Goal: Task Accomplishment & Management: Complete application form

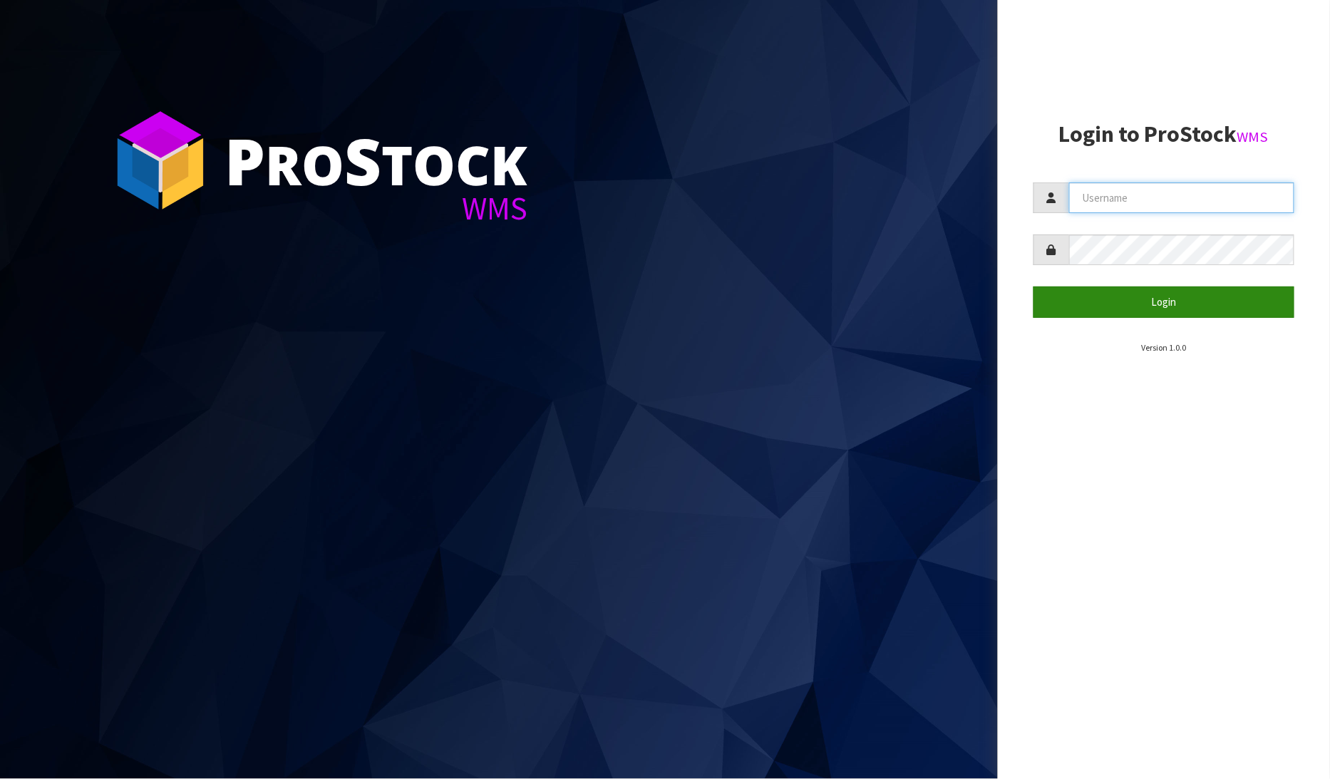
type input "[PERSON_NAME]"
click at [1099, 297] on button "Login" at bounding box center [1165, 302] width 262 height 31
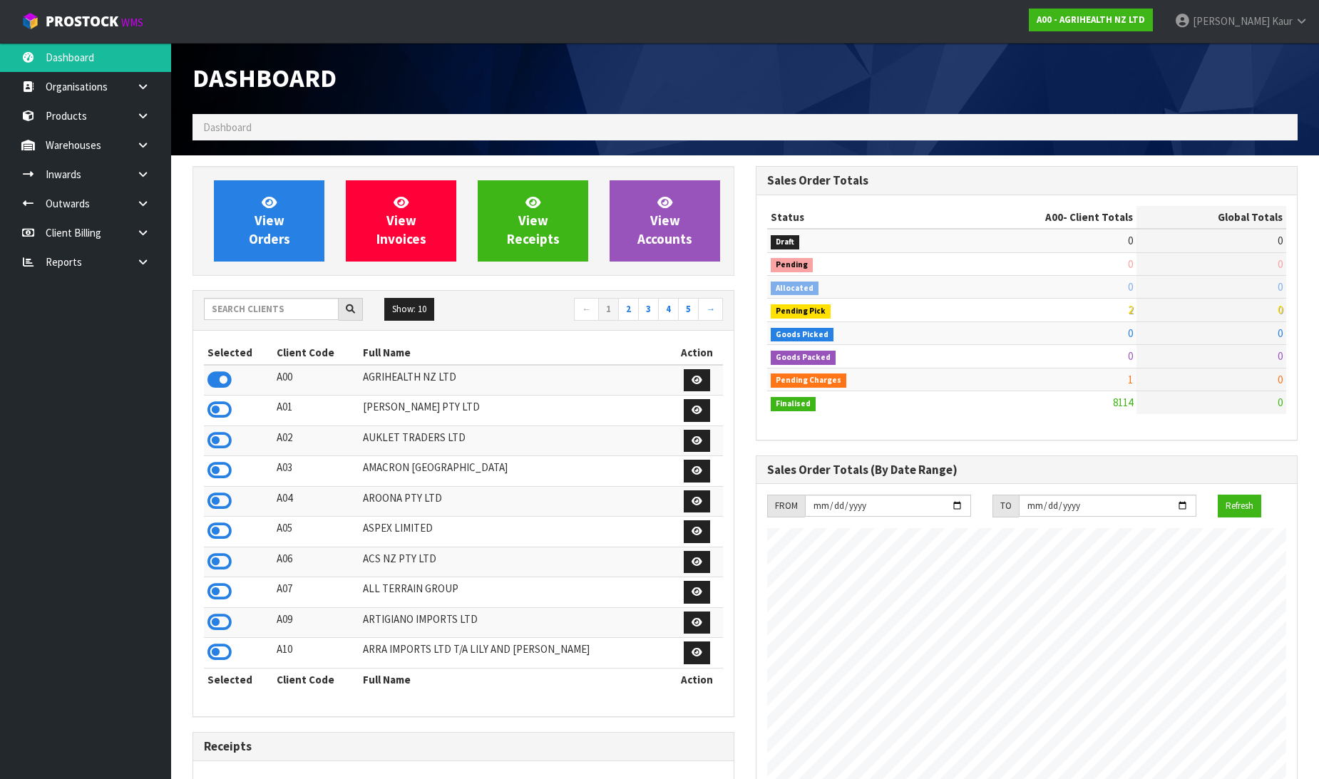
scroll to position [1080, 563]
click at [153, 262] on link at bounding box center [148, 261] width 46 height 29
click at [95, 325] on link "CWL" at bounding box center [85, 321] width 171 height 29
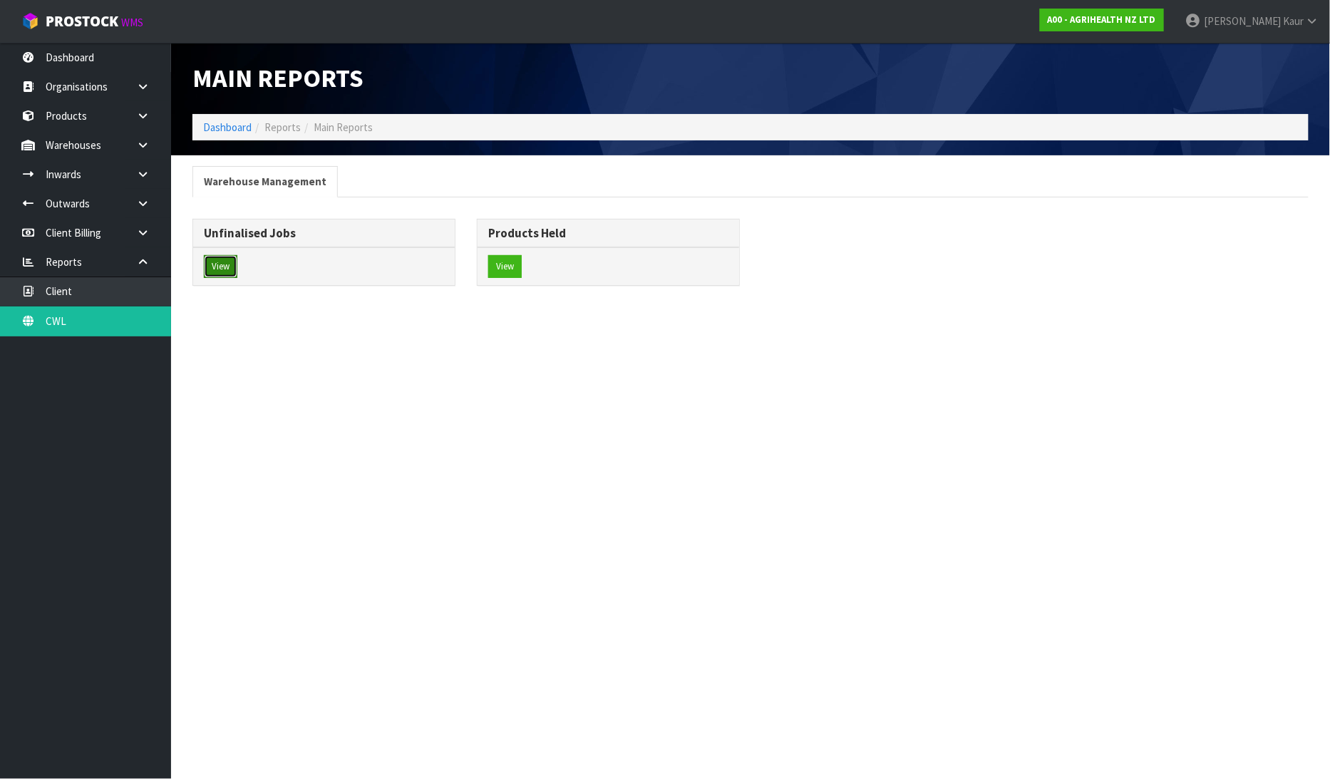
click at [229, 260] on button "View" at bounding box center [221, 266] width 34 height 23
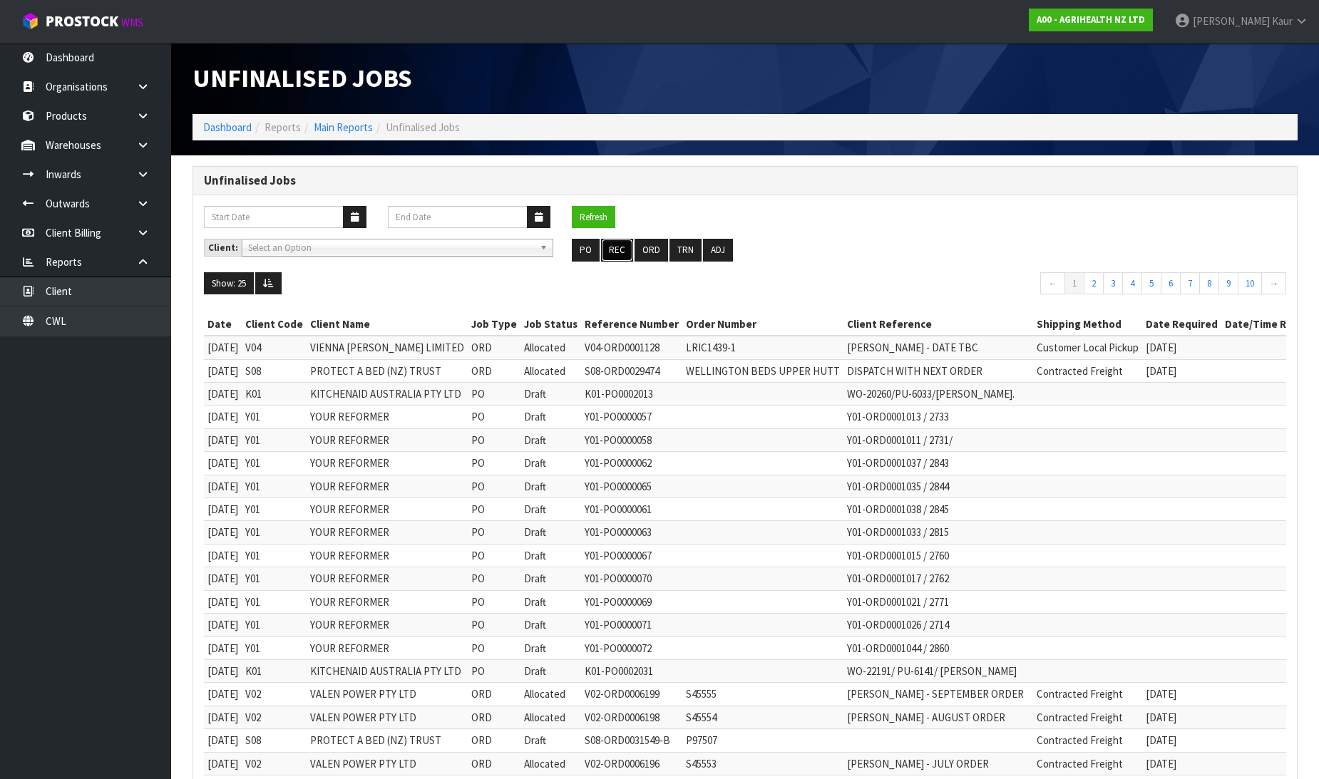
click at [615, 247] on button "REC" at bounding box center [617, 250] width 32 height 23
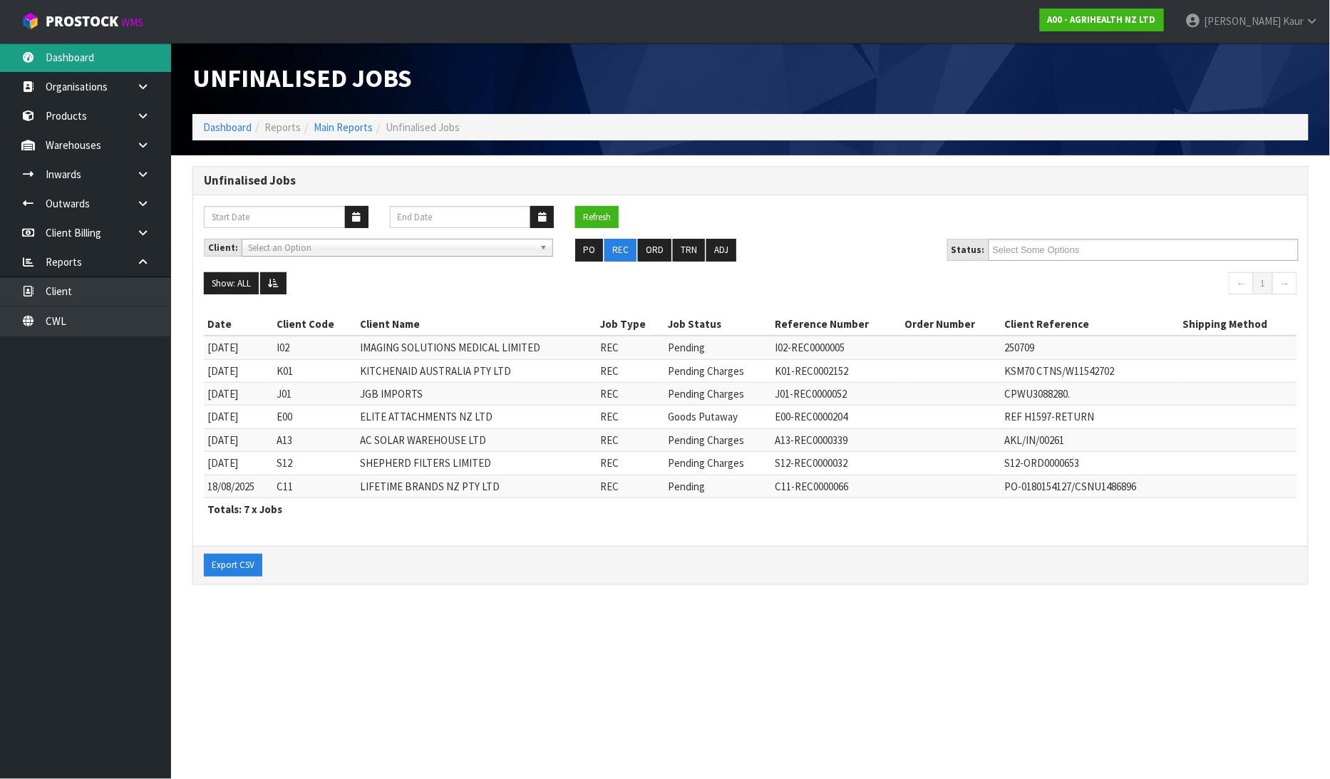
click at [53, 45] on link "Dashboard" at bounding box center [85, 57] width 171 height 29
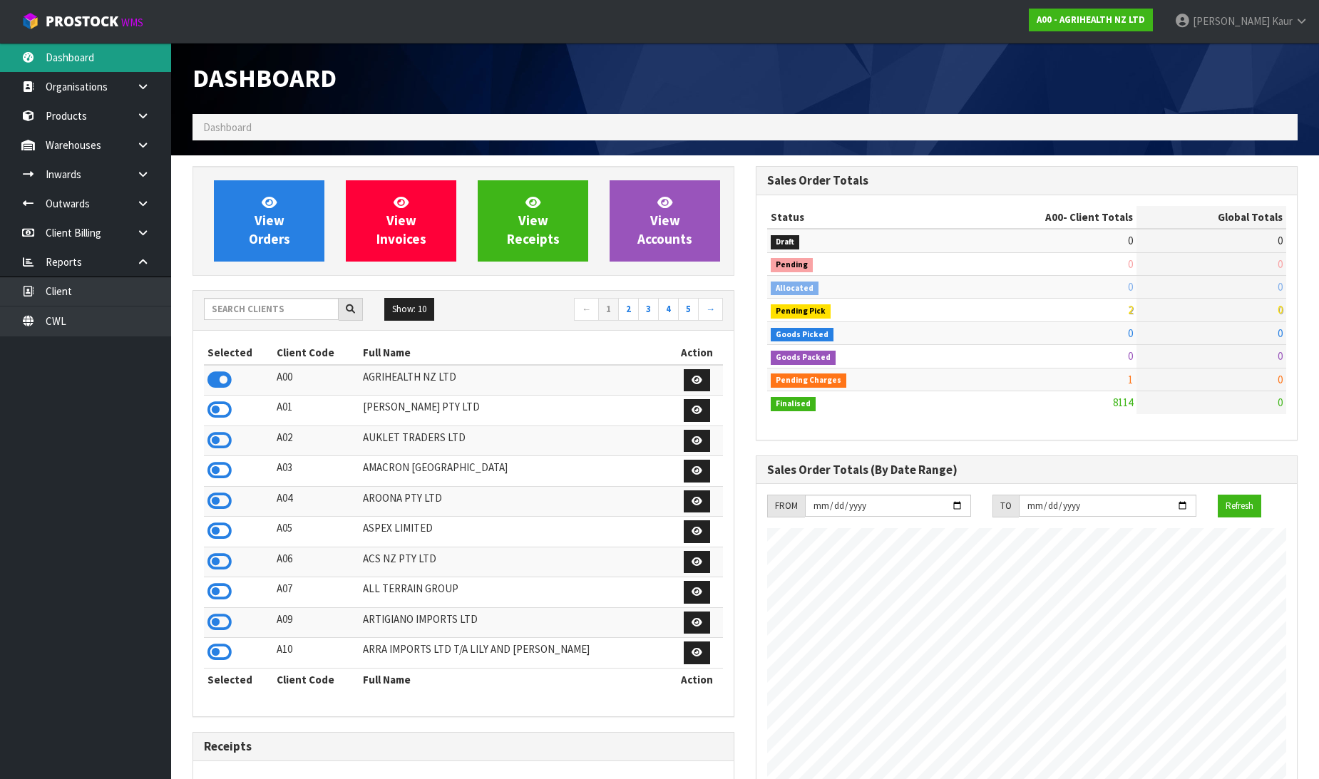
scroll to position [1080, 563]
click at [245, 317] on input "text" at bounding box center [271, 309] width 135 height 22
click at [80, 309] on link "CWL" at bounding box center [85, 321] width 171 height 29
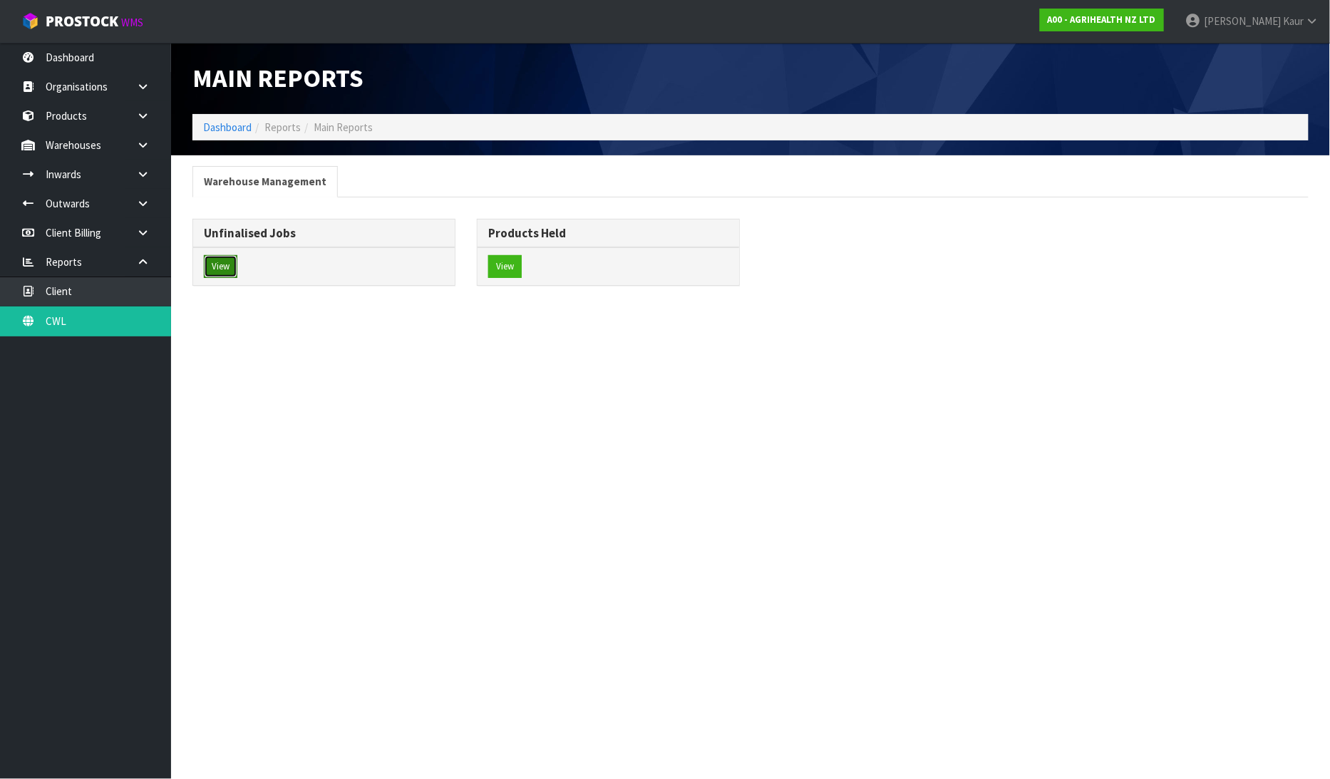
click at [217, 262] on button "View" at bounding box center [221, 266] width 34 height 23
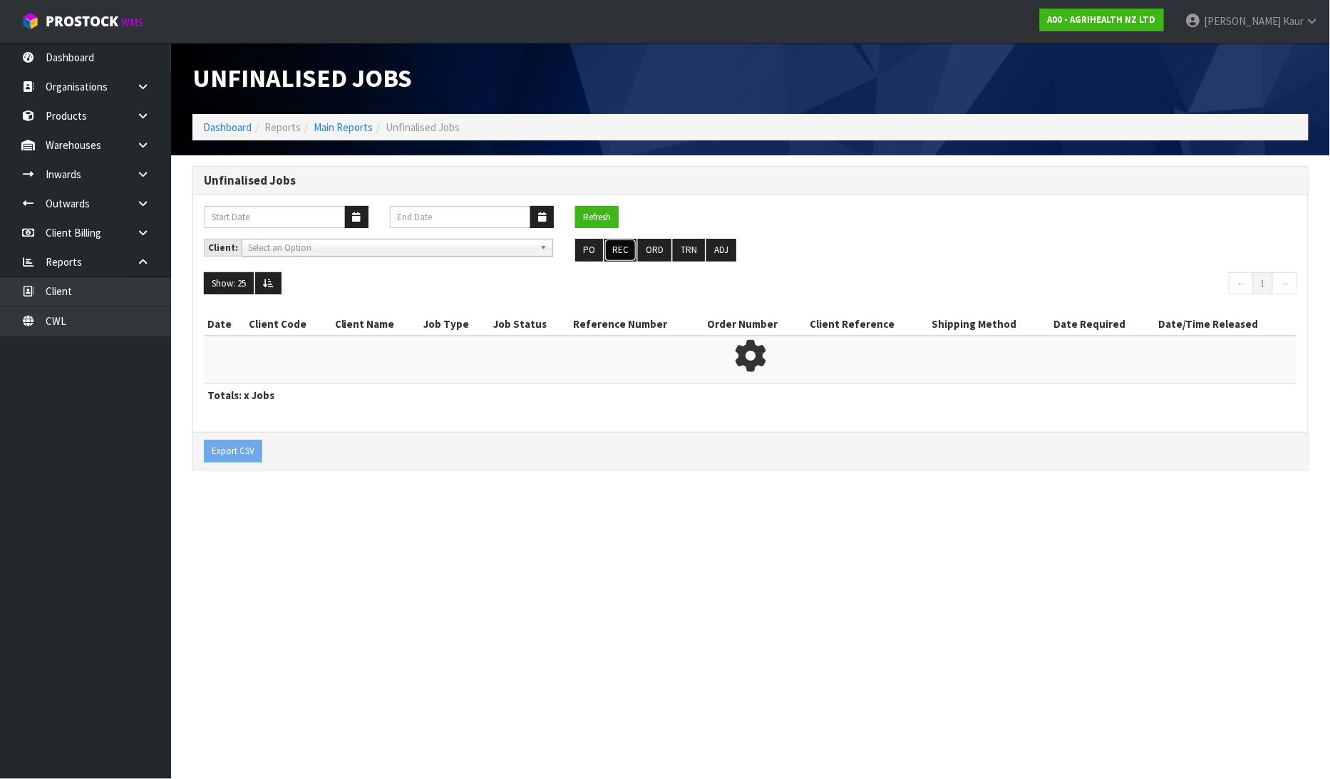
click at [619, 250] on button "REC" at bounding box center [621, 250] width 32 height 23
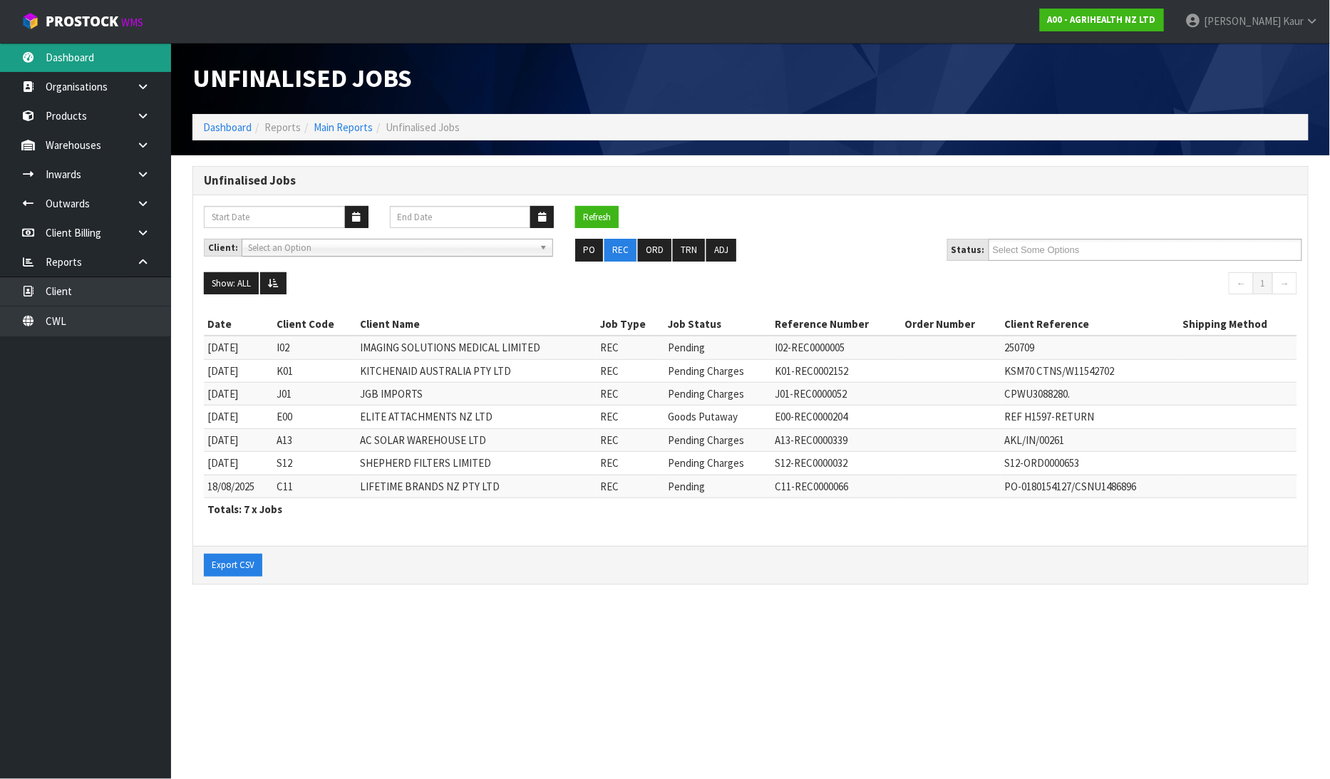
click at [111, 69] on link "Dashboard" at bounding box center [85, 57] width 171 height 29
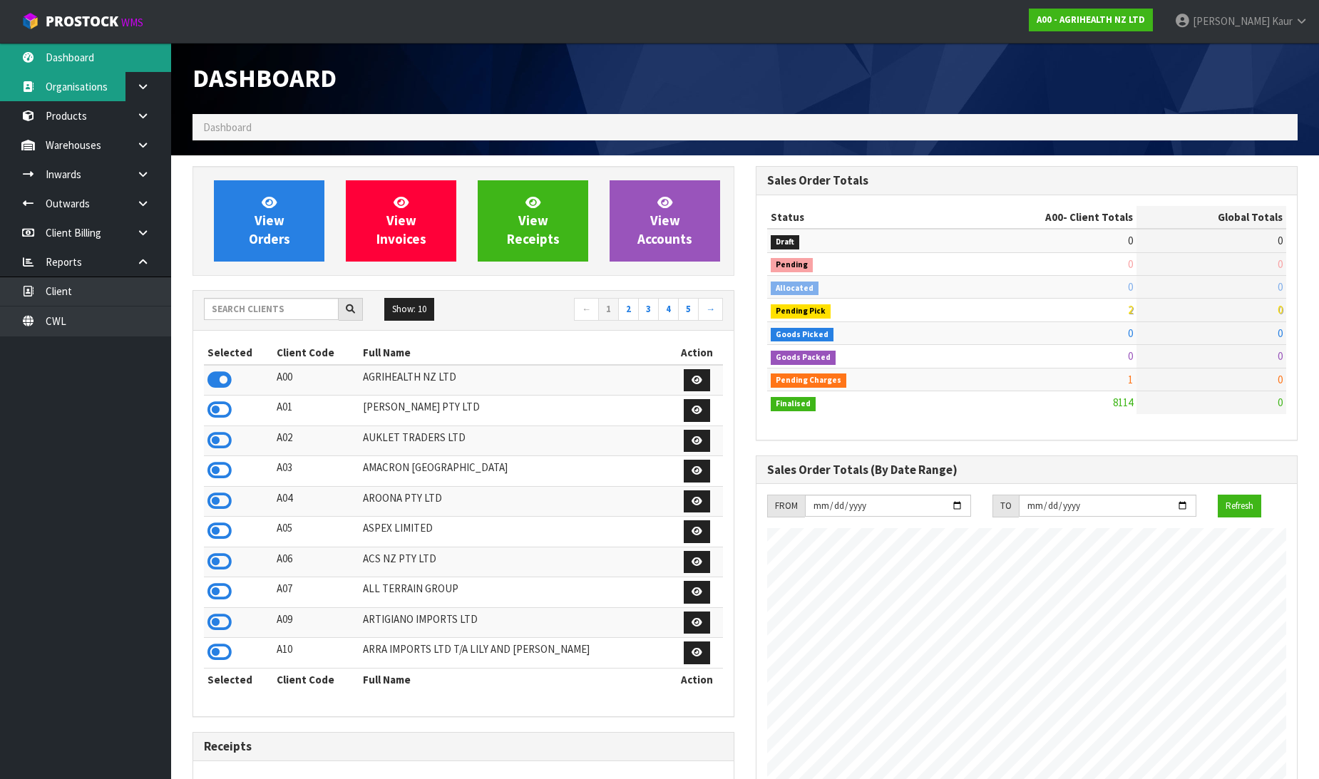
scroll to position [1080, 563]
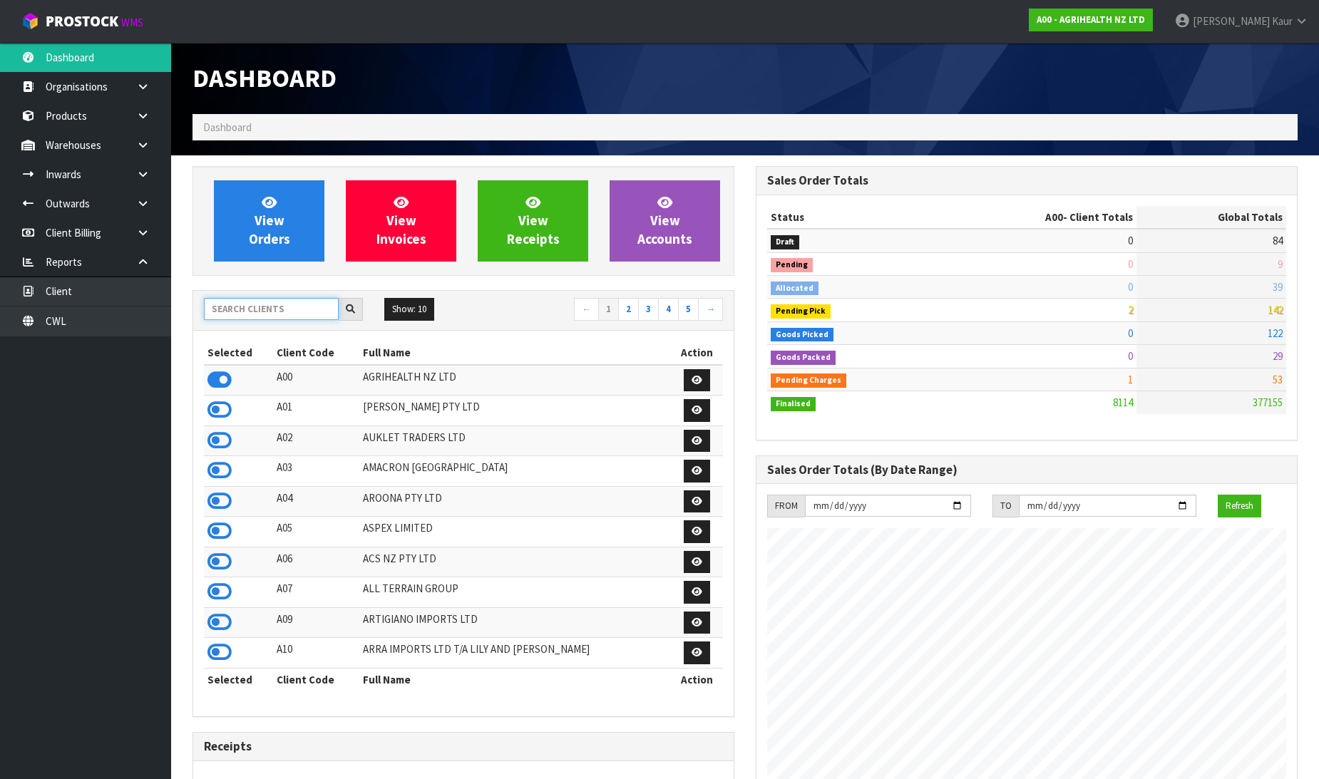
click at [245, 319] on input "text" at bounding box center [271, 309] width 135 height 22
click at [286, 319] on input "text" at bounding box center [271, 309] width 135 height 22
click at [143, 211] on link at bounding box center [148, 203] width 46 height 29
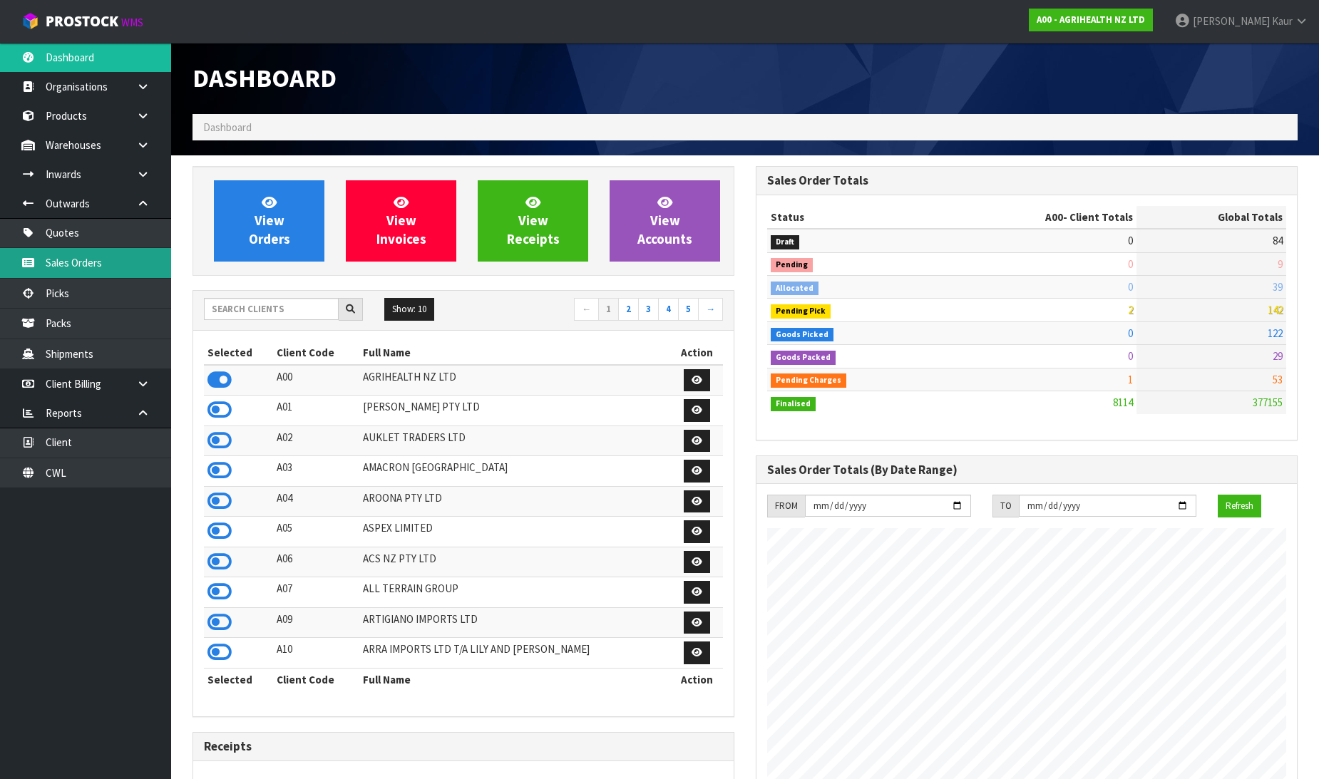
click at [96, 251] on link "Sales Orders" at bounding box center [85, 262] width 171 height 29
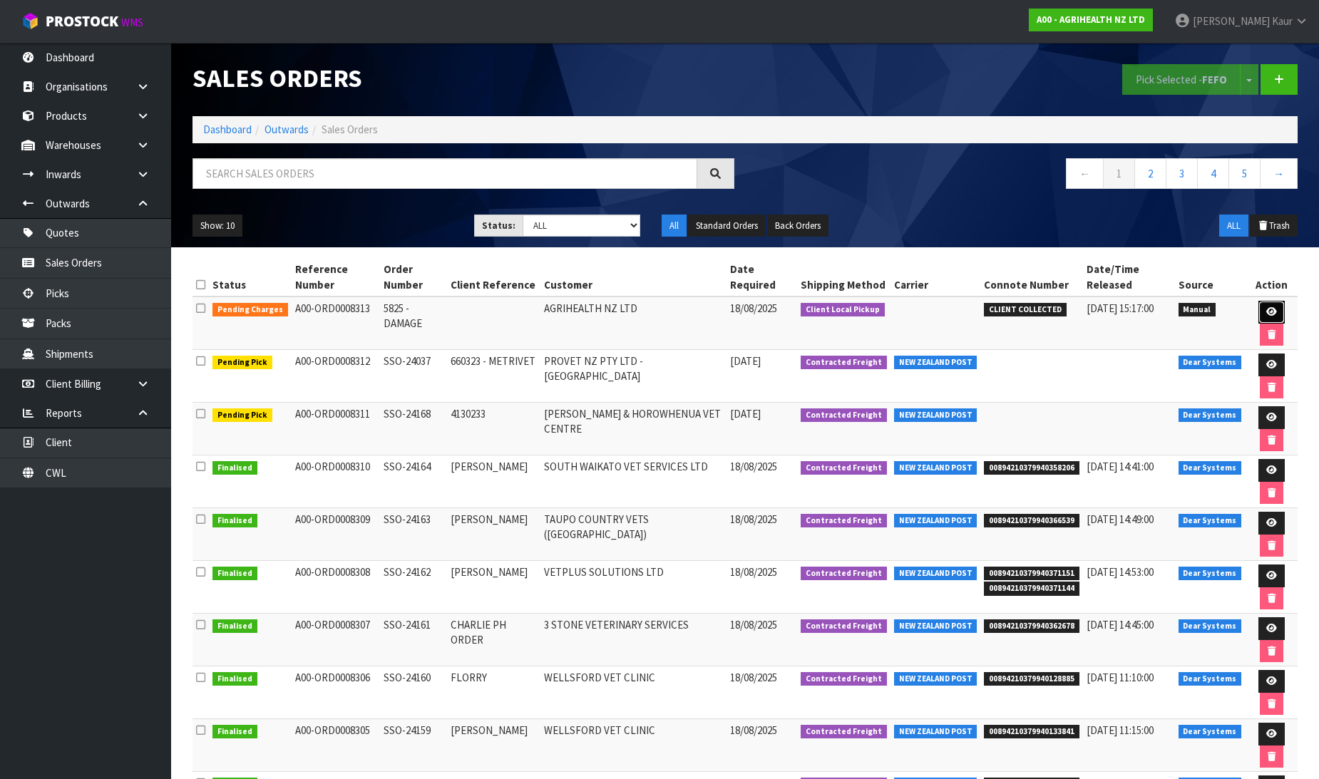
click at [1266, 304] on link at bounding box center [1271, 312] width 26 height 23
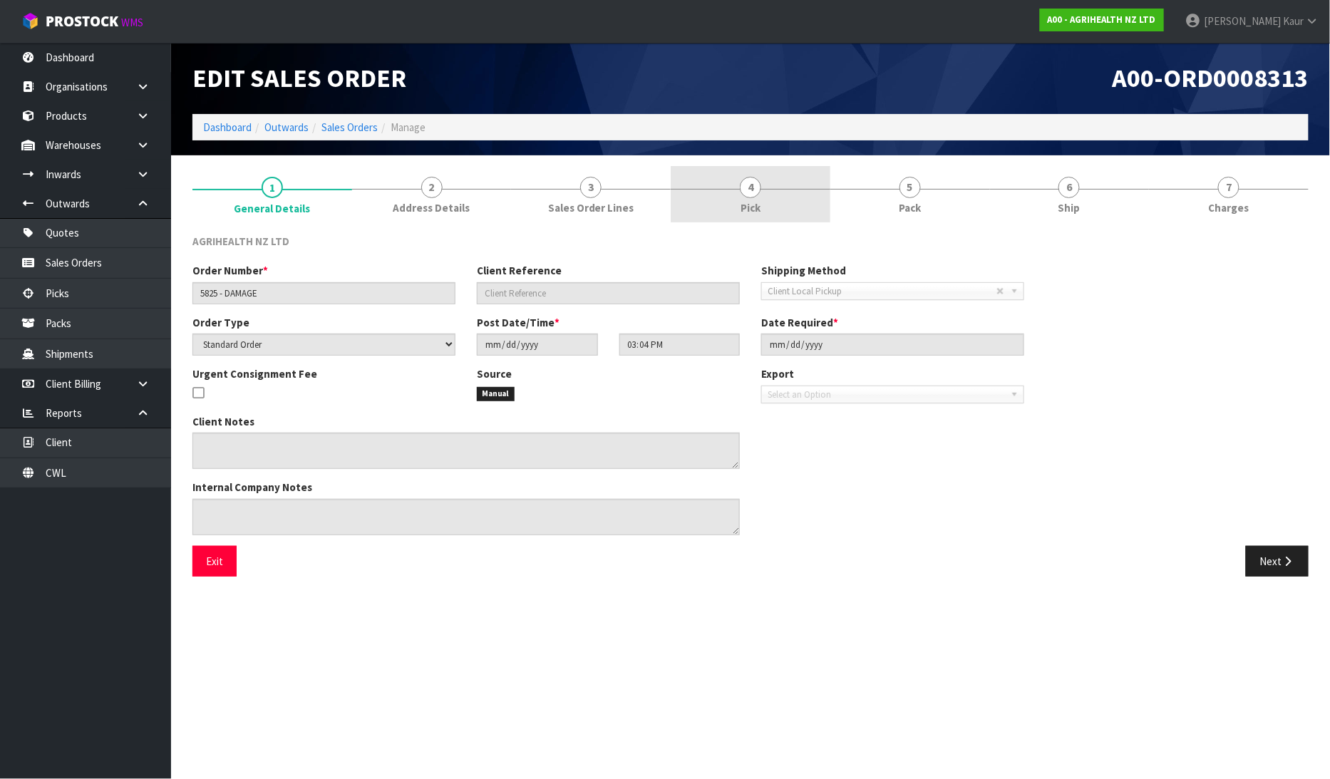
click at [747, 201] on span "Pick" at bounding box center [751, 207] width 20 height 15
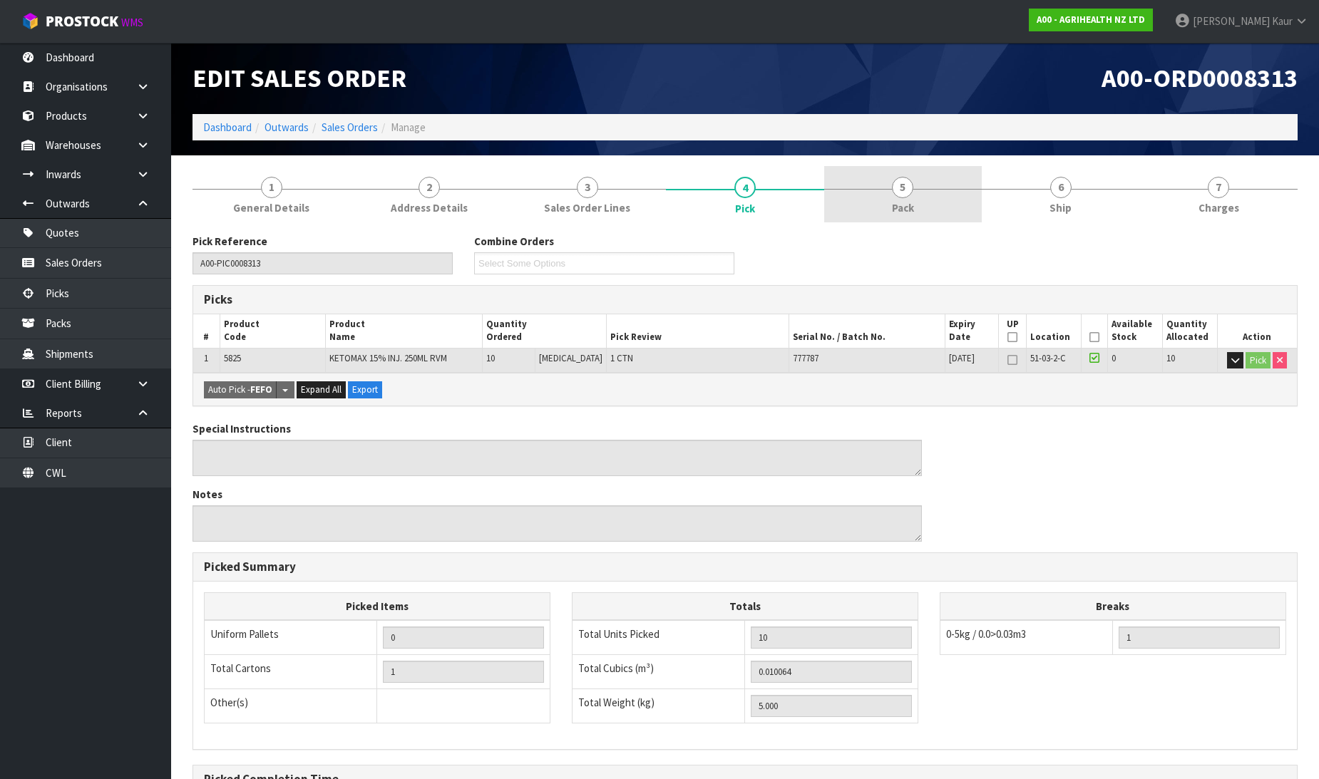
click at [890, 200] on link "5 Pack" at bounding box center [903, 194] width 158 height 56
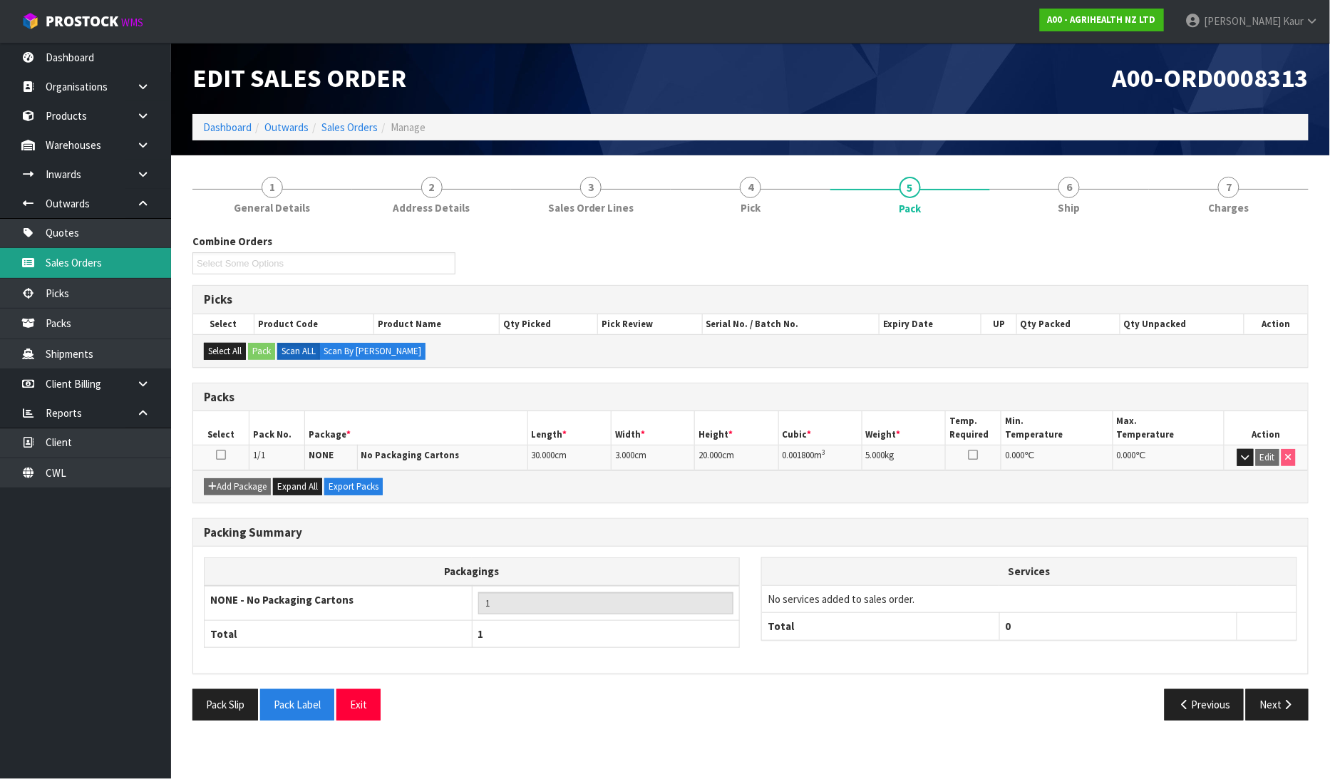
click at [132, 257] on link "Sales Orders" at bounding box center [85, 262] width 171 height 29
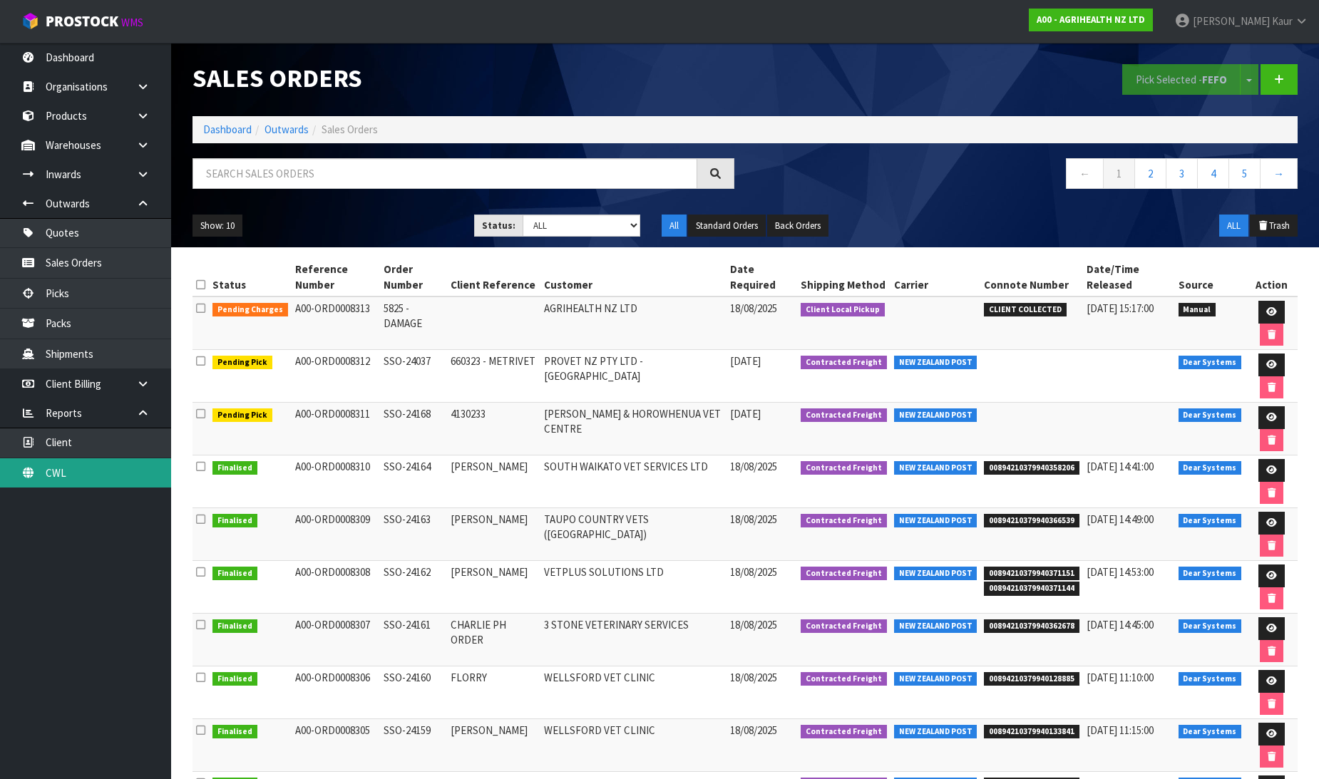
click at [55, 480] on link "CWL" at bounding box center [85, 472] width 171 height 29
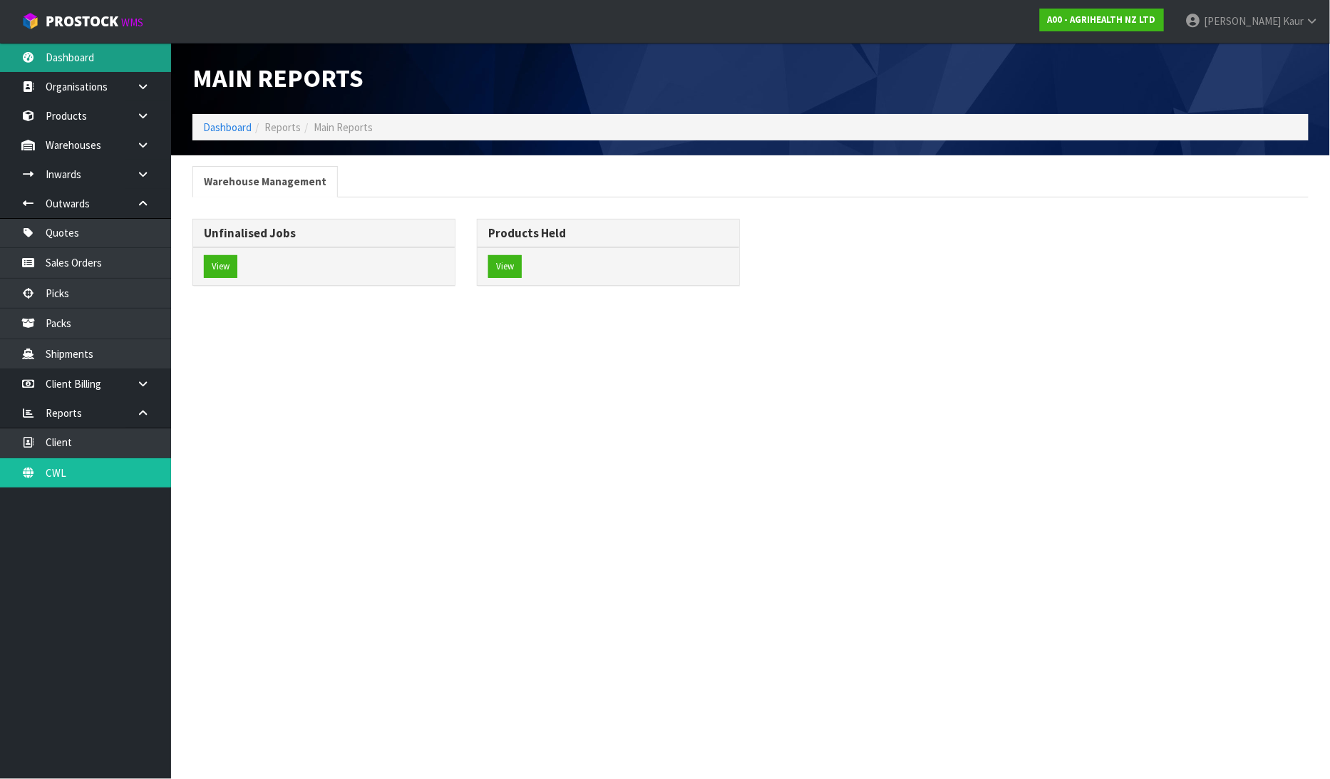
click at [72, 61] on link "Dashboard" at bounding box center [85, 57] width 171 height 29
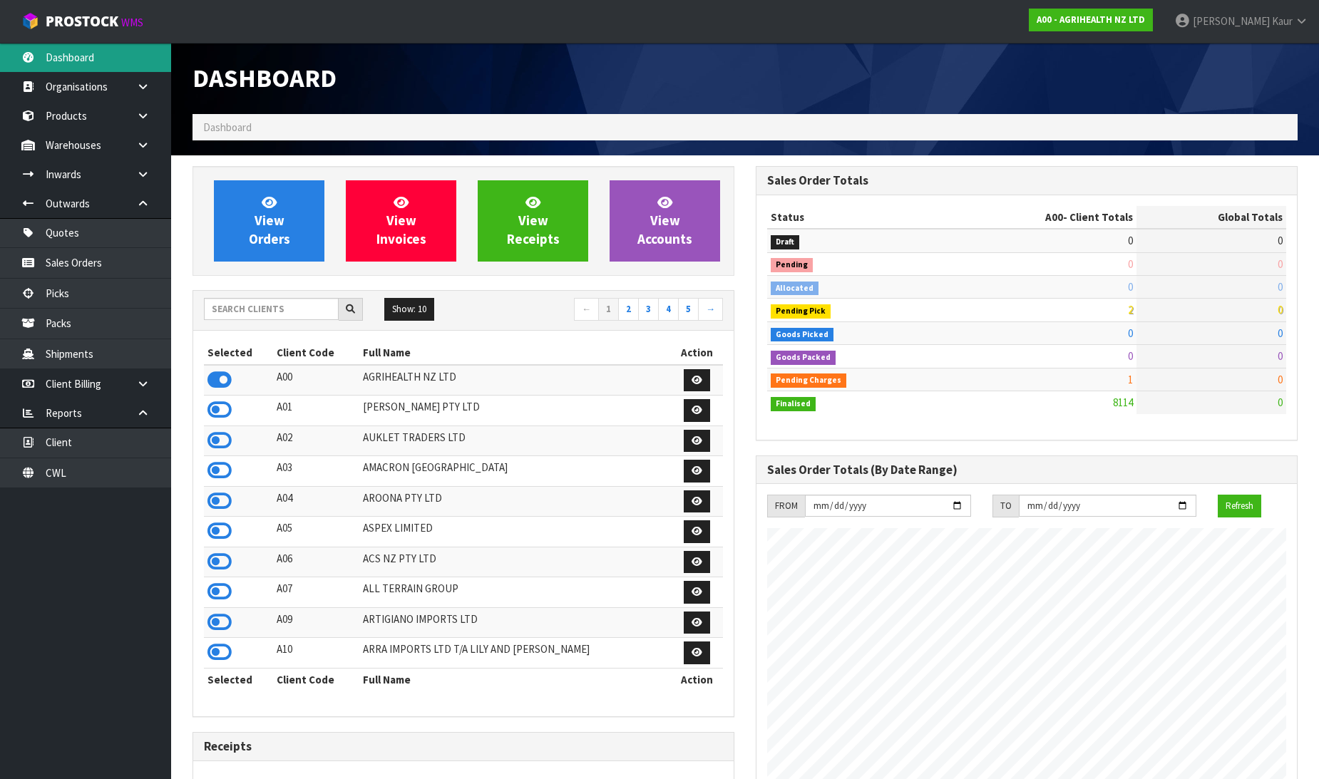
scroll to position [1080, 563]
click at [147, 167] on link at bounding box center [148, 174] width 46 height 29
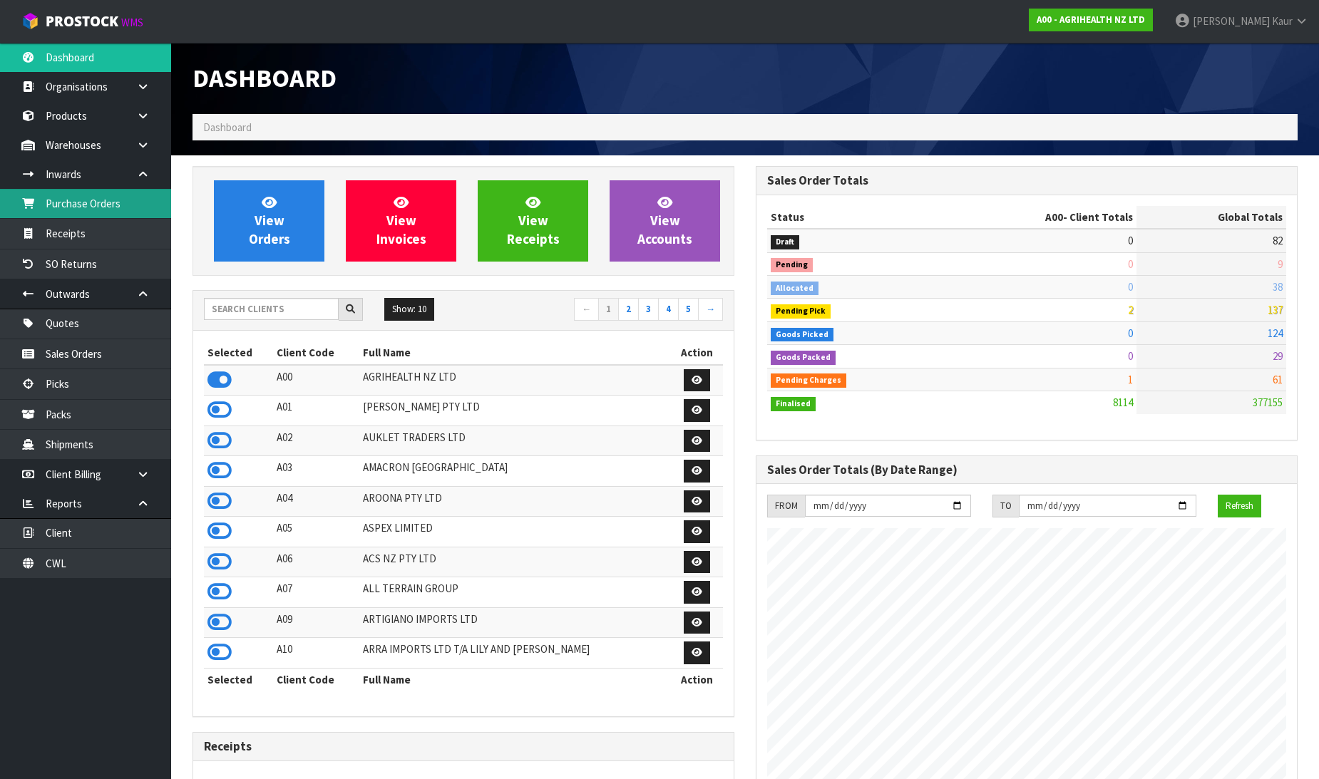
click at [126, 195] on link "Purchase Orders" at bounding box center [85, 203] width 171 height 29
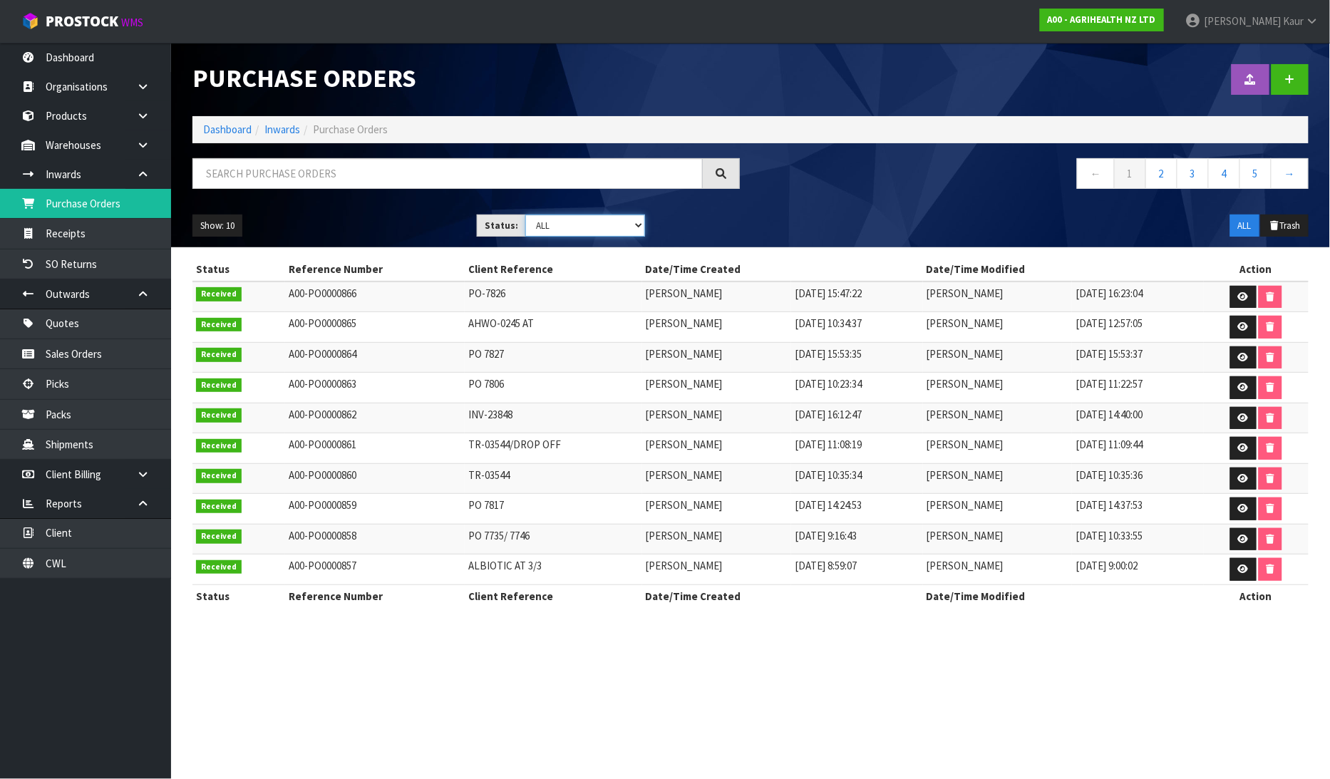
click at [637, 226] on select "Draft Pending Received Cancelled ALL" at bounding box center [585, 226] width 120 height 22
select select "string:0"
click at [525, 215] on select "Draft Pending Received Cancelled ALL" at bounding box center [585, 226] width 120 height 22
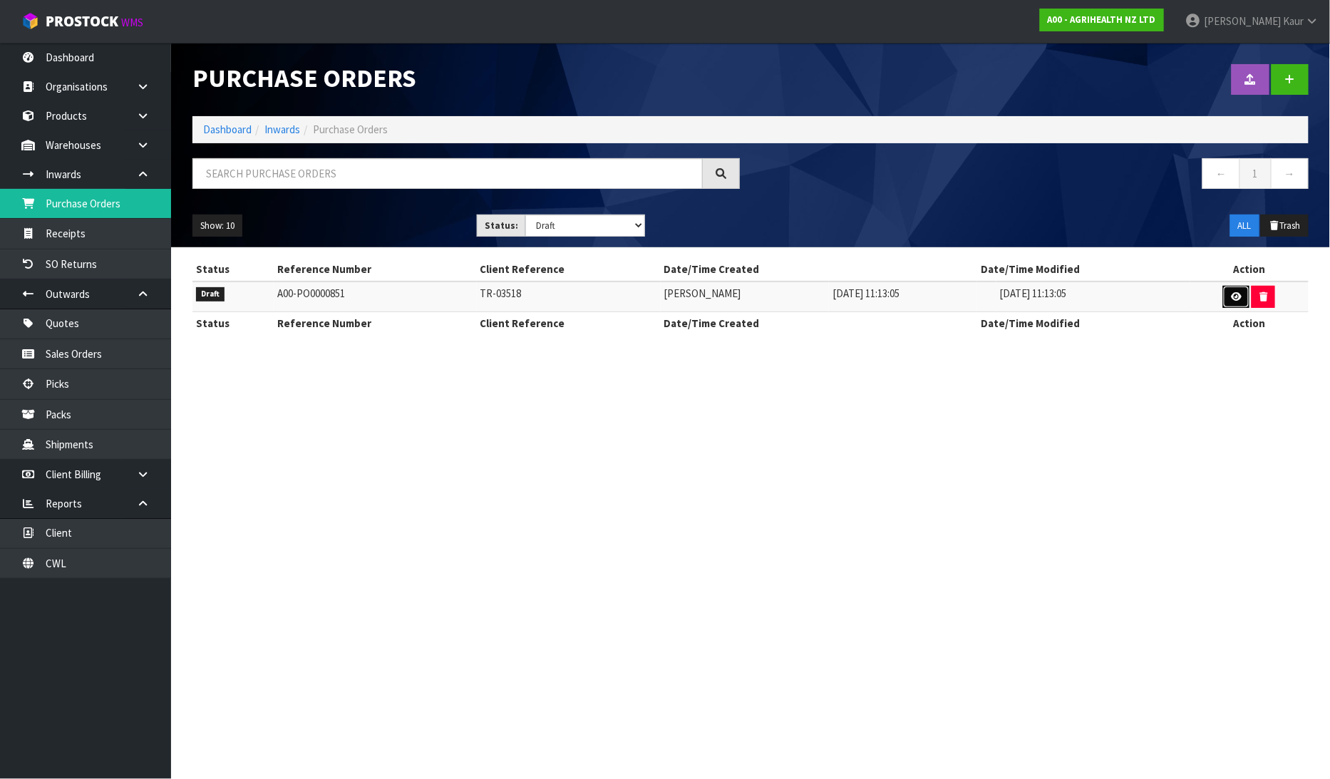
click at [1237, 298] on icon at bounding box center [1236, 296] width 11 height 9
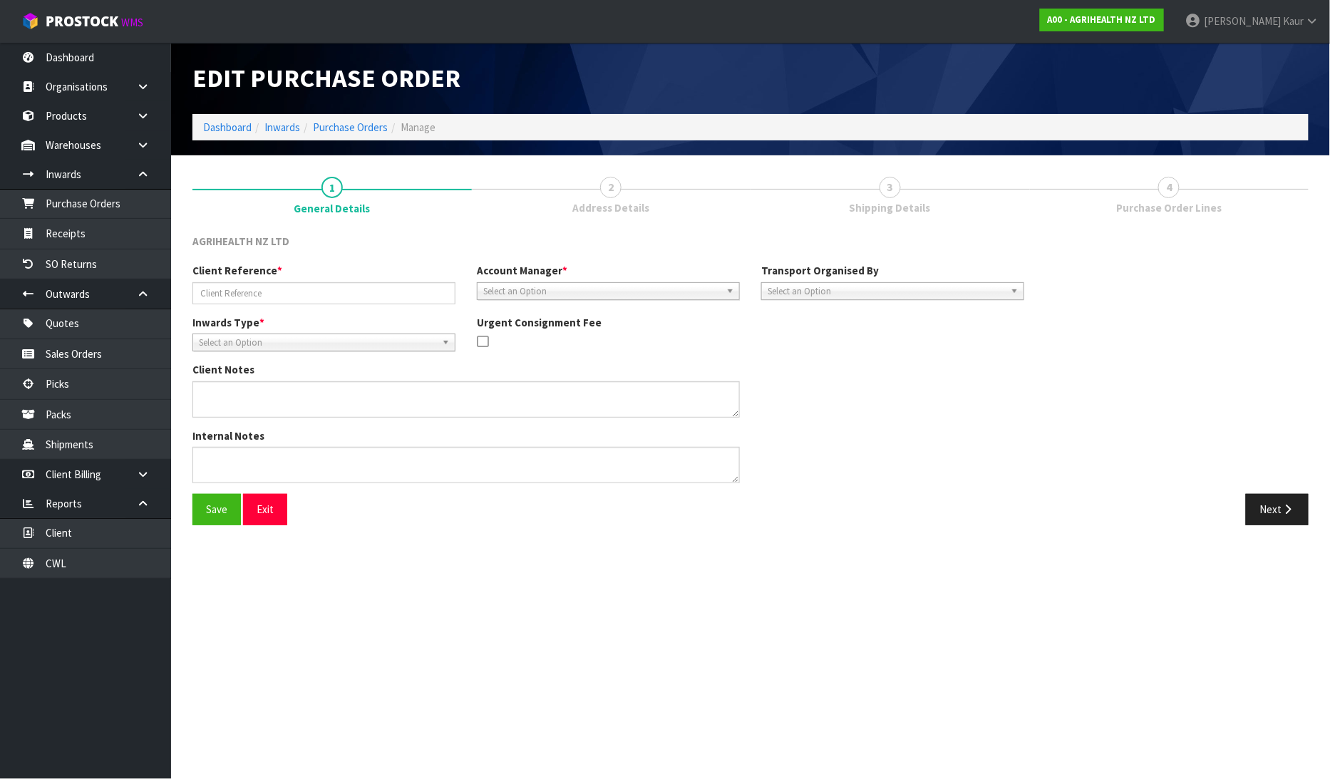
type input "TR-03518"
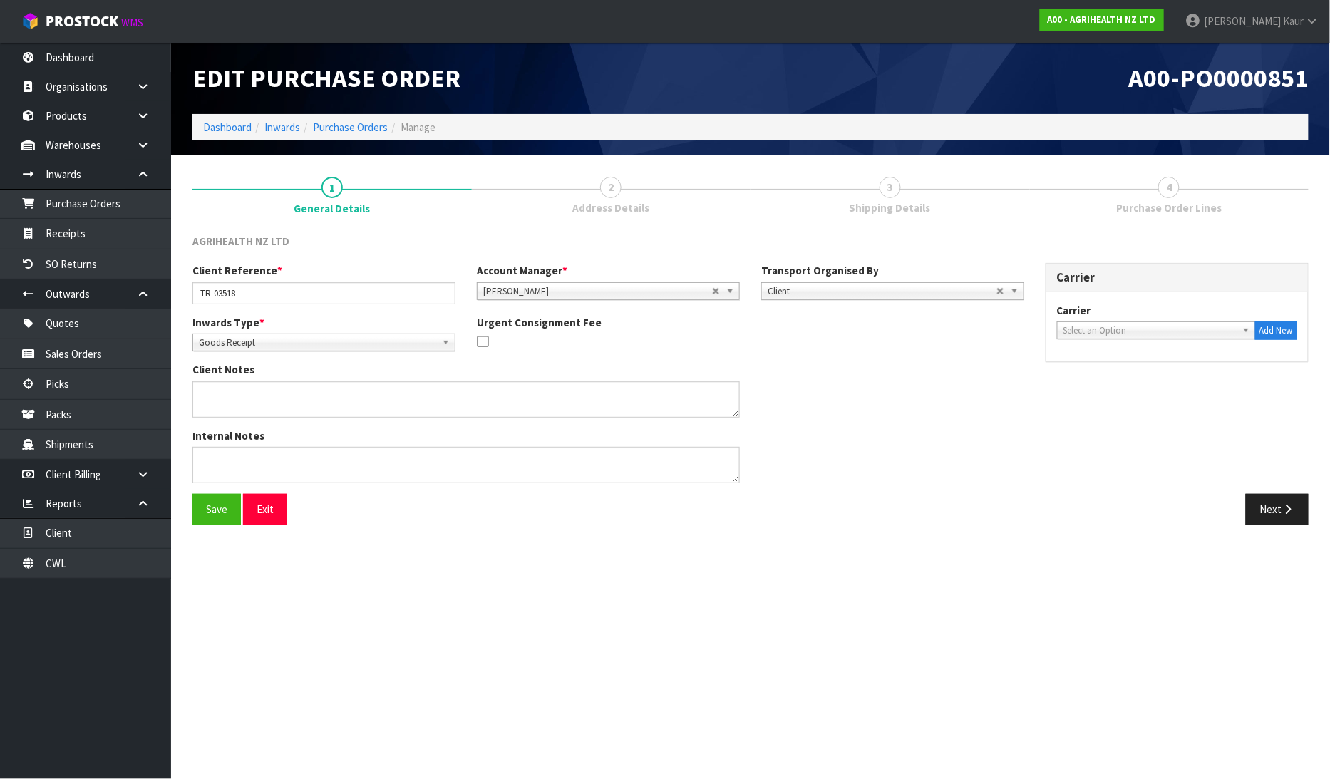
click at [1256, 525] on div "Save Exit Next" at bounding box center [751, 514] width 1138 height 41
click at [1275, 514] on button "Next" at bounding box center [1277, 509] width 63 height 31
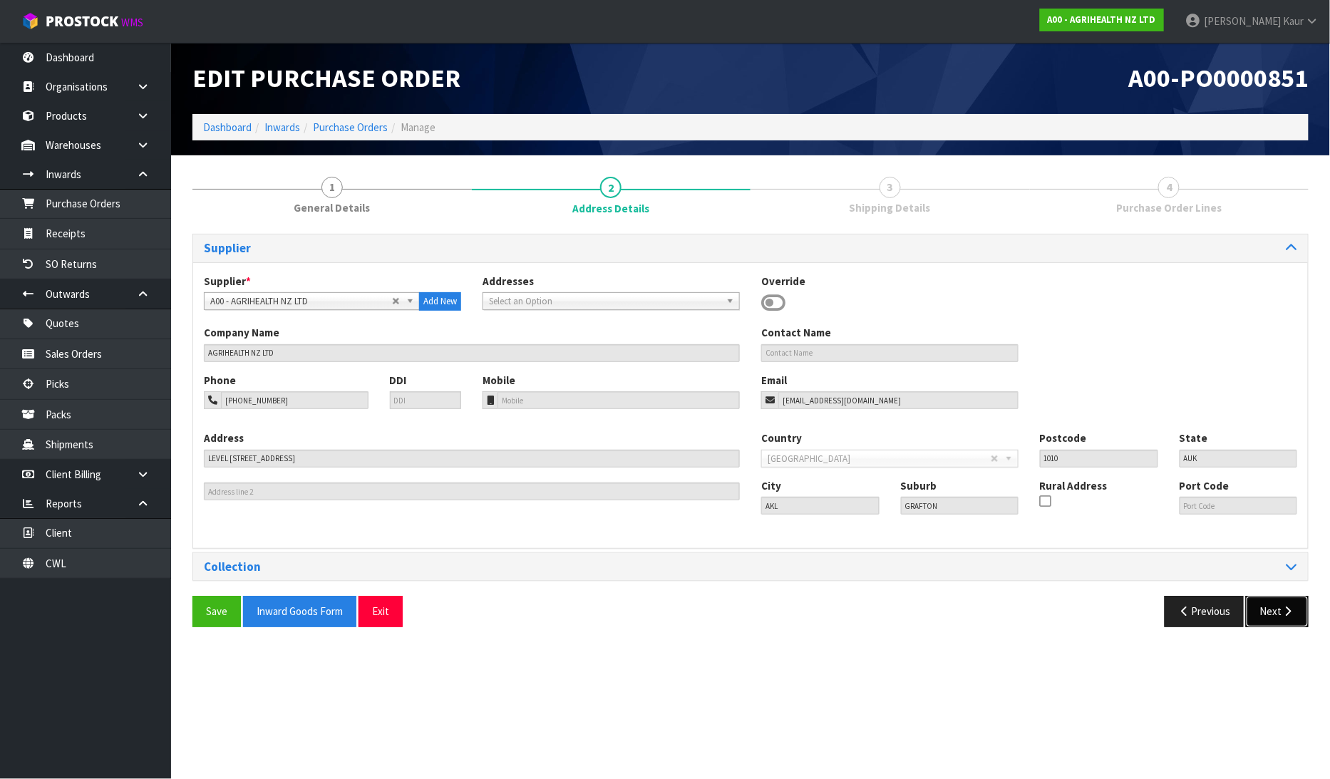
click at [1266, 605] on button "Next" at bounding box center [1277, 611] width 63 height 31
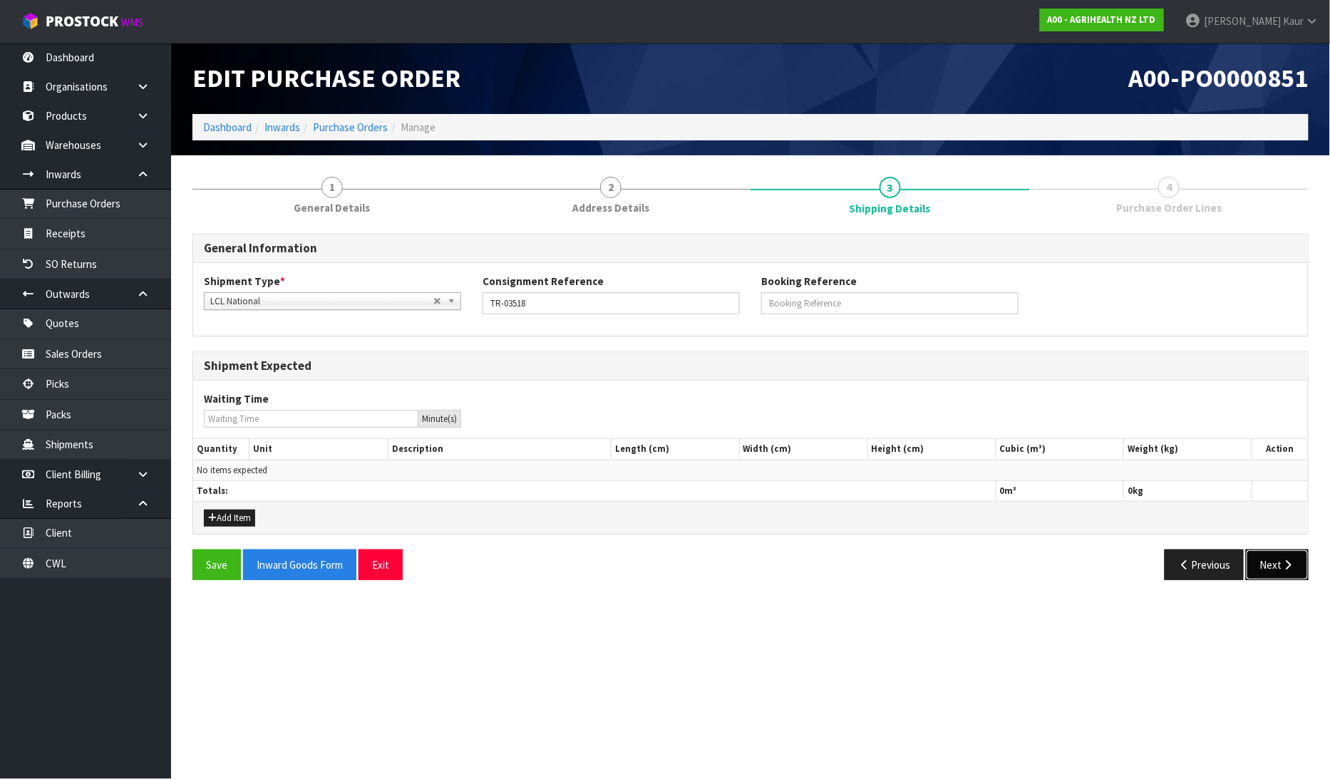
click at [1267, 555] on button "Next" at bounding box center [1277, 565] width 63 height 31
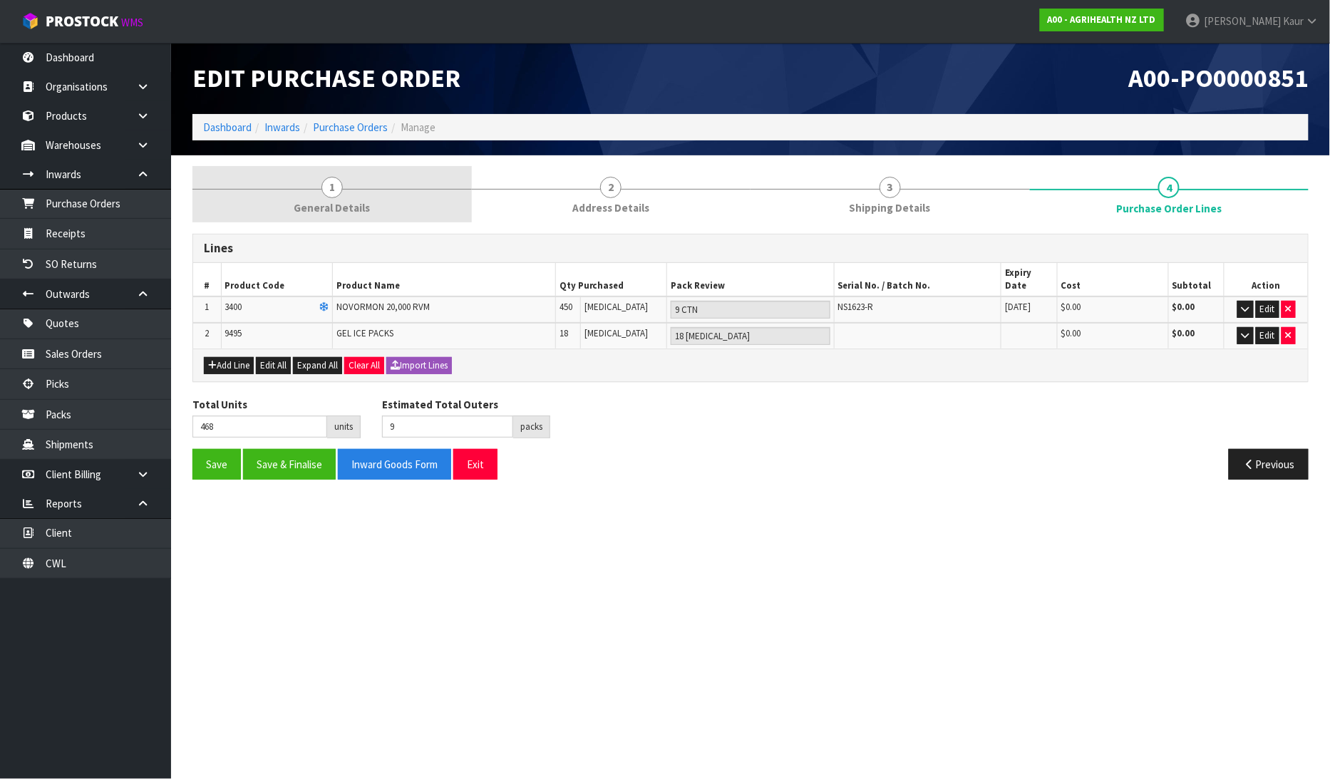
click at [338, 189] on span "1" at bounding box center [332, 187] width 21 height 21
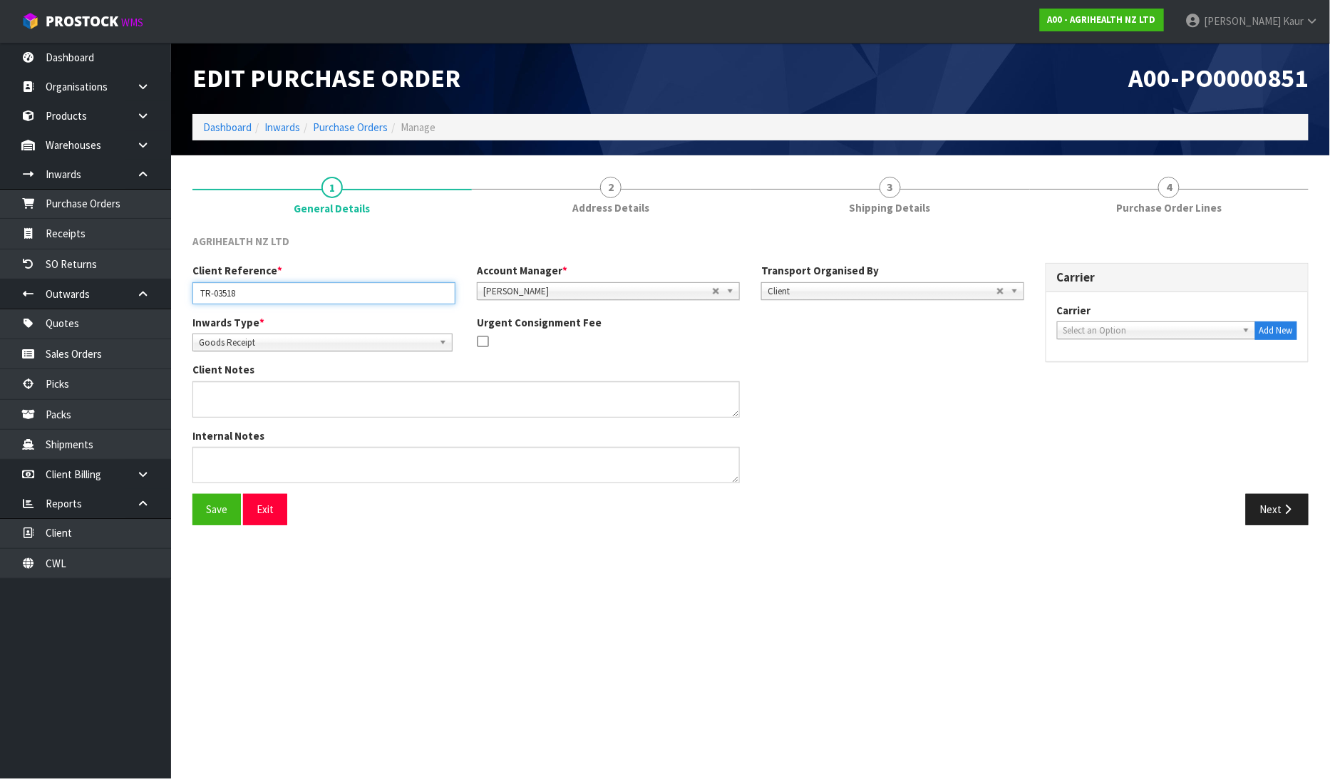
drag, startPoint x: 257, startPoint y: 294, endPoint x: 193, endPoint y: 287, distance: 64.6
click at [193, 287] on input "TR-03518" at bounding box center [324, 293] width 263 height 22
click at [105, 205] on link "Purchase Orders" at bounding box center [85, 203] width 171 height 29
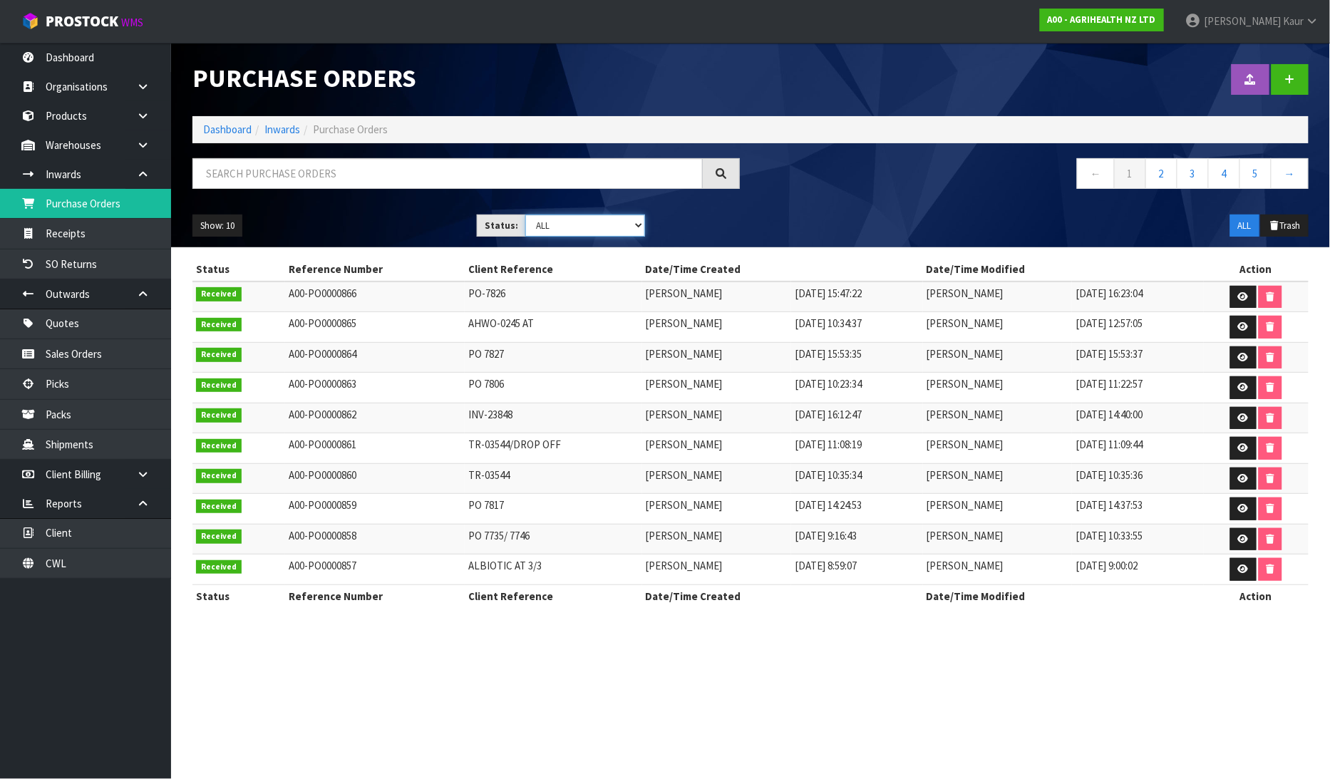
click at [631, 223] on select "Draft Pending Received Cancelled ALL" at bounding box center [585, 226] width 120 height 22
select select "string:0"
click at [525, 215] on select "Draft Pending Received Cancelled ALL" at bounding box center [585, 226] width 120 height 22
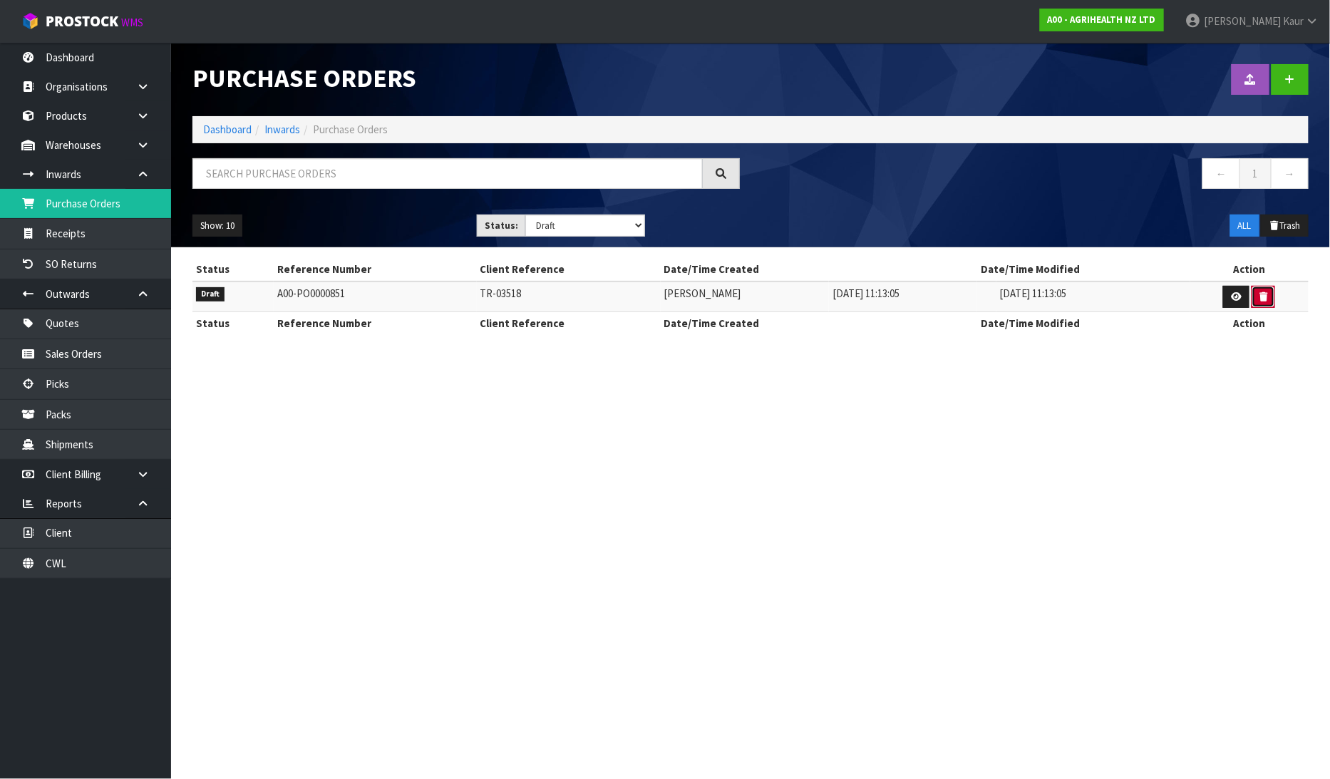
click at [1257, 291] on button "button" at bounding box center [1264, 297] width 24 height 23
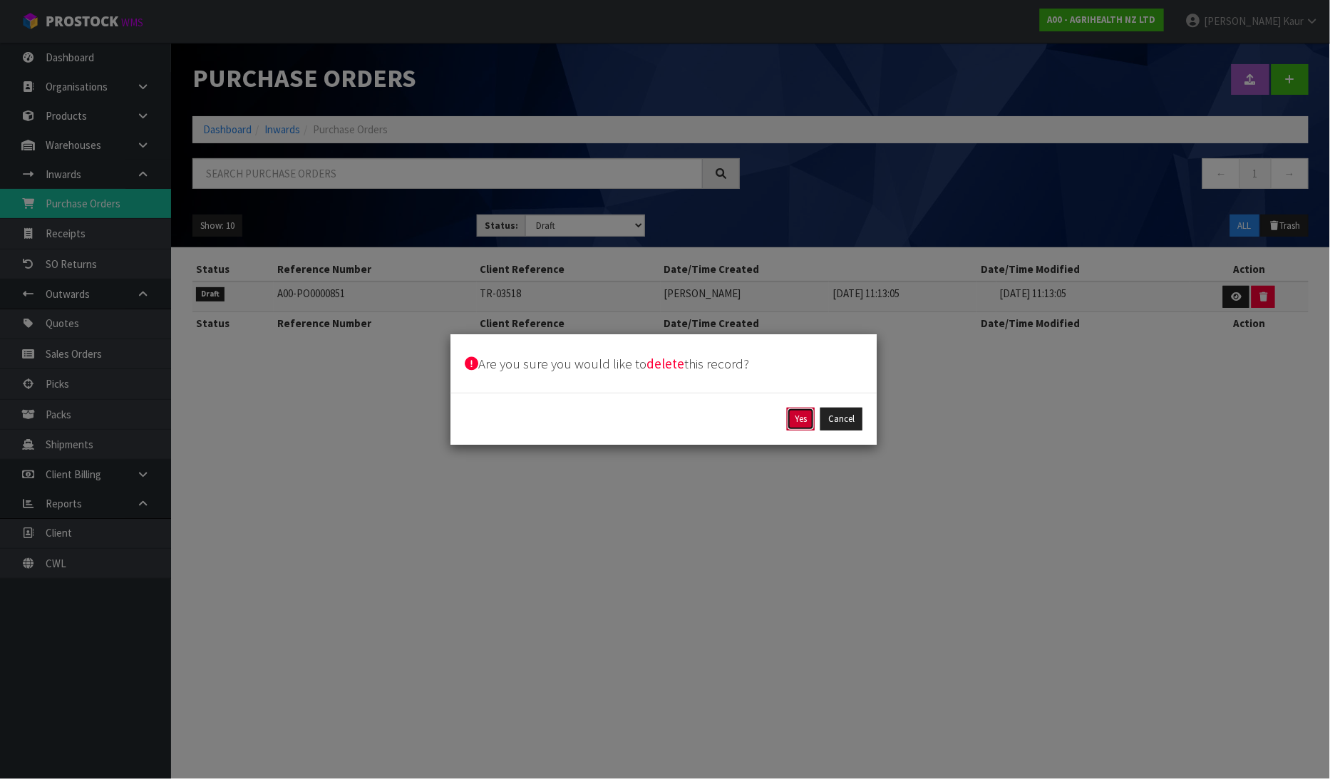
click at [799, 411] on button "Yes" at bounding box center [801, 419] width 28 height 23
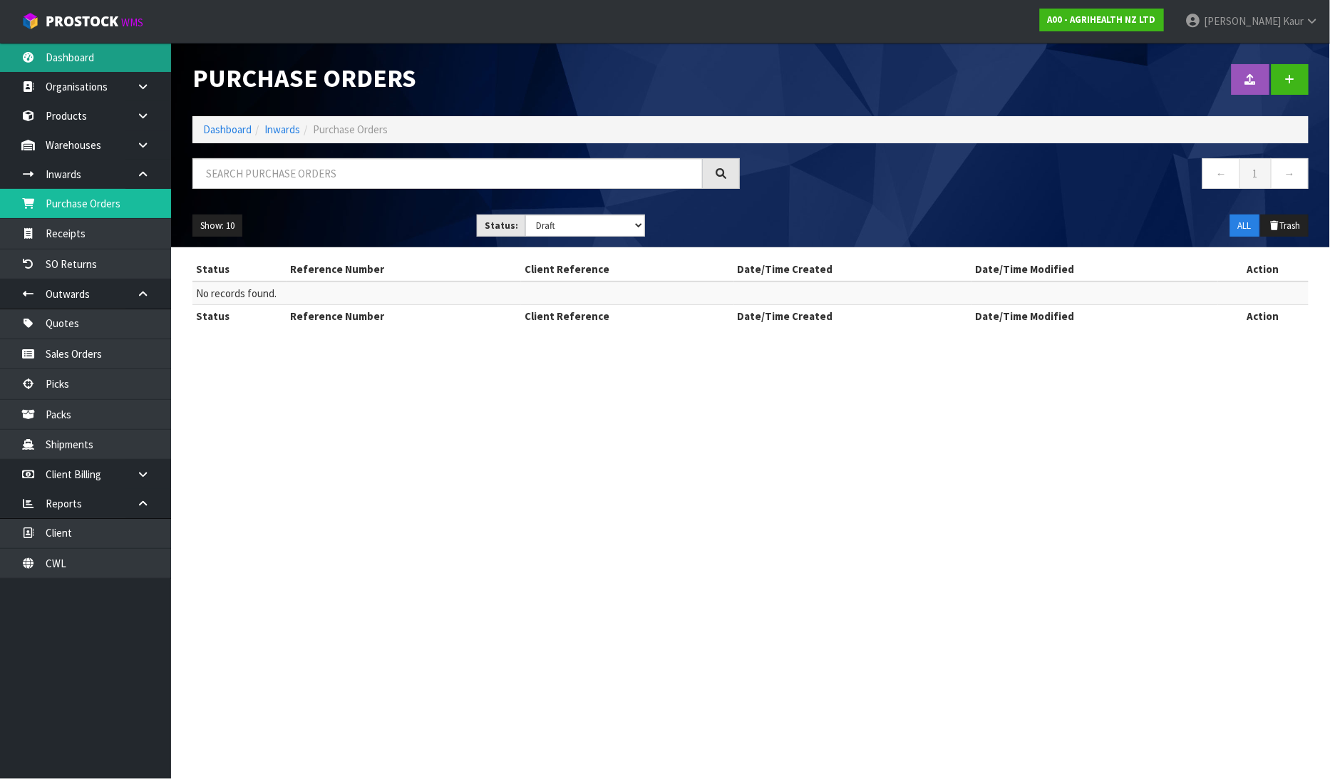
click at [69, 68] on link "Dashboard" at bounding box center [85, 57] width 171 height 29
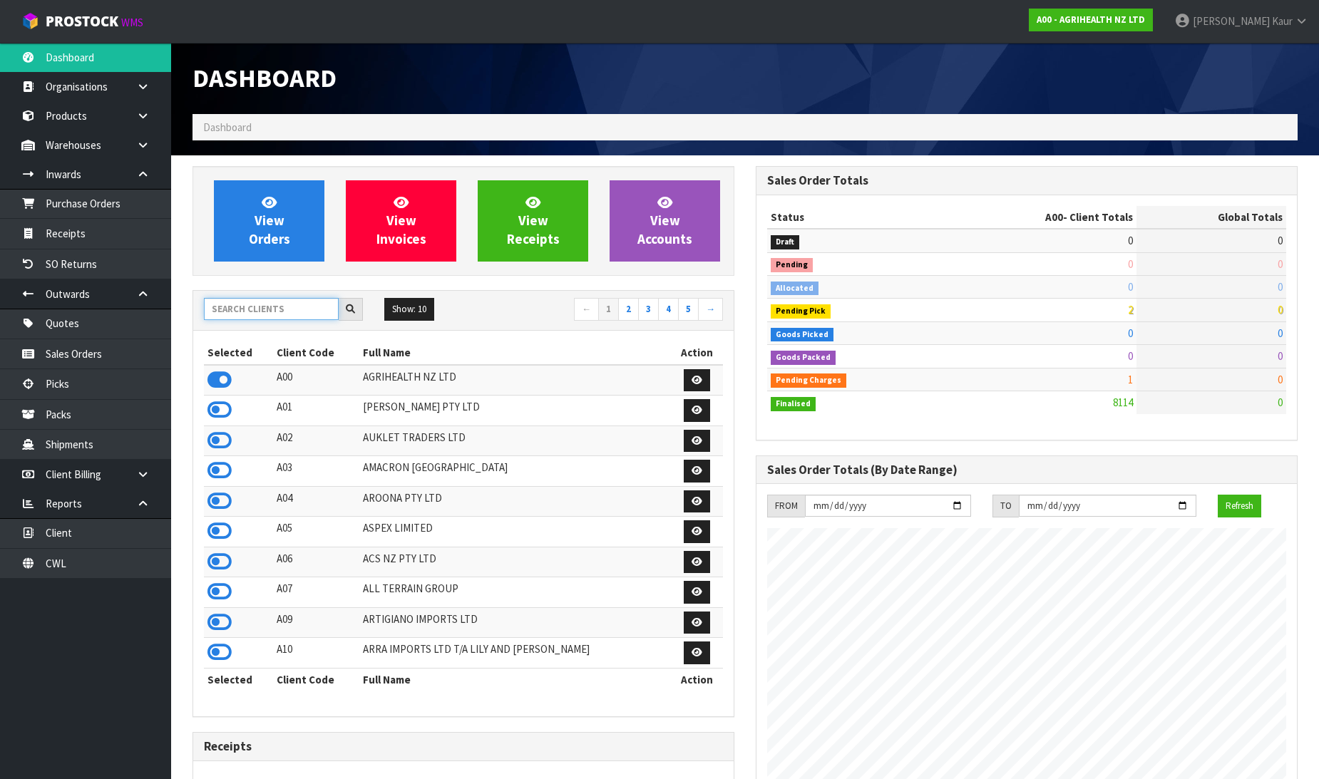
scroll to position [1080, 563]
click at [243, 314] on input "text" at bounding box center [271, 309] width 135 height 22
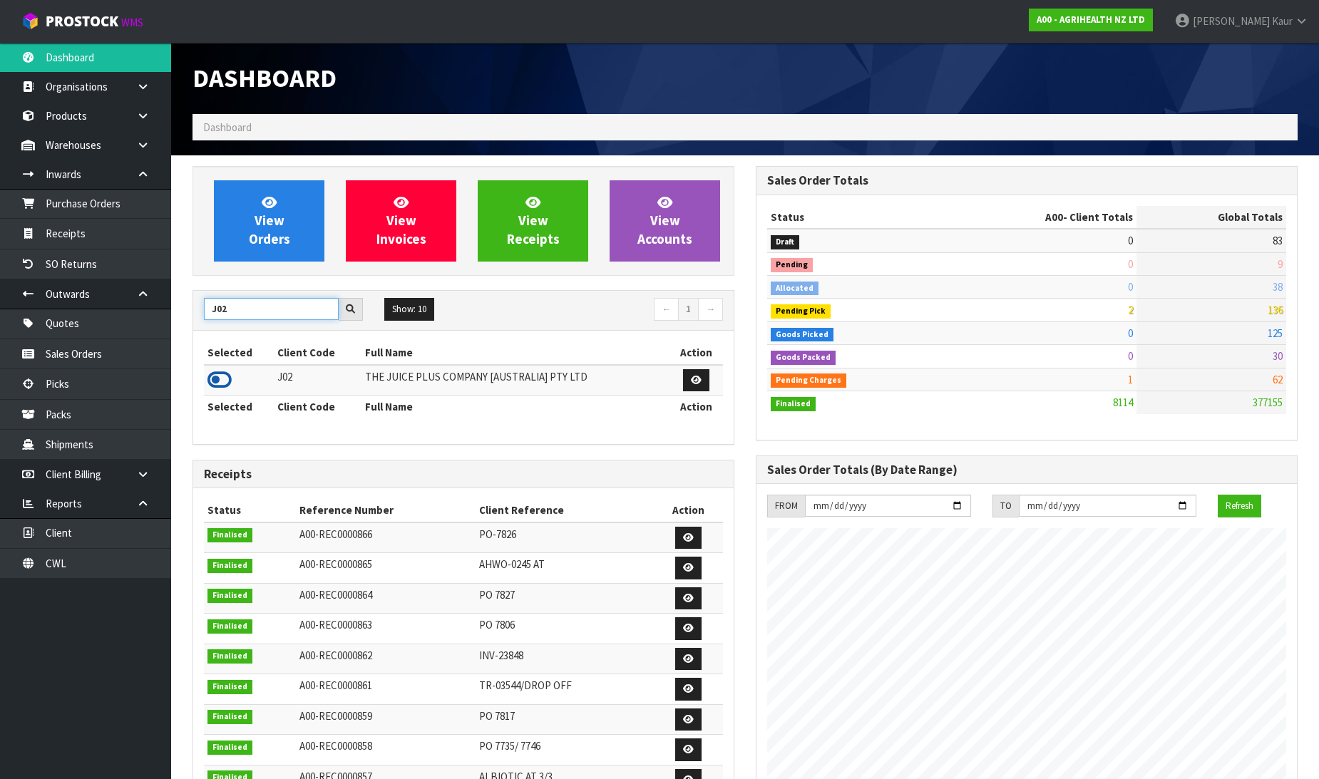
type input "J02"
click at [222, 381] on icon at bounding box center [219, 379] width 24 height 21
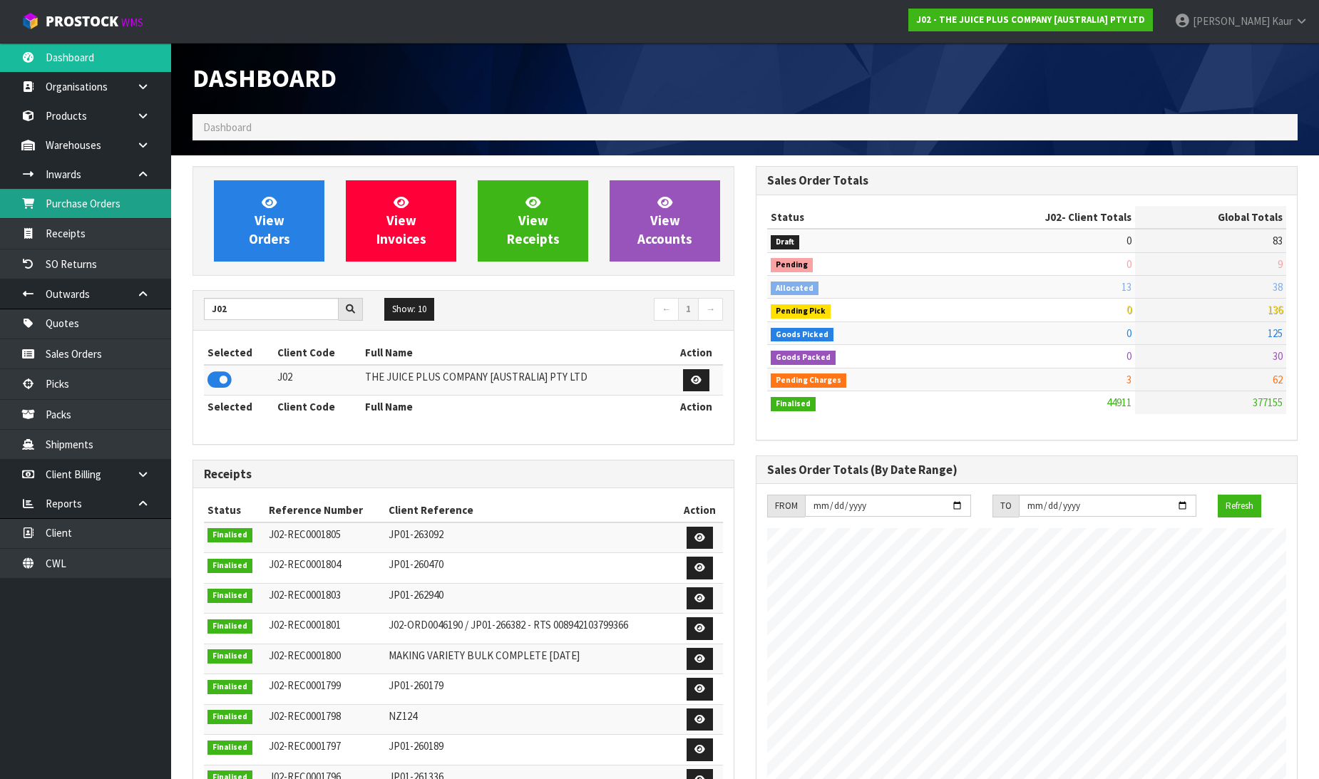
click at [108, 216] on link "Purchase Orders" at bounding box center [85, 203] width 171 height 29
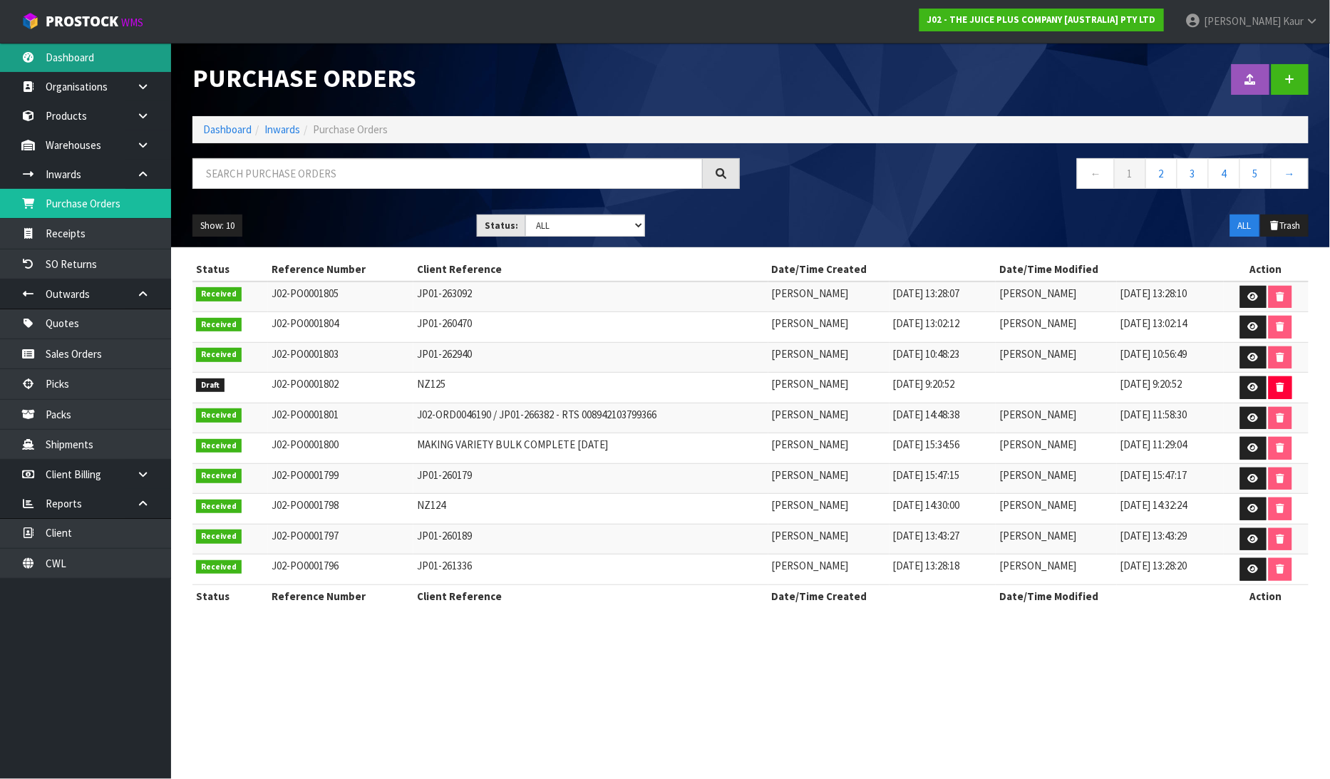
click at [109, 58] on link "Dashboard" at bounding box center [85, 57] width 171 height 29
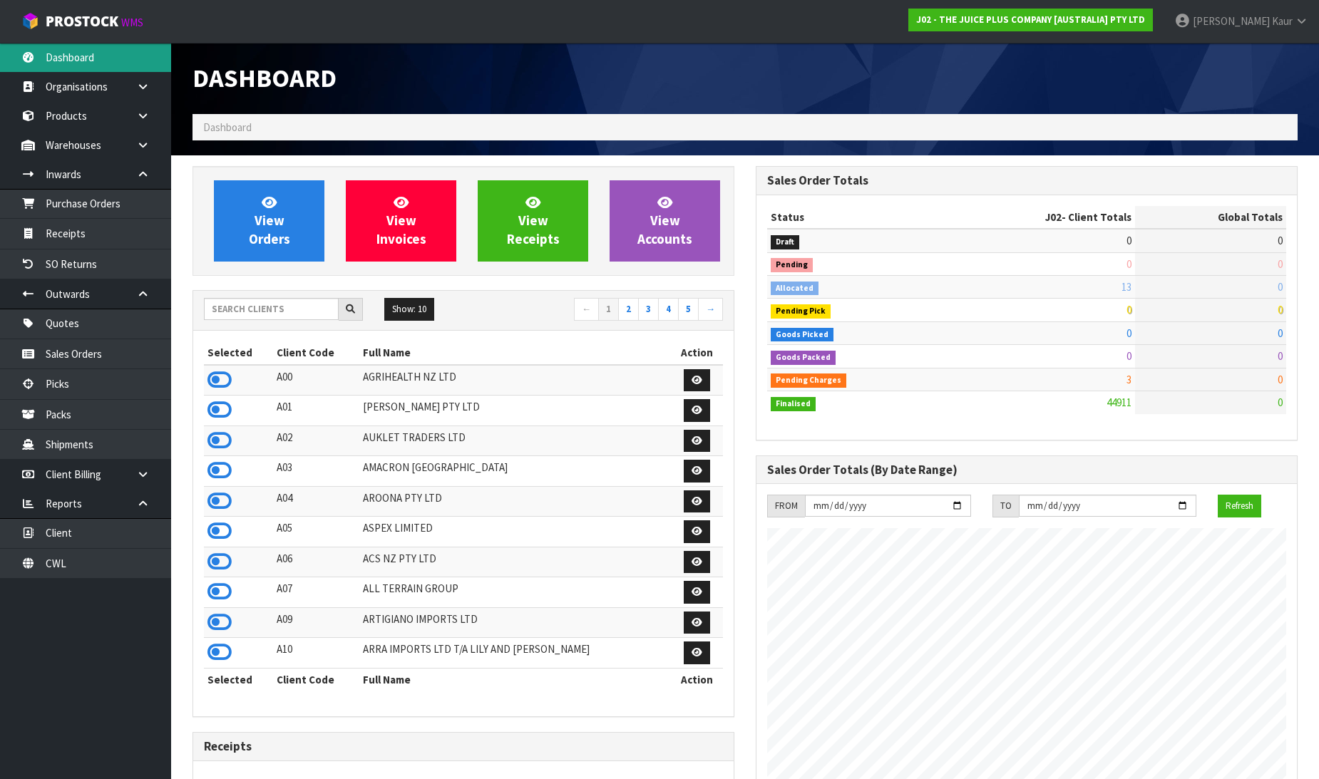
scroll to position [1080, 563]
click at [140, 145] on icon at bounding box center [143, 145] width 14 height 11
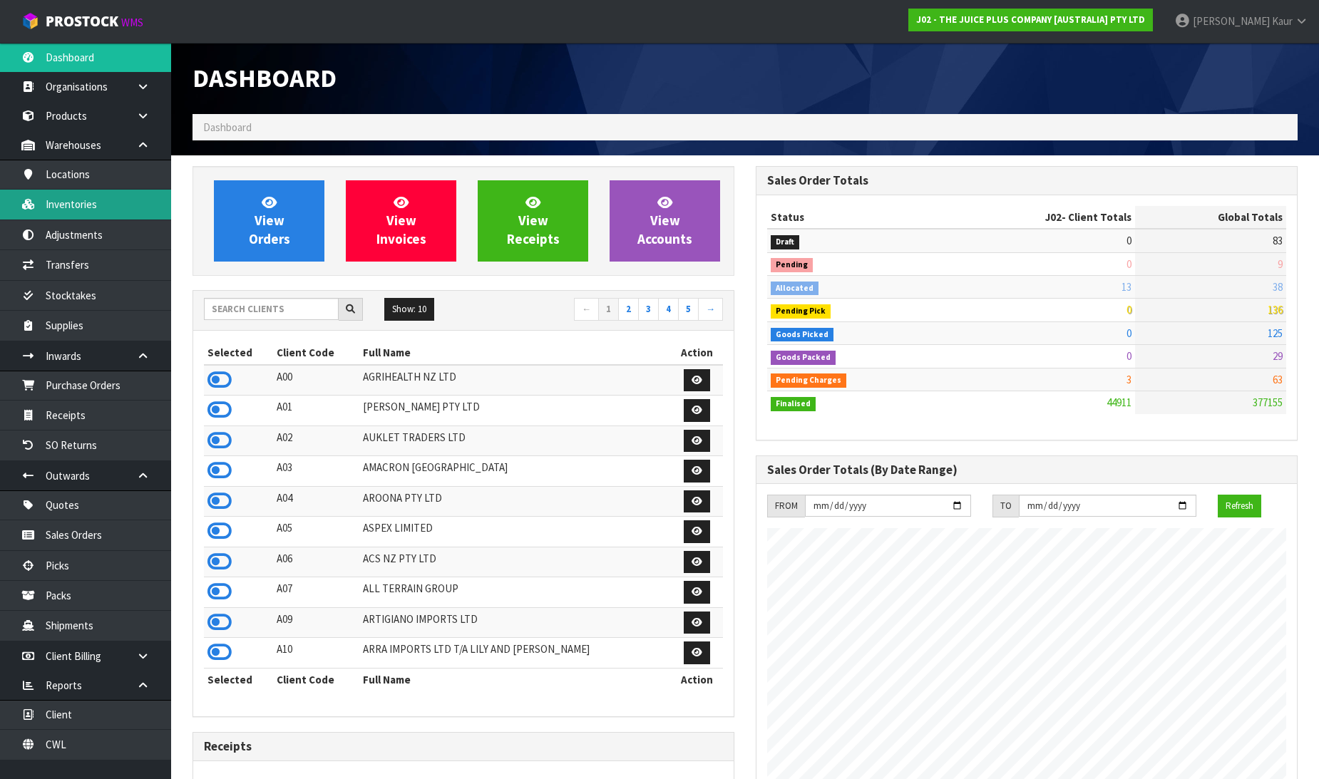
click at [93, 211] on link "Inventories" at bounding box center [85, 204] width 171 height 29
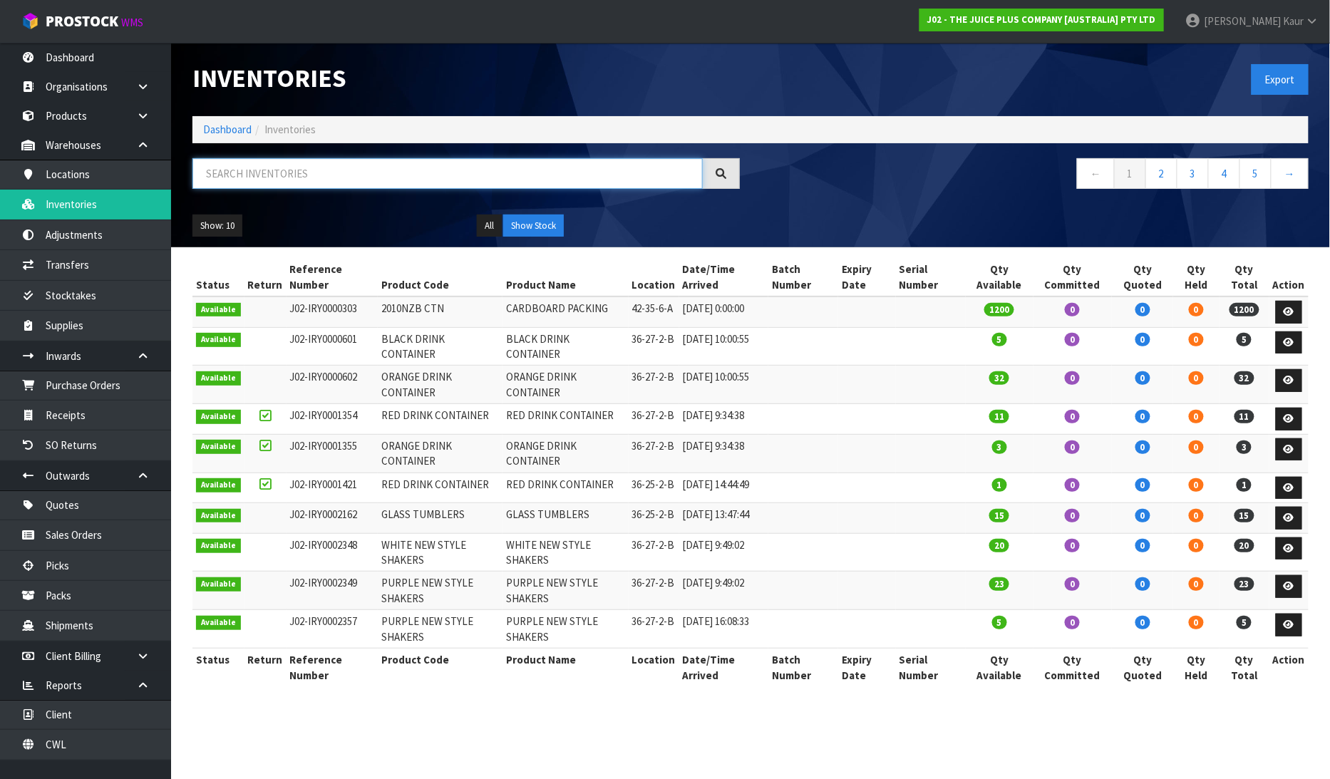
click at [289, 174] on input "text" at bounding box center [448, 173] width 511 height 31
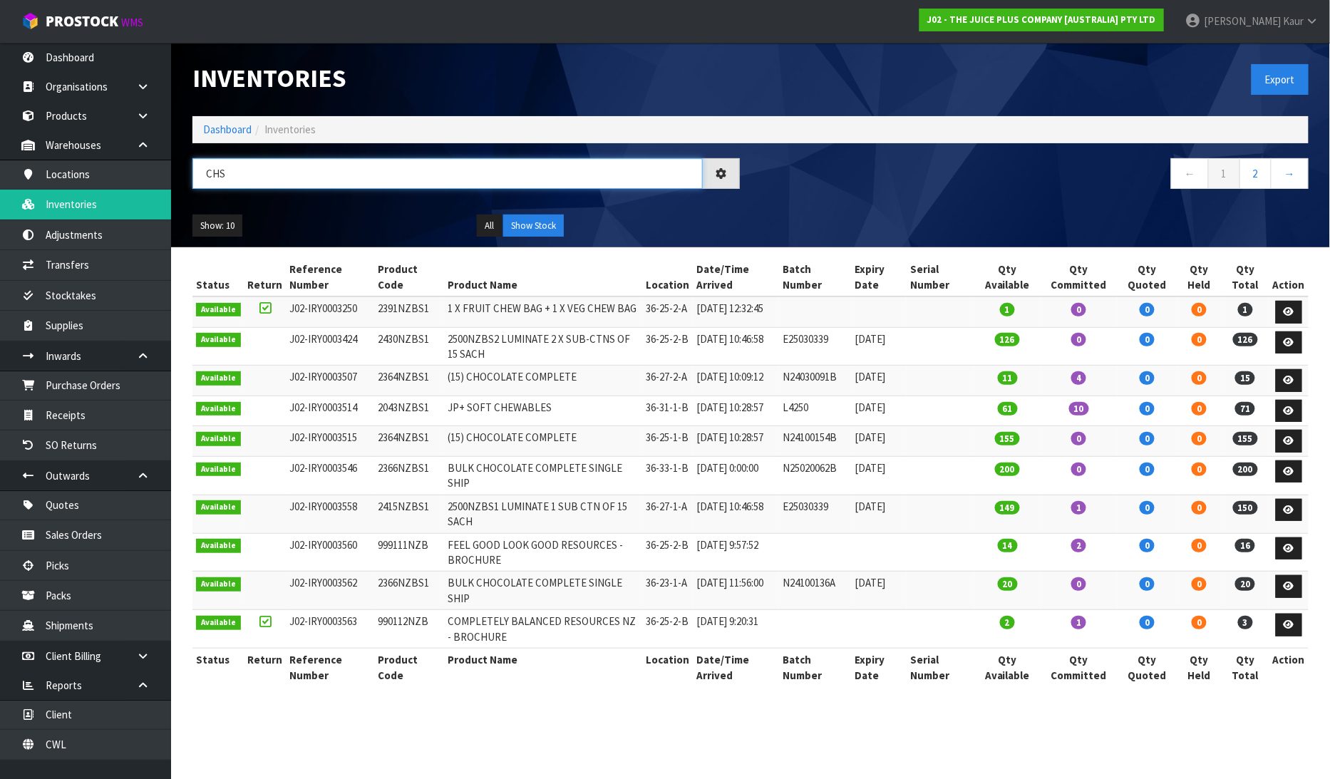
type input "CHS"
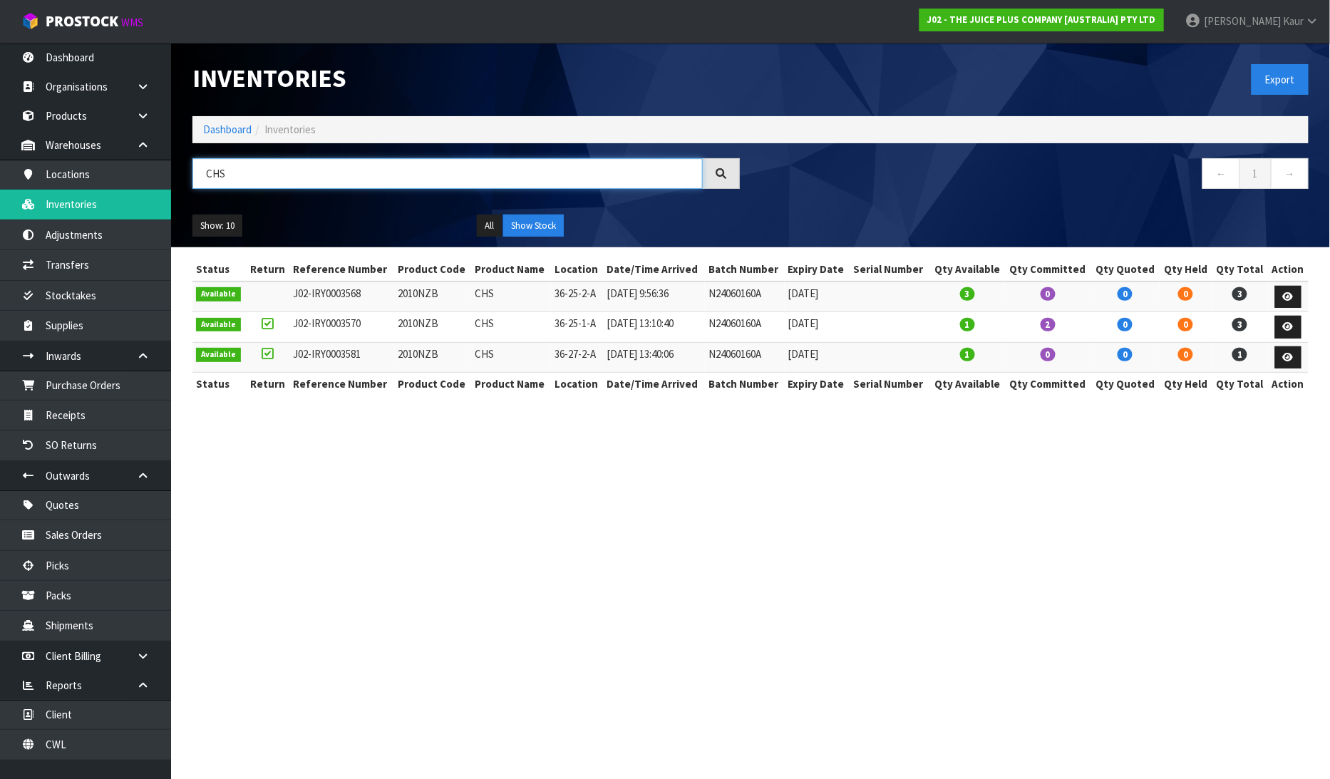
drag, startPoint x: 253, startPoint y: 167, endPoint x: 190, endPoint y: 164, distance: 63.5
click at [190, 164] on div "CHS" at bounding box center [466, 178] width 569 height 41
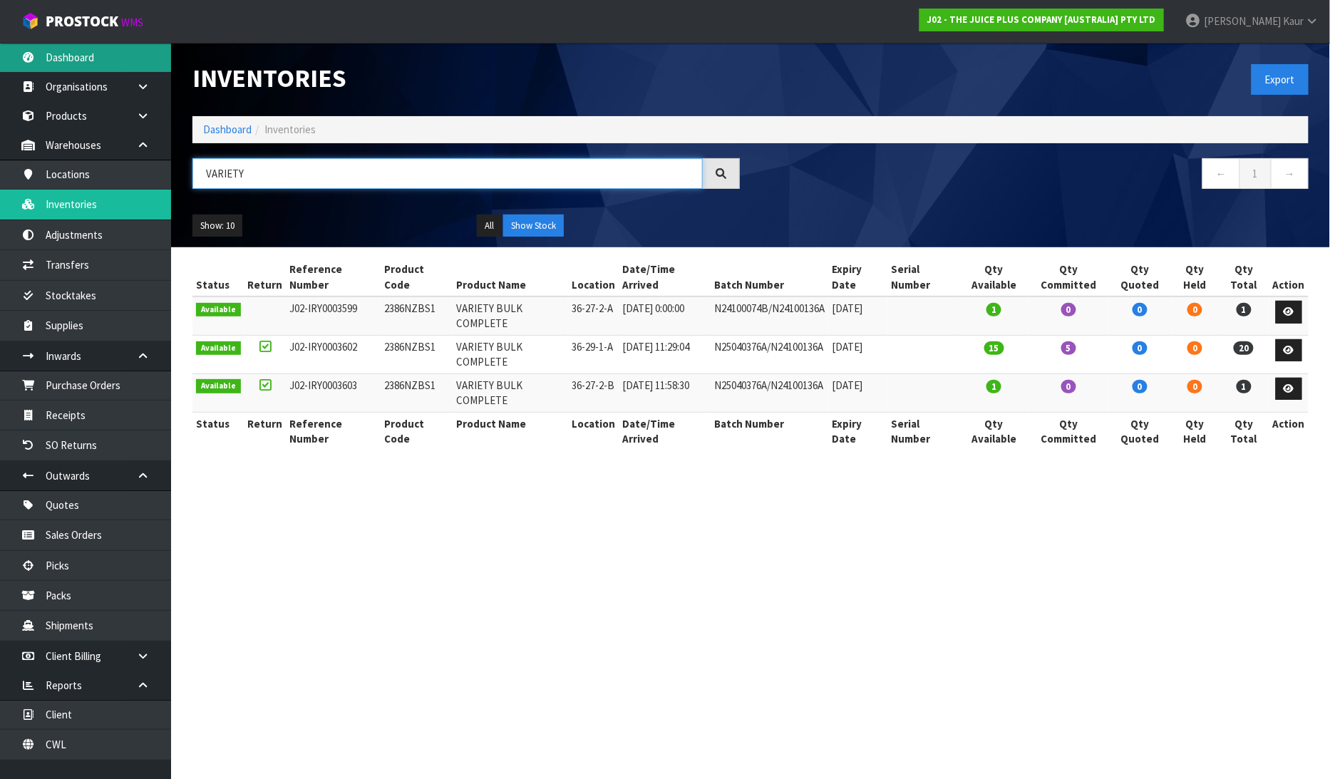
type input "VARIETY"
click at [76, 45] on link "Dashboard" at bounding box center [85, 57] width 171 height 29
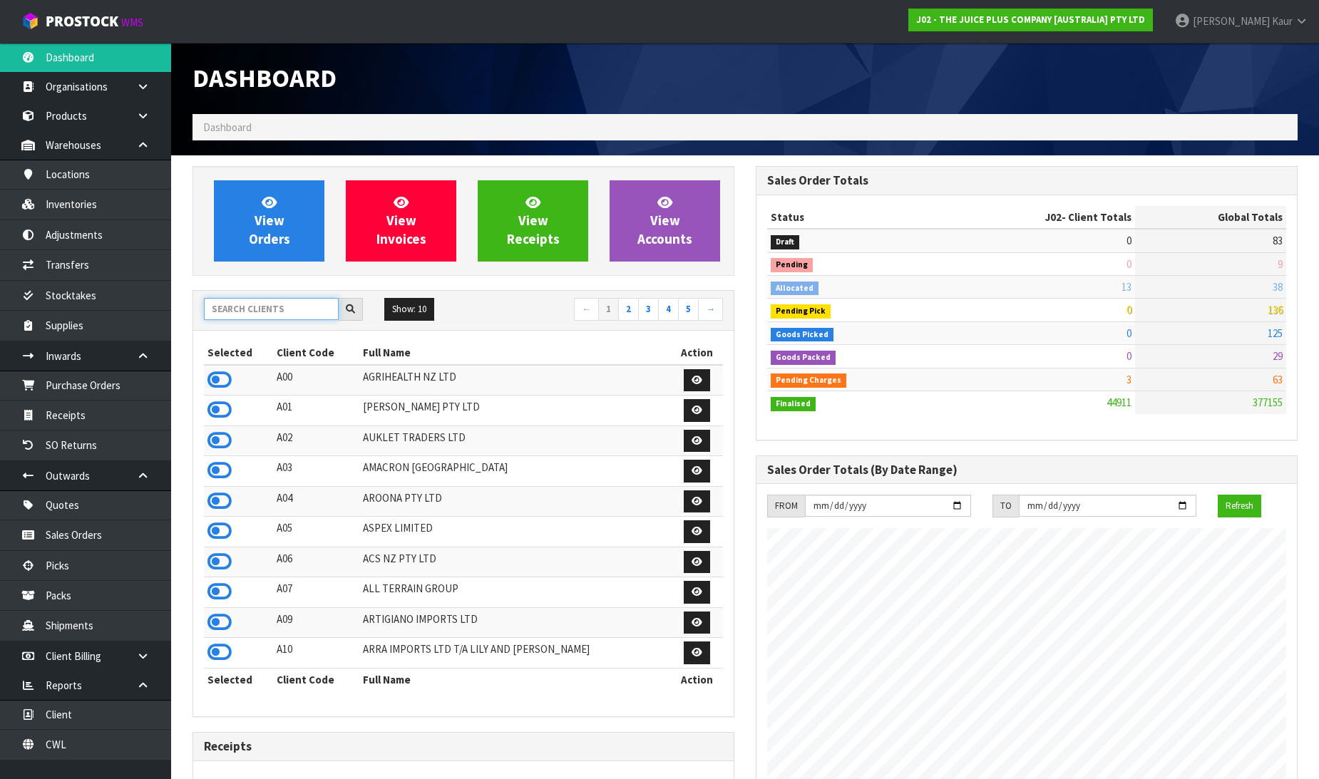
click at [265, 309] on input "text" at bounding box center [271, 309] width 135 height 22
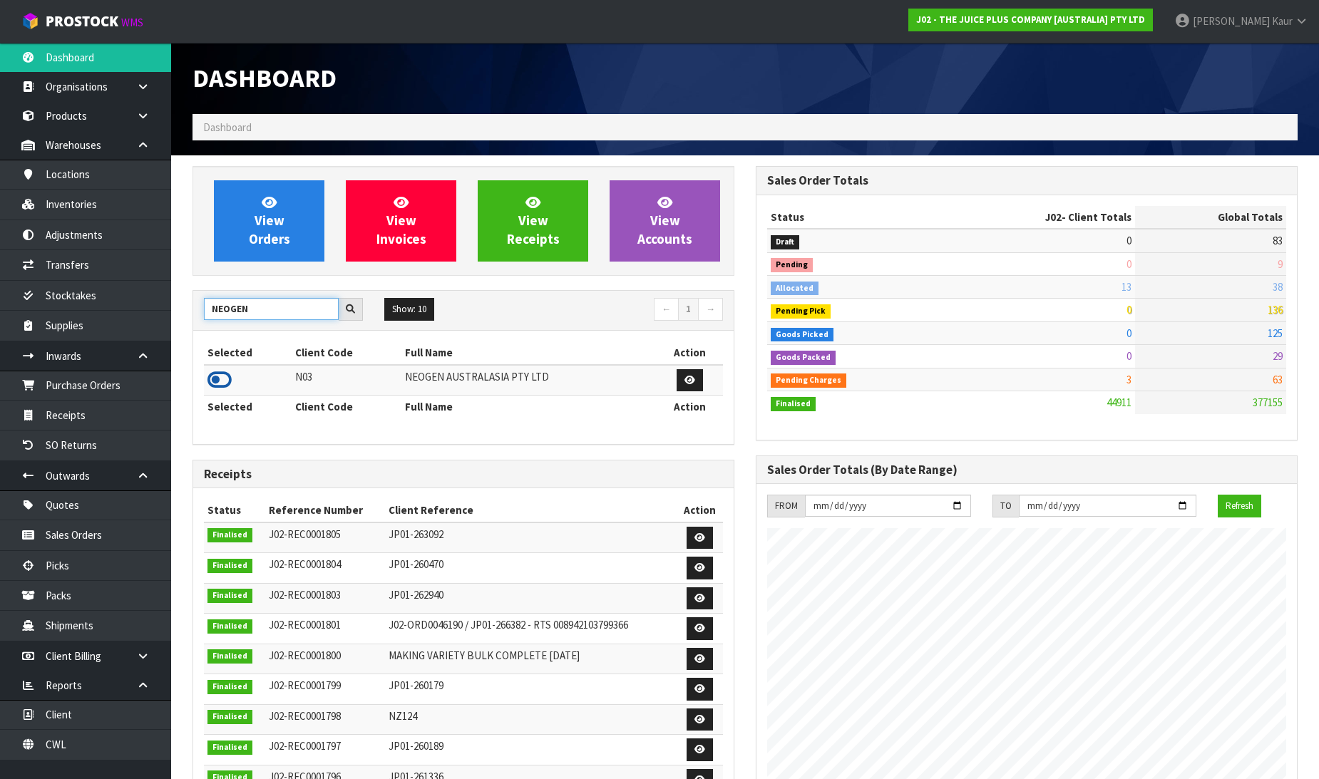
type input "NEOGEN"
click at [217, 383] on icon at bounding box center [219, 379] width 24 height 21
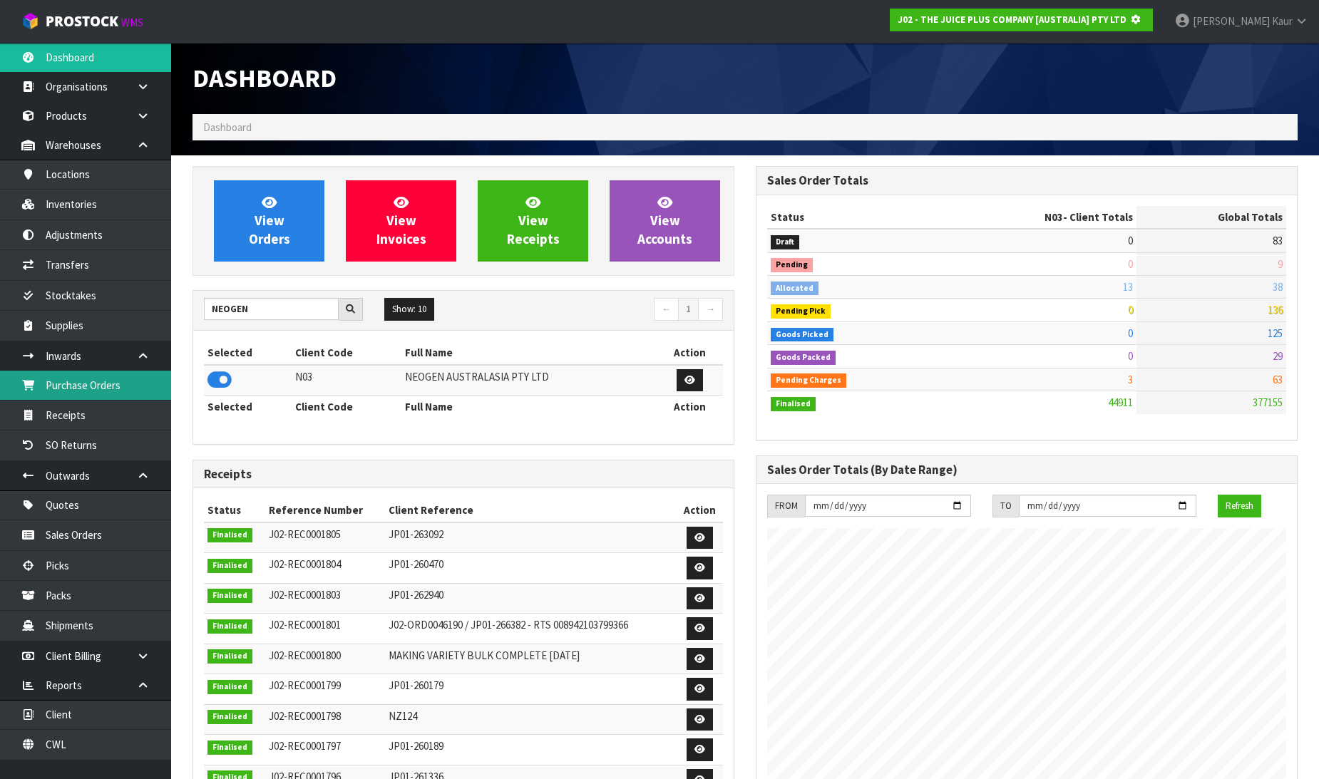
scroll to position [889, 563]
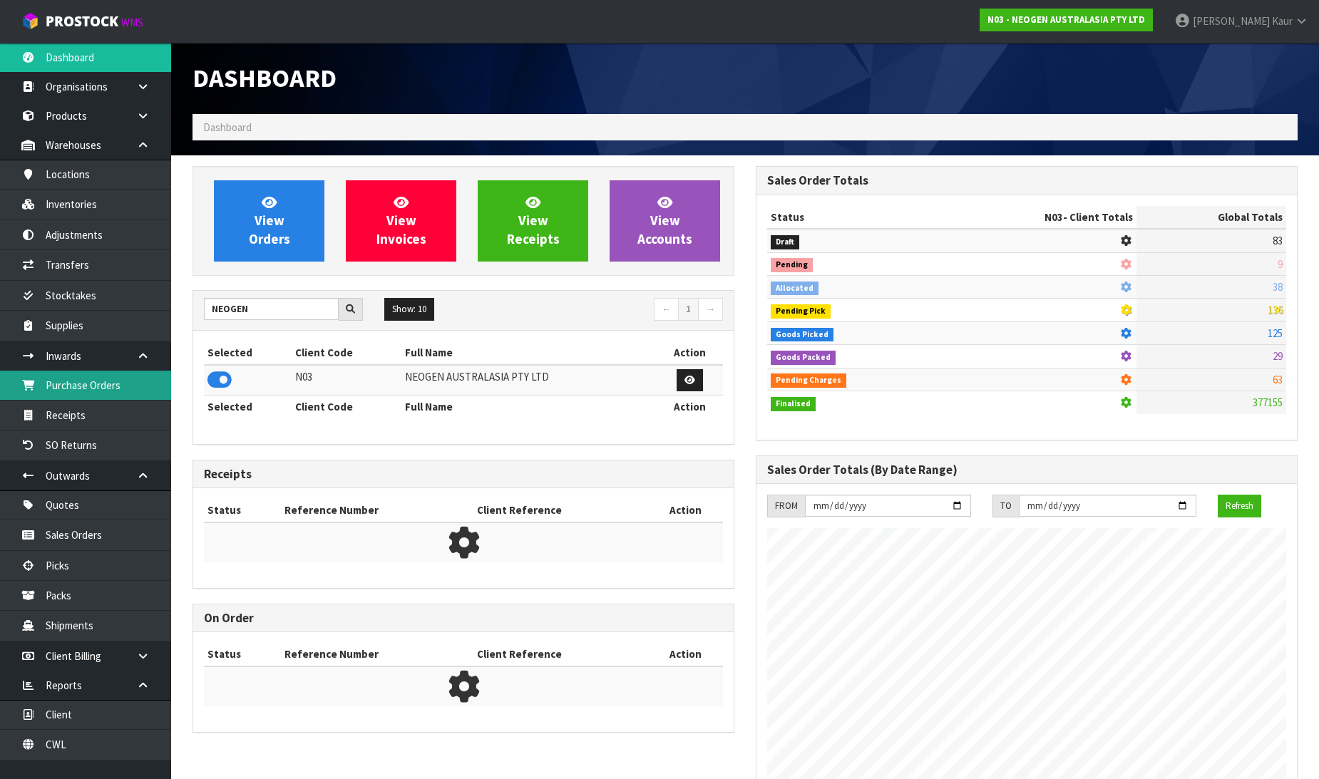
click at [108, 382] on link "Purchase Orders" at bounding box center [85, 385] width 171 height 29
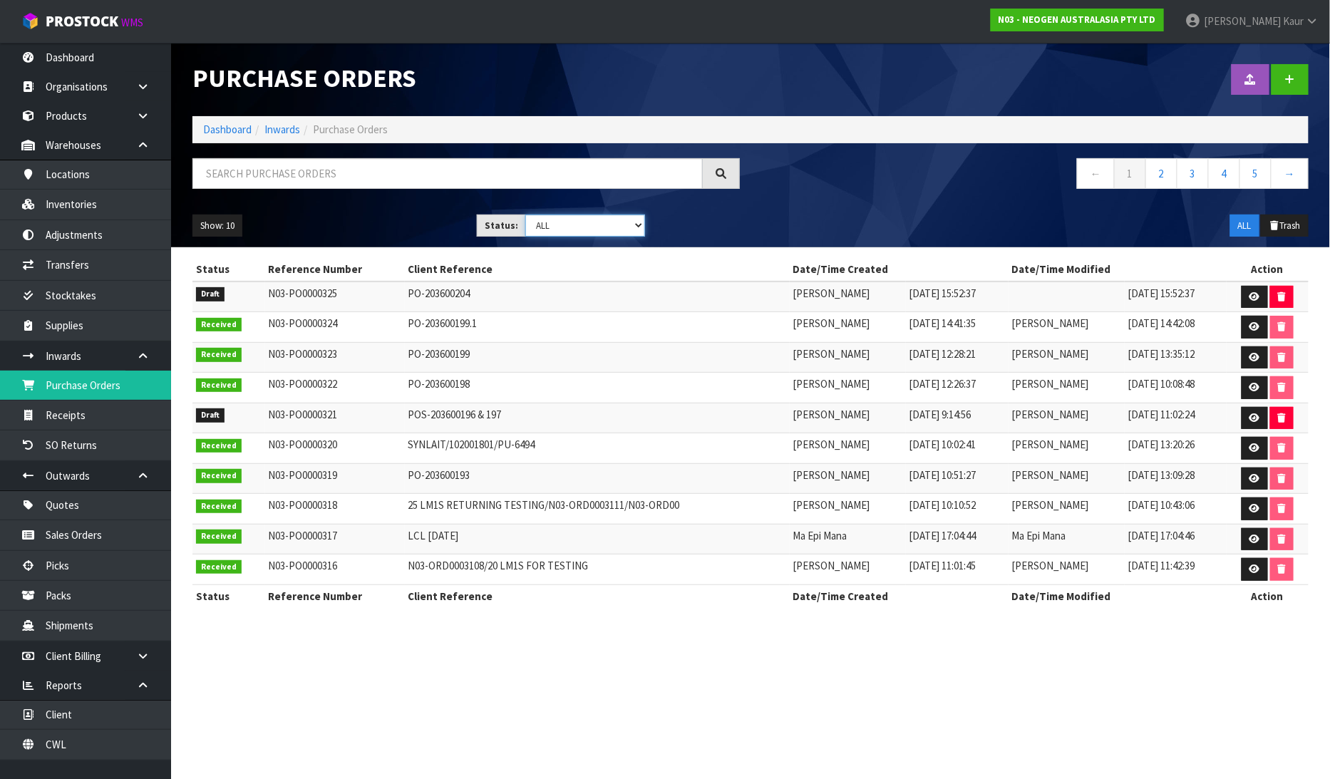
click at [635, 222] on select "Draft Pending Received Cancelled ALL" at bounding box center [585, 226] width 120 height 22
select select "string:0"
click at [525, 215] on select "Draft Pending Received Cancelled ALL" at bounding box center [585, 226] width 120 height 22
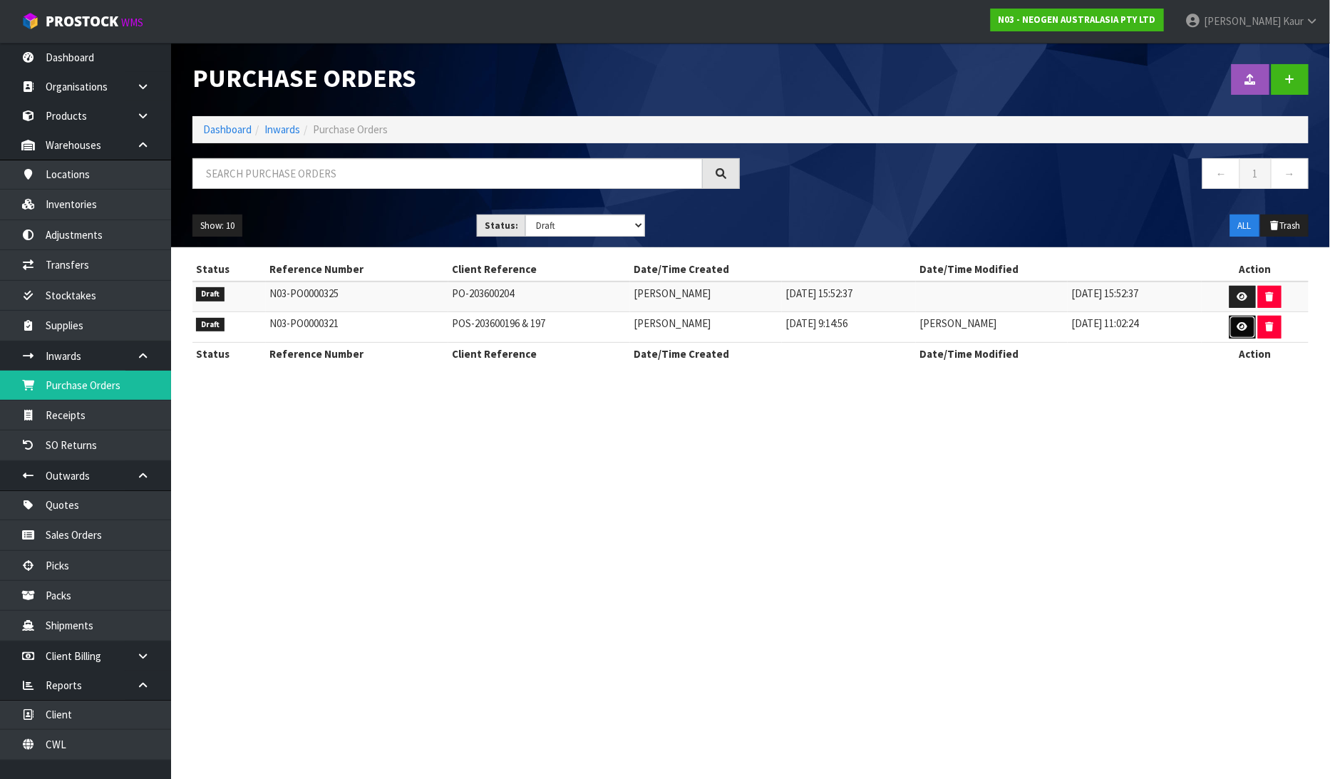
click at [1241, 325] on icon at bounding box center [1243, 326] width 11 height 9
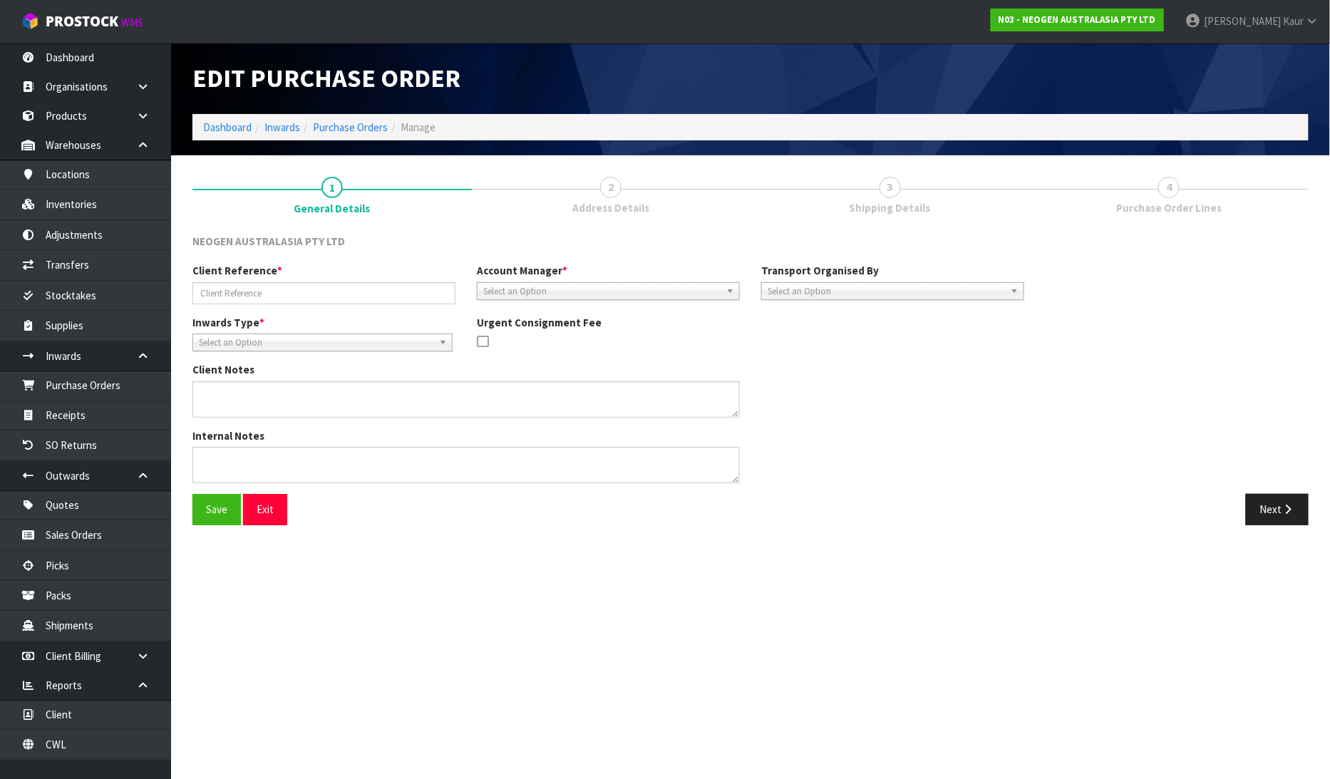
type input "POS-203600196 & 197"
type textarea "700002138 AND 700002120 PUT ON HELD QA UNTIL TESTING CLEARANCE"
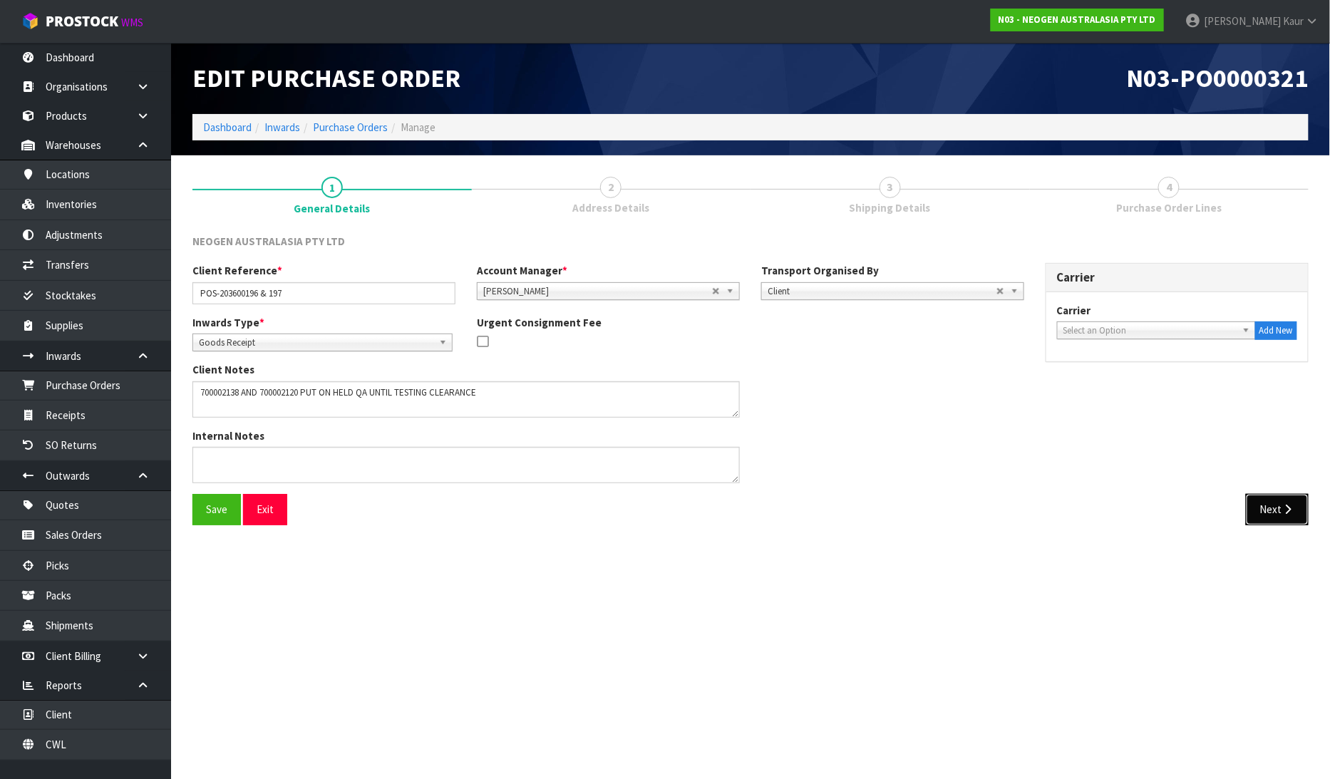
click at [1277, 506] on button "Next" at bounding box center [1277, 509] width 63 height 31
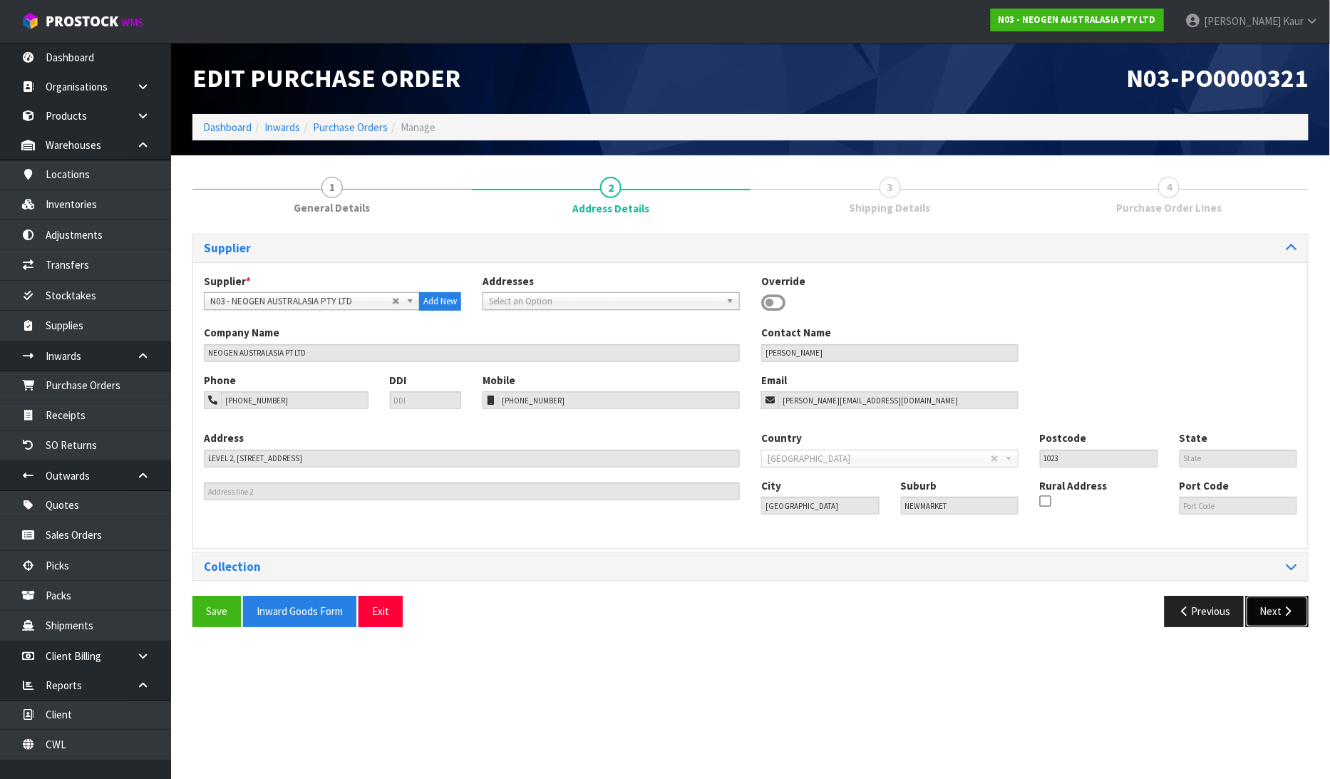
click at [1283, 612] on icon "button" at bounding box center [1289, 611] width 14 height 11
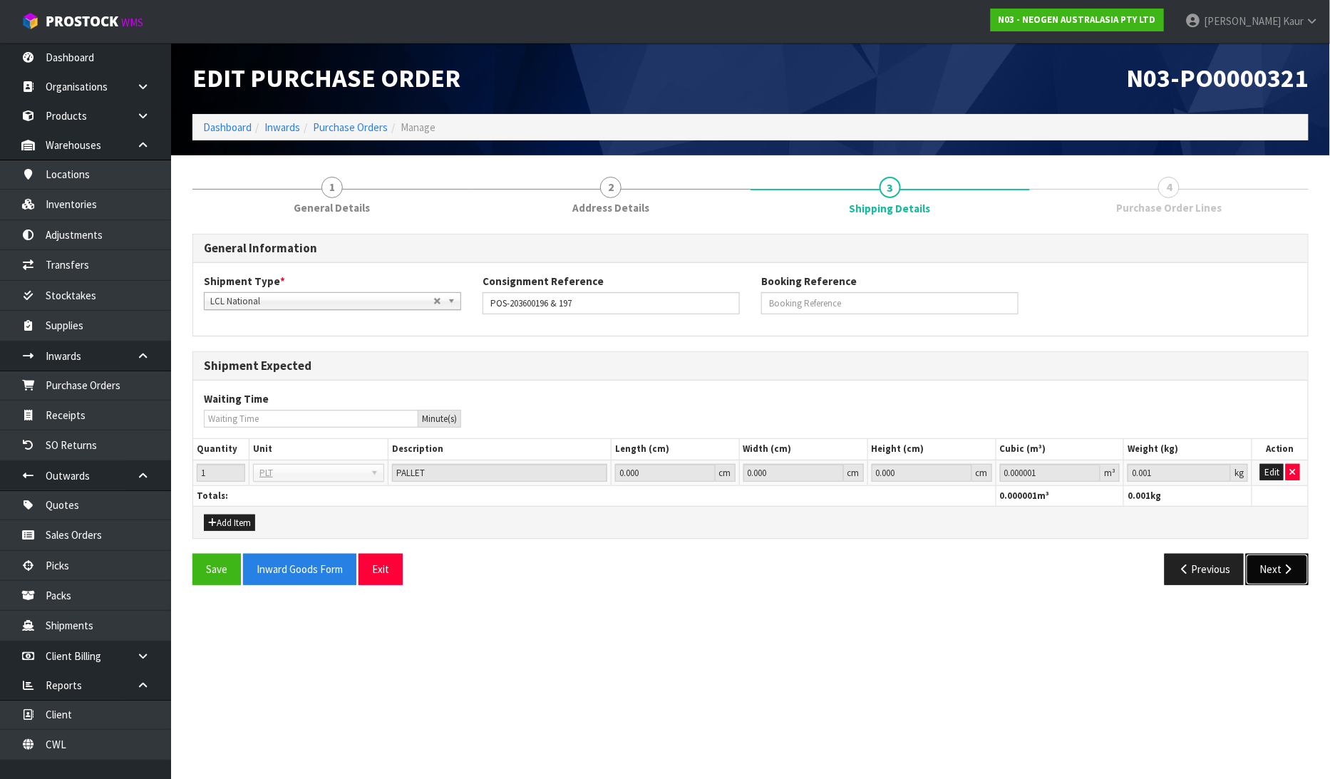
click at [1275, 566] on button "Next" at bounding box center [1277, 569] width 63 height 31
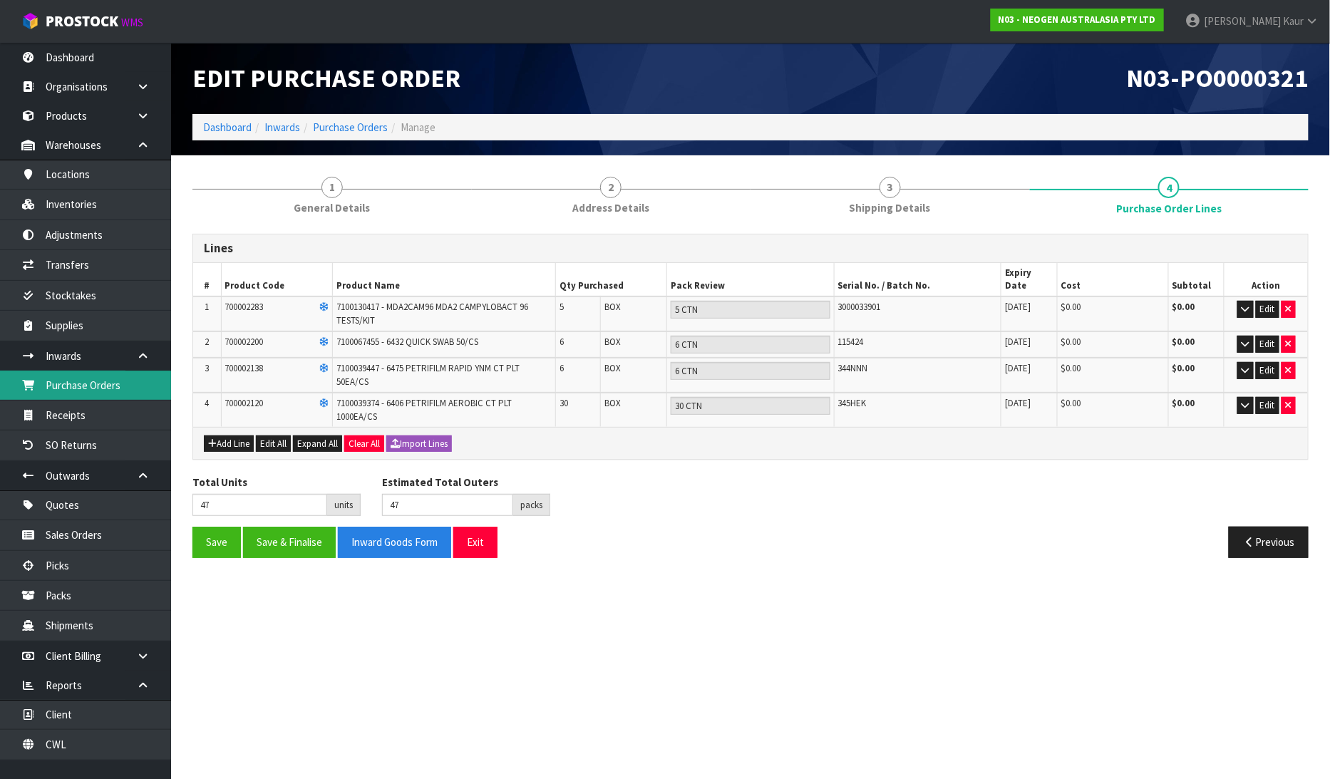
click at [123, 395] on link "Purchase Orders" at bounding box center [85, 385] width 171 height 29
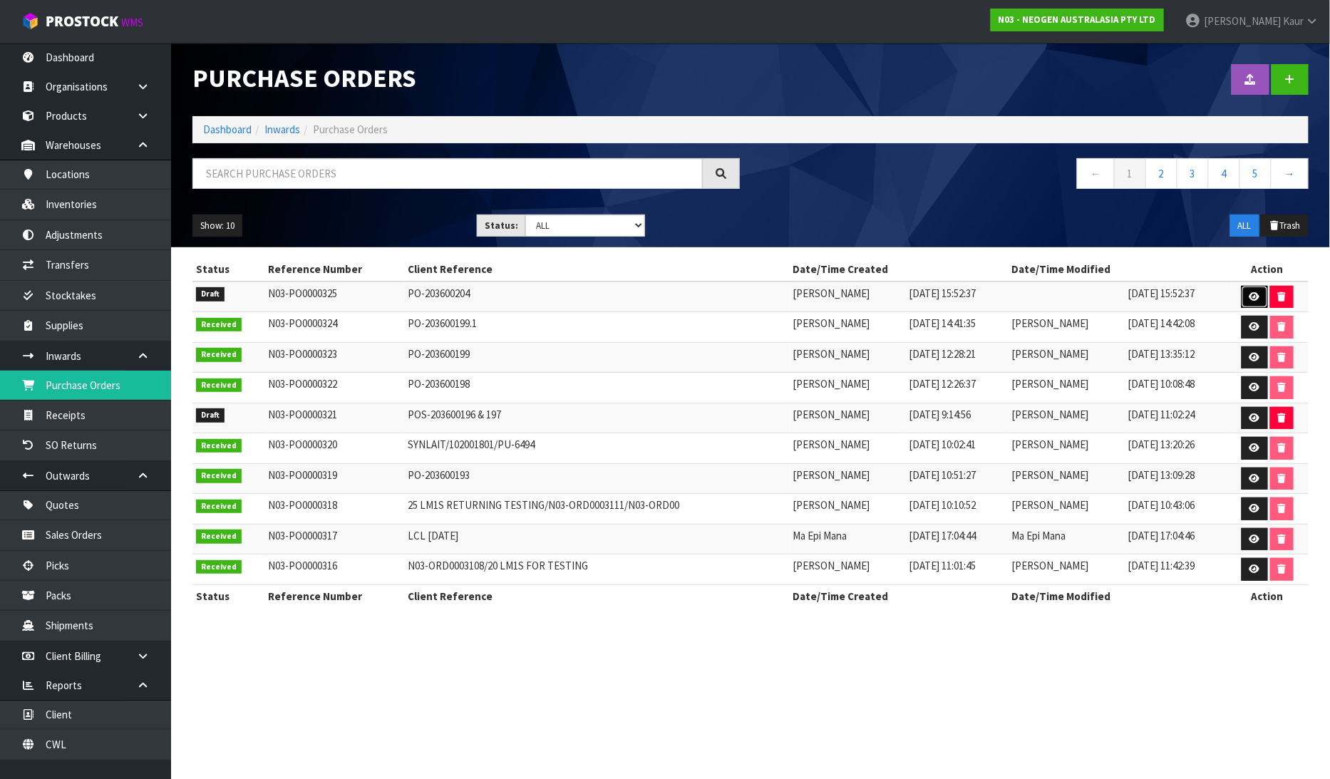
click at [1252, 291] on link at bounding box center [1255, 297] width 26 height 23
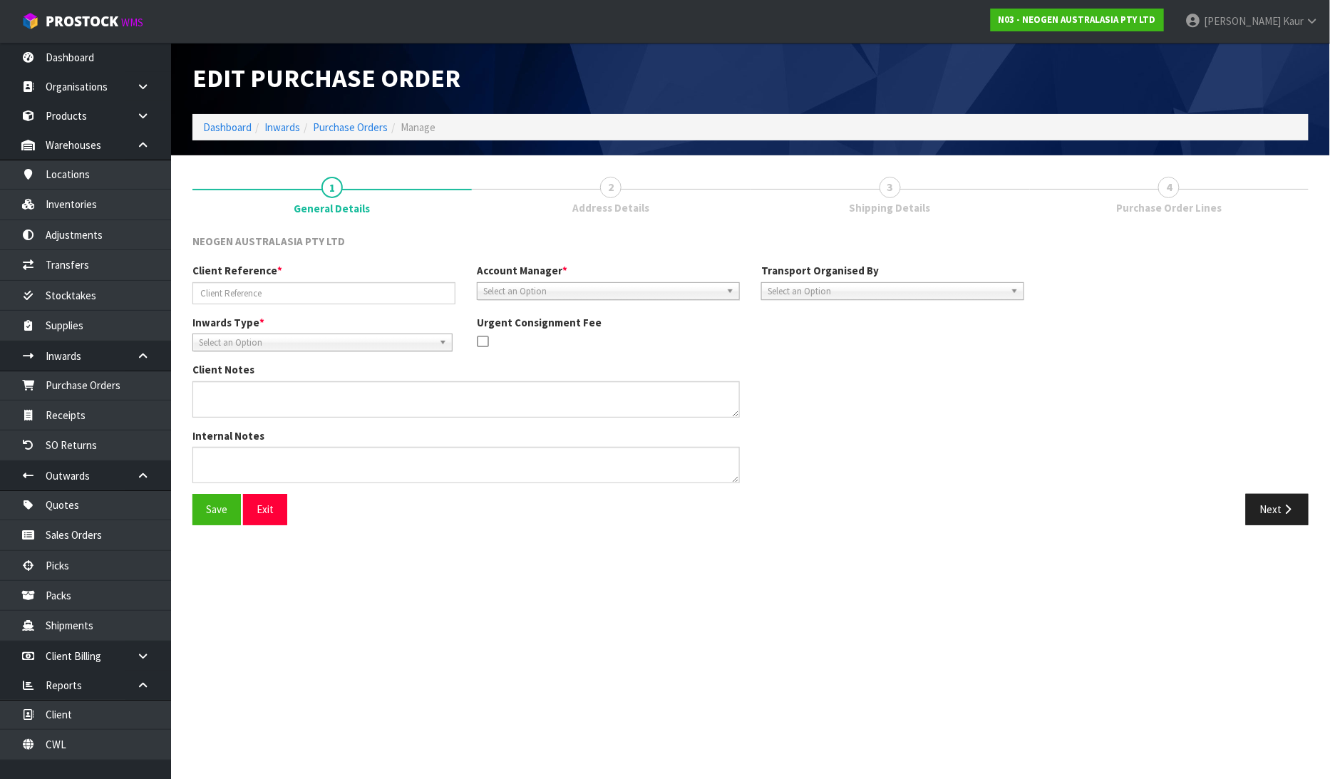
type input "PO-203600204"
type textarea "700002275 AND 700002277 PUT ON HELD QA UNTIL TESTING CLEARANCE"
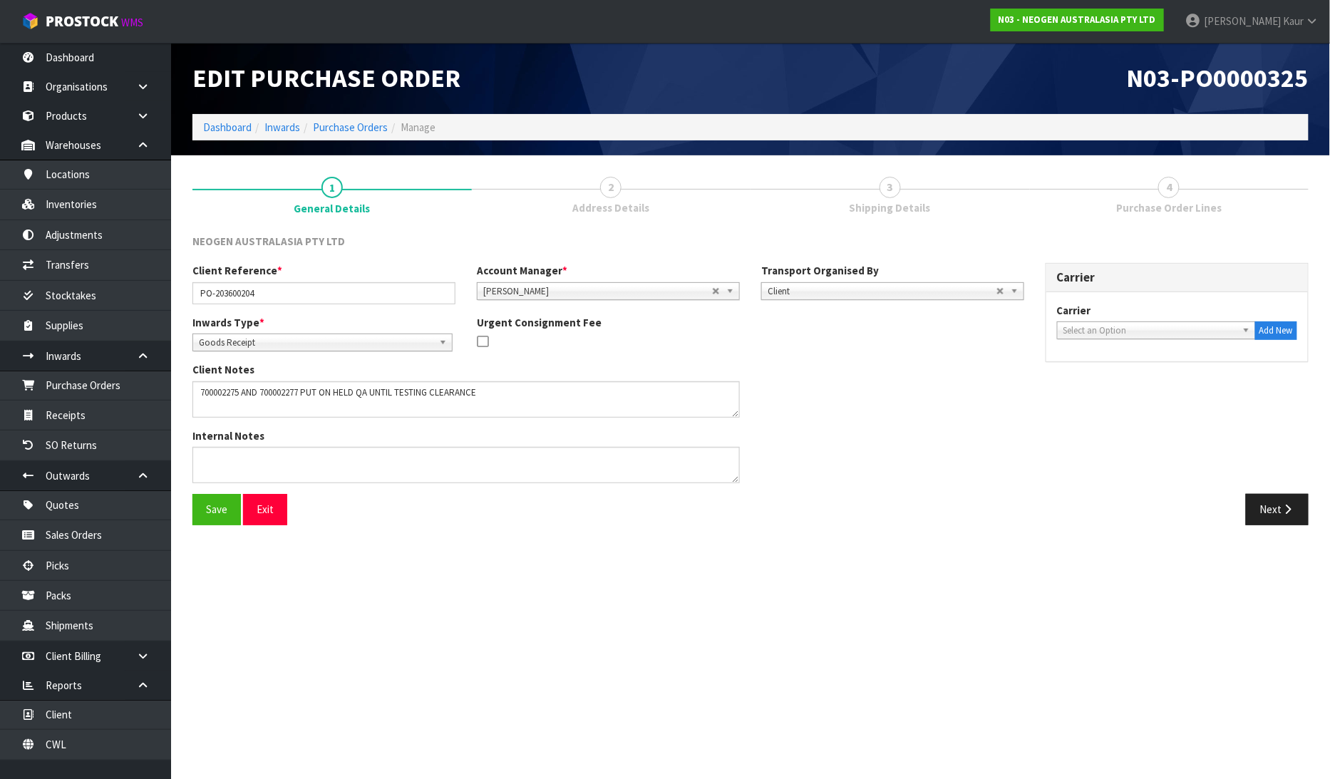
click at [1258, 491] on div "Client Reference * PO-203600204 Account Manager * Zubair Moolla Rod Giles Kirst…" at bounding box center [751, 378] width 1138 height 231
click at [1259, 503] on button "Next" at bounding box center [1277, 509] width 63 height 31
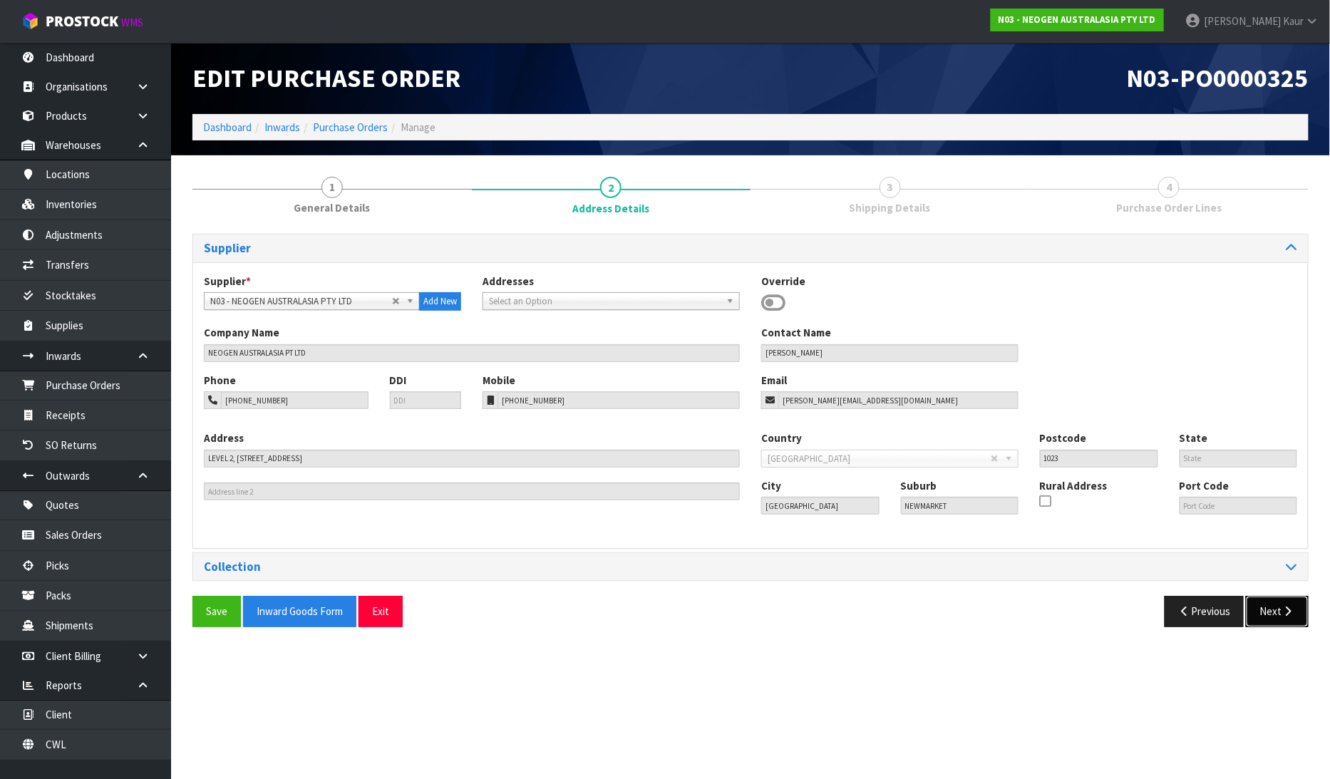
click at [1268, 605] on button "Next" at bounding box center [1277, 611] width 63 height 31
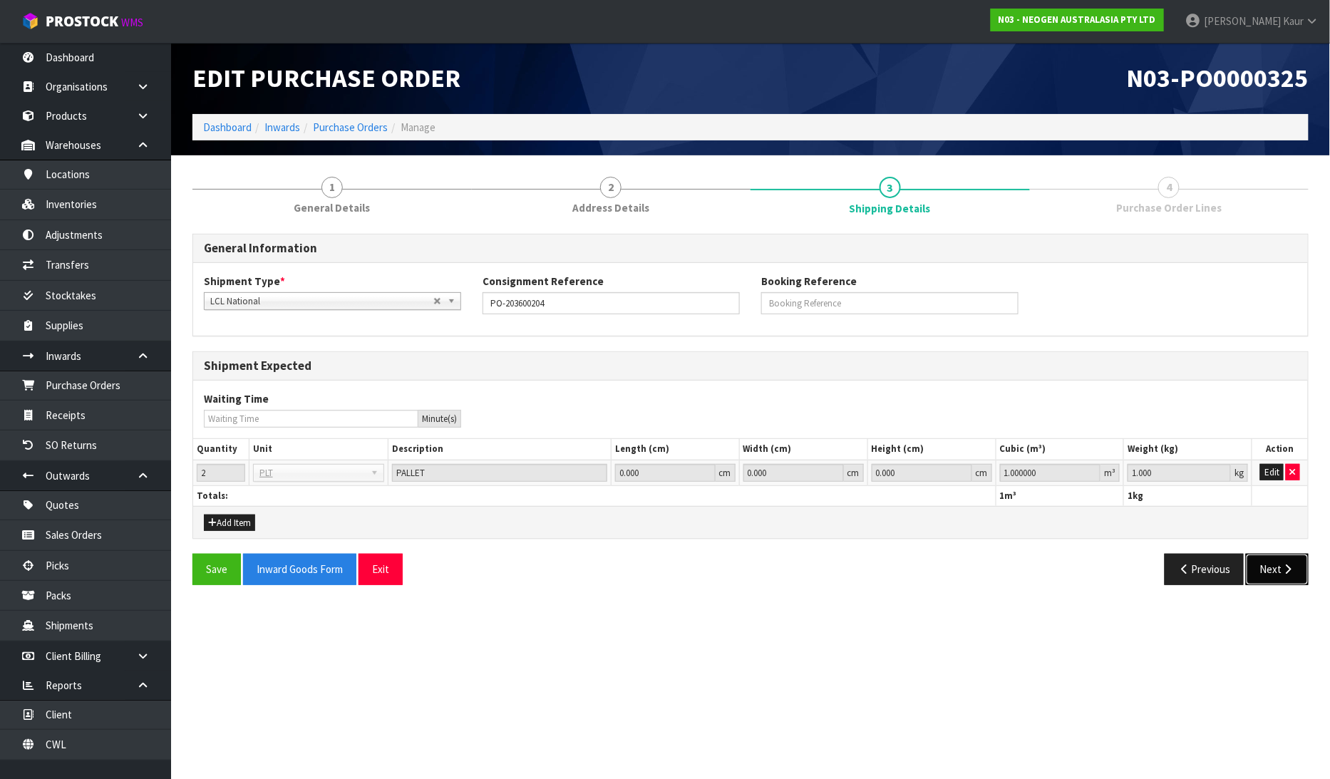
click at [1273, 569] on button "Next" at bounding box center [1277, 569] width 63 height 31
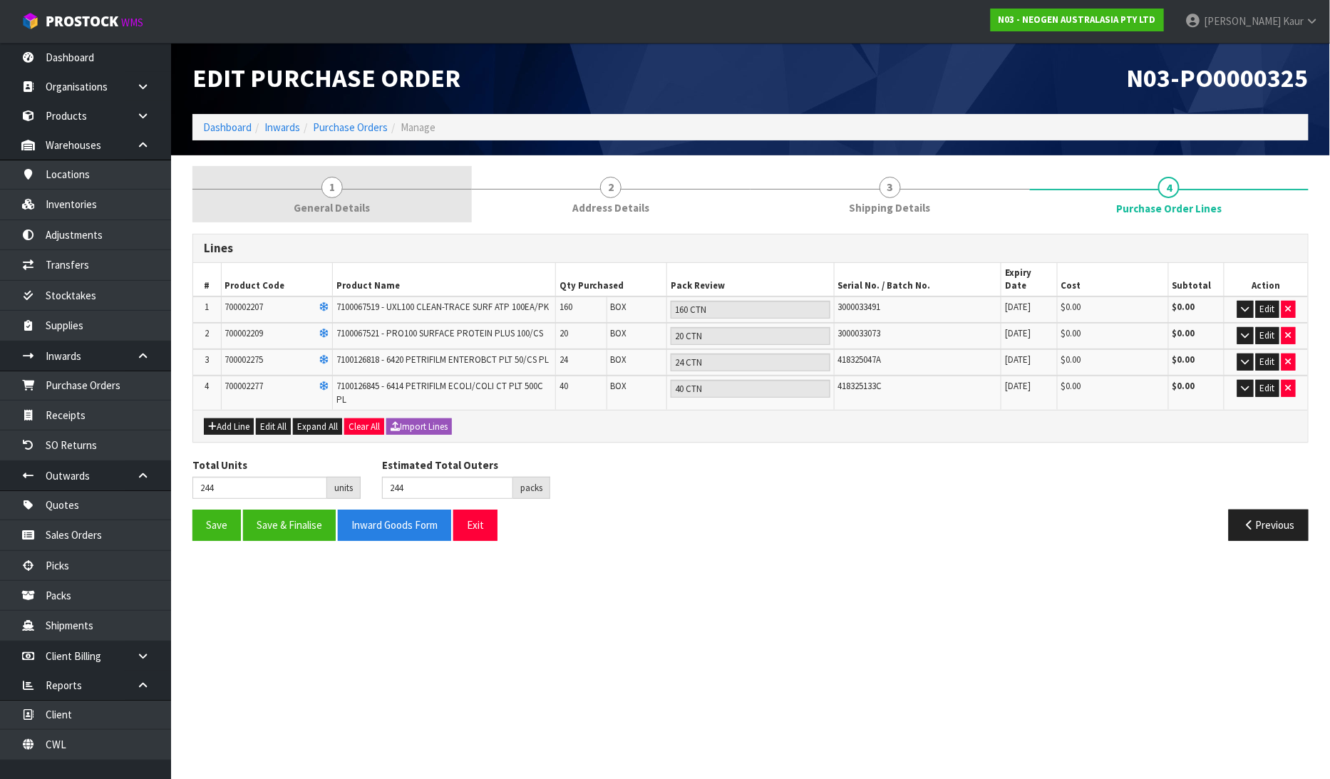
click at [334, 183] on span "1" at bounding box center [332, 187] width 21 height 21
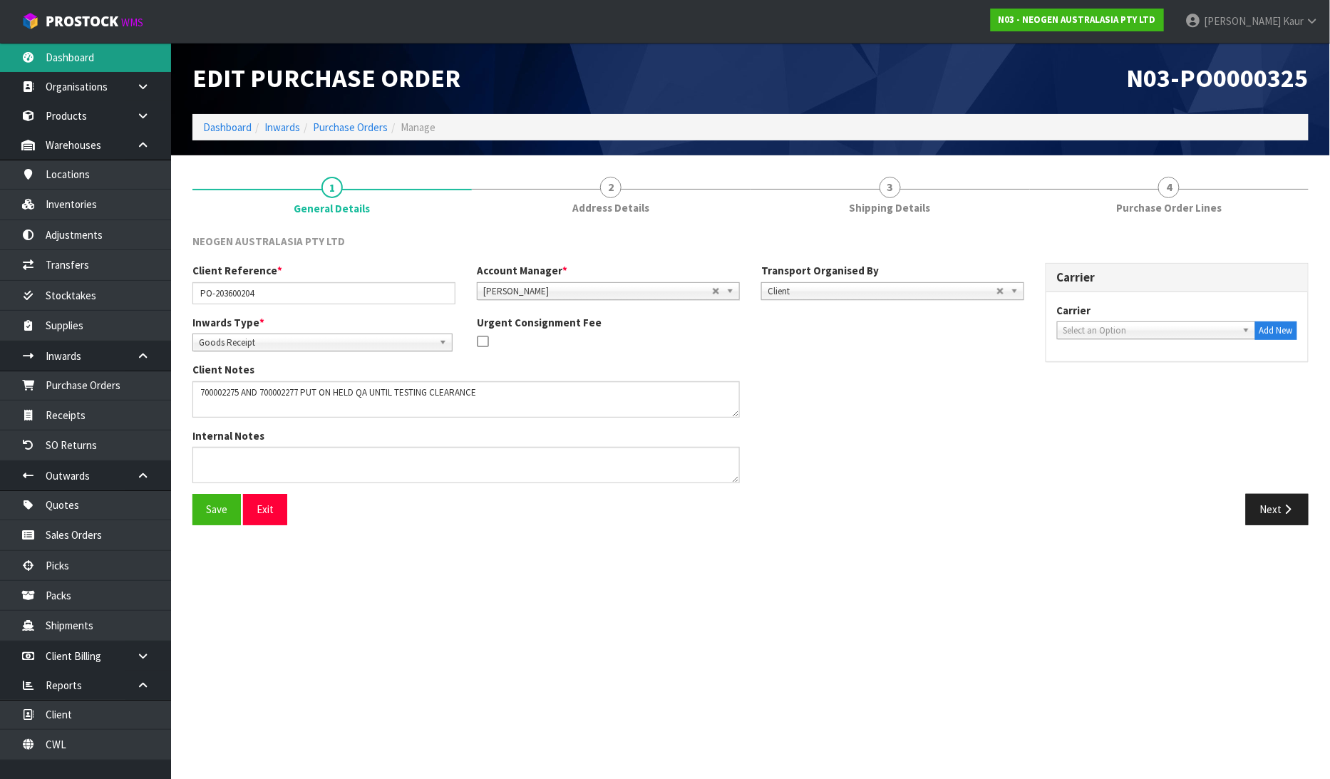
click at [74, 48] on link "Dashboard" at bounding box center [85, 57] width 171 height 29
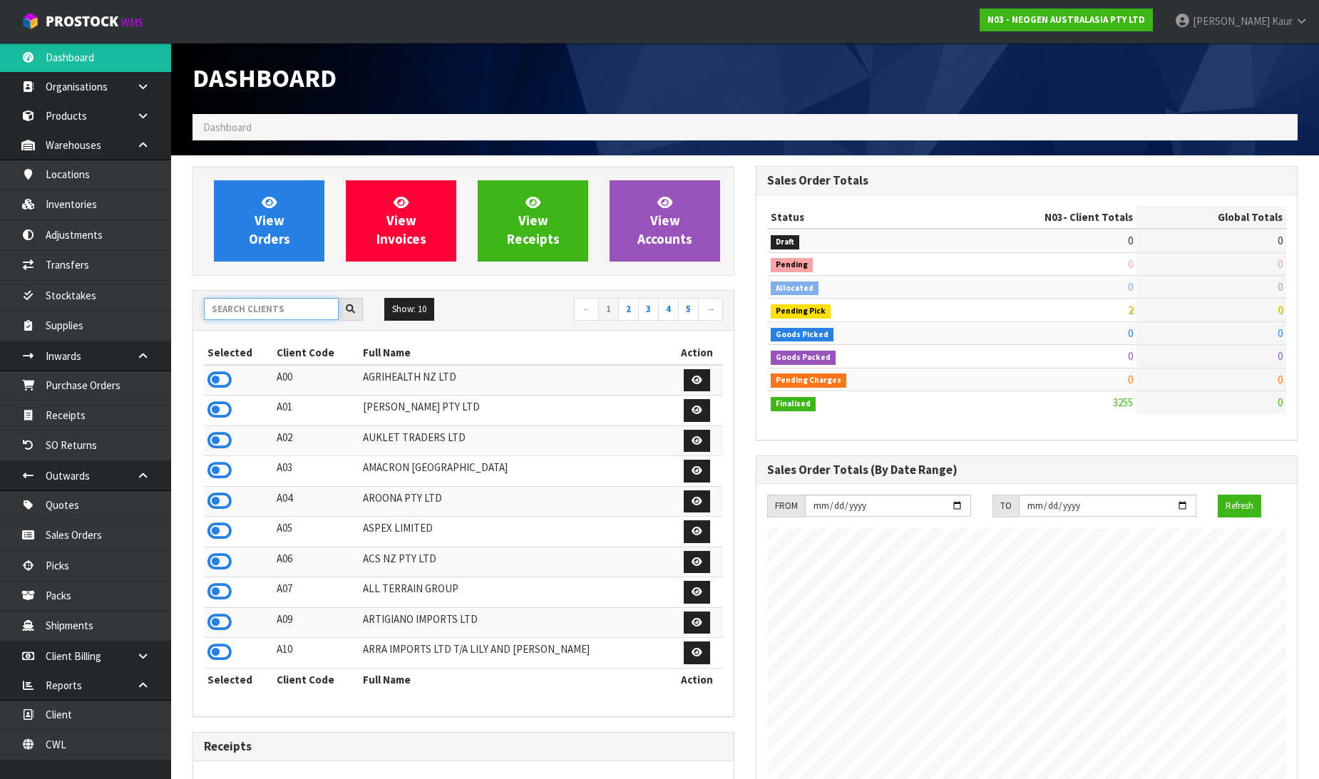
scroll to position [1080, 563]
click at [235, 307] on input "text" at bounding box center [271, 309] width 135 height 22
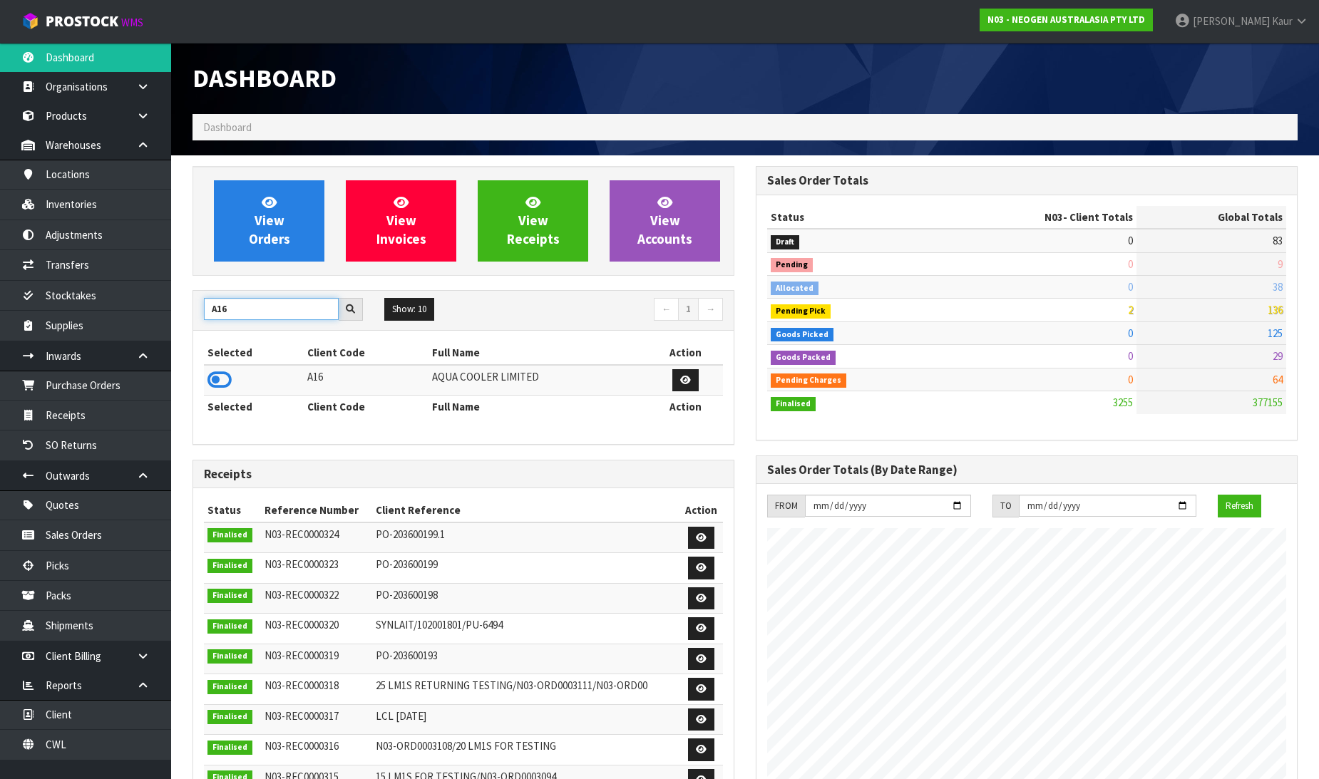
type input "A16"
click at [205, 371] on td at bounding box center [254, 380] width 100 height 31
click at [208, 376] on icon at bounding box center [219, 379] width 24 height 21
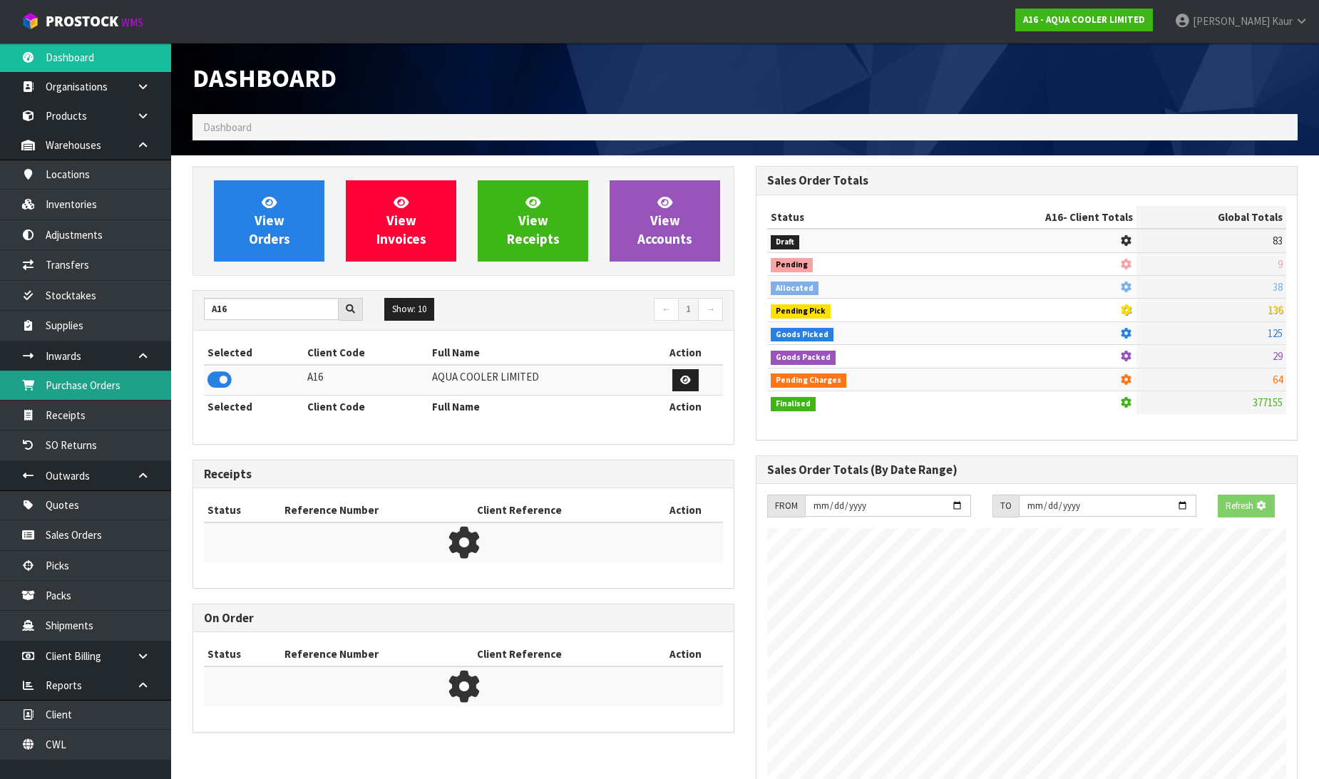
scroll to position [889, 563]
click at [117, 383] on link "Purchase Orders" at bounding box center [85, 385] width 171 height 29
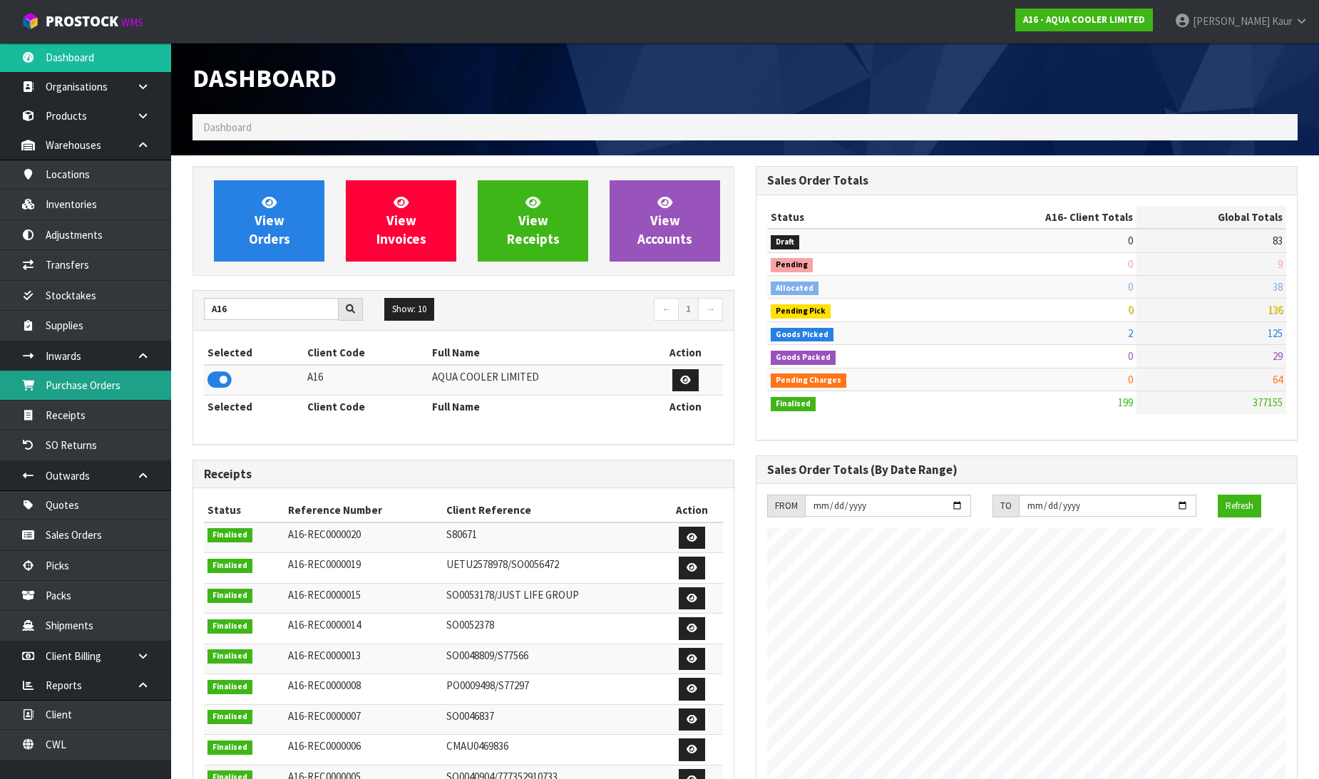
scroll to position [965, 563]
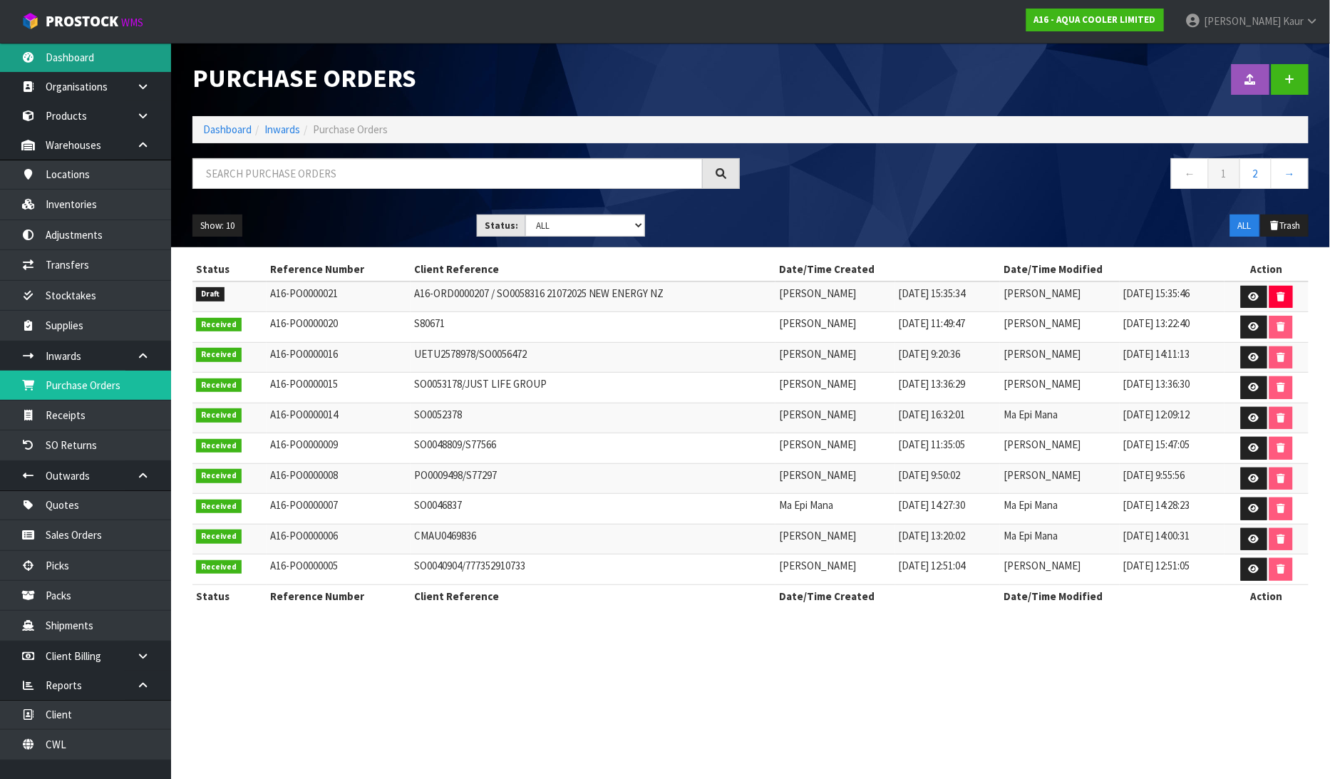
click at [74, 69] on link "Dashboard" at bounding box center [85, 57] width 171 height 29
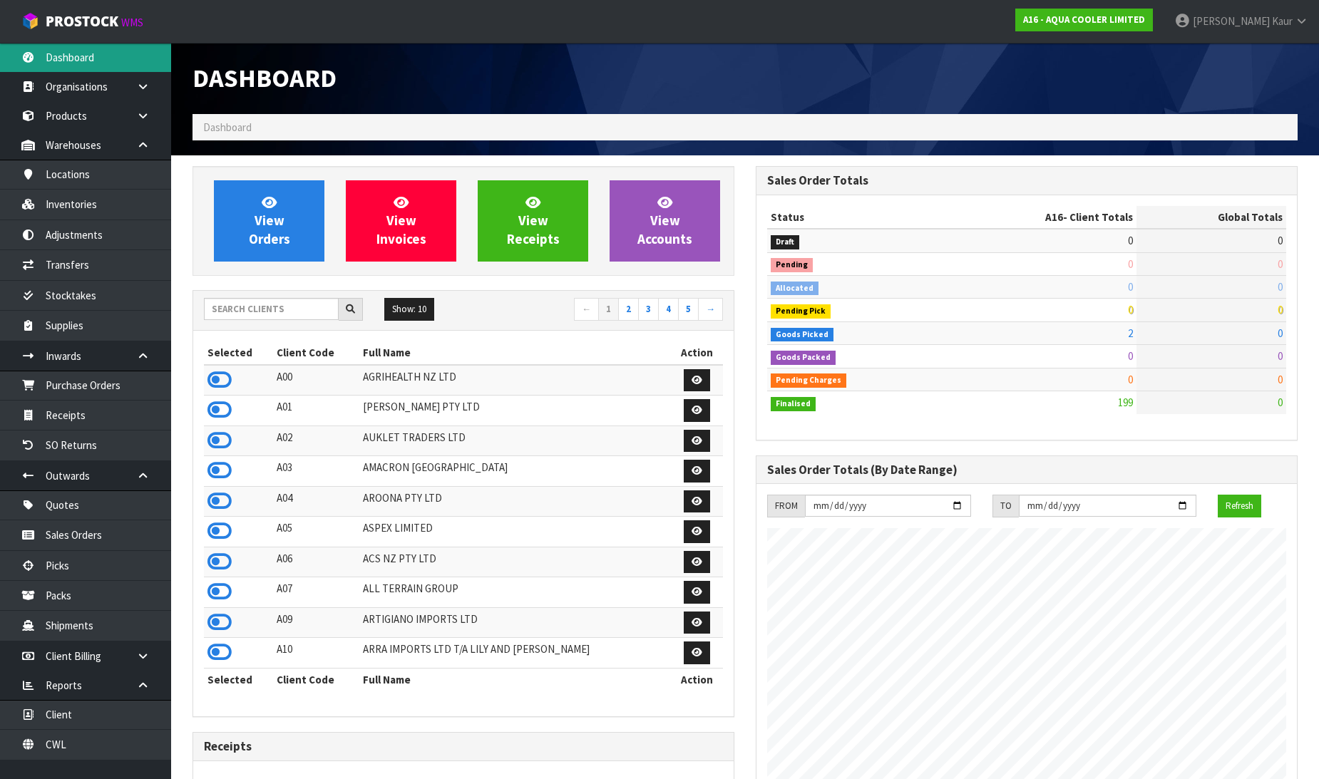
scroll to position [965, 563]
click at [212, 381] on icon at bounding box center [219, 379] width 24 height 21
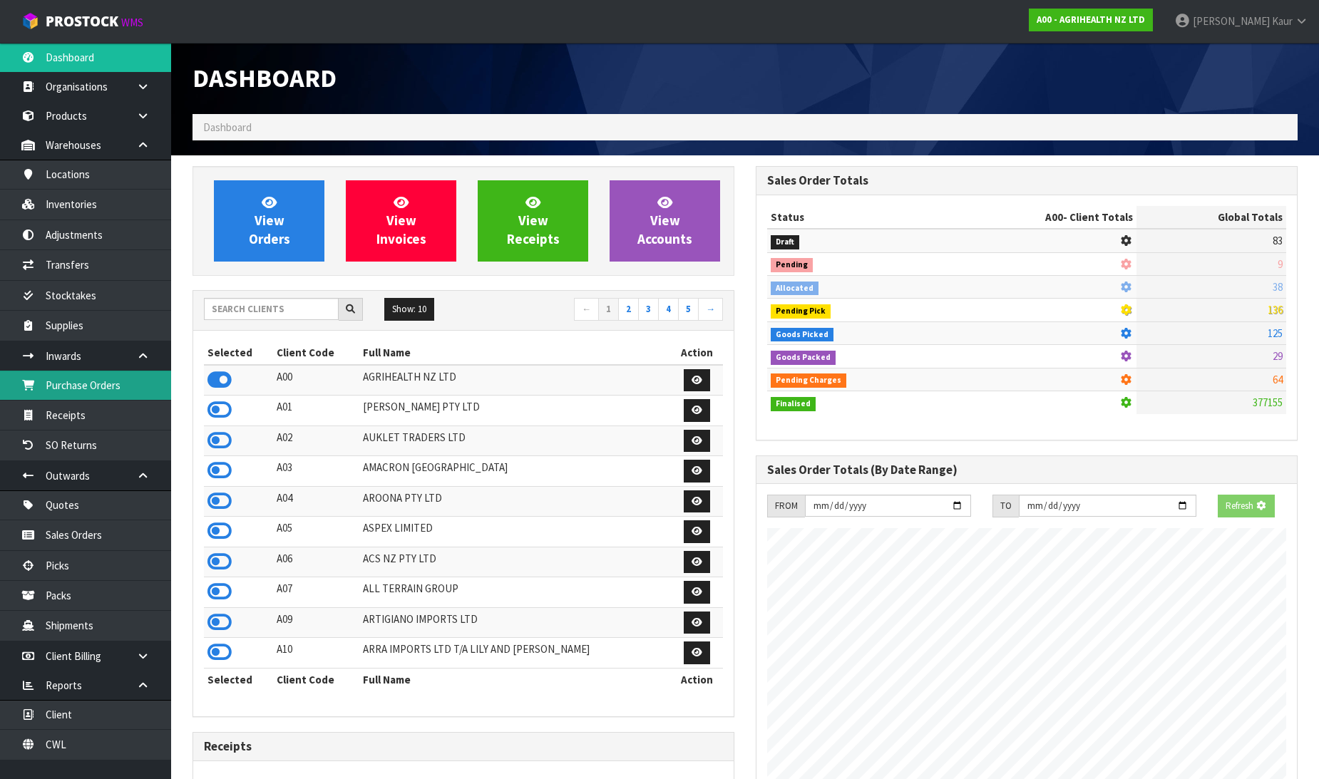
scroll to position [712105, 712431]
click at [104, 382] on link "Purchase Orders" at bounding box center [85, 385] width 171 height 29
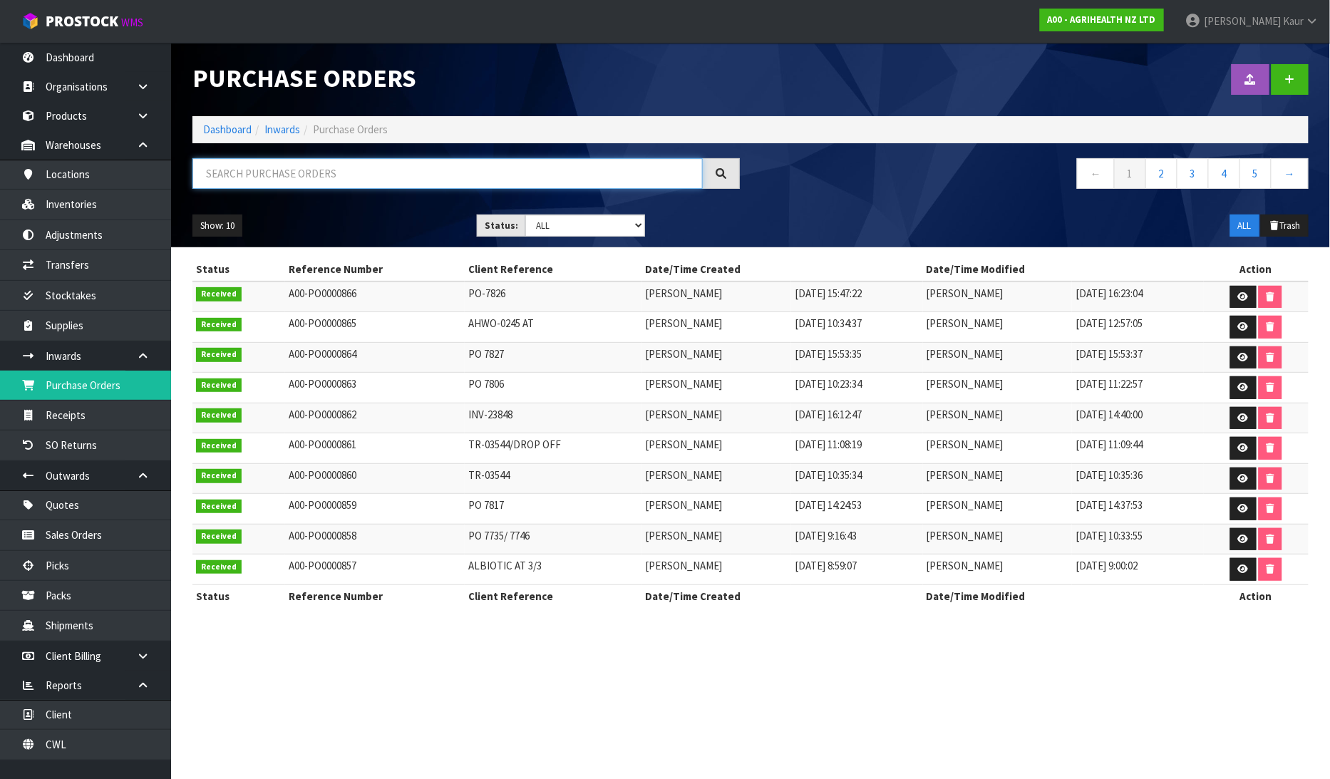
click at [287, 161] on input "text" at bounding box center [448, 173] width 511 height 31
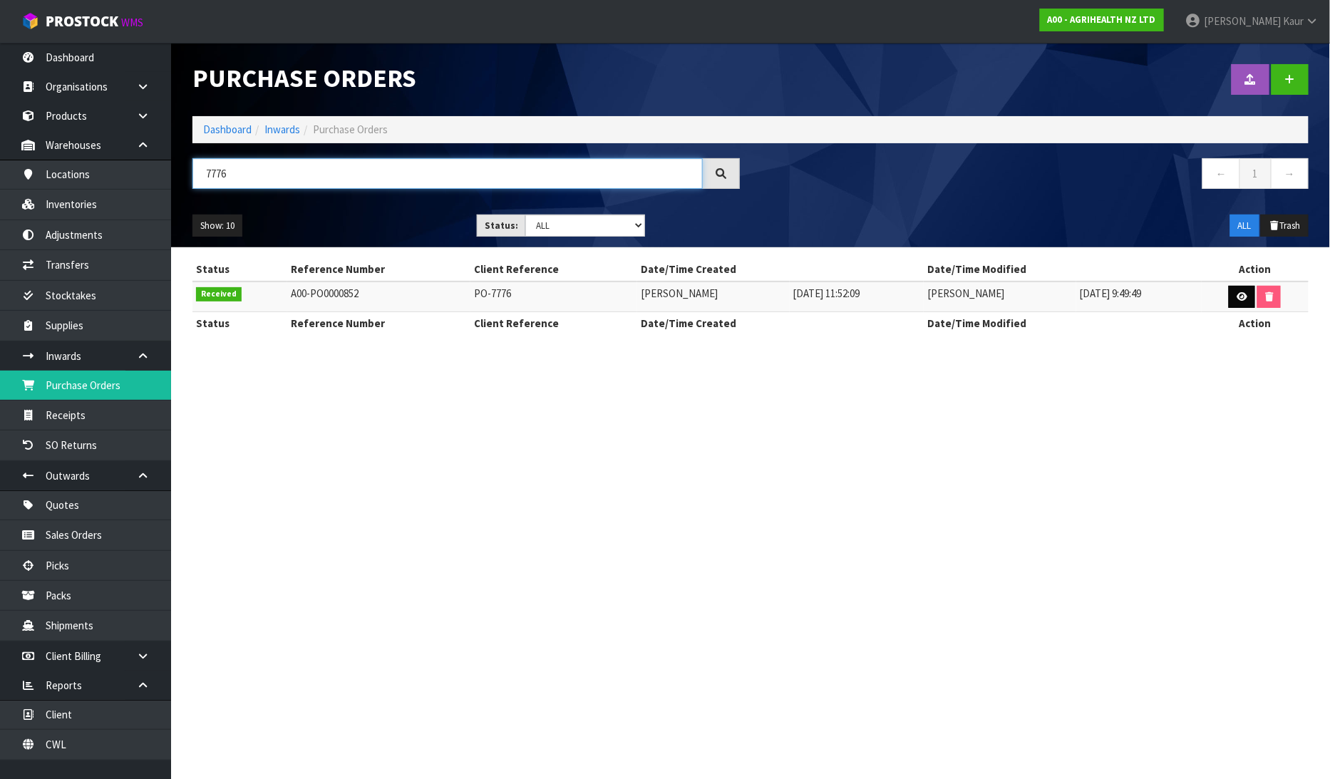
type input "7776"
click at [1243, 301] on icon at bounding box center [1242, 296] width 11 height 9
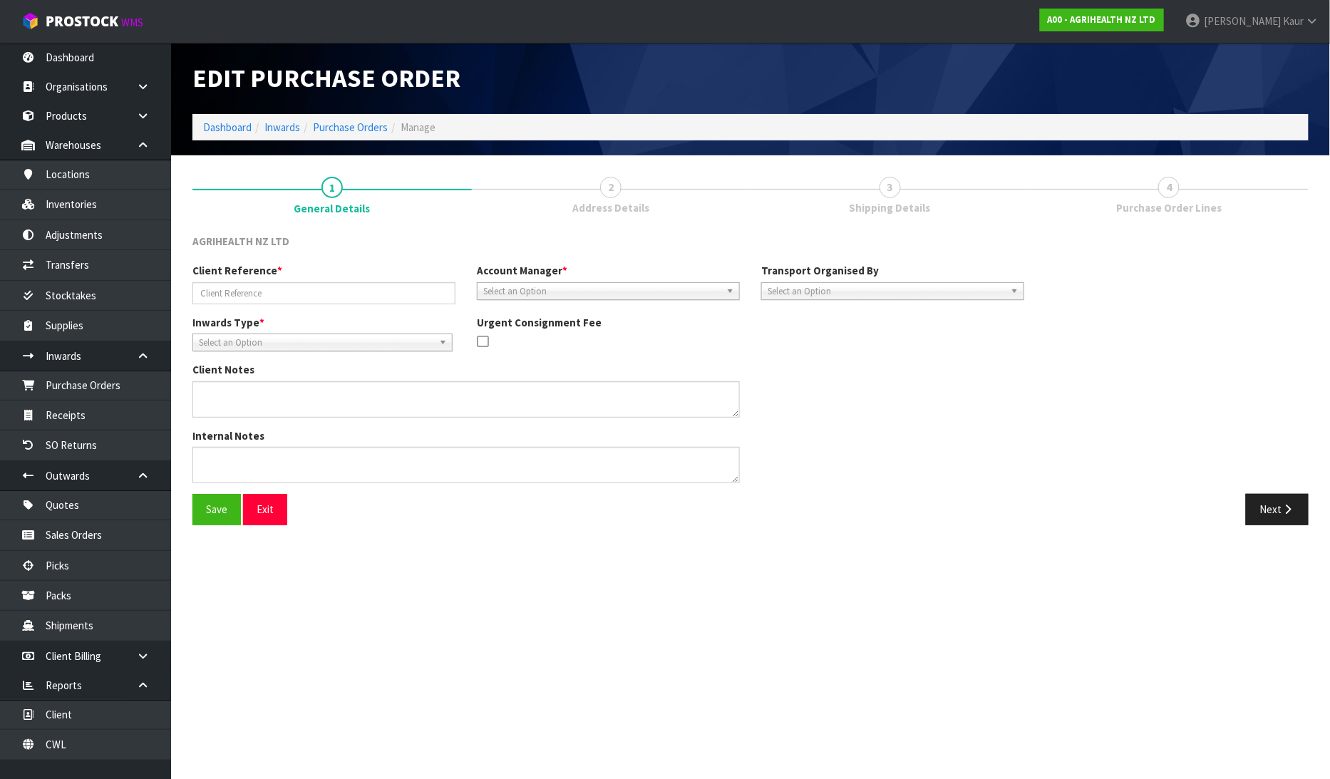
type input "PO-7776"
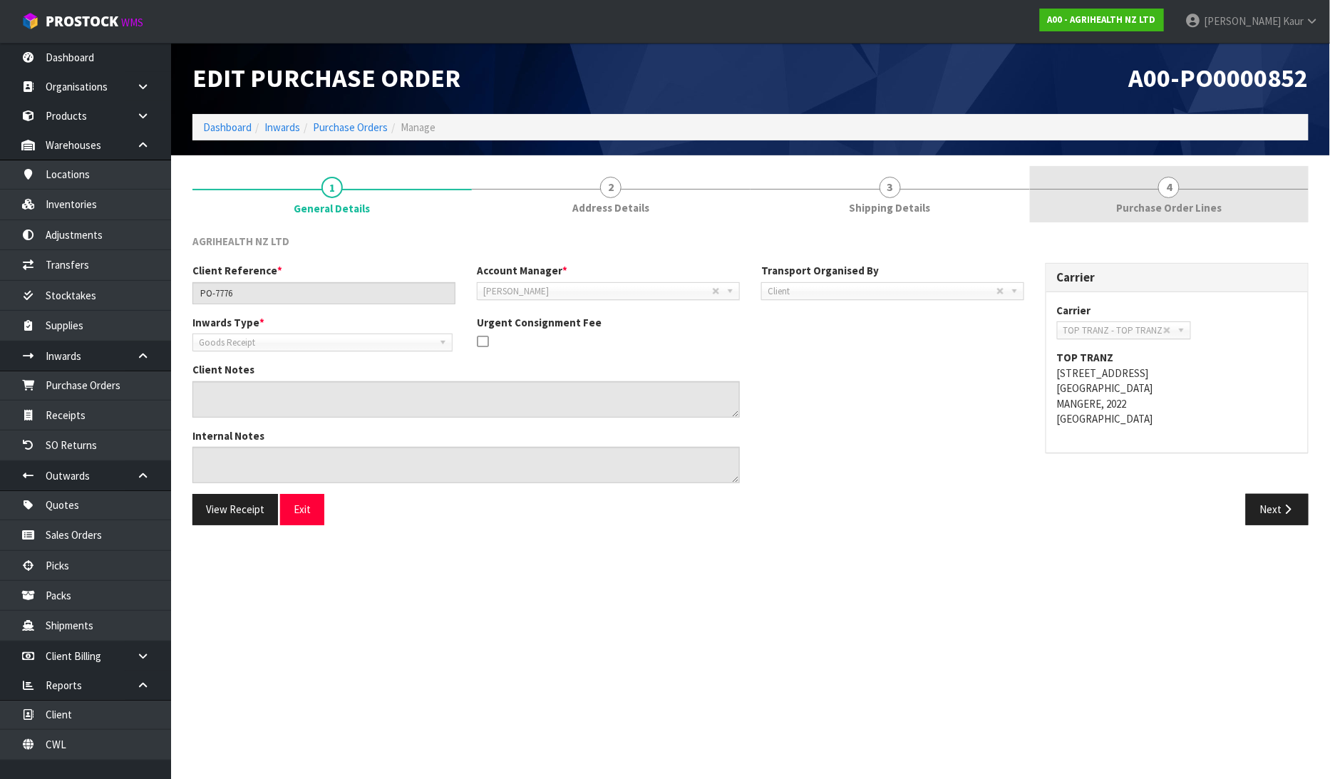
click at [1164, 186] on span "4" at bounding box center [1169, 187] width 21 height 21
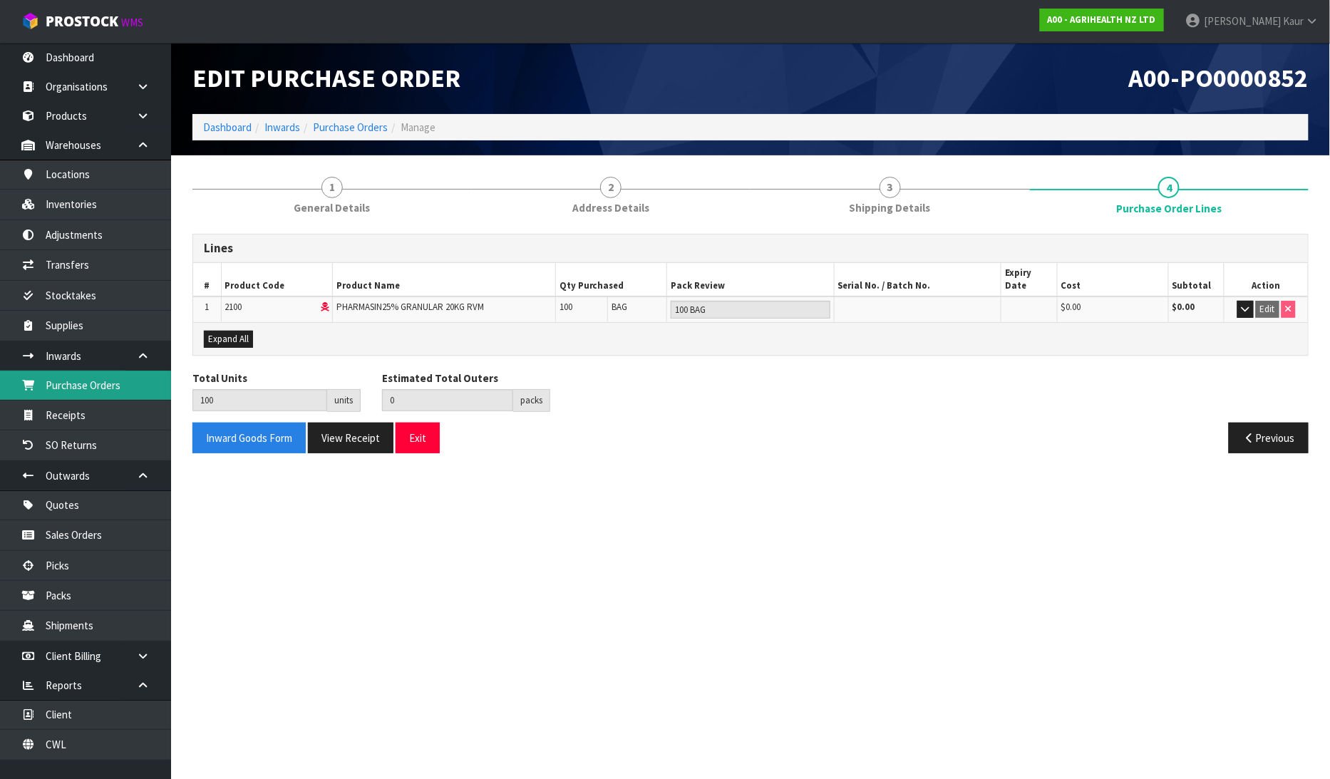
click at [100, 386] on link "Purchase Orders" at bounding box center [85, 385] width 171 height 29
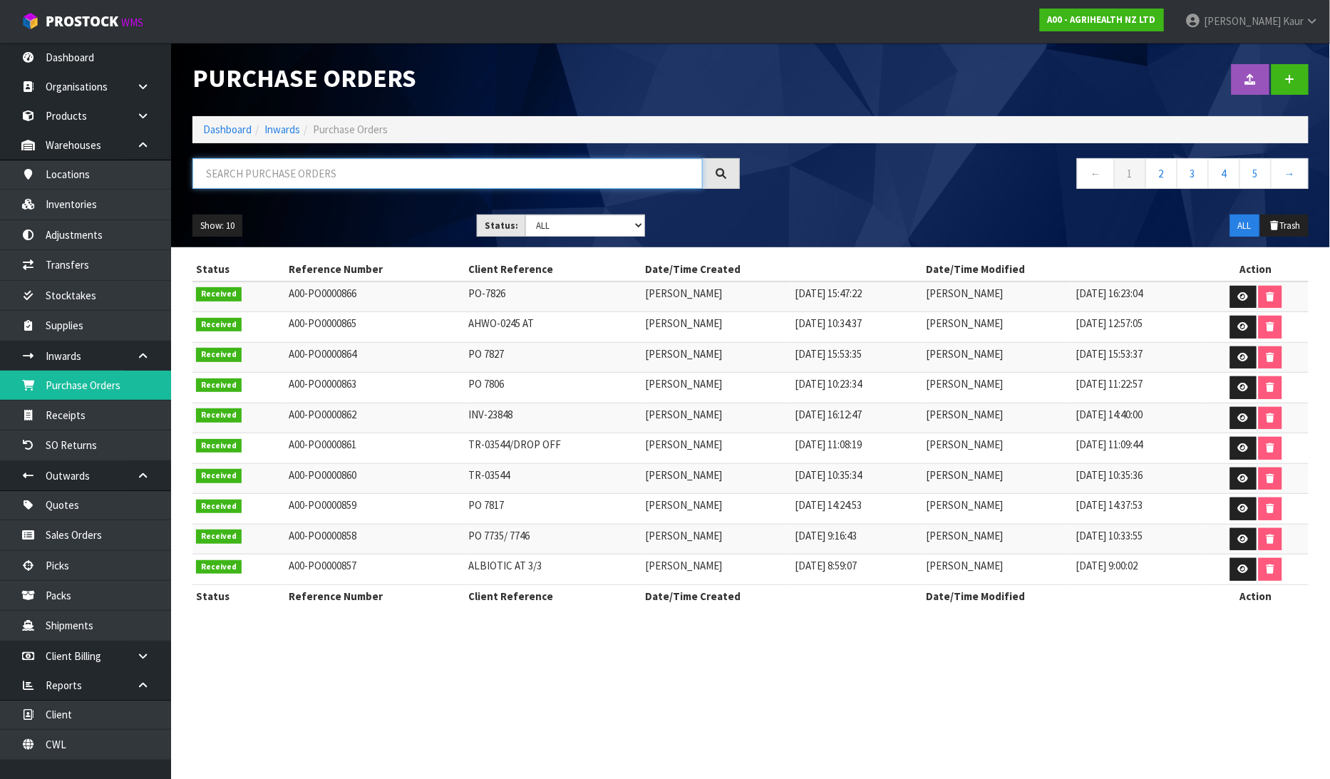
click at [271, 180] on input "text" at bounding box center [448, 173] width 511 height 31
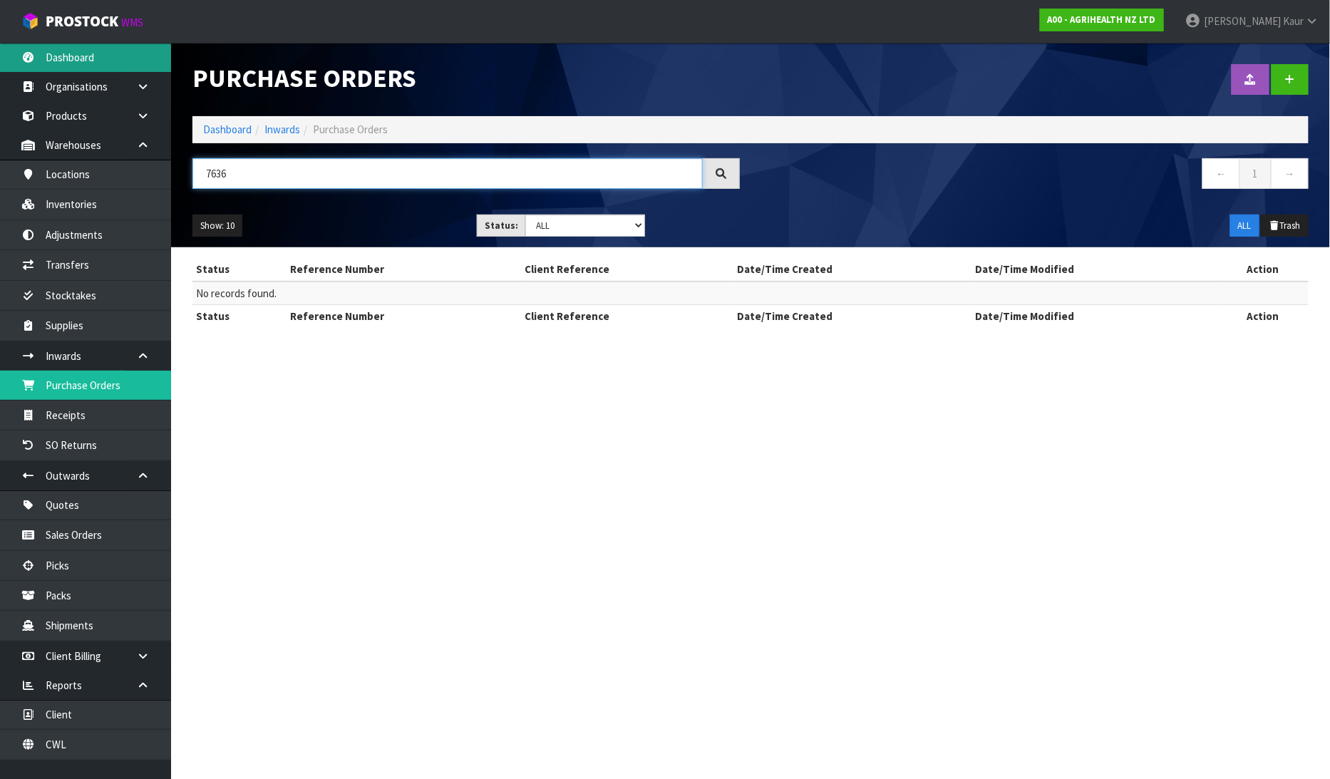
type input "7636"
click at [78, 65] on link "Dashboard" at bounding box center [85, 57] width 171 height 29
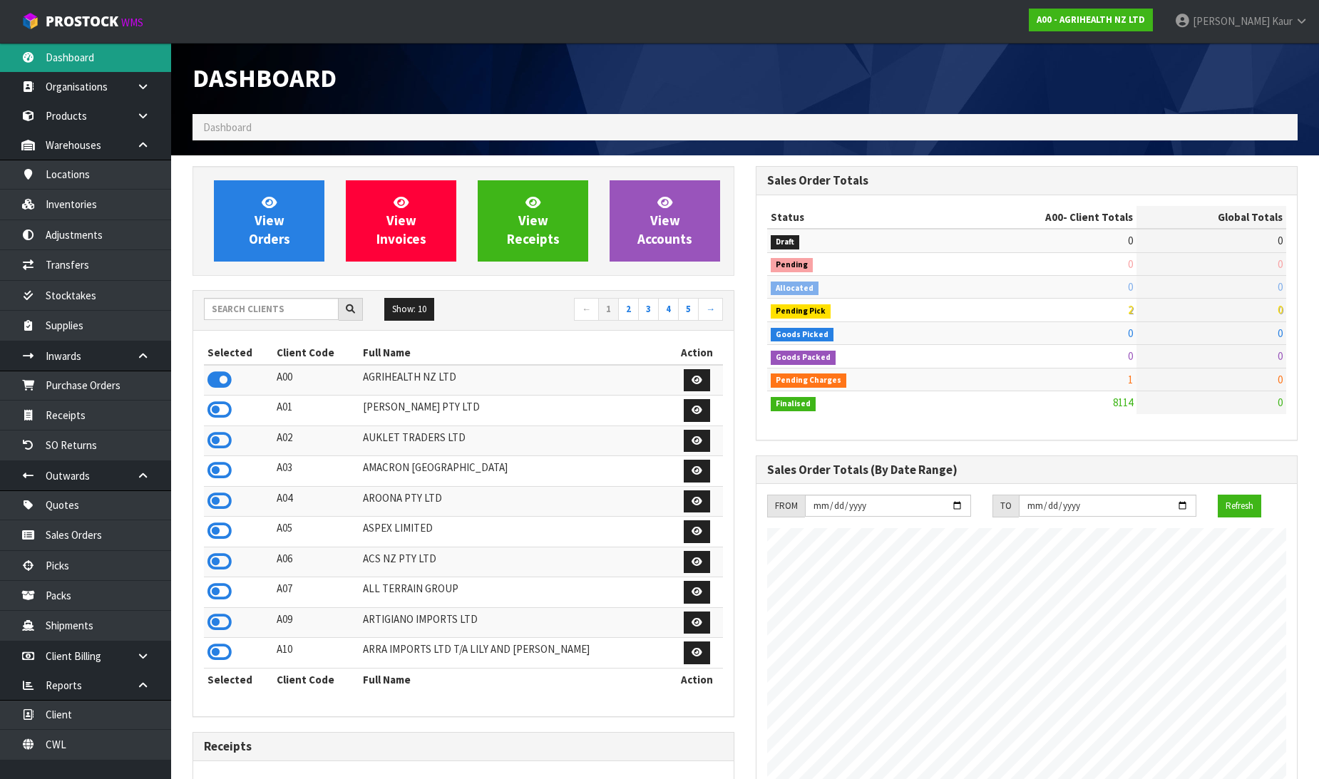
scroll to position [1080, 563]
click at [226, 307] on input "text" at bounding box center [271, 309] width 135 height 22
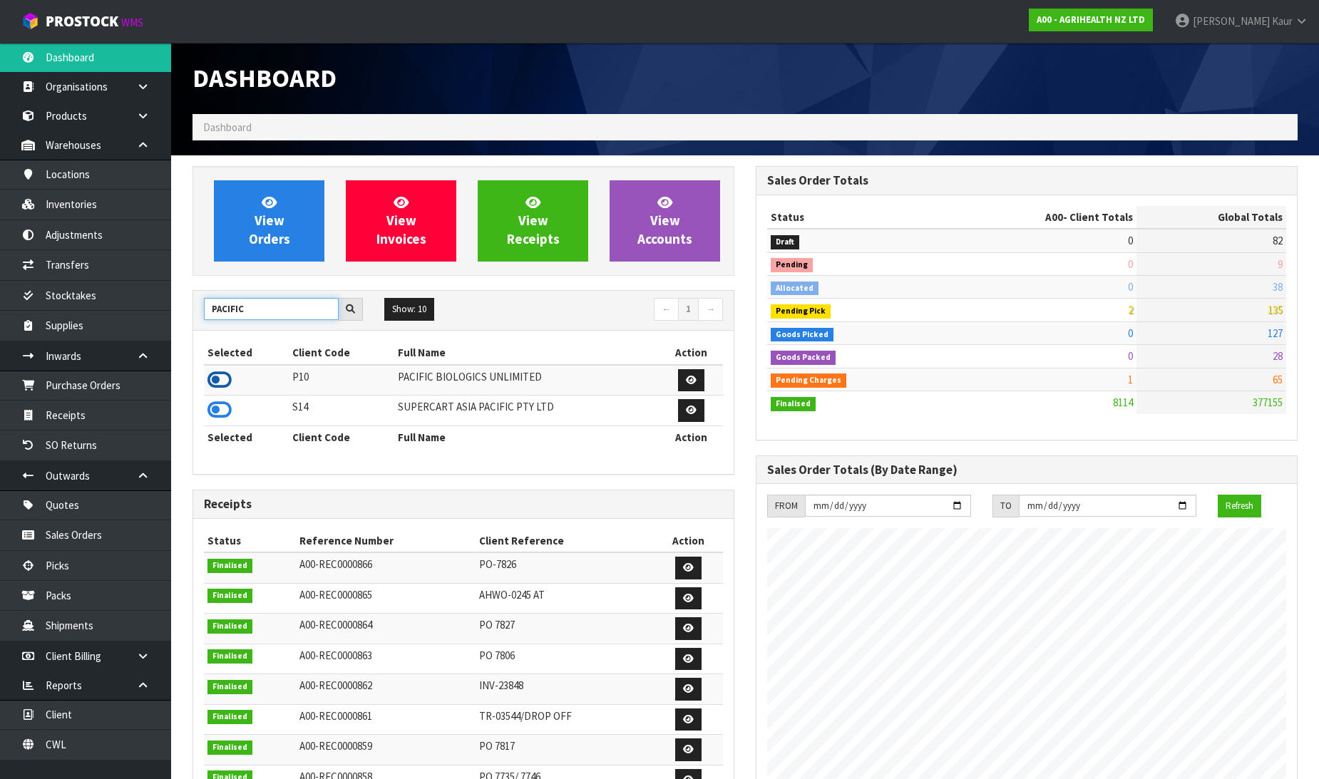
type input "PACIFIC"
click at [230, 379] on icon at bounding box center [219, 379] width 24 height 21
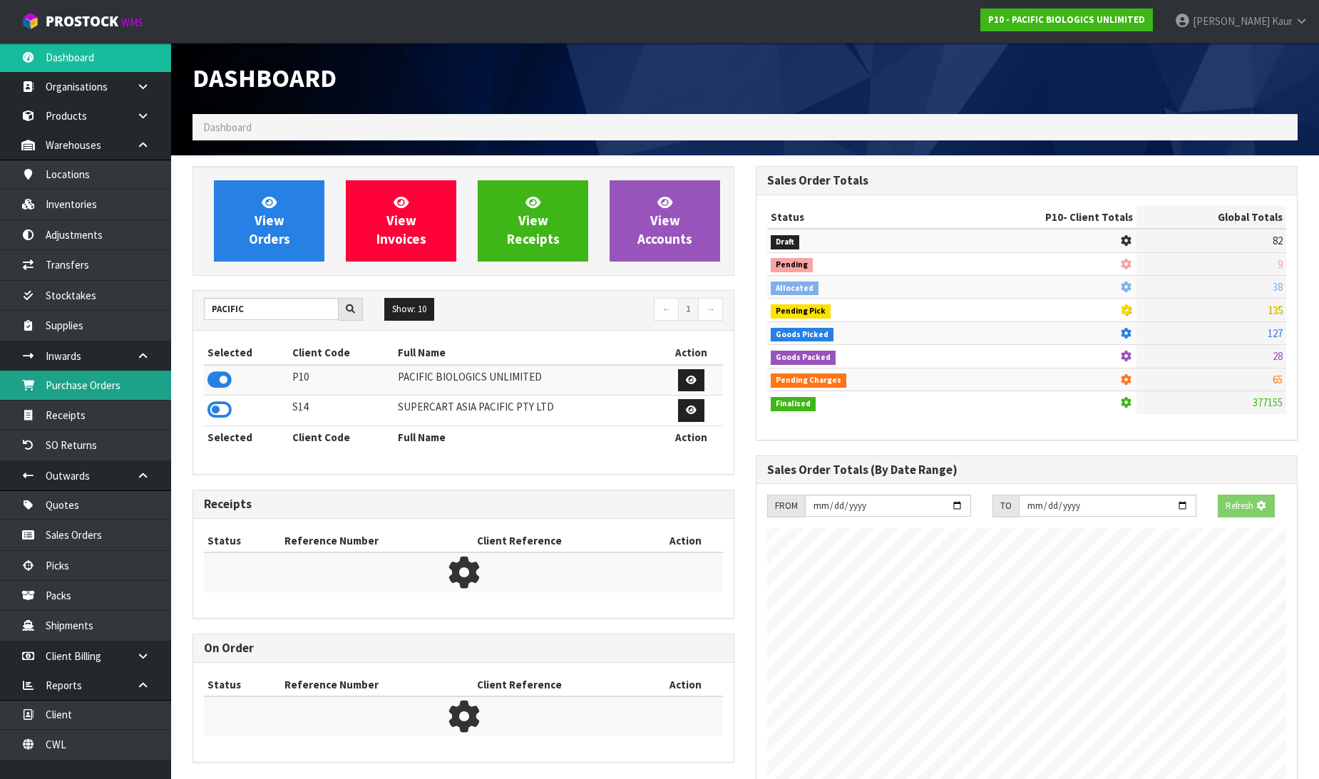
click at [136, 388] on link "Purchase Orders" at bounding box center [85, 385] width 171 height 29
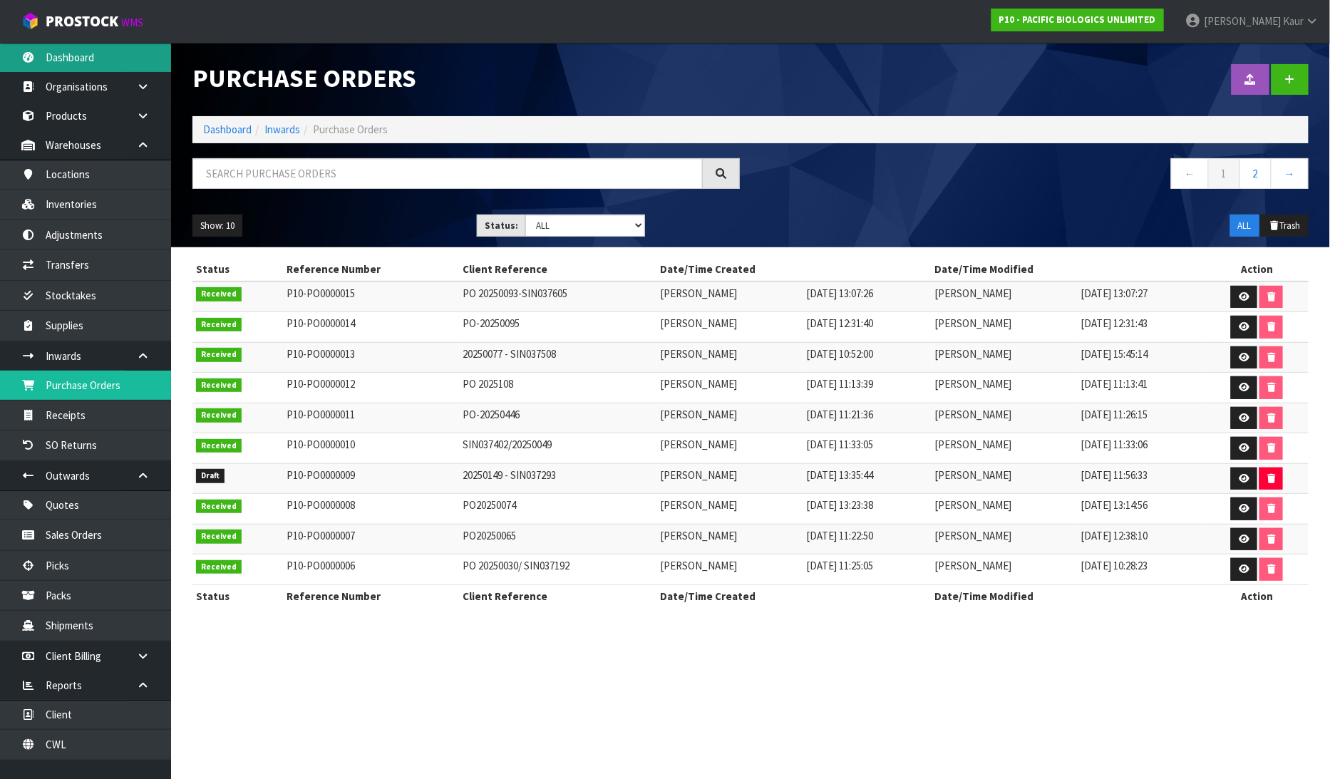
click at [73, 57] on link "Dashboard" at bounding box center [85, 57] width 171 height 29
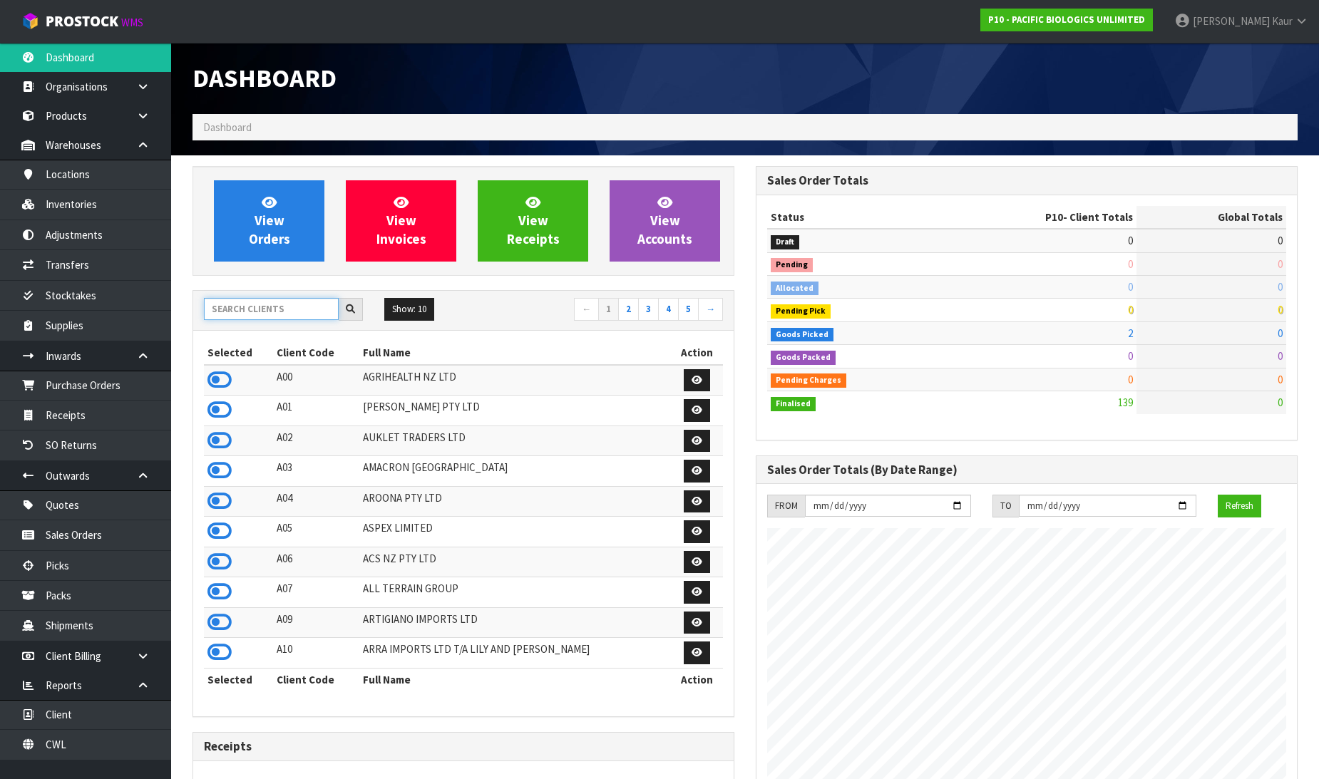
click at [222, 314] on input "text" at bounding box center [271, 309] width 135 height 22
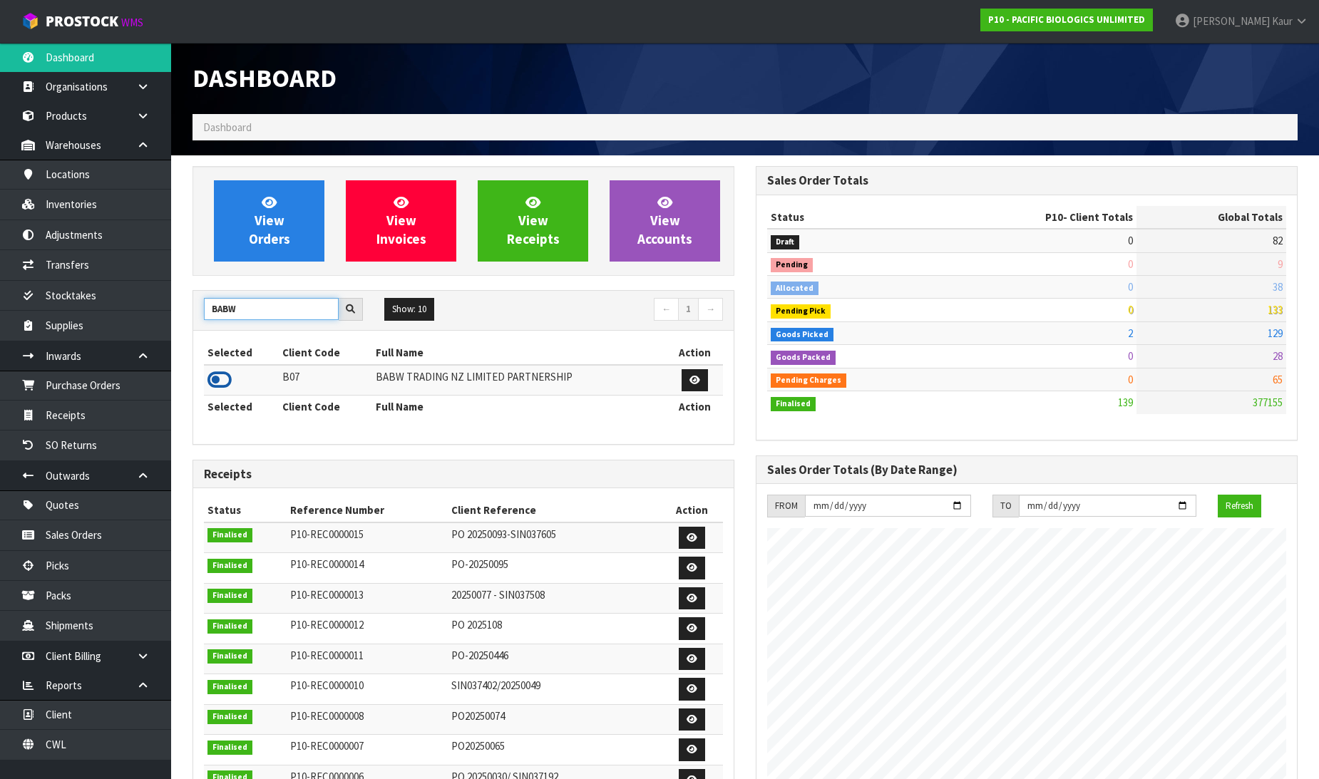
type input "BABW"
click at [216, 376] on icon at bounding box center [219, 379] width 24 height 21
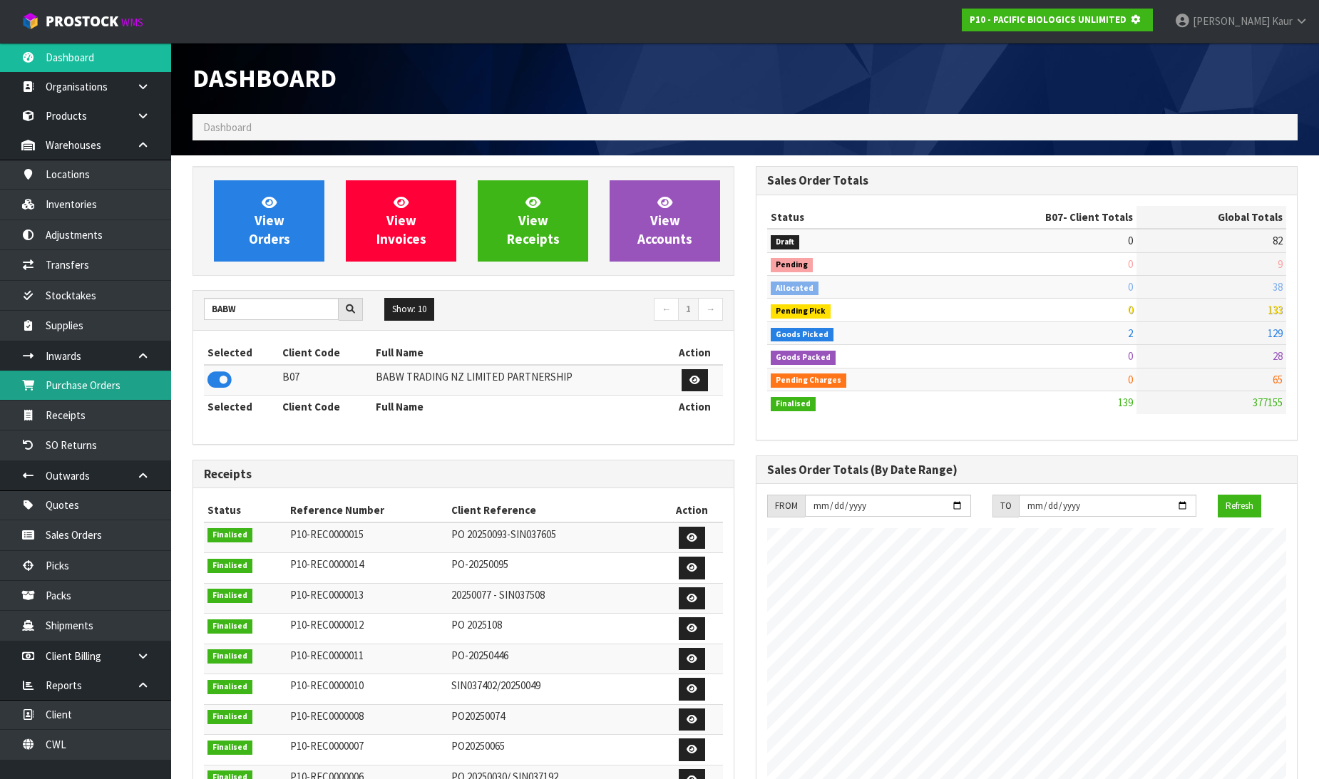
scroll to position [889, 563]
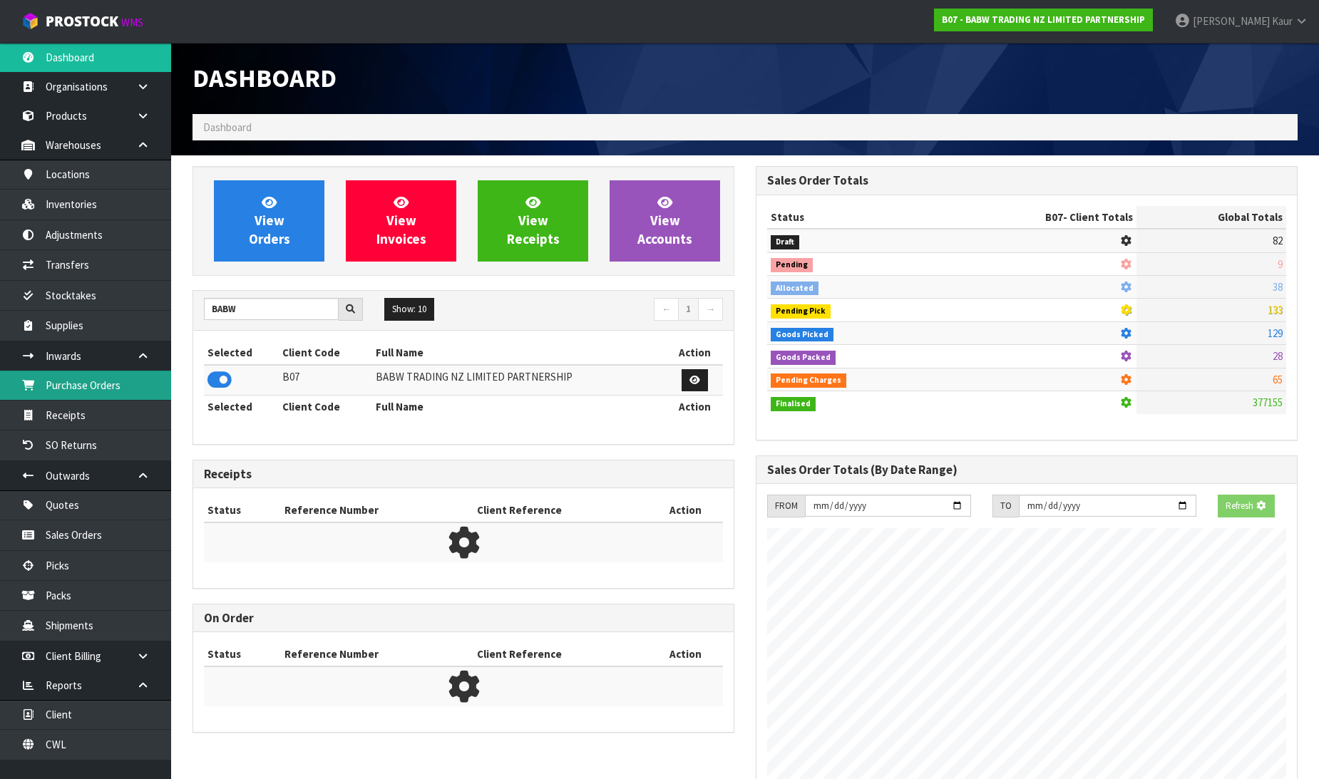
click at [116, 380] on link "Purchase Orders" at bounding box center [85, 385] width 171 height 29
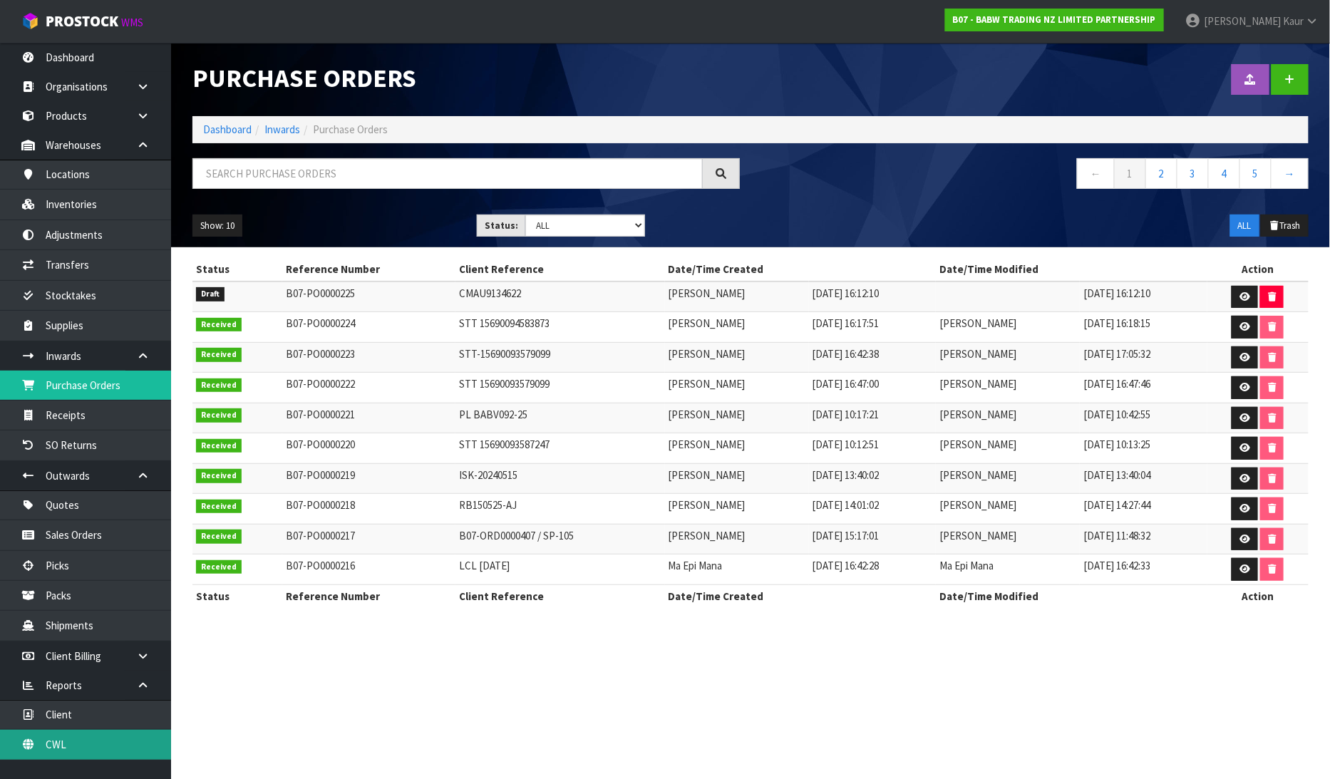
click at [88, 737] on link "CWL" at bounding box center [85, 744] width 171 height 29
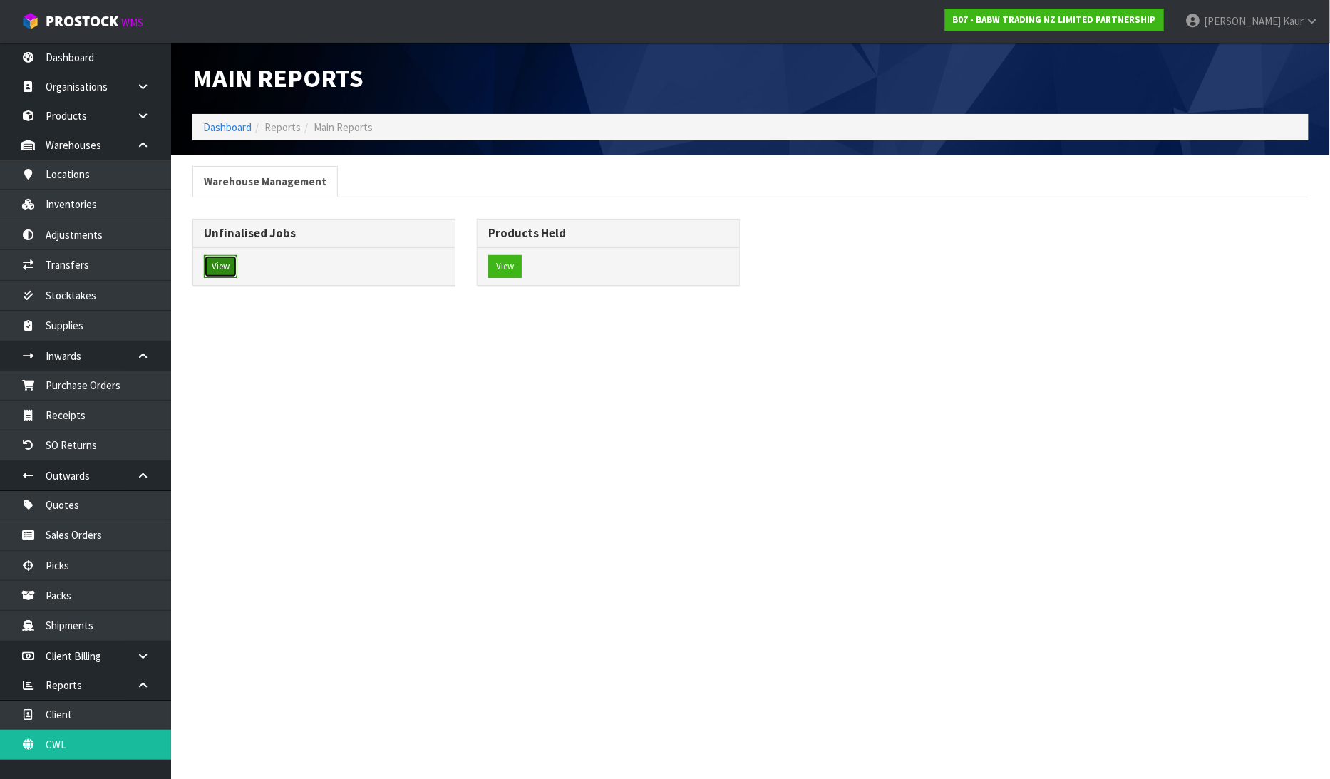
click at [230, 269] on button "View" at bounding box center [221, 266] width 34 height 23
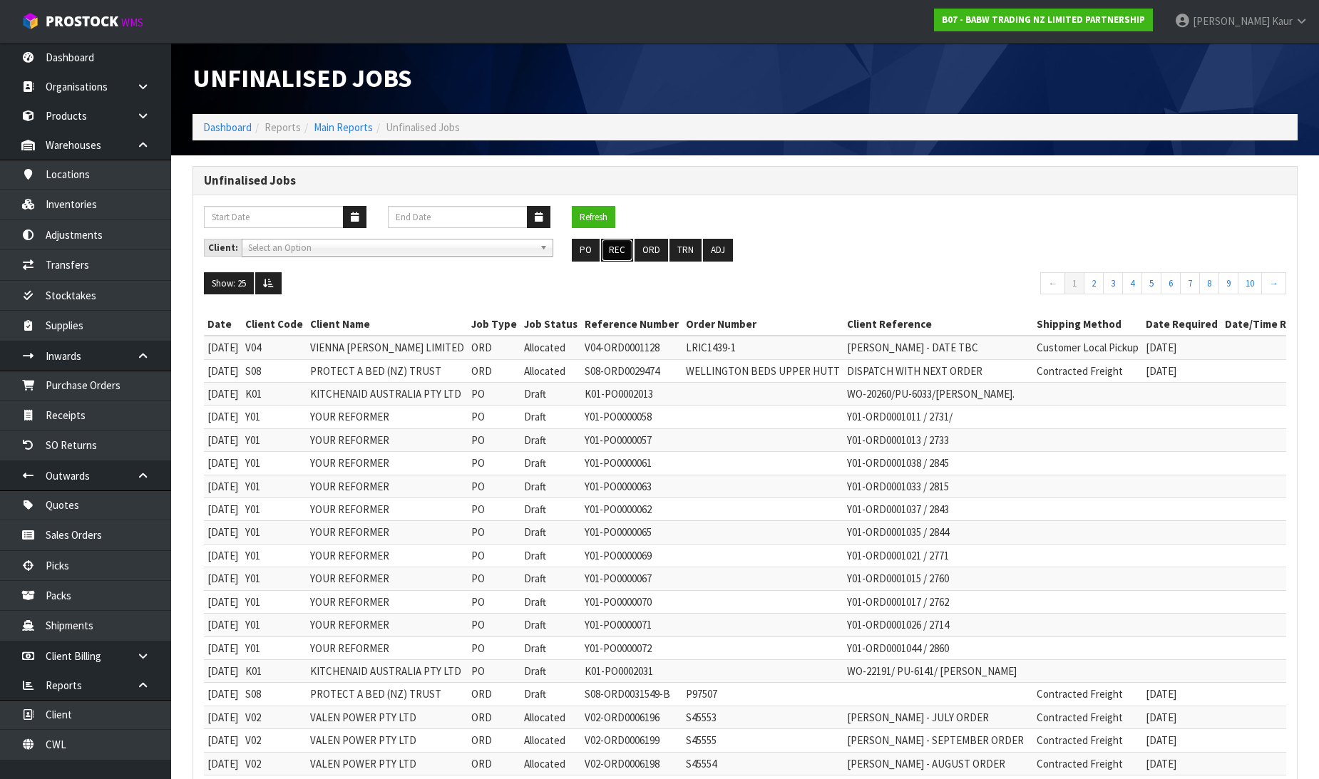
click at [623, 240] on button "REC" at bounding box center [617, 250] width 32 height 23
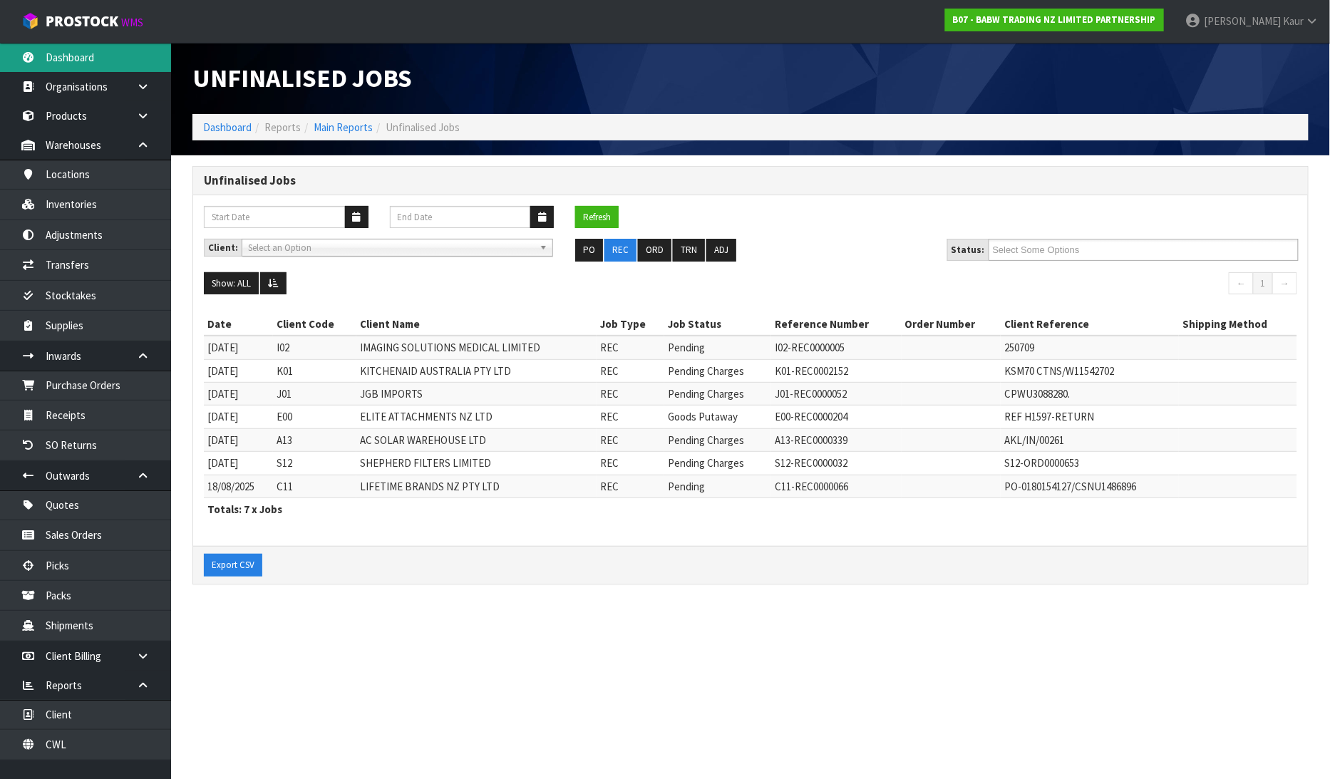
click at [88, 55] on link "Dashboard" at bounding box center [85, 57] width 171 height 29
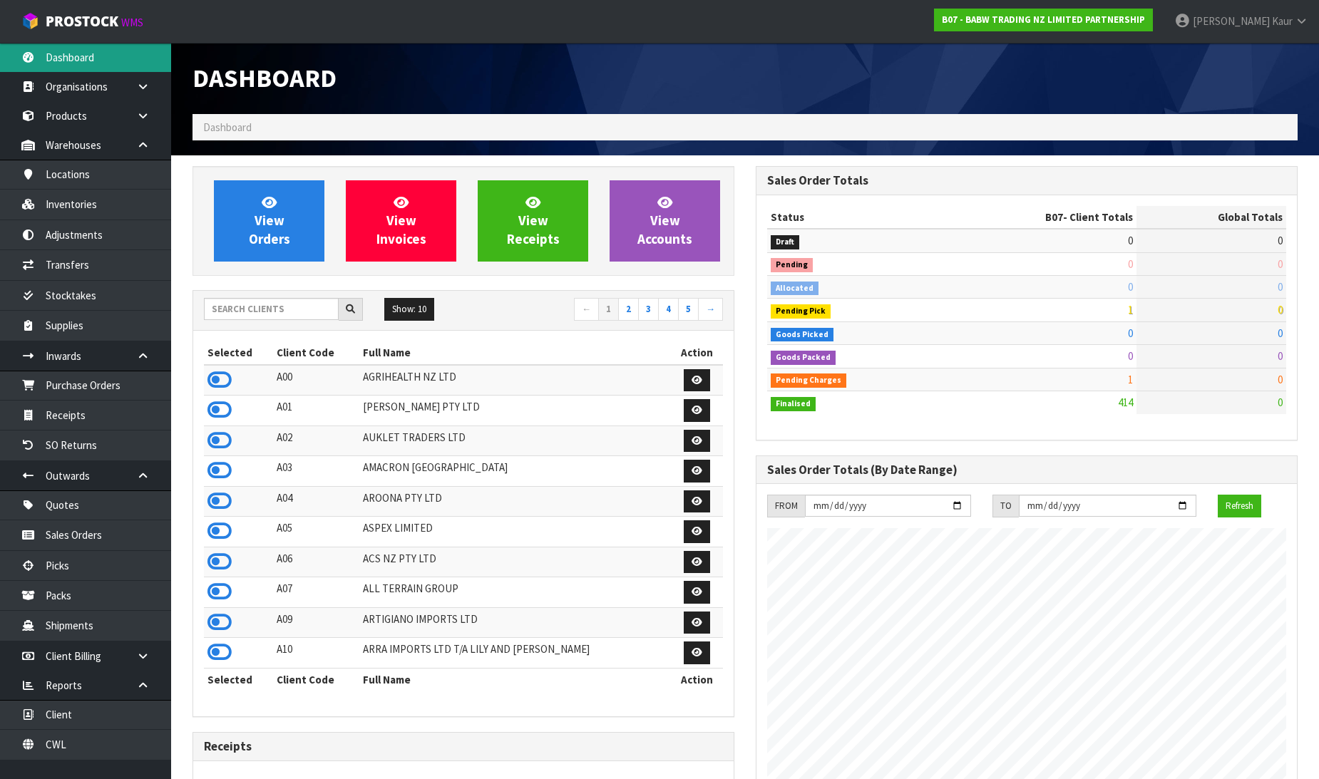
scroll to position [1080, 563]
click at [215, 309] on input "text" at bounding box center [271, 309] width 135 height 22
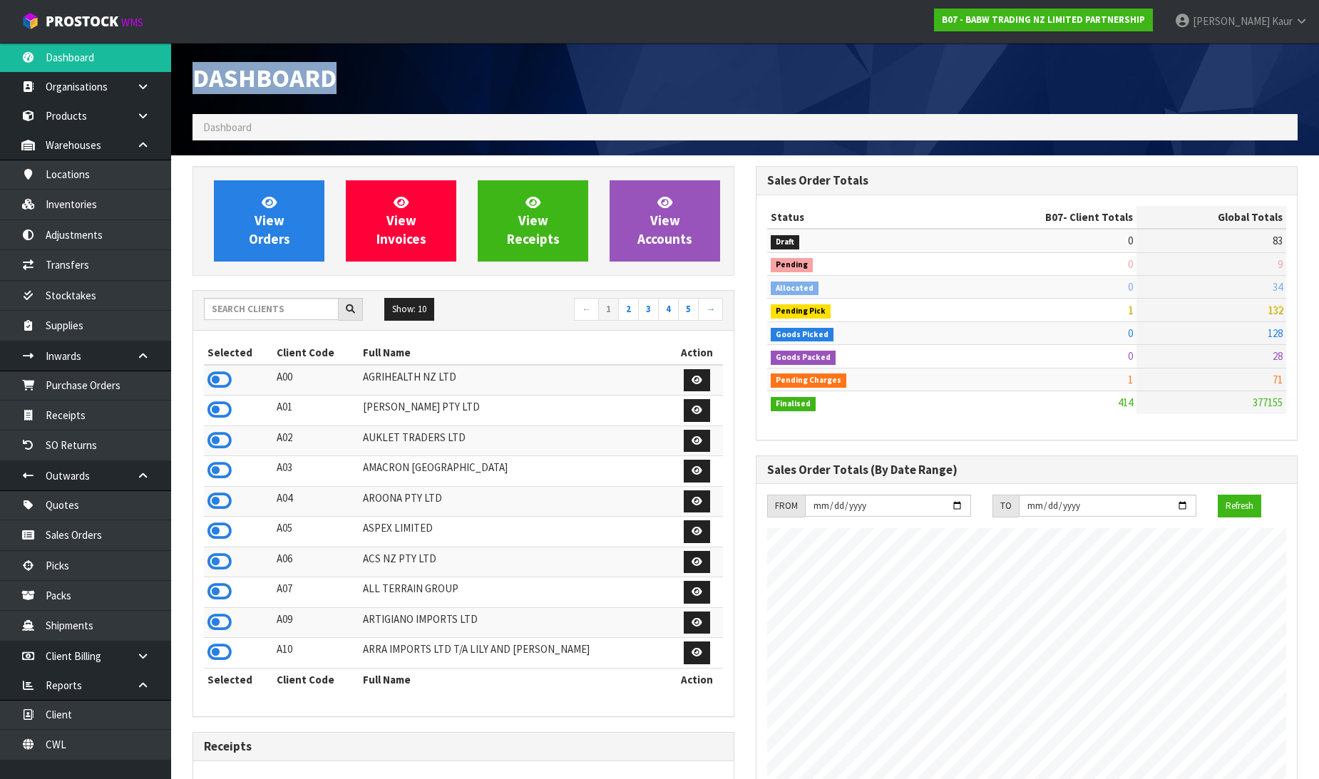
drag, startPoint x: 347, startPoint y: 81, endPoint x: 202, endPoint y: 88, distance: 144.2
click at [202, 88] on h1 "Dashboard" at bounding box center [464, 78] width 542 height 29
click at [529, 59] on div "Dashboard" at bounding box center [463, 78] width 563 height 71
drag, startPoint x: 215, startPoint y: 374, endPoint x: 207, endPoint y: 374, distance: 7.9
click at [215, 374] on icon at bounding box center [219, 379] width 24 height 21
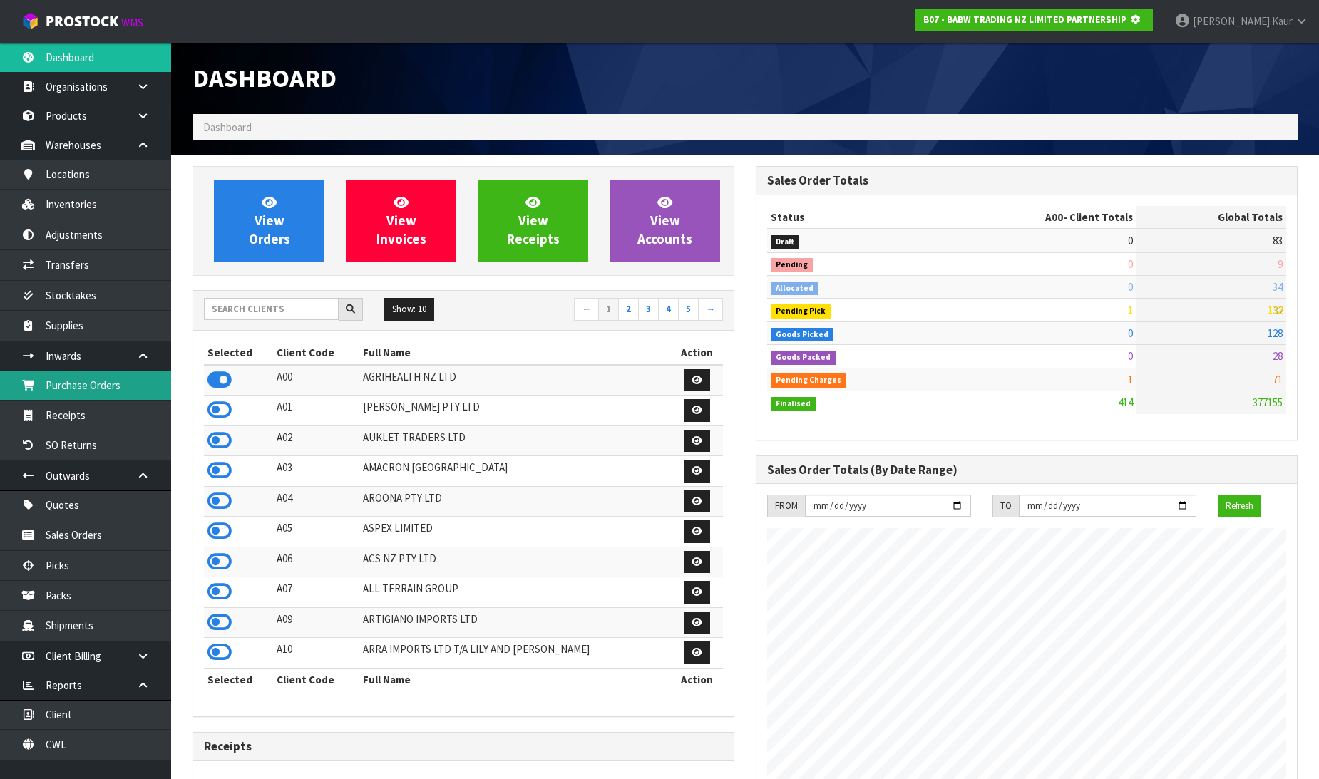
click at [113, 379] on link "Purchase Orders" at bounding box center [85, 385] width 171 height 29
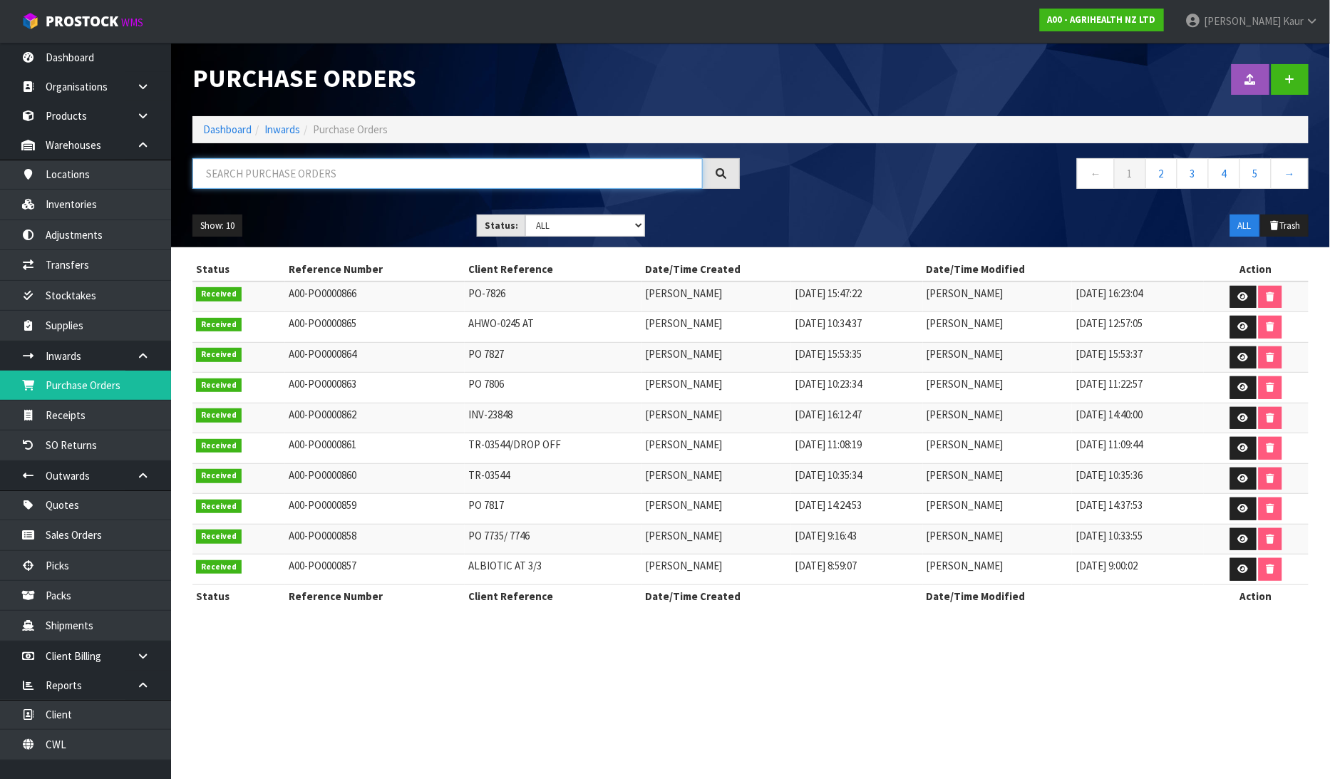
click at [212, 165] on input "text" at bounding box center [448, 173] width 511 height 31
paste input "7728/7735/7746"
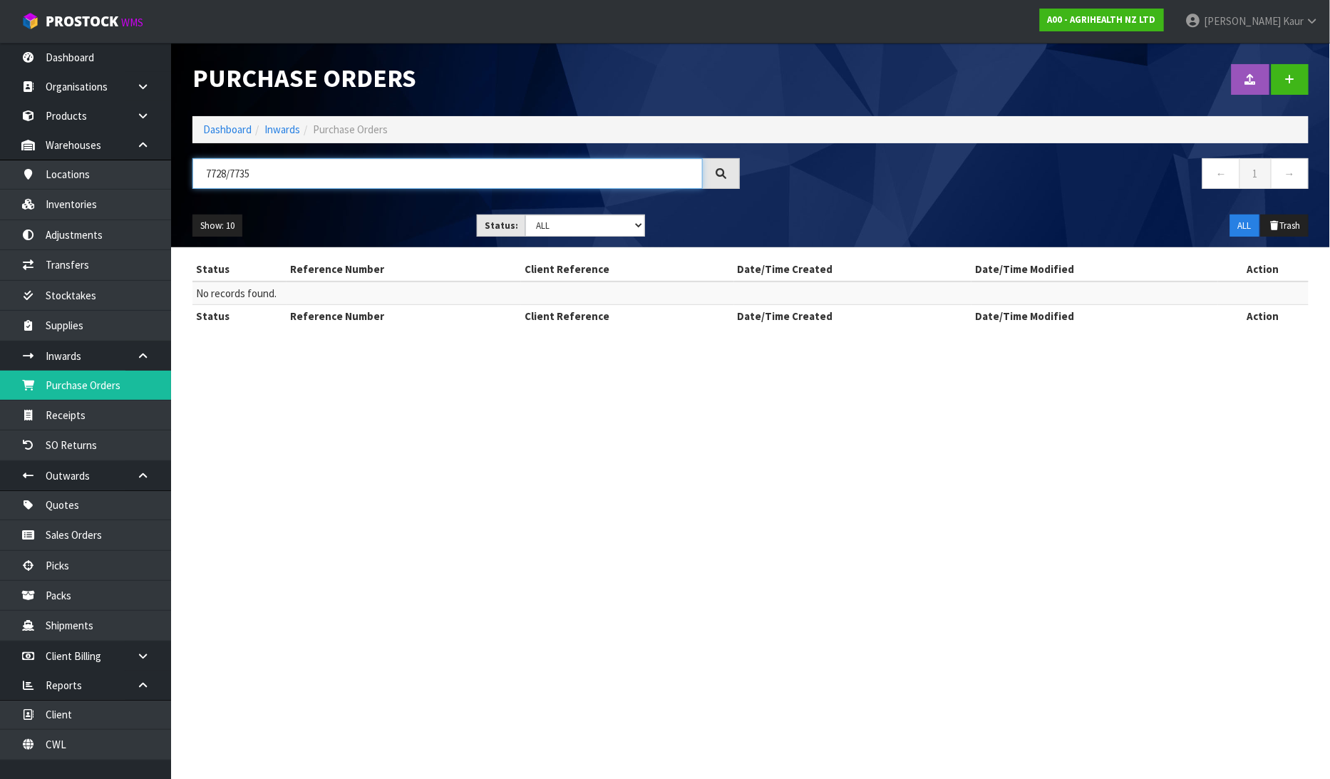
click at [230, 178] on input "7728/7735" at bounding box center [448, 173] width 511 height 31
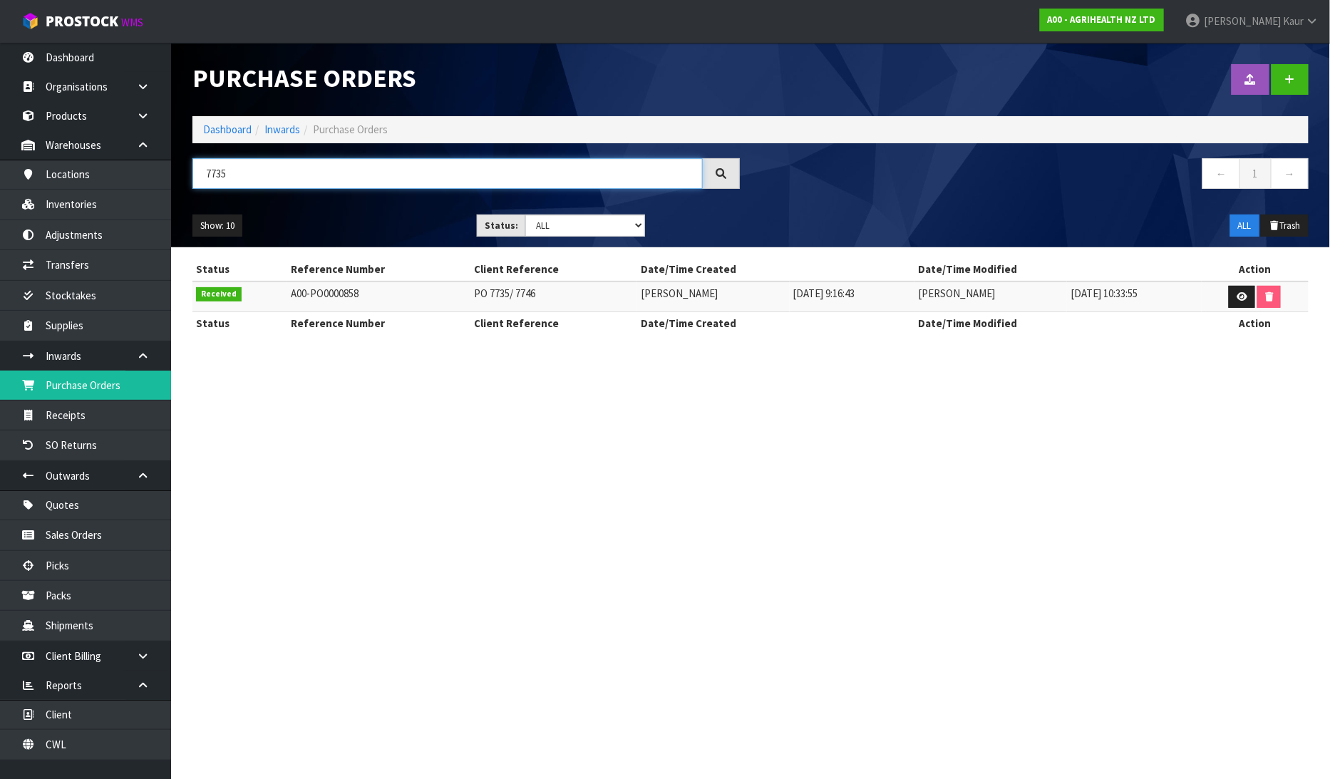
click at [235, 179] on input "7735" at bounding box center [448, 173] width 511 height 31
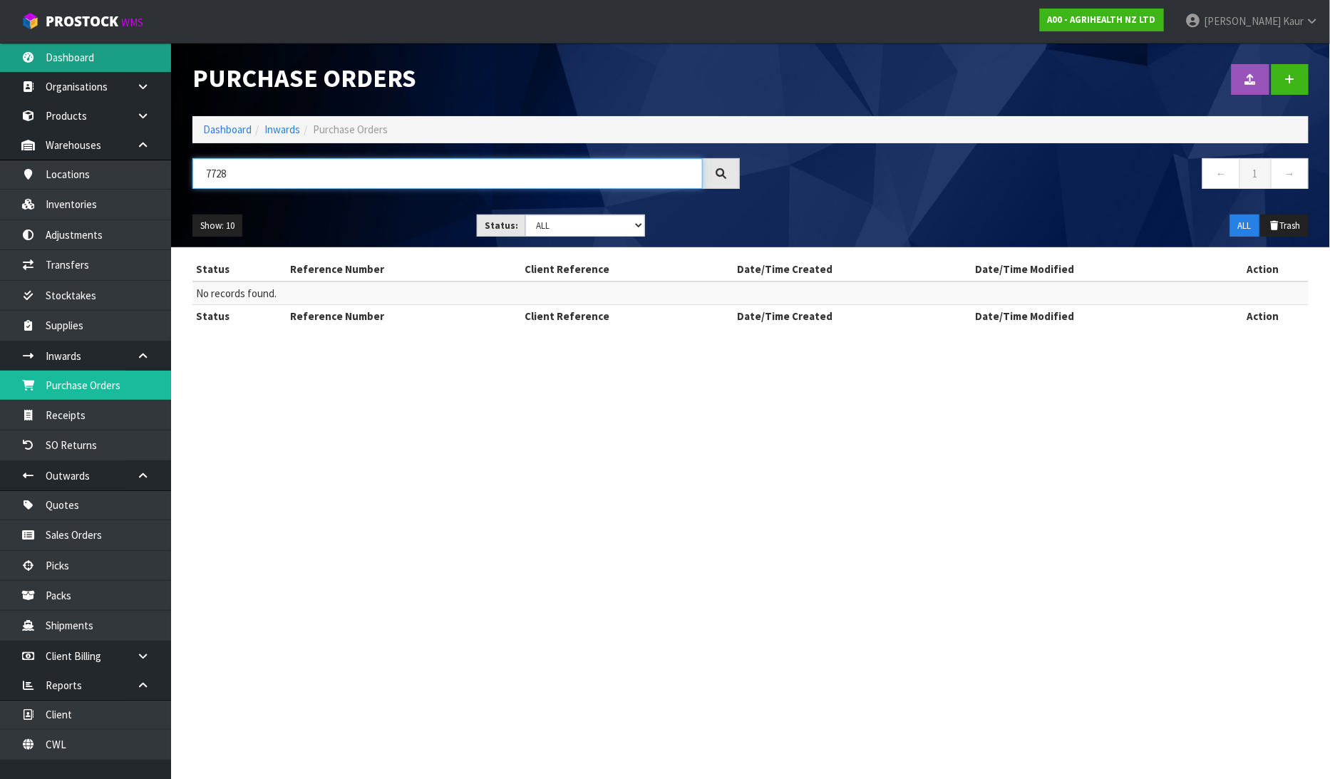
type input "7728"
click at [91, 63] on link "Dashboard" at bounding box center [85, 57] width 171 height 29
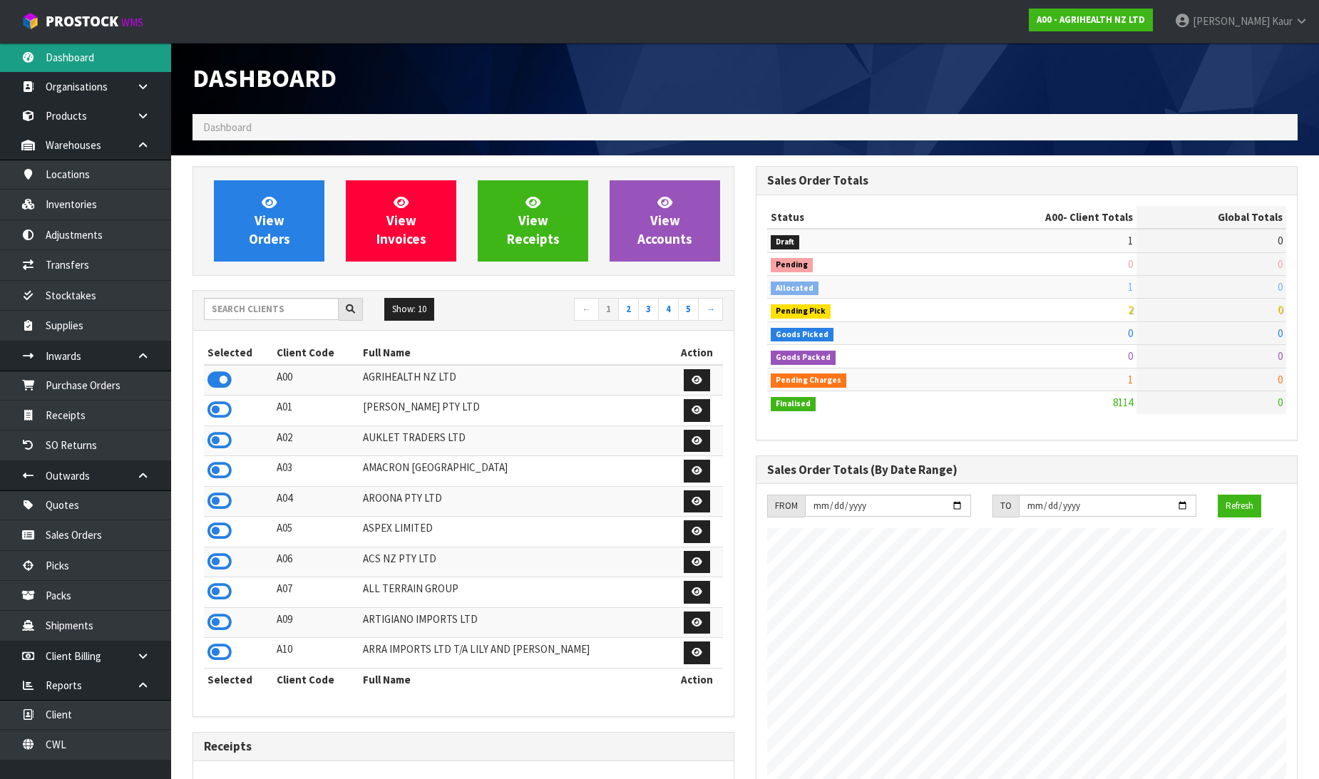
scroll to position [1080, 563]
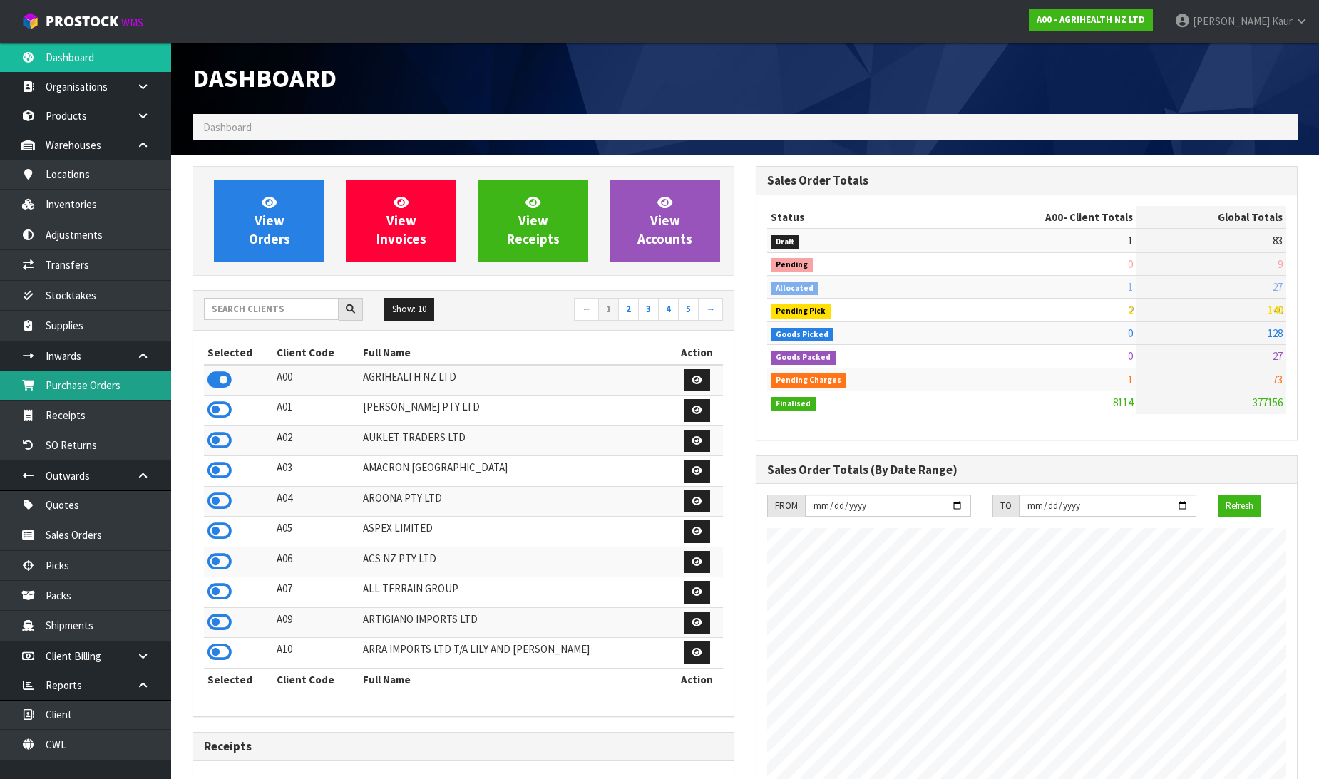
click at [110, 387] on link "Purchase Orders" at bounding box center [85, 385] width 171 height 29
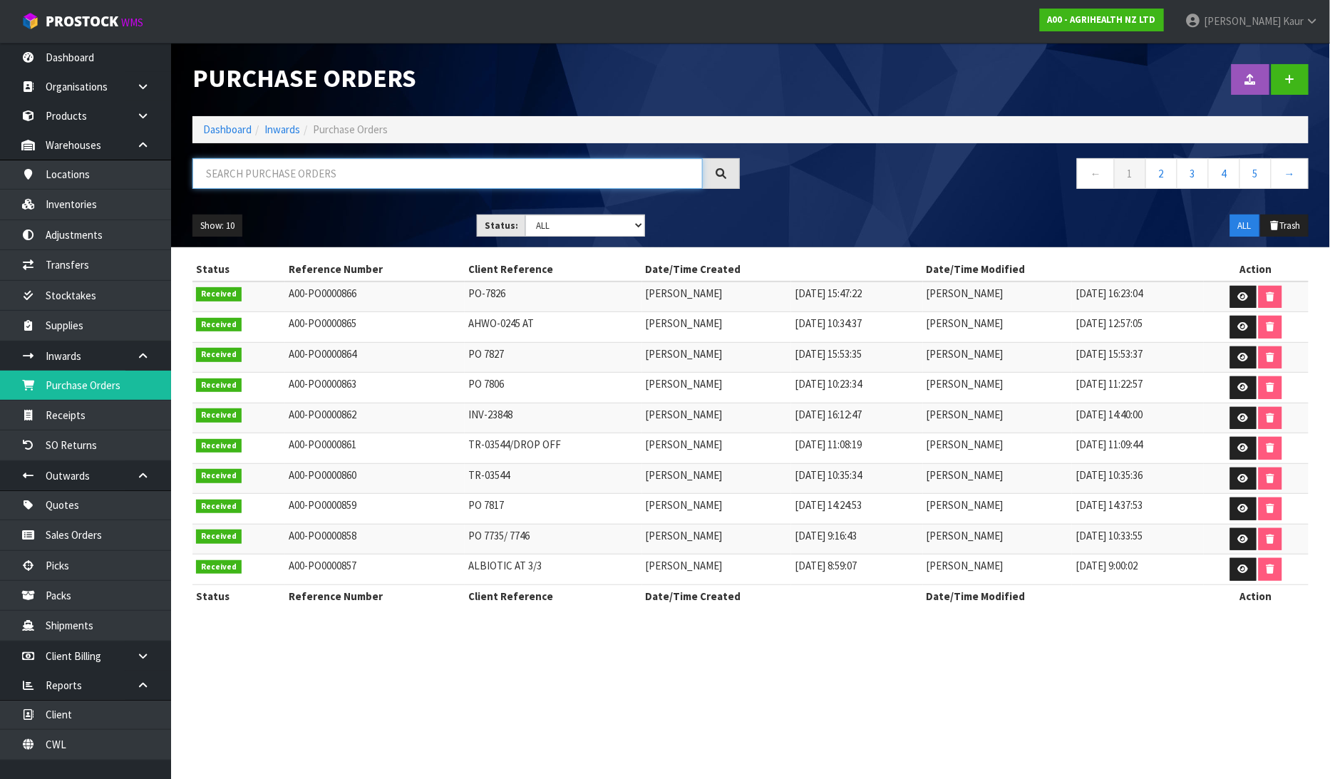
click at [251, 176] on input "text" at bounding box center [448, 173] width 511 height 31
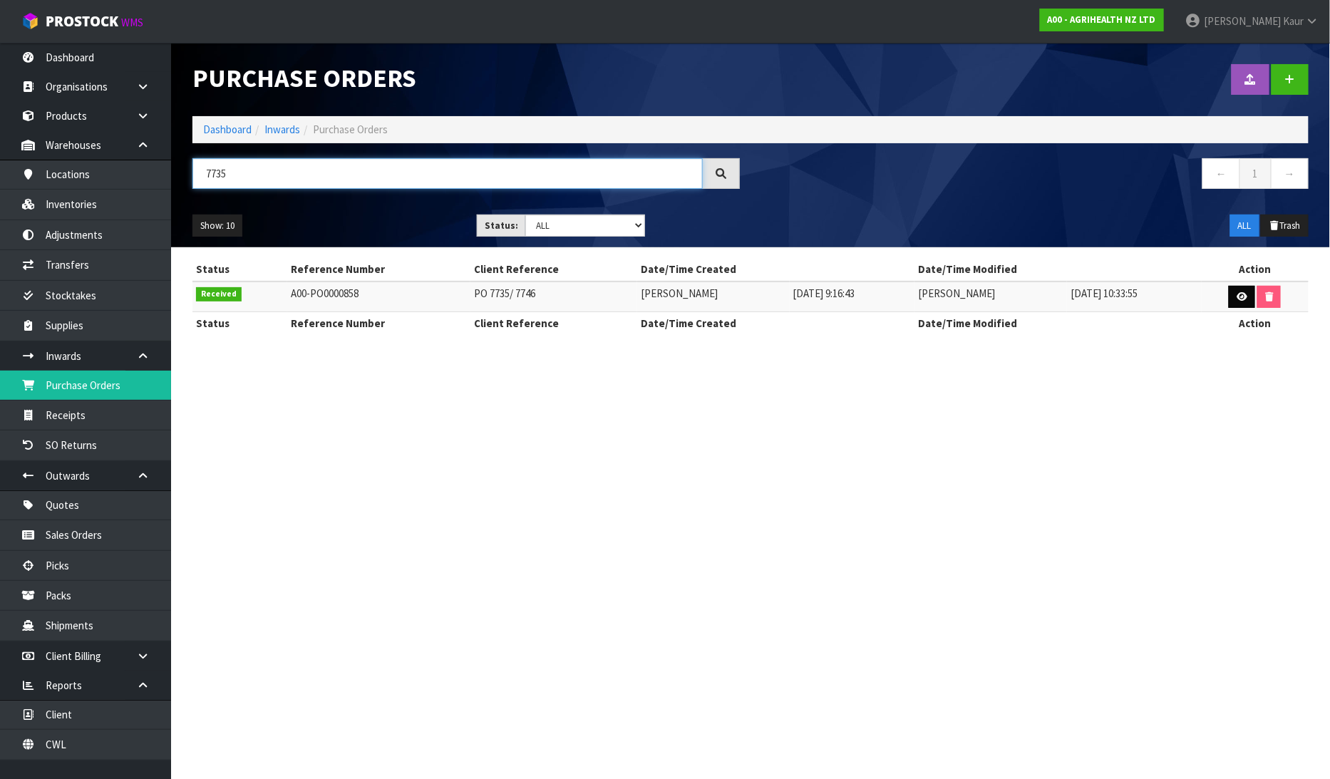
type input "7735"
click at [1251, 295] on link at bounding box center [1242, 297] width 26 height 23
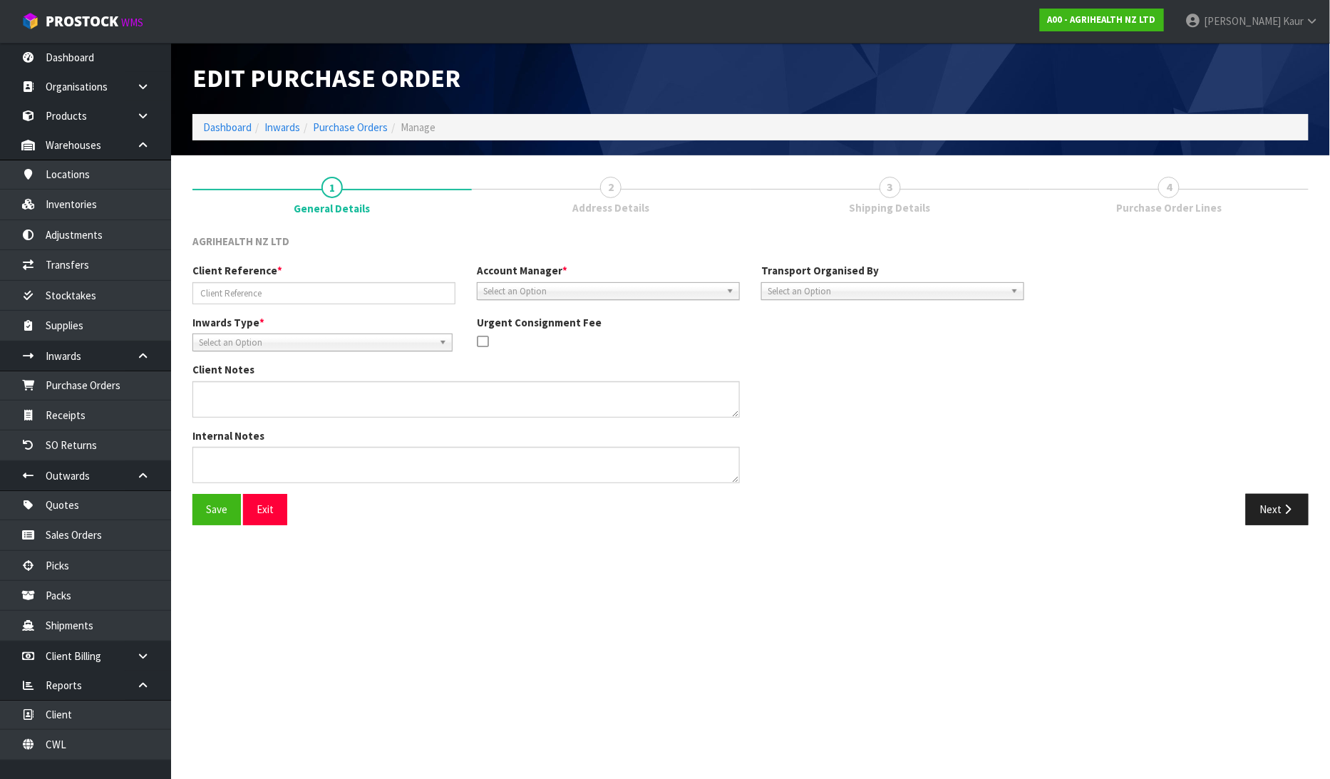
type input "PO 7735/ 7746"
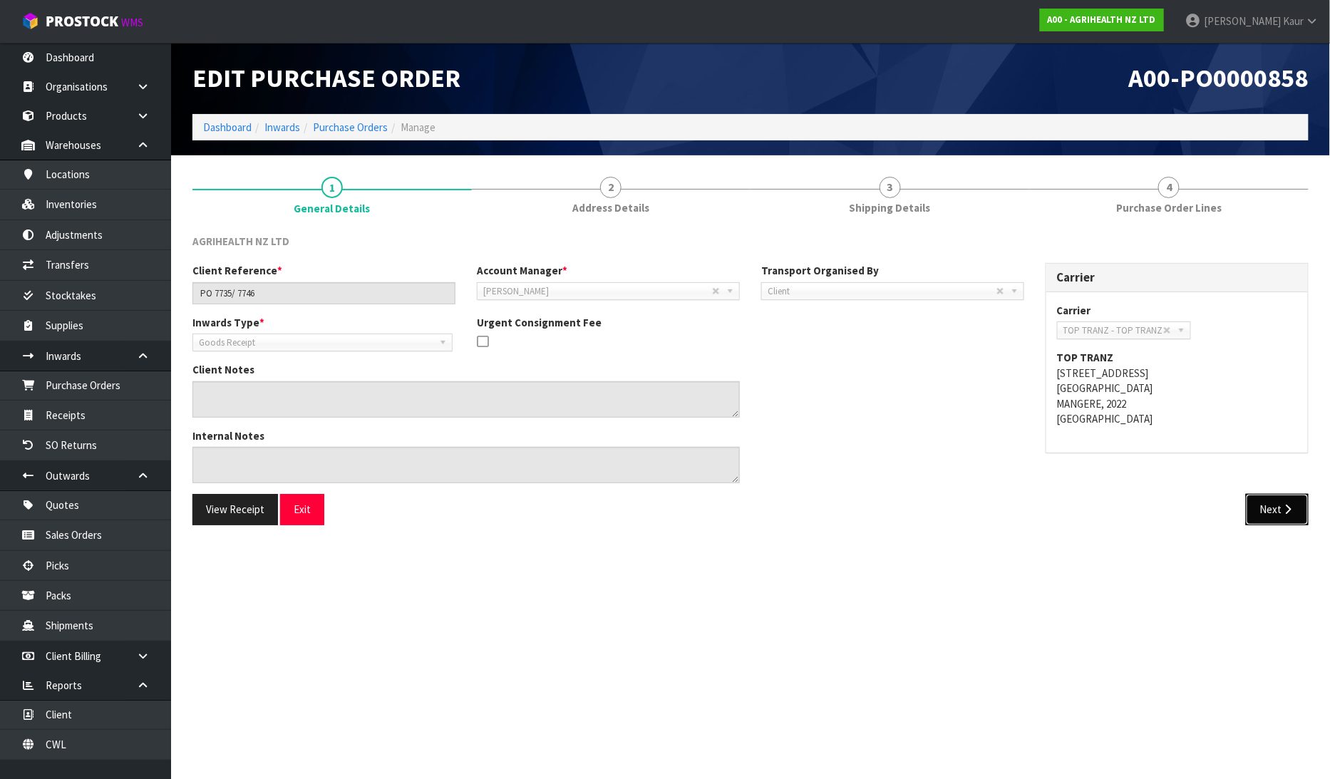
click at [1261, 501] on button "Next" at bounding box center [1277, 509] width 63 height 31
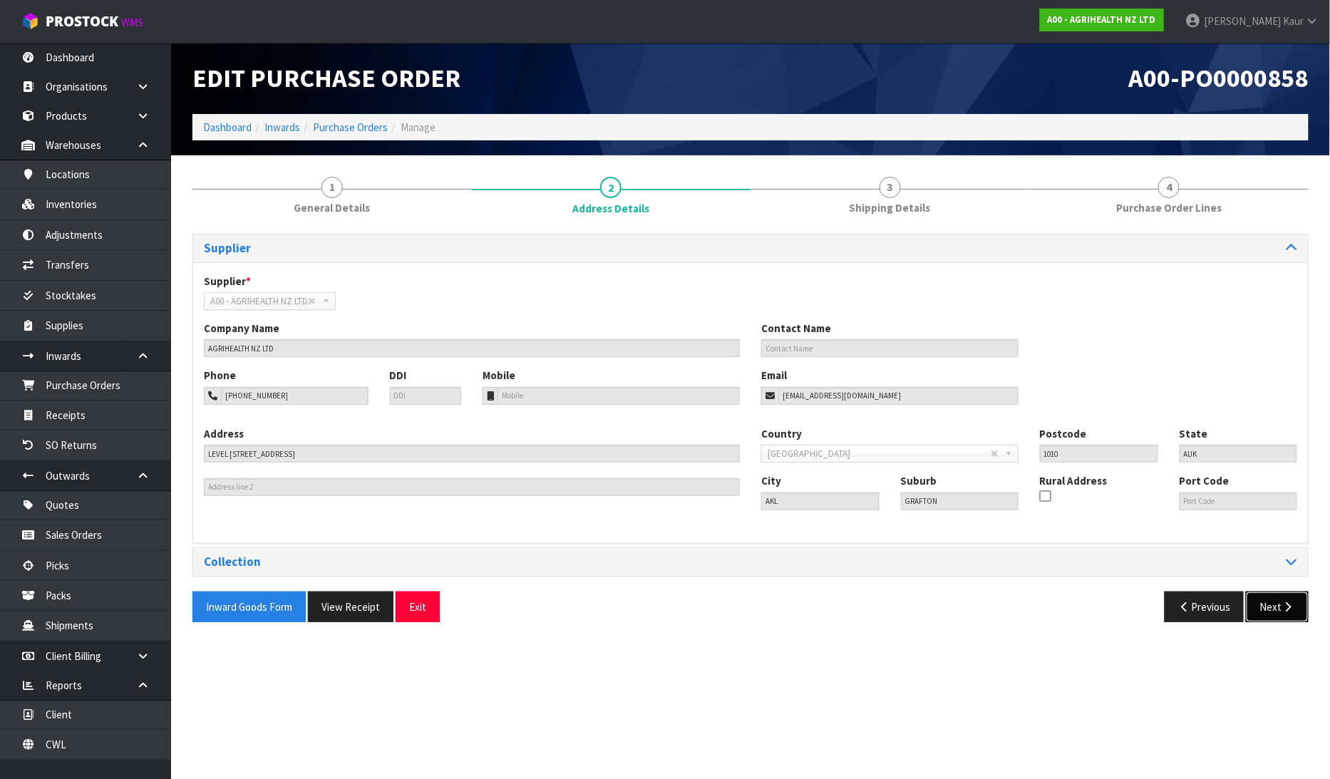
click at [1266, 609] on button "Next" at bounding box center [1277, 607] width 63 height 31
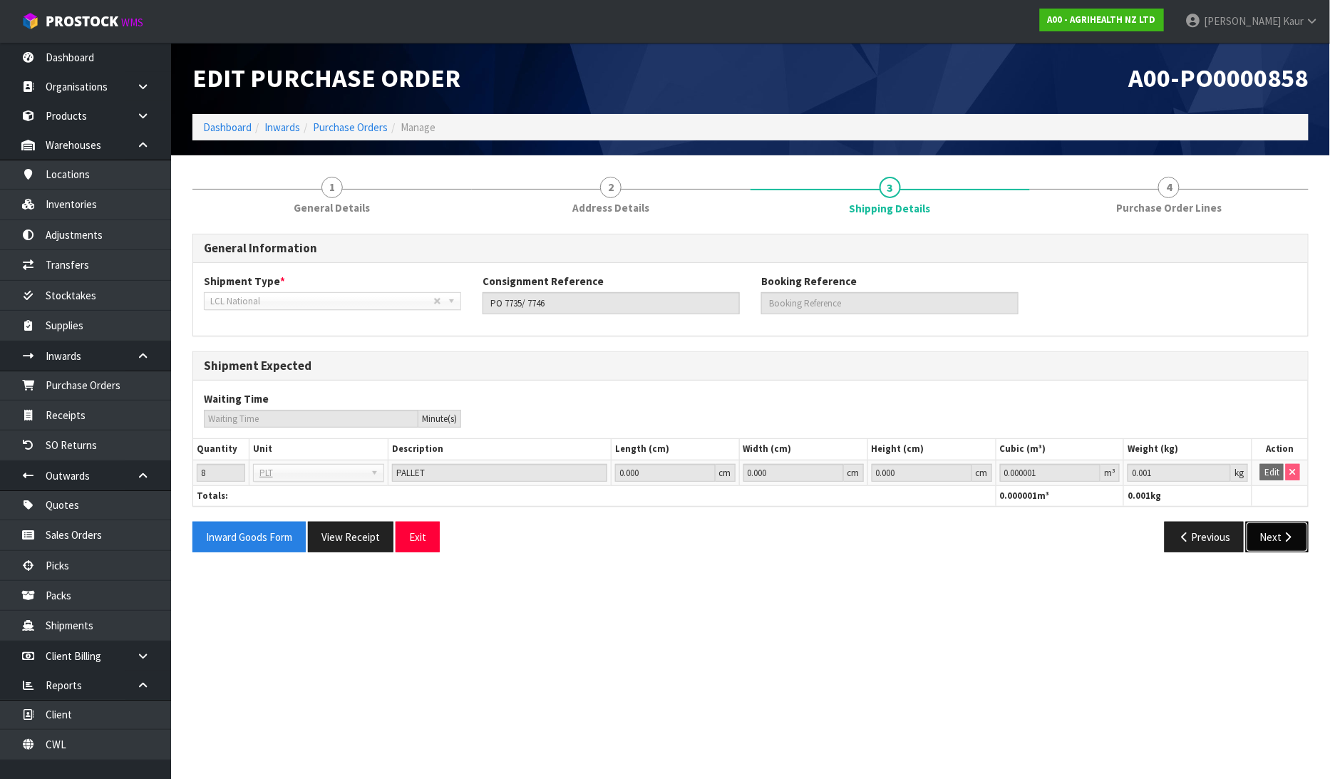
click at [1273, 535] on button "Next" at bounding box center [1277, 537] width 63 height 31
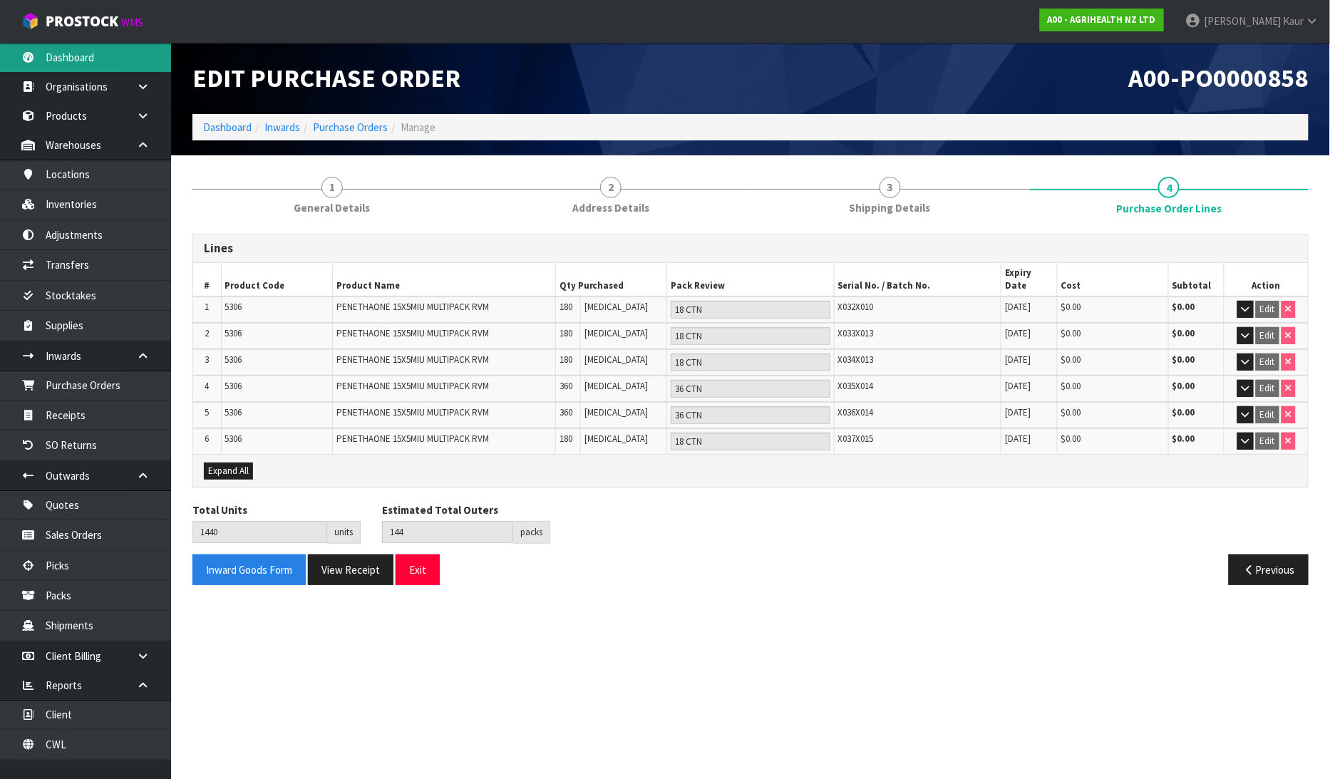
click at [68, 67] on link "Dashboard" at bounding box center [85, 57] width 171 height 29
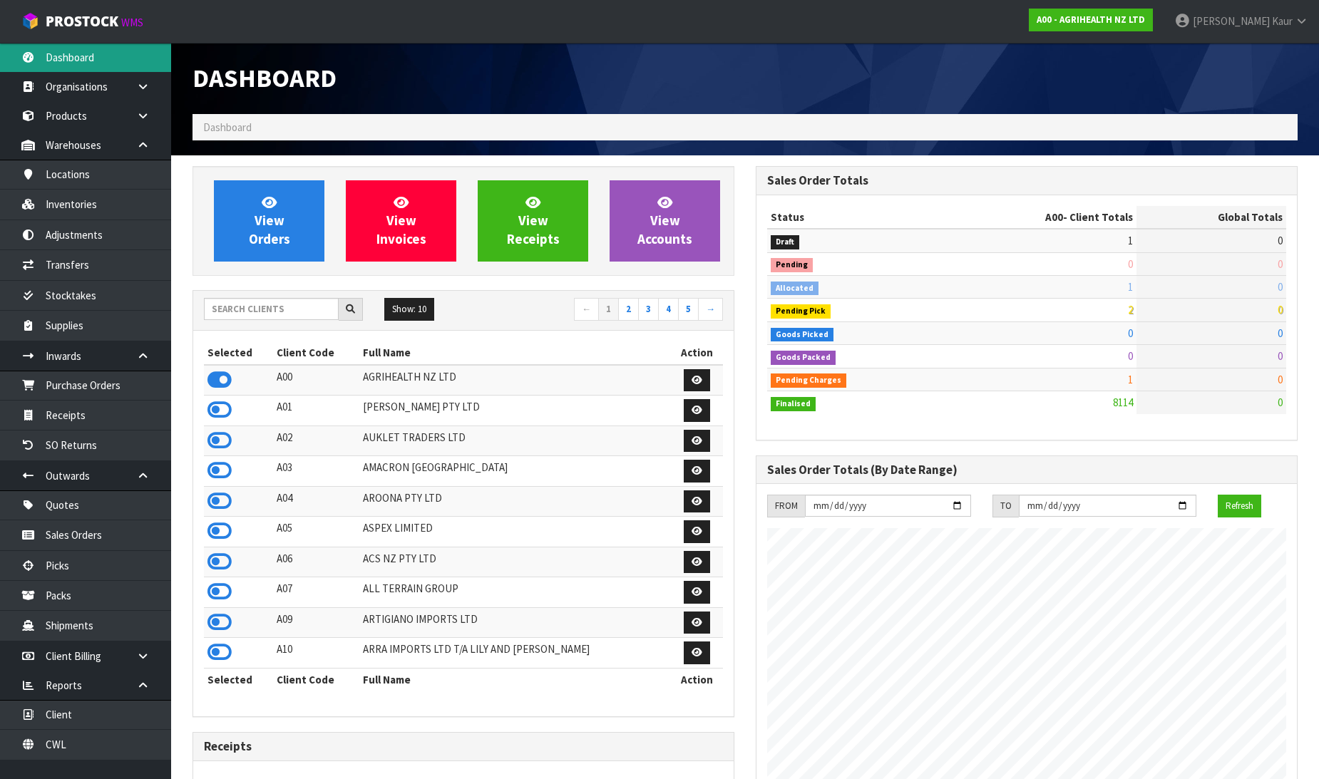
scroll to position [1080, 563]
click at [268, 319] on input "text" at bounding box center [271, 309] width 135 height 22
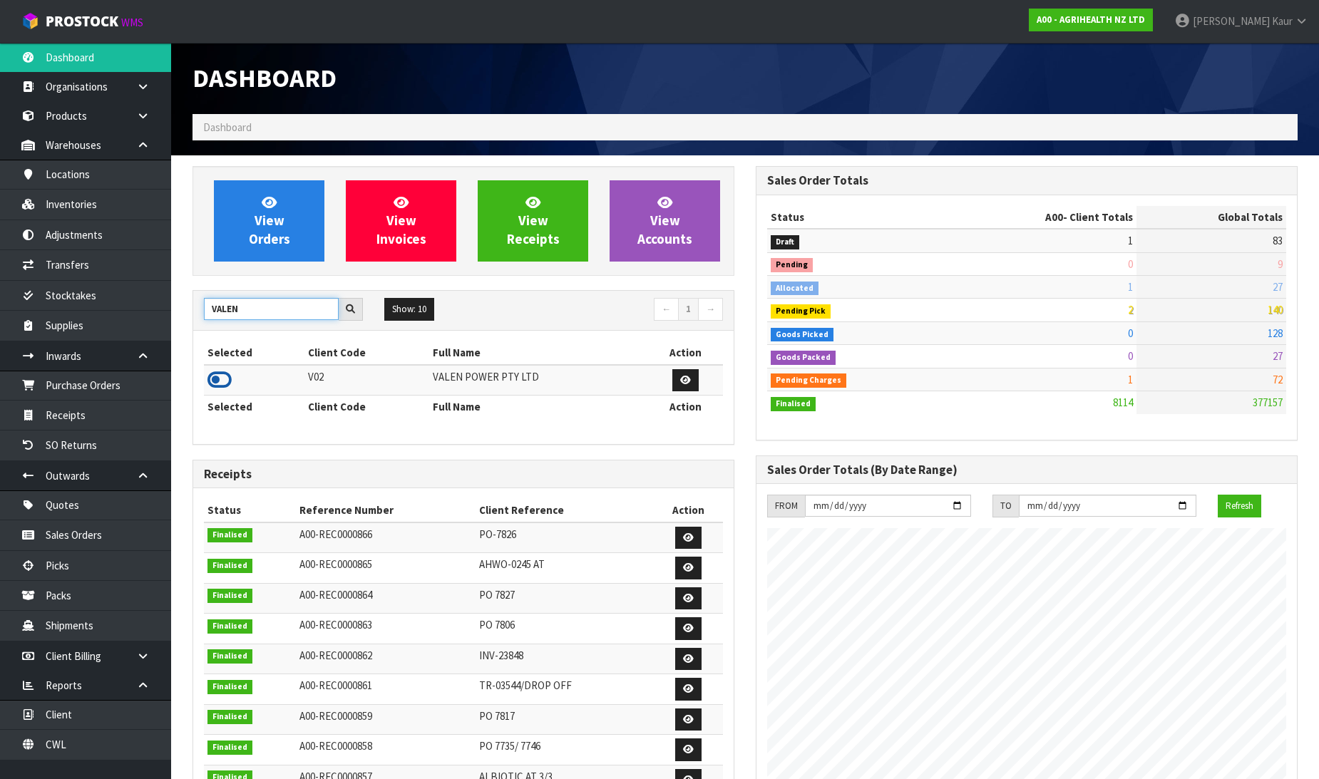
type input "VALEN"
click at [218, 380] on icon at bounding box center [219, 379] width 24 height 21
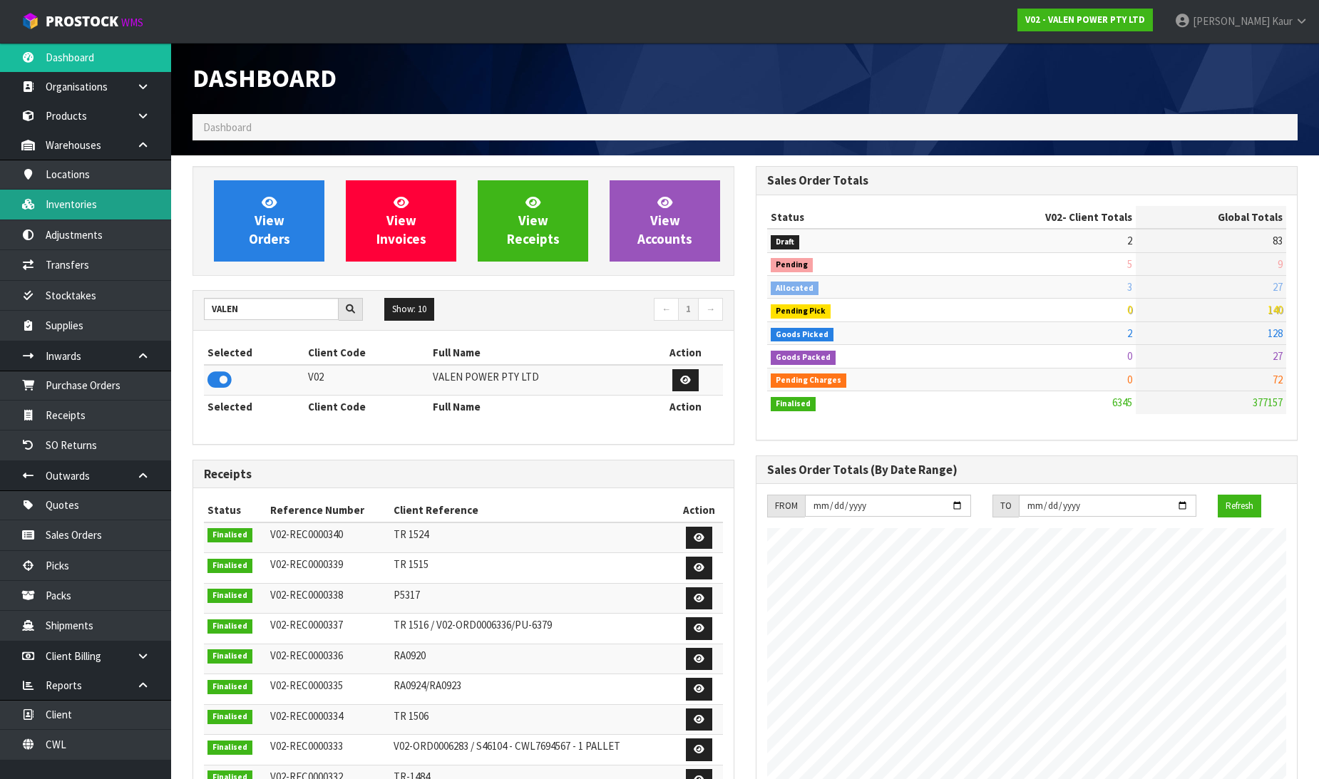
click at [79, 215] on link "Inventories" at bounding box center [85, 204] width 171 height 29
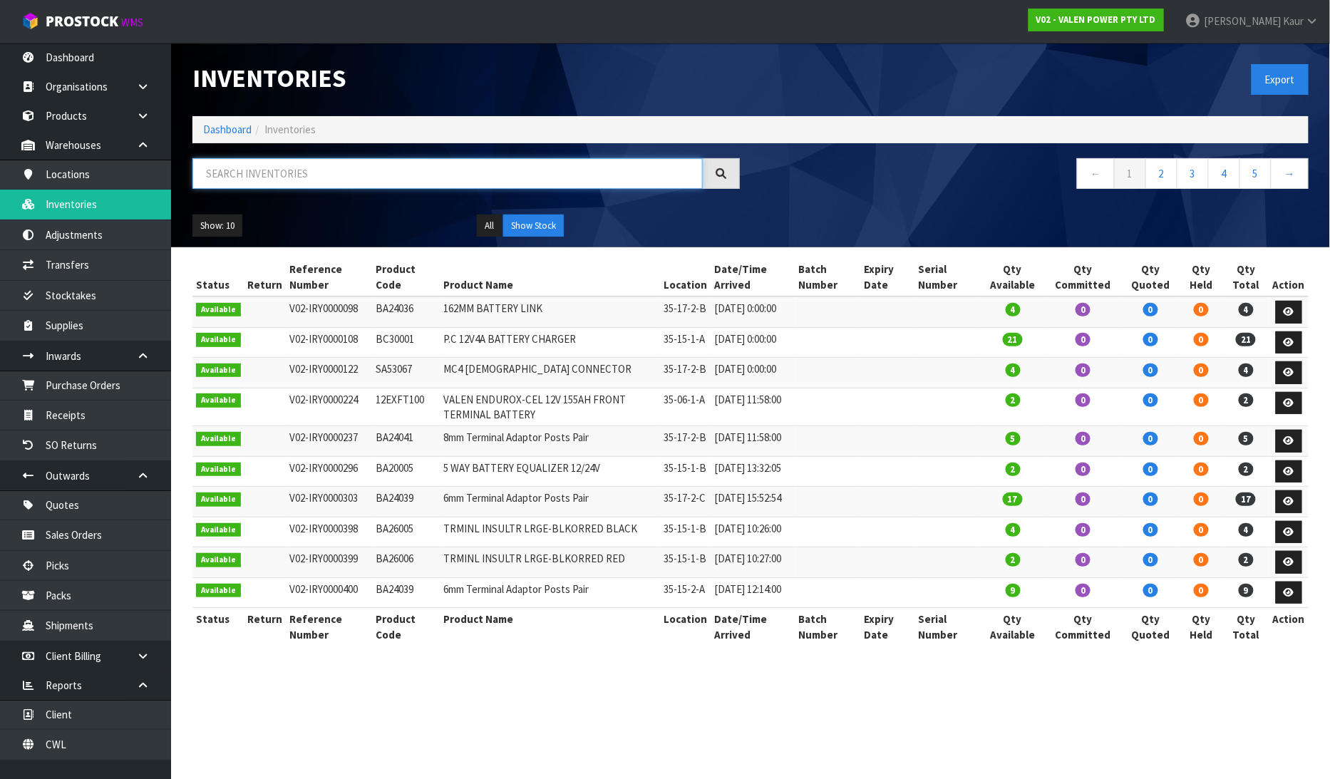
click at [247, 180] on input "text" at bounding box center [448, 173] width 511 height 31
paste input "PS88020"
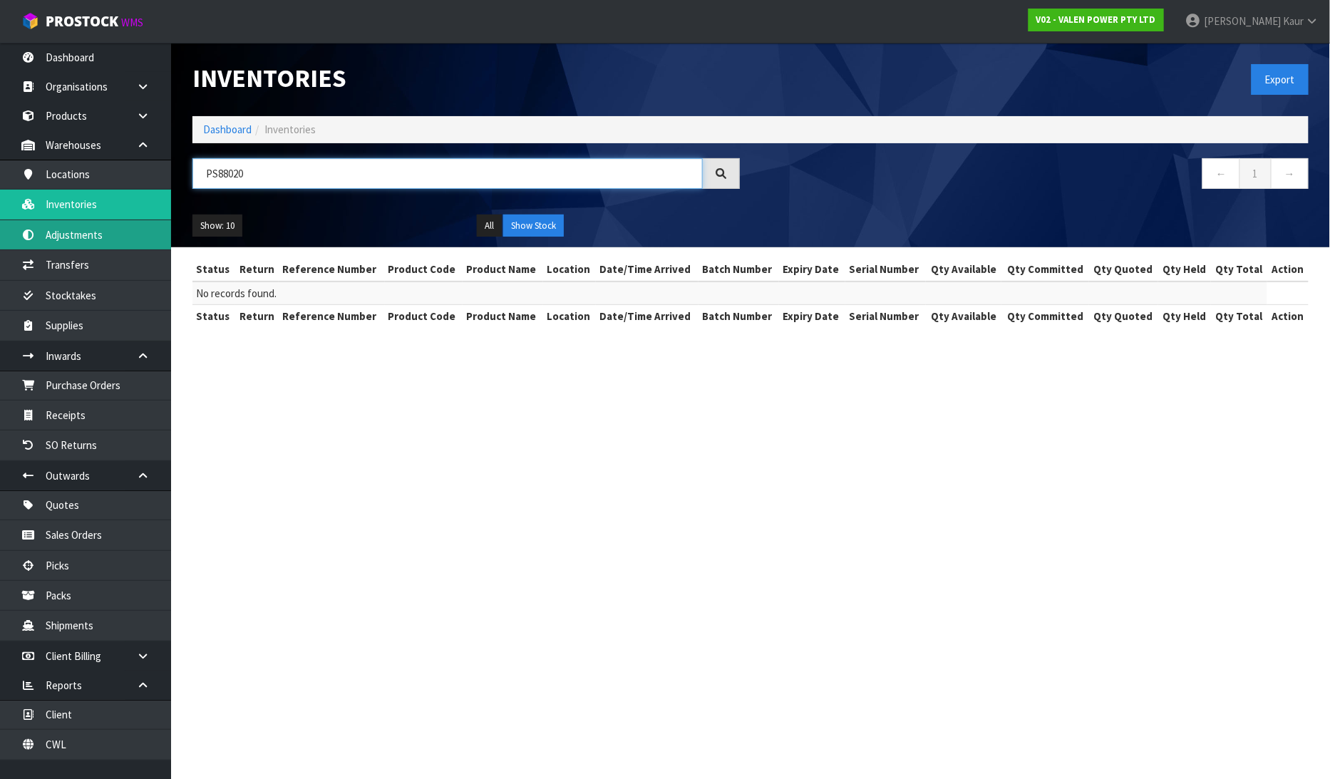
type input "PS88020"
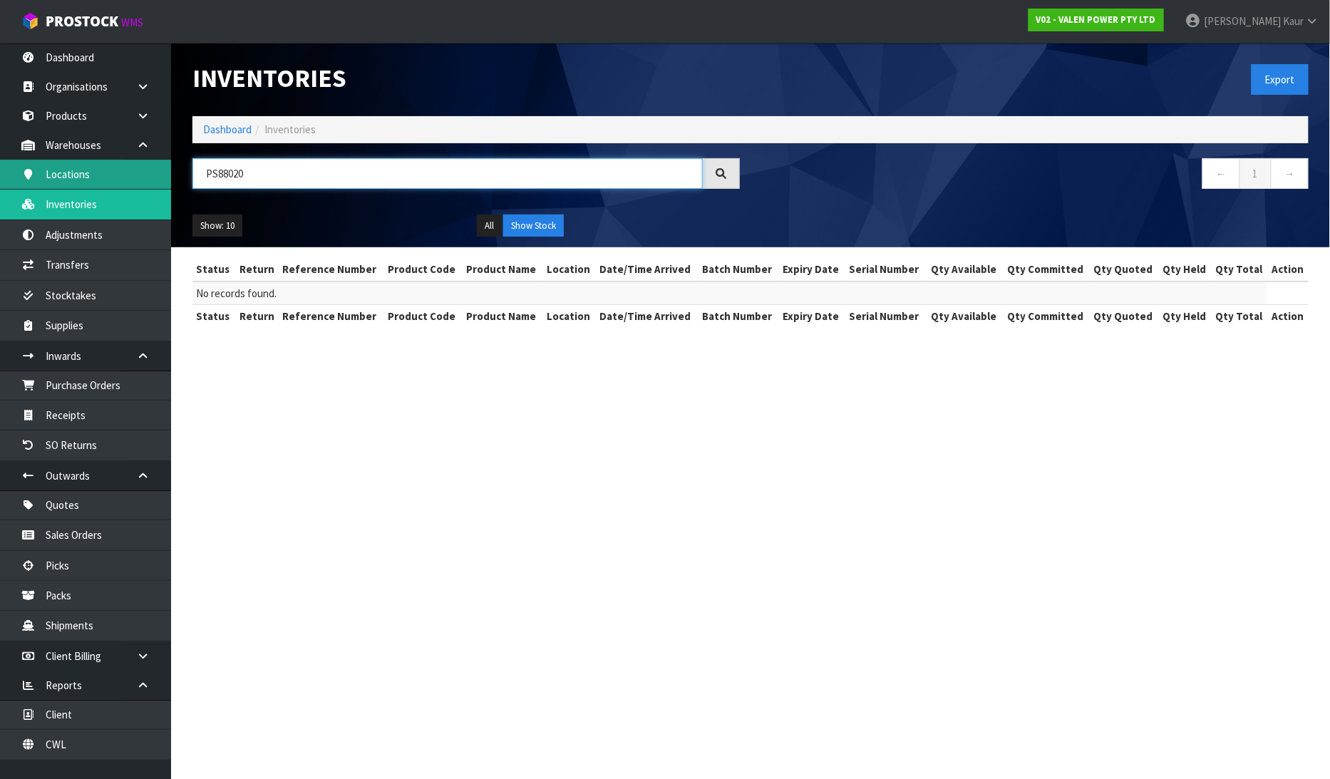
drag, startPoint x: 292, startPoint y: 183, endPoint x: 133, endPoint y: 179, distance: 159.1
click at [133, 179] on body "Toggle navigation ProStock WMS V02 - VALEN POWER PTY LTD Prabhneet Kaur Logout …" at bounding box center [665, 389] width 1330 height 779
paste input "PS80041"
type input "PS80041"
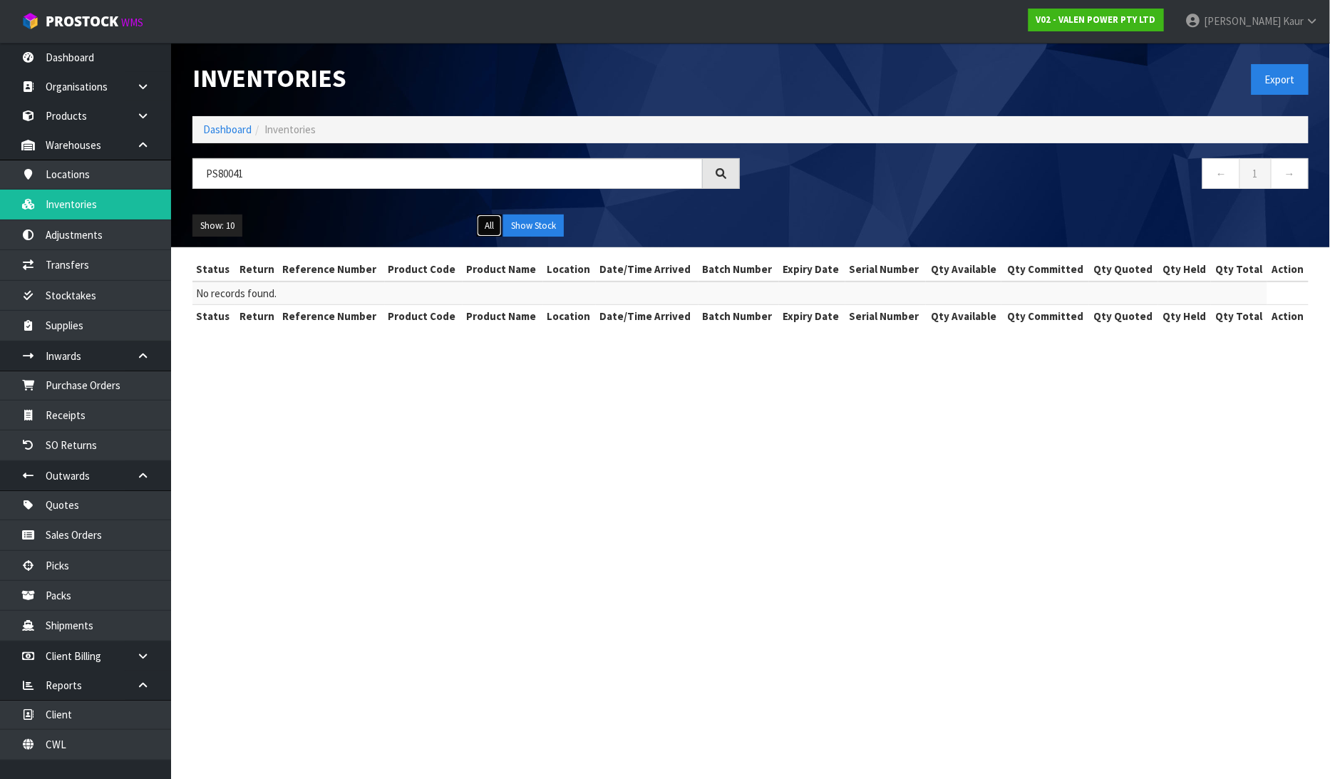
click at [487, 221] on button "All" at bounding box center [489, 226] width 25 height 23
click at [104, 116] on link "Products" at bounding box center [85, 115] width 171 height 29
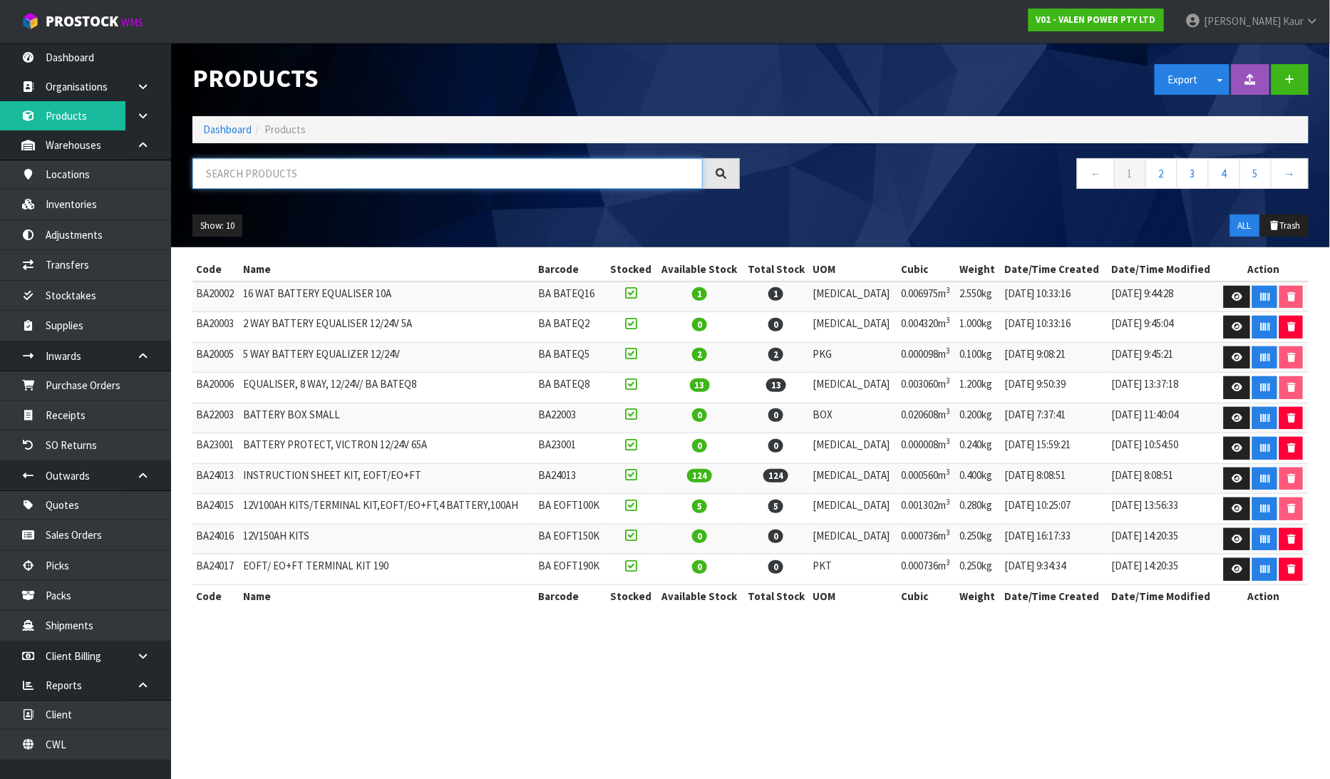
click at [289, 188] on input "text" at bounding box center [448, 173] width 511 height 31
paste input "PS80041"
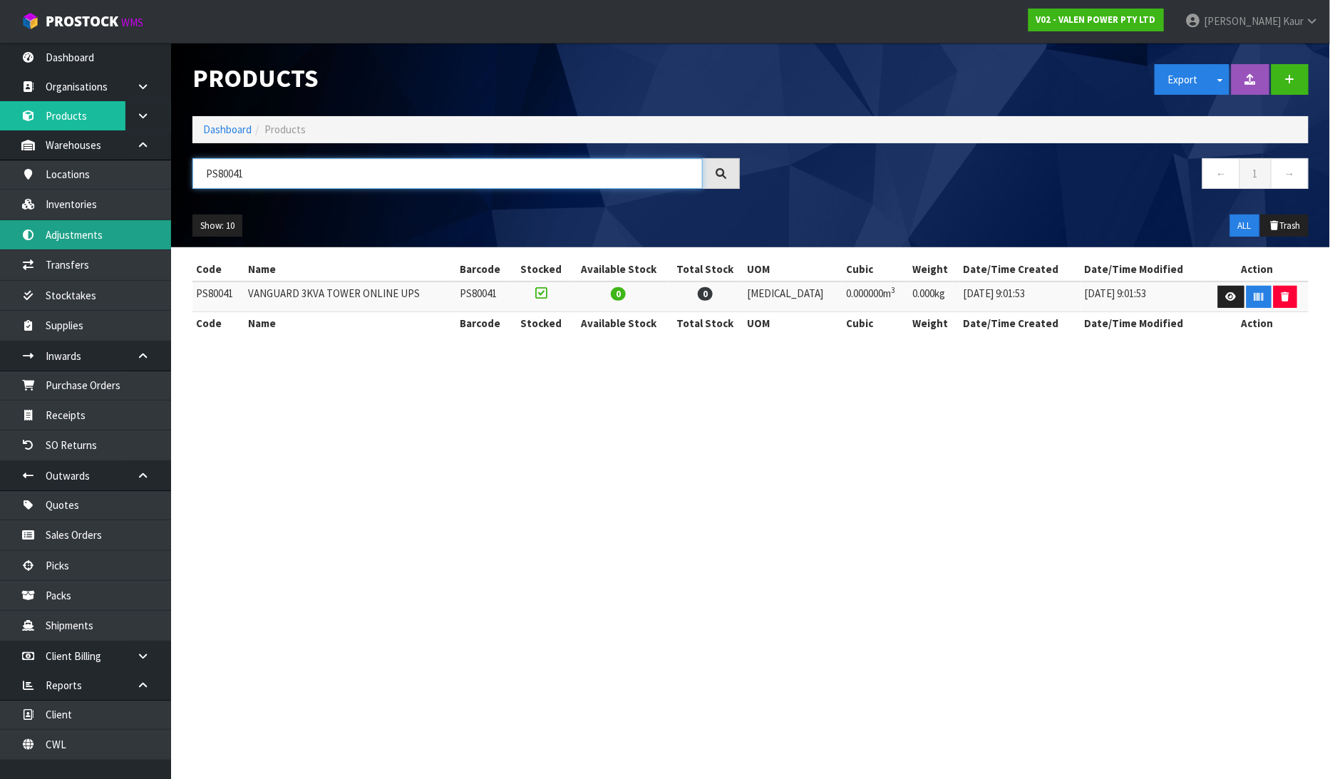
type input "PS80041"
drag, startPoint x: 254, startPoint y: 177, endPoint x: 183, endPoint y: 181, distance: 71.4
click at [183, 181] on div "PS80041" at bounding box center [466, 178] width 569 height 41
paste input "PS88020"
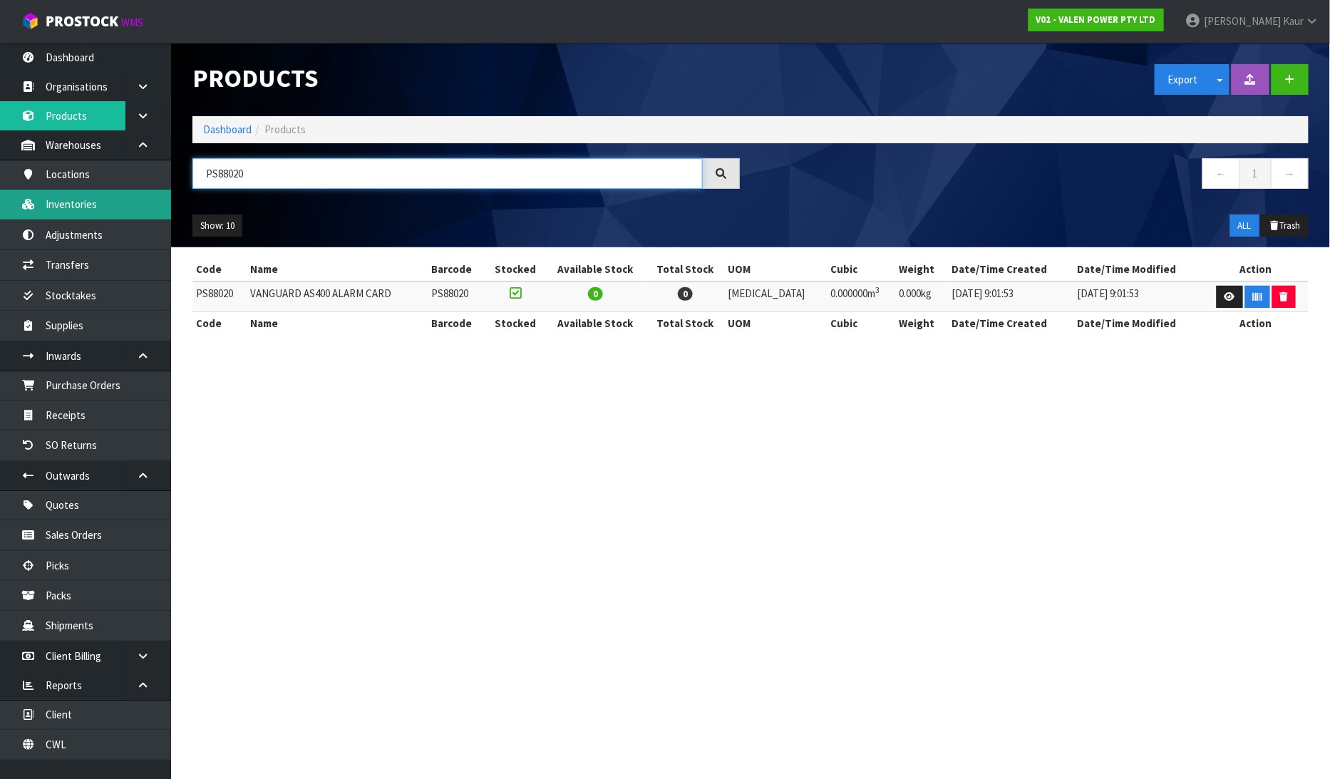
type input "PS88020"
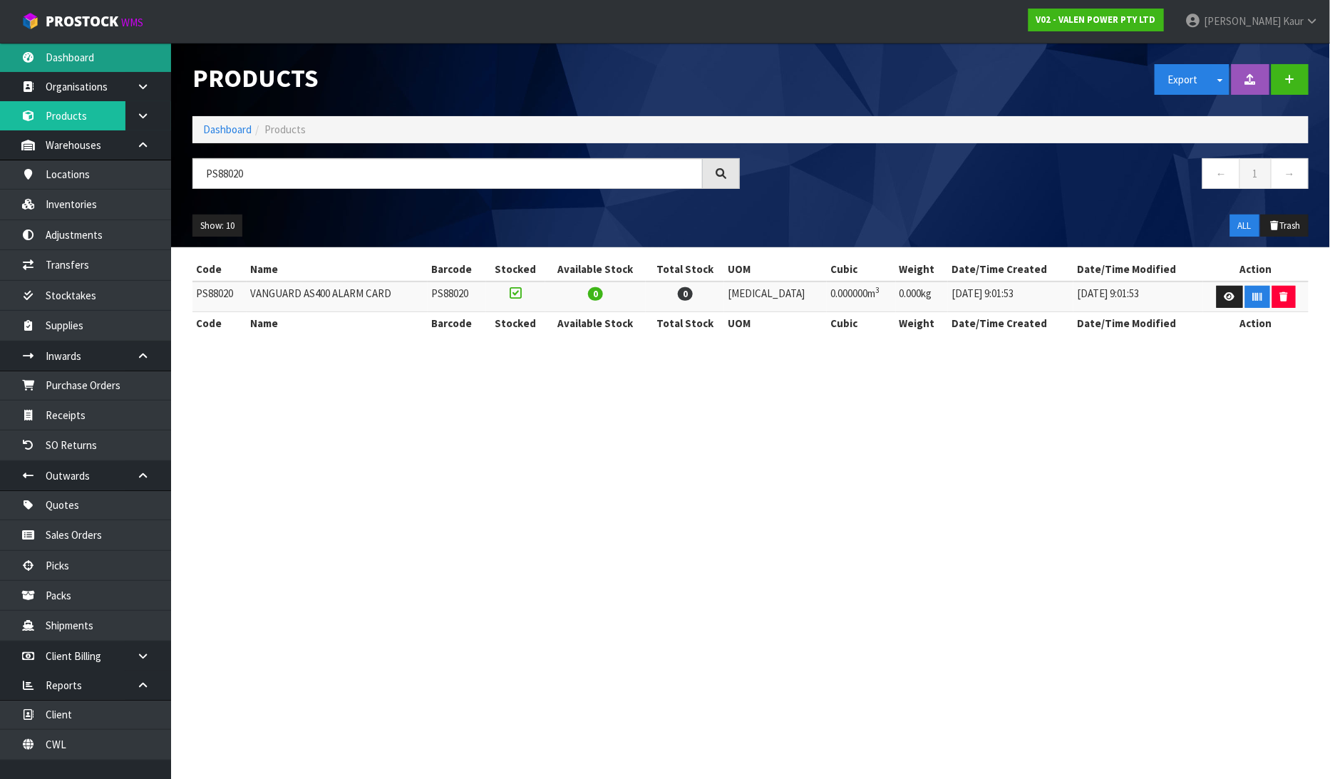
click at [101, 50] on link "Dashboard" at bounding box center [85, 57] width 171 height 29
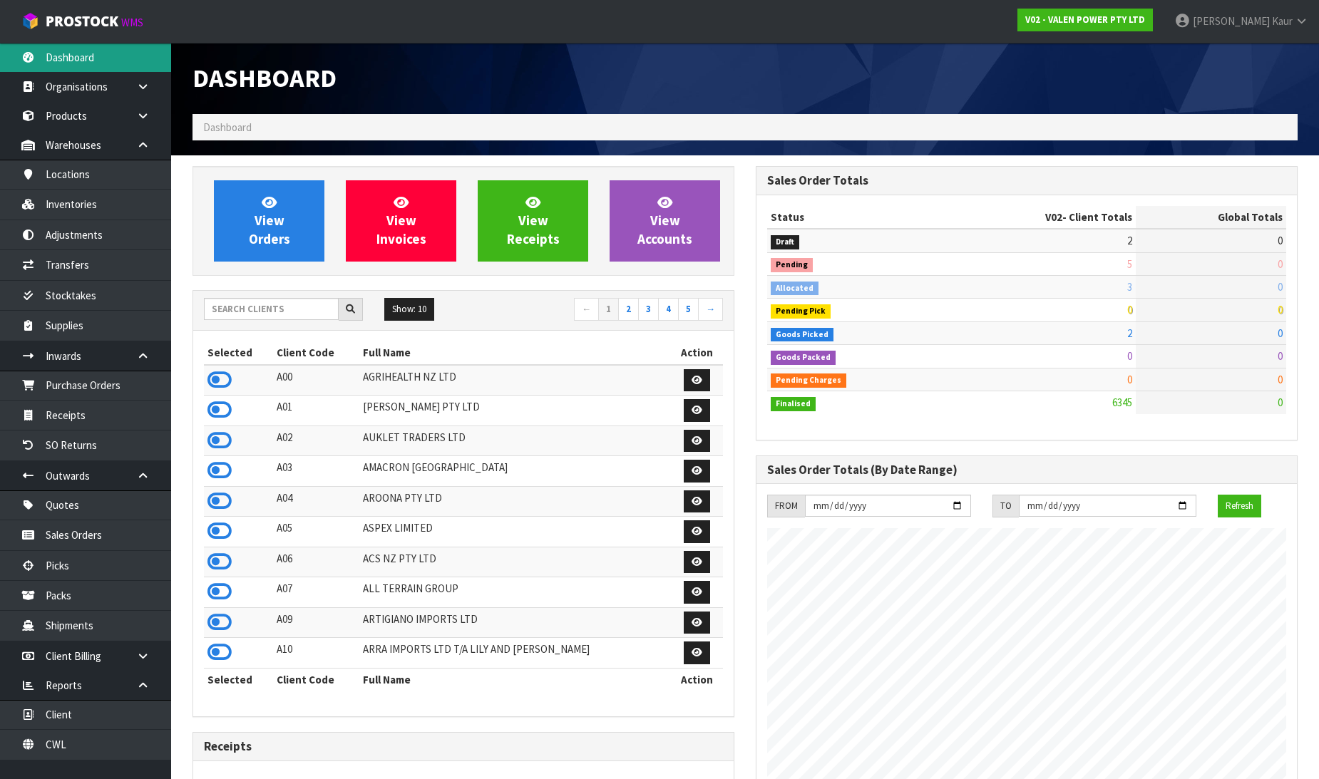
scroll to position [1080, 563]
click at [282, 317] on input "text" at bounding box center [271, 309] width 135 height 22
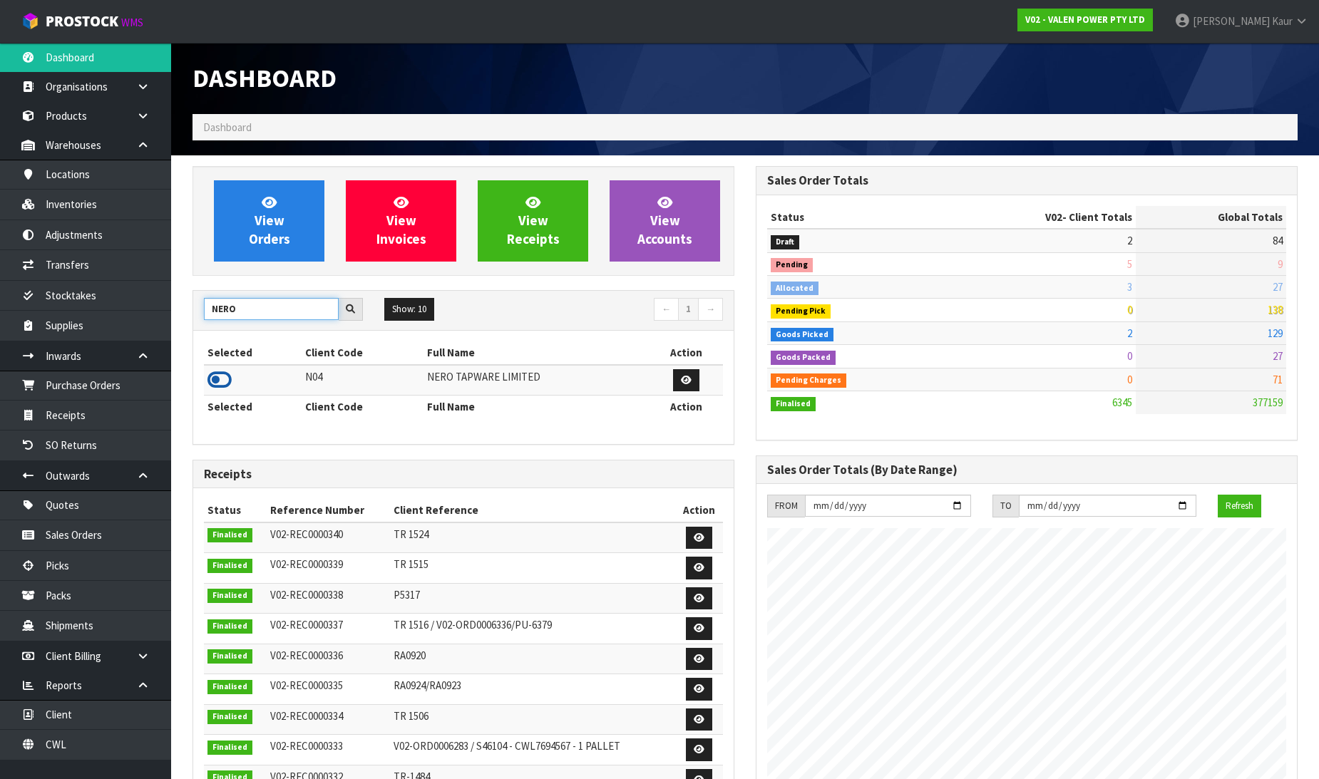
type input "NERO"
click at [227, 378] on icon at bounding box center [219, 379] width 24 height 21
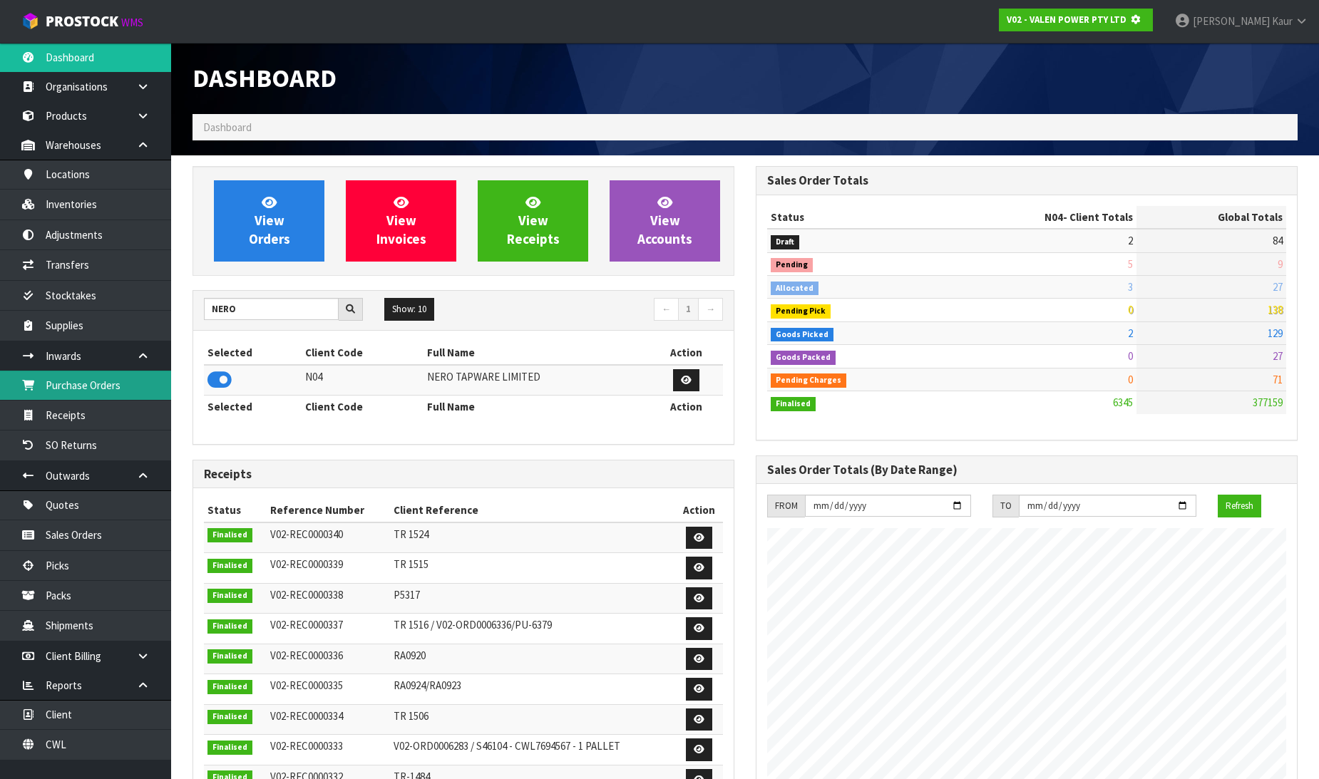
scroll to position [889, 563]
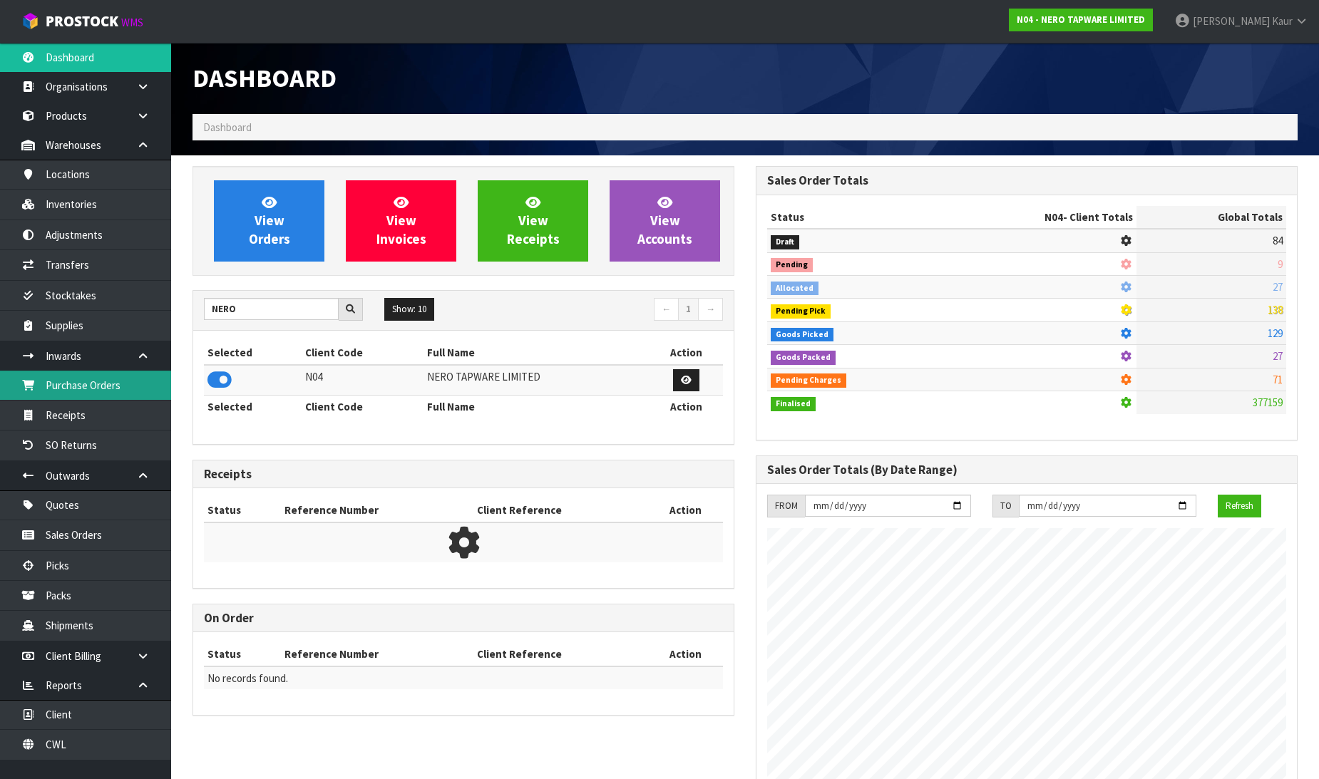
click at [111, 394] on link "Purchase Orders" at bounding box center [85, 385] width 171 height 29
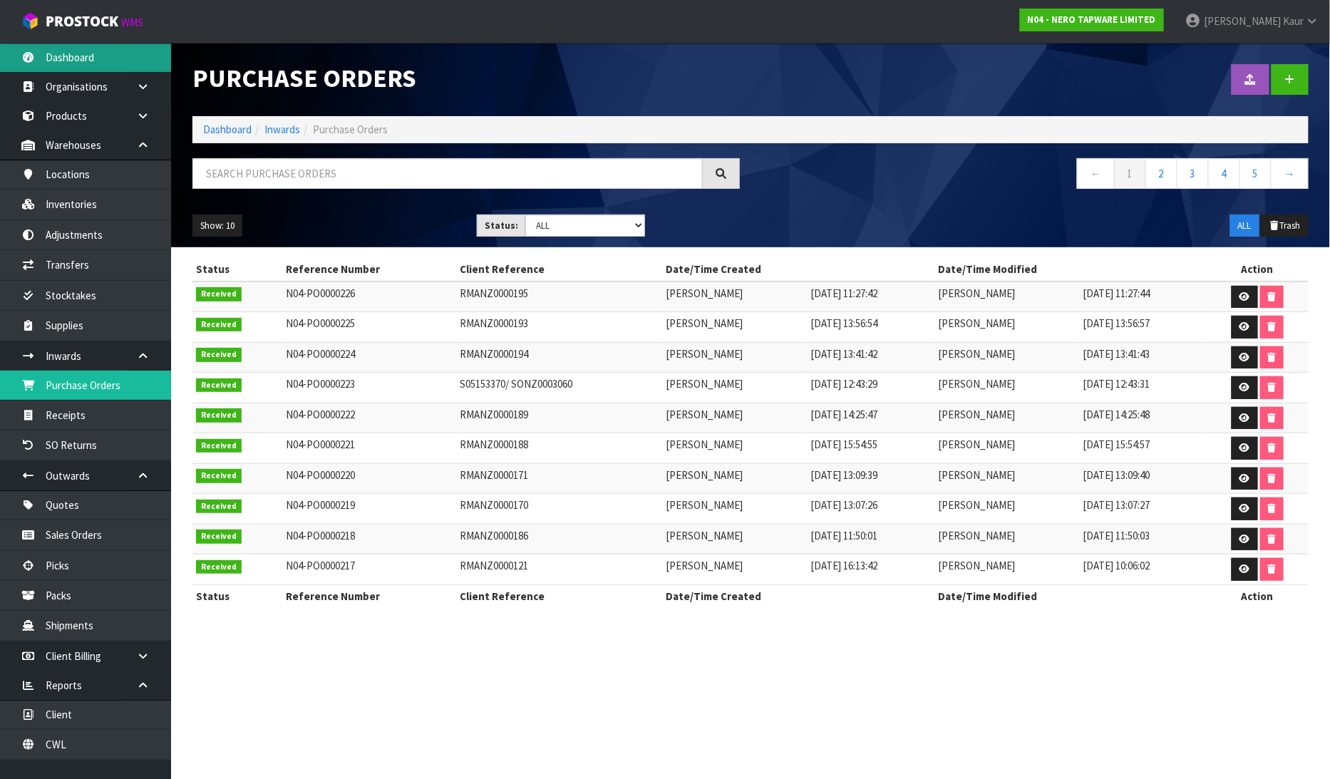
click at [66, 57] on link "Dashboard" at bounding box center [85, 57] width 171 height 29
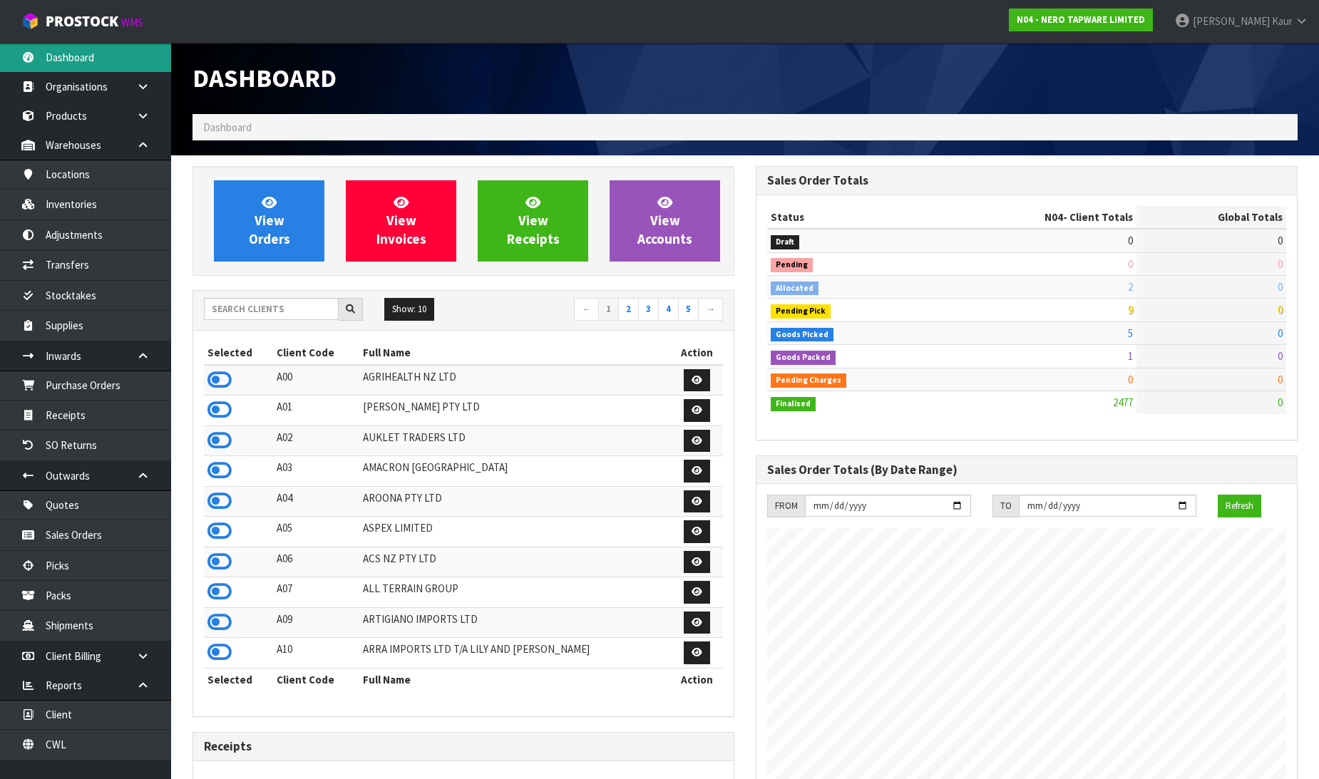
scroll to position [1127, 563]
click at [240, 309] on input "text" at bounding box center [271, 309] width 135 height 22
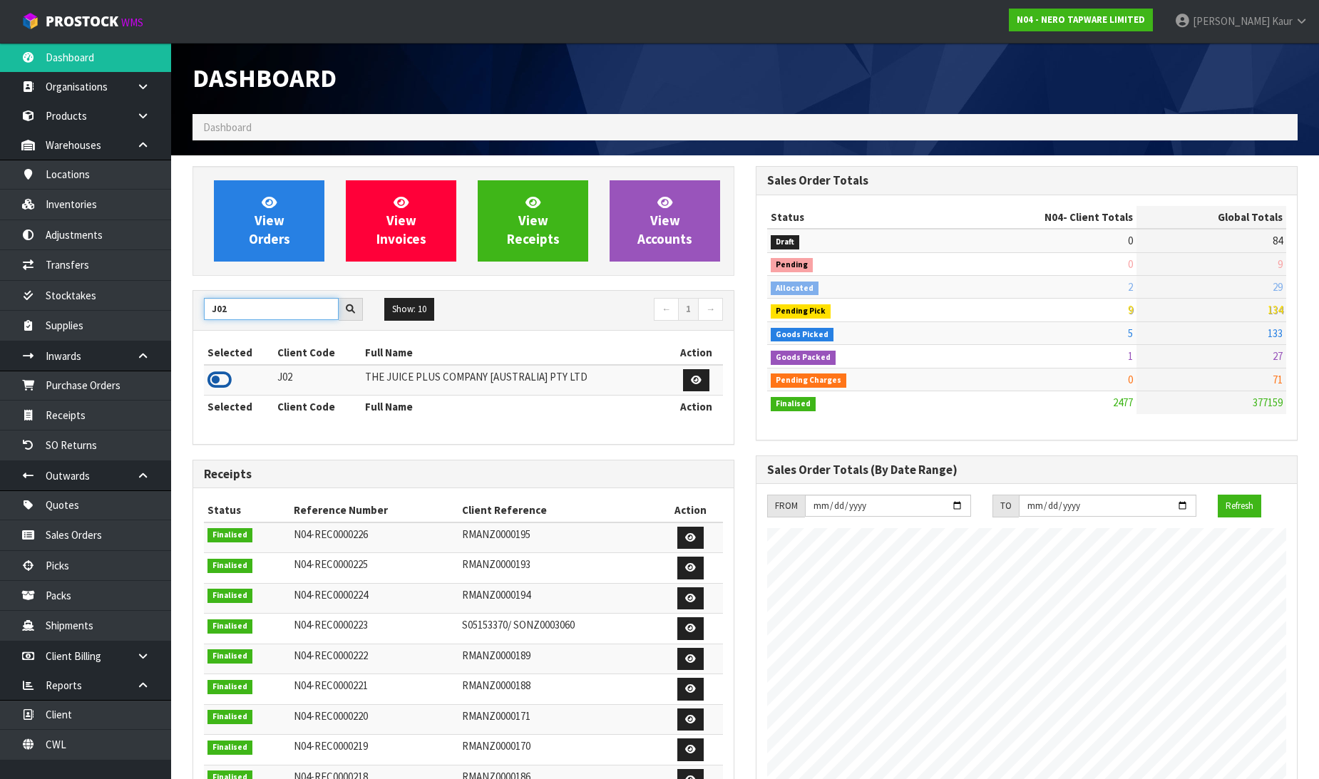
type input "J02"
click at [219, 385] on icon at bounding box center [219, 379] width 24 height 21
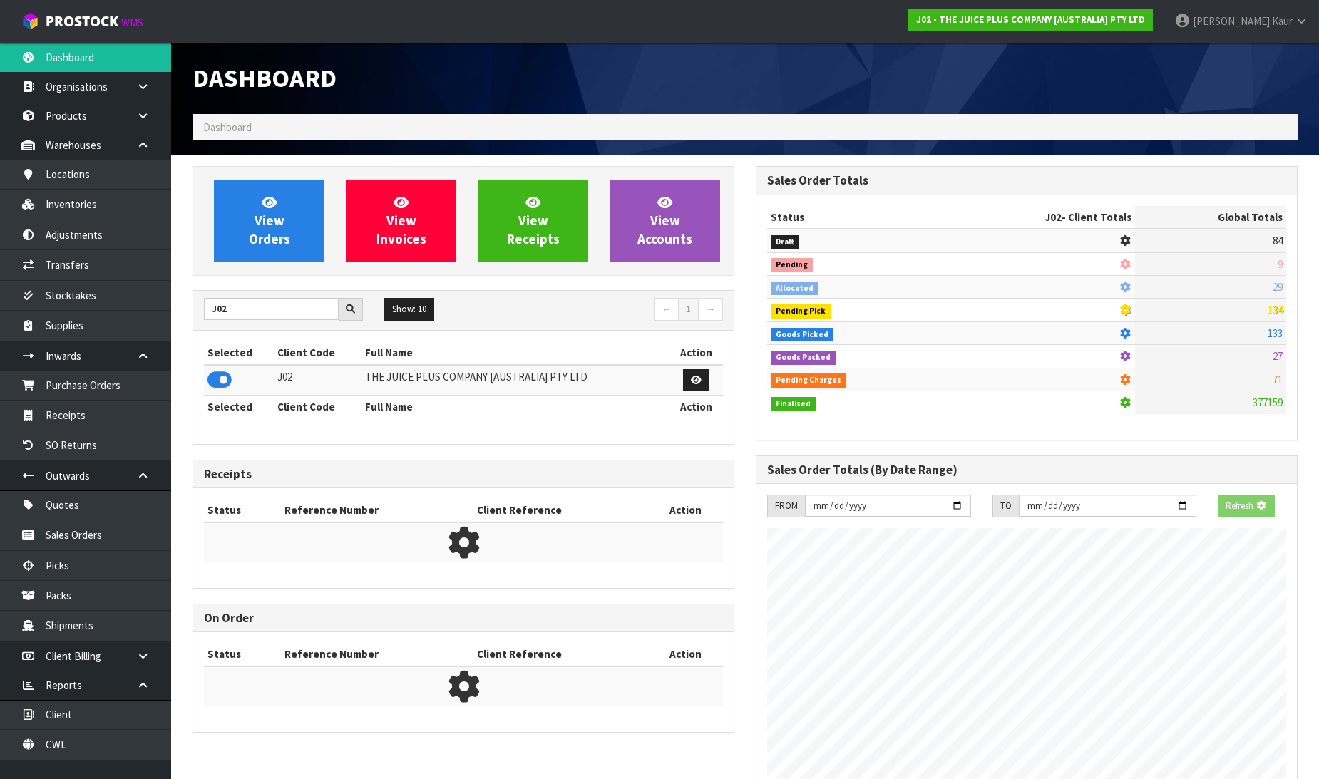
scroll to position [889, 563]
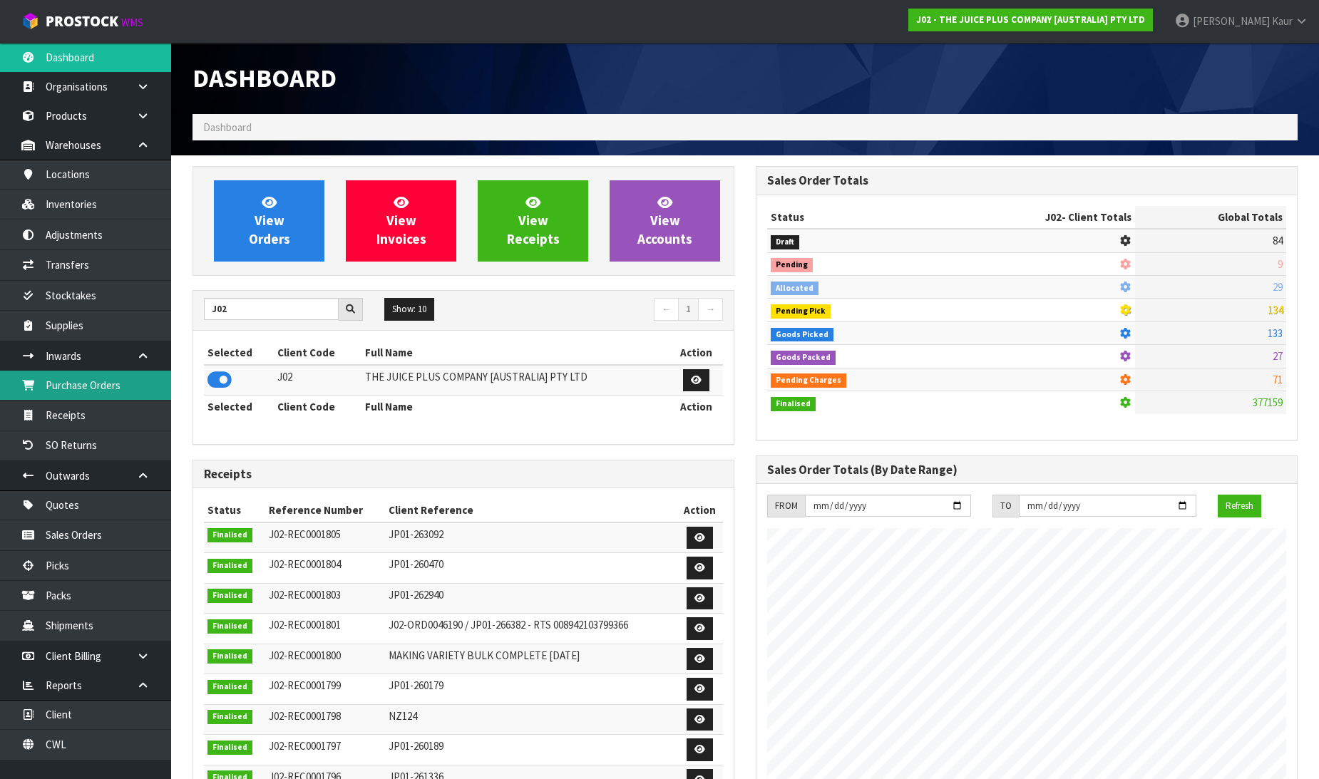
click at [125, 379] on link "Purchase Orders" at bounding box center [85, 385] width 171 height 29
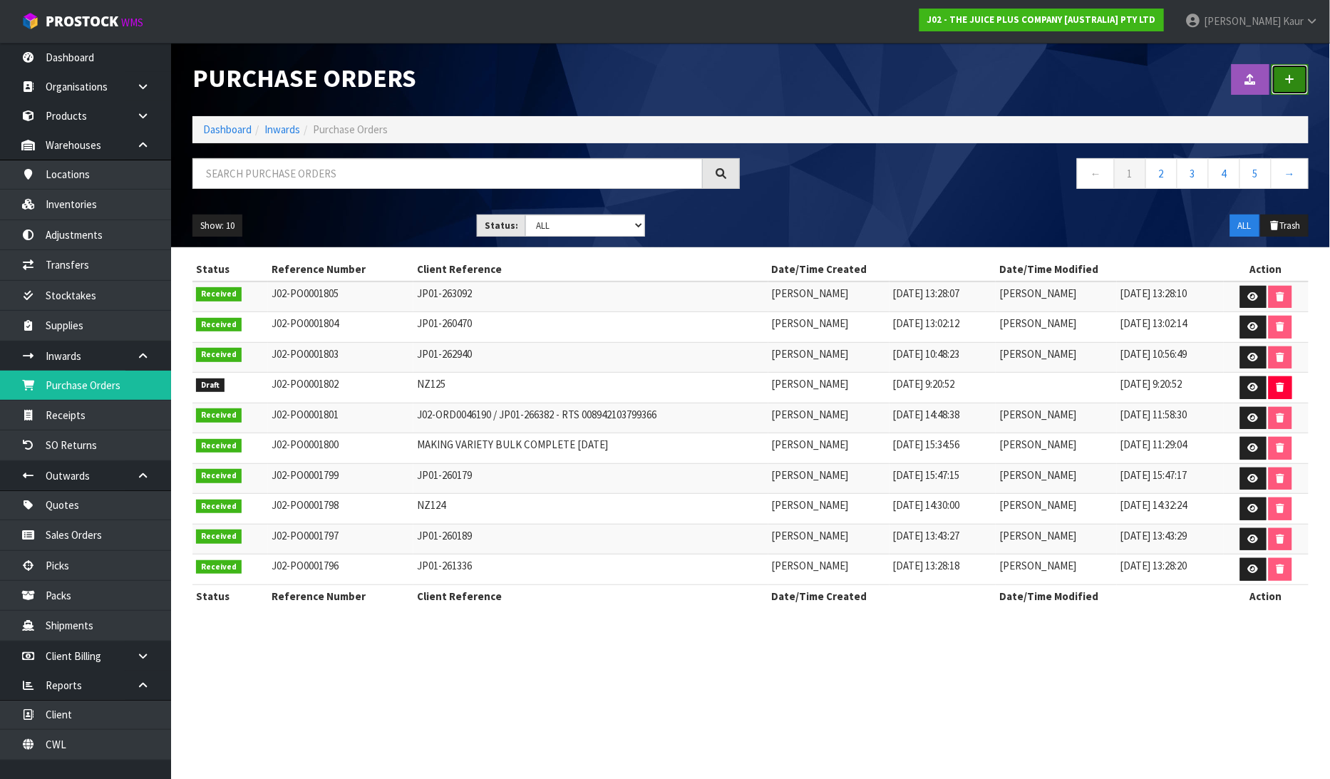
click at [1303, 76] on link at bounding box center [1290, 79] width 37 height 31
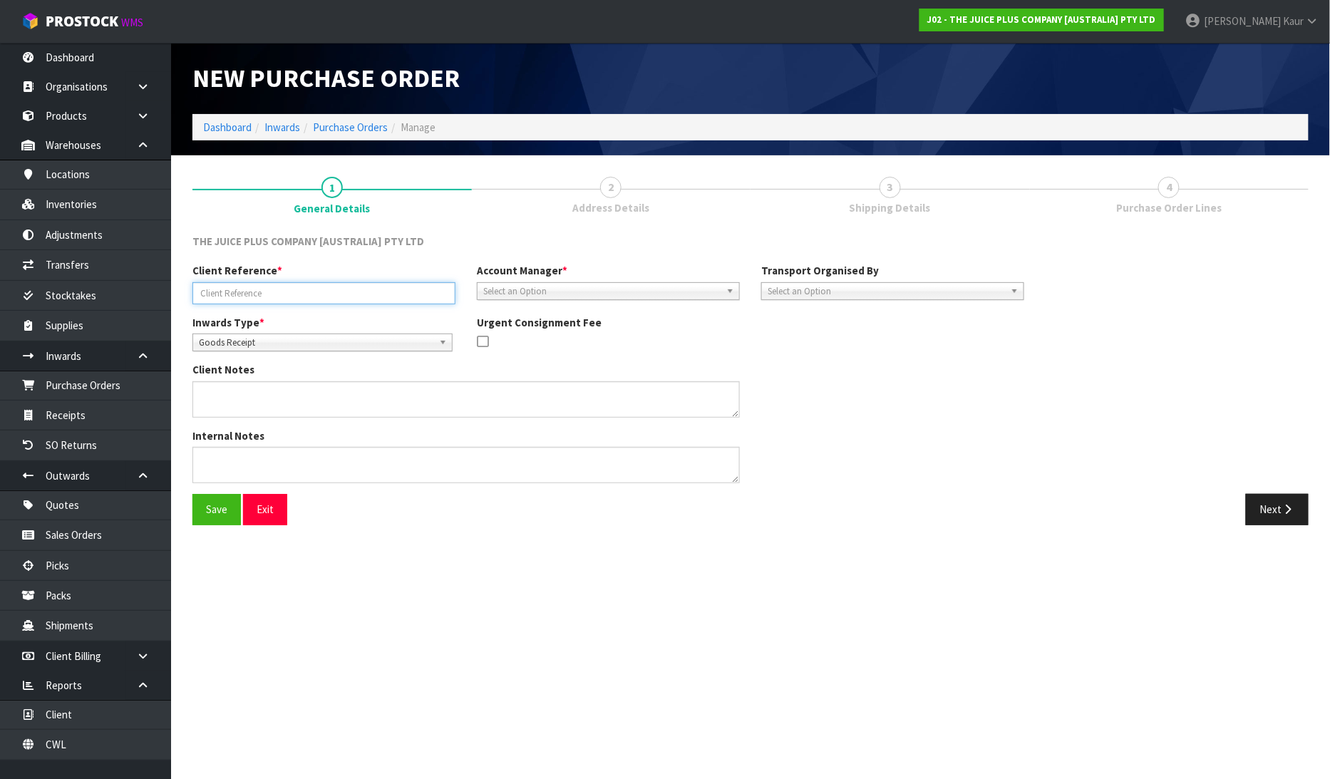
click at [299, 292] on input "text" at bounding box center [324, 293] width 263 height 22
paste input "JP01-263120/JP01-263121"
type input "JP01-263120/JP01-263121"
click at [260, 343] on span "Goods Receipt" at bounding box center [316, 342] width 235 height 17
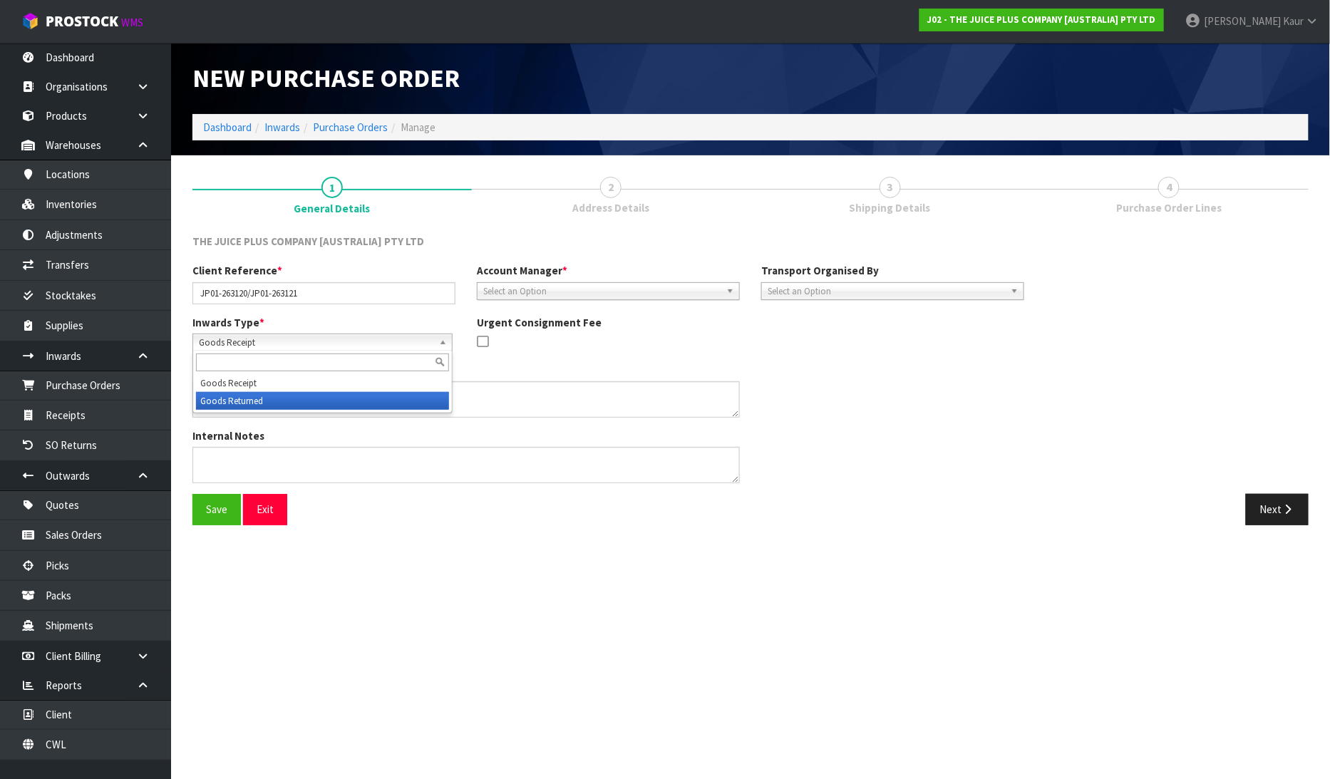
click at [257, 401] on li "Goods Returned" at bounding box center [322, 401] width 253 height 18
click at [561, 287] on span "Select an Option" at bounding box center [601, 291] width 237 height 17
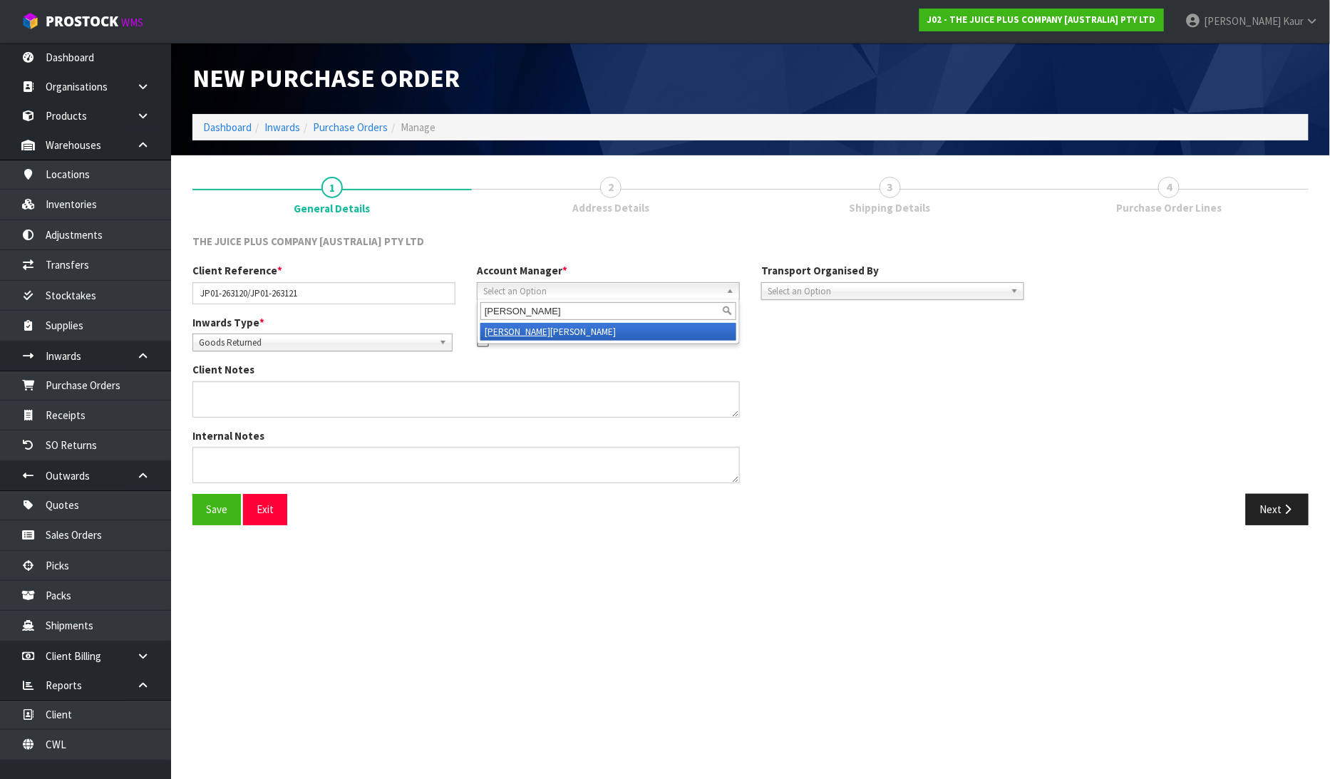
type input "[PERSON_NAME]"
click at [549, 332] on li "[PERSON_NAME]" at bounding box center [609, 332] width 256 height 18
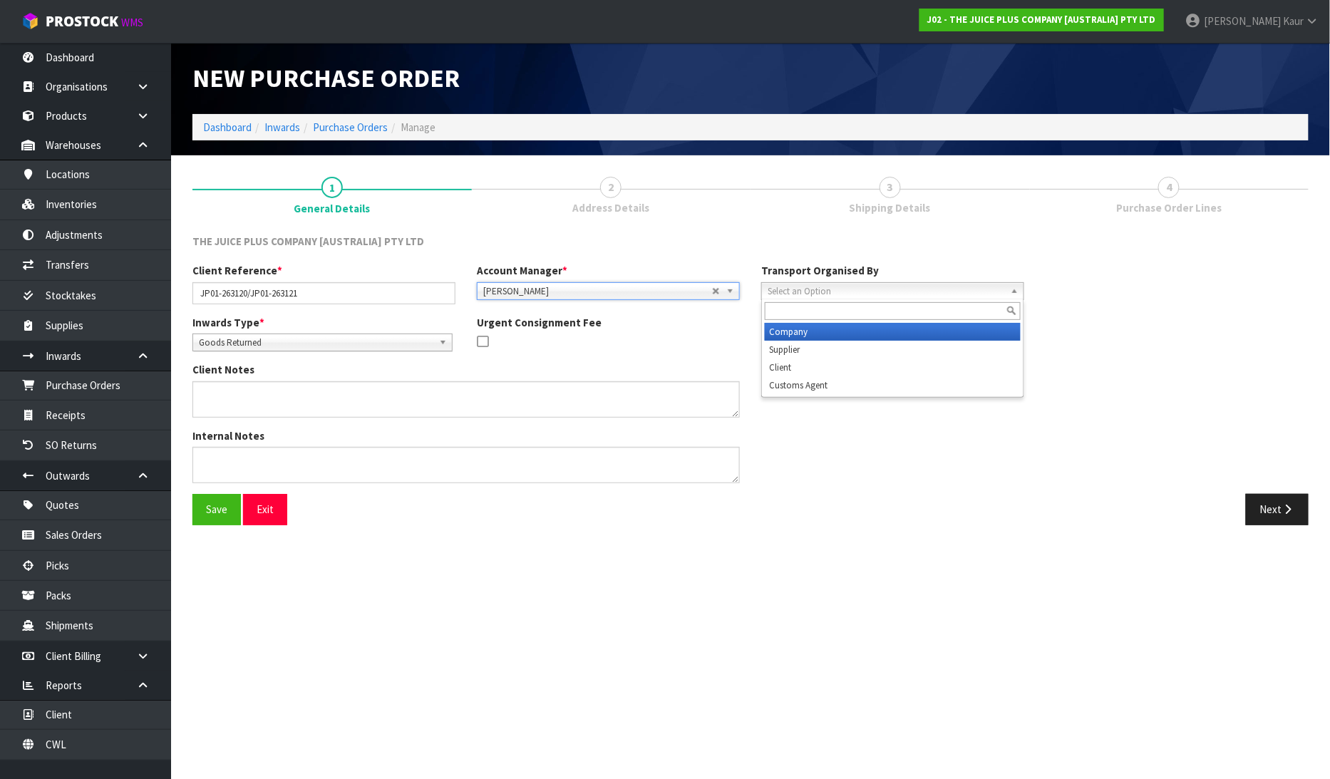
click at [894, 286] on span "Select an Option" at bounding box center [886, 291] width 237 height 17
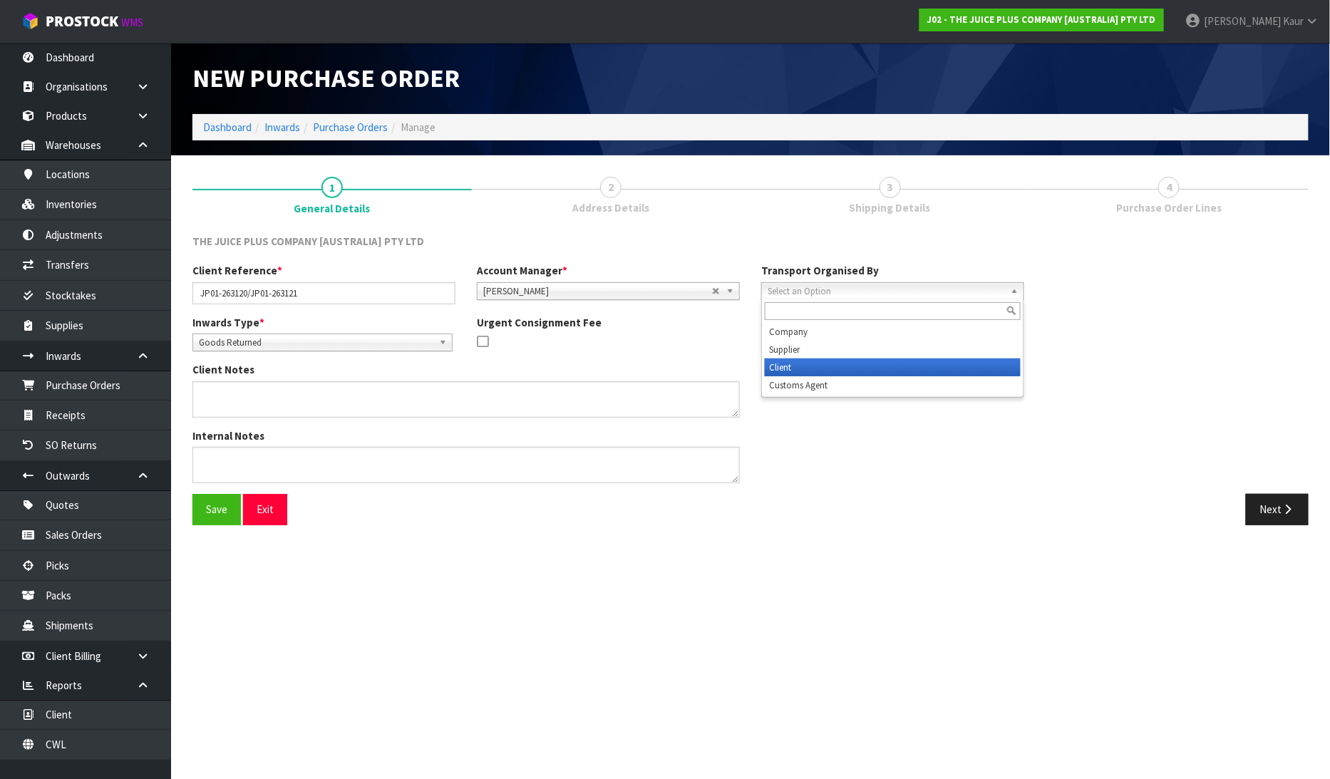
click at [858, 361] on li "Client" at bounding box center [893, 368] width 256 height 18
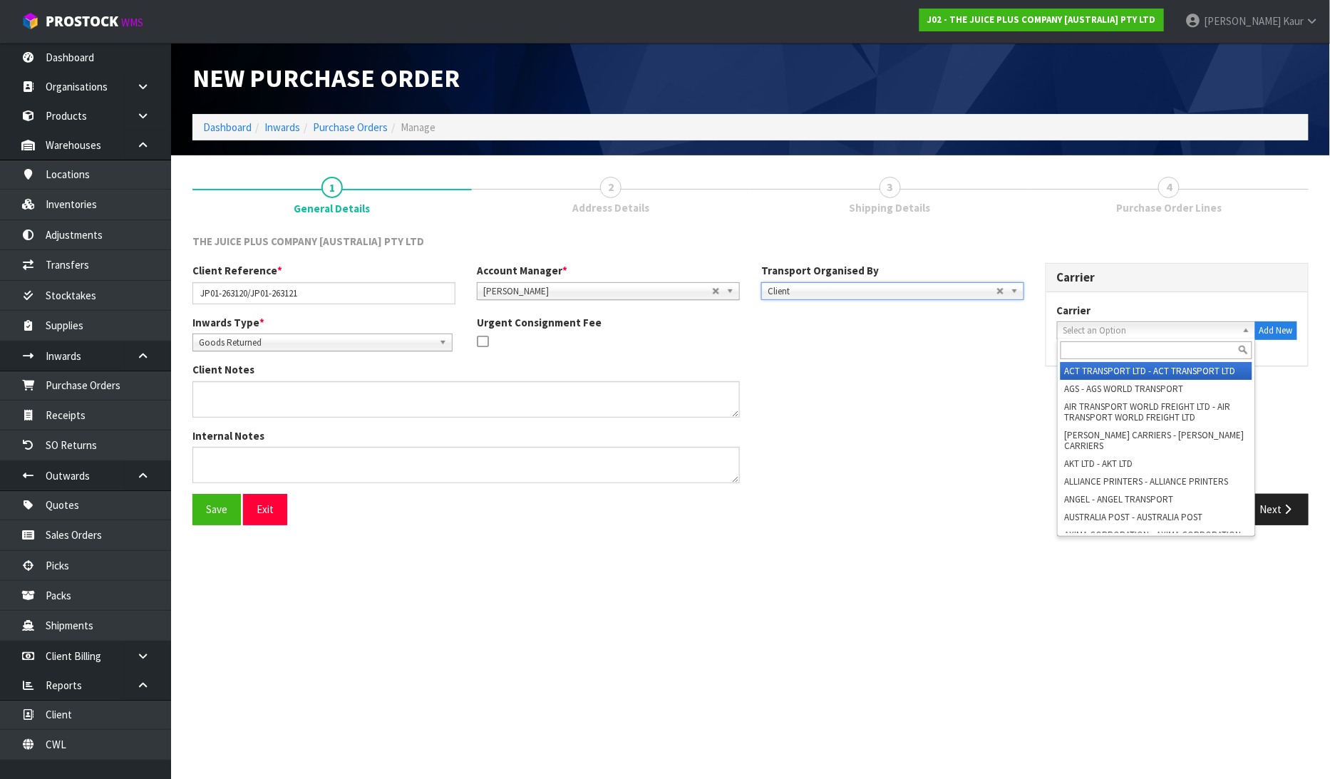
click at [1139, 326] on span "Select an Option" at bounding box center [1150, 330] width 173 height 17
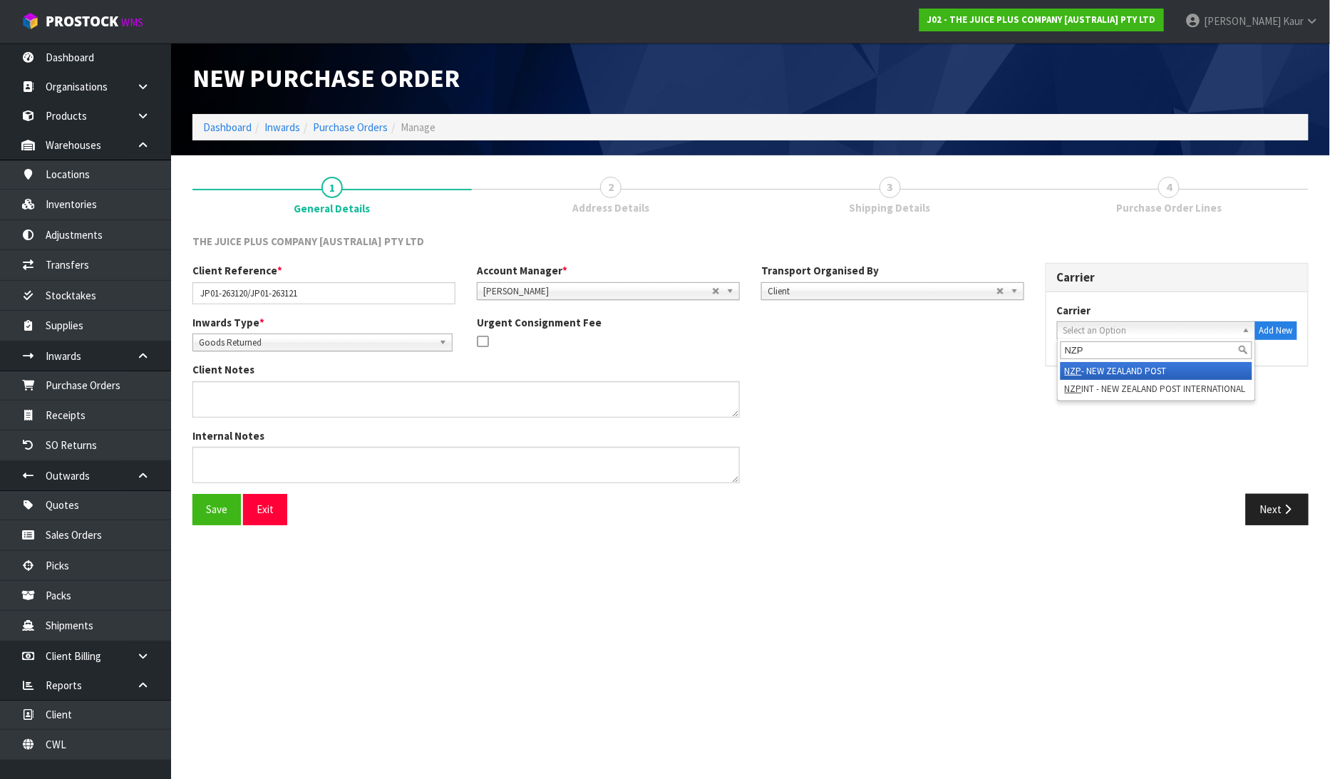
type input "NZP"
click at [1128, 371] on li "NZP - NEW ZEALAND POST" at bounding box center [1157, 371] width 192 height 18
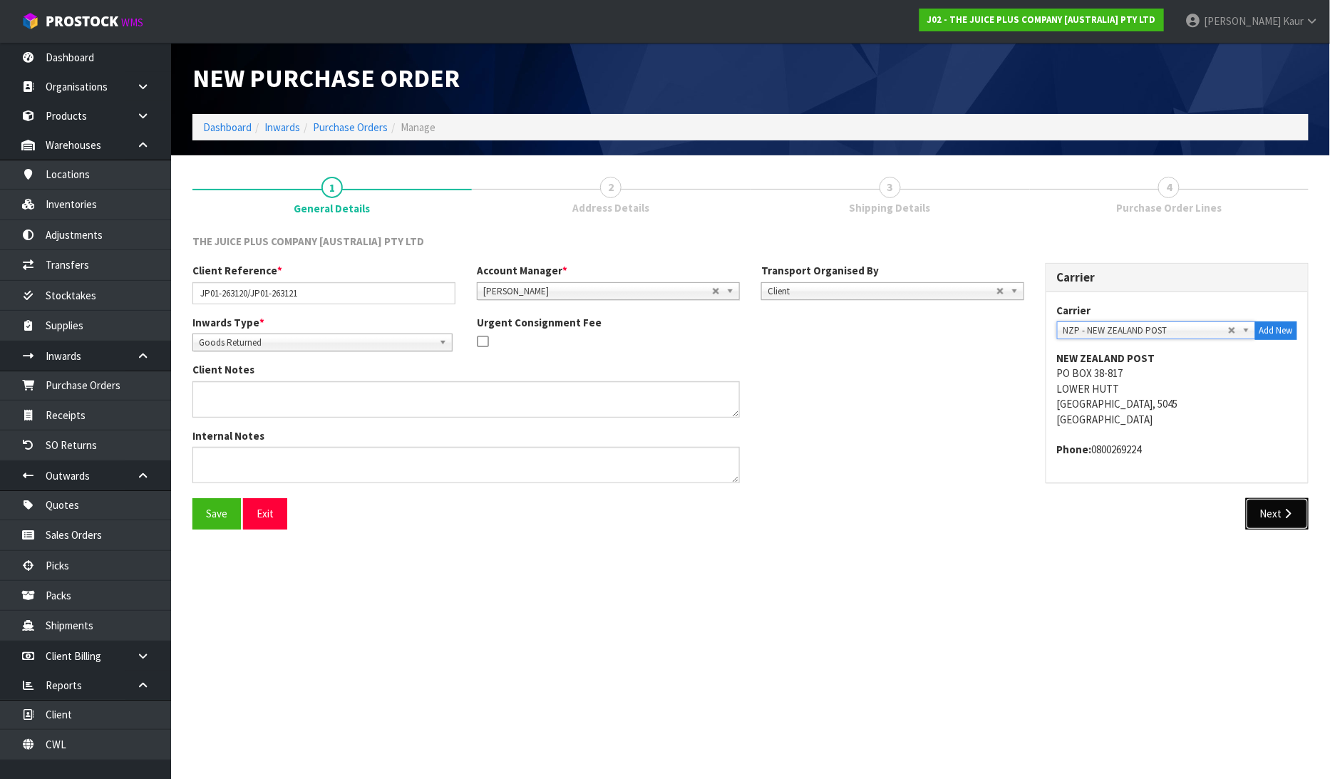
click at [1260, 520] on button "Next" at bounding box center [1277, 513] width 63 height 31
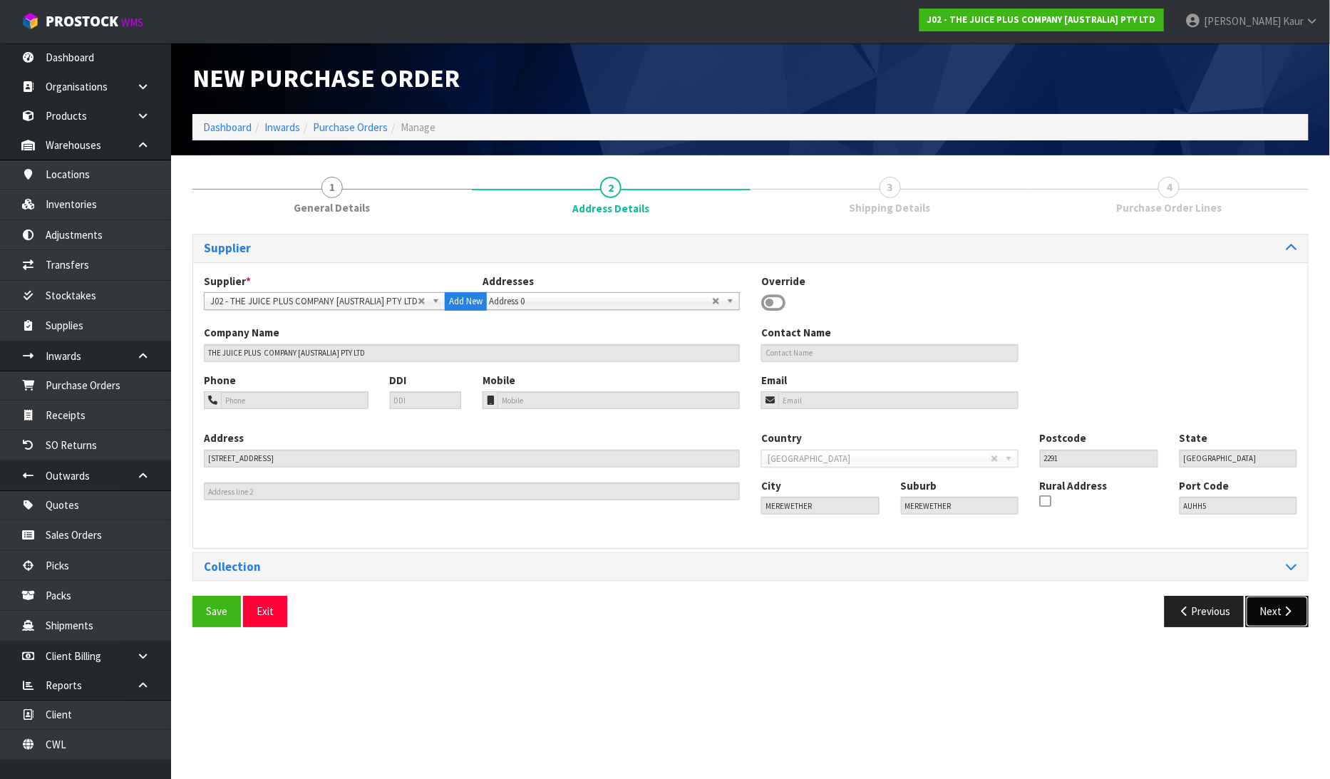
click at [1273, 612] on button "Next" at bounding box center [1277, 611] width 63 height 31
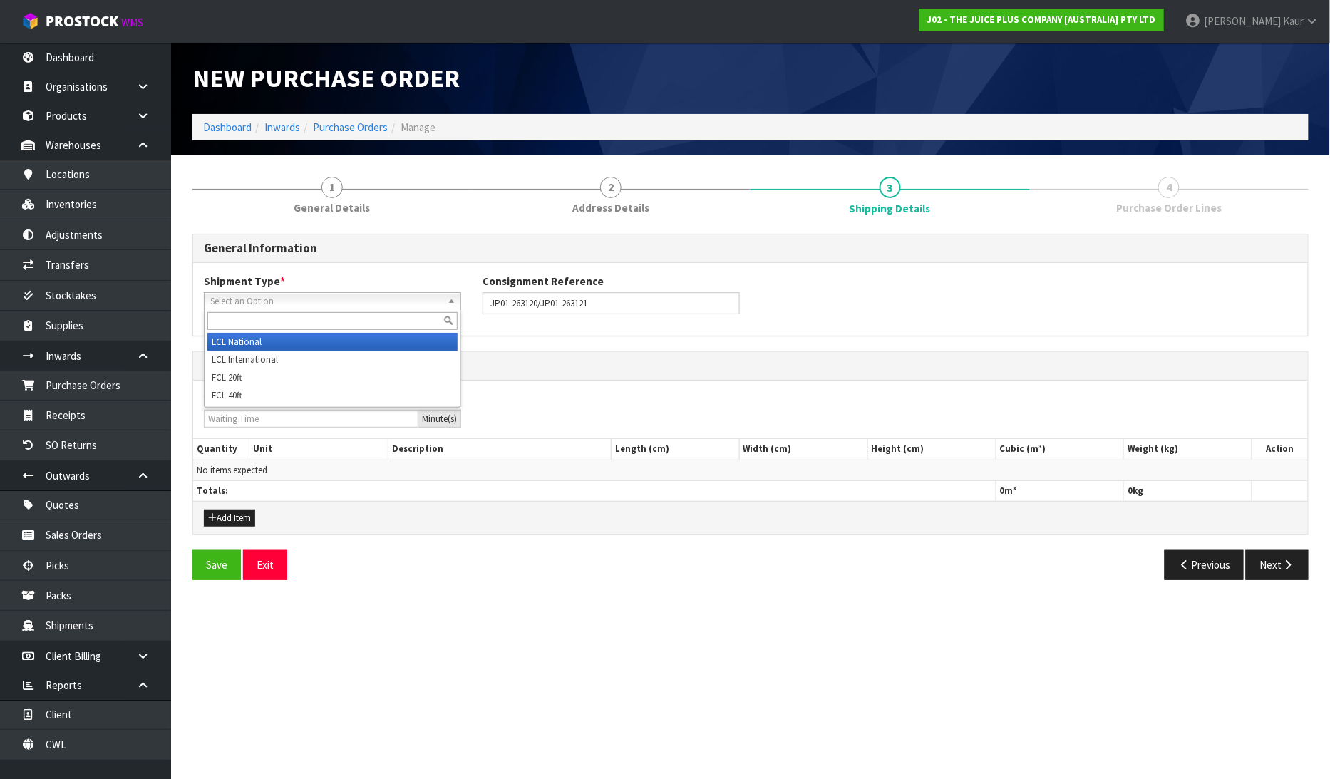
click at [225, 304] on span "Select an Option" at bounding box center [326, 301] width 232 height 17
click at [218, 338] on li "LCL National" at bounding box center [332, 342] width 250 height 18
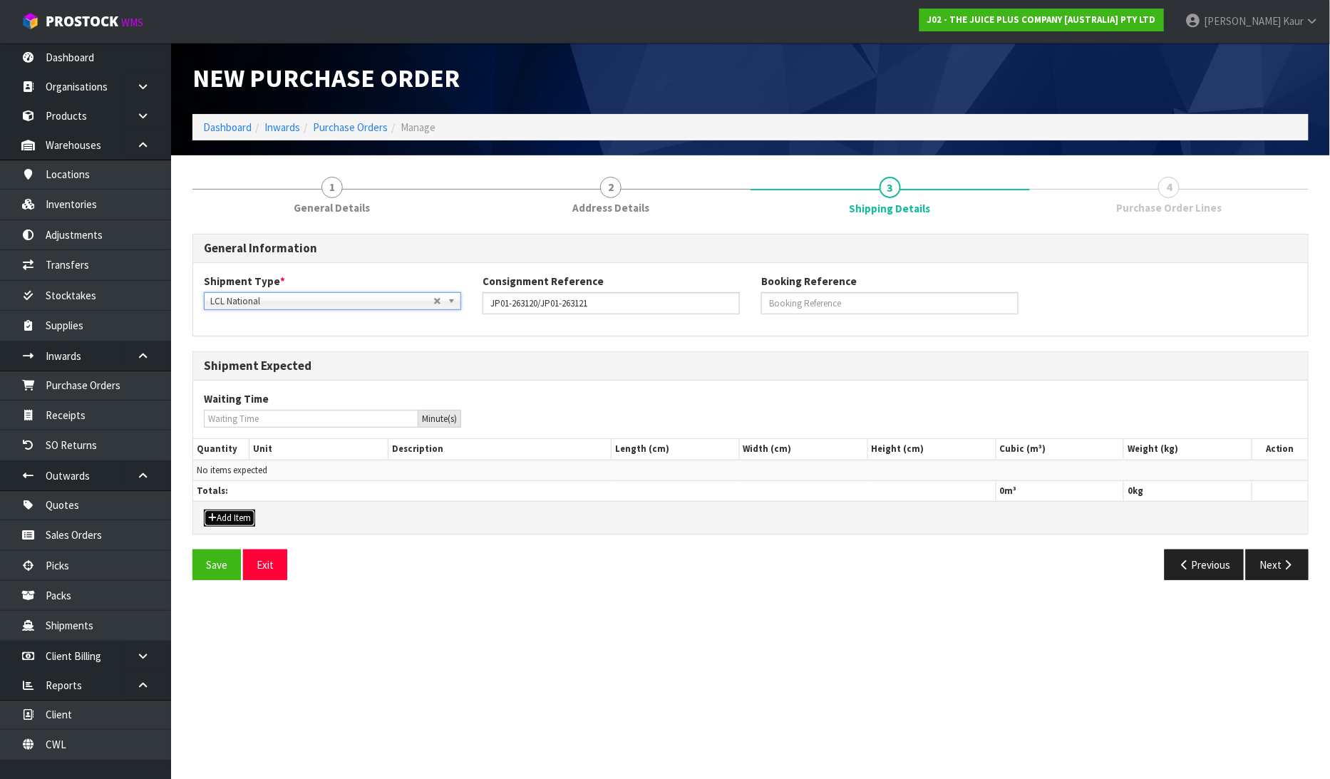
click at [218, 521] on button "Add Item" at bounding box center [229, 518] width 51 height 17
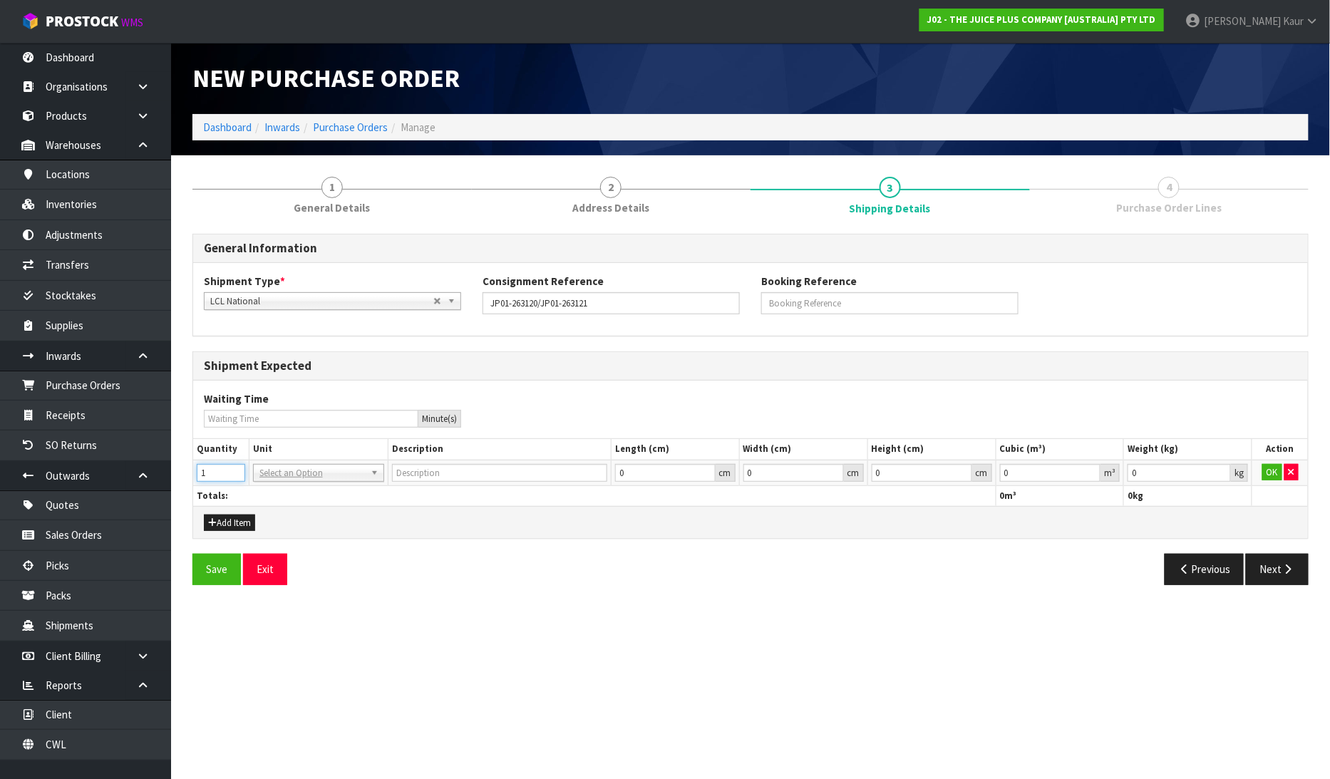
type input "1"
click at [231, 471] on input "1" at bounding box center [221, 473] width 48 height 18
click at [260, 493] on input "text" at bounding box center [319, 492] width 124 height 18
type input "CTN"
click at [272, 522] on div "CTN CTN" at bounding box center [318, 503] width 131 height 45
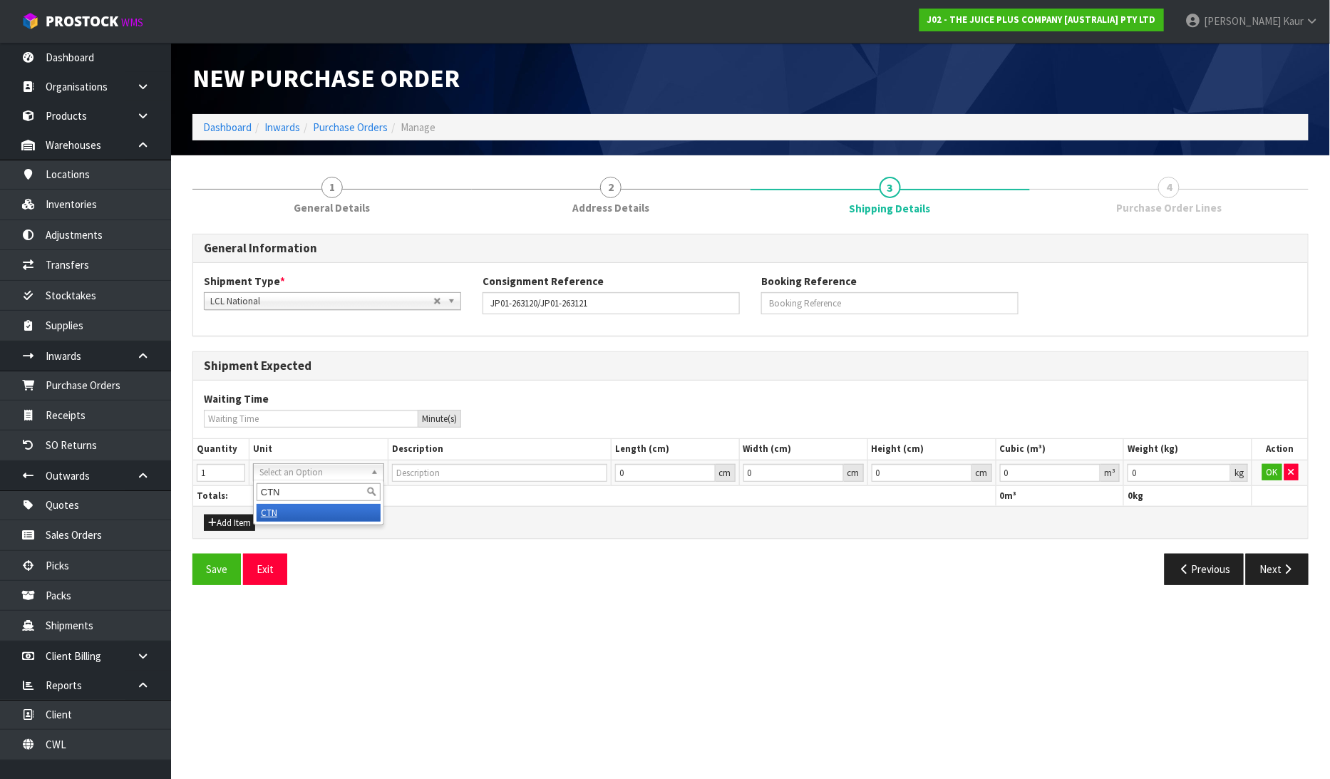
drag, startPoint x: 374, startPoint y: 505, endPoint x: 692, endPoint y: 501, distance: 318.0
type input "CARTON"
type input "0.000001"
click at [1092, 468] on input "0.000001" at bounding box center [1050, 473] width 101 height 18
type input "0.001"
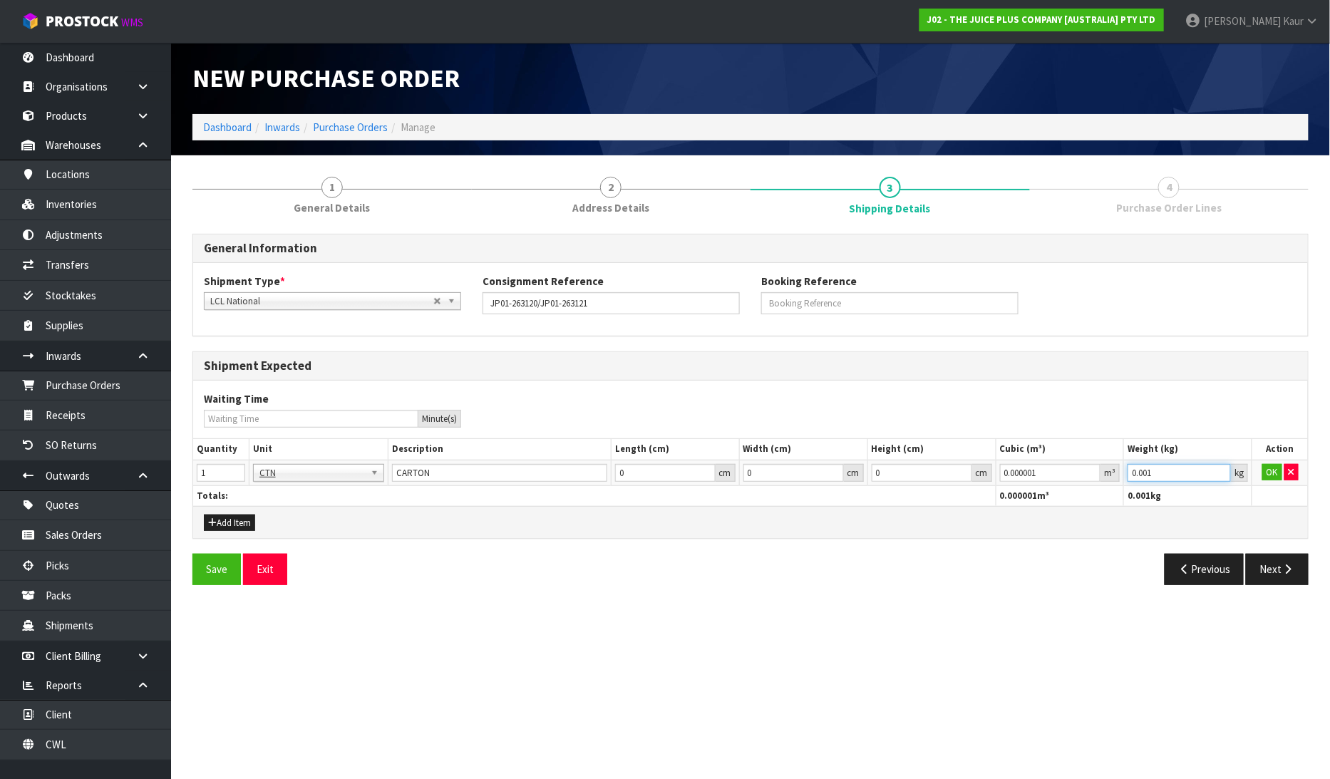
click at [1217, 471] on input "0.001" at bounding box center [1179, 473] width 103 height 18
click at [1271, 481] on td "OK" at bounding box center [1281, 473] width 56 height 26
click at [1271, 478] on button "OK" at bounding box center [1273, 472] width 20 height 17
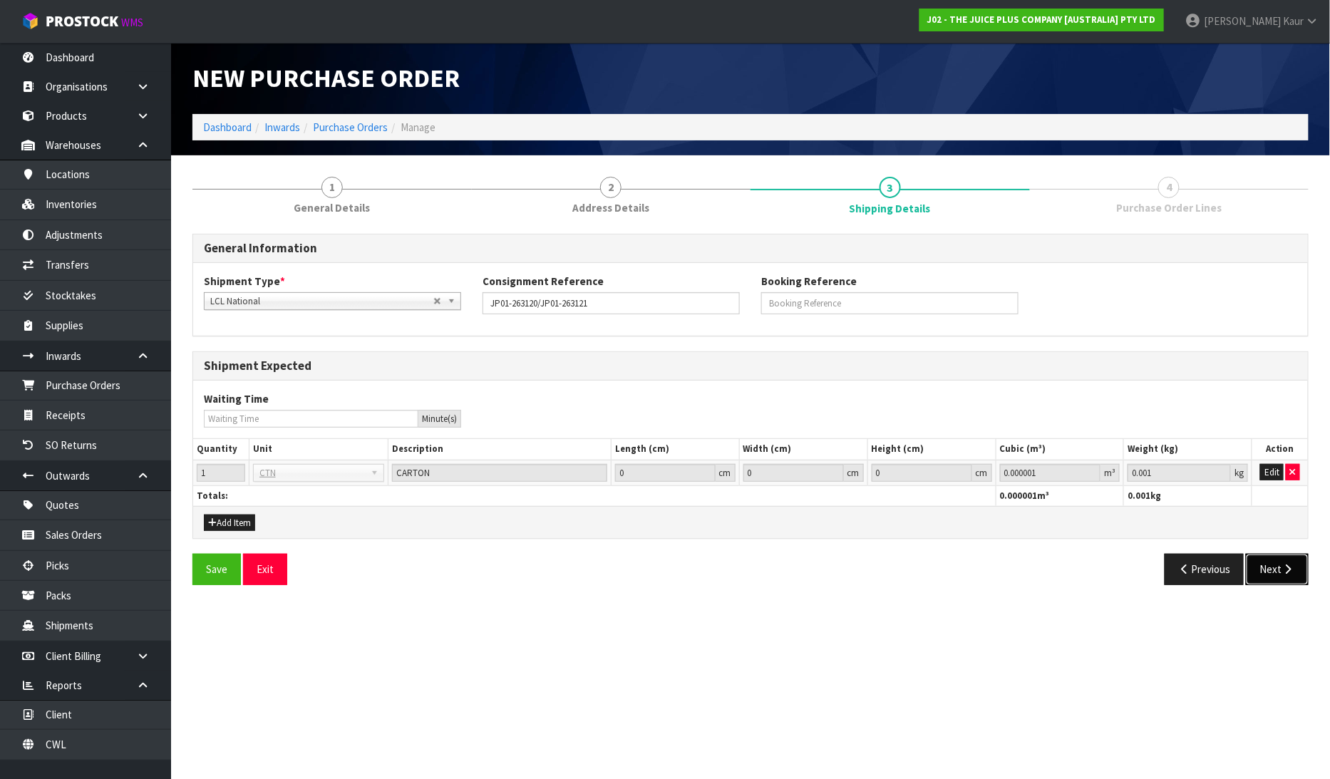
click at [1264, 572] on button "Next" at bounding box center [1277, 569] width 63 height 31
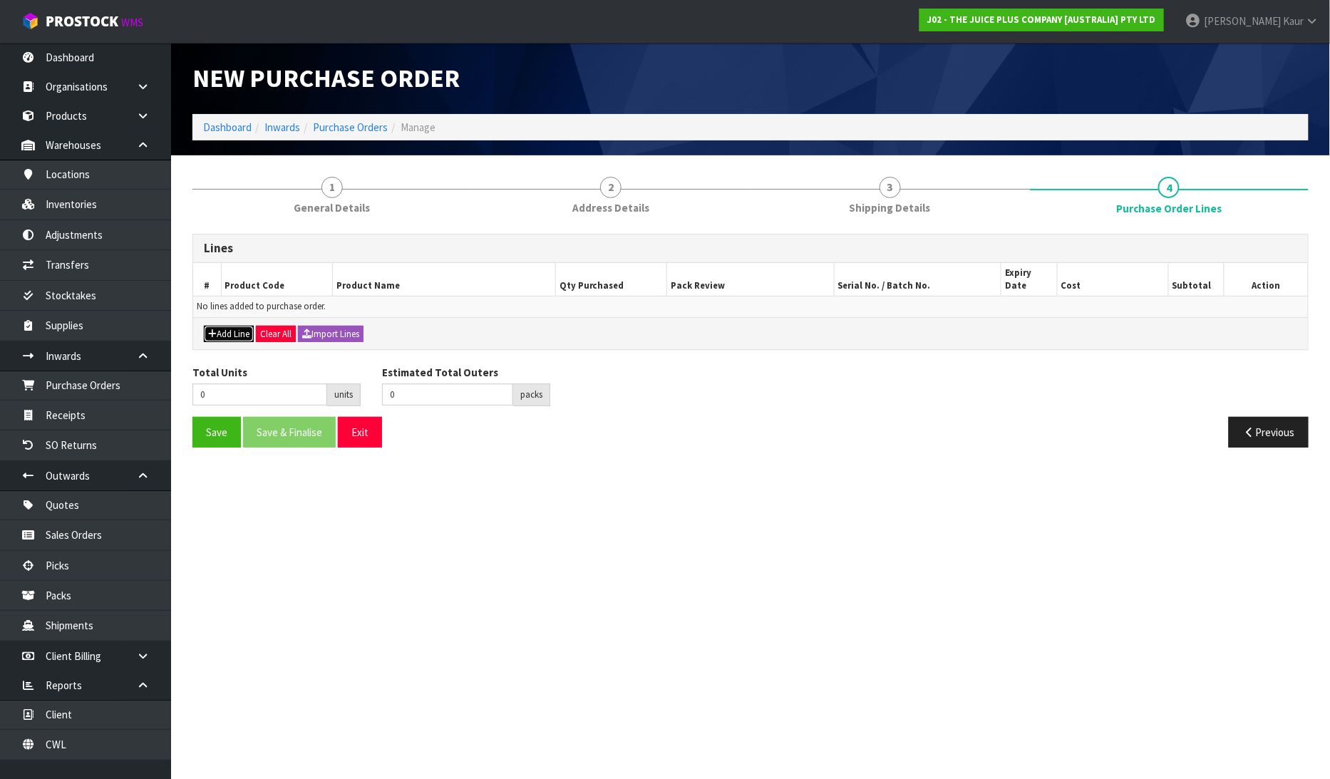
click at [222, 326] on button "Add Line" at bounding box center [229, 334] width 50 height 17
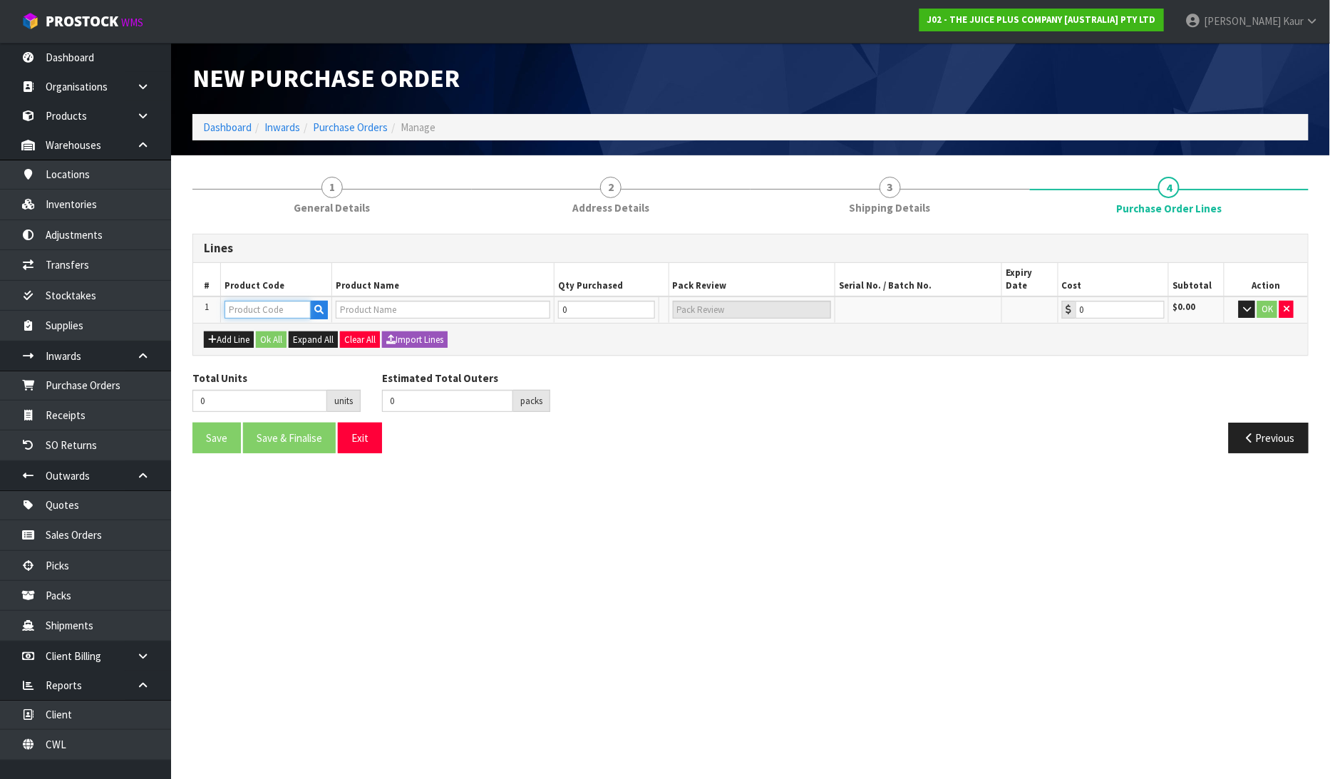
click at [239, 302] on input "text" at bounding box center [268, 310] width 86 height 18
type input "2043"
click at [254, 339] on strong "2043" at bounding box center [251, 339] width 23 height 14
type input "2043NZBS1"
type input "JP+ SOFT CHEWABLES"
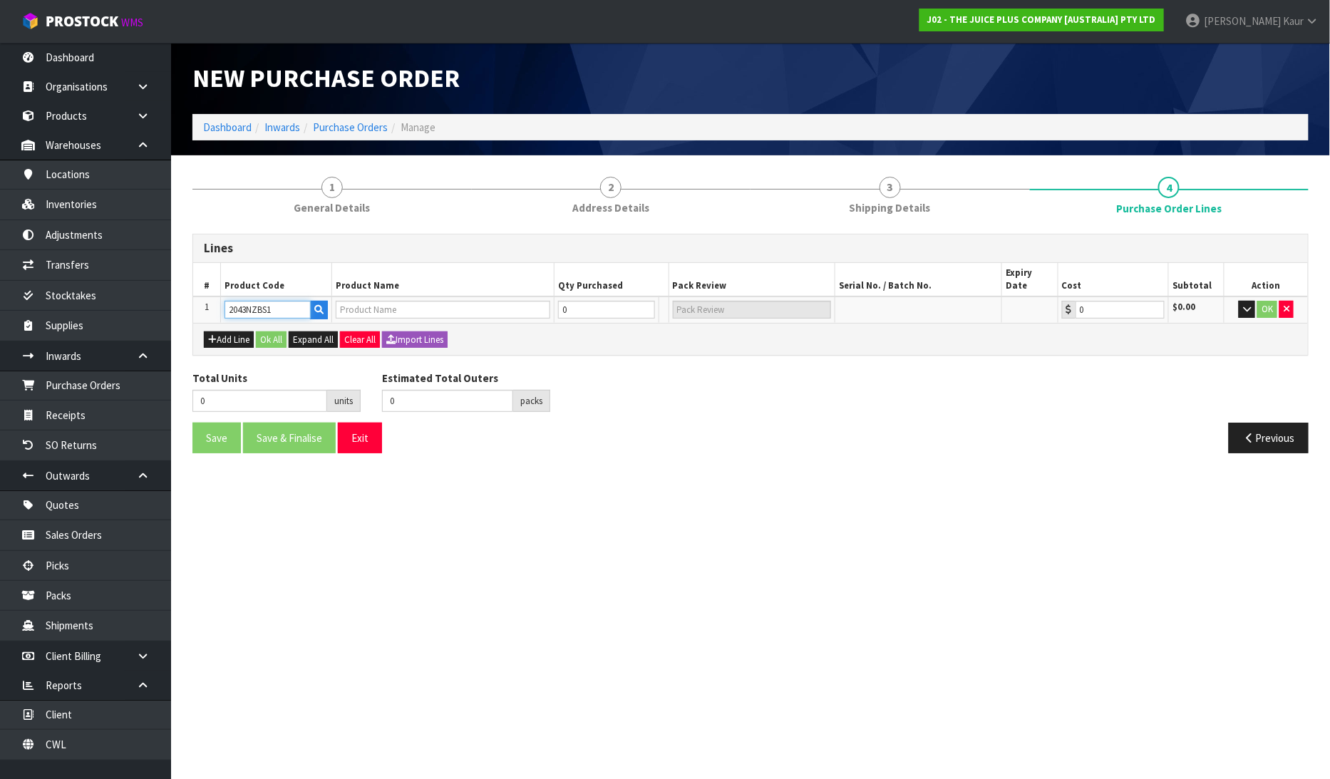
type input "0.00"
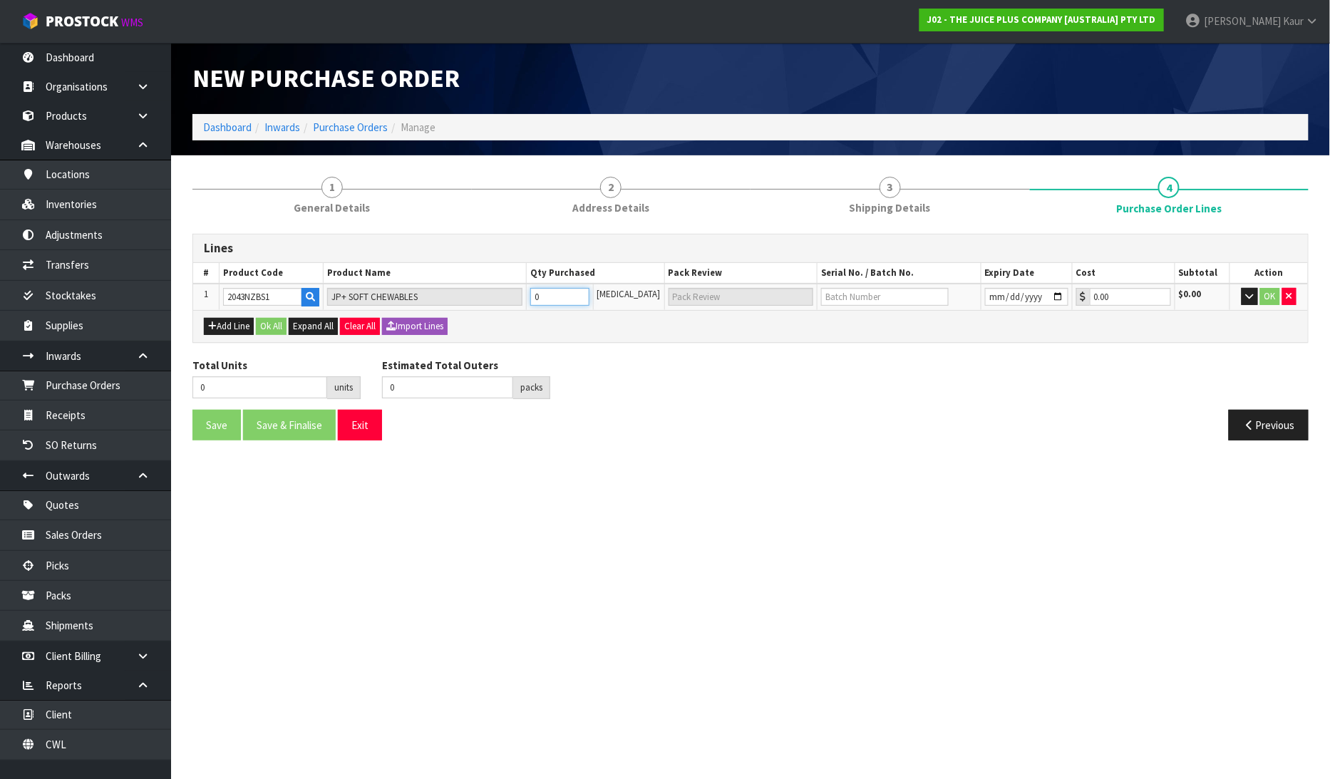
click at [566, 296] on input "0" at bounding box center [559, 297] width 59 height 18
type input "4"
type input "4 CTN"
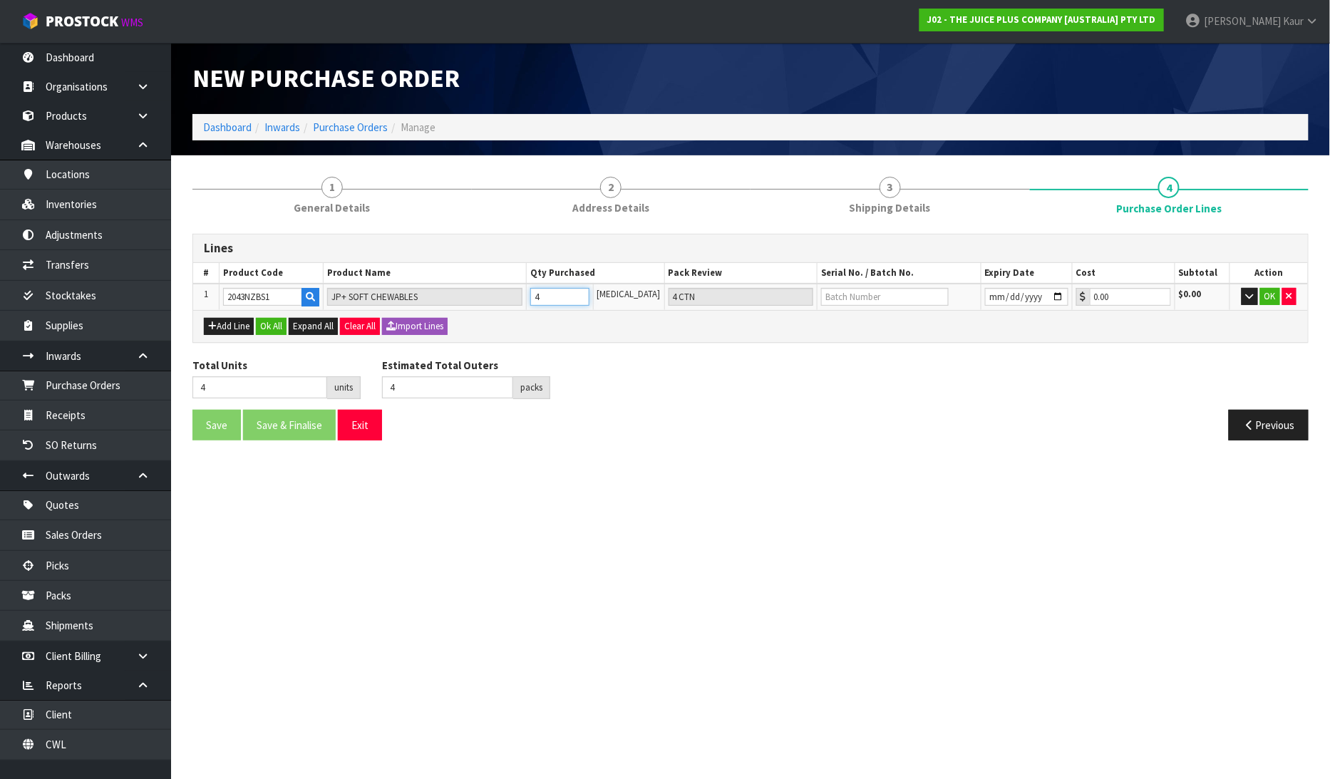
type input "4"
click at [828, 301] on input "text" at bounding box center [885, 297] width 128 height 18
type input "L4250"
click at [988, 293] on input "date" at bounding box center [1026, 297] width 83 height 18
type input "2025-12-31"
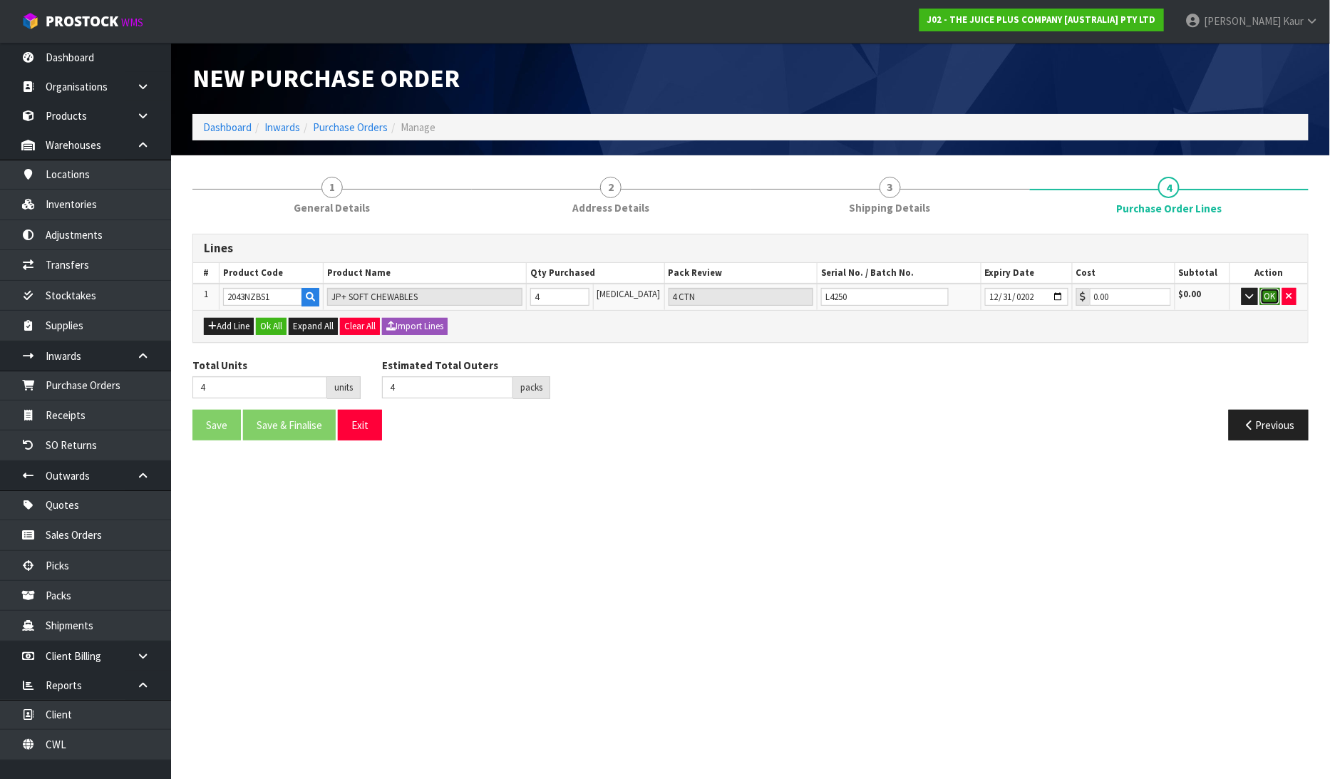
click at [1272, 288] on button "OK" at bounding box center [1271, 296] width 20 height 17
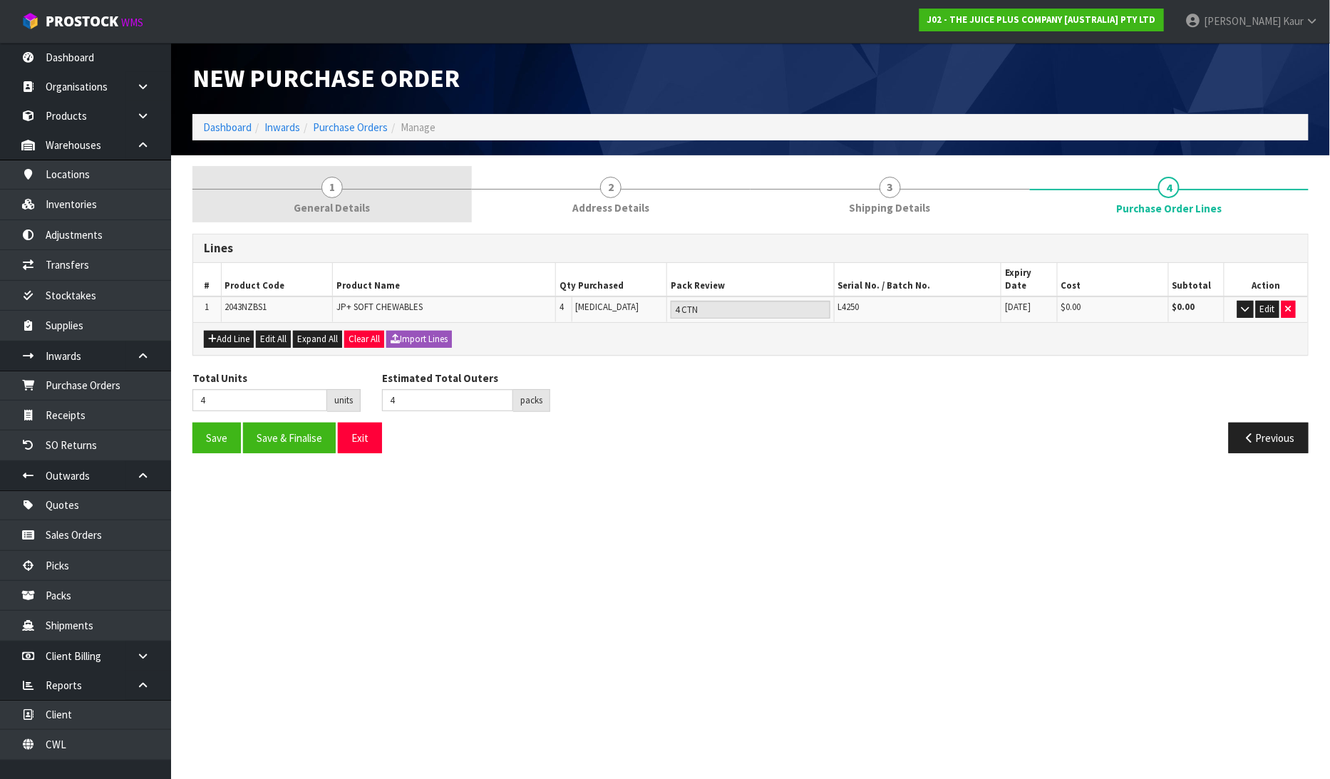
click at [323, 205] on span "General Details" at bounding box center [332, 207] width 76 height 15
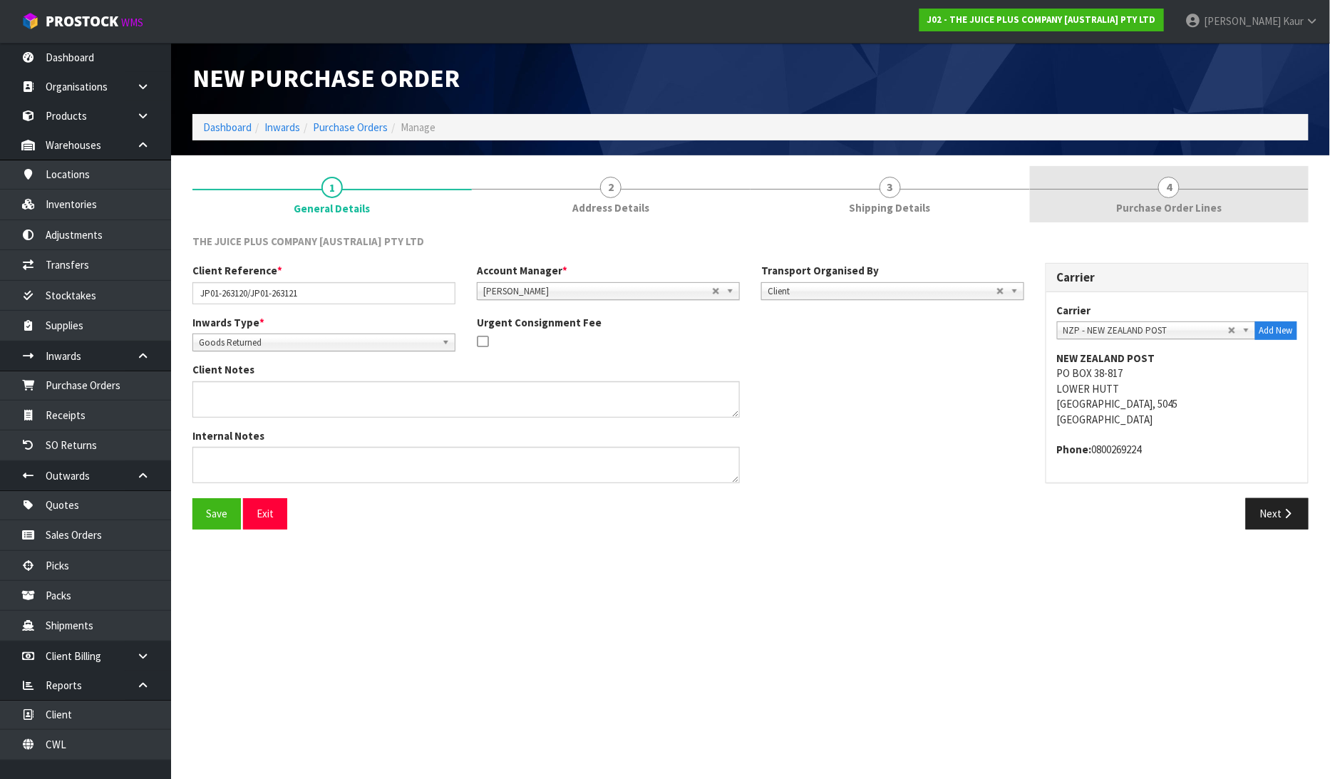
click at [1205, 212] on span "Purchase Order Lines" at bounding box center [1170, 207] width 106 height 15
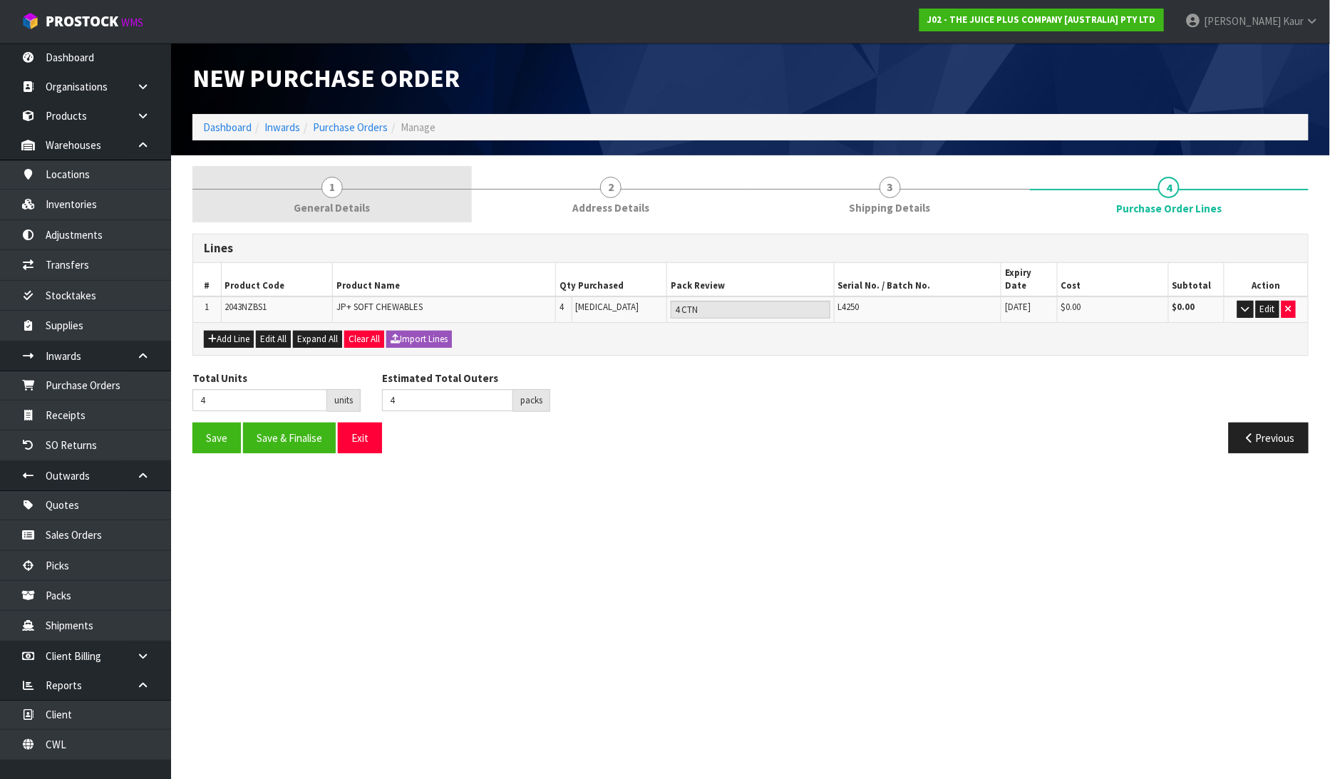
click at [344, 166] on link "1 General Details" at bounding box center [332, 194] width 279 height 56
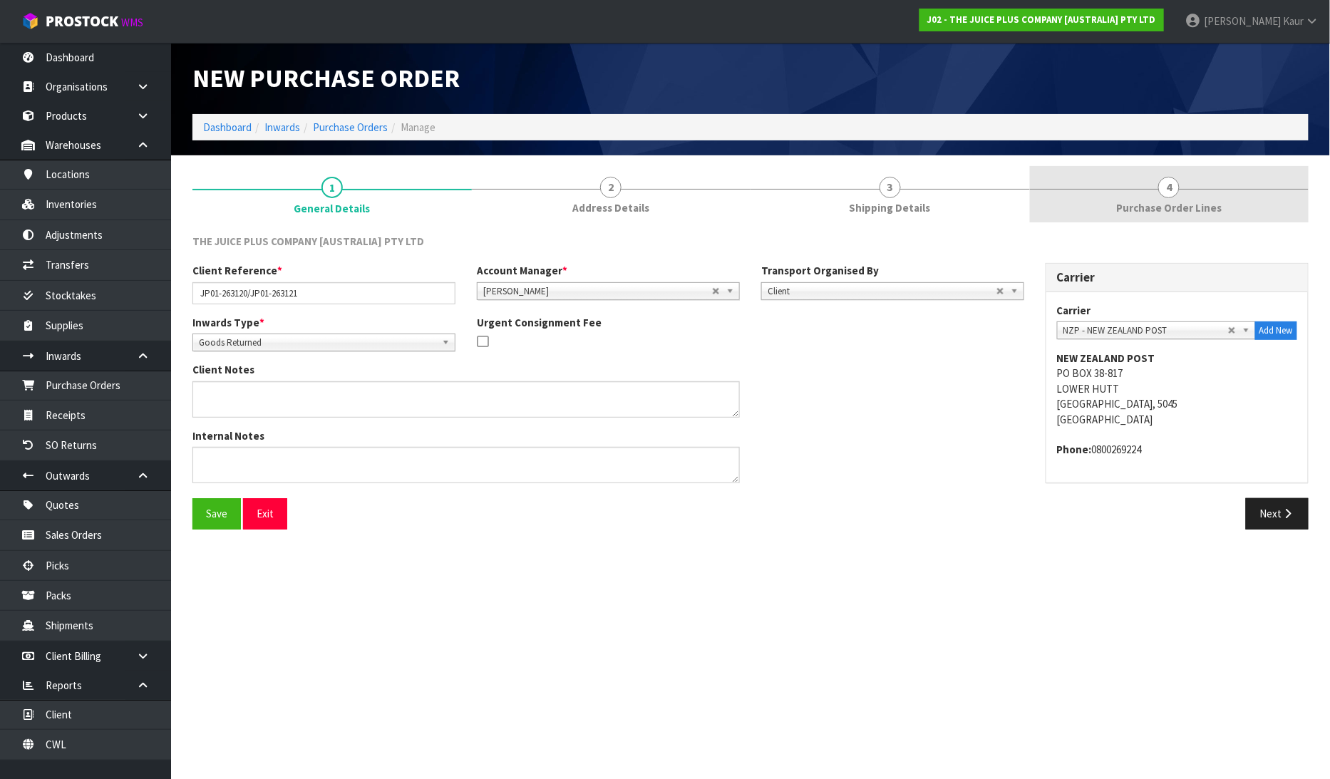
click at [1148, 217] on link "4 Purchase Order Lines" at bounding box center [1169, 194] width 279 height 56
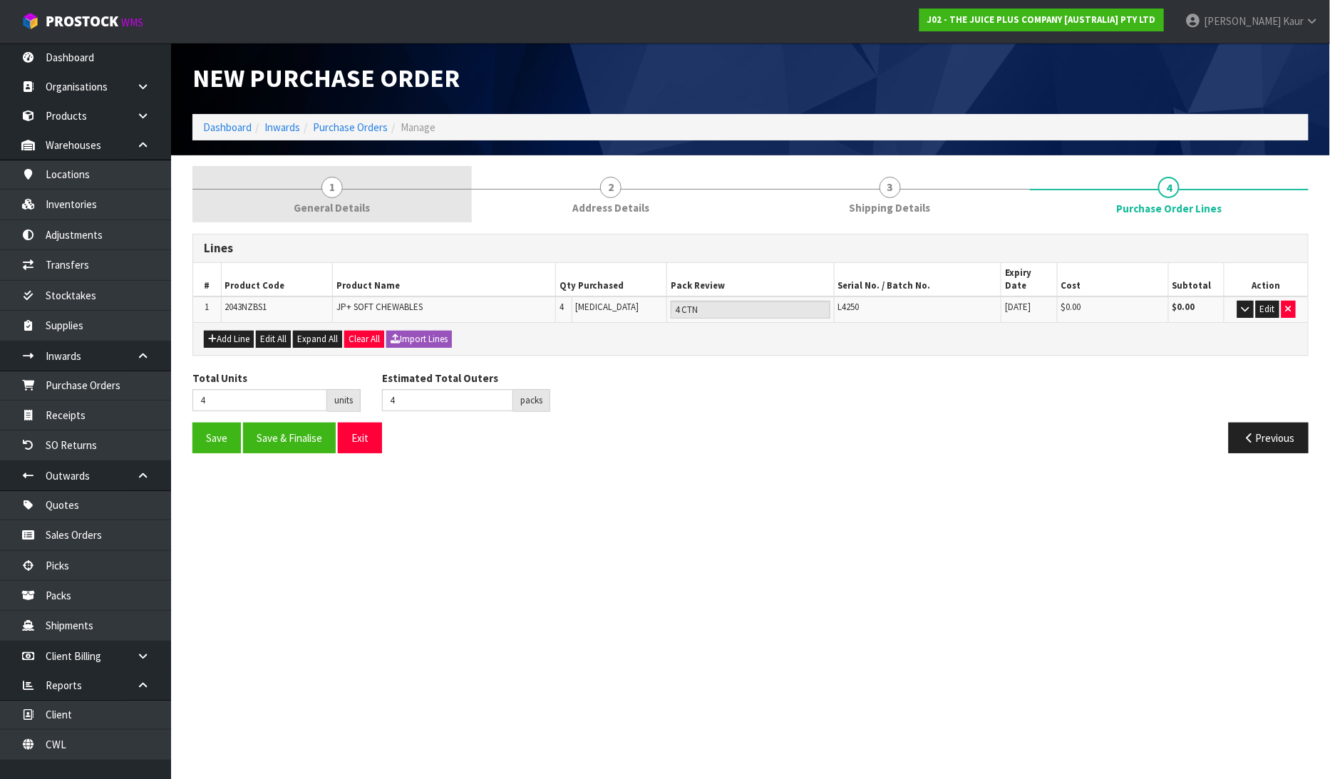
click at [344, 214] on span "General Details" at bounding box center [332, 207] width 76 height 15
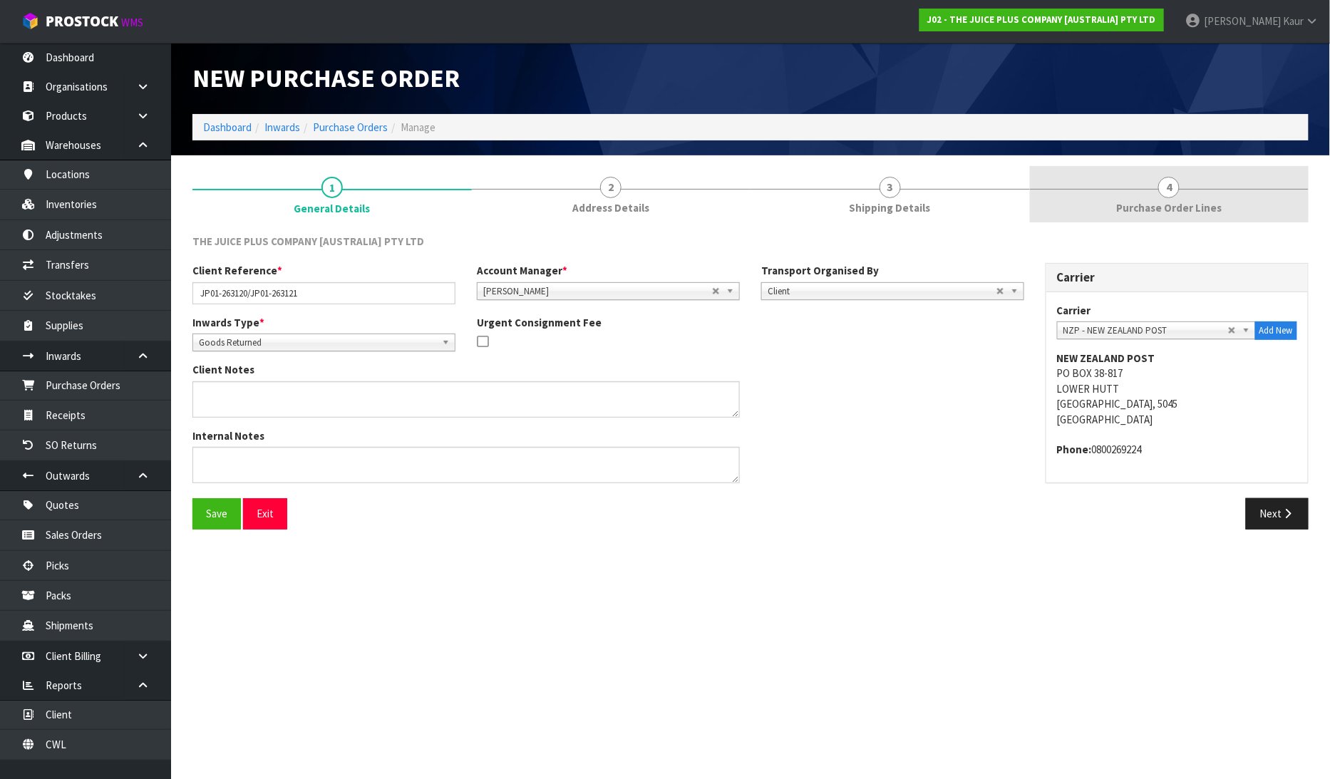
click at [1176, 205] on span "Purchase Order Lines" at bounding box center [1170, 207] width 106 height 15
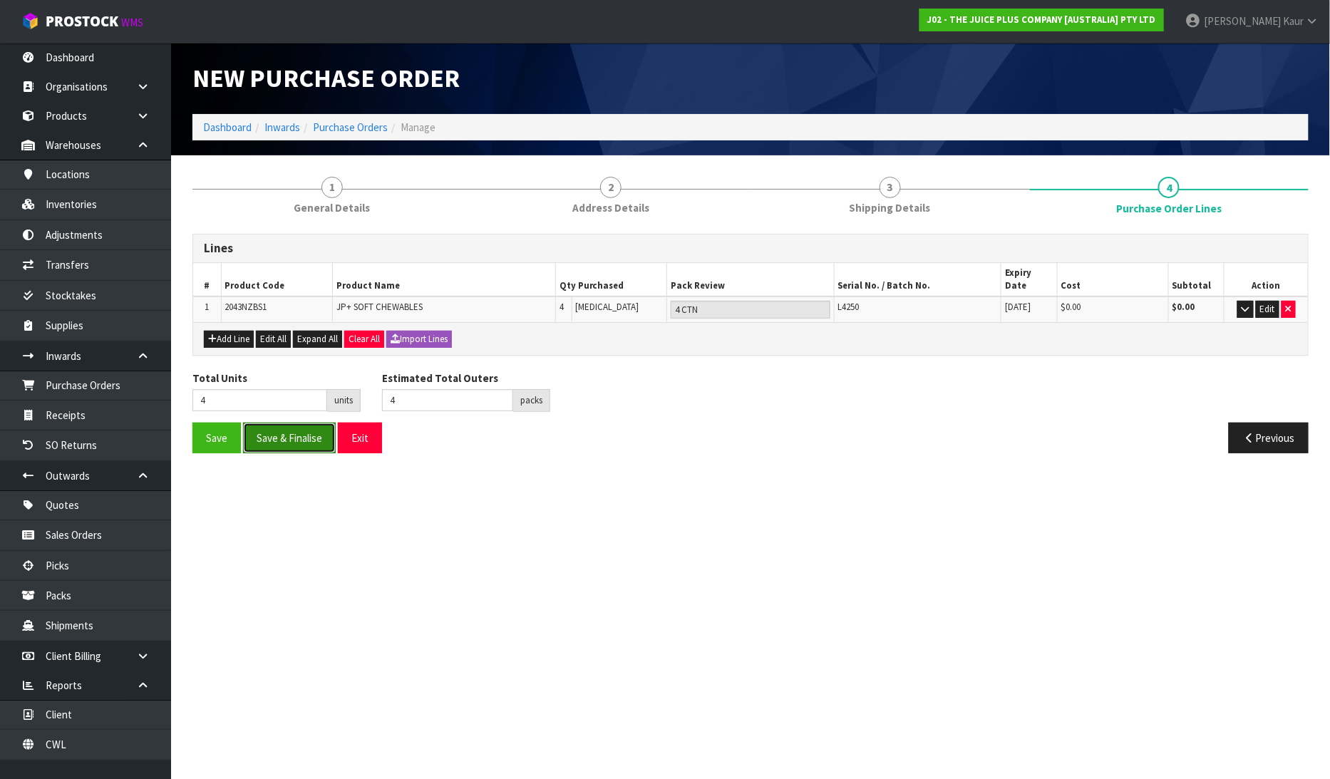
click at [269, 432] on button "Save & Finalise" at bounding box center [289, 438] width 93 height 31
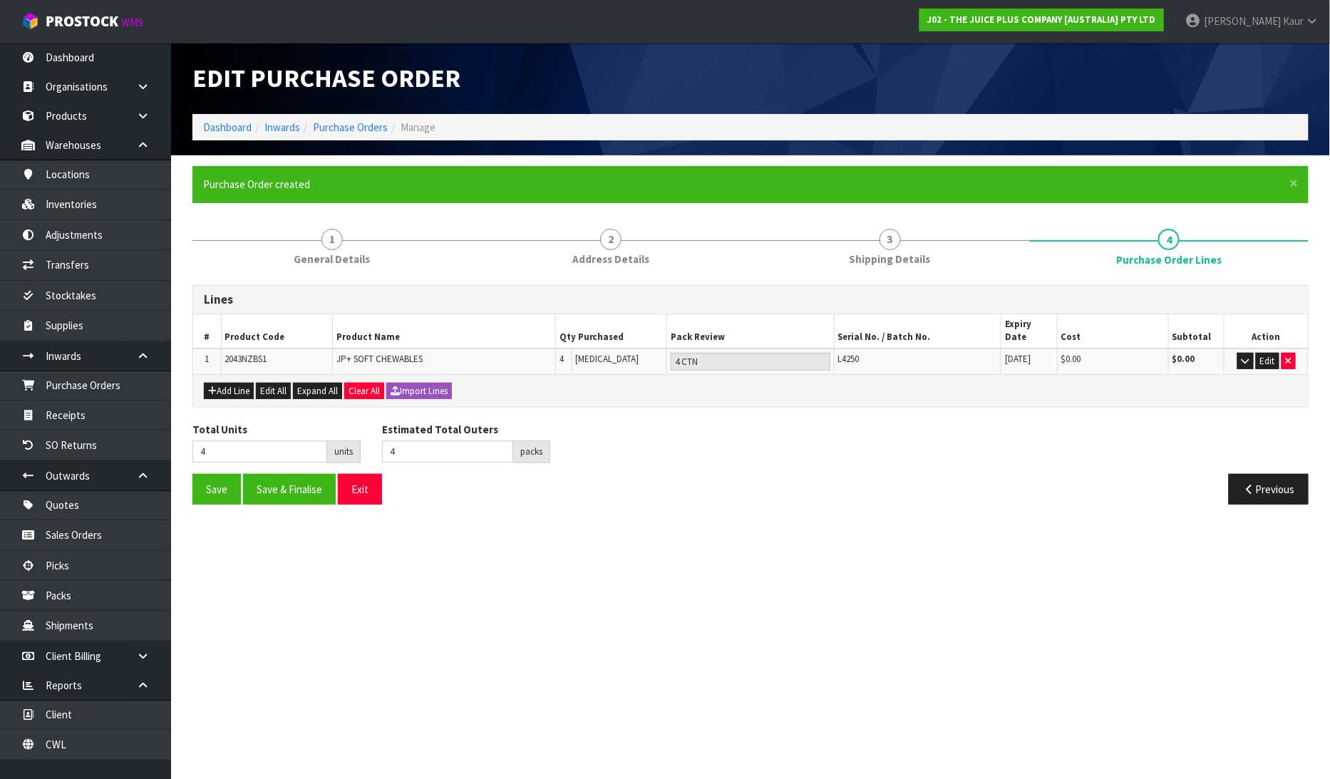
type input "0"
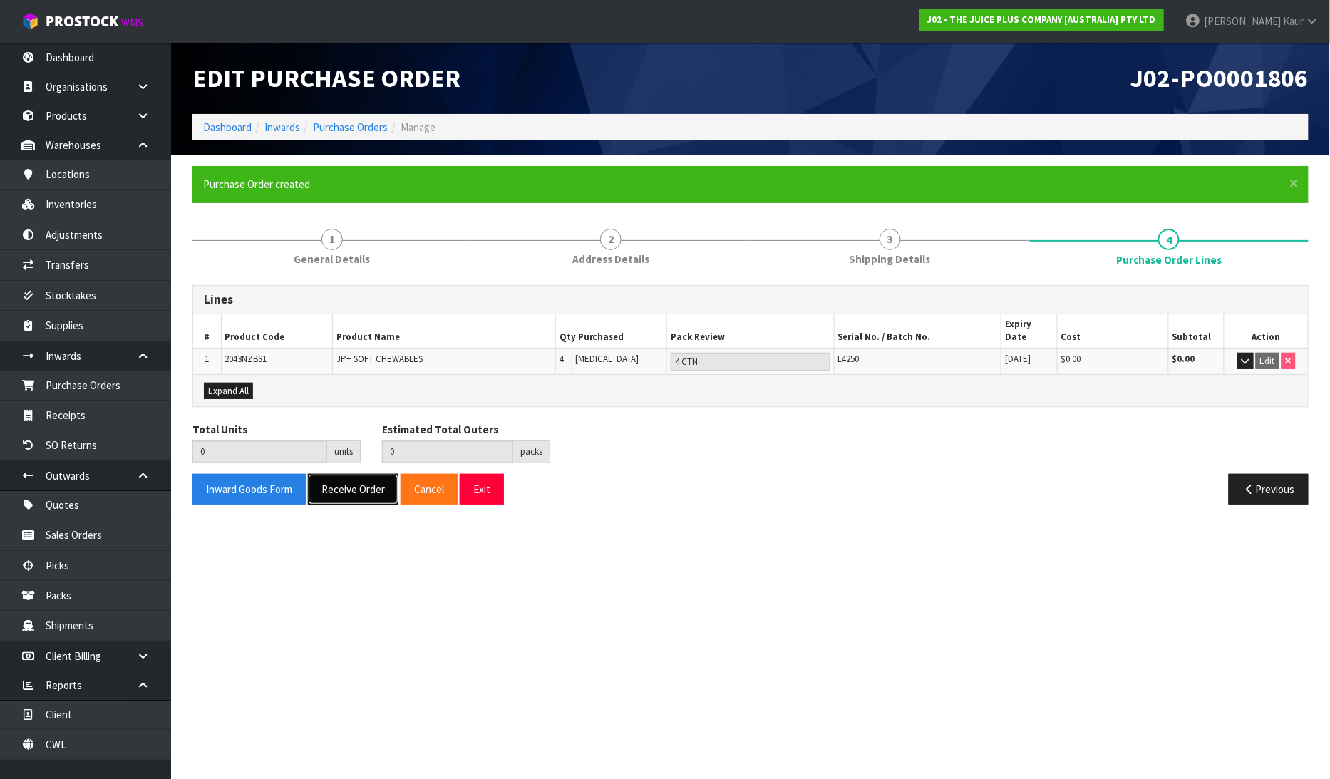
click at [367, 490] on button "Receive Order" at bounding box center [353, 489] width 91 height 31
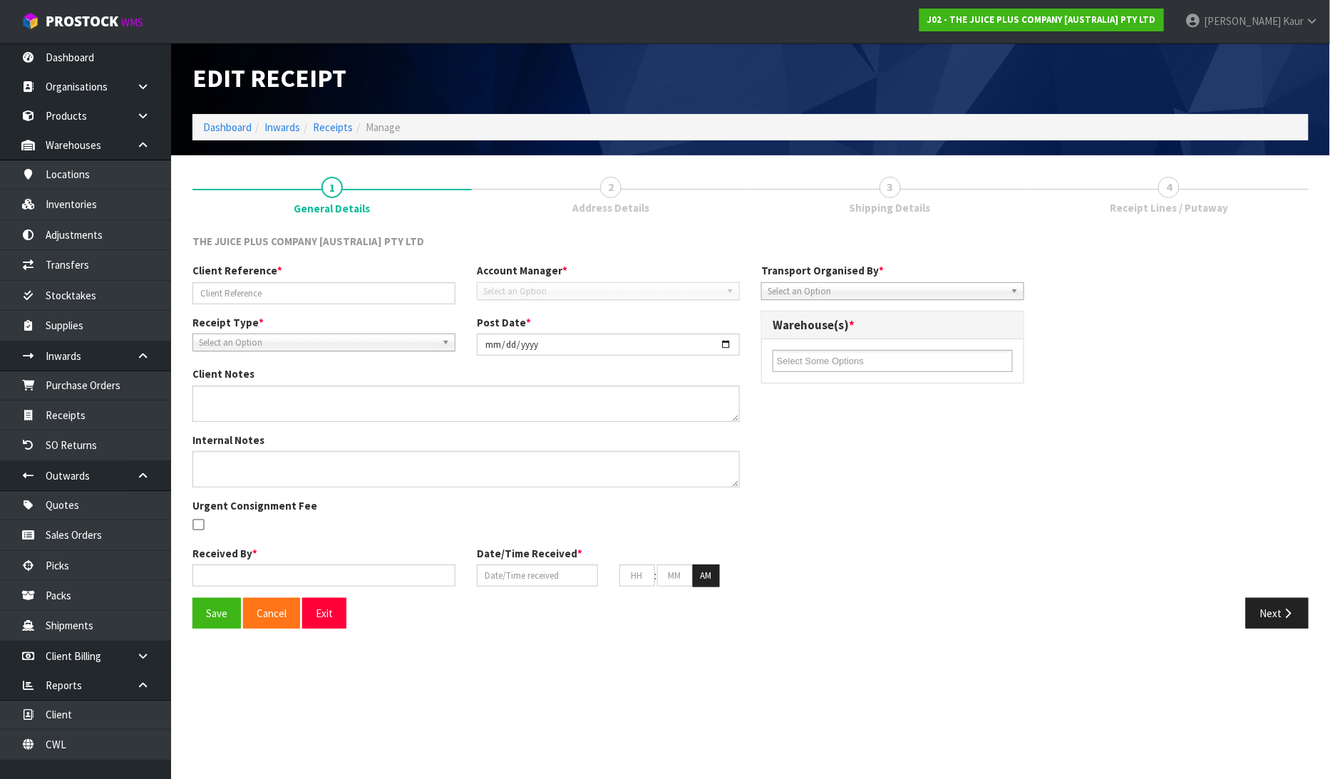
type input "JP01-263120/JP01-263121"
type input "[DATE]"
type input "[PERSON_NAME]"
type input "[DATE]"
type input "10"
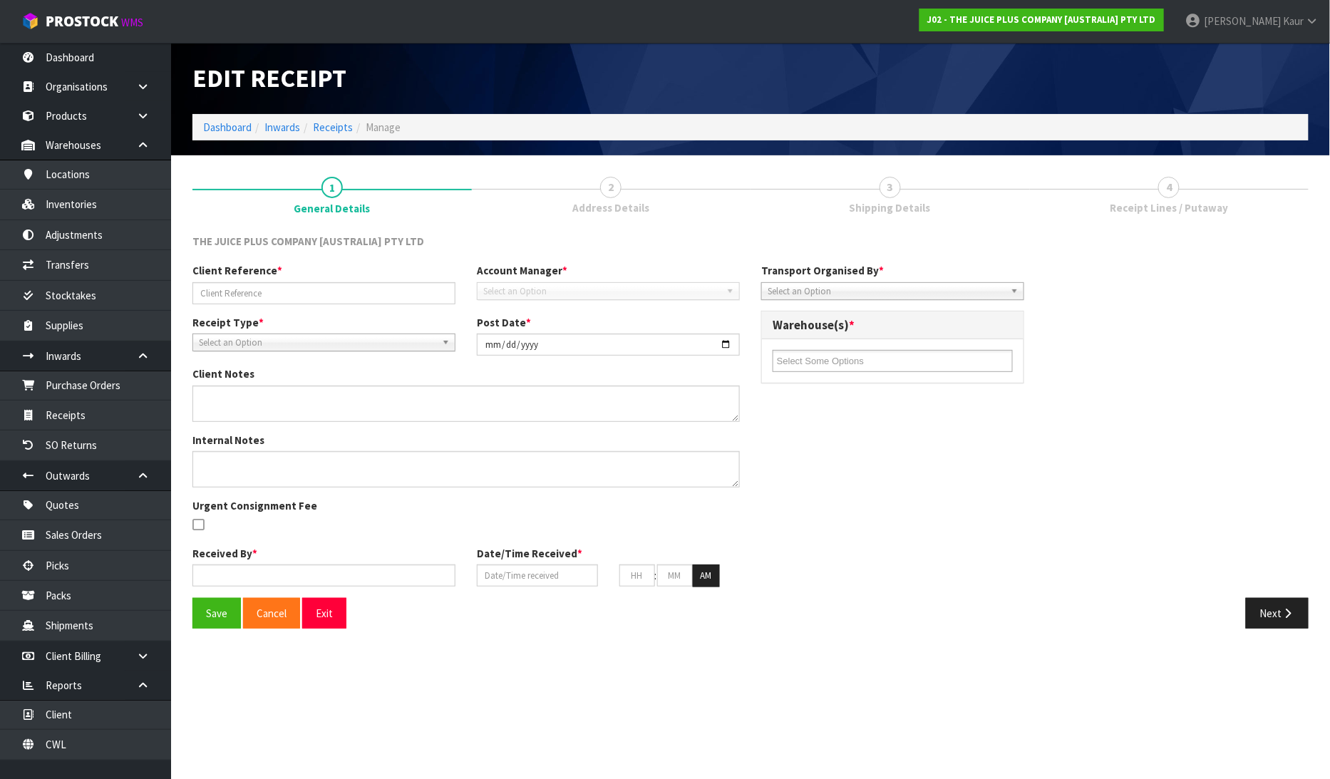
type input "07"
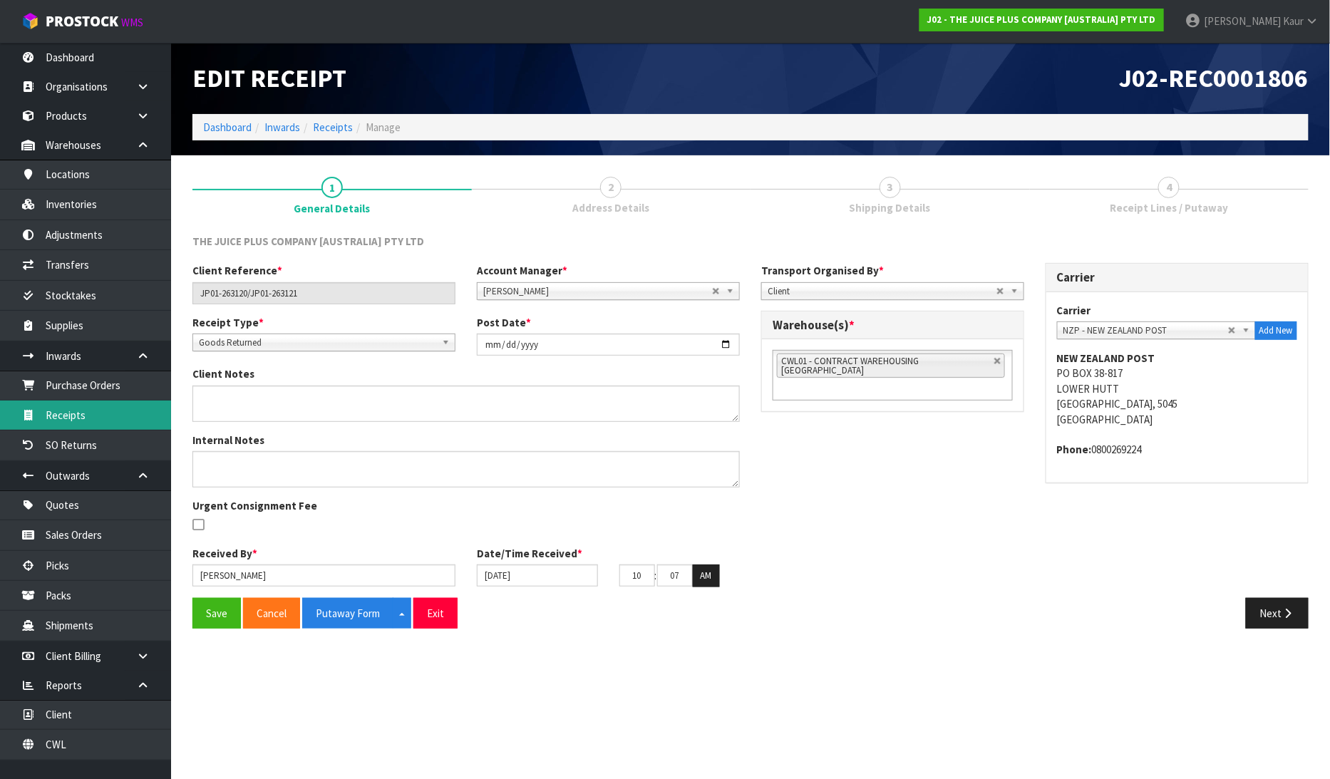
click at [76, 416] on link "Receipts" at bounding box center [85, 415] width 171 height 29
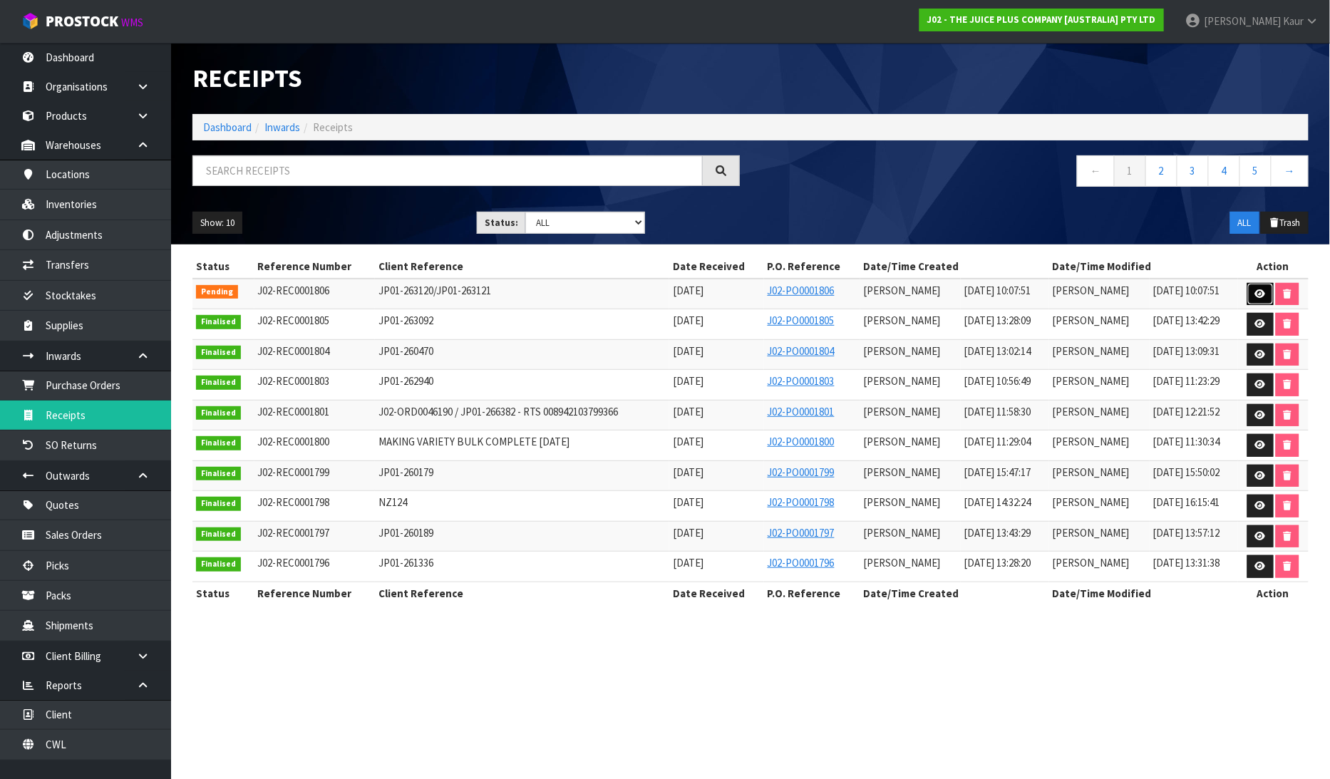
click at [1263, 288] on link at bounding box center [1261, 294] width 26 height 23
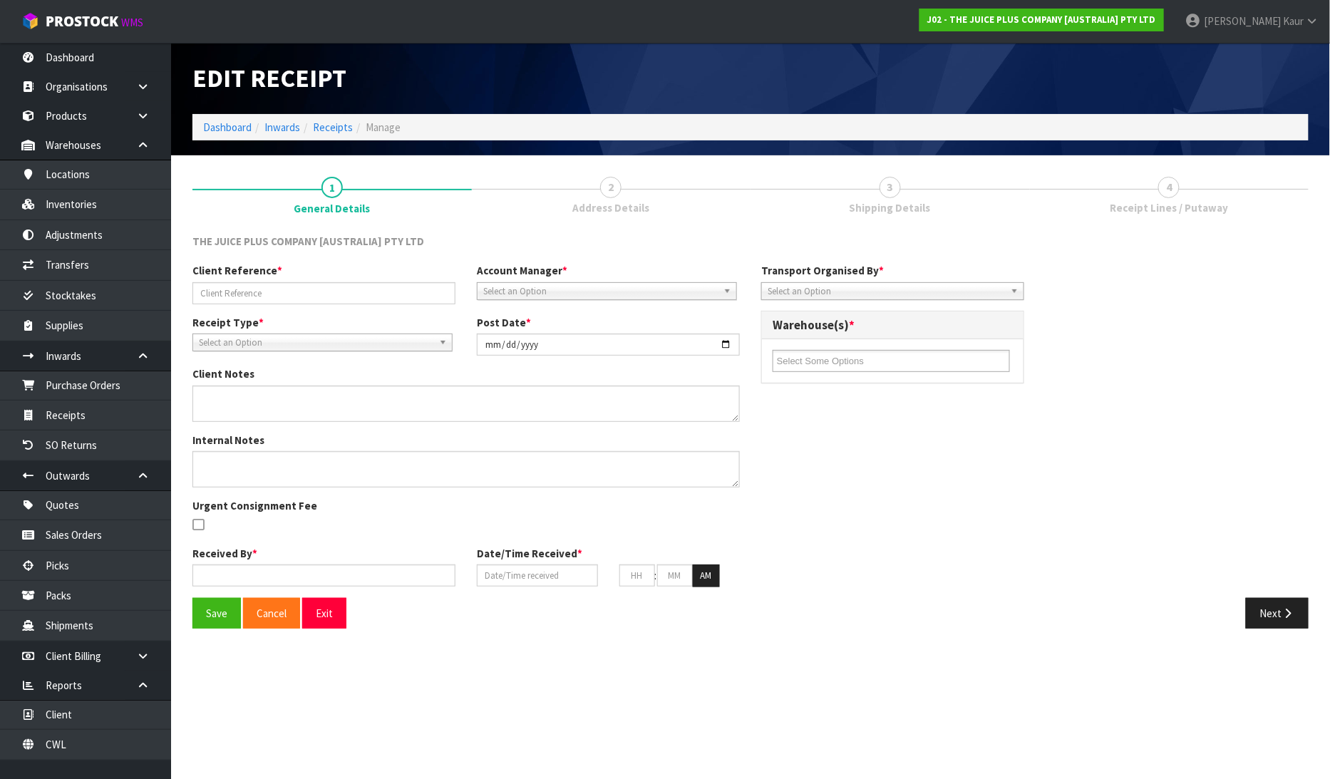
type input "JP01-263120/JP01-263121"
type input "[DATE]"
type input "[PERSON_NAME]"
type input "[DATE]"
type input "10"
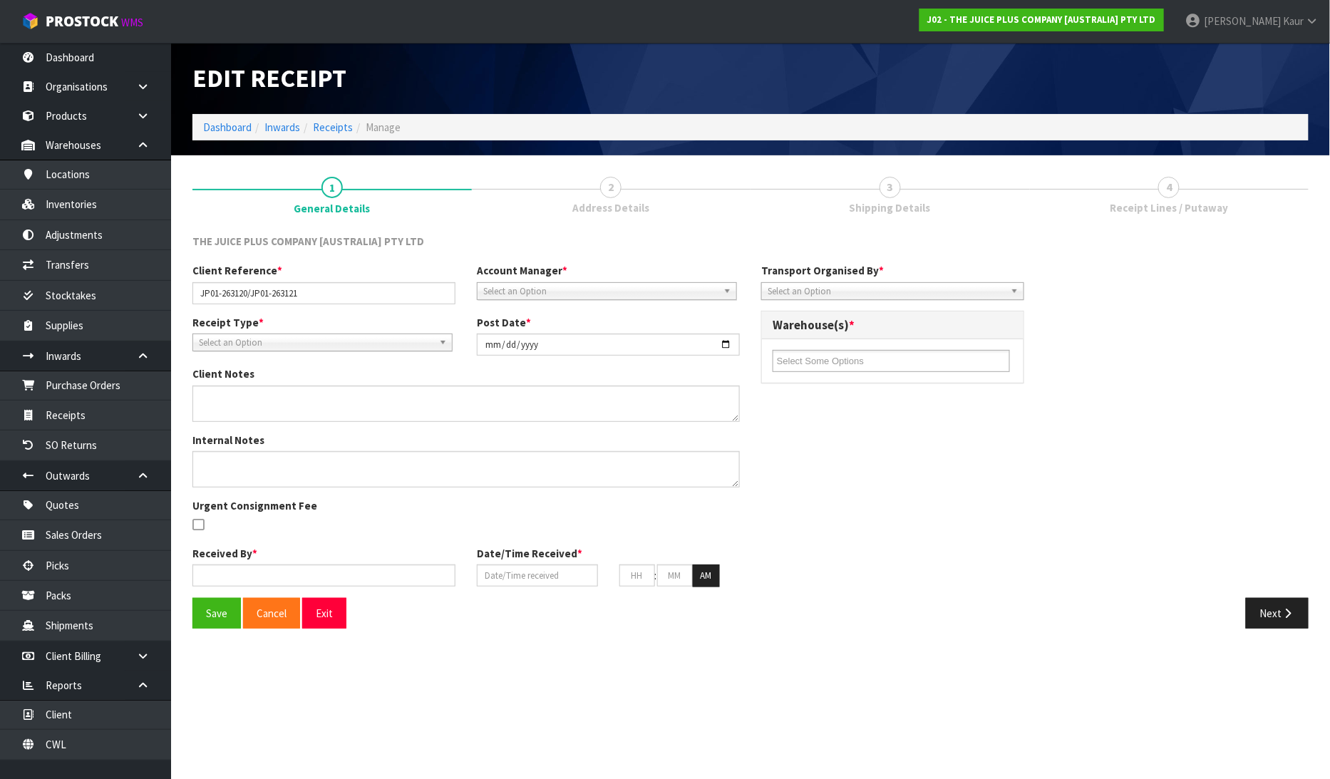
type input "07"
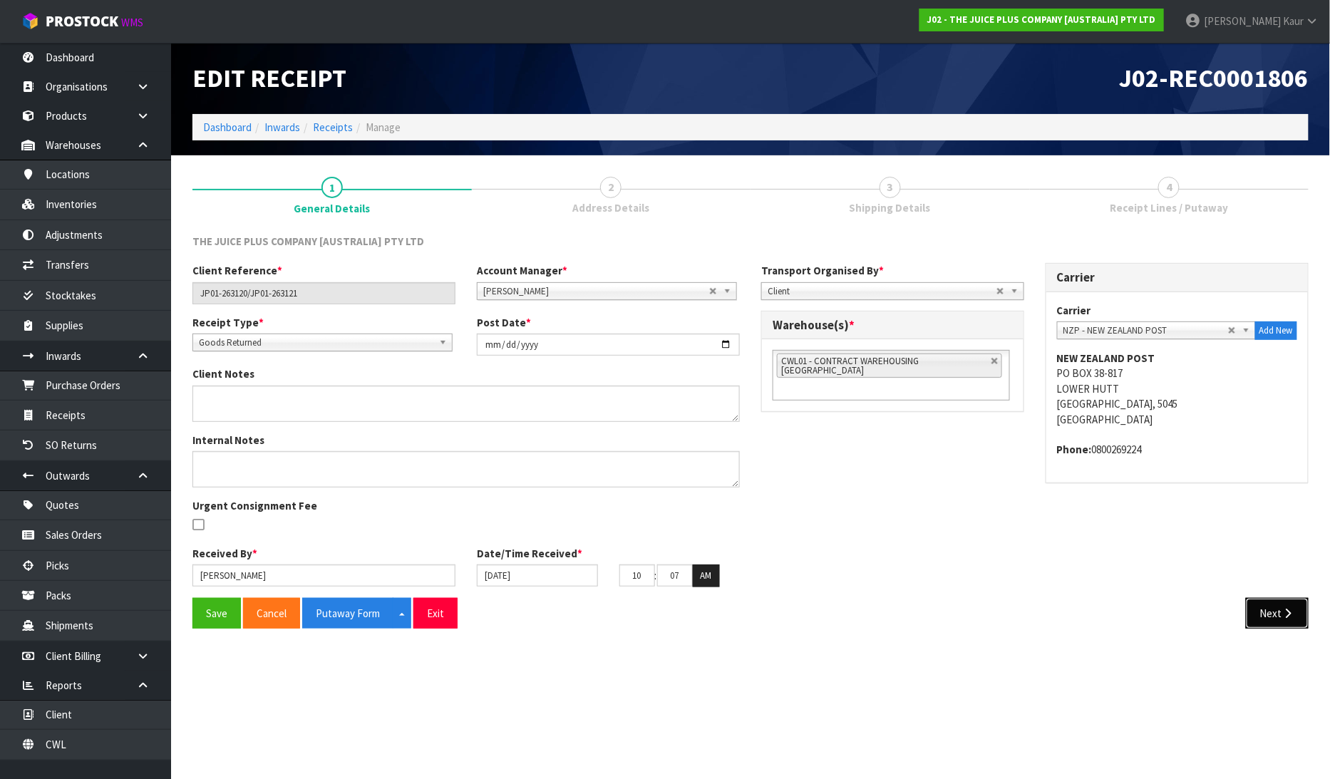
click at [1281, 605] on button "Next" at bounding box center [1277, 613] width 63 height 31
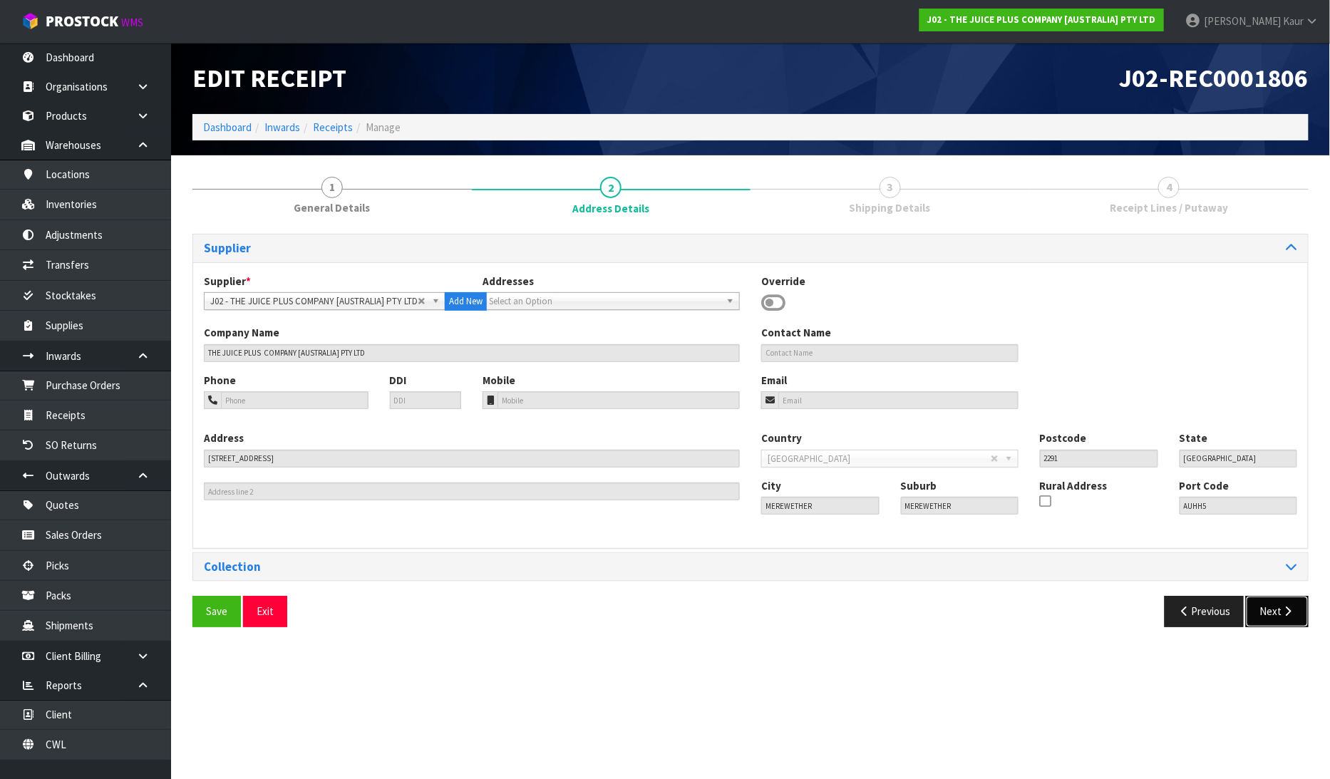
click at [1278, 608] on button "Next" at bounding box center [1277, 611] width 63 height 31
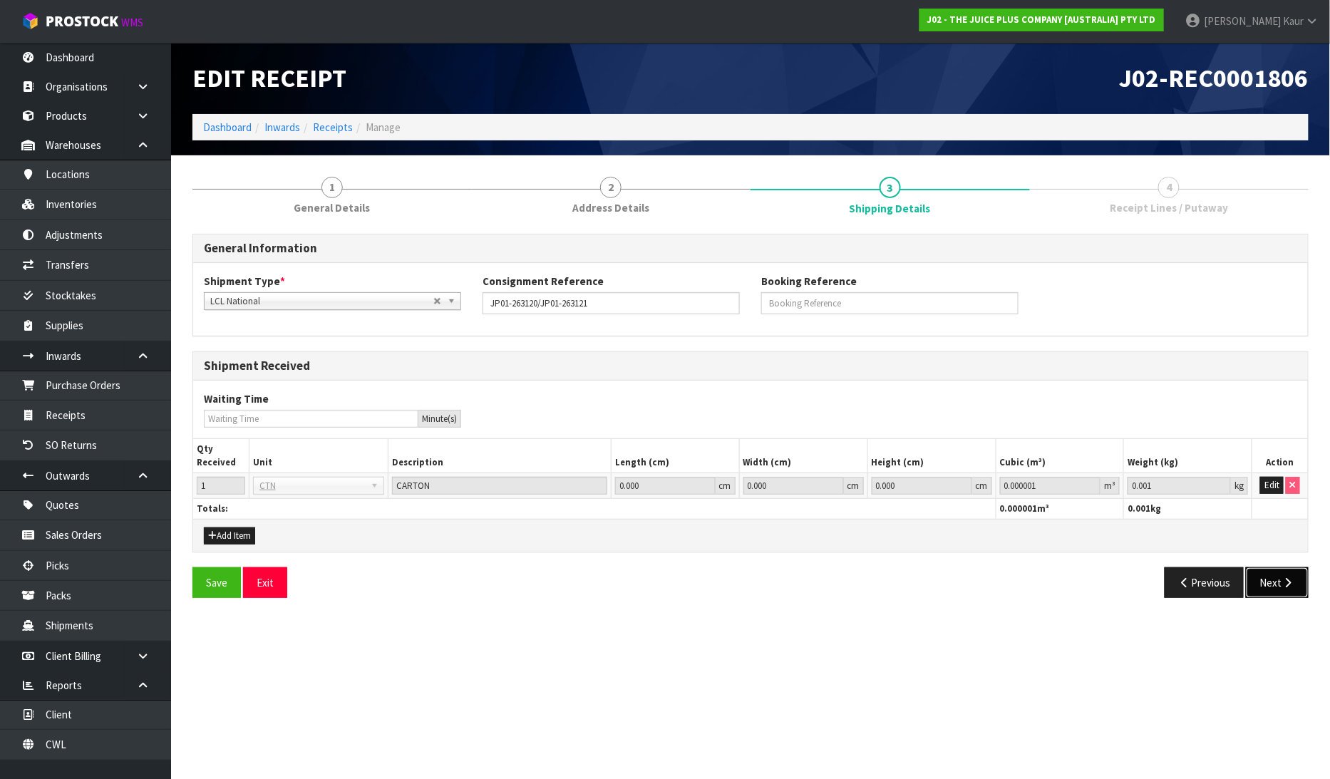
click at [1286, 572] on button "Next" at bounding box center [1277, 583] width 63 height 31
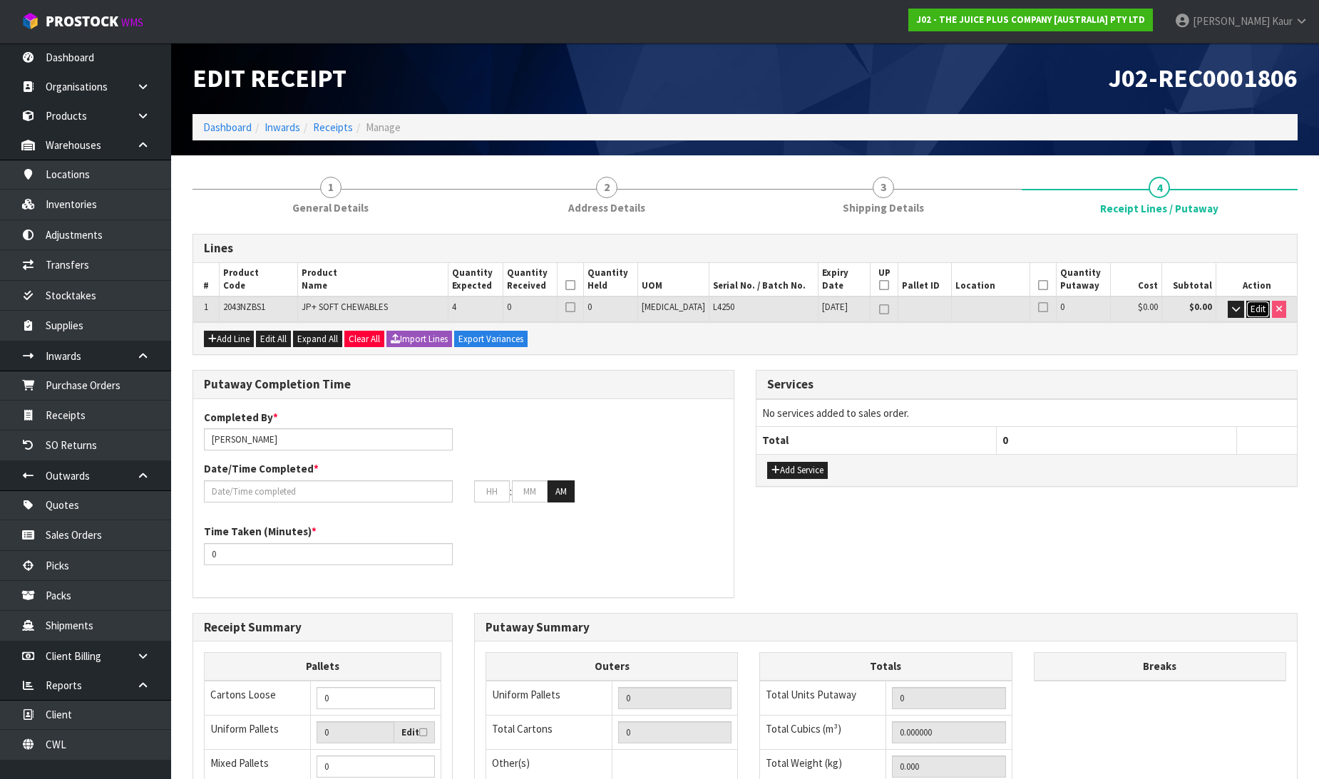
click at [1263, 309] on span "Edit" at bounding box center [1258, 309] width 15 height 12
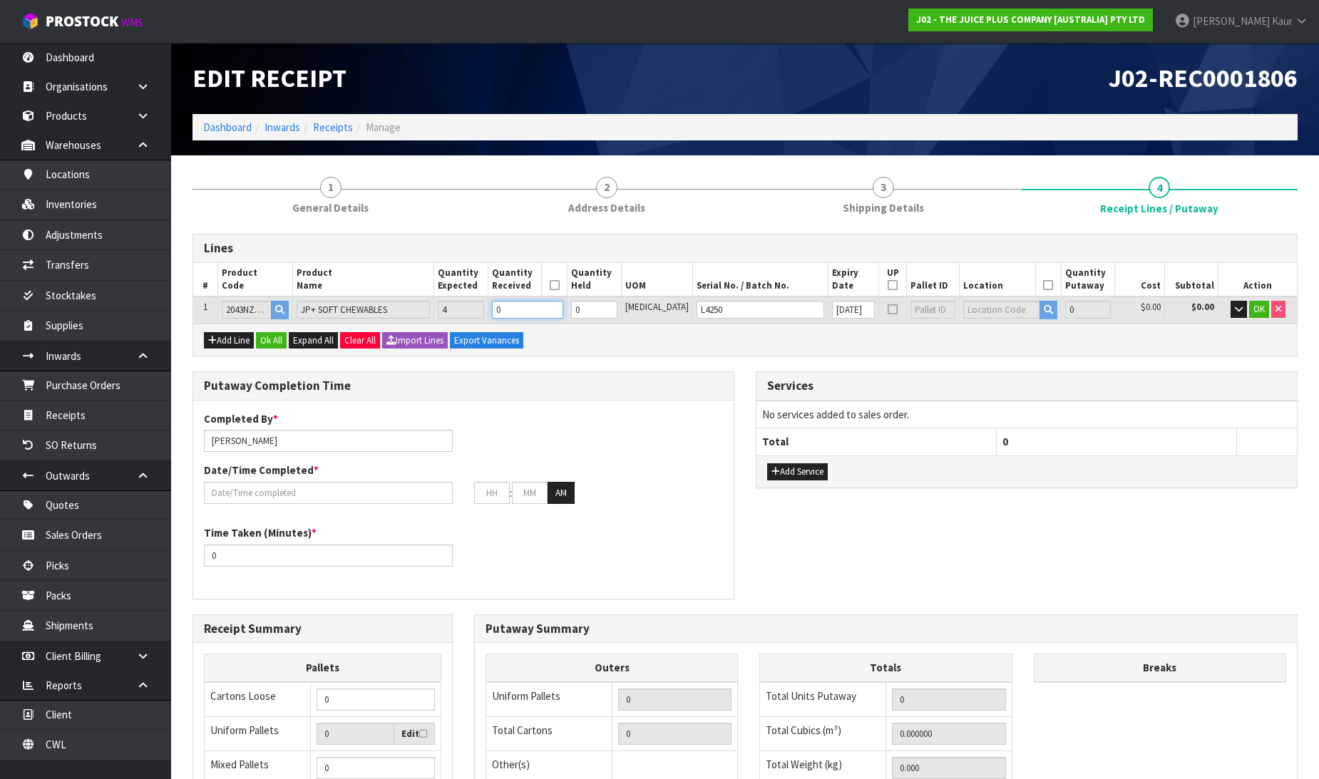
drag, startPoint x: 553, startPoint y: 301, endPoint x: 523, endPoint y: 314, distance: 33.5
click at [523, 314] on input "0" at bounding box center [527, 310] width 71 height 18
type input "4"
type input "0.016848"
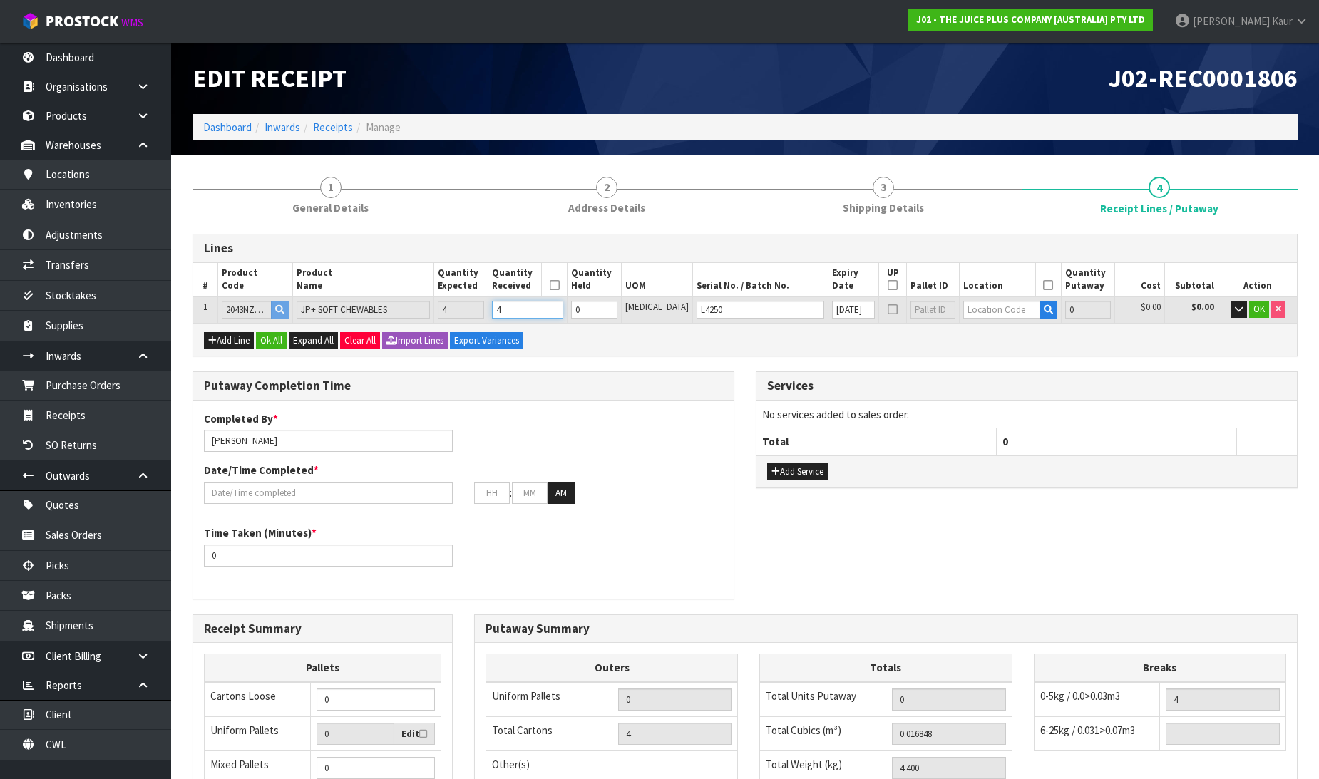
type input "4.4"
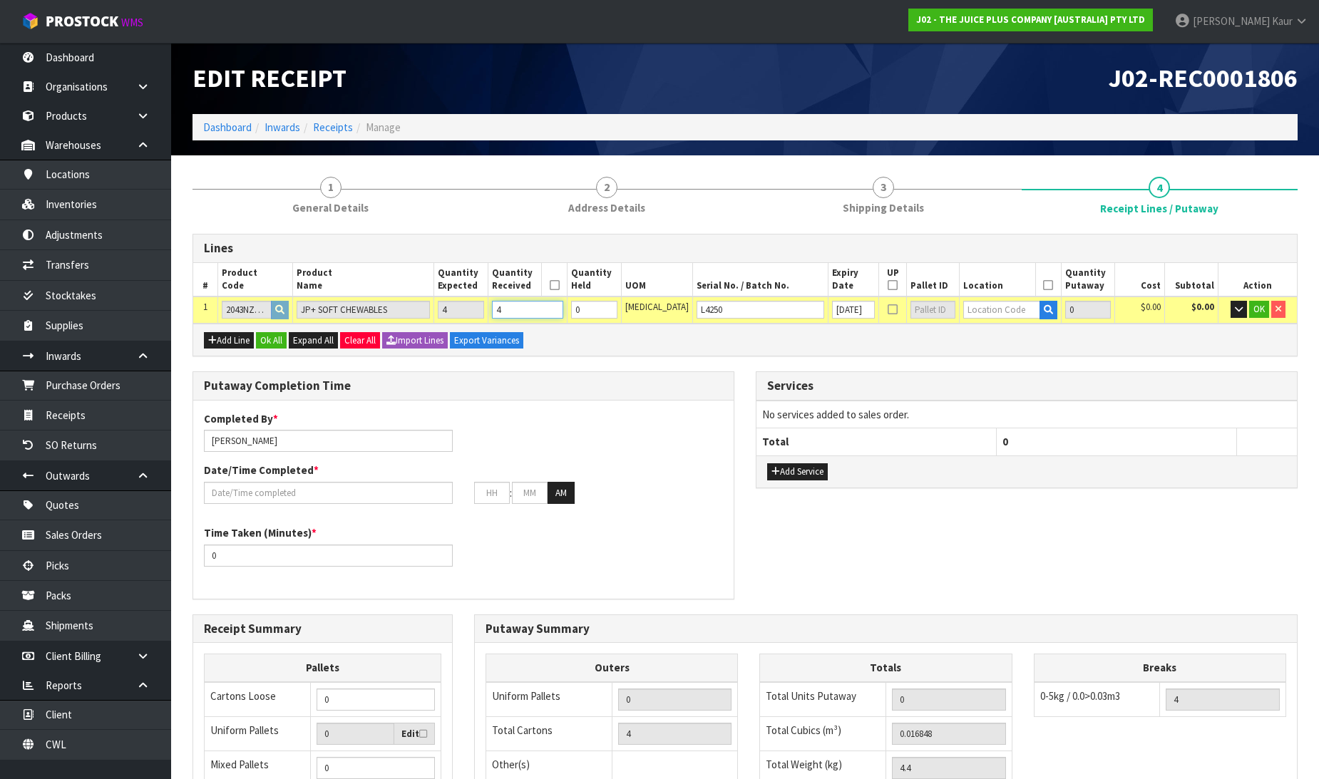
type input "4"
click at [992, 302] on input "text" at bounding box center [1001, 310] width 76 height 18
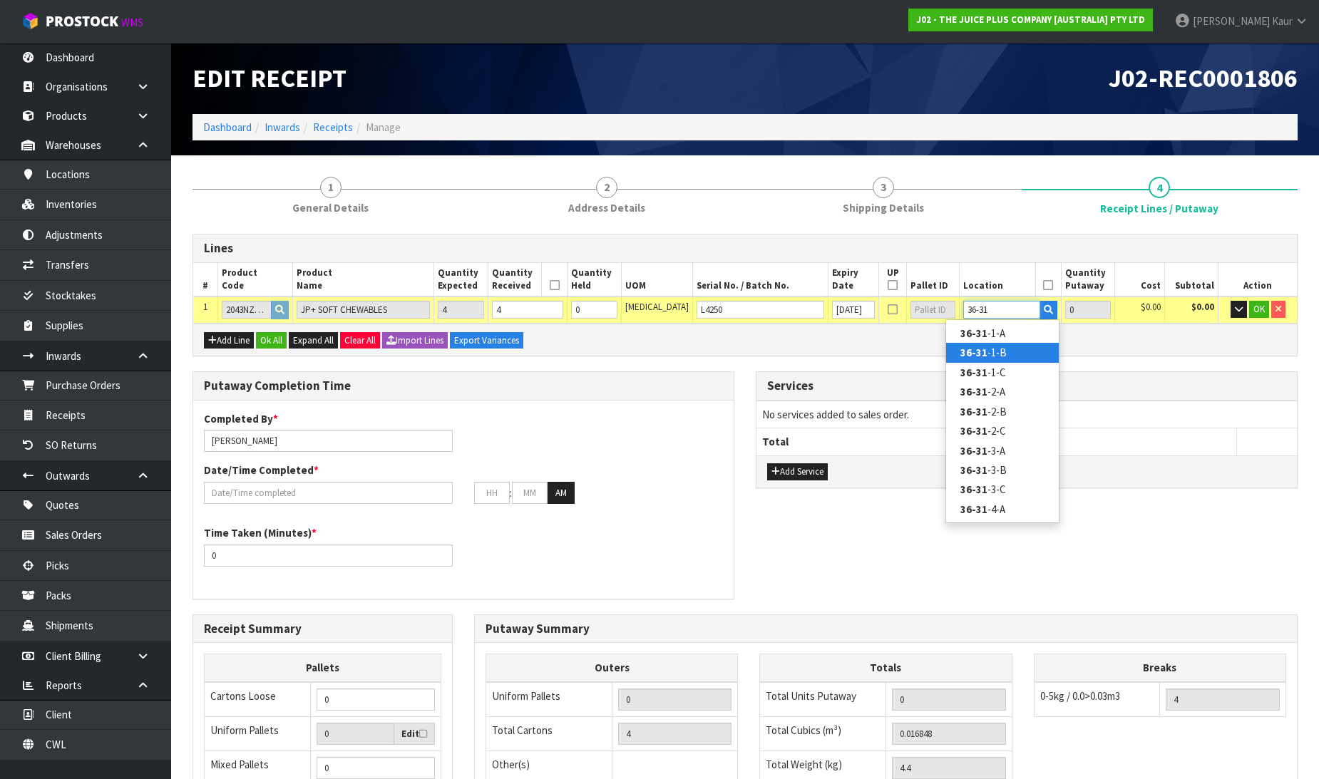
type input "36-31"
click at [992, 352] on link "36-31 -1-B" at bounding box center [1002, 352] width 113 height 19
type input "4"
type input "36-31-1-B"
type input "4"
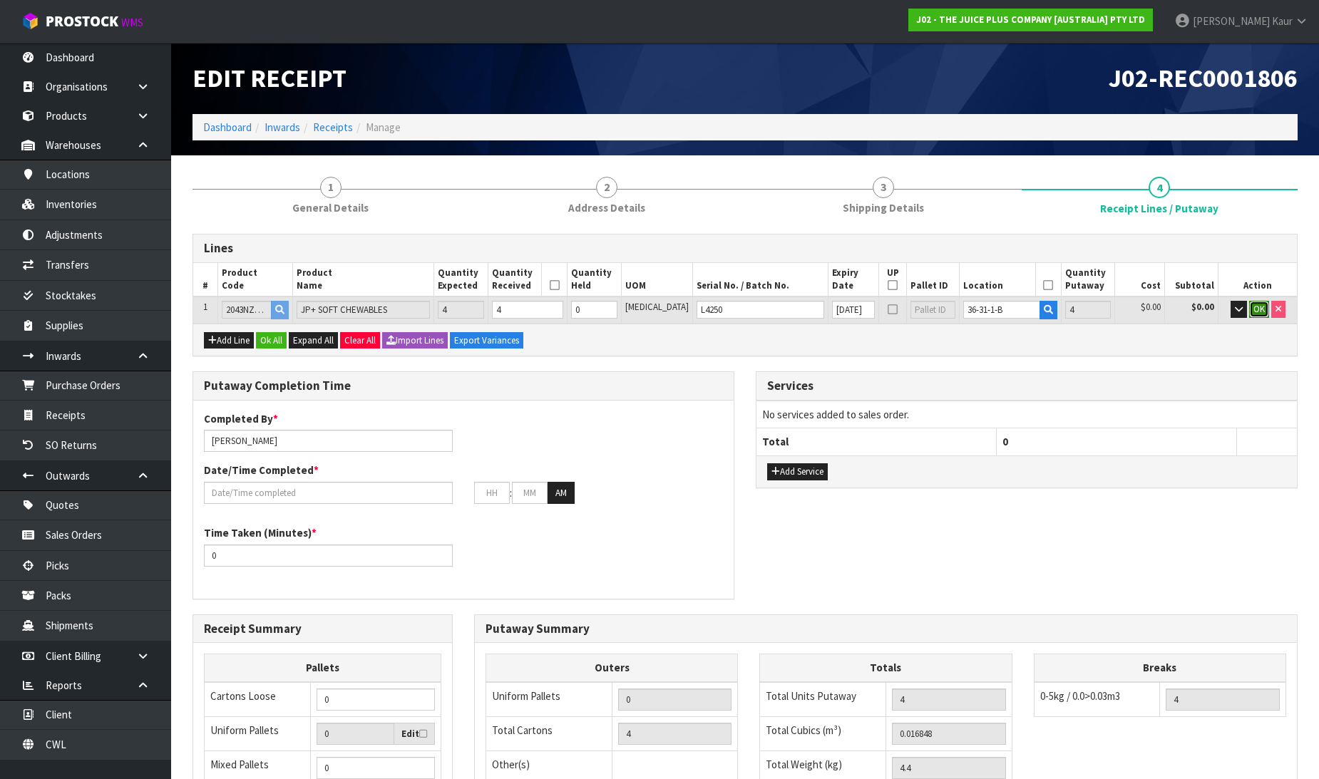
click at [1253, 307] on span "OK" at bounding box center [1258, 309] width 11 height 12
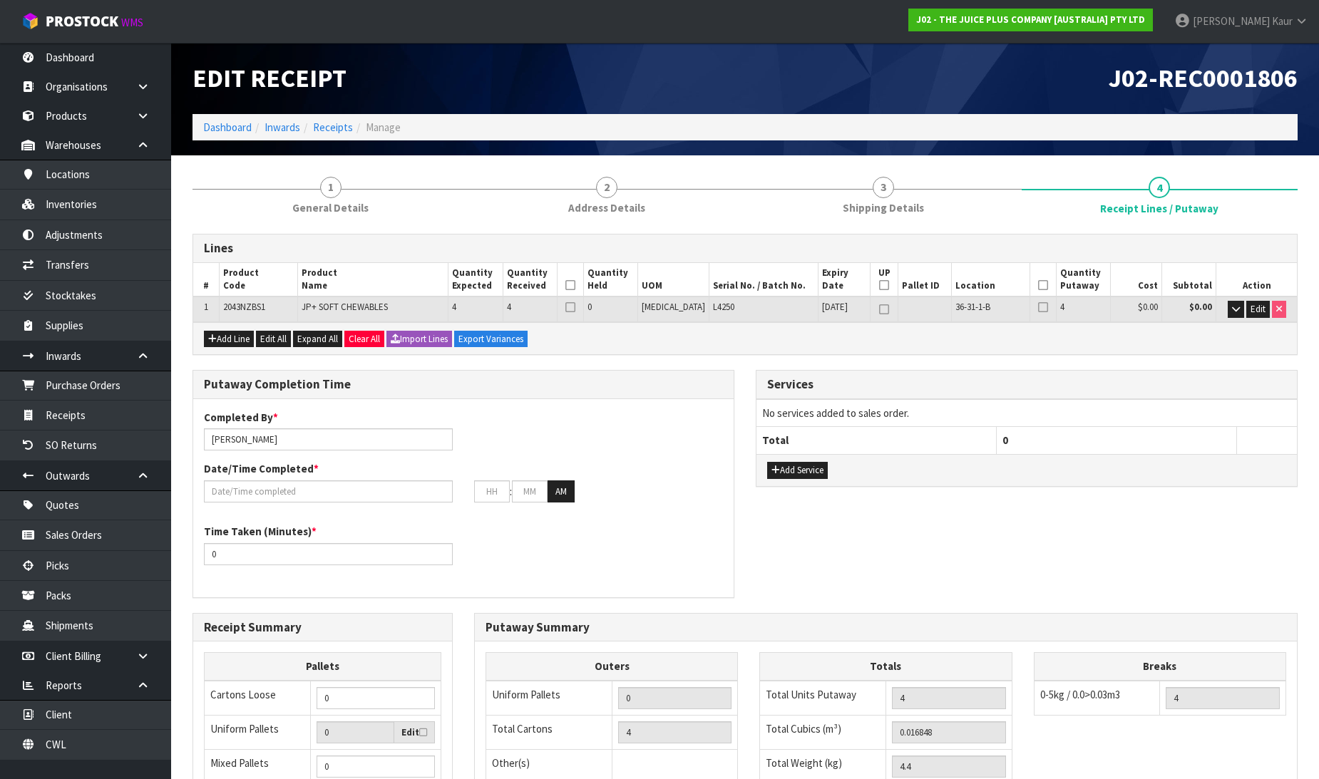
click at [575, 285] on icon at bounding box center [570, 285] width 10 height 1
click at [1038, 286] on icon at bounding box center [1043, 285] width 10 height 1
click at [262, 493] on input "text" at bounding box center [328, 492] width 249 height 22
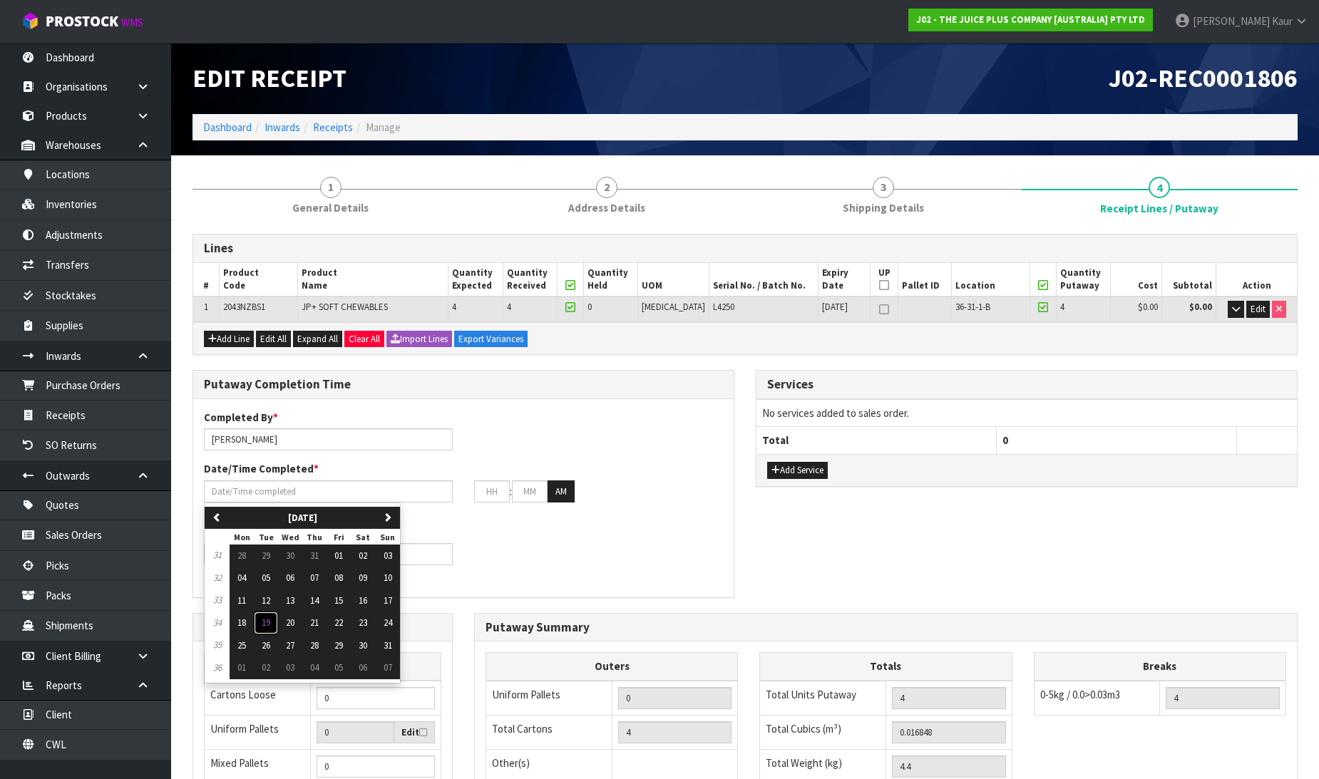
click at [272, 623] on button "19" at bounding box center [266, 623] width 24 height 23
type input "[DATE]"
type input "12"
type input "00"
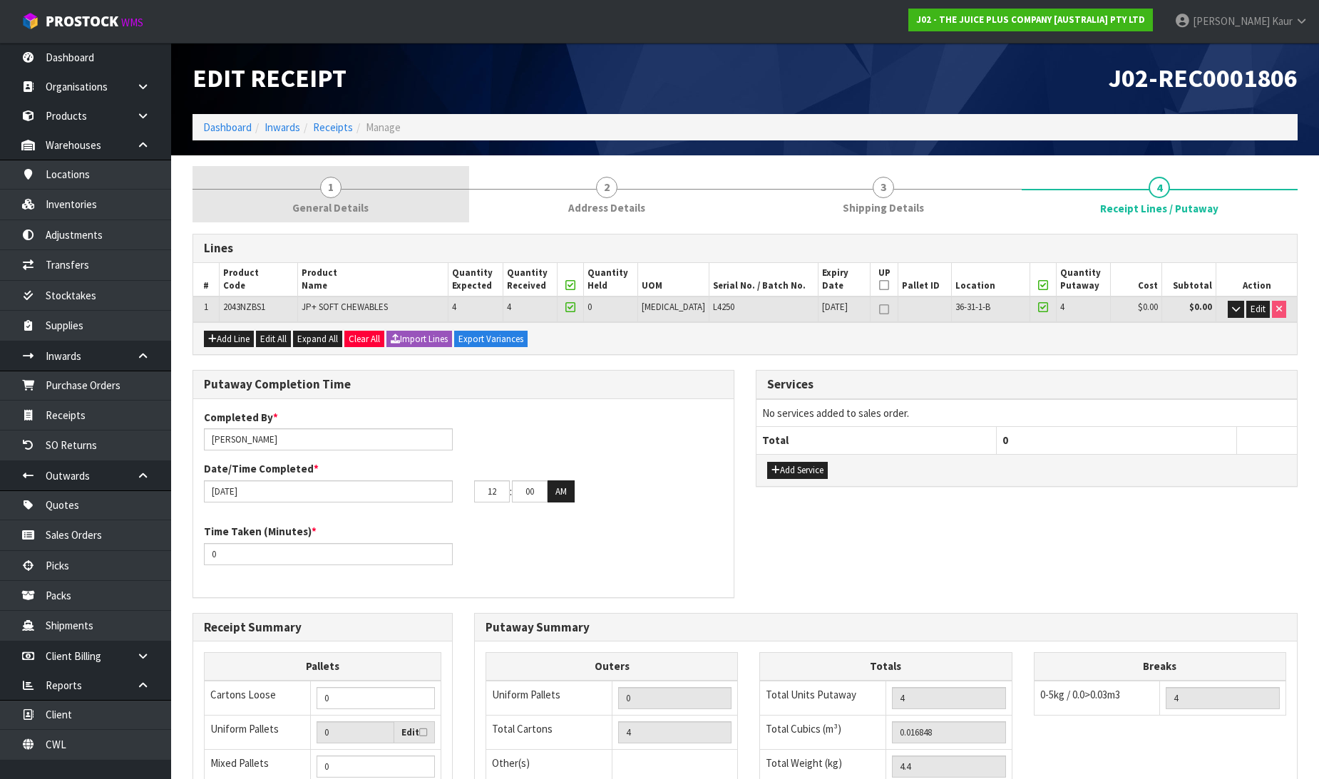
click at [303, 202] on span "General Details" at bounding box center [330, 207] width 76 height 15
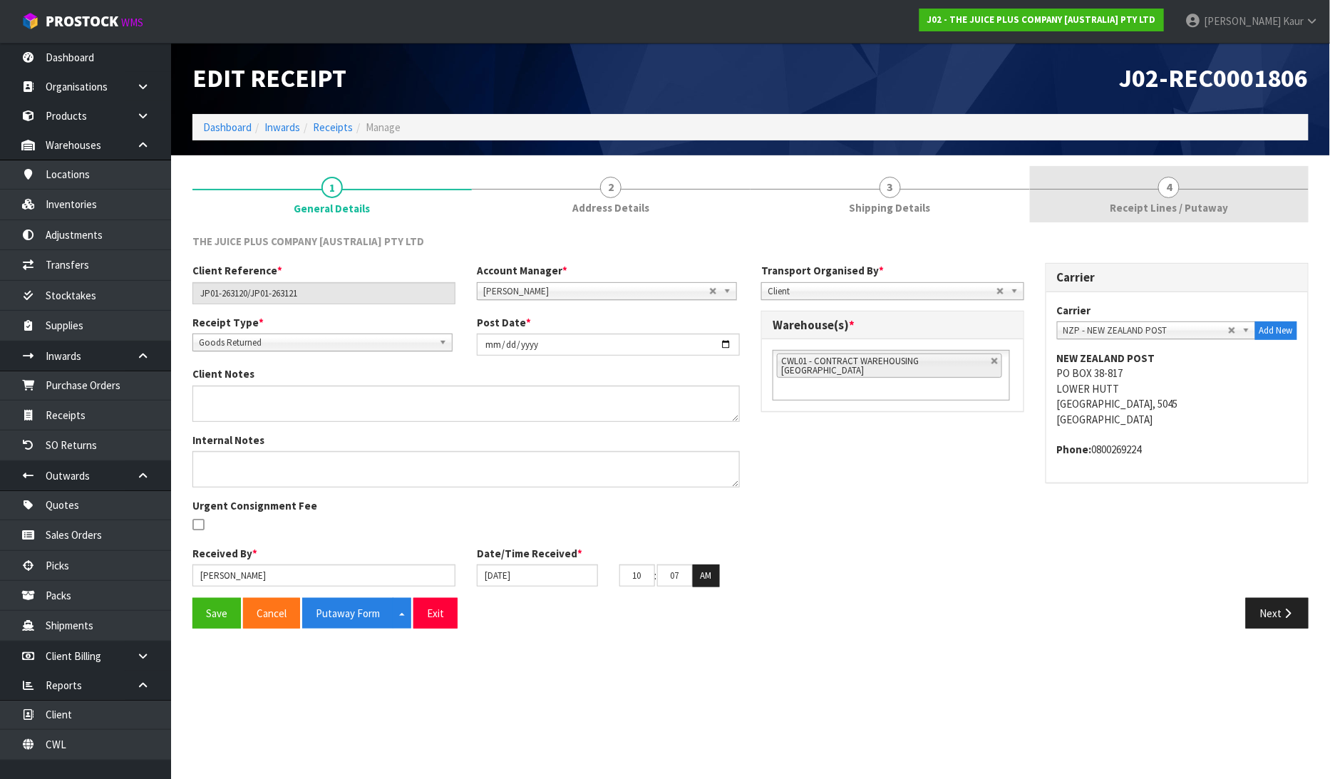
click at [1165, 200] on span "Receipt Lines / Putaway" at bounding box center [1169, 207] width 118 height 15
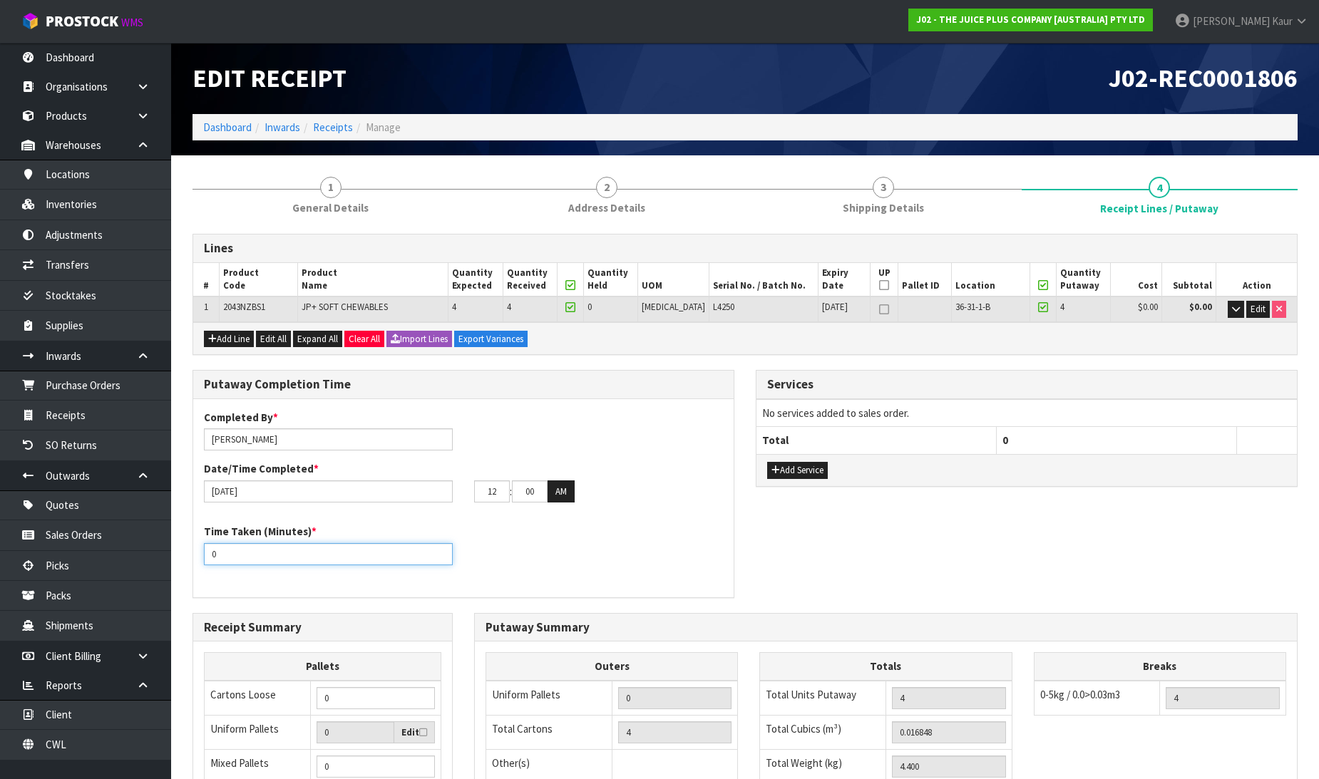
drag, startPoint x: 225, startPoint y: 556, endPoint x: 207, endPoint y: 559, distance: 18.1
click at [207, 559] on input "0" at bounding box center [328, 554] width 249 height 22
type input "10"
drag, startPoint x: 502, startPoint y: 494, endPoint x: 471, endPoint y: 494, distance: 31.4
click at [471, 494] on div "12 : 00 : 00 AM" at bounding box center [598, 492] width 270 height 23
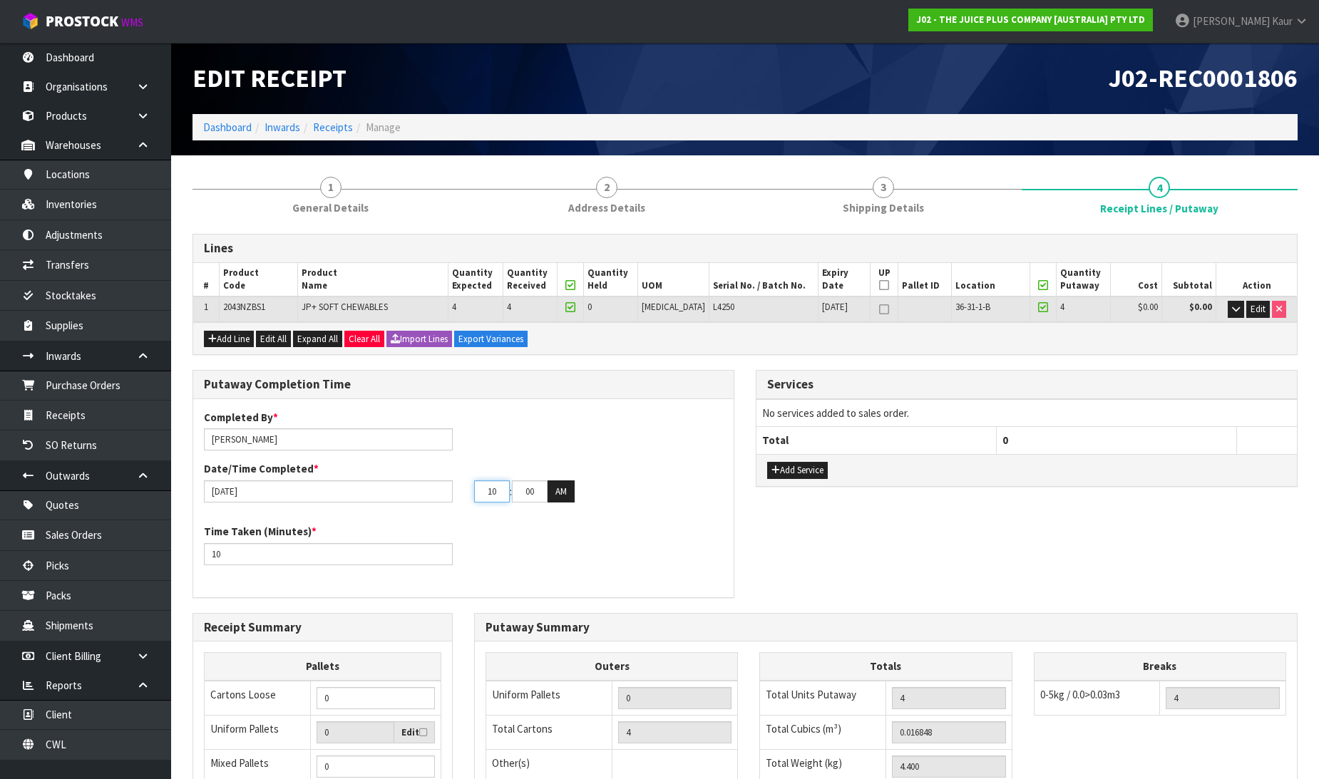
type input "10"
drag, startPoint x: 536, startPoint y: 496, endPoint x: 502, endPoint y: 502, distance: 34.7
click at [502, 502] on div "Completed By * Prabhneet Kaur Date/Time Completed * 19/08/2025 10 : 00 : 00 AM" at bounding box center [463, 461] width 540 height 103
type input "32"
click at [566, 486] on button "AM" at bounding box center [561, 492] width 27 height 23
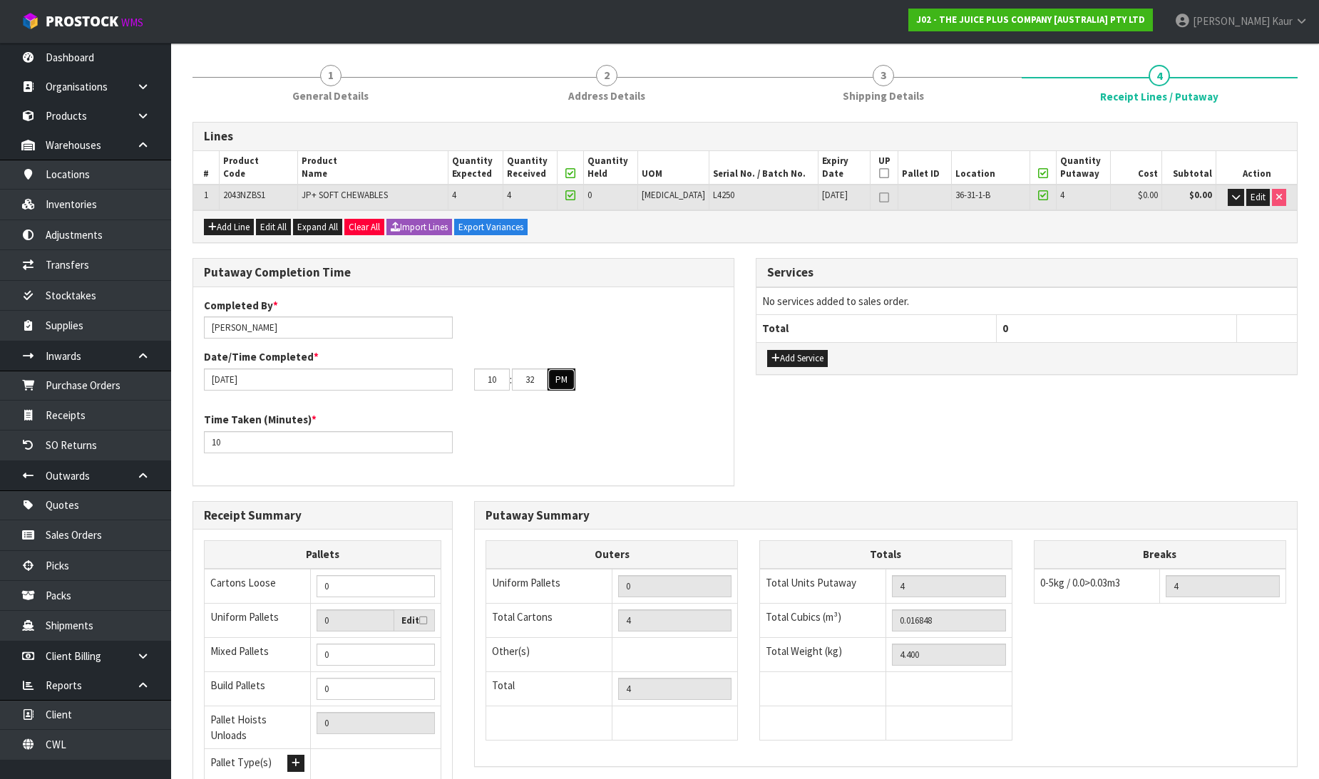
scroll to position [233, 0]
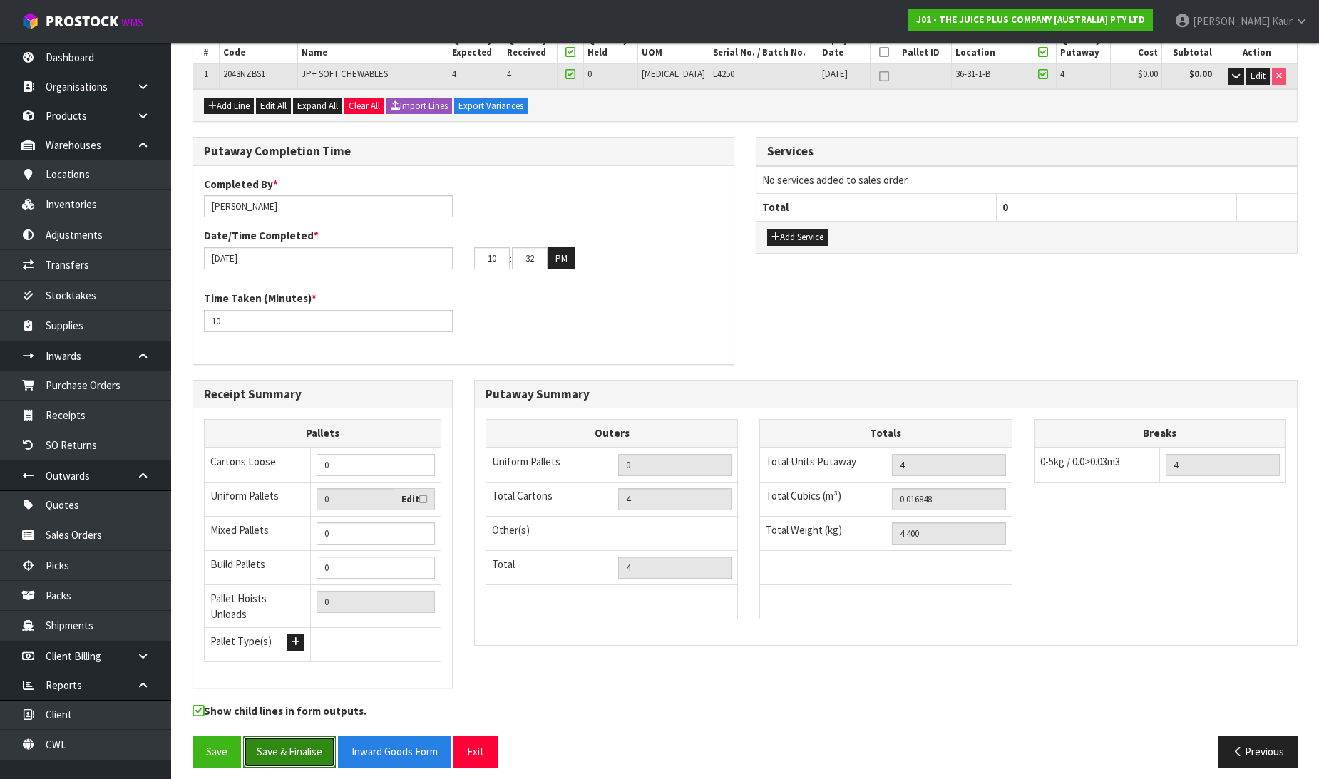
click at [269, 749] on button "Save & Finalise" at bounding box center [289, 752] width 93 height 31
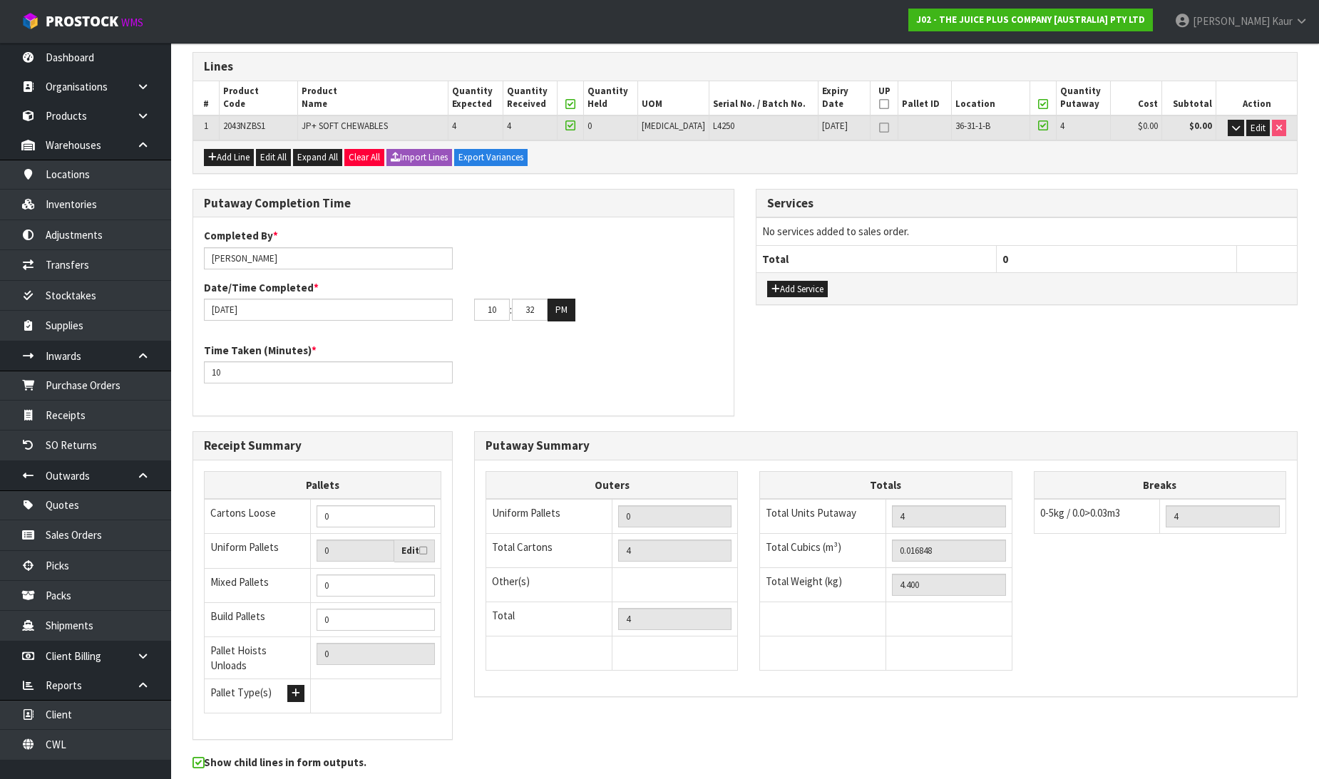
scroll to position [0, 0]
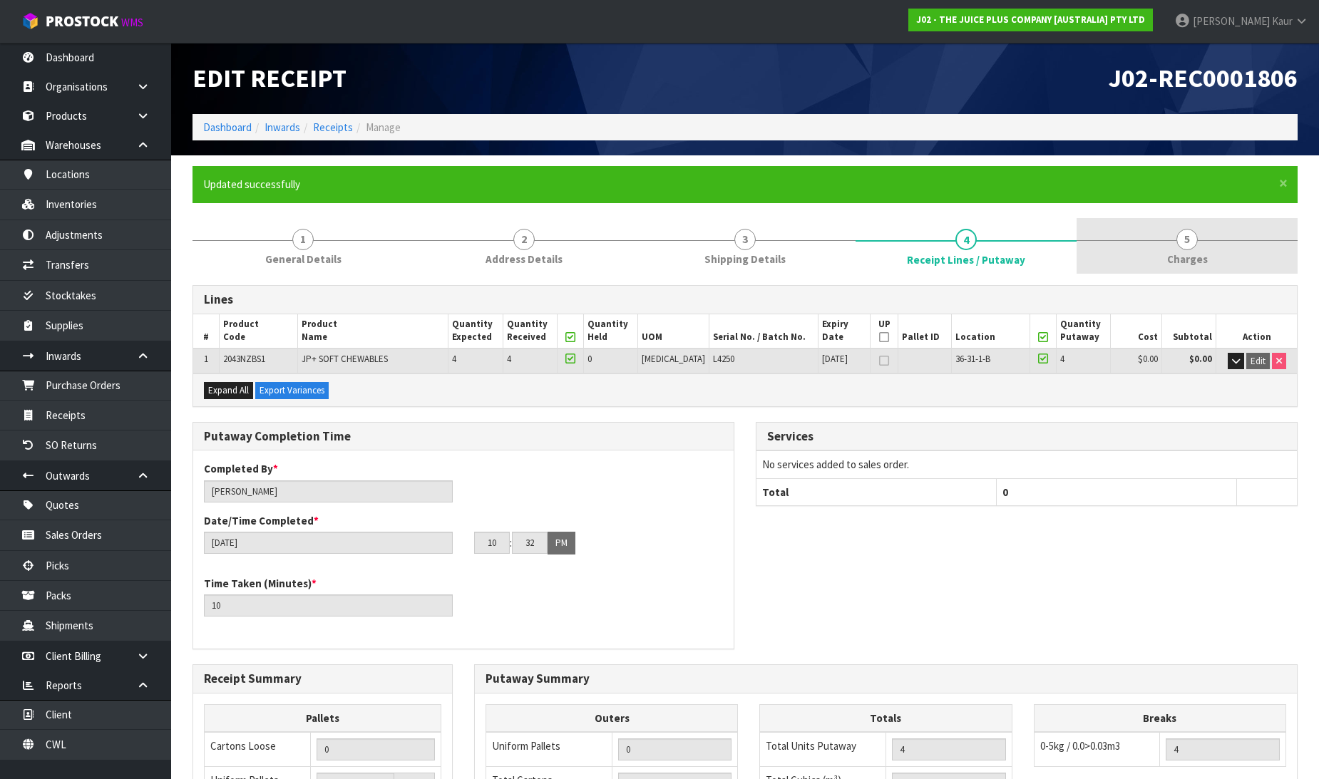
click at [1188, 255] on span "Charges" at bounding box center [1187, 259] width 41 height 15
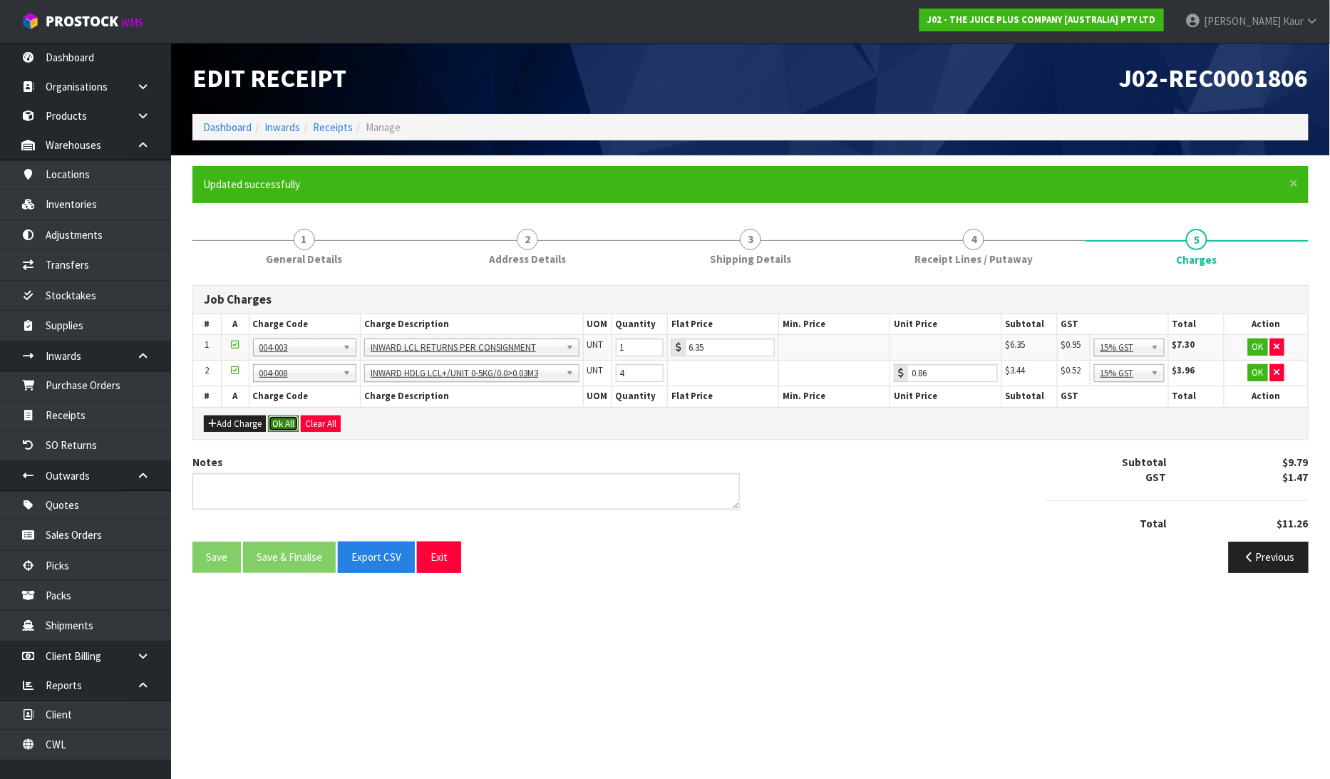
click at [291, 429] on button "Ok All" at bounding box center [283, 424] width 31 height 17
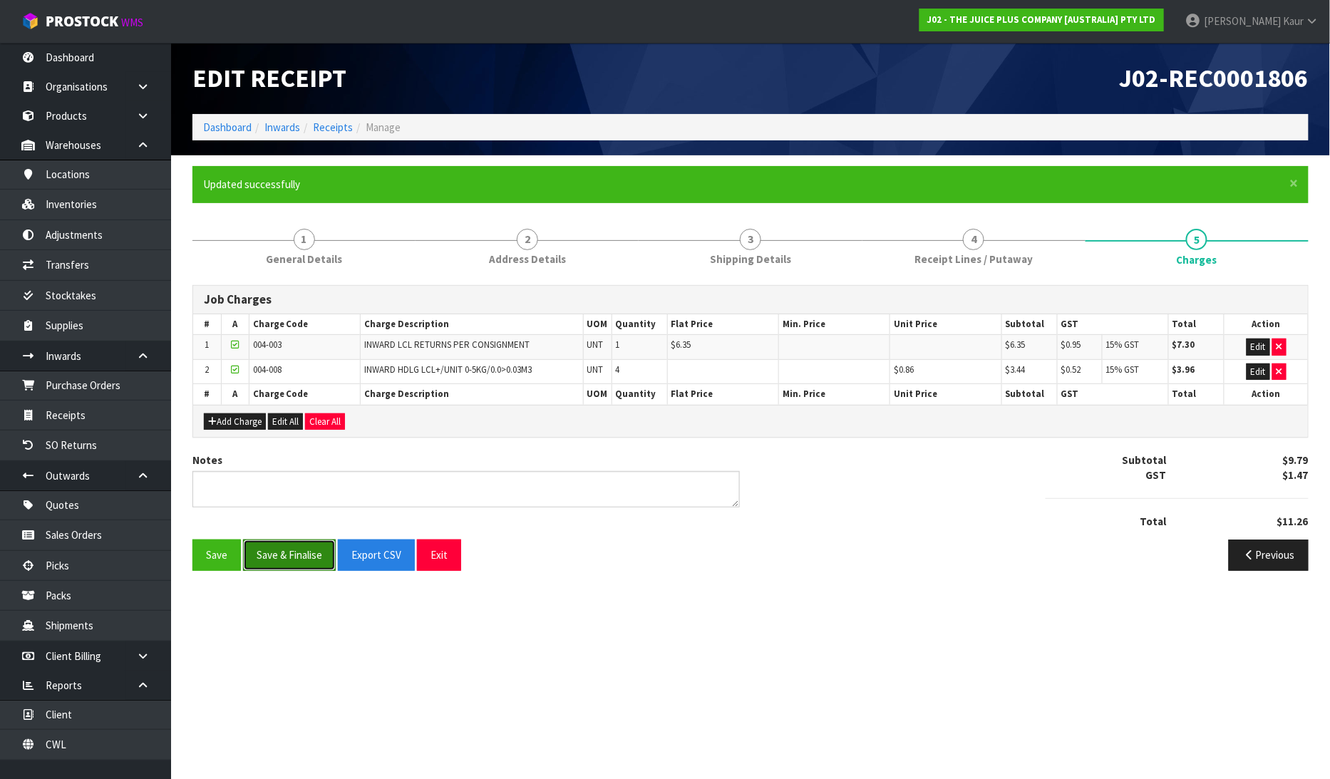
click at [287, 558] on button "Save & Finalise" at bounding box center [289, 555] width 93 height 31
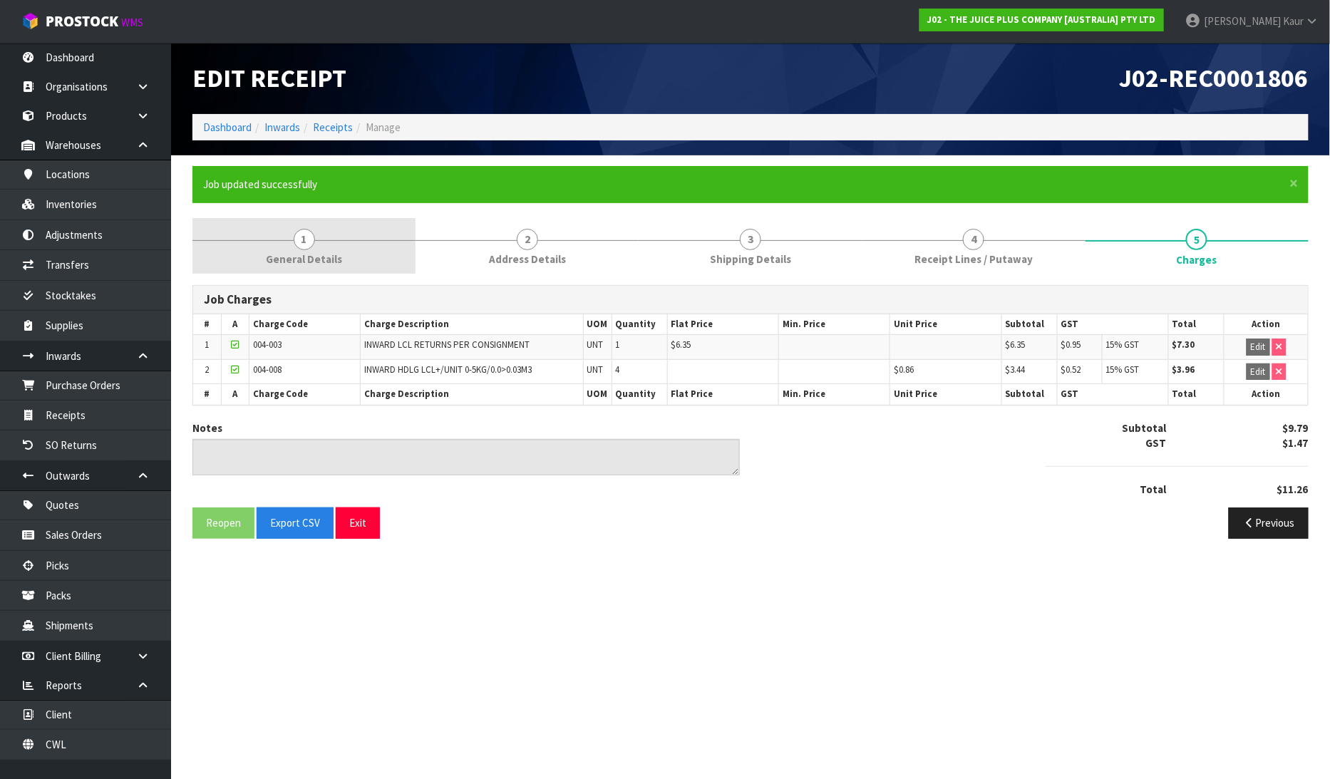
click at [323, 259] on span "General Details" at bounding box center [304, 259] width 76 height 15
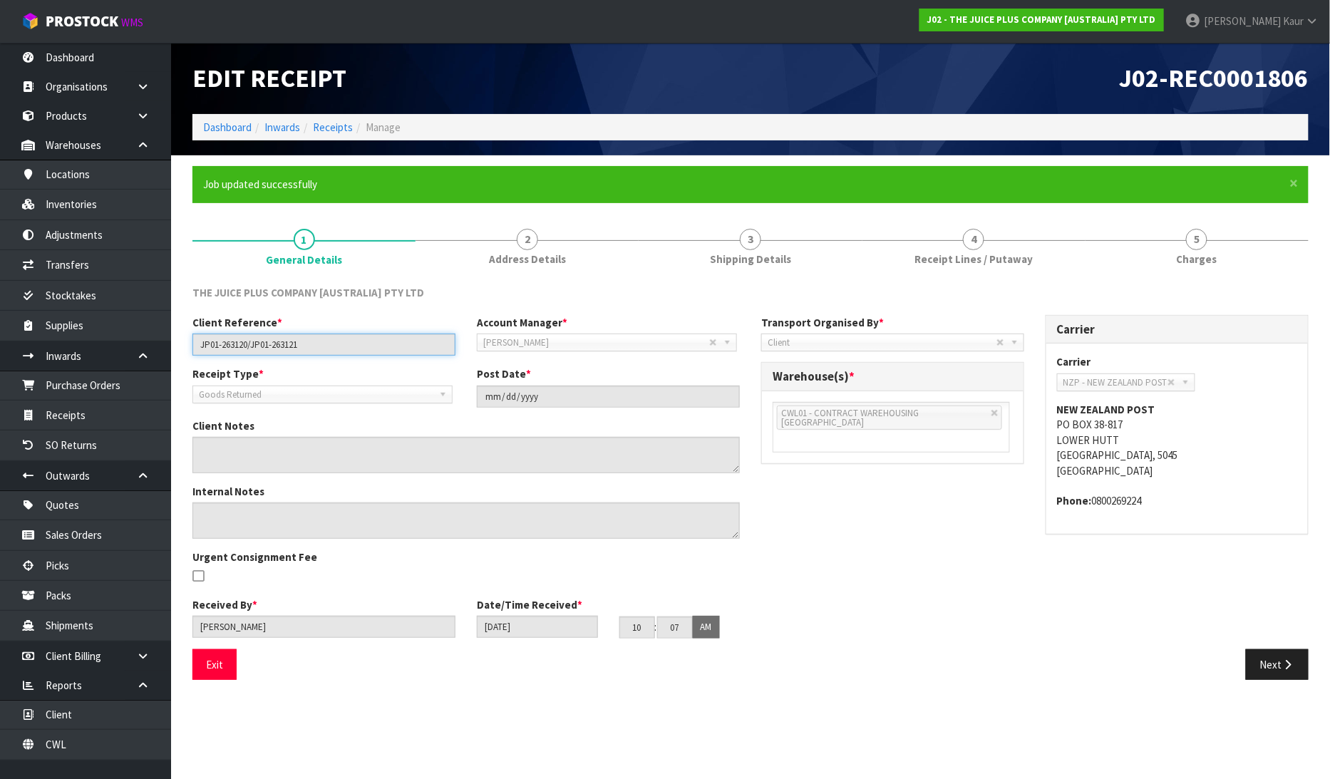
drag, startPoint x: 321, startPoint y: 344, endPoint x: 183, endPoint y: 345, distance: 138.3
click at [183, 345] on div "Client Reference * JP01-263120/JP01-263121" at bounding box center [324, 335] width 284 height 41
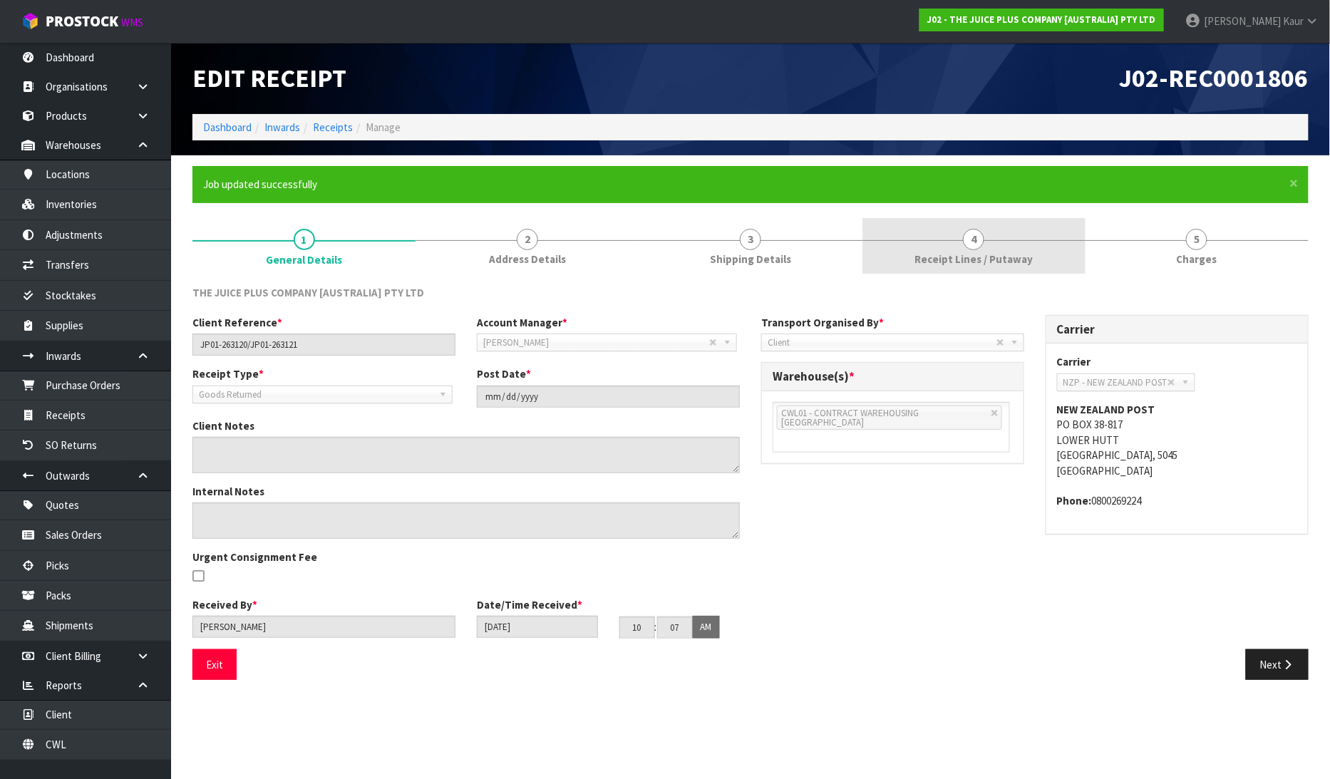
click at [910, 258] on link "4 Receipt Lines / Putaway" at bounding box center [974, 246] width 223 height 56
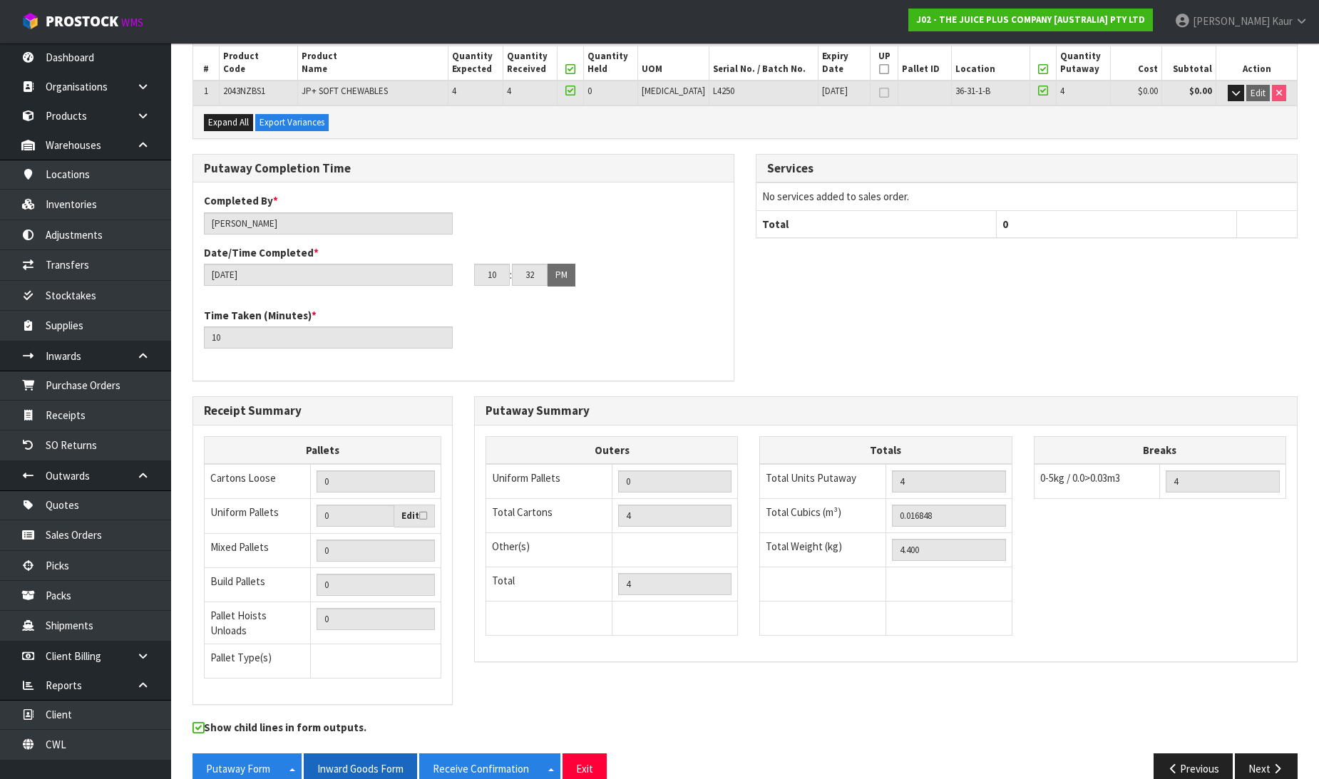
scroll to position [285, 0]
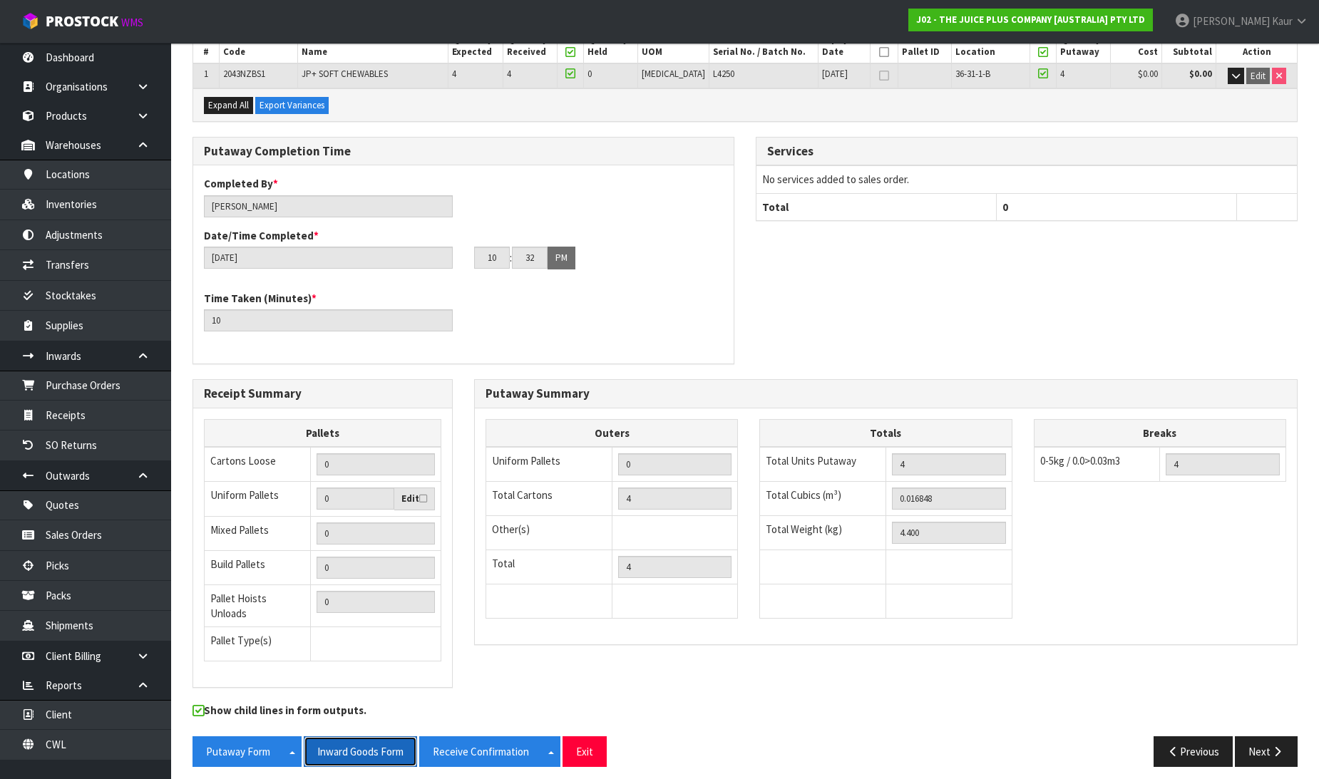
click at [336, 742] on button "Inward Goods Form" at bounding box center [360, 752] width 113 height 31
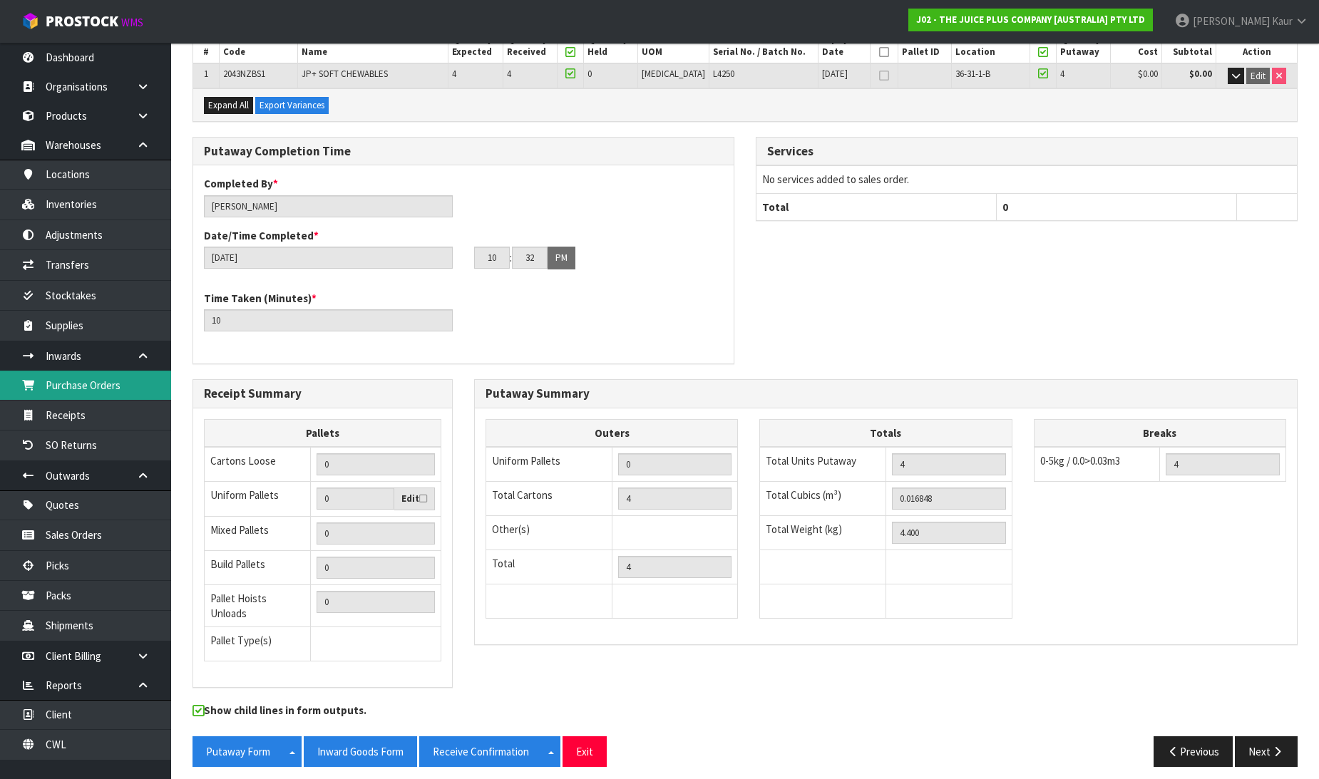
drag, startPoint x: 54, startPoint y: 381, endPoint x: 90, endPoint y: 376, distance: 36.1
click at [55, 380] on link "Purchase Orders" at bounding box center [85, 385] width 171 height 29
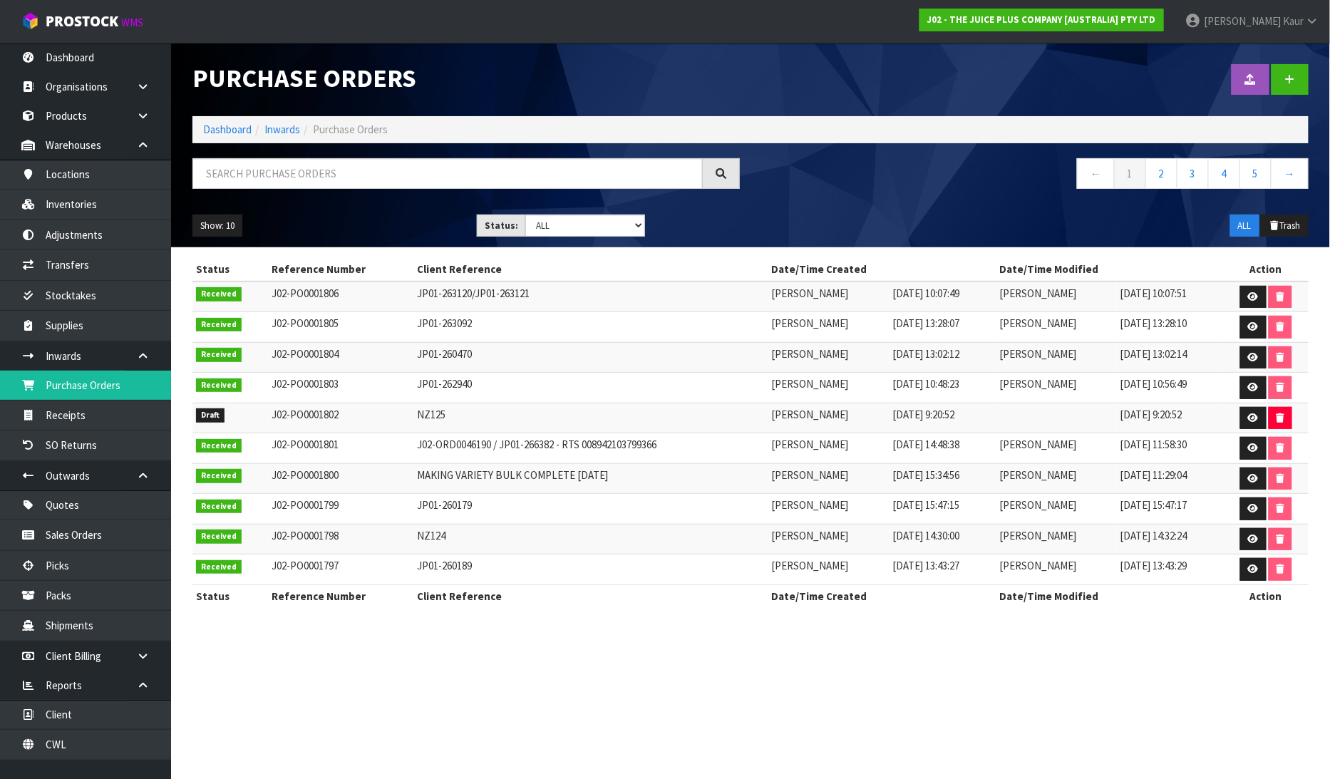
click at [1301, 63] on div at bounding box center [1035, 79] width 569 height 73
click at [245, 137] on li "Dashboard" at bounding box center [227, 129] width 48 height 15
click at [242, 128] on link "Dashboard" at bounding box center [227, 130] width 48 height 14
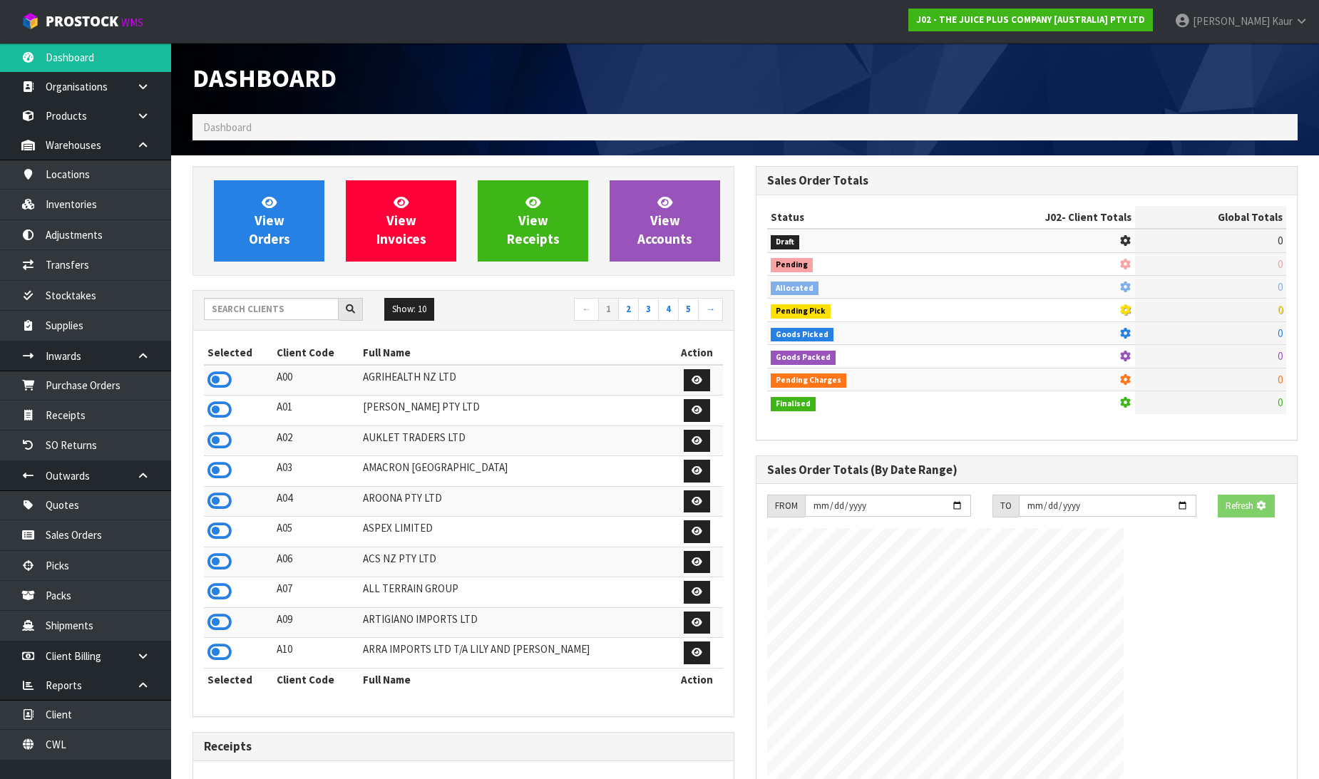
drag, startPoint x: 243, startPoint y: 321, endPoint x: 245, endPoint y: 312, distance: 8.7
click at [243, 319] on div at bounding box center [283, 309] width 159 height 23
click at [245, 312] on input "text" at bounding box center [271, 309] width 135 height 22
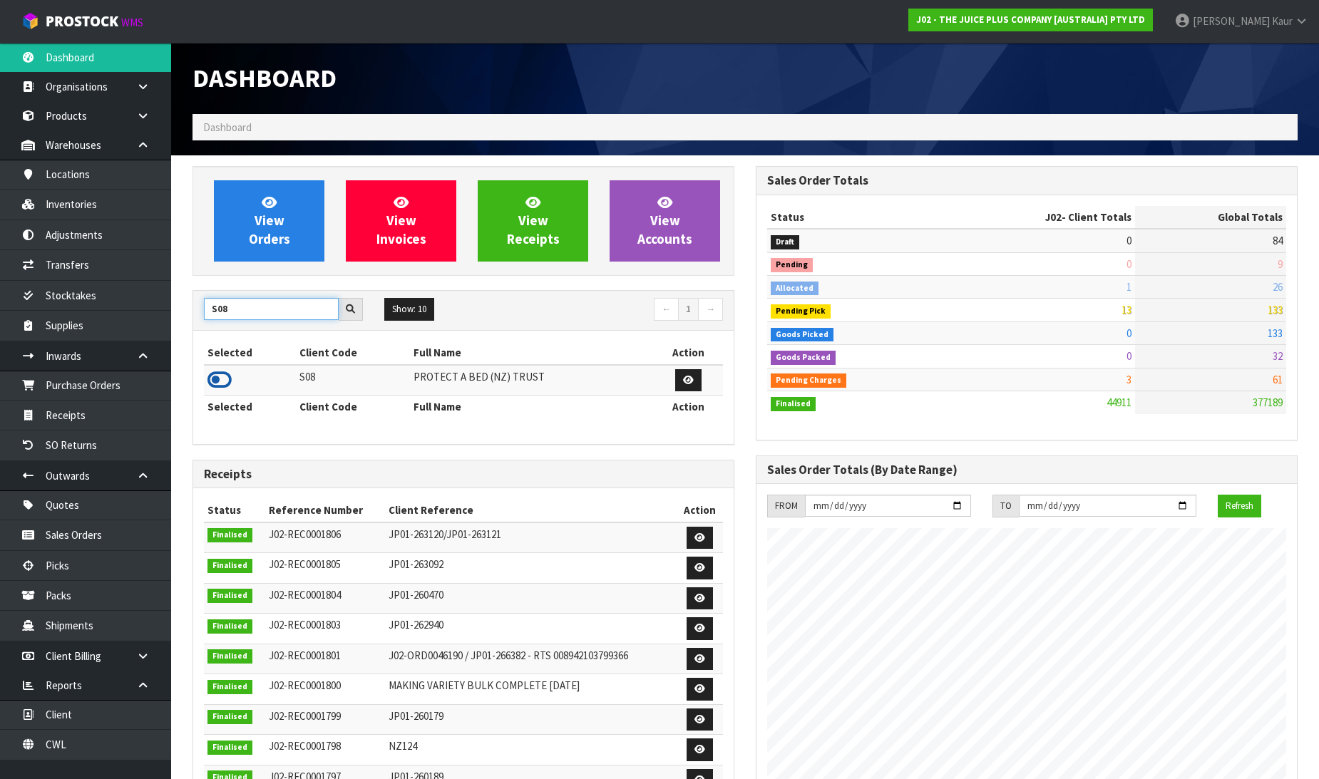
type input "S08"
click at [225, 381] on icon at bounding box center [219, 379] width 24 height 21
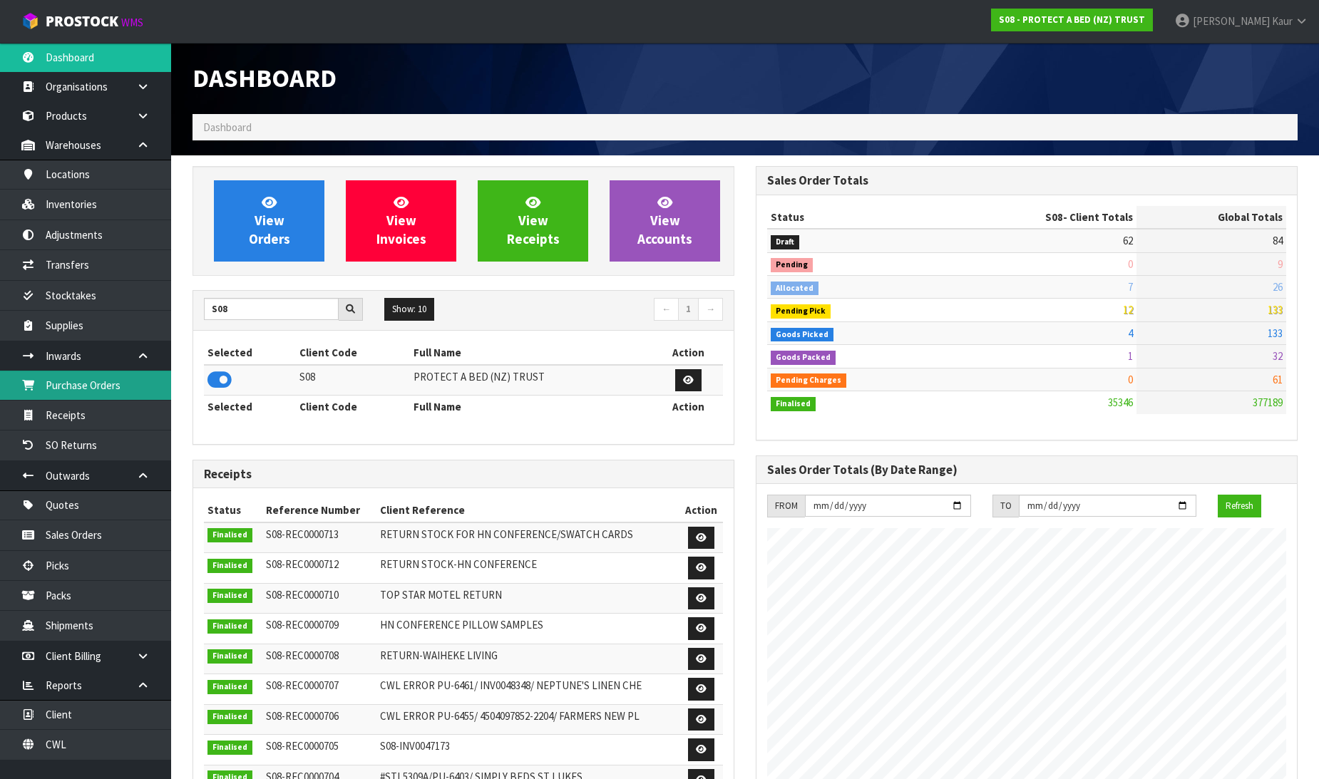
click at [60, 388] on link "Purchase Orders" at bounding box center [85, 385] width 171 height 29
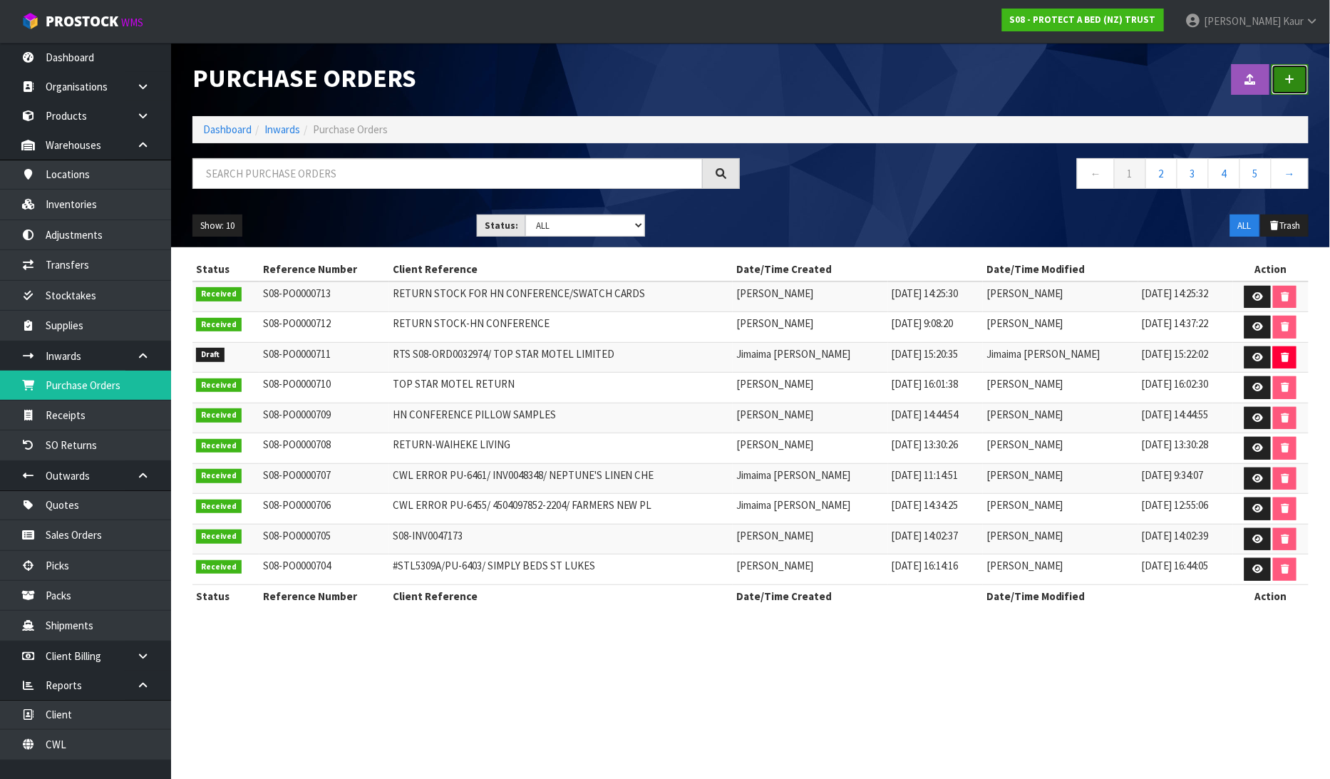
click at [1291, 74] on icon at bounding box center [1291, 79] width 10 height 11
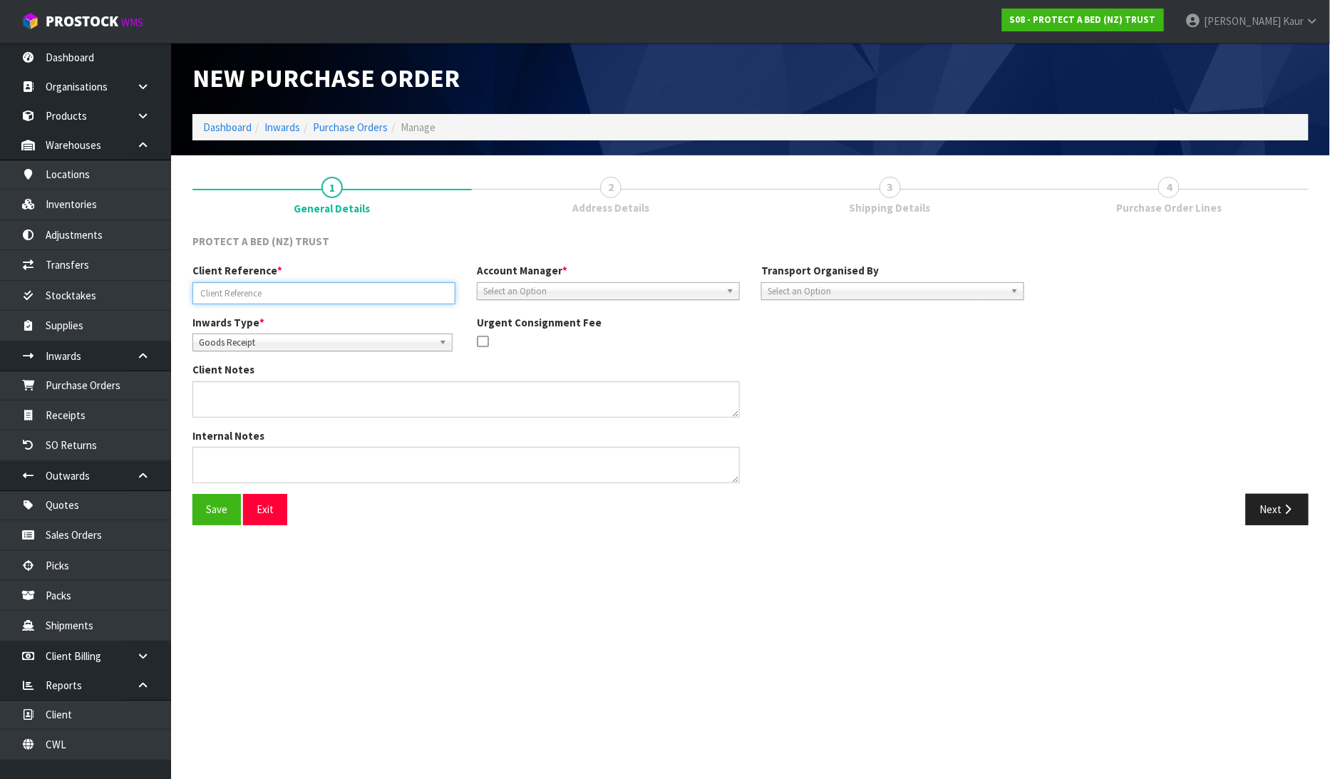
click at [287, 298] on input "text" at bounding box center [324, 293] width 263 height 22
type input "C"
paste input "CUSTOM SIZE FOR WELLINGTON BEDS LOWER HUTT"
type input "CUSTOM SIZE FOR WELLINGTON BEDS LOWER HUTT"
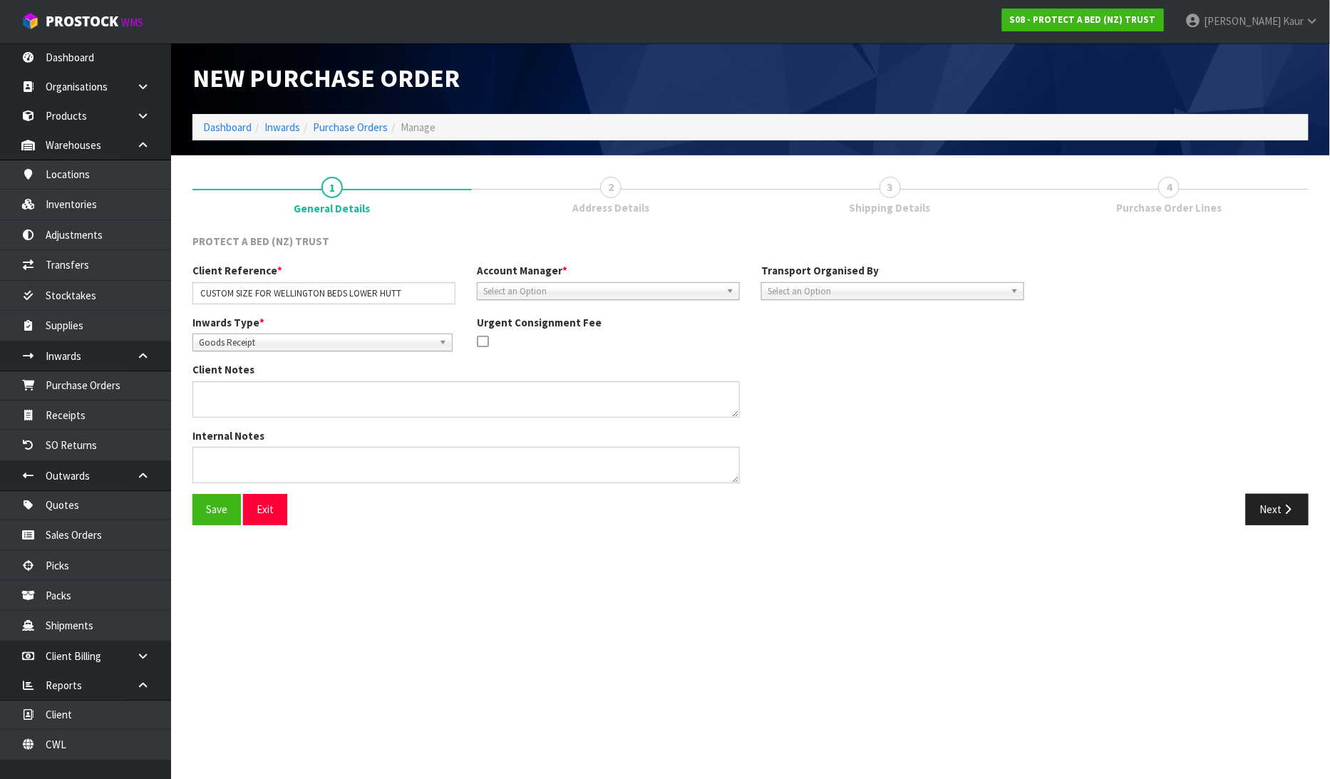
click at [545, 294] on span "Select an Option" at bounding box center [601, 291] width 237 height 17
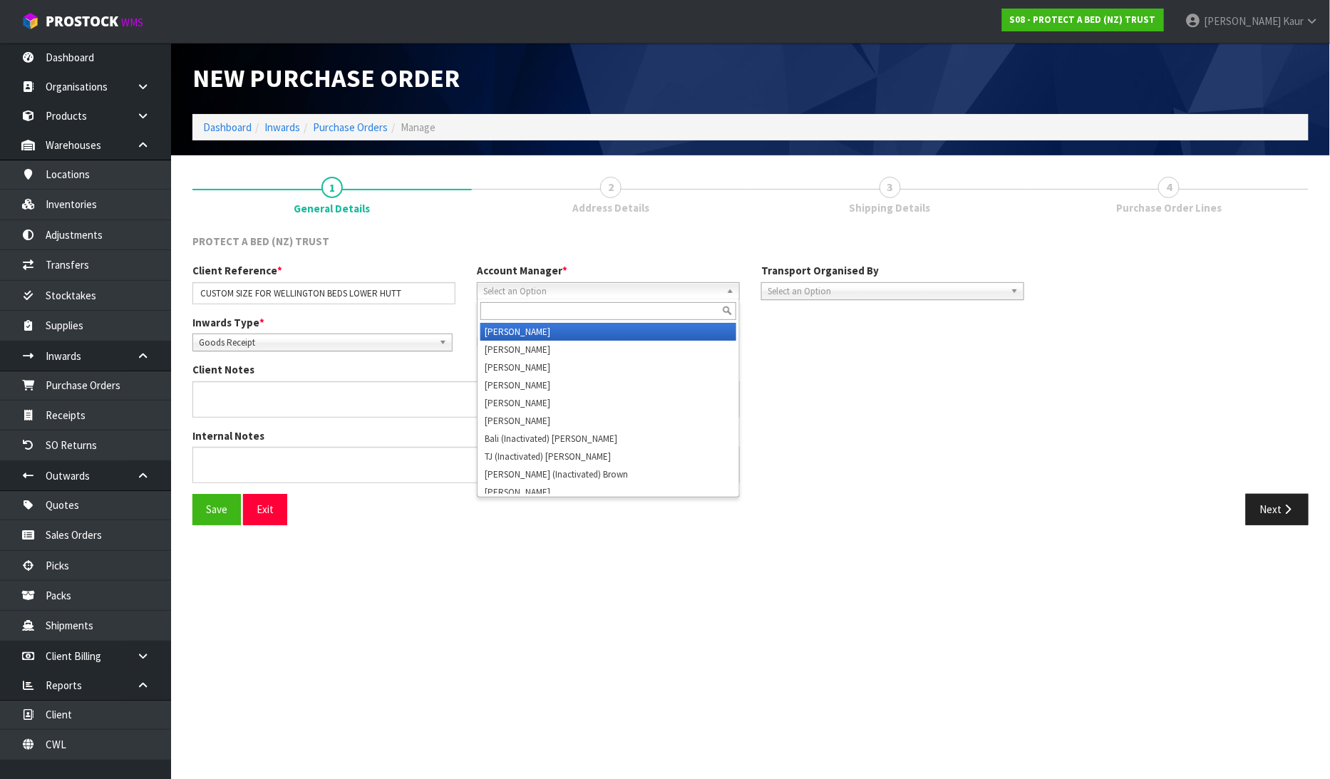
click at [533, 317] on input "text" at bounding box center [609, 311] width 256 height 18
type input "ji"
drag, startPoint x: 539, startPoint y: 324, endPoint x: 1121, endPoint y: 344, distance: 582.1
click at [543, 324] on li "Ji maima Reiher" at bounding box center [609, 332] width 256 height 18
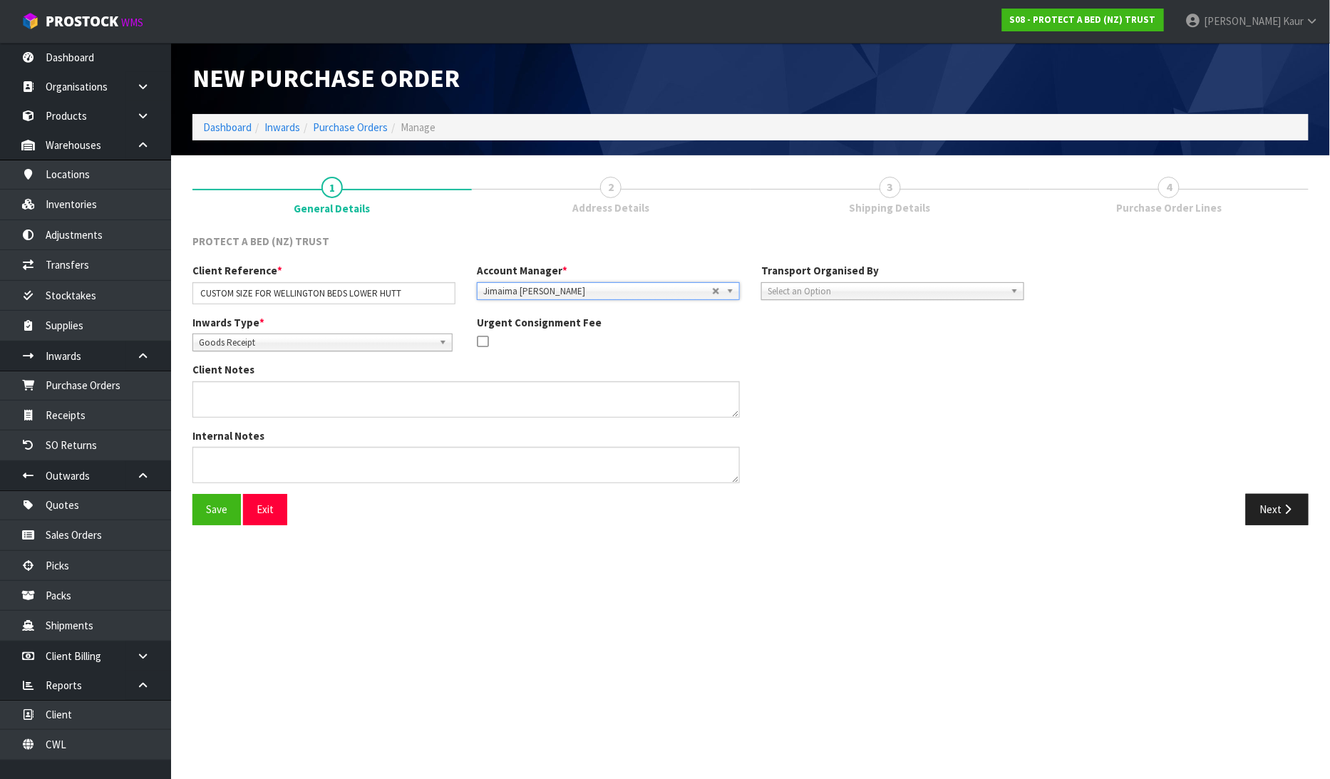
click at [850, 283] on span "Select an Option" at bounding box center [886, 291] width 237 height 17
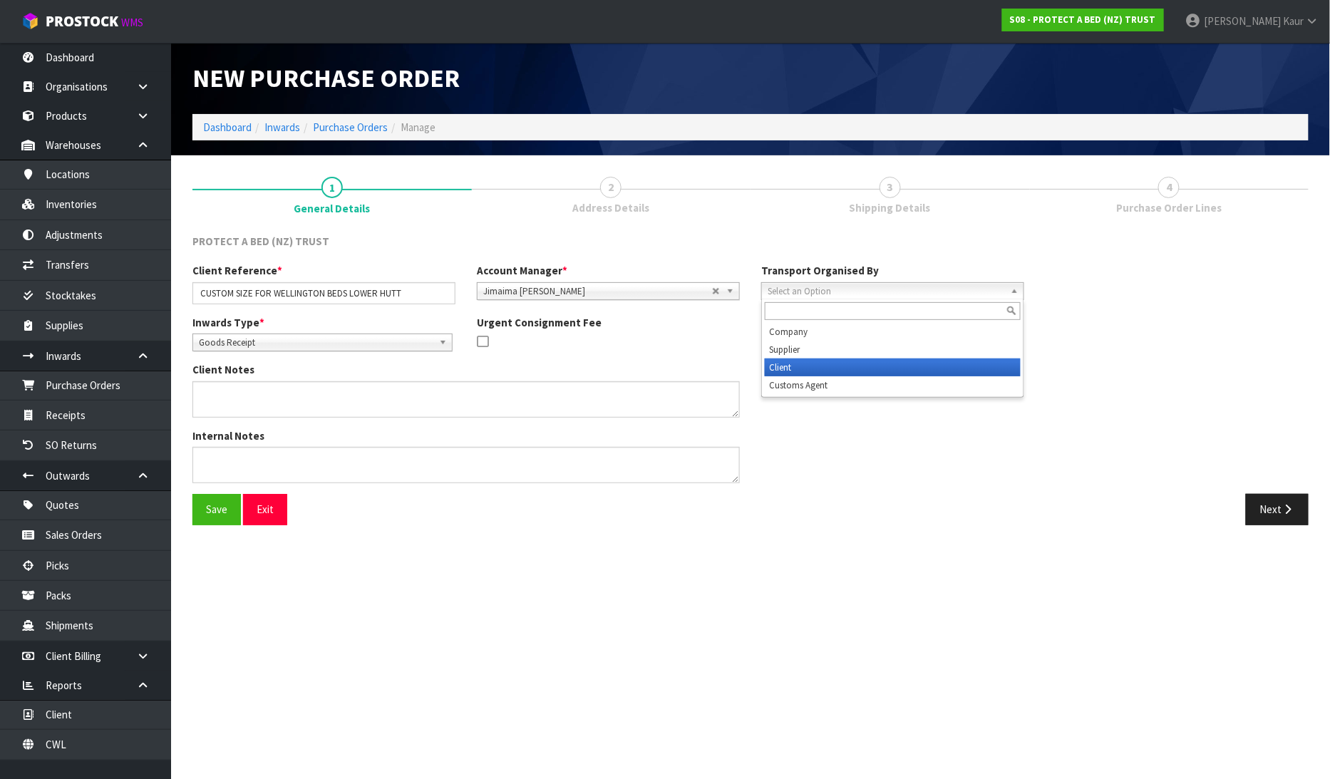
click at [809, 361] on li "Client" at bounding box center [893, 368] width 256 height 18
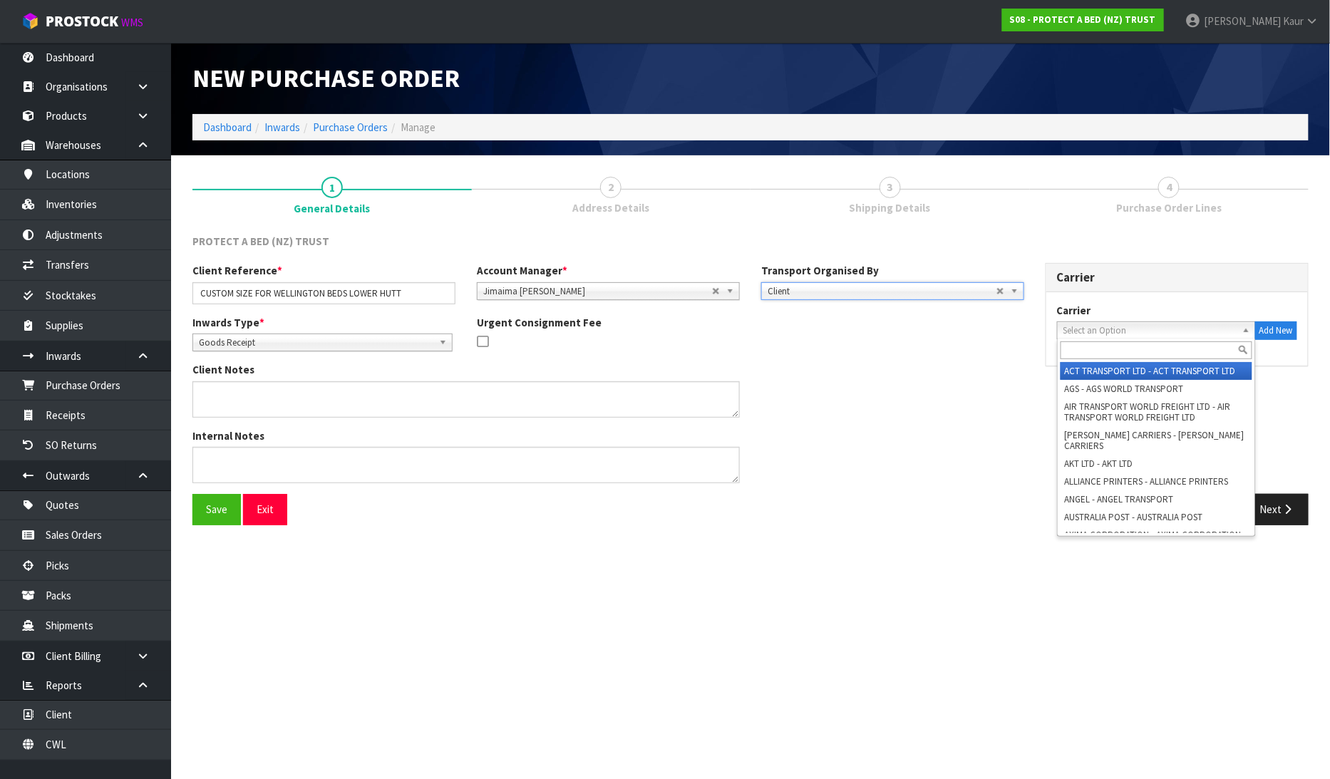
click at [1209, 329] on span "Select an Option" at bounding box center [1150, 330] width 173 height 17
click at [1142, 352] on input "text" at bounding box center [1157, 351] width 192 height 18
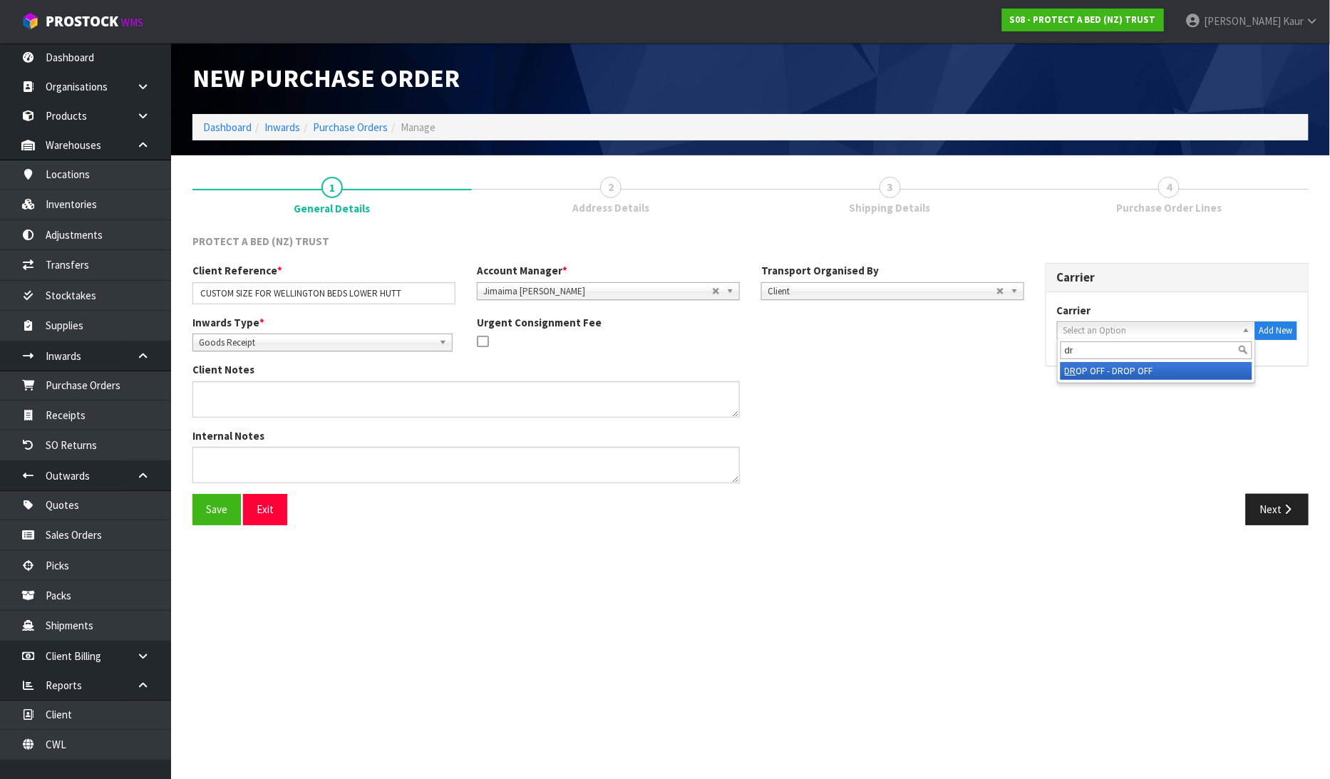
type input "dr"
click at [1132, 361] on div "dr" at bounding box center [1156, 351] width 197 height 24
click at [1129, 369] on li "DR OP OFF - DROP OFF" at bounding box center [1157, 371] width 192 height 18
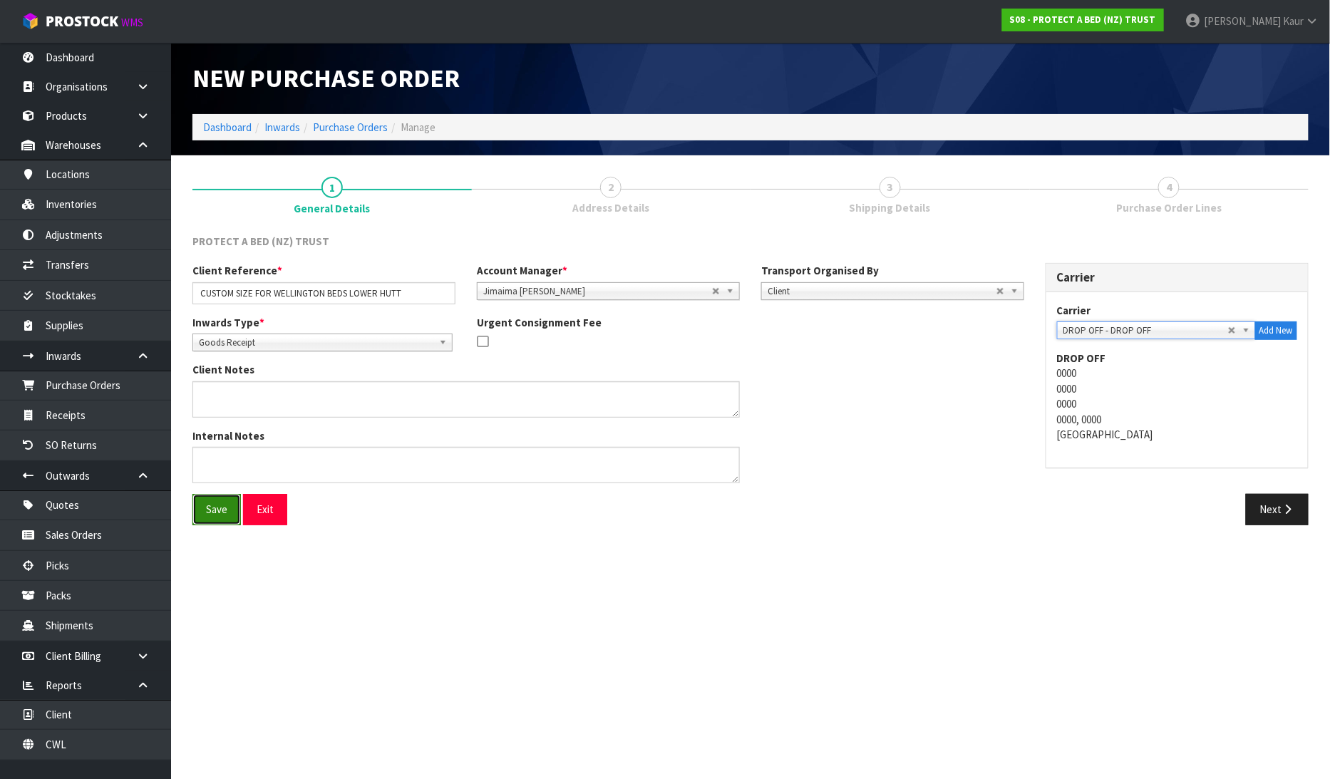
click at [212, 515] on button "Save" at bounding box center [217, 509] width 48 height 31
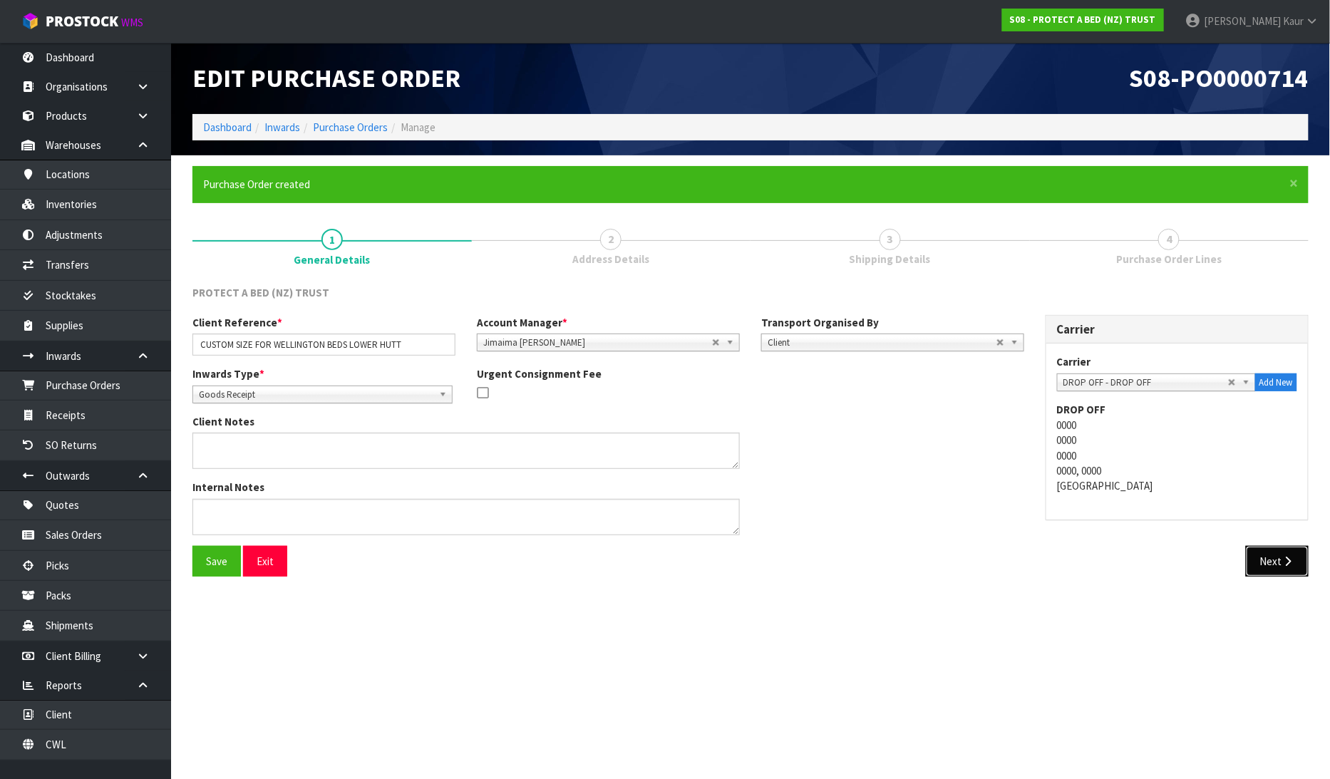
drag, startPoint x: 1278, startPoint y: 560, endPoint x: 50, endPoint y: 232, distance: 1270.8
click at [1278, 556] on button "Next" at bounding box center [1277, 561] width 63 height 31
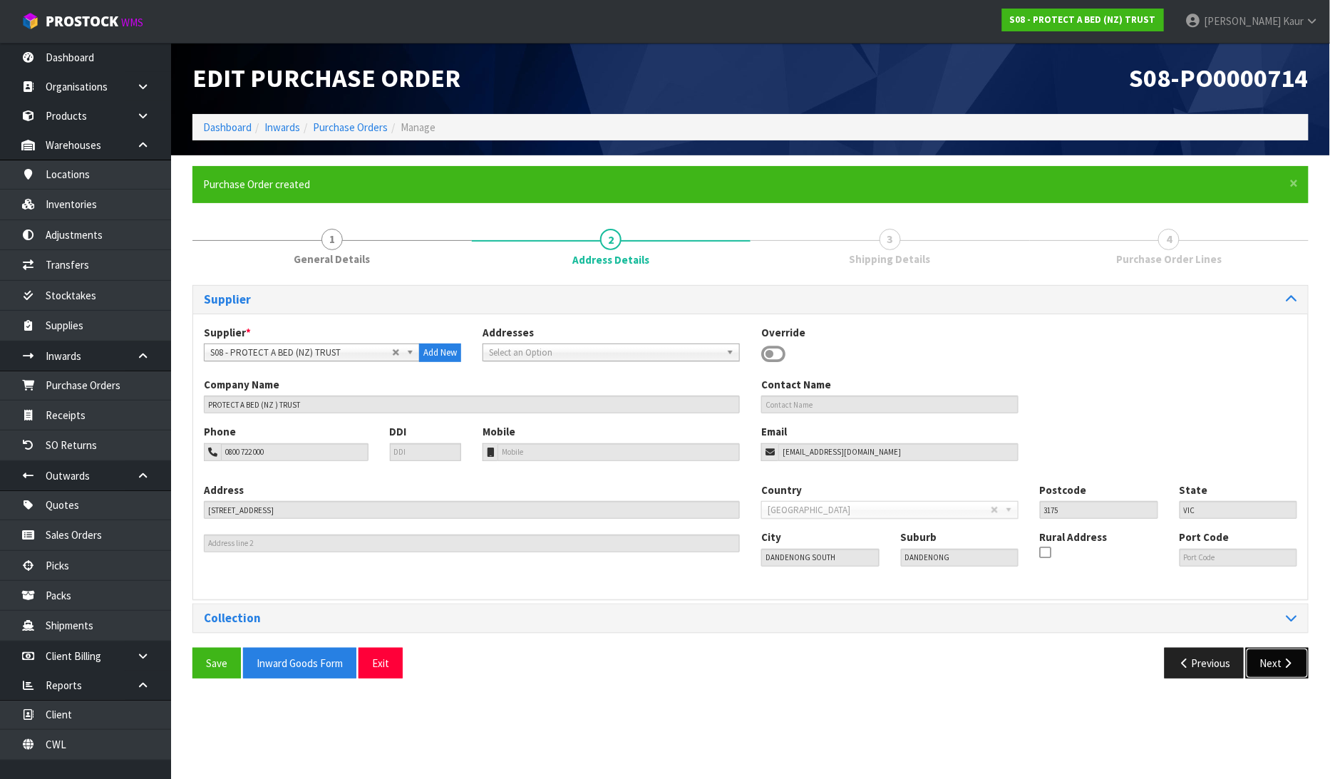
click at [1264, 673] on button "Next" at bounding box center [1277, 663] width 63 height 31
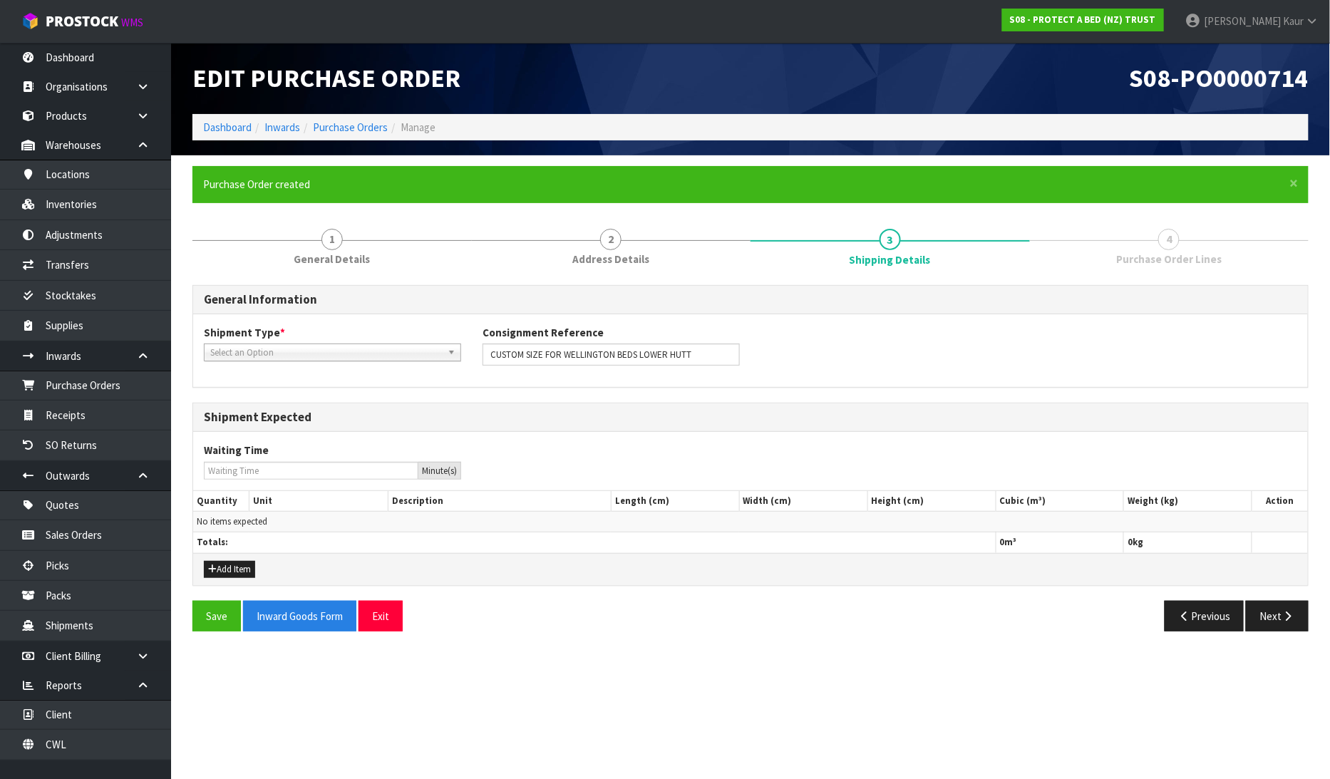
click at [297, 364] on div "Shipment Type * LCL National LCL International FCL-20ft FCL-40ft Select an Opti…" at bounding box center [750, 350] width 1115 height 51
click at [297, 354] on span "Select an Option" at bounding box center [326, 352] width 232 height 17
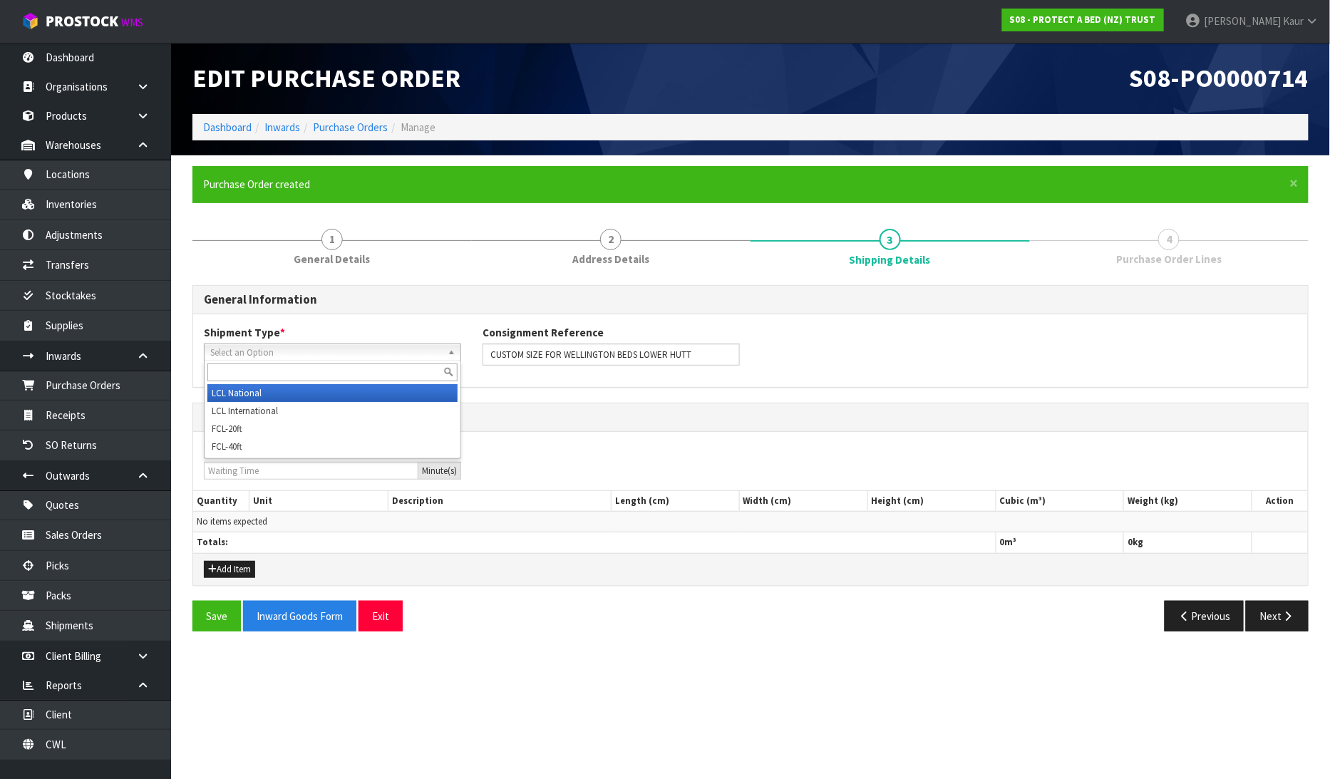
click at [262, 397] on li "LCL National" at bounding box center [332, 393] width 250 height 18
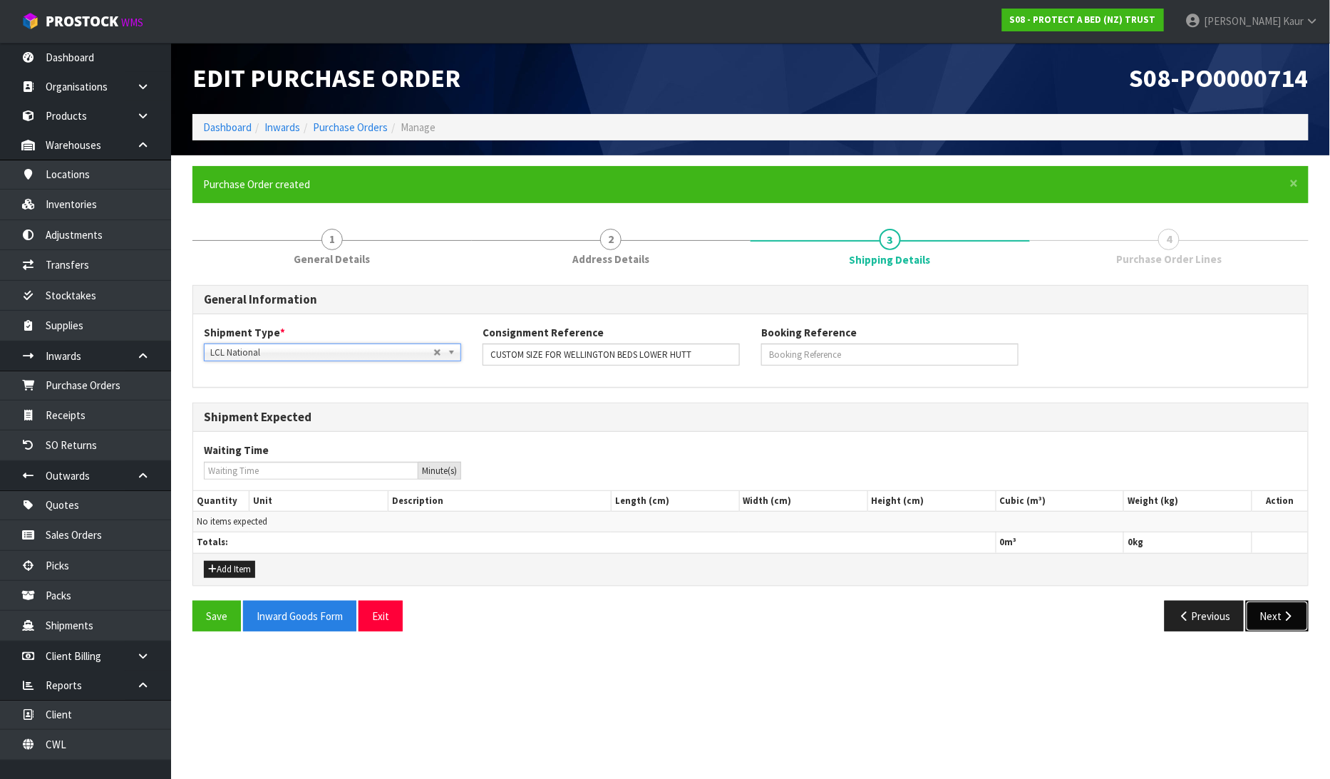
click at [1275, 628] on button "Next" at bounding box center [1277, 616] width 63 height 31
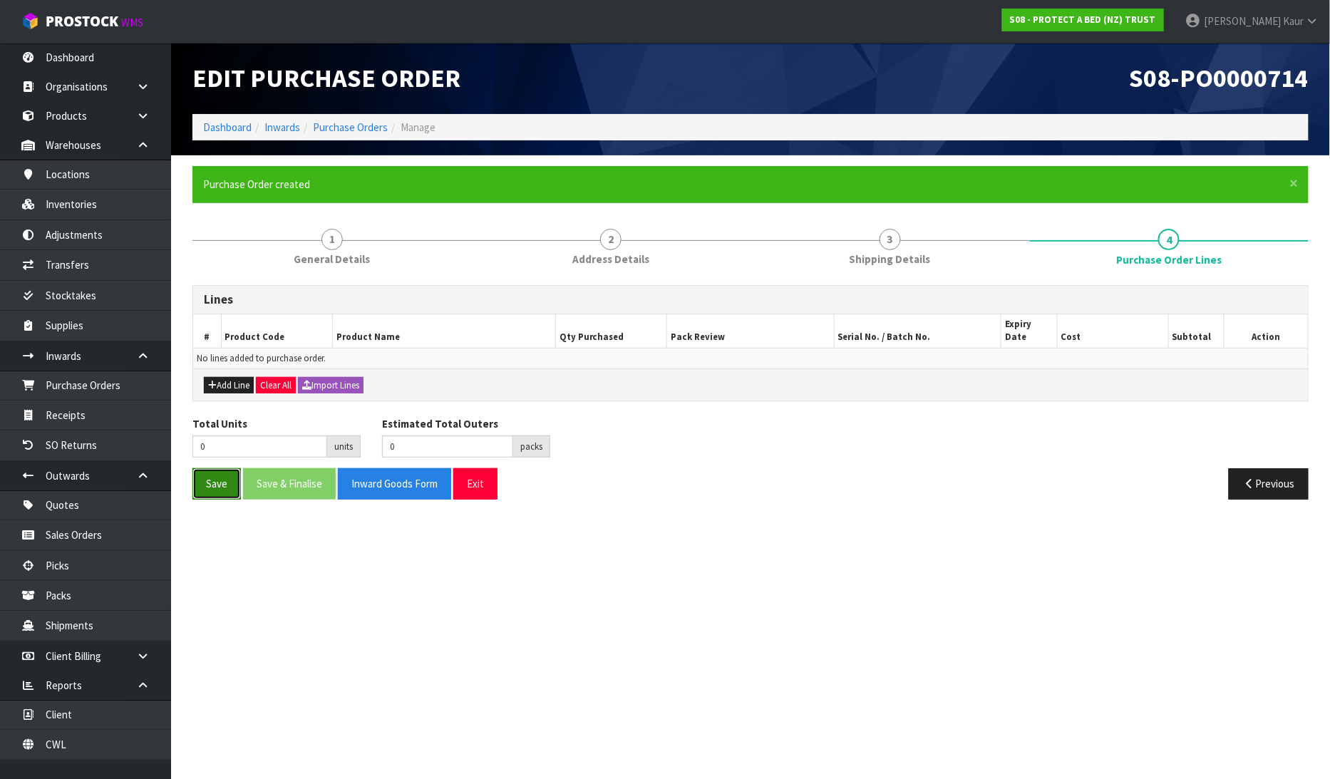
click at [211, 468] on button "Save" at bounding box center [217, 483] width 48 height 31
click at [244, 377] on button "Add Line" at bounding box center [229, 385] width 50 height 17
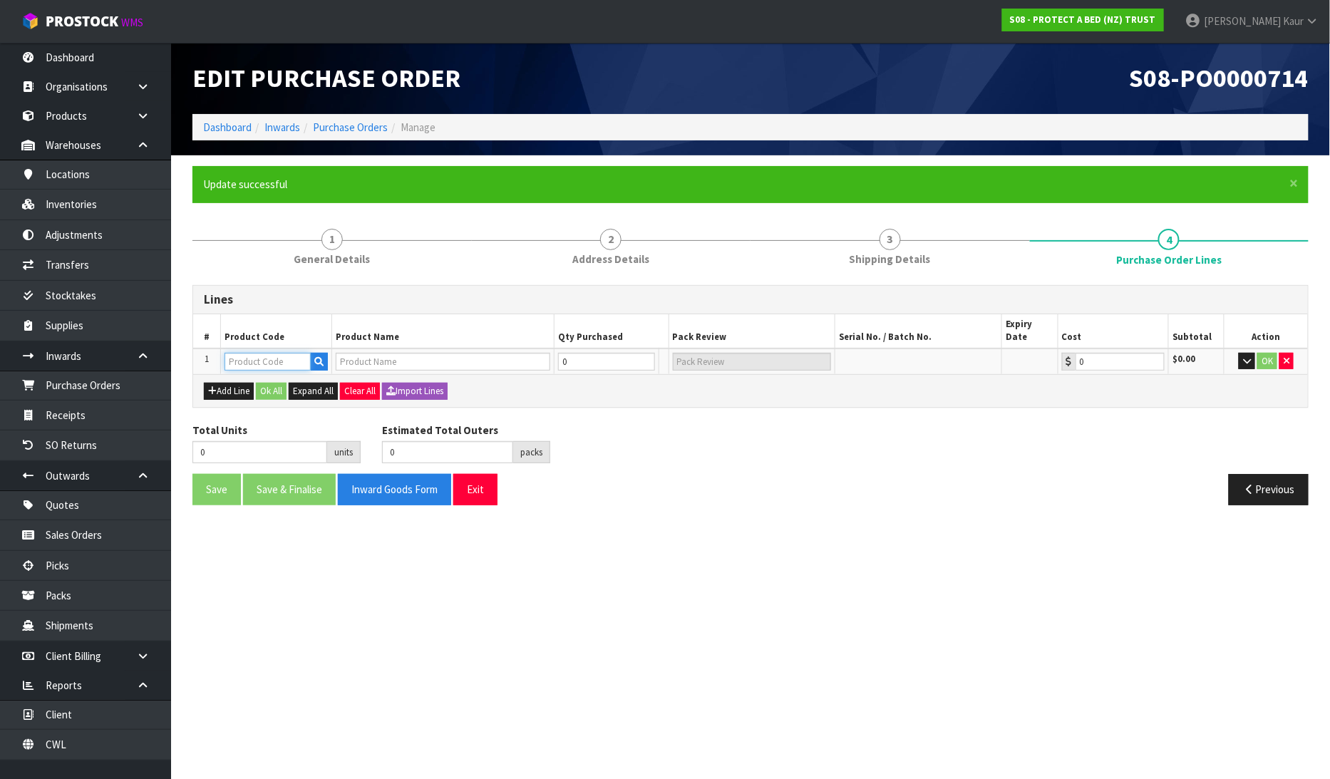
click at [302, 353] on input "text" at bounding box center [268, 362] width 86 height 18
type input "C"
type input "R"
type input "CART"
click at [230, 349] on td at bounding box center [276, 362] width 111 height 26
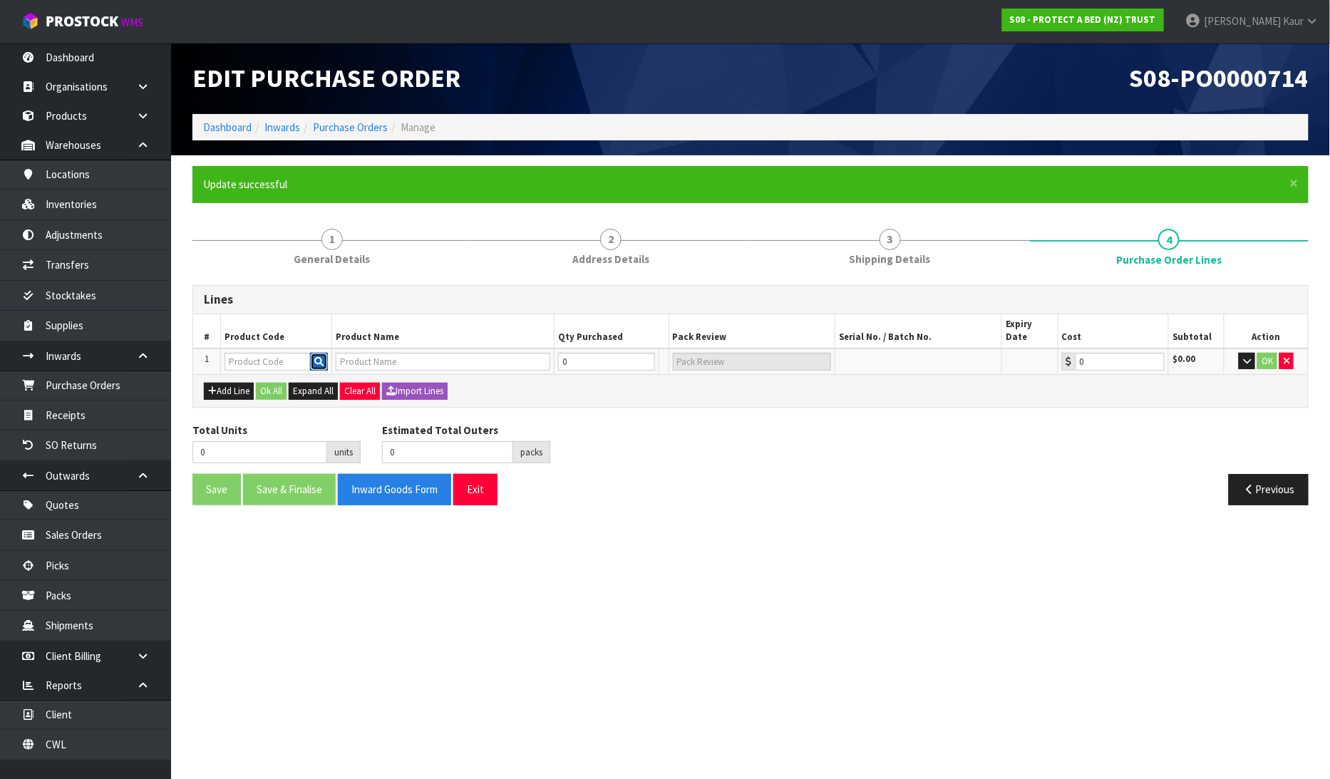
click at [326, 354] on button "button" at bounding box center [319, 362] width 18 height 19
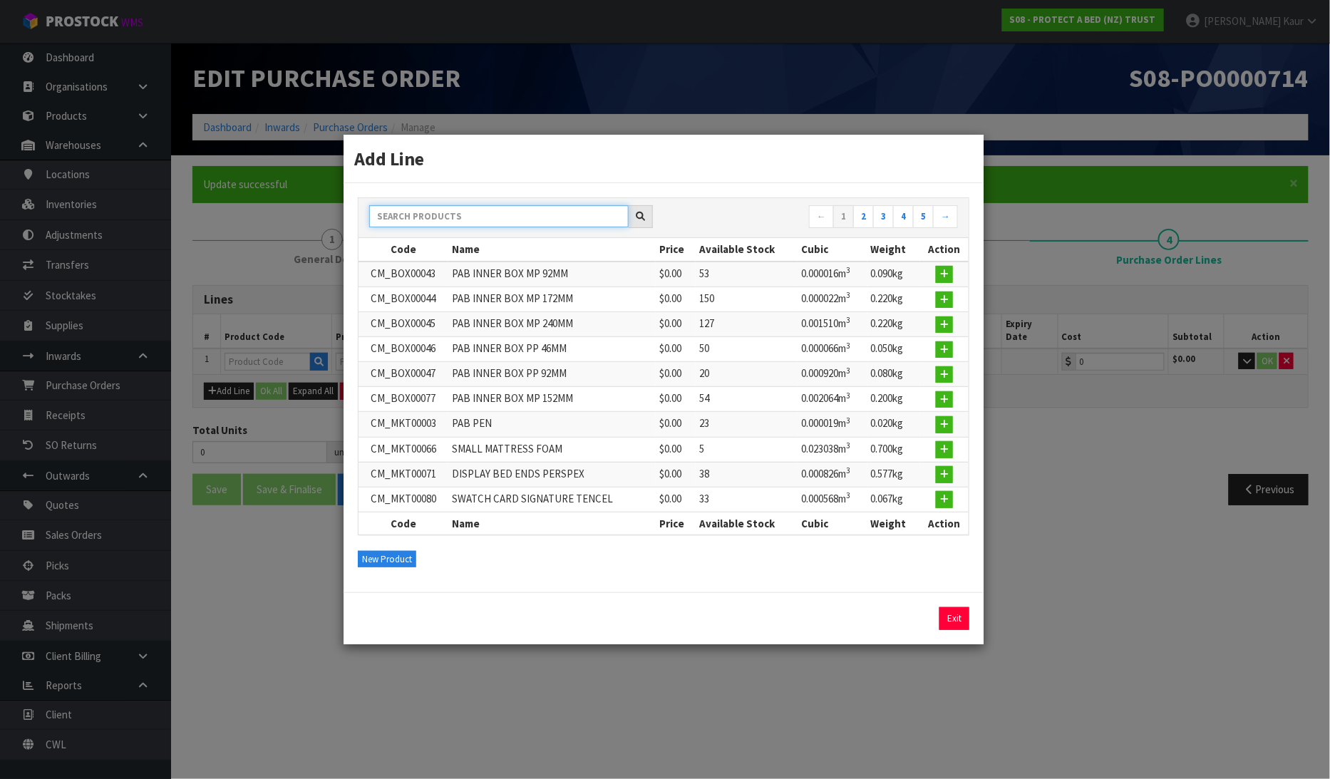
click at [597, 219] on input "text" at bounding box center [499, 216] width 260 height 22
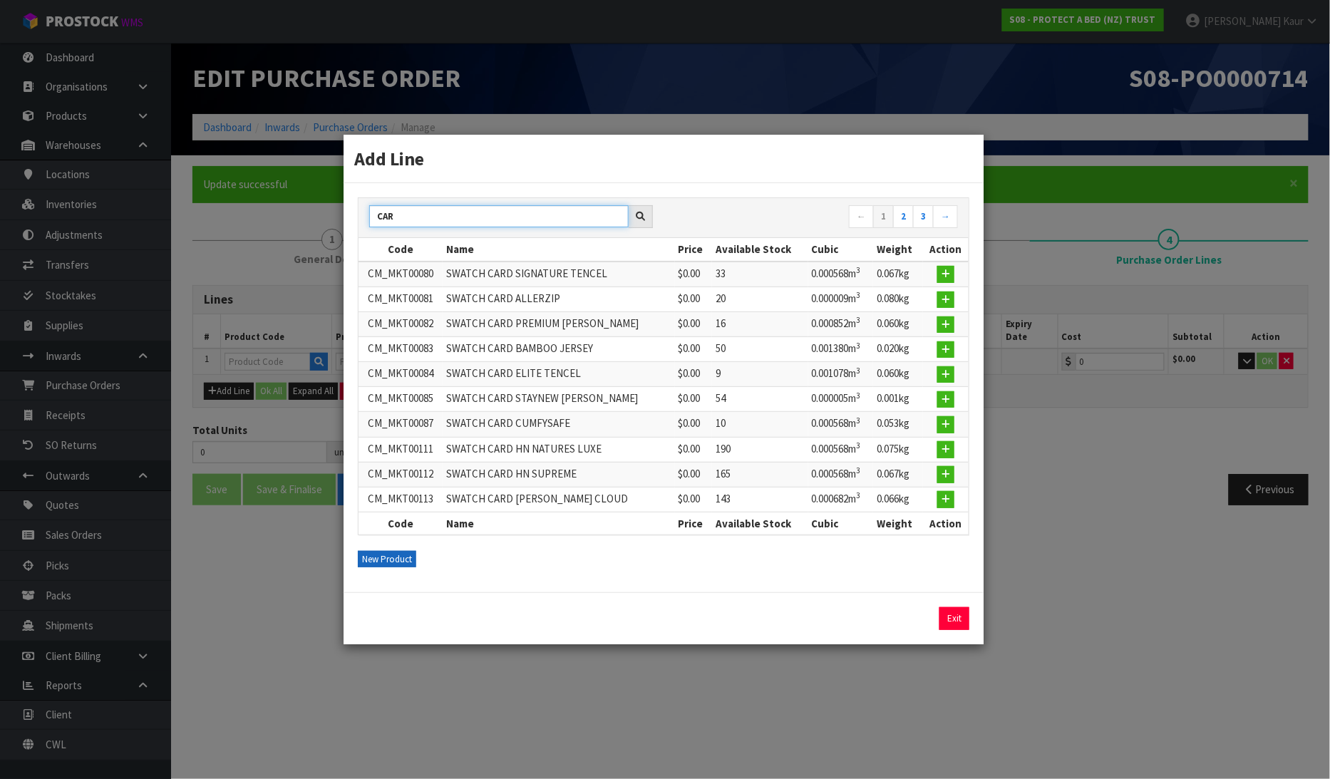
type input "CAR"
click at [379, 552] on button "New Product" at bounding box center [387, 559] width 58 height 17
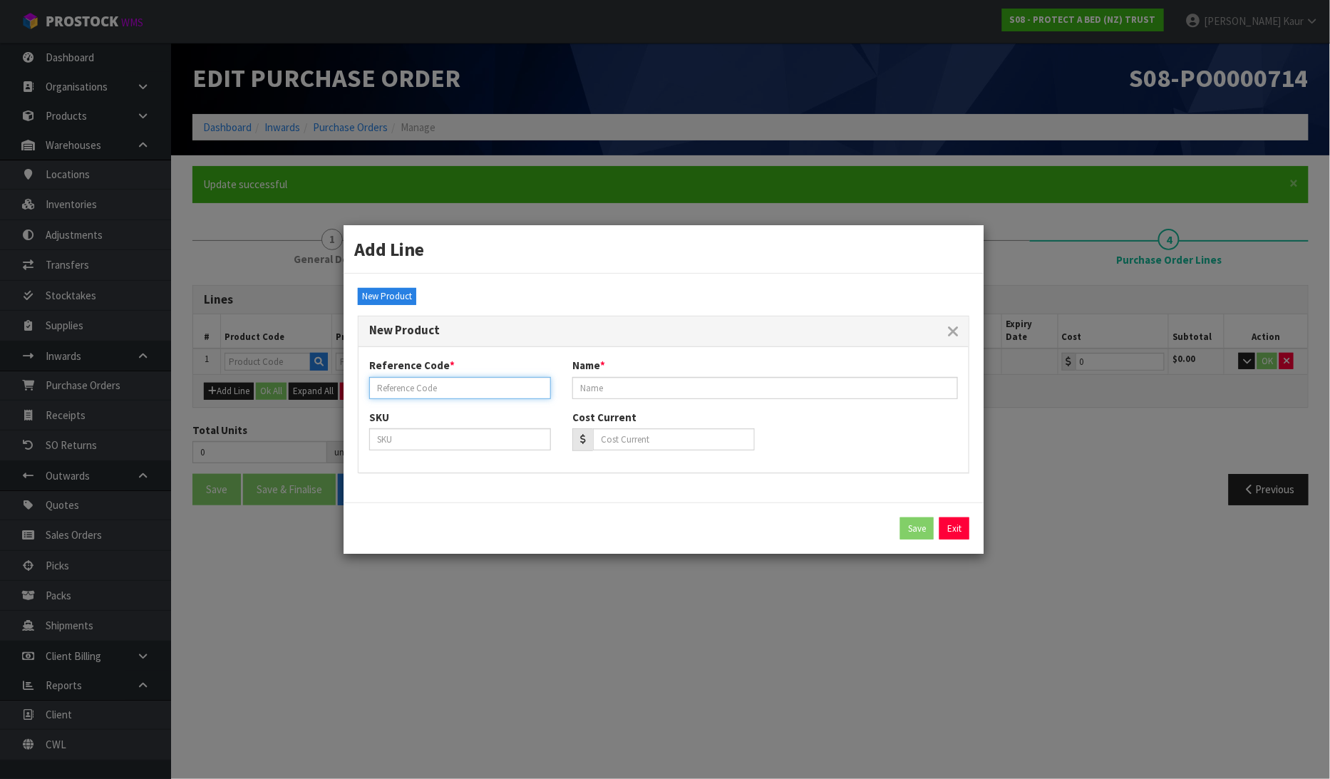
click at [441, 388] on input "text" at bounding box center [460, 388] width 182 height 22
type input "CUSTBAMBOO"
type input "C"
type input "BAMBOO CUSTOM SIZE 168X213+50CM"
click at [908, 523] on button "Save" at bounding box center [918, 529] width 34 height 23
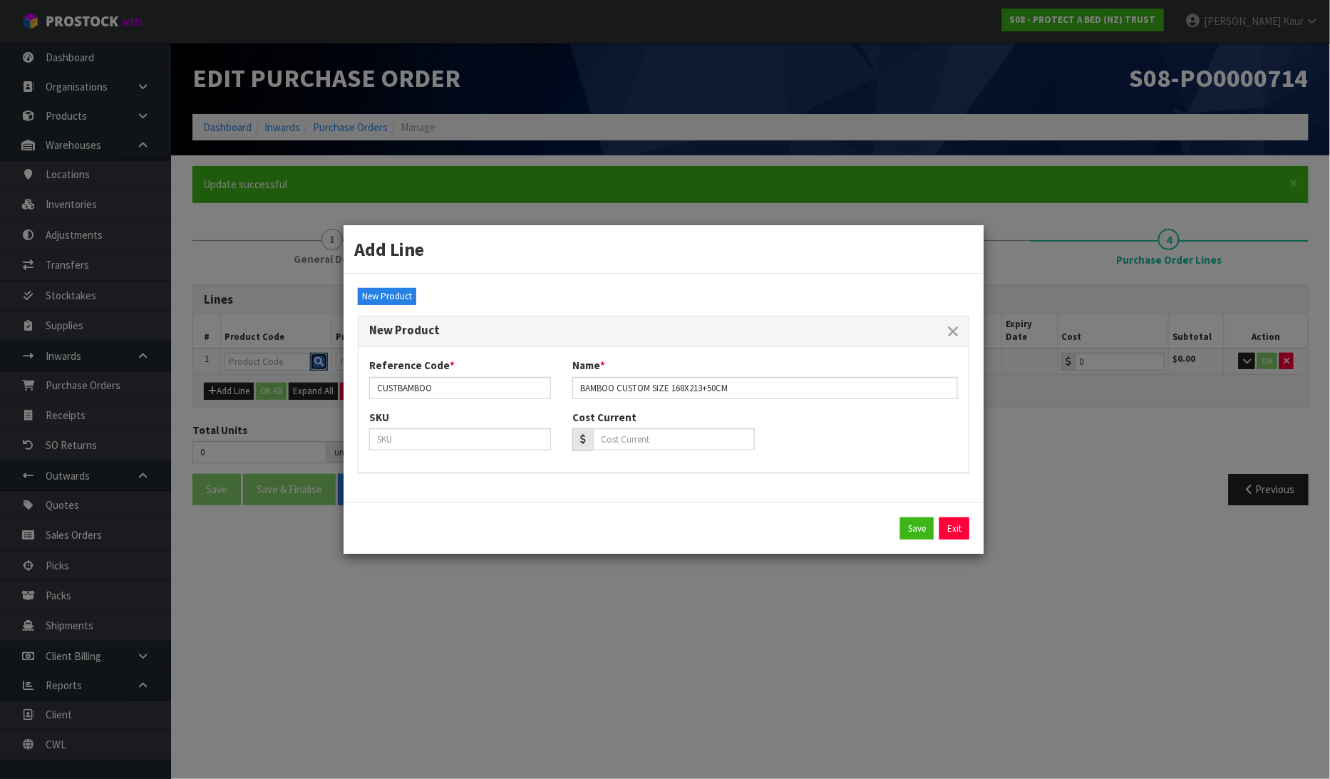
type input "CUSTBAMBOO"
type input "BAMBOO CUSTOM SIZE 168X213+50CM"
type input "0.00"
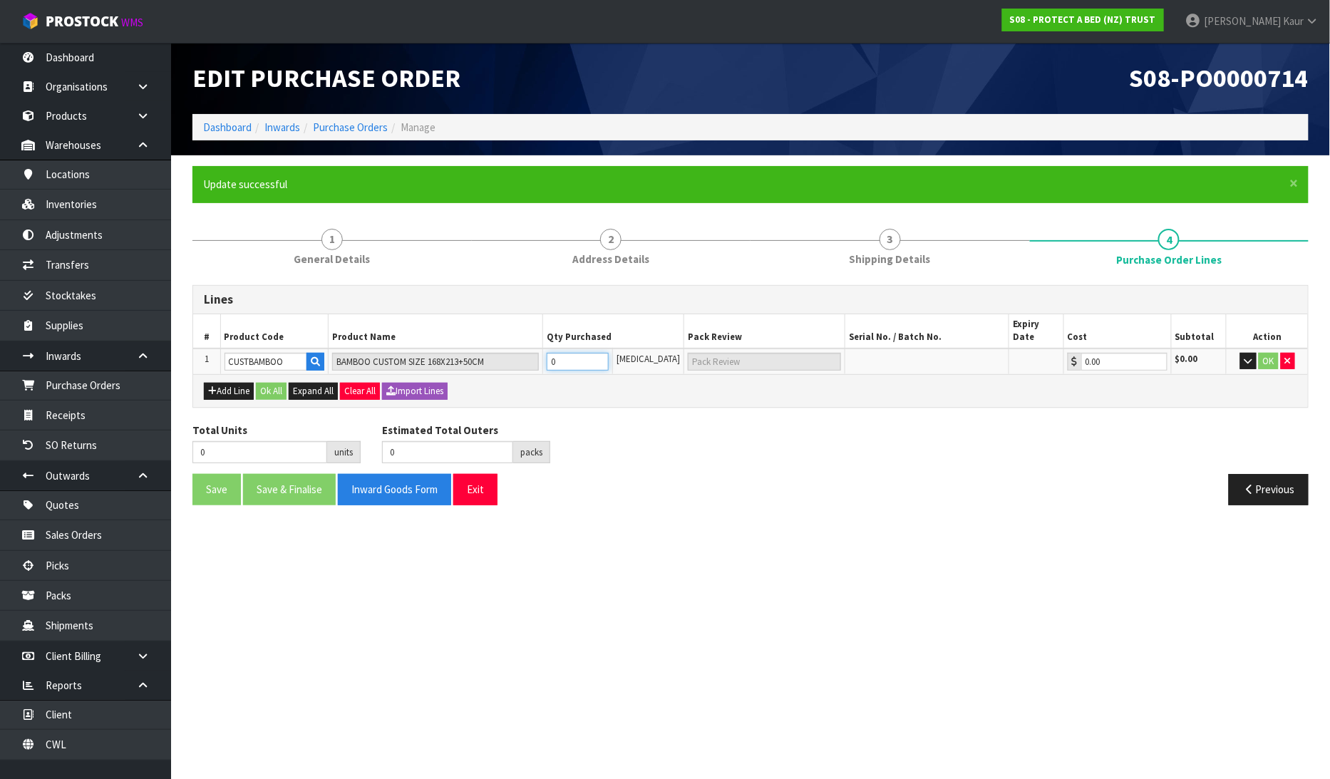
click at [585, 353] on input "0" at bounding box center [578, 362] width 63 height 18
type input "1"
type input "1 [MEDICAL_DATA]"
type input "1"
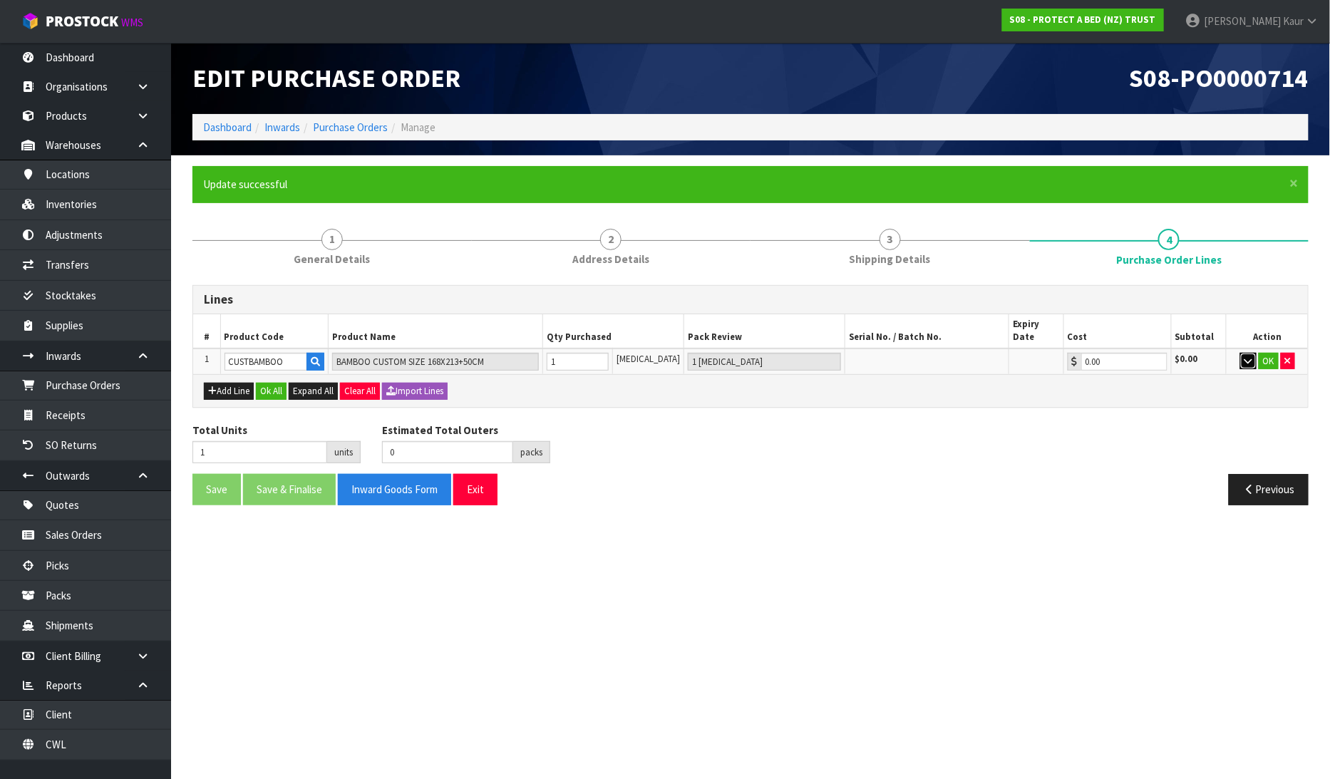
click at [1249, 356] on icon "button" at bounding box center [1249, 360] width 8 height 9
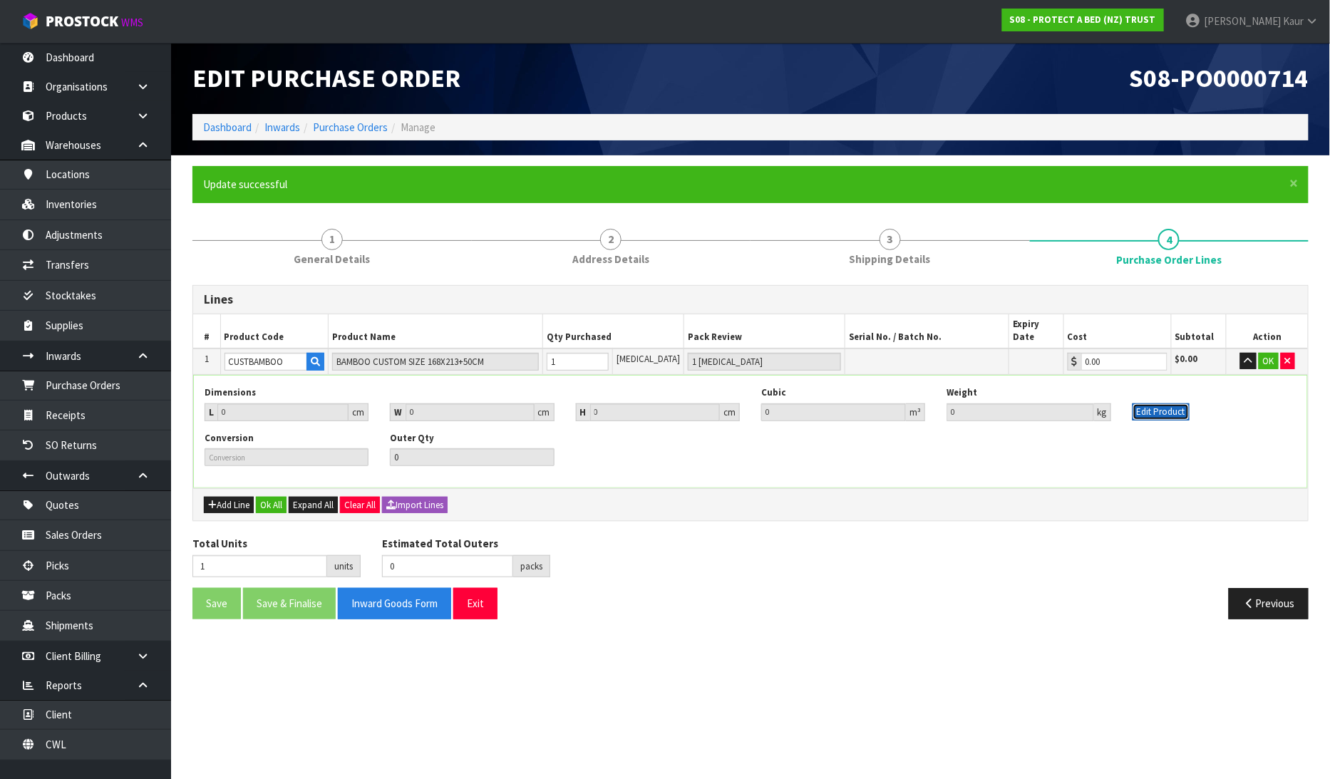
click at [1149, 389] on div "Edit Product" at bounding box center [1214, 403] width 185 height 34
click at [1152, 404] on button "Edit Product" at bounding box center [1161, 412] width 57 height 17
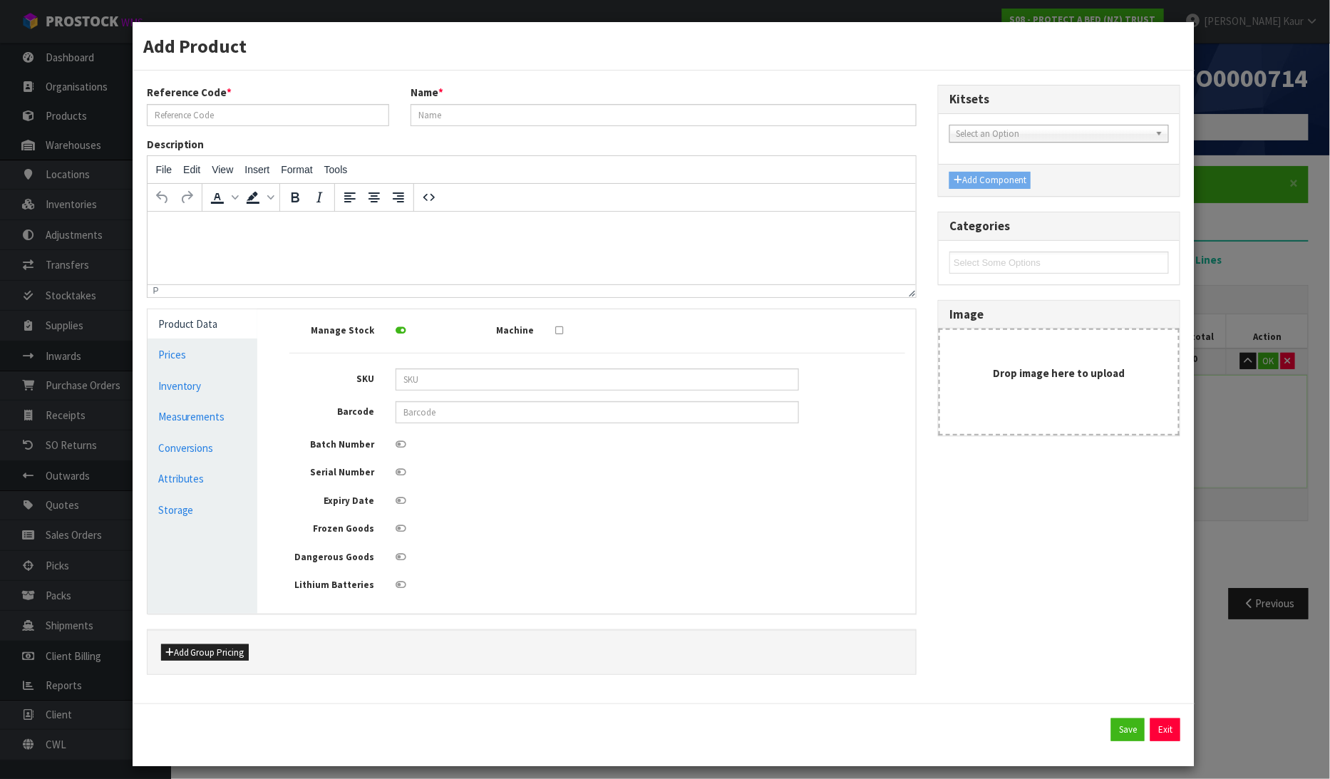
type input "CUSTBAMBOO"
type input "BAMBOO CUSTOM SIZE 168X213+50CM"
type input "0"
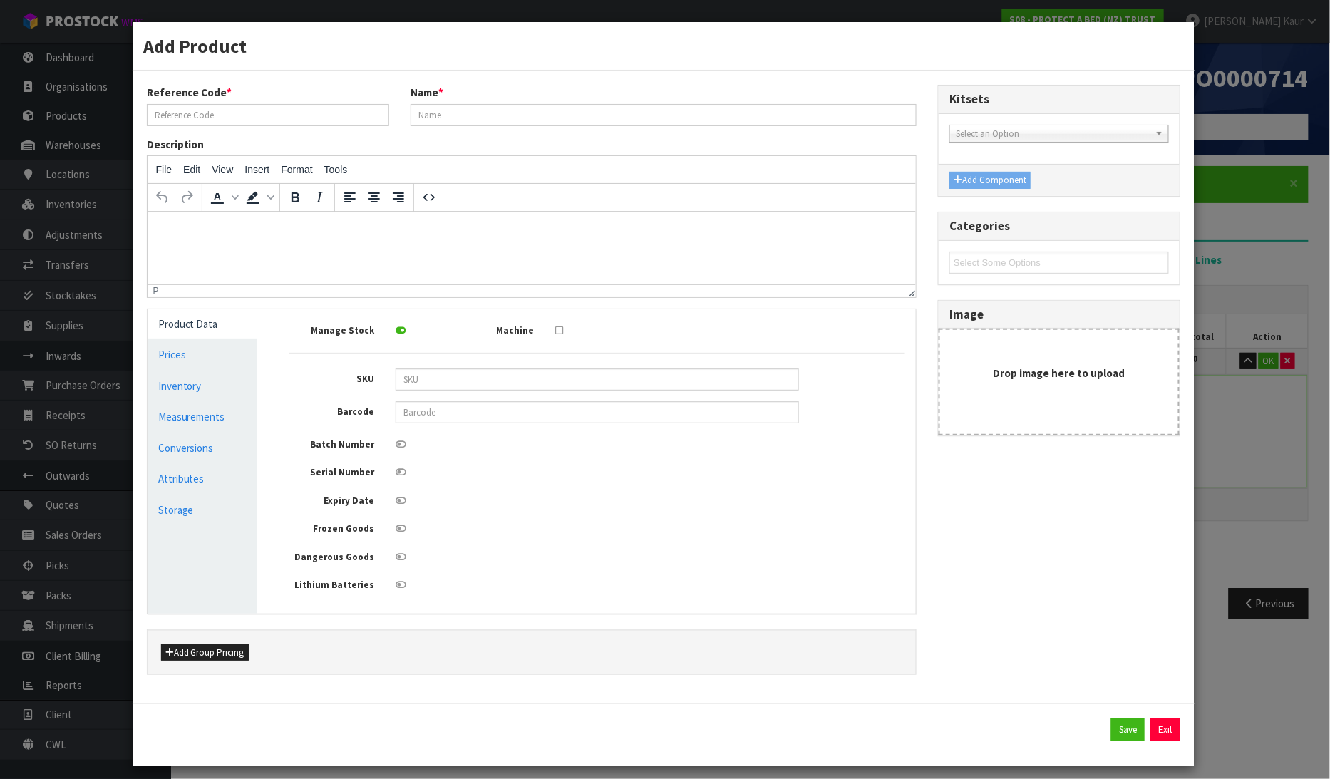
type input "0"
click at [237, 419] on link "Measurements" at bounding box center [203, 416] width 111 height 29
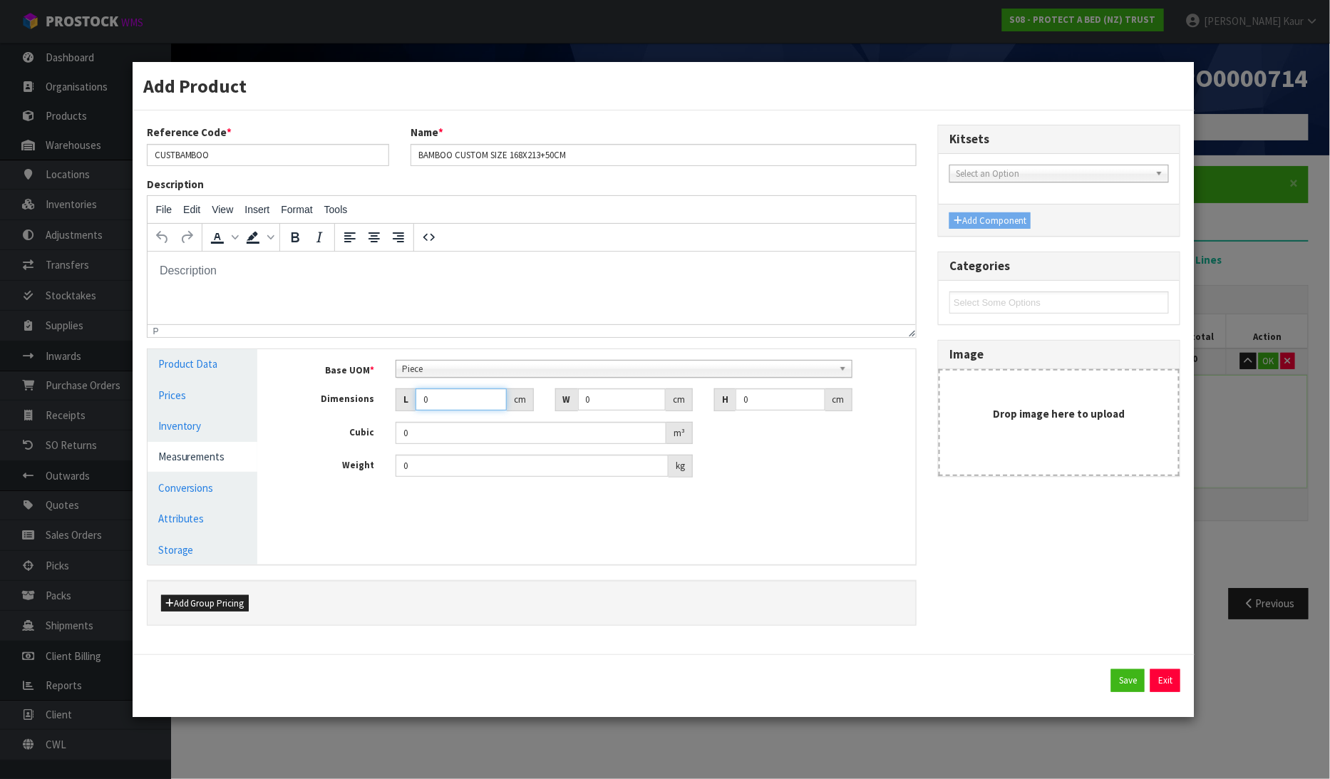
click at [444, 401] on input "0" at bounding box center [461, 400] width 91 height 22
type input "02"
type input "0.000001"
click at [433, 404] on input "029" at bounding box center [461, 400] width 91 height 22
type input "29"
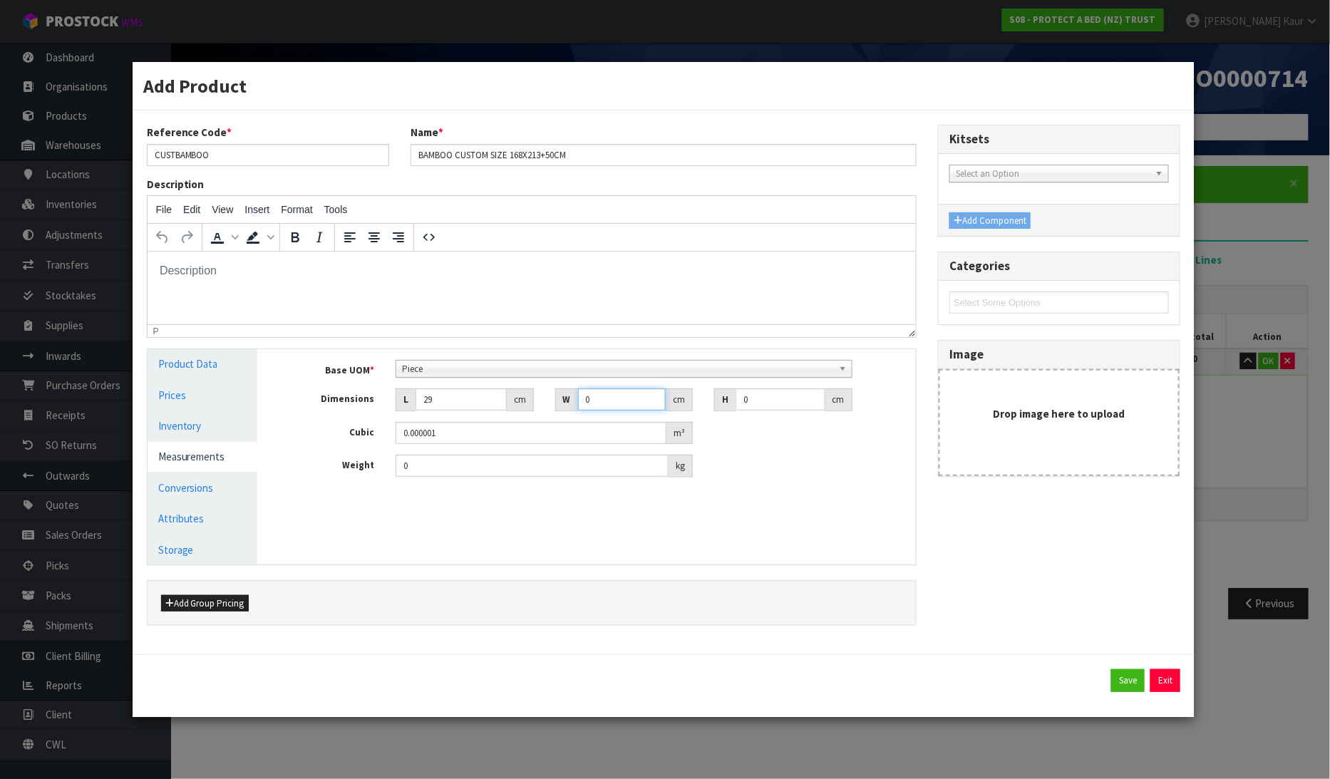
click at [615, 396] on input "0" at bounding box center [622, 400] width 88 height 22
type input "0"
type input "27"
type input "6"
type input "0.004698"
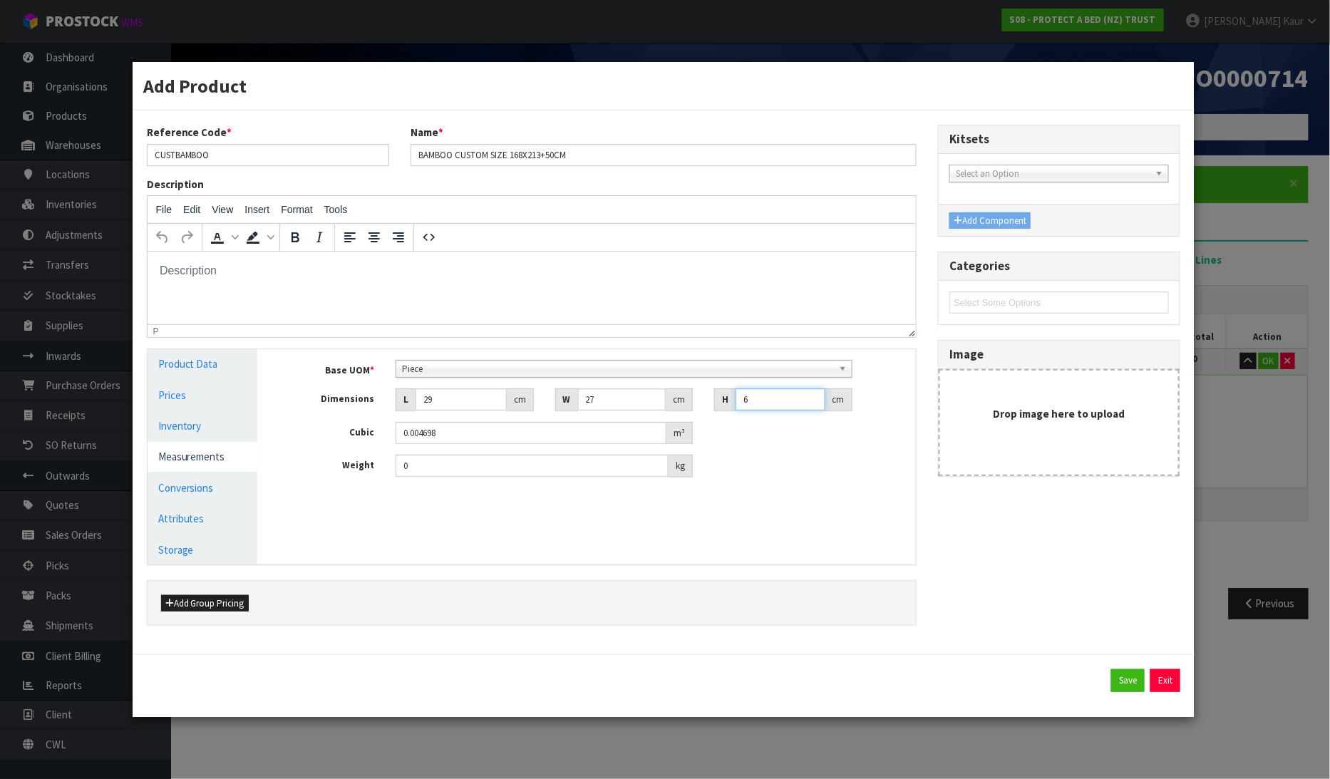
type input "6"
drag, startPoint x: 444, startPoint y: 456, endPoint x: 345, endPoint y: 429, distance: 102.9
click at [349, 436] on div "Base UOM * Bag Bar Basket Bin Bottle Box Bundle Cabinet Cage Carton Case Coil C…" at bounding box center [597, 419] width 616 height 118
type input "0.92"
click at [173, 393] on link "Prices" at bounding box center [203, 395] width 111 height 29
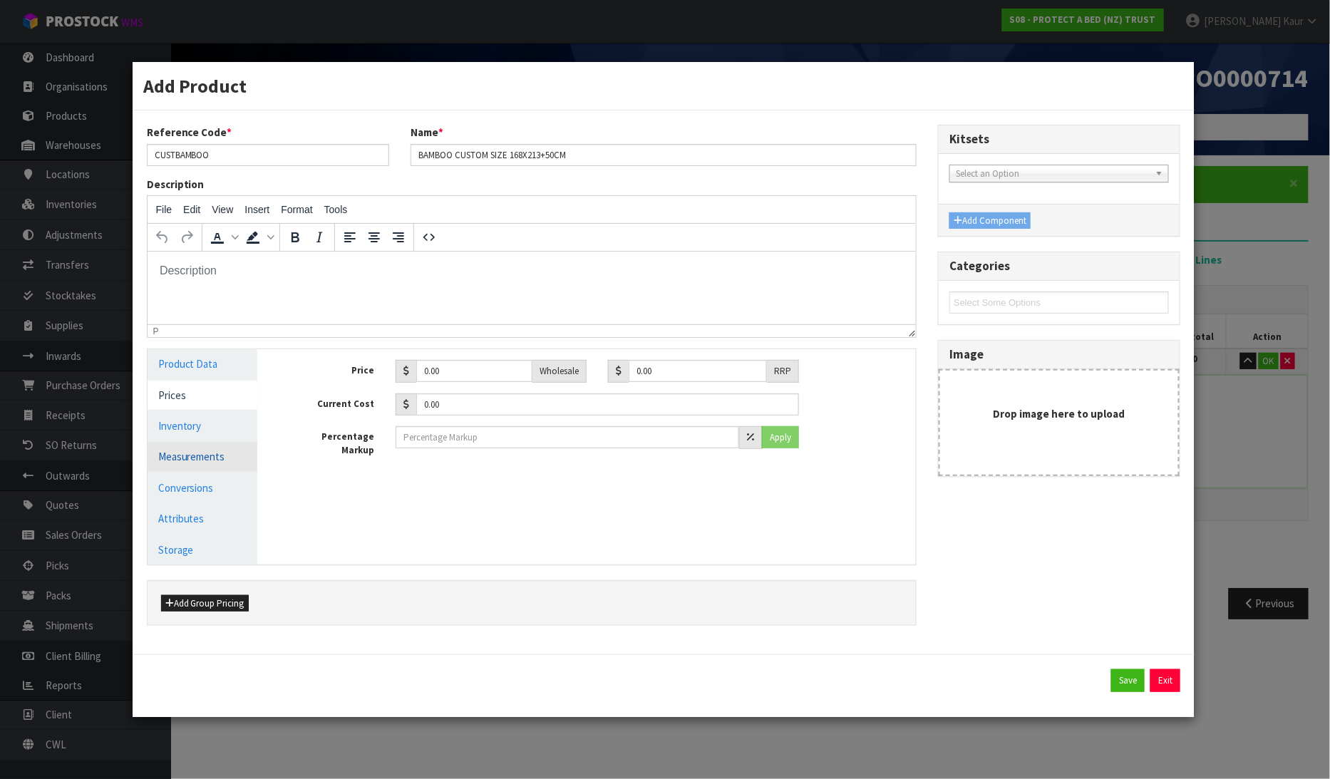
click at [196, 458] on link "Measurements" at bounding box center [203, 456] width 111 height 29
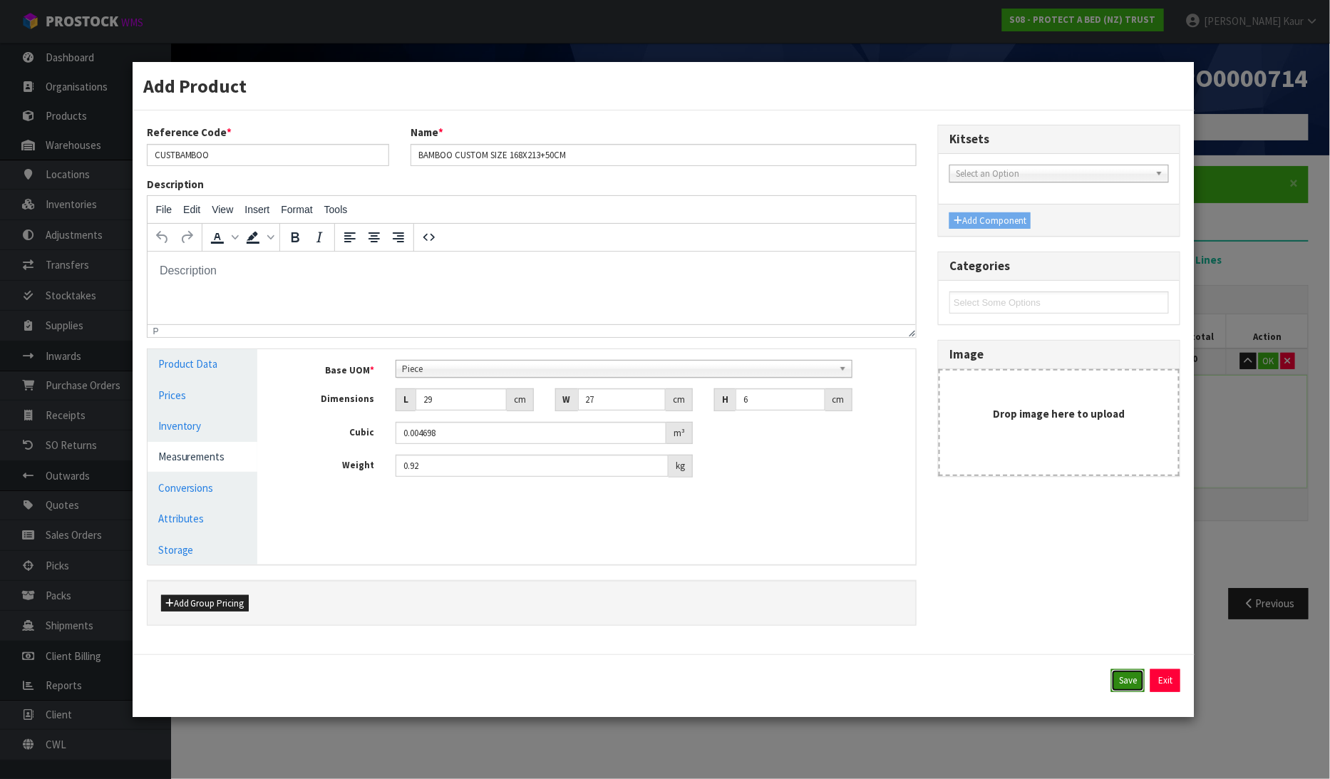
click at [1118, 687] on button "Save" at bounding box center [1129, 681] width 34 height 23
type input "29"
type input "27"
type input "6"
type input "0.004698"
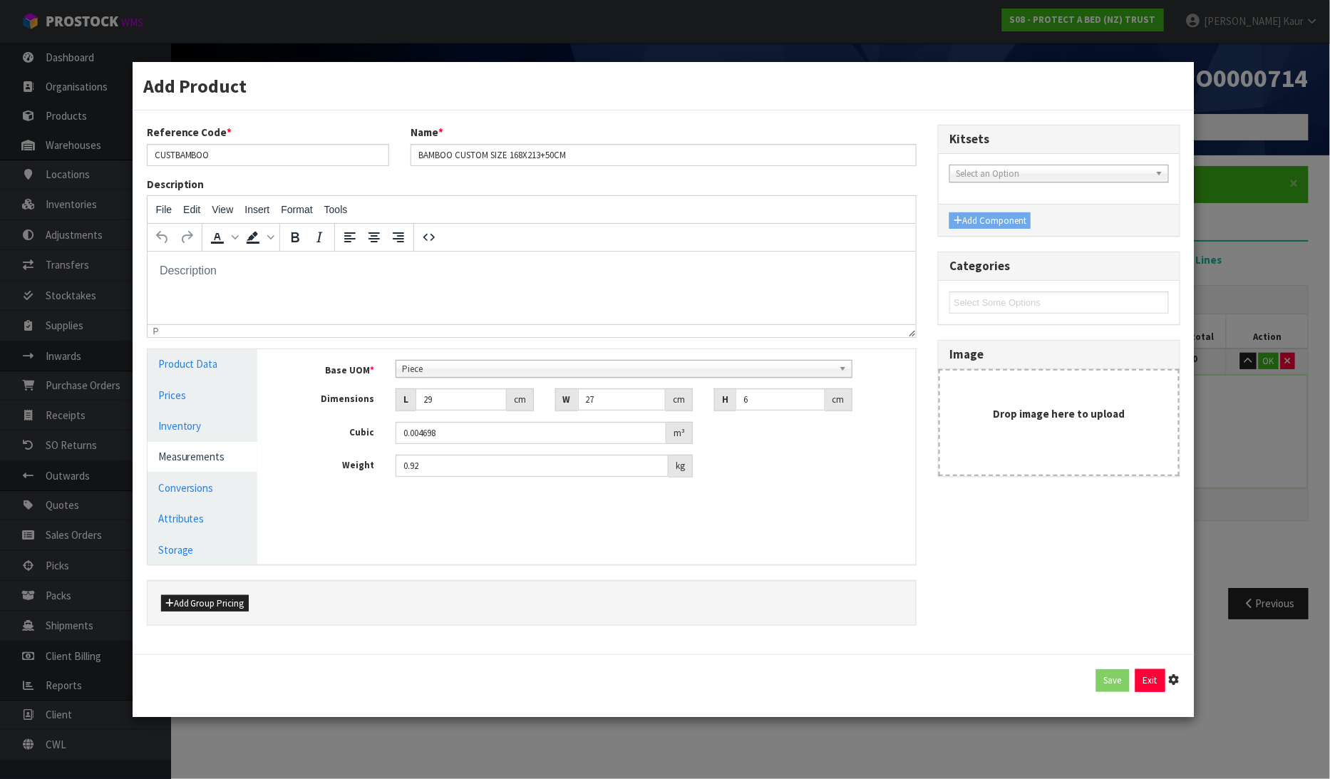
type input "0.92"
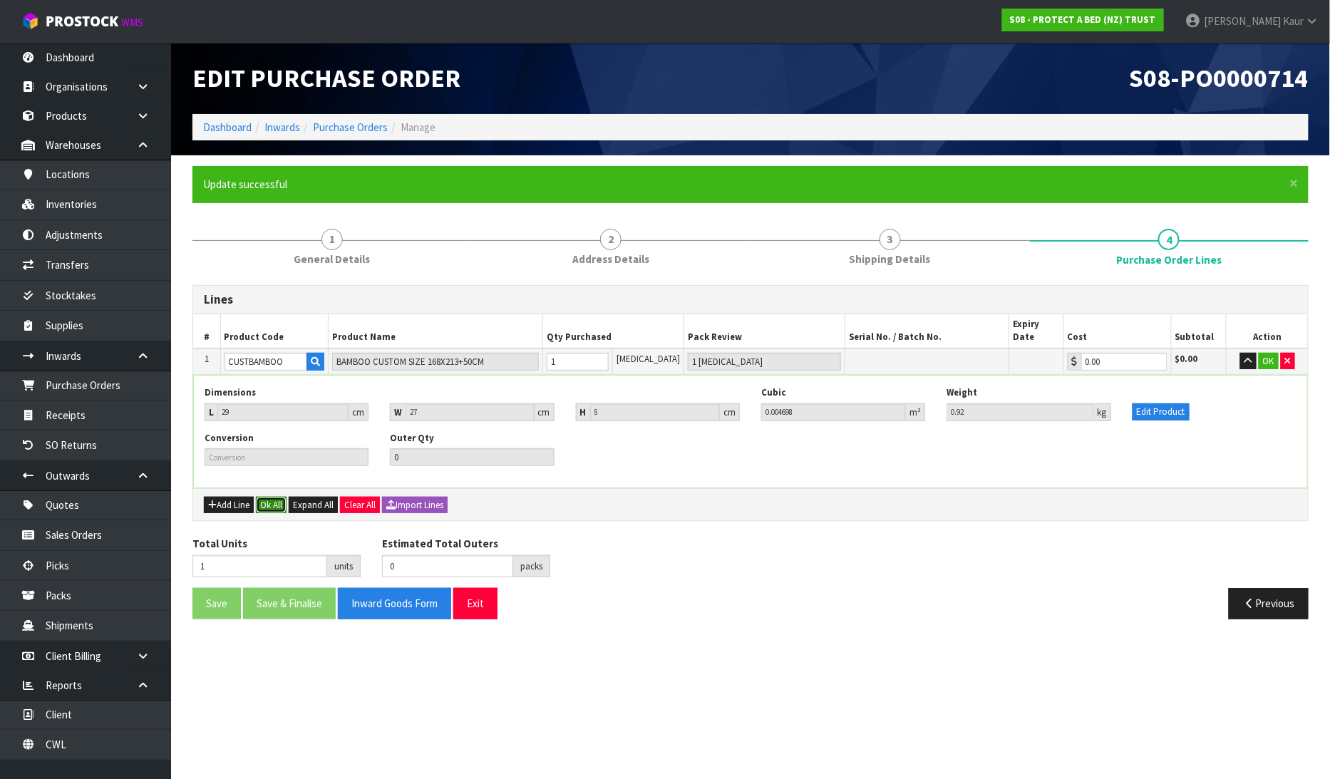
click at [279, 497] on button "Ok All" at bounding box center [271, 505] width 31 height 17
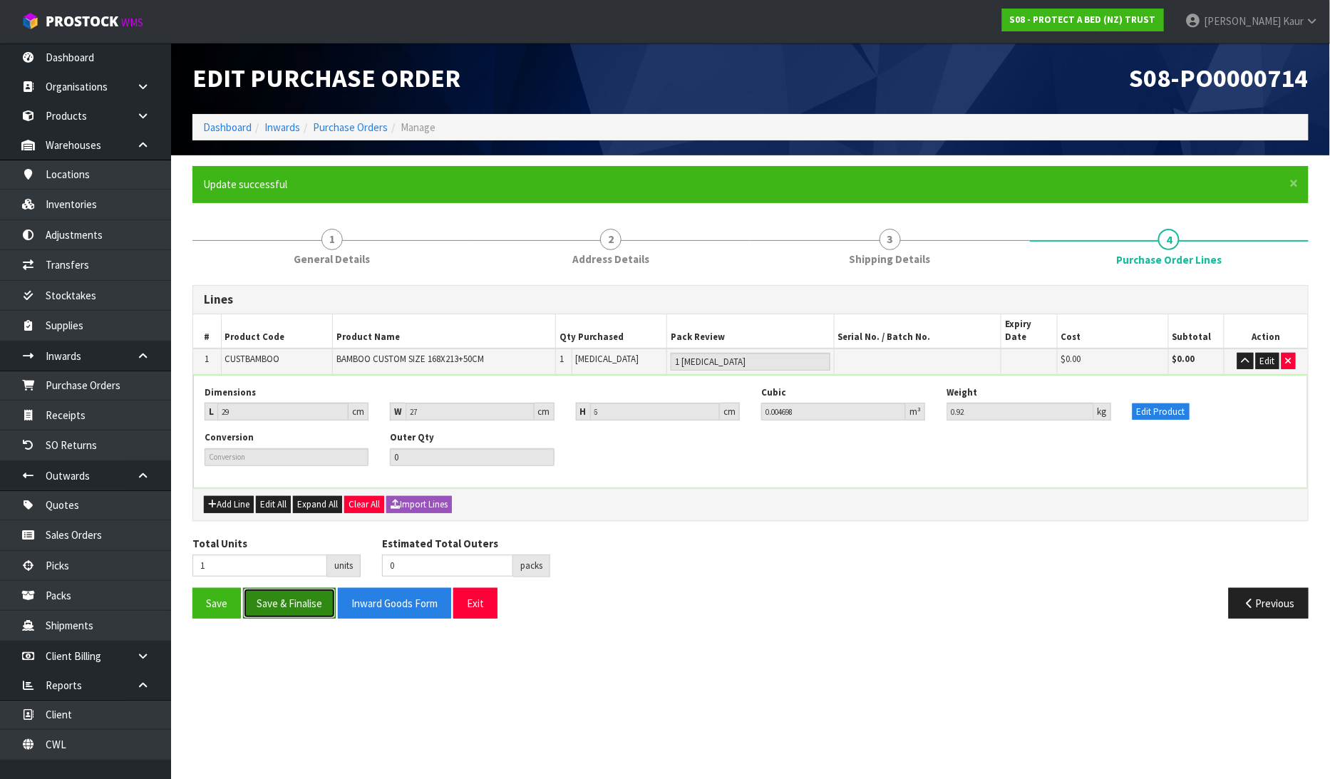
click at [281, 593] on button "Save & Finalise" at bounding box center [289, 603] width 93 height 31
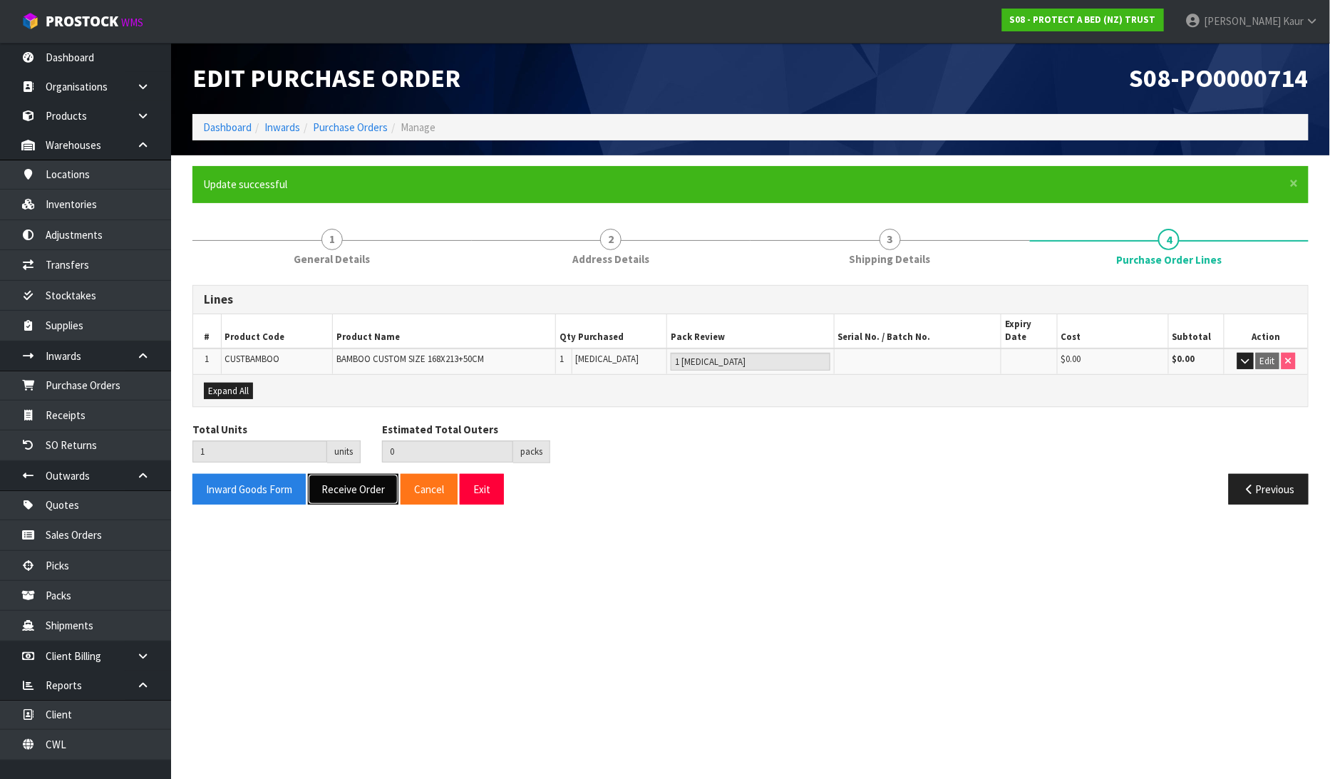
click at [388, 474] on button "Receive Order" at bounding box center [353, 489] width 91 height 31
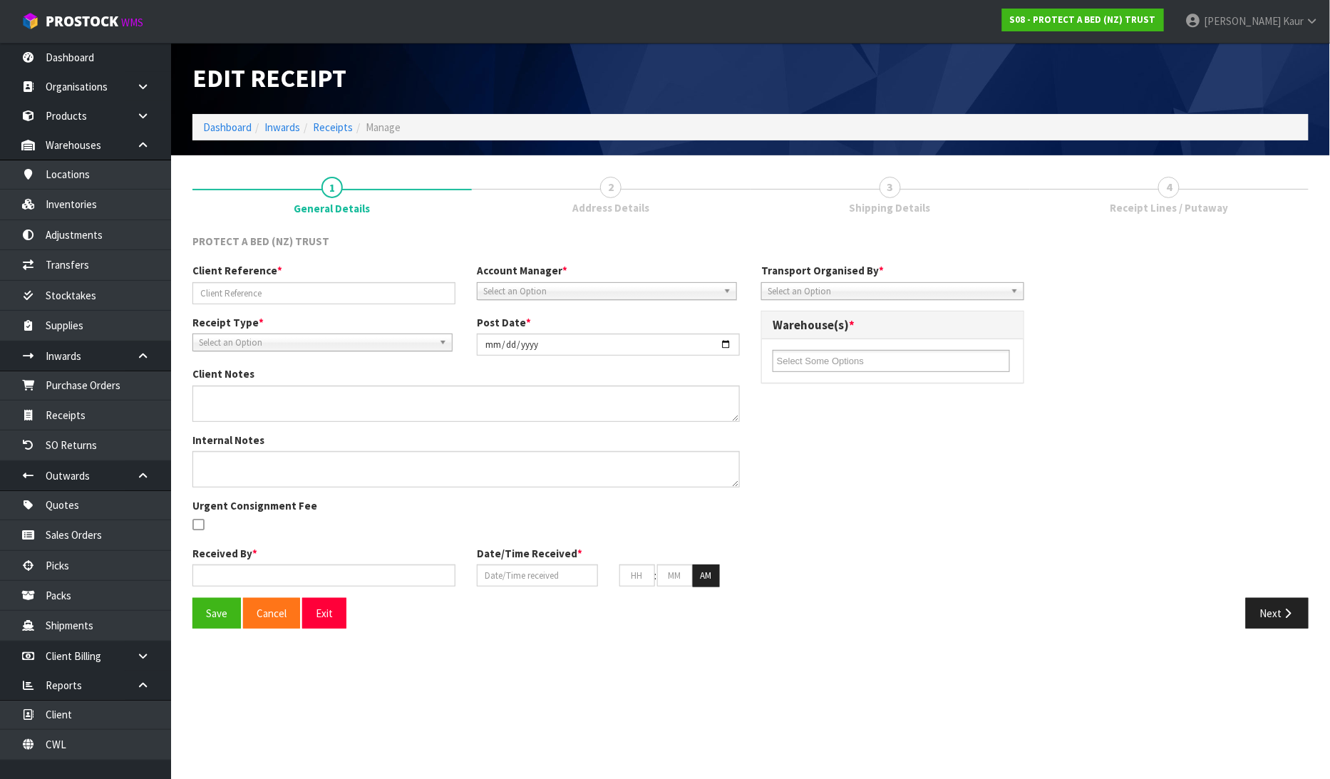
type input "CUSTOM SIZE FOR WELLINGTON BEDS LOWER HUTT"
type input "[DATE]"
type input "[PERSON_NAME]"
type input "[DATE]"
type input "10"
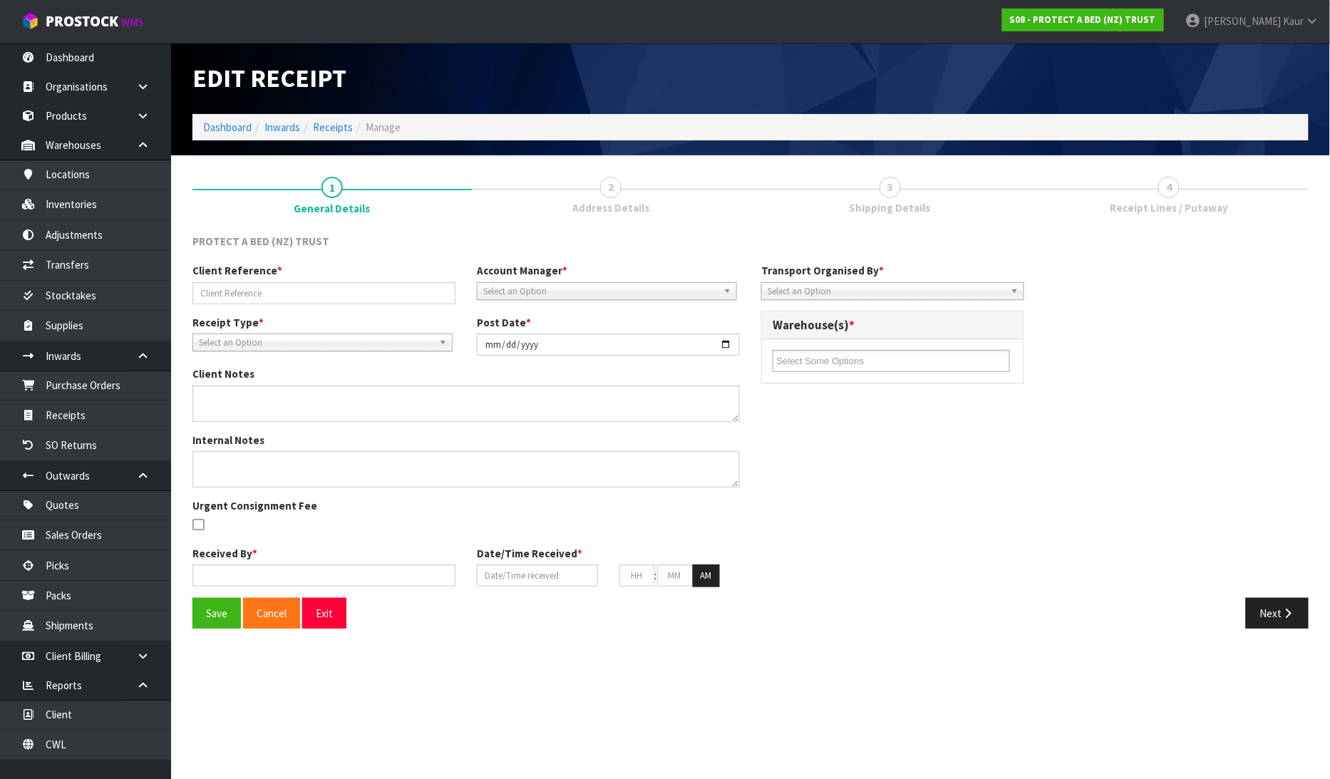
type input "54"
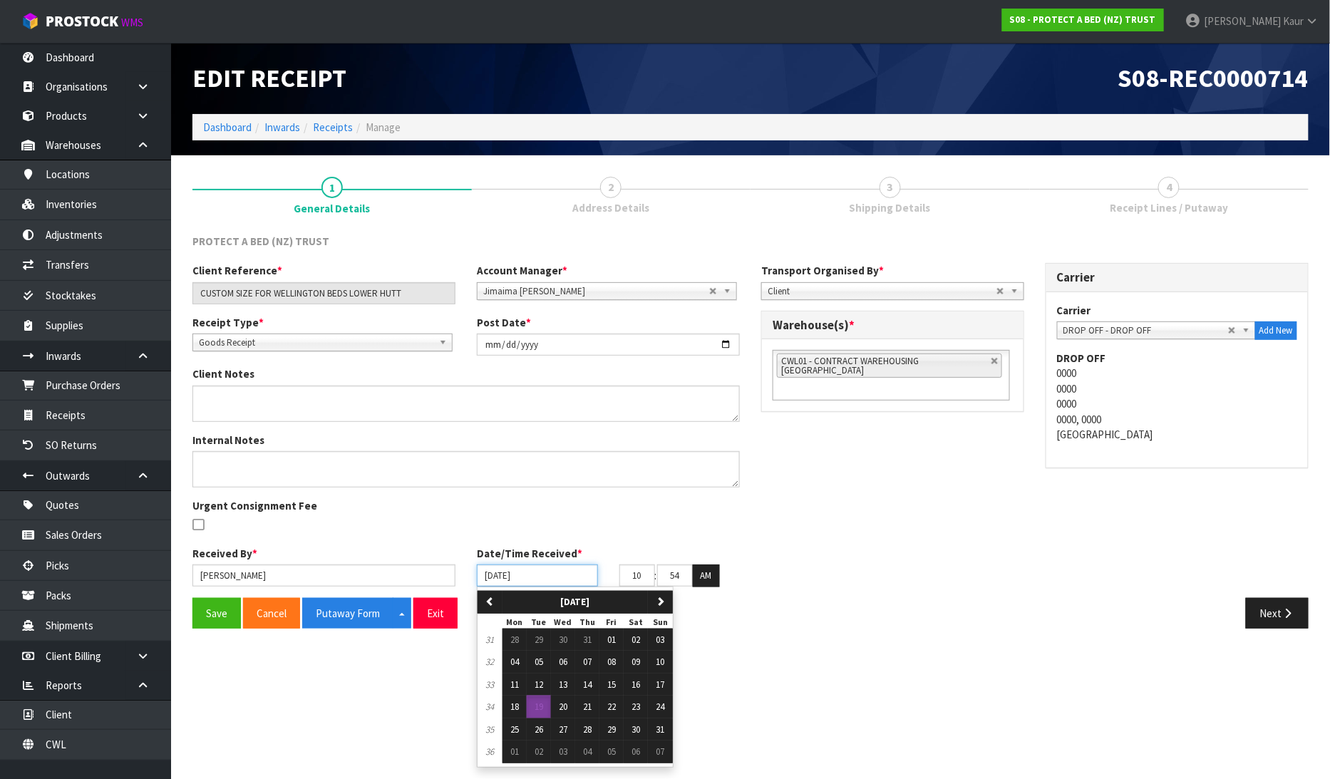
click at [568, 580] on input "[DATE]" at bounding box center [537, 576] width 121 height 22
click at [510, 704] on button "18" at bounding box center [515, 707] width 24 height 23
type input "18/08/2025"
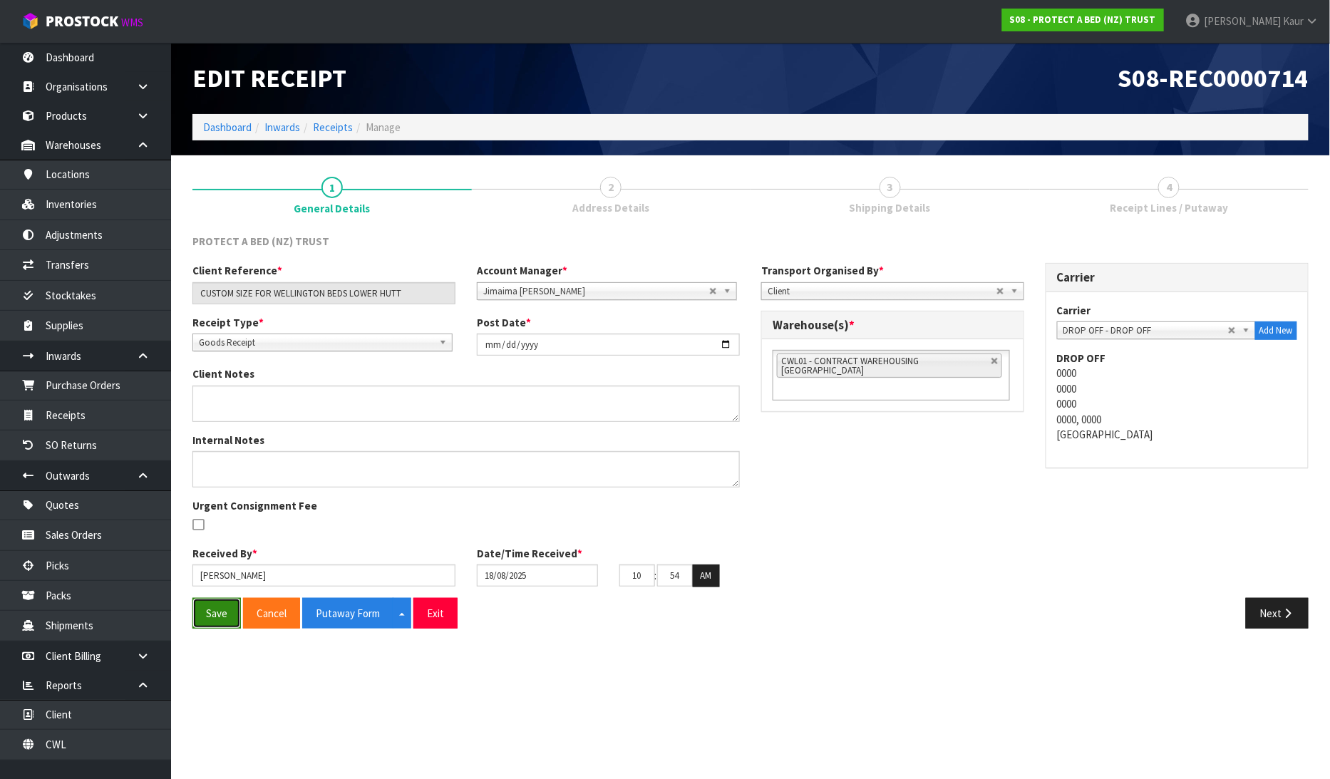
click at [205, 607] on button "Save" at bounding box center [217, 613] width 48 height 31
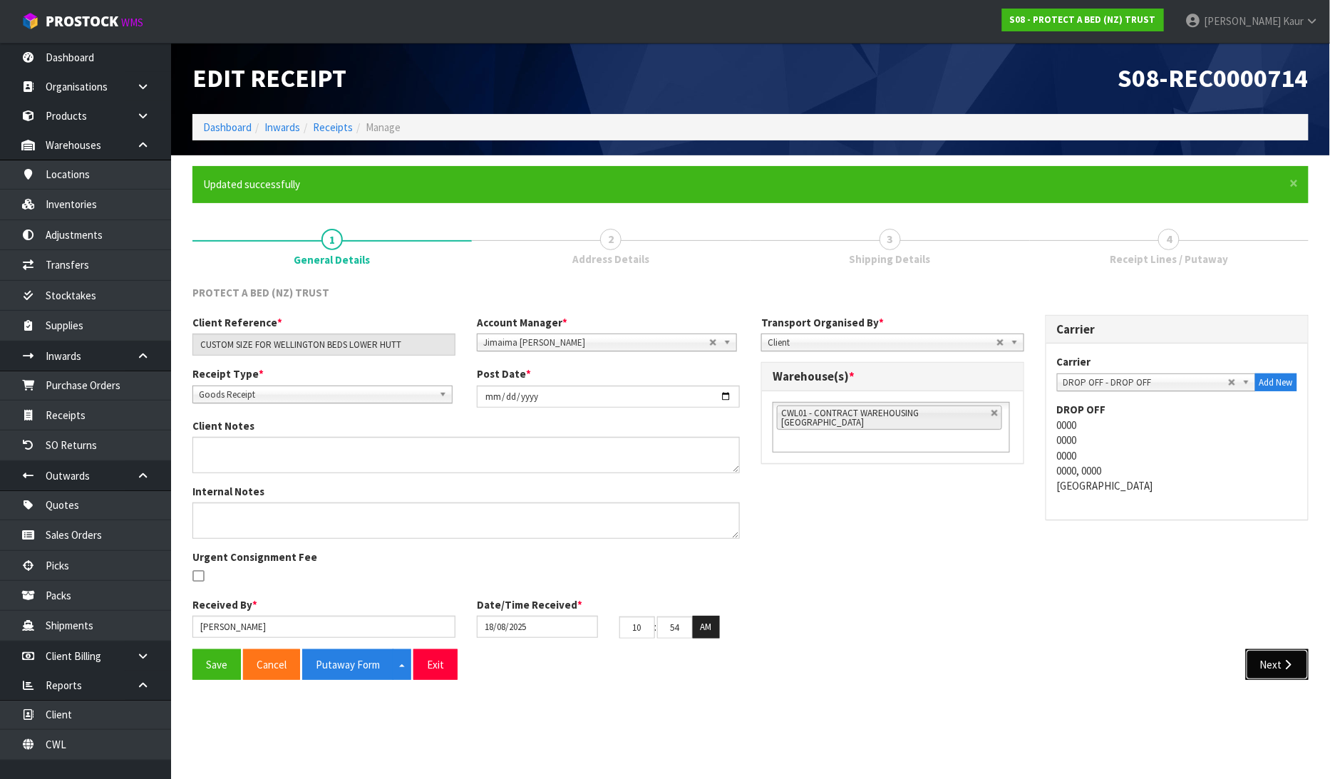
click at [1265, 662] on button "Next" at bounding box center [1277, 665] width 63 height 31
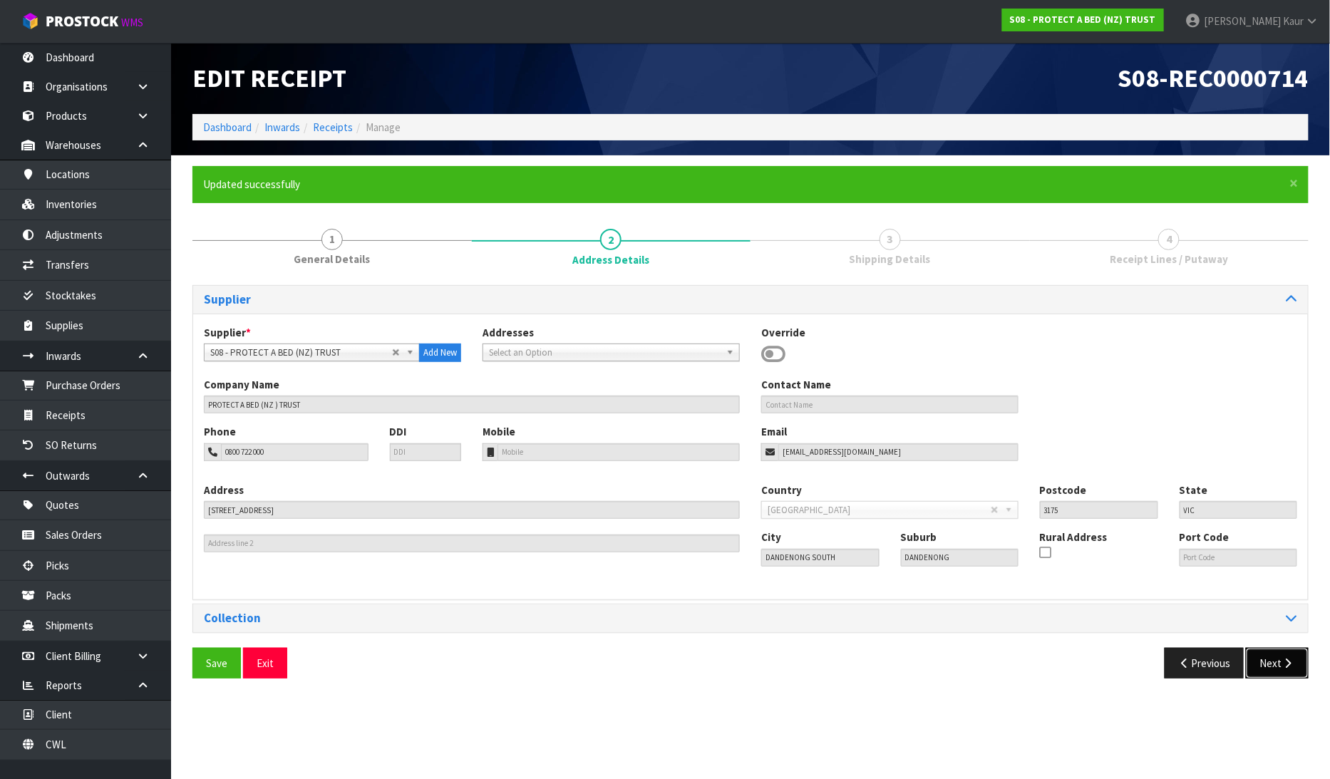
click at [1265, 662] on button "Next" at bounding box center [1277, 663] width 63 height 31
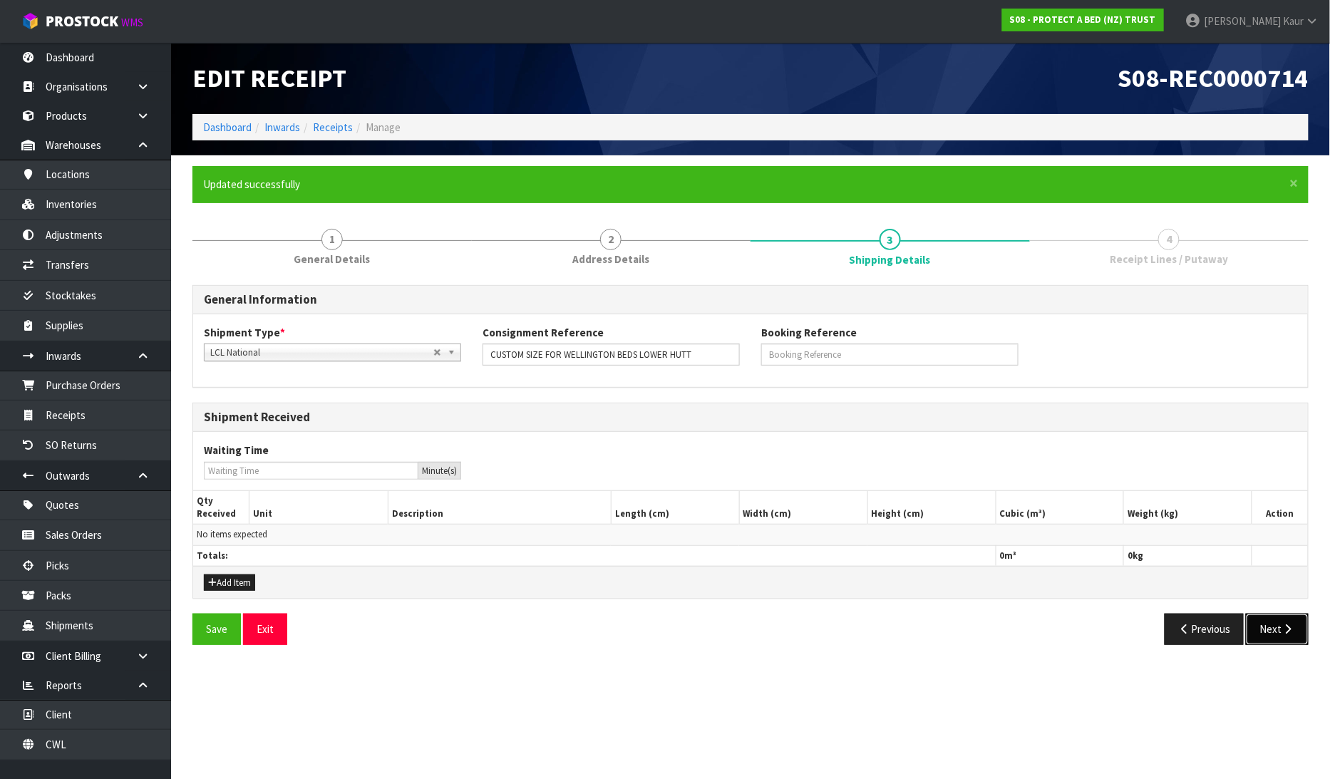
click at [1288, 616] on button "Next" at bounding box center [1277, 629] width 63 height 31
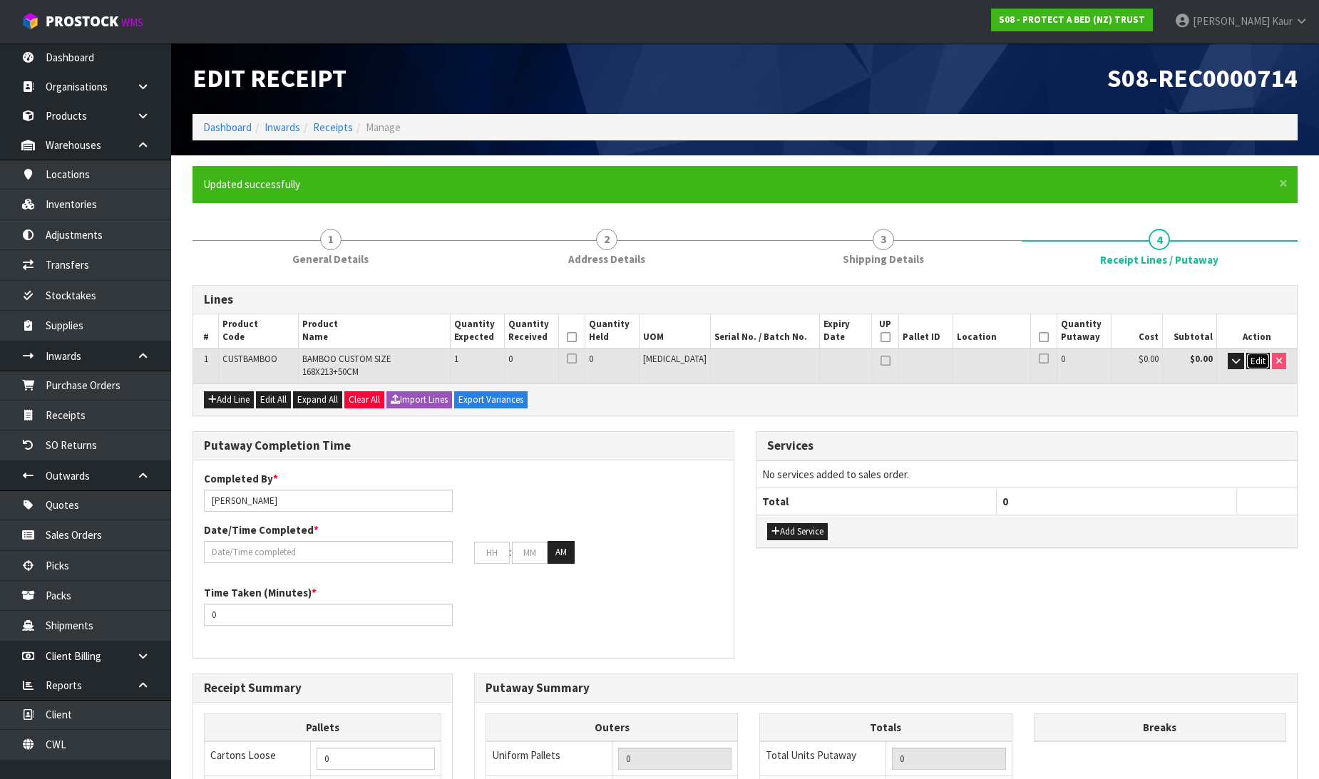
click at [1252, 359] on span "Edit" at bounding box center [1258, 361] width 15 height 12
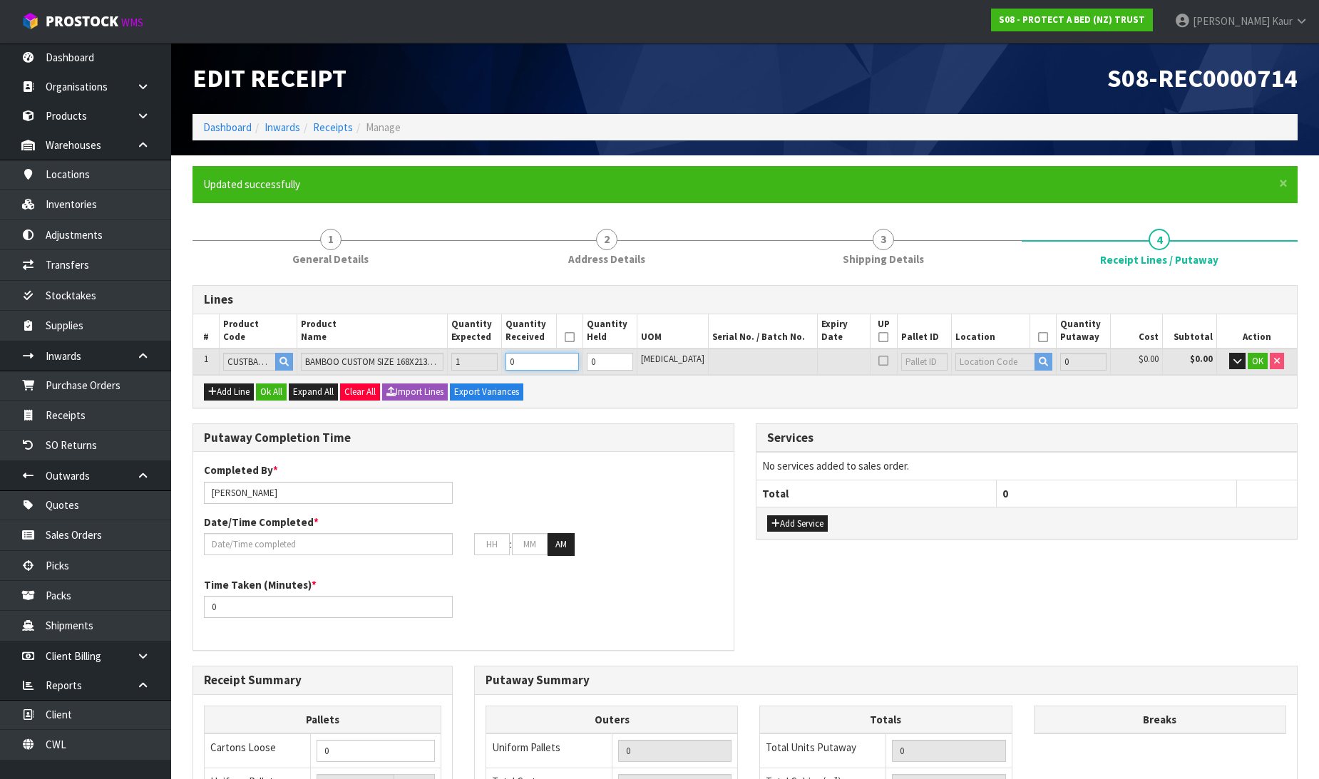
drag, startPoint x: 545, startPoint y: 359, endPoint x: 529, endPoint y: 352, distance: 17.9
click at [529, 353] on input "0" at bounding box center [542, 362] width 73 height 18
type input "0.004698"
type input "0.92"
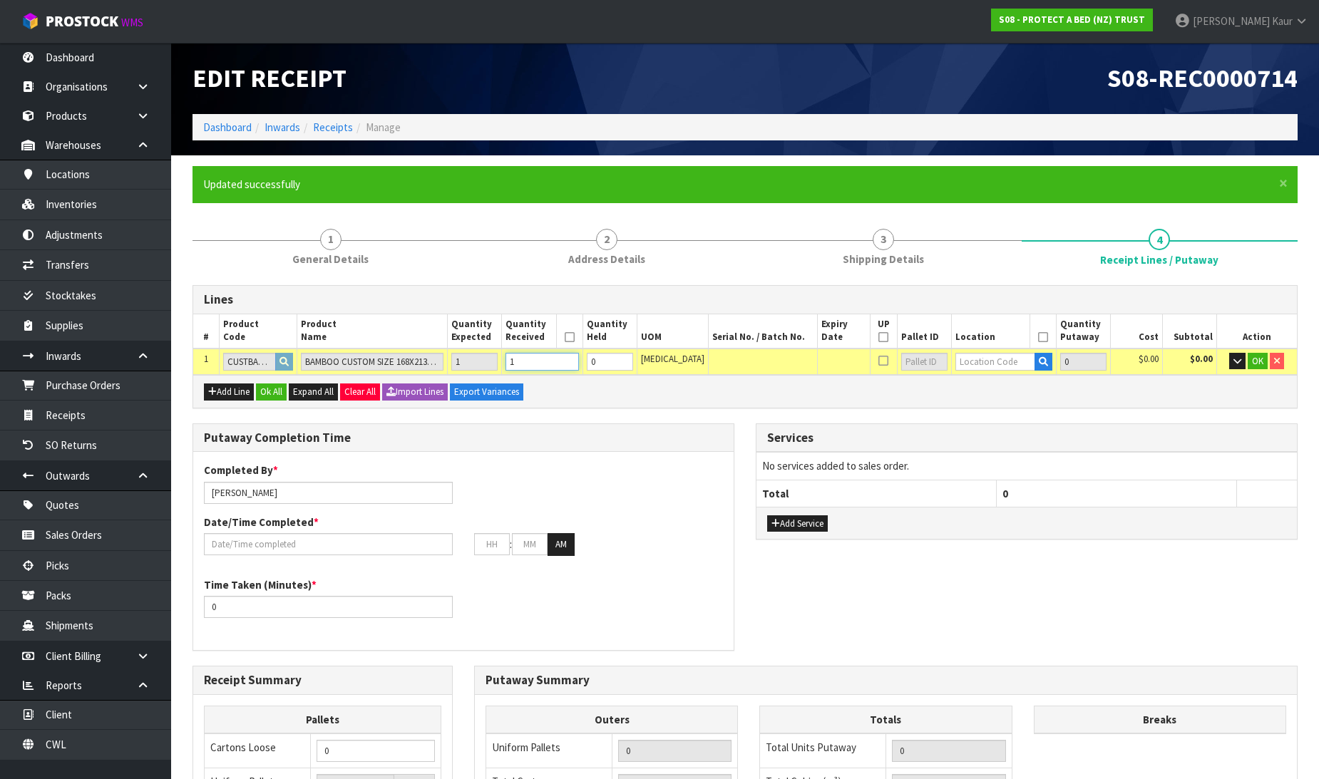
type input "1"
click at [961, 365] on input "text" at bounding box center [995, 362] width 80 height 18
type input "71"
click at [978, 389] on link "71 -01-1-A" at bounding box center [999, 384] width 113 height 19
type input "1"
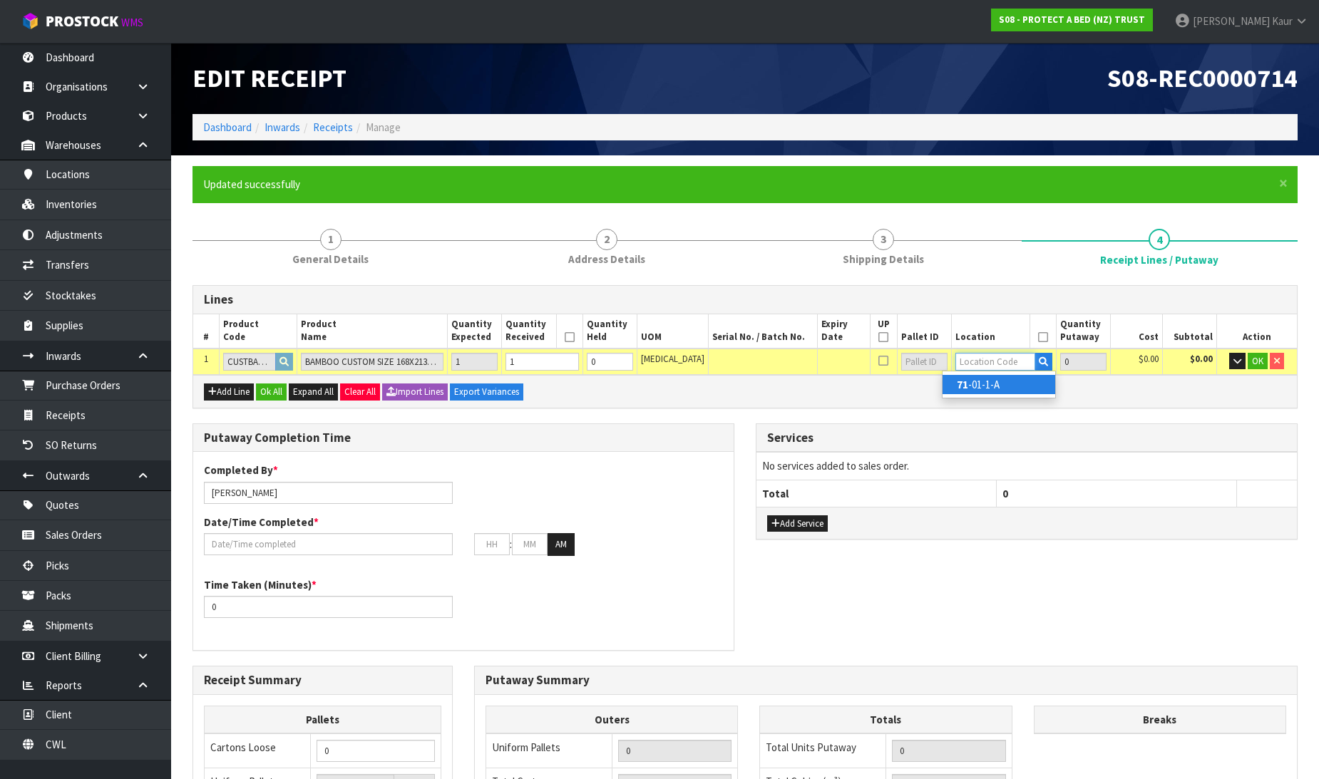
type input "71-01-1-A"
type input "1"
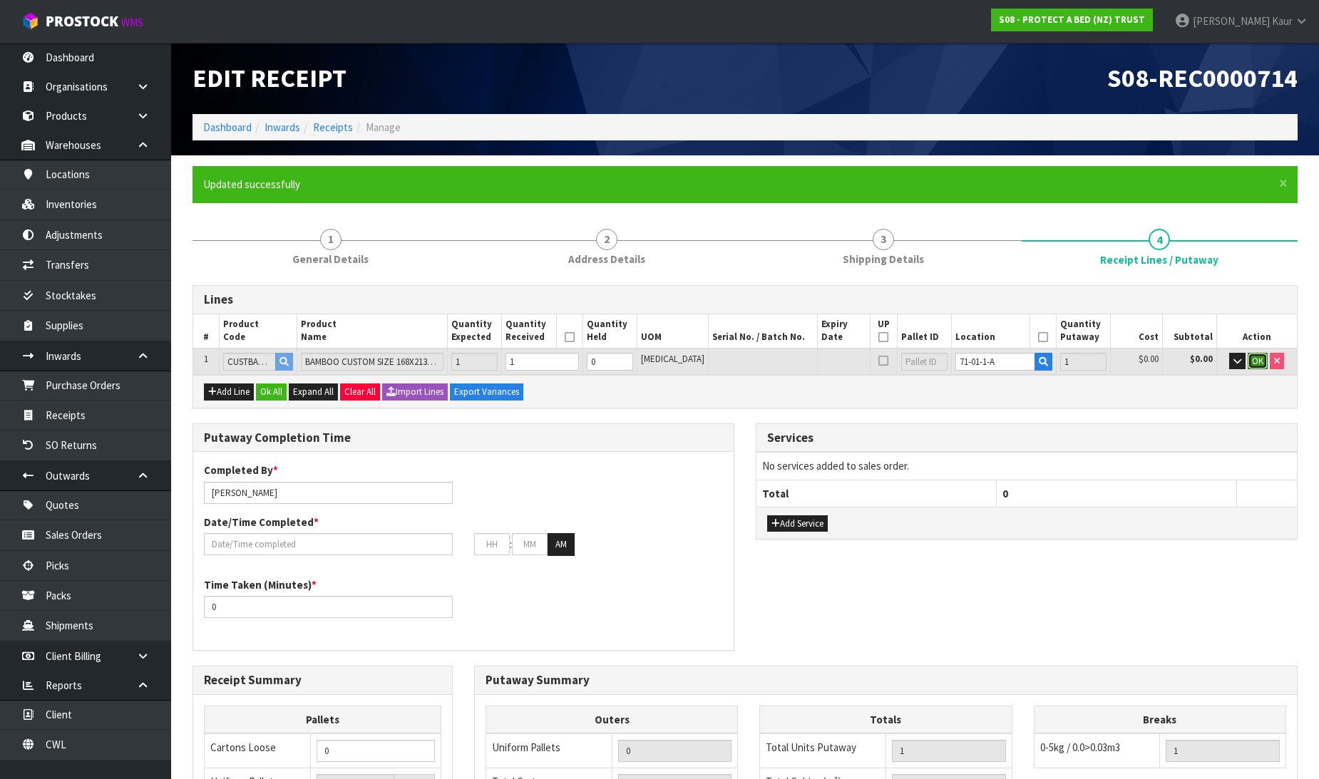
click at [1256, 360] on span "OK" at bounding box center [1257, 361] width 11 height 12
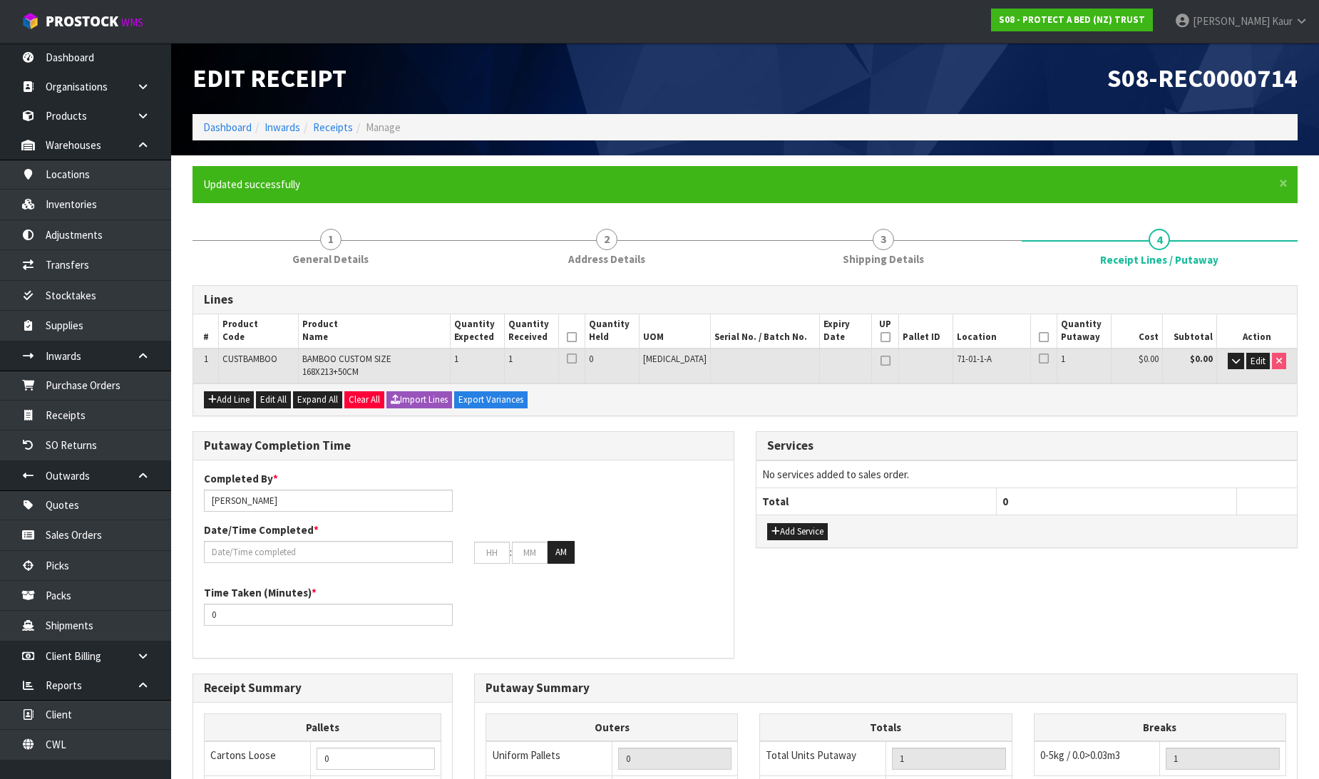
click at [585, 334] on th at bounding box center [571, 331] width 26 height 34
click at [577, 337] on icon at bounding box center [572, 337] width 10 height 1
click at [1039, 337] on icon at bounding box center [1044, 337] width 10 height 1
click at [219, 544] on input "text" at bounding box center [328, 552] width 249 height 22
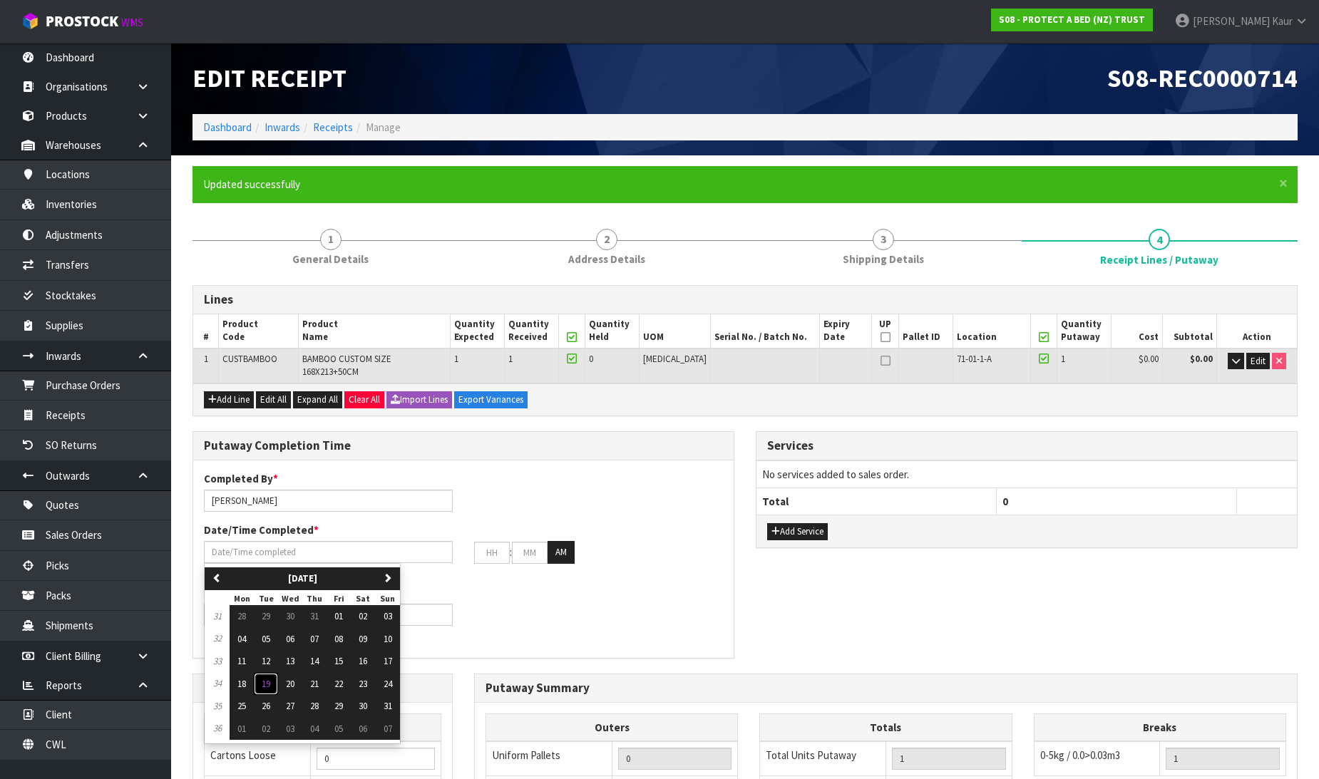
click at [269, 678] on span "19" at bounding box center [266, 684] width 9 height 12
type input "[DATE]"
type input "12"
type input "00"
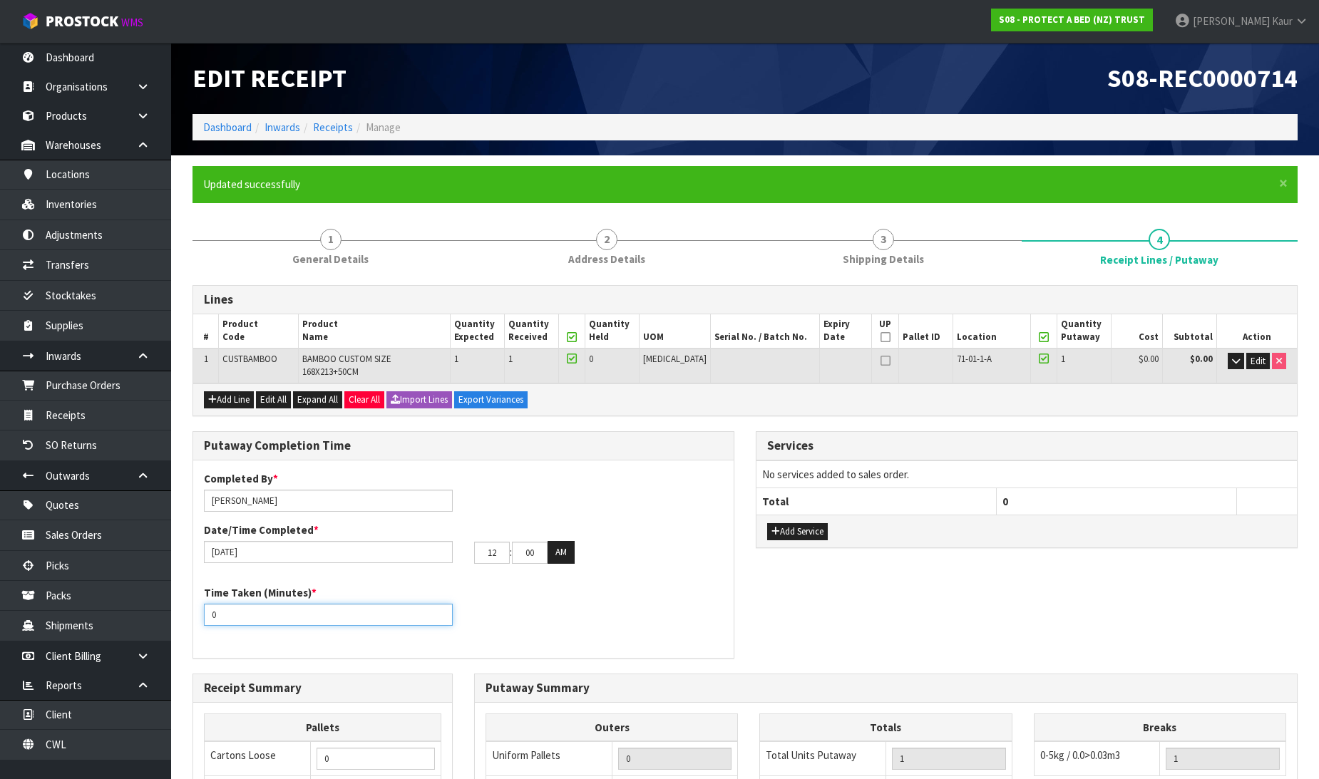
drag, startPoint x: 400, startPoint y: 606, endPoint x: 173, endPoint y: 574, distance: 229.0
click at [176, 575] on section "× Close Updated successfully 1 General Details 2 Address Details 3 Shipping Det…" at bounding box center [745, 619] width 1148 height 928
type input "10"
click at [727, 624] on div "Time Taken (Minutes) * 10" at bounding box center [463, 610] width 540 height 51
click at [490, 542] on input "12" at bounding box center [492, 553] width 36 height 22
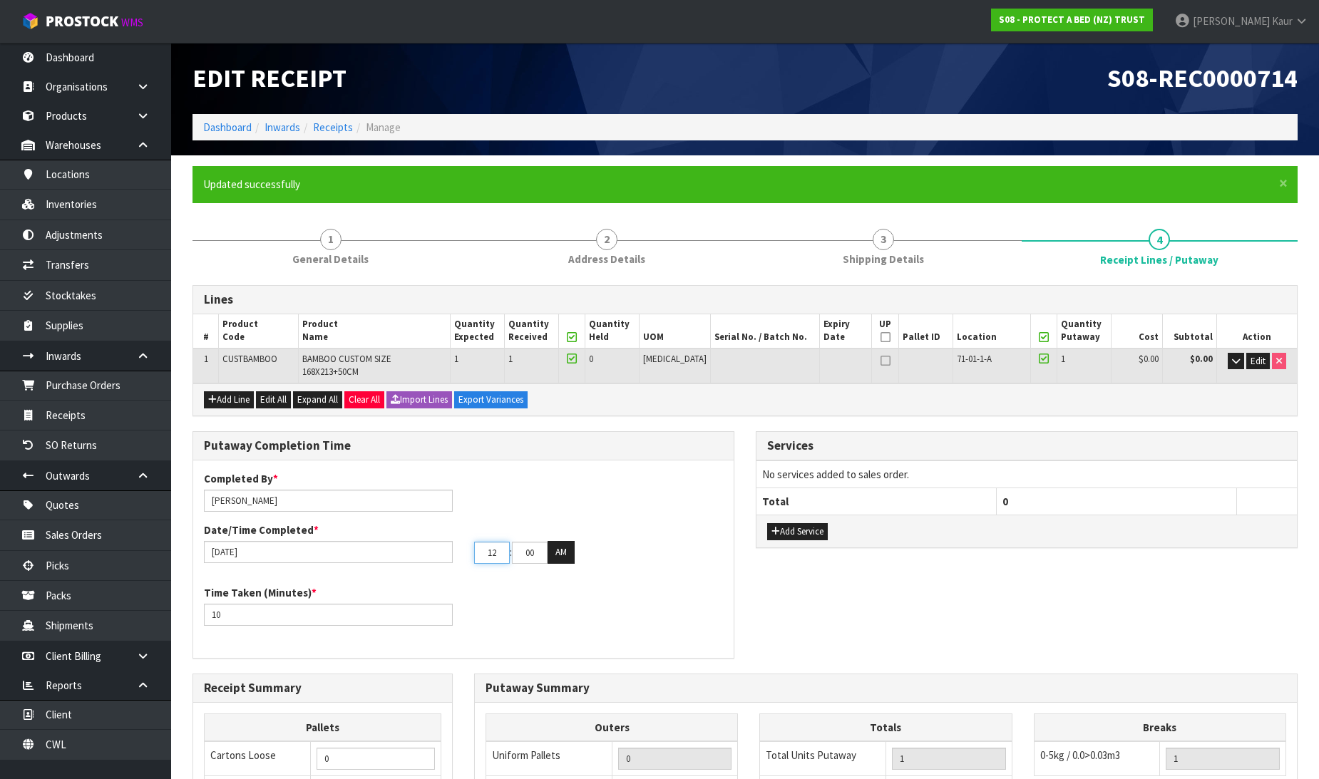
click at [486, 542] on input "12" at bounding box center [492, 553] width 36 height 22
drag, startPoint x: 506, startPoint y: 540, endPoint x: 481, endPoint y: 540, distance: 25.7
click at [481, 542] on input "12" at bounding box center [492, 553] width 36 height 22
type input "0"
type input "[DATE]"
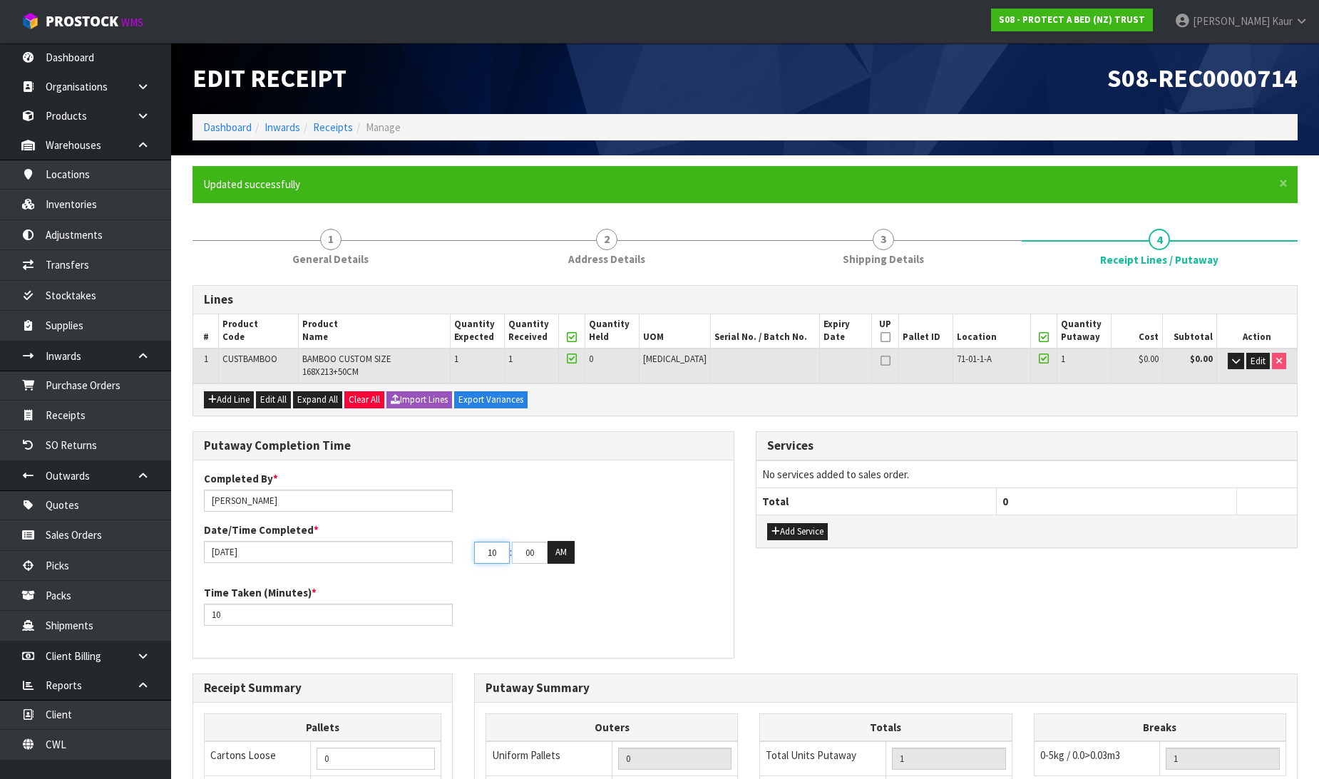
type input "10"
drag, startPoint x: 533, startPoint y: 543, endPoint x: 521, endPoint y: 545, distance: 12.2
click at [521, 545] on input "00" at bounding box center [530, 553] width 36 height 22
type input "55"
click at [526, 585] on div "Time Taken (Minutes) * 10" at bounding box center [463, 610] width 540 height 51
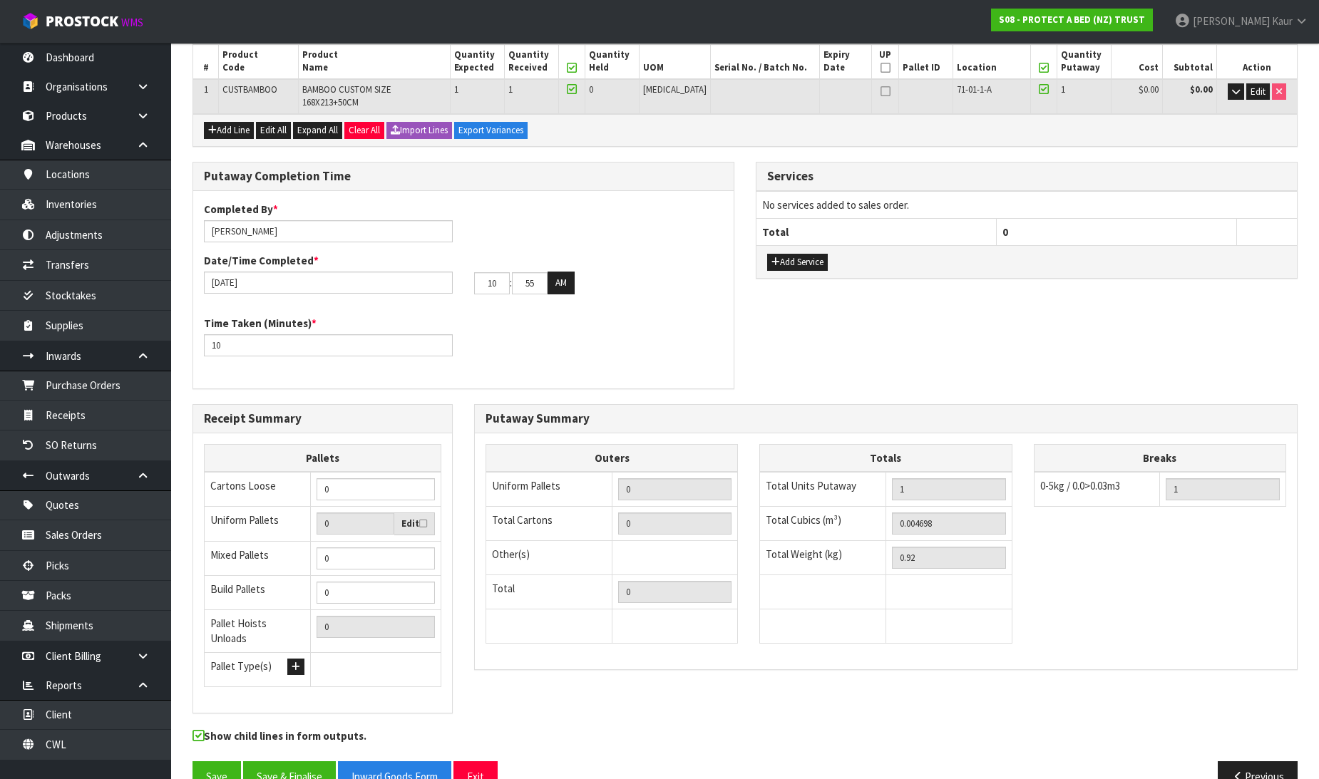
scroll to position [285, 0]
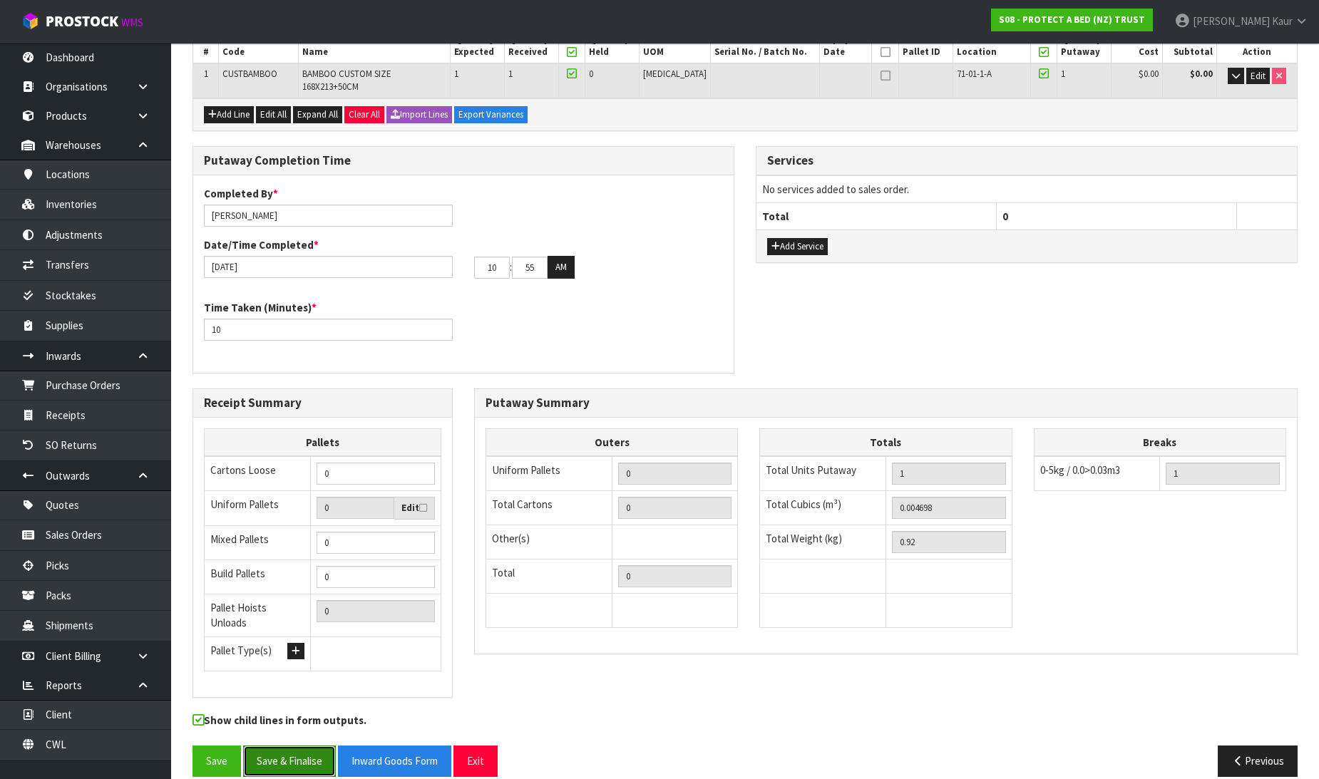
click at [303, 746] on button "Save & Finalise" at bounding box center [289, 761] width 93 height 31
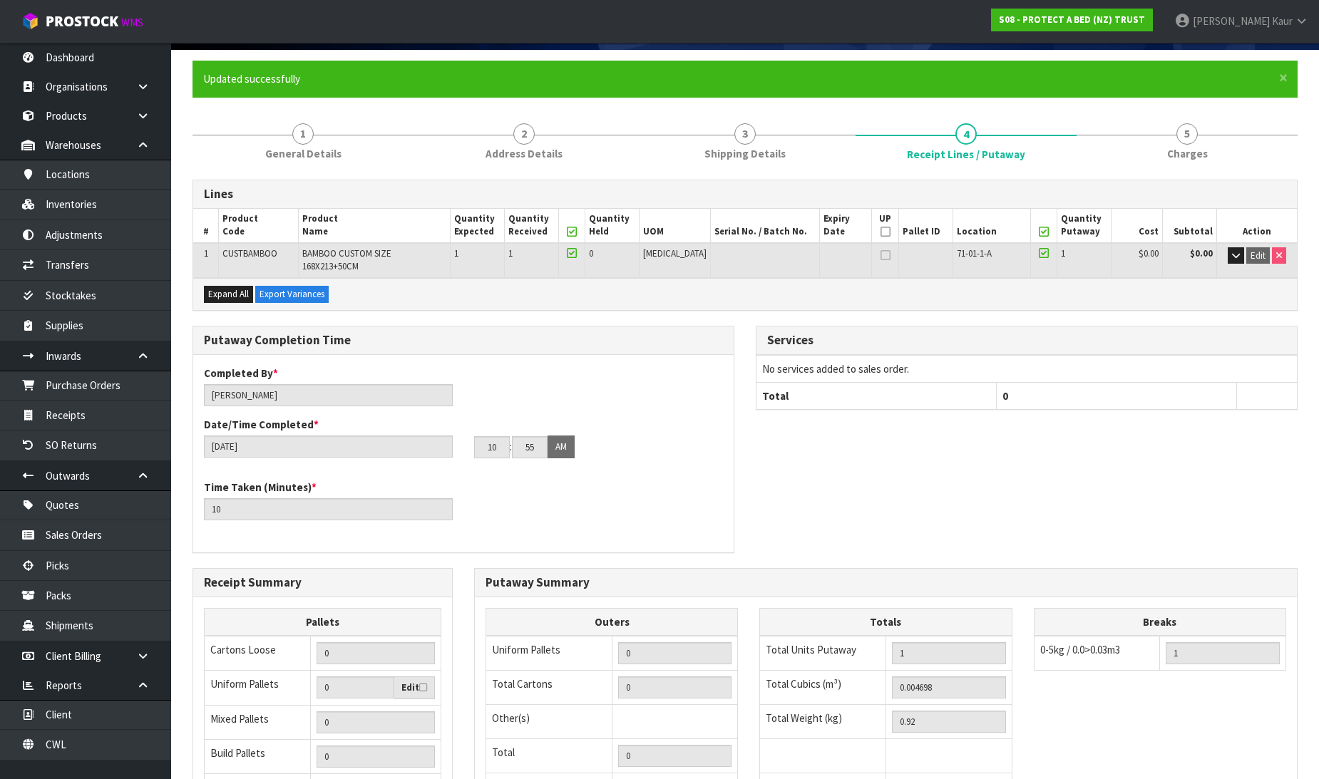
scroll to position [0, 0]
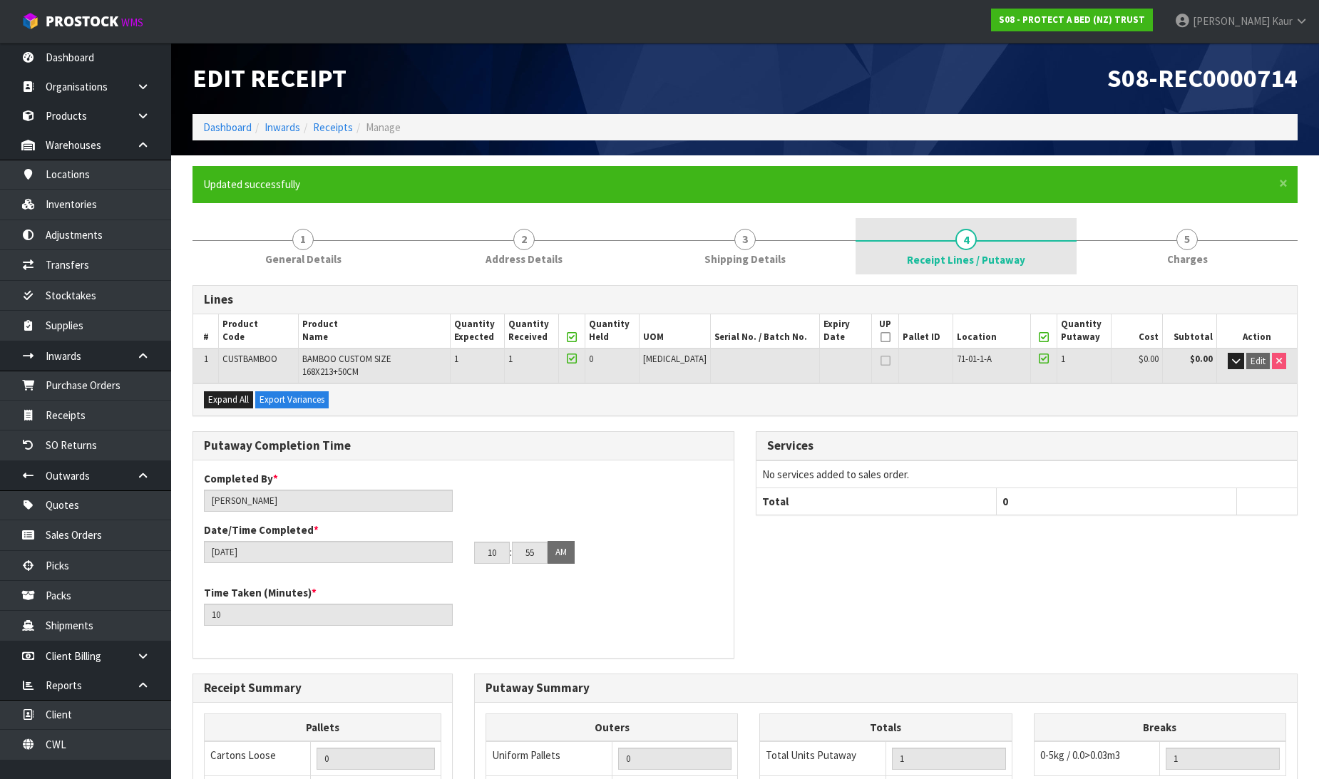
drag, startPoint x: 1243, startPoint y: 250, endPoint x: 904, endPoint y: 248, distance: 339.4
click at [1248, 250] on link "5 [GEOGRAPHIC_DATA]" at bounding box center [1187, 246] width 221 height 56
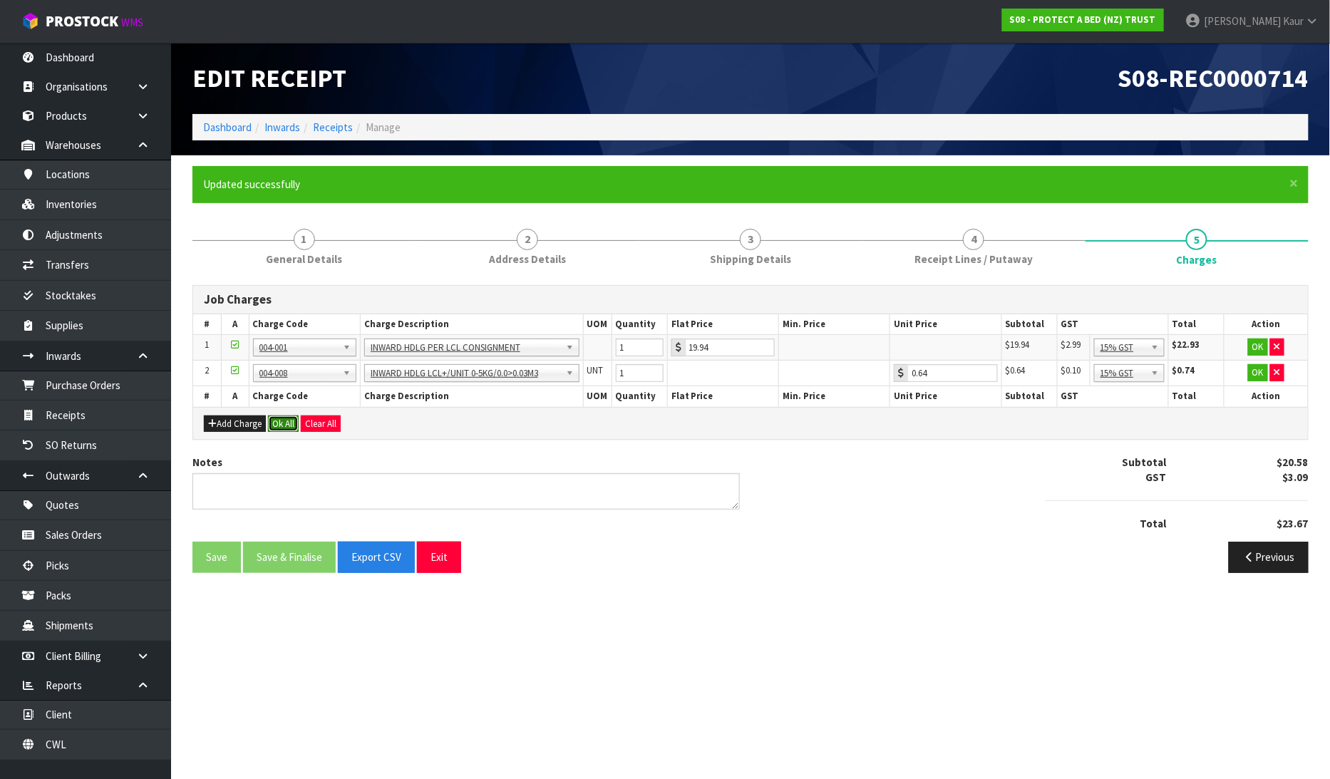
click at [280, 418] on button "Ok All" at bounding box center [283, 424] width 31 height 17
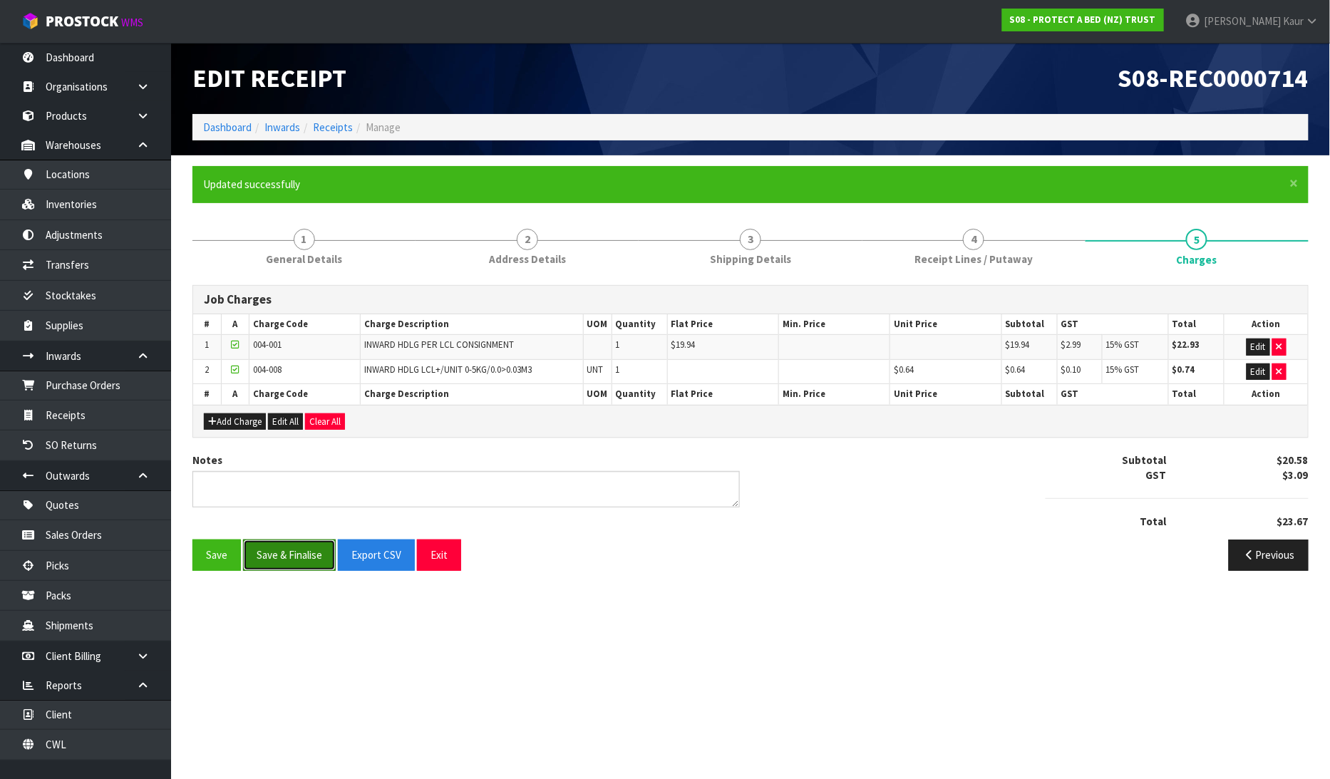
click at [294, 557] on button "Save & Finalise" at bounding box center [289, 555] width 93 height 31
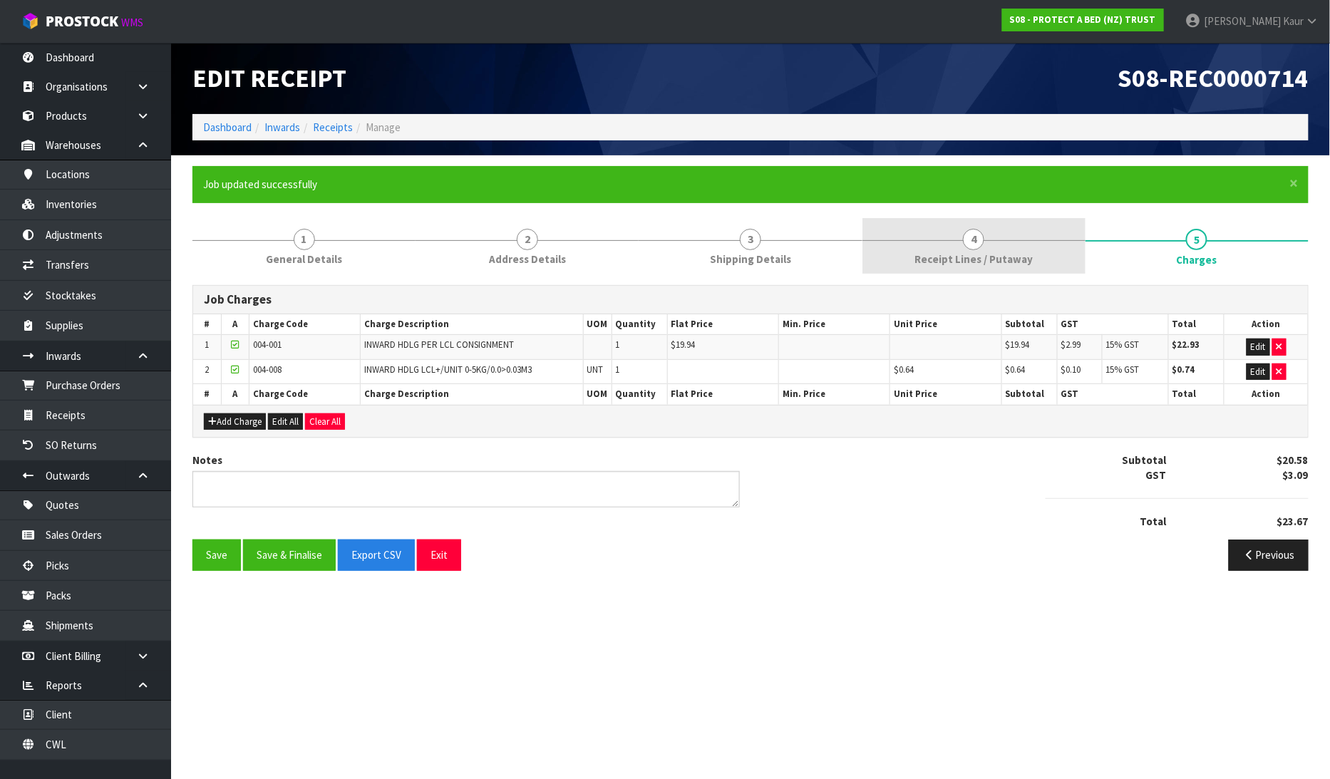
click at [943, 240] on div at bounding box center [974, 240] width 223 height 1
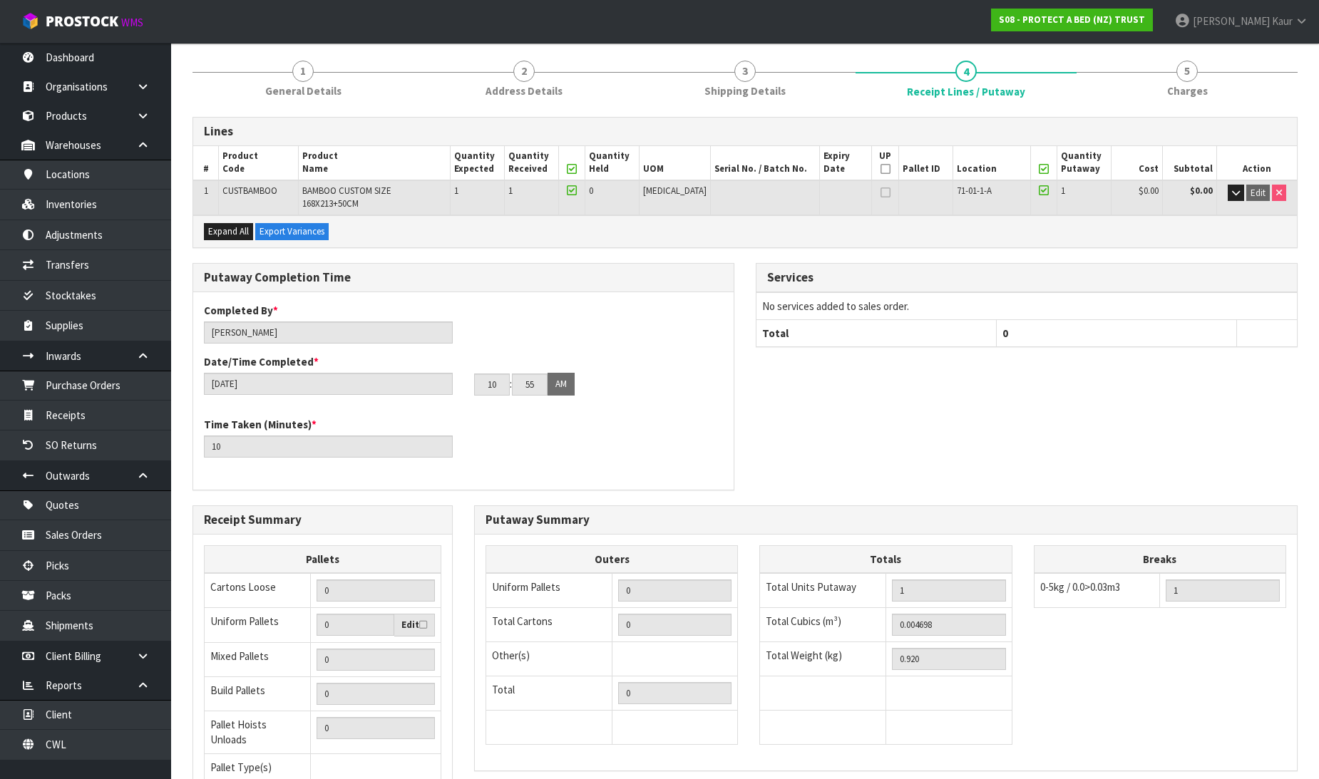
scroll to position [285, 0]
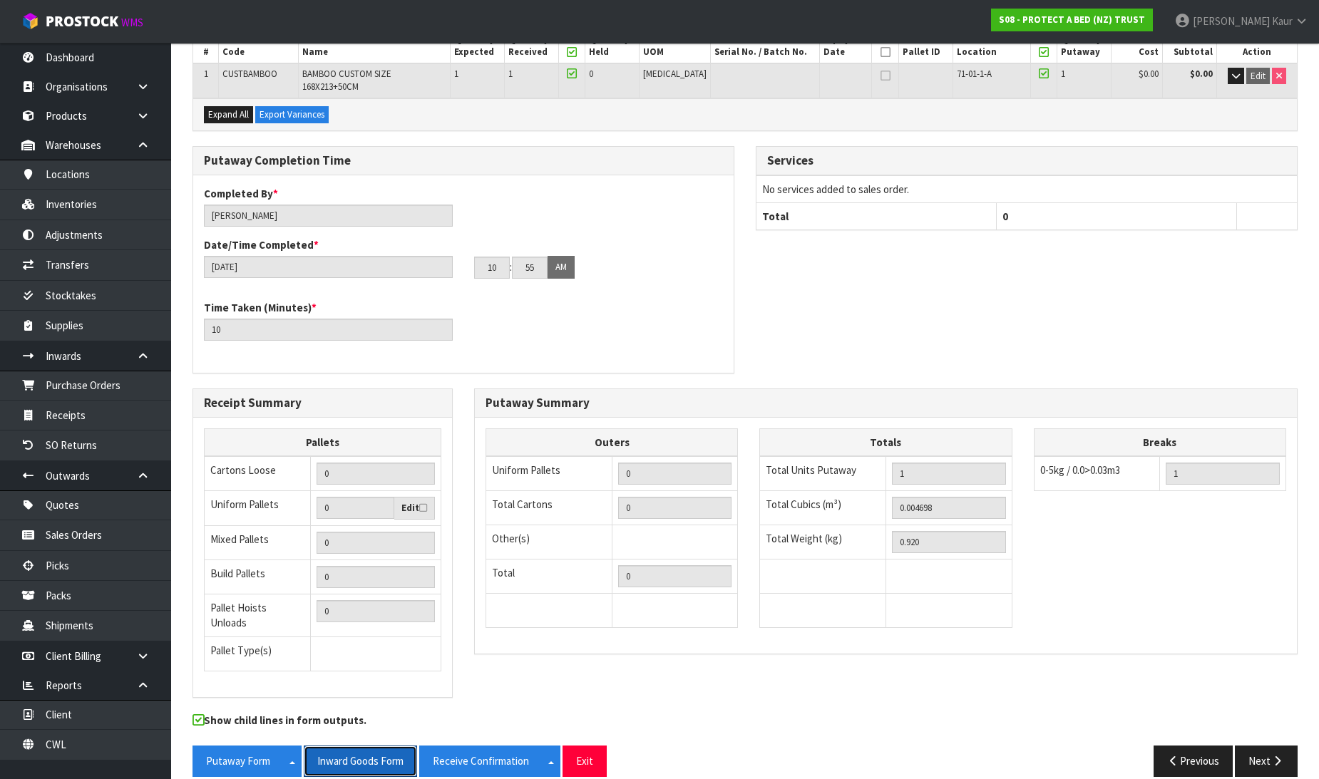
drag, startPoint x: 340, startPoint y: 749, endPoint x: 1330, endPoint y: 31, distance: 1222.7
click at [347, 747] on button "Inward Goods Form" at bounding box center [360, 761] width 113 height 31
click at [60, 754] on link "CWL" at bounding box center [85, 744] width 171 height 29
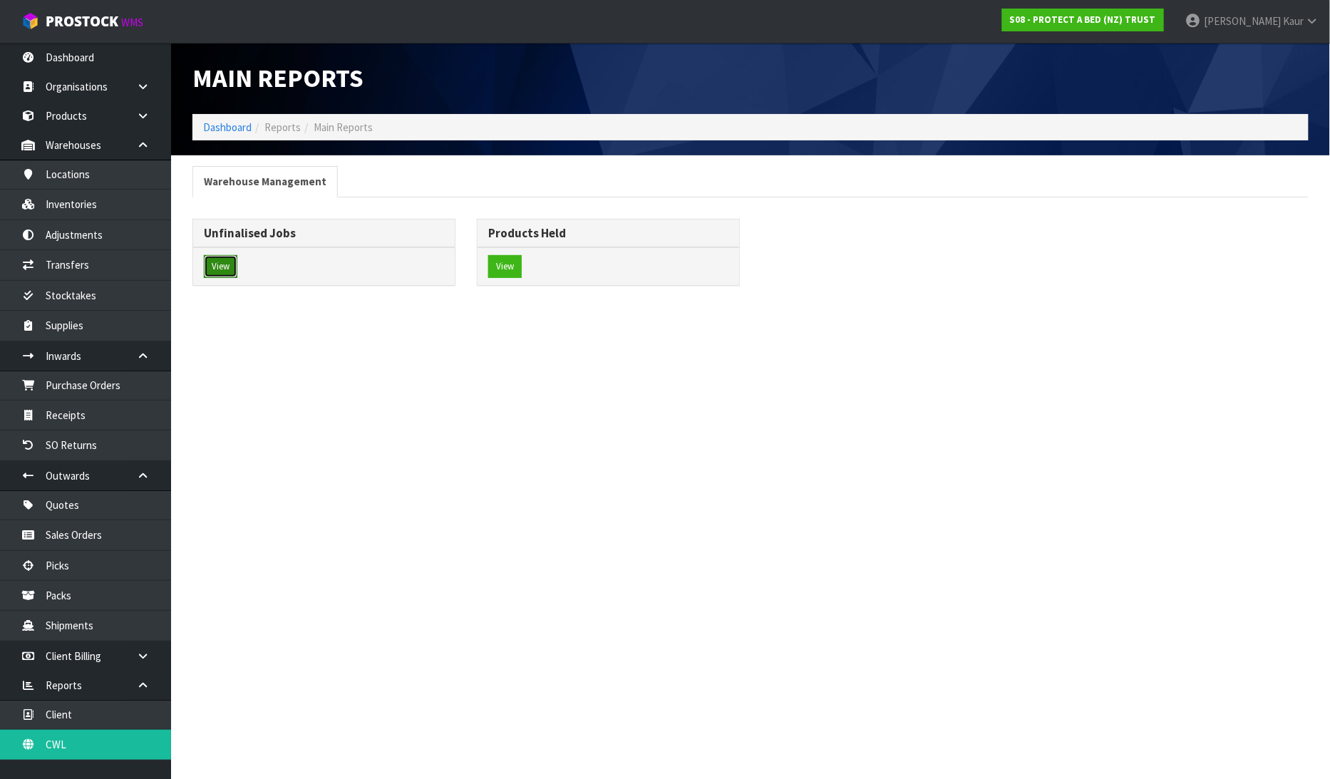
click at [207, 278] on button "View" at bounding box center [221, 266] width 34 height 23
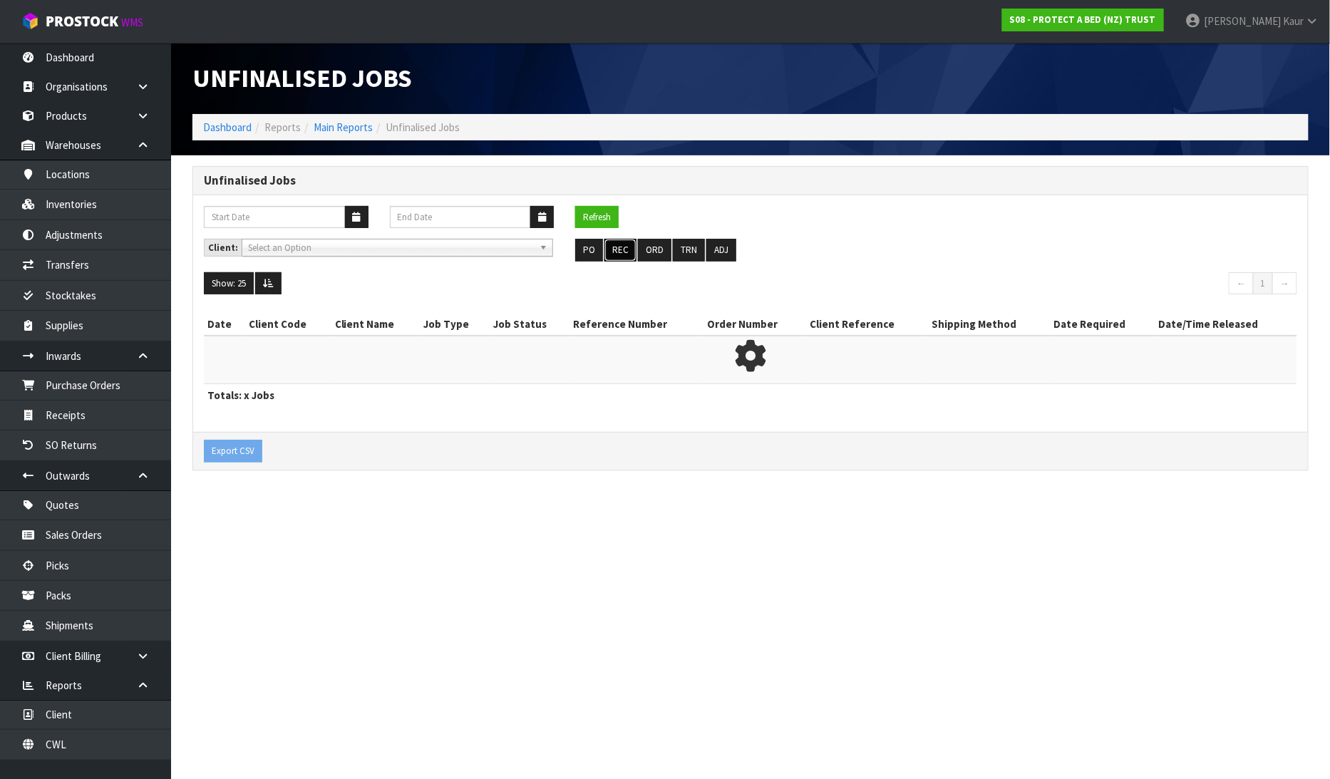
click at [615, 250] on button "REC" at bounding box center [621, 250] width 32 height 23
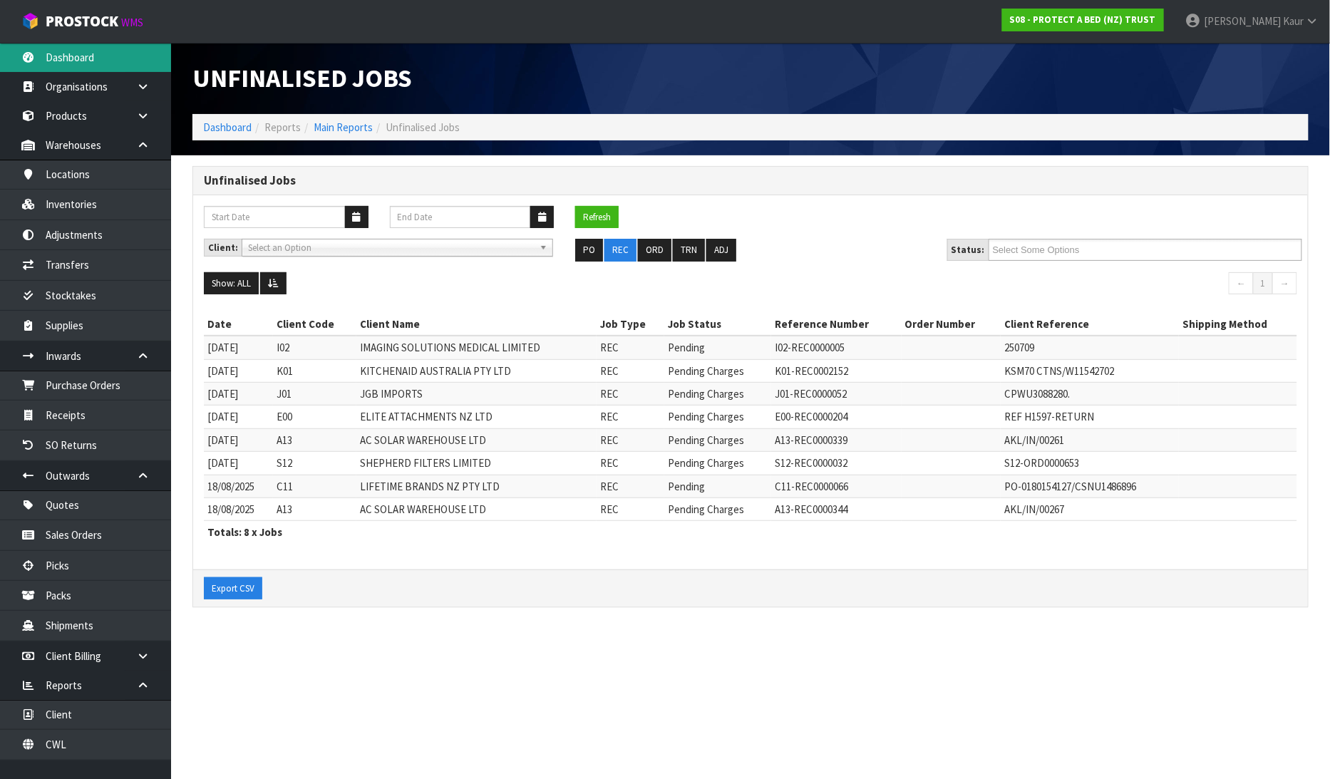
click at [68, 53] on link "Dashboard" at bounding box center [85, 57] width 171 height 29
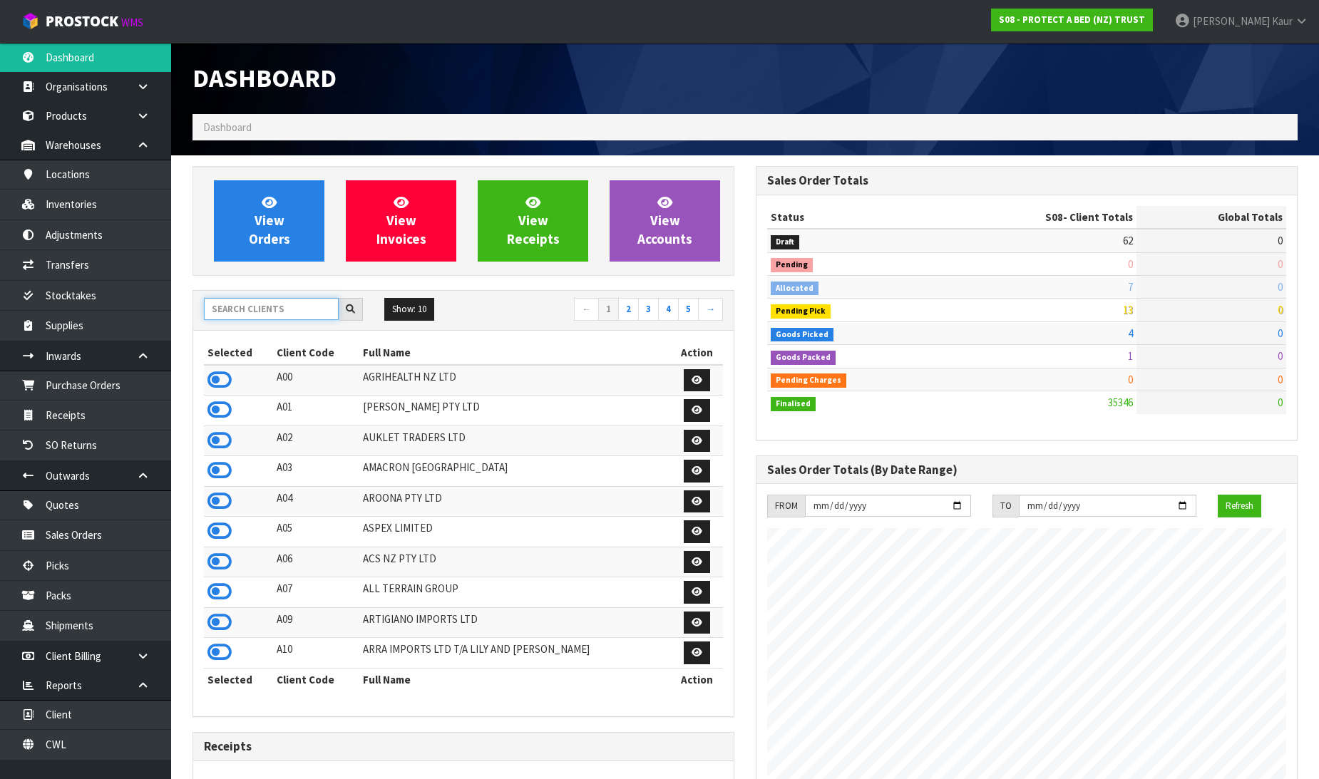
scroll to position [1080, 563]
click at [265, 312] on input "text" at bounding box center [271, 309] width 135 height 22
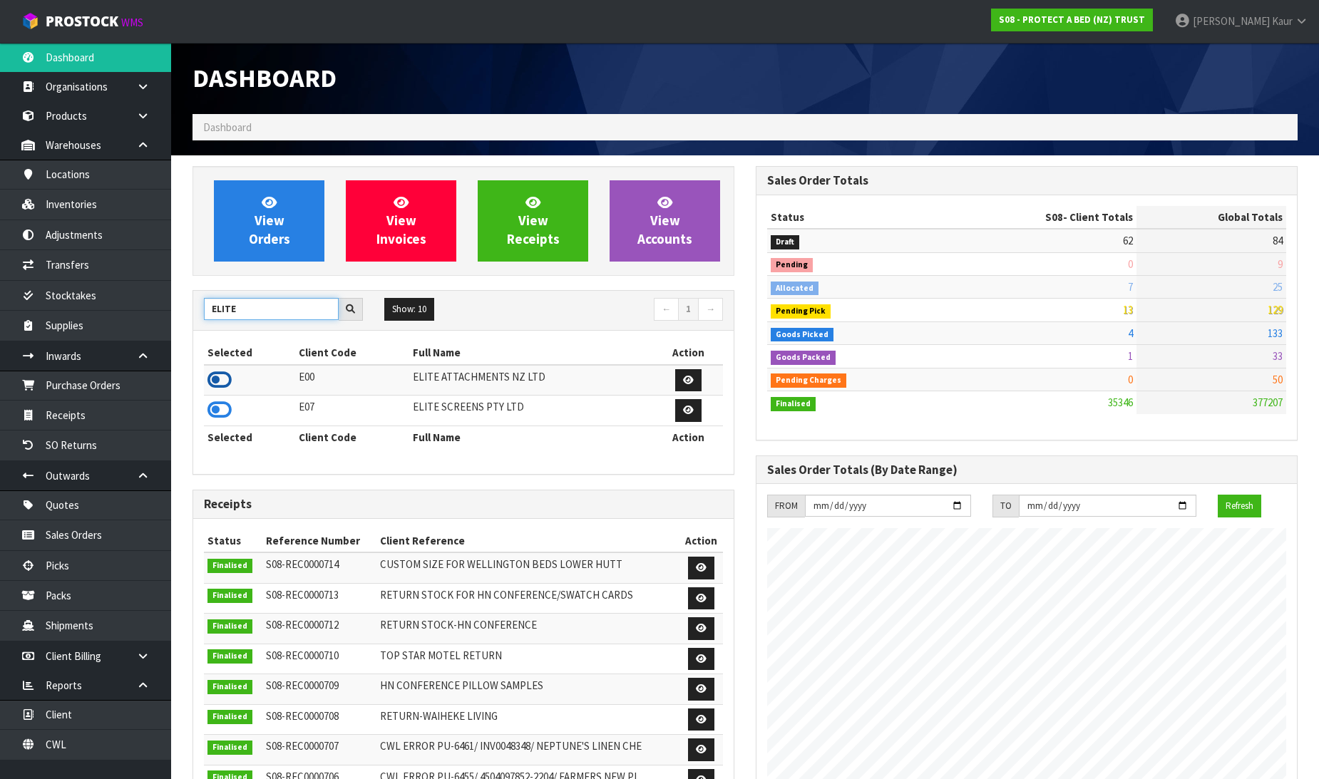
type input "ELITE"
click at [209, 373] on icon at bounding box center [219, 379] width 24 height 21
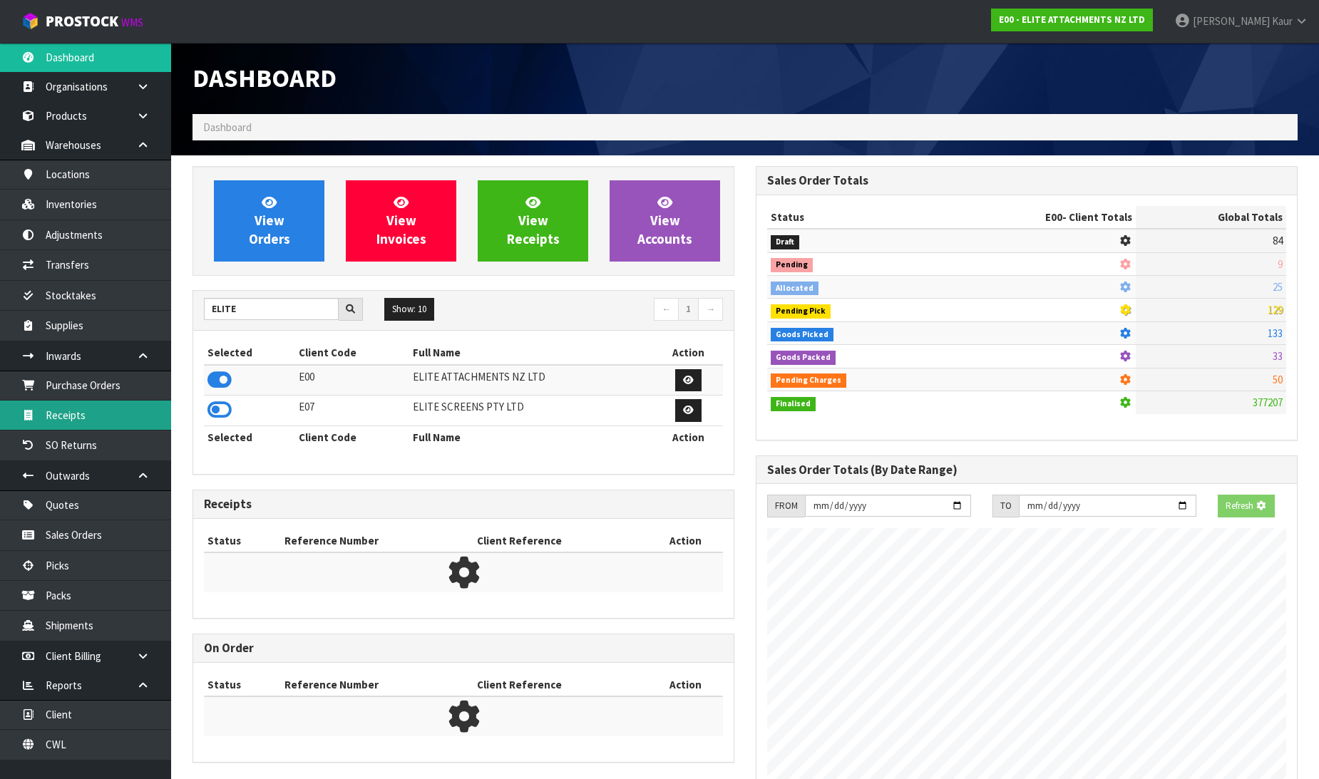
click at [102, 414] on link "Receipts" at bounding box center [85, 415] width 171 height 29
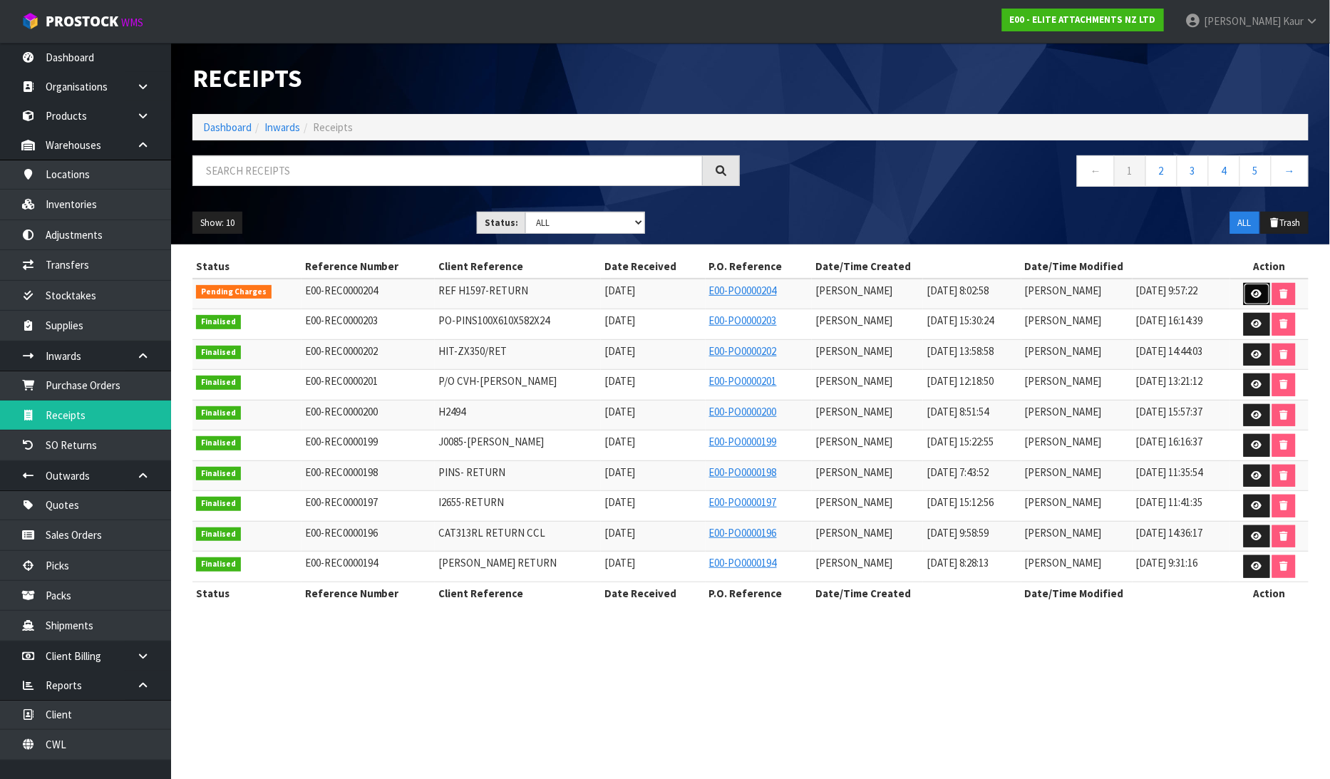
click at [1259, 294] on icon at bounding box center [1257, 293] width 11 height 9
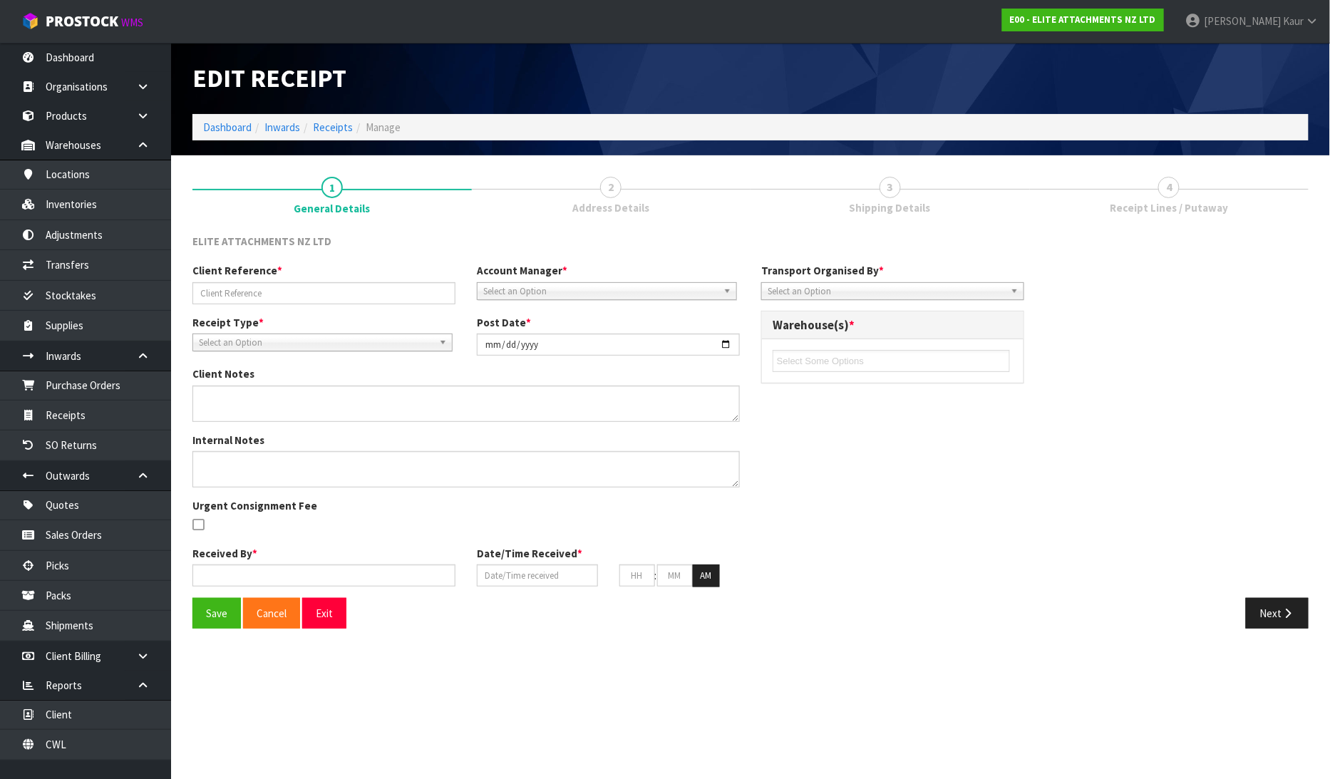
type input "REF H1597-RETURN"
type input "[DATE]"
type textarea "WAS TOLD TO PUT ON HOLD BY CLIENT AS IT IS DAMAGED"
type input "[PERSON_NAME]"
type input "12/08/2025"
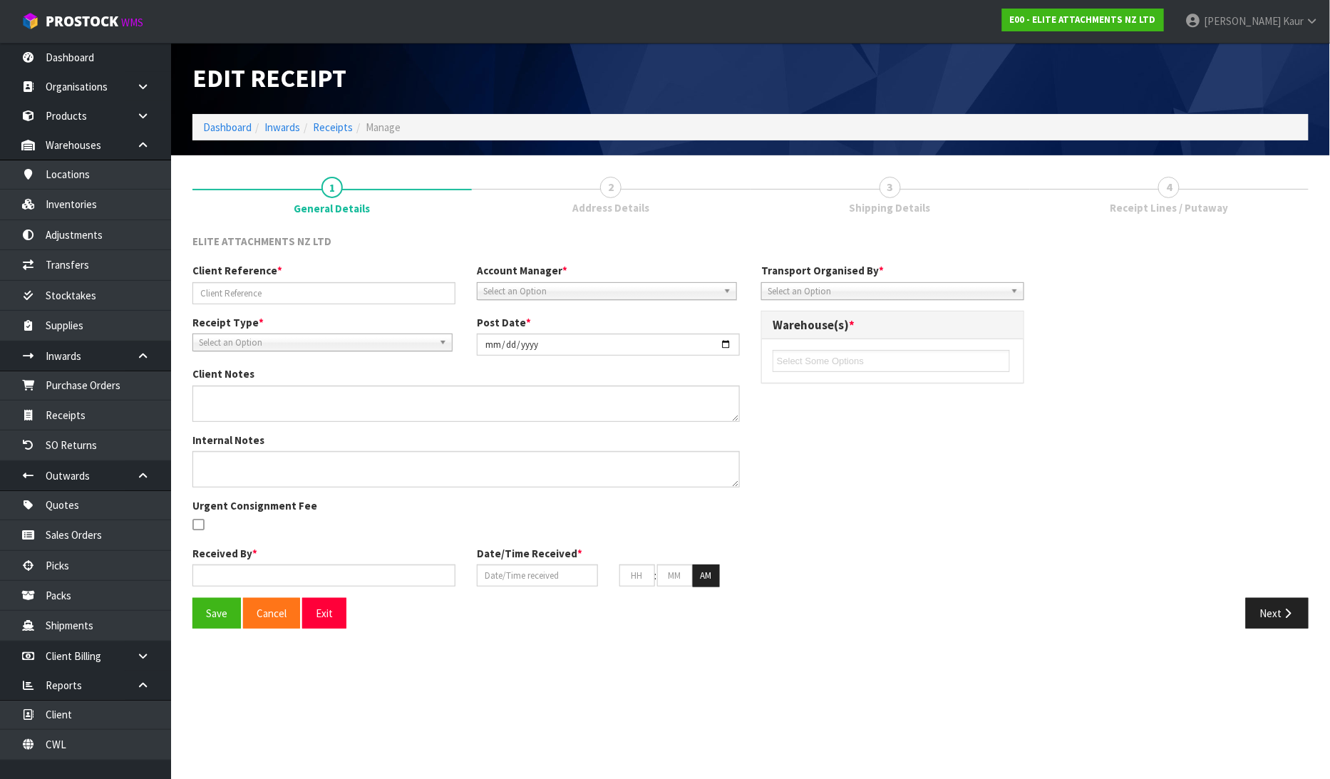
type input "08"
type input "02"
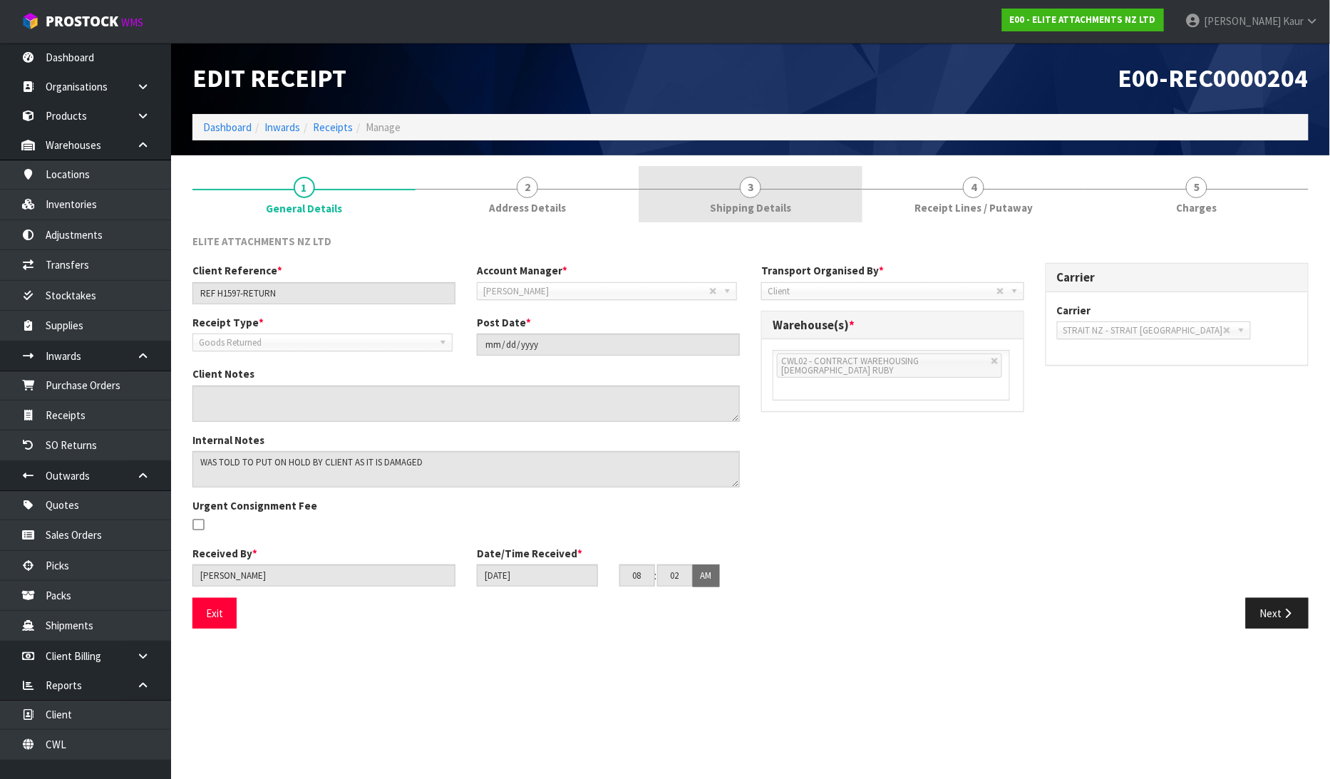
click at [737, 195] on link "3 Shipping Details" at bounding box center [750, 194] width 223 height 56
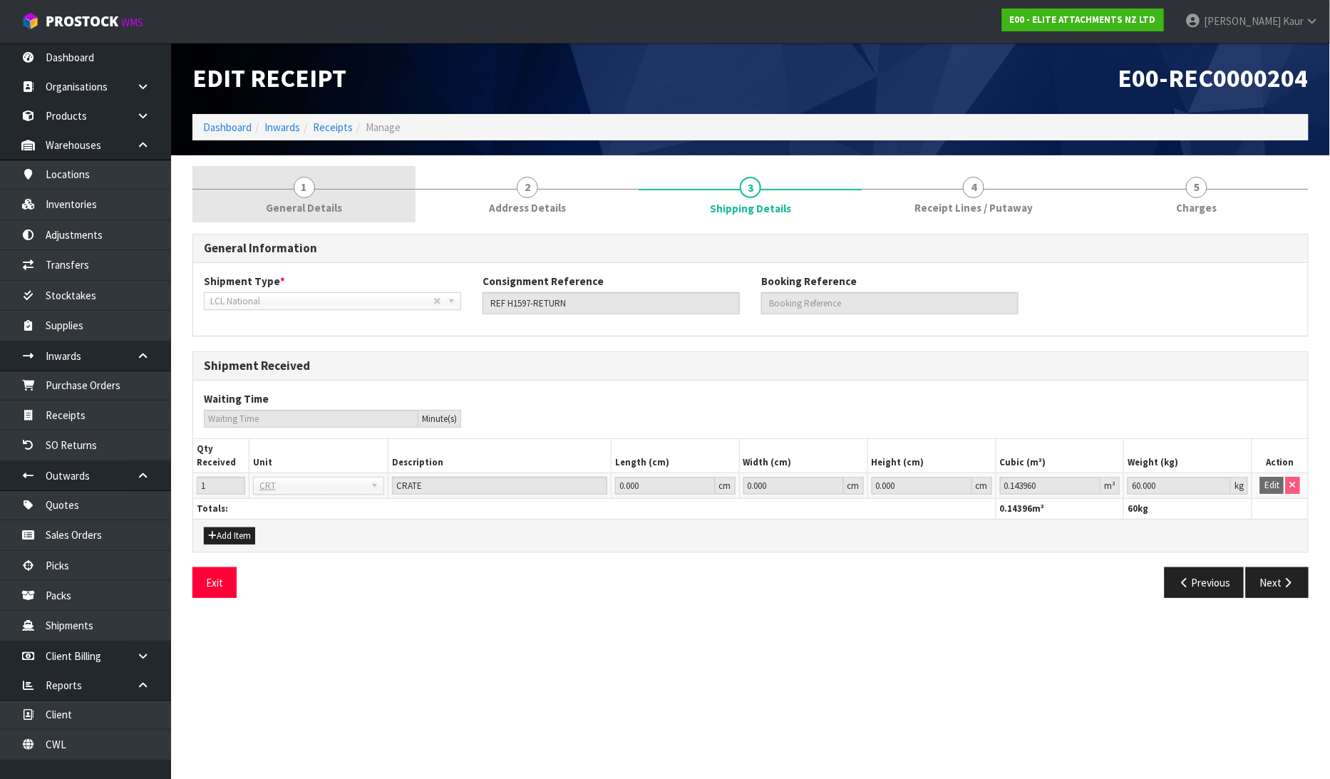
click at [298, 201] on span "General Details" at bounding box center [304, 207] width 76 height 15
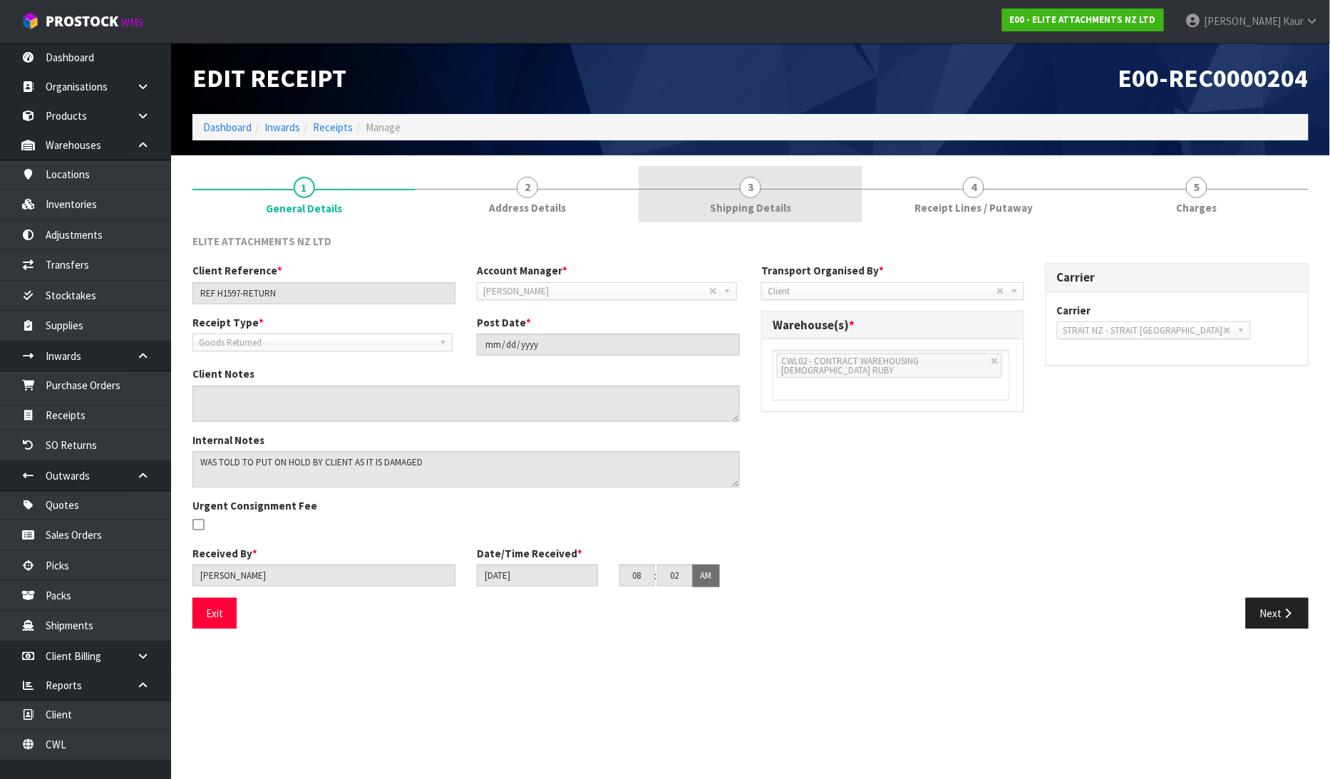
click at [742, 195] on link "3 Shipping Details" at bounding box center [750, 194] width 223 height 56
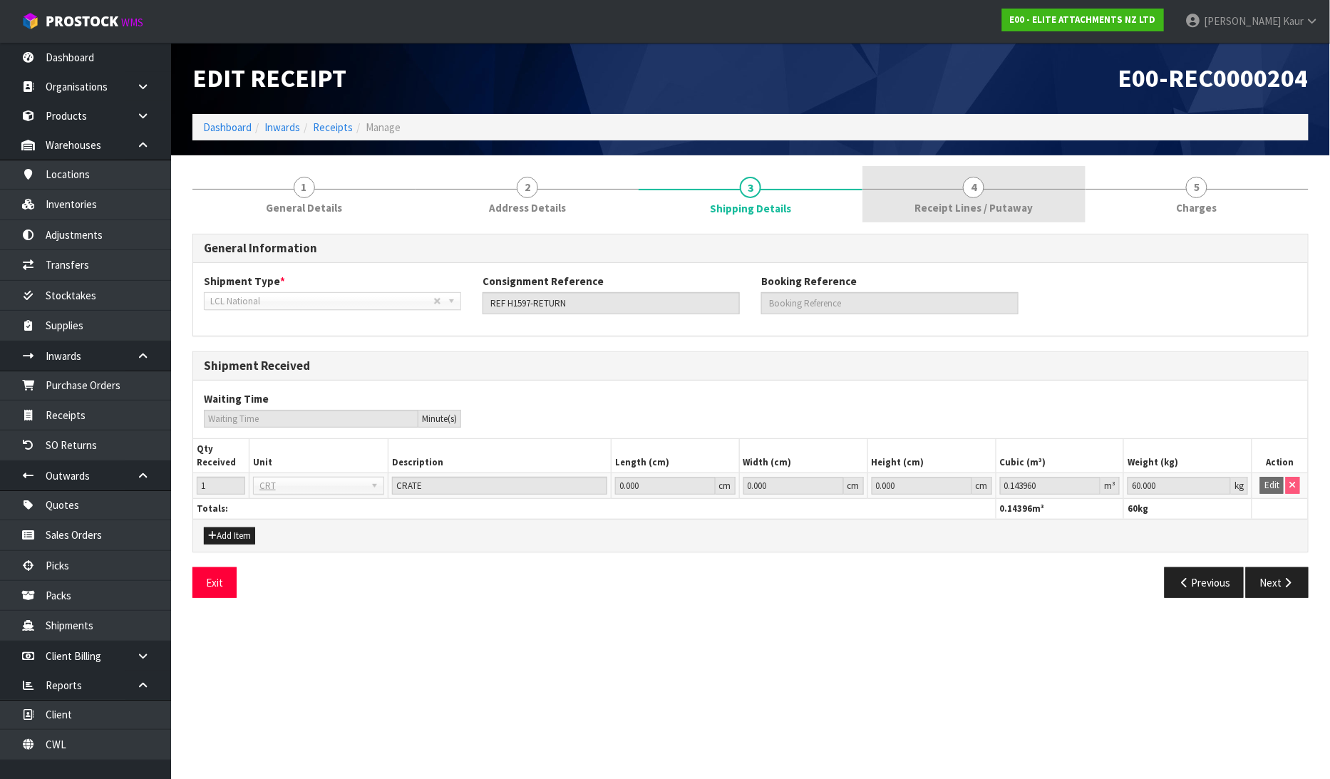
click at [925, 203] on span "Receipt Lines / Putaway" at bounding box center [974, 207] width 118 height 15
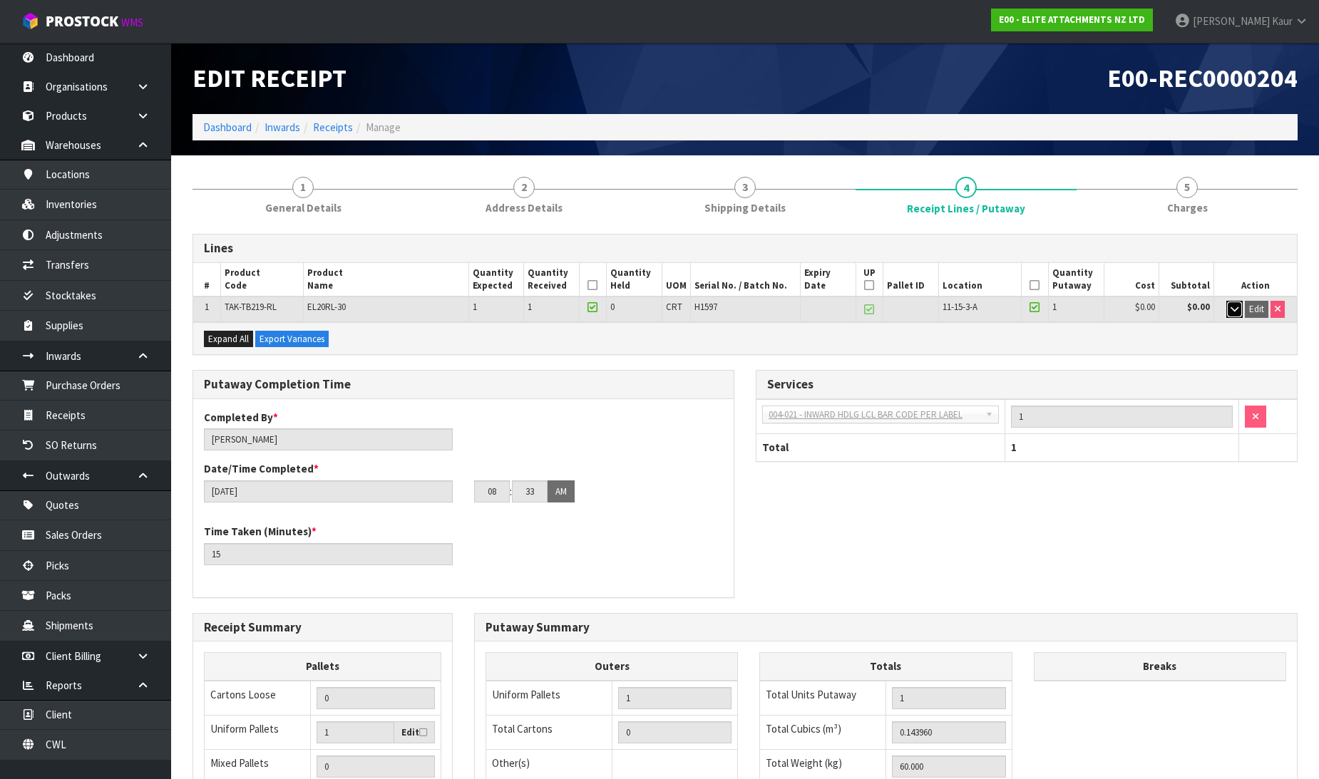
click at [1228, 311] on button "button" at bounding box center [1234, 309] width 16 height 17
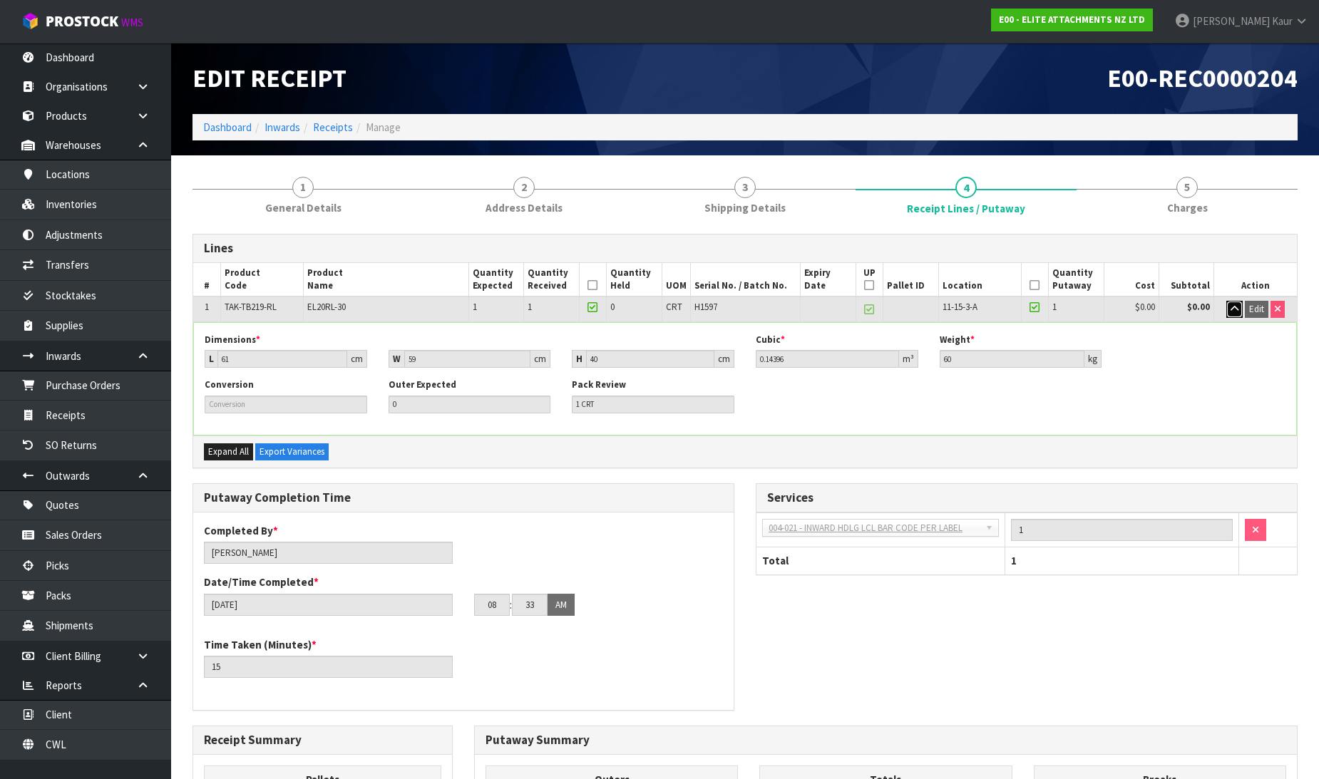
scroll to position [347, 0]
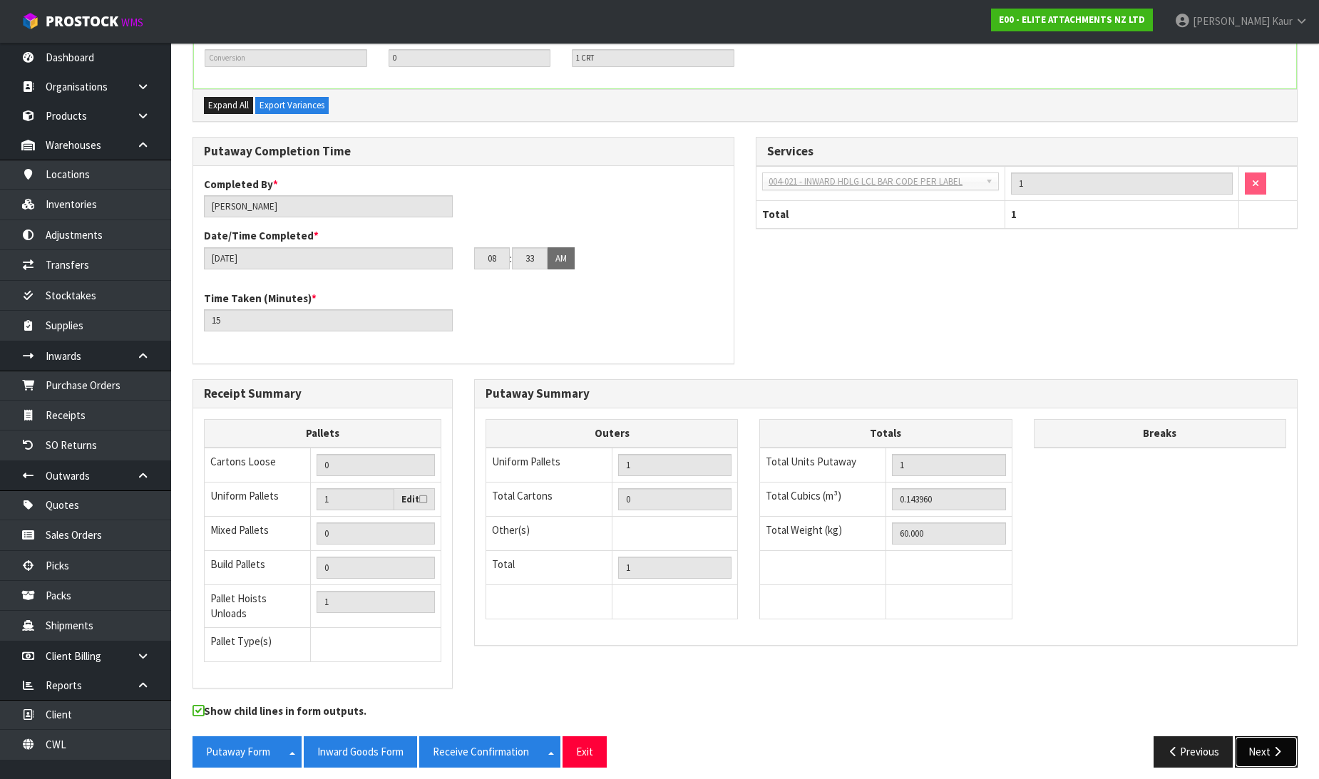
click at [1277, 751] on button "Next" at bounding box center [1266, 752] width 63 height 31
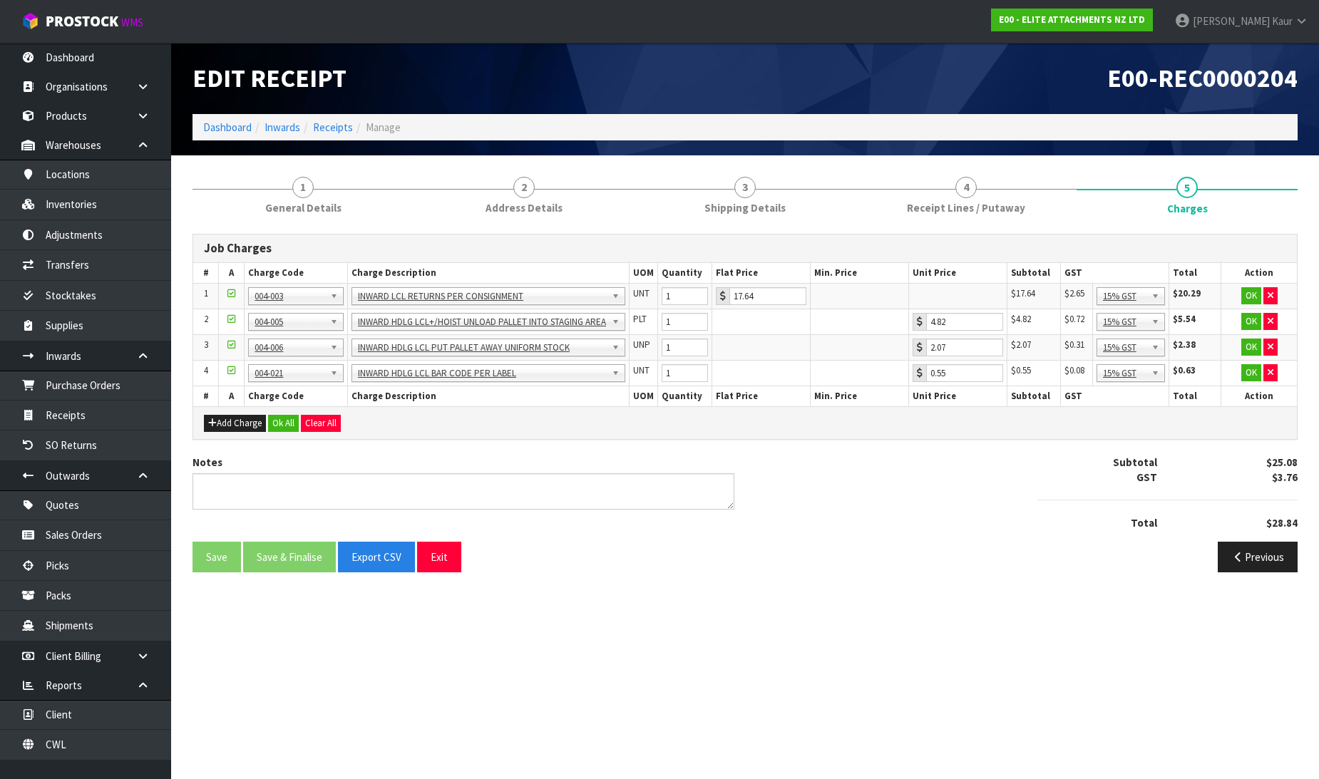
scroll to position [0, 0]
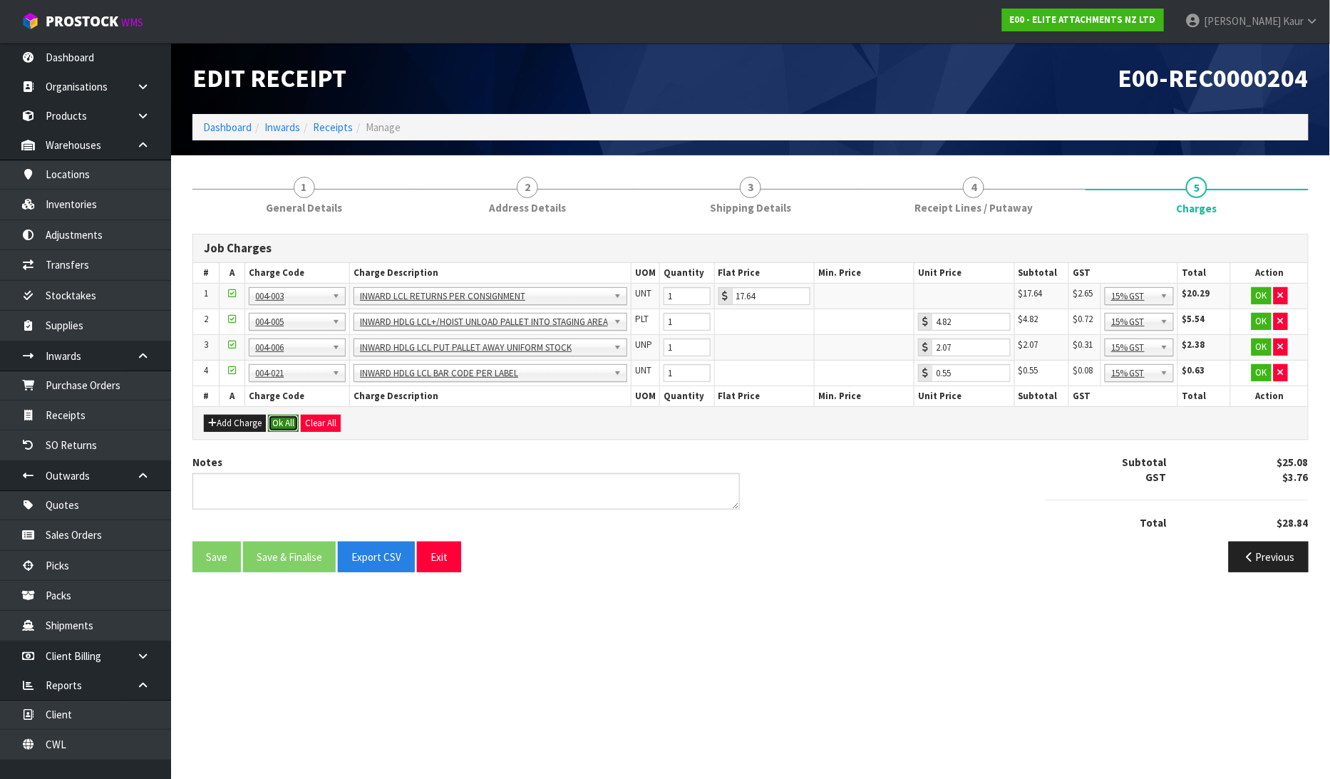
click at [272, 421] on button "Ok All" at bounding box center [283, 423] width 31 height 17
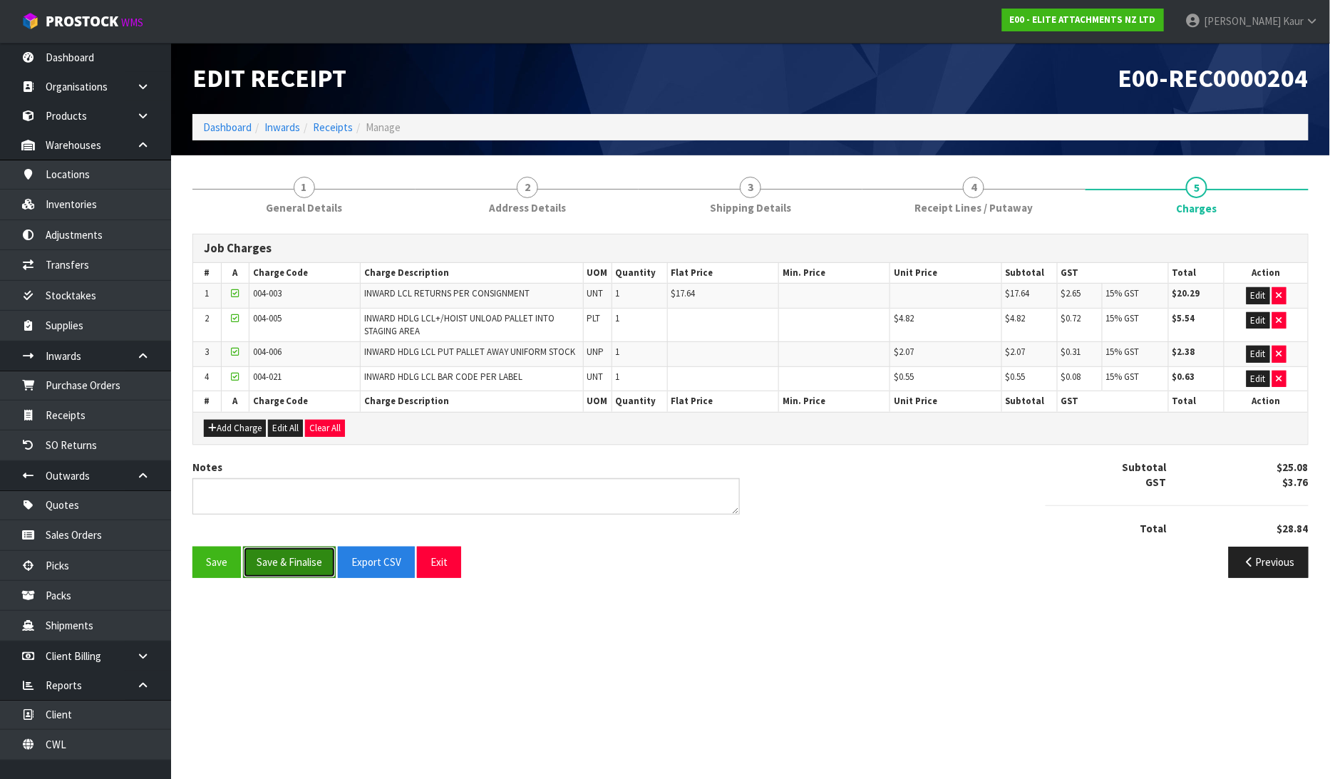
click at [297, 562] on button "Save & Finalise" at bounding box center [289, 562] width 93 height 31
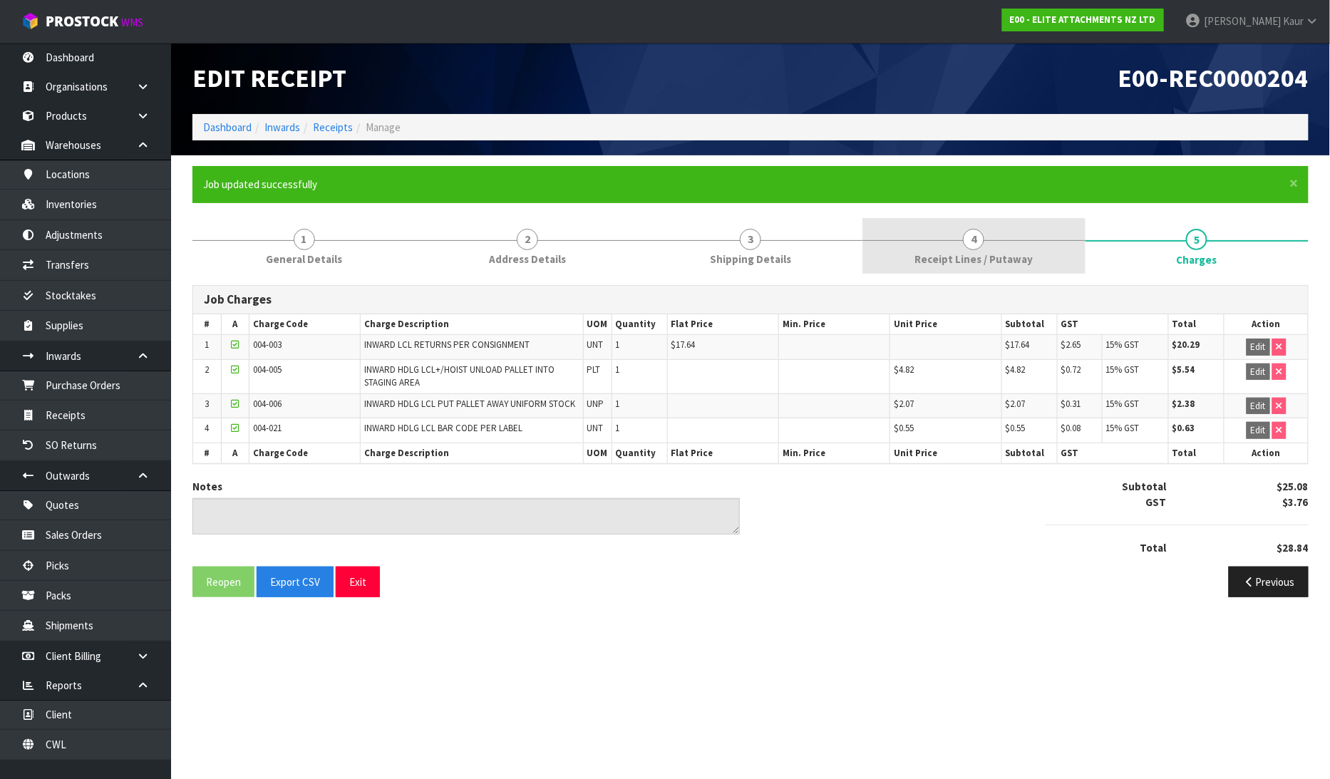
click at [985, 245] on link "4 Receipt Lines / Putaway" at bounding box center [974, 246] width 223 height 56
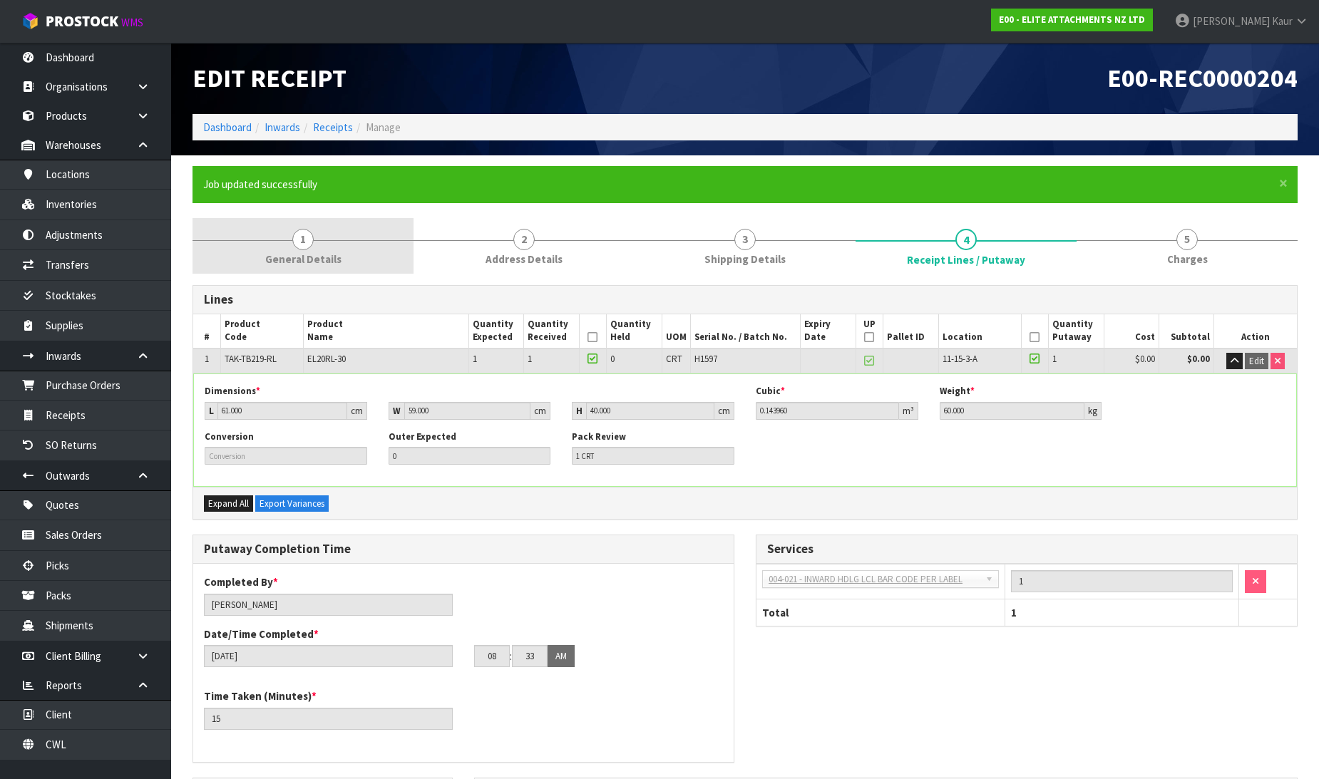
click at [329, 257] on span "General Details" at bounding box center [303, 259] width 76 height 15
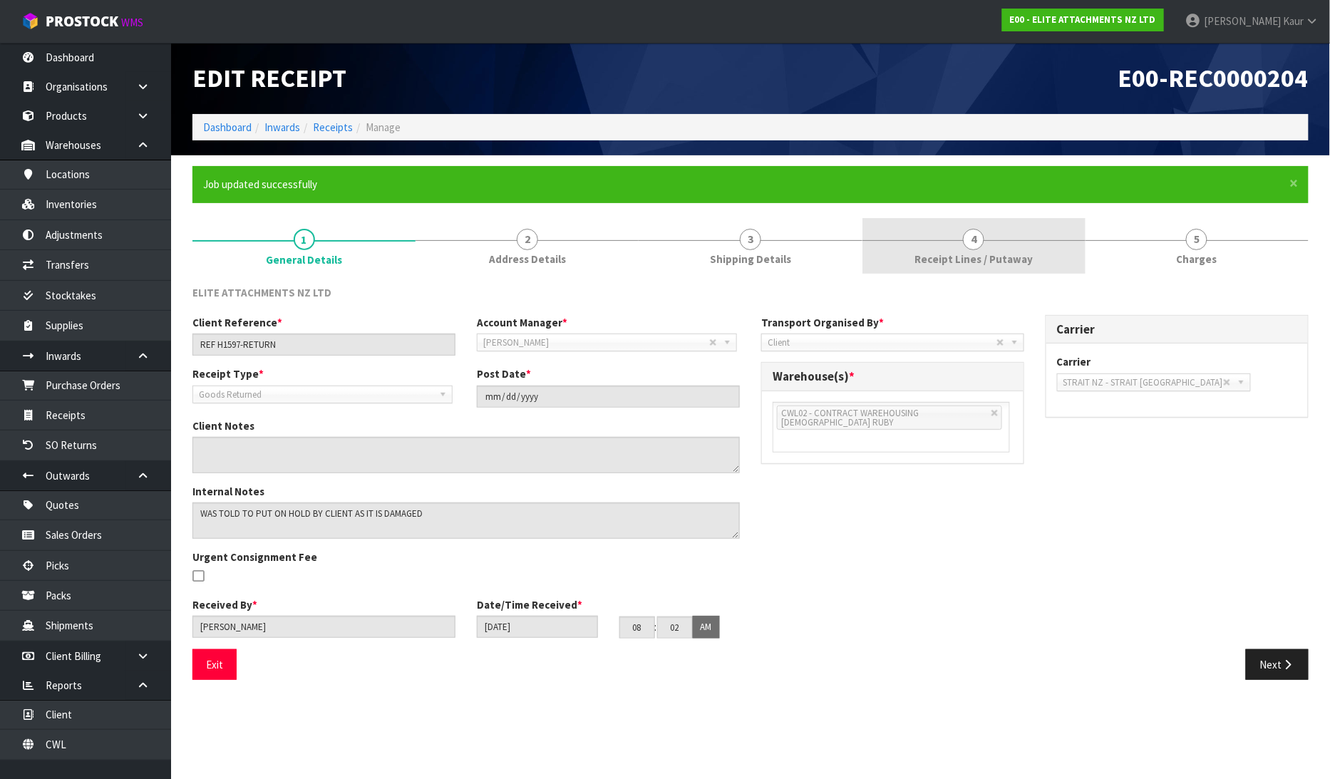
click at [975, 252] on span "Receipt Lines / Putaway" at bounding box center [974, 259] width 118 height 15
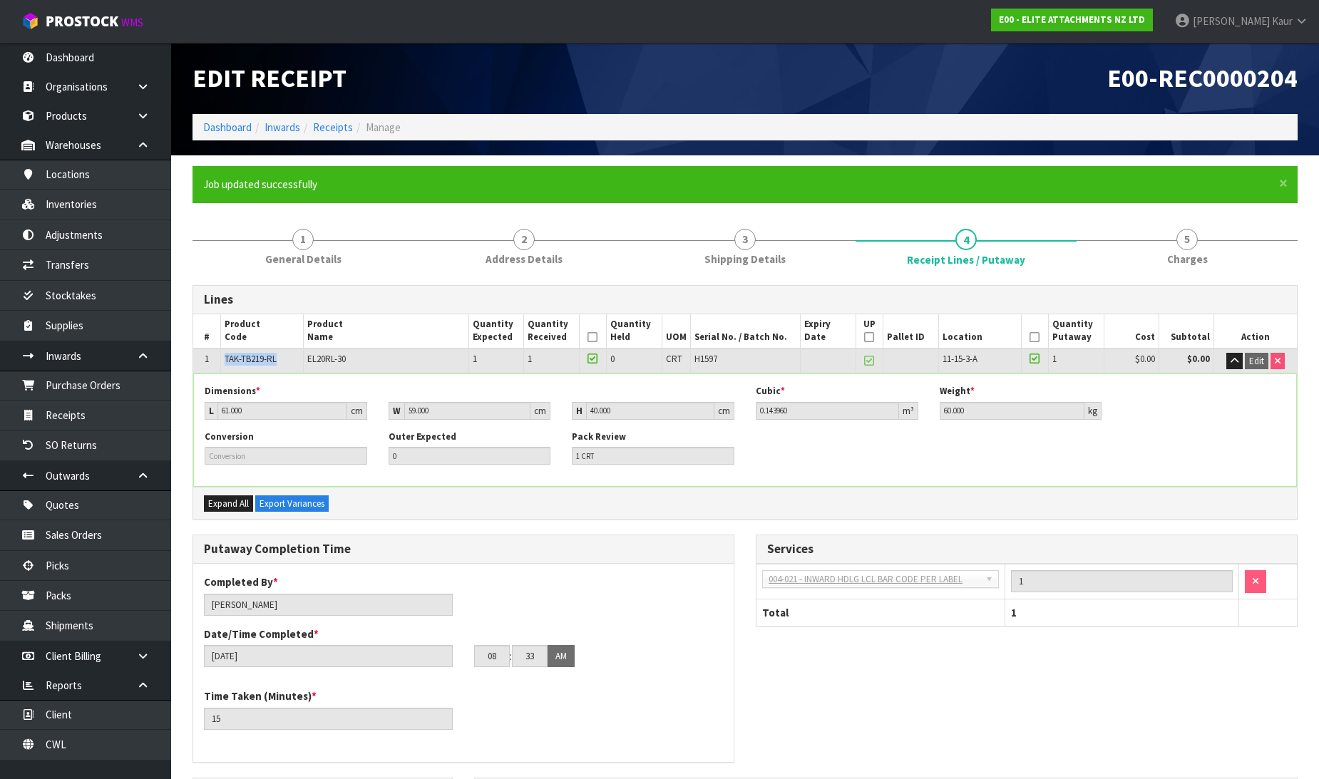
drag, startPoint x: 285, startPoint y: 361, endPoint x: 221, endPoint y: 359, distance: 64.2
click at [221, 359] on td "TAK-TB219-RL" at bounding box center [262, 361] width 83 height 25
copy span "TAK-TB219-RL"
click at [94, 207] on link "Inventories" at bounding box center [85, 204] width 171 height 29
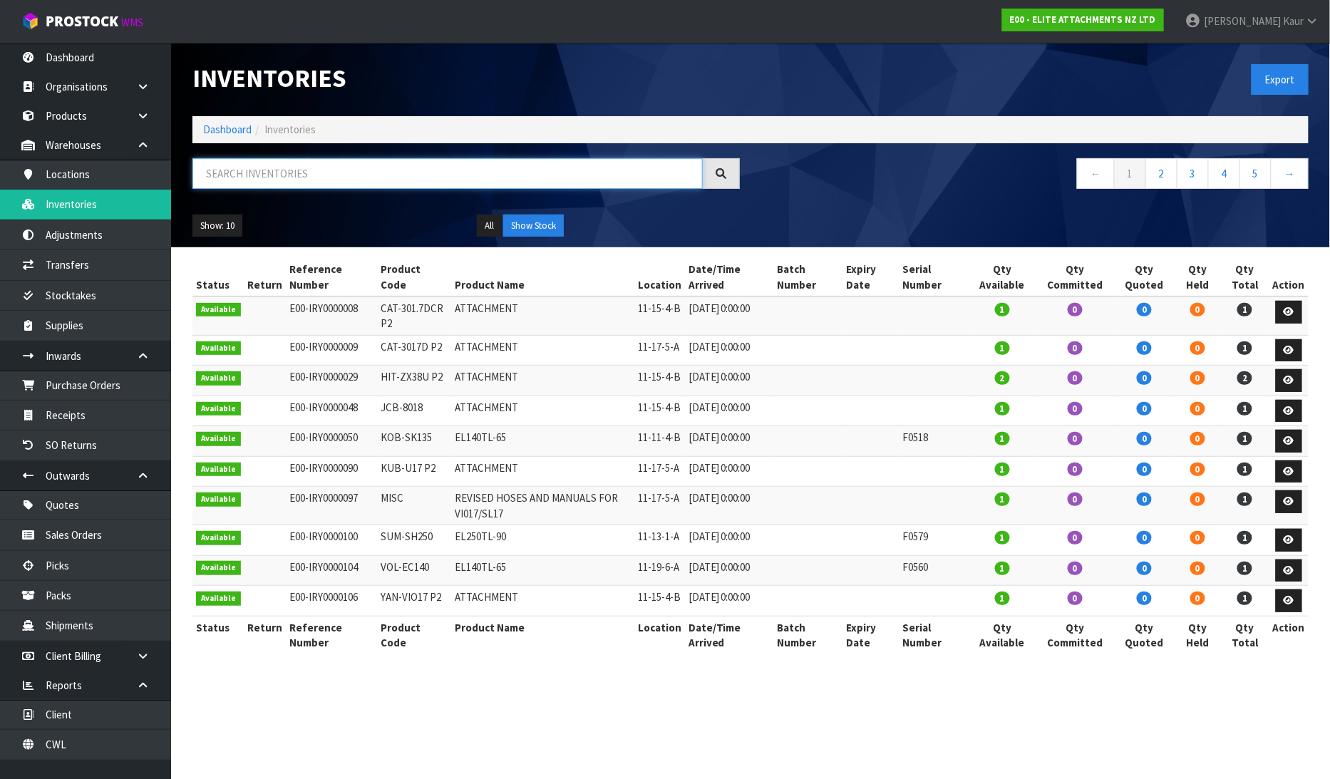
click at [262, 180] on input "text" at bounding box center [448, 173] width 511 height 31
paste input "TAK-TB219-RL"
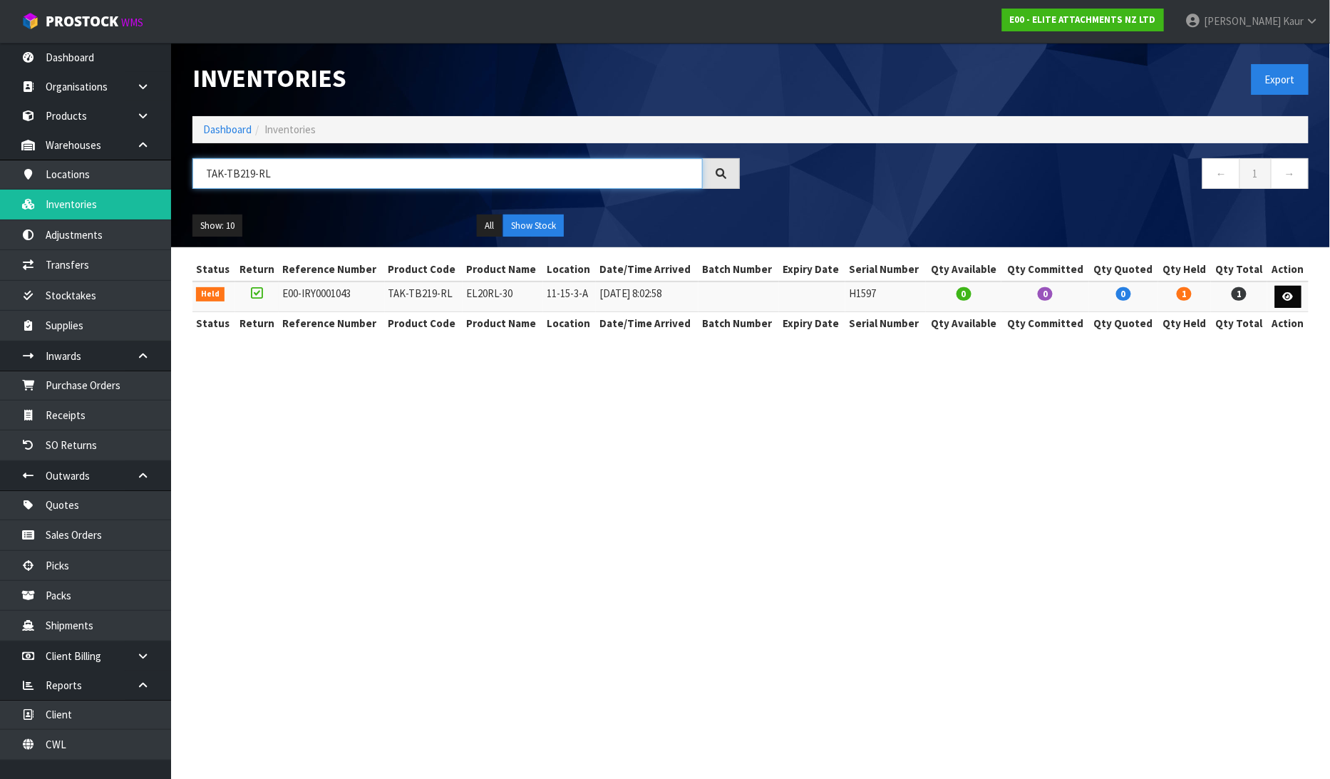
type input "TAK-TB219-RL"
click at [1291, 298] on icon at bounding box center [1288, 296] width 11 height 9
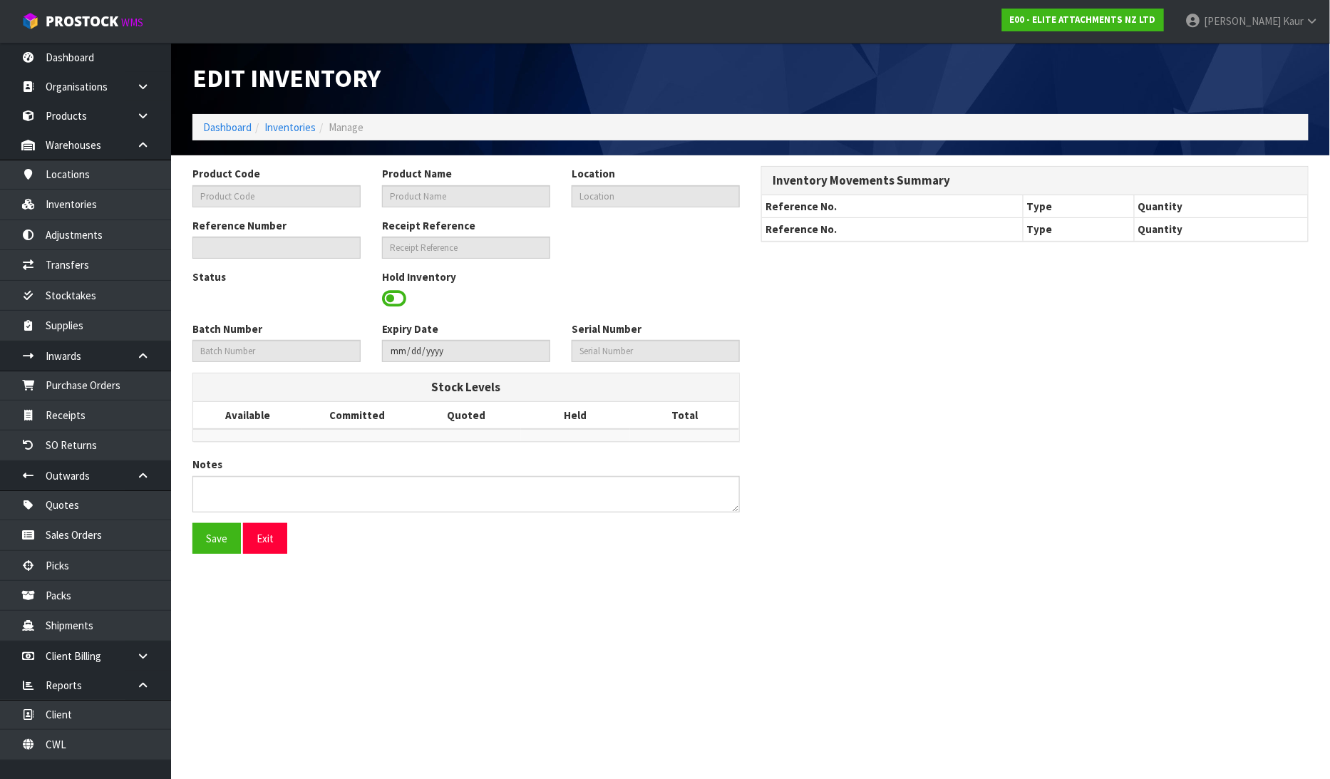
type input "TAK-TB219-RL"
type input "EL20RL-30"
type input "11-15-3-A"
type input "E00-IRY0001043"
type input "E00-REC0000204"
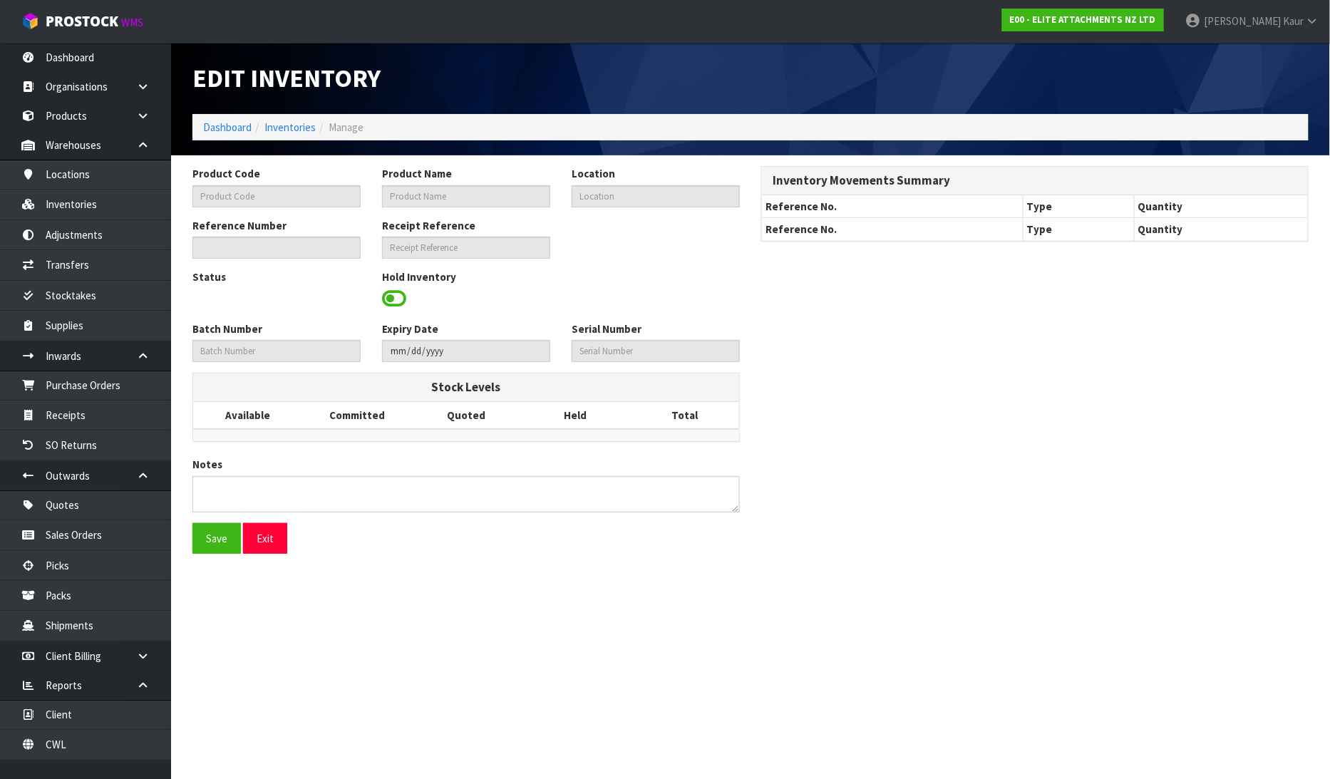
type input "H1597"
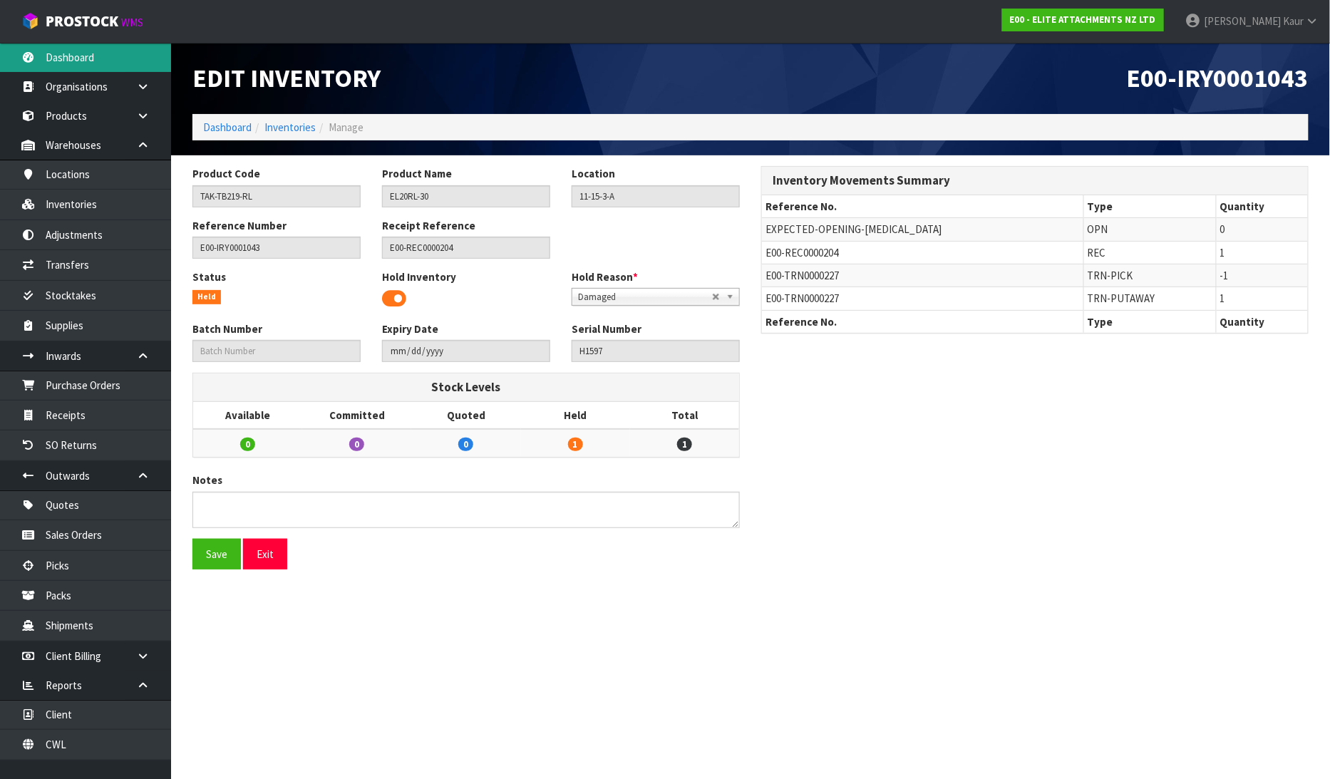
click at [87, 70] on link "Dashboard" at bounding box center [85, 57] width 171 height 29
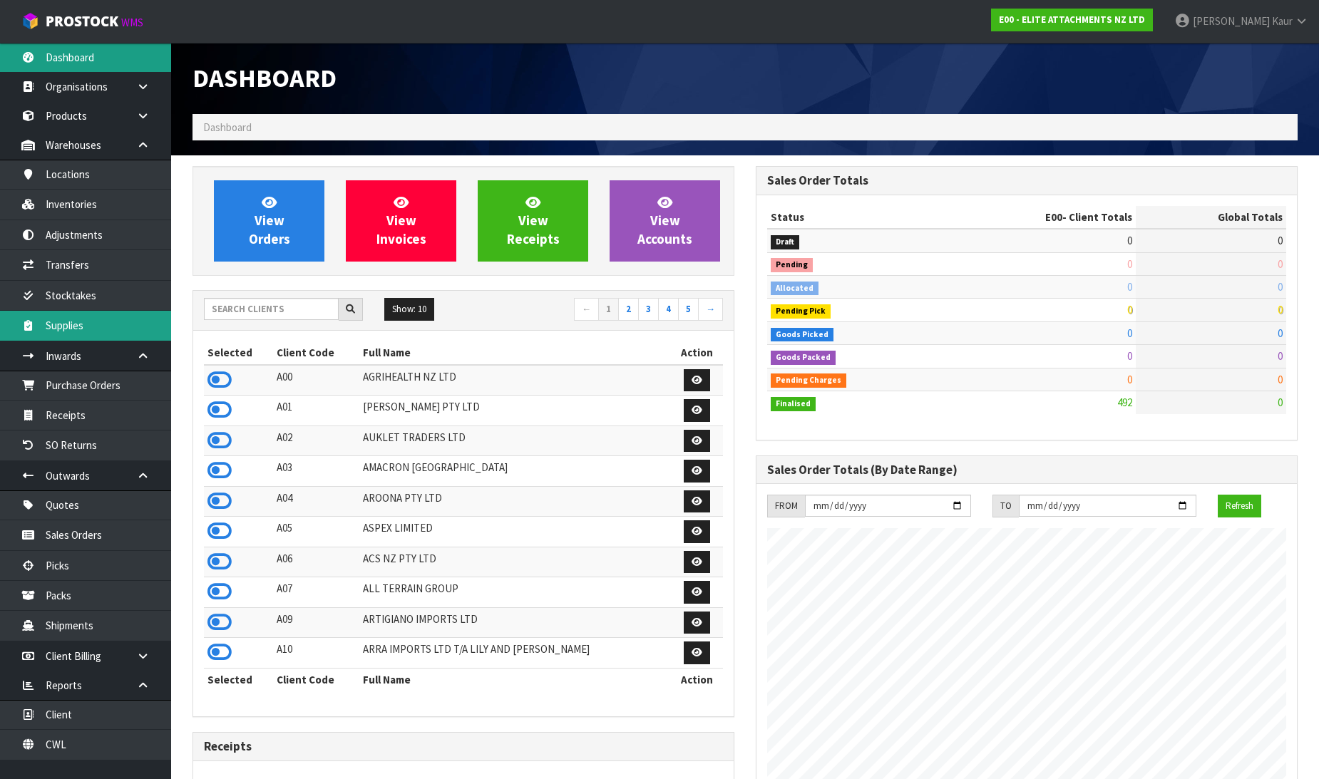
scroll to position [918, 563]
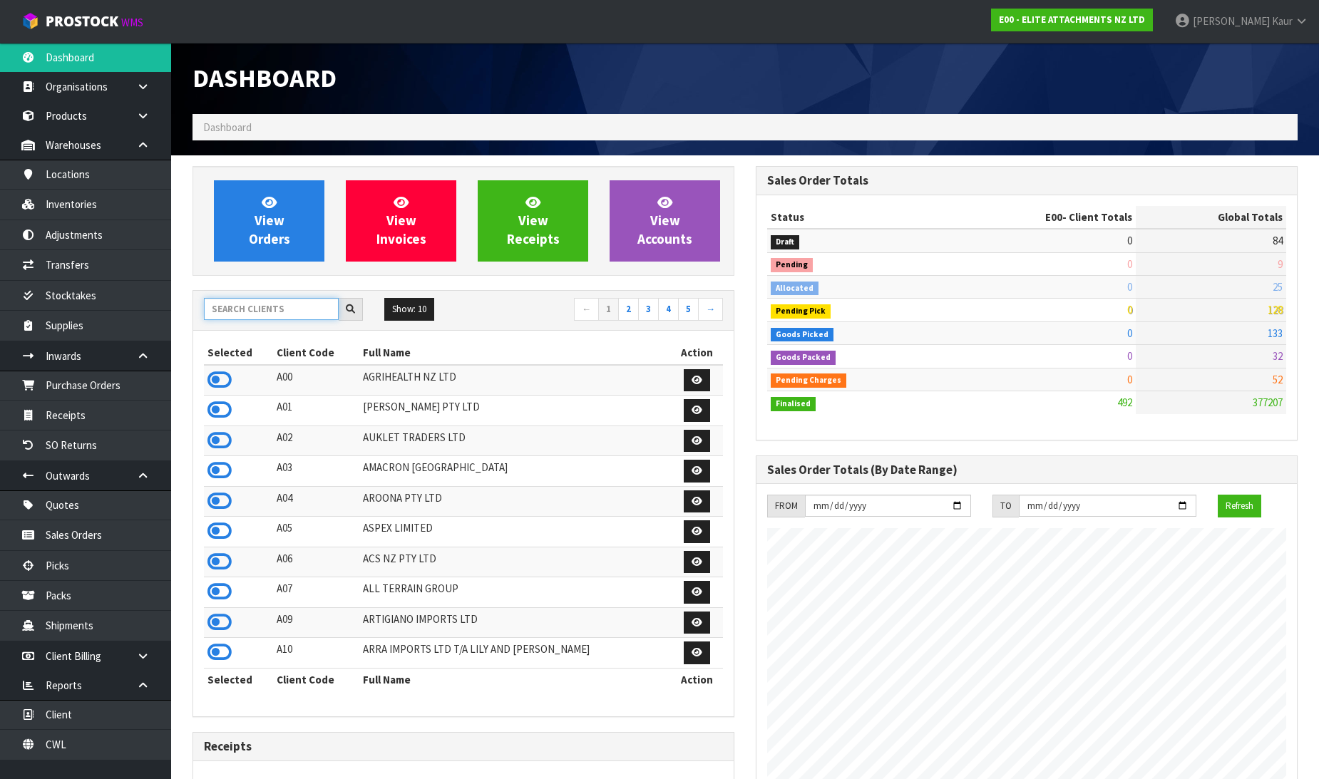
click at [231, 307] on input "text" at bounding box center [271, 309] width 135 height 22
type input "AC"
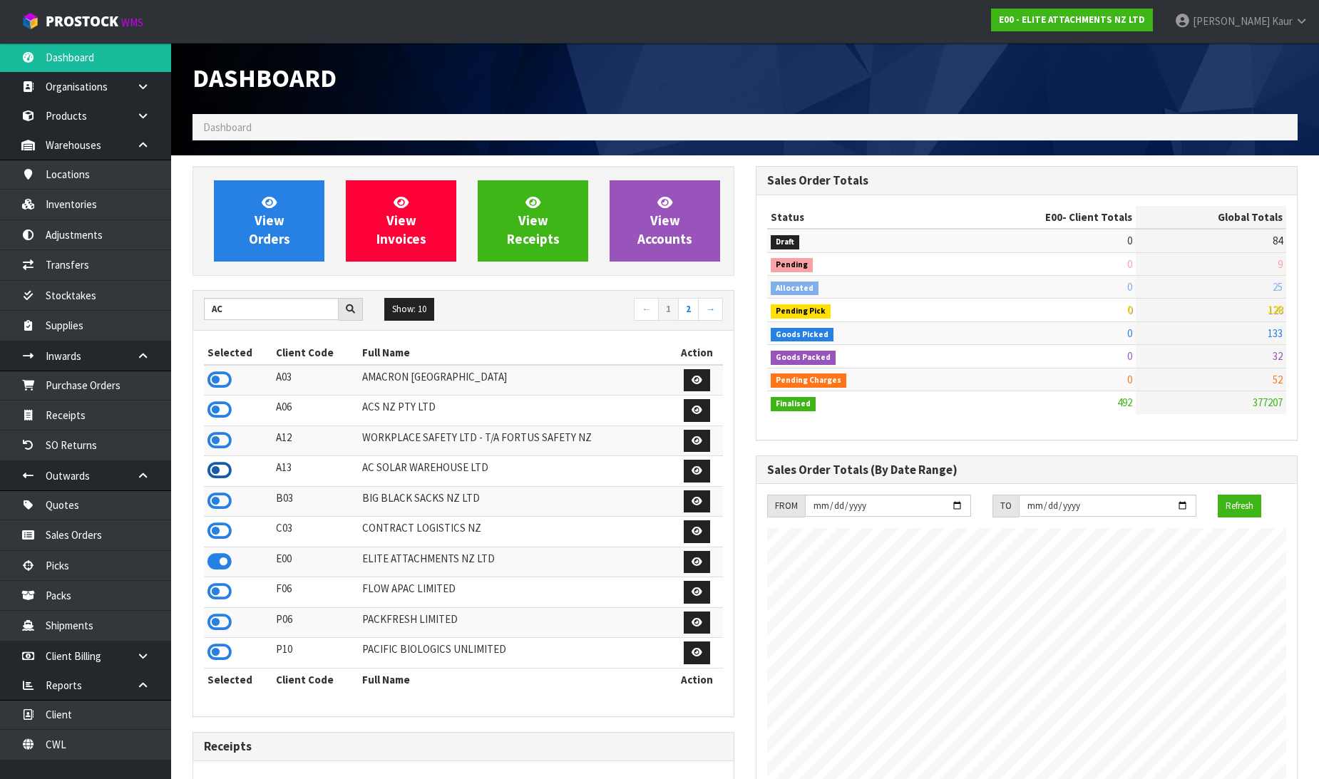
click at [224, 478] on icon at bounding box center [219, 470] width 24 height 21
drag, startPoint x: 111, startPoint y: 426, endPoint x: 770, endPoint y: 401, distance: 659.3
click at [111, 425] on link "Receipts" at bounding box center [85, 415] width 171 height 29
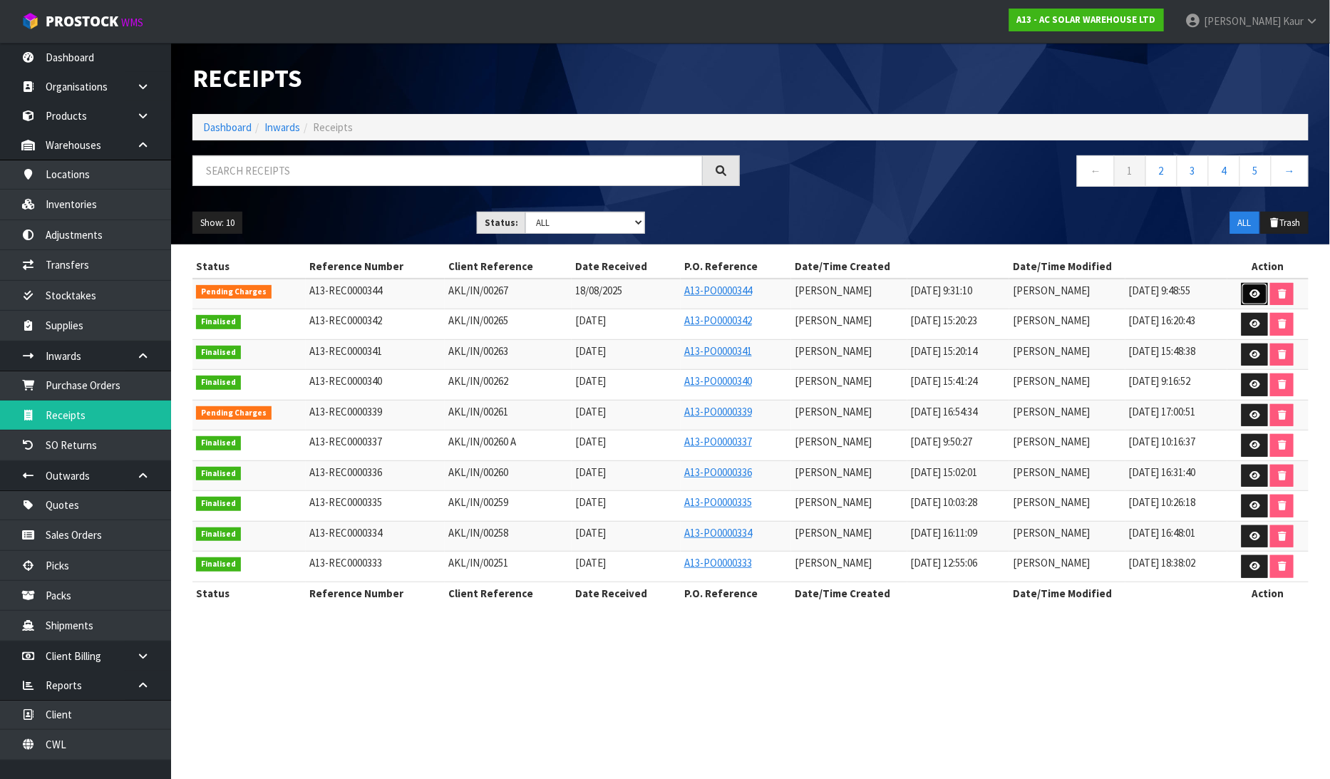
click at [1250, 296] on icon at bounding box center [1255, 293] width 11 height 9
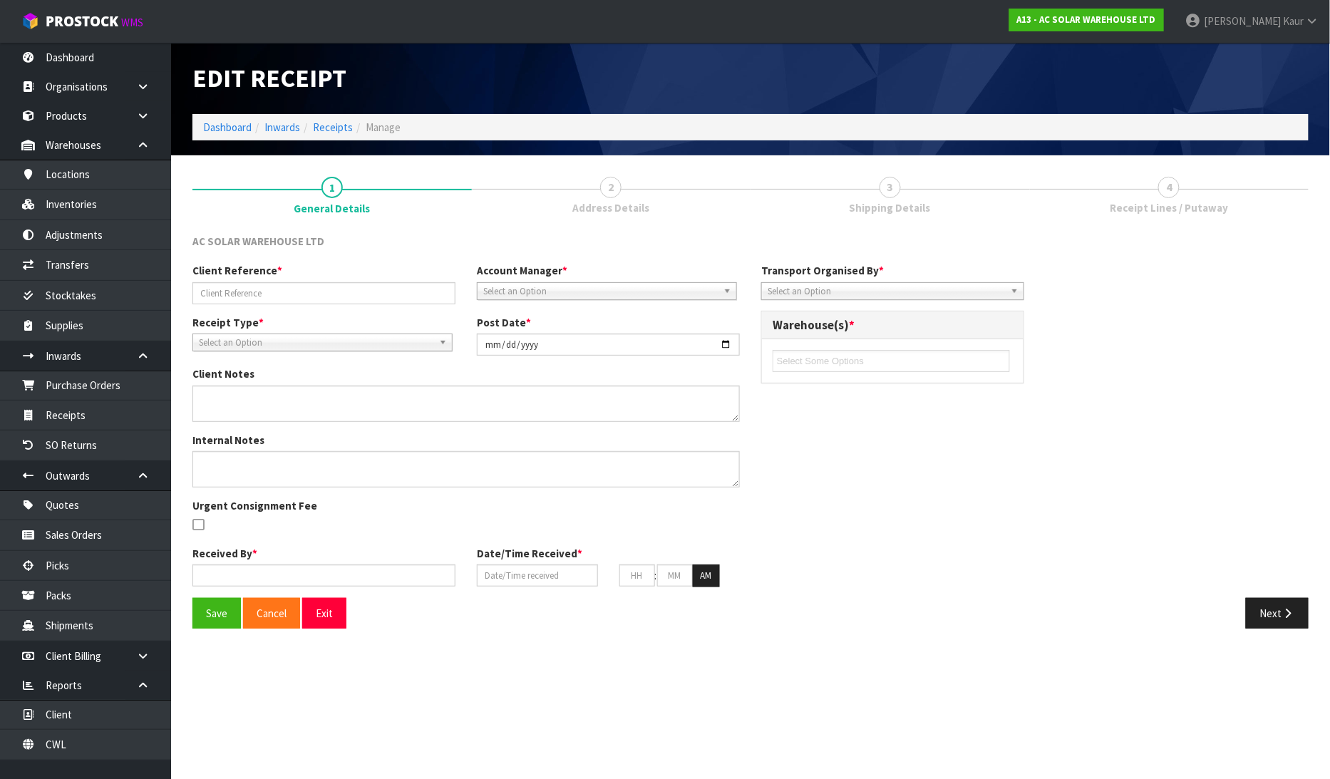
type input "AKL/IN/00267"
type input "[DATE]"
type input "[PERSON_NAME]"
type input "18/08/2025"
type input "09"
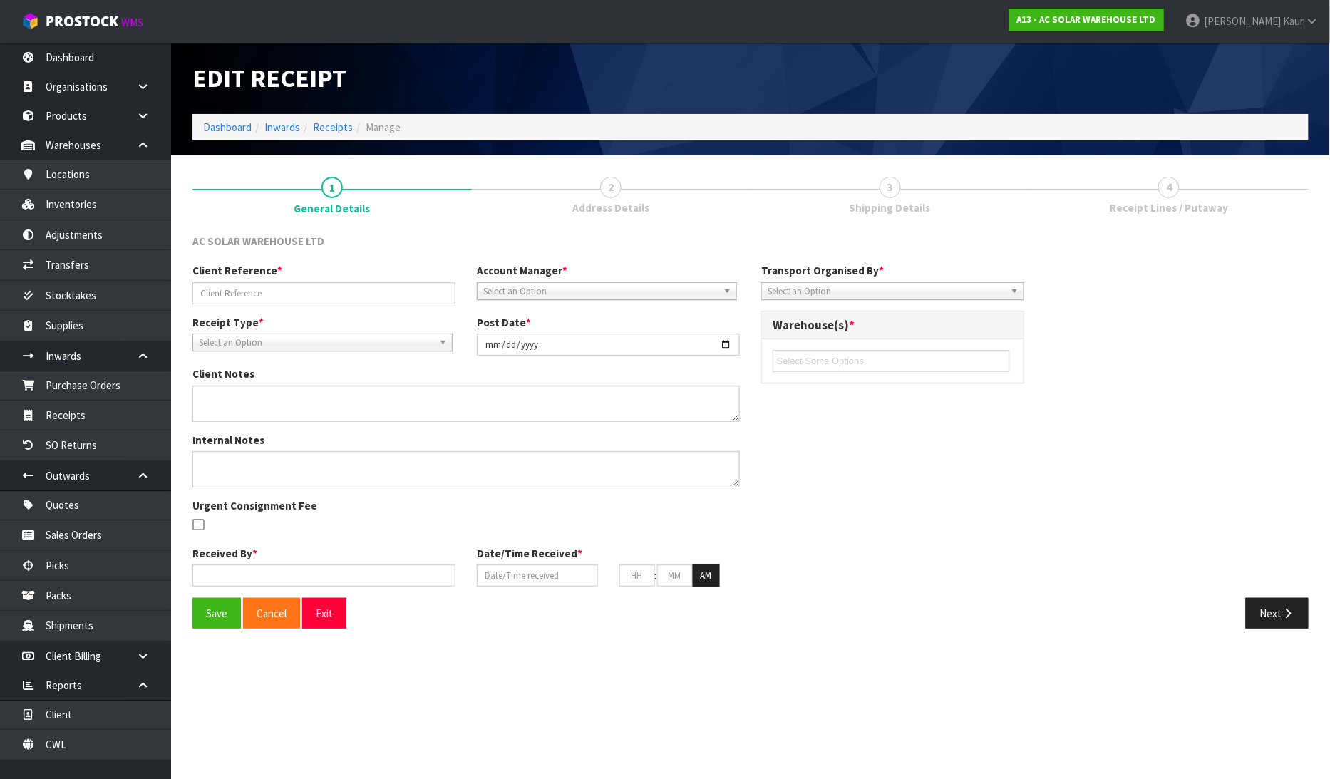
type input "31"
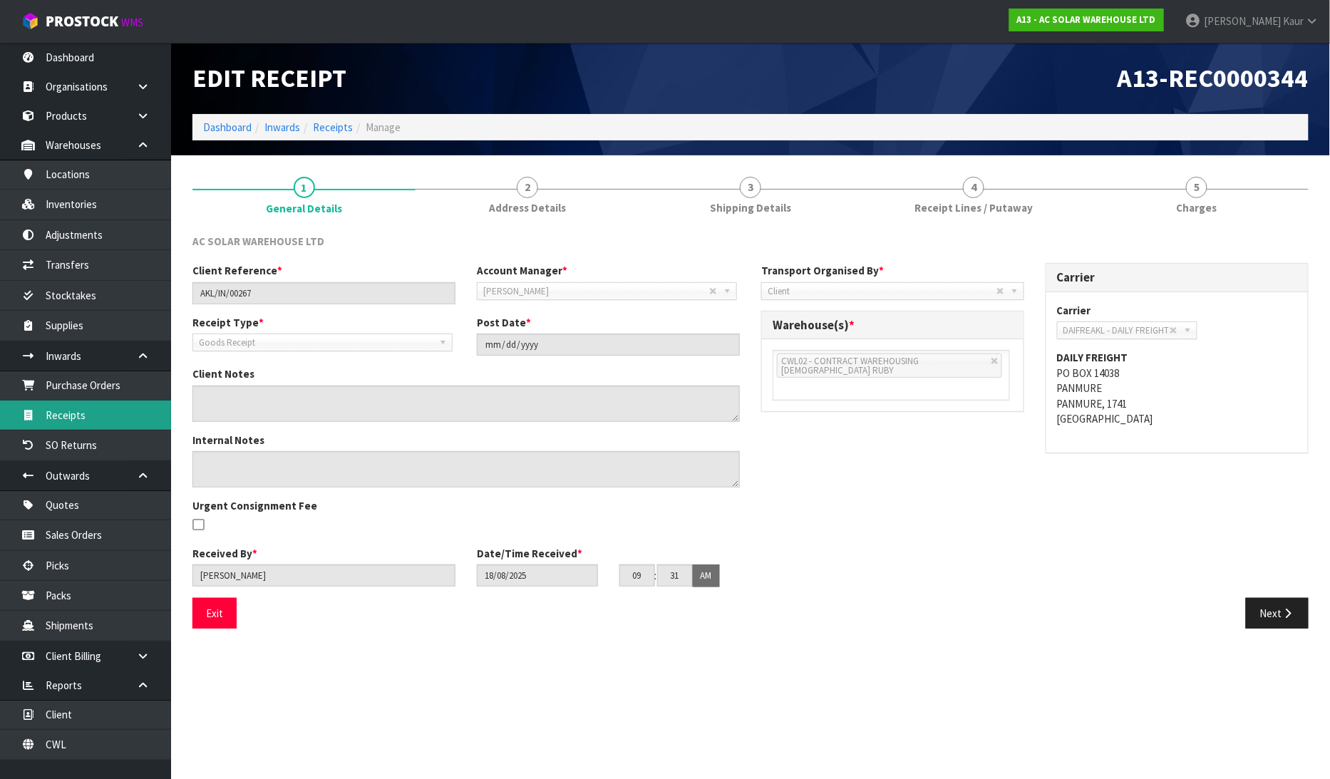
click at [86, 415] on link "Receipts" at bounding box center [85, 415] width 171 height 29
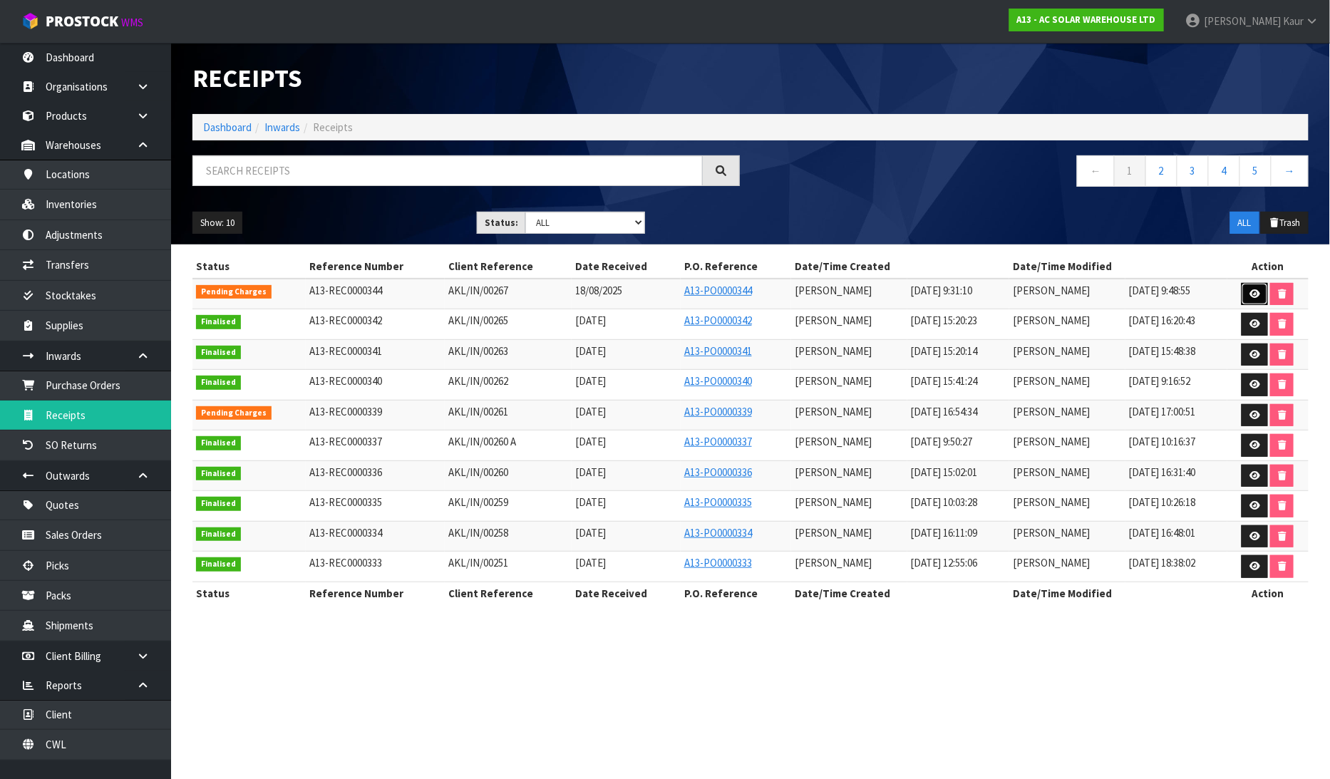
click at [1251, 294] on icon at bounding box center [1255, 293] width 11 height 9
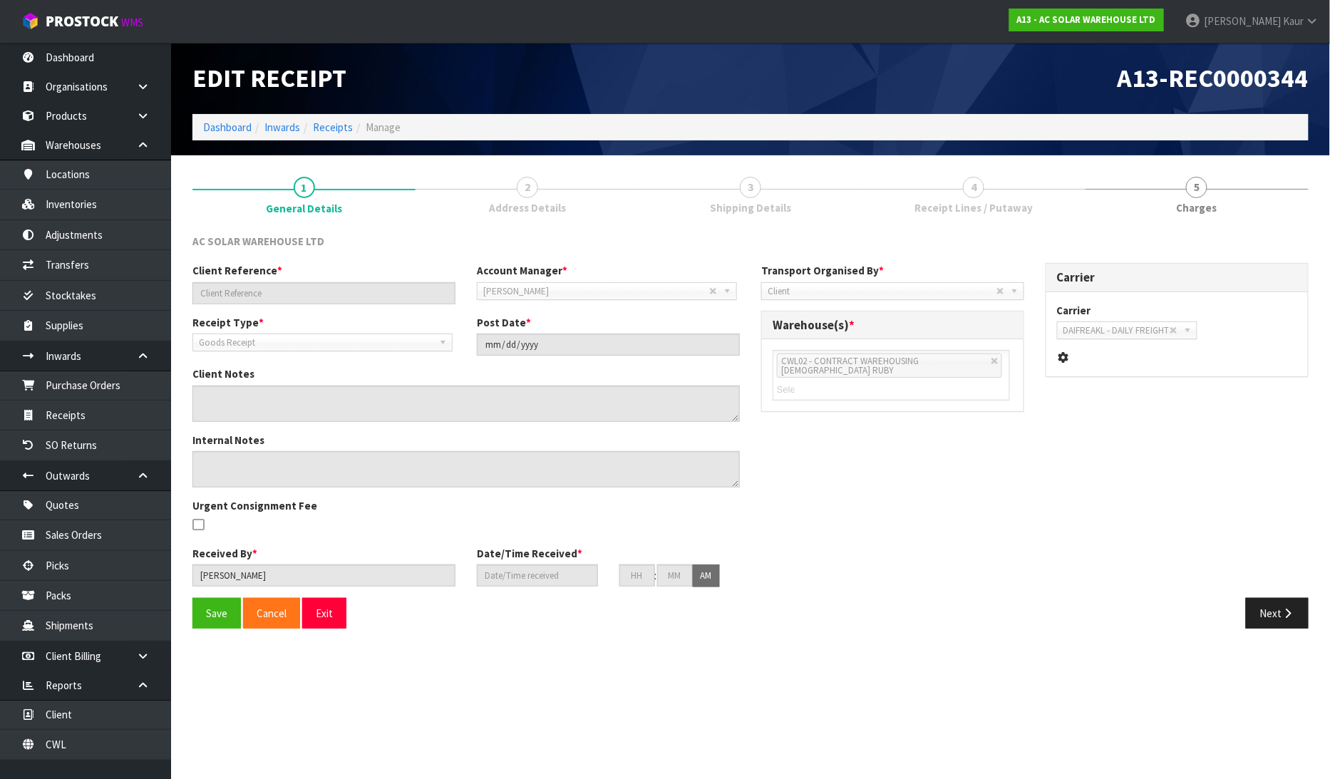
type input "AKL/IN/00267"
type input "[DATE]"
type input "[PERSON_NAME]"
type input "18/08/2025"
type input "09"
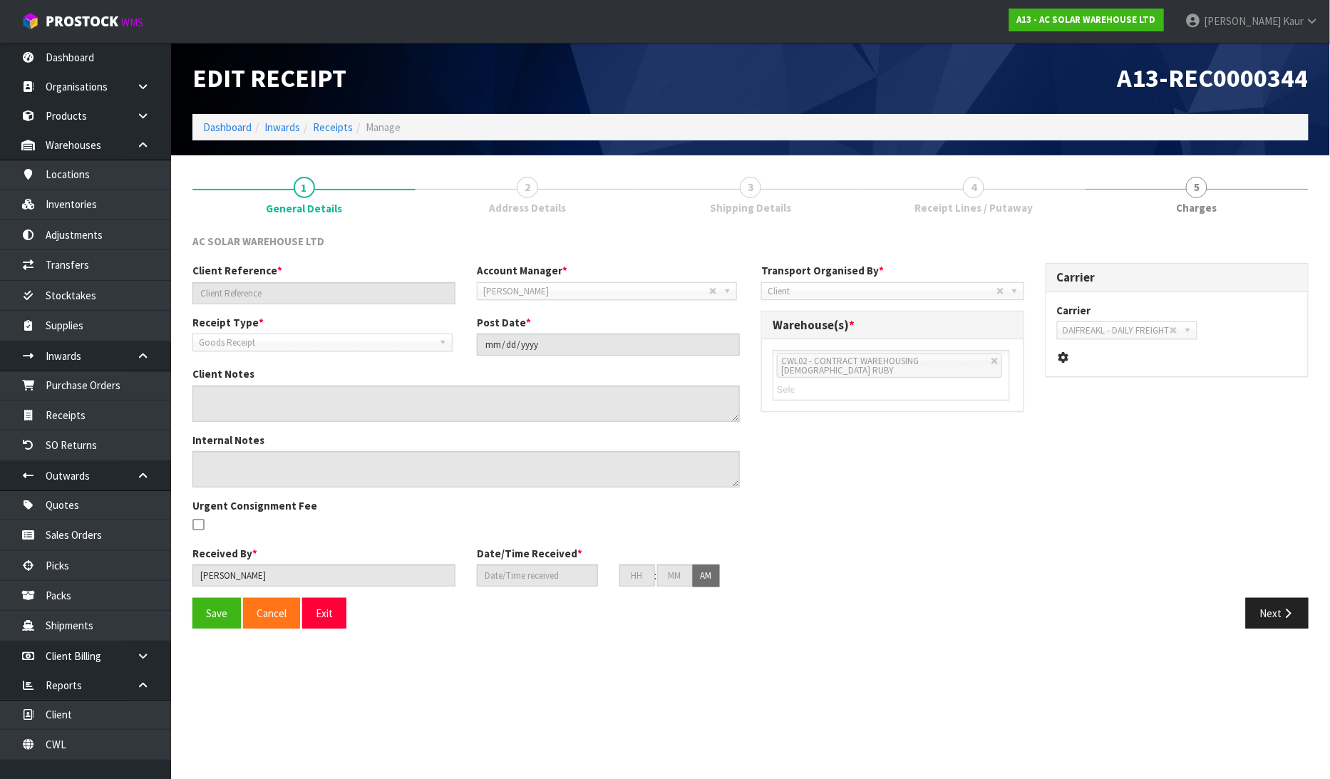
type input "31"
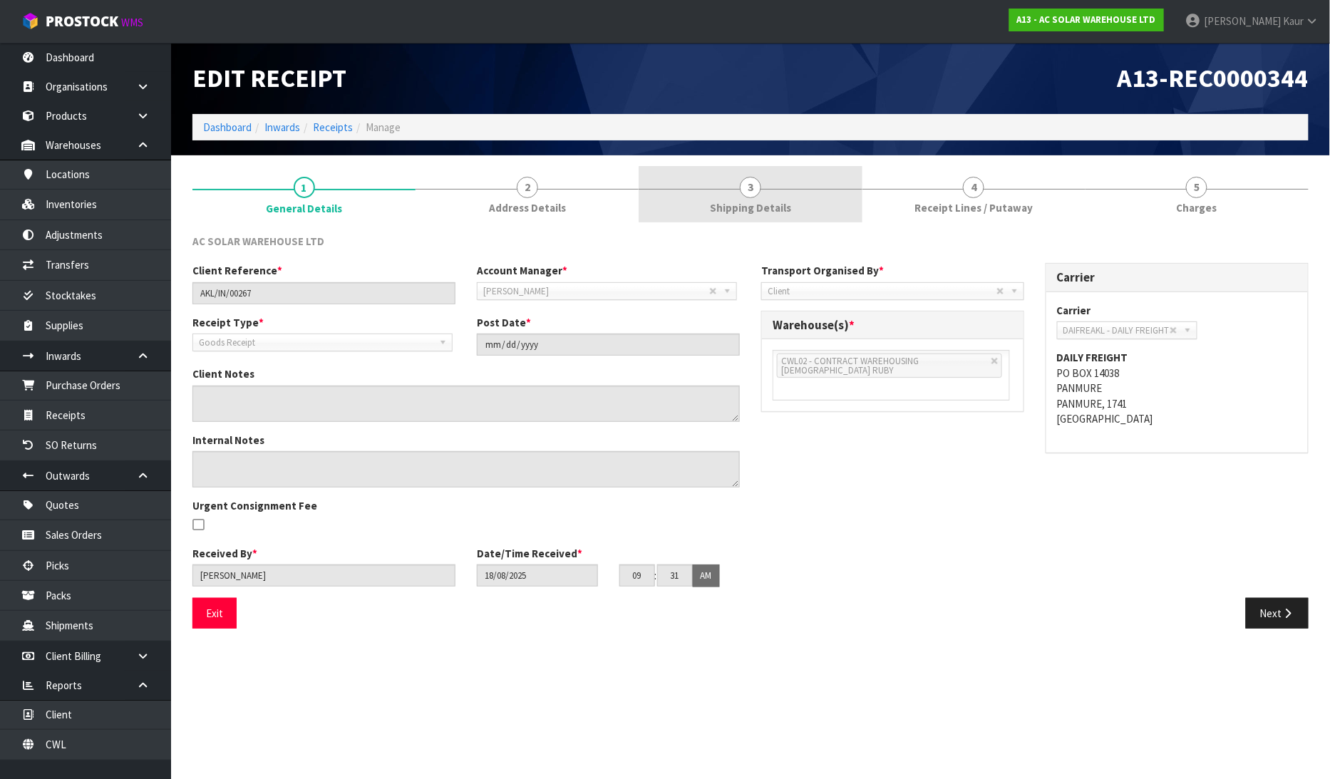
click at [766, 205] on span "Shipping Details" at bounding box center [750, 207] width 81 height 15
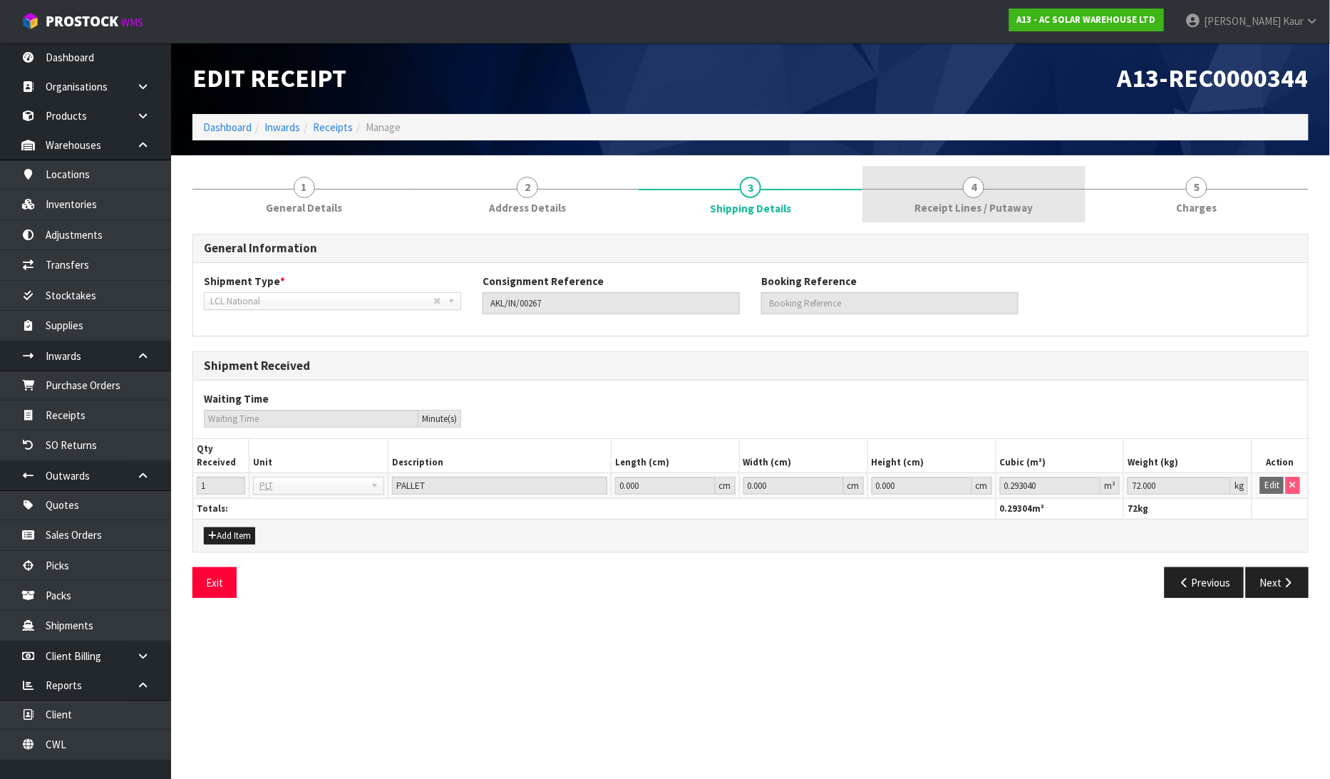
click at [940, 194] on link "4 Receipt Lines / Putaway" at bounding box center [974, 194] width 223 height 56
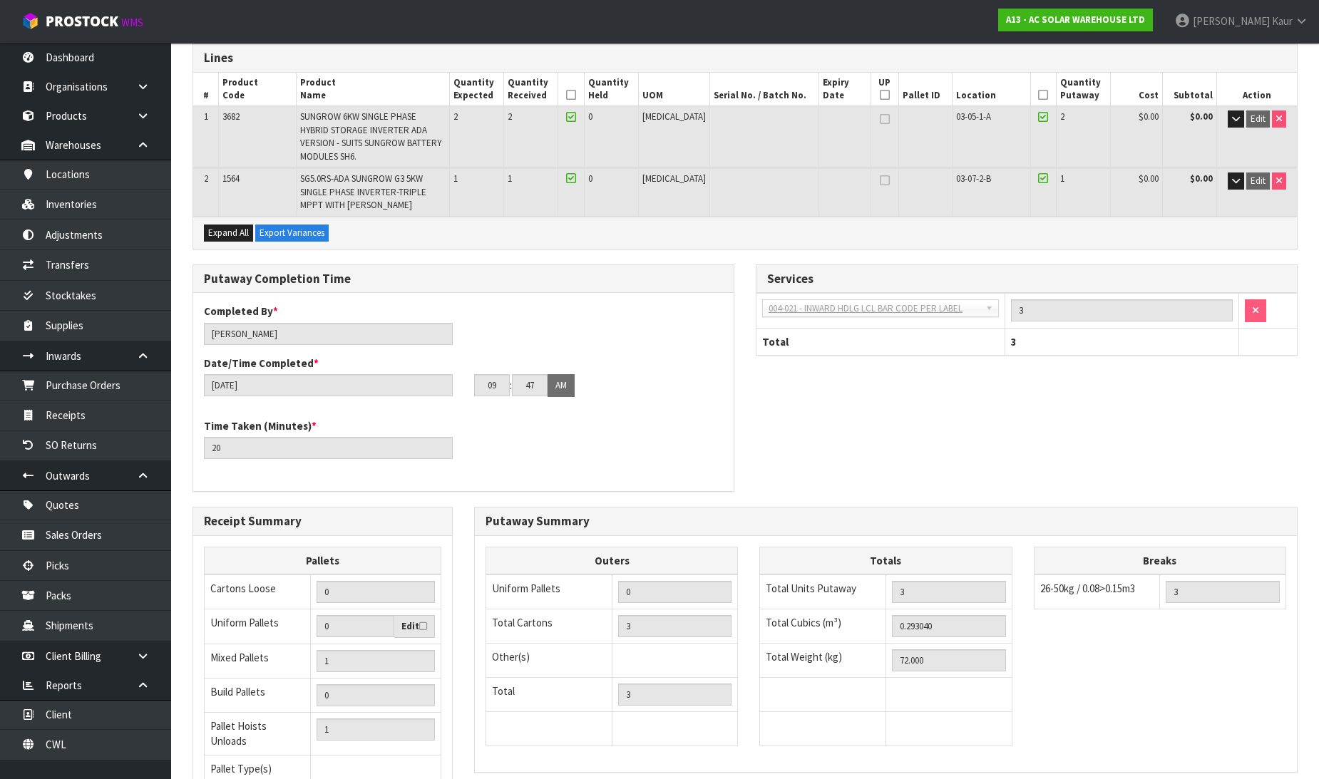
scroll to position [317, 0]
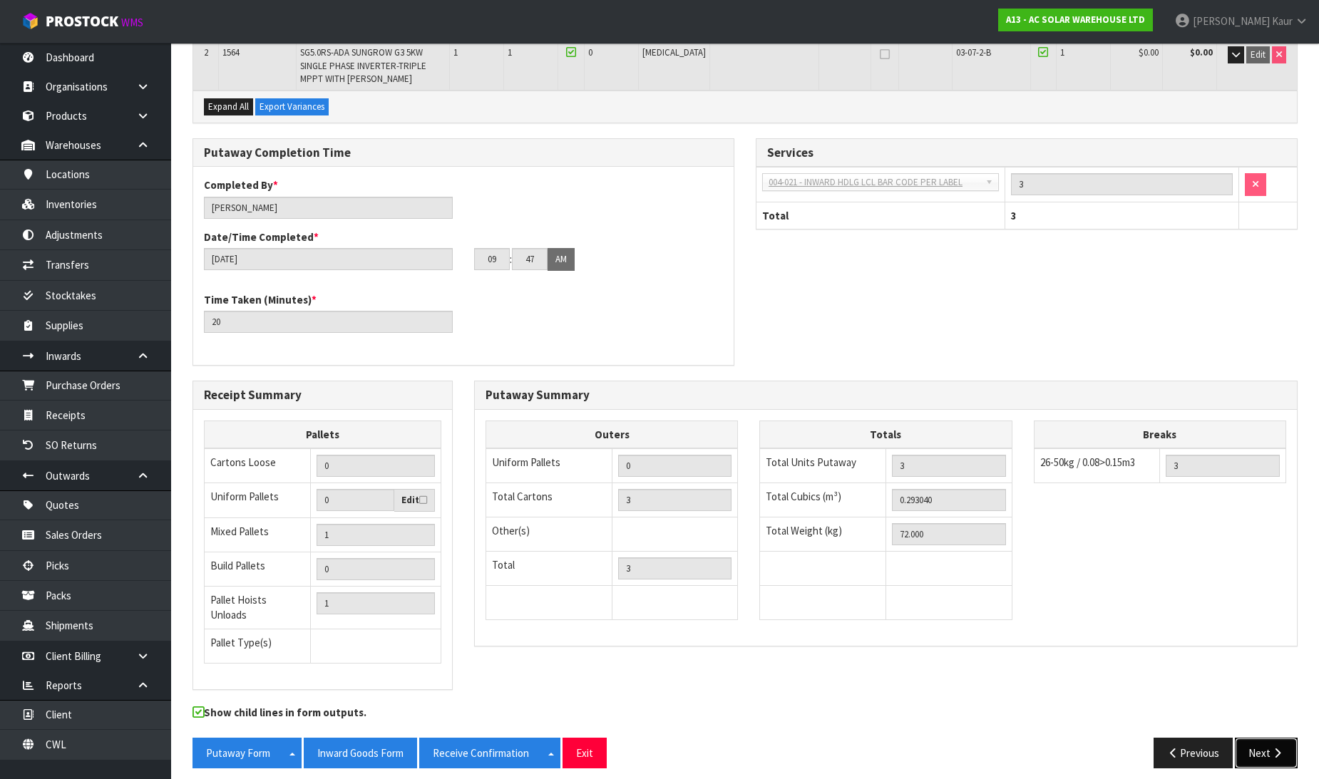
click at [1251, 738] on button "Next" at bounding box center [1266, 753] width 63 height 31
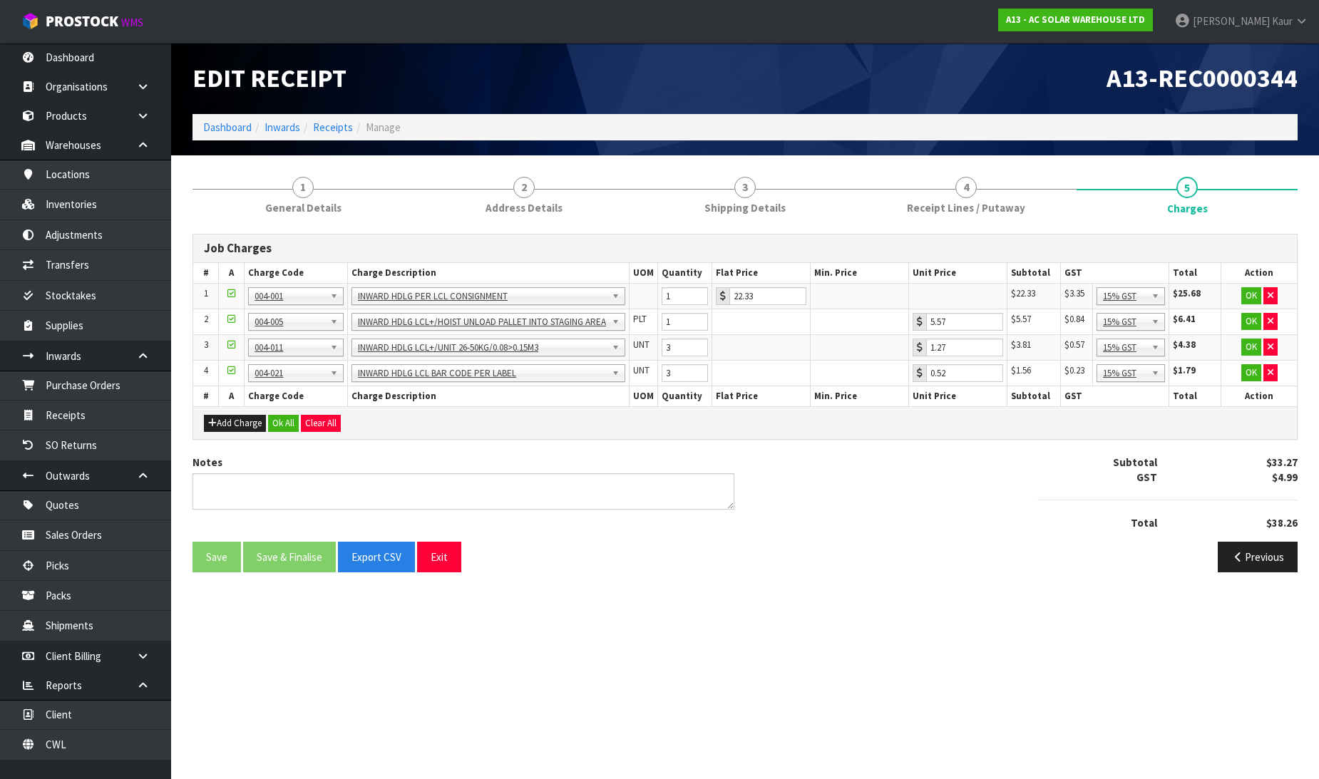
scroll to position [0, 0]
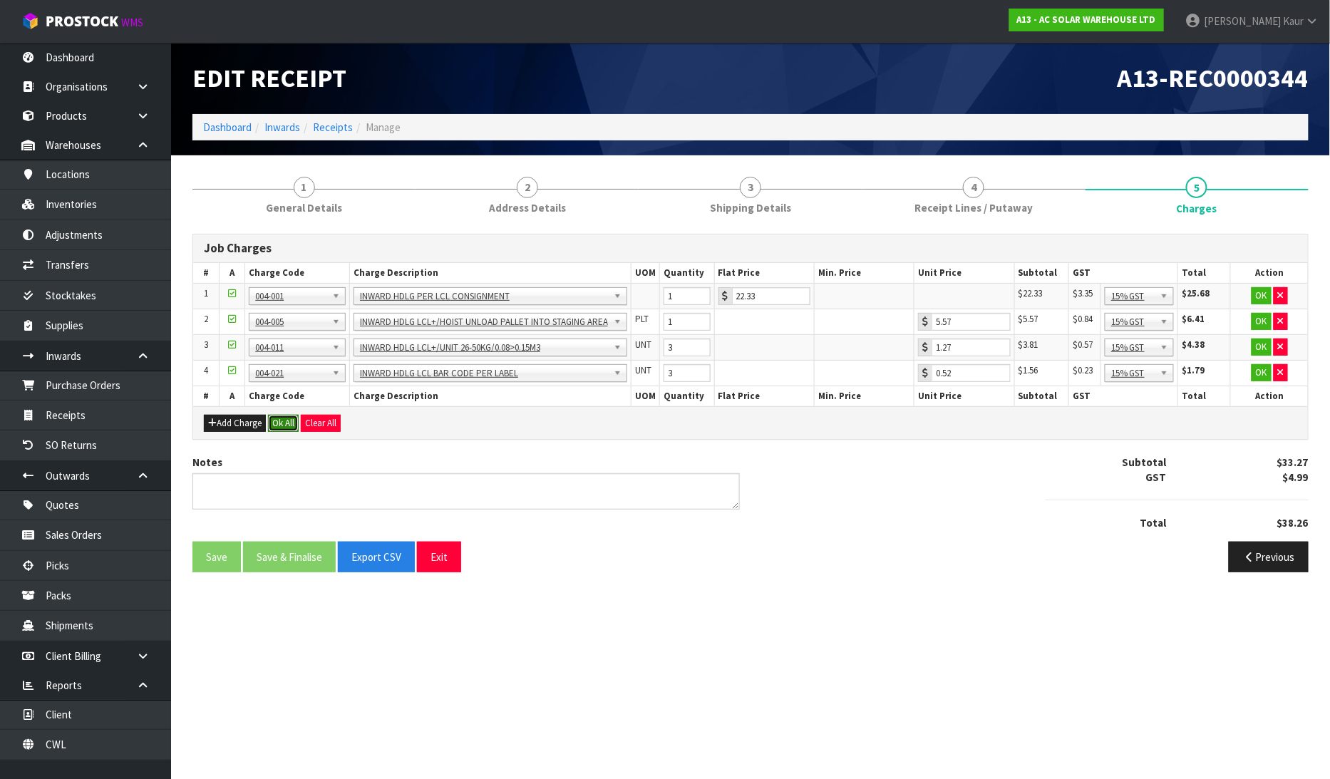
click at [294, 428] on button "Ok All" at bounding box center [283, 423] width 31 height 17
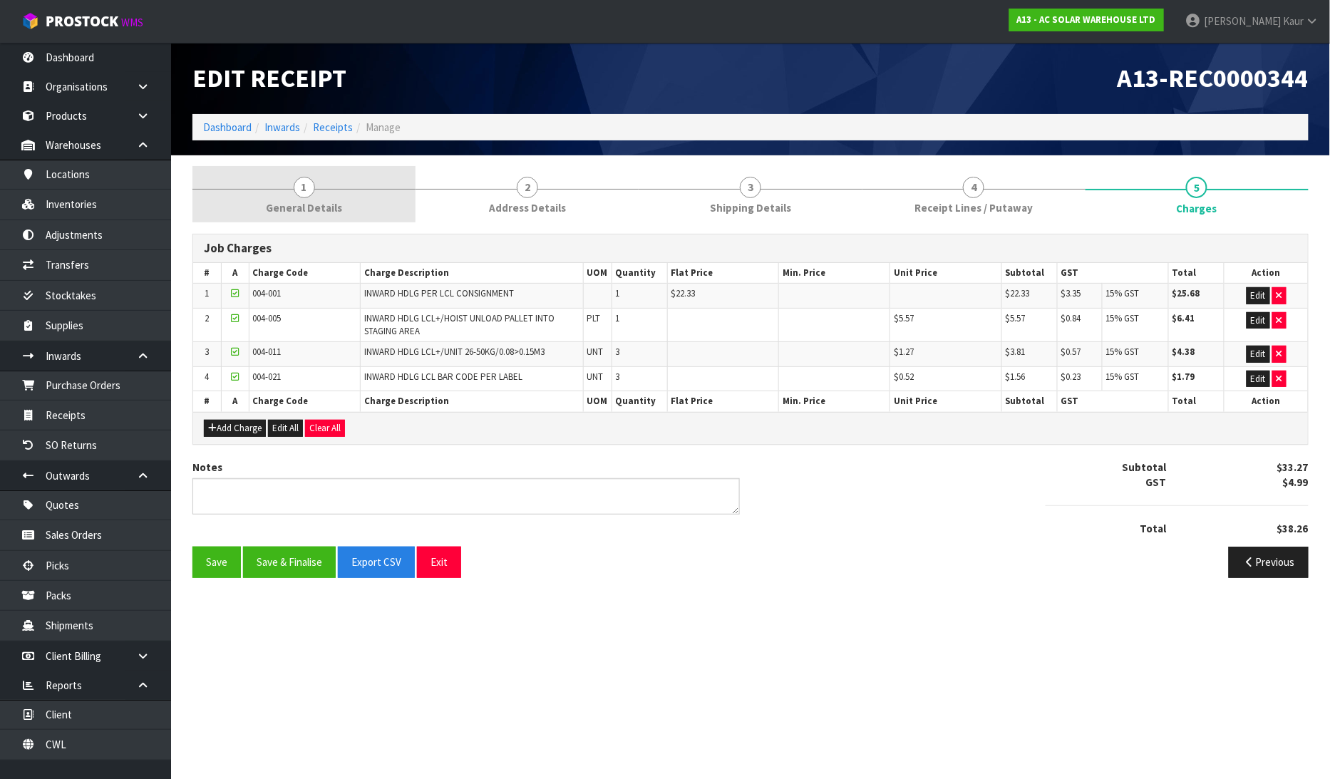
click at [296, 219] on link "1 General Details" at bounding box center [304, 194] width 223 height 56
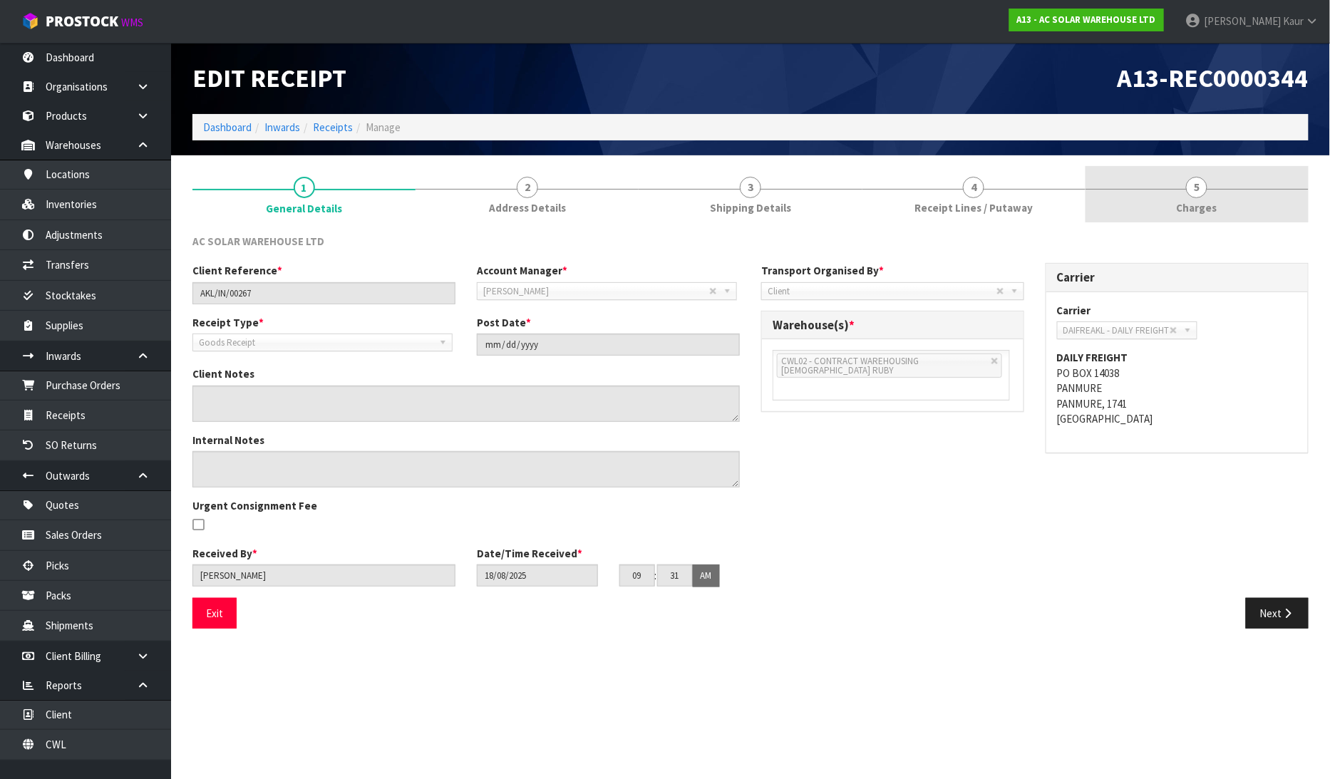
click at [1214, 215] on link "5 [GEOGRAPHIC_DATA]" at bounding box center [1197, 194] width 223 height 56
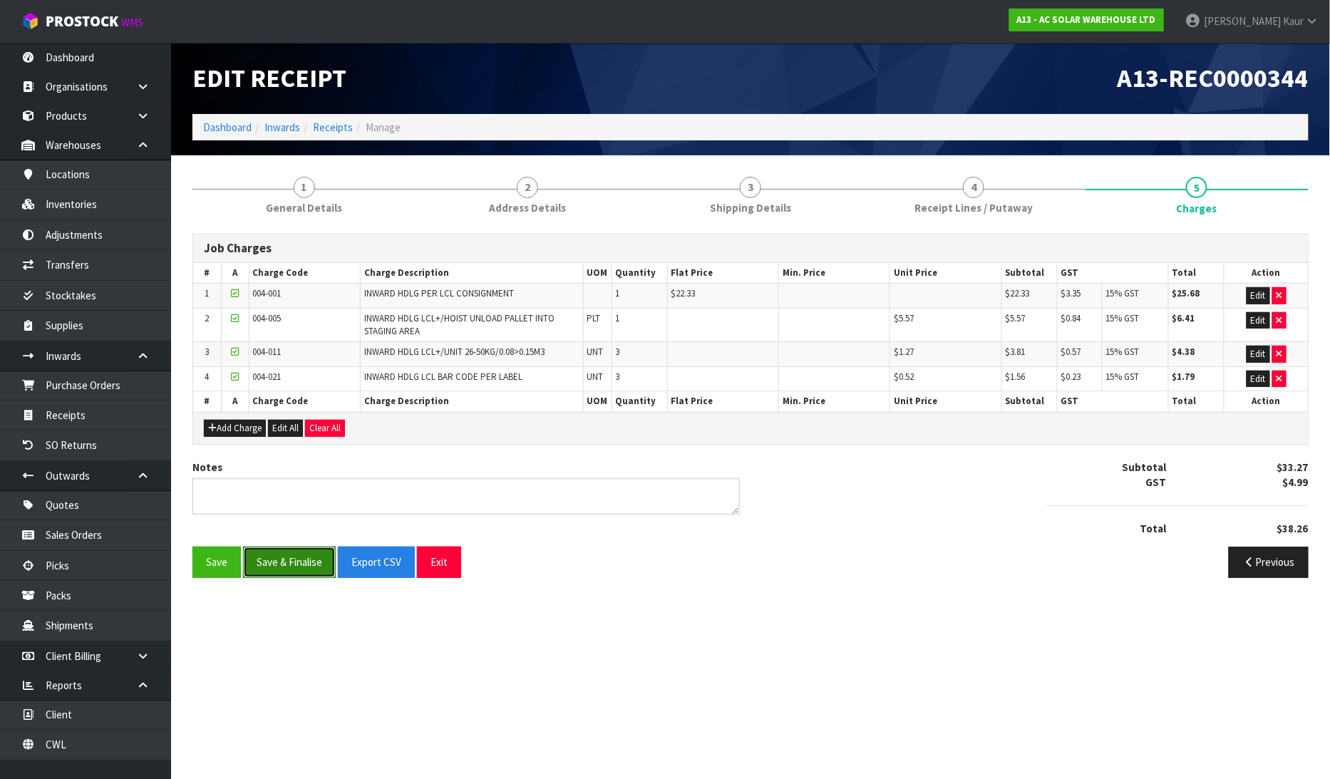
click at [304, 571] on button "Save & Finalise" at bounding box center [289, 562] width 93 height 31
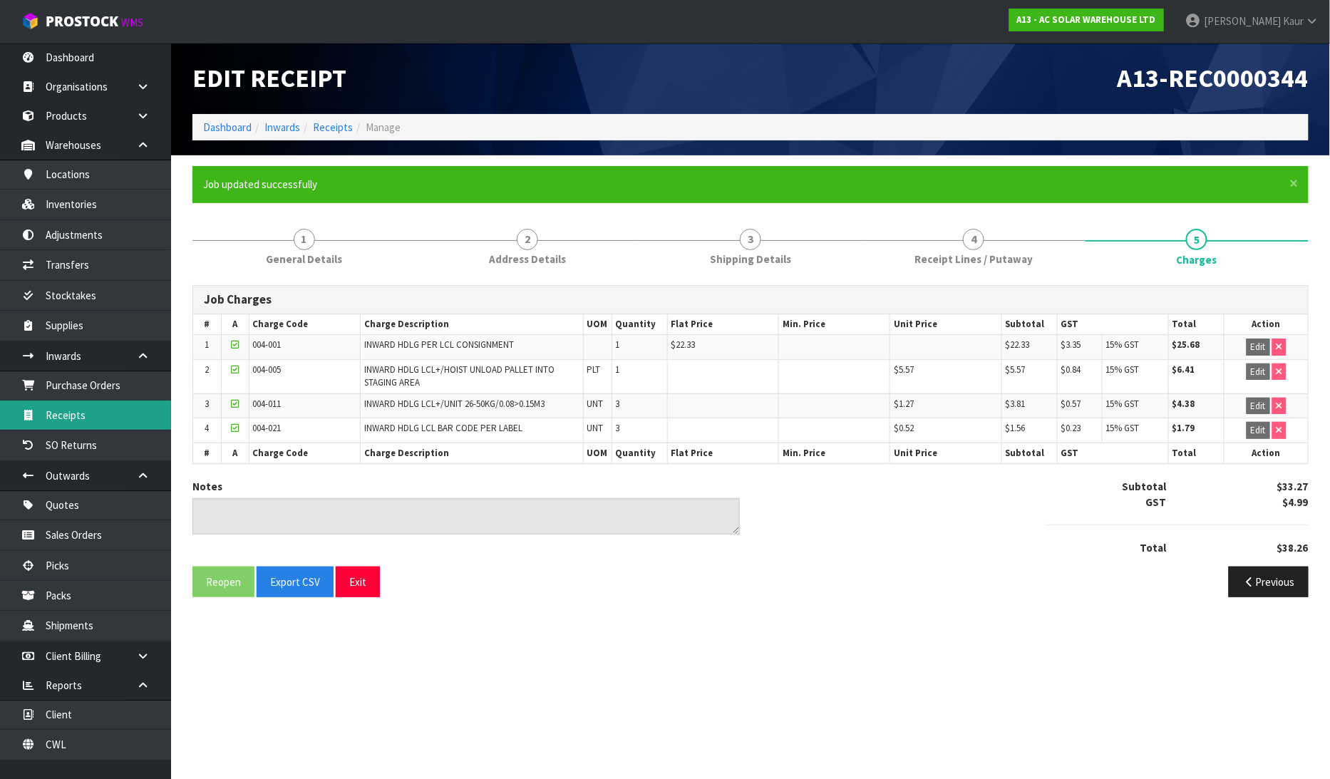
click at [98, 426] on link "Receipts" at bounding box center [85, 415] width 171 height 29
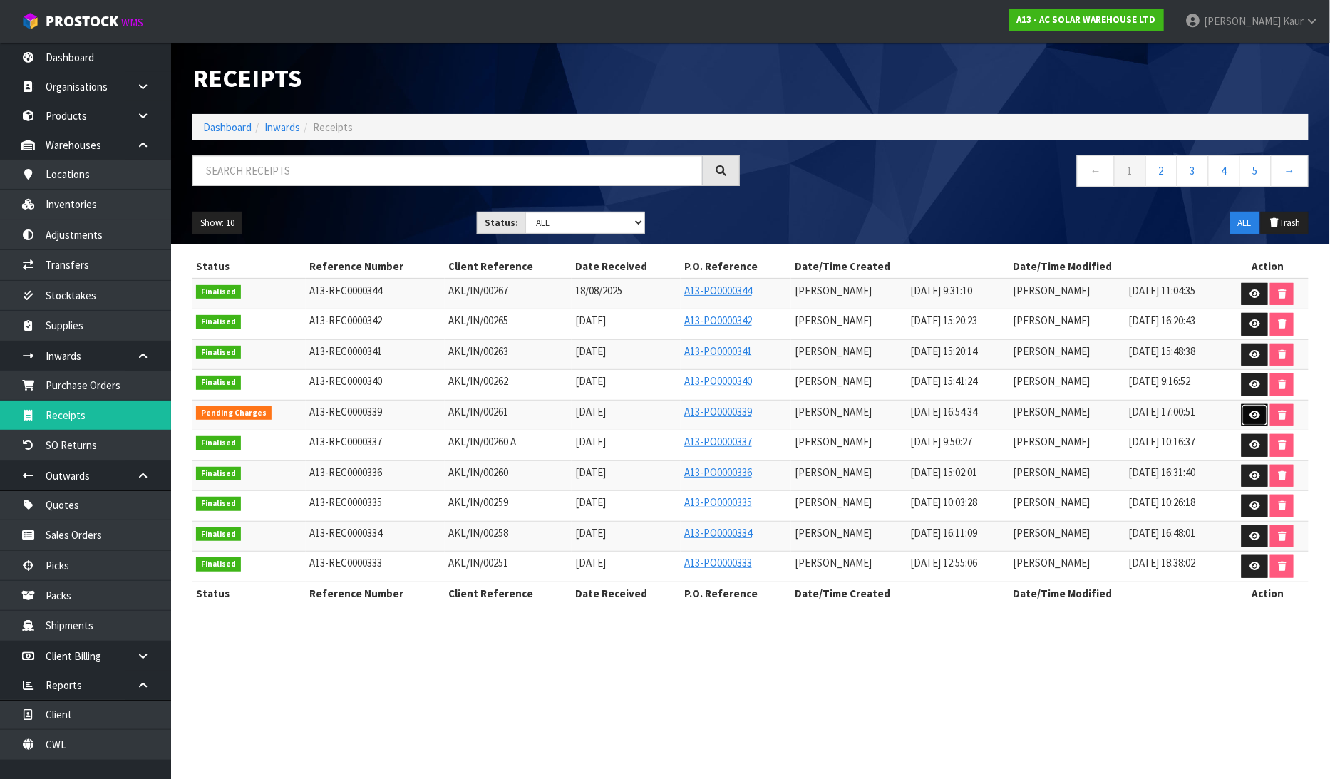
click at [1258, 418] on icon at bounding box center [1255, 415] width 11 height 9
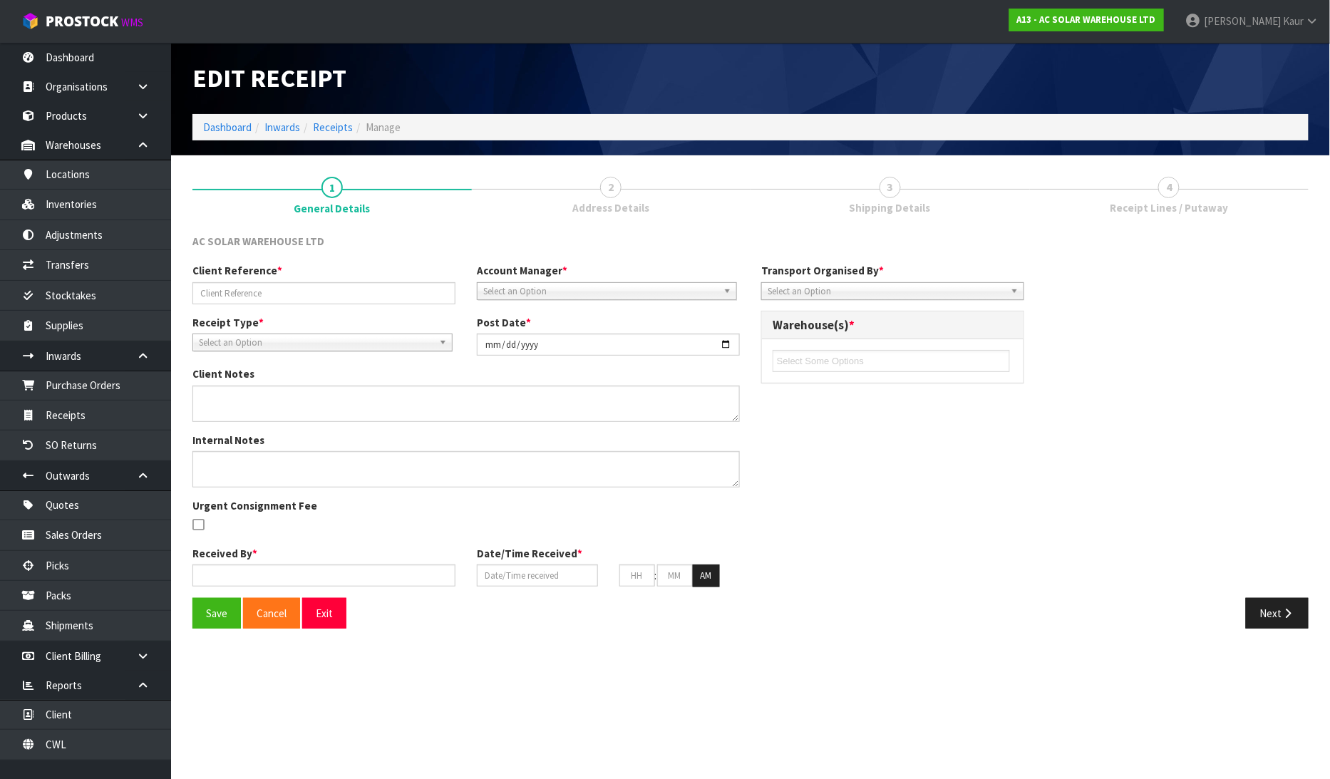
type input "AKL/IN/00261"
type input "2025-08-13"
type input "[PERSON_NAME]"
type input "[DATE]"
type input "04"
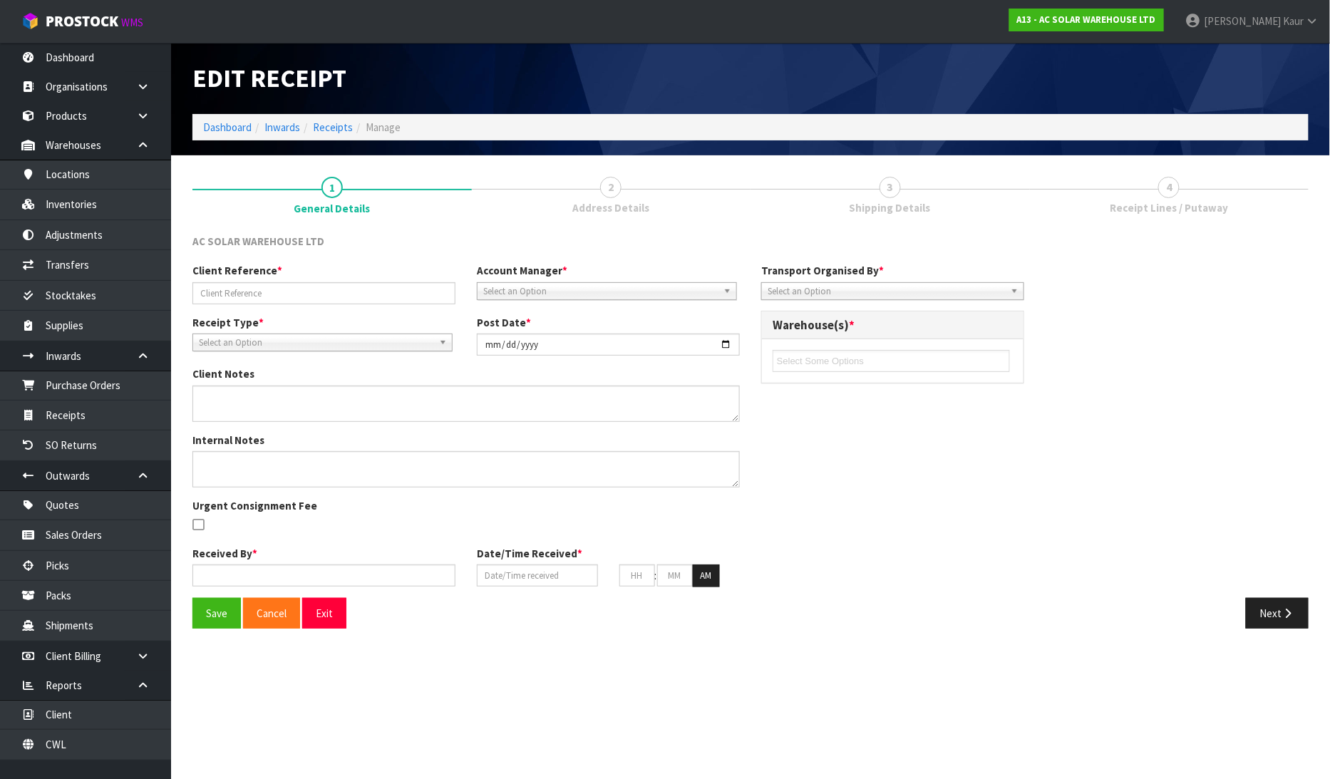
type input "54"
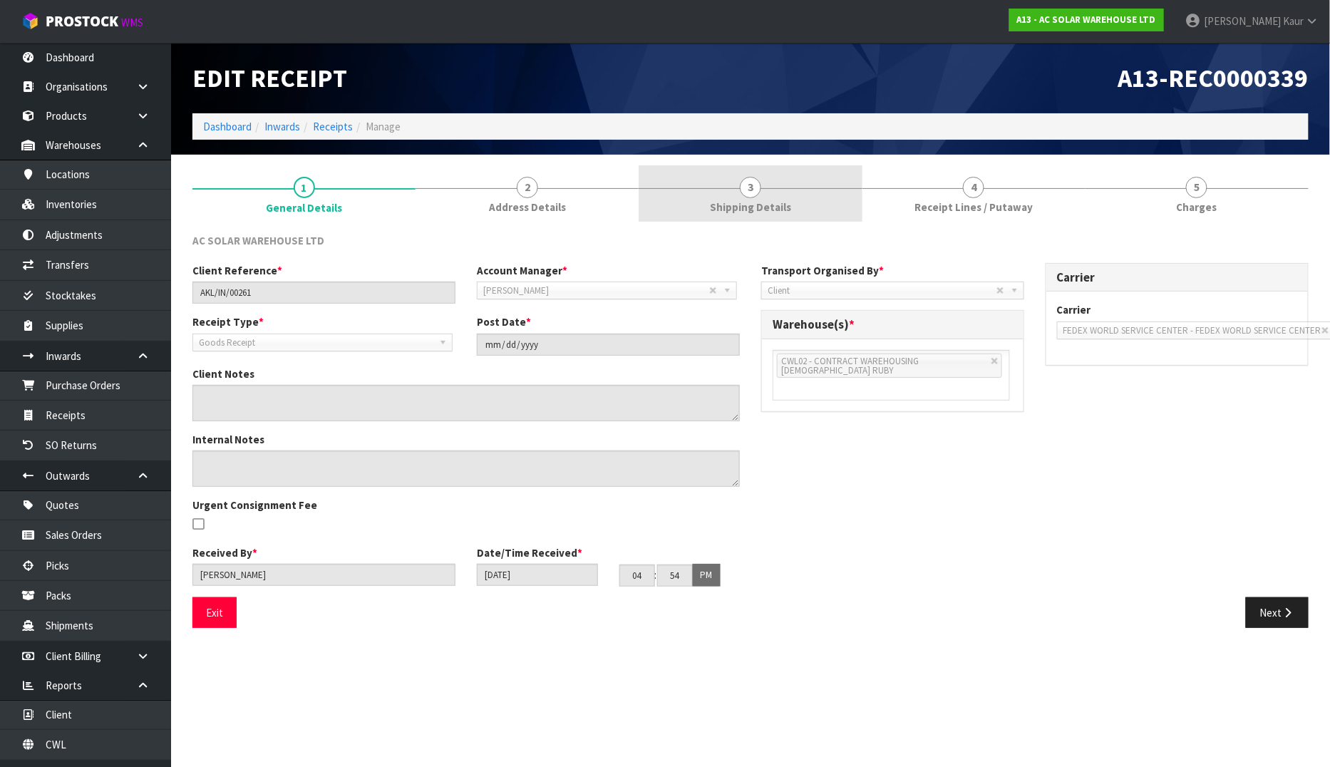
drag, startPoint x: 726, startPoint y: 194, endPoint x: 773, endPoint y: 217, distance: 52.6
click at [725, 194] on link "3 Shipping Details" at bounding box center [750, 193] width 223 height 56
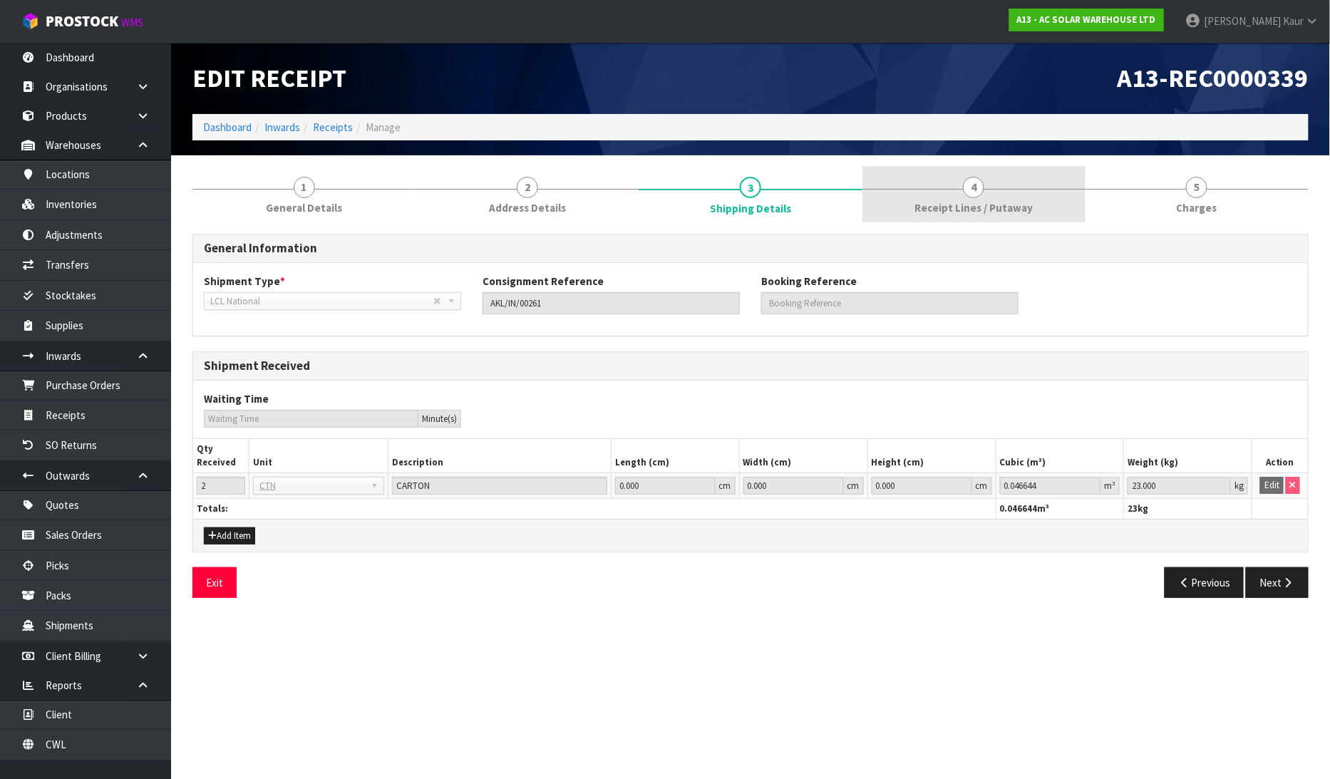
click at [978, 210] on span "Receipt Lines / Putaway" at bounding box center [974, 207] width 118 height 15
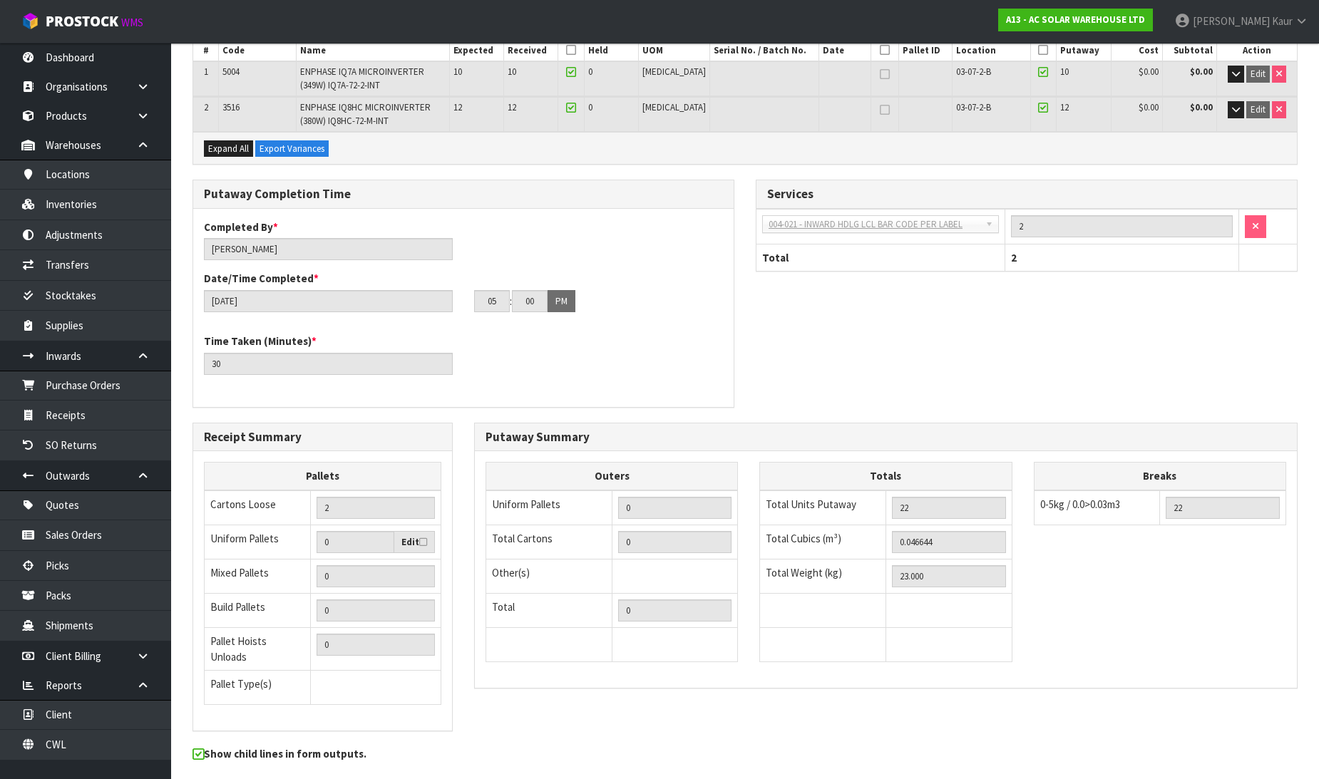
scroll to position [237, 0]
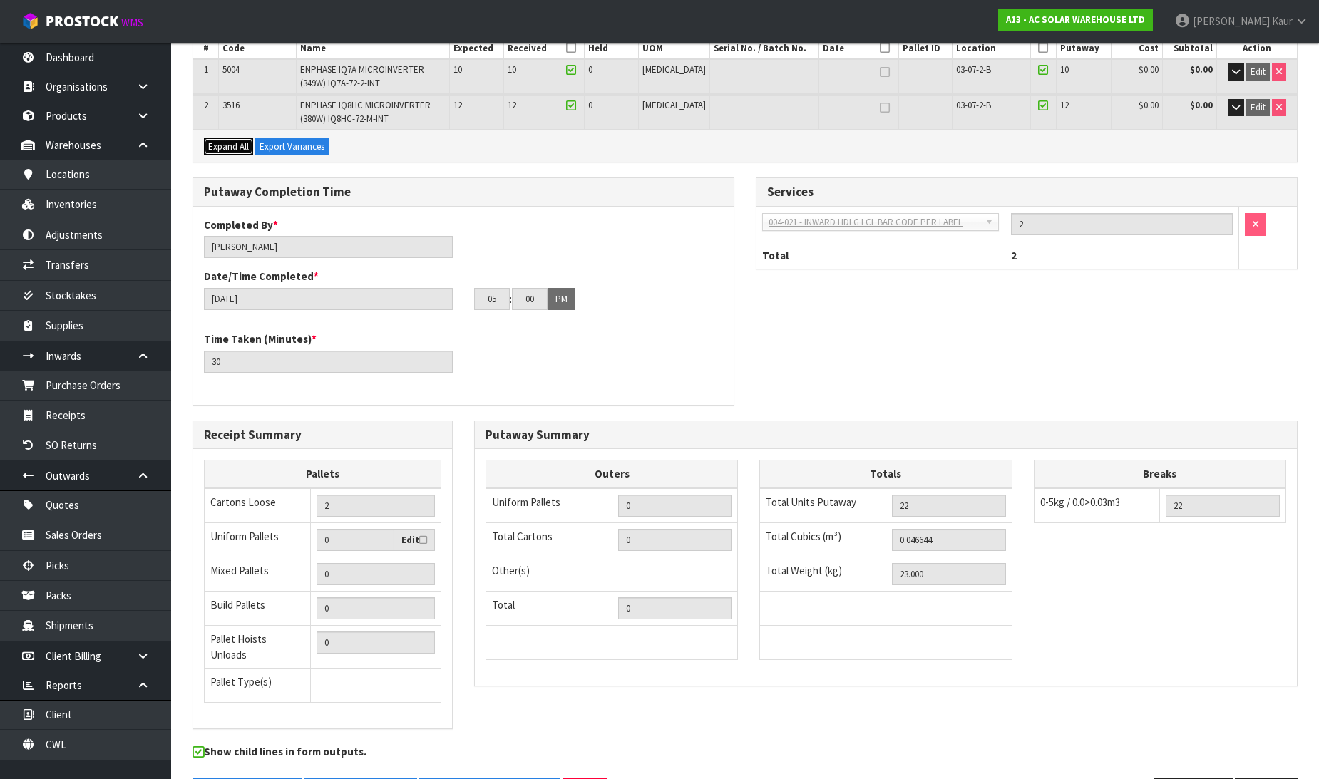
click at [230, 145] on span "Expand All" at bounding box center [228, 146] width 41 height 12
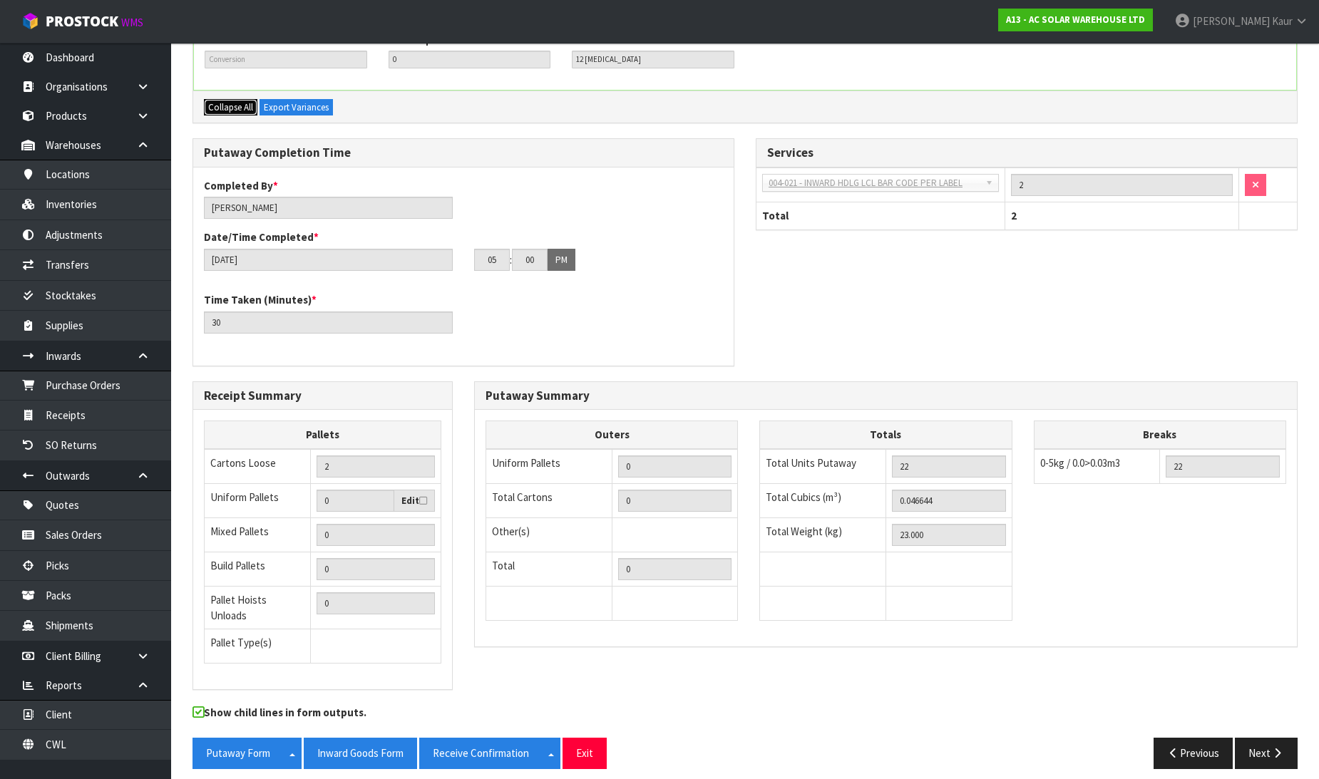
scroll to position [505, 0]
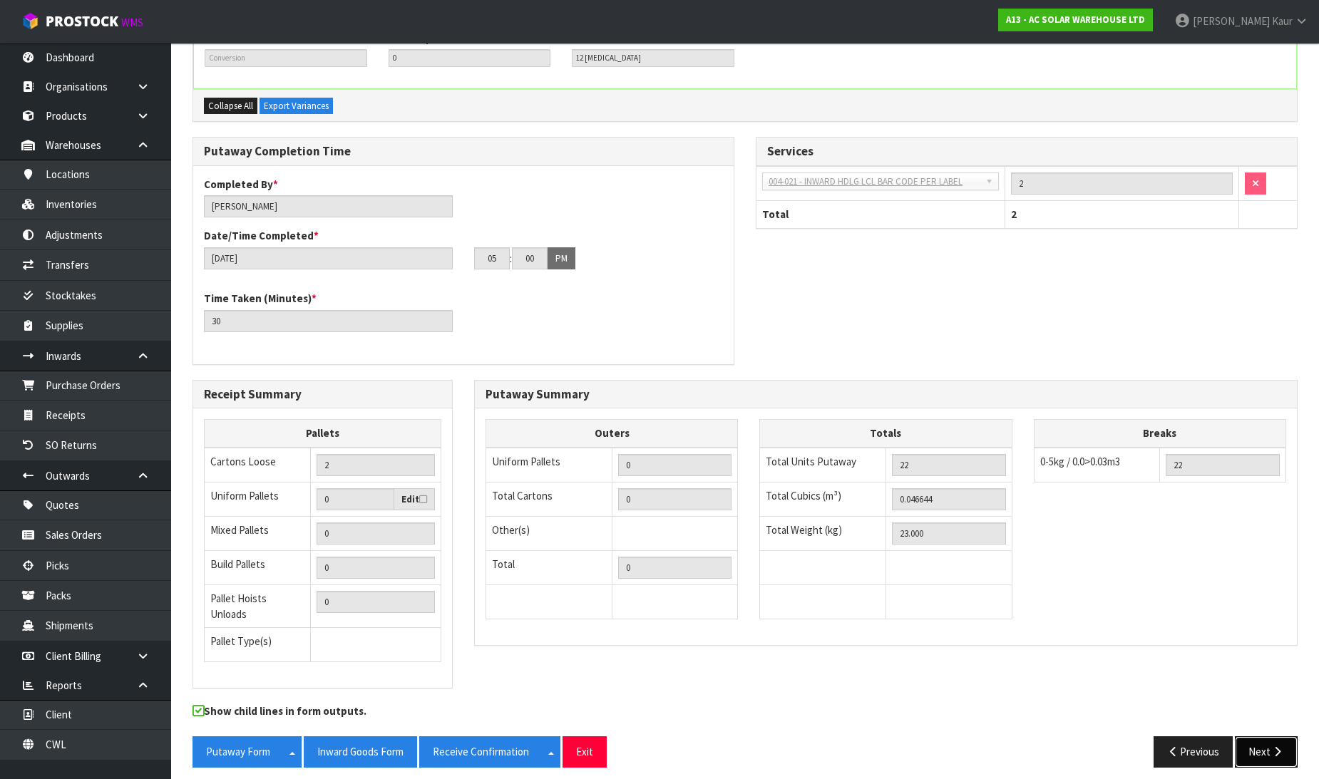
click at [1266, 742] on button "Next" at bounding box center [1266, 752] width 63 height 31
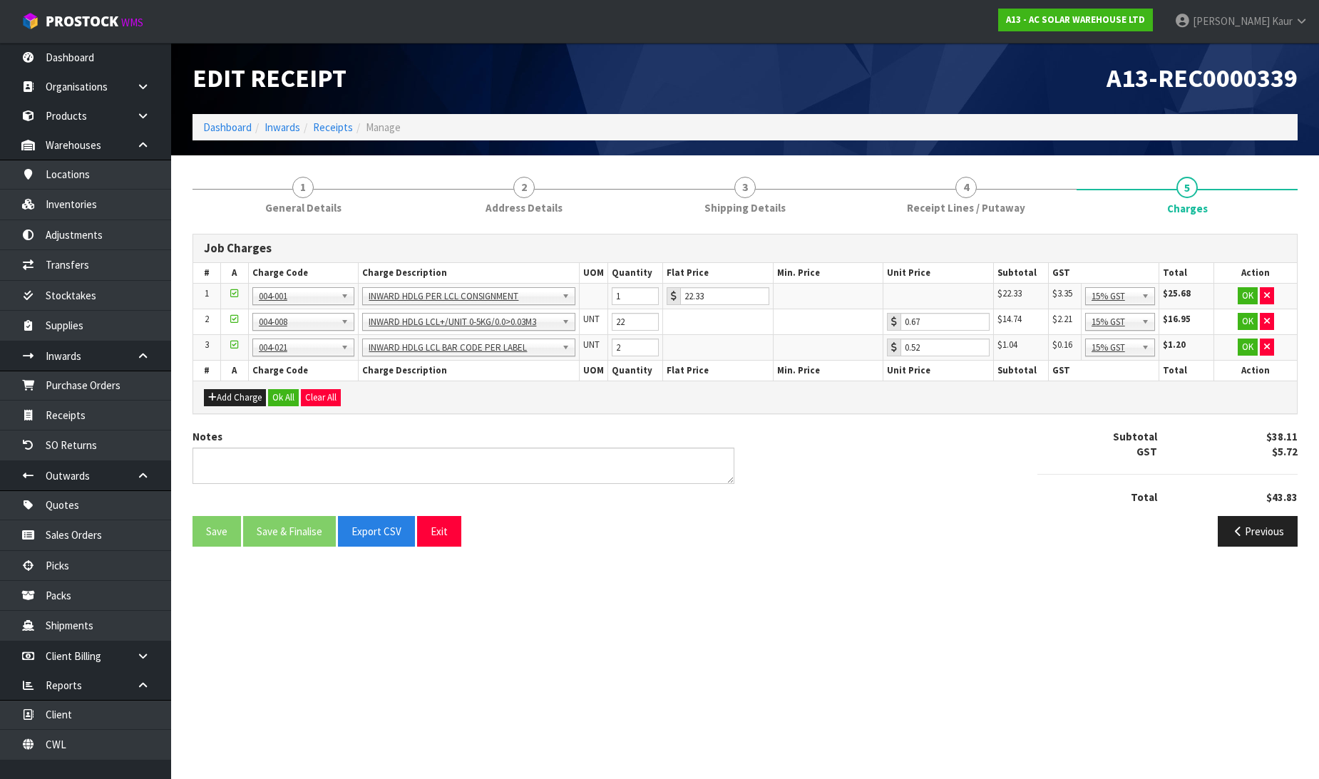
scroll to position [0, 0]
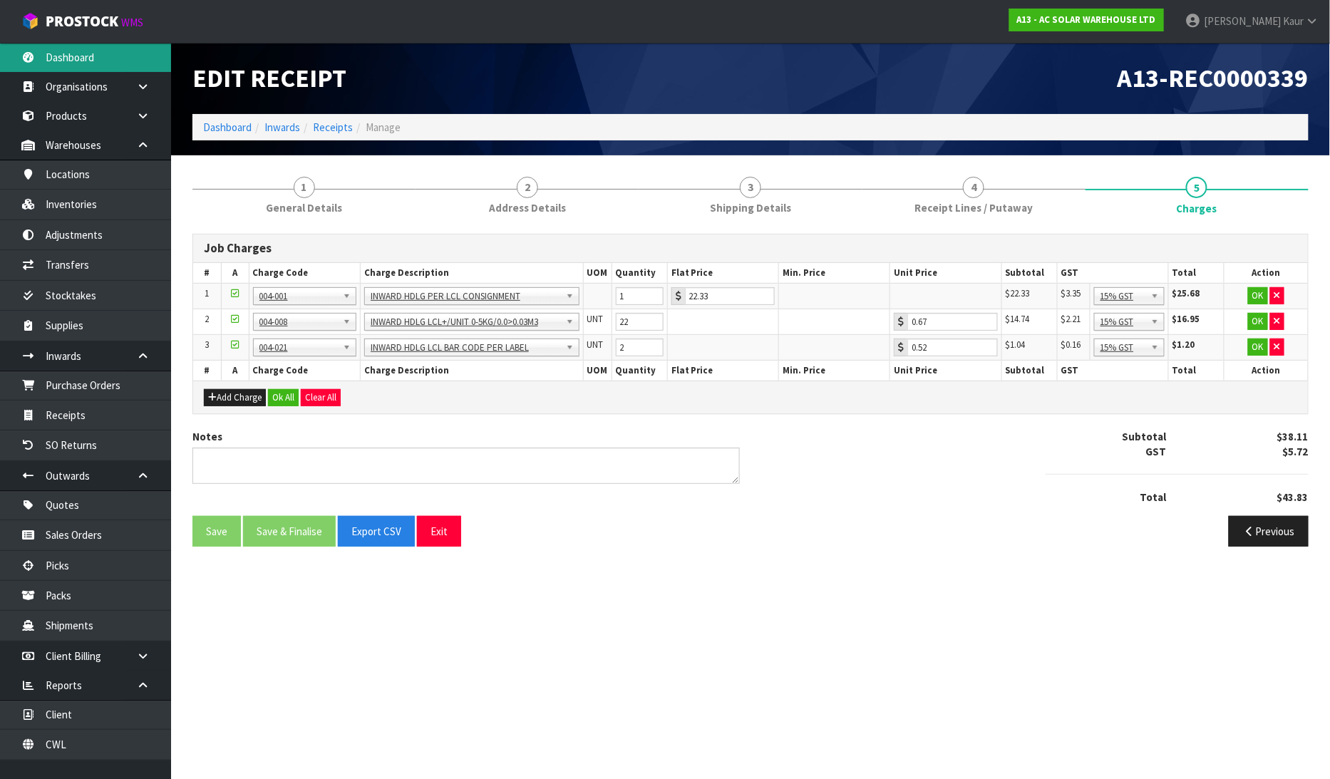
click at [91, 65] on link "Dashboard" at bounding box center [85, 57] width 171 height 29
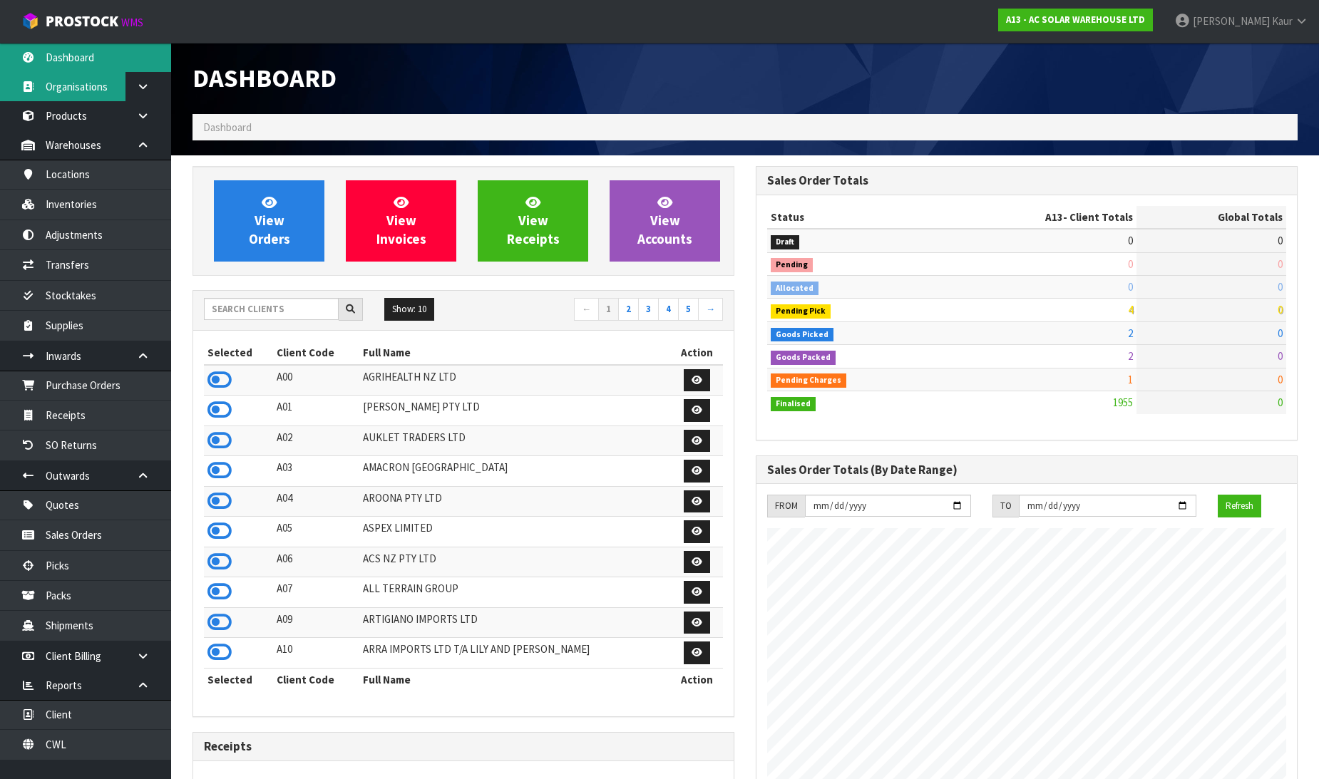
scroll to position [1142, 563]
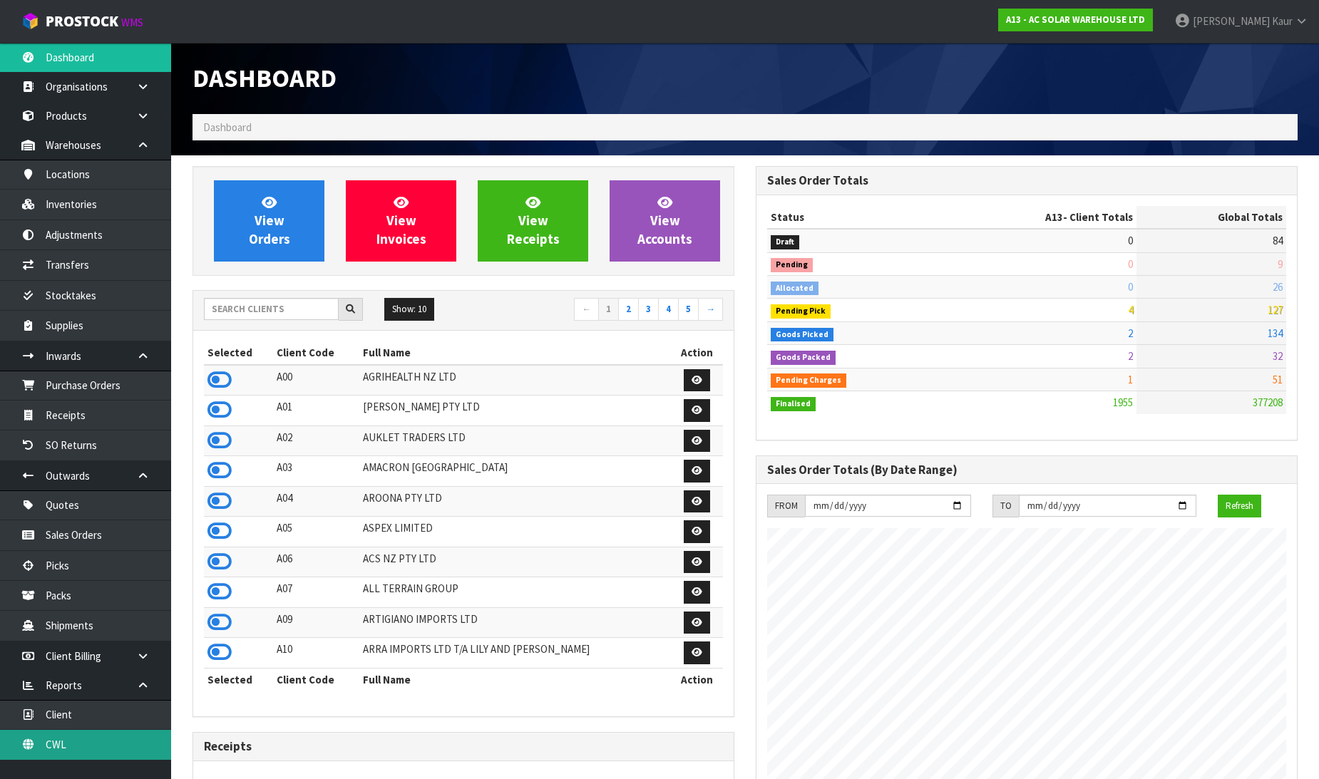
click at [44, 744] on link "CWL" at bounding box center [85, 744] width 171 height 29
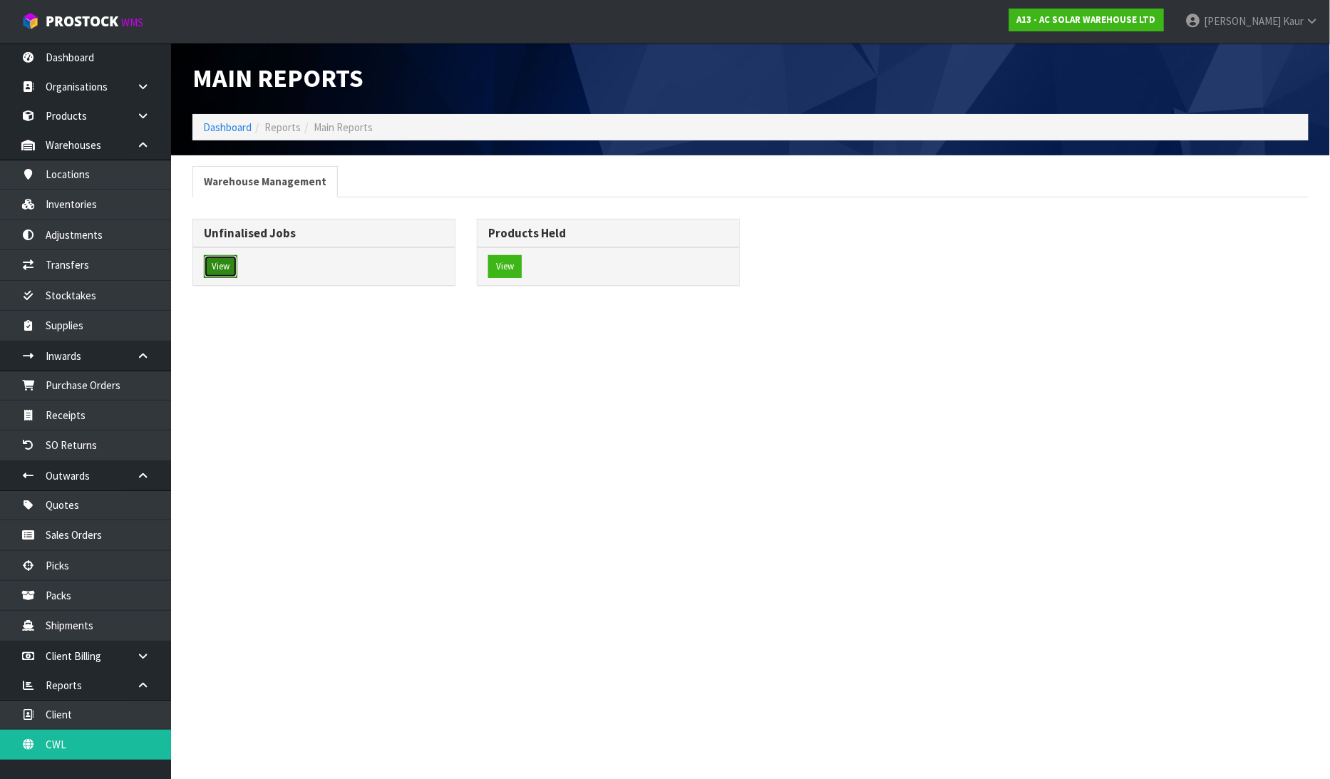
click at [214, 266] on button "View" at bounding box center [221, 266] width 34 height 23
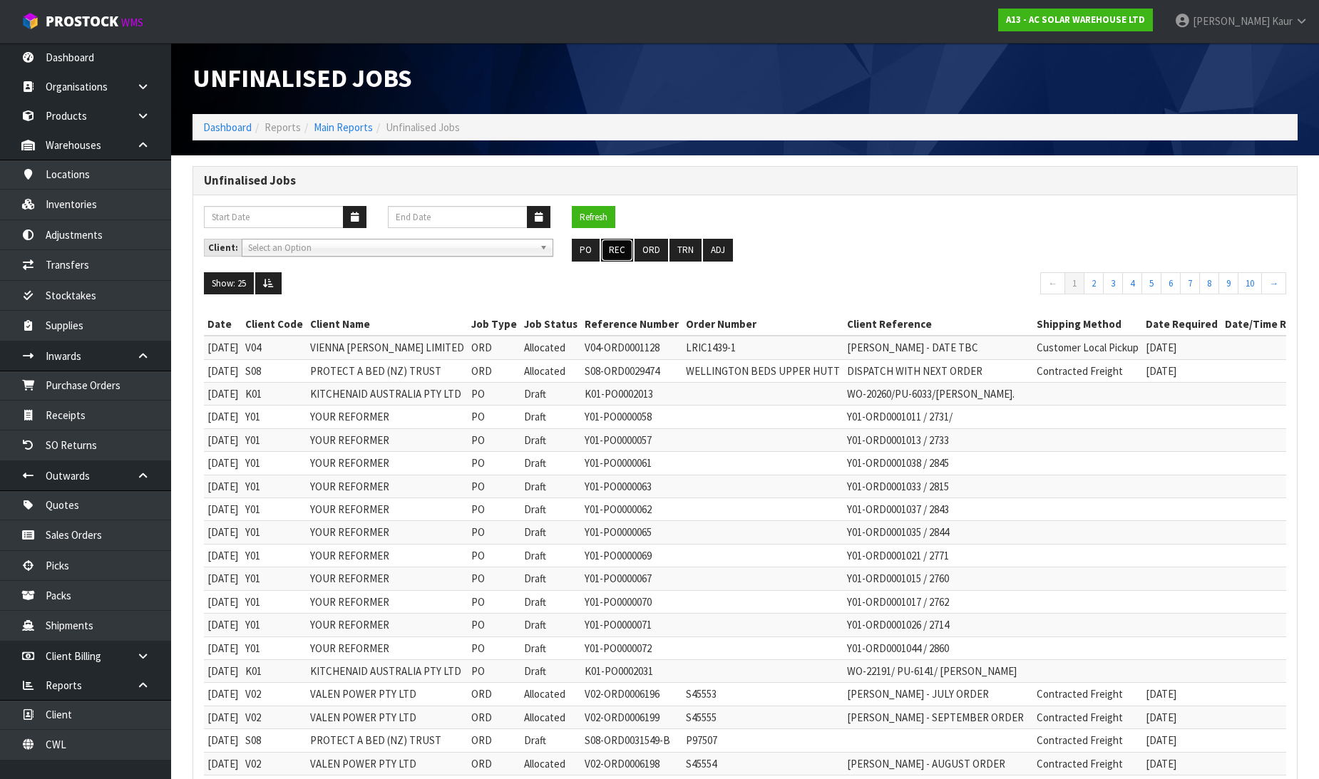
click at [621, 253] on button "REC" at bounding box center [617, 250] width 32 height 23
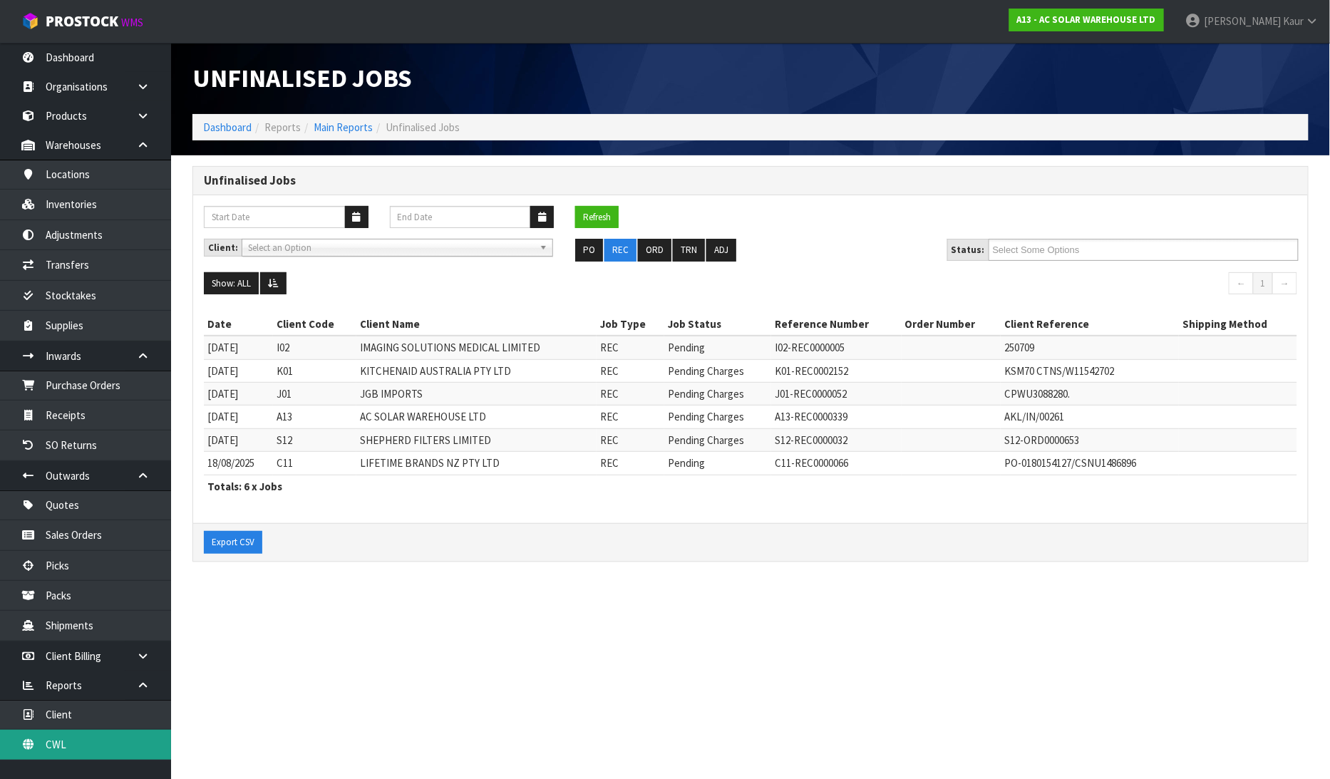
click at [66, 743] on link "CWL" at bounding box center [85, 744] width 171 height 29
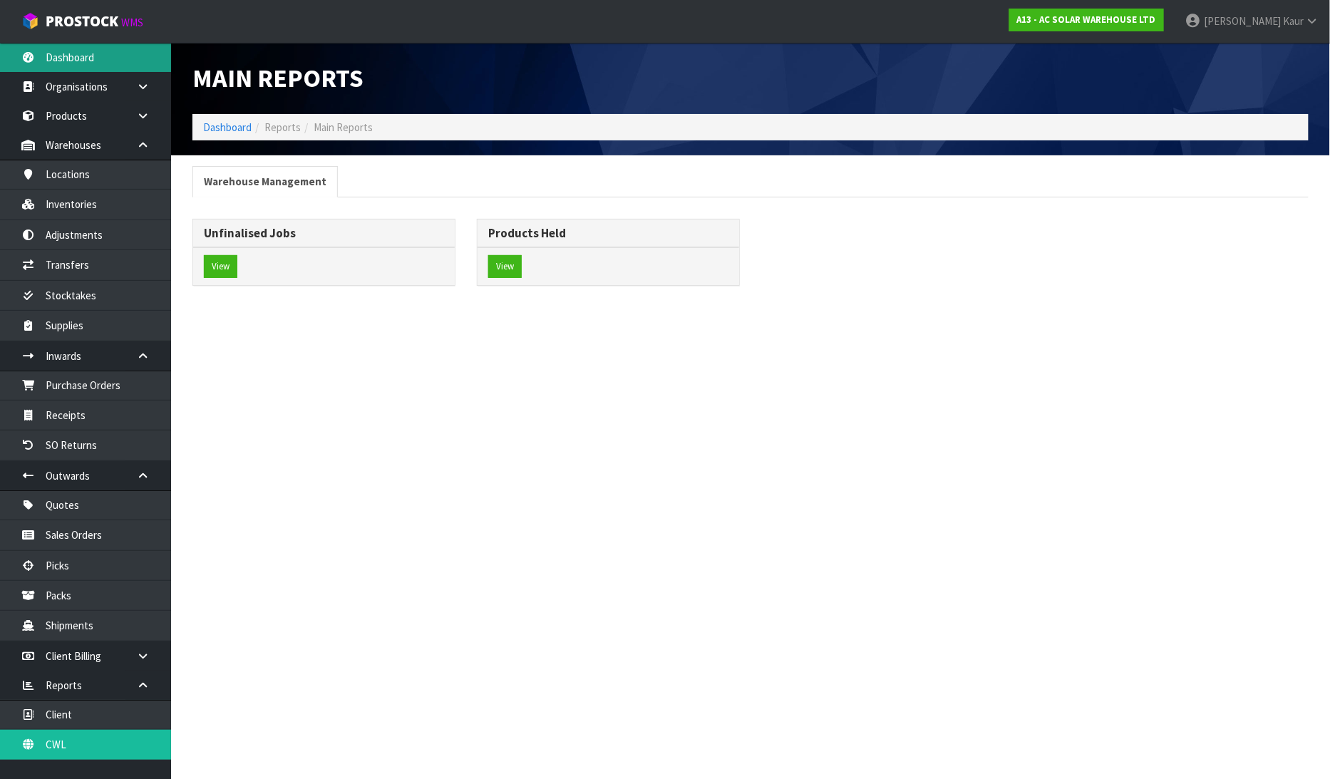
click at [70, 56] on link "Dashboard" at bounding box center [85, 57] width 171 height 29
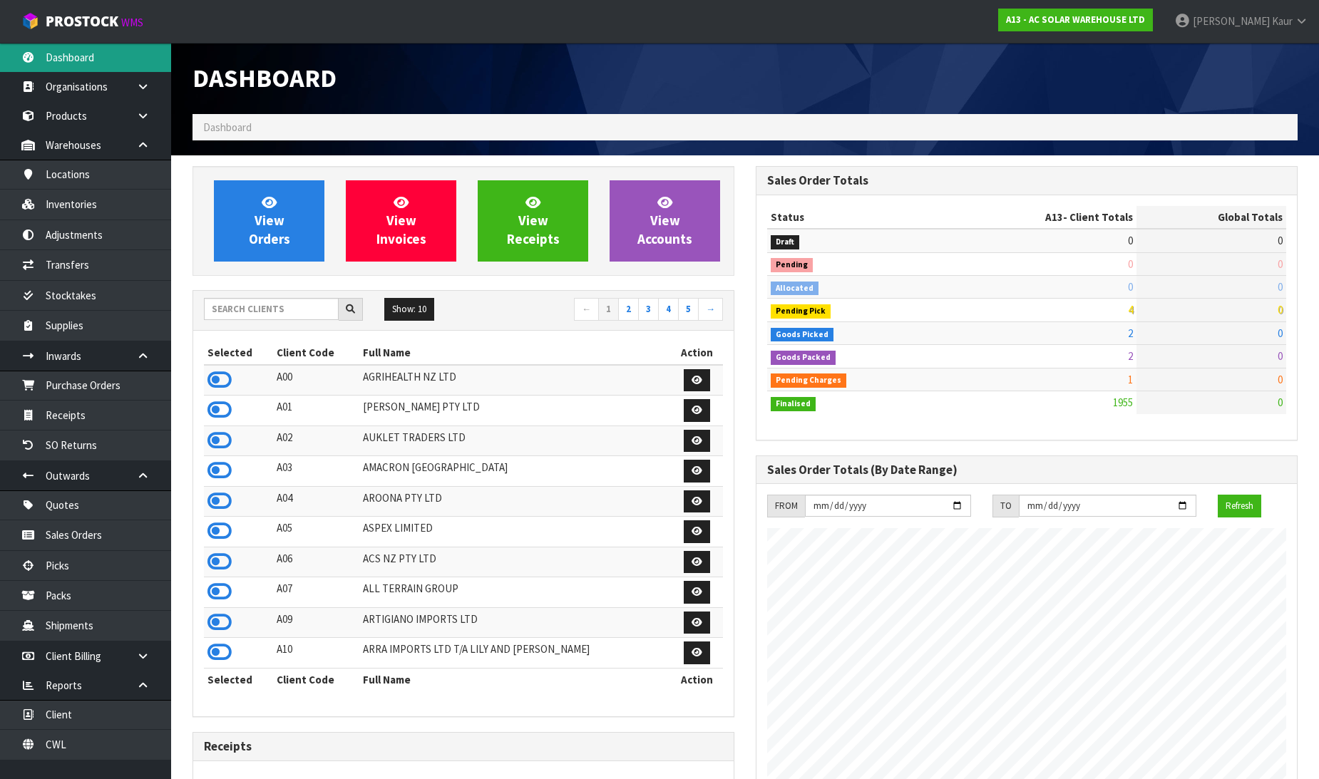
scroll to position [1173, 563]
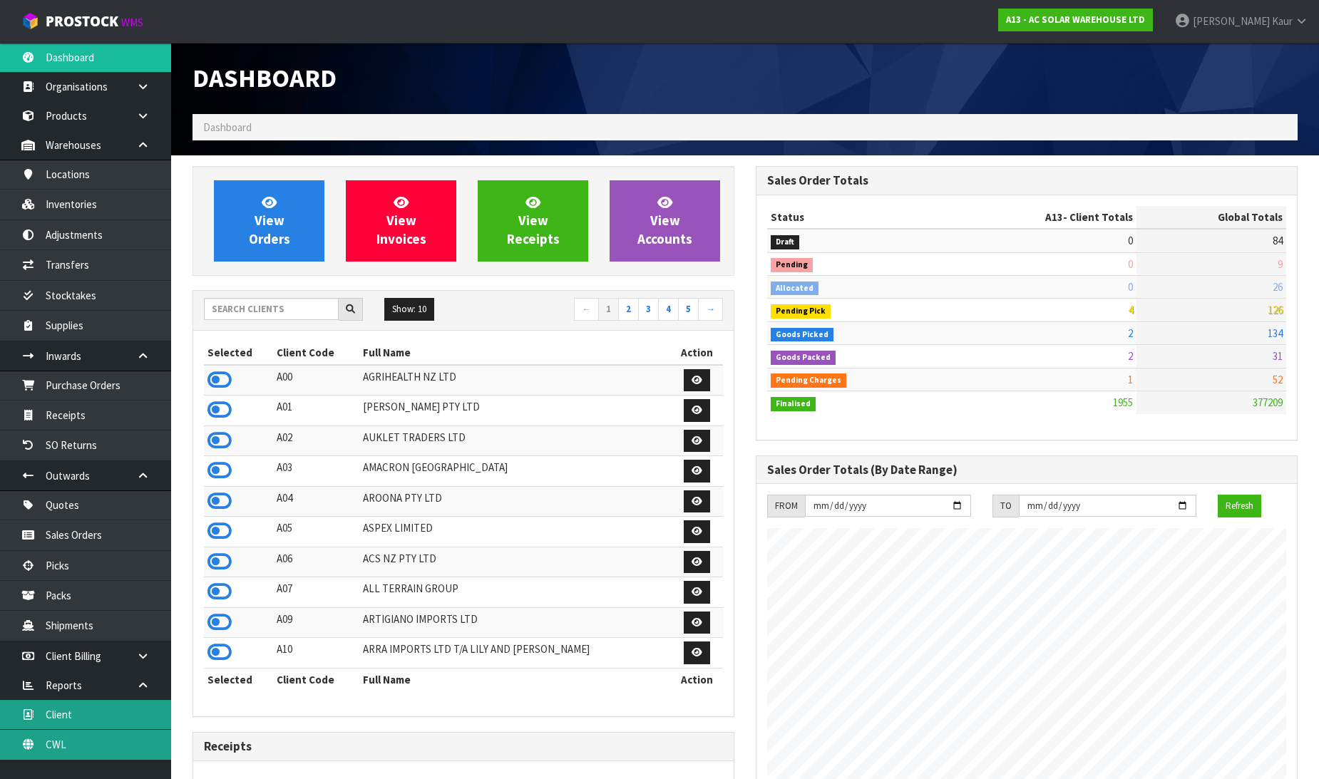
drag, startPoint x: 56, startPoint y: 744, endPoint x: 102, endPoint y: 708, distance: 58.5
click at [56, 744] on link "CWL" at bounding box center [85, 744] width 171 height 29
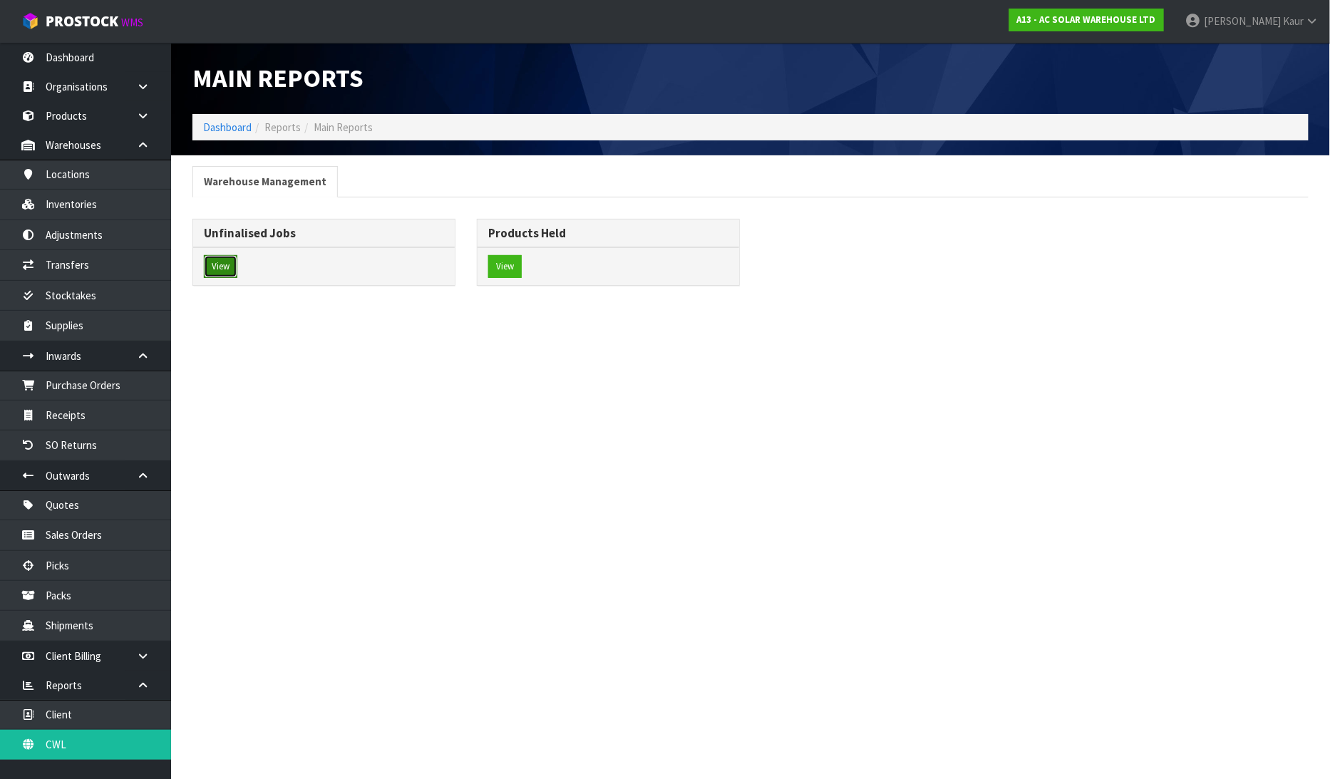
click at [221, 261] on button "View" at bounding box center [221, 266] width 34 height 23
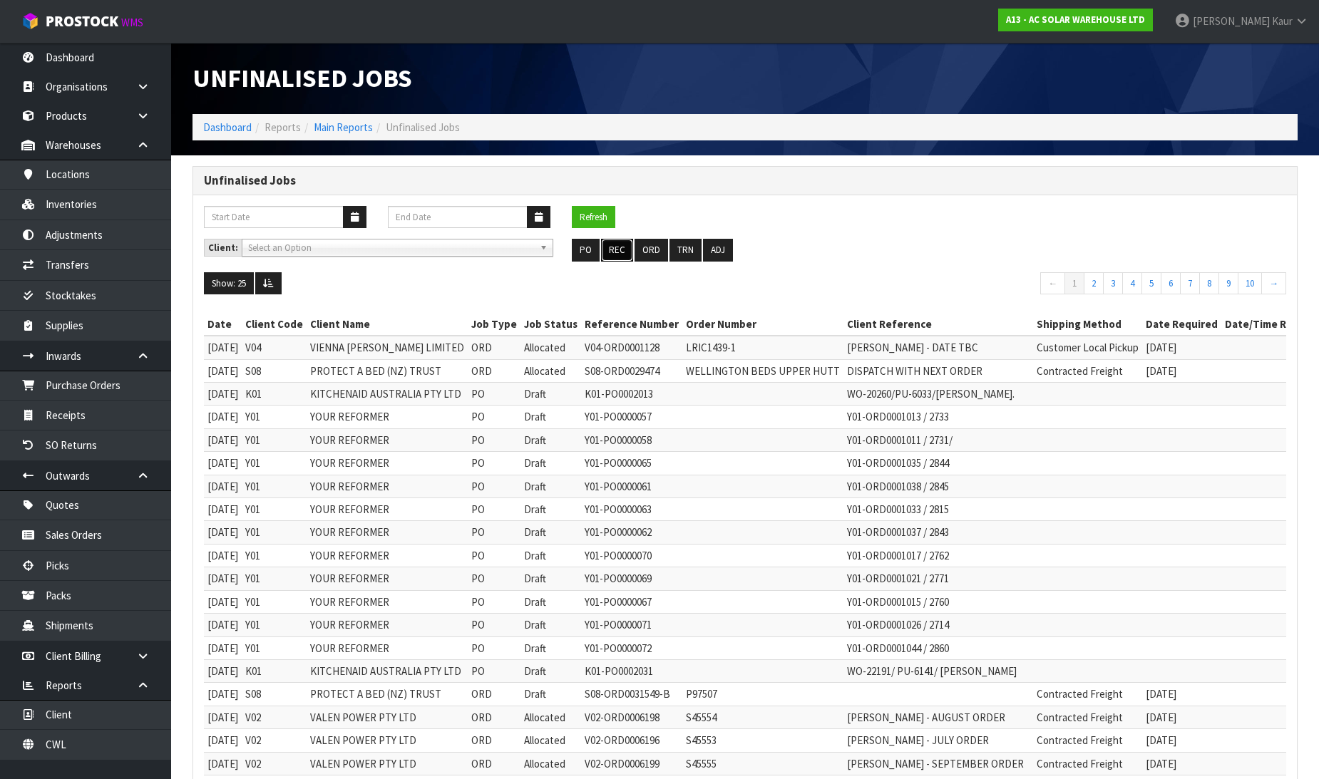
click at [623, 247] on button "REC" at bounding box center [617, 250] width 32 height 23
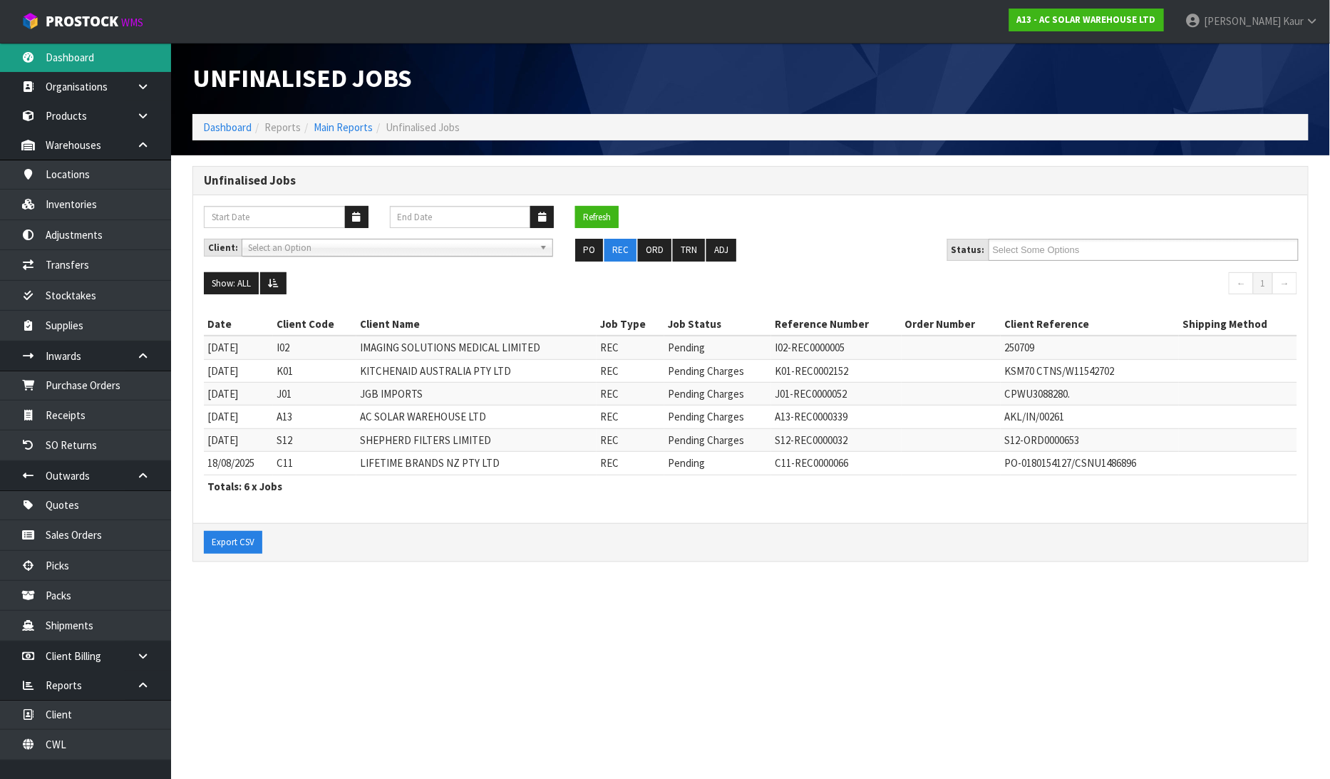
click at [97, 56] on link "Dashboard" at bounding box center [85, 57] width 171 height 29
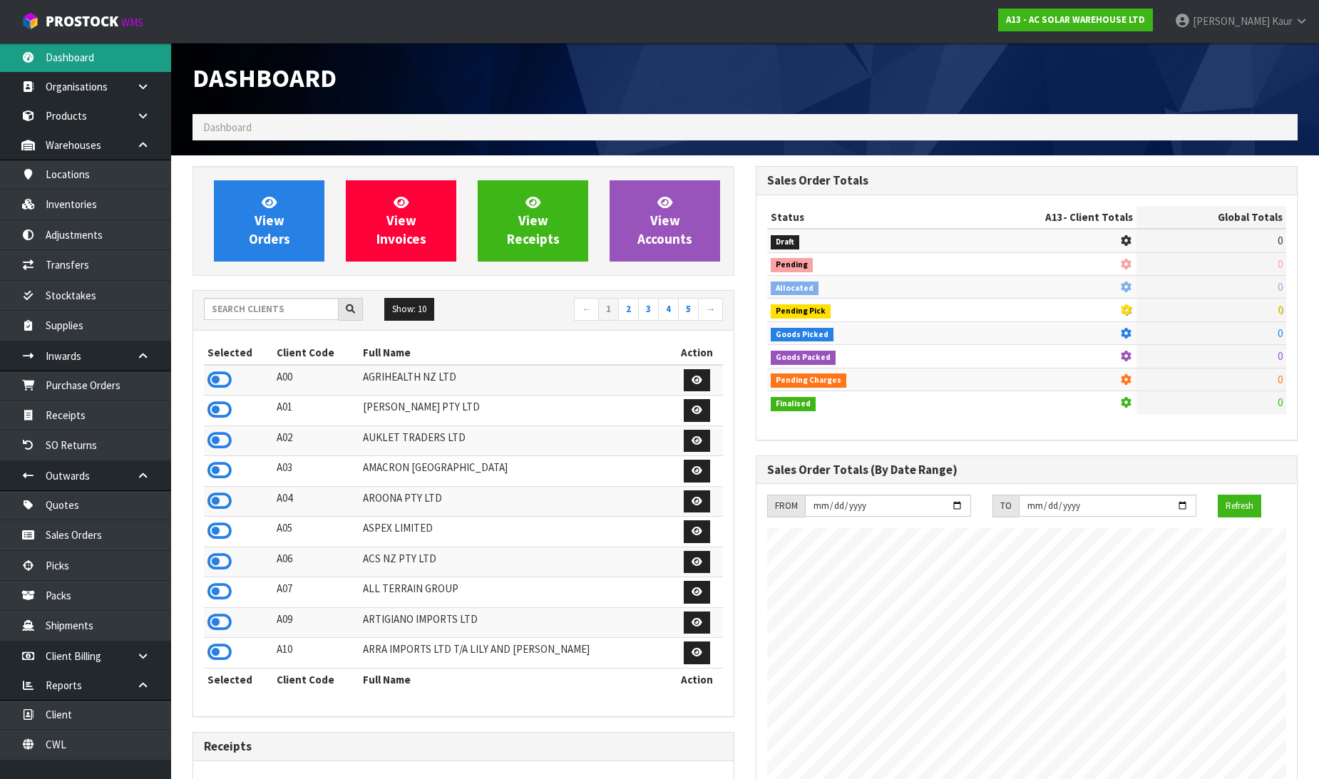
scroll to position [1157, 563]
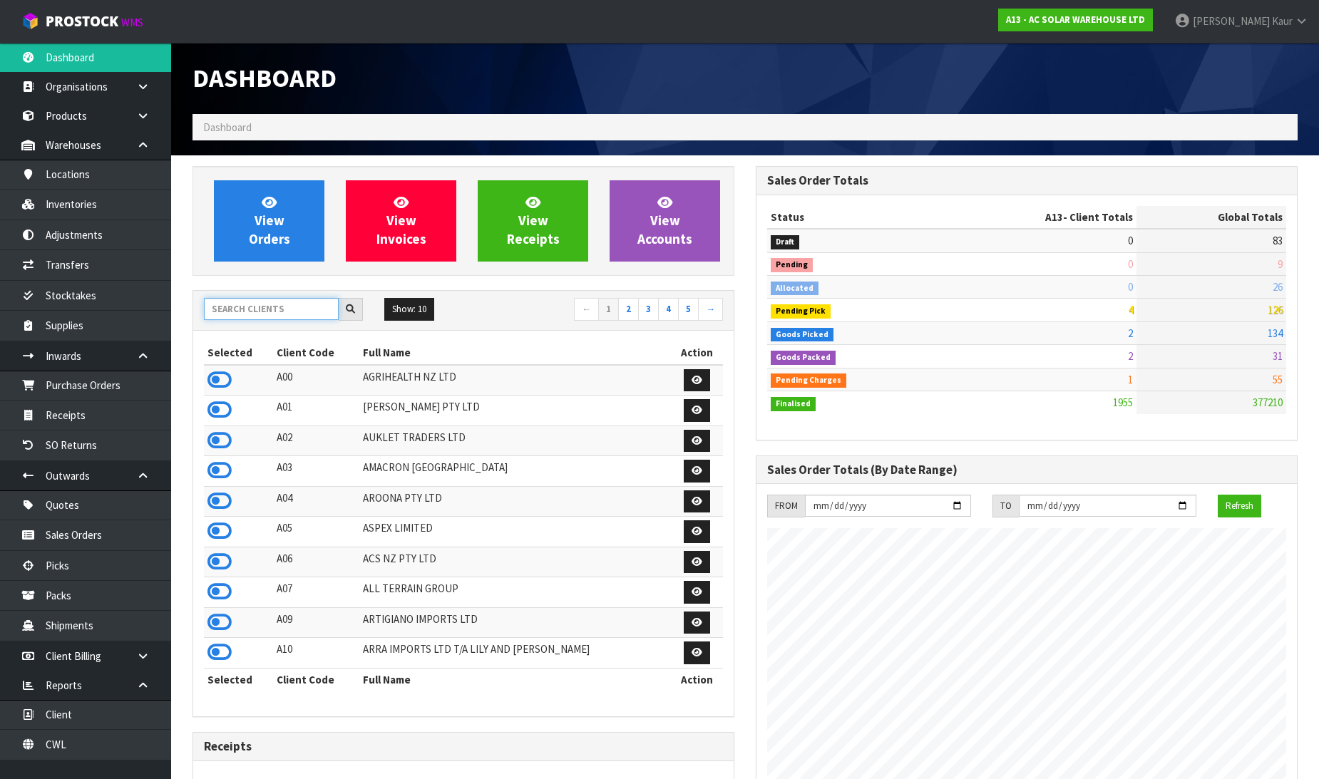
click at [266, 312] on input "text" at bounding box center [271, 309] width 135 height 22
click at [22, 394] on link "Purchase Orders" at bounding box center [85, 385] width 171 height 29
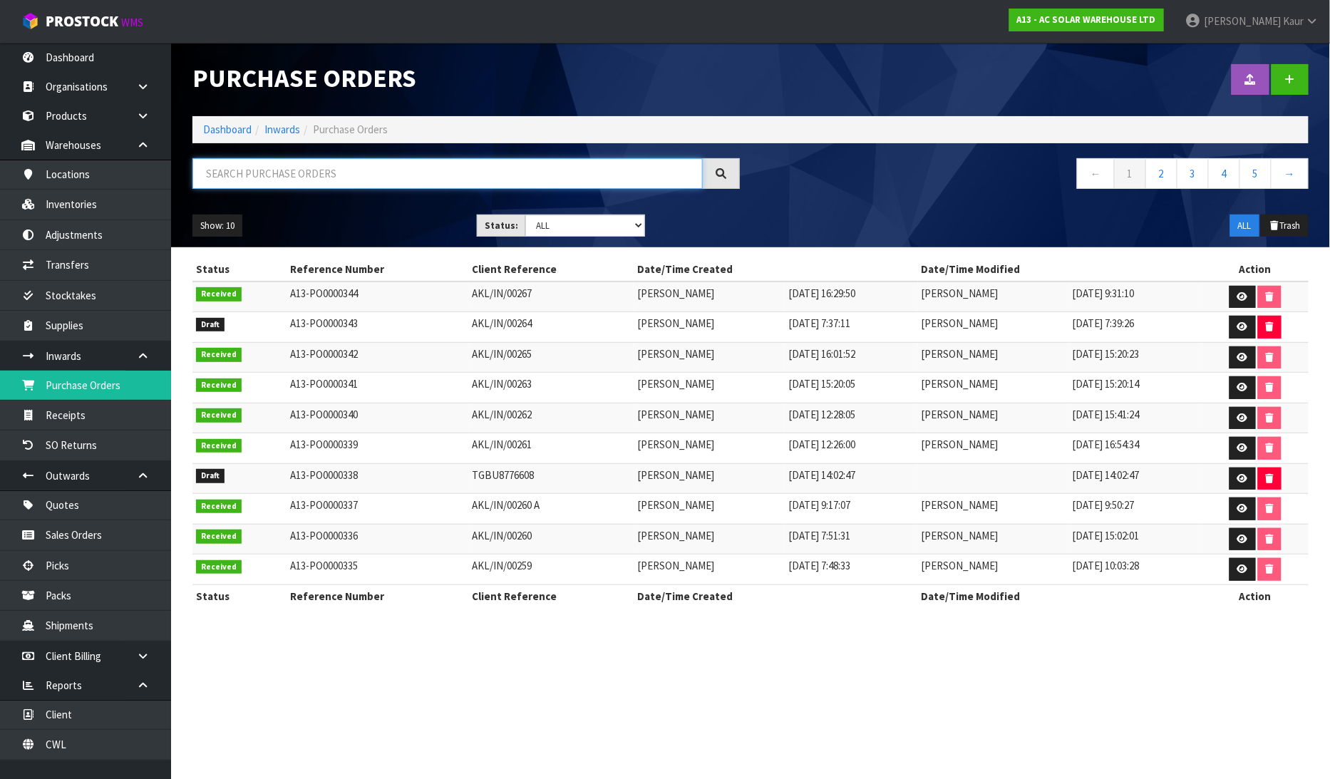
click at [250, 172] on input "text" at bounding box center [448, 173] width 511 height 31
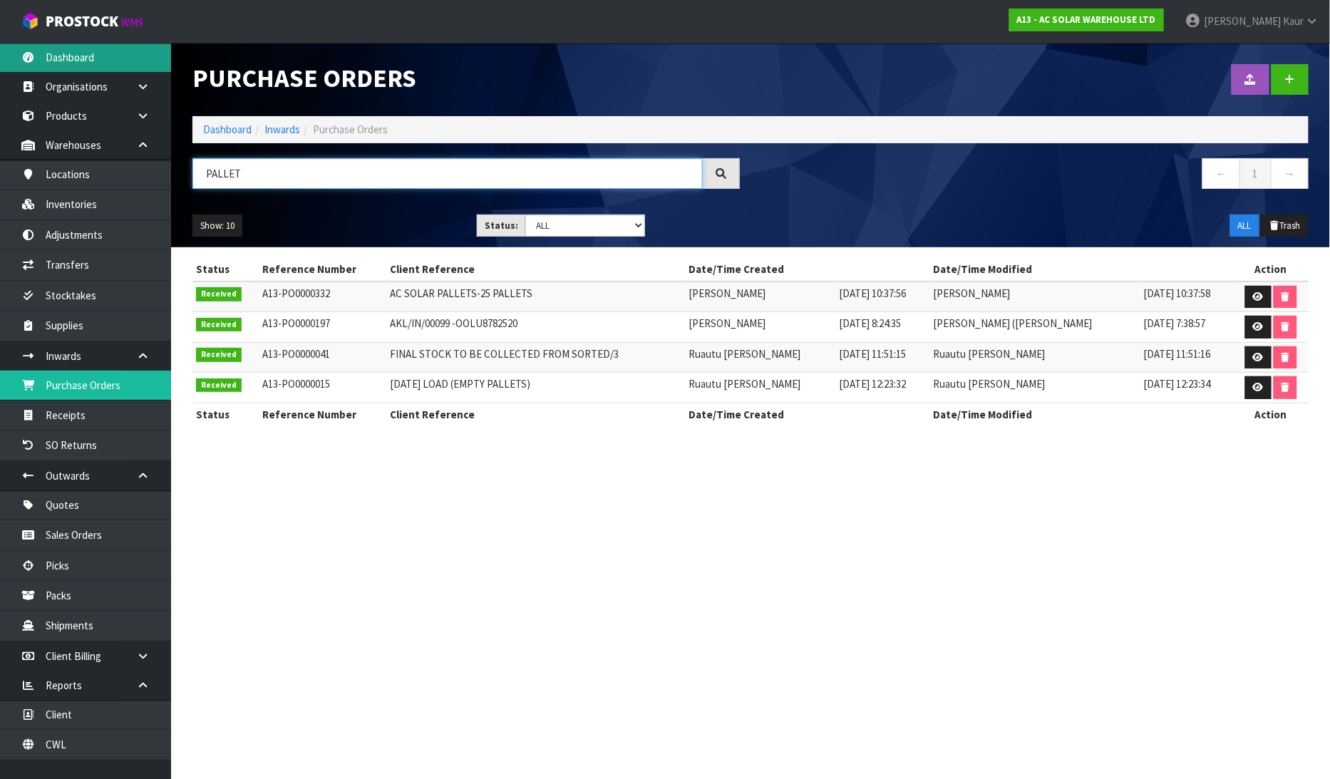
type input "PALLET"
click at [83, 57] on link "Dashboard" at bounding box center [85, 57] width 171 height 29
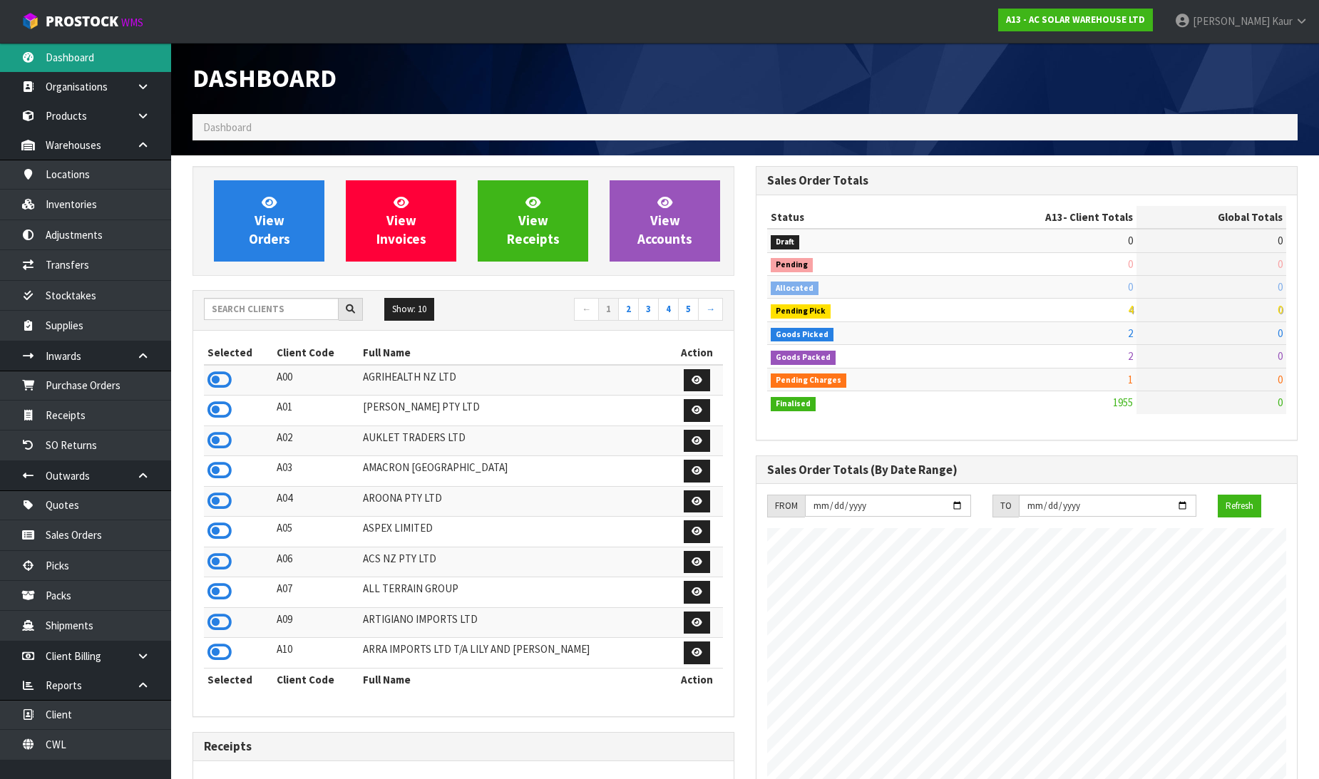
scroll to position [1157, 563]
click at [289, 304] on input "text" at bounding box center [271, 309] width 135 height 22
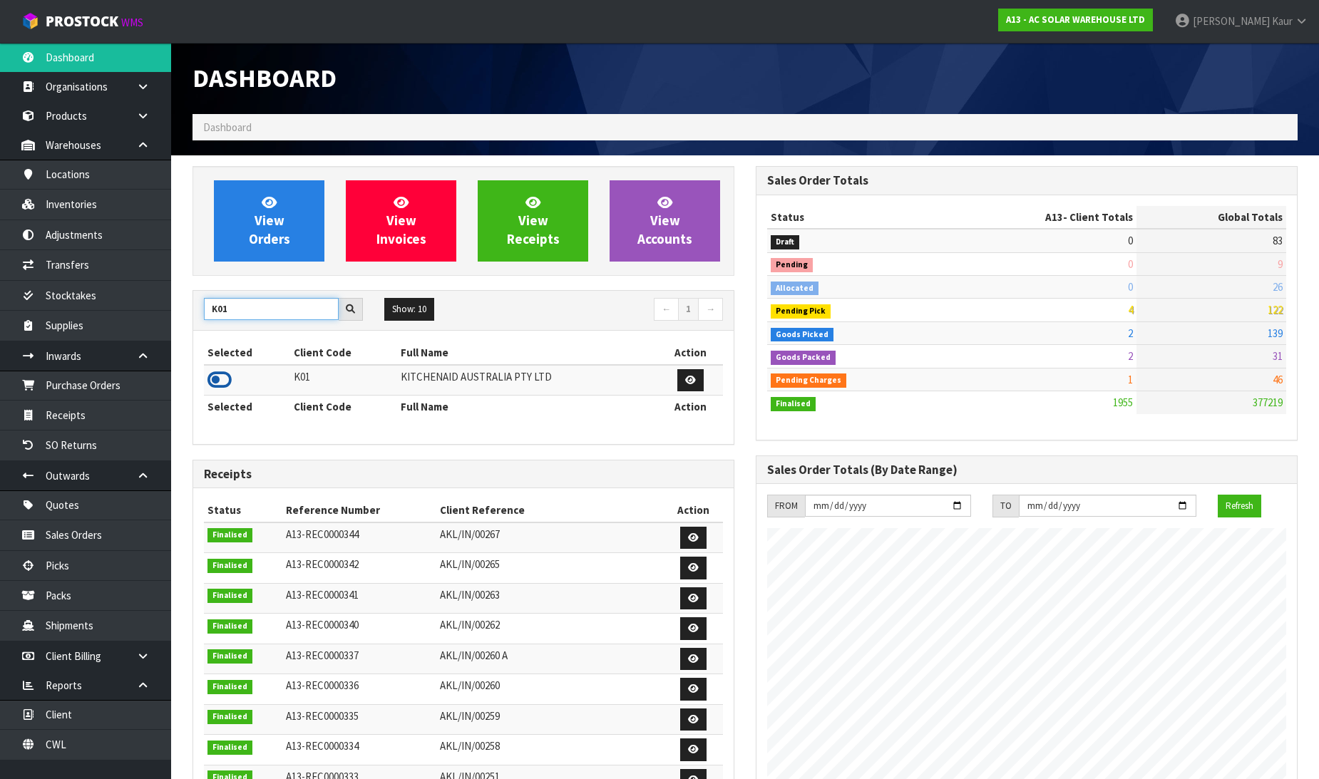
type input "K01"
click at [217, 374] on icon at bounding box center [219, 379] width 24 height 21
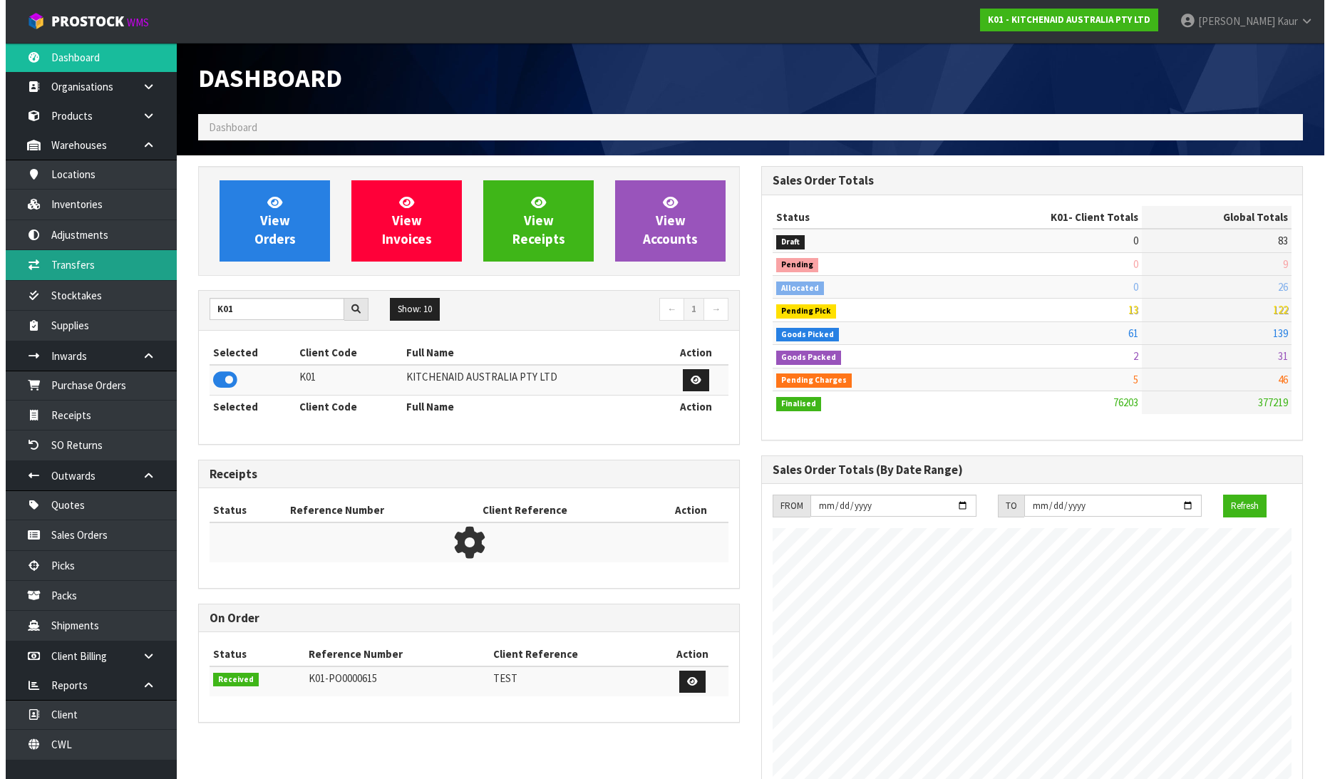
scroll to position [1080, 563]
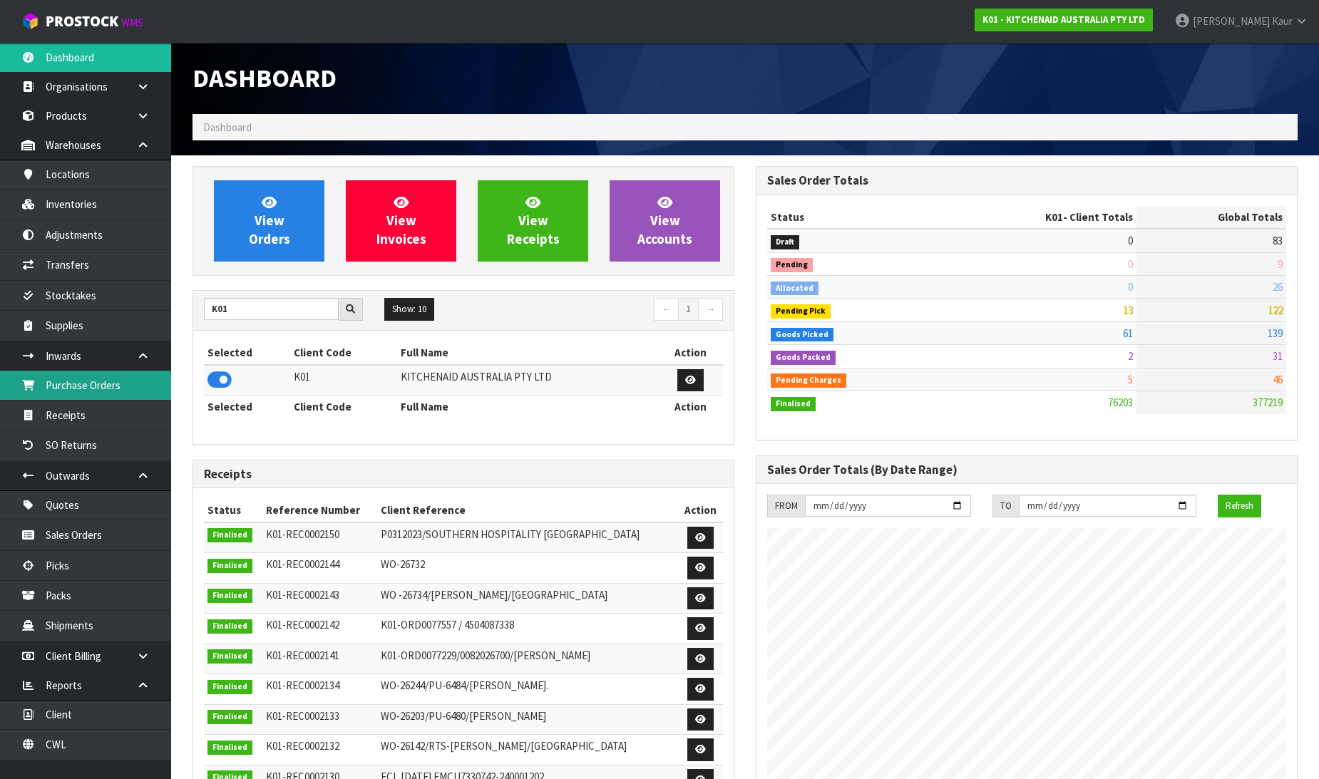
click at [83, 383] on link "Purchase Orders" at bounding box center [85, 385] width 171 height 29
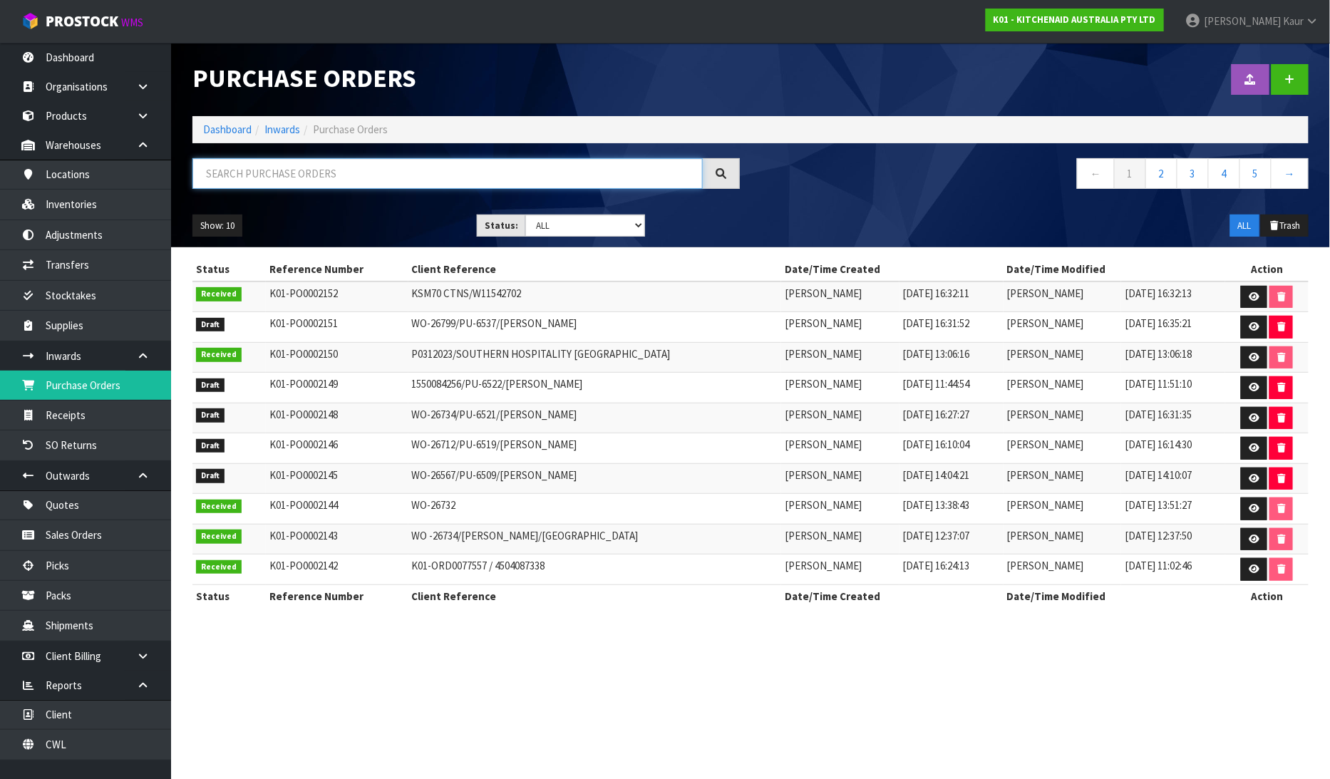
click at [308, 168] on input "text" at bounding box center [448, 173] width 511 height 31
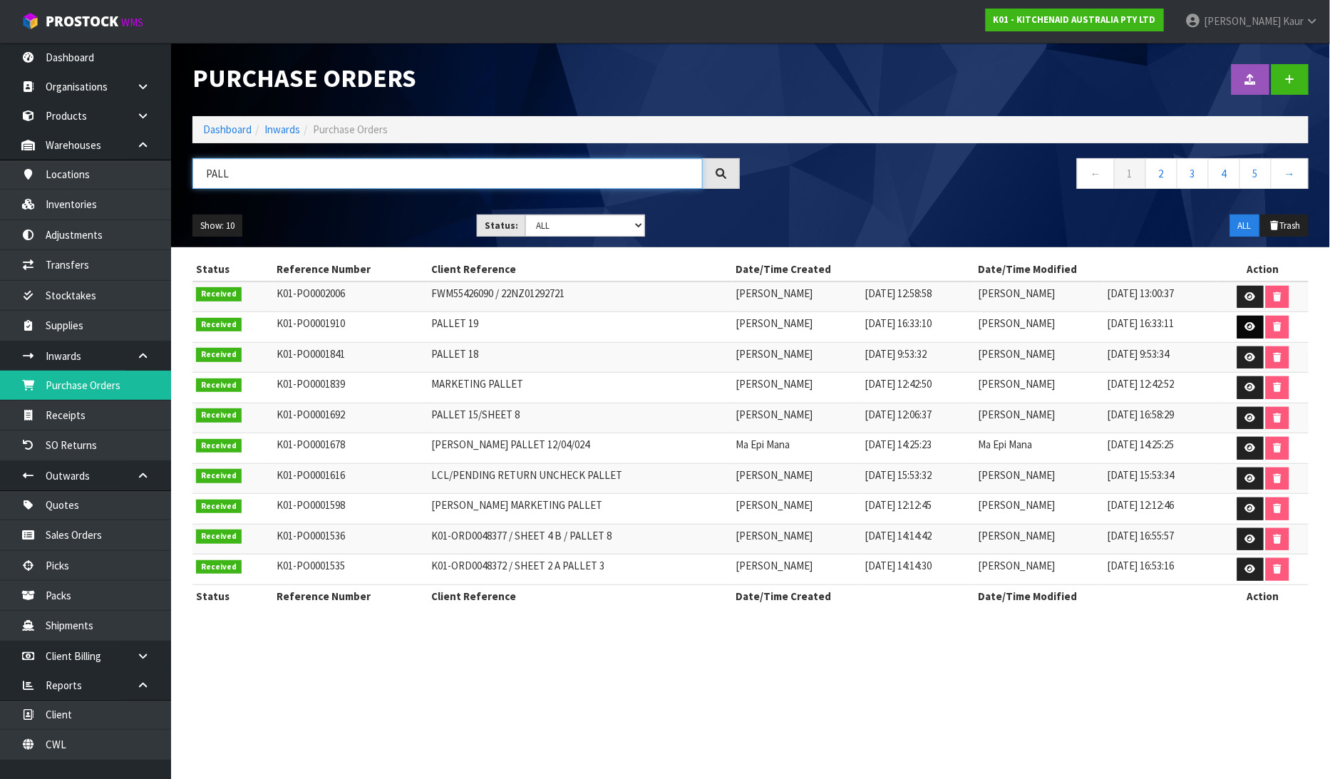
type input "PALL"
click at [1253, 330] on icon at bounding box center [1251, 326] width 11 height 9
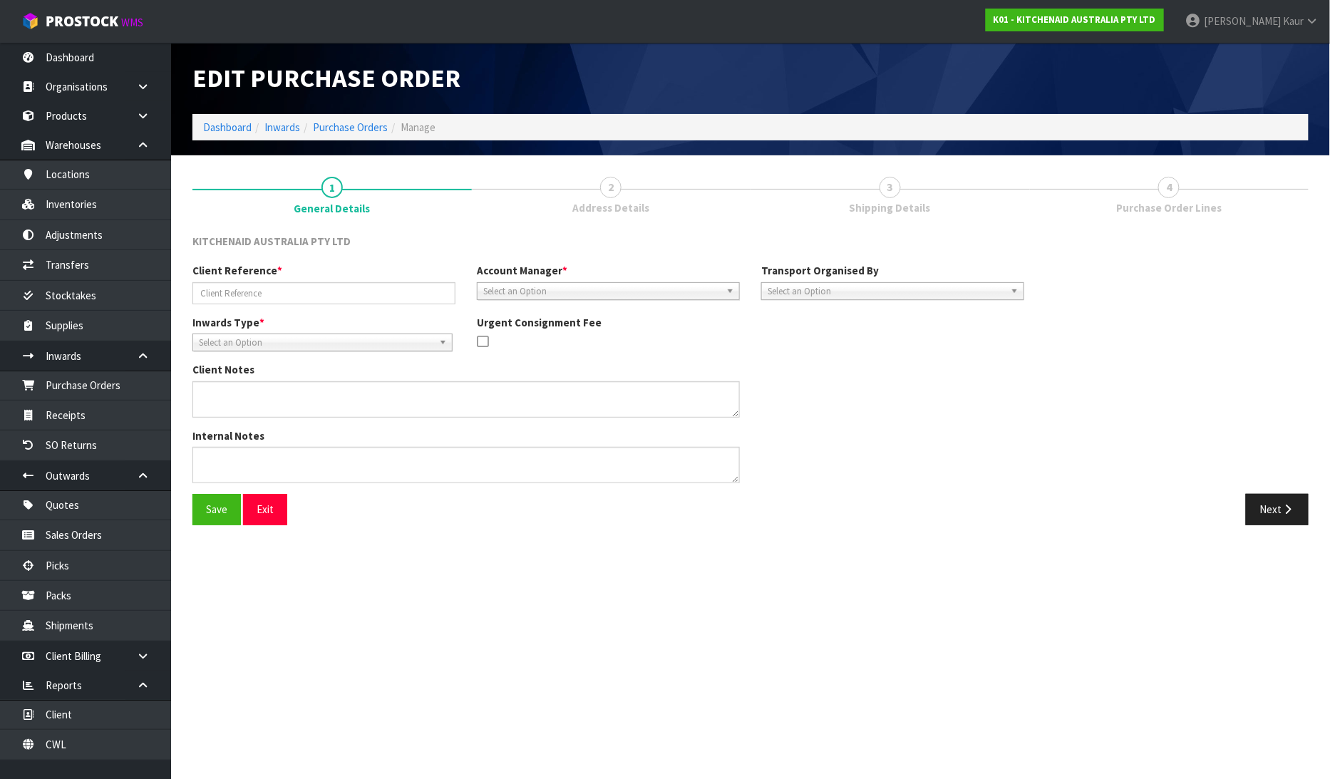
type input "PALLET 19"
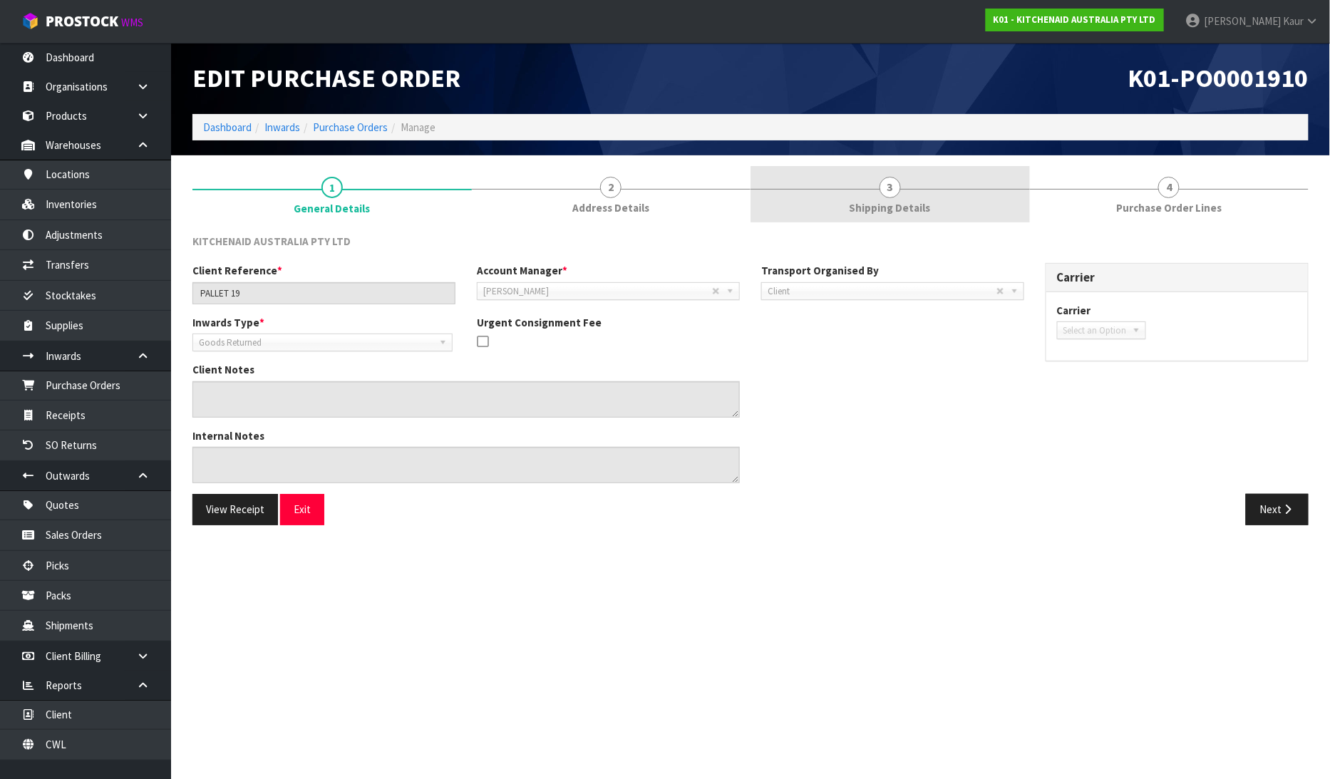
click at [884, 194] on span "3" at bounding box center [890, 187] width 21 height 21
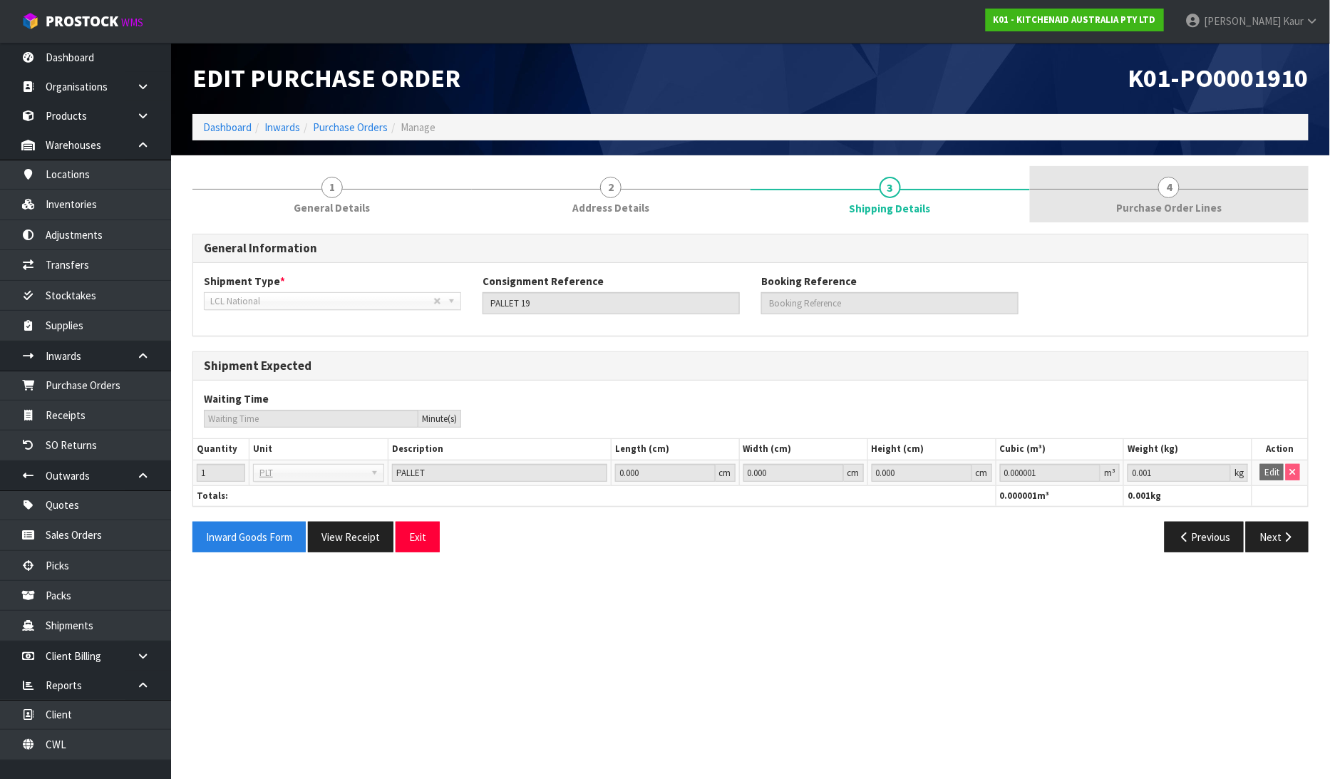
click at [1132, 200] on span "Purchase Order Lines" at bounding box center [1170, 207] width 106 height 15
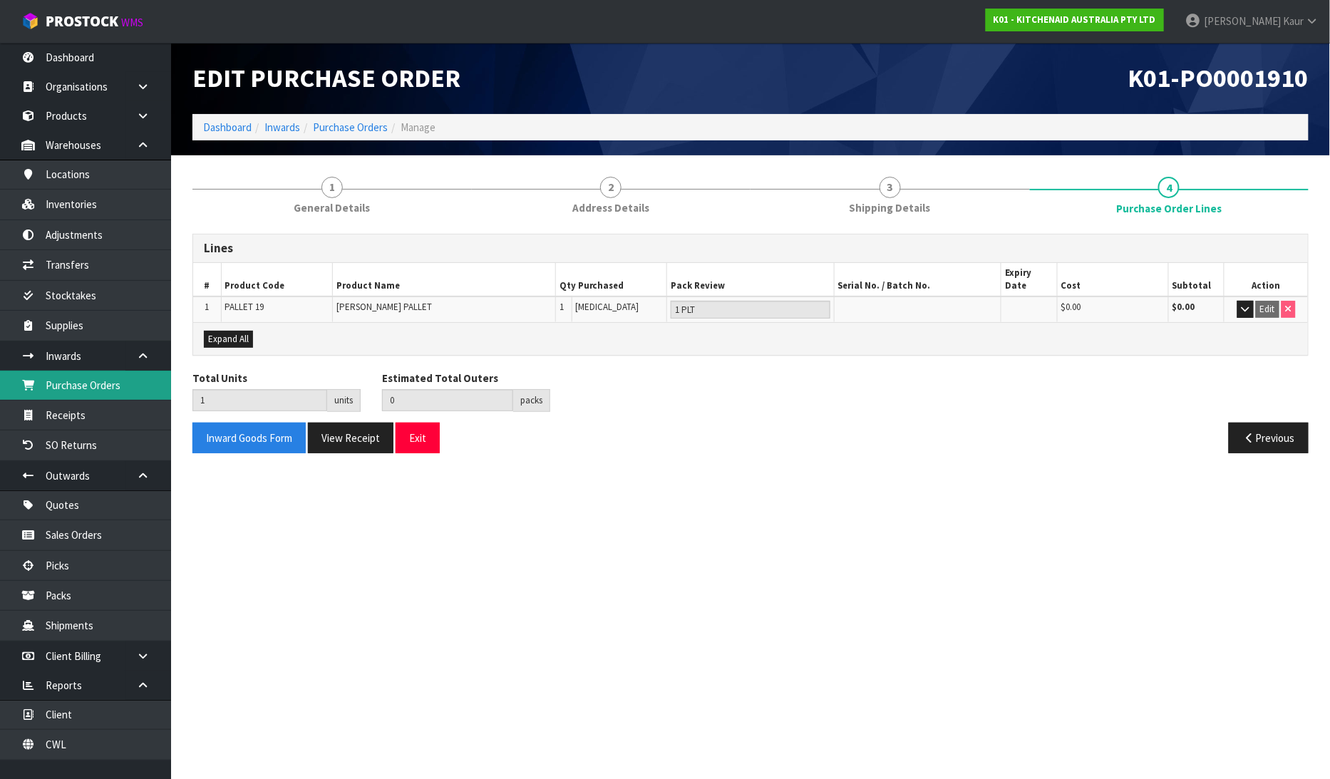
click at [87, 388] on link "Purchase Orders" at bounding box center [85, 385] width 171 height 29
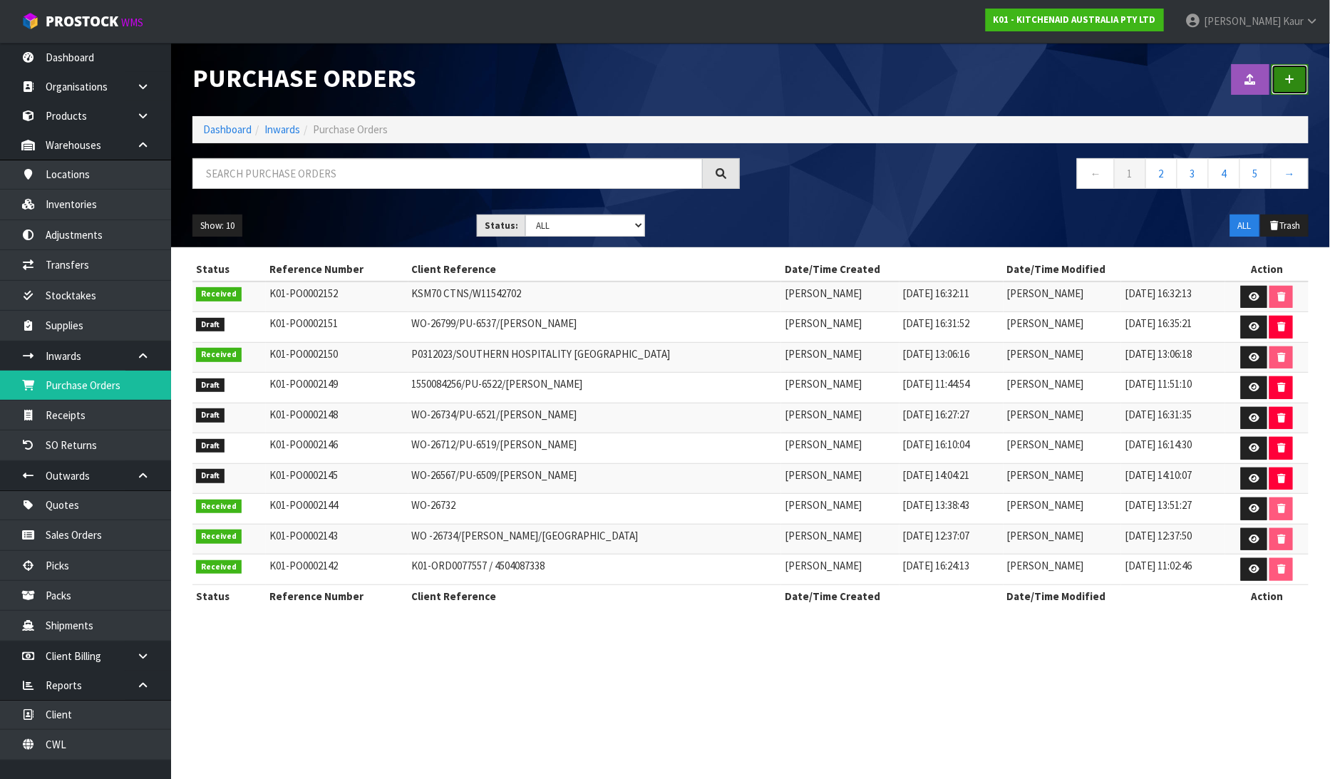
click at [1286, 68] on link at bounding box center [1290, 79] width 37 height 31
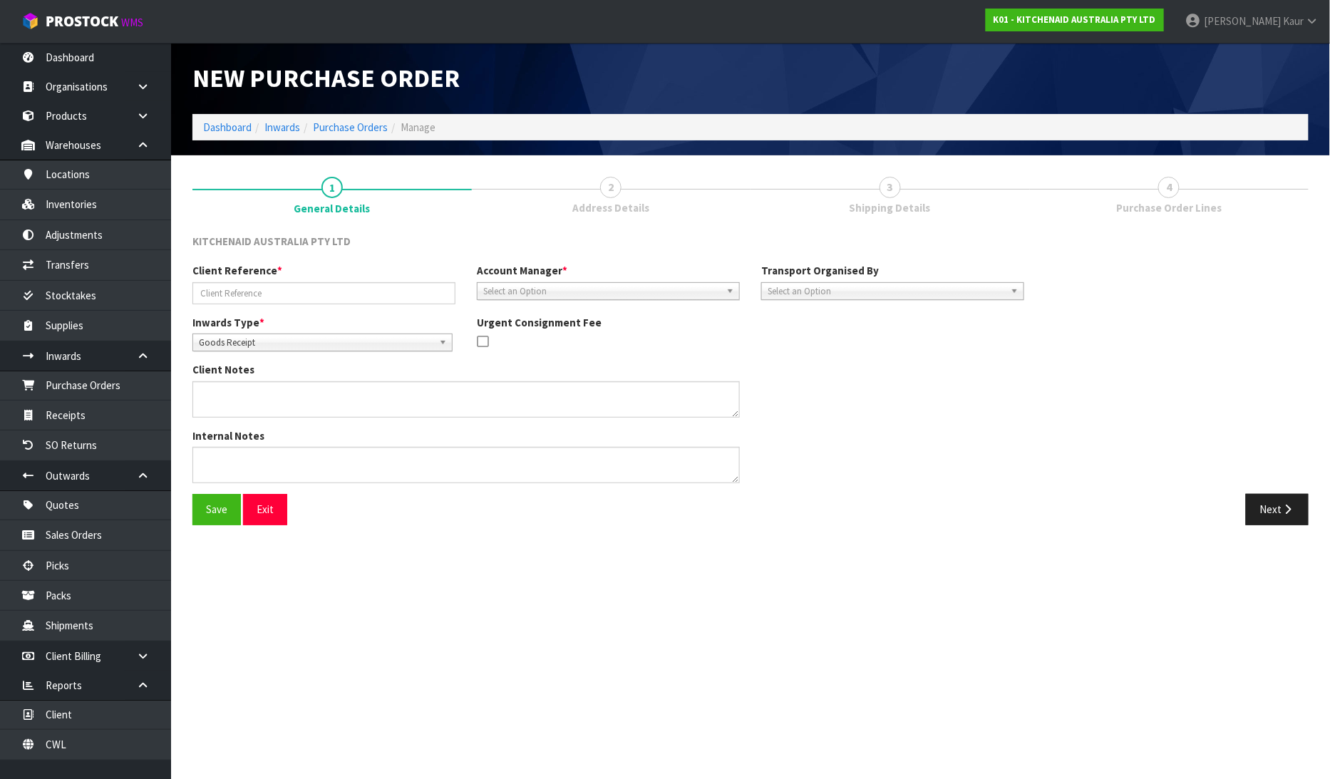
click at [222, 347] on span "Goods Receipt" at bounding box center [316, 342] width 235 height 17
click at [225, 400] on li "Goods Returned" at bounding box center [322, 401] width 253 height 18
click at [225, 294] on input "text" at bounding box center [324, 293] width 263 height 22
click at [252, 289] on input "PALLET" at bounding box center [324, 293] width 263 height 22
type input "PALLET-20/FAULTY"
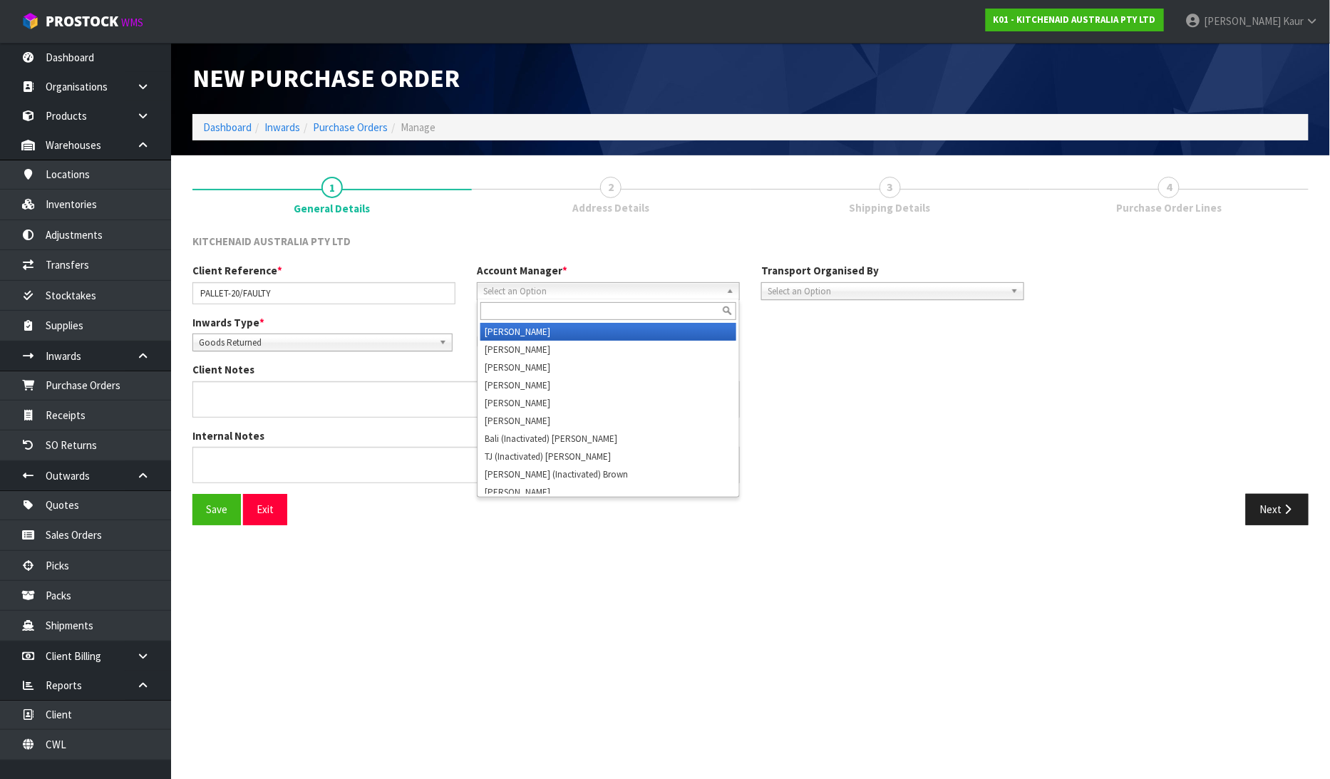
click at [540, 287] on span "Select an Option" at bounding box center [601, 291] width 237 height 17
type input "v"
click at [537, 325] on li "V [PERSON_NAME]" at bounding box center [609, 332] width 256 height 18
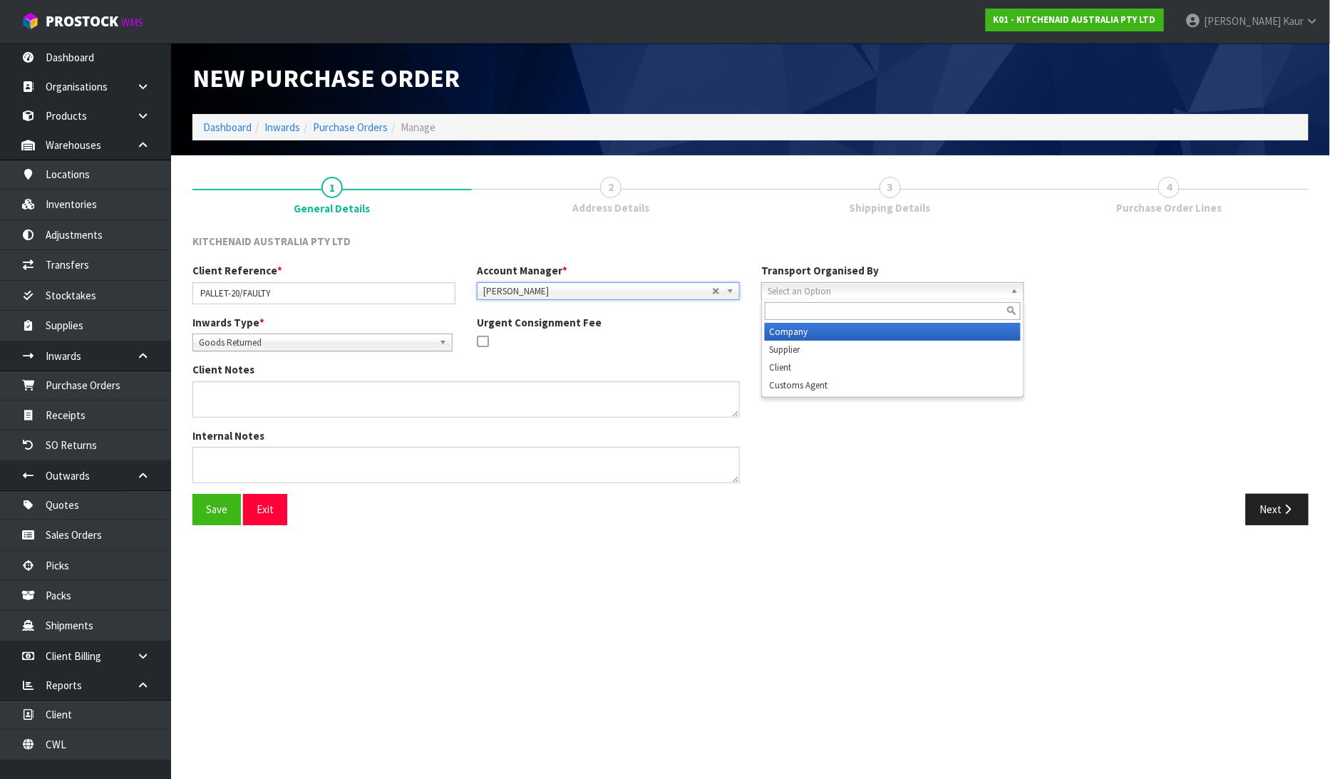
click at [847, 289] on span "Select an Option" at bounding box center [886, 291] width 237 height 17
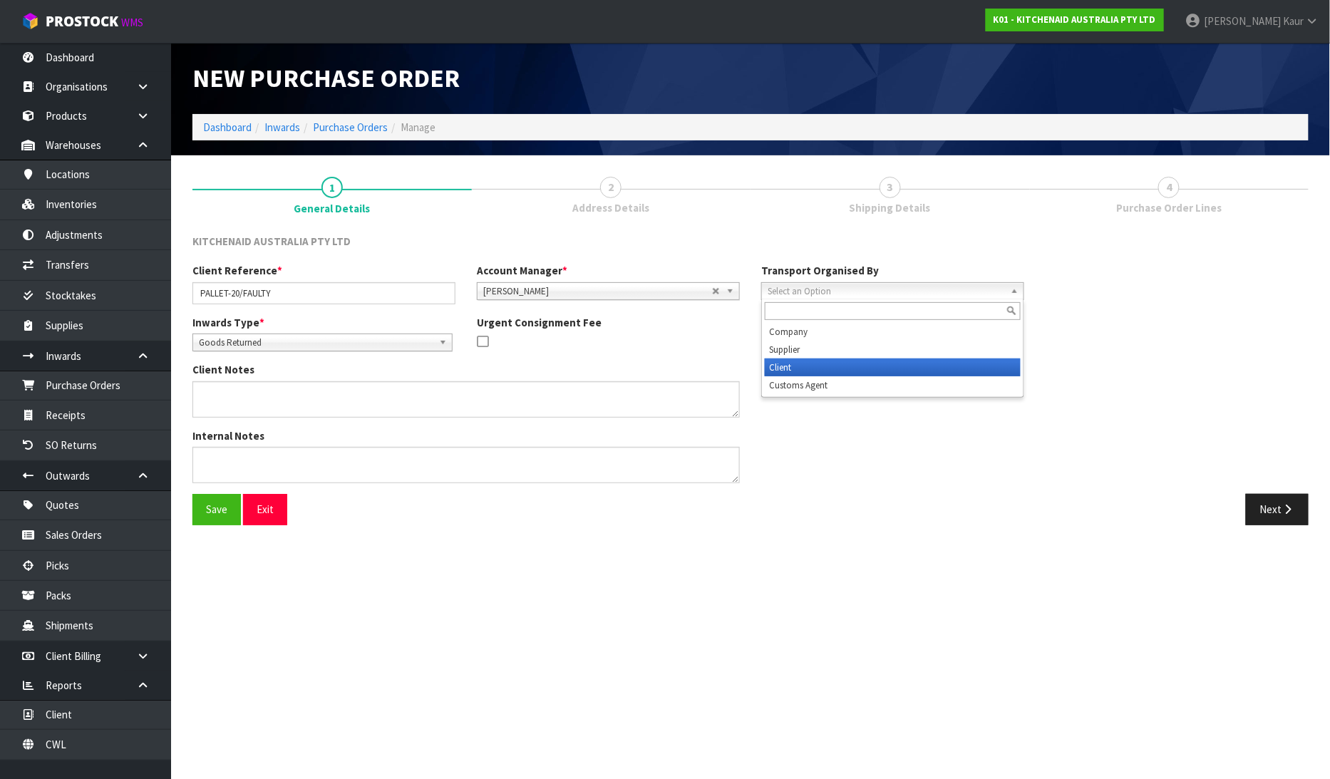
click at [856, 364] on li "Client" at bounding box center [893, 368] width 256 height 18
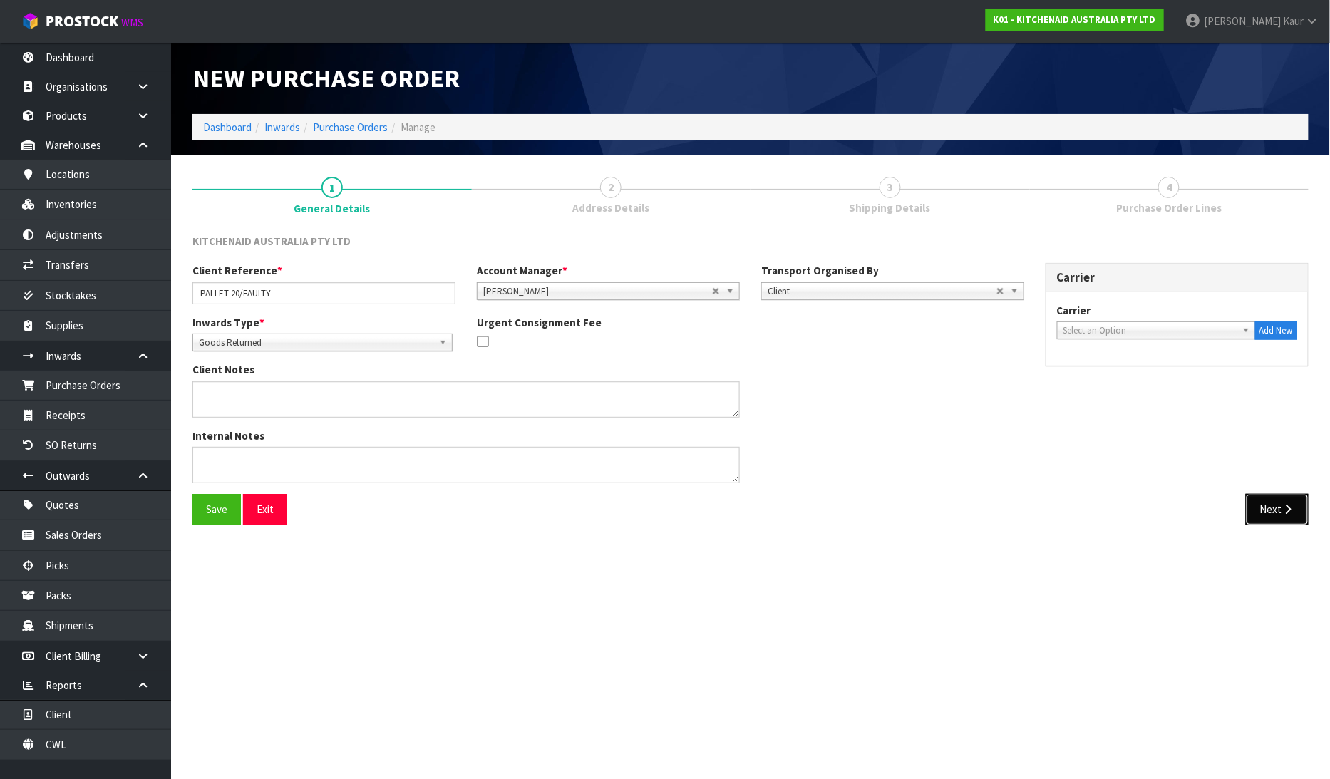
click at [1282, 496] on button "Next" at bounding box center [1277, 509] width 63 height 31
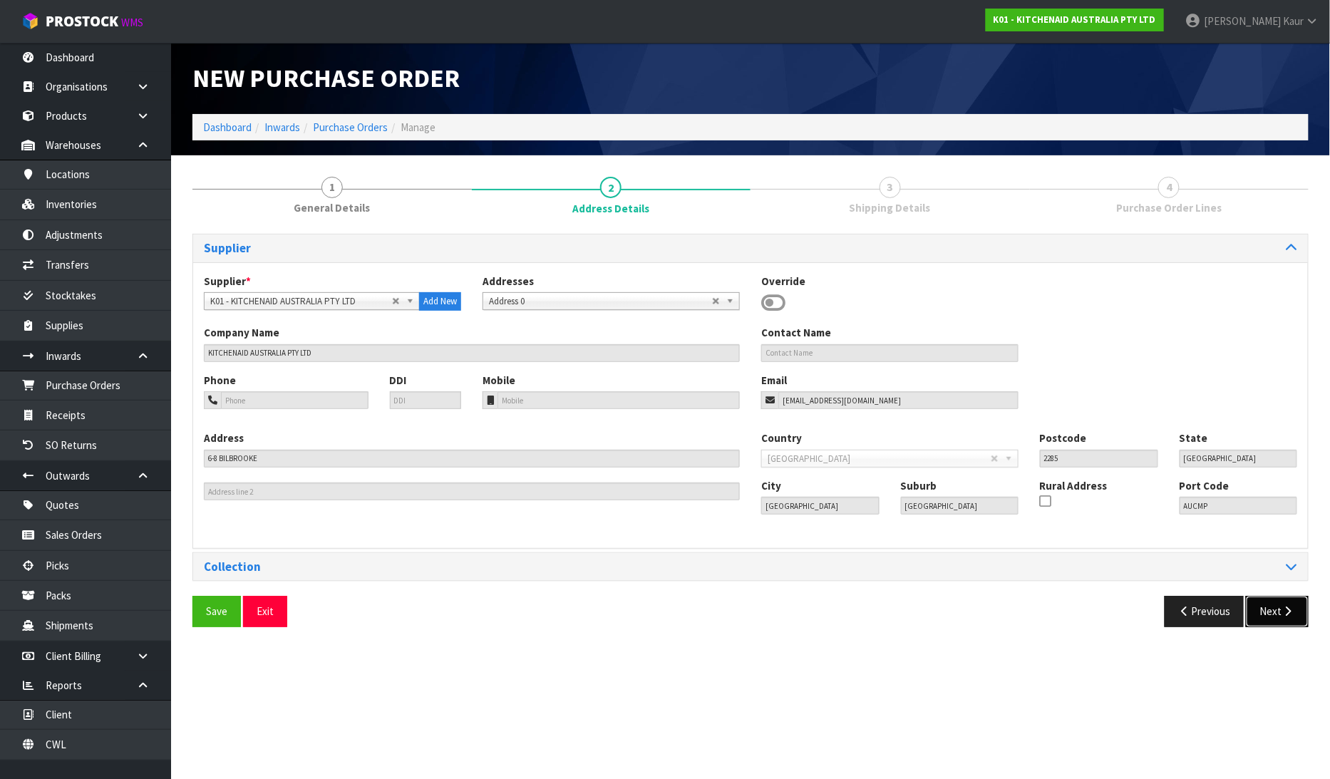
click at [1262, 607] on button "Next" at bounding box center [1277, 611] width 63 height 31
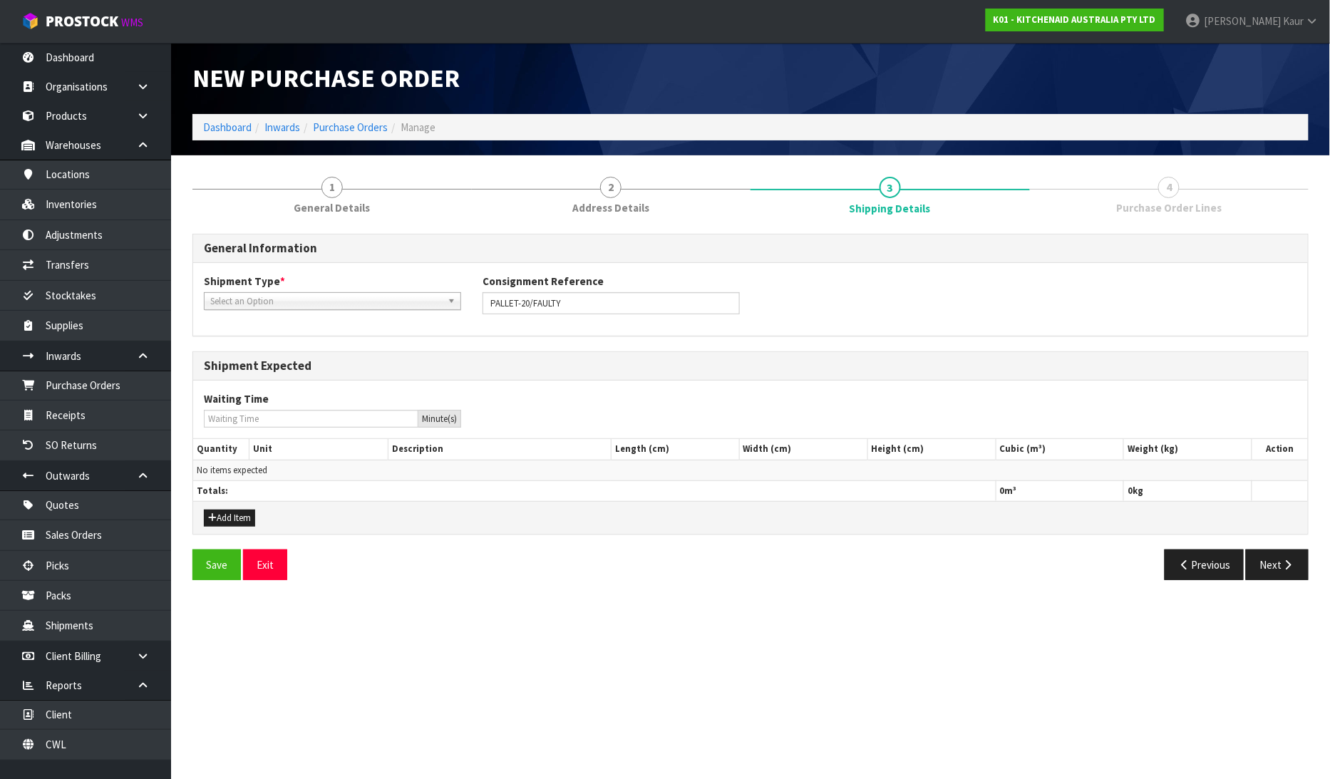
click at [309, 308] on span "Select an Option" at bounding box center [326, 301] width 232 height 17
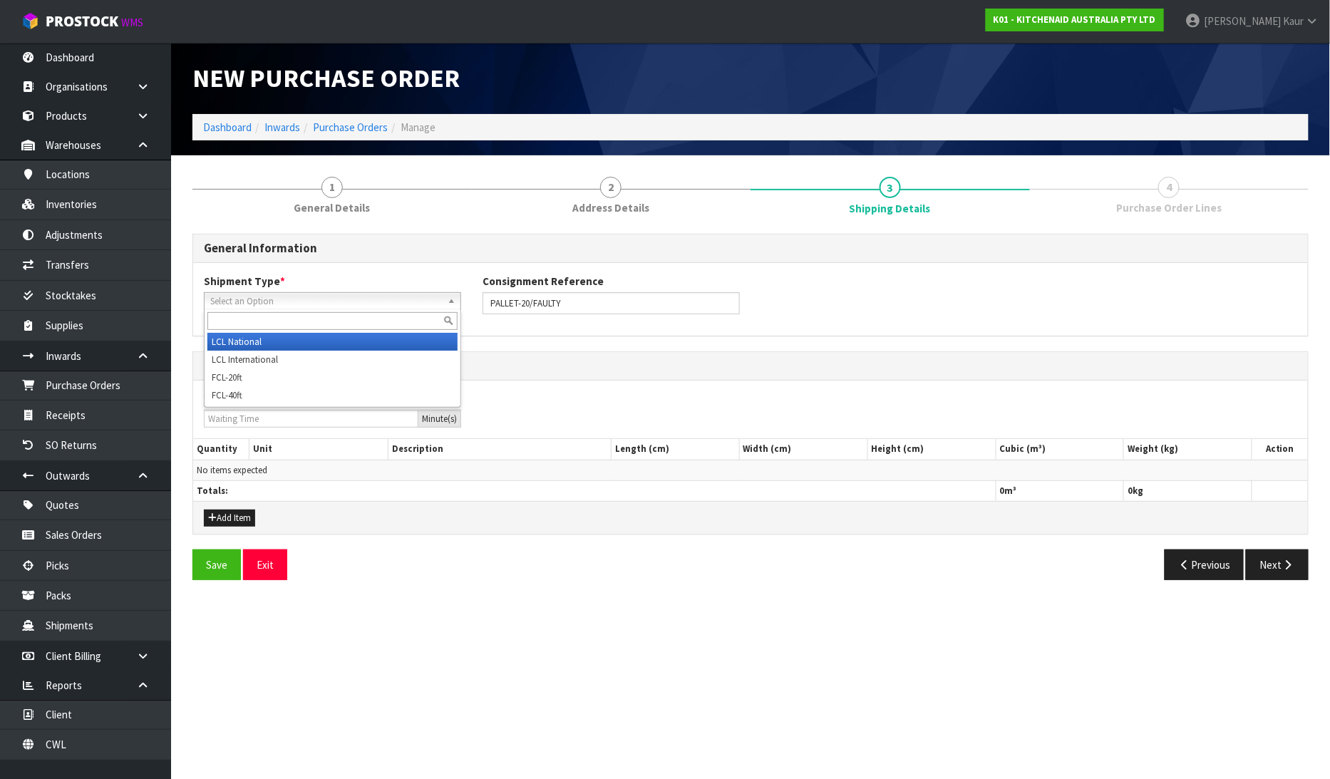
click at [292, 341] on li "LCL National" at bounding box center [332, 342] width 250 height 18
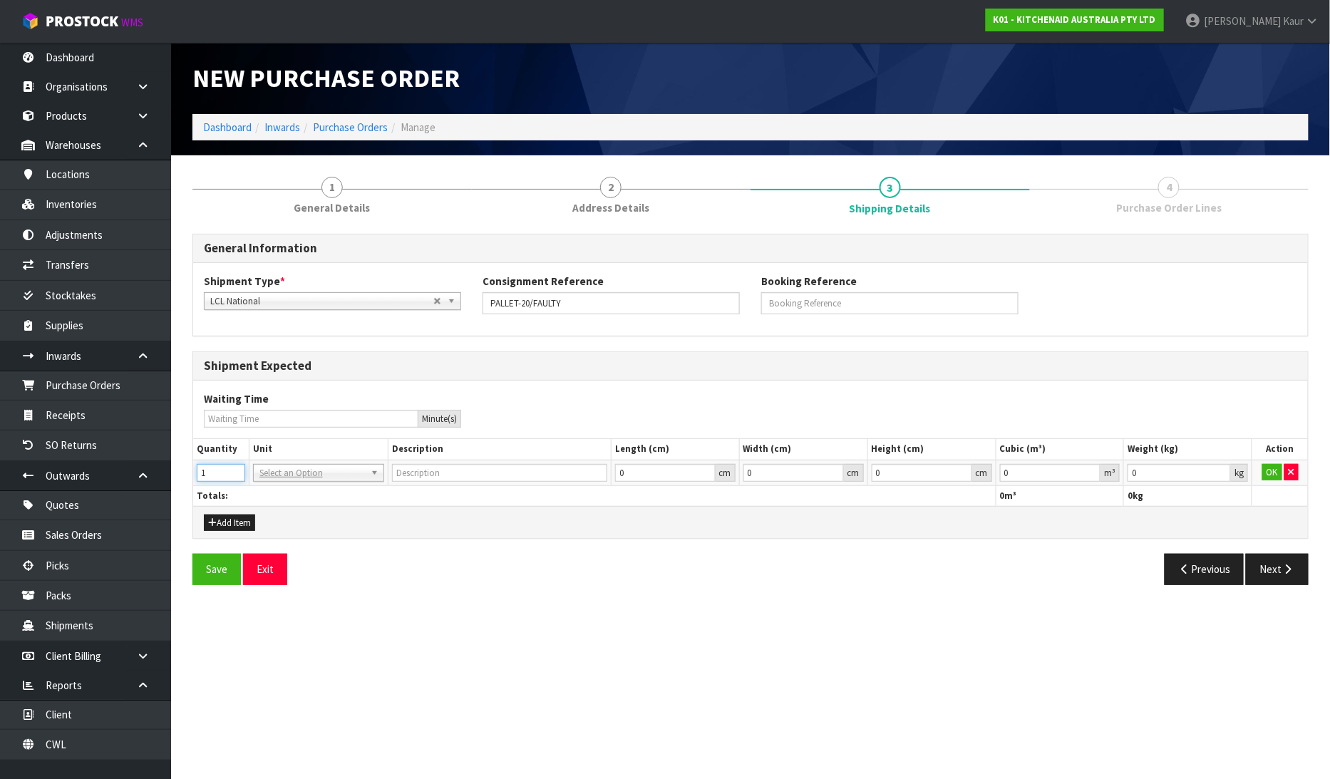
type input "1"
click at [234, 468] on input "1" at bounding box center [221, 473] width 48 height 18
click at [287, 501] on input "text" at bounding box center [319, 492] width 124 height 18
type input "plt"
type input "PALLET"
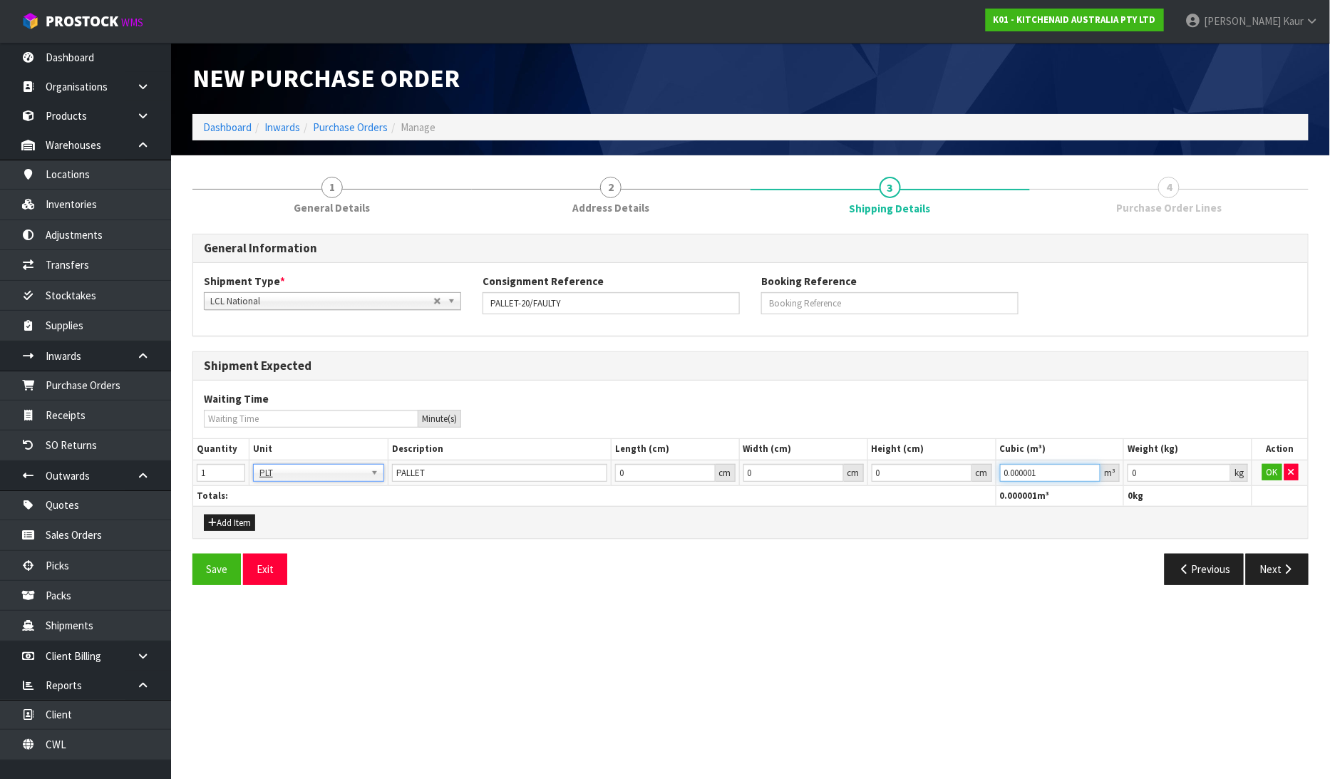
type input "0.000001"
click at [1092, 469] on input "0.000001" at bounding box center [1050, 473] width 101 height 18
type input "0.001"
click at [1221, 468] on input "0.001" at bounding box center [1179, 473] width 103 height 18
click at [1266, 466] on button "OK" at bounding box center [1273, 472] width 20 height 17
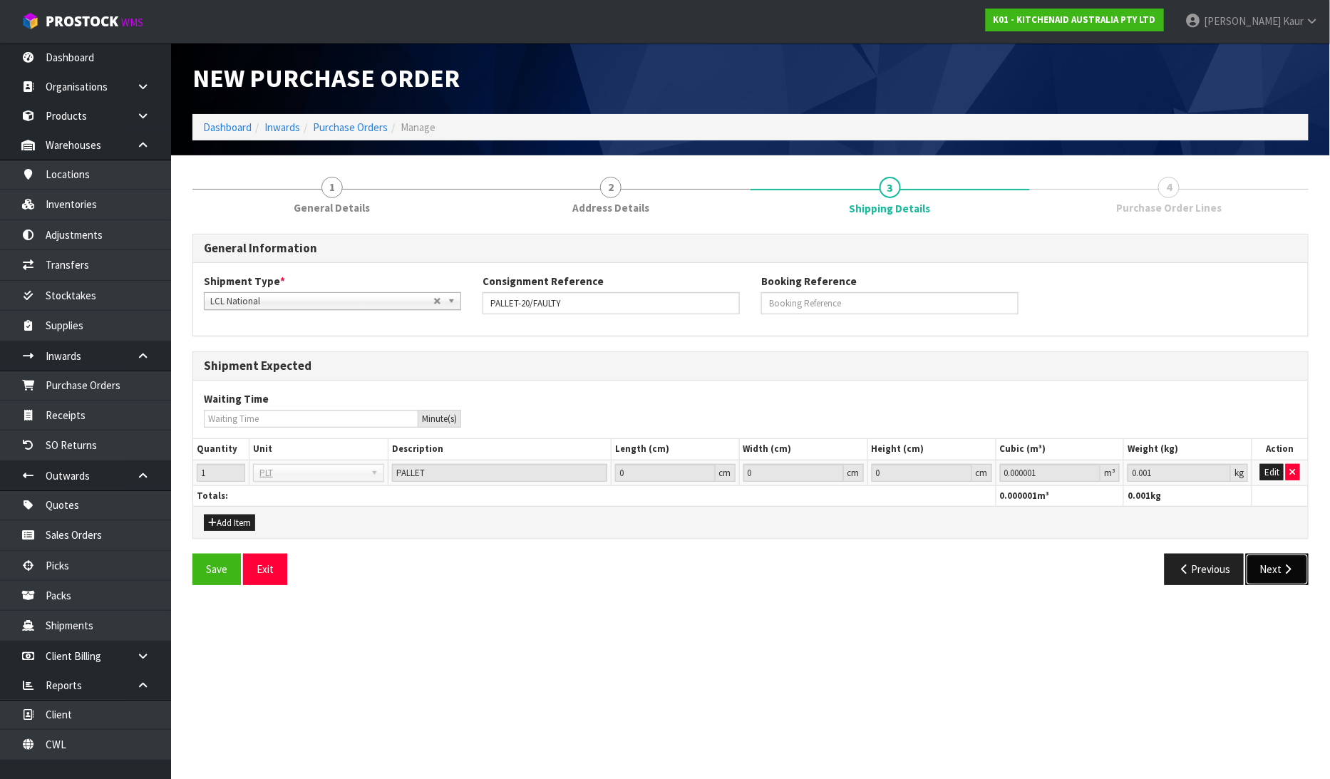
click at [1278, 565] on button "Next" at bounding box center [1277, 569] width 63 height 31
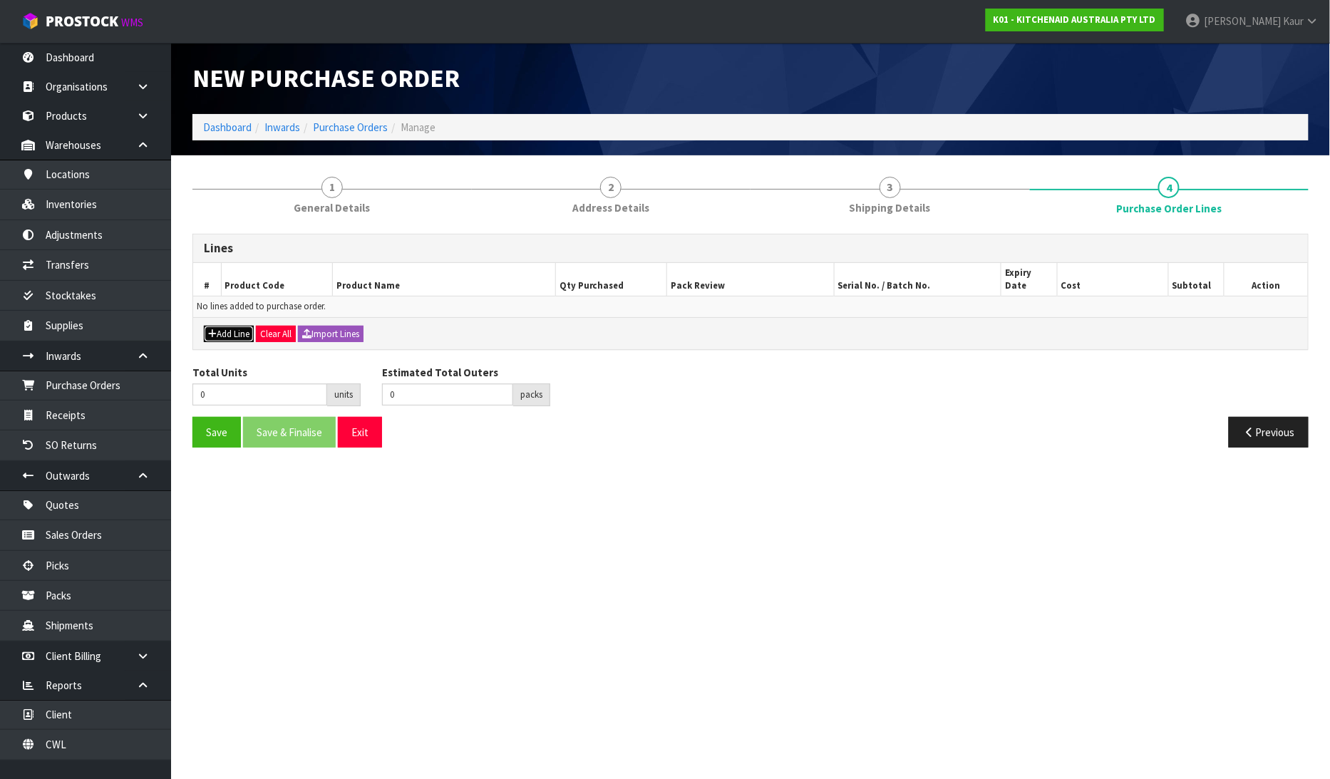
click at [231, 326] on button "Add Line" at bounding box center [229, 334] width 50 height 17
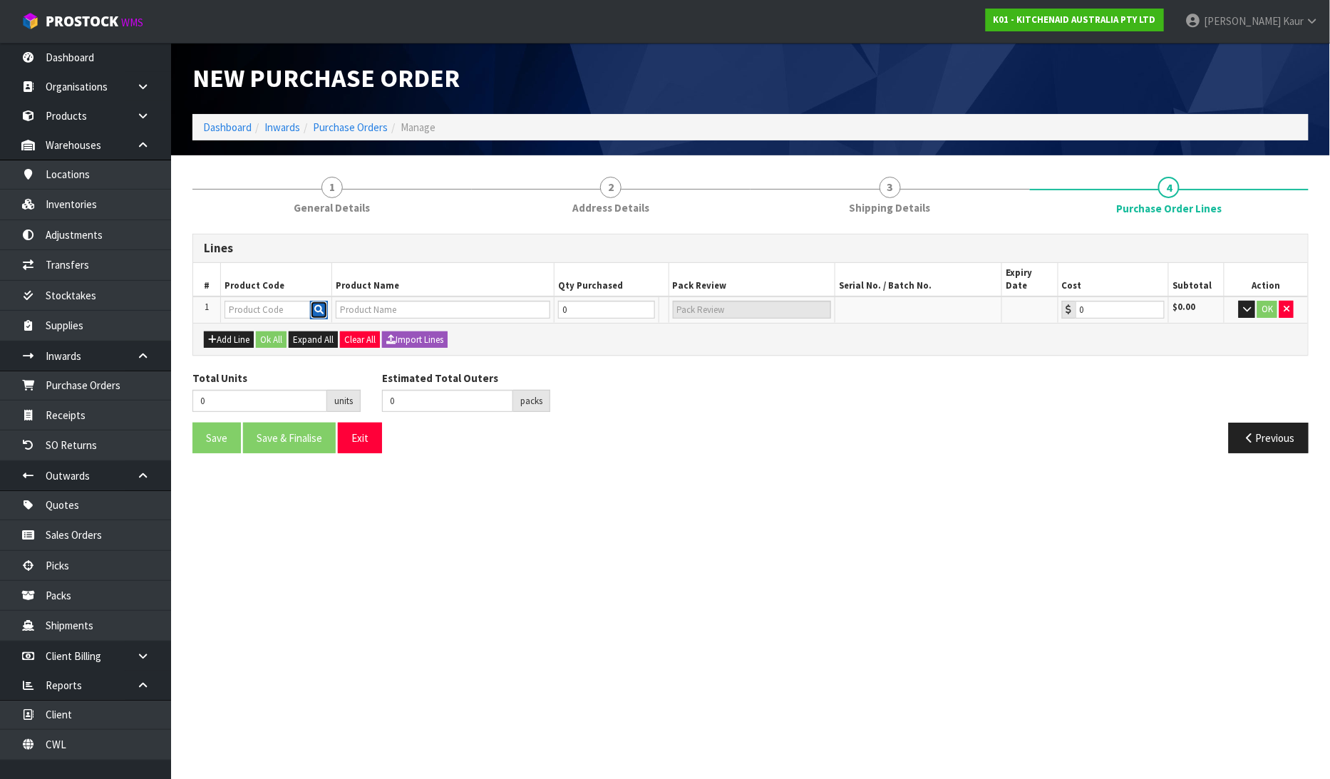
click at [324, 305] on icon "button" at bounding box center [318, 309] width 9 height 9
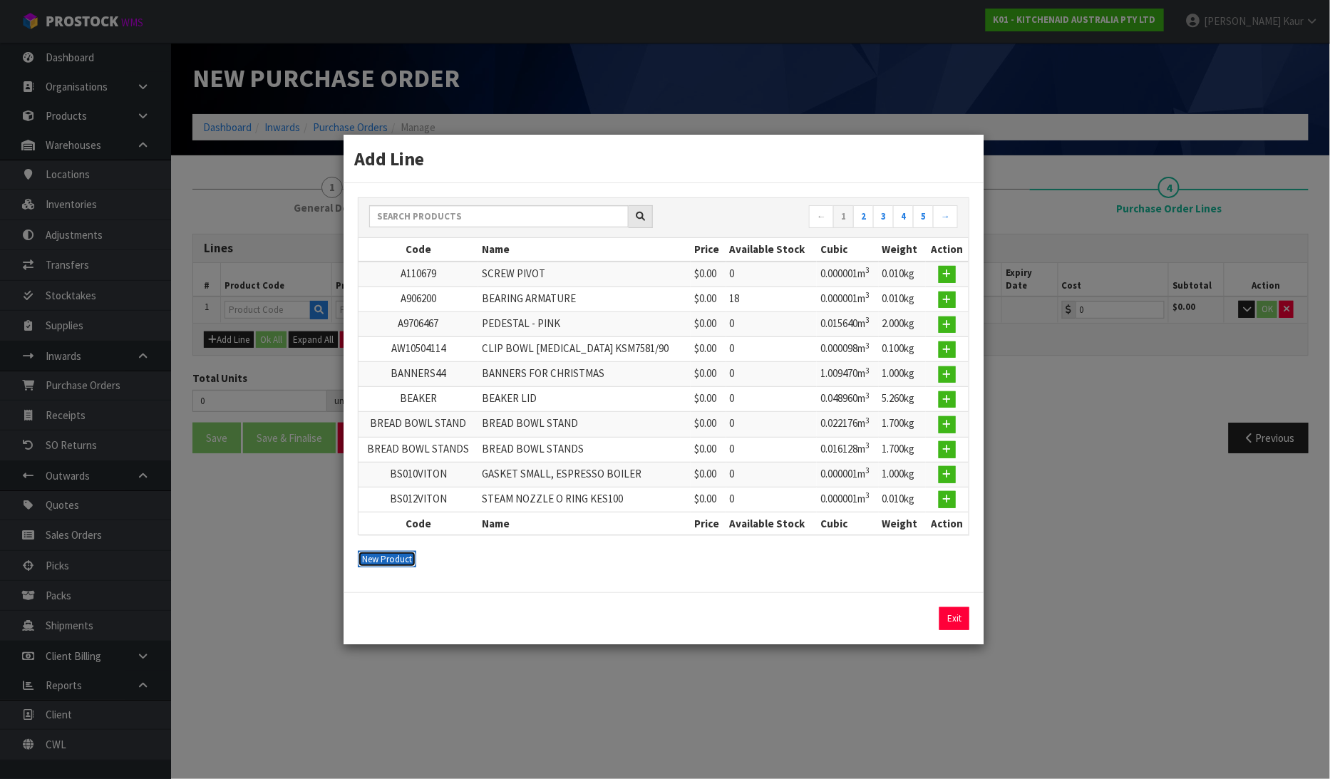
click at [384, 554] on button "New Product" at bounding box center [387, 559] width 58 height 17
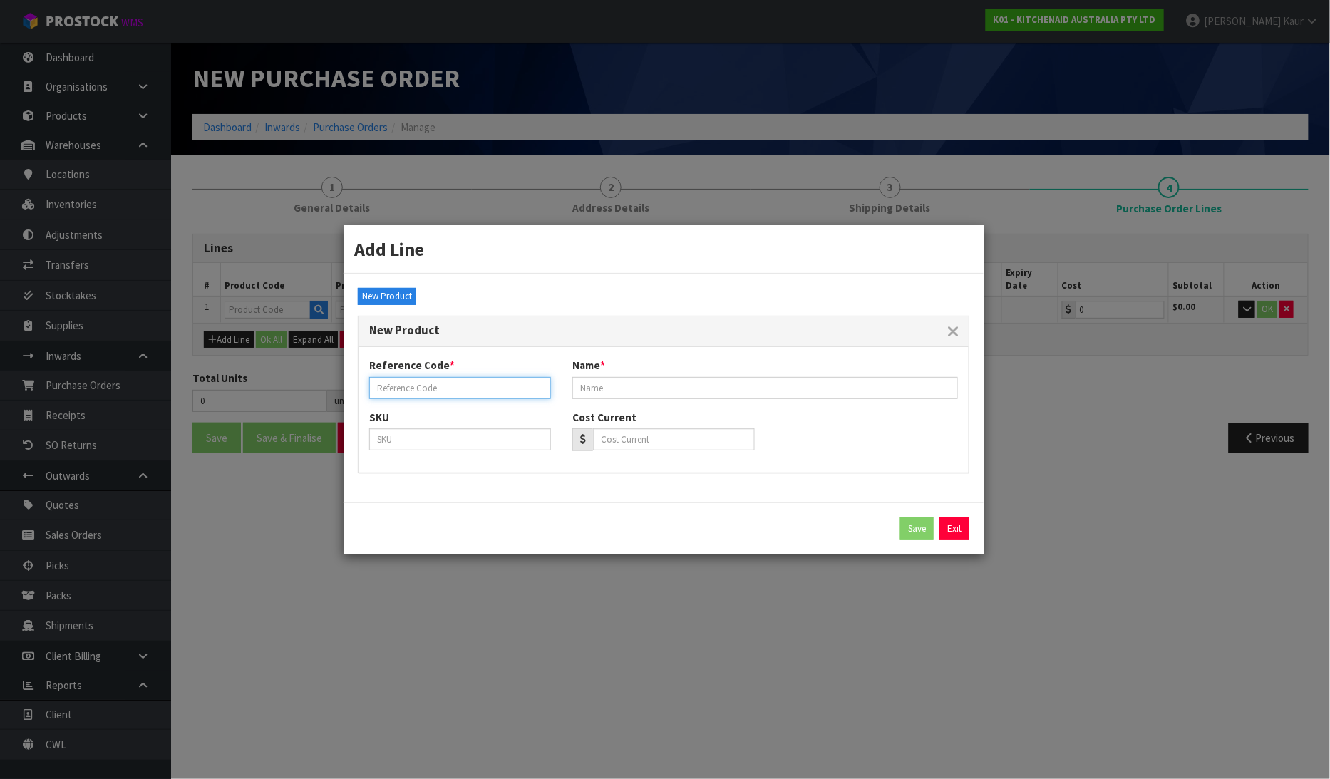
click at [403, 385] on input "text" at bounding box center [460, 388] width 182 height 22
type input "PALLET 20"
click at [597, 388] on input "text" at bounding box center [766, 388] width 386 height 22
type input "FAULTY [PERSON_NAME] PALLET"
click at [916, 518] on button "Save" at bounding box center [918, 529] width 34 height 23
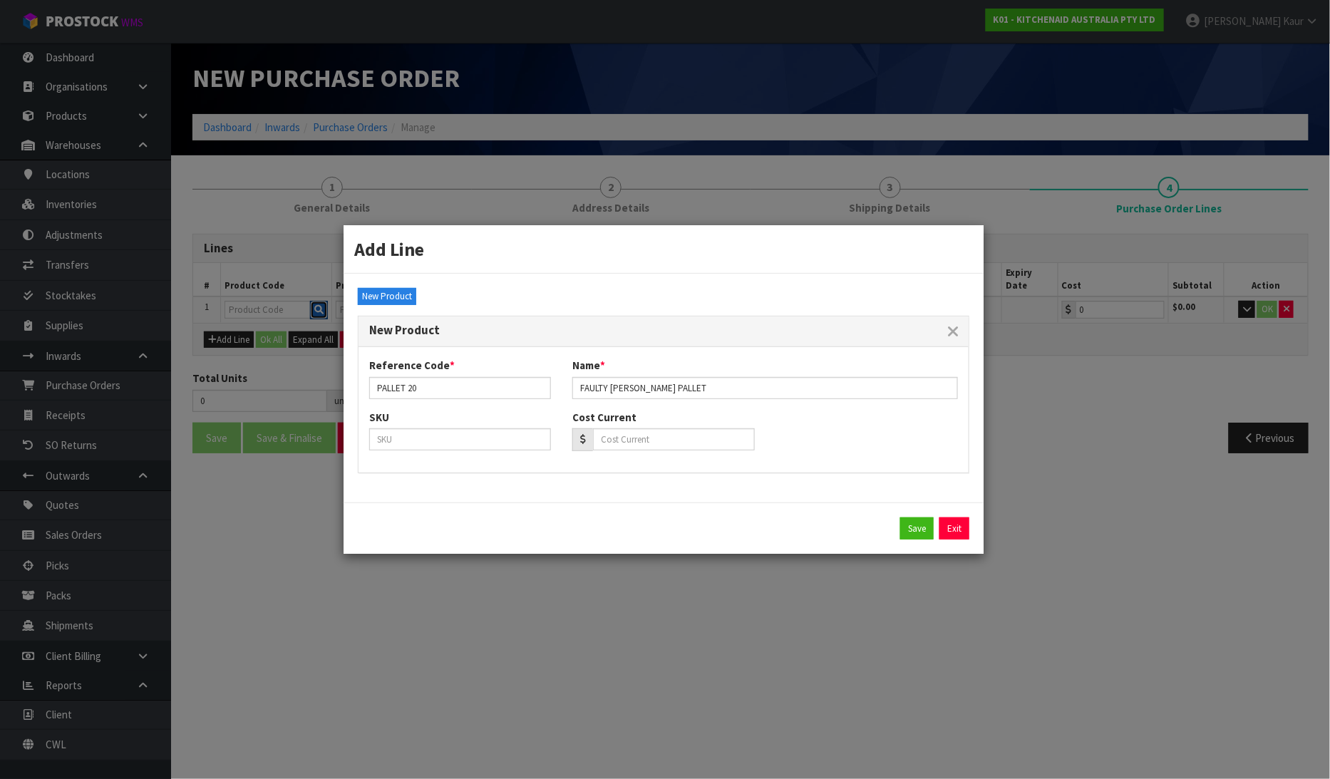
type input "PALLET 20"
type input "FAULTY [PERSON_NAME] PALLET"
type input "0.00"
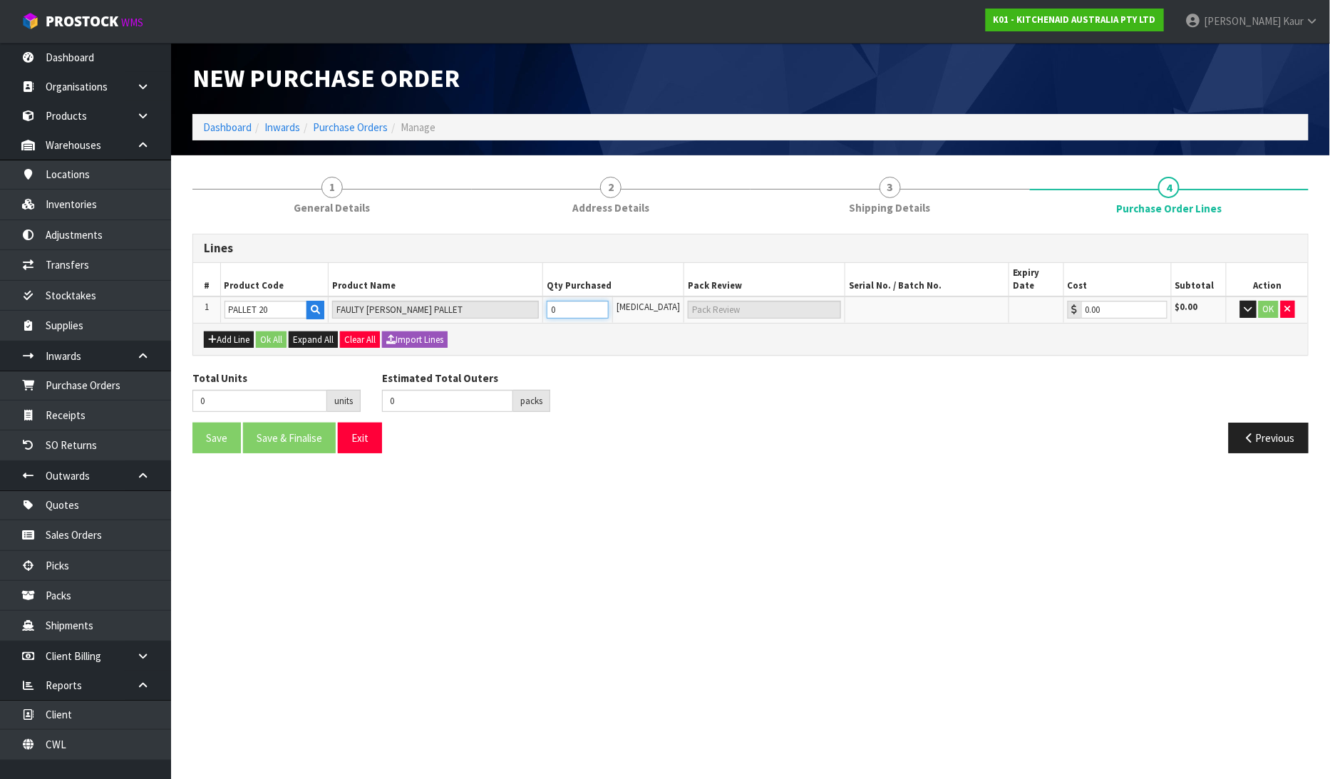
click at [573, 301] on input "0" at bounding box center [578, 310] width 63 height 18
type input "1"
type input "1 [MEDICAL_DATA]"
type input "1"
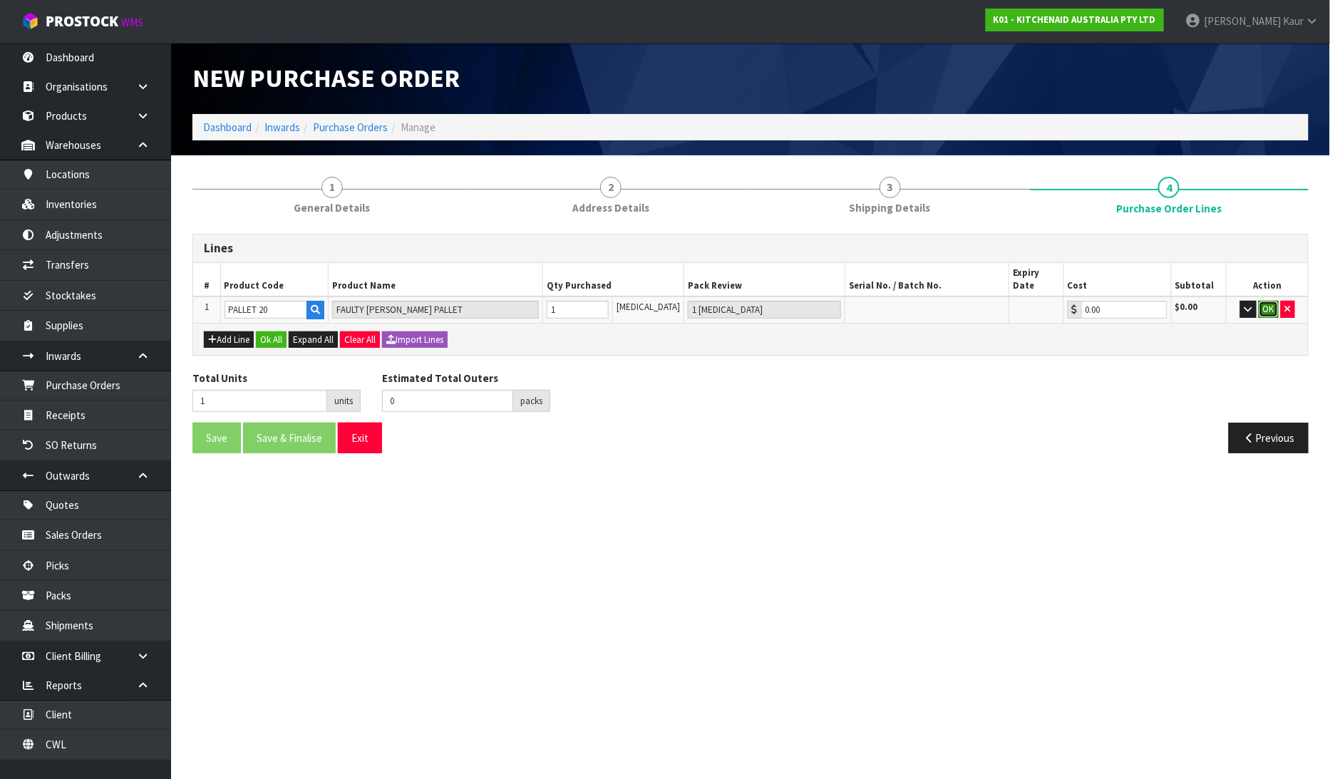
click at [1272, 301] on button "OK" at bounding box center [1269, 309] width 20 height 17
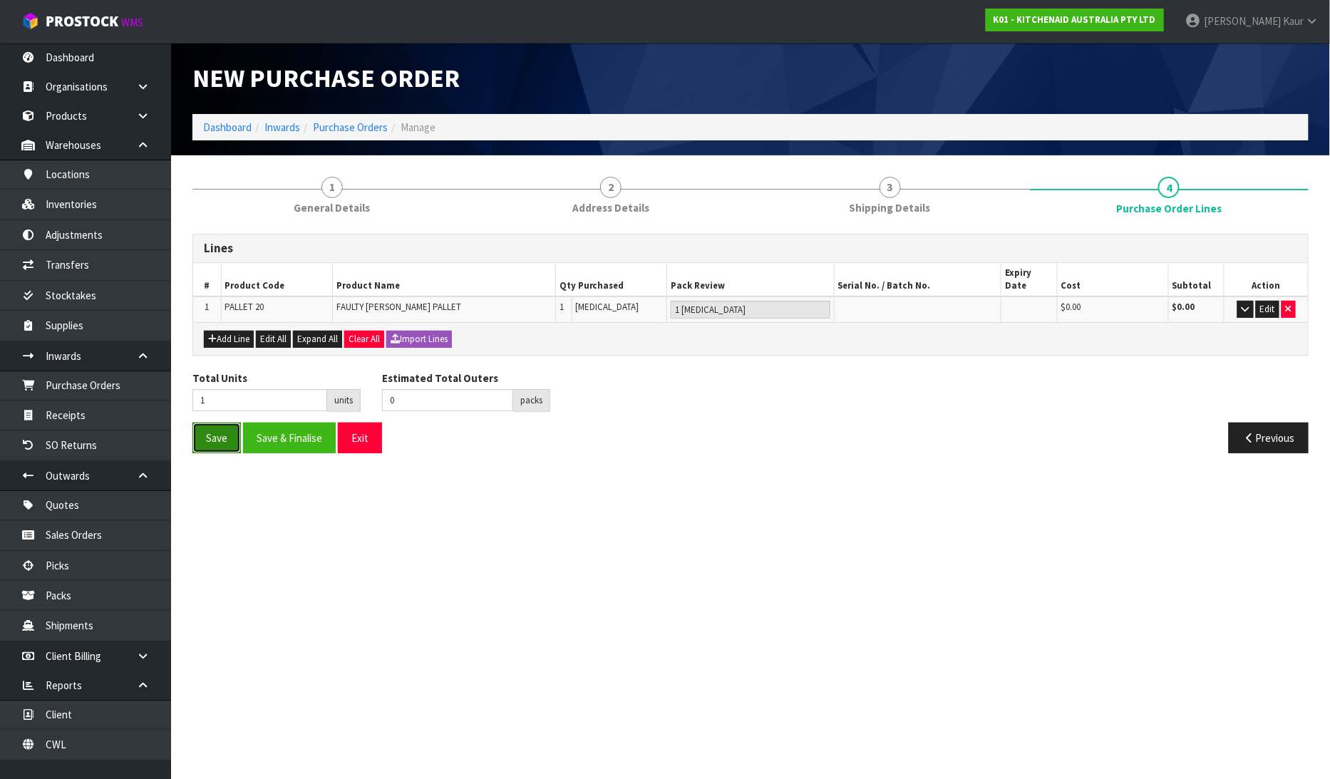
drag, startPoint x: 211, startPoint y: 425, endPoint x: 195, endPoint y: 408, distance: 23.2
click at [210, 424] on button "Save" at bounding box center [217, 438] width 48 height 31
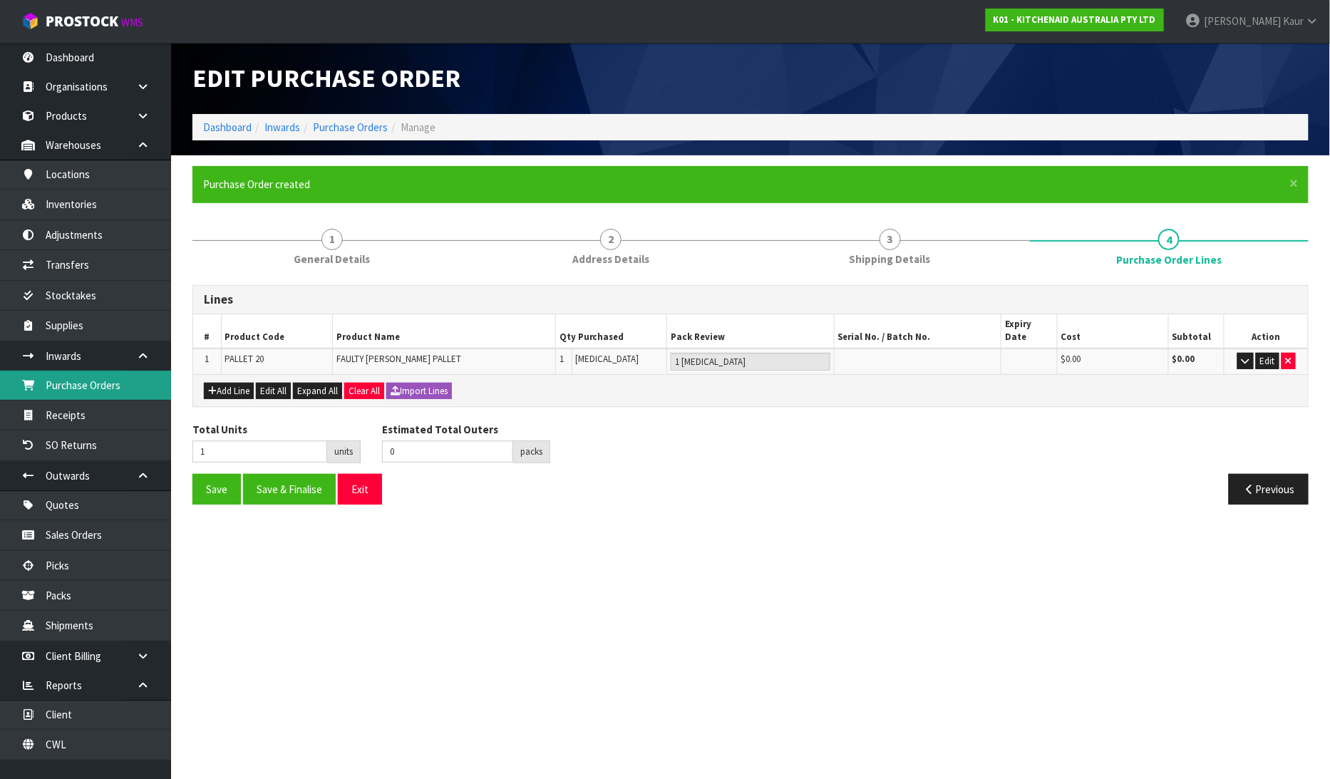
type input "0"
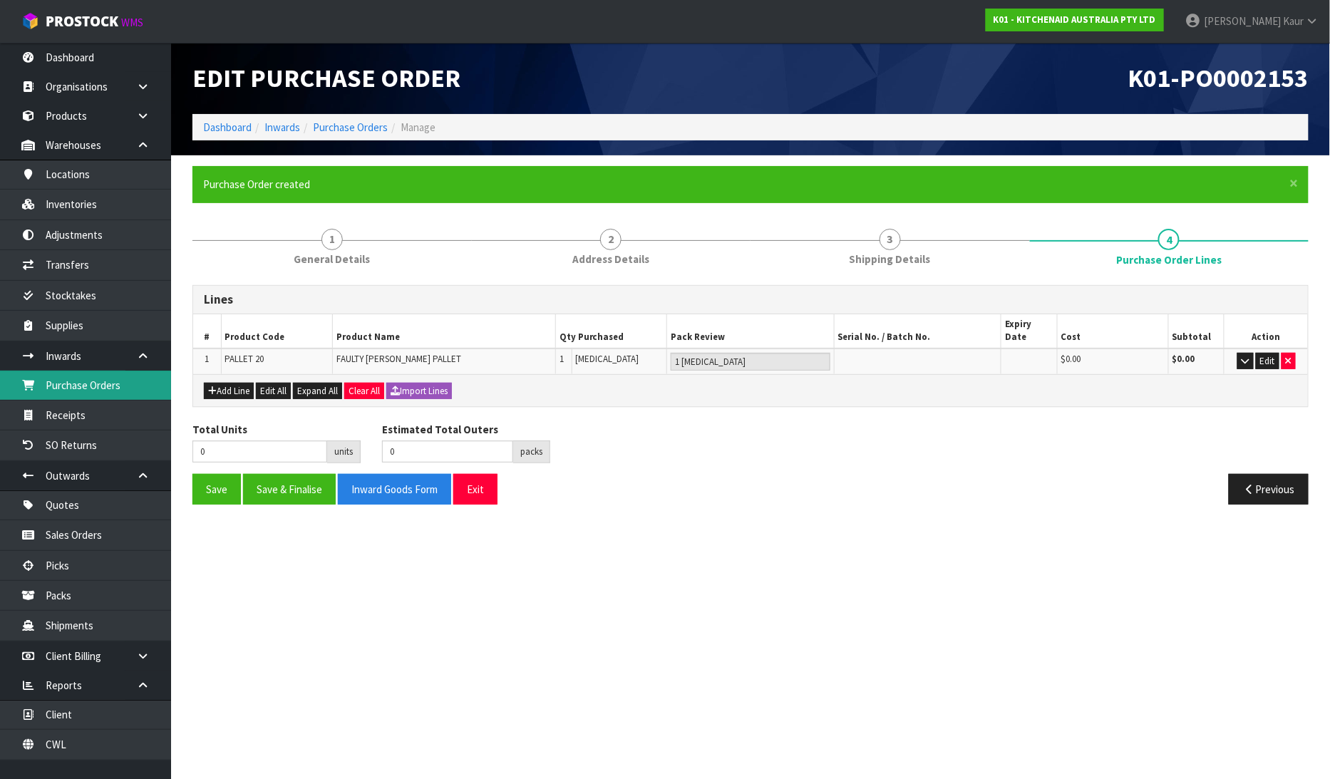
click at [98, 389] on link "Purchase Orders" at bounding box center [85, 385] width 171 height 29
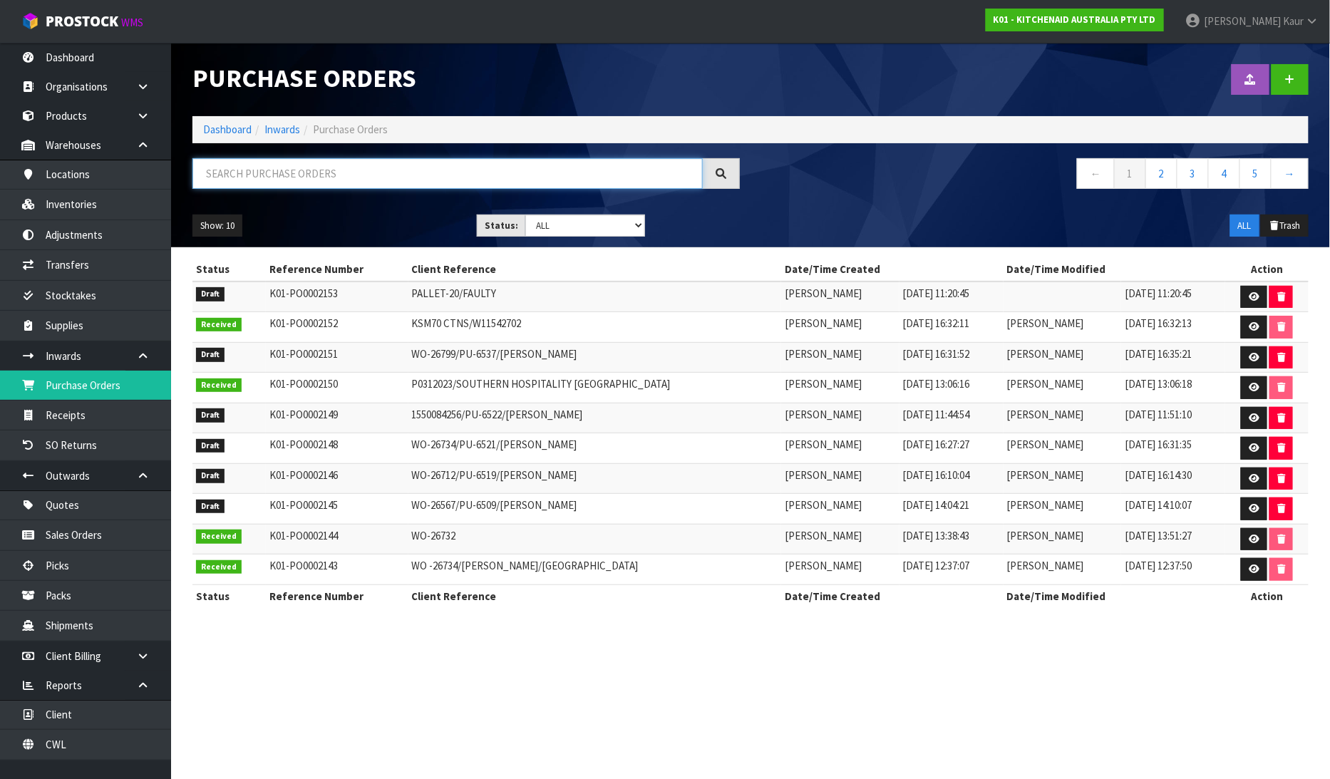
click at [262, 176] on input "text" at bounding box center [448, 173] width 511 height 31
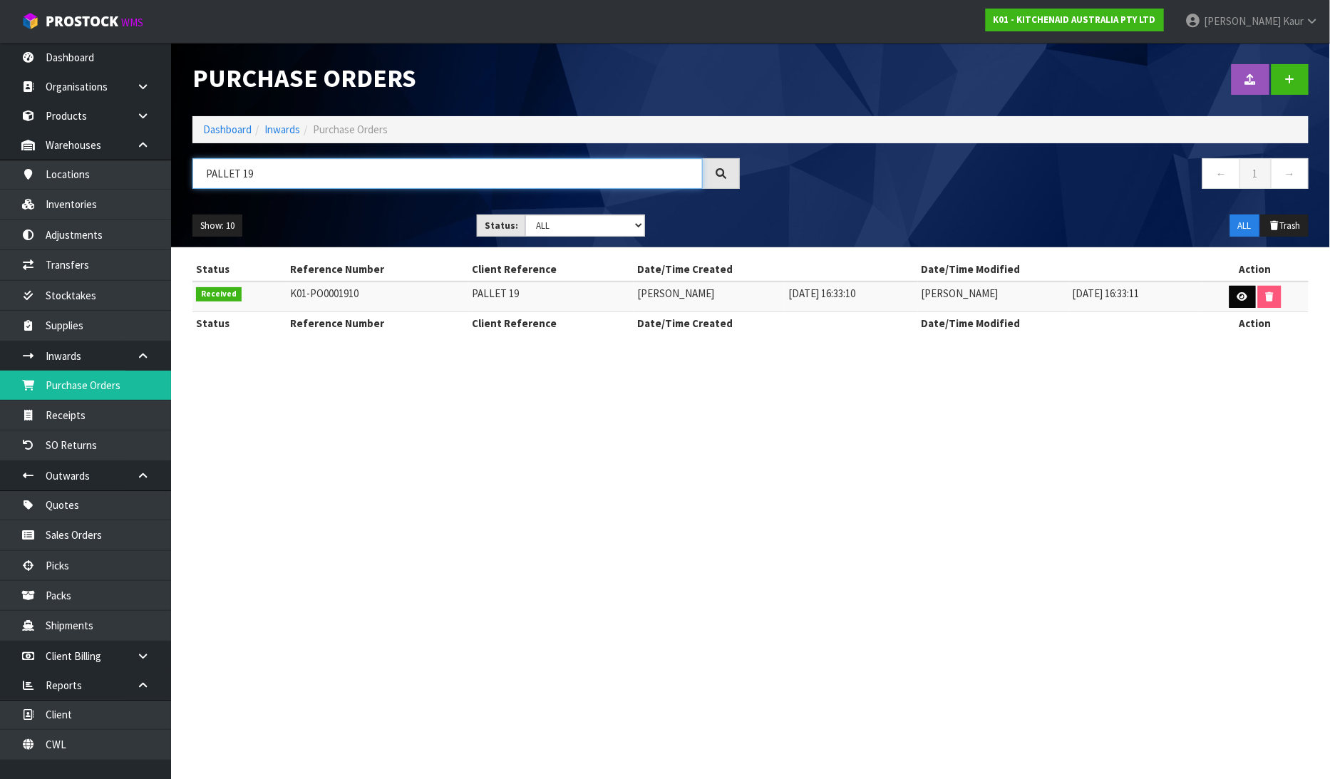
type input "PALLET 19"
click at [1245, 287] on link at bounding box center [1243, 297] width 26 height 23
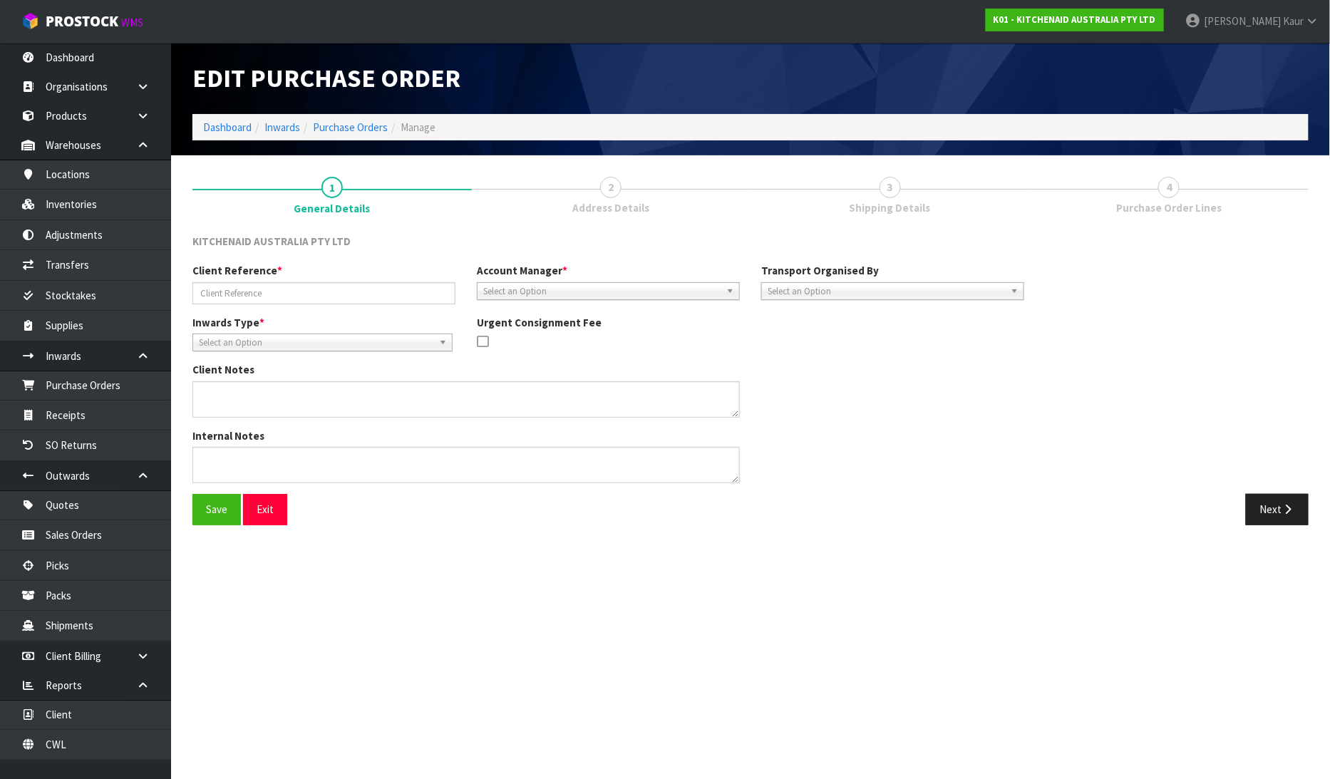
type input "PALLET 19"
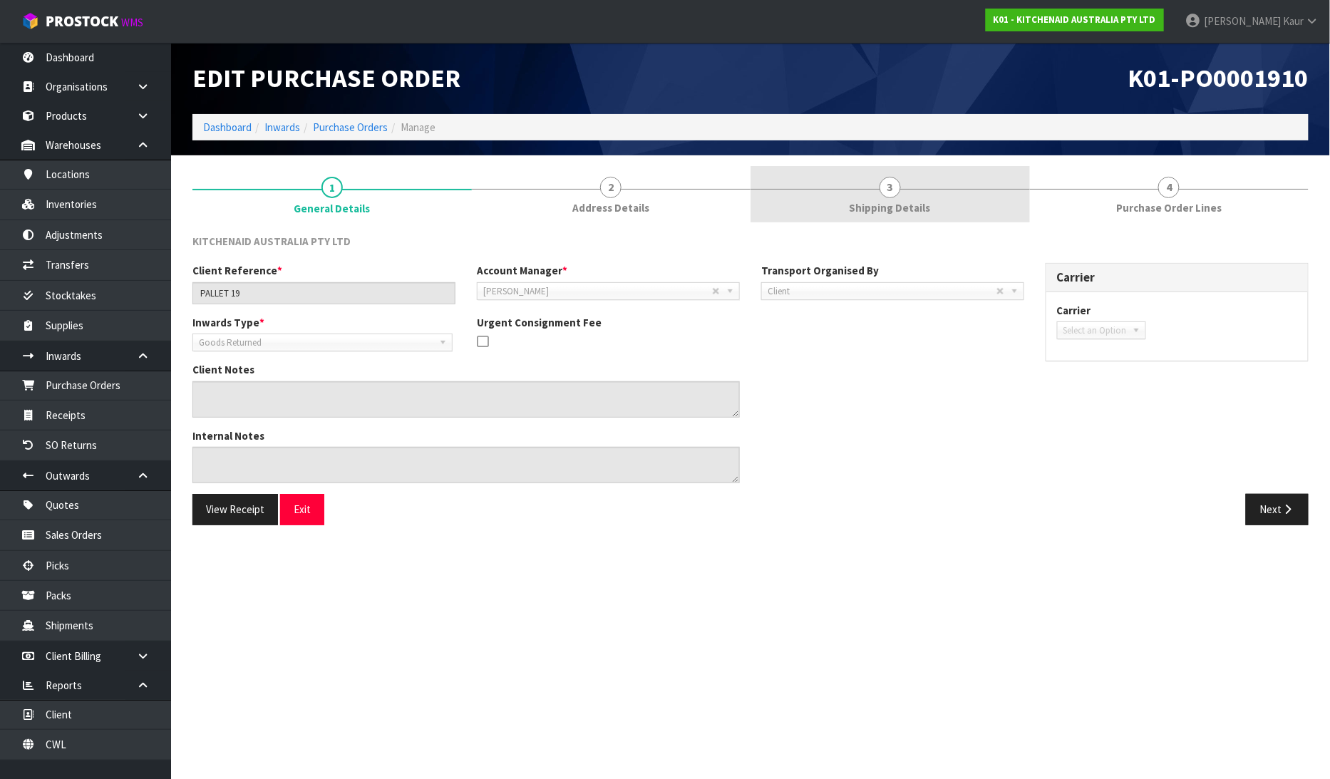
click at [896, 214] on span "Shipping Details" at bounding box center [890, 207] width 81 height 15
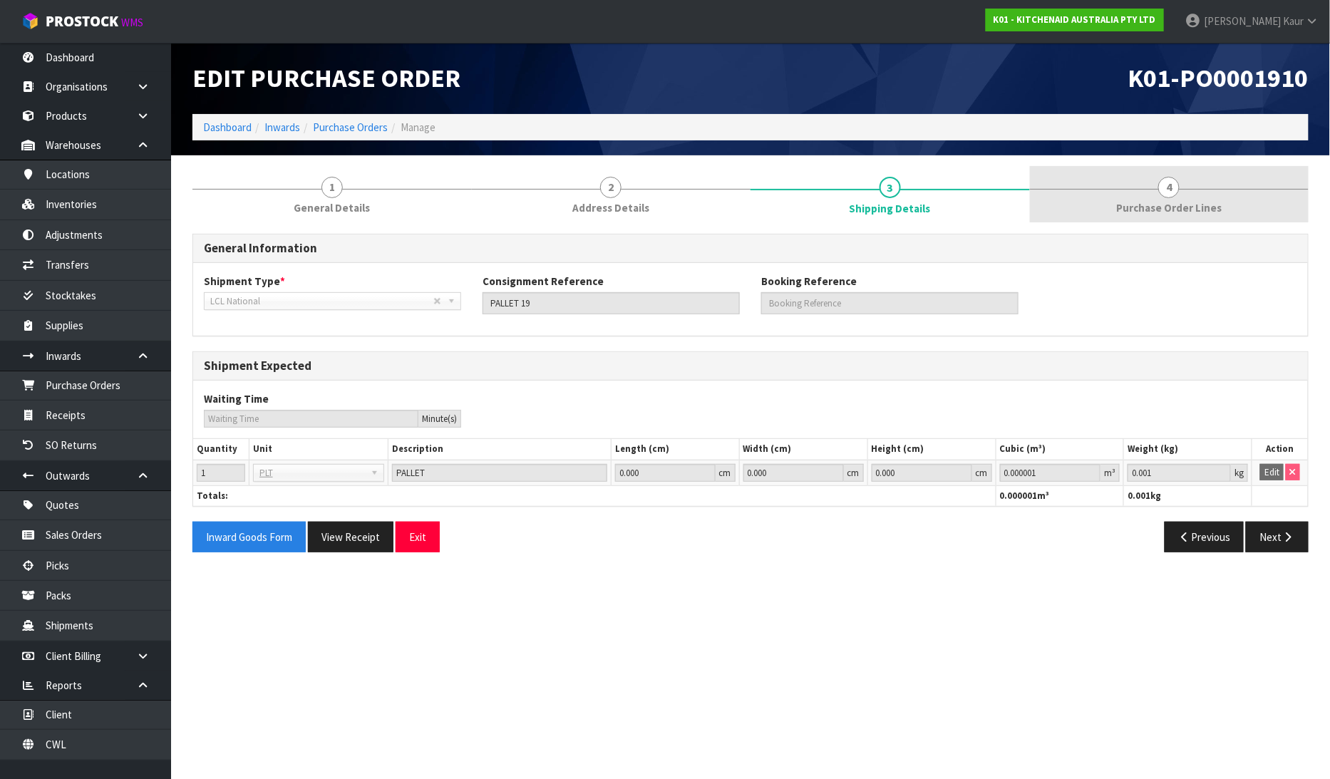
click at [1156, 208] on span "Purchase Order Lines" at bounding box center [1170, 207] width 106 height 15
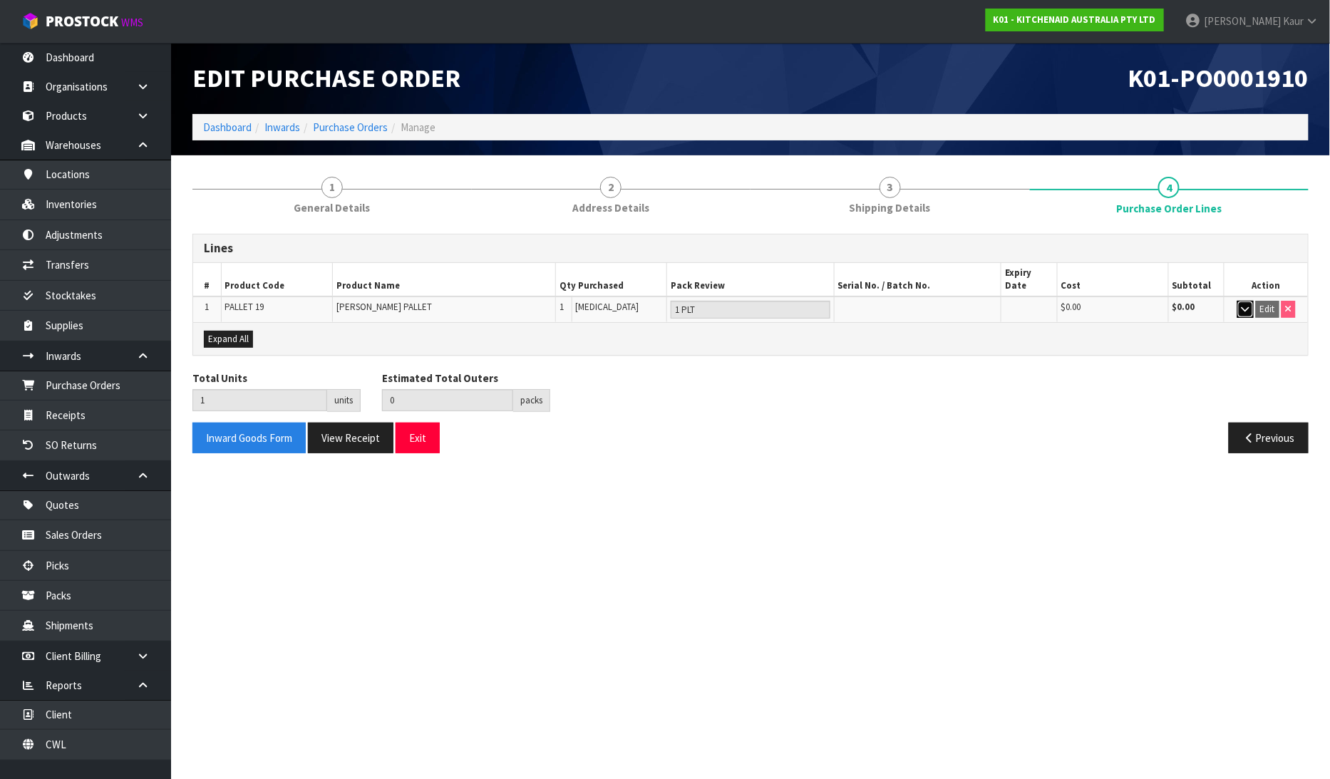
click at [1249, 304] on icon "button" at bounding box center [1246, 308] width 8 height 9
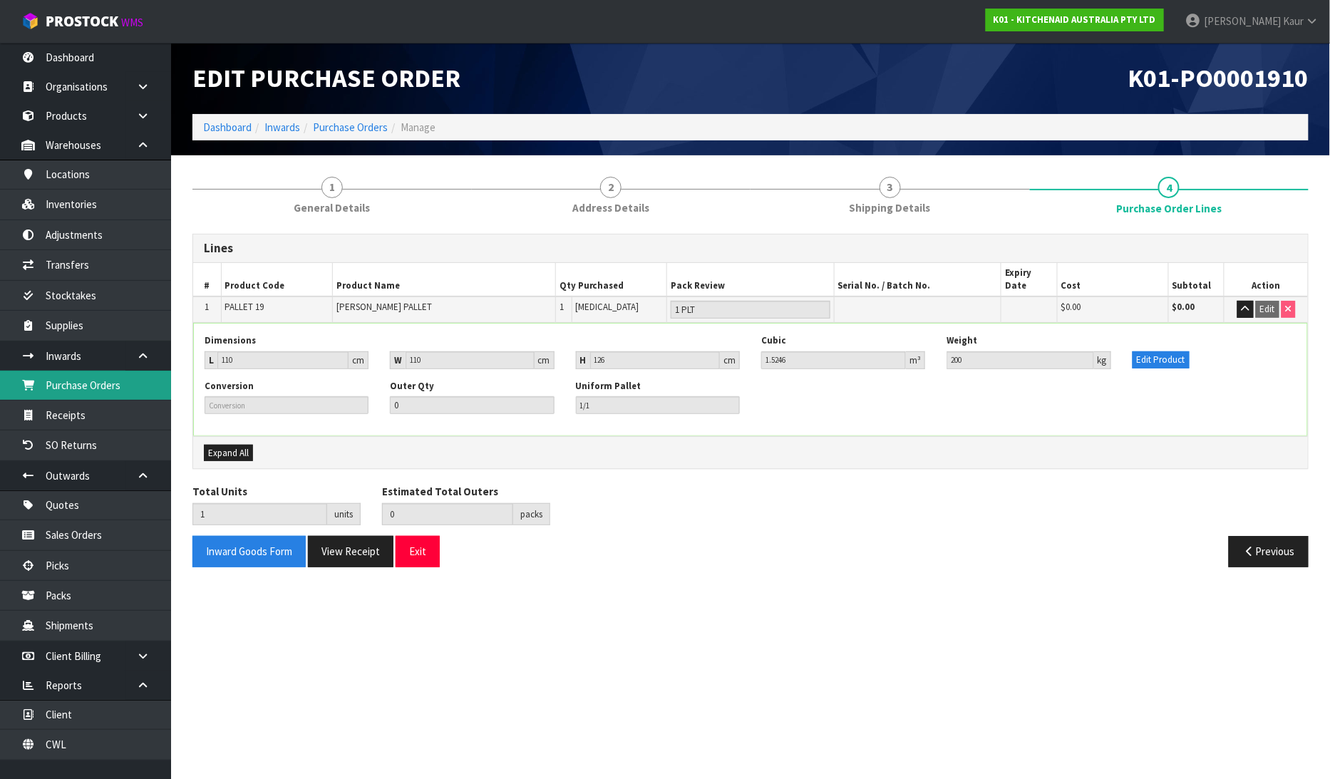
click at [116, 378] on link "Purchase Orders" at bounding box center [85, 385] width 171 height 29
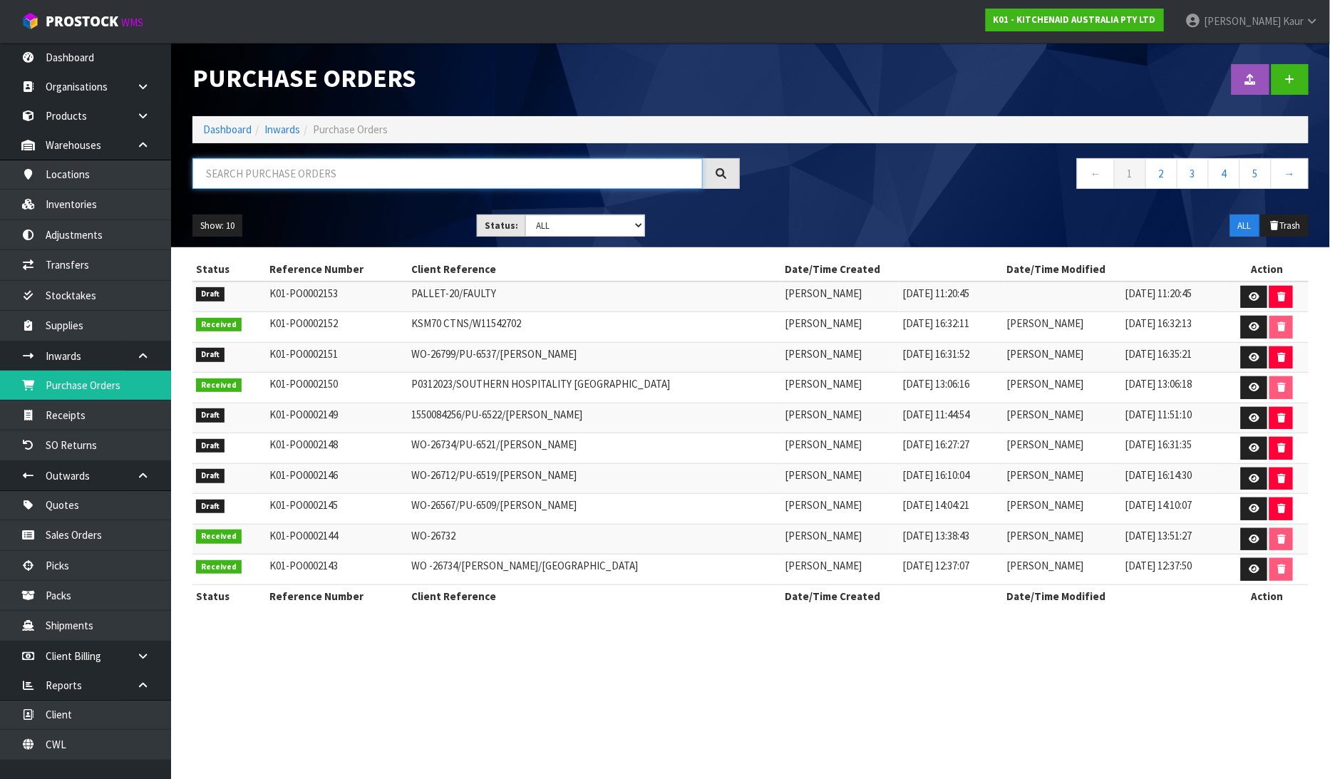
click at [268, 181] on input "text" at bounding box center [448, 173] width 511 height 31
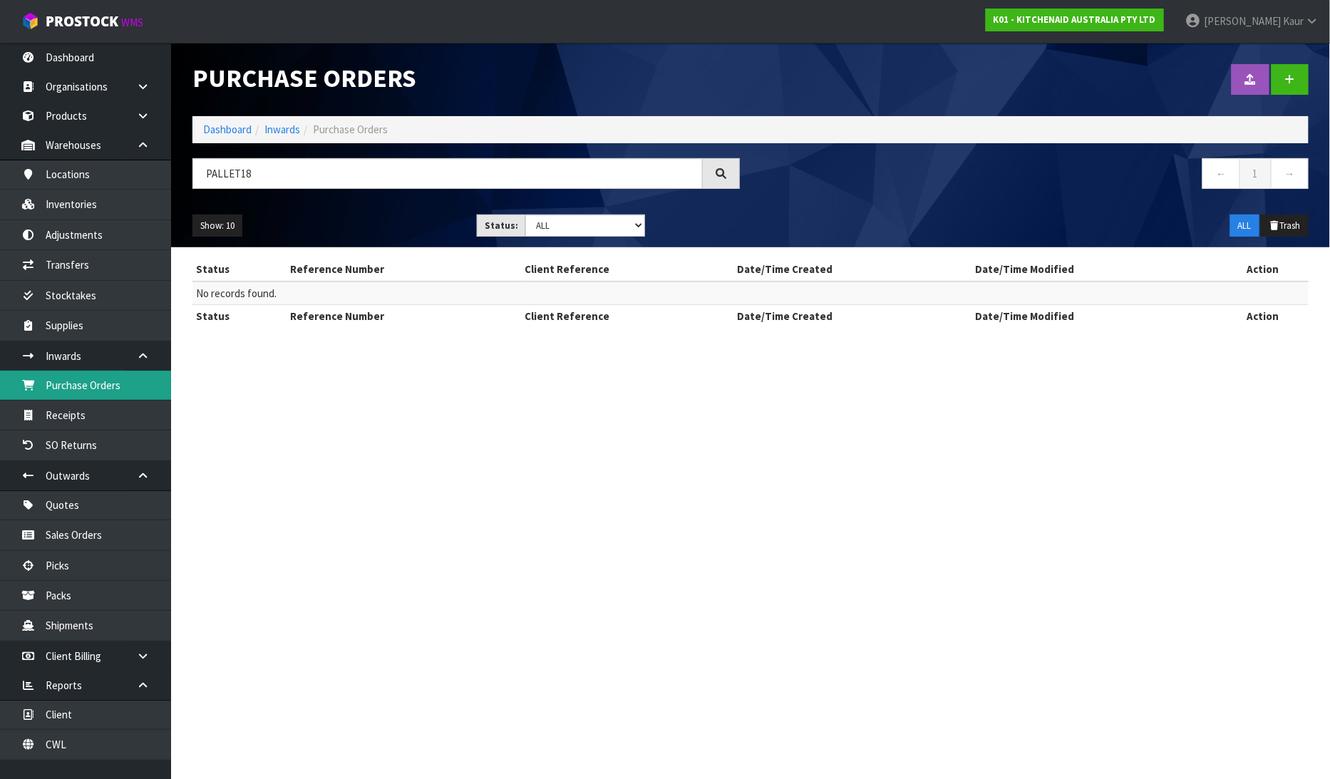
click at [141, 386] on link "Purchase Orders" at bounding box center [85, 385] width 171 height 29
click at [233, 173] on input "PALLET18" at bounding box center [448, 173] width 511 height 31
click at [240, 173] on input "PALLET18" at bounding box center [448, 173] width 511 height 31
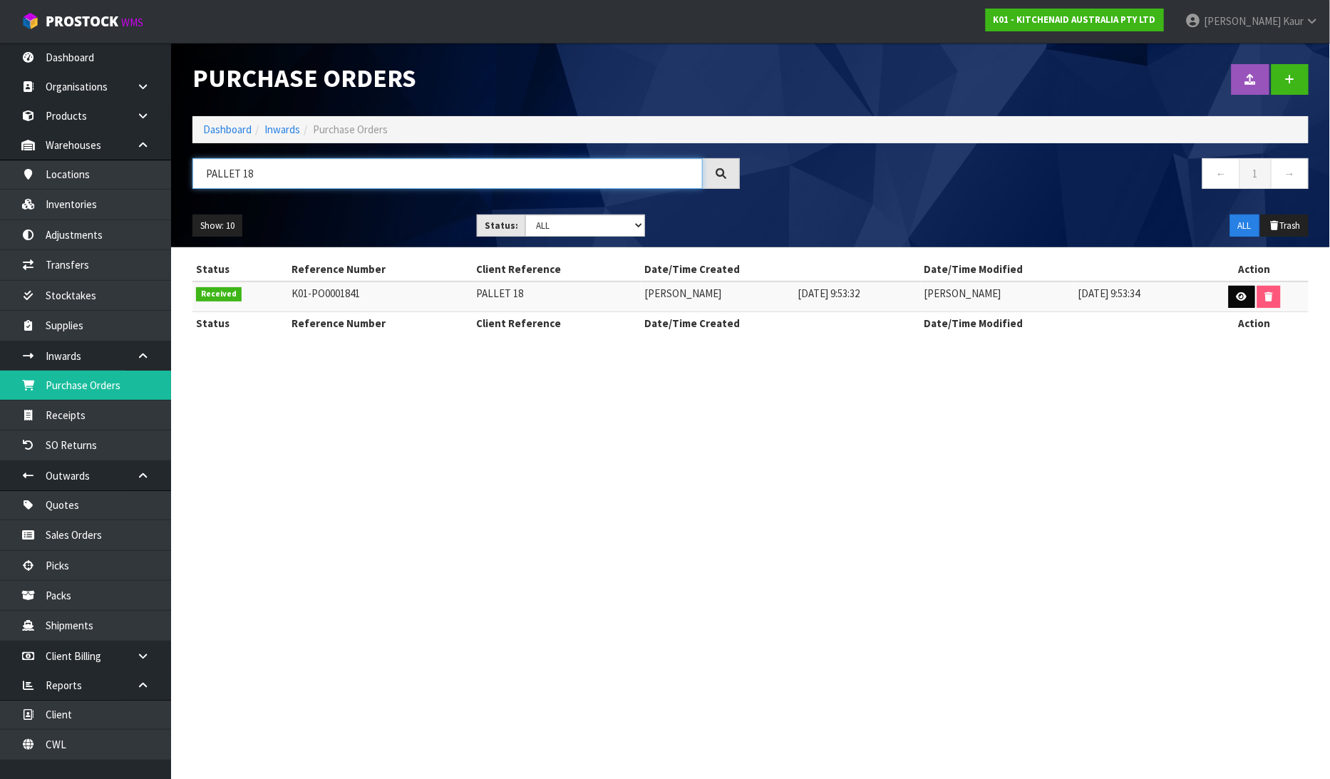
type input "PALLET 18"
click at [1249, 299] on link at bounding box center [1242, 297] width 26 height 23
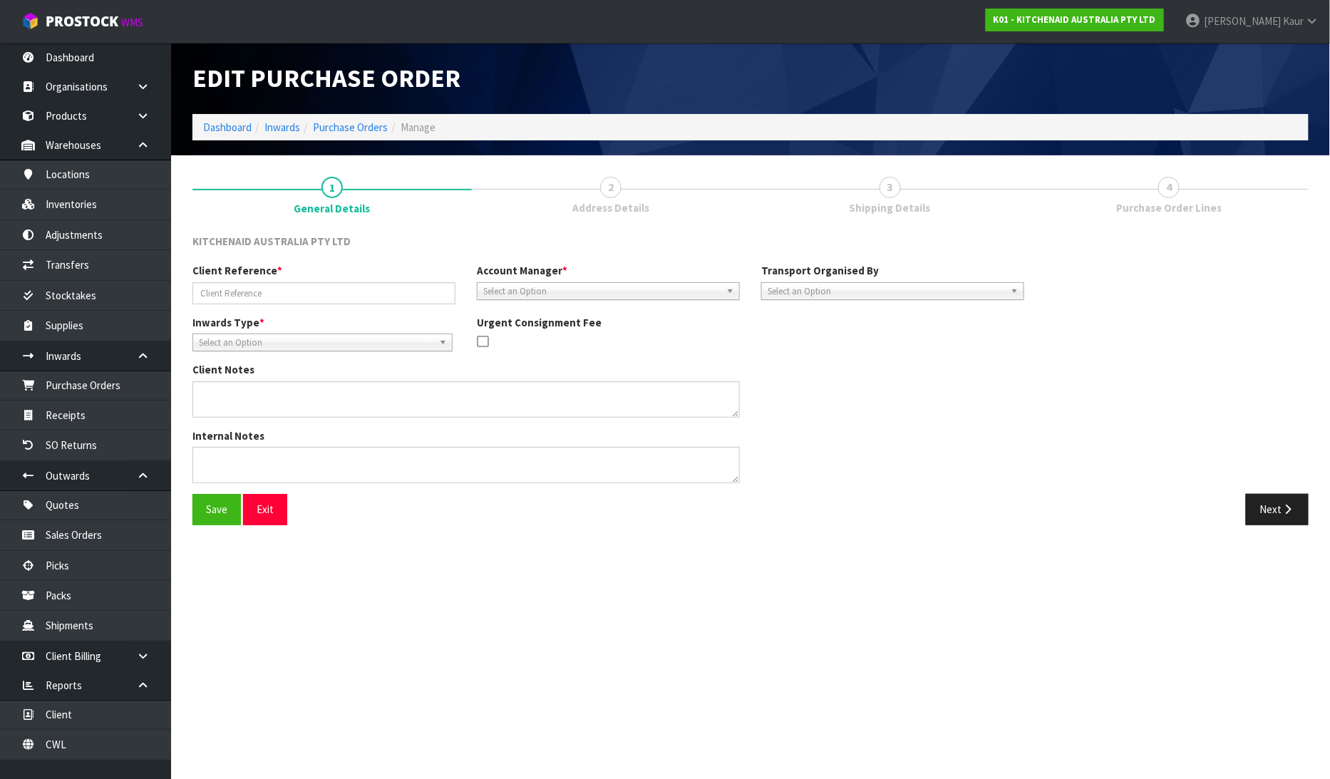
type input "PALLET 18"
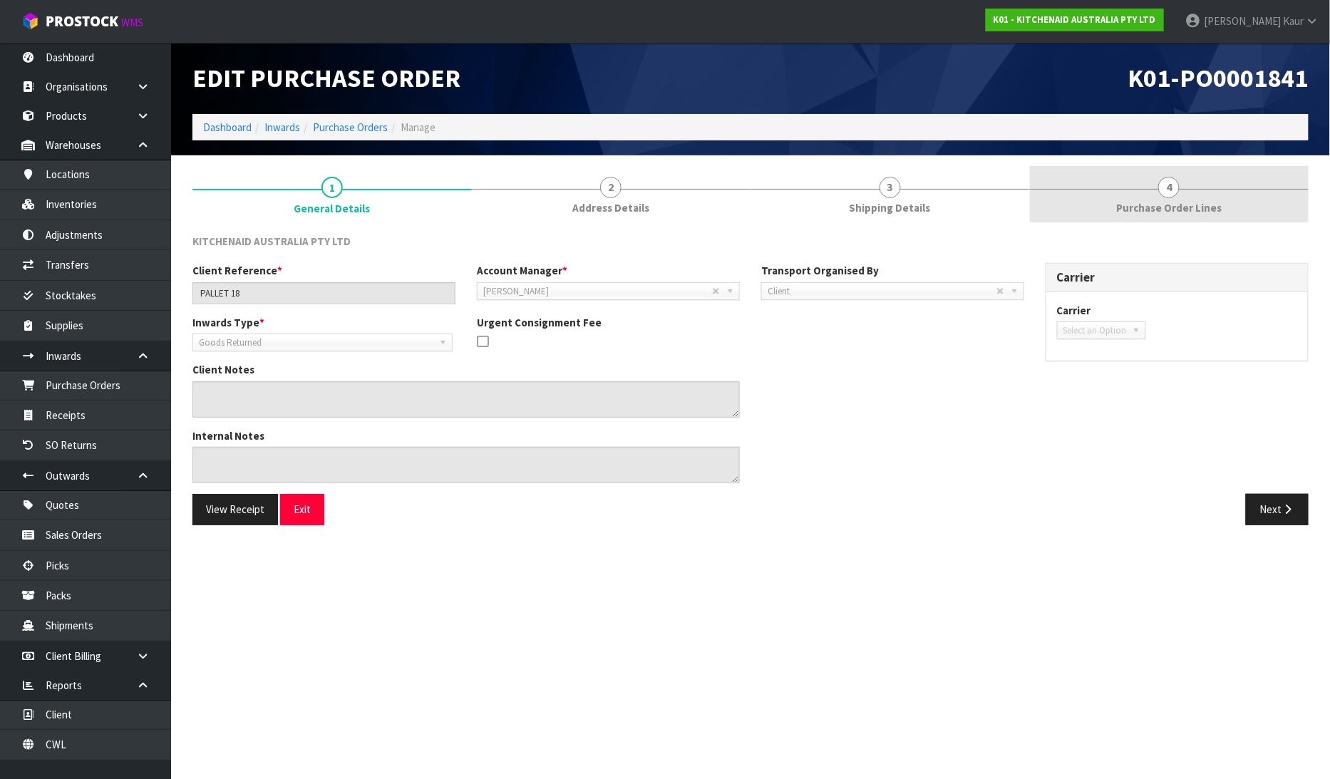
click at [1158, 210] on span "Purchase Order Lines" at bounding box center [1170, 207] width 106 height 15
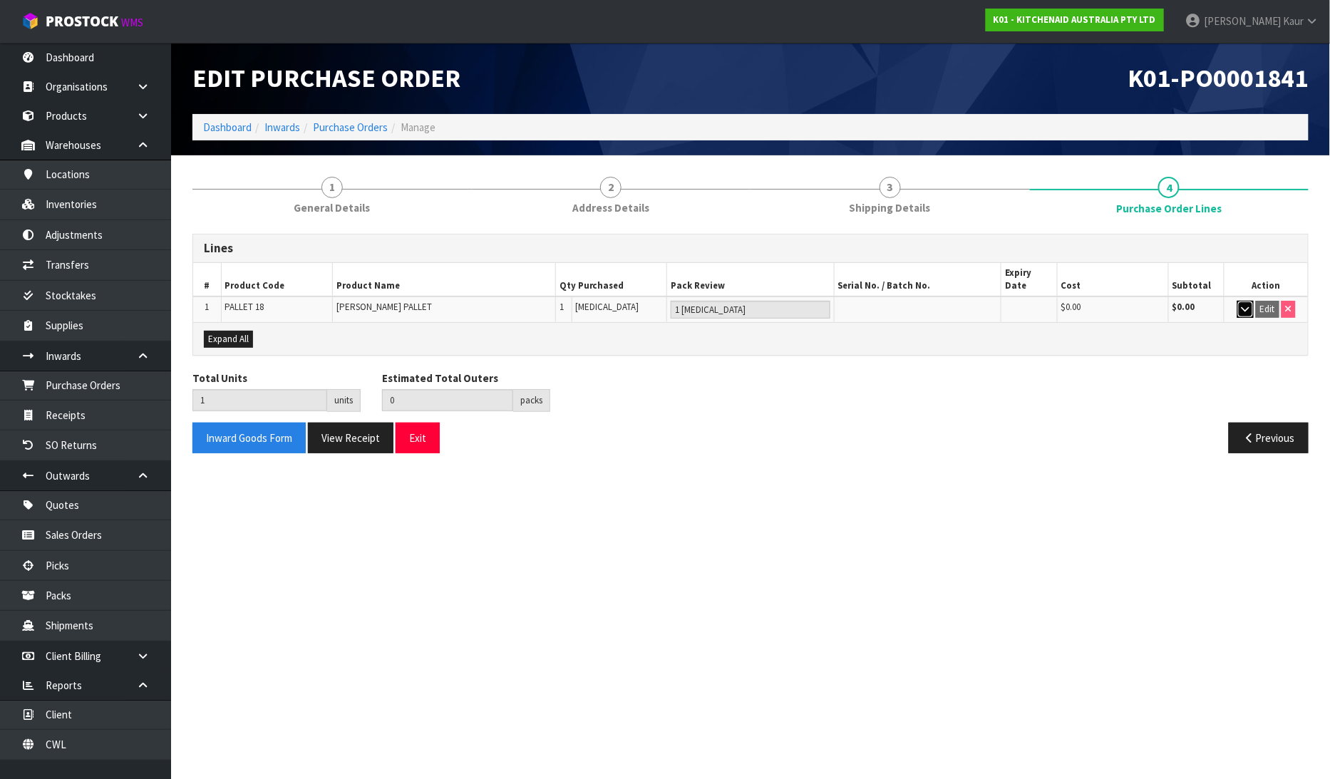
click at [1250, 301] on button "button" at bounding box center [1246, 309] width 16 height 17
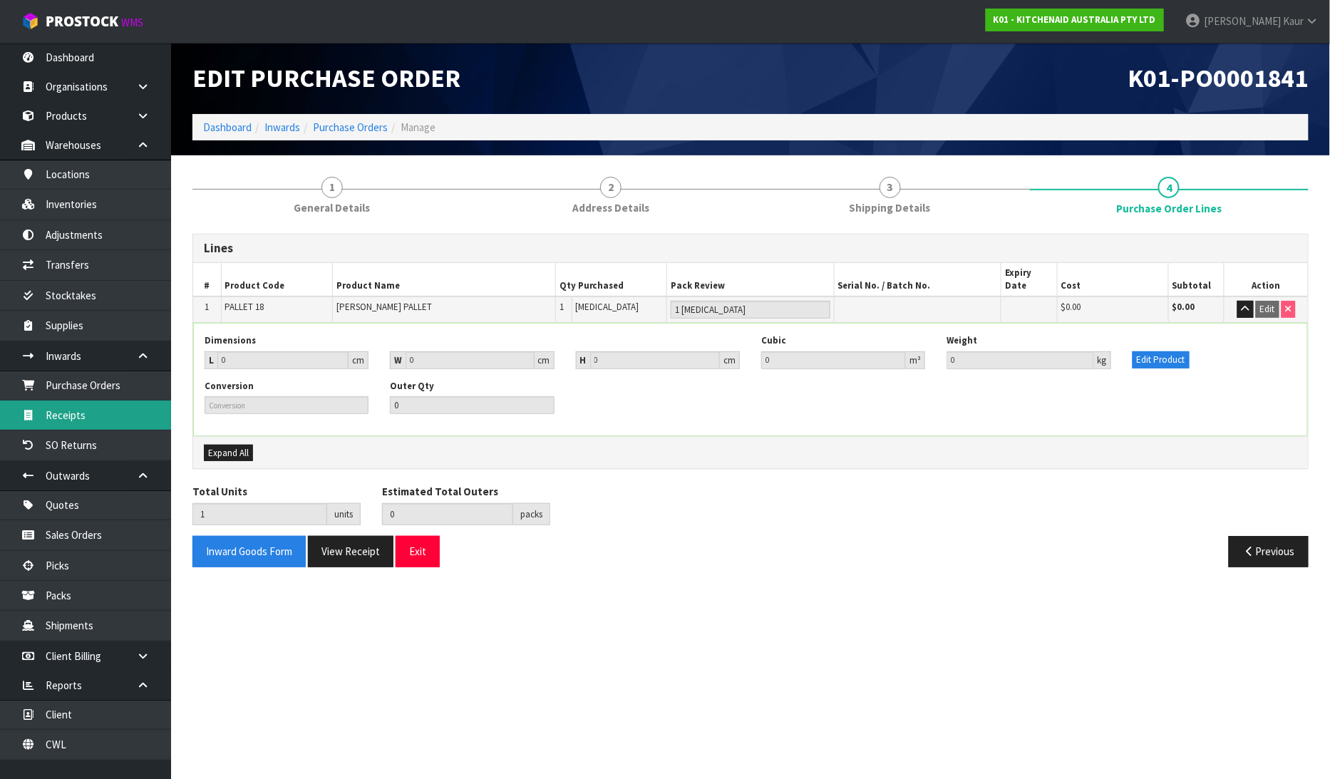
click at [55, 423] on link "Receipts" at bounding box center [85, 415] width 171 height 29
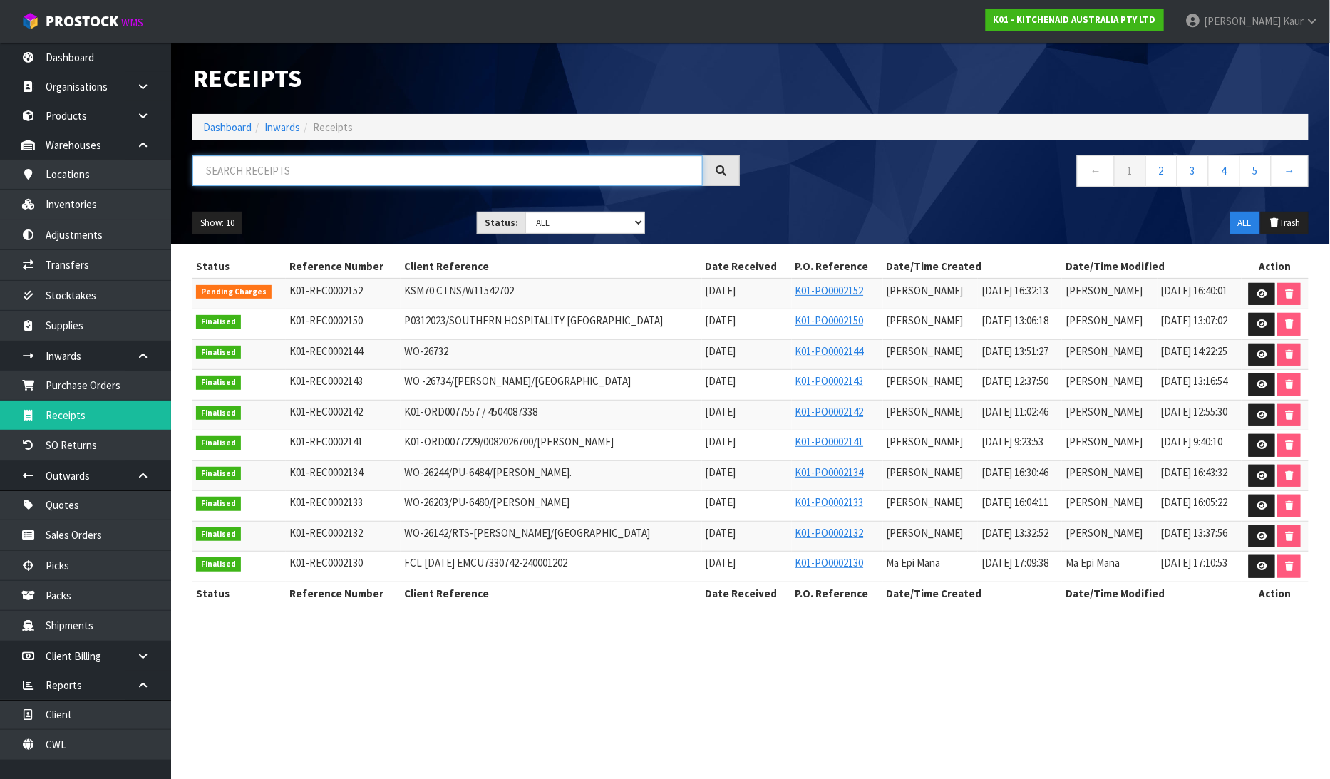
click at [245, 181] on input "text" at bounding box center [448, 170] width 511 height 31
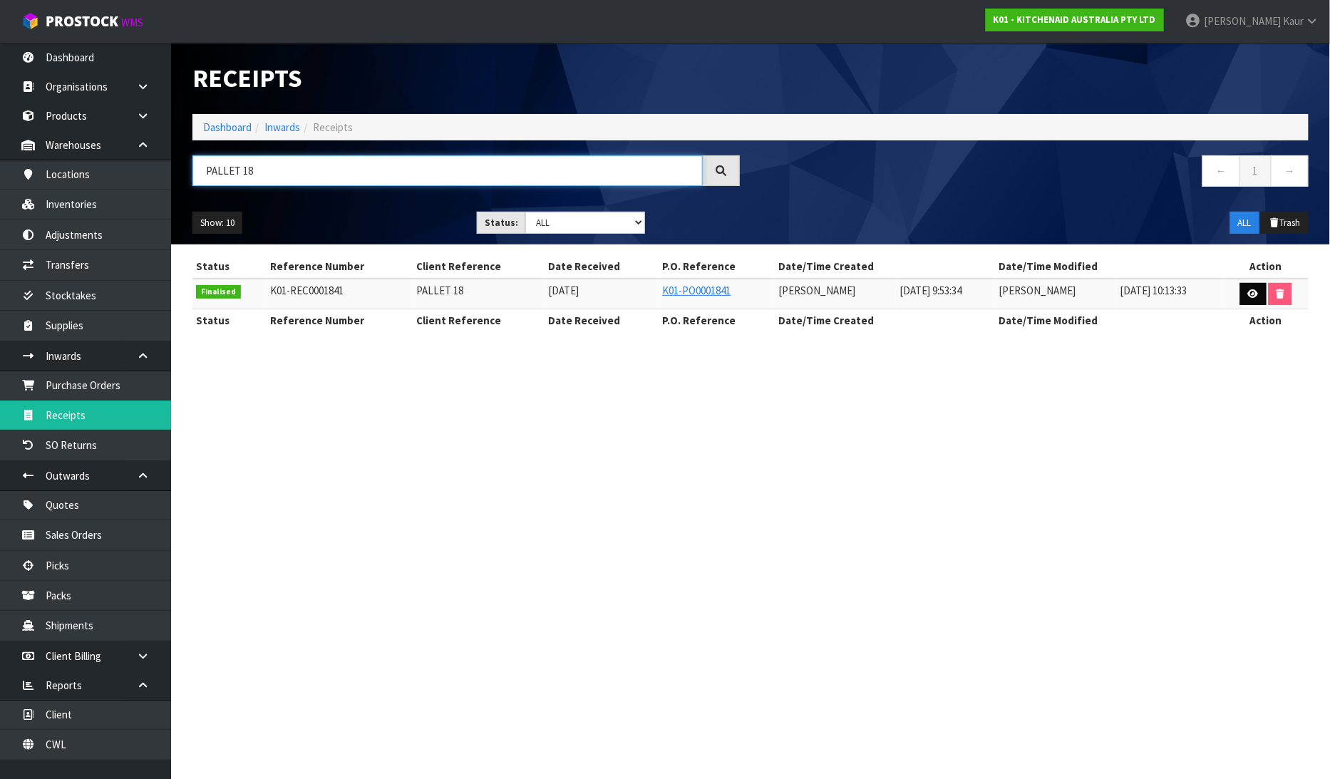
type input "PALLET 18"
click at [1255, 295] on icon at bounding box center [1253, 293] width 11 height 9
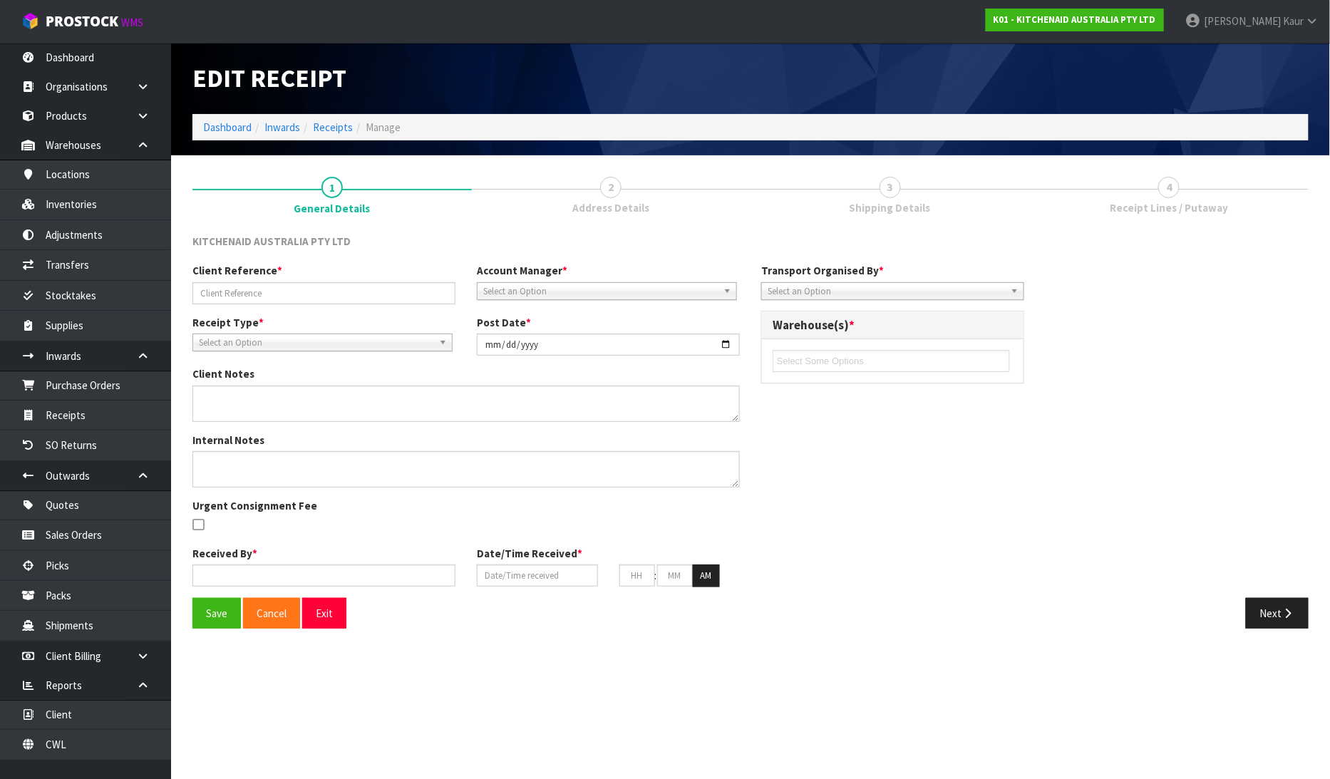
type input "PALLET 18"
type input "[DATE]"
type input "[PERSON_NAME]"
type input "[DATE]"
type input "09"
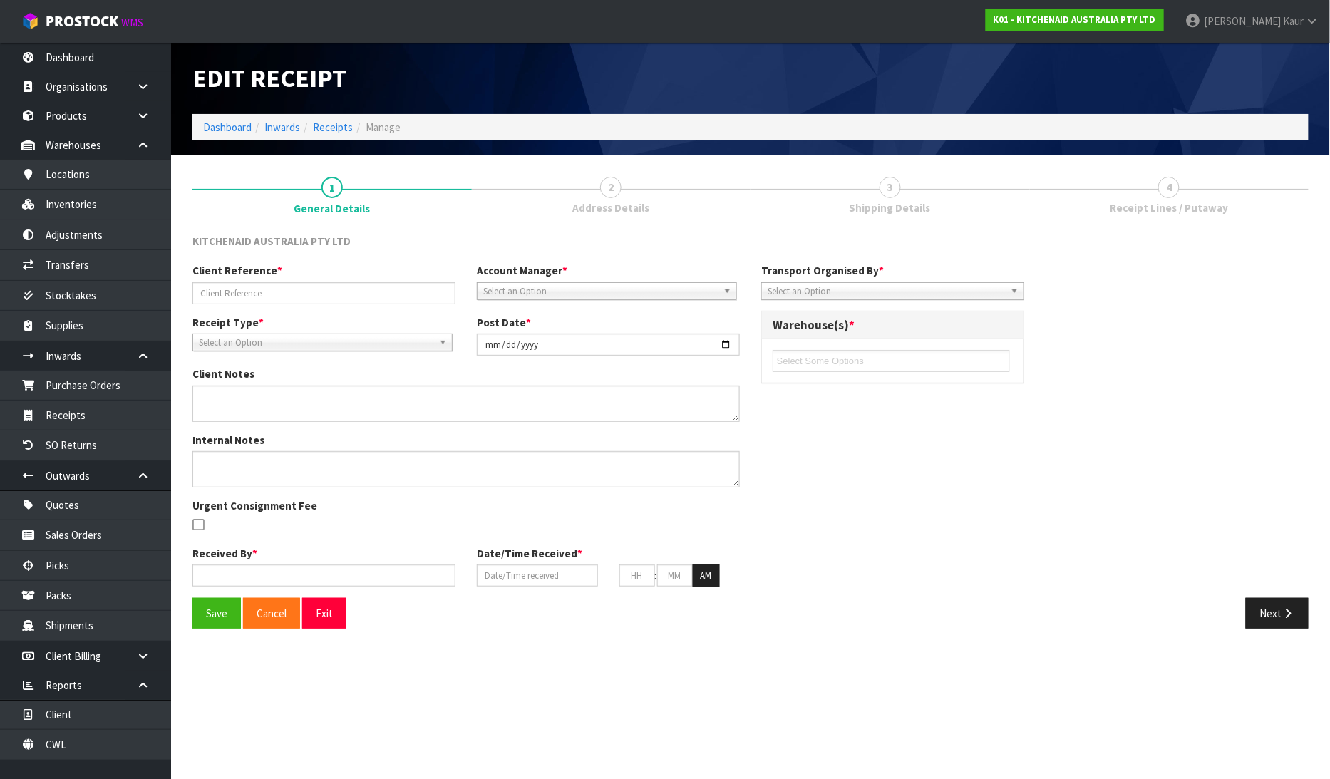
type input "53"
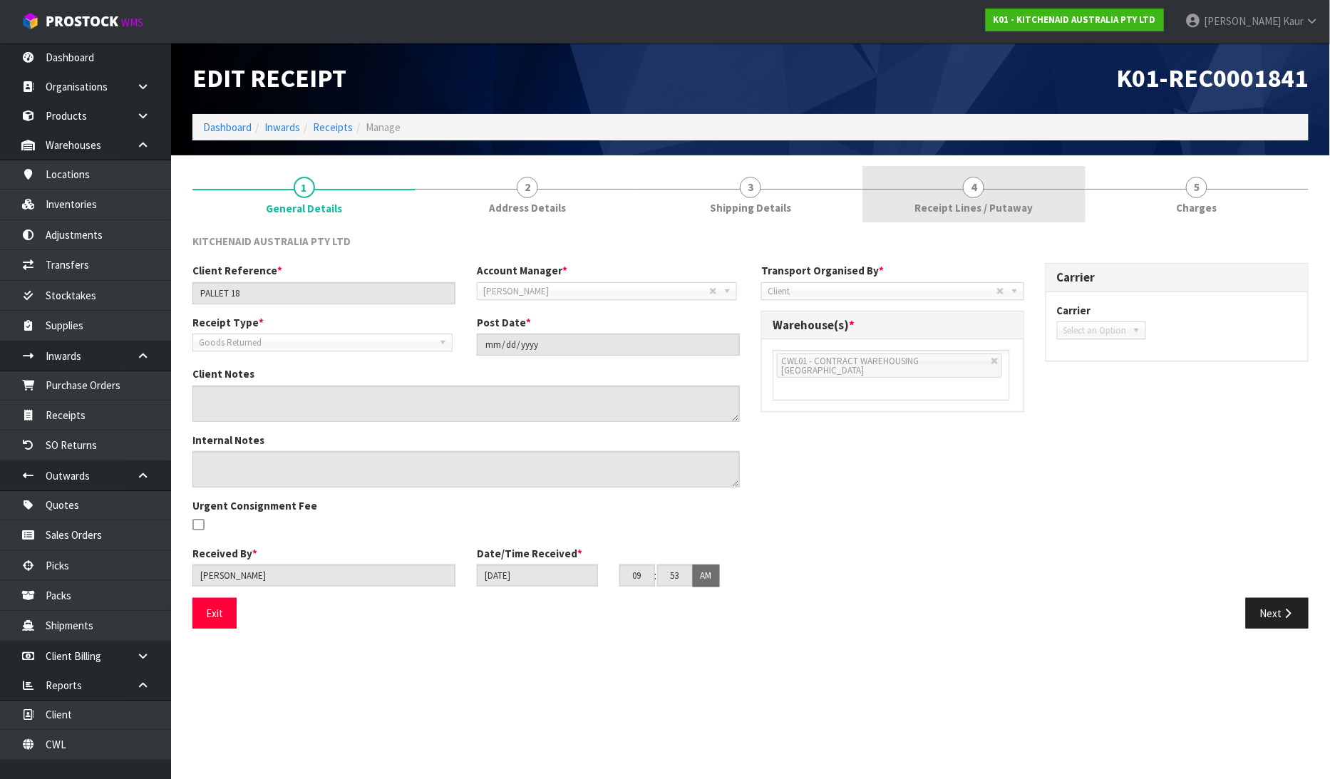
click at [973, 198] on link "4 Receipt Lines / Putaway" at bounding box center [974, 194] width 223 height 56
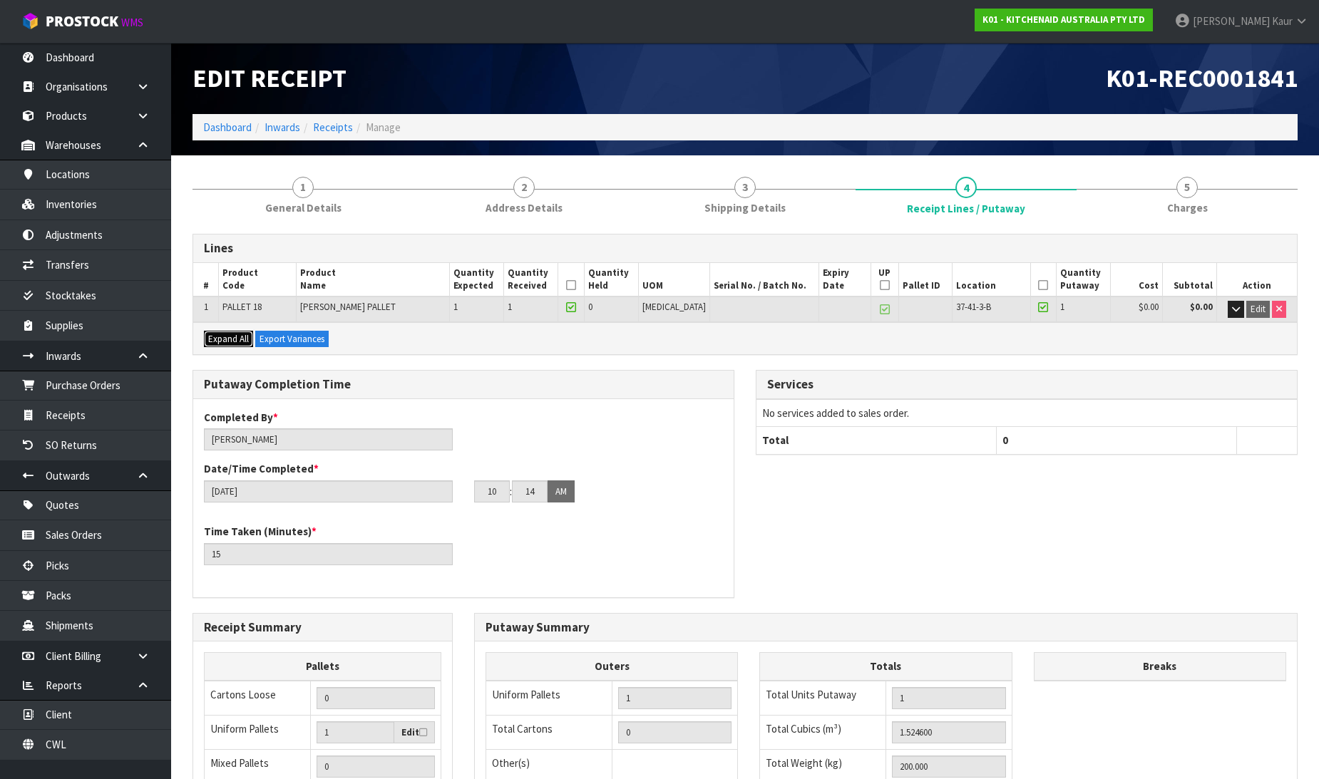
click at [211, 338] on span "Expand All" at bounding box center [228, 339] width 41 height 12
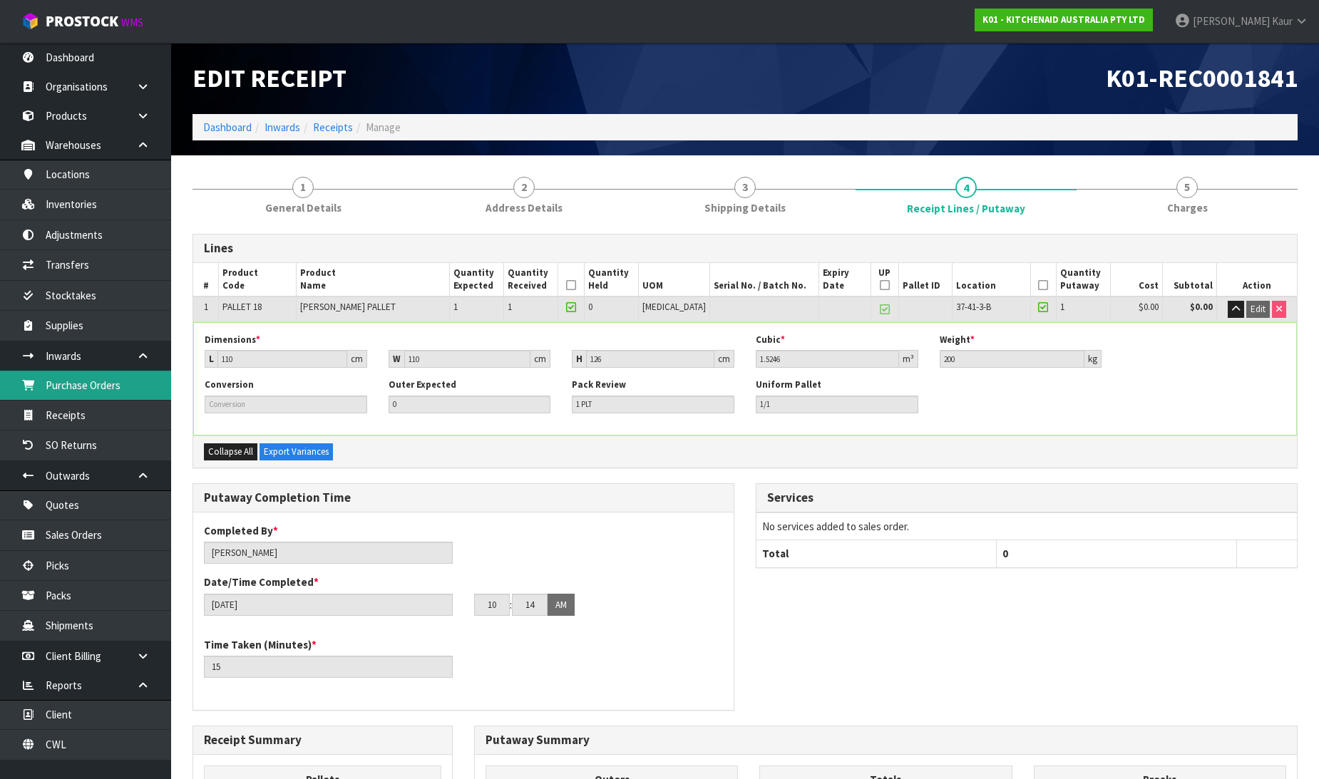
click at [73, 379] on link "Purchase Orders" at bounding box center [85, 385] width 171 height 29
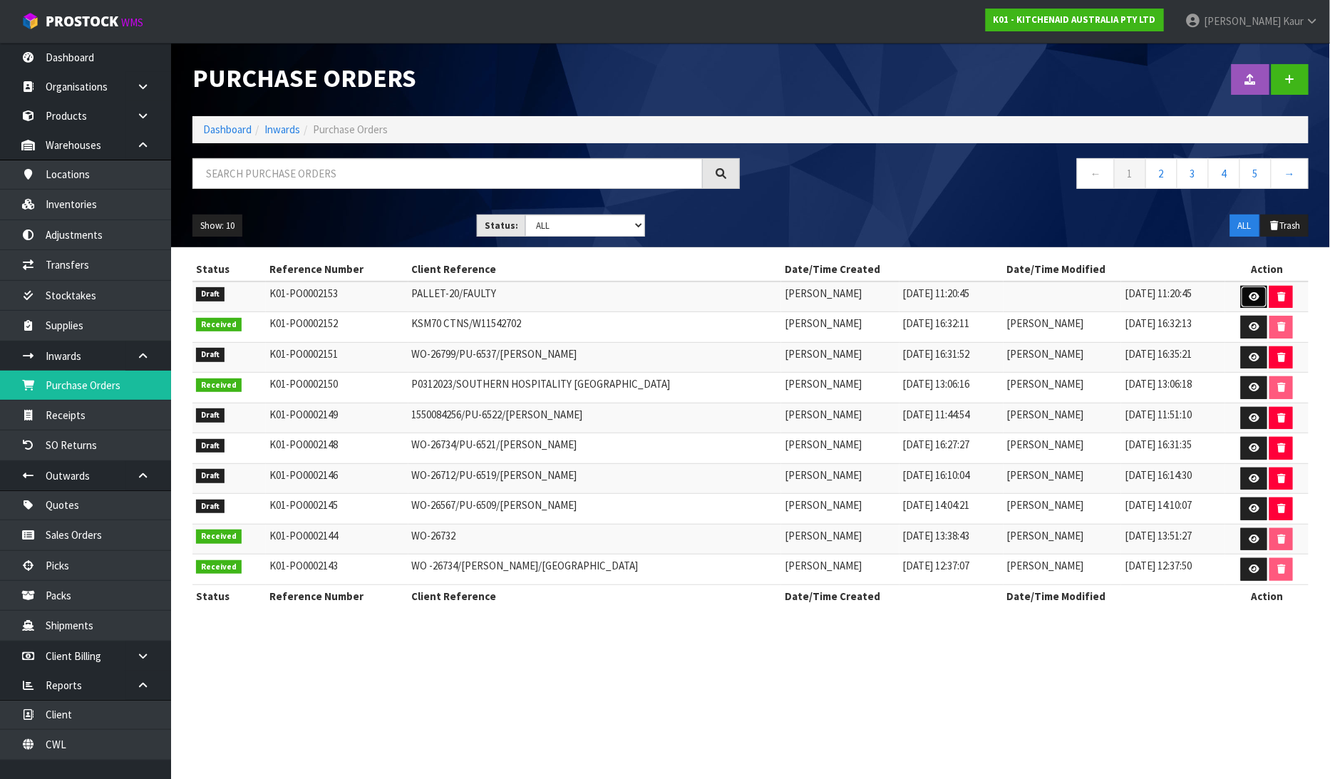
click at [1257, 294] on icon at bounding box center [1254, 296] width 11 height 9
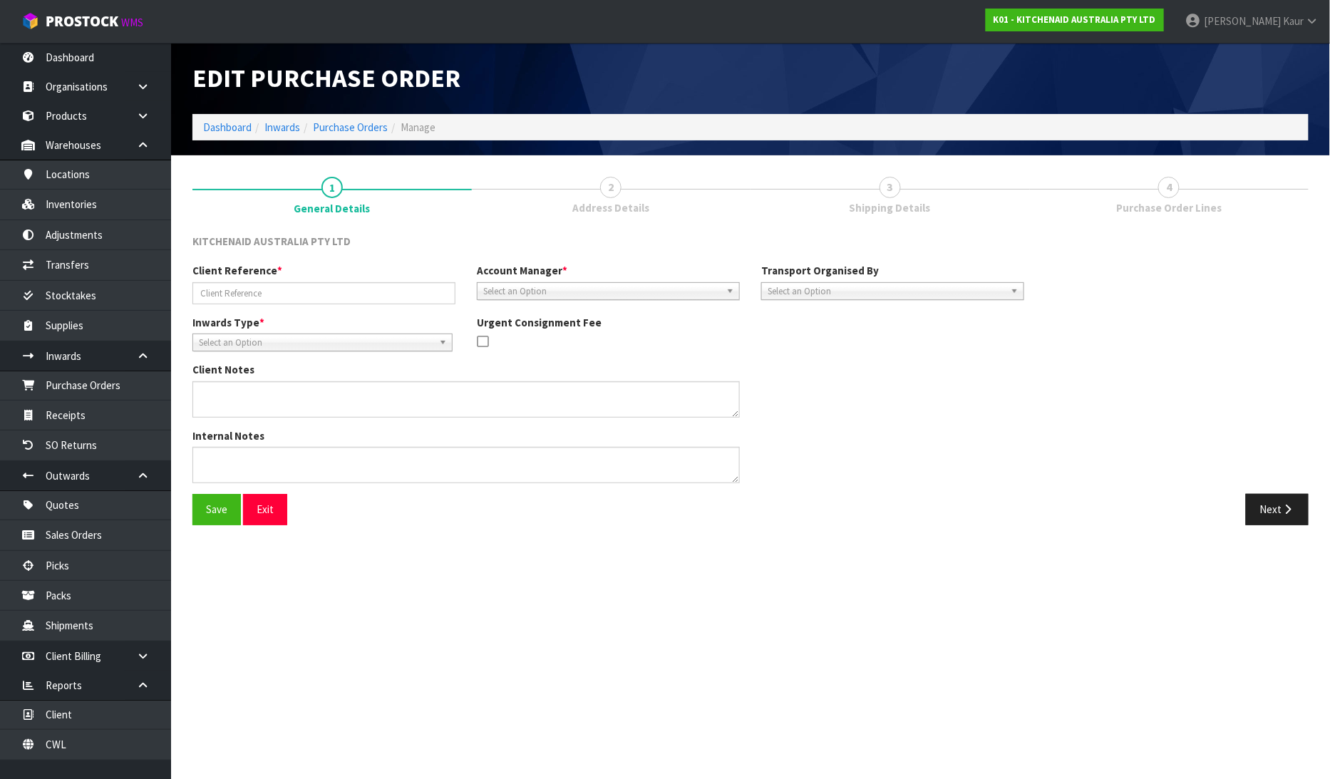
type input "PALLET-20/FAULTY"
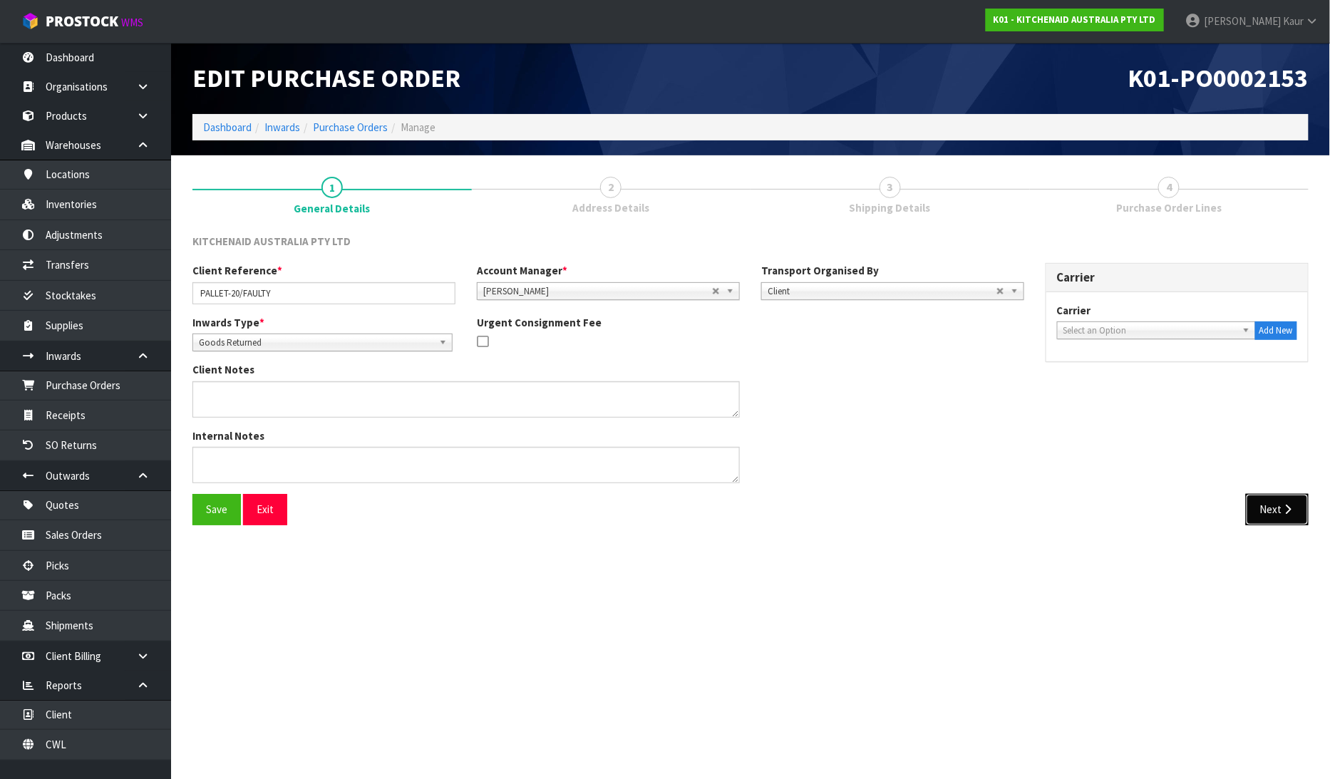
drag, startPoint x: 1279, startPoint y: 514, endPoint x: 1288, endPoint y: 532, distance: 19.8
click at [1279, 514] on button "Next" at bounding box center [1277, 509] width 63 height 31
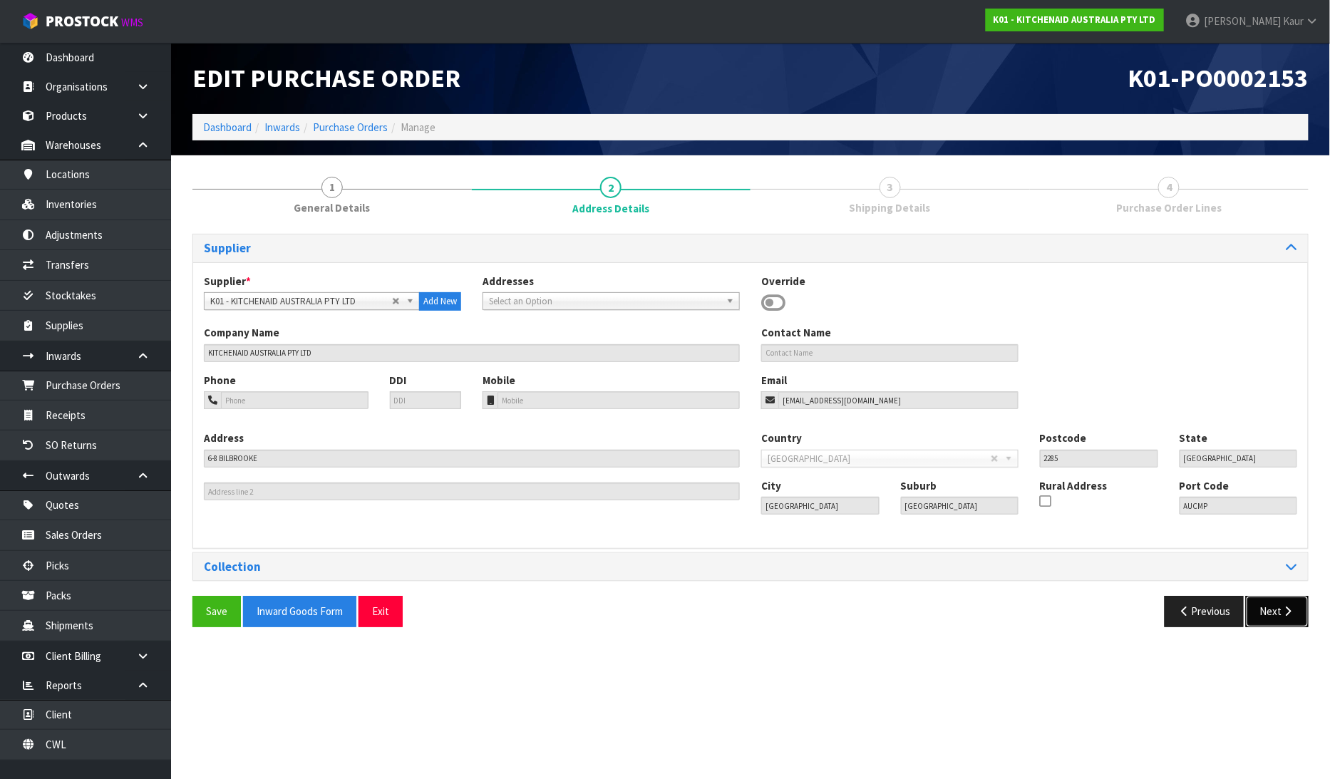
click at [1281, 607] on button "Next" at bounding box center [1277, 611] width 63 height 31
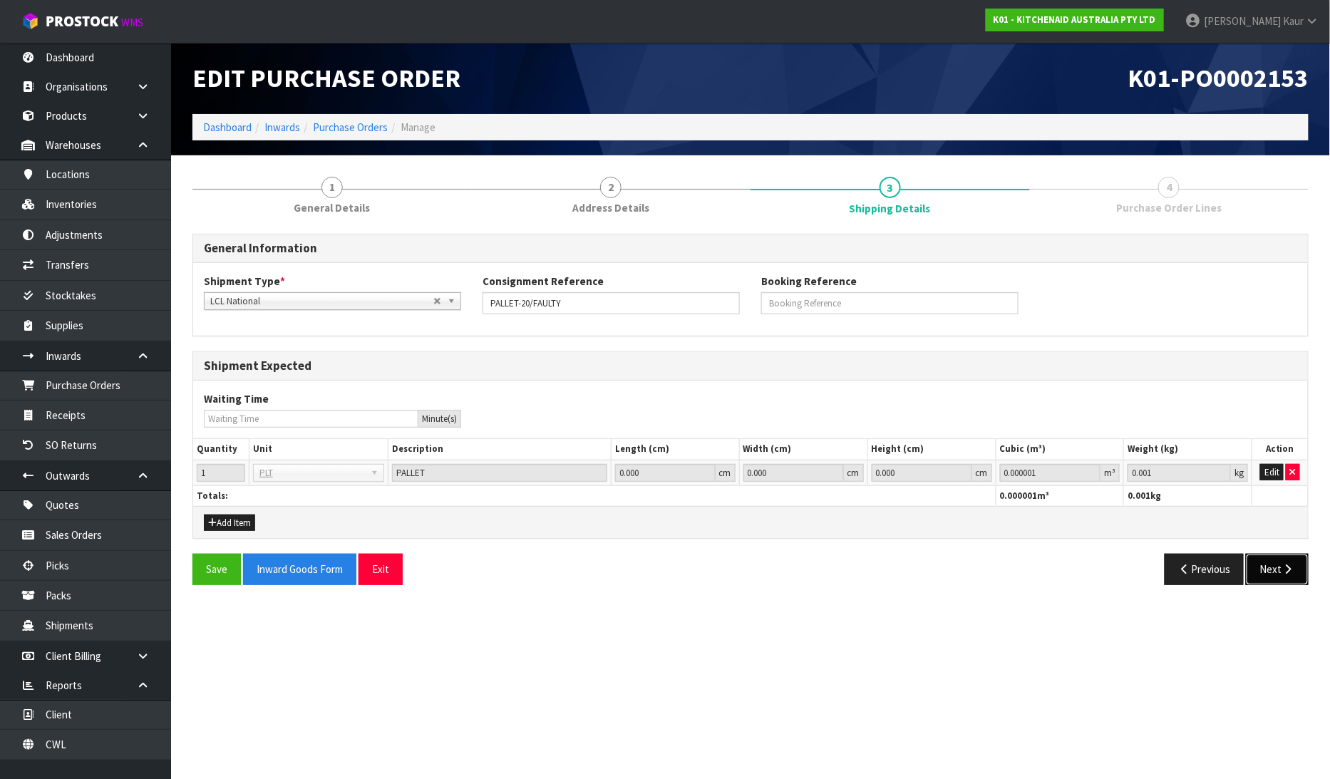
click at [1282, 565] on icon "button" at bounding box center [1289, 569] width 14 height 11
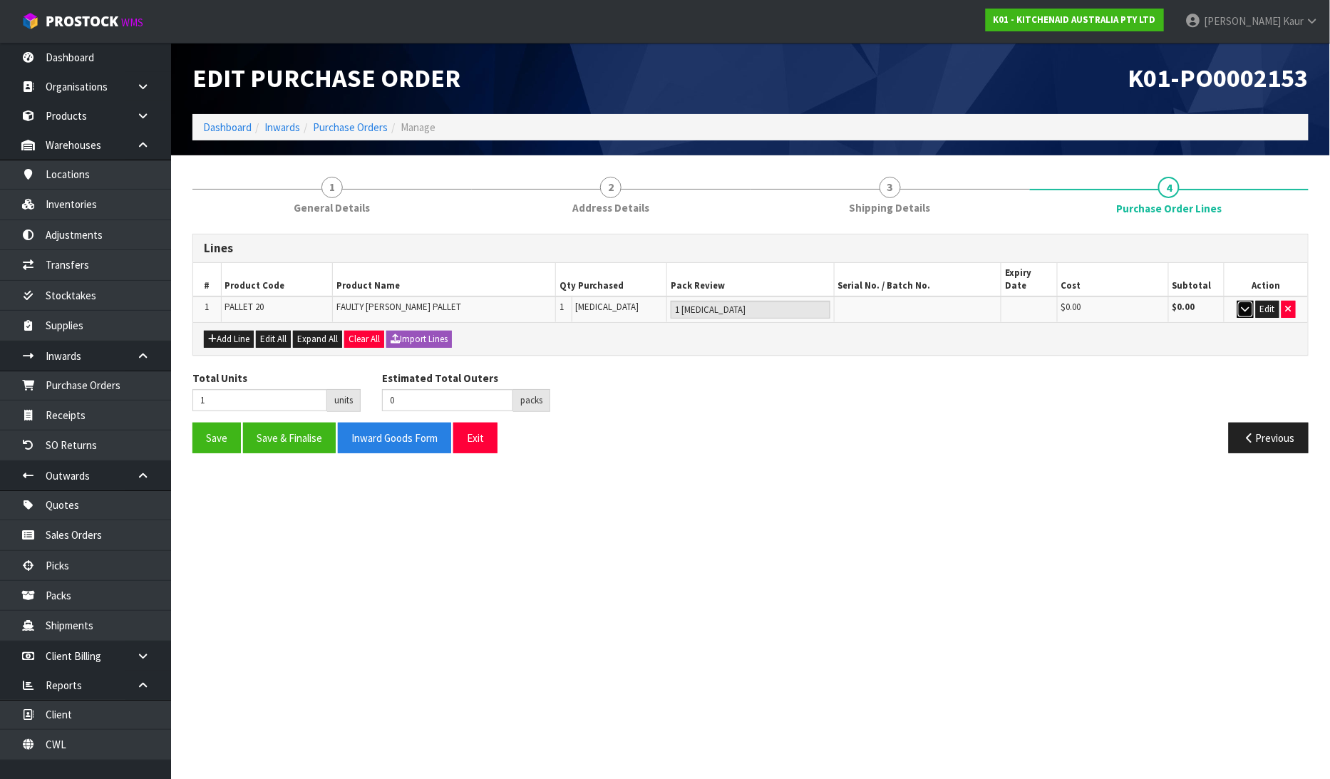
click at [1244, 304] on icon "button" at bounding box center [1246, 308] width 8 height 9
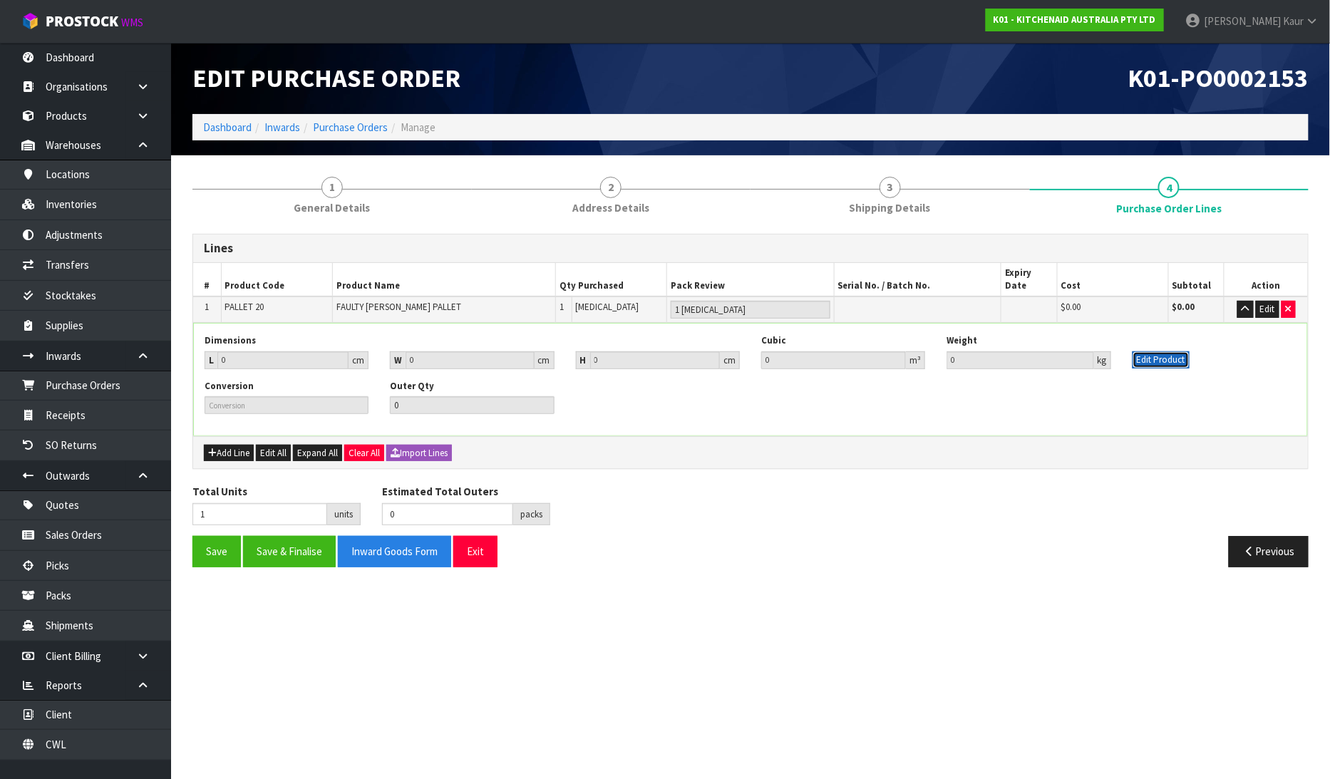
click at [1157, 352] on button "Edit Product" at bounding box center [1161, 360] width 57 height 17
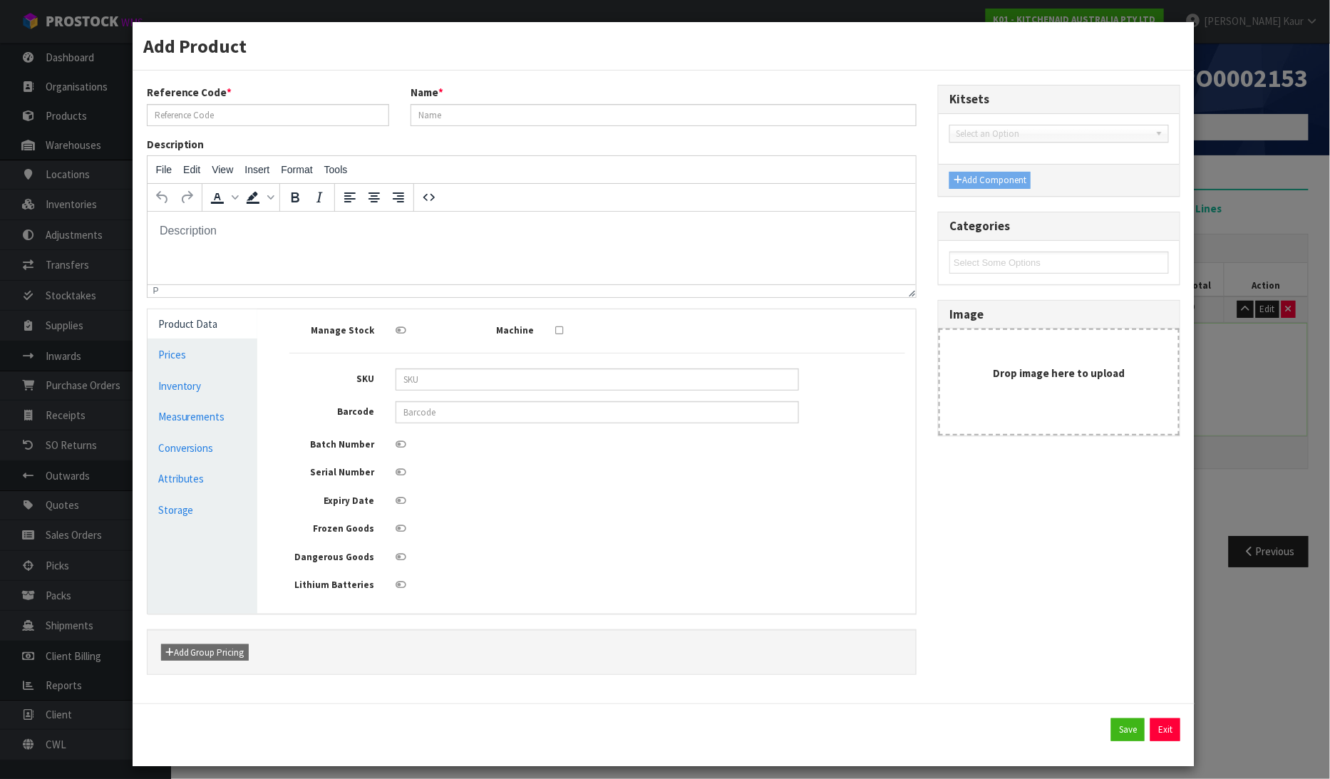
type input "PALLET 20"
type input "FAULTY [PERSON_NAME] PALLET"
type input "0"
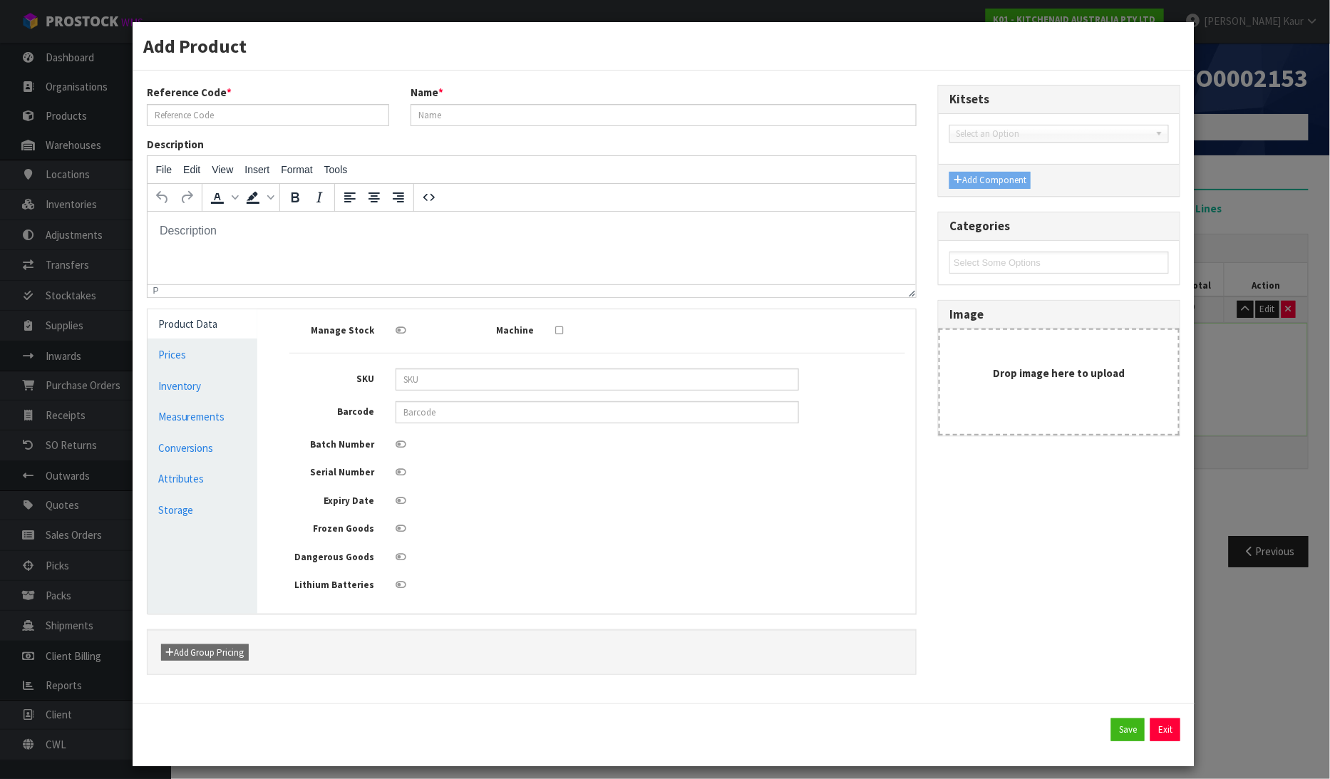
type input "0"
drag, startPoint x: 200, startPoint y: 410, endPoint x: 286, endPoint y: 414, distance: 86.3
click at [200, 411] on link "Measurements" at bounding box center [203, 416] width 111 height 29
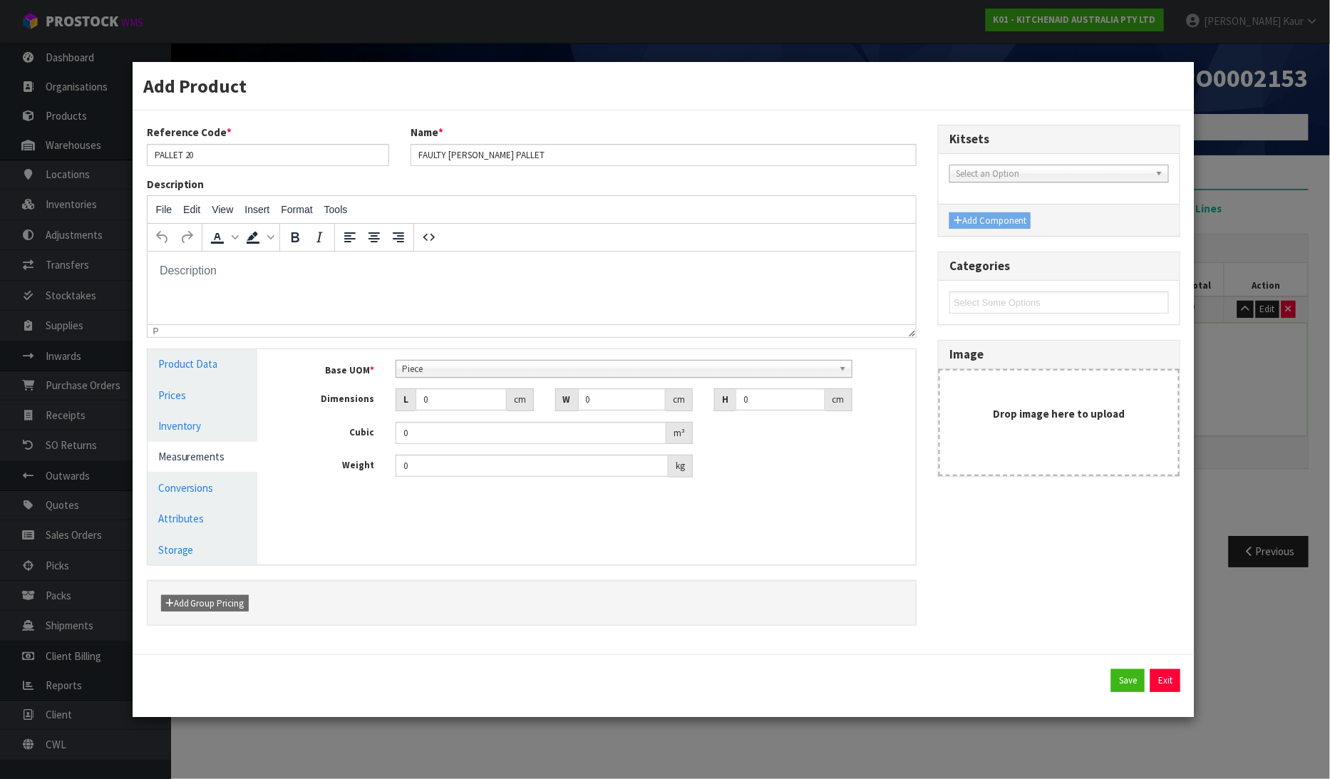
scroll to position [275, 0]
click at [414, 376] on span "Piece" at bounding box center [617, 369] width 431 height 17
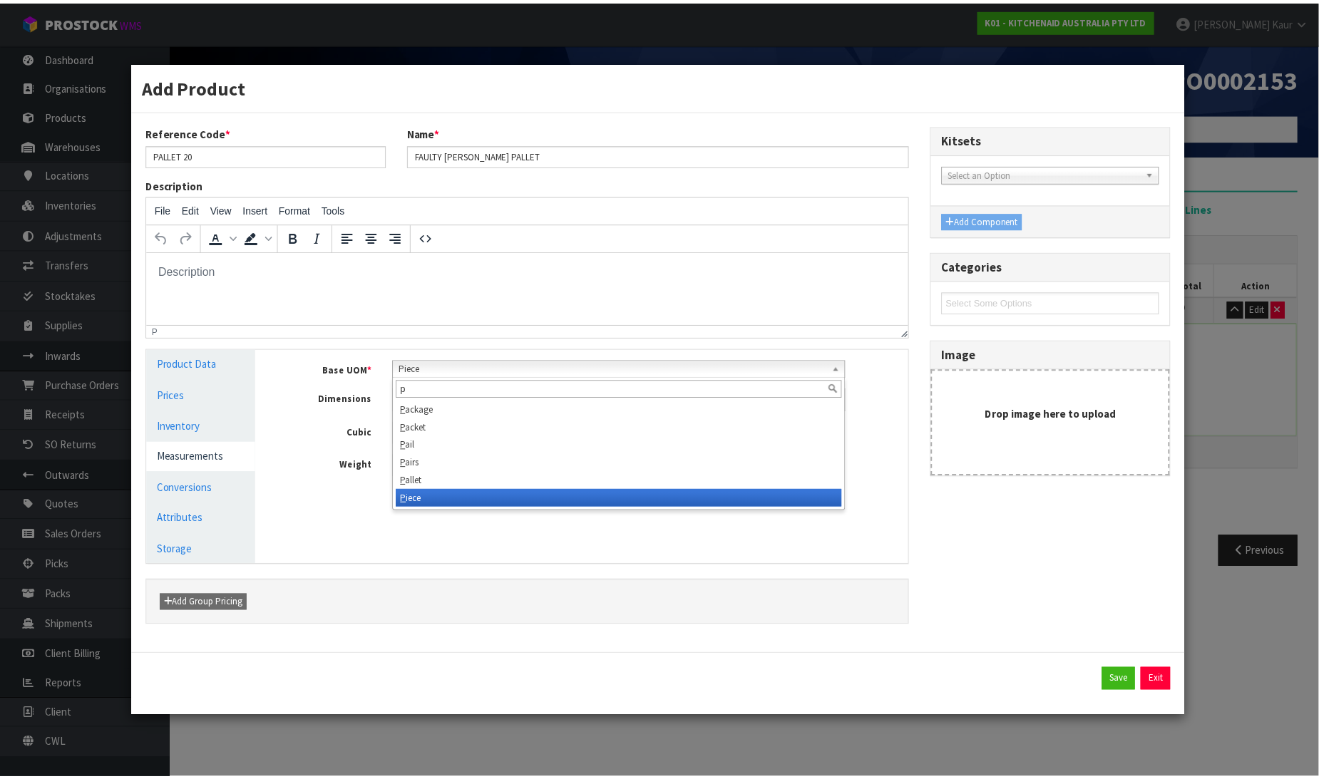
scroll to position [0, 0]
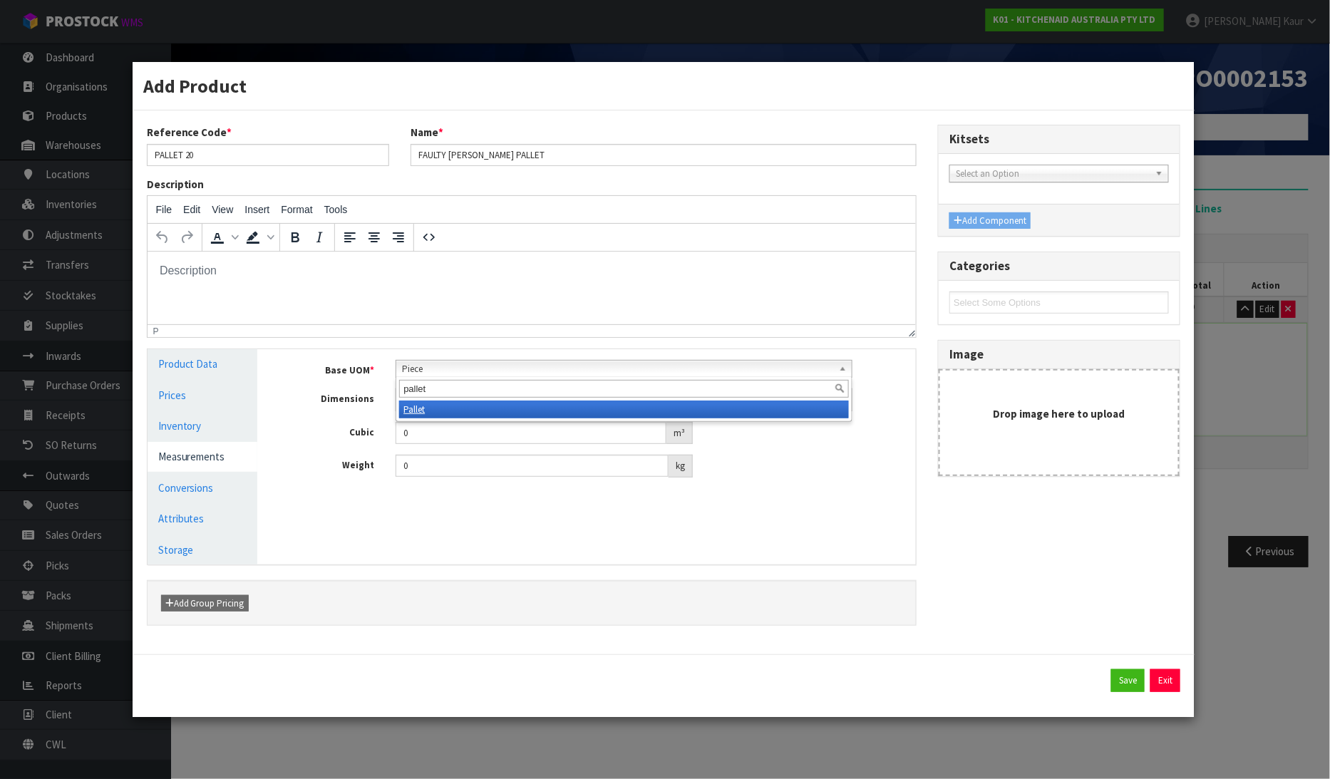
type input "pallet"
click at [423, 408] on em "Pallet" at bounding box center [414, 410] width 21 height 12
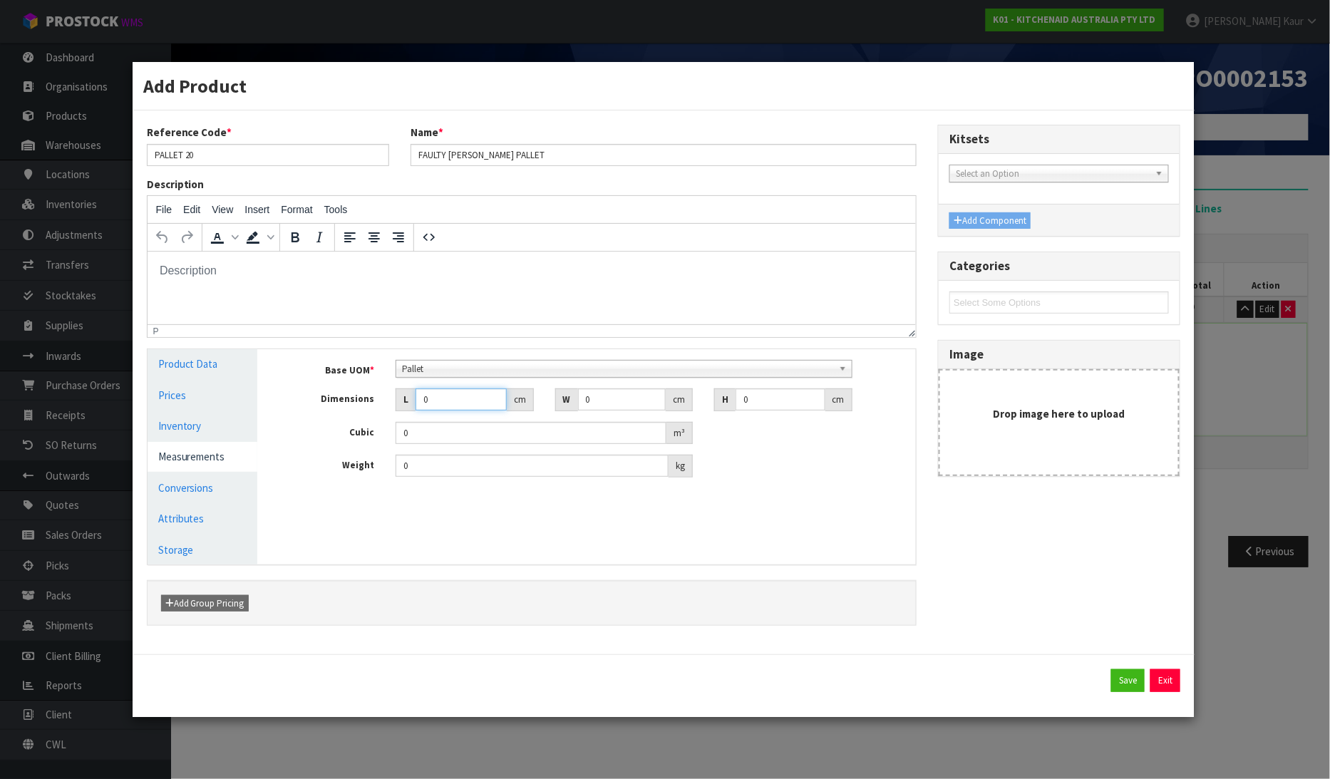
drag, startPoint x: 454, startPoint y: 410, endPoint x: 396, endPoint y: 410, distance: 58.5
click at [396, 410] on div "L 0 cm" at bounding box center [465, 400] width 138 height 23
type input "1"
type input "0.000001"
type input "110"
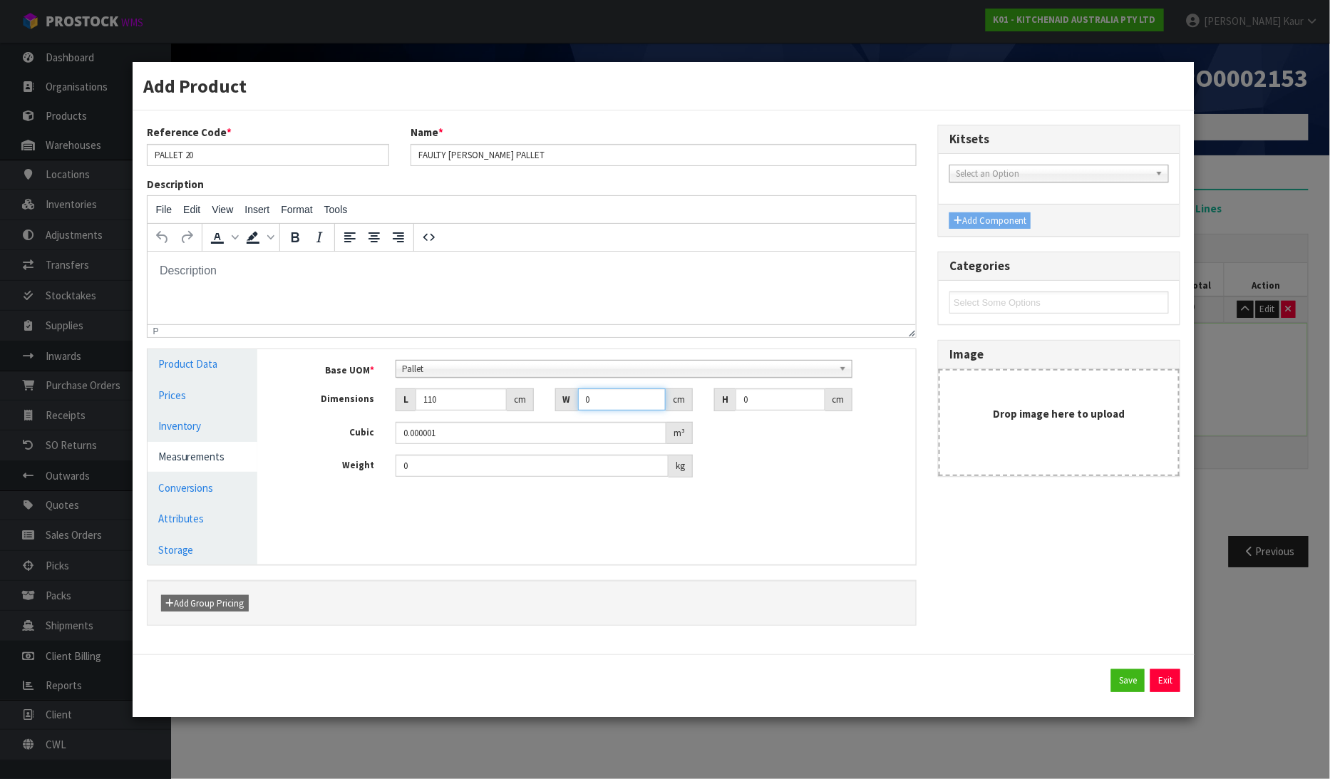
drag, startPoint x: 625, startPoint y: 405, endPoint x: 582, endPoint y: 408, distance: 43.6
click at [582, 408] on input "0" at bounding box center [622, 400] width 88 height 22
type input "110"
drag, startPoint x: 771, startPoint y: 397, endPoint x: 729, endPoint y: 406, distance: 43.1
click at [729, 406] on div "H 0 cm" at bounding box center [783, 400] width 138 height 23
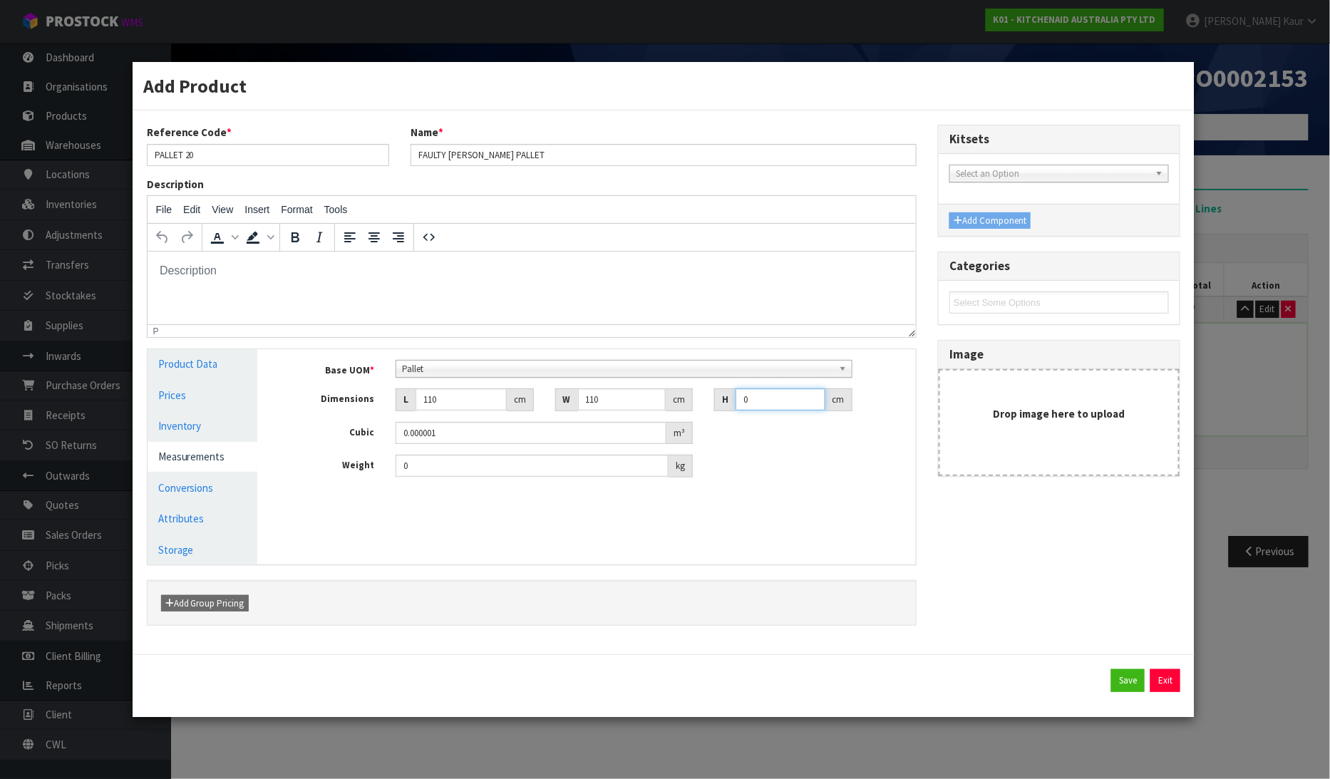
type input "1"
type input "0.0121"
type input "12"
type input "0.1452"
type input "126"
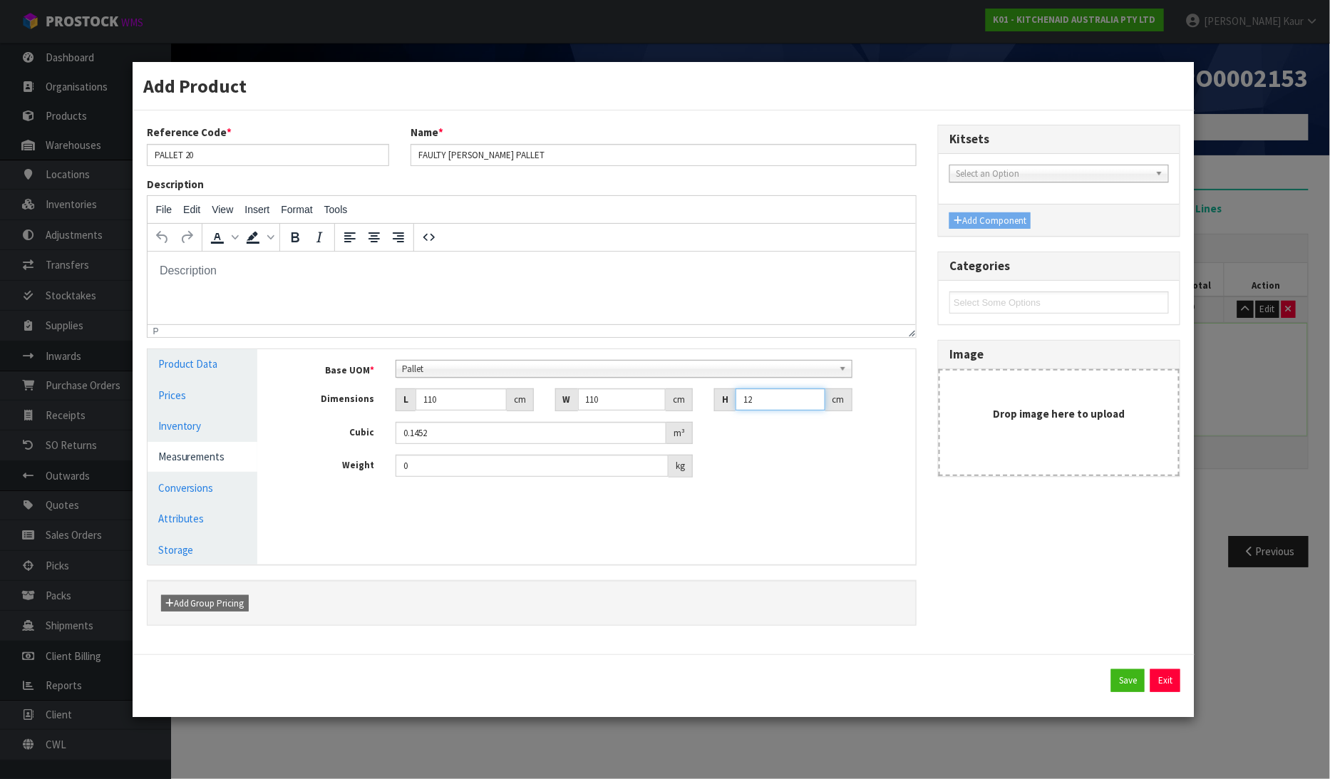
type input "1.5246"
type input "126"
drag, startPoint x: 409, startPoint y: 463, endPoint x: 385, endPoint y: 468, distance: 23.9
click at [385, 468] on div "0 kg" at bounding box center [544, 466] width 319 height 23
type input "200"
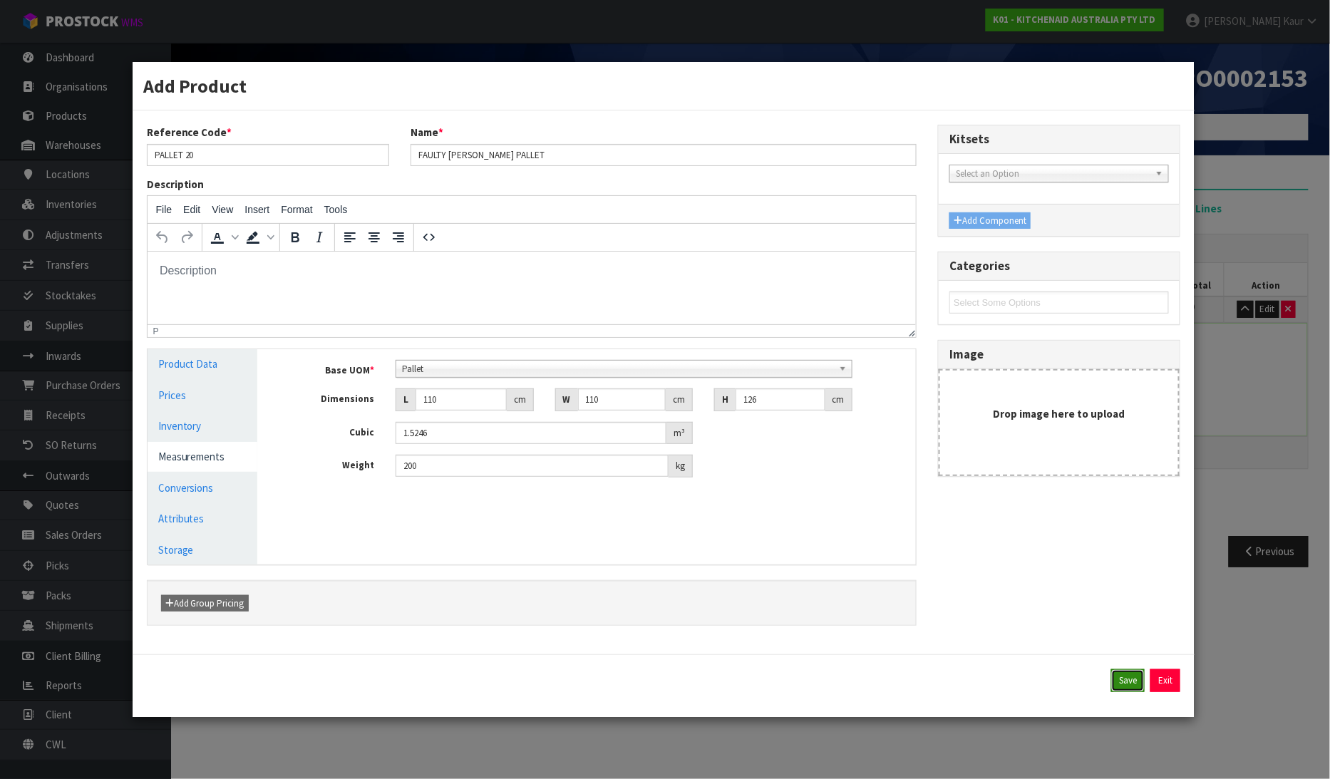
click at [1124, 687] on button "Save" at bounding box center [1129, 681] width 34 height 23
type input "1 PLT"
type input "110"
type input "126"
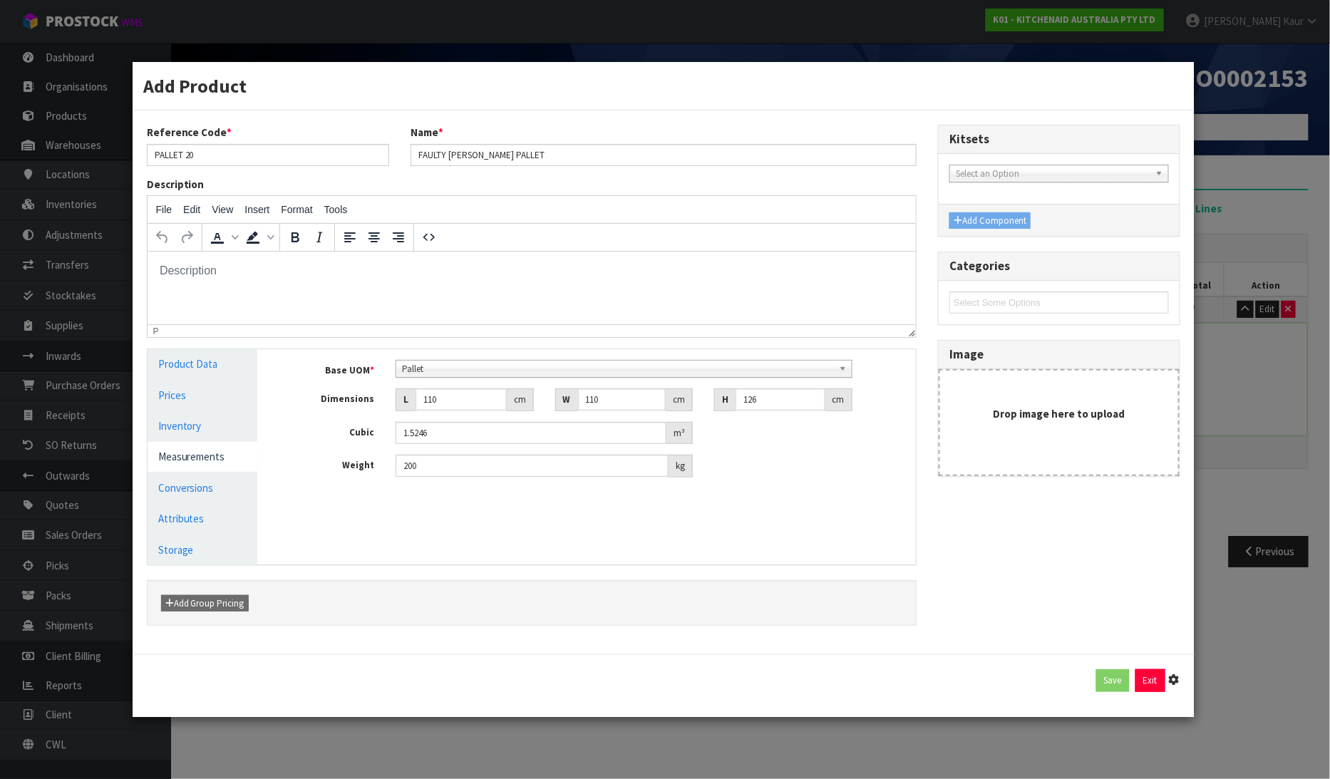
type input "1.5246"
type input "200"
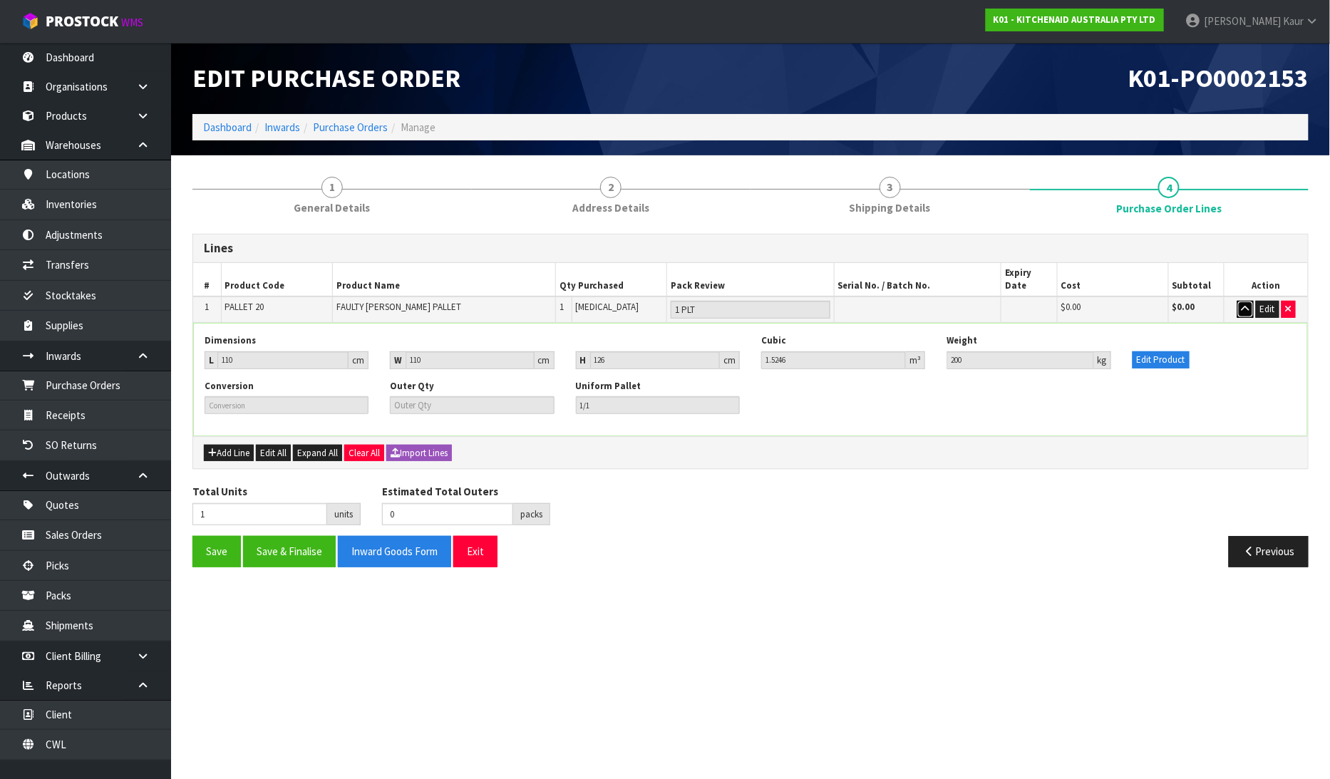
drag, startPoint x: 1248, startPoint y: 293, endPoint x: 1201, endPoint y: 322, distance: 54.4
click at [1246, 304] on icon "button" at bounding box center [1246, 308] width 8 height 9
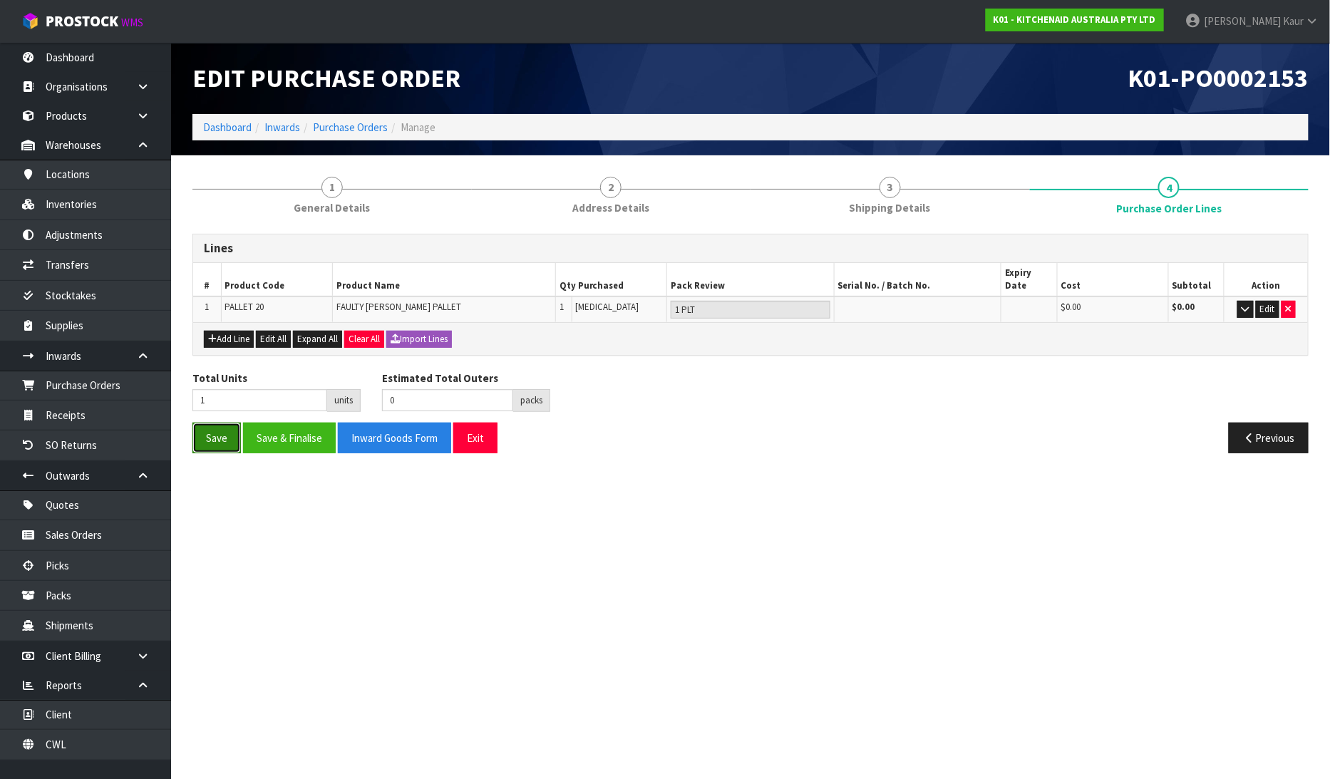
click at [217, 436] on button "Save" at bounding box center [217, 438] width 48 height 31
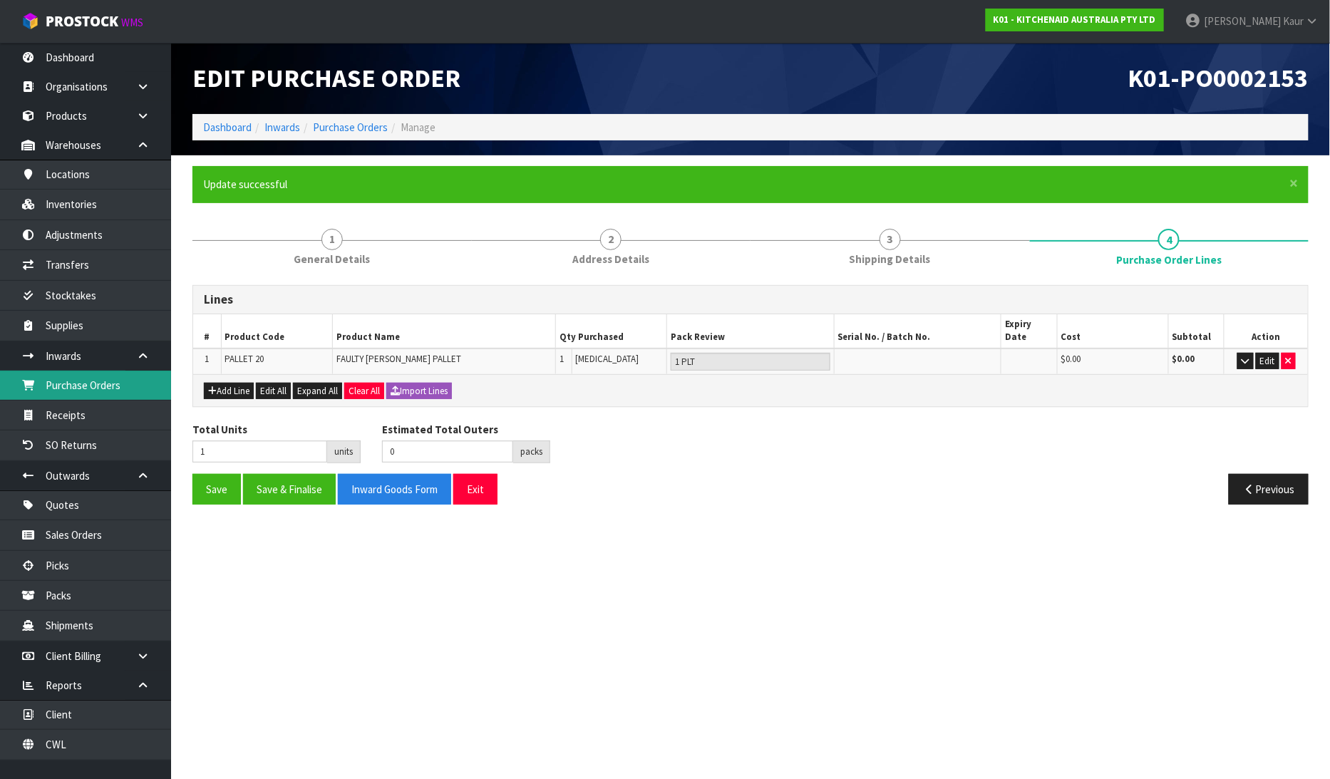
click at [125, 387] on link "Purchase Orders" at bounding box center [85, 385] width 171 height 29
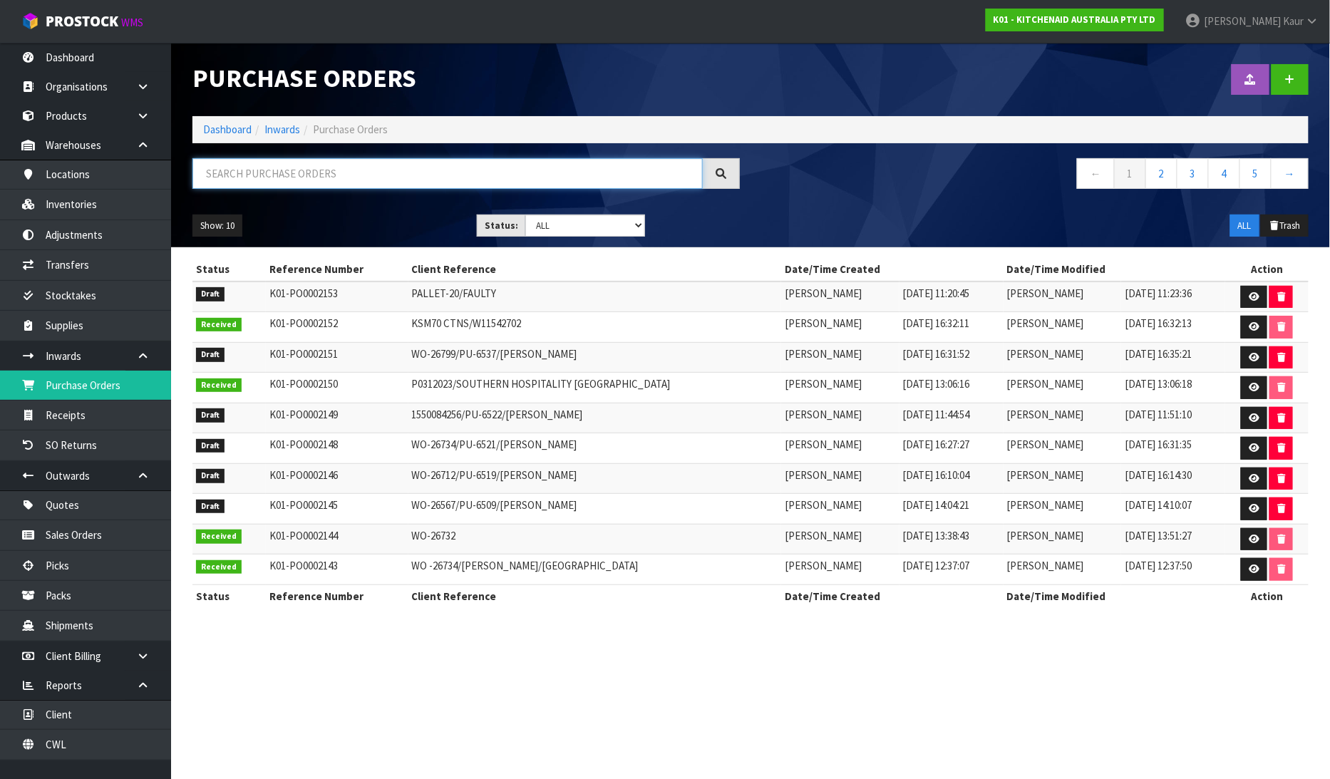
click at [312, 186] on input "text" at bounding box center [448, 173] width 511 height 31
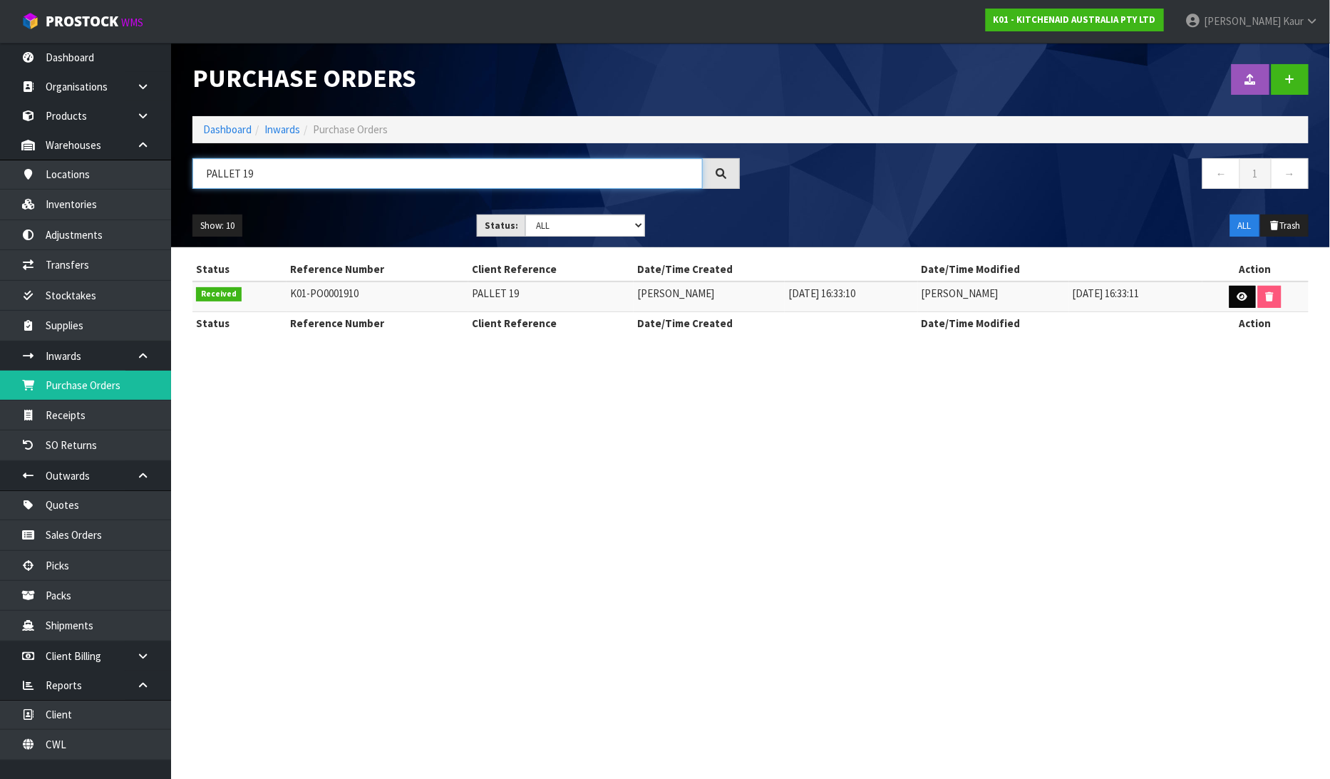
type input "PALLET 19"
click at [1238, 295] on icon at bounding box center [1243, 296] width 11 height 9
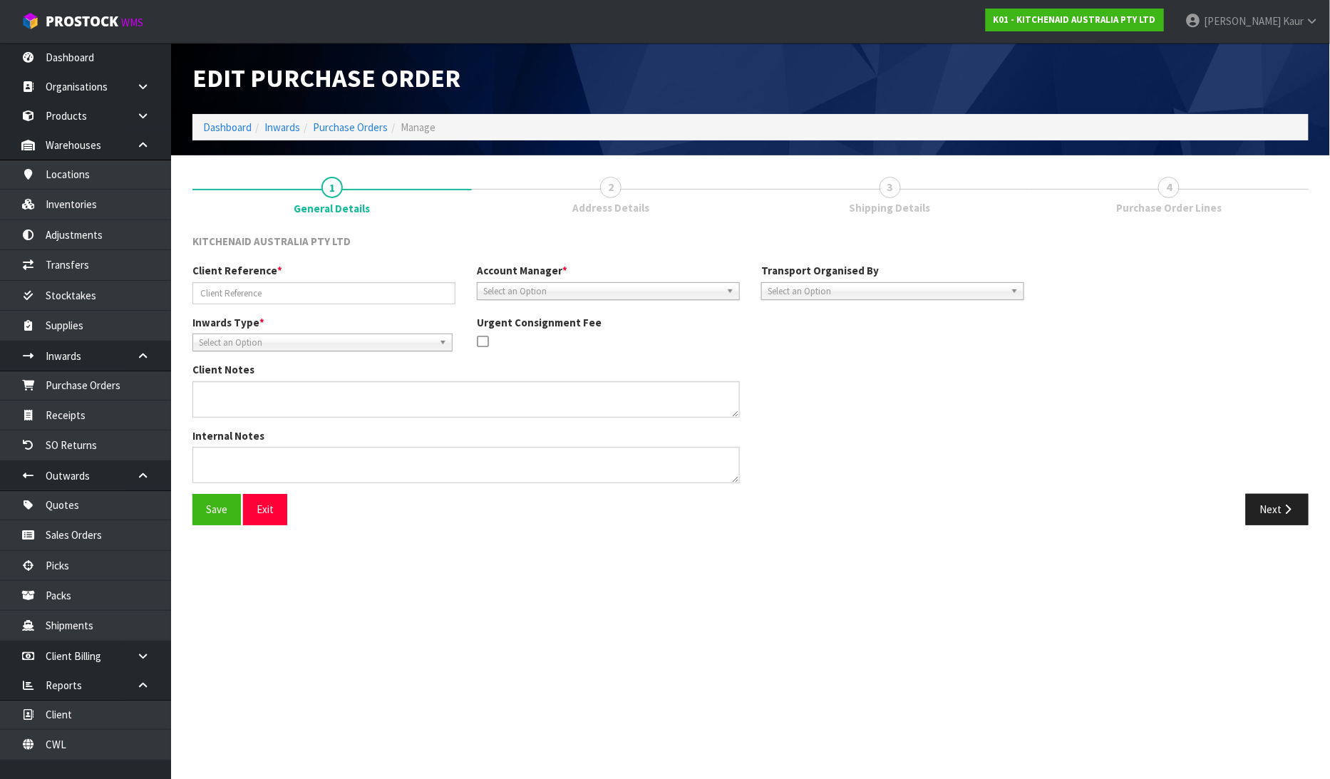
type input "PALLET 19"
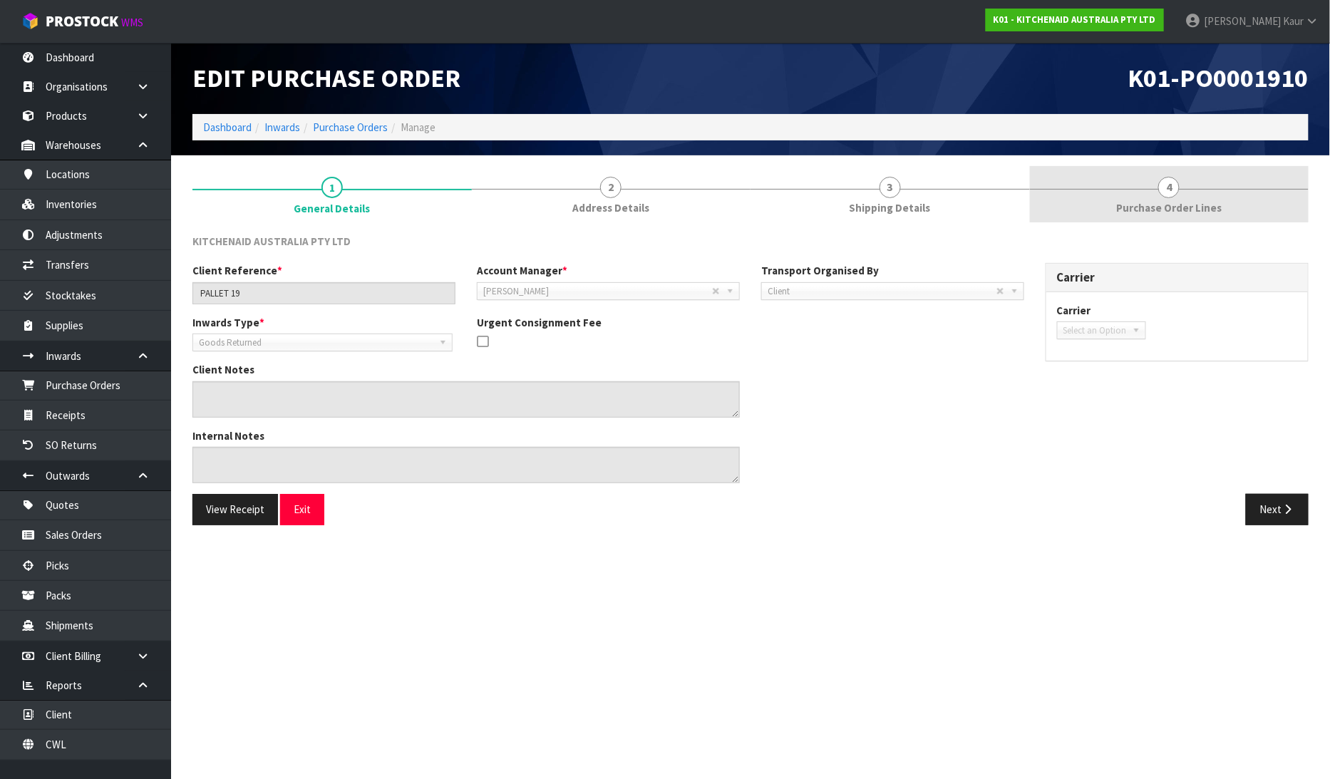
click at [1203, 207] on span "Purchase Order Lines" at bounding box center [1170, 207] width 106 height 15
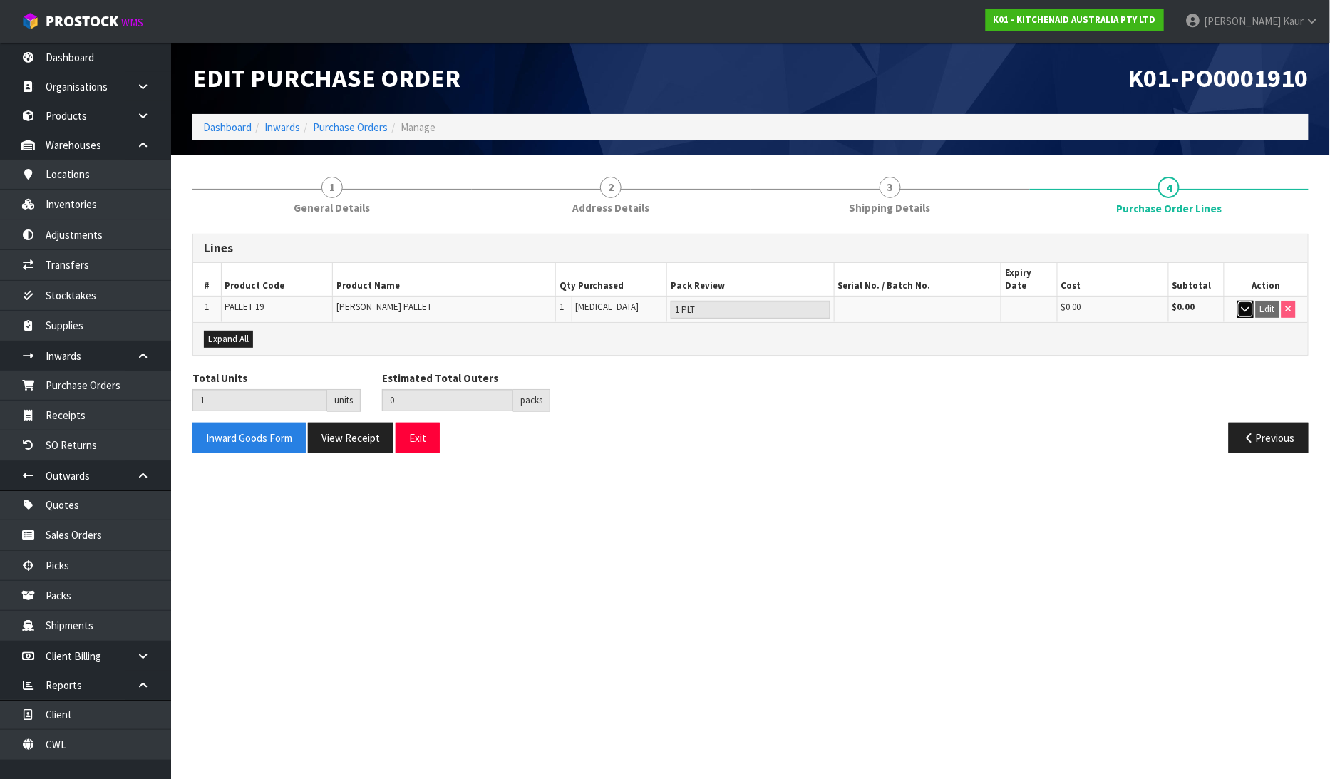
click at [1238, 301] on button "button" at bounding box center [1246, 309] width 16 height 17
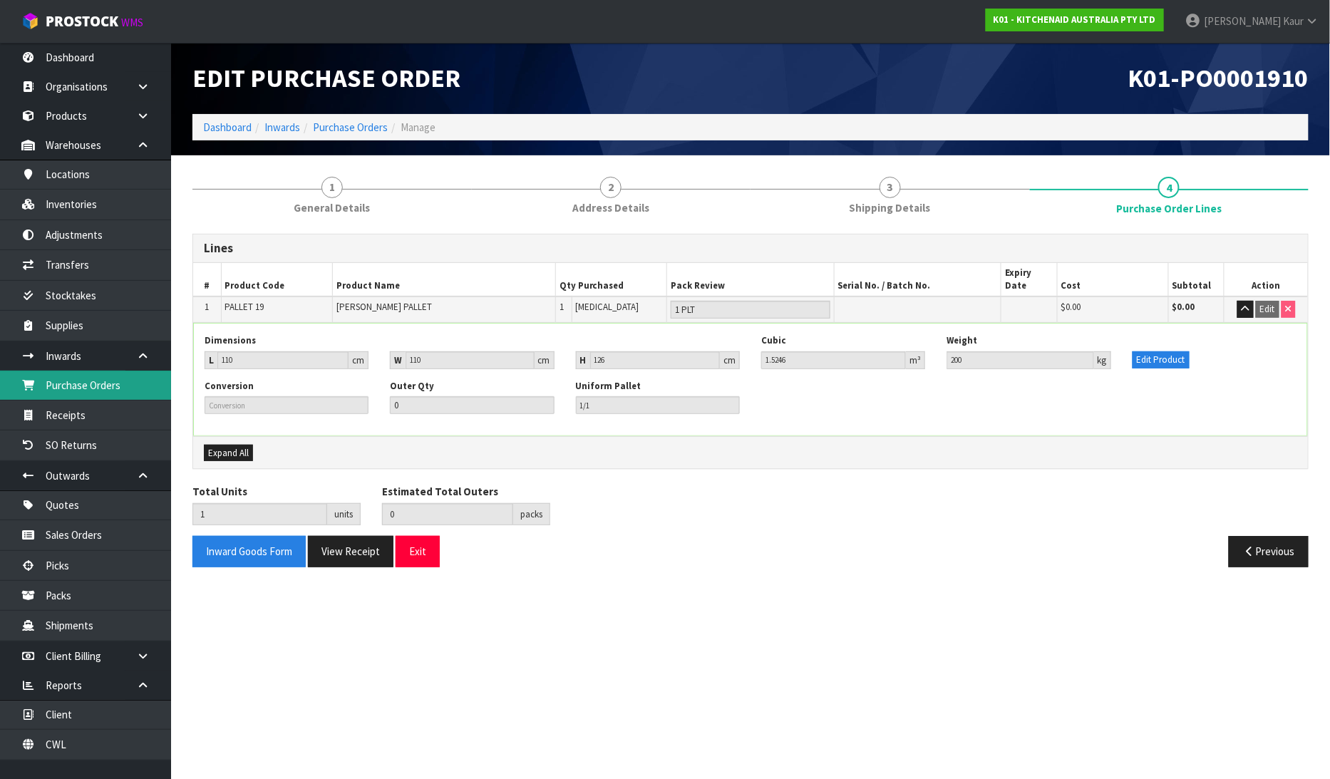
click at [73, 397] on link "Purchase Orders" at bounding box center [85, 385] width 171 height 29
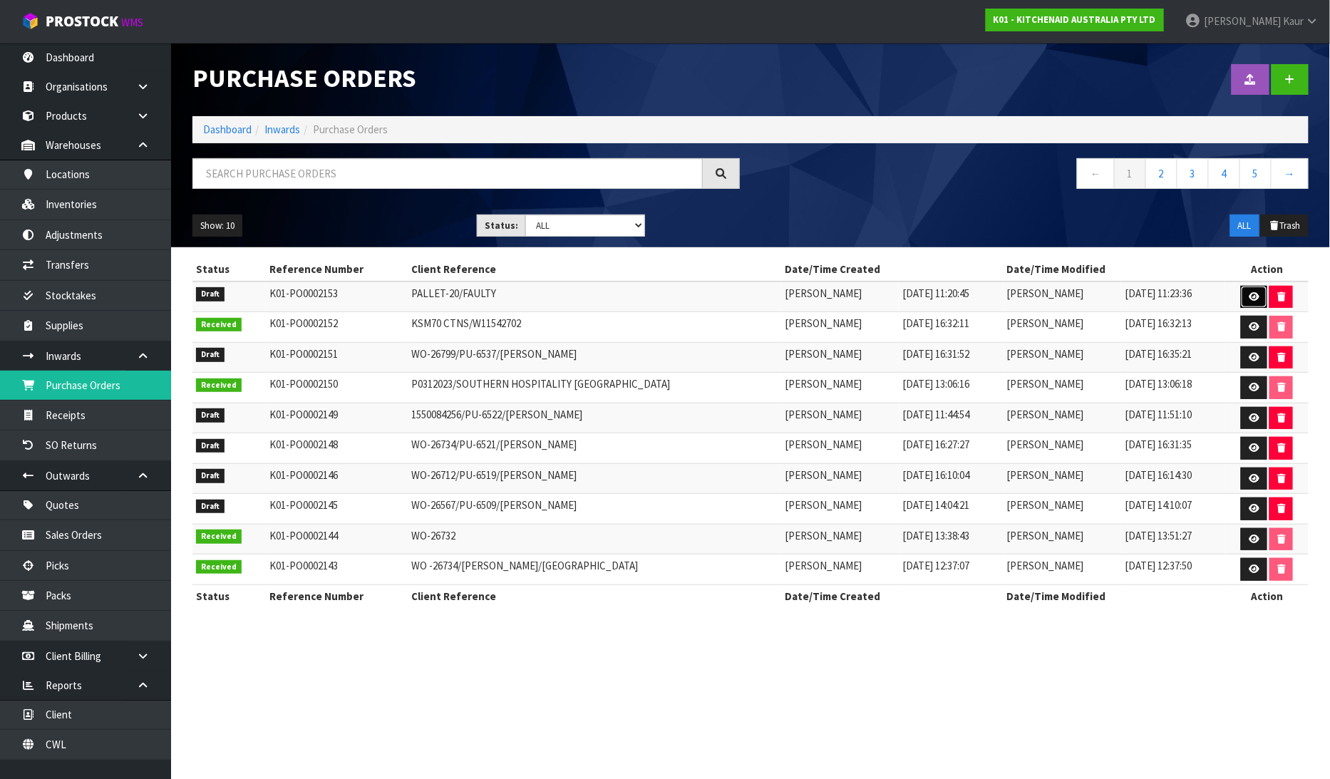
click at [1253, 297] on icon at bounding box center [1254, 296] width 11 height 9
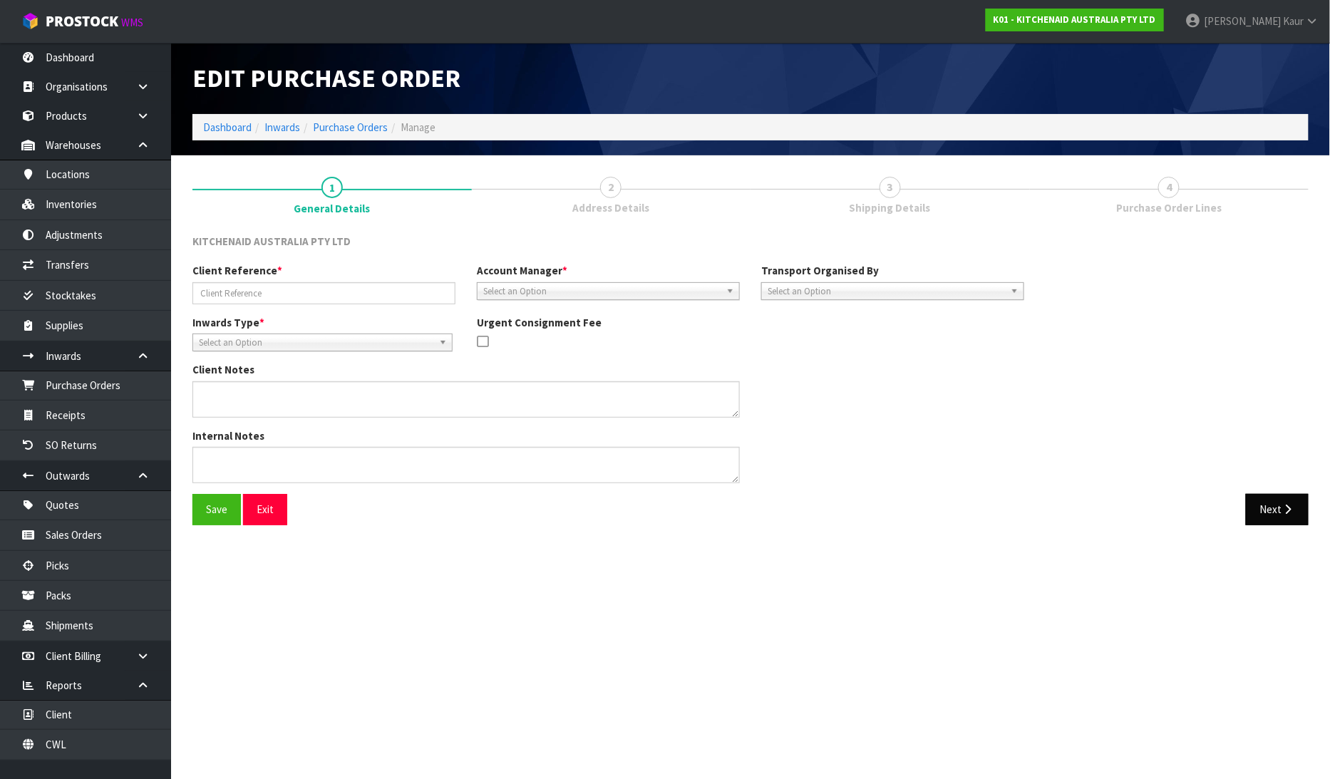
type input "PALLET-20/FAULTY"
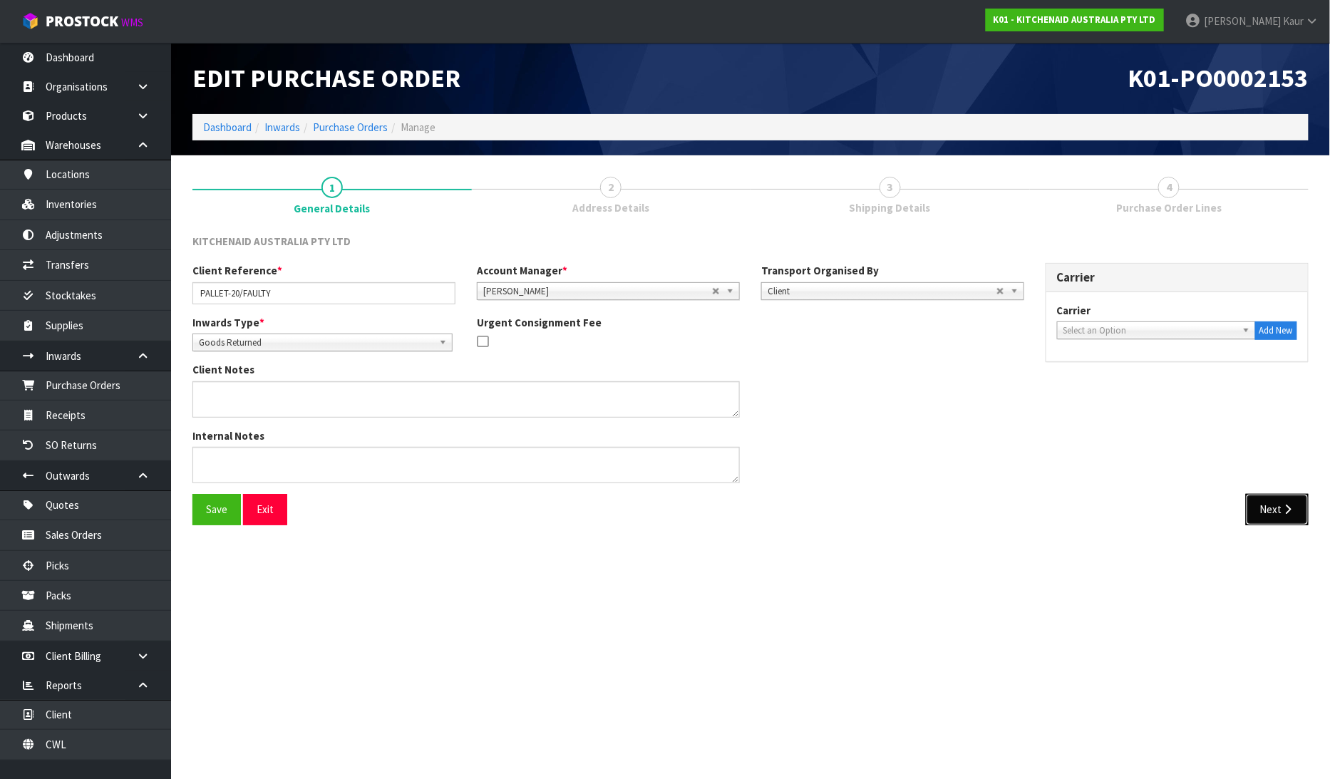
click at [1303, 510] on button "Next" at bounding box center [1277, 509] width 63 height 31
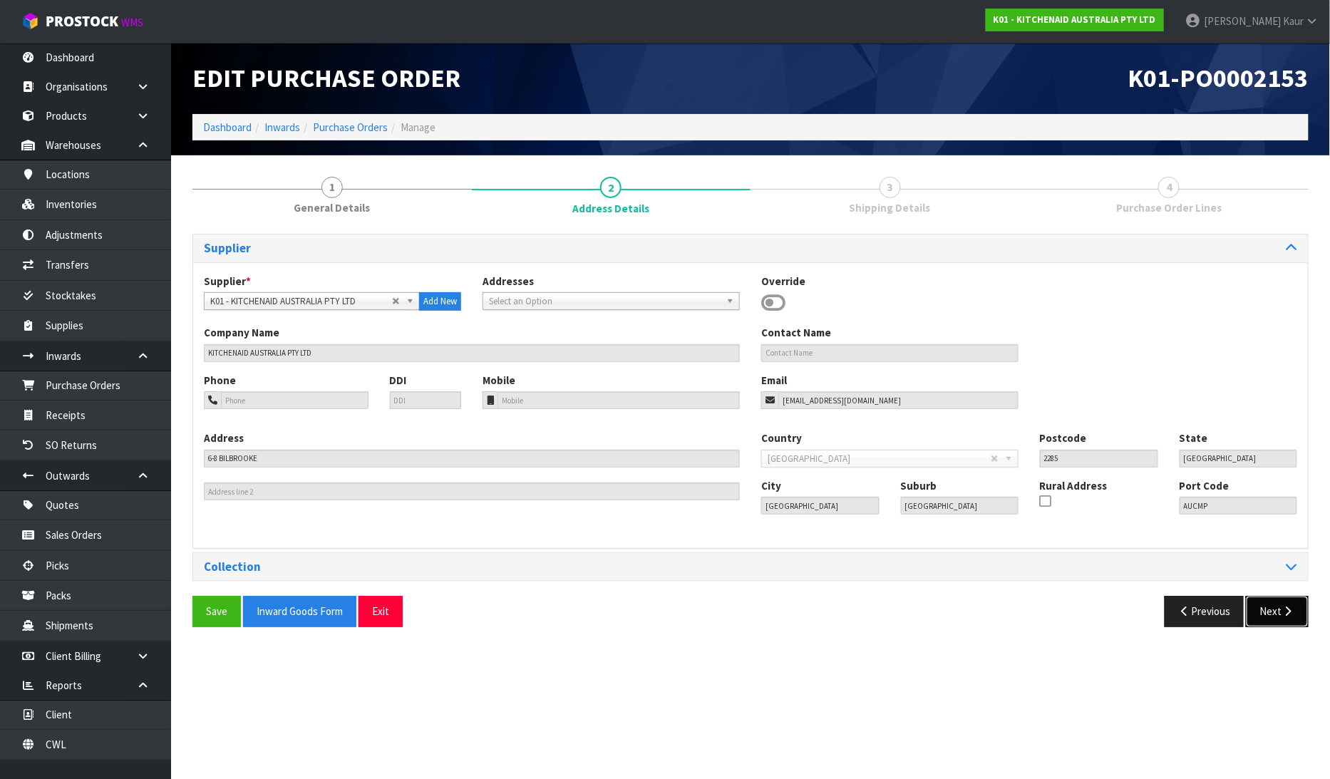
click at [1271, 619] on button "Next" at bounding box center [1277, 611] width 63 height 31
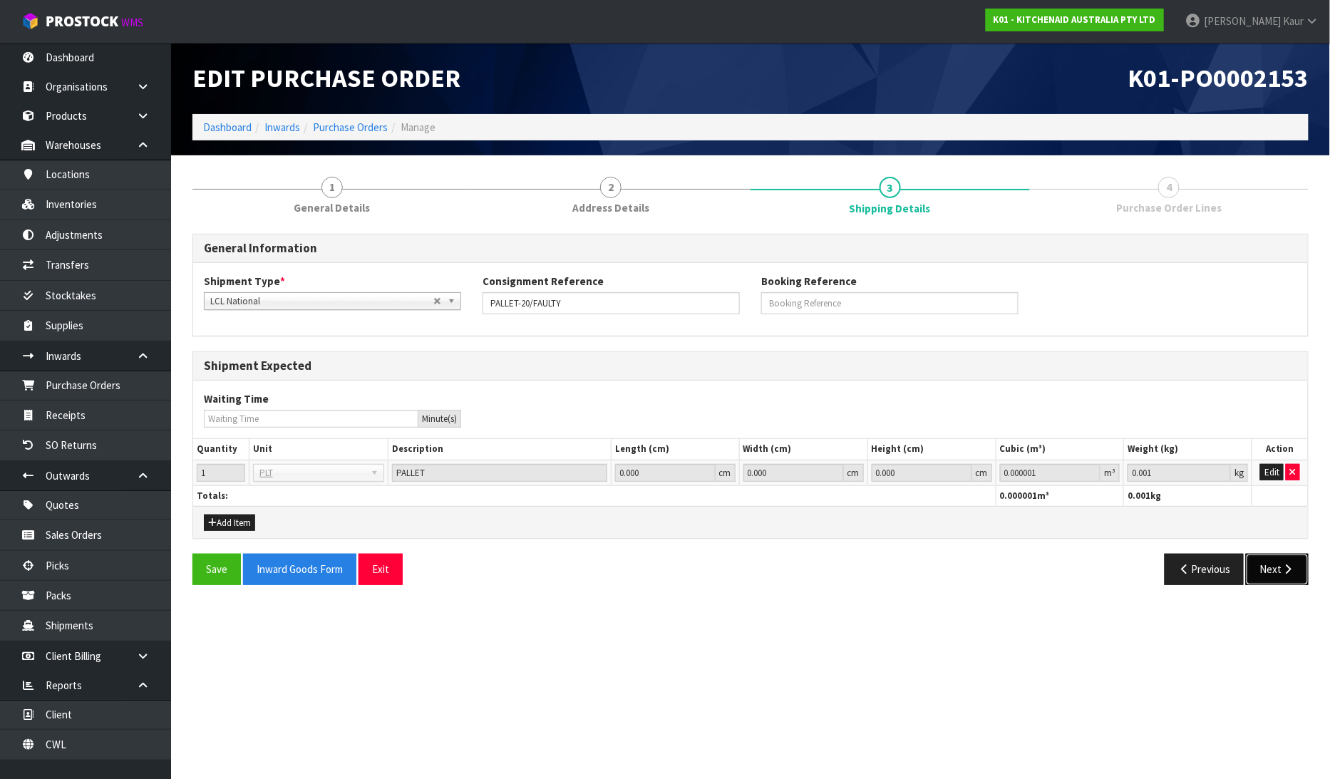
click at [1277, 575] on button "Next" at bounding box center [1277, 569] width 63 height 31
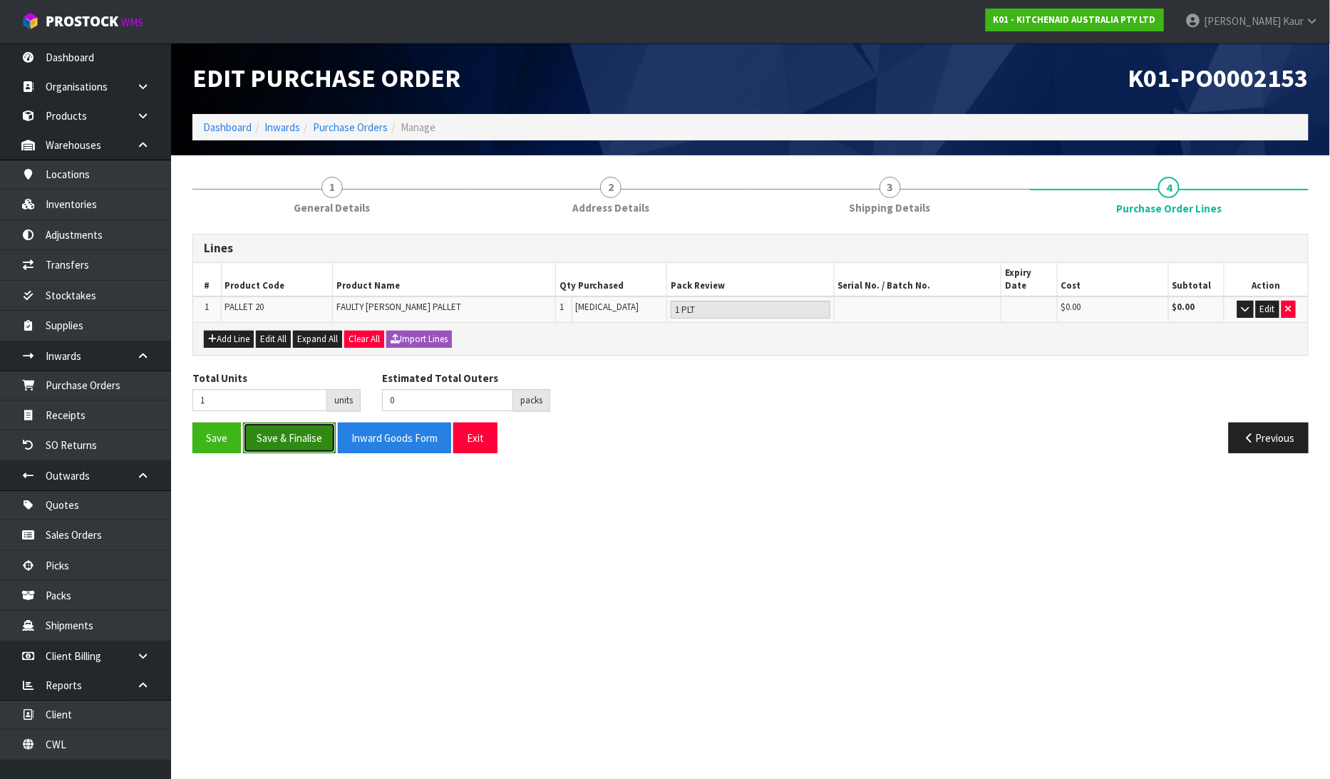
click at [272, 426] on button "Save & Finalise" at bounding box center [289, 438] width 93 height 31
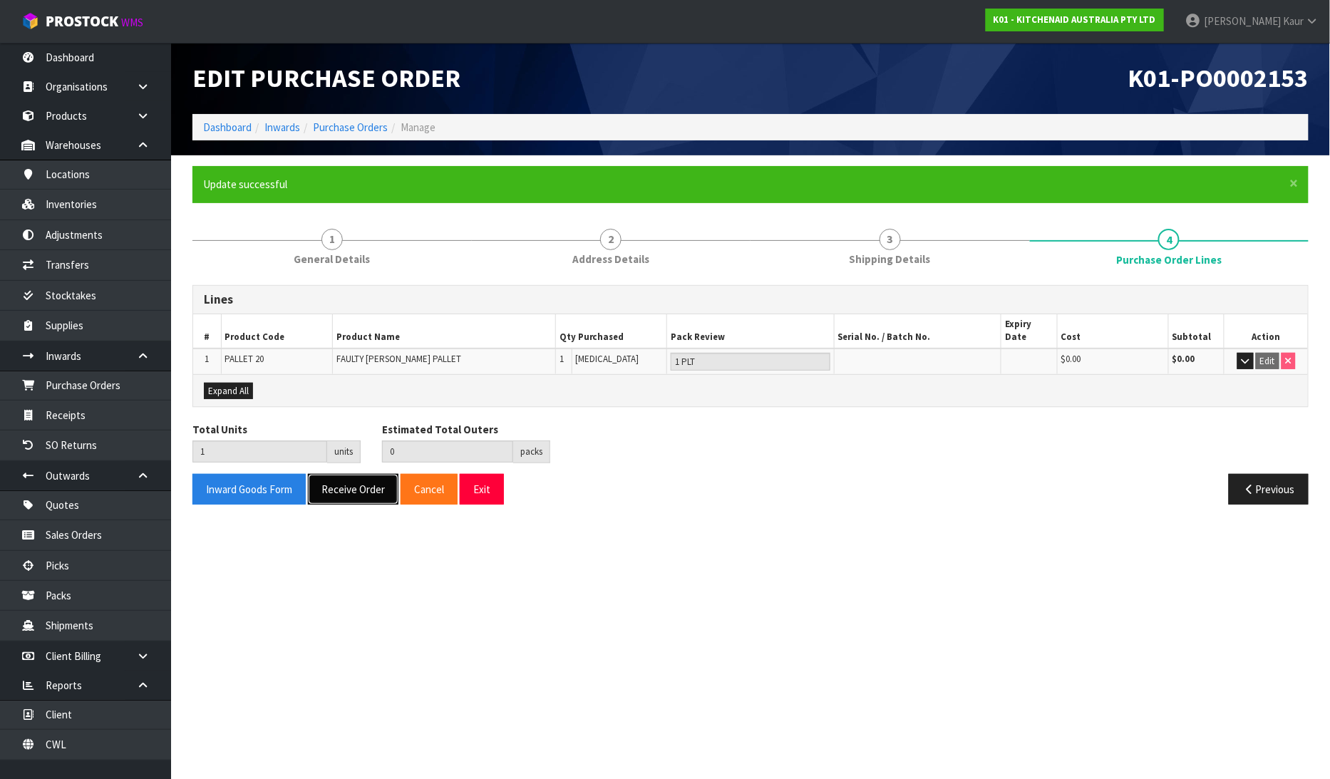
click at [355, 488] on button "Receive Order" at bounding box center [353, 489] width 91 height 31
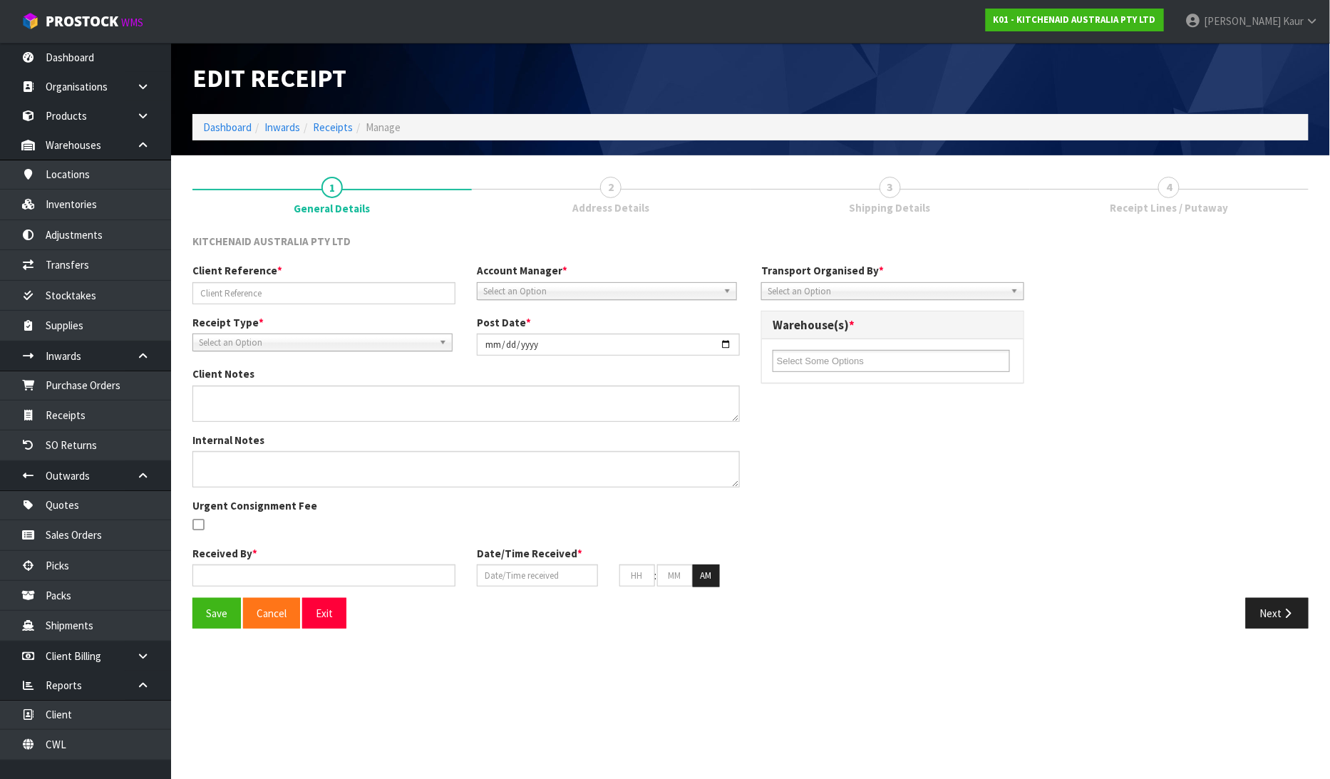
type input "PALLET-20/FAULTY"
type input "[DATE]"
type input "[PERSON_NAME]"
type input "[DATE]"
type input "11"
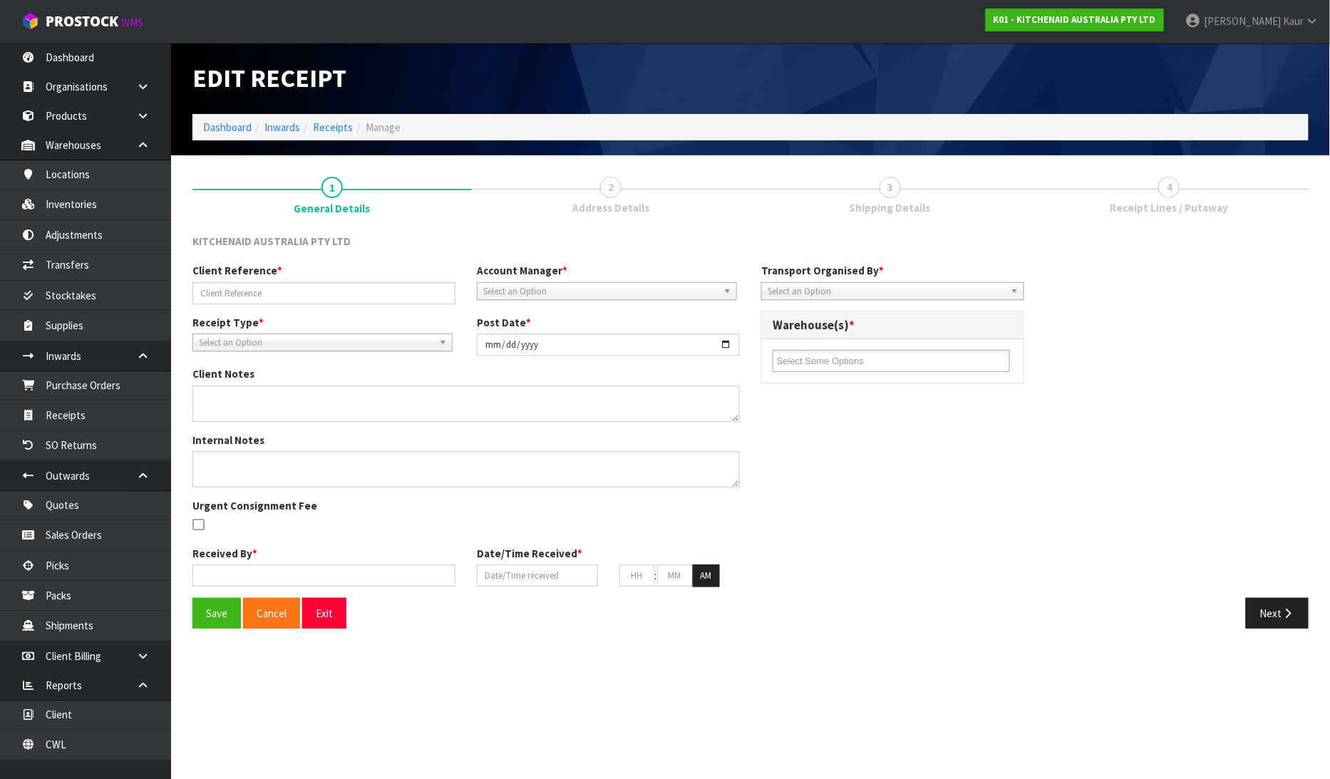
type input "24"
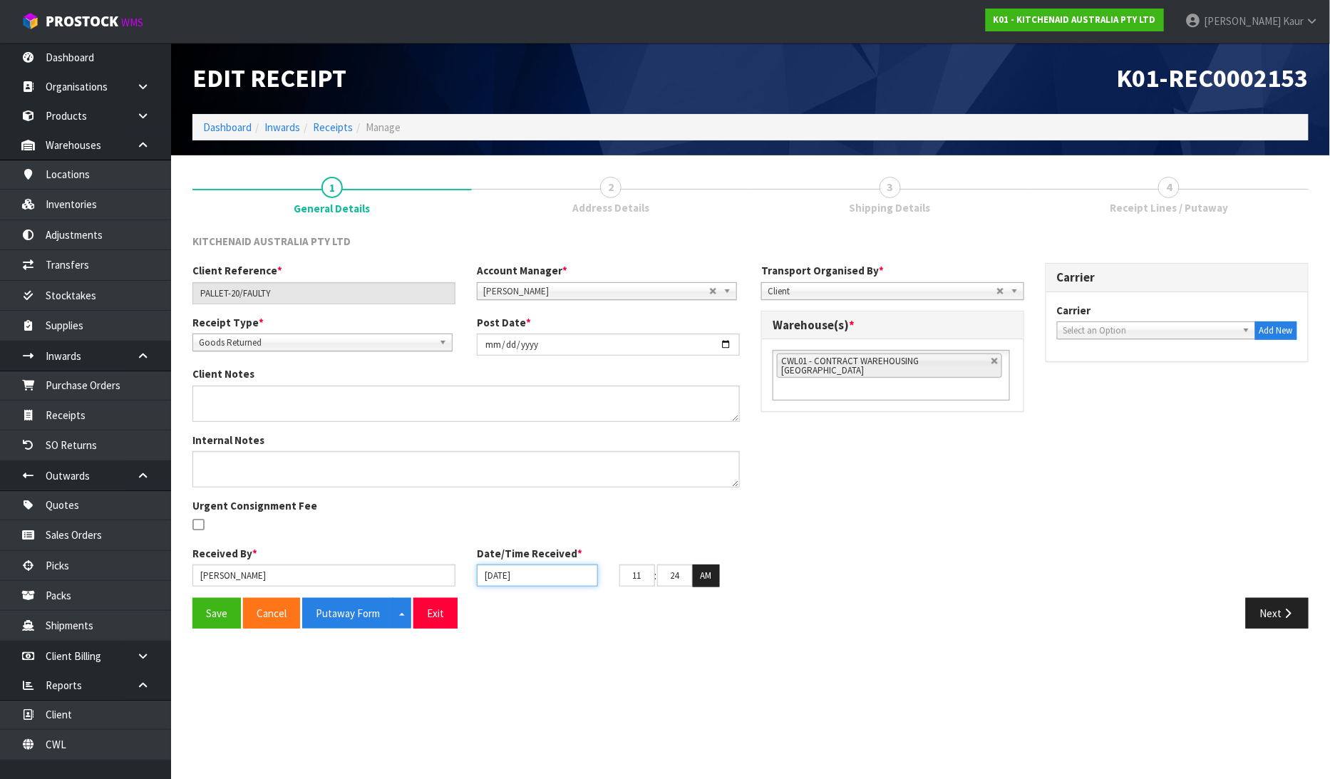
click at [492, 575] on input "[DATE]" at bounding box center [537, 576] width 121 height 22
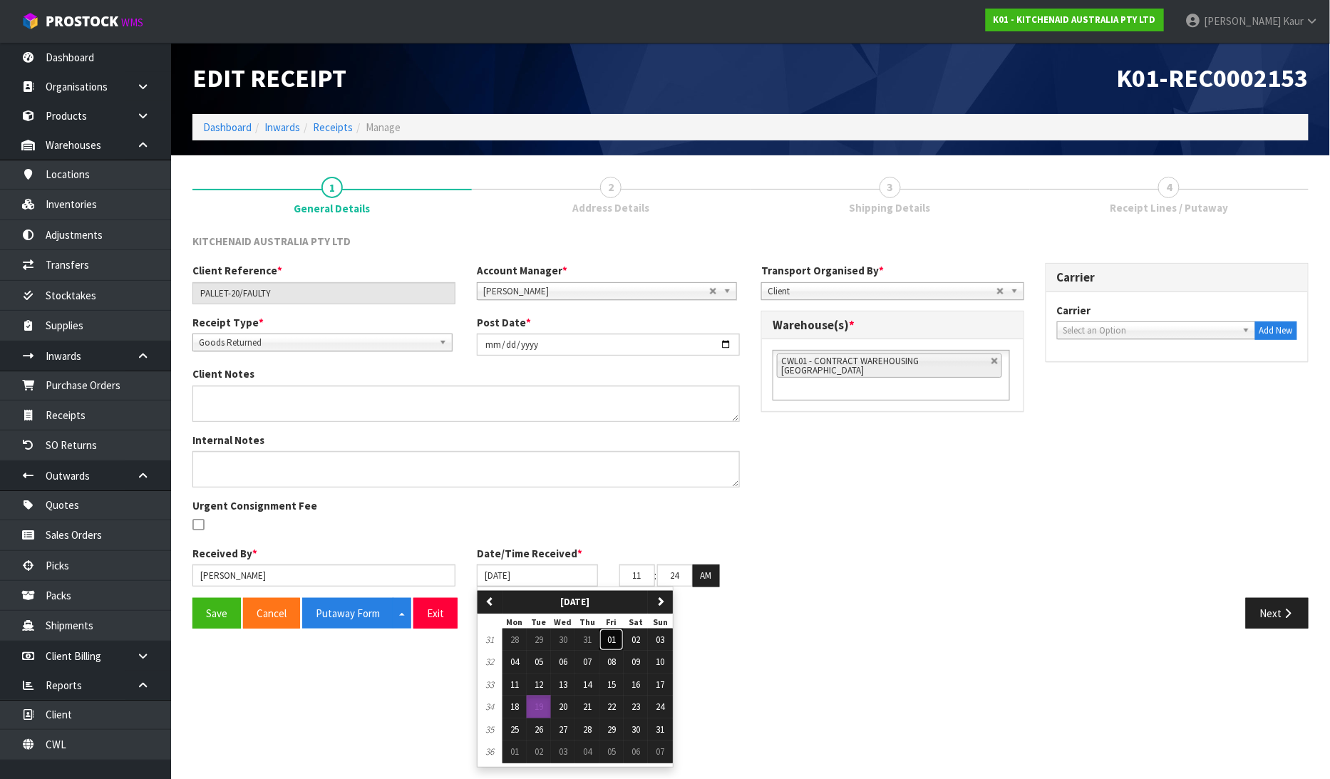
click at [616, 635] on span "01" at bounding box center [611, 640] width 9 height 12
type input "[DATE]"
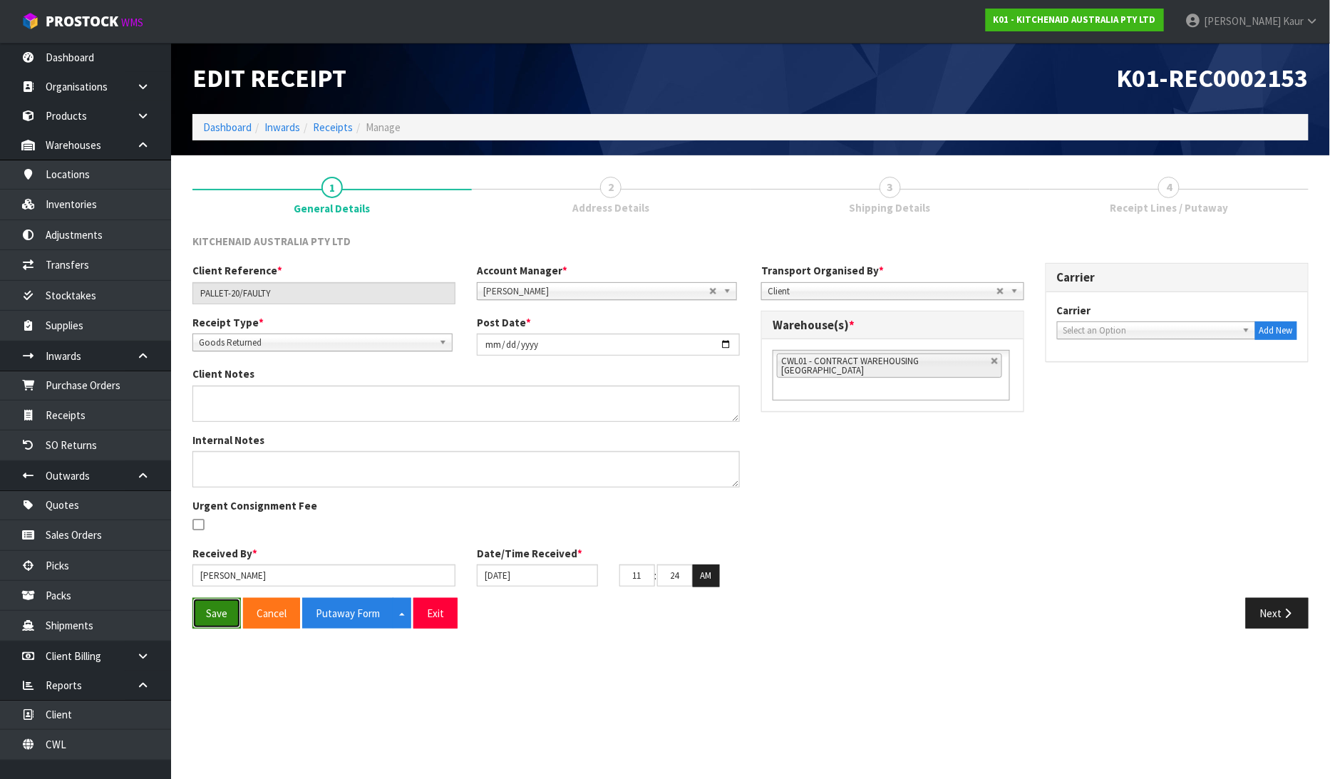
click at [229, 621] on button "Save" at bounding box center [217, 613] width 48 height 31
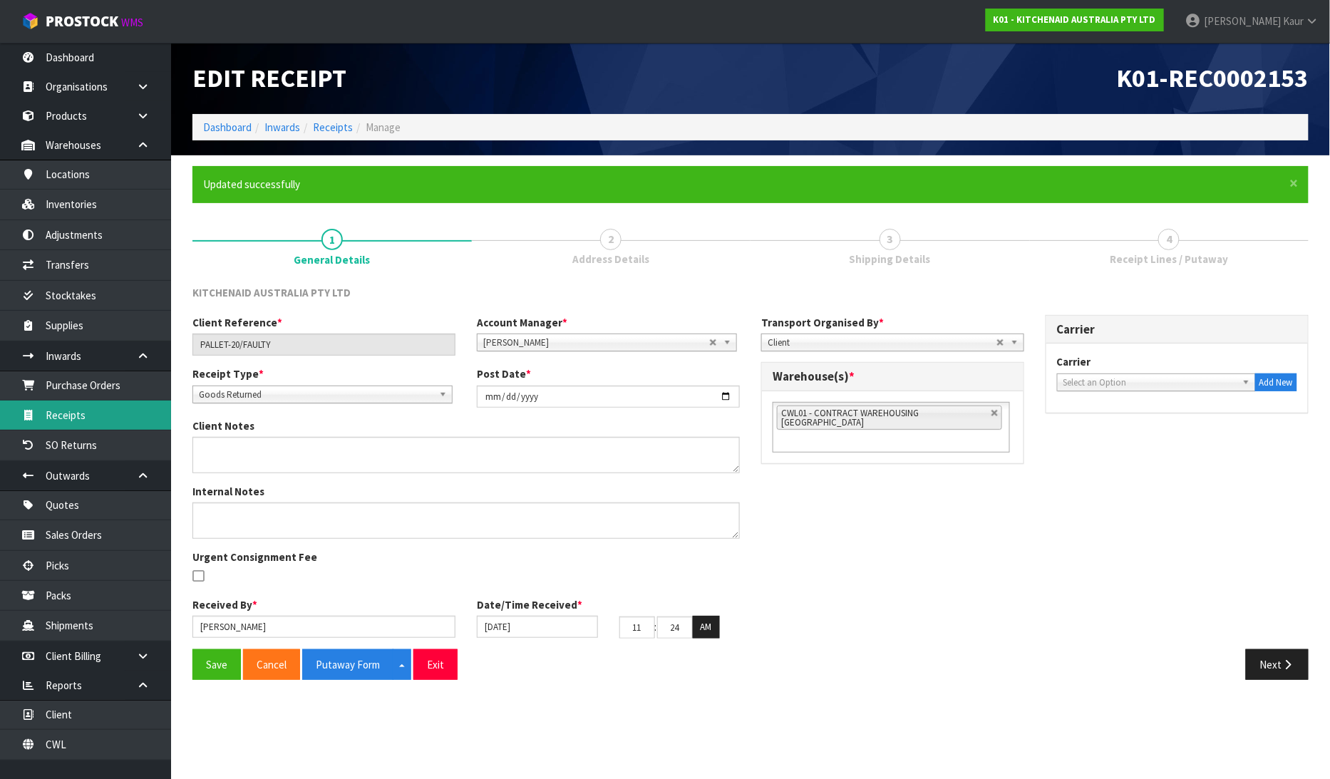
click at [80, 412] on link "Receipts" at bounding box center [85, 415] width 171 height 29
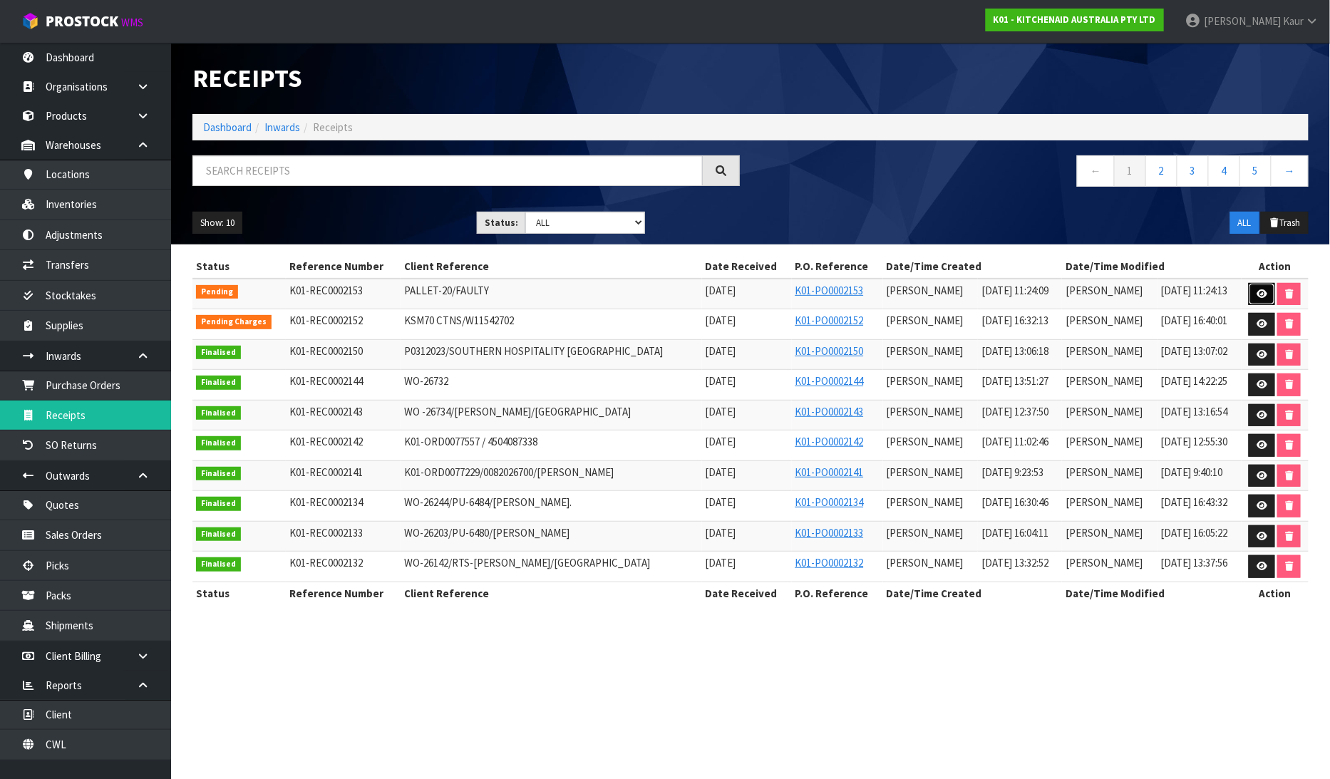
click at [1261, 287] on link at bounding box center [1262, 294] width 26 height 23
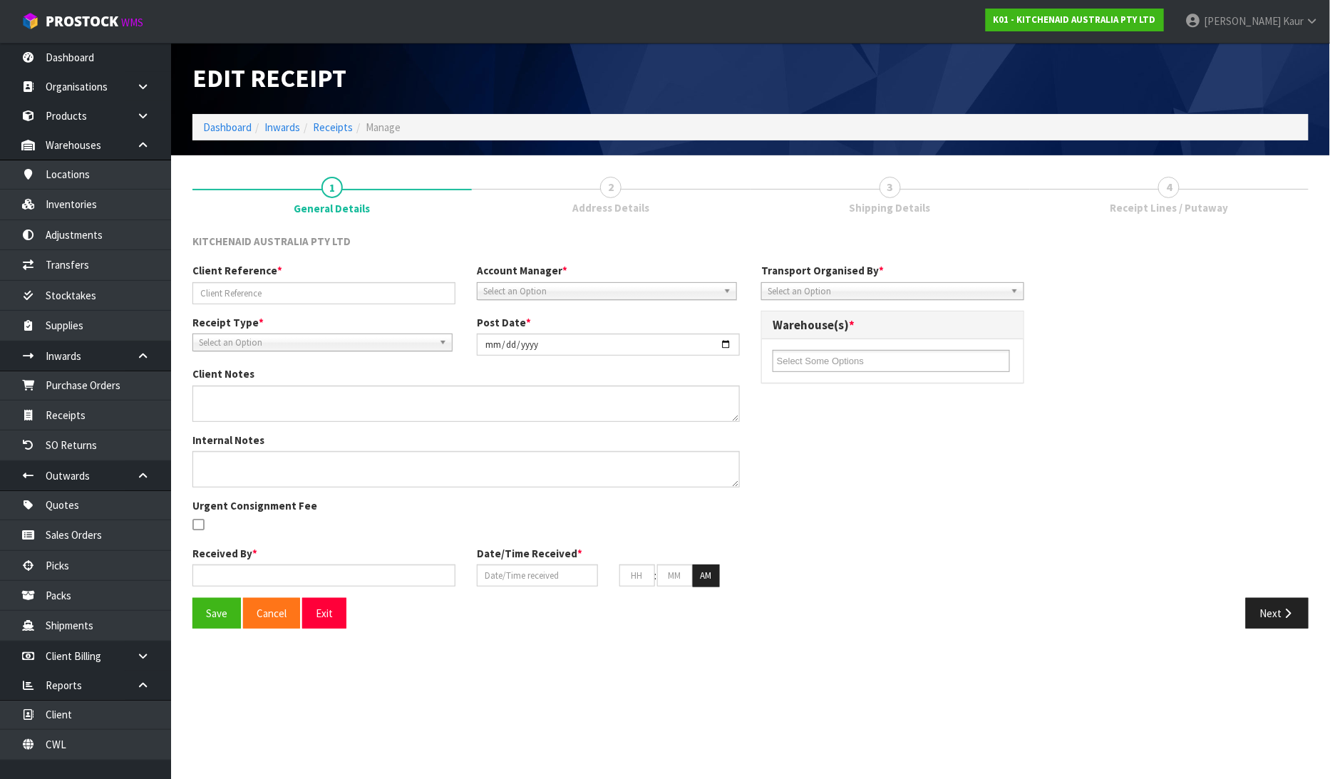
type input "PALLET-20/FAULTY"
type input "[DATE]"
type input "[PERSON_NAME]"
type input "[DATE]"
type input "11"
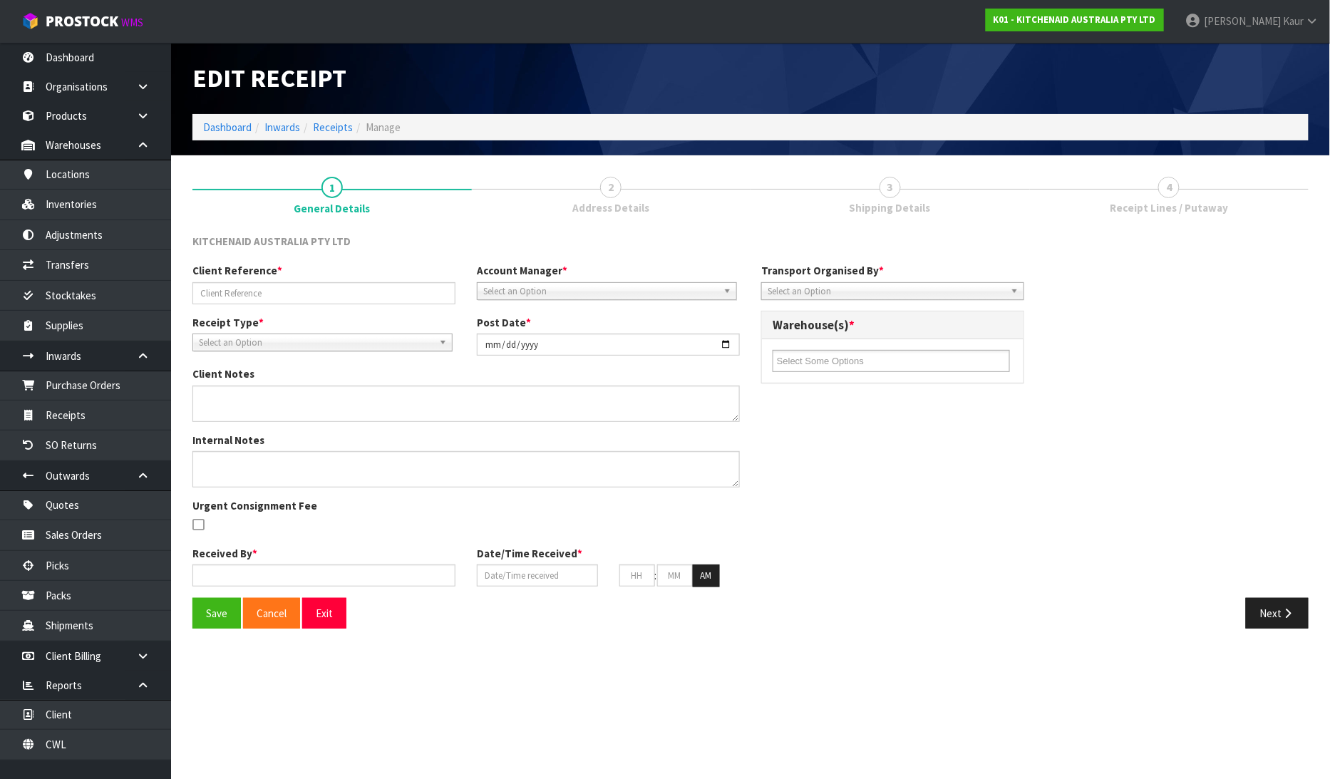
type input "24"
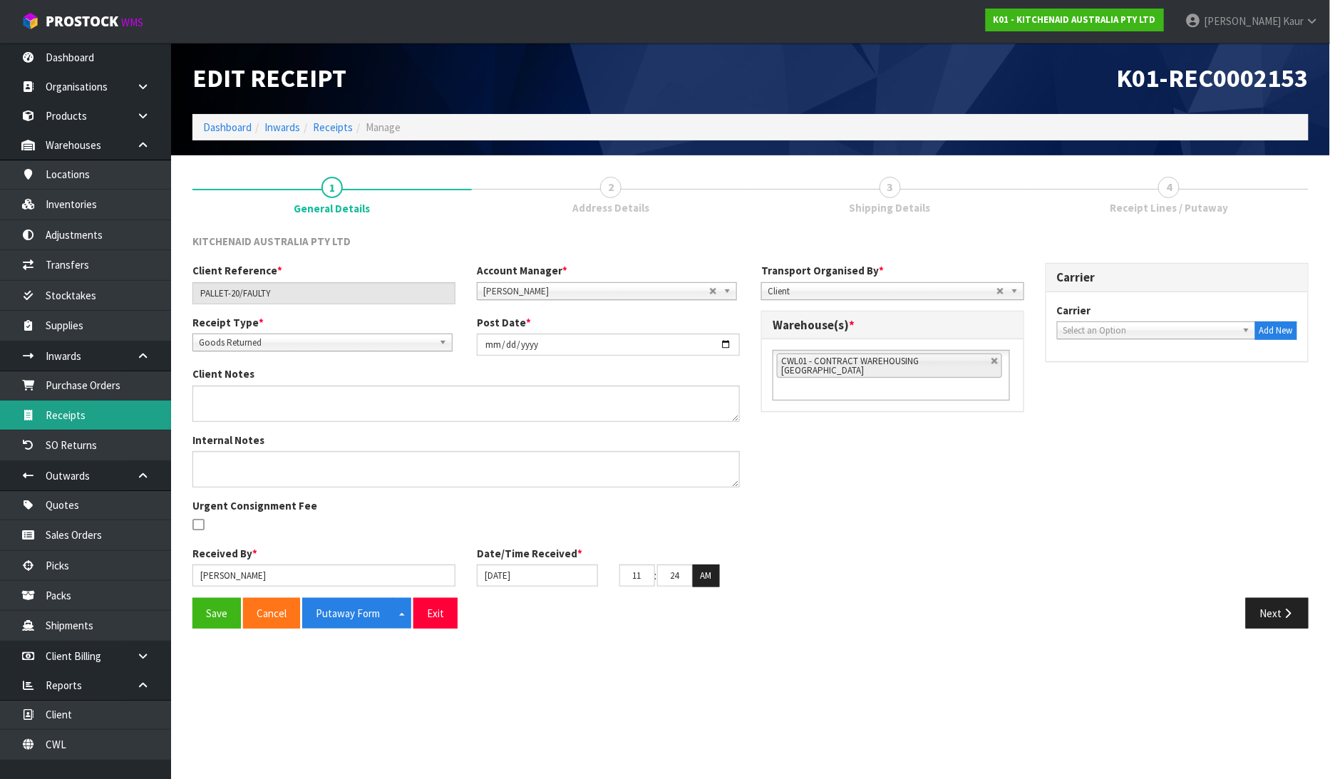
click at [109, 404] on link "Receipts" at bounding box center [85, 415] width 171 height 29
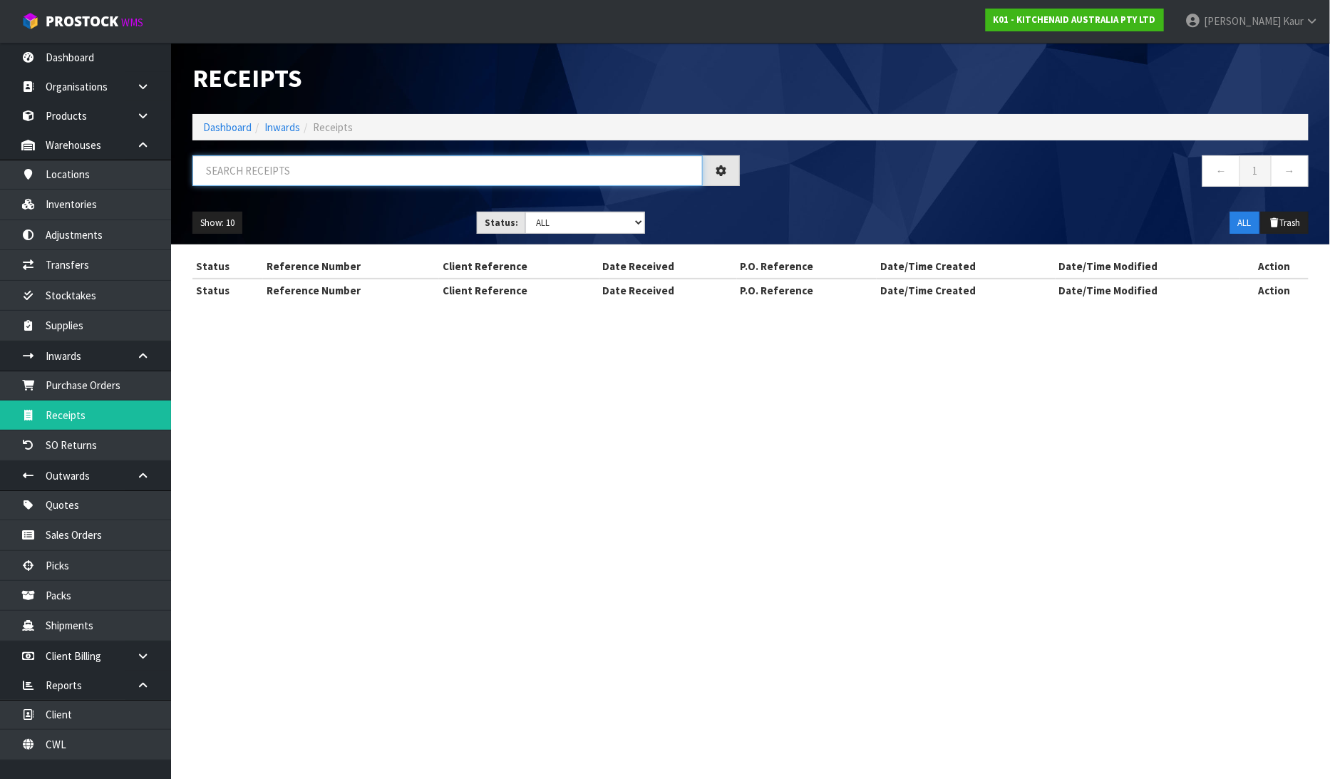
click at [286, 172] on input "text" at bounding box center [448, 170] width 511 height 31
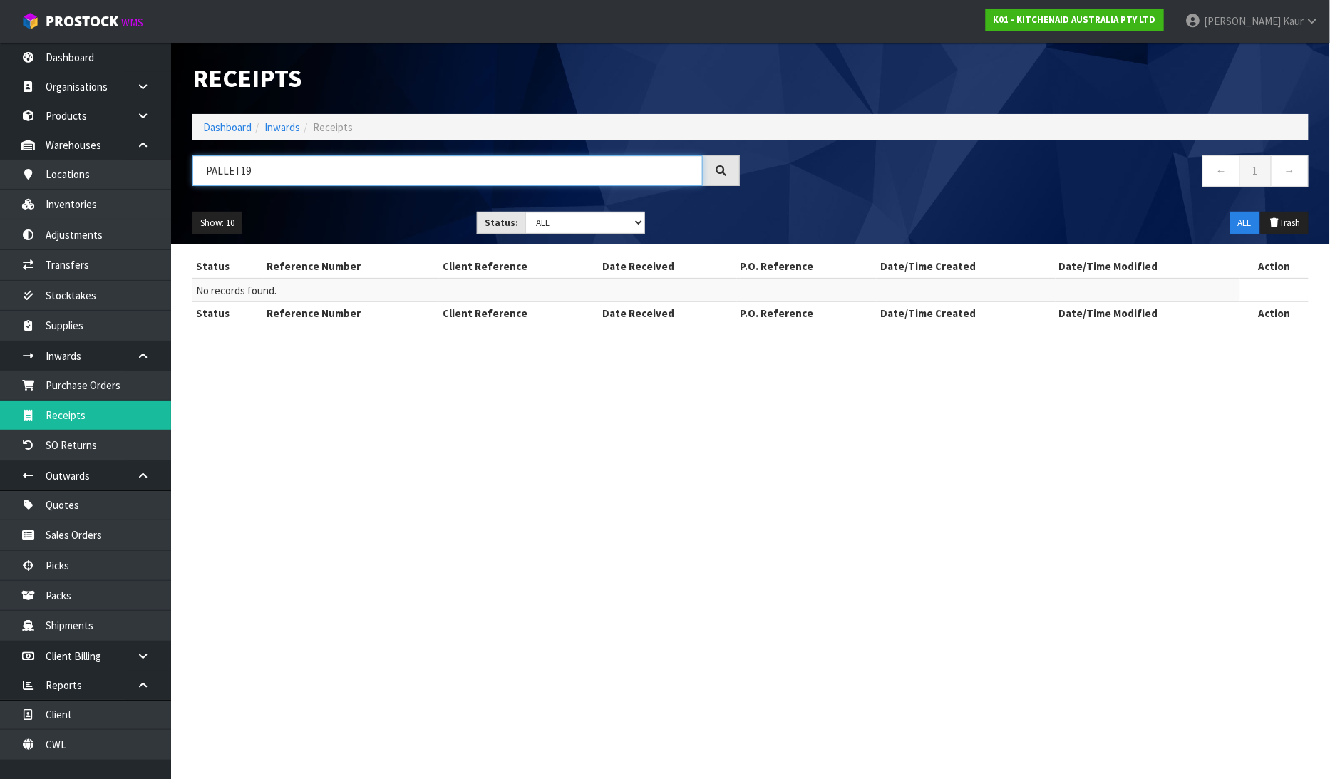
click at [243, 166] on input "PALLET19" at bounding box center [448, 170] width 511 height 31
click at [240, 168] on input "PALLET19" at bounding box center [448, 170] width 511 height 31
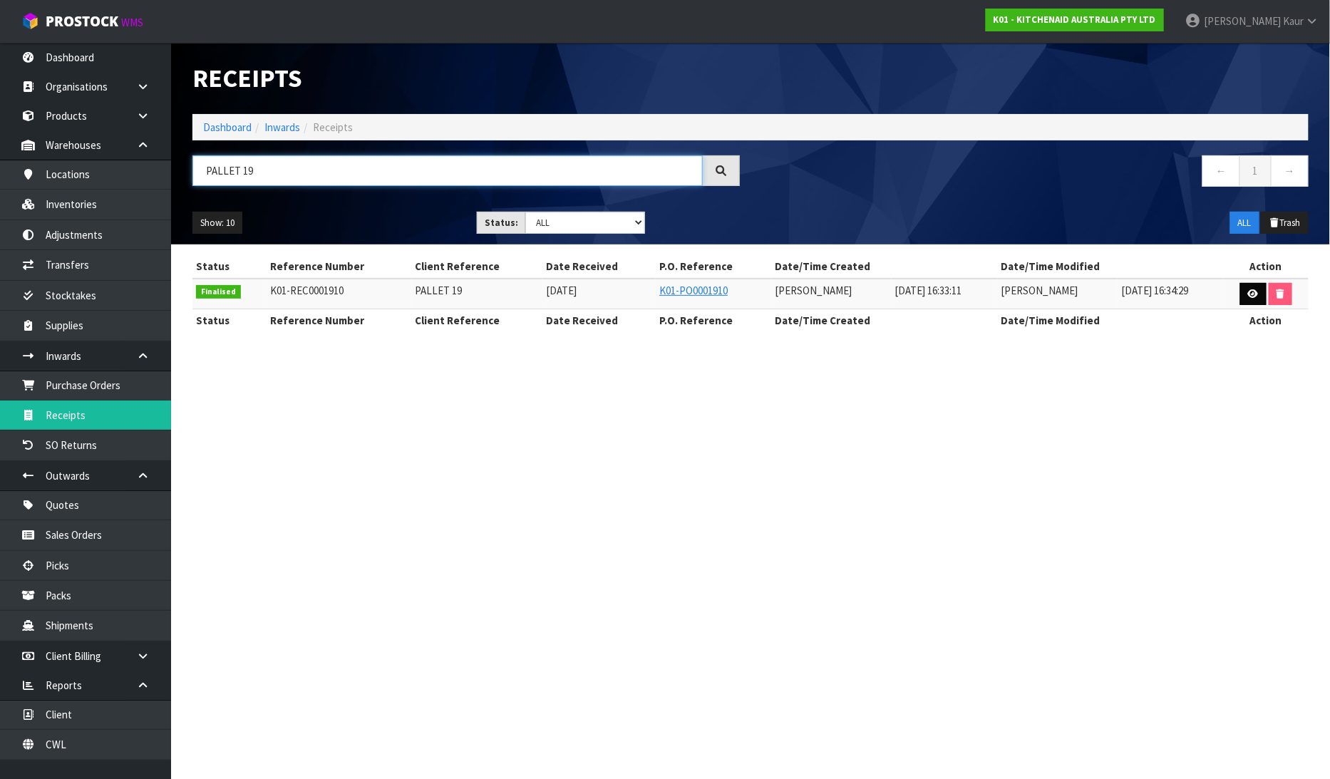
type input "PALLET 19"
click at [1257, 297] on icon at bounding box center [1253, 293] width 11 height 9
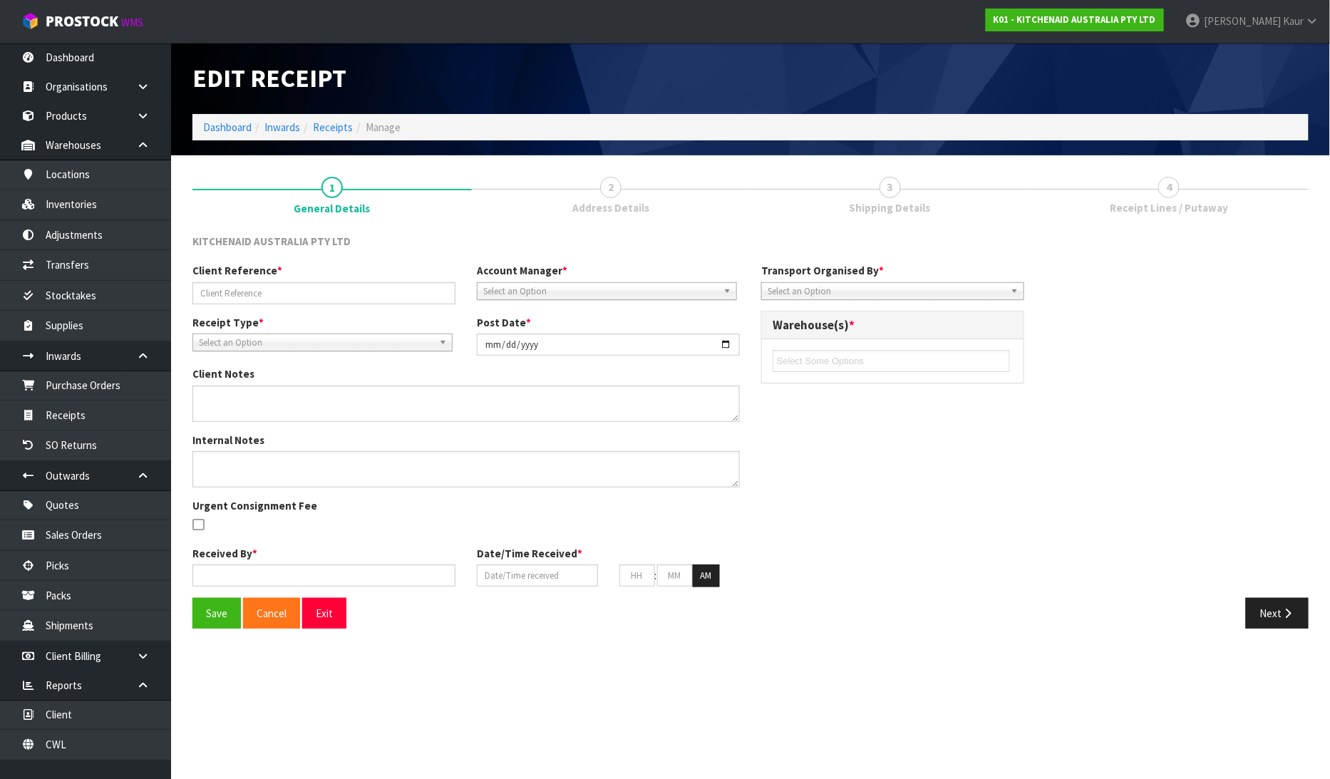
type input "PALLET 19"
type input "[DATE]"
type input "[PERSON_NAME]"
type input "[DATE]"
type input "04"
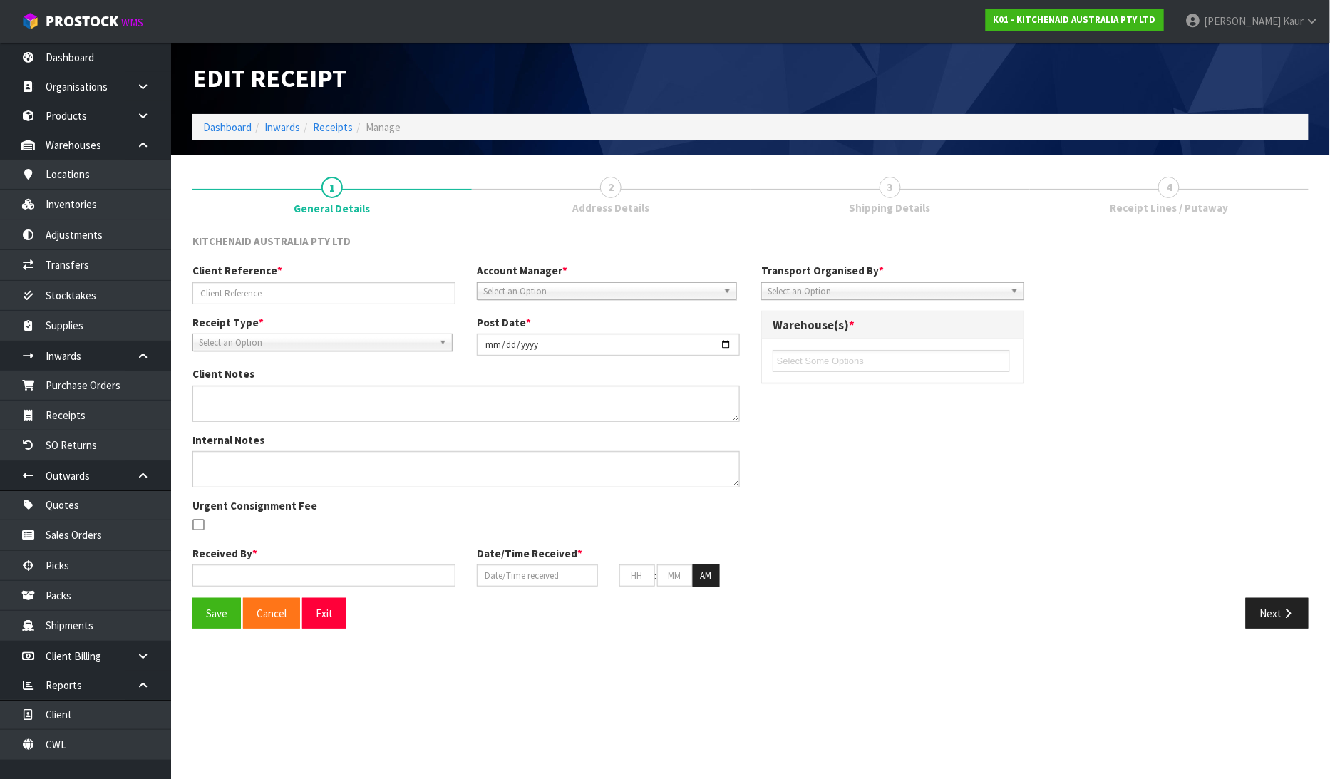
type input "33"
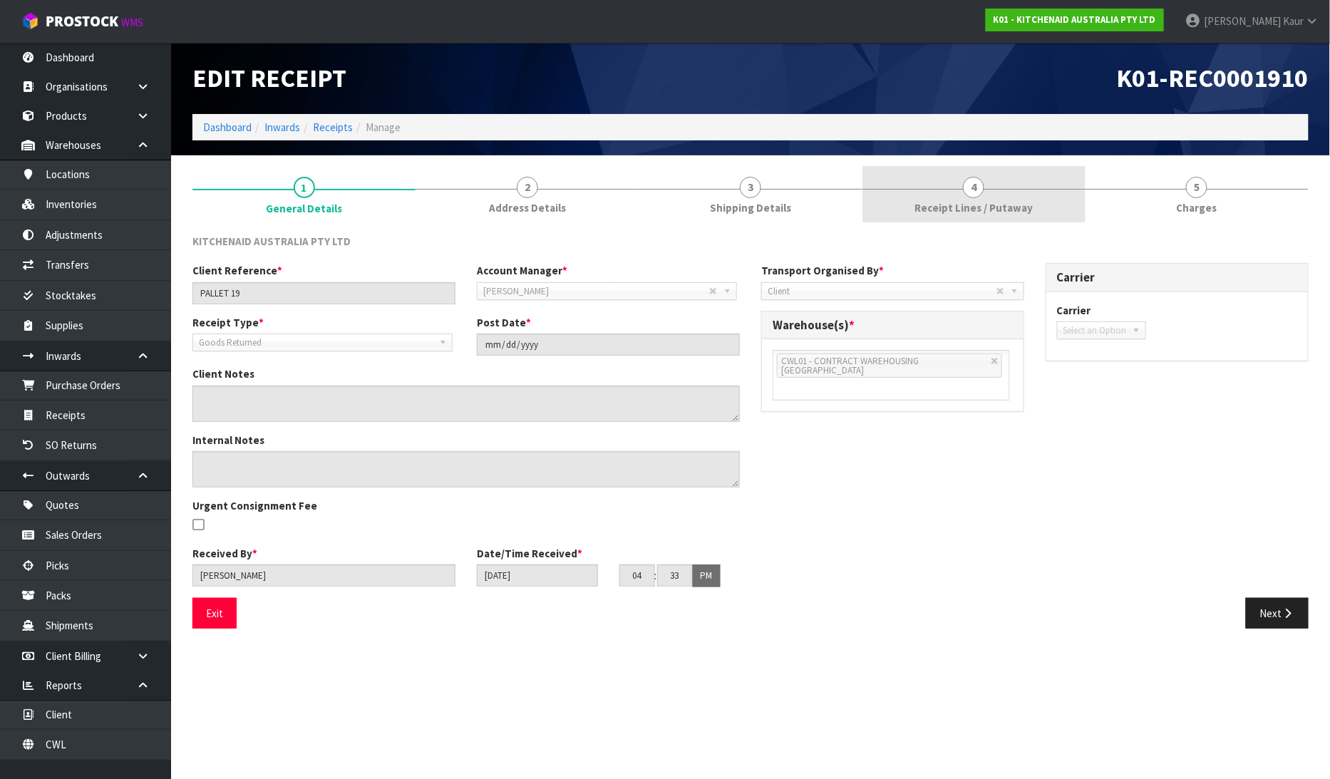
click at [990, 207] on span "Receipt Lines / Putaway" at bounding box center [974, 207] width 118 height 15
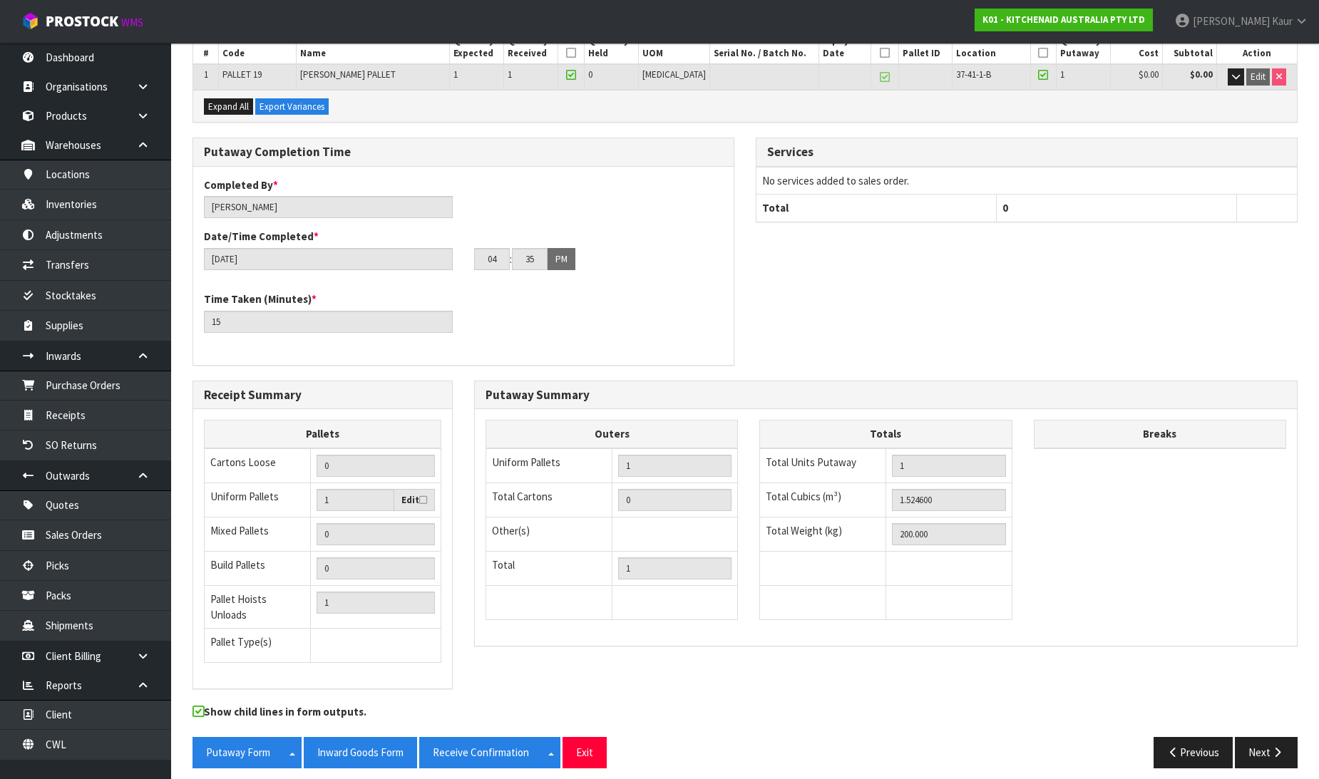
scroll to position [233, 0]
click at [1275, 747] on icon "button" at bounding box center [1278, 752] width 14 height 11
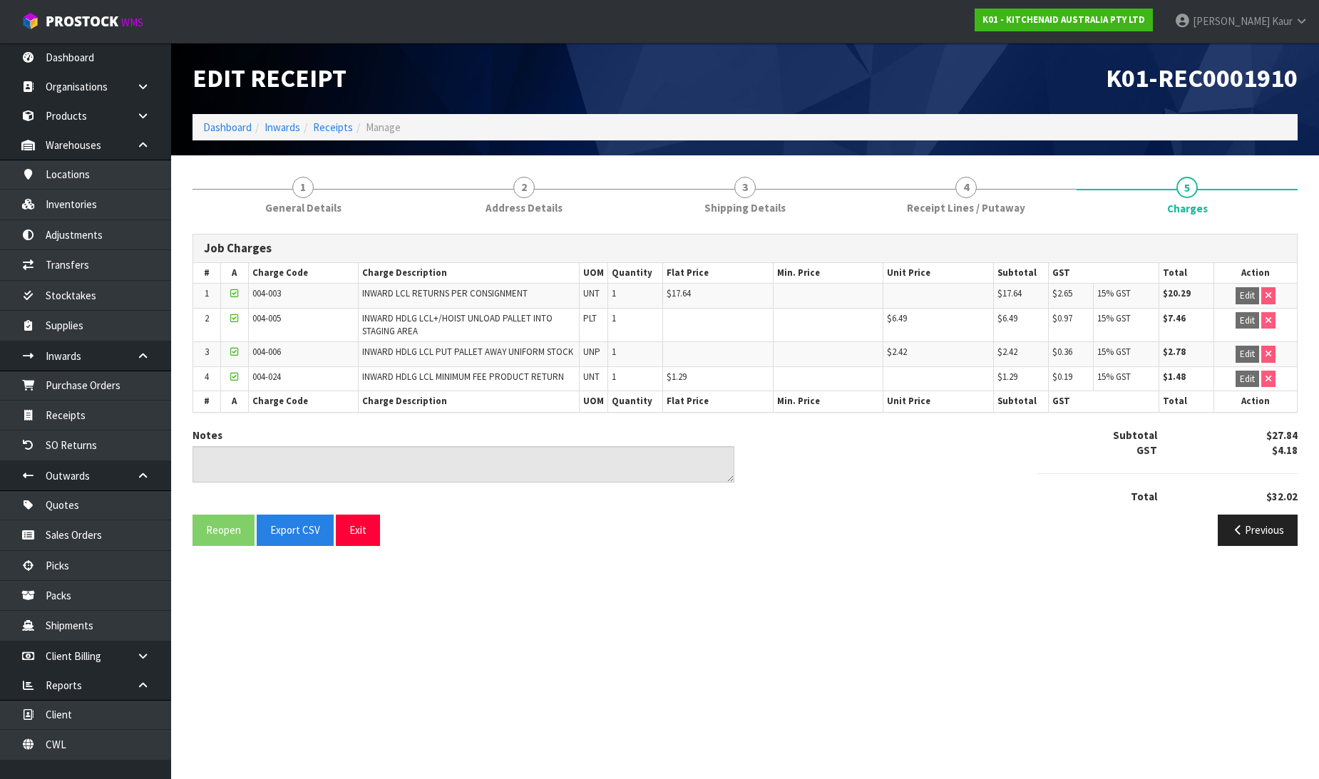
scroll to position [0, 0]
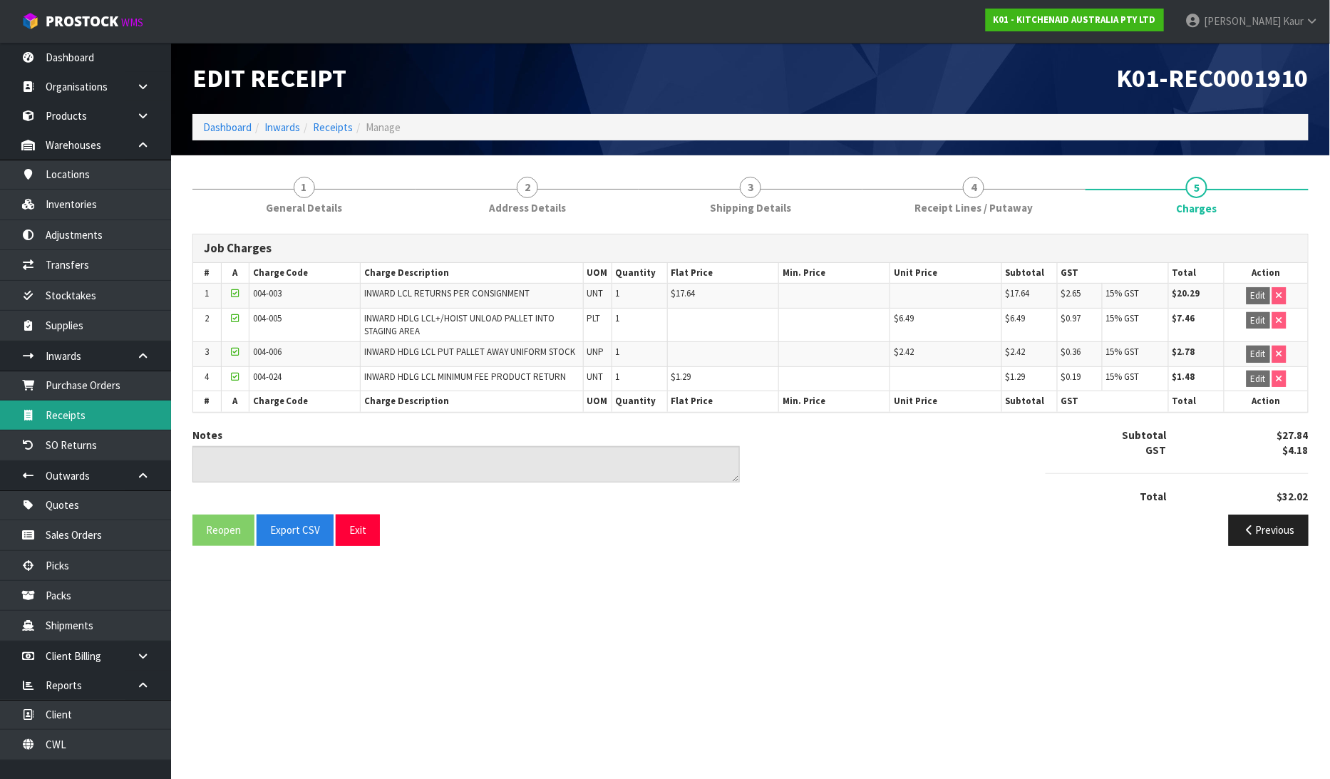
click at [102, 411] on link "Receipts" at bounding box center [85, 415] width 171 height 29
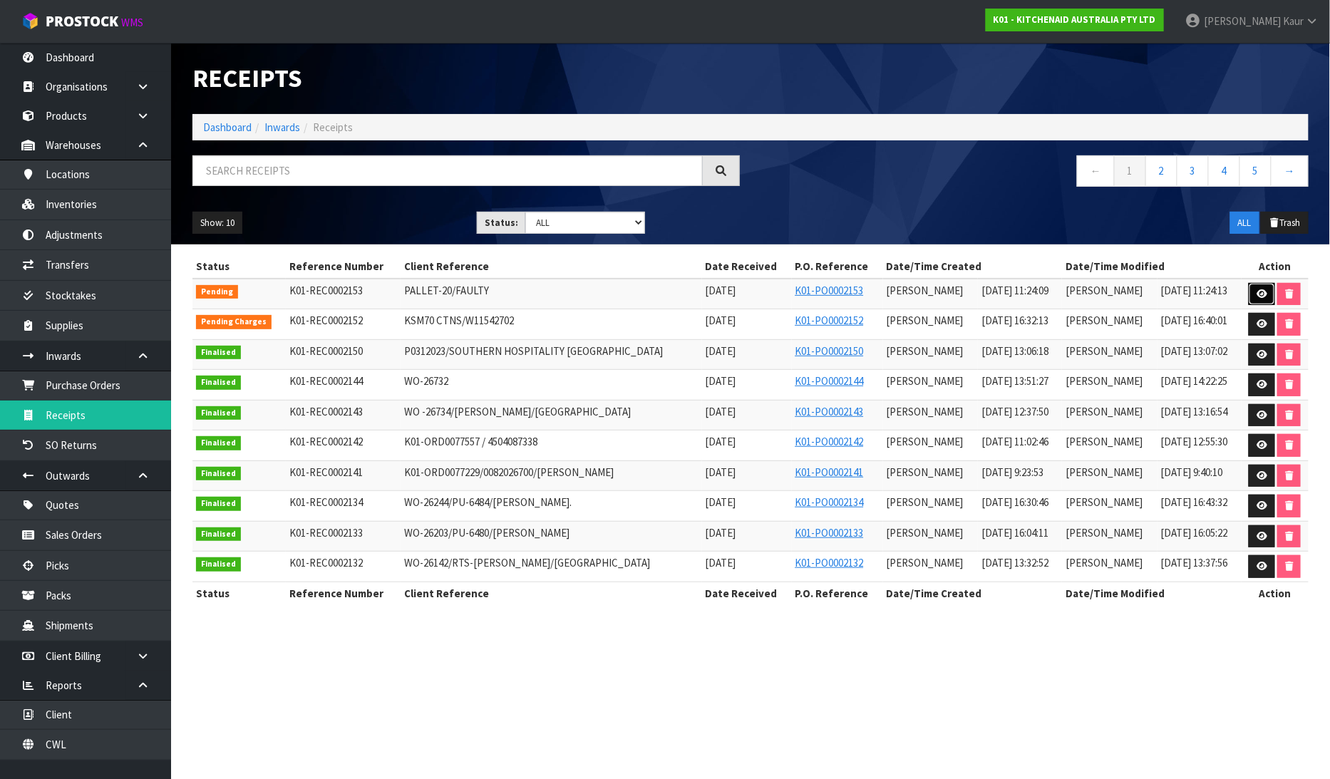
click at [1255, 297] on link at bounding box center [1262, 294] width 26 height 23
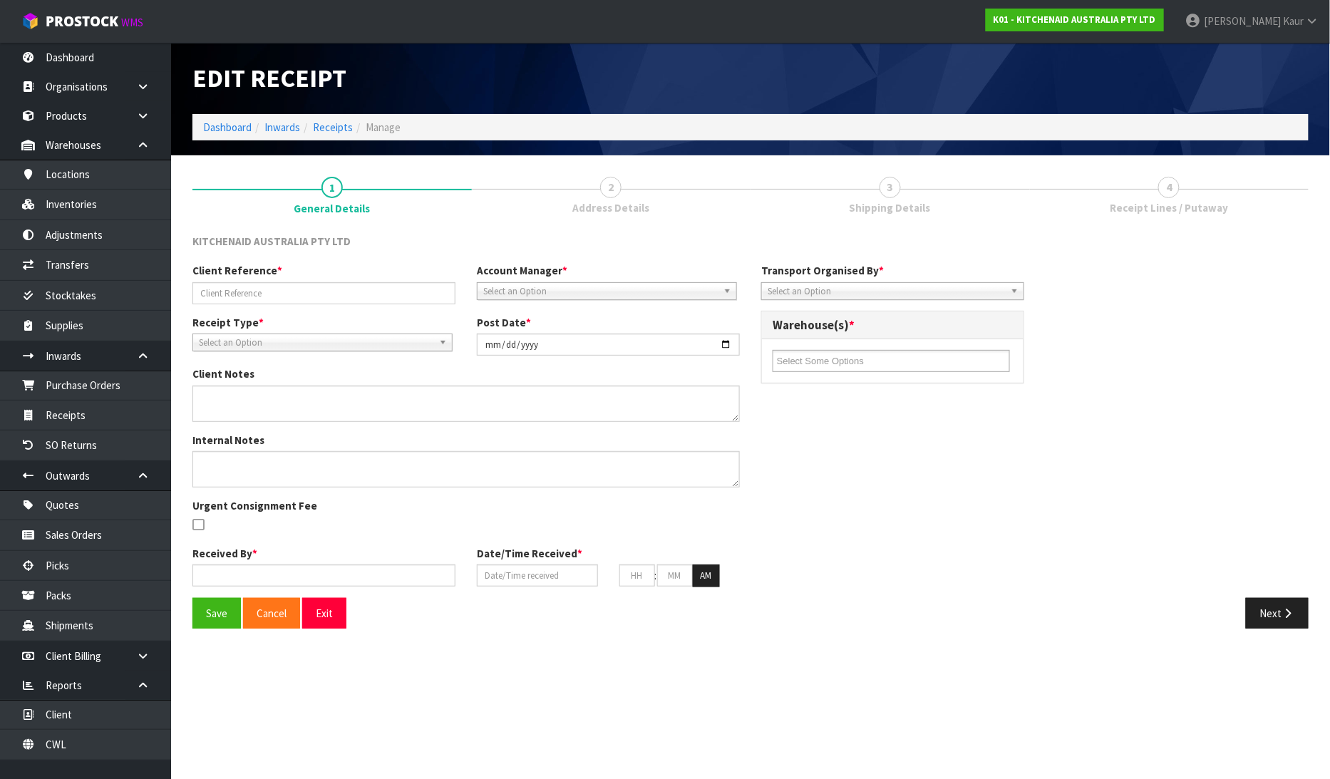
type input "PALLET-20/FAULTY"
type input "[DATE]"
type input "[PERSON_NAME]"
type input "[DATE]"
type input "11"
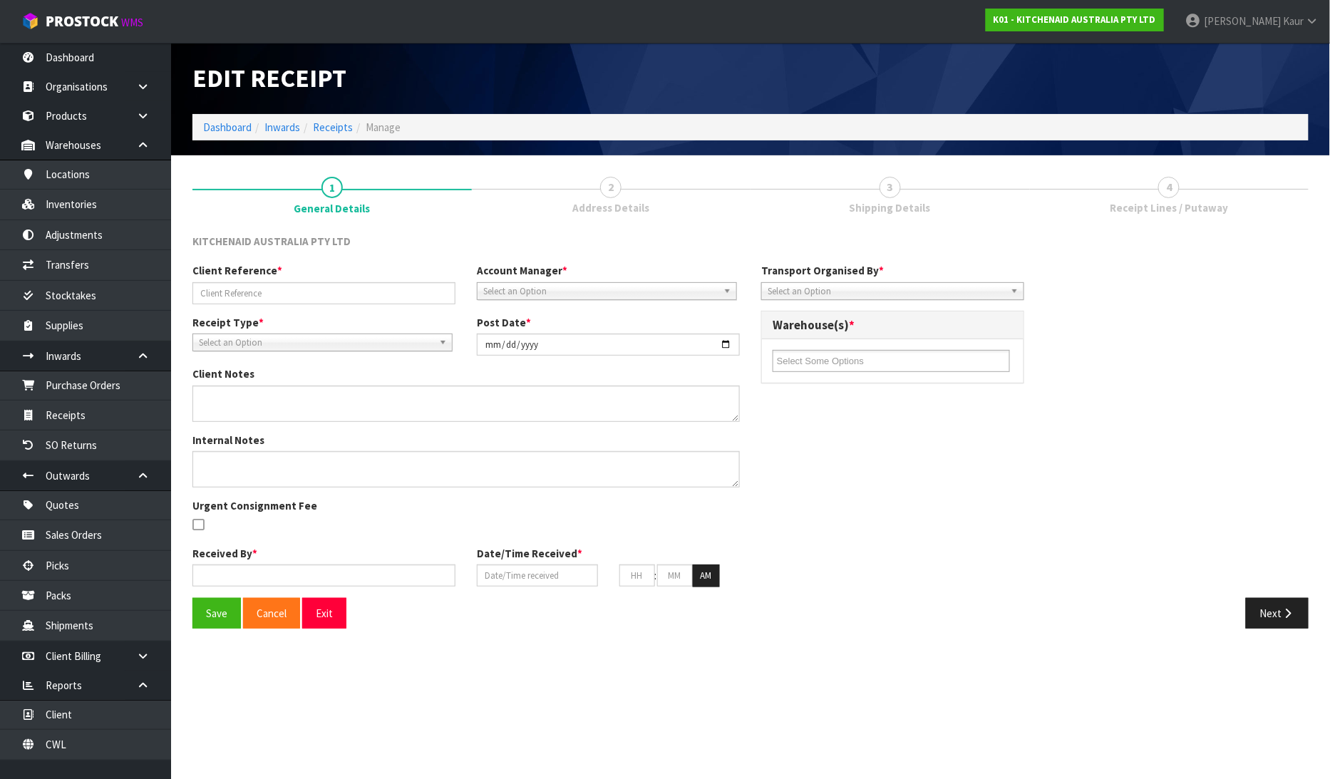
type input "24"
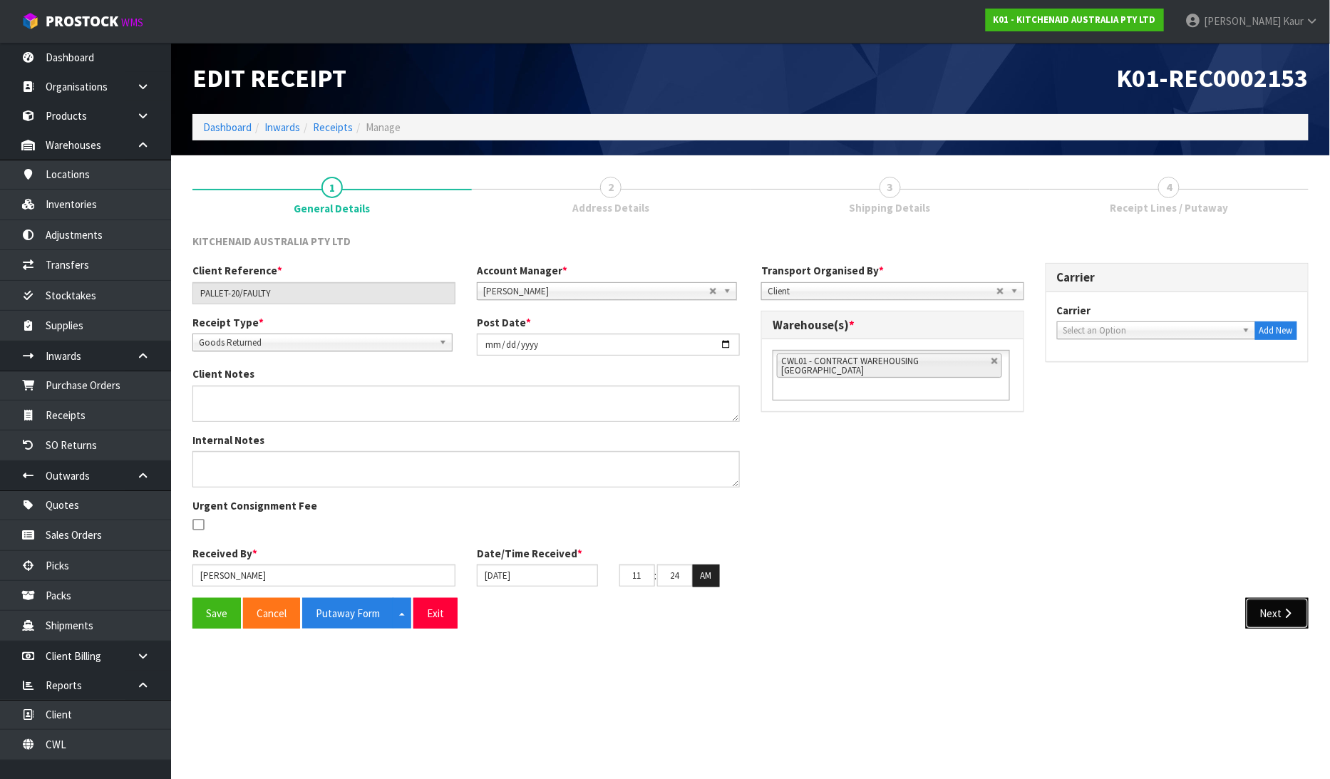
click at [1275, 604] on button "Next" at bounding box center [1277, 613] width 63 height 31
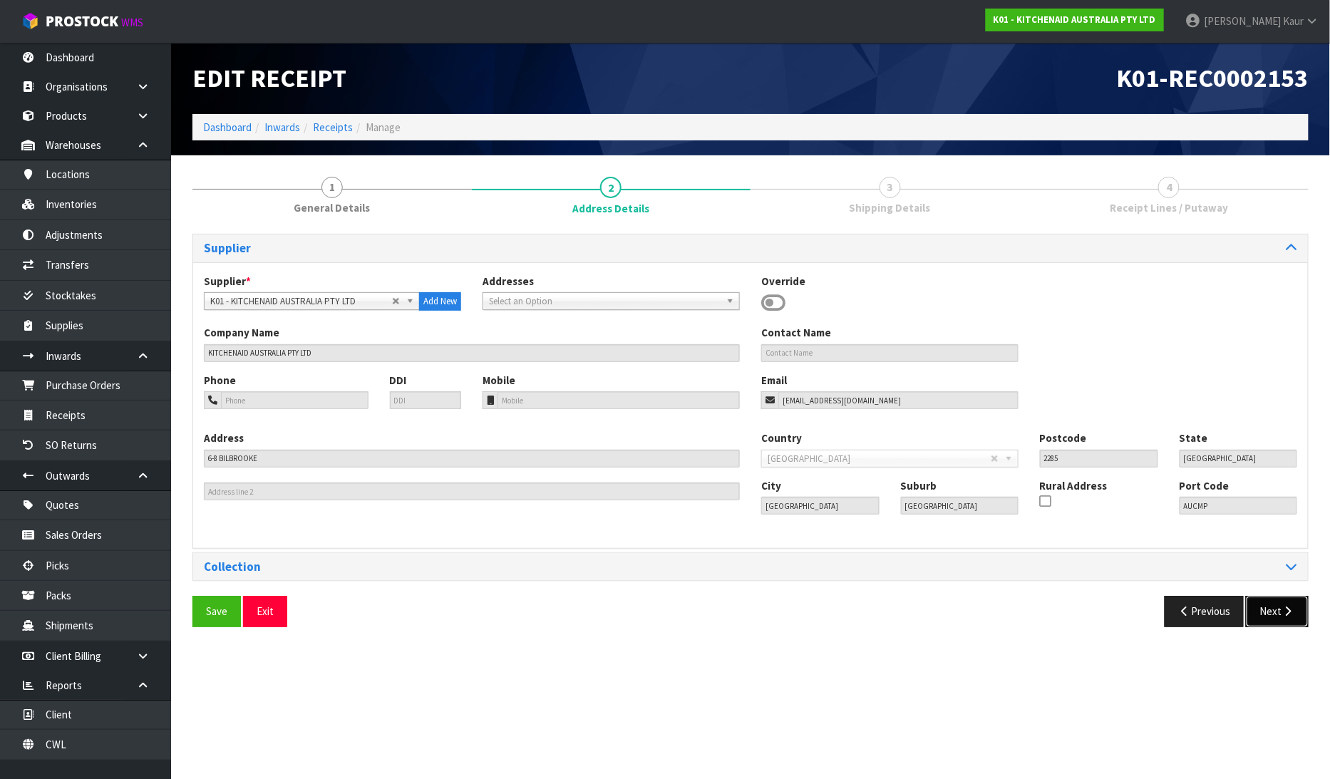
click at [1282, 611] on icon "button" at bounding box center [1289, 611] width 14 height 11
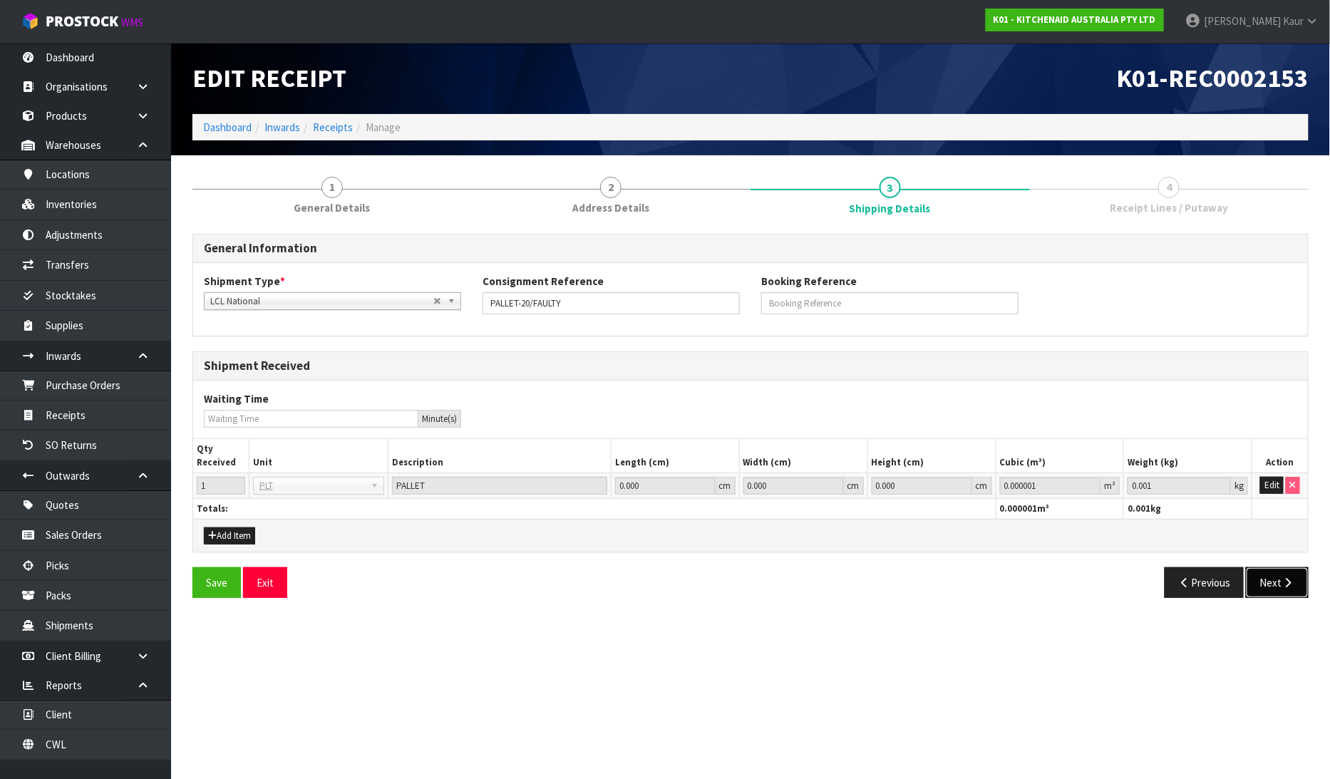
click at [1271, 578] on button "Next" at bounding box center [1277, 583] width 63 height 31
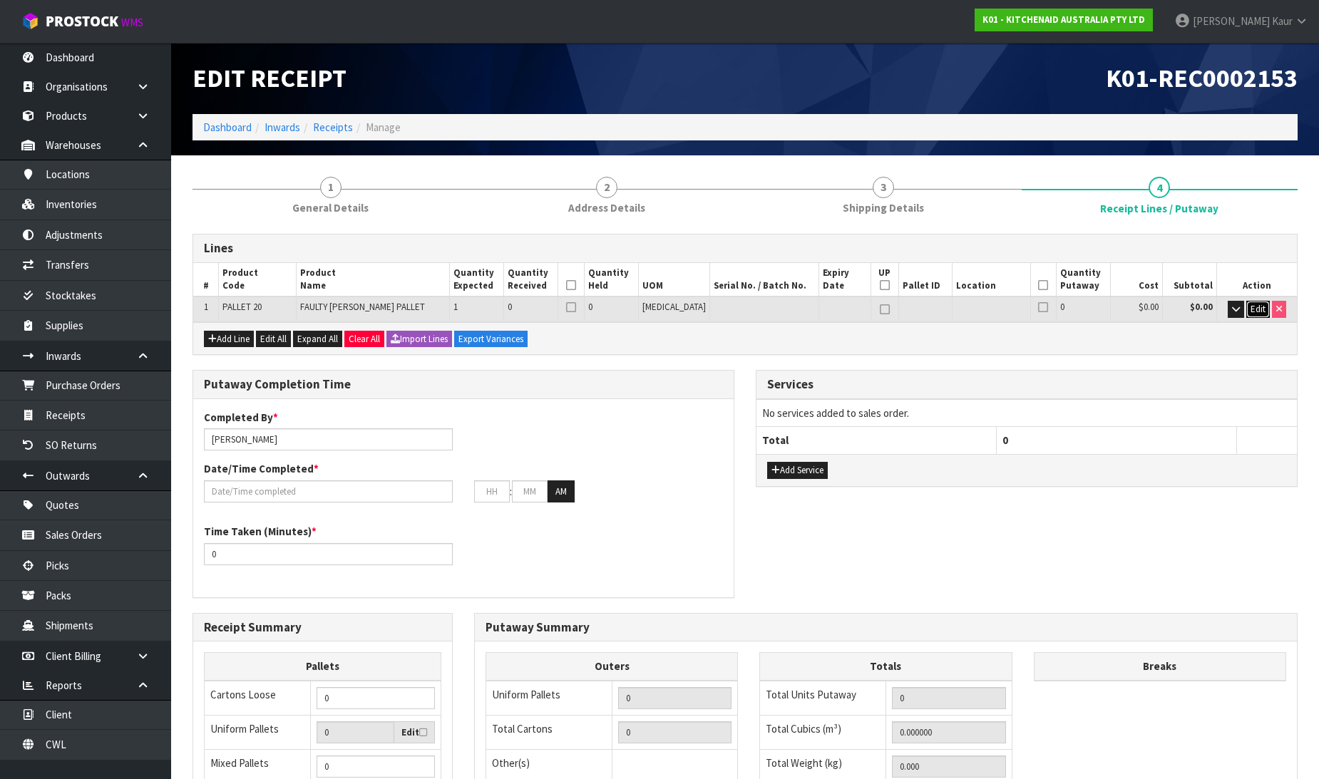
click at [1263, 307] on span "Edit" at bounding box center [1258, 309] width 15 height 12
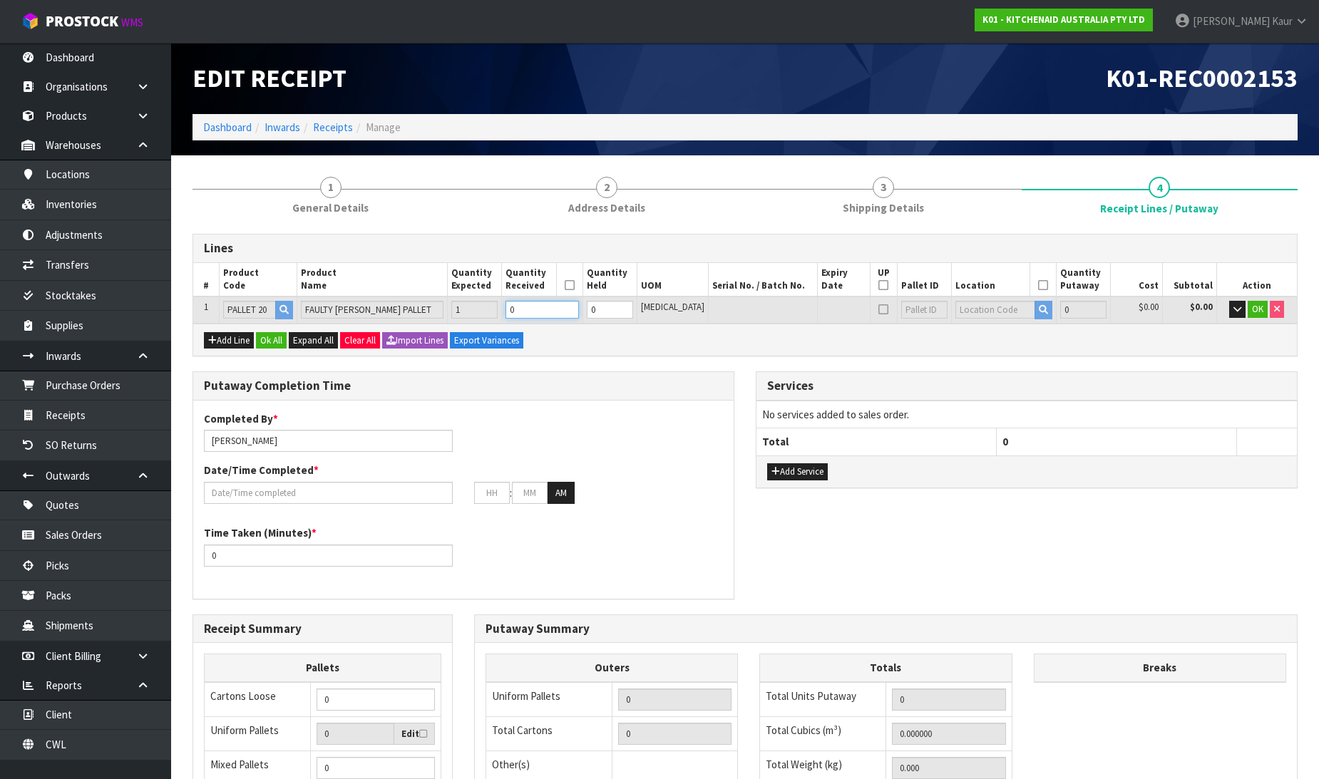
click at [552, 310] on input "0" at bounding box center [542, 310] width 73 height 18
type input "1"
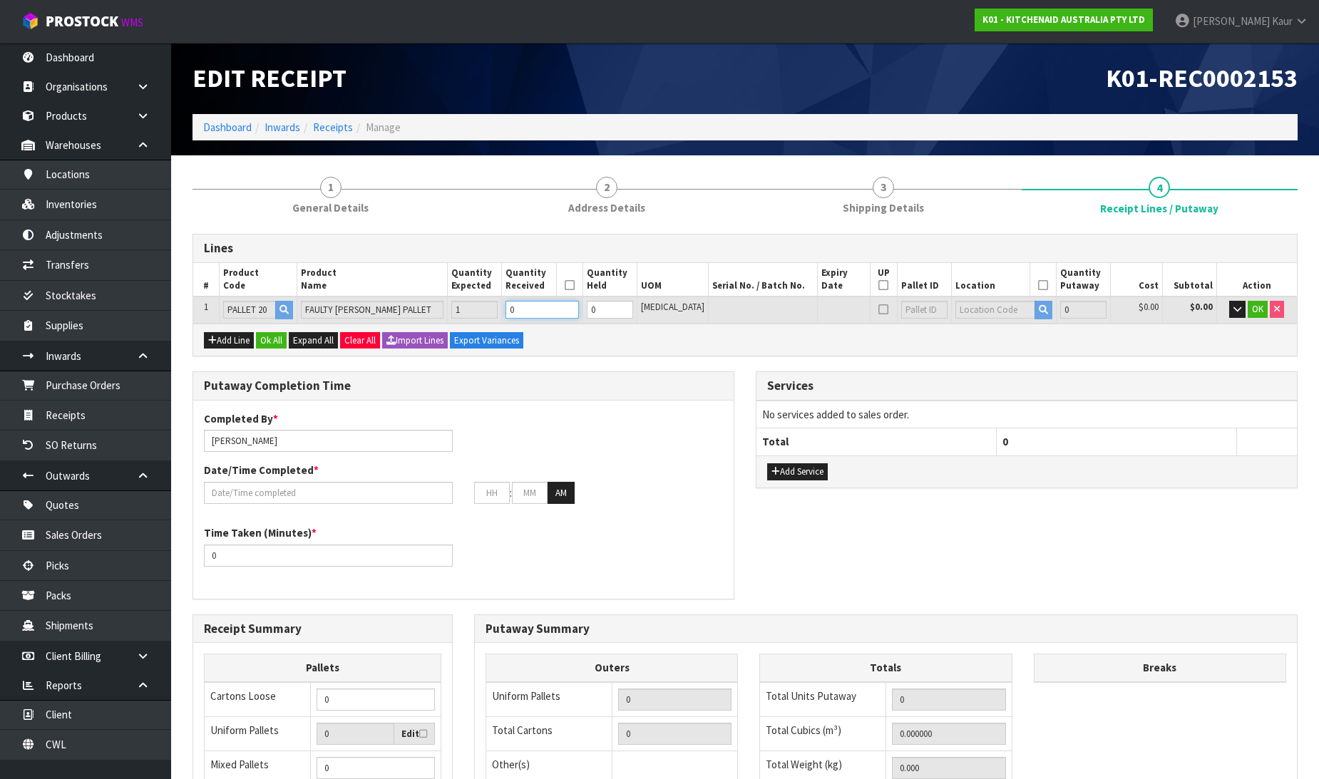
type input "1.5246"
type input "200"
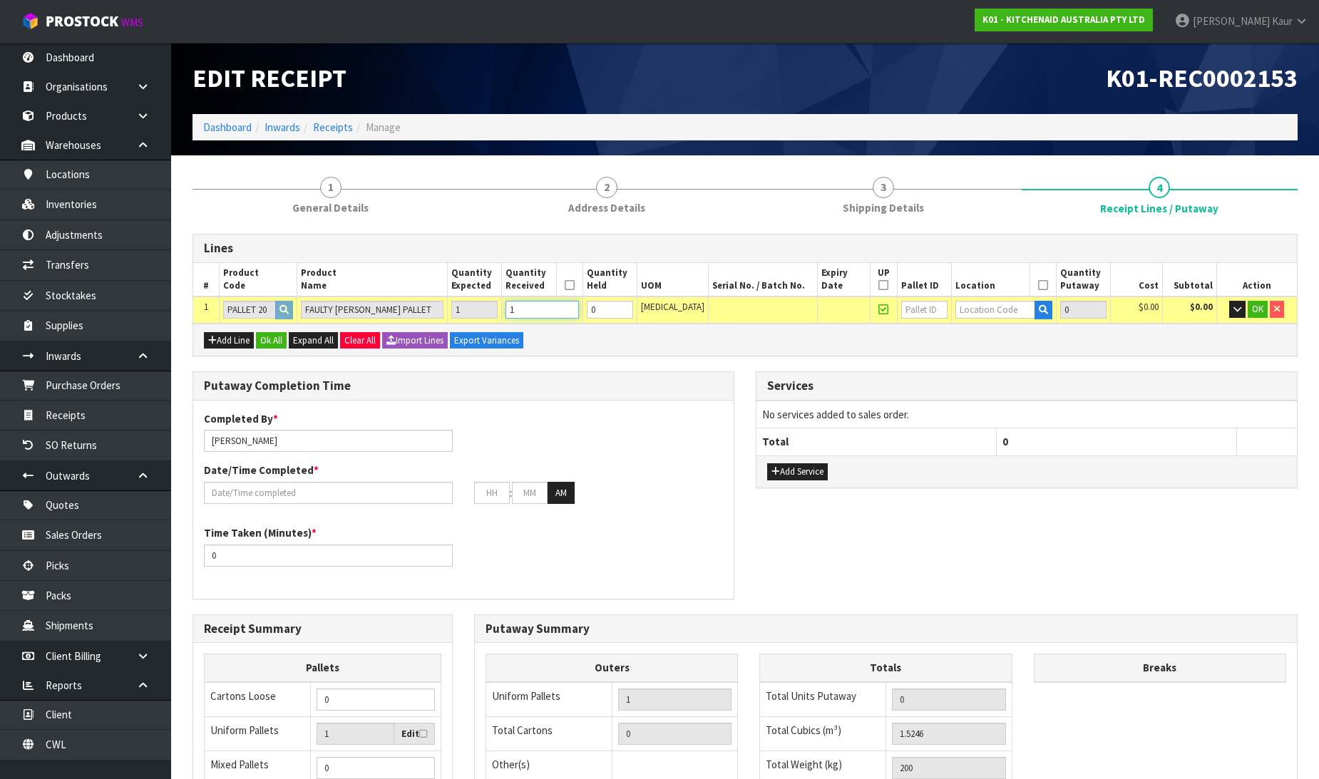
type input "1"
click at [960, 309] on input "text" at bounding box center [995, 310] width 80 height 18
type input "51-07"
click at [992, 339] on link "51-07 -1-A" at bounding box center [999, 333] width 113 height 19
type input "1"
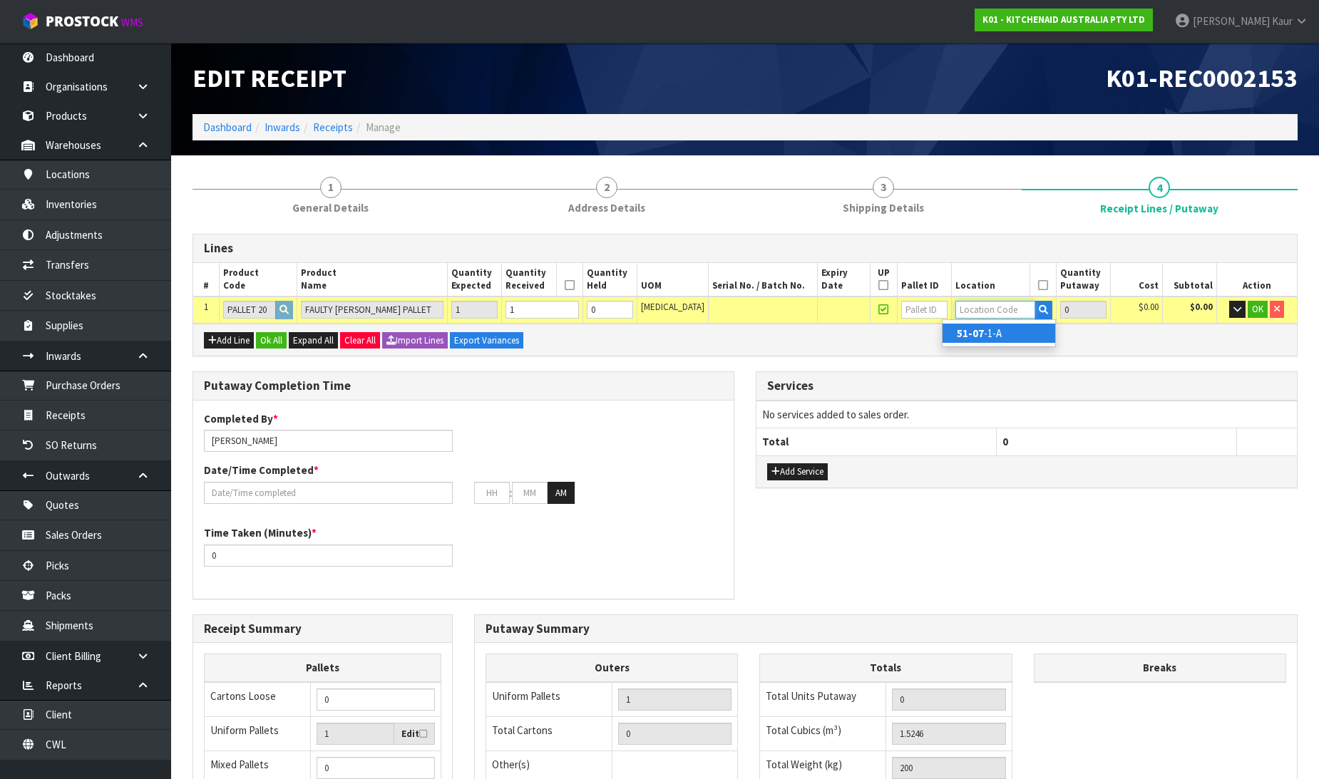
type input "51-07-1-A"
type input "1"
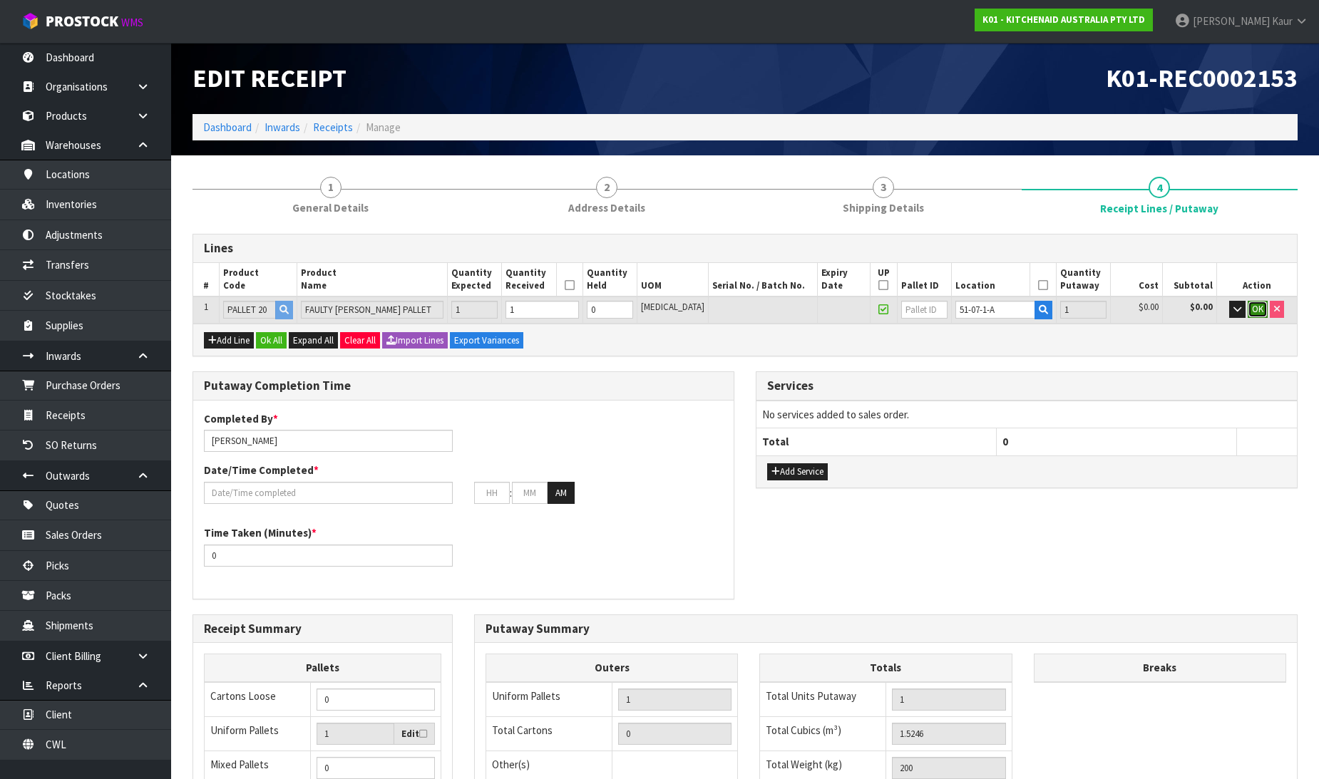
click at [1255, 304] on span "OK" at bounding box center [1257, 309] width 11 height 12
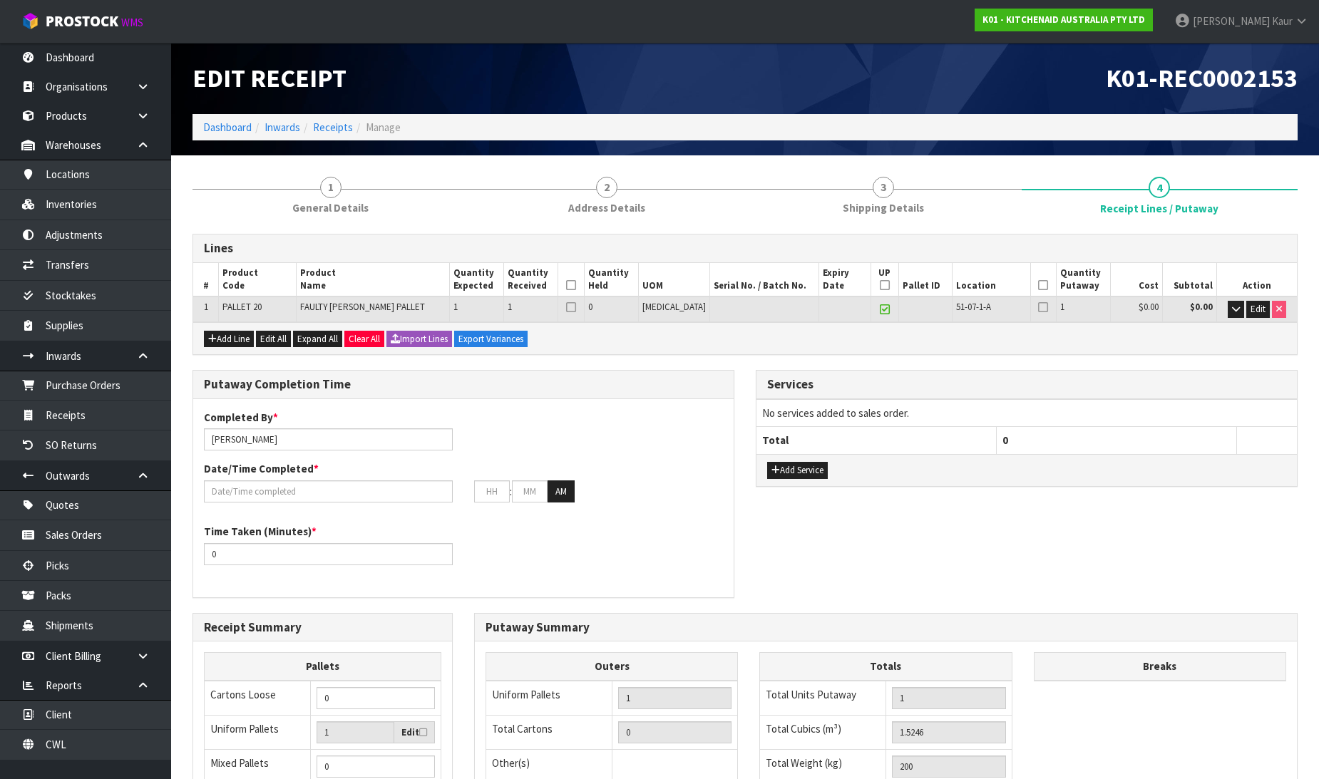
click at [576, 285] on icon at bounding box center [571, 285] width 10 height 1
click at [880, 285] on icon at bounding box center [885, 285] width 10 height 1
click at [1038, 286] on icon at bounding box center [1043, 285] width 10 height 1
click at [262, 498] on input "text" at bounding box center [328, 492] width 249 height 22
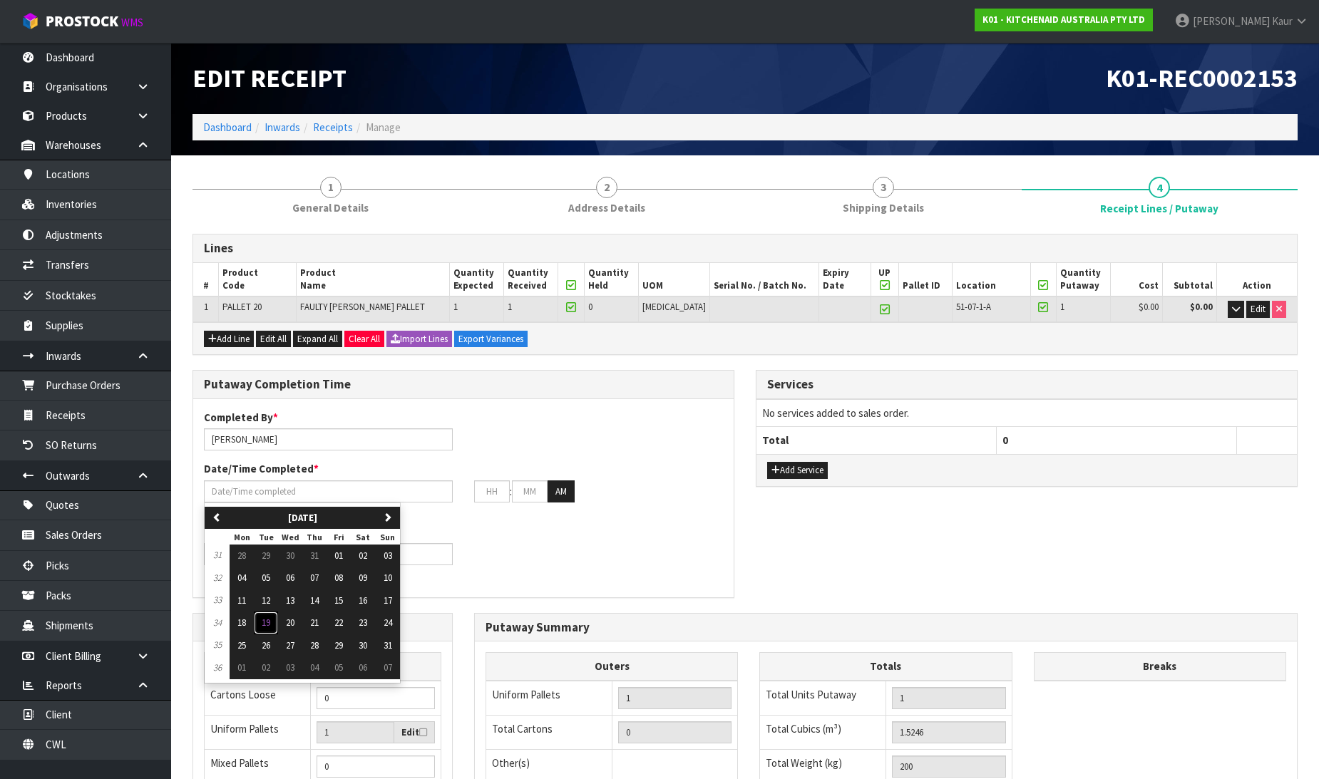
click at [269, 625] on span "19" at bounding box center [266, 623] width 9 height 12
type input "[DATE]"
type input "12"
type input "00"
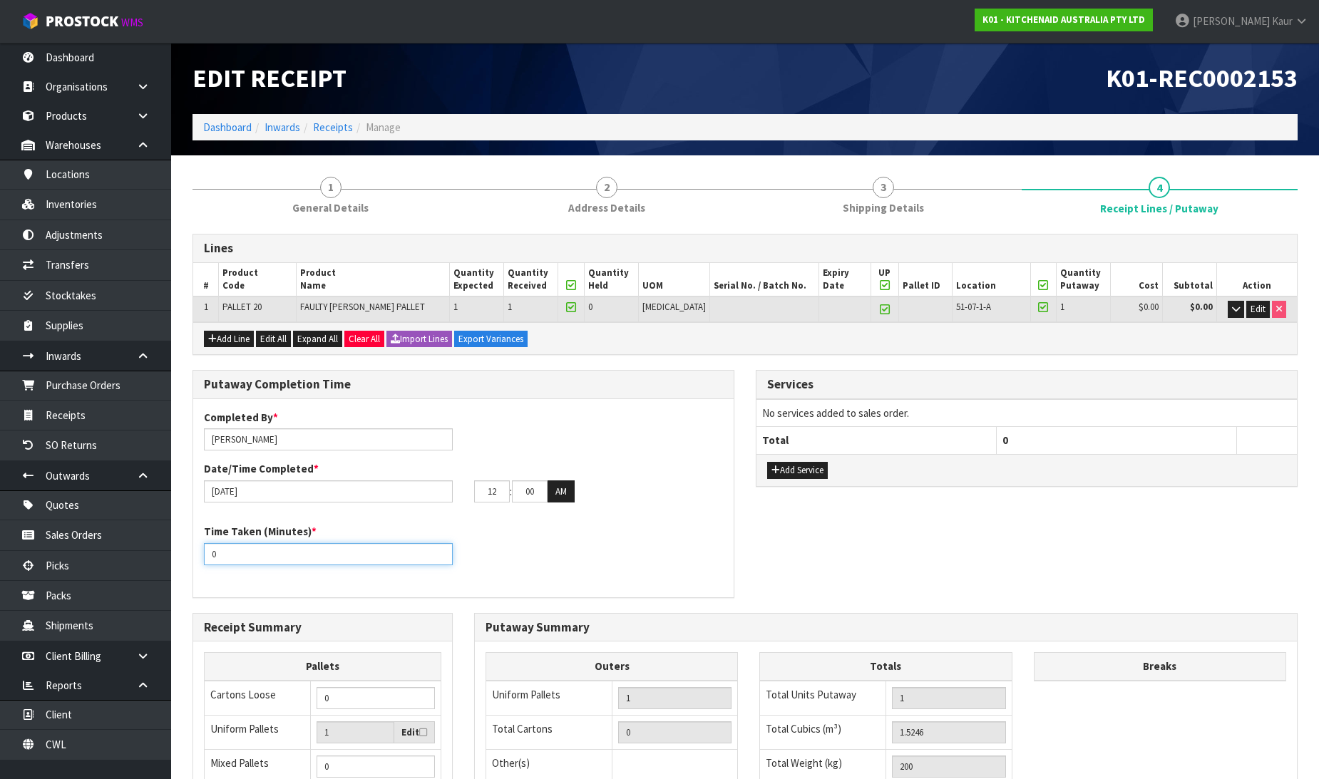
drag, startPoint x: 234, startPoint y: 558, endPoint x: 186, endPoint y: 557, distance: 47.8
click at [186, 557] on div "Putaway Completion Time Completed By * [PERSON_NAME] Date/Time Completed * [DAT…" at bounding box center [463, 491] width 563 height 242
type input "10"
drag, startPoint x: 501, startPoint y: 498, endPoint x: 471, endPoint y: 497, distance: 30.0
click at [471, 497] on div "12 : 00 : 00 AM" at bounding box center [598, 492] width 270 height 23
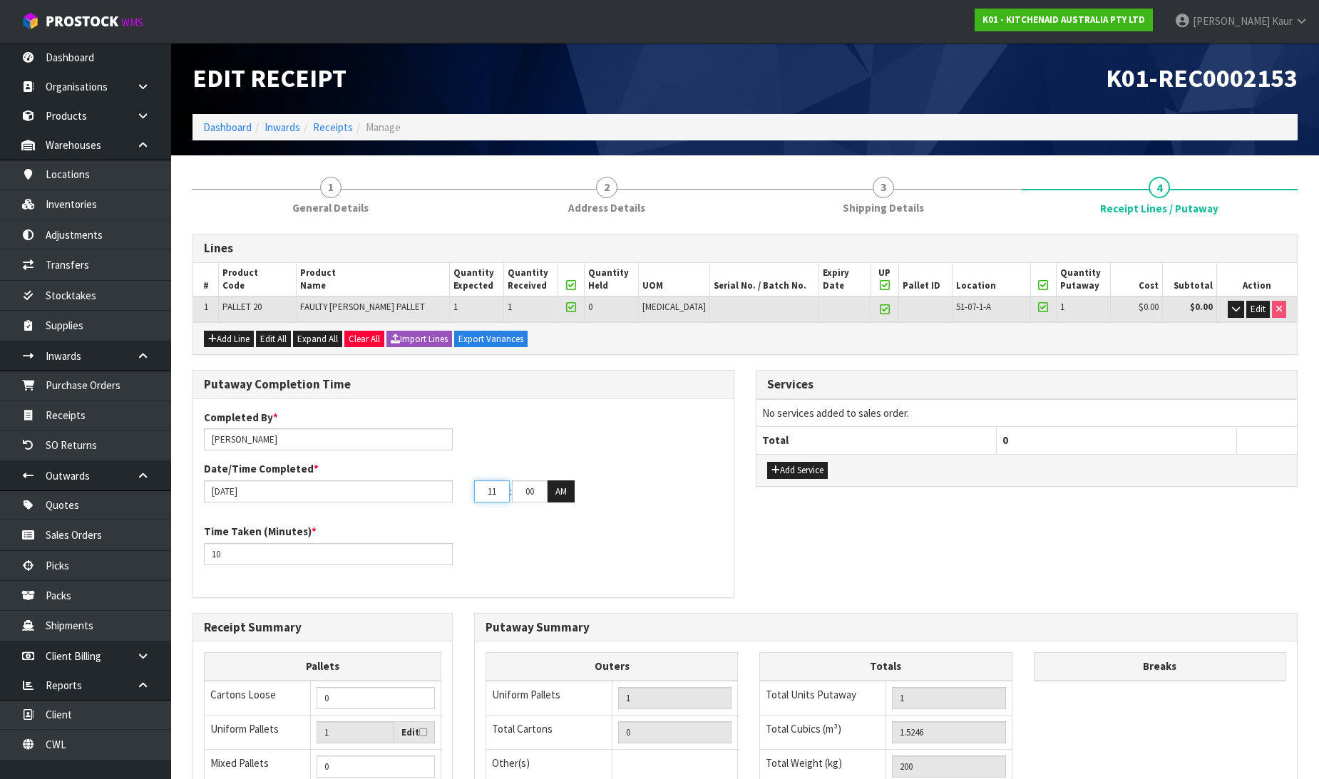
type input "11"
drag, startPoint x: 529, startPoint y: 497, endPoint x: 512, endPoint y: 497, distance: 17.1
click at [512, 497] on input "00" at bounding box center [530, 492] width 36 height 22
type input "25"
click at [537, 544] on div "Time Taken (Minutes) * 10" at bounding box center [463, 549] width 540 height 51
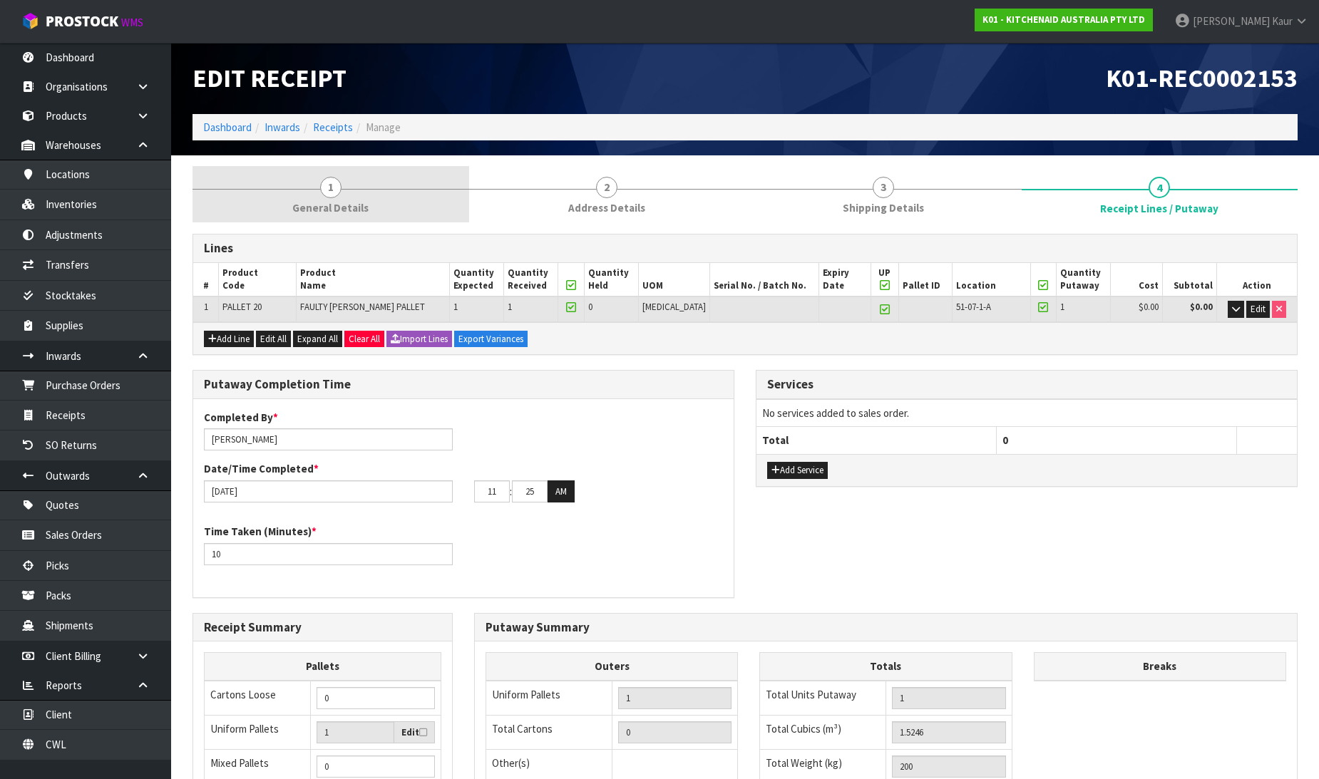
click at [321, 193] on link "1 General Details" at bounding box center [331, 194] width 277 height 56
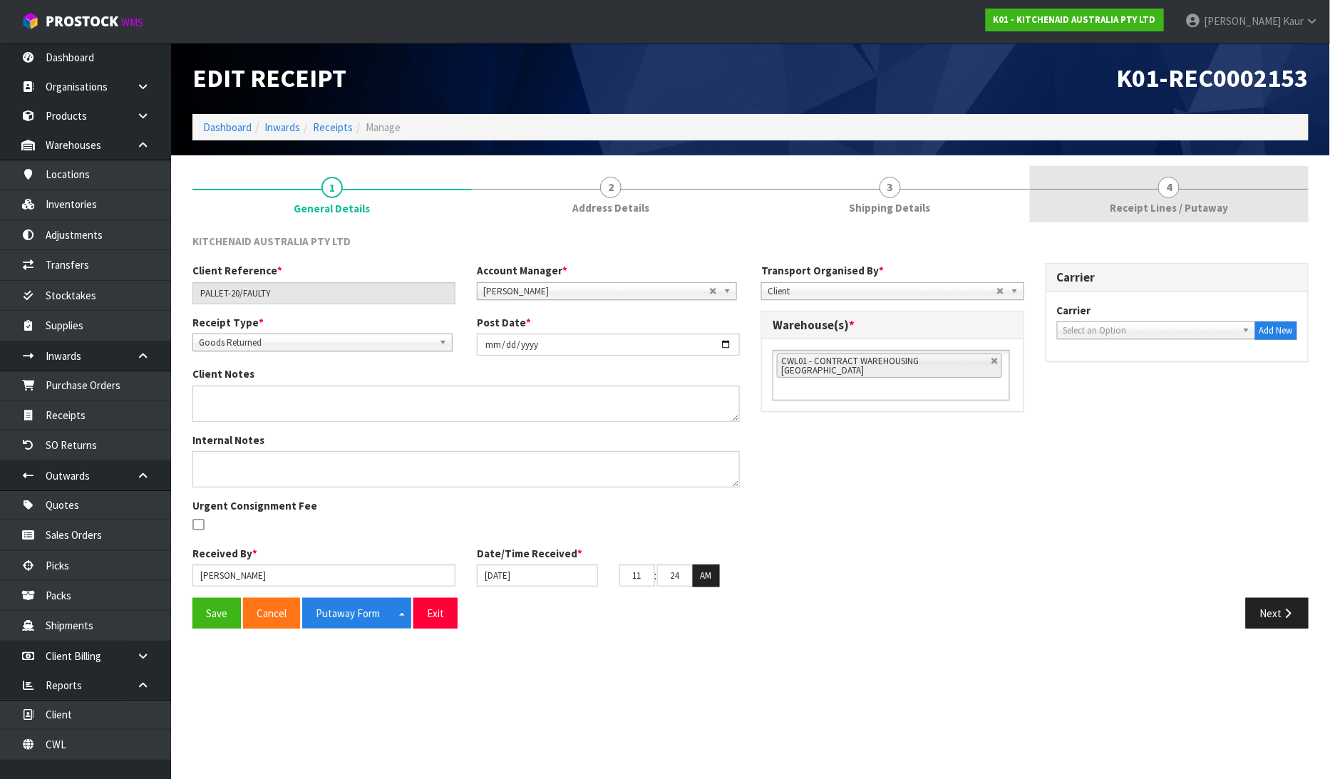
click at [1173, 203] on span "Receipt Lines / Putaway" at bounding box center [1169, 207] width 118 height 15
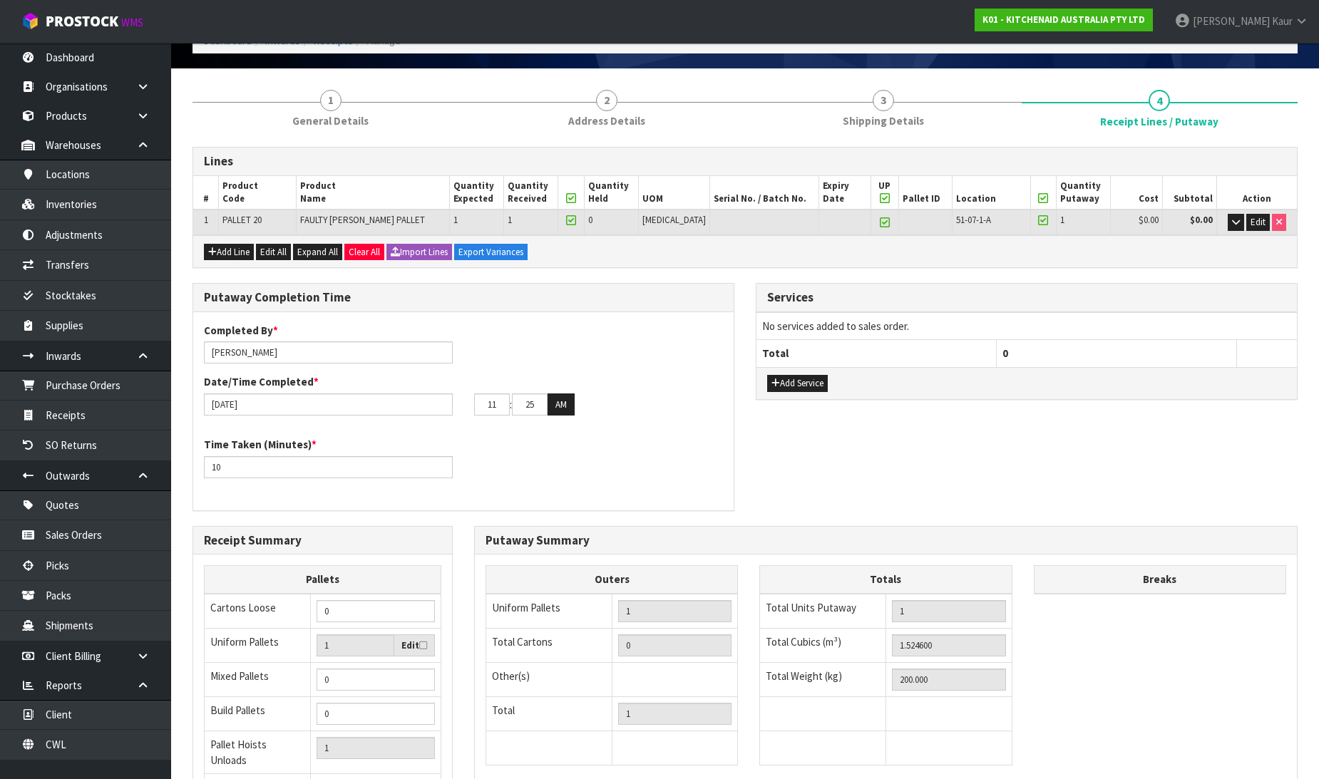
scroll to position [233, 0]
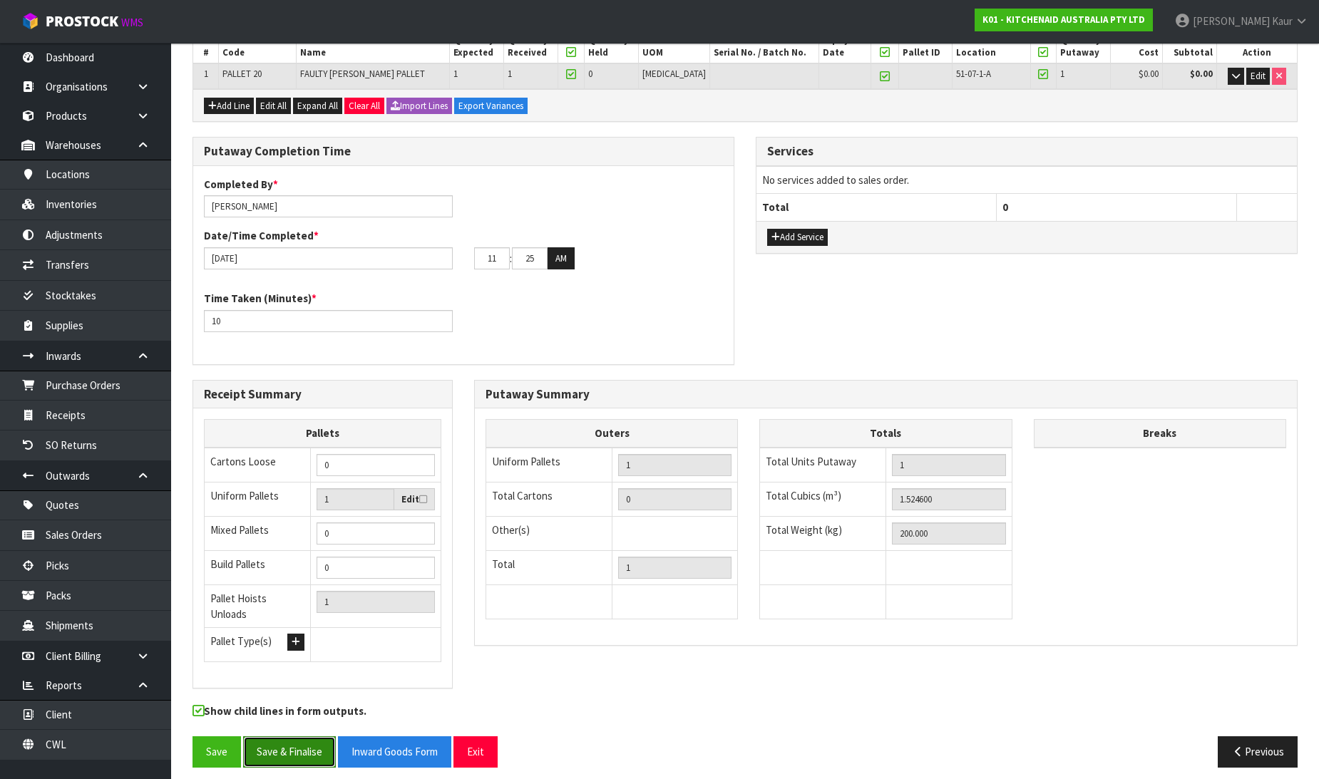
click at [303, 747] on button "Save & Finalise" at bounding box center [289, 752] width 93 height 31
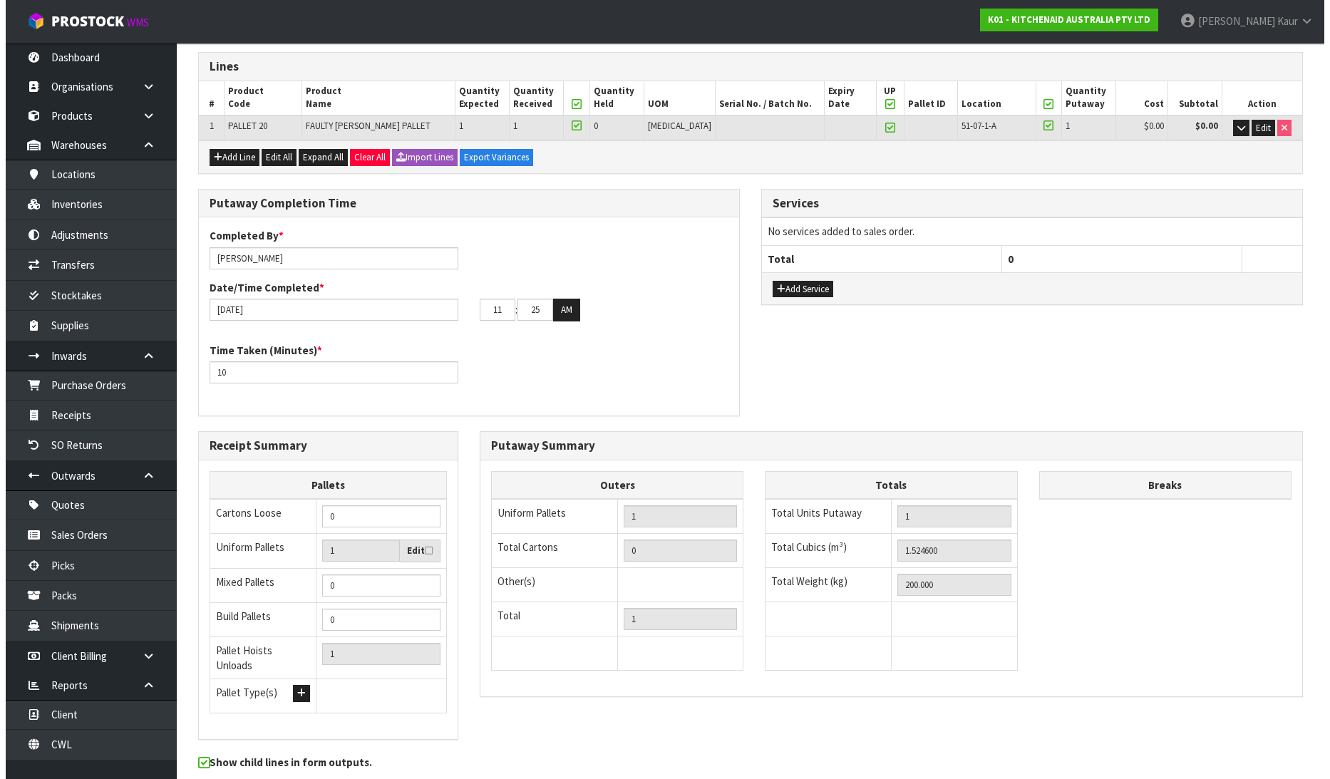
scroll to position [0, 0]
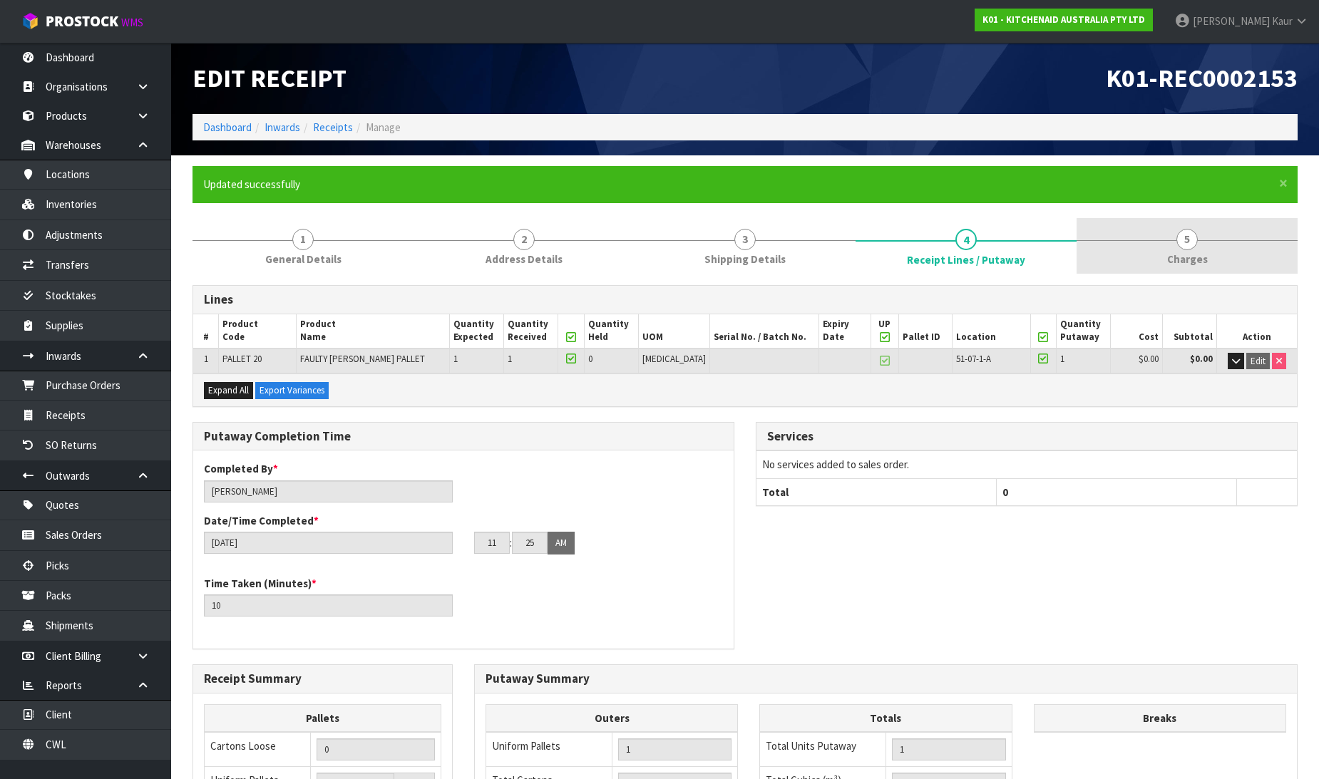
click at [1192, 247] on span "5" at bounding box center [1186, 239] width 21 height 21
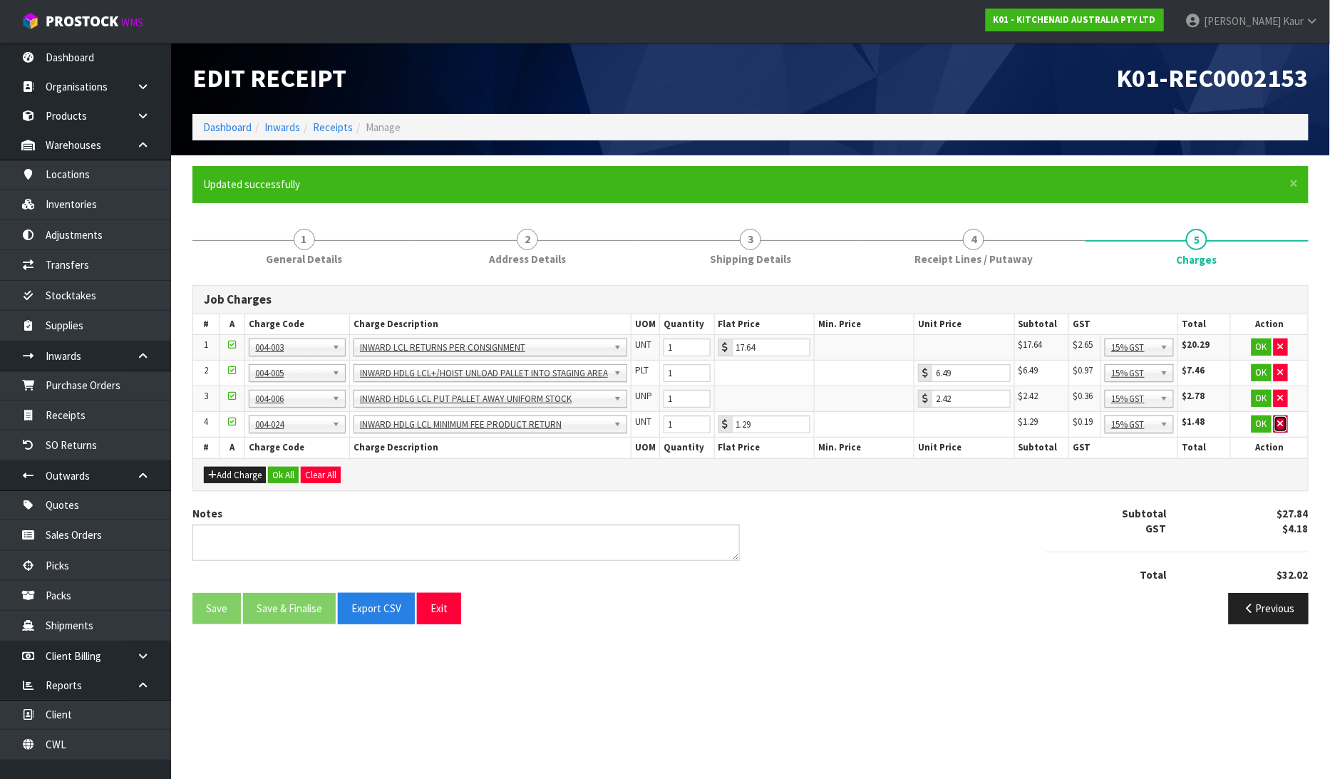
click at [1286, 424] on button "button" at bounding box center [1281, 424] width 14 height 17
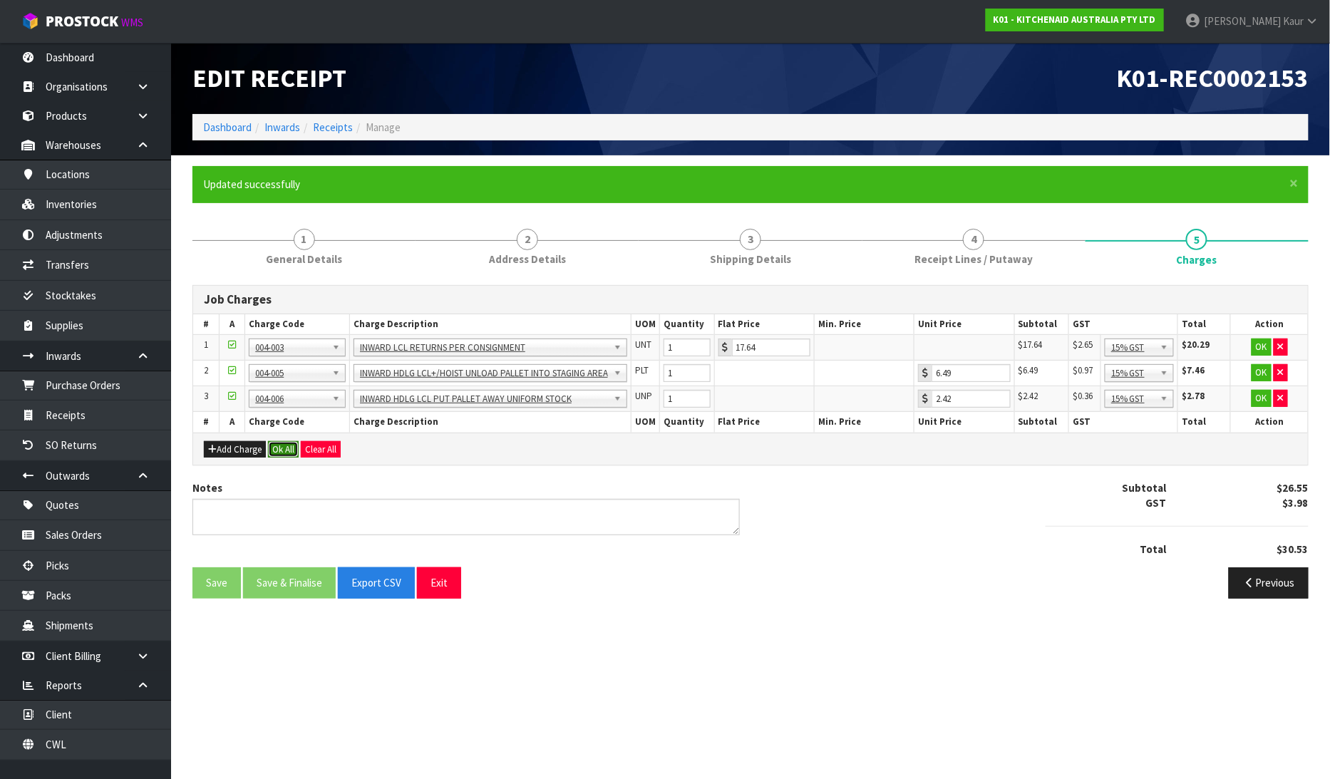
click at [281, 445] on button "Ok All" at bounding box center [283, 449] width 31 height 17
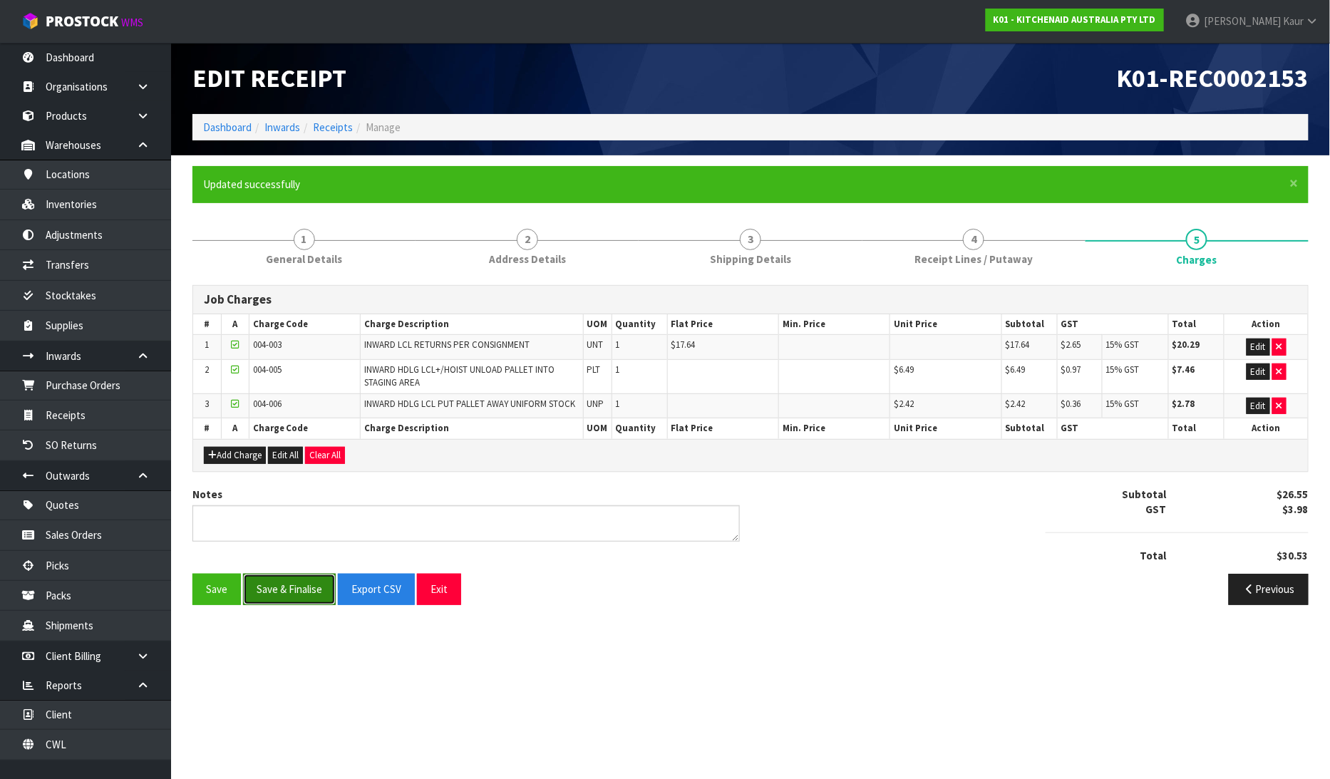
click at [294, 595] on button "Save & Finalise" at bounding box center [289, 589] width 93 height 31
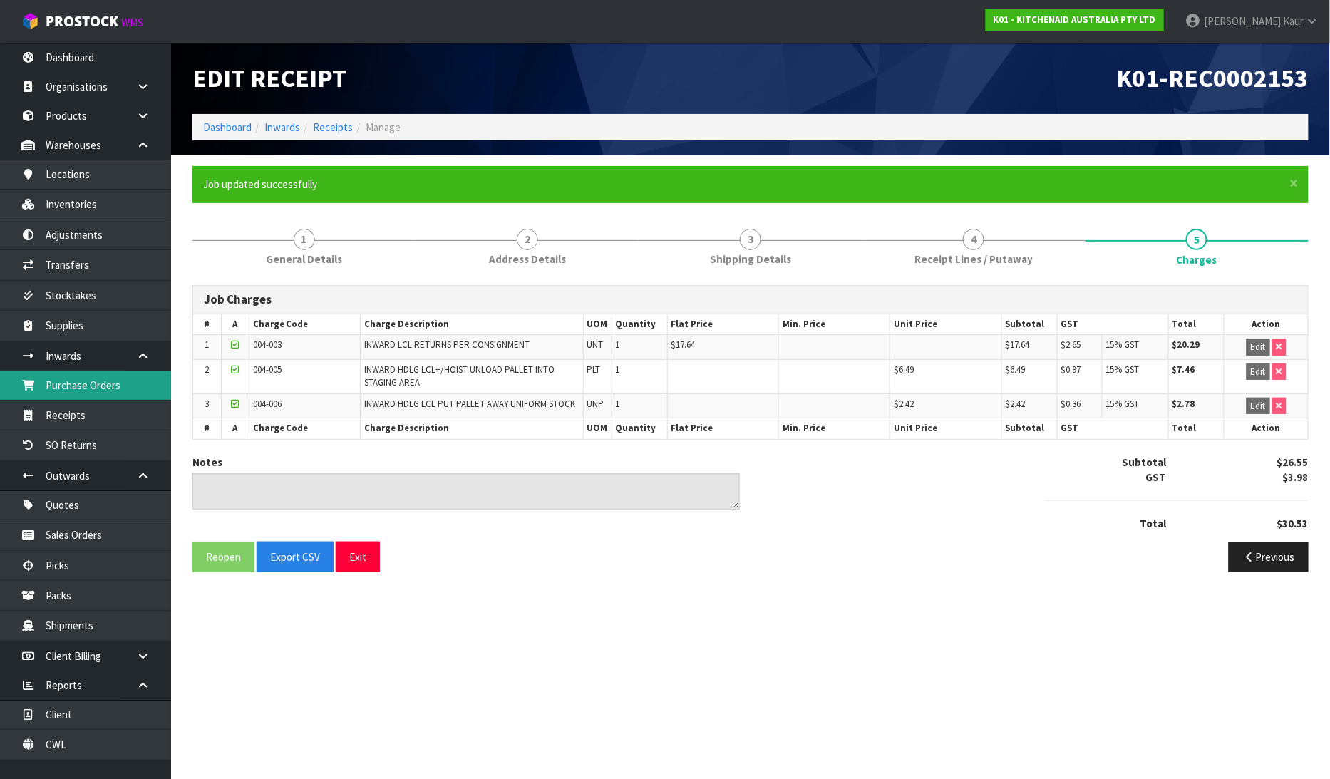
click at [98, 385] on link "Purchase Orders" at bounding box center [85, 385] width 171 height 29
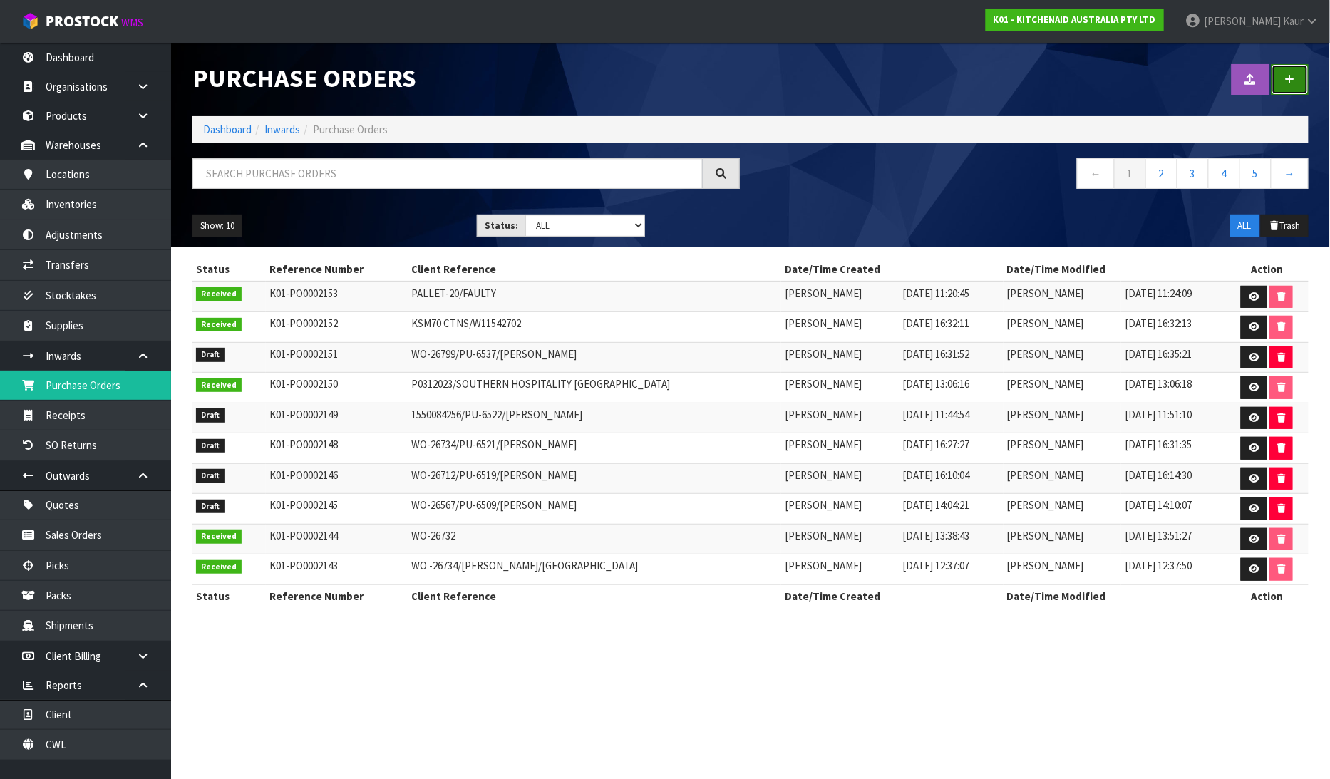
click at [1296, 67] on link at bounding box center [1290, 79] width 37 height 31
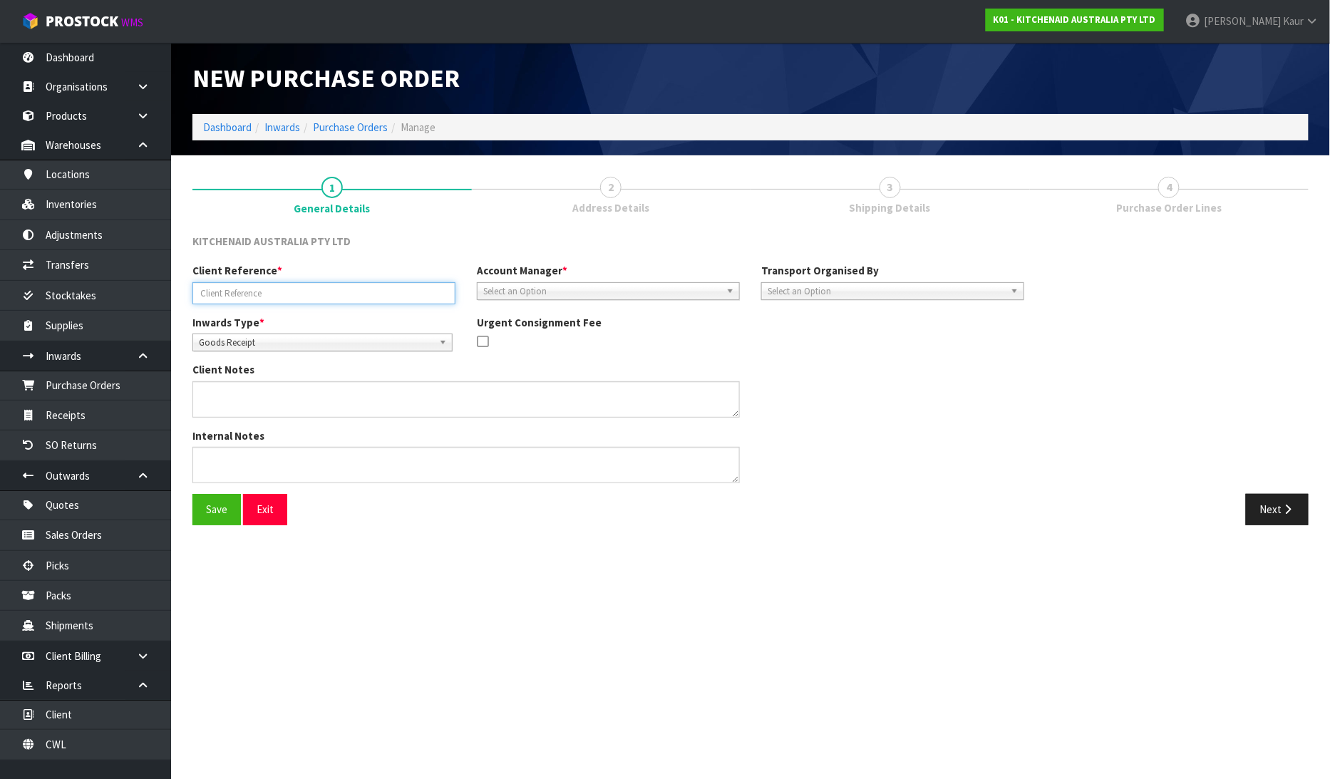
click at [250, 293] on input "text" at bounding box center [324, 293] width 263 height 22
type input "PALLET-21"
click at [250, 340] on span "Goods Receipt" at bounding box center [316, 342] width 235 height 17
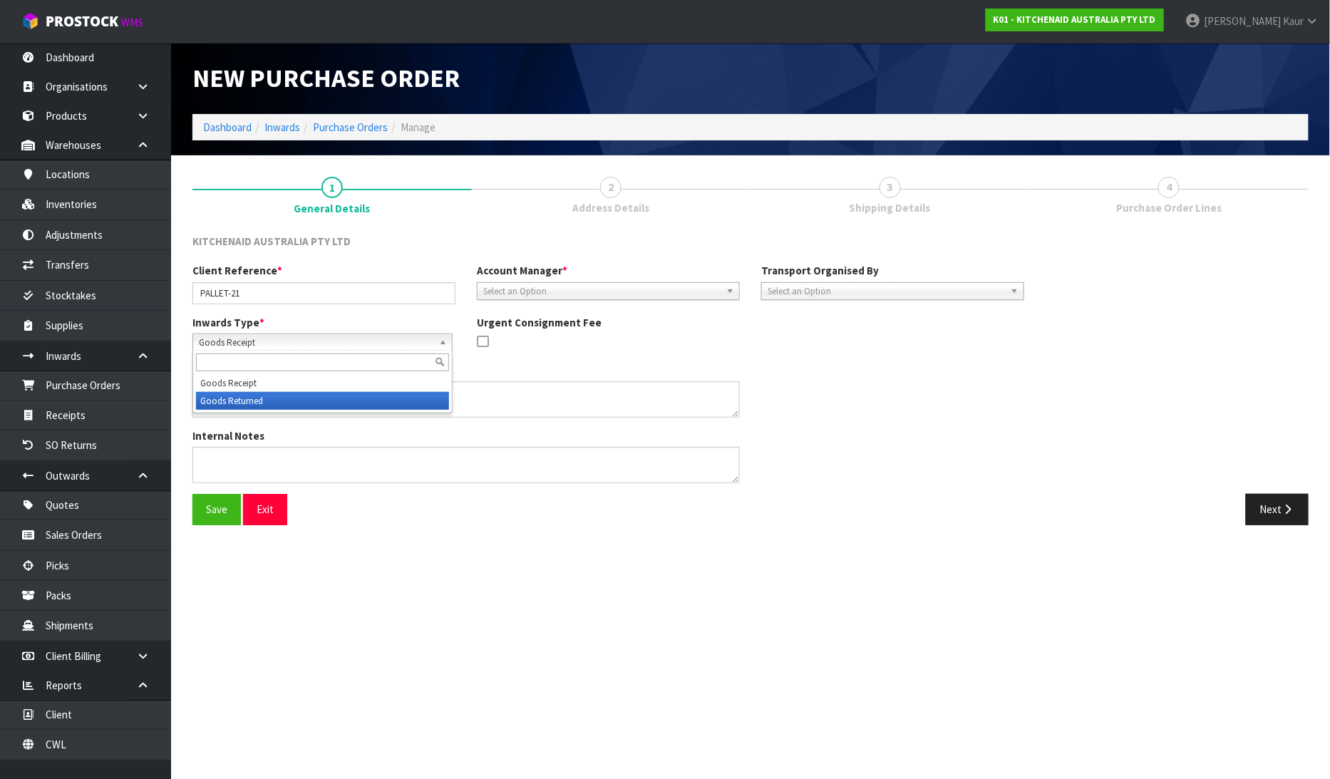
click at [258, 398] on li "Goods Returned" at bounding box center [322, 401] width 253 height 18
click at [601, 287] on span "Select an Option" at bounding box center [601, 291] width 237 height 17
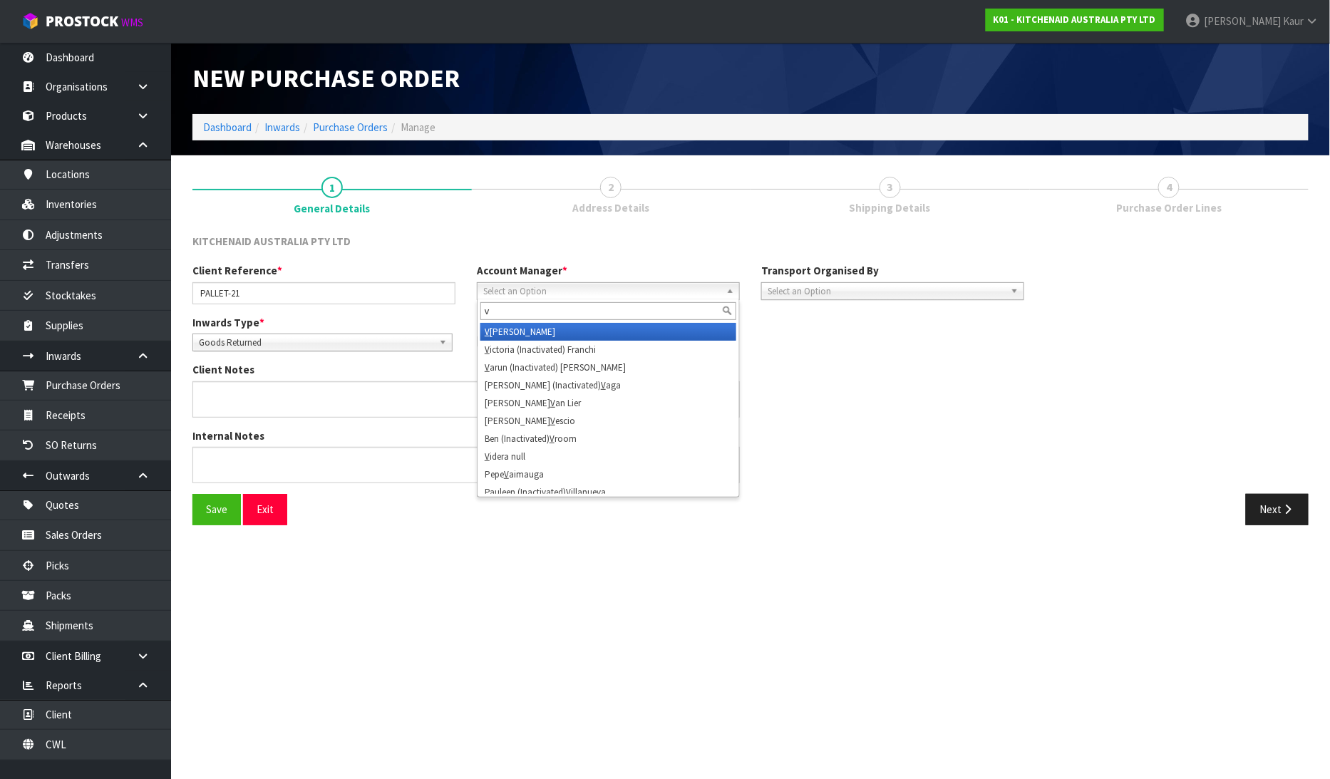
type input "v"
click at [600, 326] on li "V [PERSON_NAME]" at bounding box center [609, 332] width 256 height 18
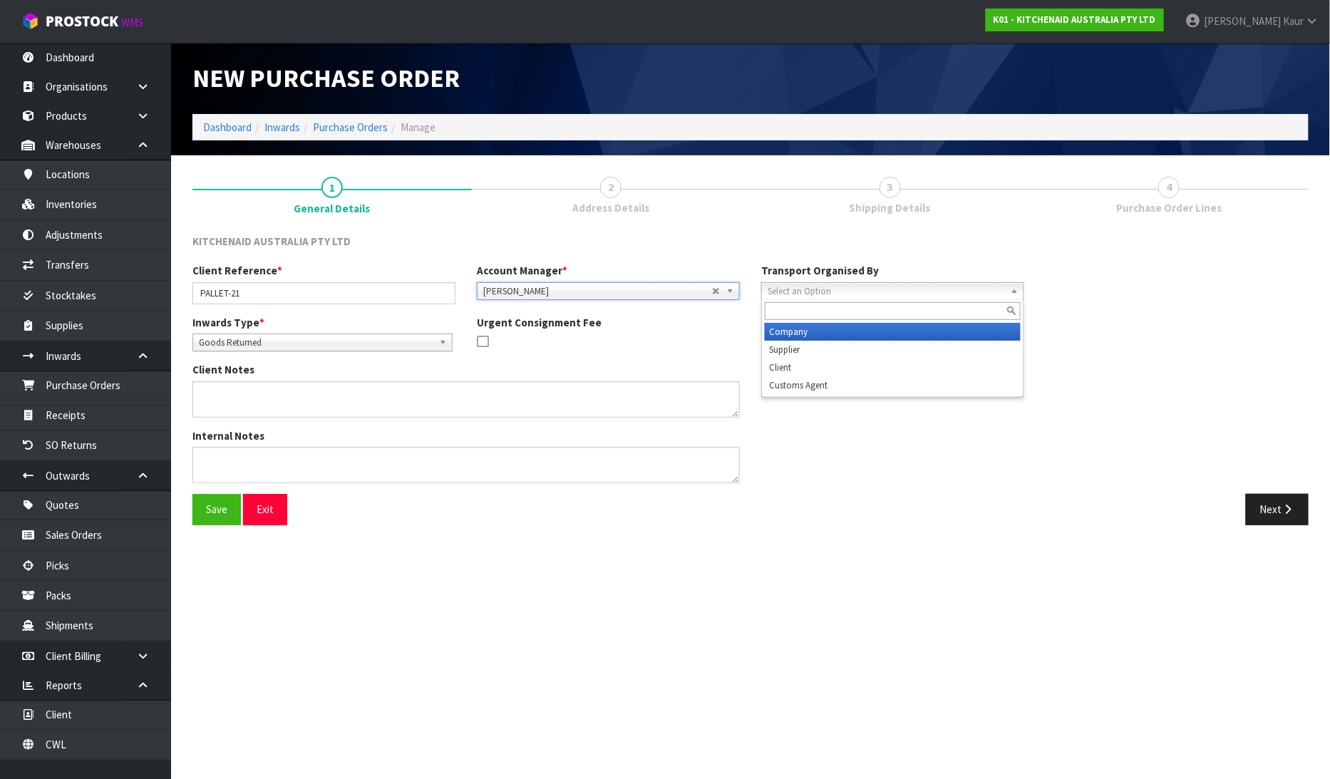
click at [816, 288] on span "Select an Option" at bounding box center [886, 291] width 237 height 17
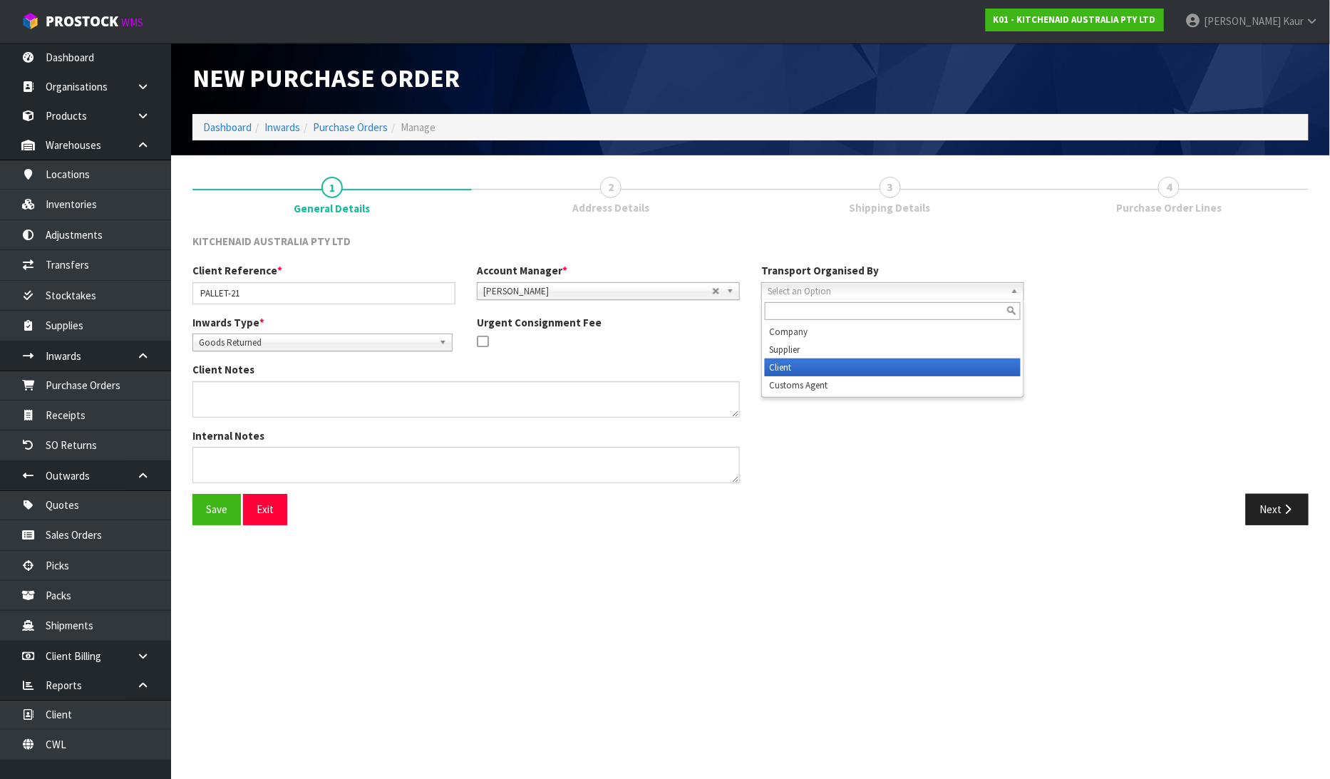
click at [794, 366] on li "Client" at bounding box center [893, 368] width 256 height 18
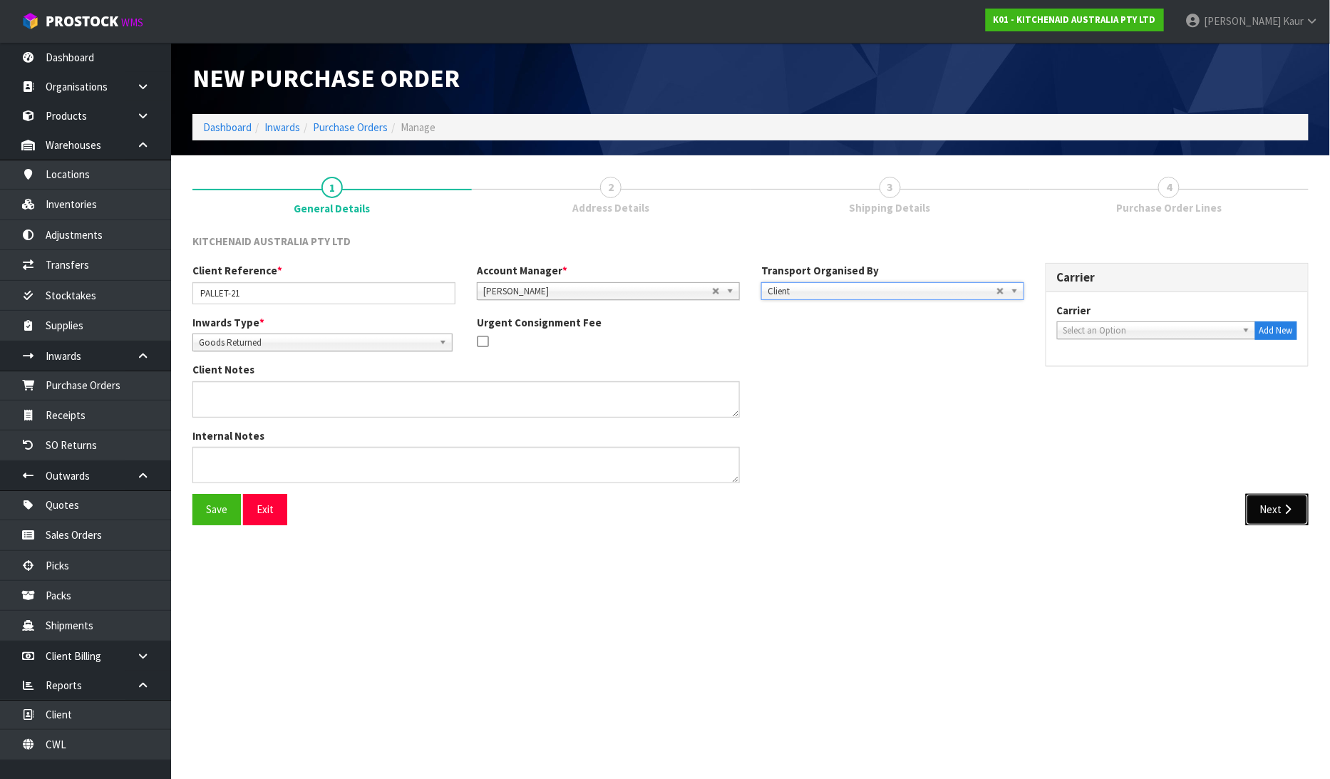
click at [1283, 507] on icon "button" at bounding box center [1289, 509] width 14 height 11
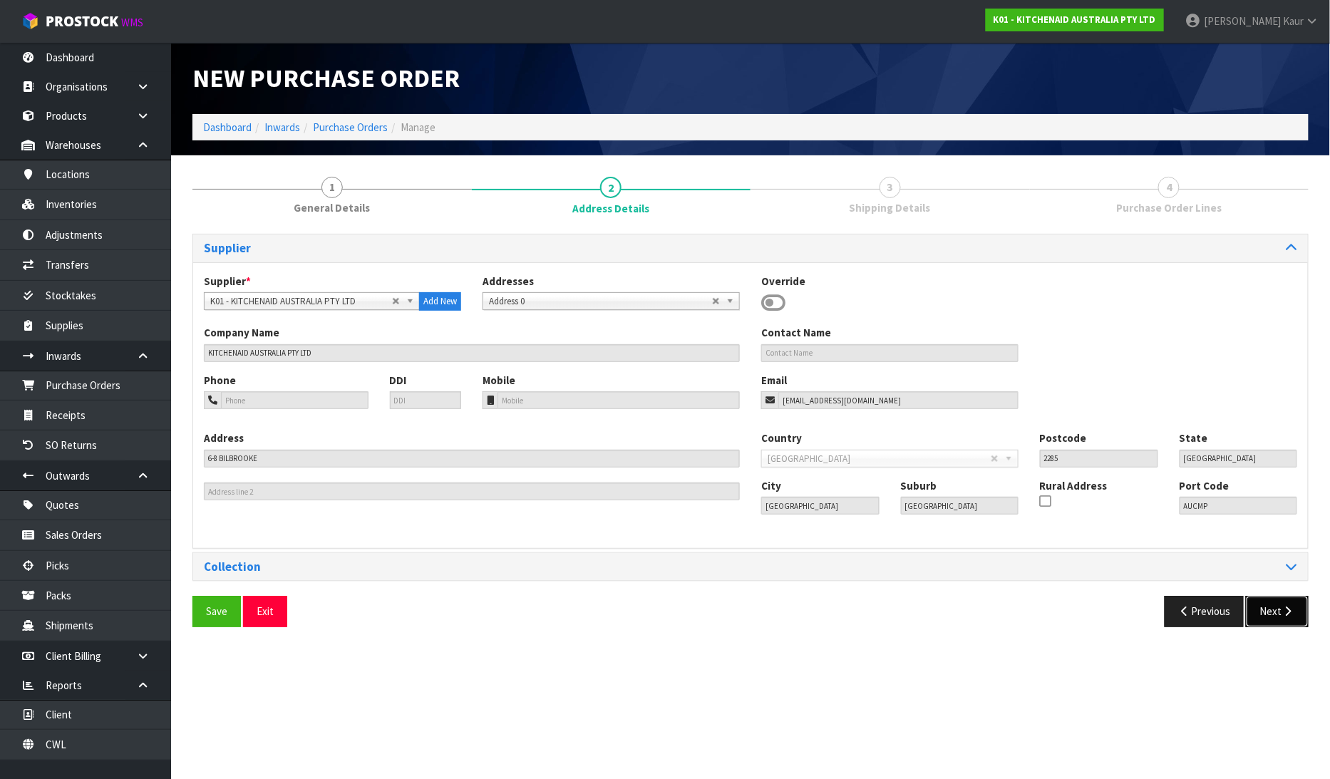
click at [1287, 601] on button "Next" at bounding box center [1277, 611] width 63 height 31
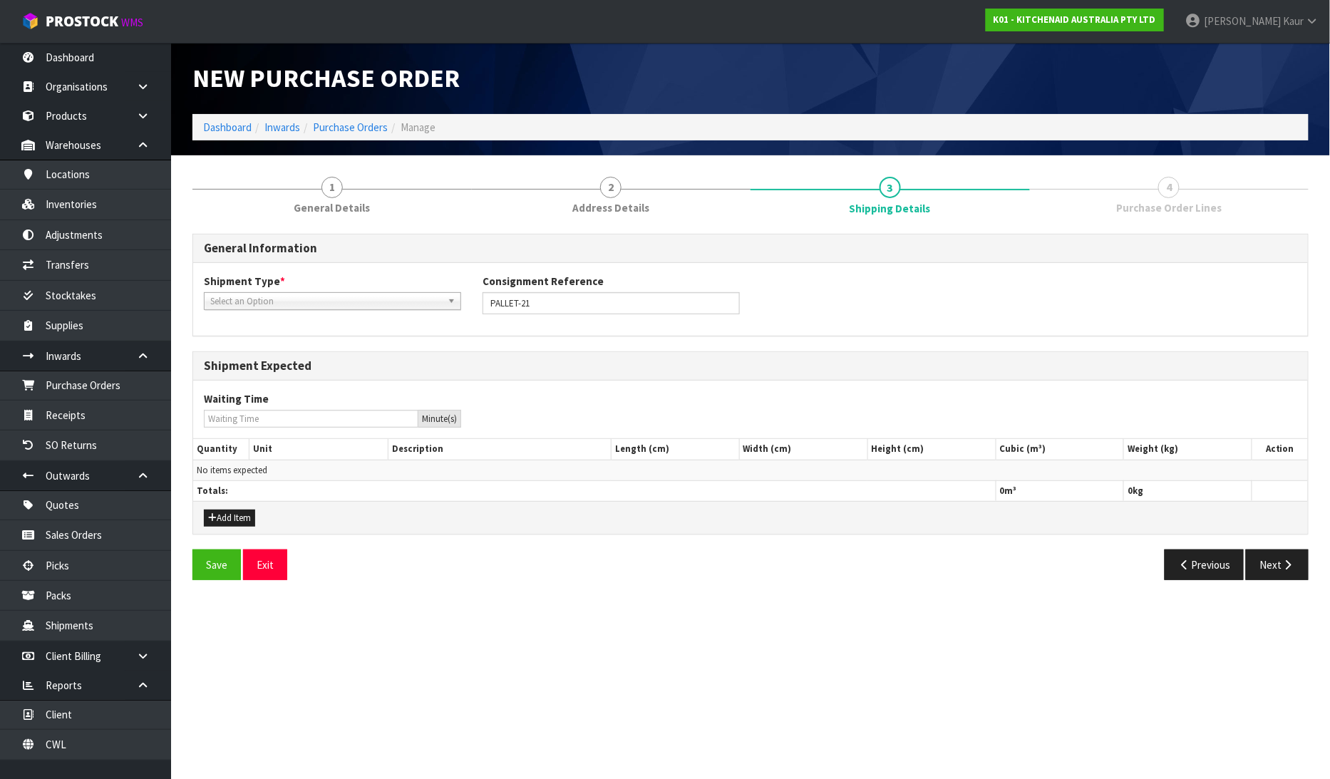
click at [348, 295] on span "Select an Option" at bounding box center [326, 301] width 232 height 17
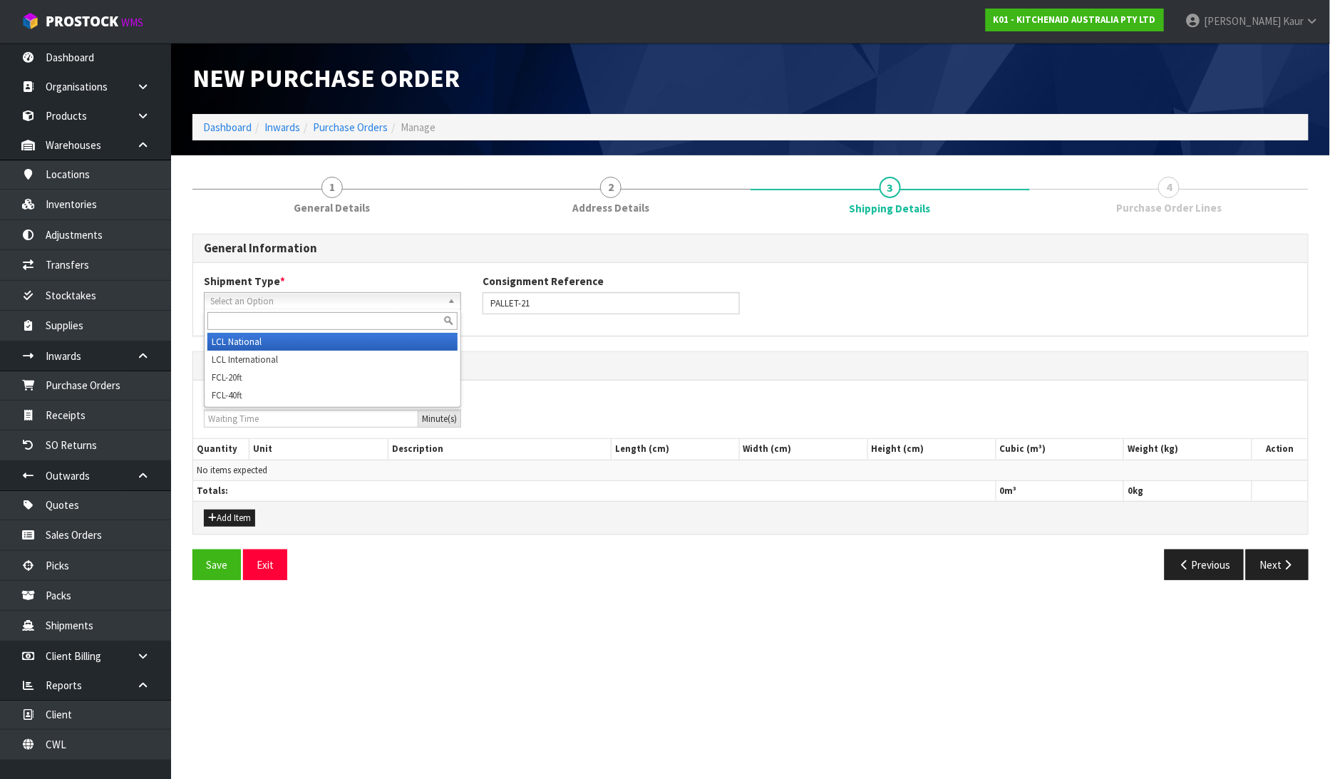
click at [300, 339] on li "LCL National" at bounding box center [332, 342] width 250 height 18
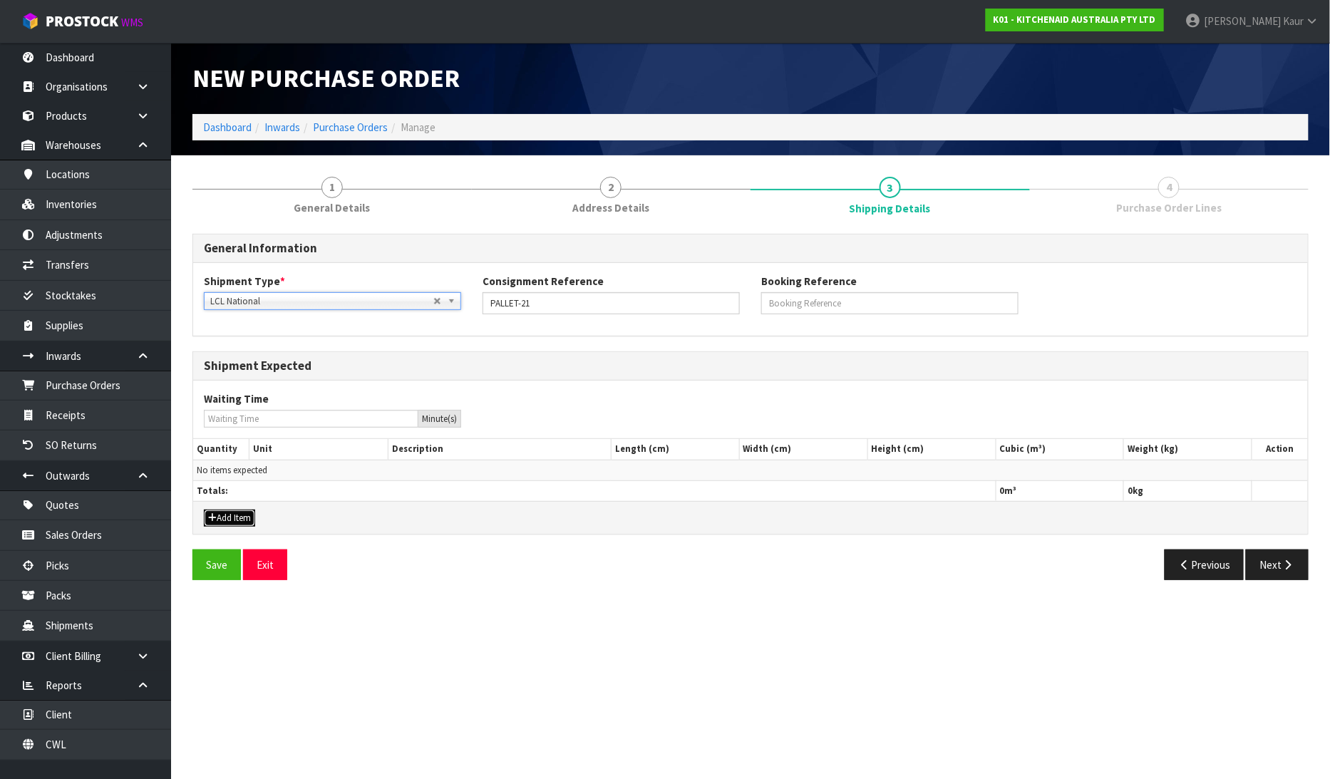
click at [216, 518] on button "Add Item" at bounding box center [229, 518] width 51 height 17
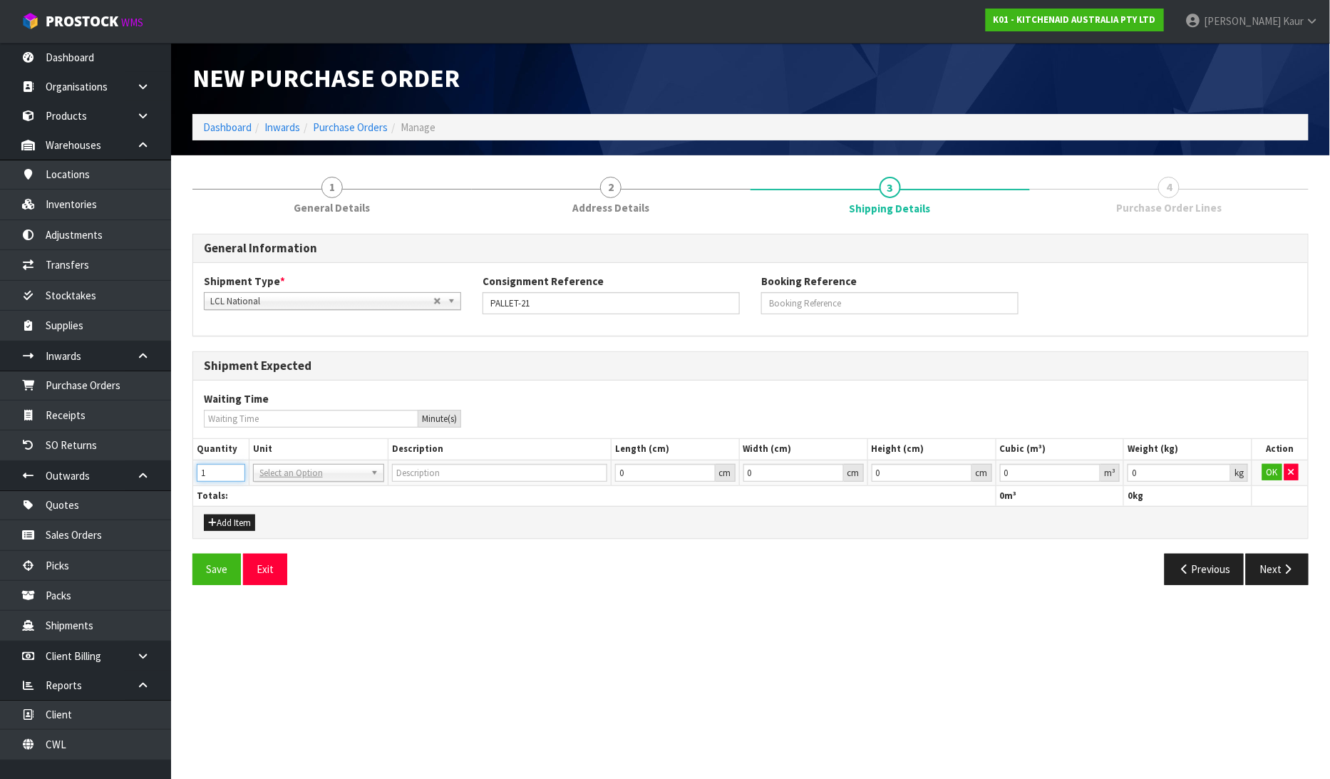
type input "1"
click at [232, 469] on input "1" at bounding box center [221, 473] width 48 height 18
click at [279, 482] on div at bounding box center [319, 493] width 130 height 24
click at [264, 485] on input "text" at bounding box center [319, 492] width 124 height 18
type input "plt"
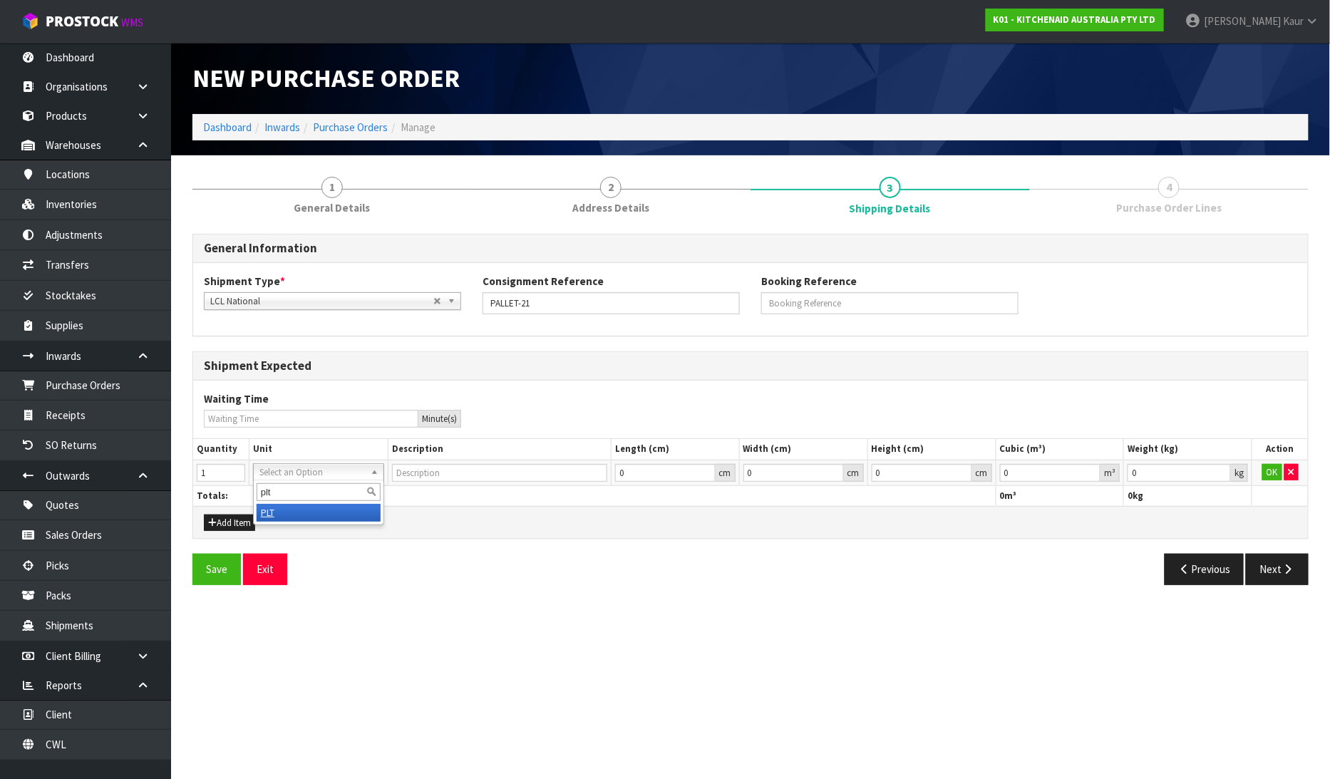
type input "PALLET"
type input "0.000001"
click at [1091, 468] on input "0.000001" at bounding box center [1050, 473] width 101 height 18
type input "0.001"
click at [1222, 469] on input "0.001" at bounding box center [1179, 473] width 103 height 18
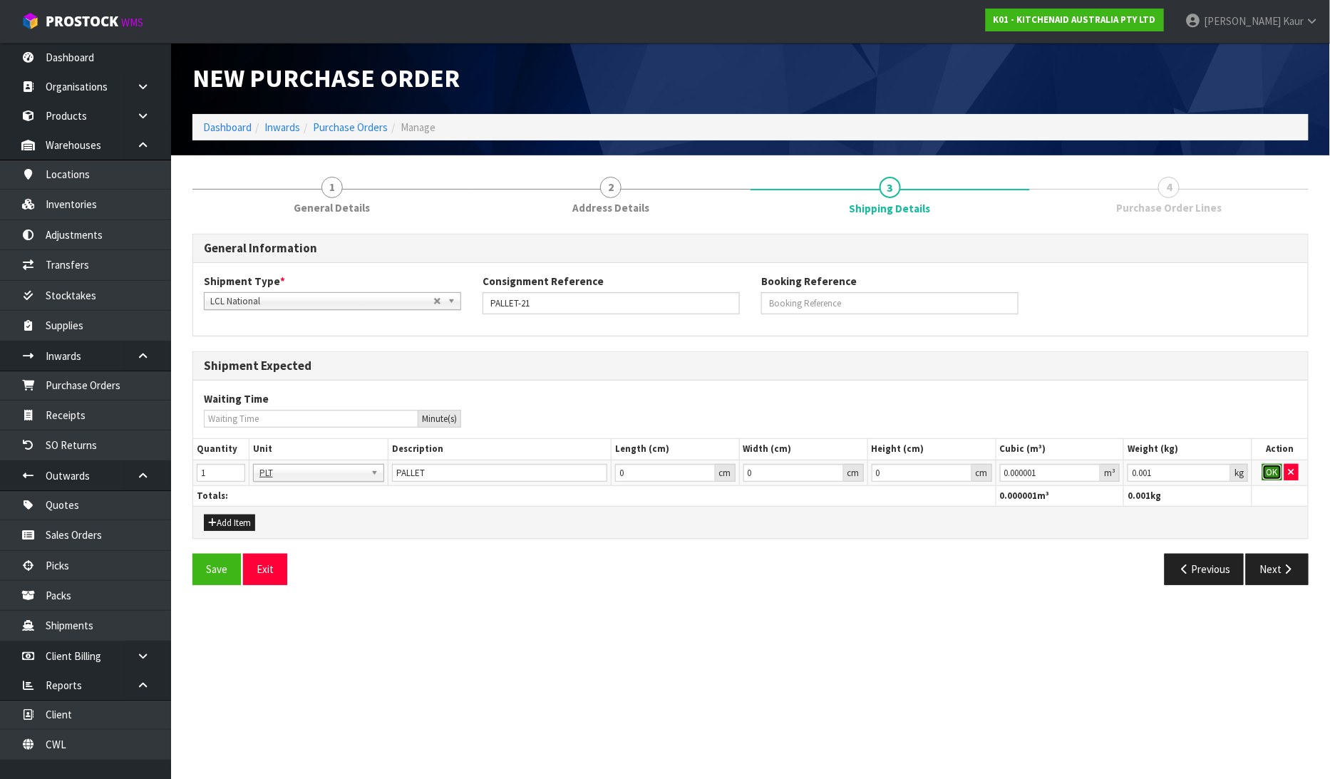
click at [1273, 468] on button "OK" at bounding box center [1273, 472] width 20 height 17
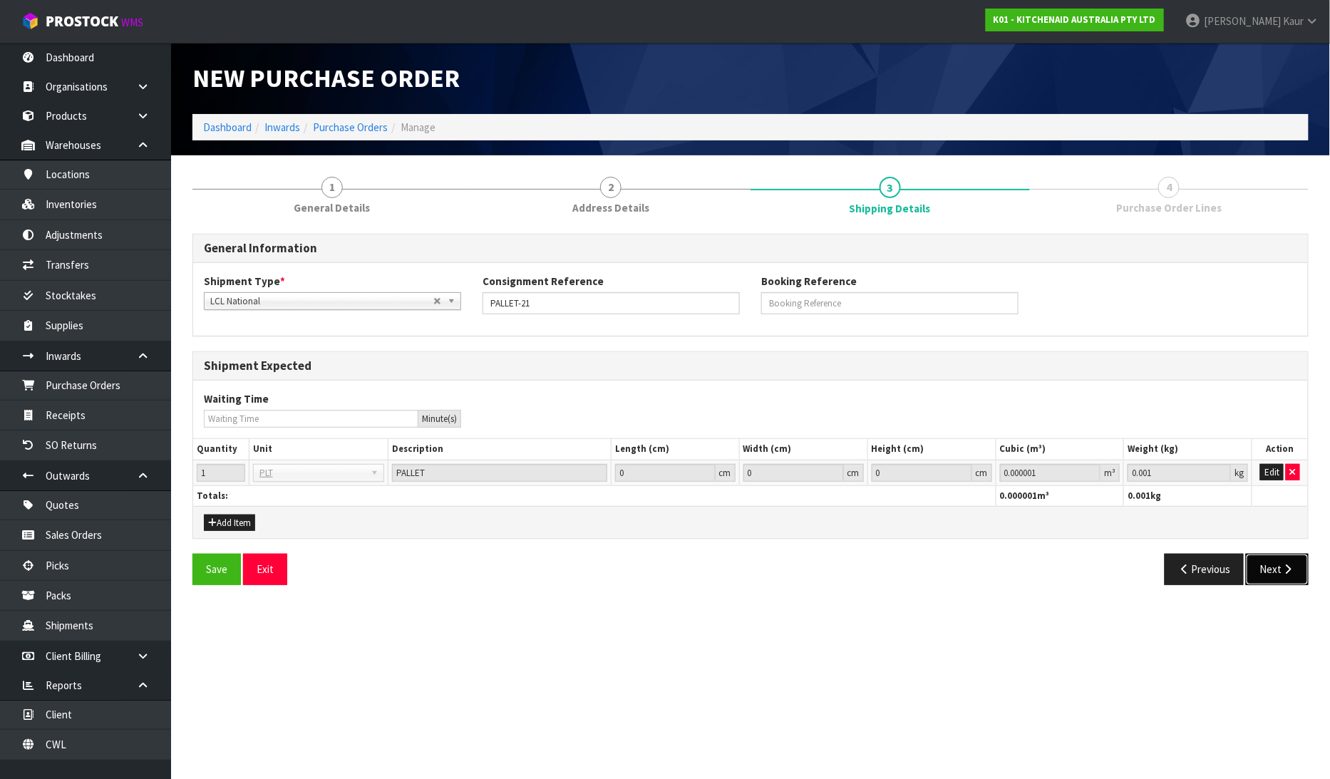
click at [1308, 559] on button "Next" at bounding box center [1277, 569] width 63 height 31
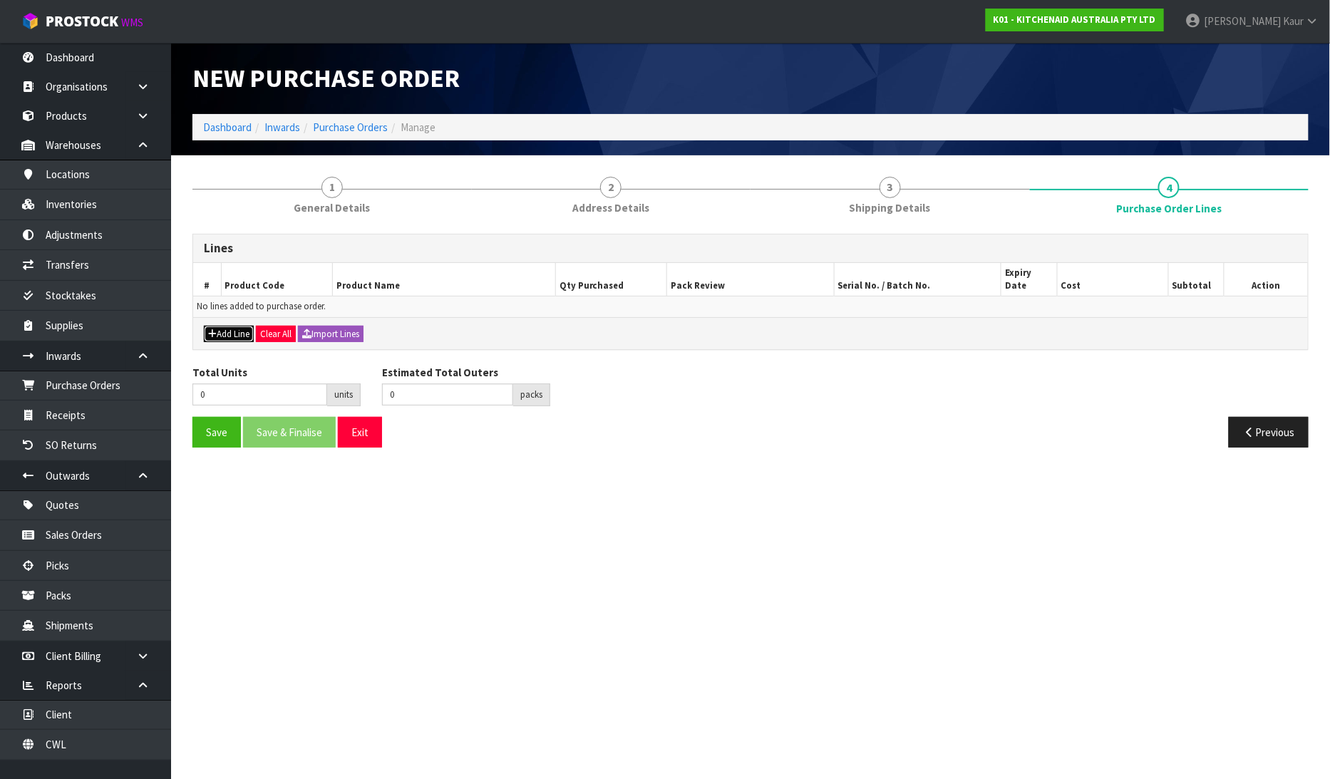
click at [236, 326] on button "Add Line" at bounding box center [229, 334] width 50 height 17
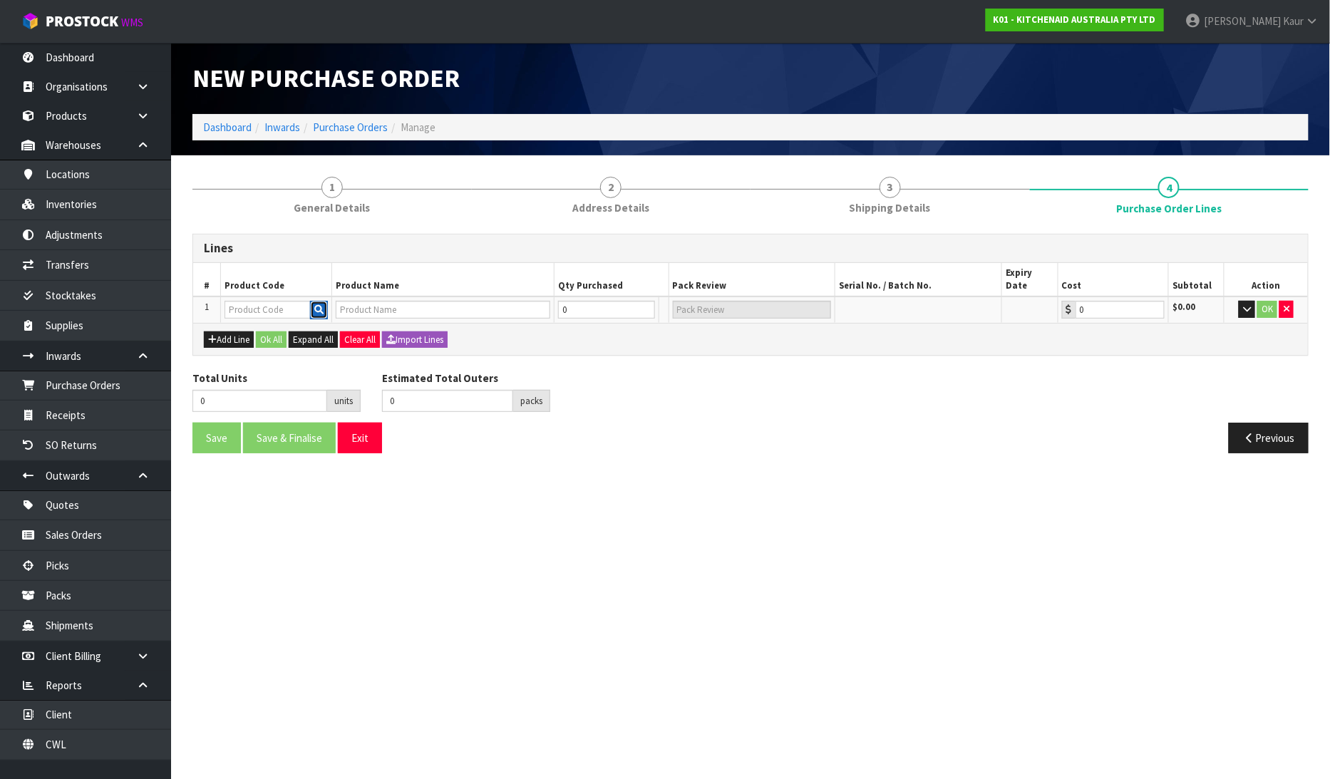
click at [314, 305] on icon "button" at bounding box center [318, 309] width 9 height 9
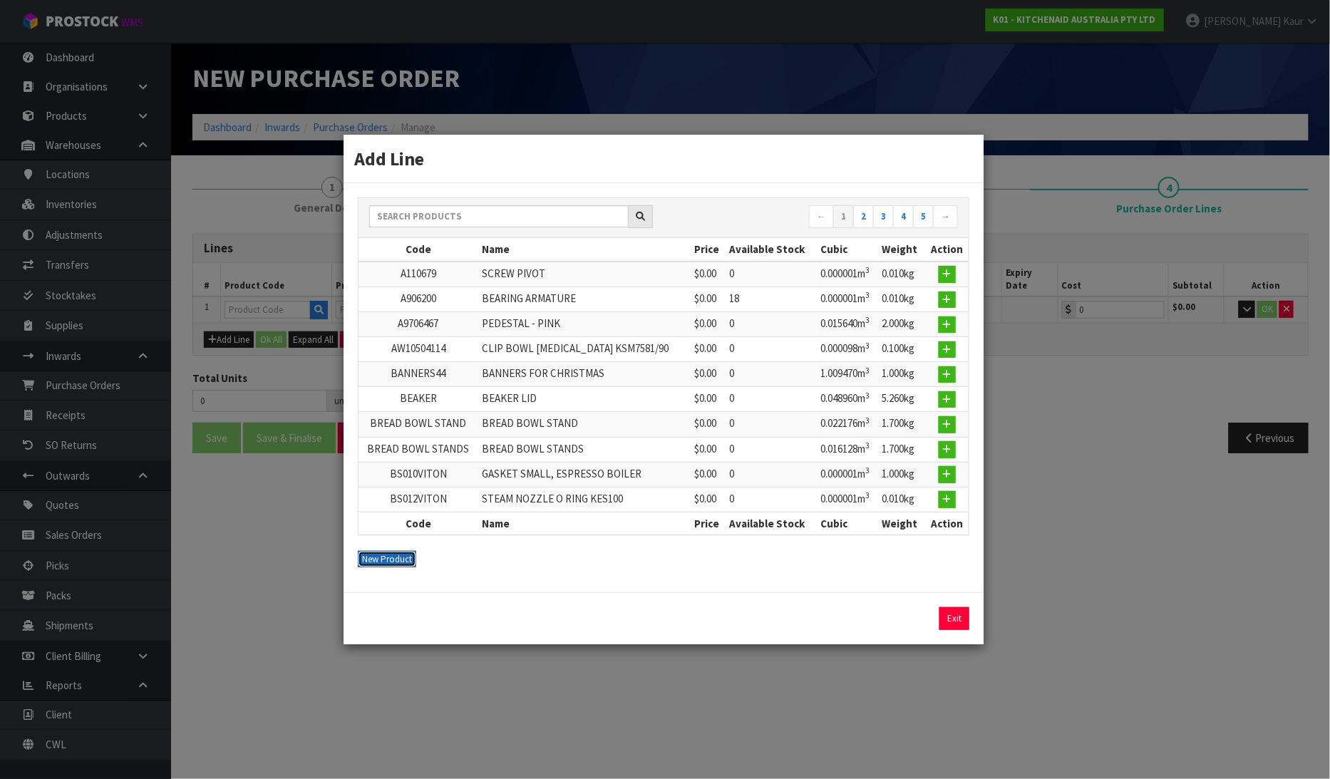
click at [383, 551] on button "New Product" at bounding box center [387, 559] width 58 height 17
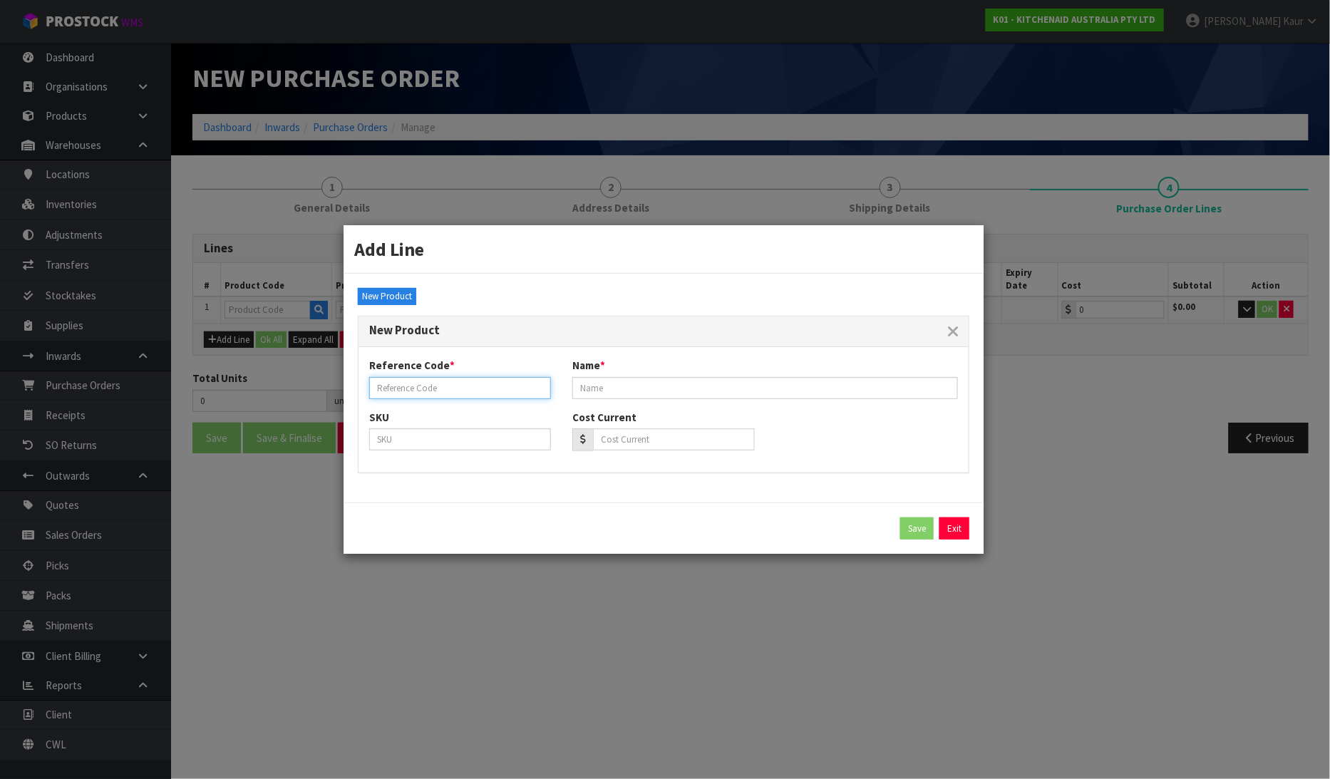
click at [395, 389] on input "text" at bounding box center [460, 388] width 182 height 22
click at [396, 386] on input "text" at bounding box center [460, 388] width 182 height 22
type input "PALLET-21"
click at [657, 391] on input "text" at bounding box center [766, 388] width 386 height 22
type input "[PERSON_NAME] PALLET"
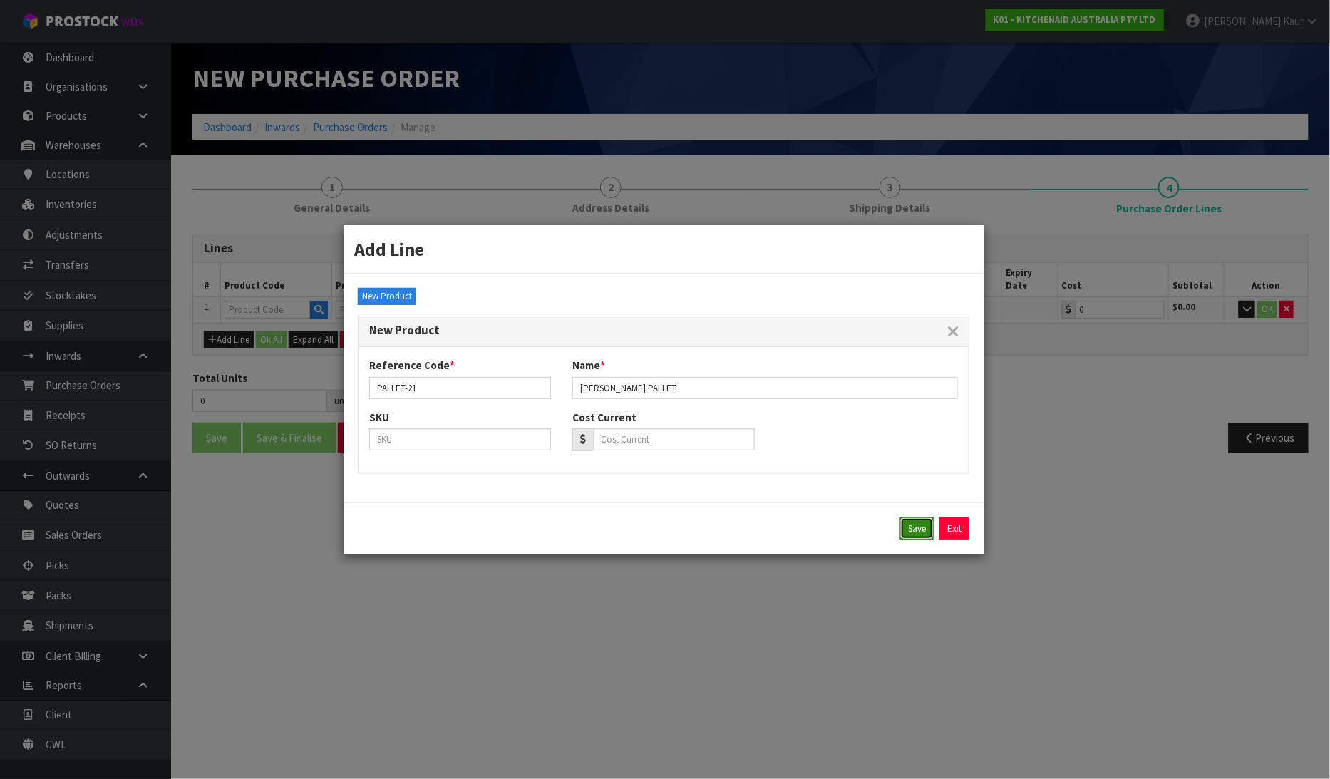
click at [910, 535] on button "Save" at bounding box center [918, 529] width 34 height 23
type input "PALLET-21"
type input "[PERSON_NAME] PALLET"
type input "0.00"
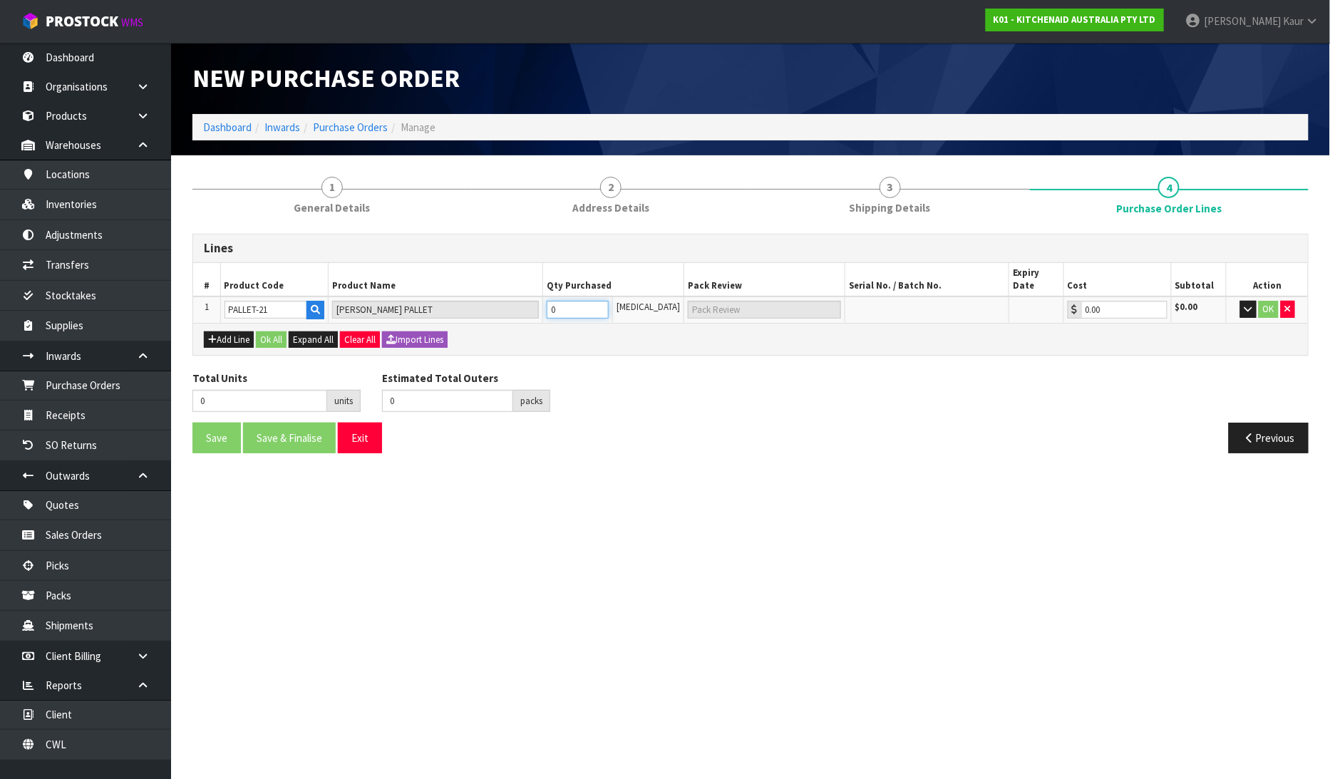
click at [589, 301] on input "0" at bounding box center [578, 310] width 63 height 18
type input "1"
type input "1 [MEDICAL_DATA]"
type input "1"
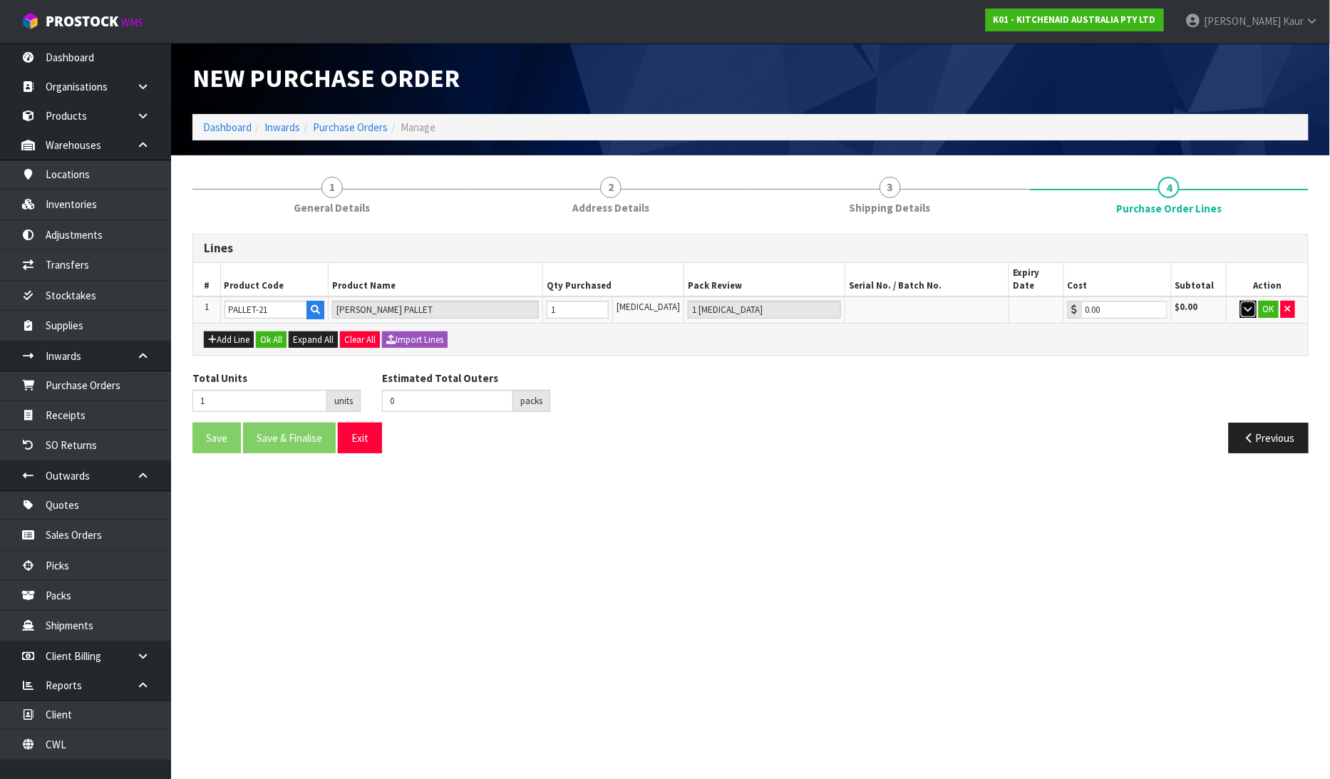
click at [1246, 304] on icon "button" at bounding box center [1249, 308] width 8 height 9
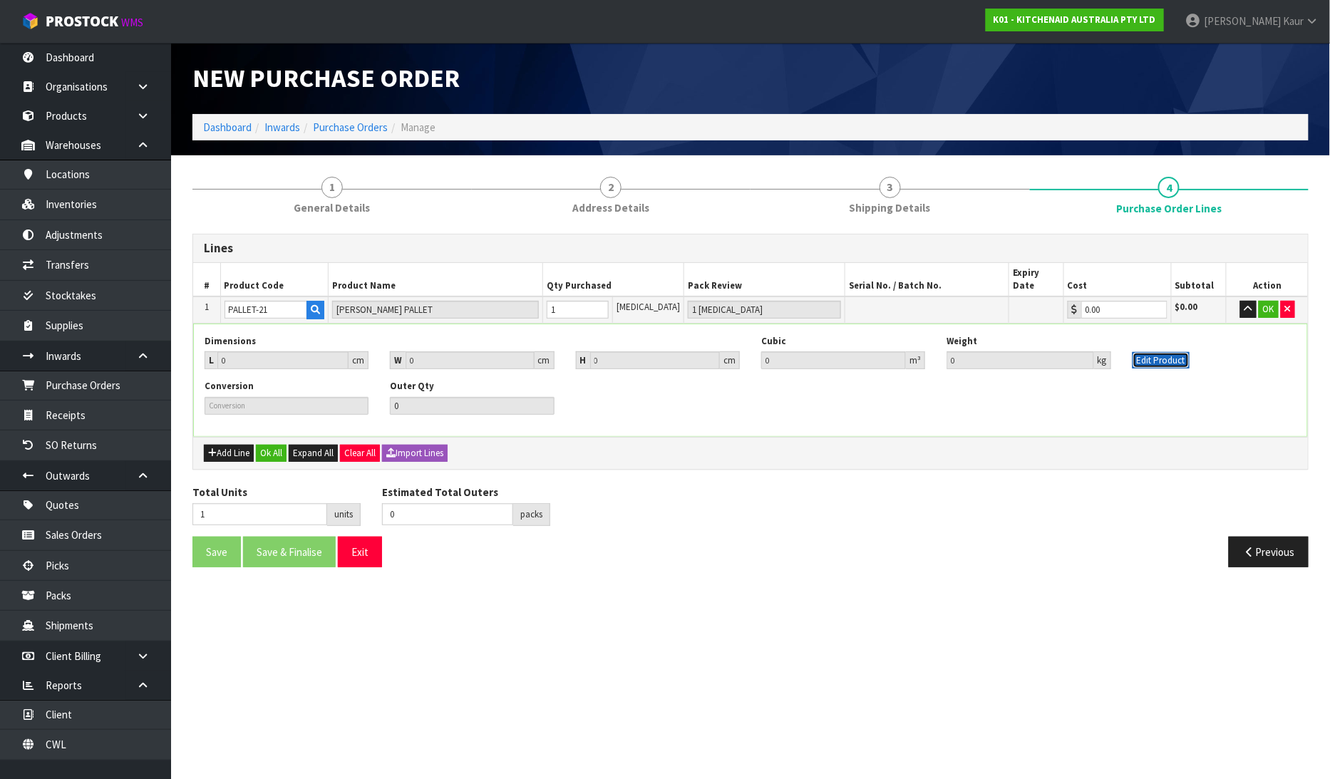
click at [1159, 352] on button "Edit Product" at bounding box center [1161, 360] width 57 height 17
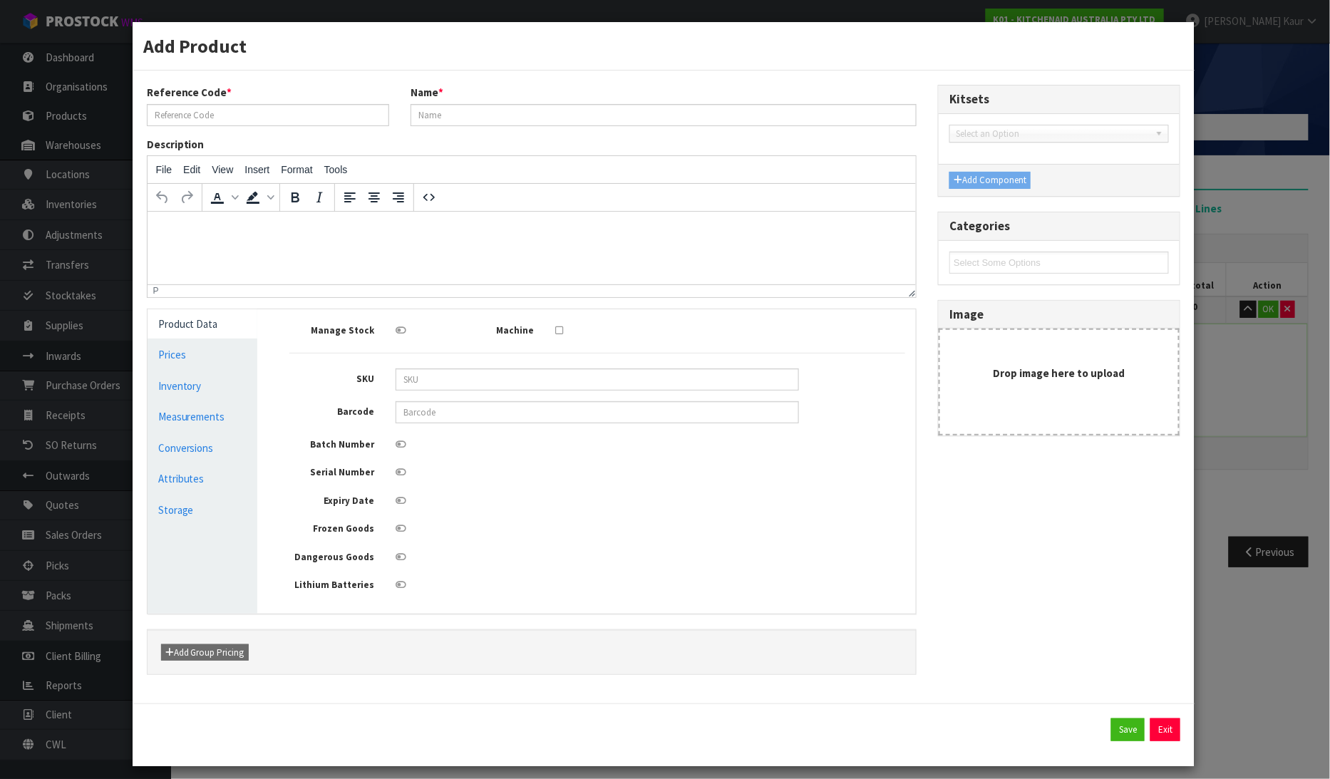
type input "PALLET-21"
type input "[PERSON_NAME] PALLET"
click at [211, 411] on link "Measurements" at bounding box center [203, 416] width 111 height 29
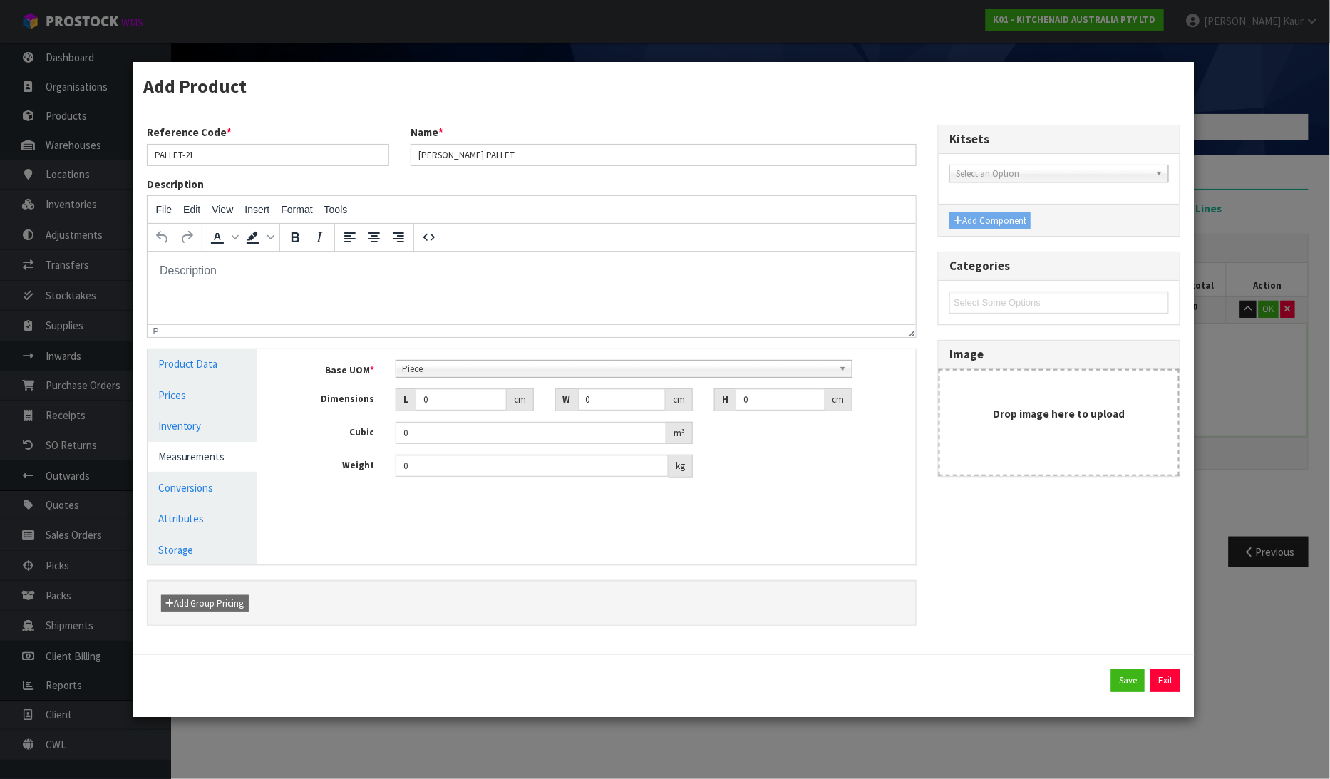
scroll to position [275, 0]
click at [416, 364] on span "Piece" at bounding box center [617, 369] width 431 height 17
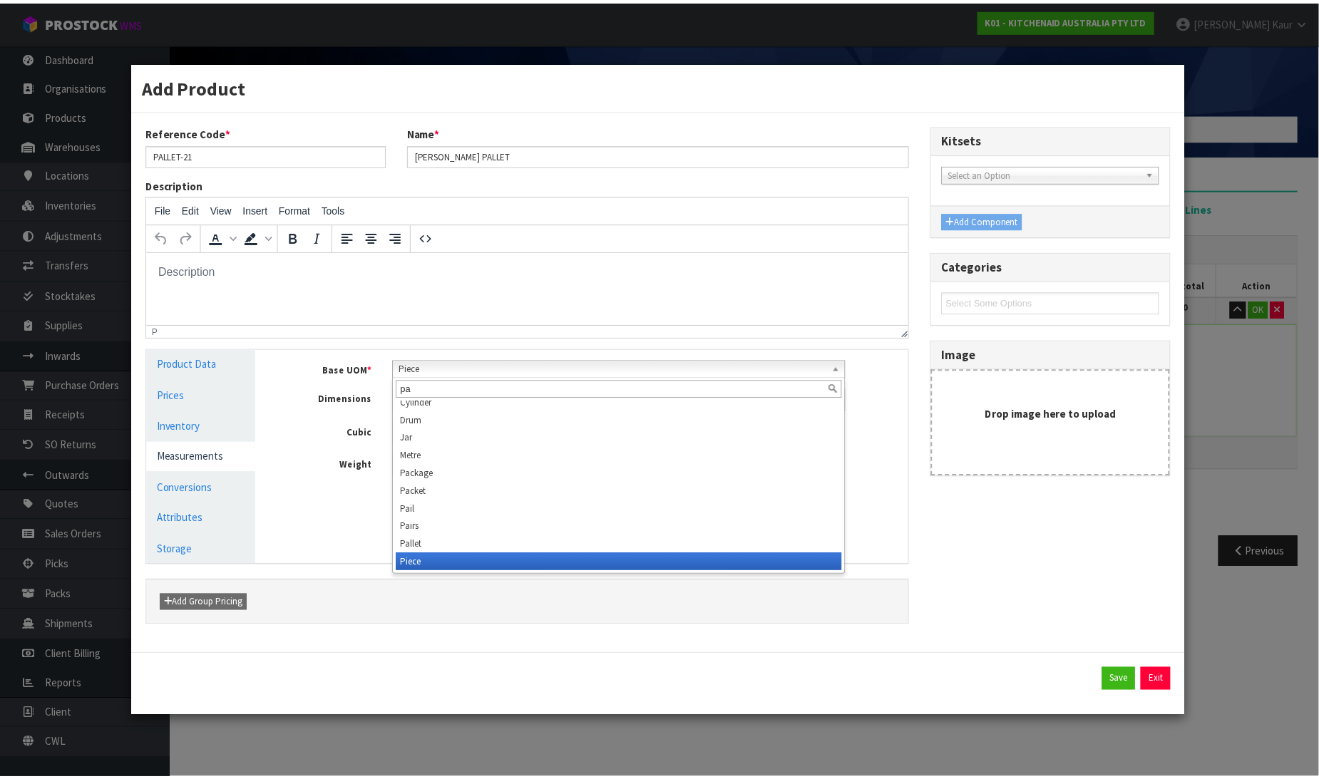
scroll to position [0, 0]
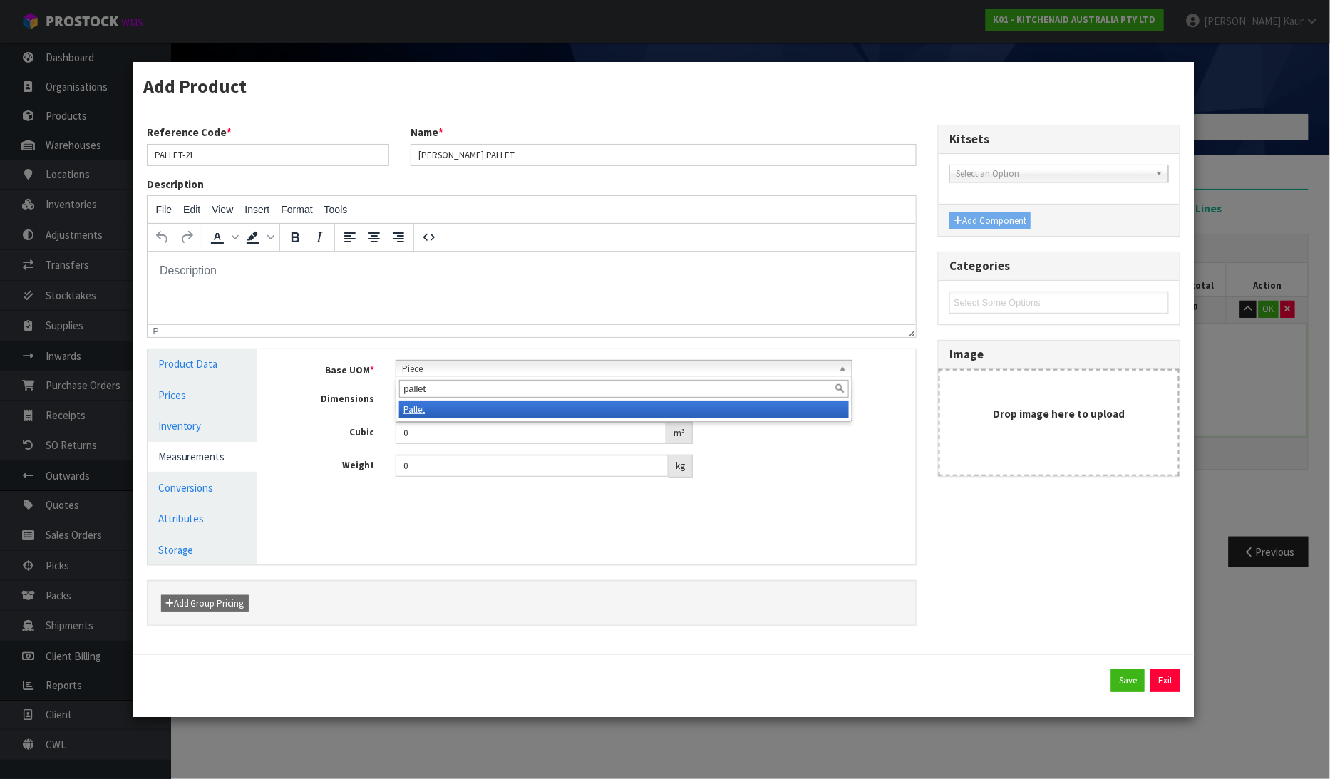
type input "pallet"
click at [428, 412] on li "Pallet" at bounding box center [623, 410] width 449 height 18
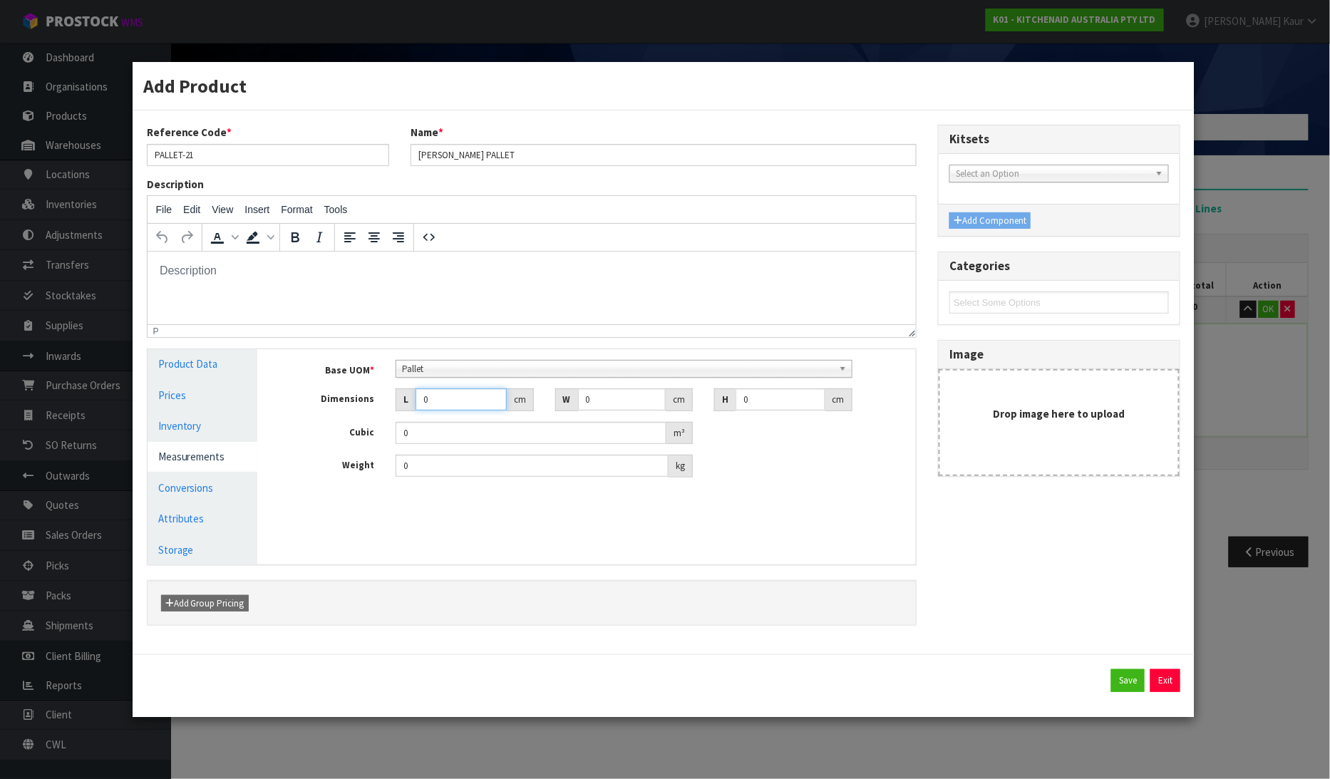
drag, startPoint x: 436, startPoint y: 403, endPoint x: 411, endPoint y: 401, distance: 24.3
click at [411, 401] on div "L 0 cm" at bounding box center [465, 400] width 138 height 23
type input "1"
type input "0.000001"
type input "110"
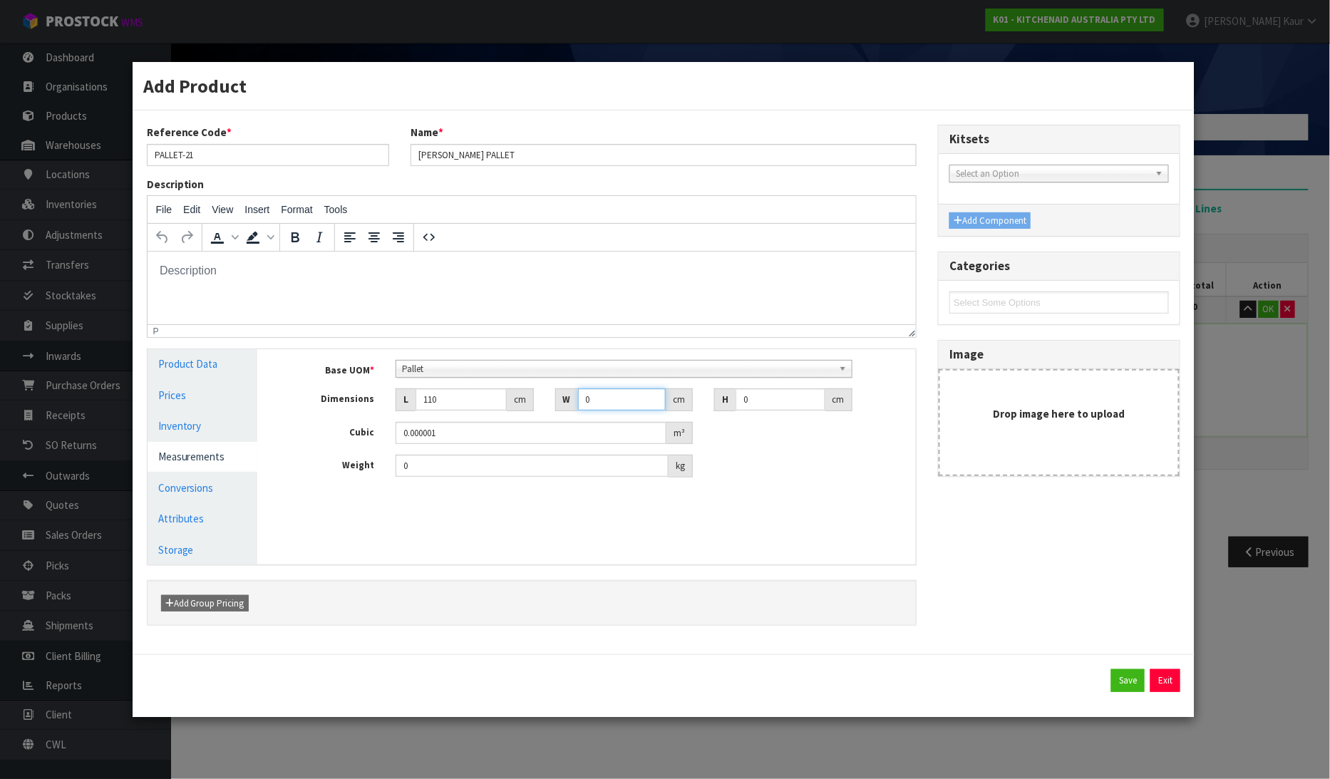
drag, startPoint x: 601, startPoint y: 397, endPoint x: 576, endPoint y: 401, distance: 25.3
click at [576, 401] on div "W 0 cm" at bounding box center [624, 400] width 138 height 23
type input "110"
drag, startPoint x: 773, startPoint y: 400, endPoint x: 721, endPoint y: 402, distance: 52.1
click at [721, 402] on div "H 0 cm" at bounding box center [783, 400] width 138 height 23
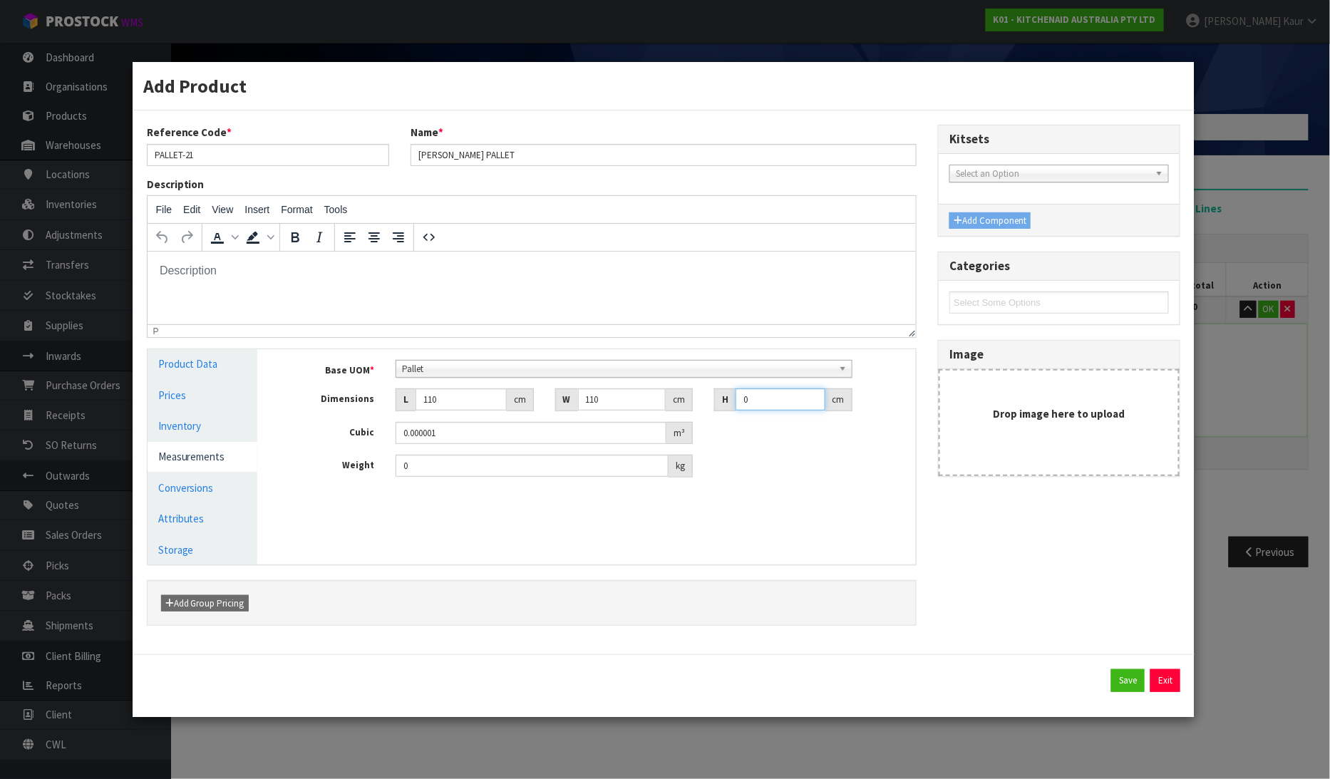
type input "1"
type input "0.0121"
type input "12"
type input "0.1452"
type input "126"
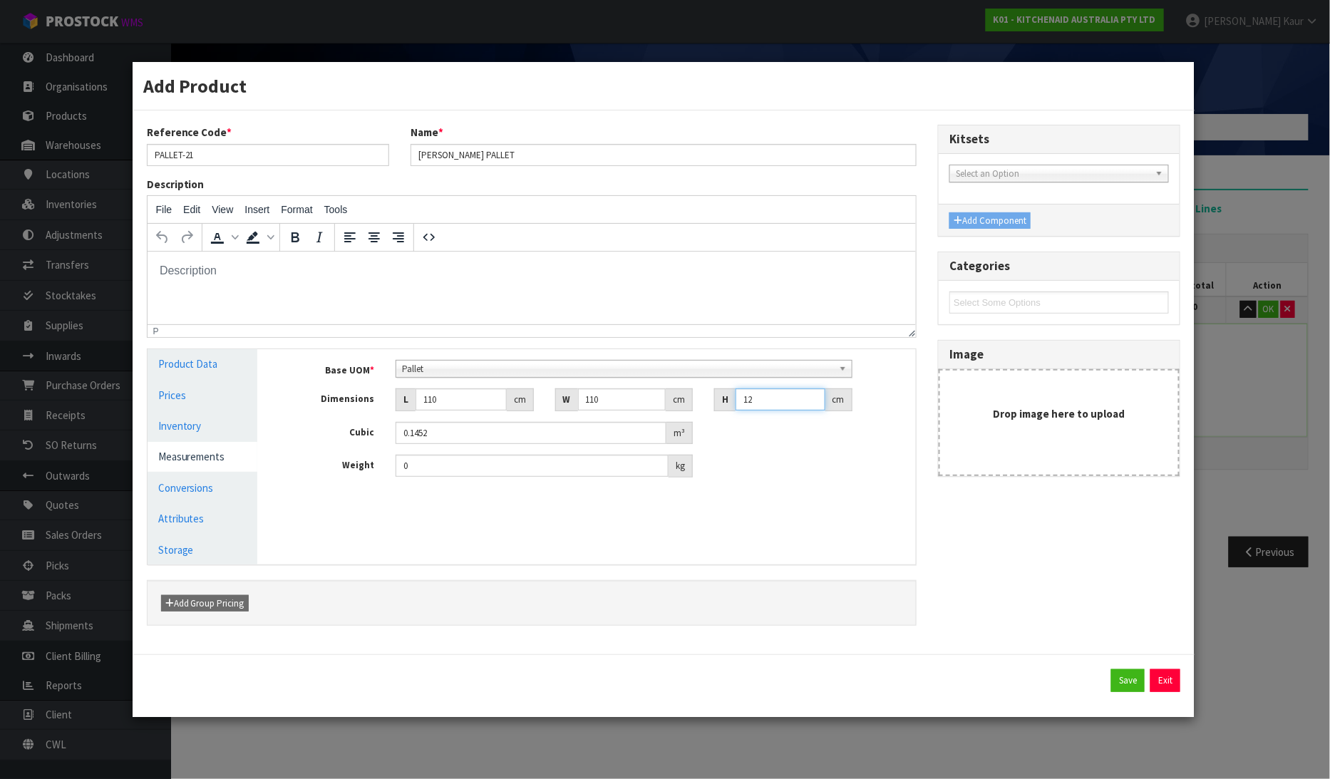
type input "1.5246"
type input "126"
drag, startPoint x: 412, startPoint y: 468, endPoint x: 372, endPoint y: 468, distance: 39.9
click at [372, 468] on div "Weight 0 kg" at bounding box center [597, 466] width 637 height 23
type input "200"
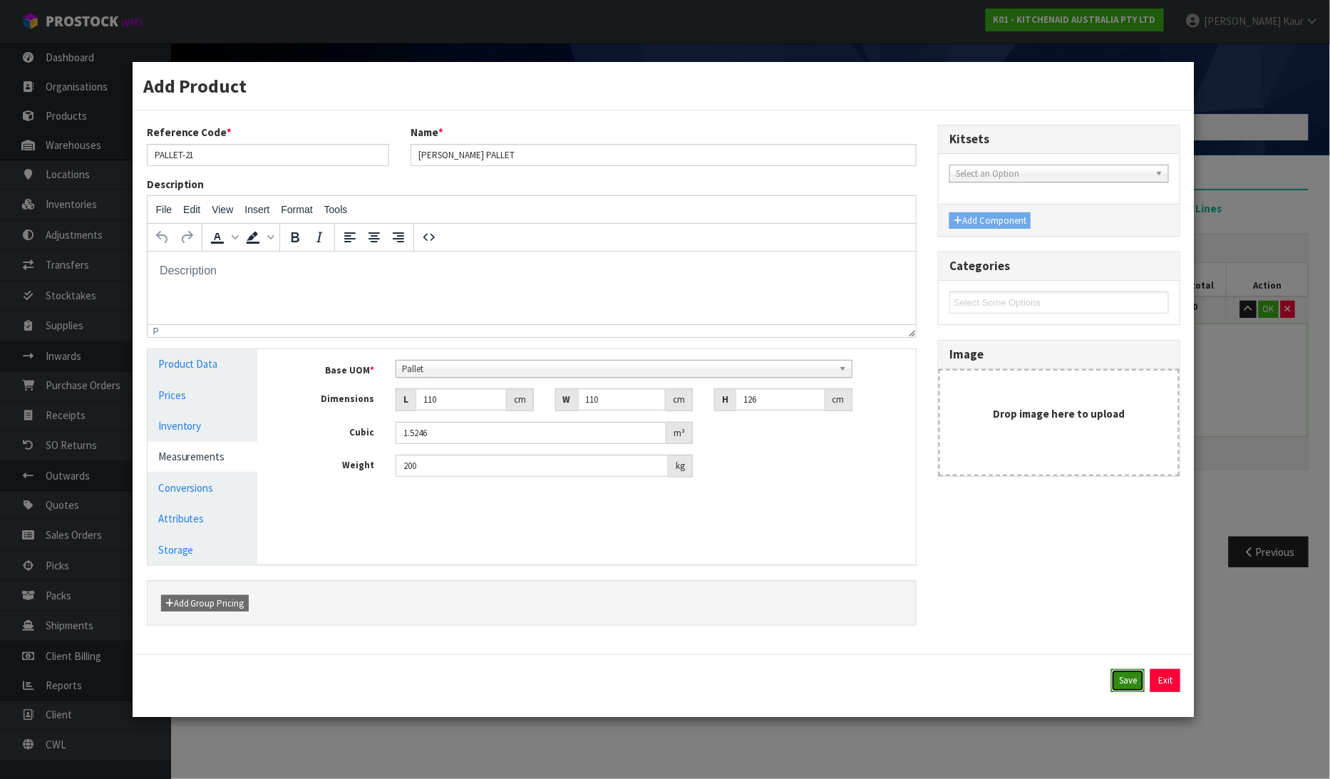
click at [1132, 687] on button "Save" at bounding box center [1129, 681] width 34 height 23
type input "1 PLT"
type input "110"
type input "126"
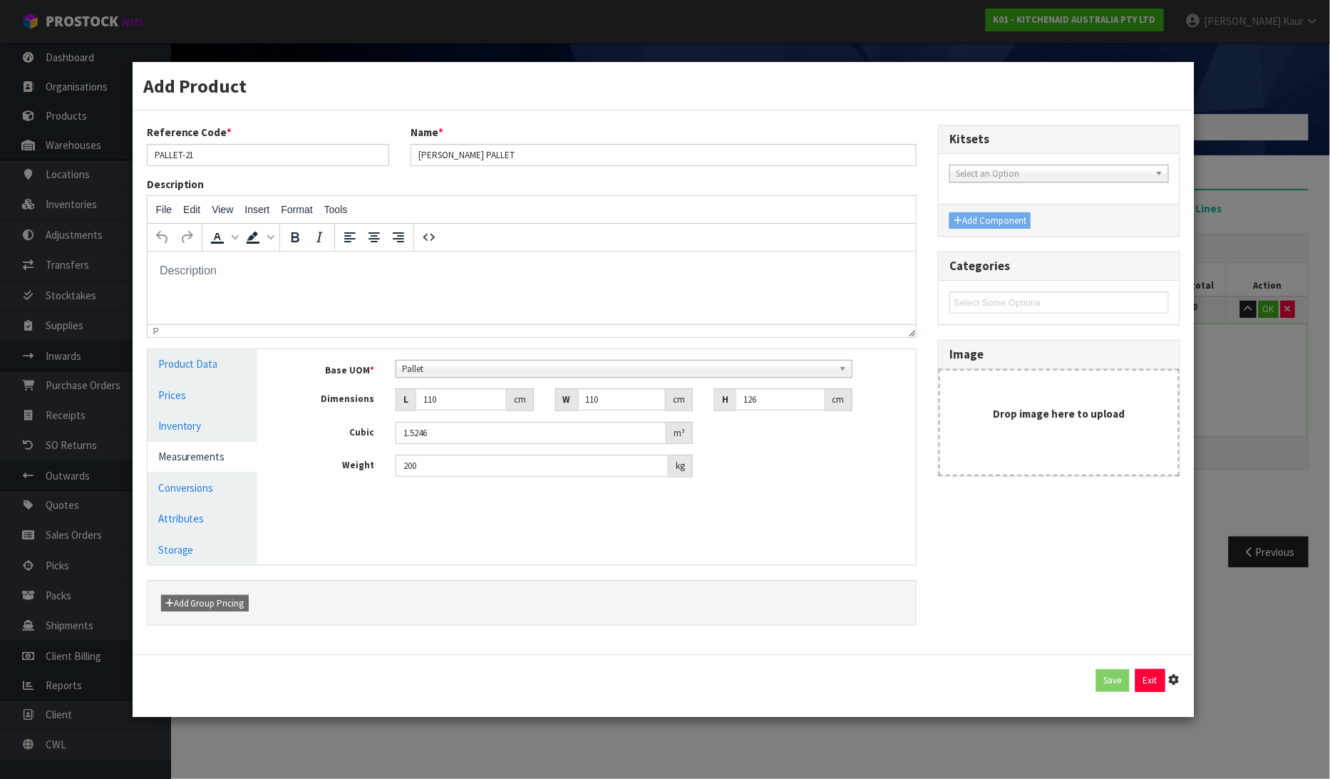
type input "1.5246"
type input "200"
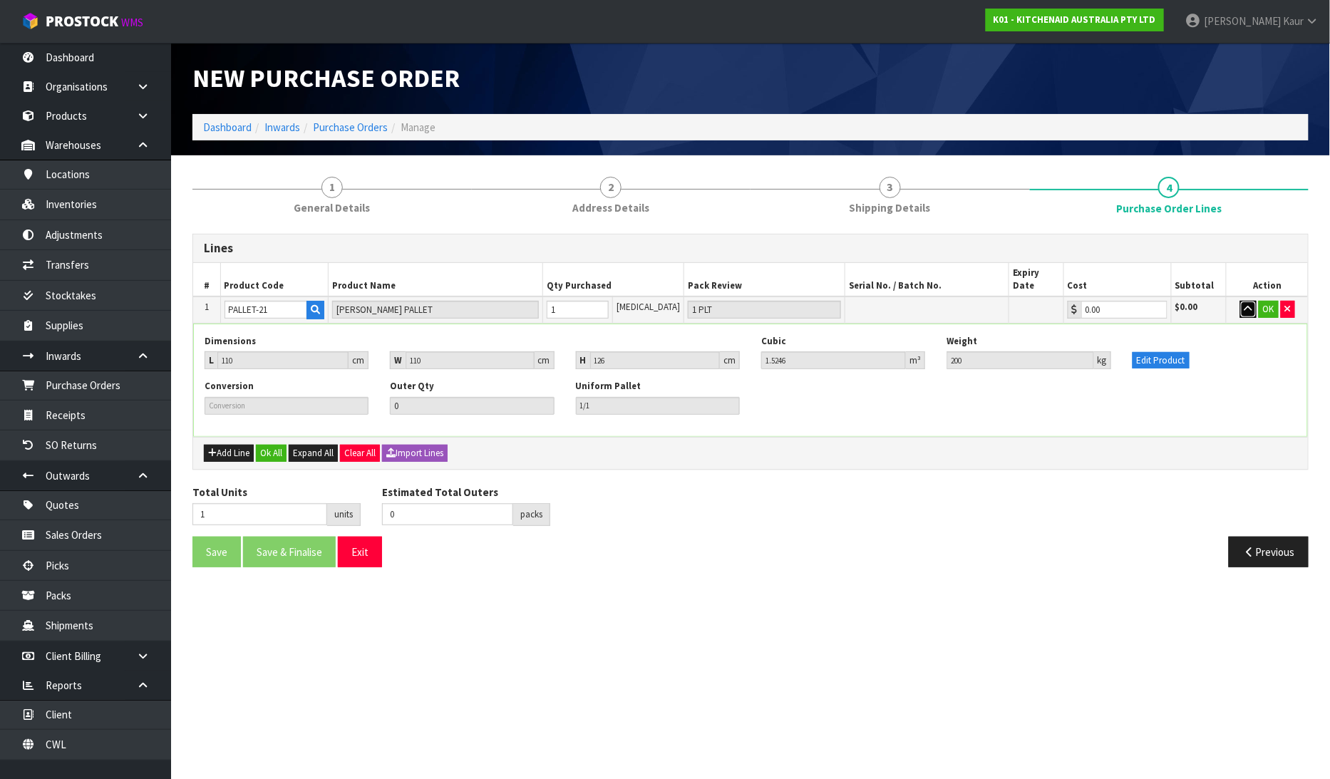
click at [1248, 302] on button "button" at bounding box center [1249, 309] width 16 height 17
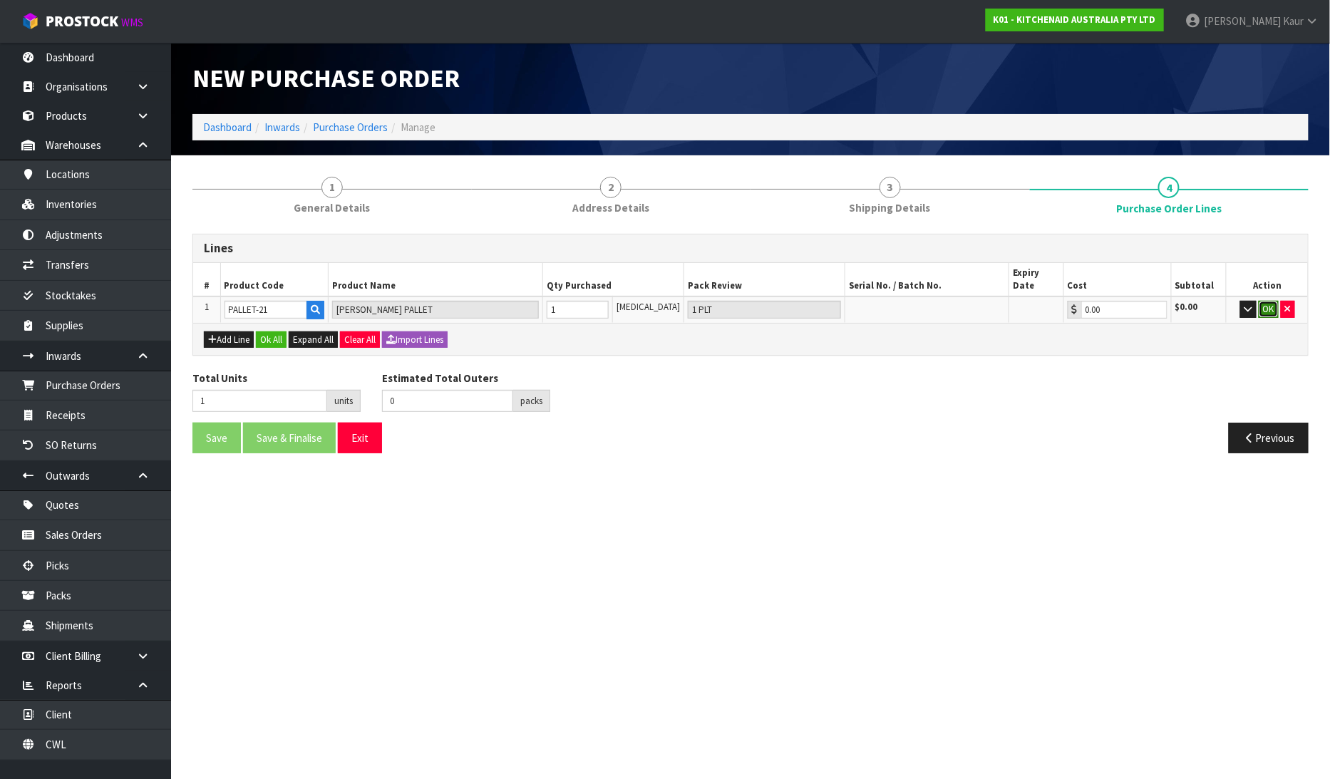
click at [1263, 302] on button "OK" at bounding box center [1269, 309] width 20 height 17
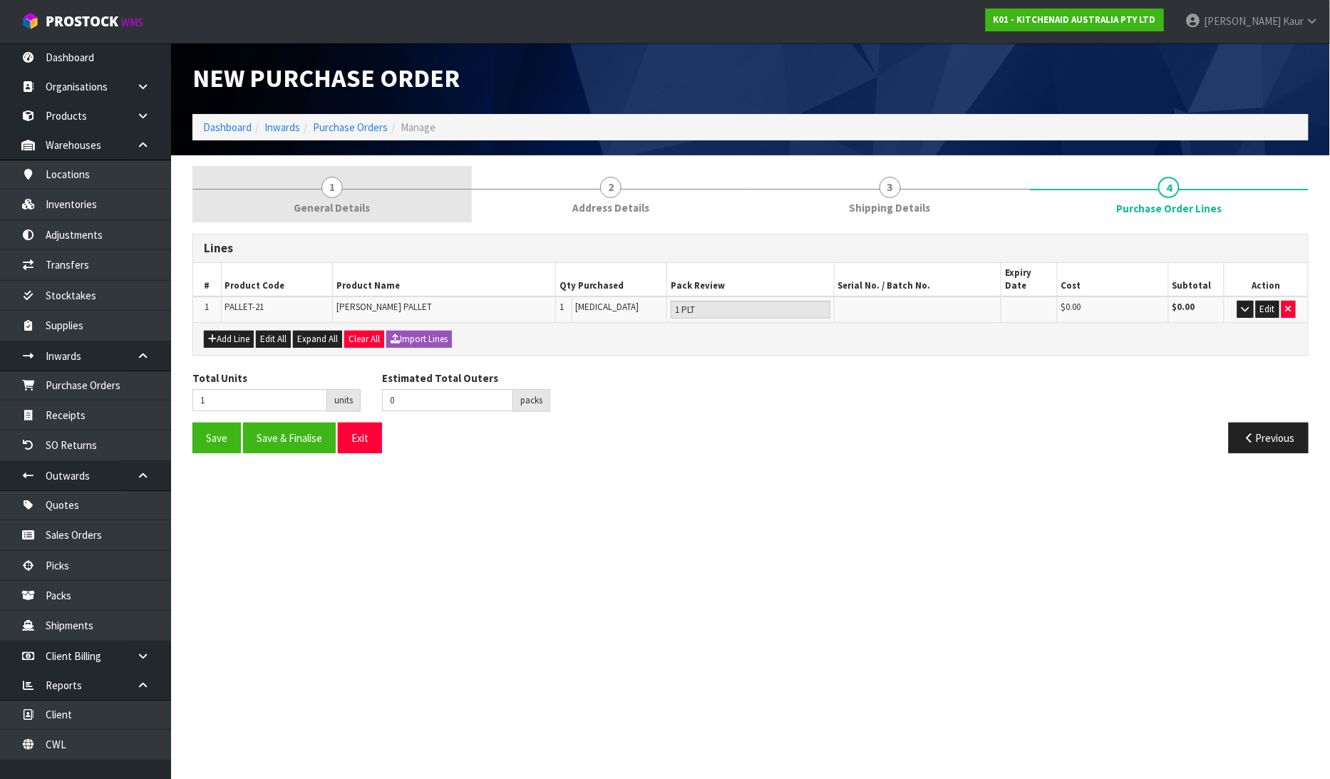
click at [339, 207] on span "General Details" at bounding box center [332, 207] width 76 height 15
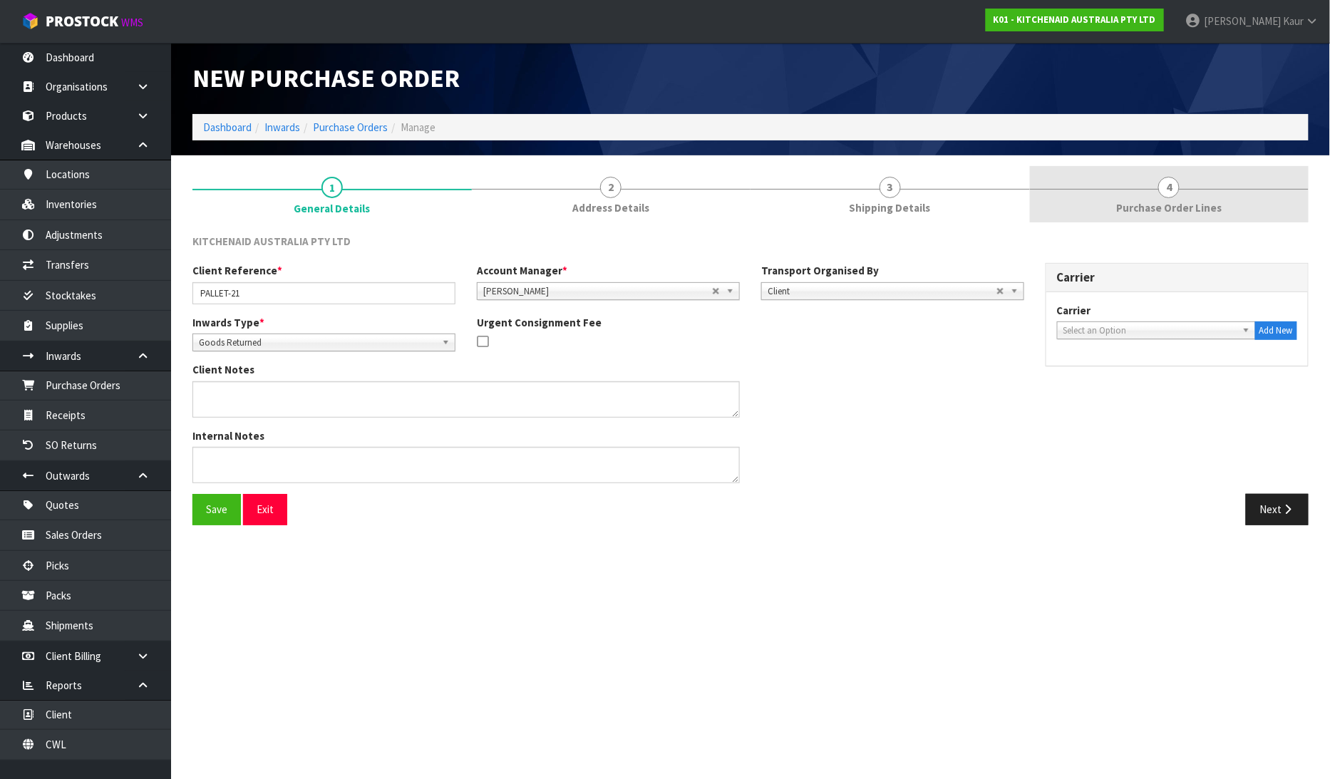
click at [1182, 211] on span "Purchase Order Lines" at bounding box center [1170, 207] width 106 height 15
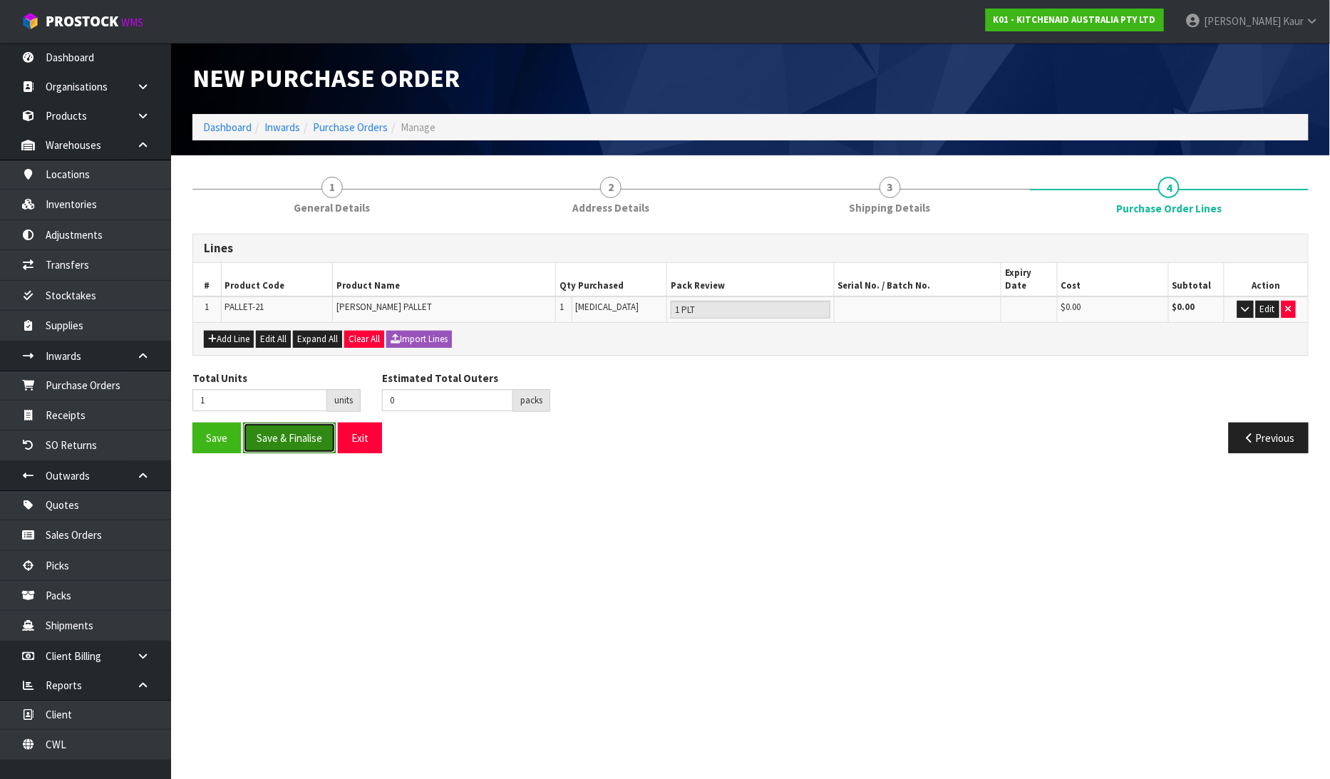
click at [285, 428] on button "Save & Finalise" at bounding box center [289, 438] width 93 height 31
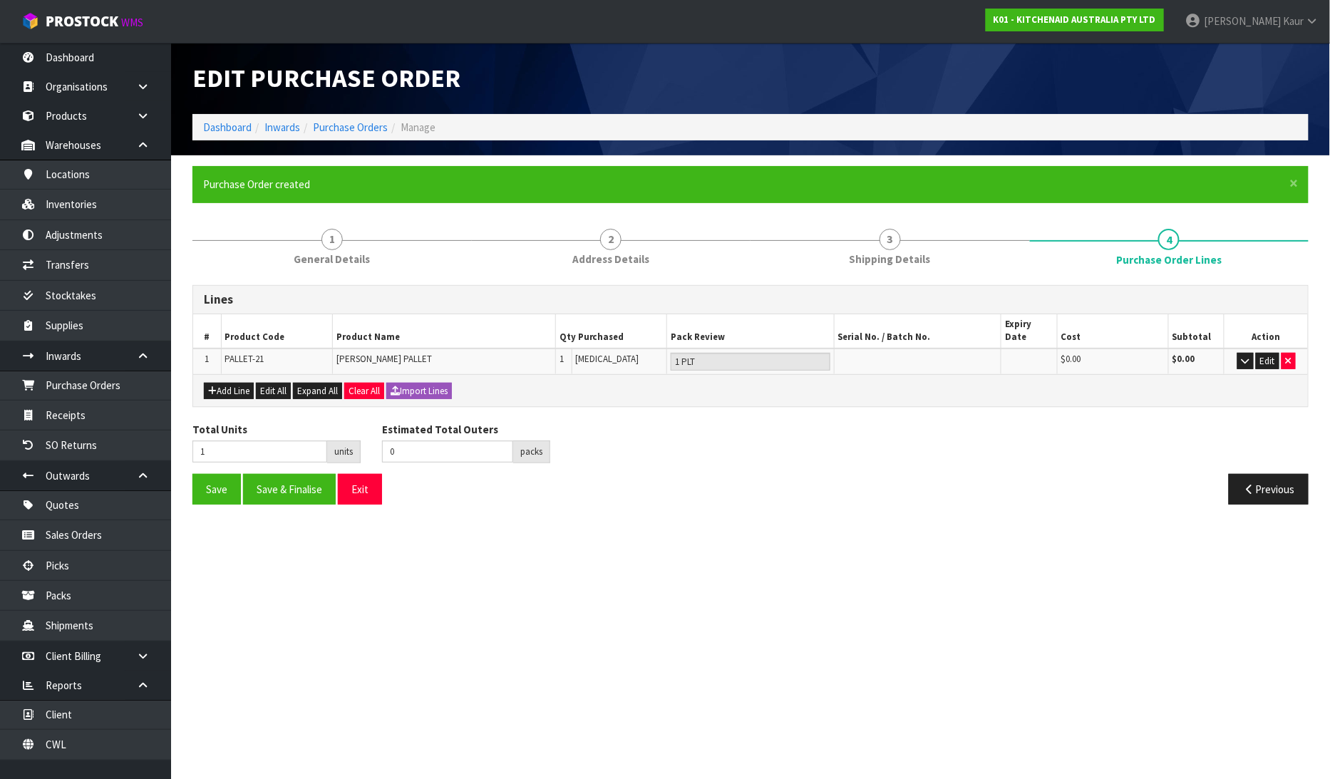
type input "0"
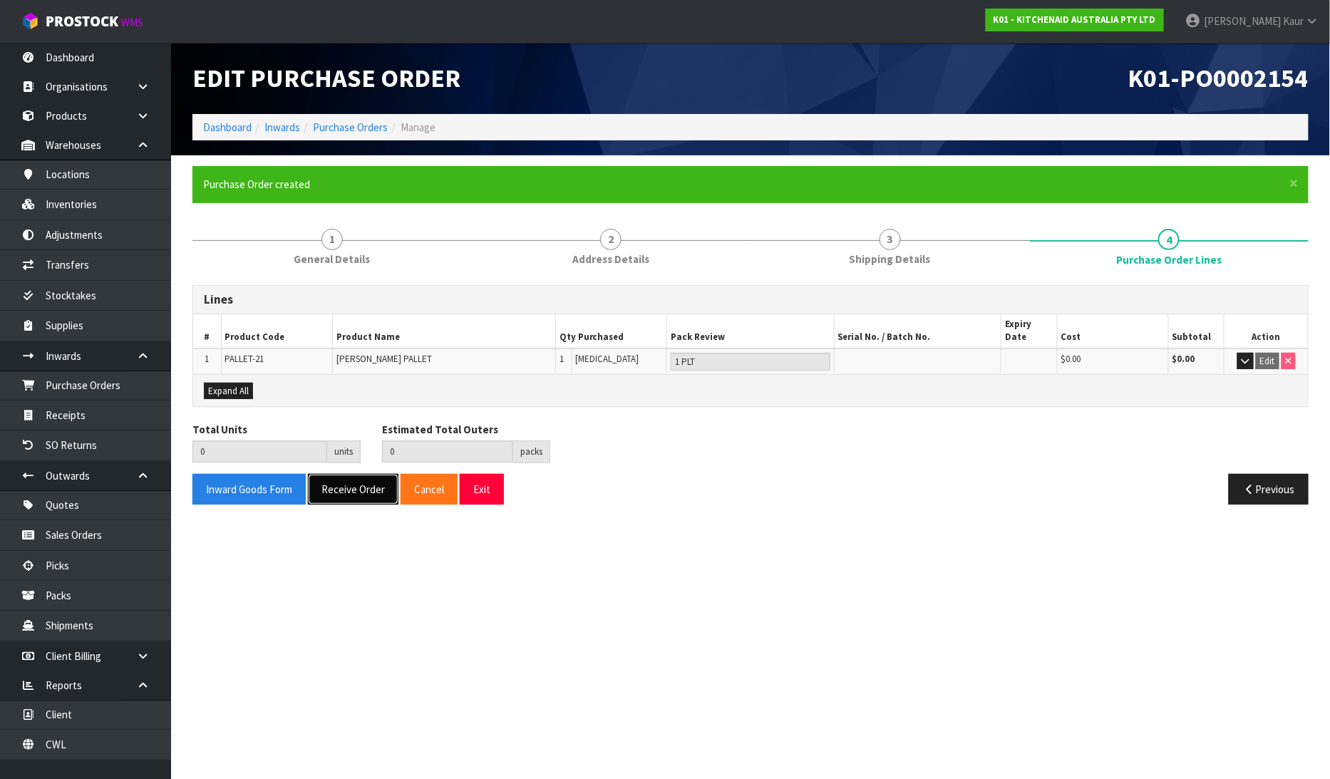
click at [335, 476] on button "Receive Order" at bounding box center [353, 489] width 91 height 31
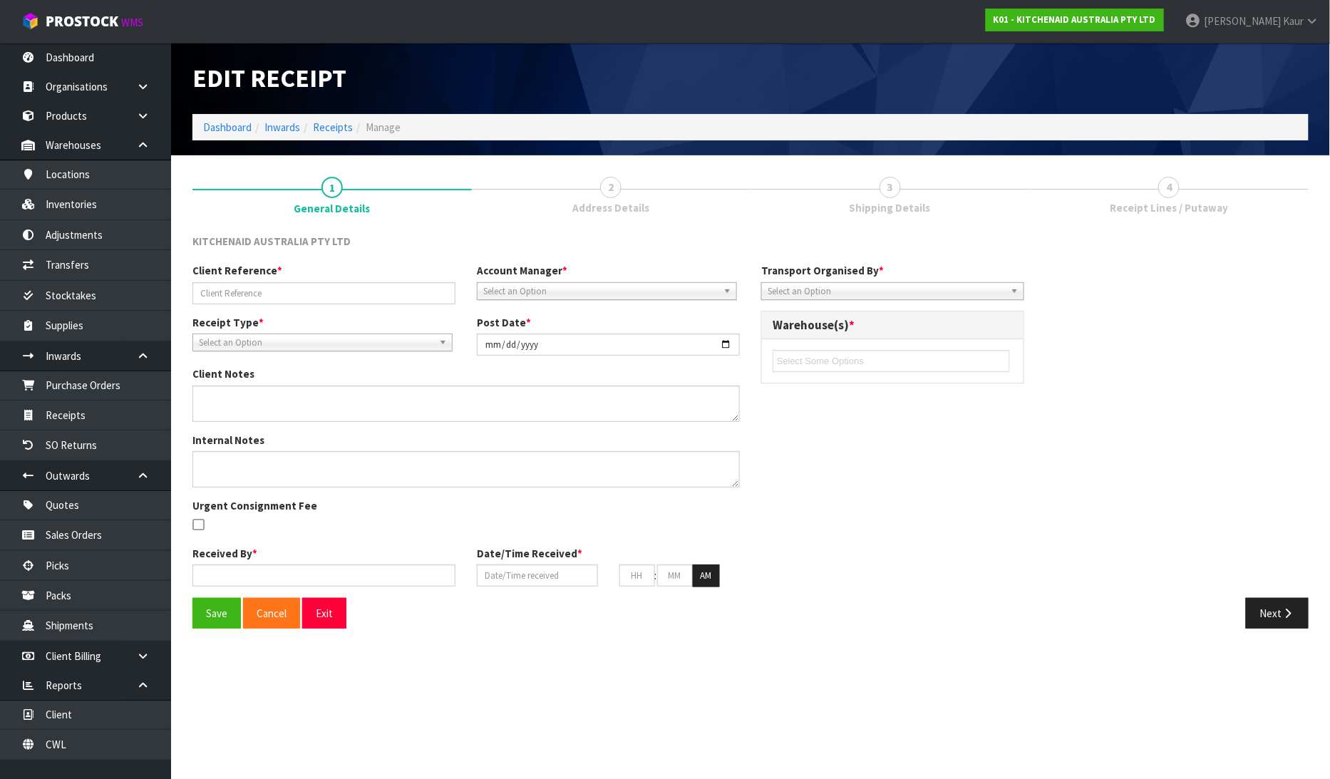
type input "PALLET-21"
type input "[DATE]"
type input "[PERSON_NAME]"
type input "[DATE]"
type input "11"
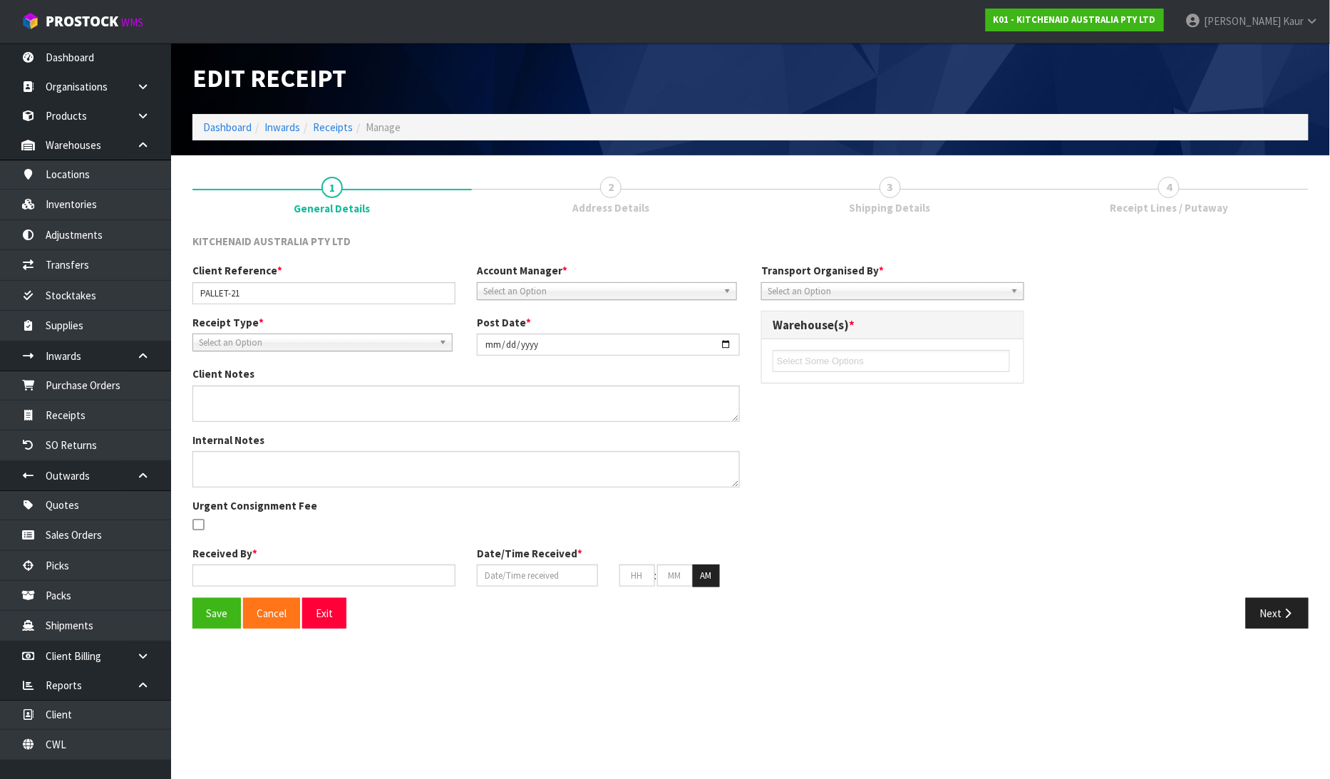
type input "27"
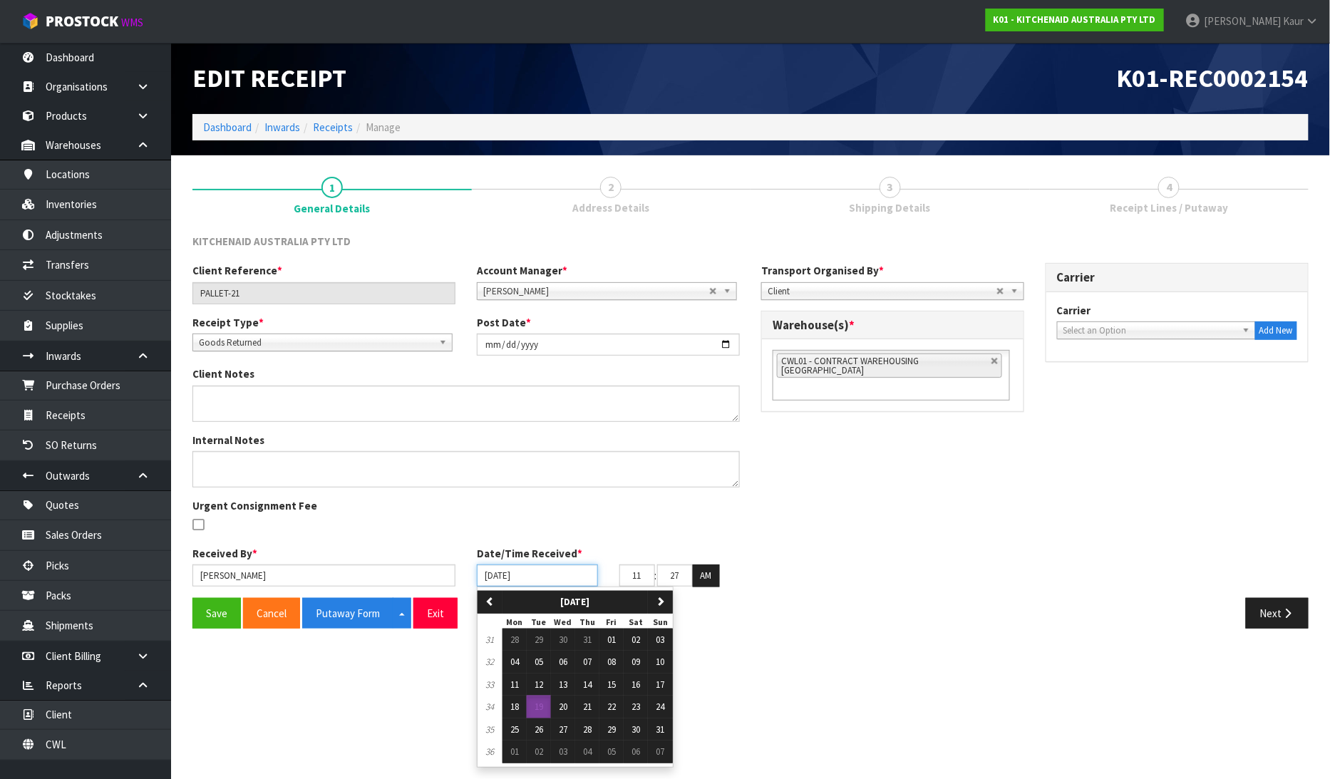
click at [487, 578] on input "[DATE]" at bounding box center [537, 576] width 121 height 22
click at [613, 635] on span "01" at bounding box center [611, 640] width 9 height 12
type input "[DATE]"
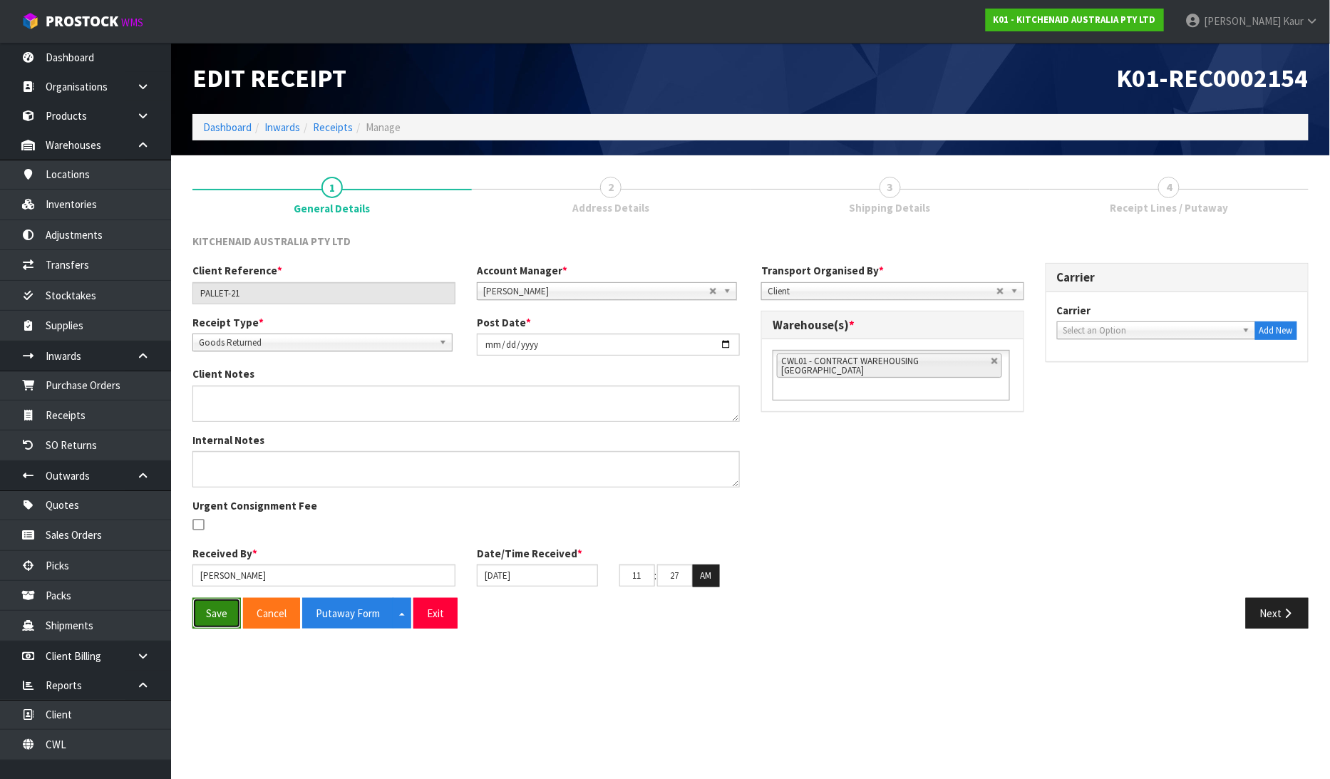
click at [215, 612] on button "Save" at bounding box center [217, 613] width 48 height 31
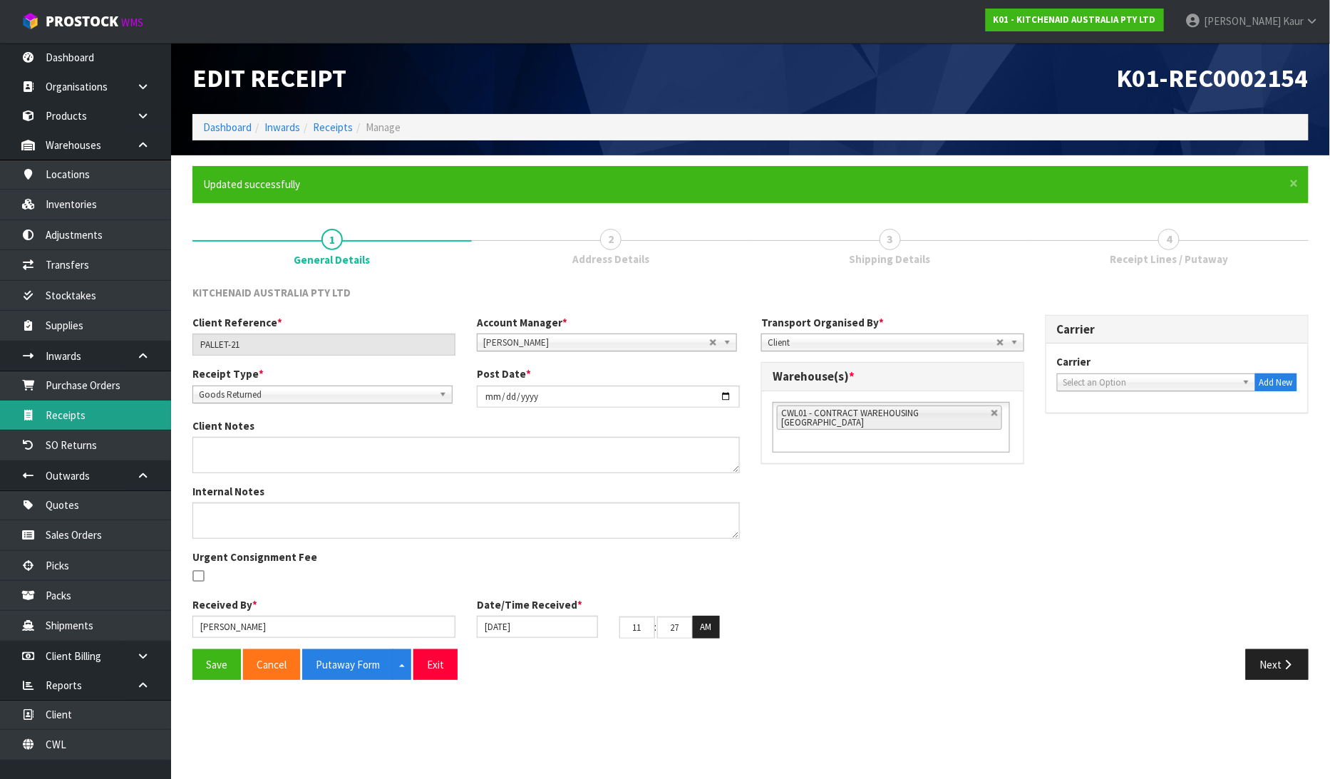
click at [82, 416] on link "Receipts" at bounding box center [85, 415] width 171 height 29
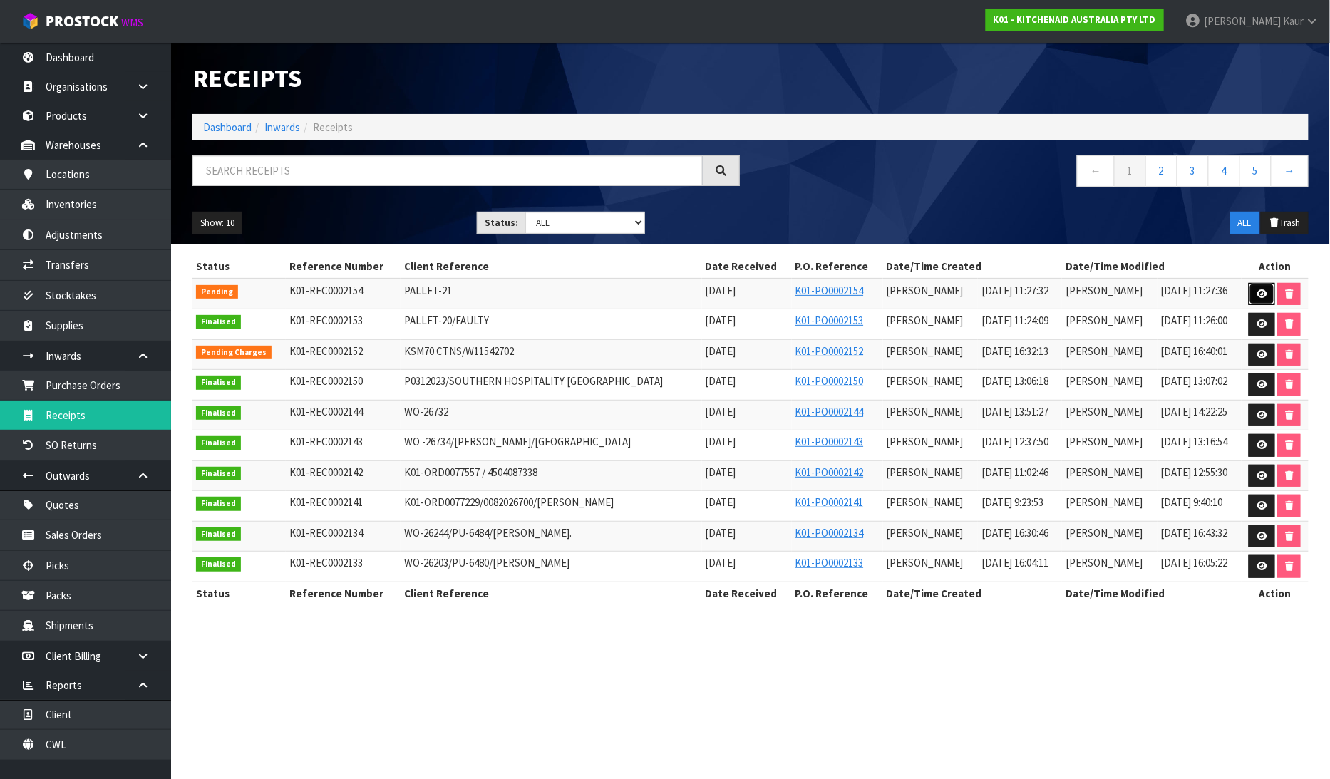
click at [1253, 292] on link at bounding box center [1262, 294] width 26 height 23
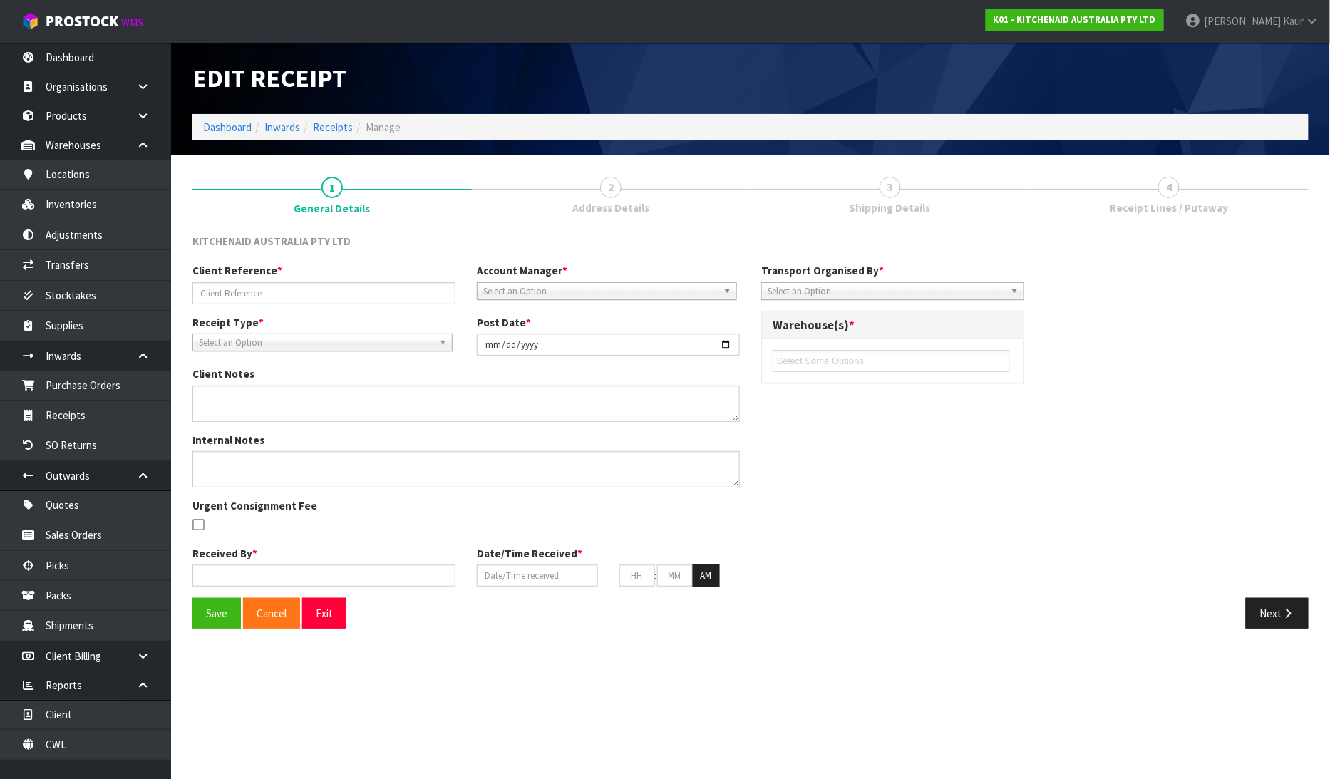
type input "PALLET-21"
type input "[DATE]"
type input "[PERSON_NAME]"
type input "[DATE]"
type input "11"
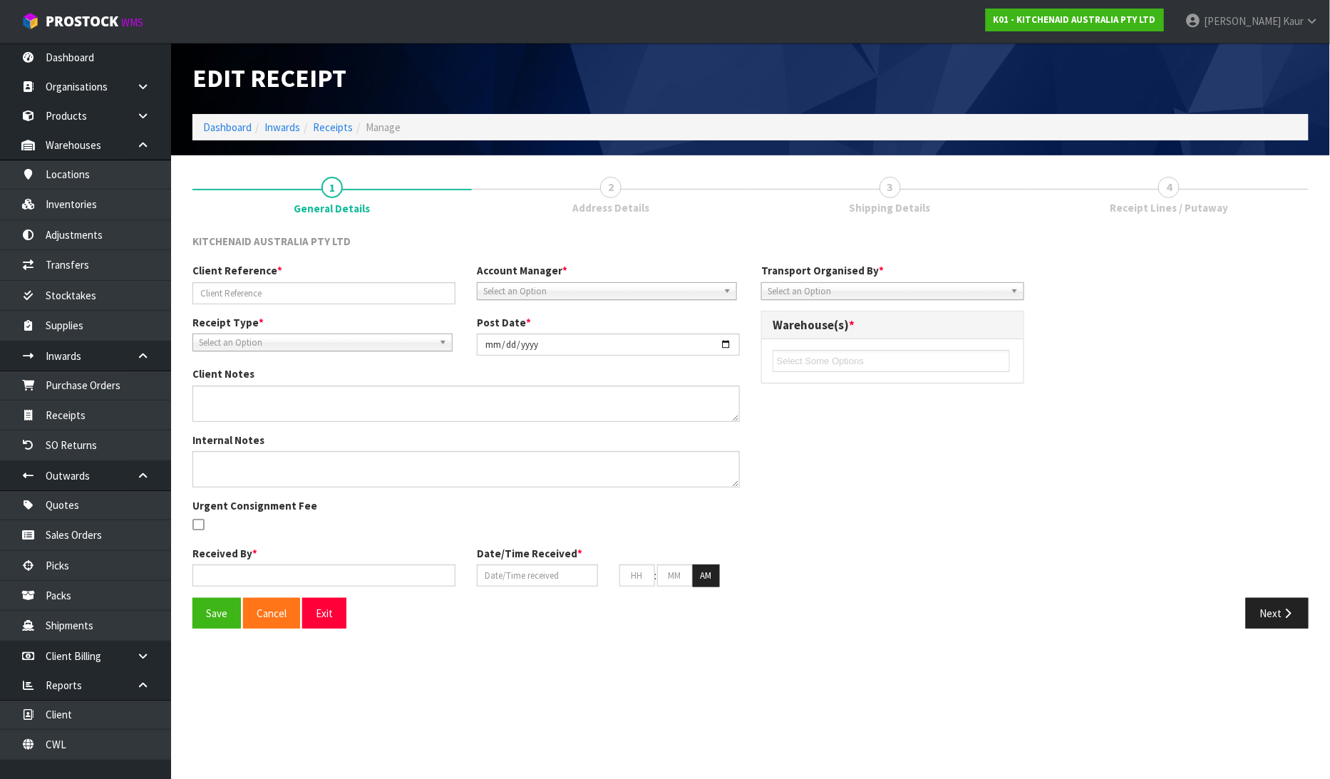
type input "27"
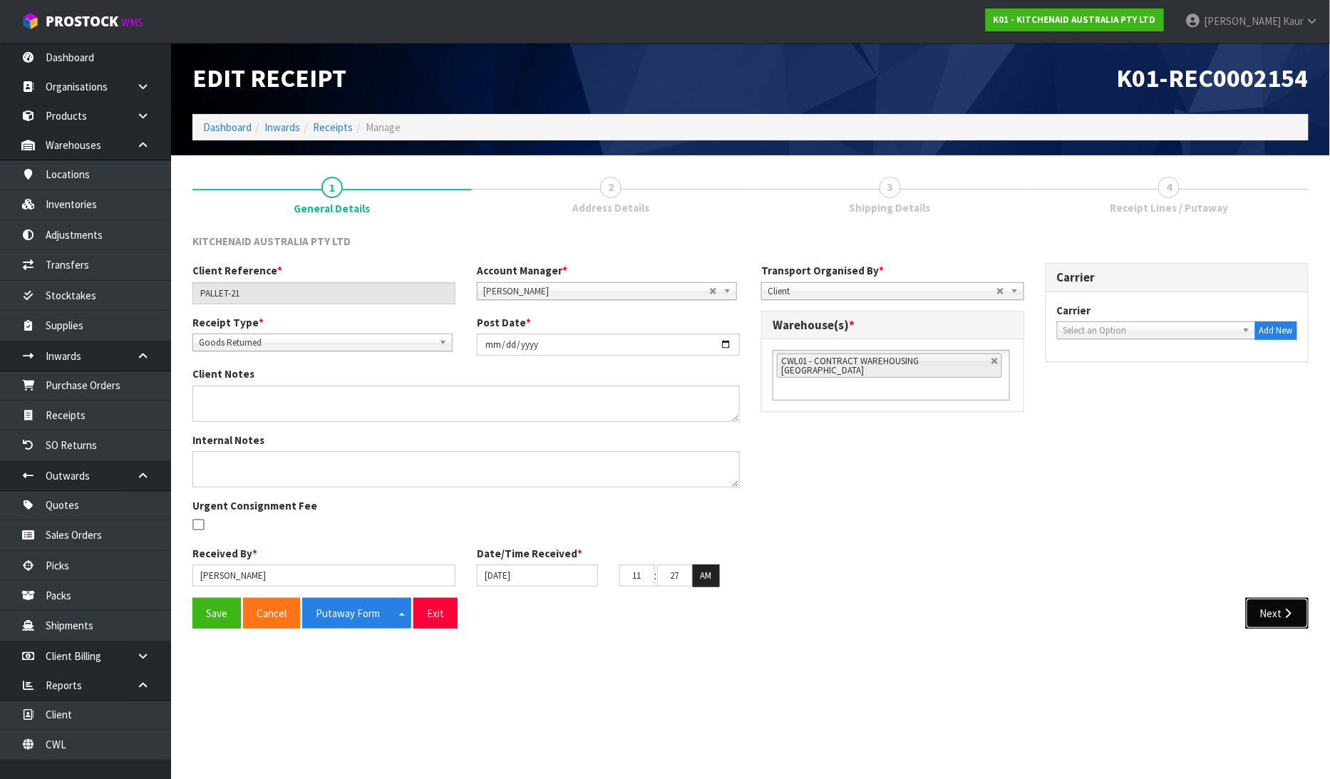
click at [1282, 617] on icon "button" at bounding box center [1289, 613] width 14 height 11
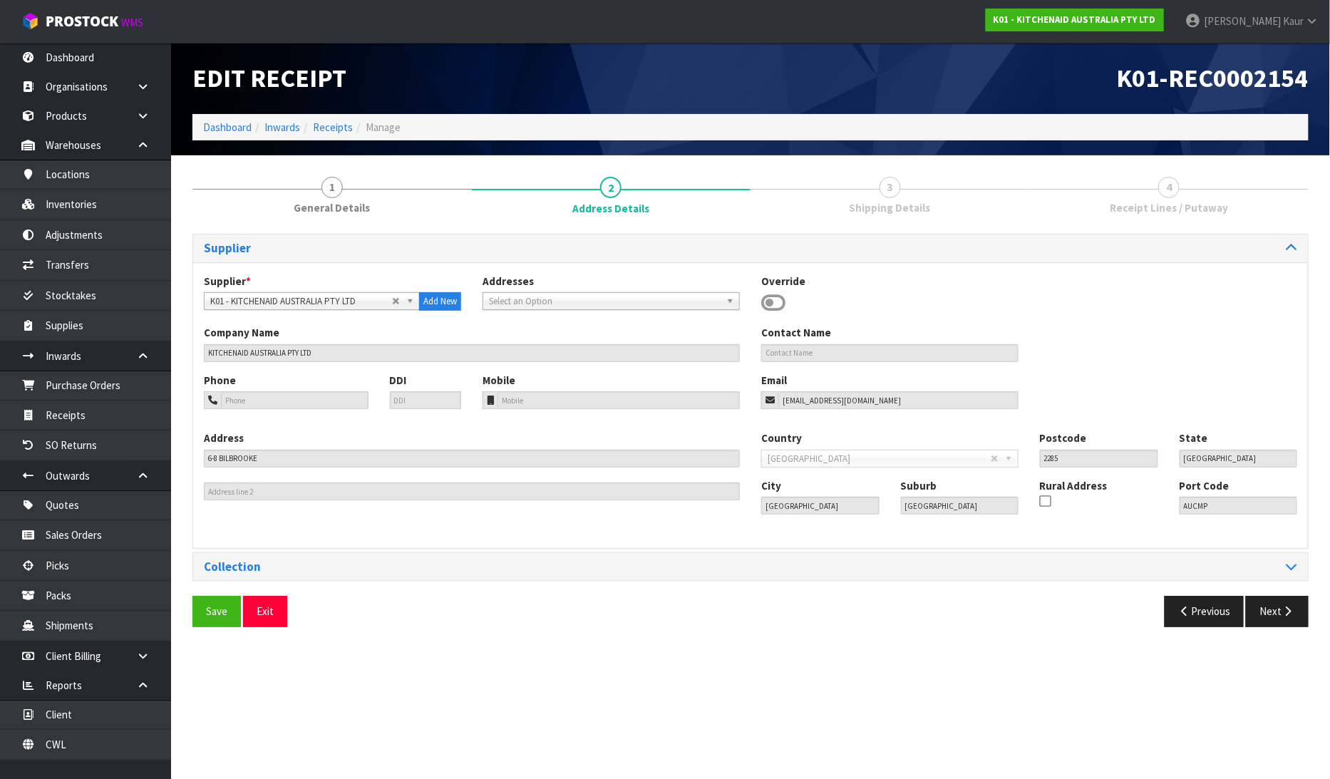
click at [1286, 630] on div "Save Exit Previous Next" at bounding box center [751, 616] width 1138 height 41
click at [1282, 610] on icon "button" at bounding box center [1289, 611] width 14 height 11
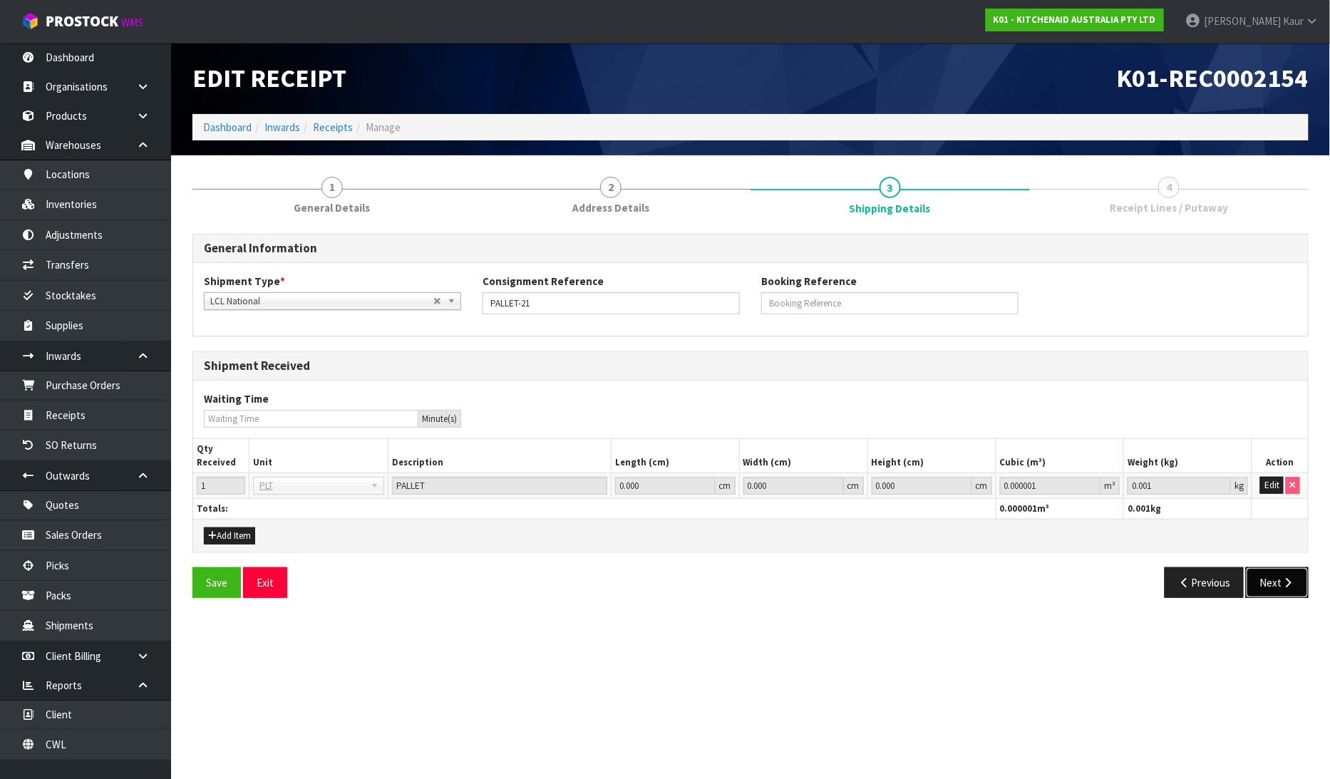
click at [1282, 596] on button "Next" at bounding box center [1277, 583] width 63 height 31
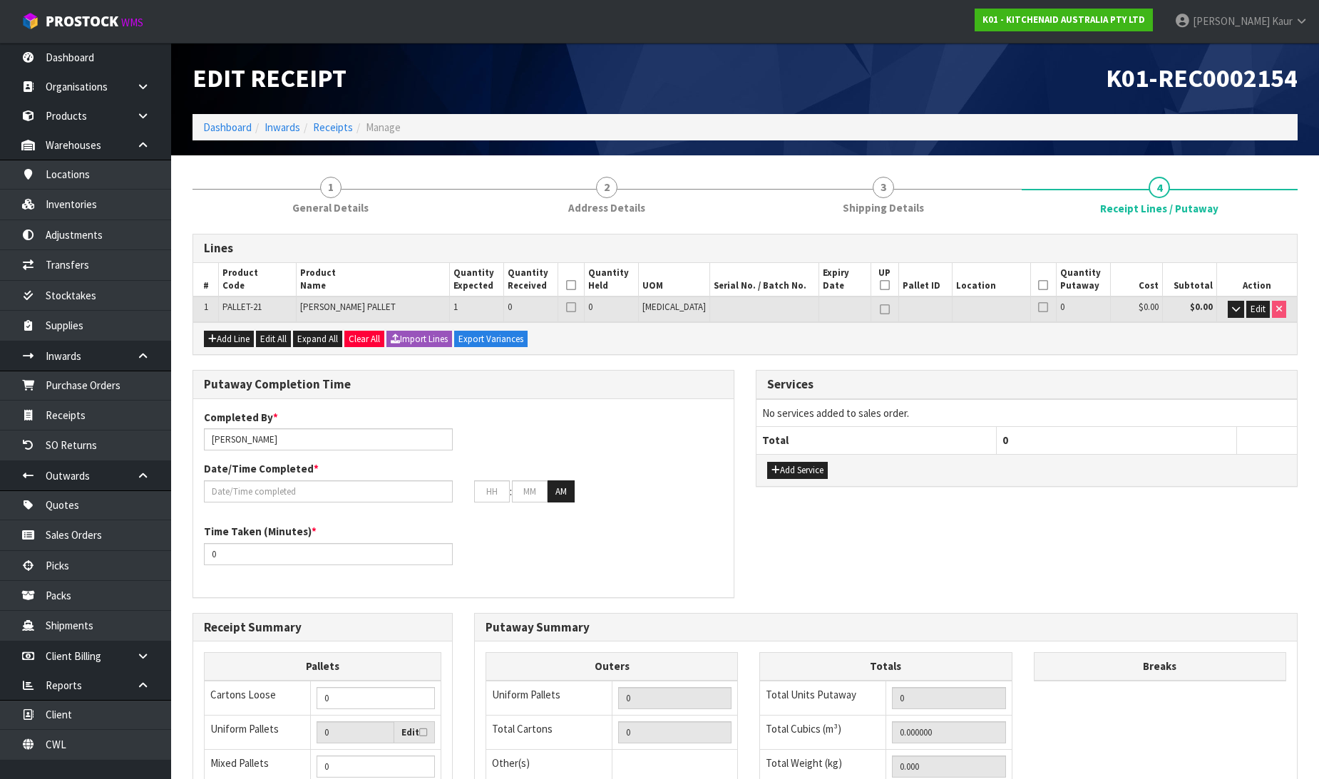
click at [1250, 317] on td "Edit" at bounding box center [1256, 309] width 81 height 25
click at [1251, 307] on span "Edit" at bounding box center [1258, 309] width 15 height 12
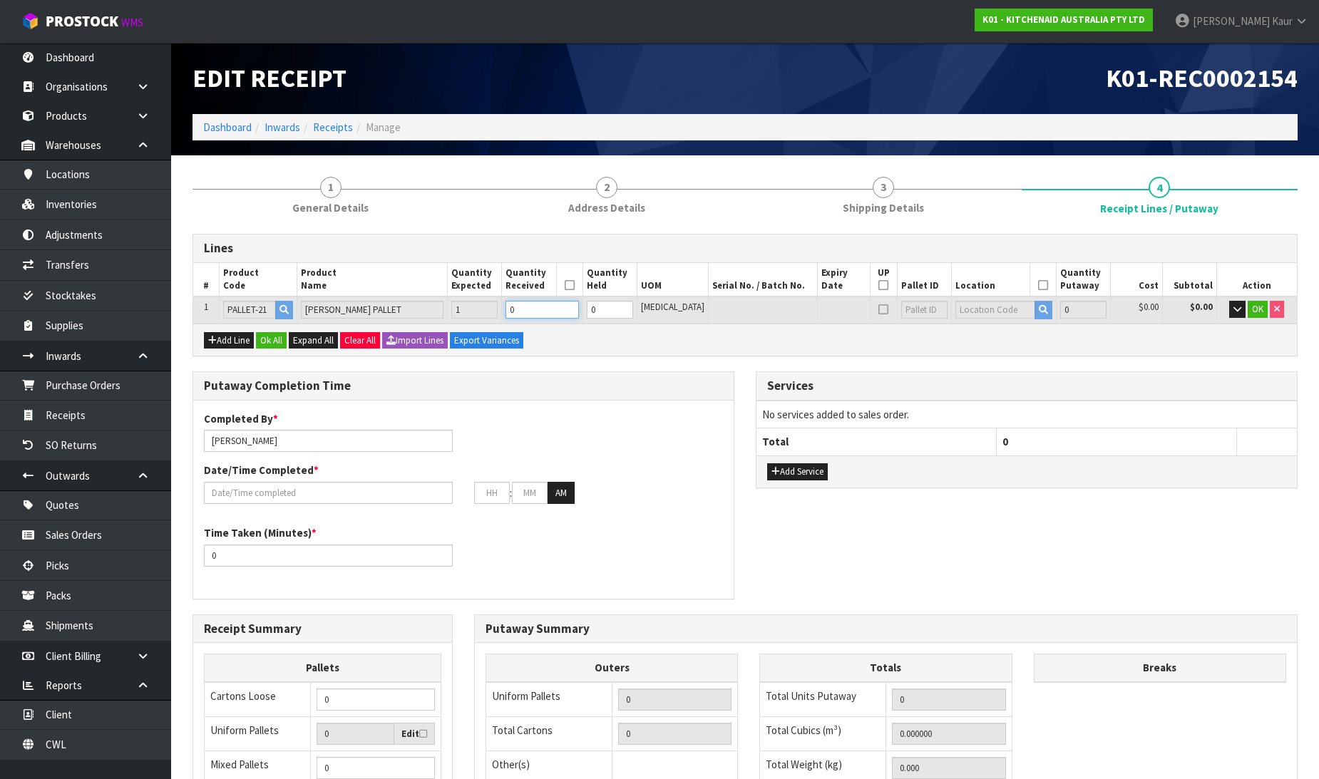
click at [548, 308] on input "0" at bounding box center [542, 310] width 73 height 18
type input "1"
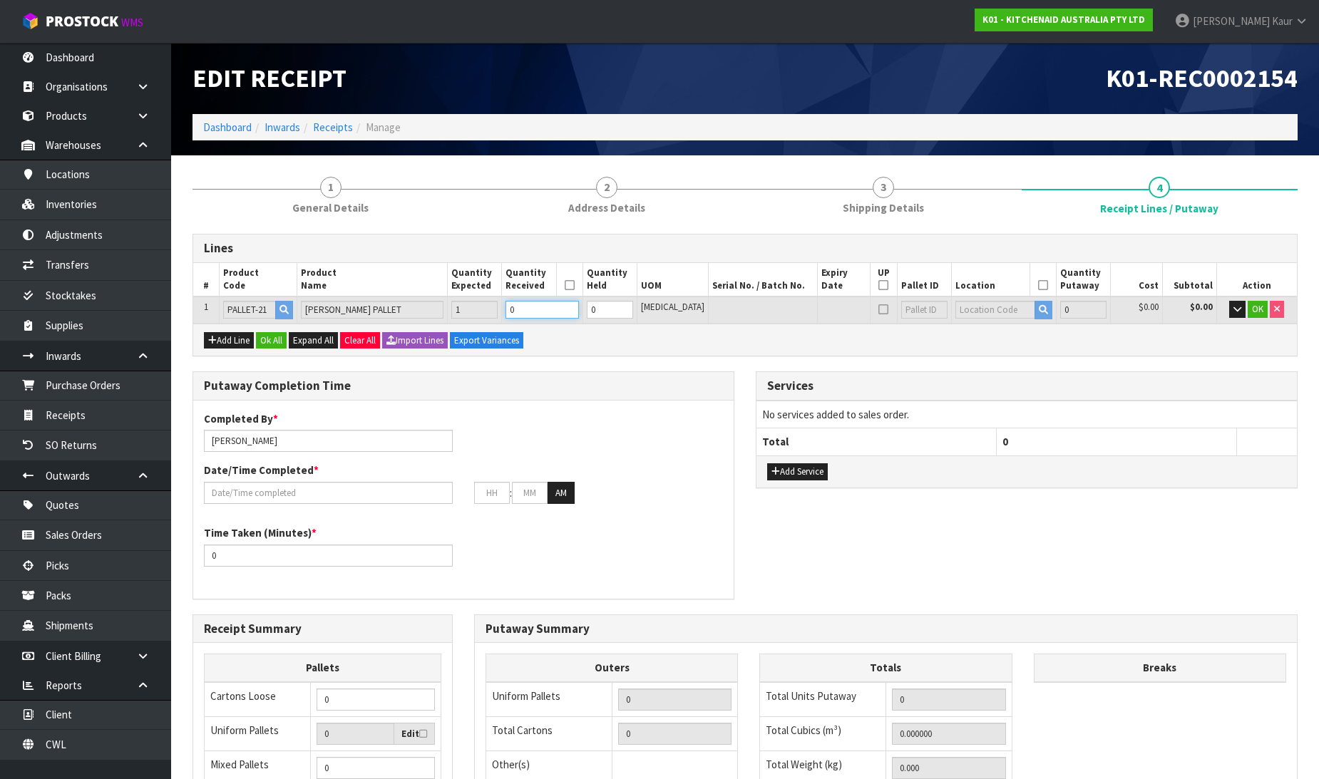
type input "1.5246"
type input "200"
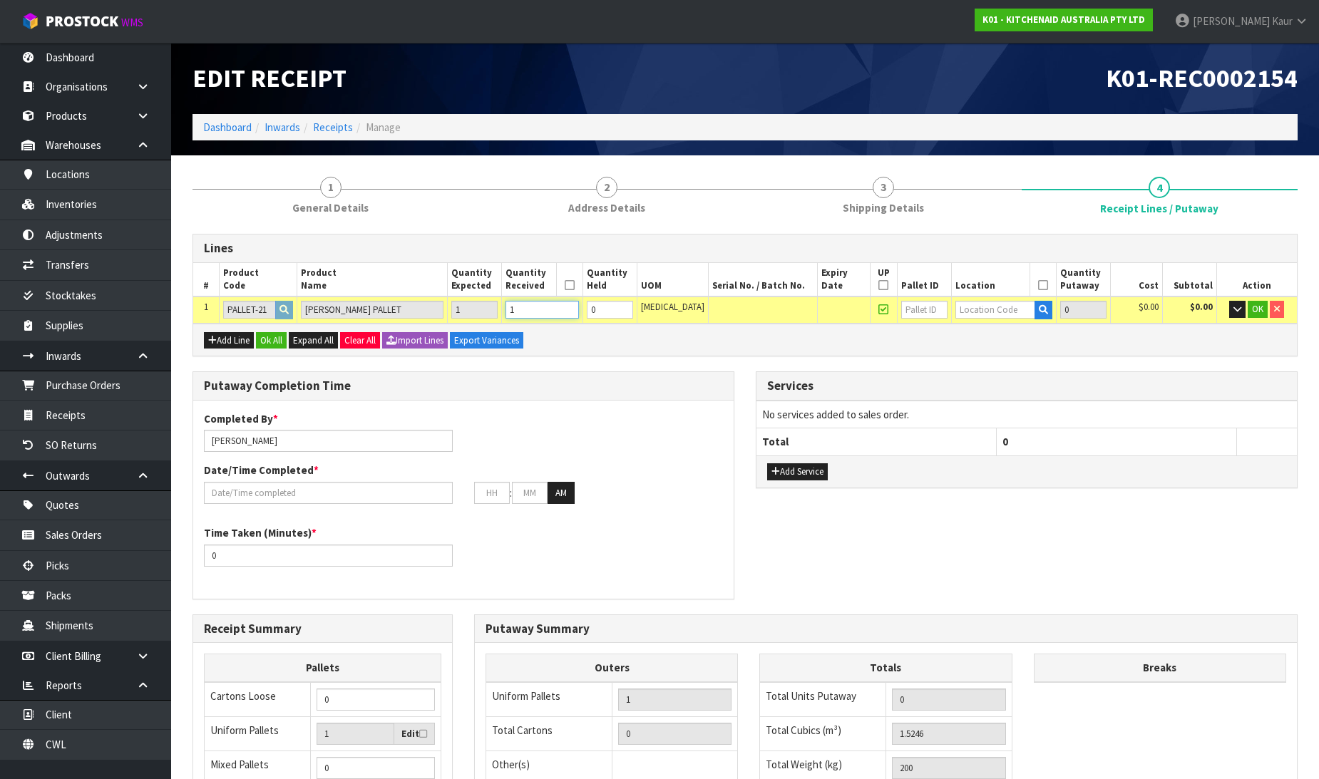
type input "1"
click at [979, 314] on input "text" at bounding box center [995, 310] width 80 height 18
type input "37-41"
click at [980, 334] on strong "37-41" at bounding box center [970, 334] width 27 height 14
type input "1"
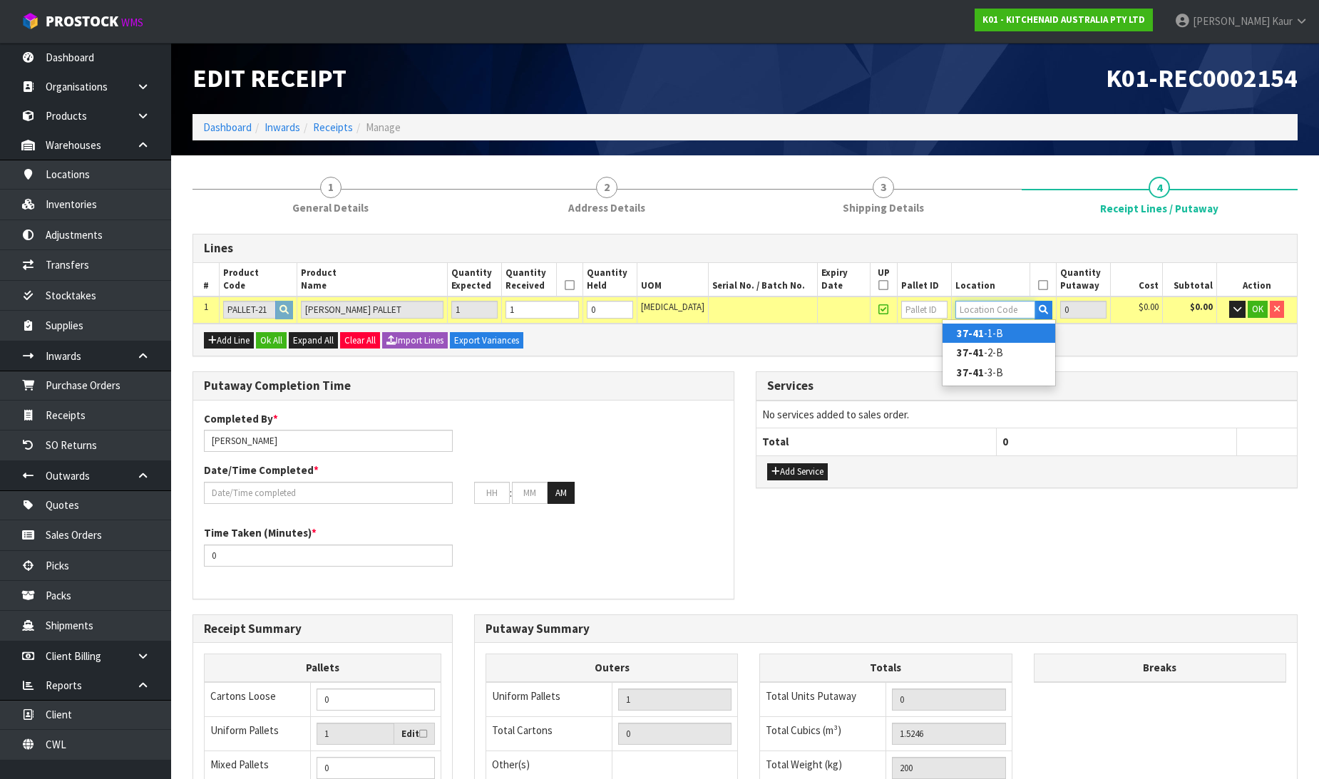
type input "37-41-1-B"
type input "1"
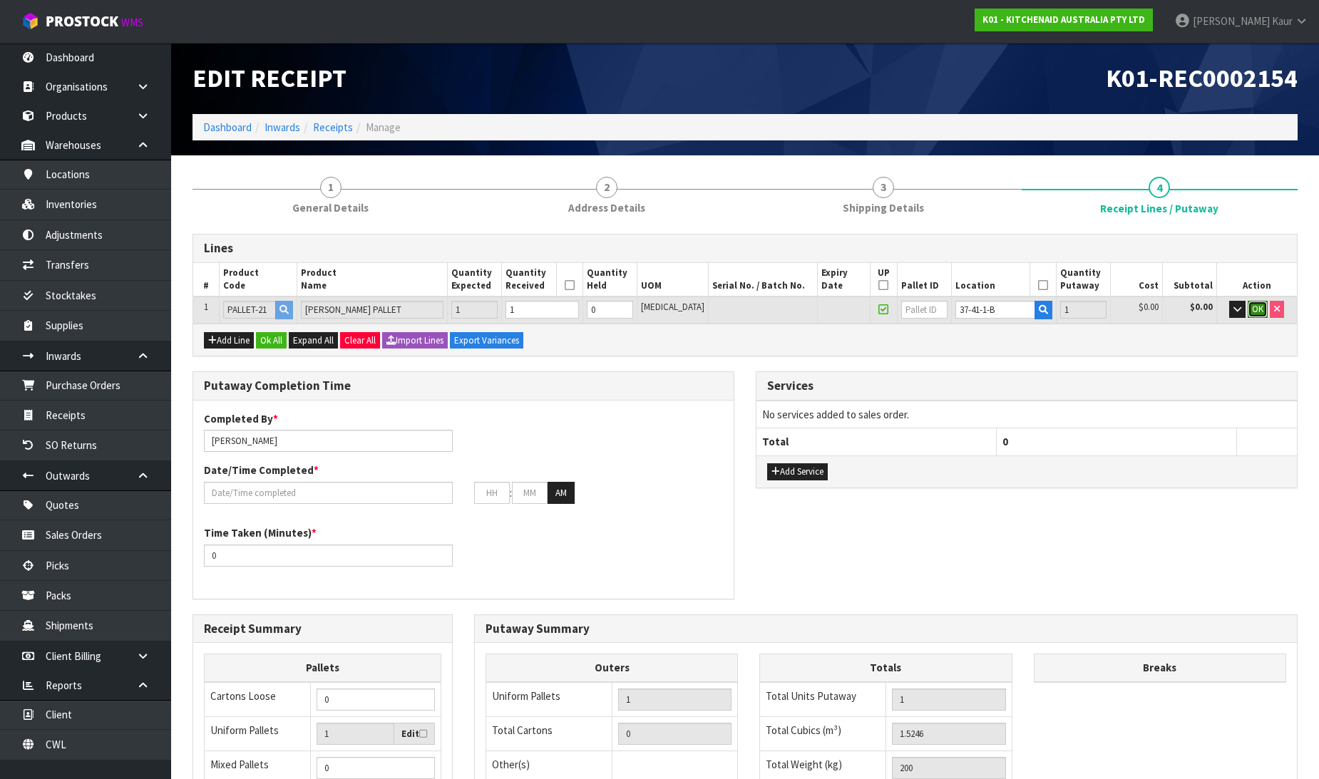
click at [1258, 309] on span "OK" at bounding box center [1257, 309] width 11 height 12
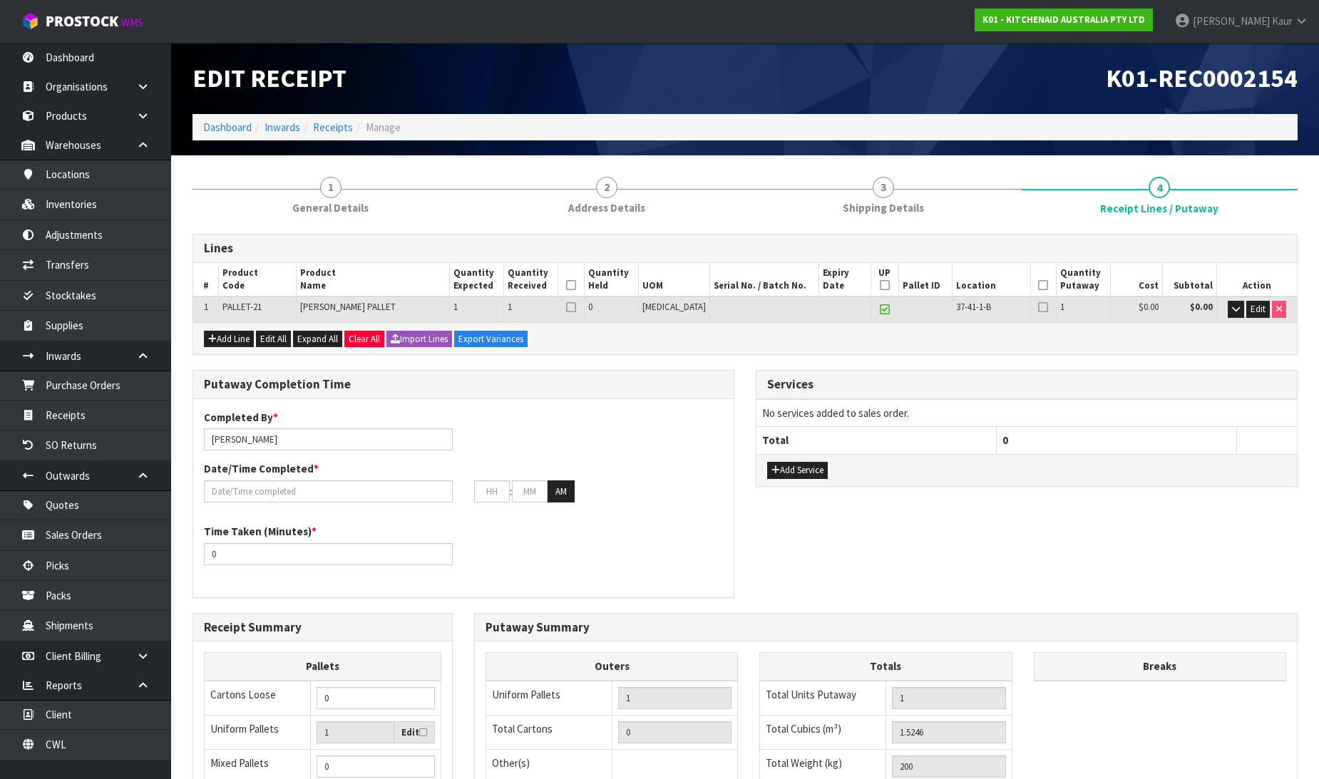
click at [576, 286] on icon at bounding box center [571, 285] width 10 height 1
click at [1038, 285] on icon at bounding box center [1043, 285] width 10 height 1
click at [880, 286] on icon at bounding box center [885, 285] width 10 height 1
click at [275, 493] on input "text" at bounding box center [328, 492] width 249 height 22
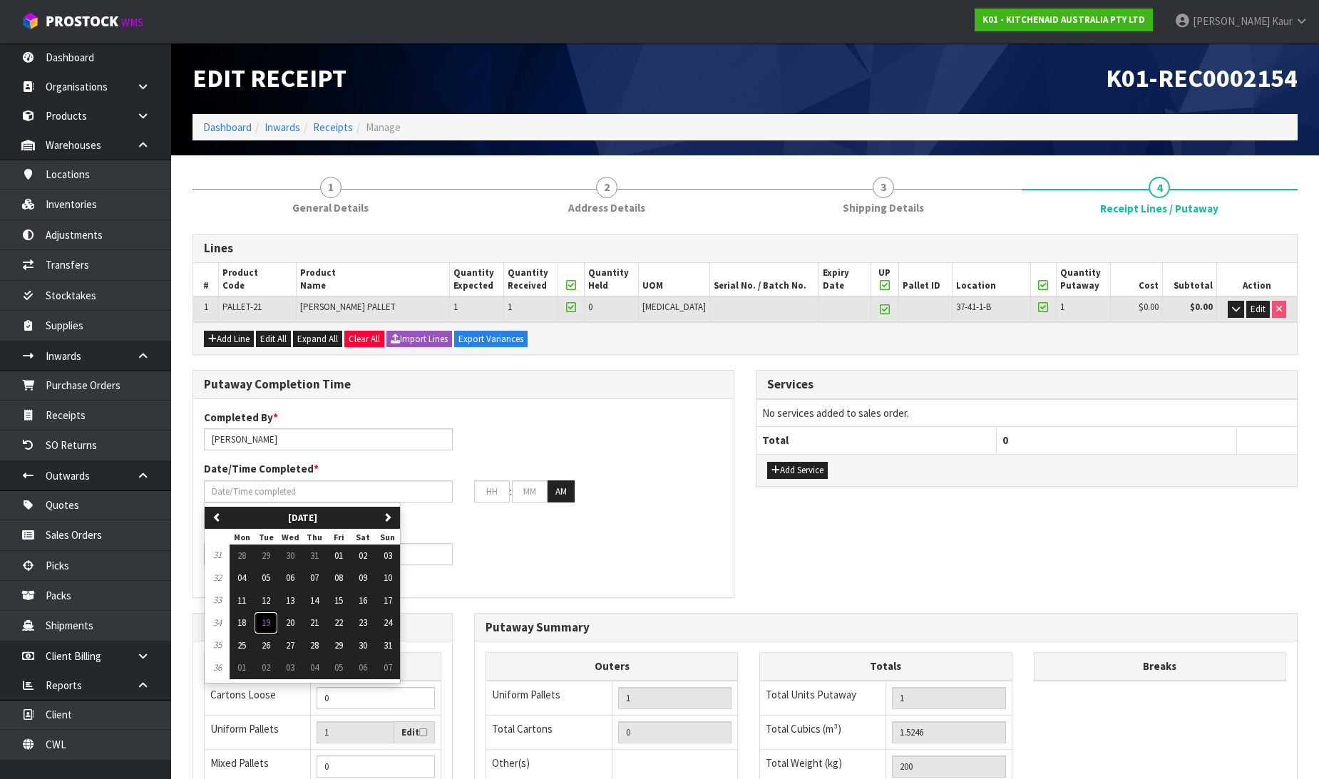
click at [274, 617] on button "19" at bounding box center [266, 623] width 24 height 23
type input "[DATE]"
type input "12"
type input "00"
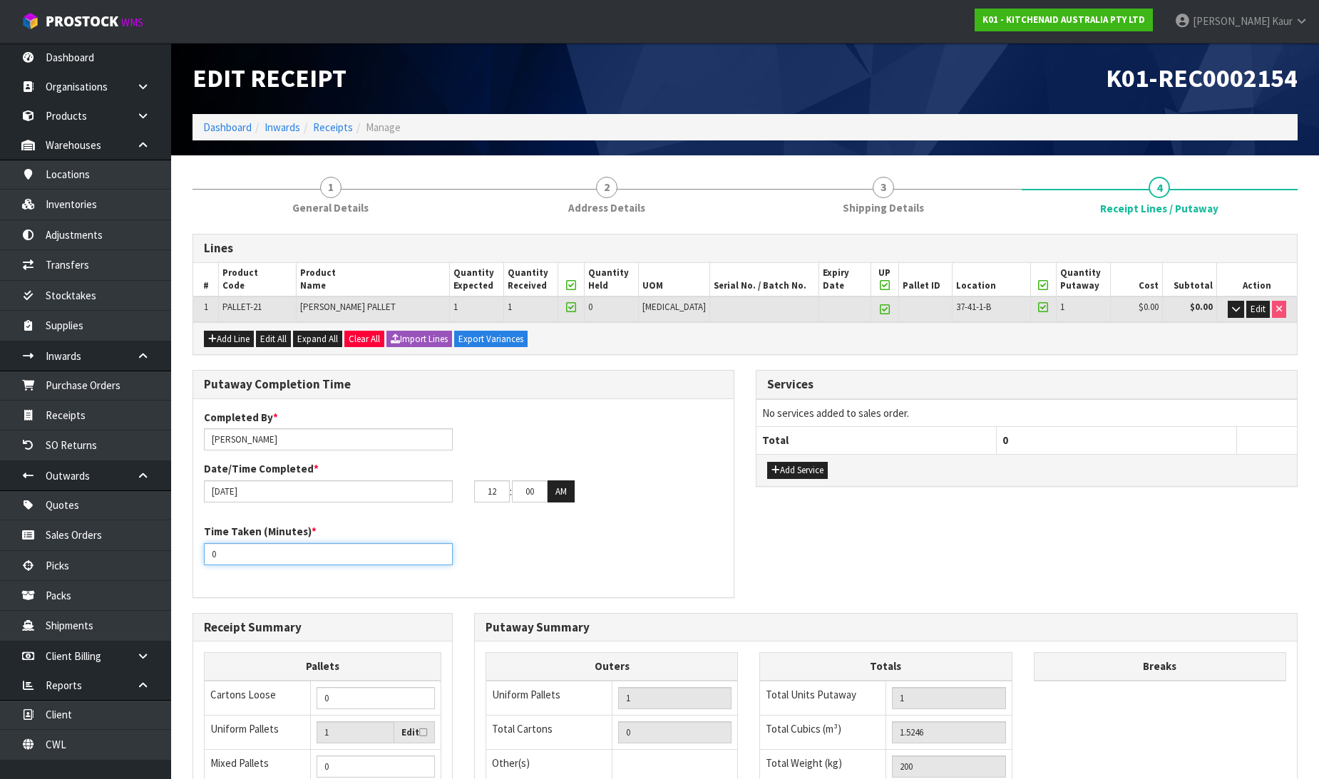
drag, startPoint x: 239, startPoint y: 553, endPoint x: 196, endPoint y: 557, distance: 42.9
click at [196, 557] on div "Time Taken (Minutes) * 0" at bounding box center [328, 544] width 270 height 41
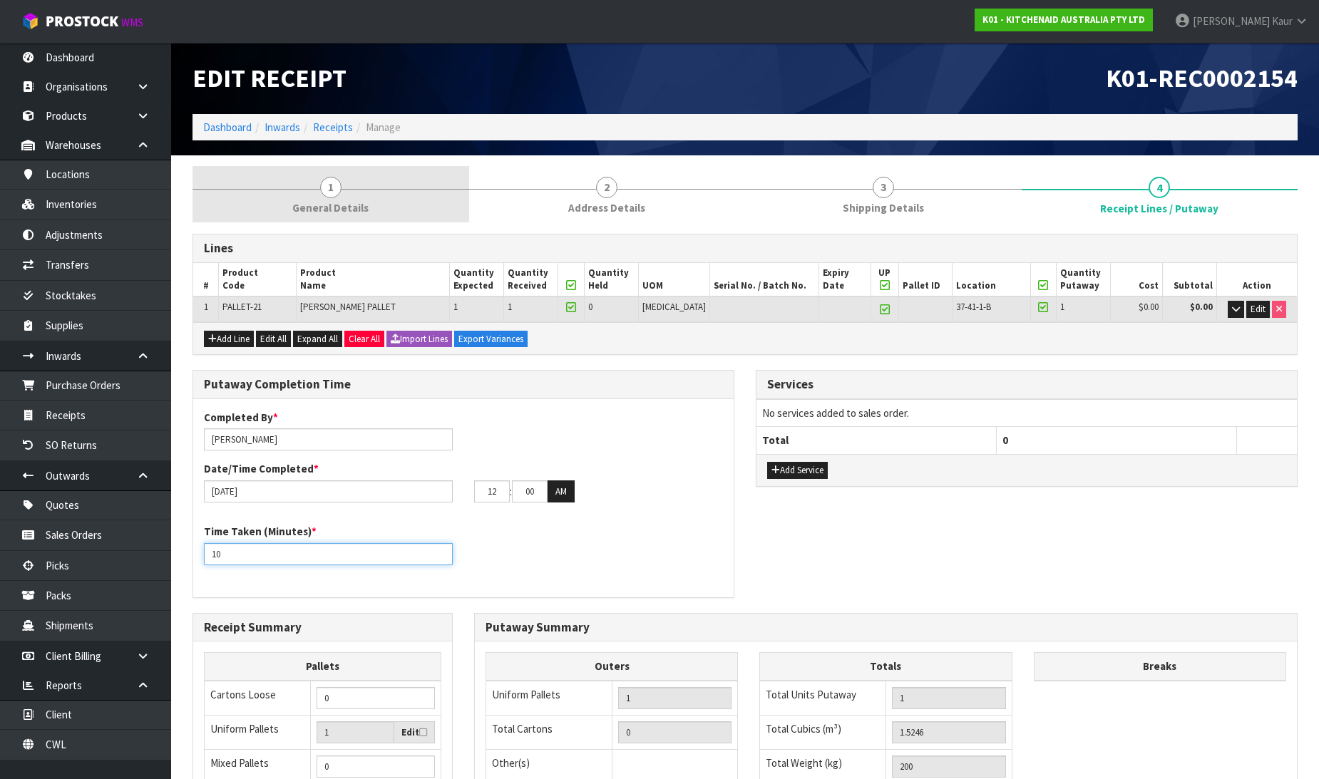
type input "10"
click at [285, 193] on link "1 General Details" at bounding box center [331, 194] width 277 height 56
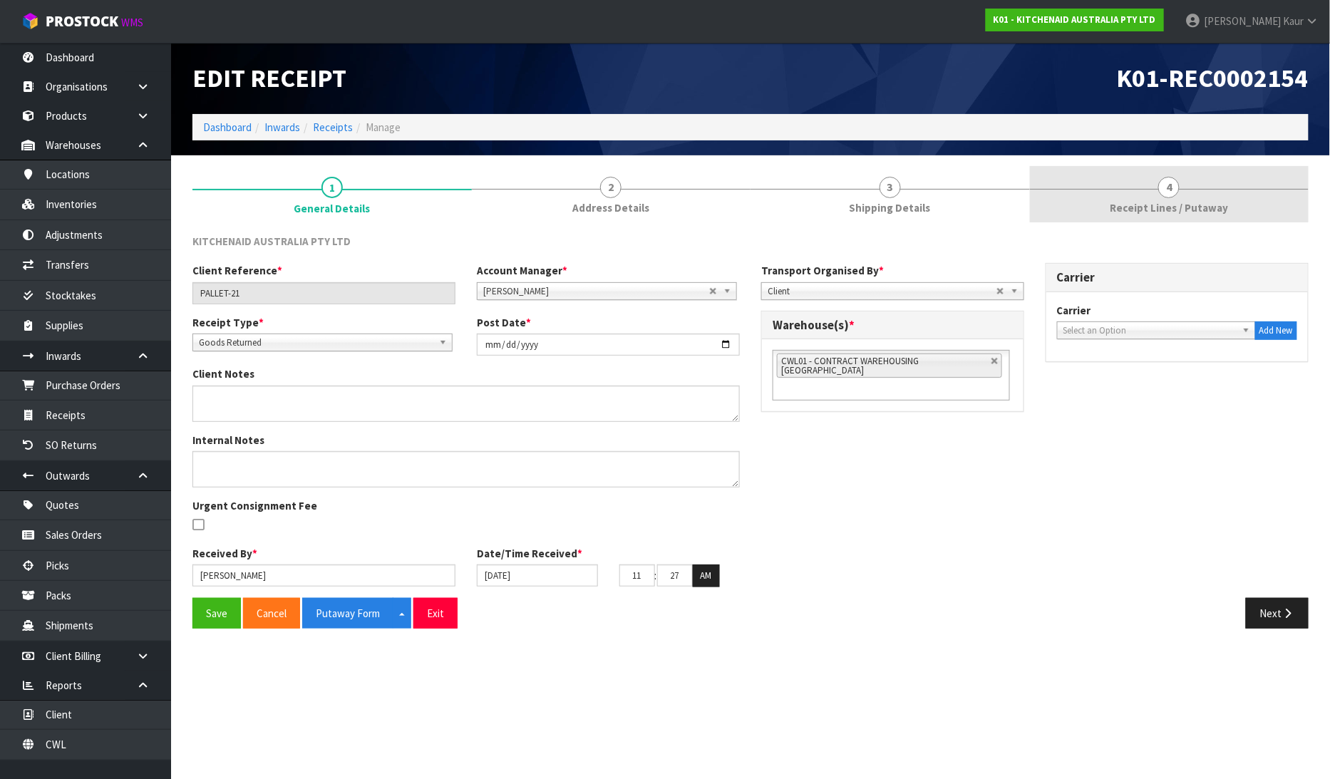
click at [1161, 211] on span "Receipt Lines / Putaway" at bounding box center [1169, 207] width 118 height 15
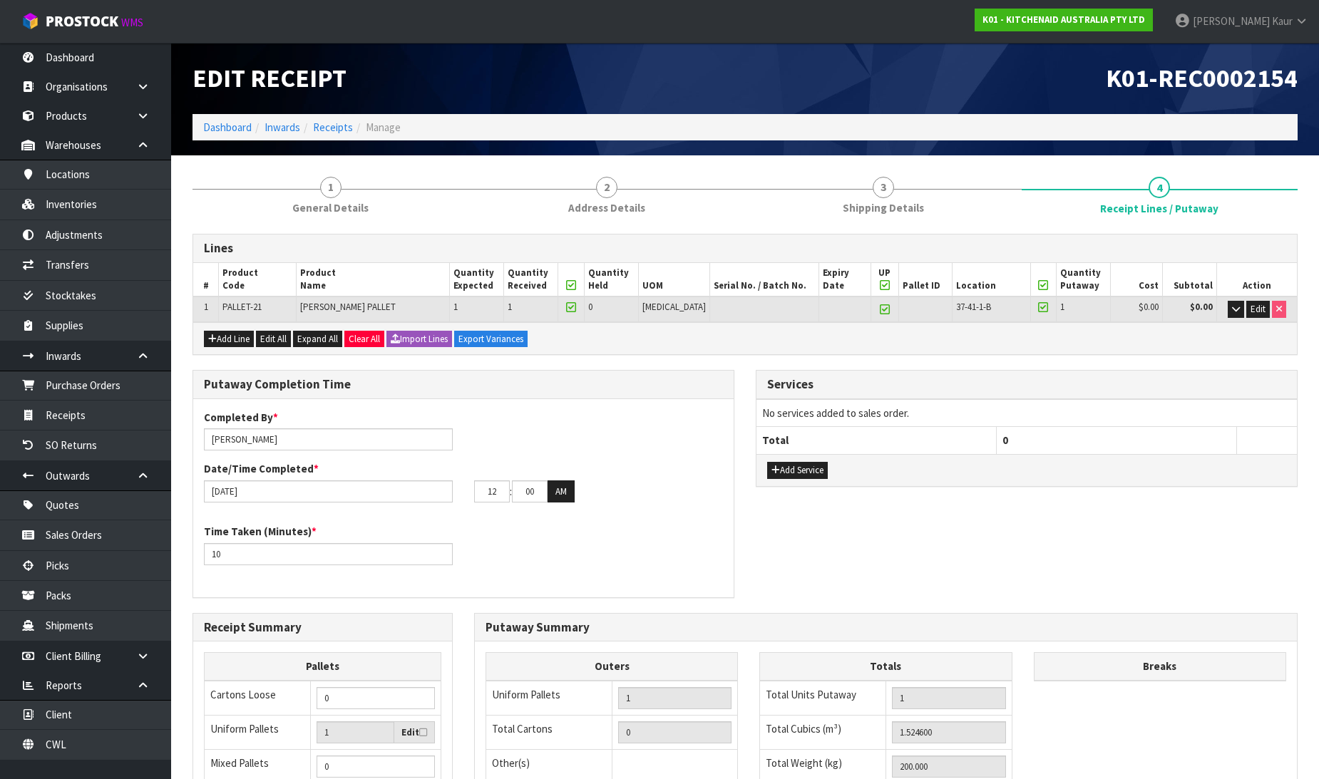
scroll to position [233, 0]
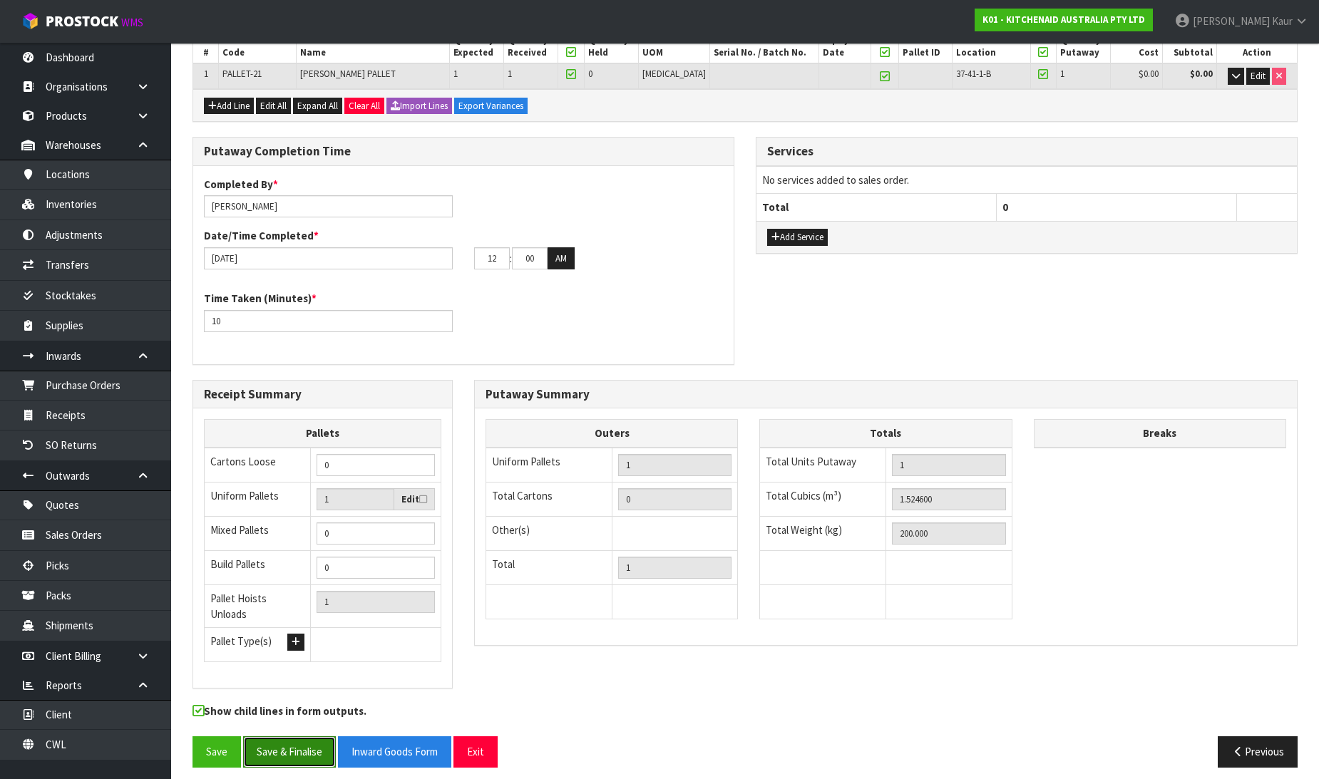
click at [297, 752] on button "Save & Finalise" at bounding box center [289, 752] width 93 height 31
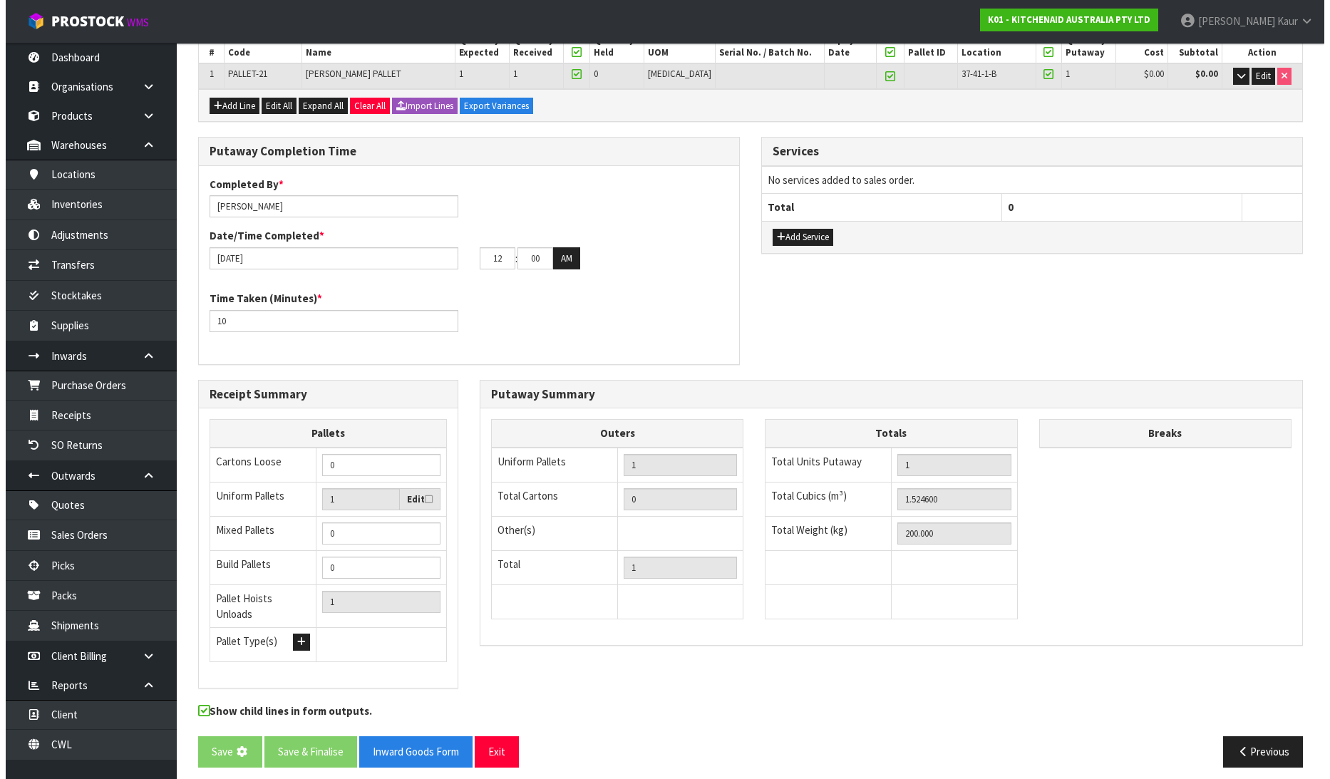
scroll to position [0, 0]
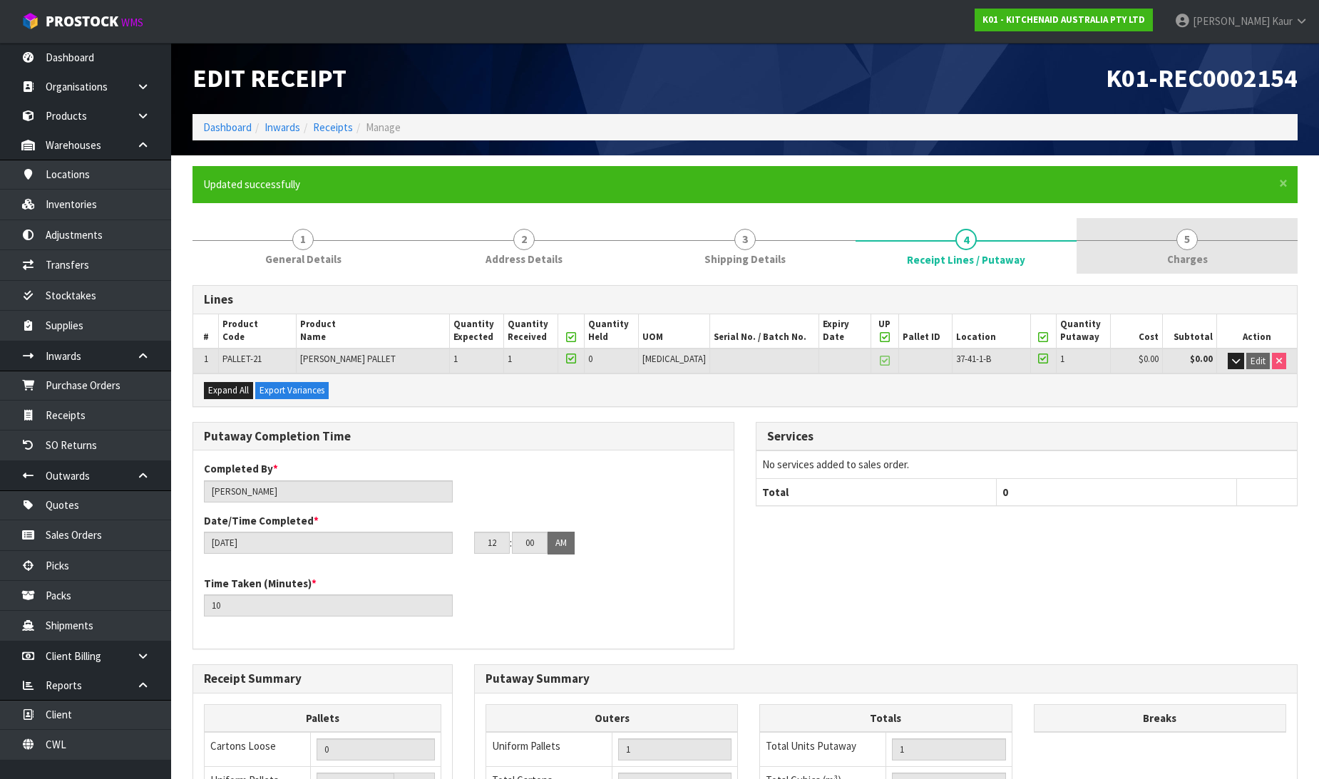
click at [1199, 248] on link "5 [GEOGRAPHIC_DATA]" at bounding box center [1187, 246] width 221 height 56
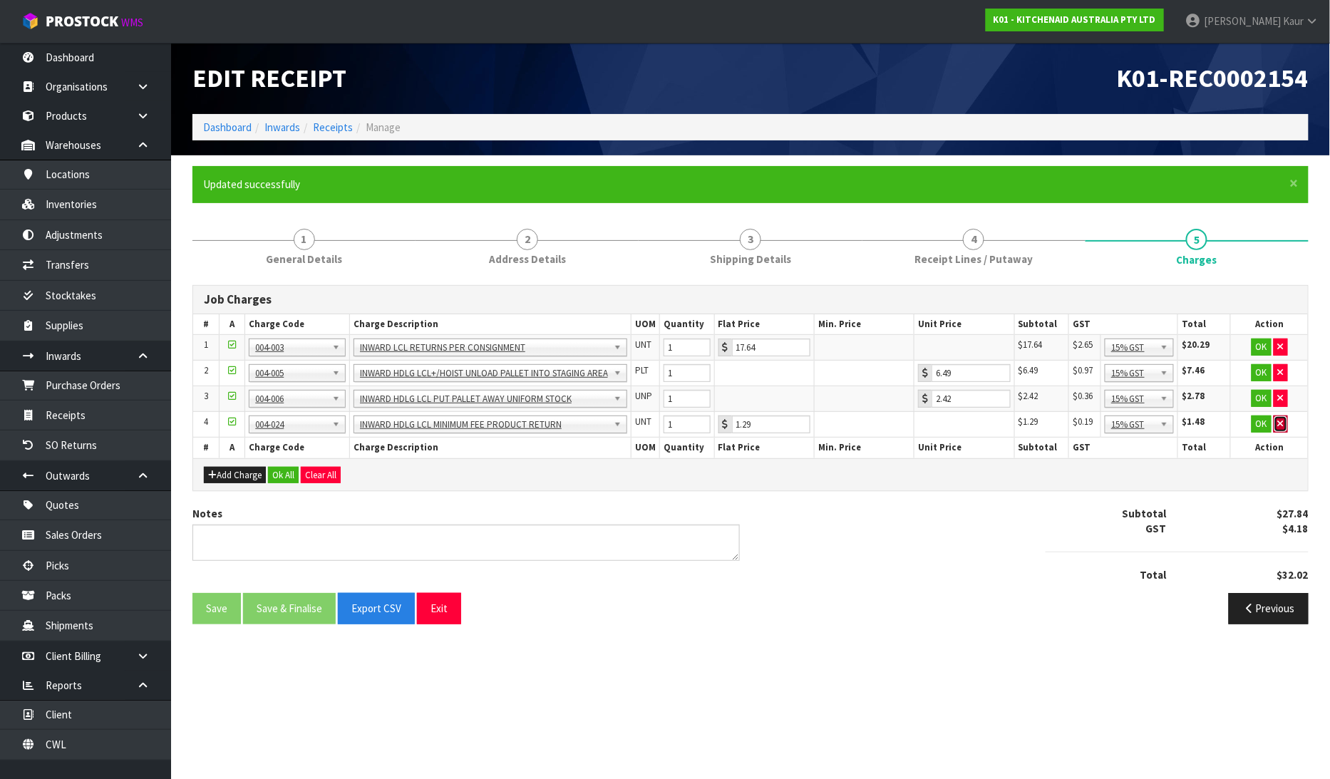
click at [1286, 421] on button "button" at bounding box center [1281, 424] width 14 height 17
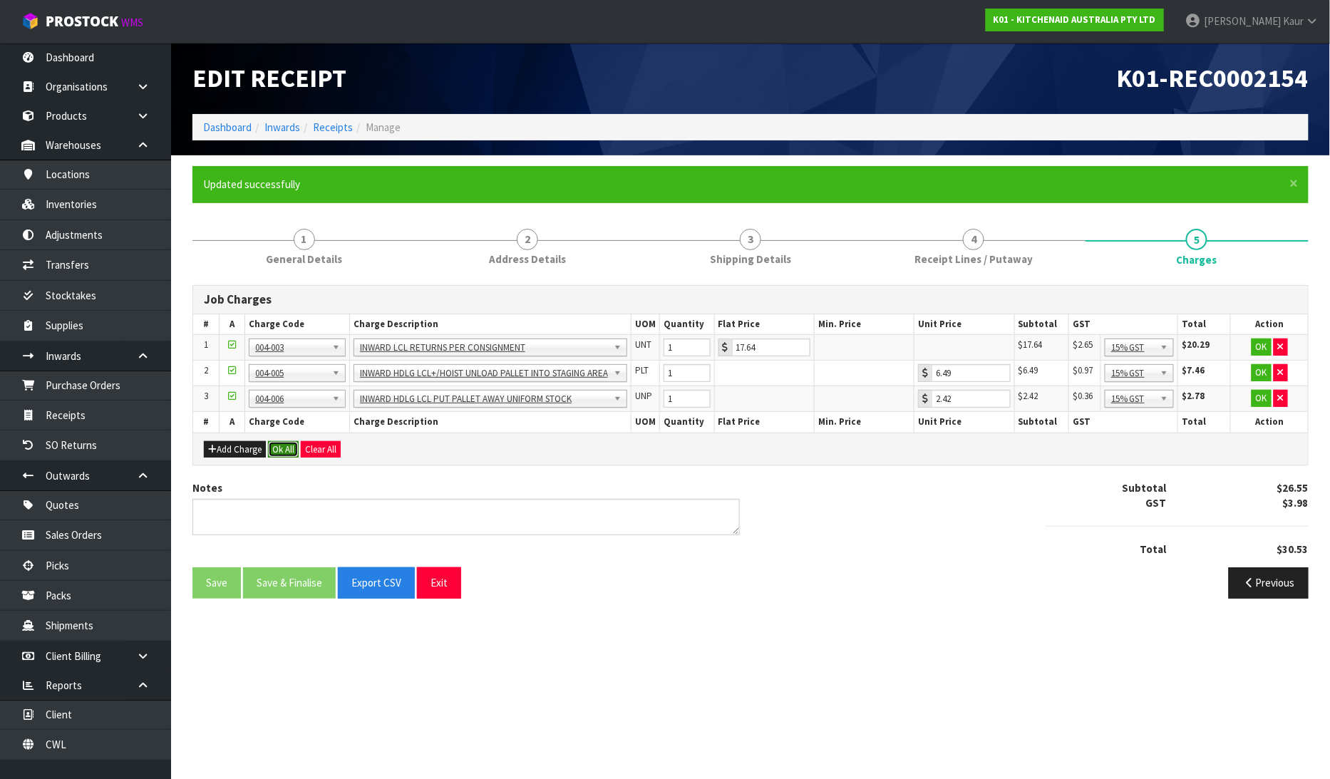
click at [286, 446] on button "Ok All" at bounding box center [283, 449] width 31 height 17
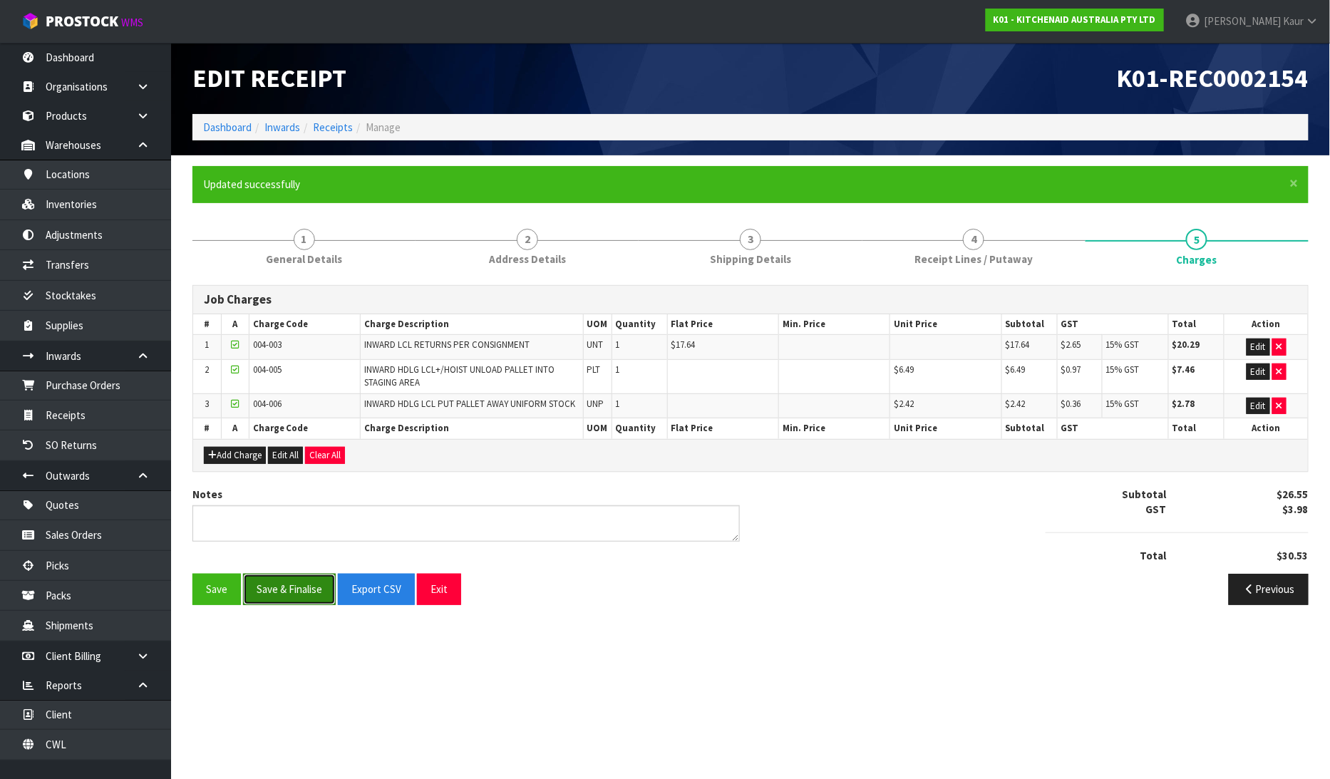
click at [265, 590] on button "Save & Finalise" at bounding box center [289, 589] width 93 height 31
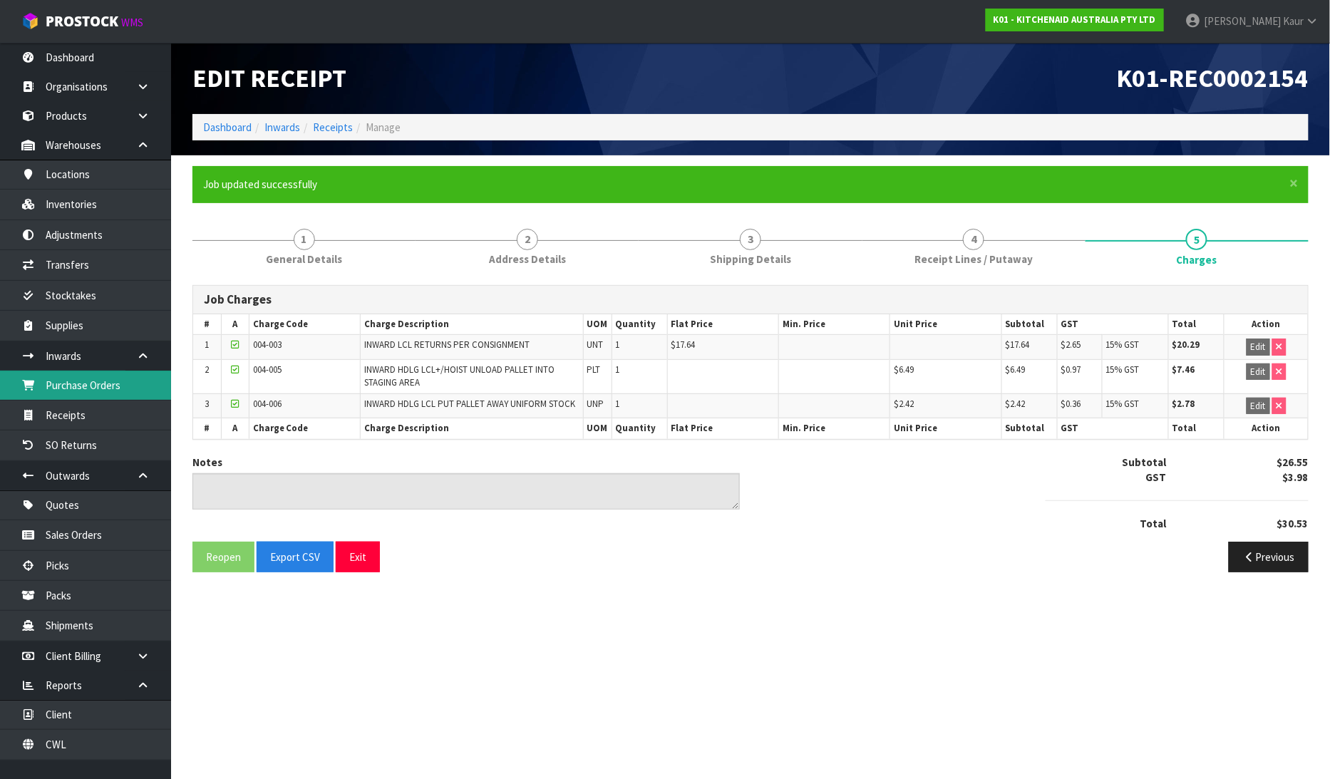
click at [98, 394] on link "Purchase Orders" at bounding box center [85, 385] width 171 height 29
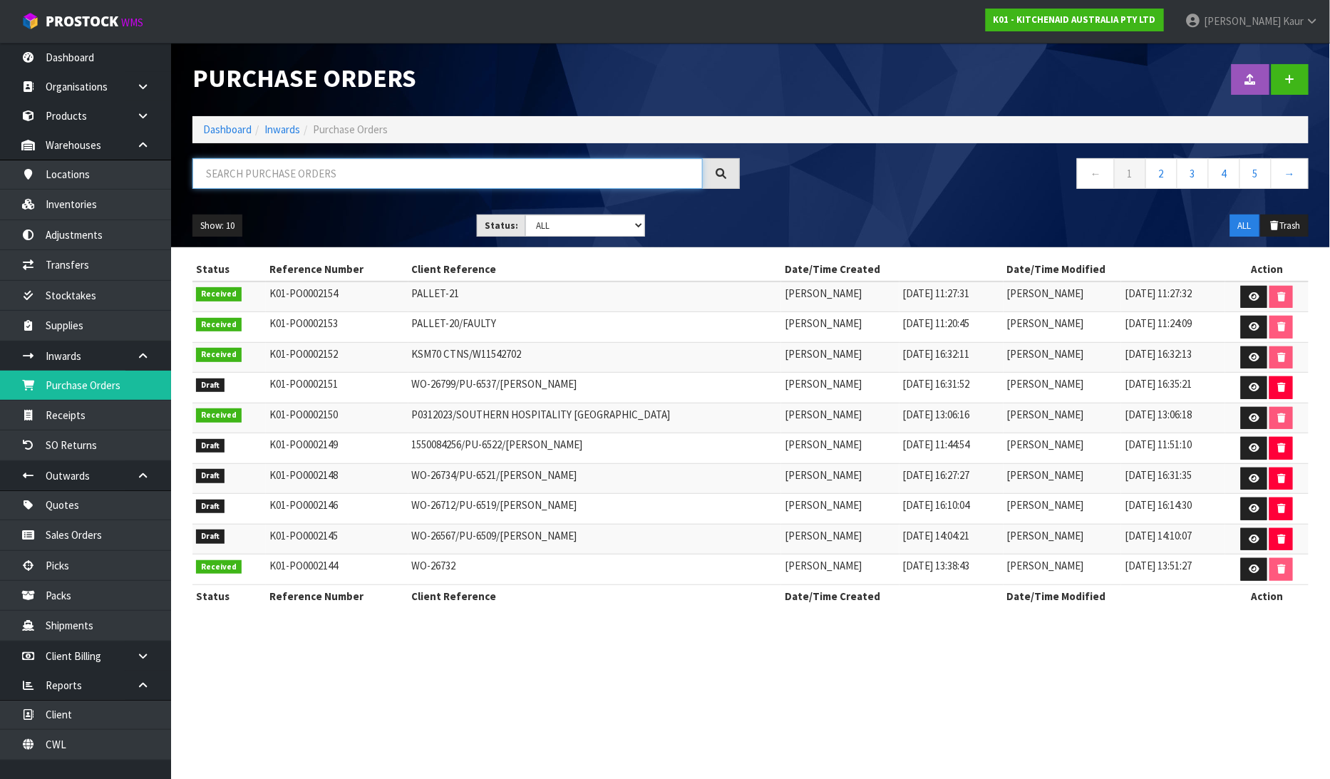
click at [266, 179] on input "text" at bounding box center [448, 173] width 511 height 31
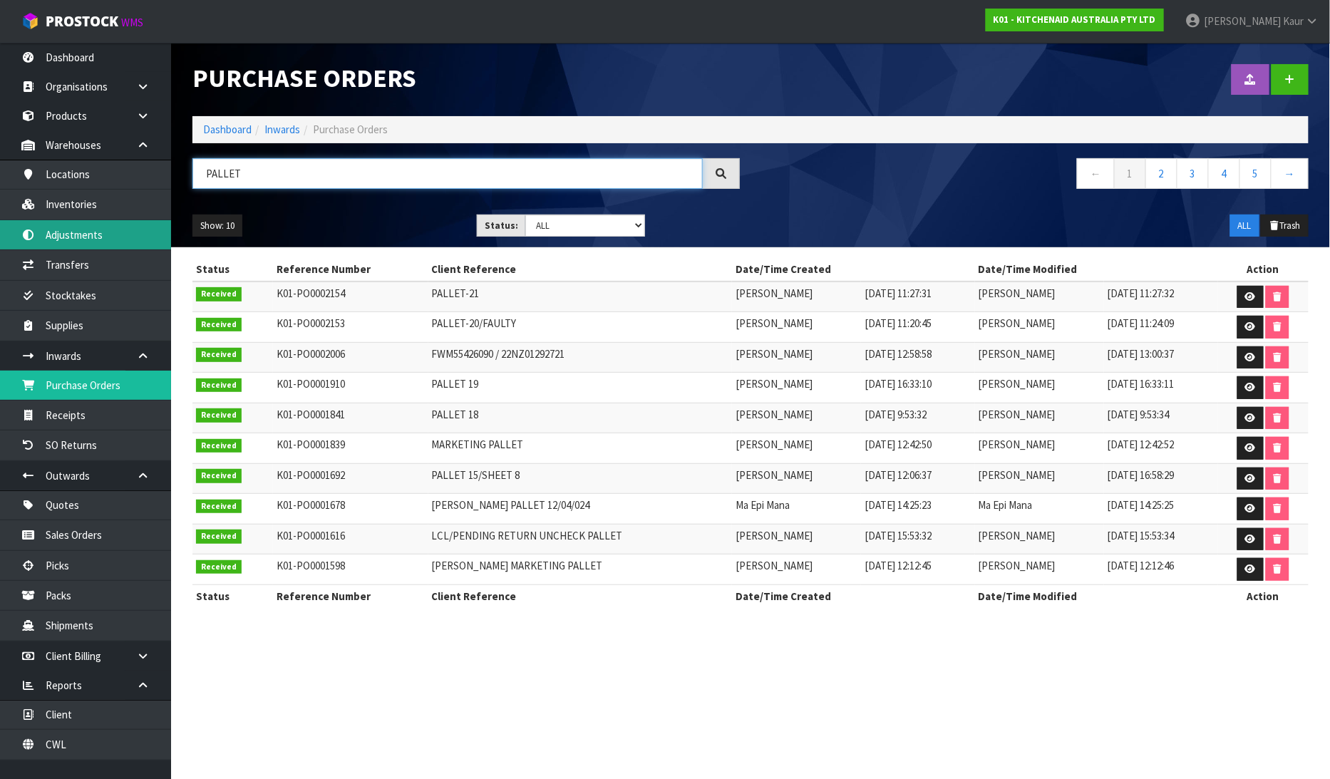
type input "PALLET"
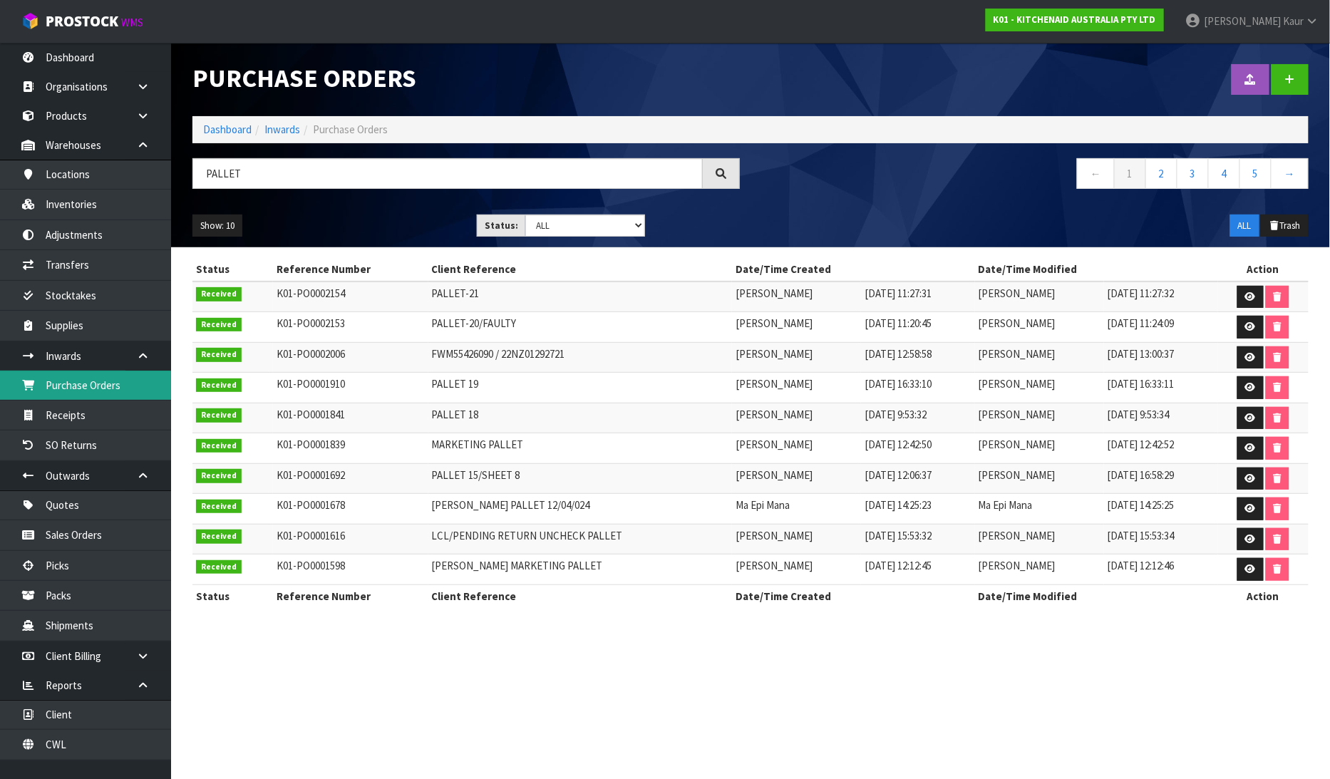
drag, startPoint x: 101, startPoint y: 386, endPoint x: 108, endPoint y: 382, distance: 8.3
click at [101, 386] on link "Purchase Orders" at bounding box center [85, 385] width 171 height 29
click at [647, 222] on div "Status: Draft Pending Received Cancelled ALL" at bounding box center [561, 226] width 190 height 23
click at [642, 222] on select "Draft Pending Received Cancelled ALL" at bounding box center [585, 226] width 120 height 22
select select "string:0"
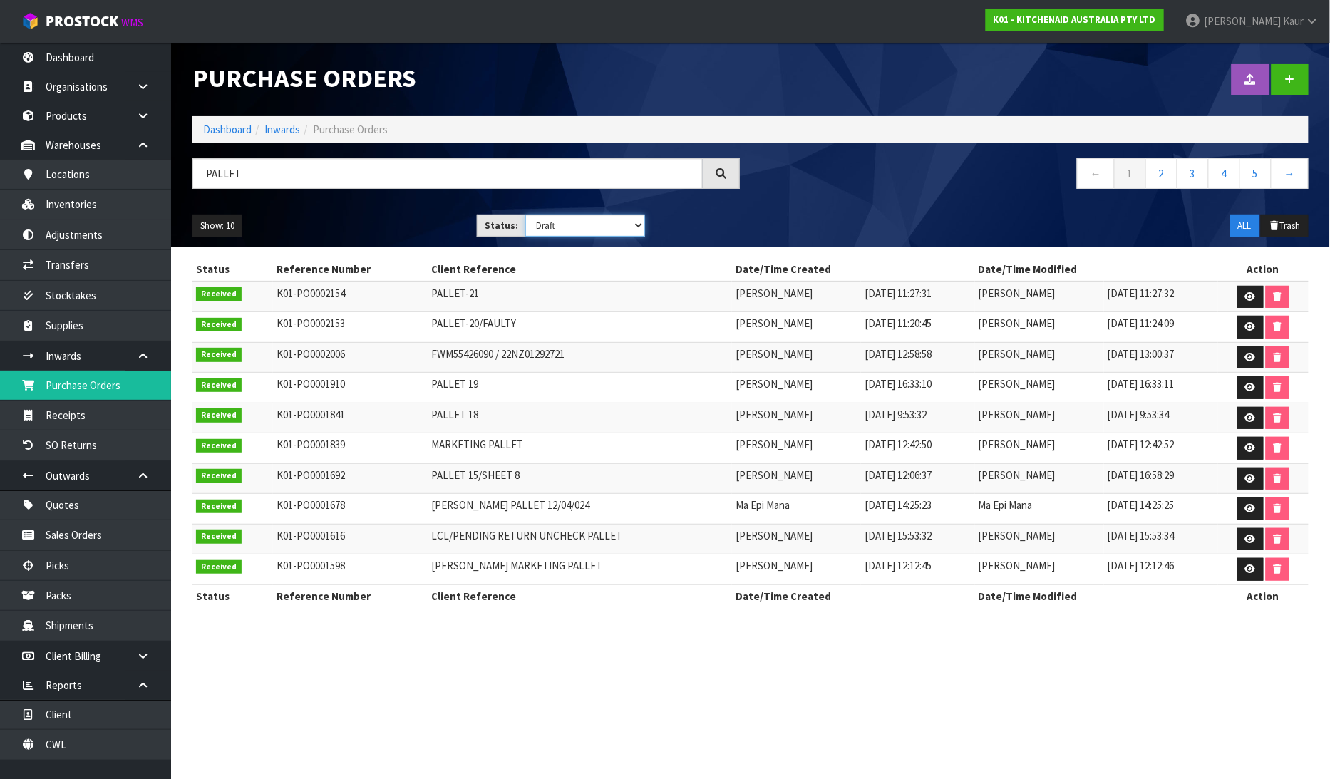
click at [525, 215] on select "Draft Pending Received Cancelled ALL" at bounding box center [585, 226] width 120 height 22
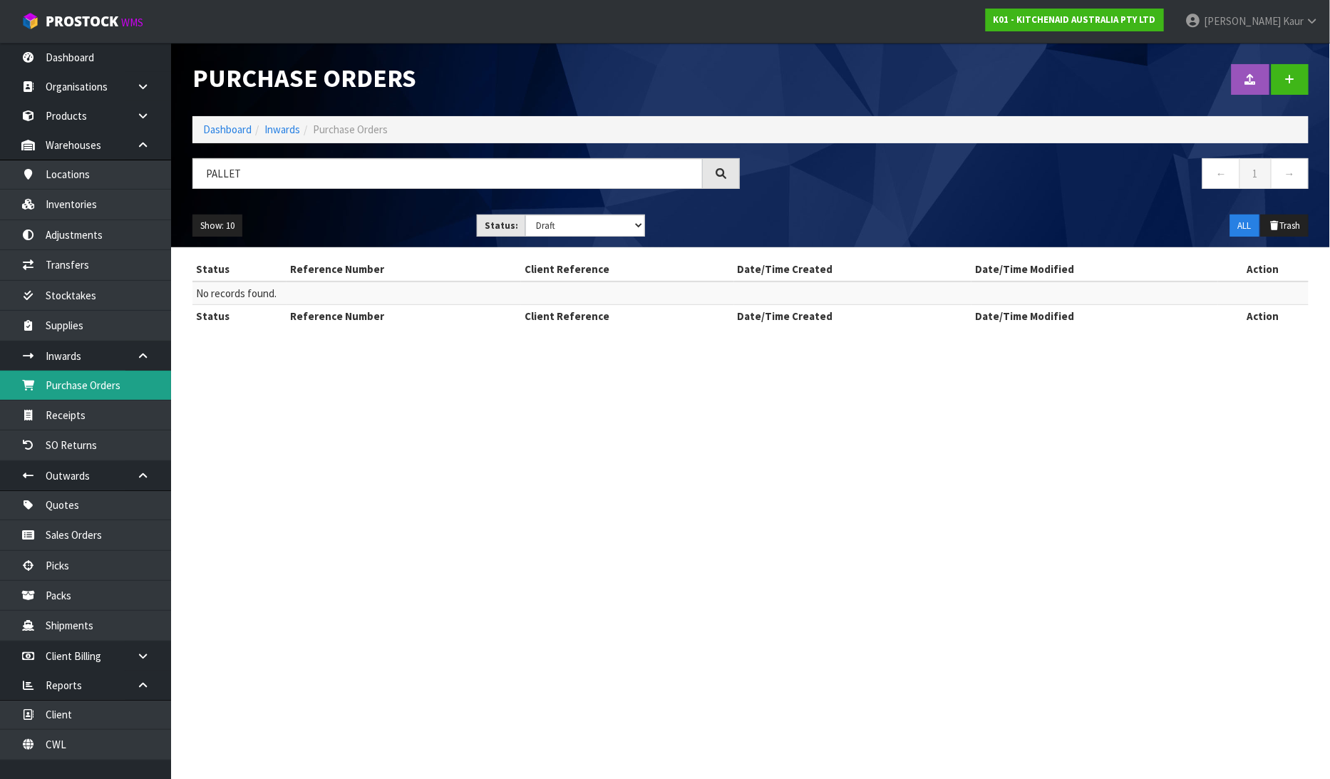
click at [90, 382] on link "Purchase Orders" at bounding box center [85, 385] width 171 height 29
click at [74, 424] on link "Receipts" at bounding box center [85, 415] width 171 height 29
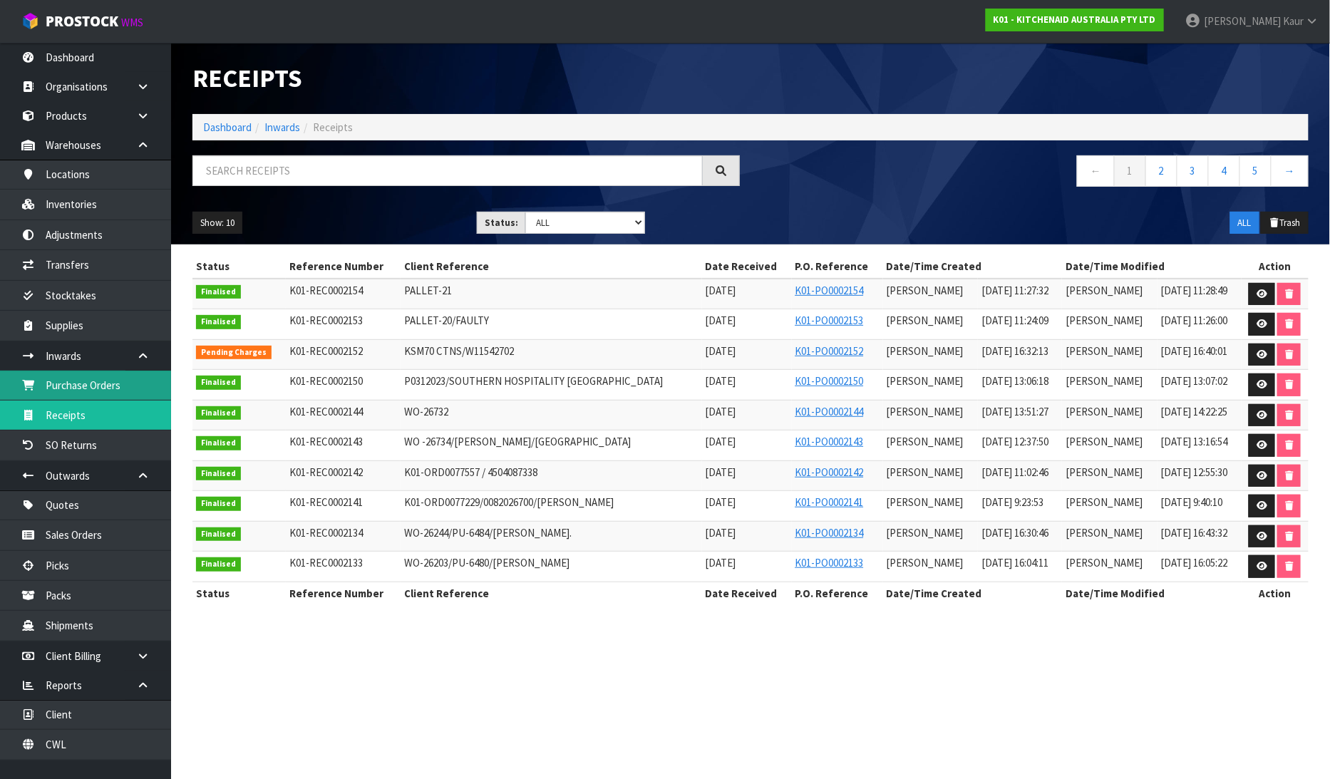
click at [78, 376] on link "Purchase Orders" at bounding box center [85, 385] width 171 height 29
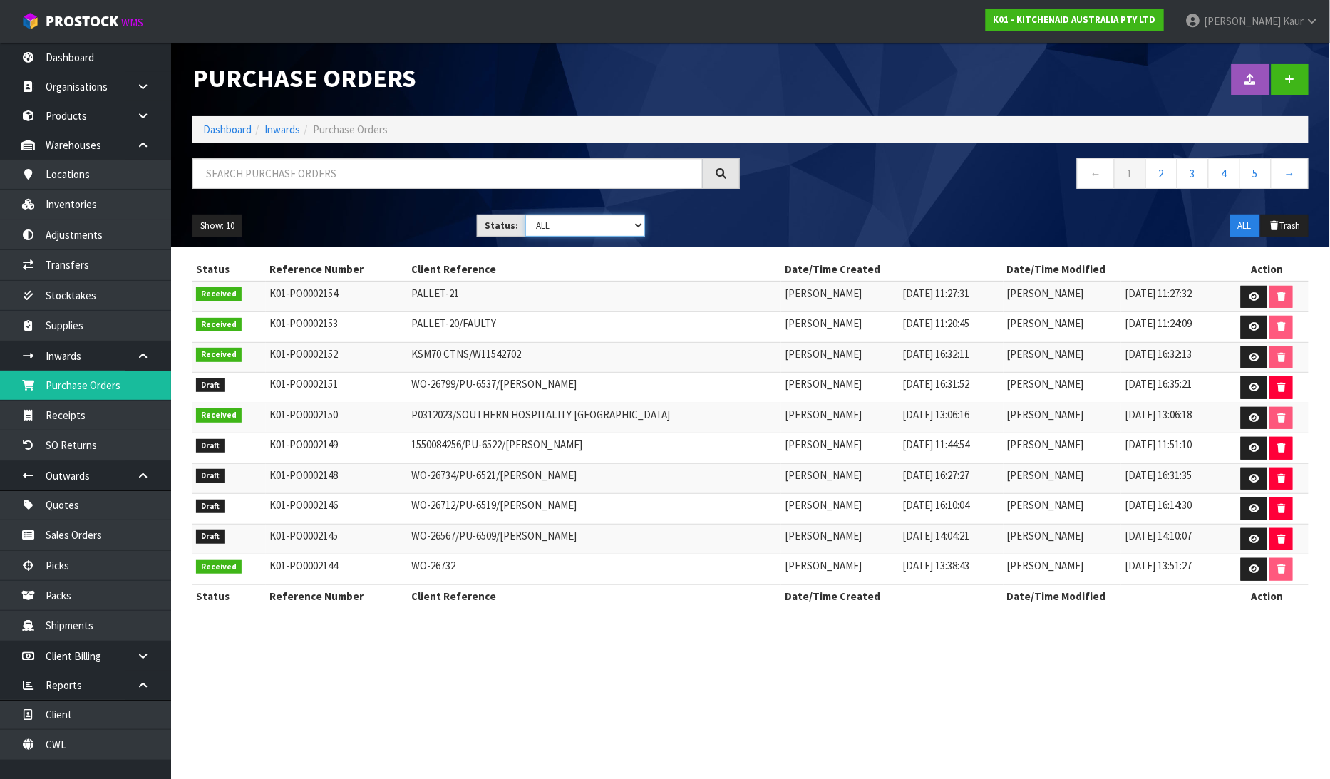
click at [637, 223] on select "Draft Pending Received Cancelled ALL" at bounding box center [585, 226] width 120 height 22
select select "string:0"
click at [525, 215] on select "Draft Pending Received Cancelled ALL" at bounding box center [585, 226] width 120 height 22
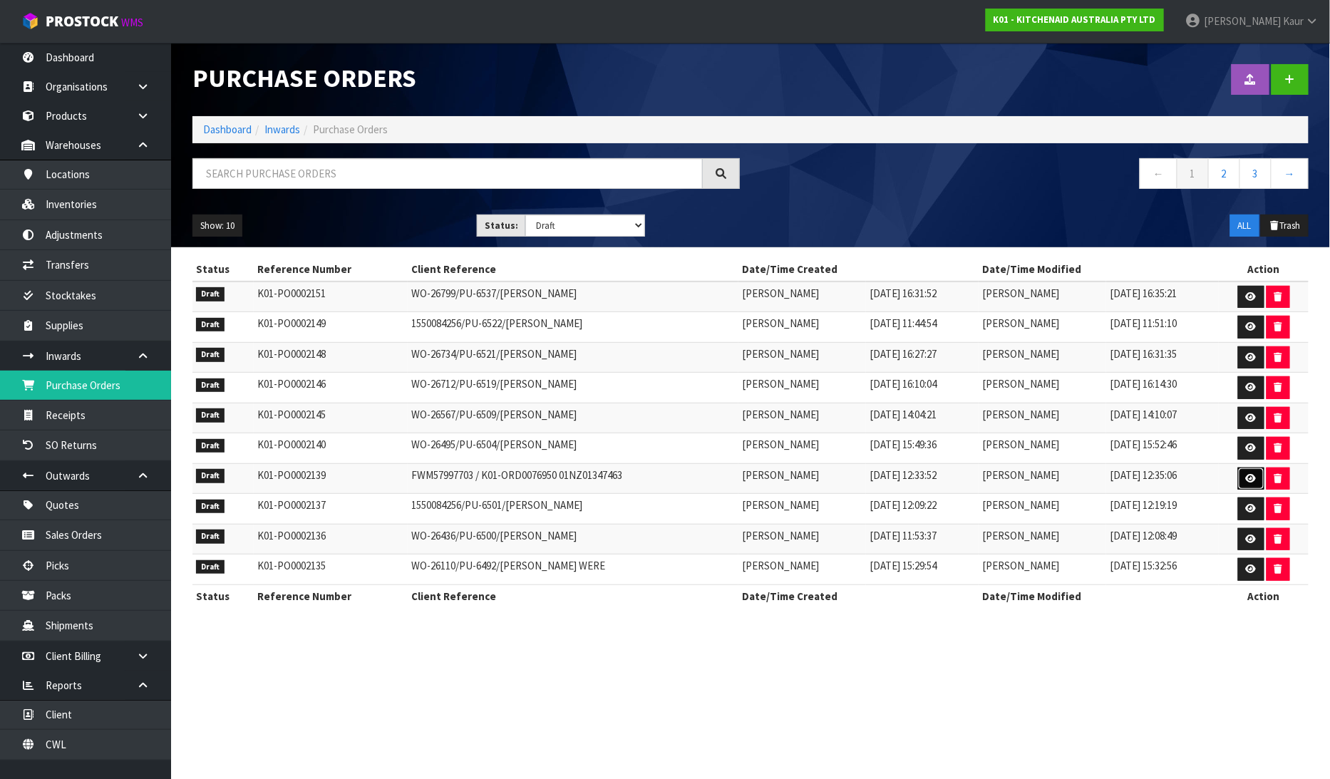
click at [1248, 478] on icon at bounding box center [1251, 478] width 11 height 9
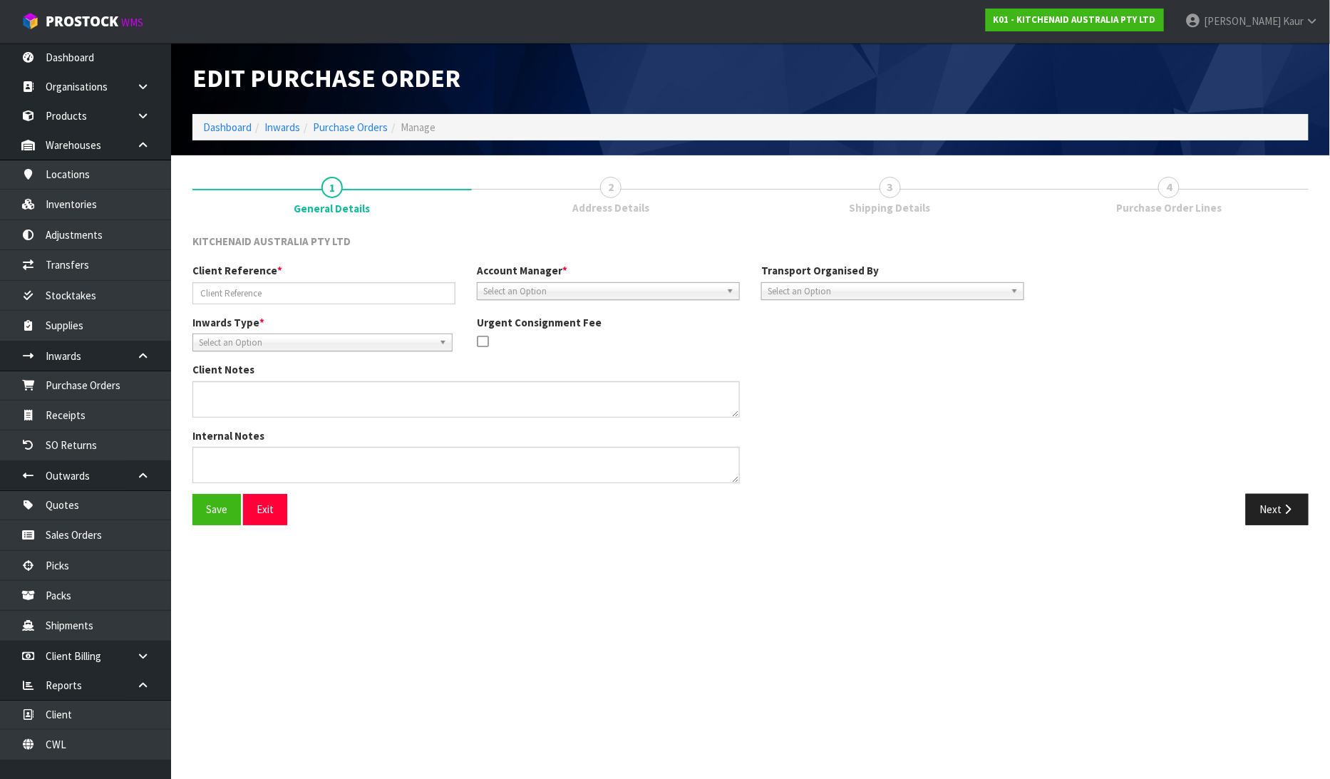
type input "FWM57997703 / K01-ORD0076950 01NZ01347463"
type textarea "STORE ACCEPT 5 CARTONS OUT OF 9 CARTONS. NOT SURE WHAT IS RETURNING"
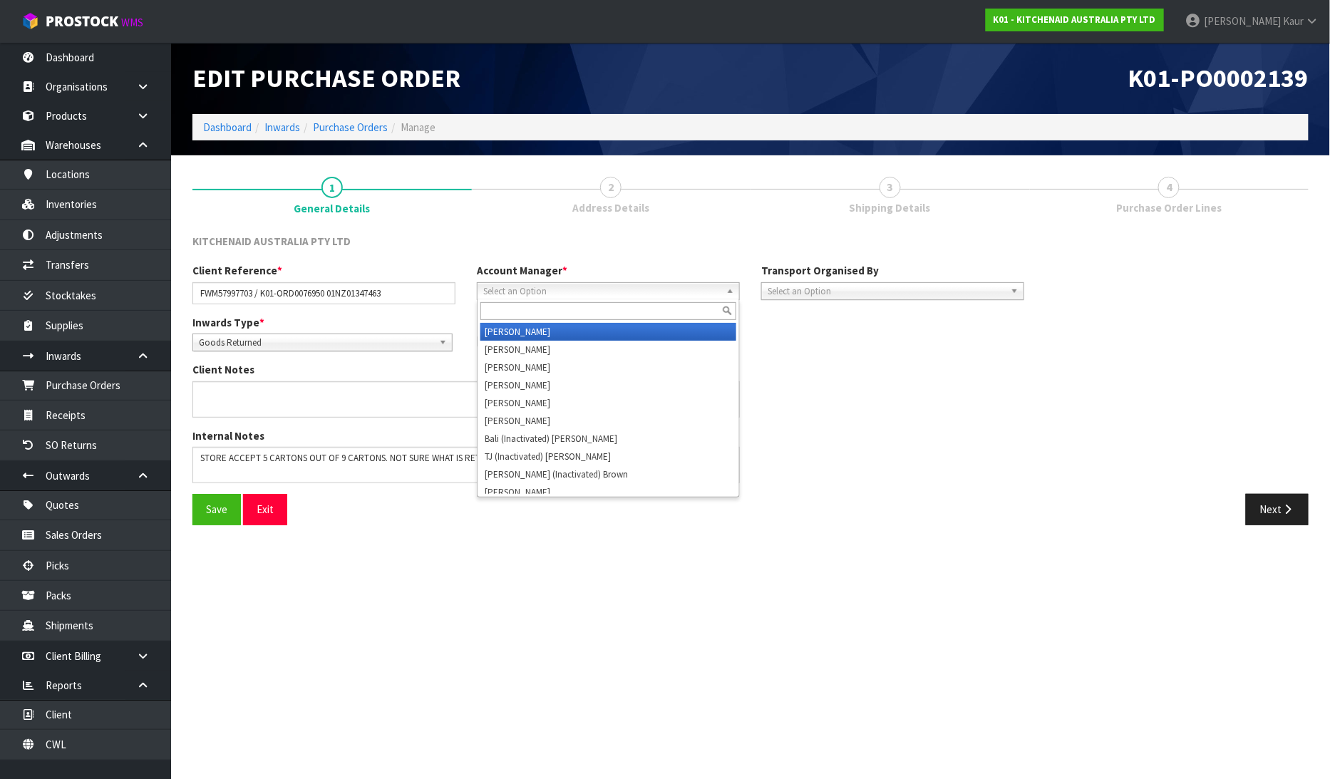
click at [622, 287] on span "Select an Option" at bounding box center [601, 291] width 237 height 17
type input "v"
click at [601, 324] on li "V [PERSON_NAME]" at bounding box center [609, 332] width 256 height 18
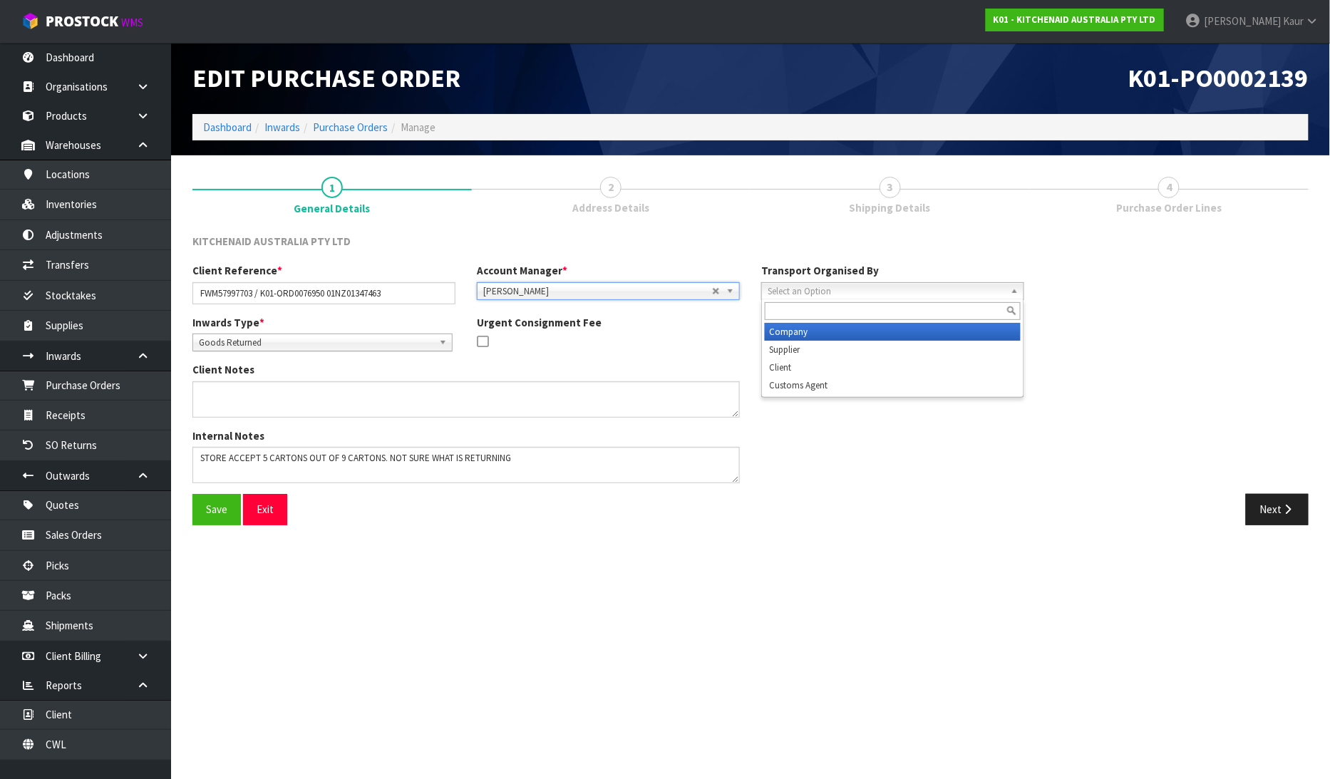
click at [881, 295] on span "Select an Option" at bounding box center [886, 291] width 237 height 17
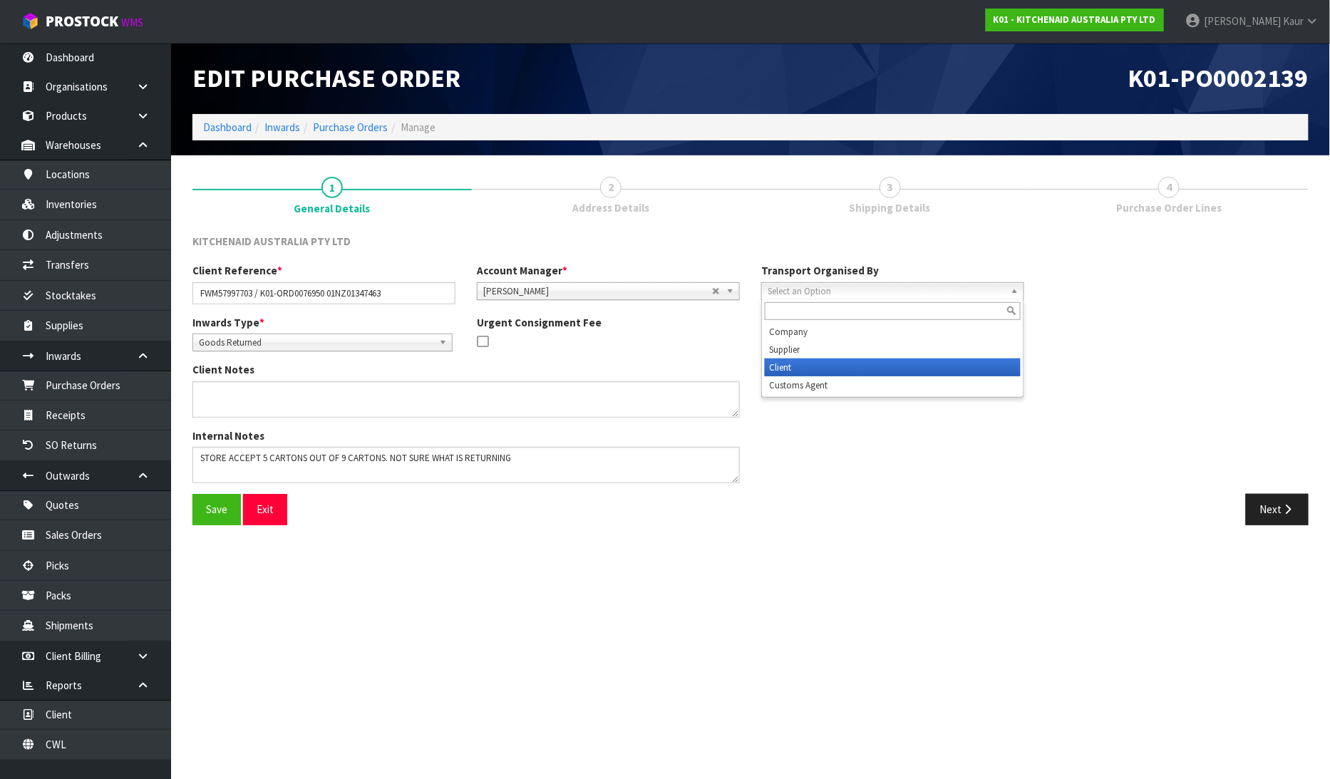
click at [856, 361] on li "Client" at bounding box center [893, 368] width 256 height 18
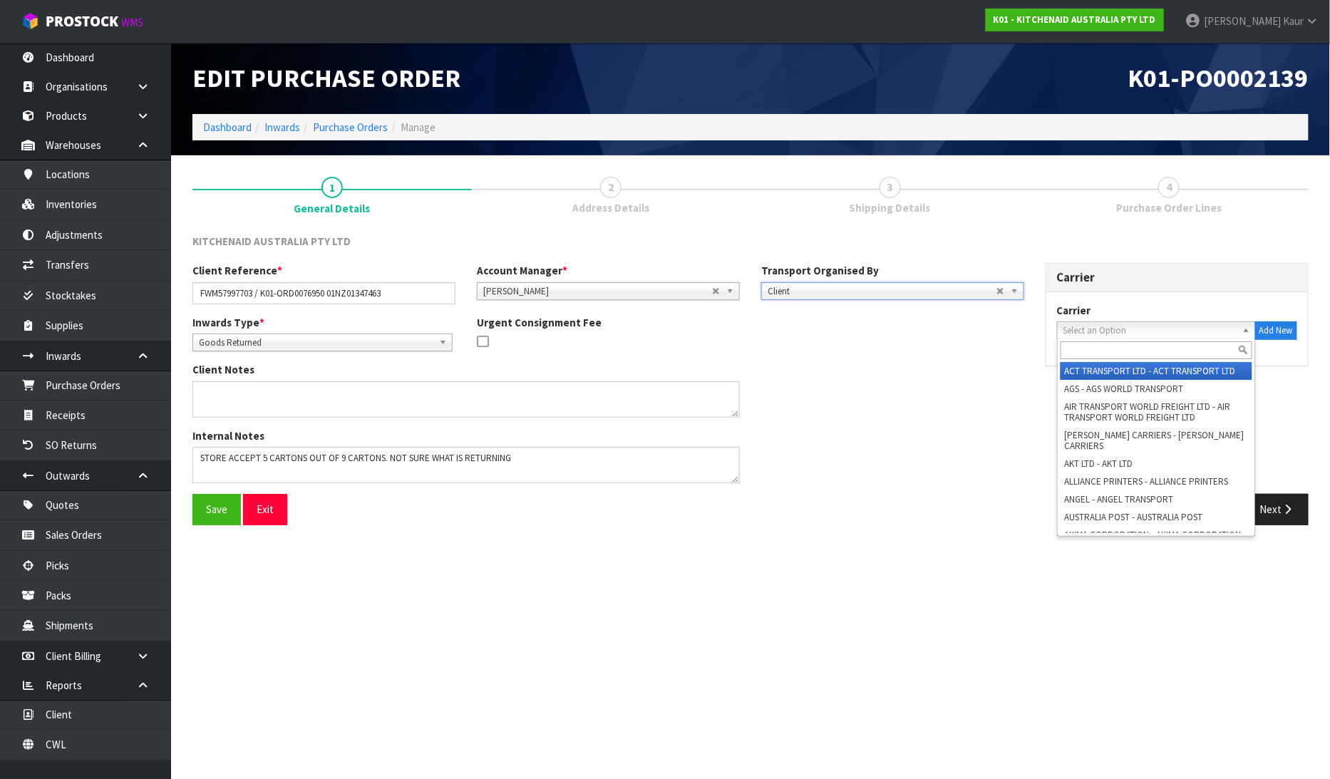
click at [1067, 327] on span "Select an Option" at bounding box center [1150, 330] width 173 height 17
type input "main"
click at [1119, 376] on li "M2H - MAIN FREIGHT 2 HOME CONWLA14" at bounding box center [1157, 371] width 192 height 18
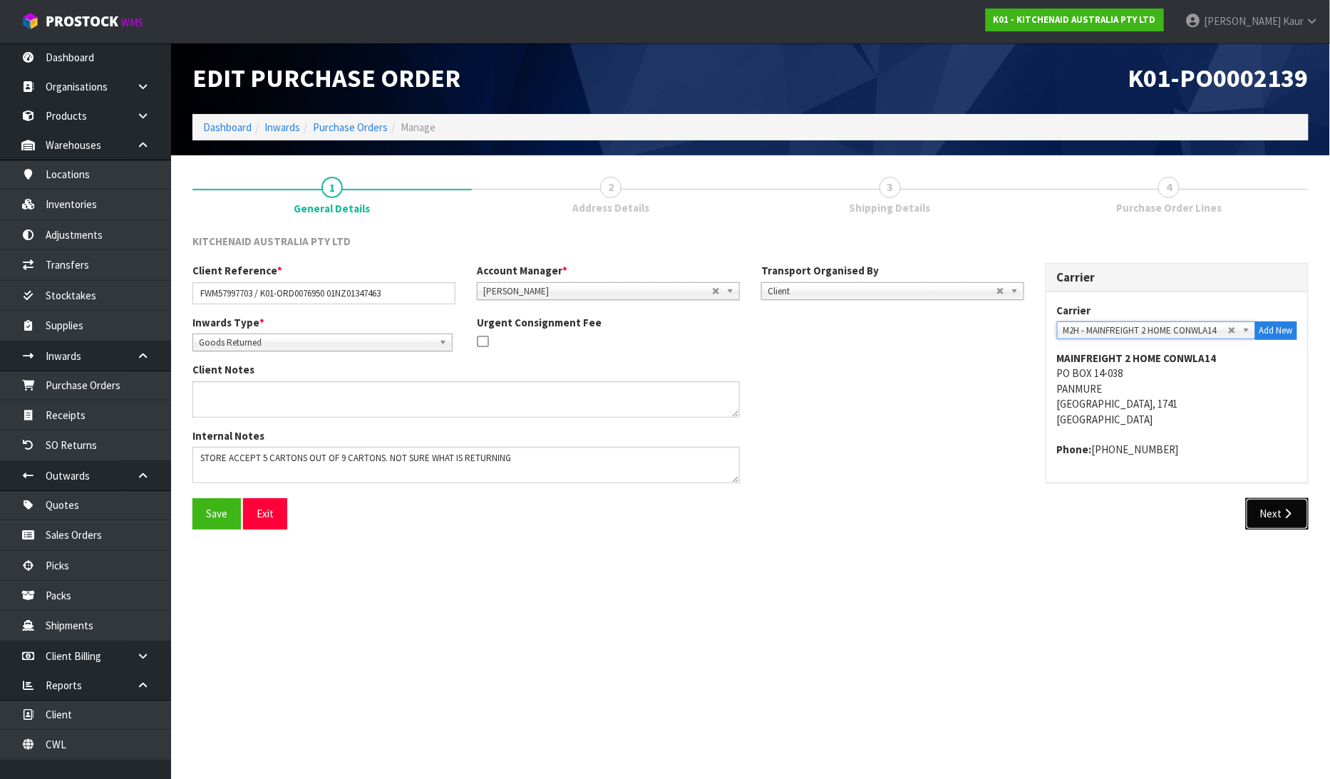
click at [1273, 512] on button "Next" at bounding box center [1277, 513] width 63 height 31
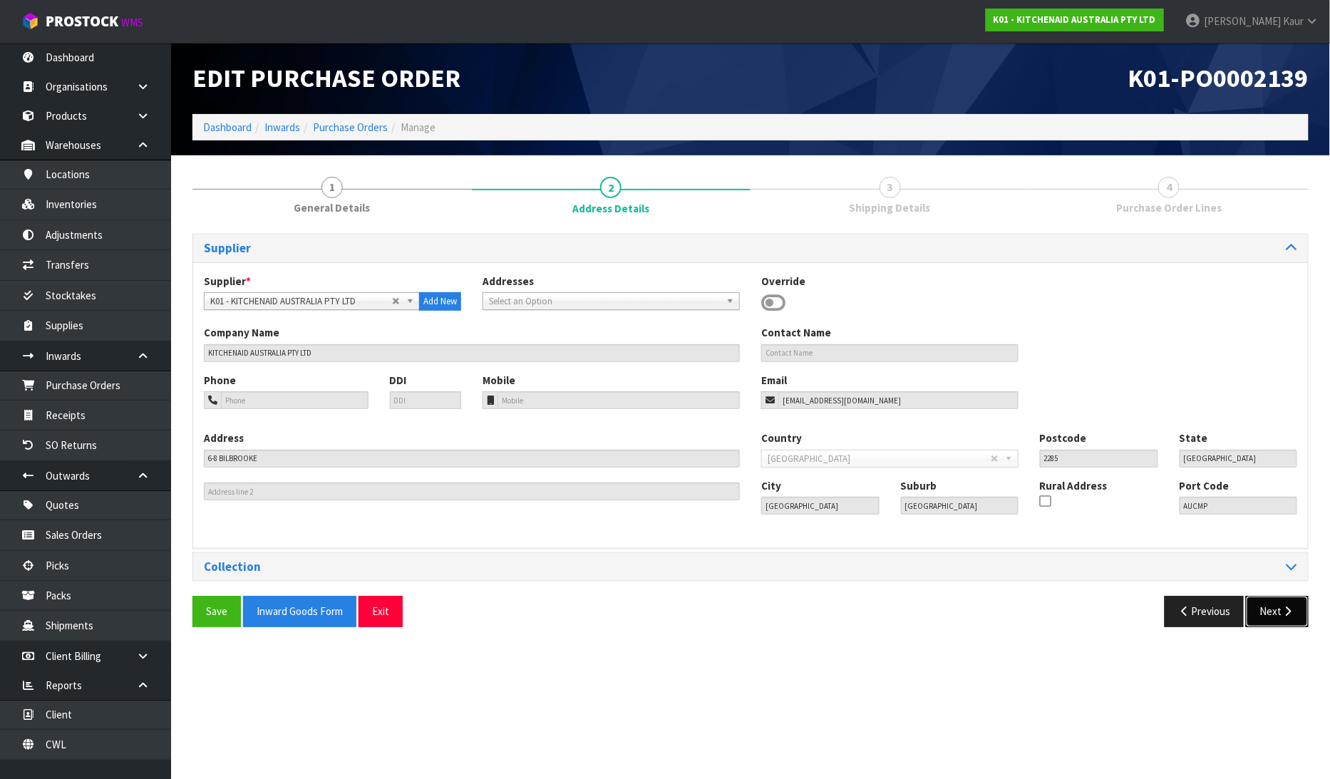
click at [1275, 601] on button "Next" at bounding box center [1277, 611] width 63 height 31
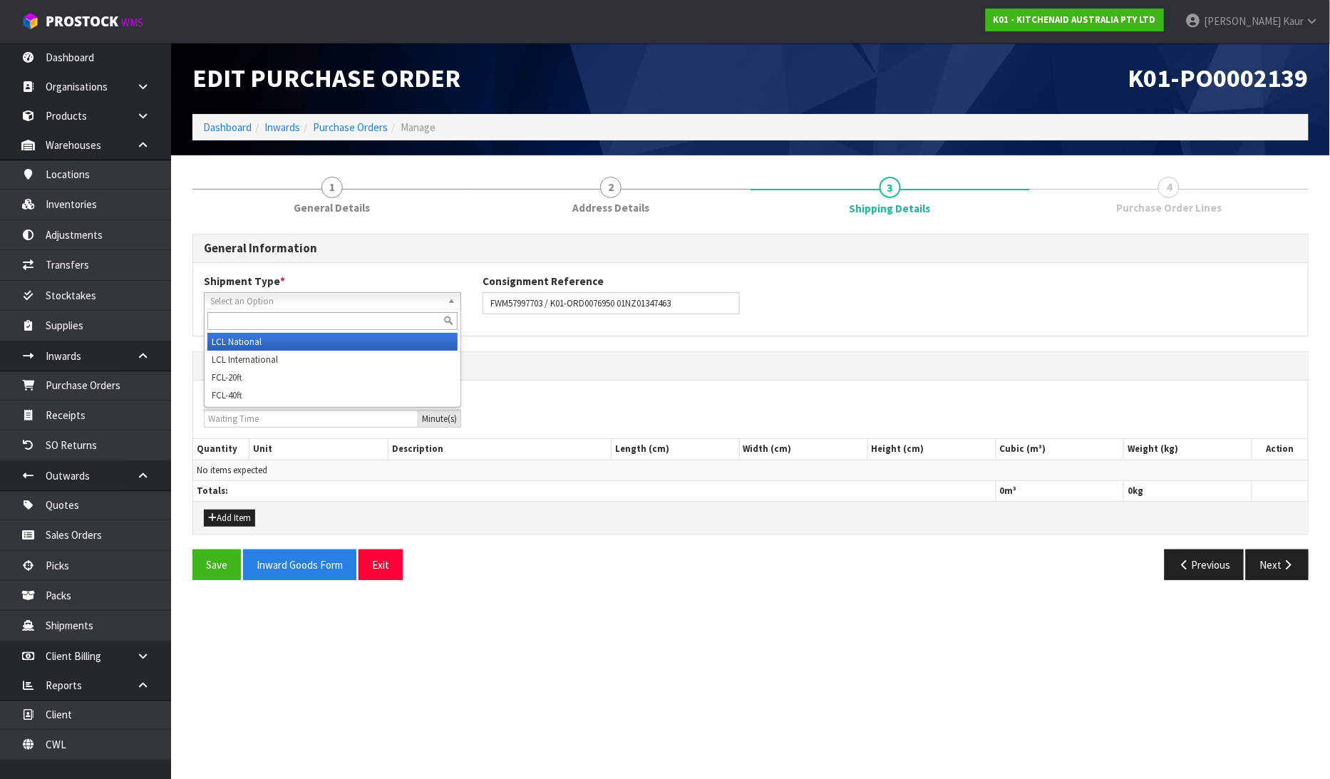
click at [322, 294] on span "Select an Option" at bounding box center [326, 301] width 232 height 17
click at [284, 339] on li "LCL National" at bounding box center [332, 342] width 250 height 18
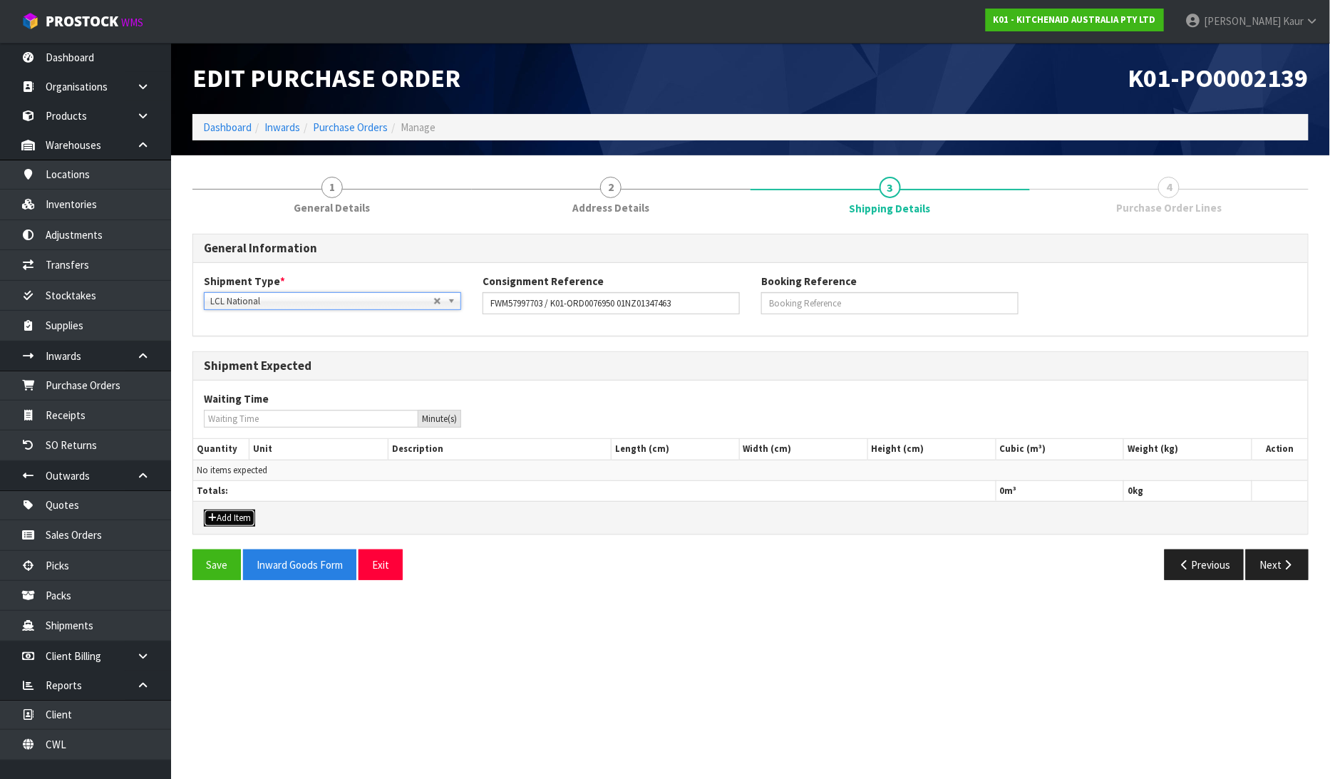
click at [235, 518] on button "Add Item" at bounding box center [229, 518] width 51 height 17
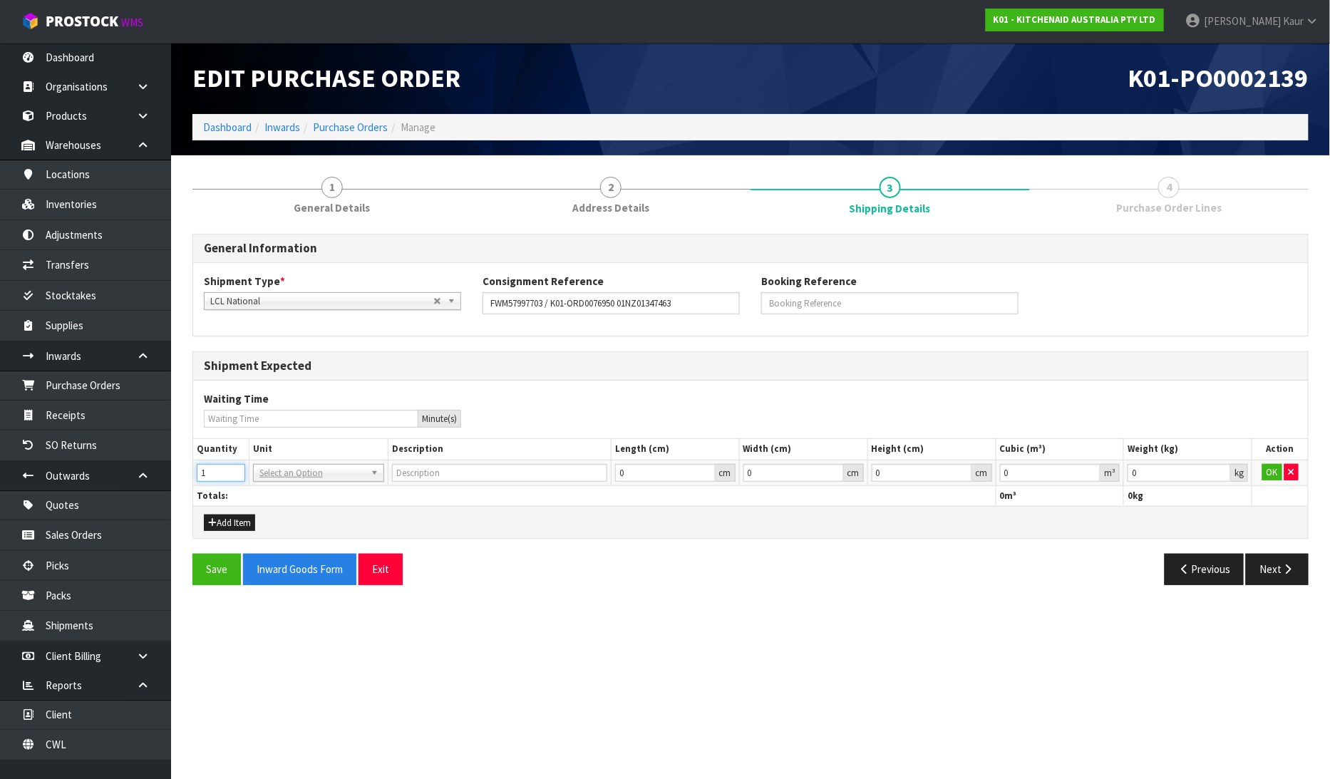
click at [234, 471] on input "1" at bounding box center [221, 473] width 48 height 18
type input "2"
click at [234, 471] on input "2" at bounding box center [221, 473] width 48 height 18
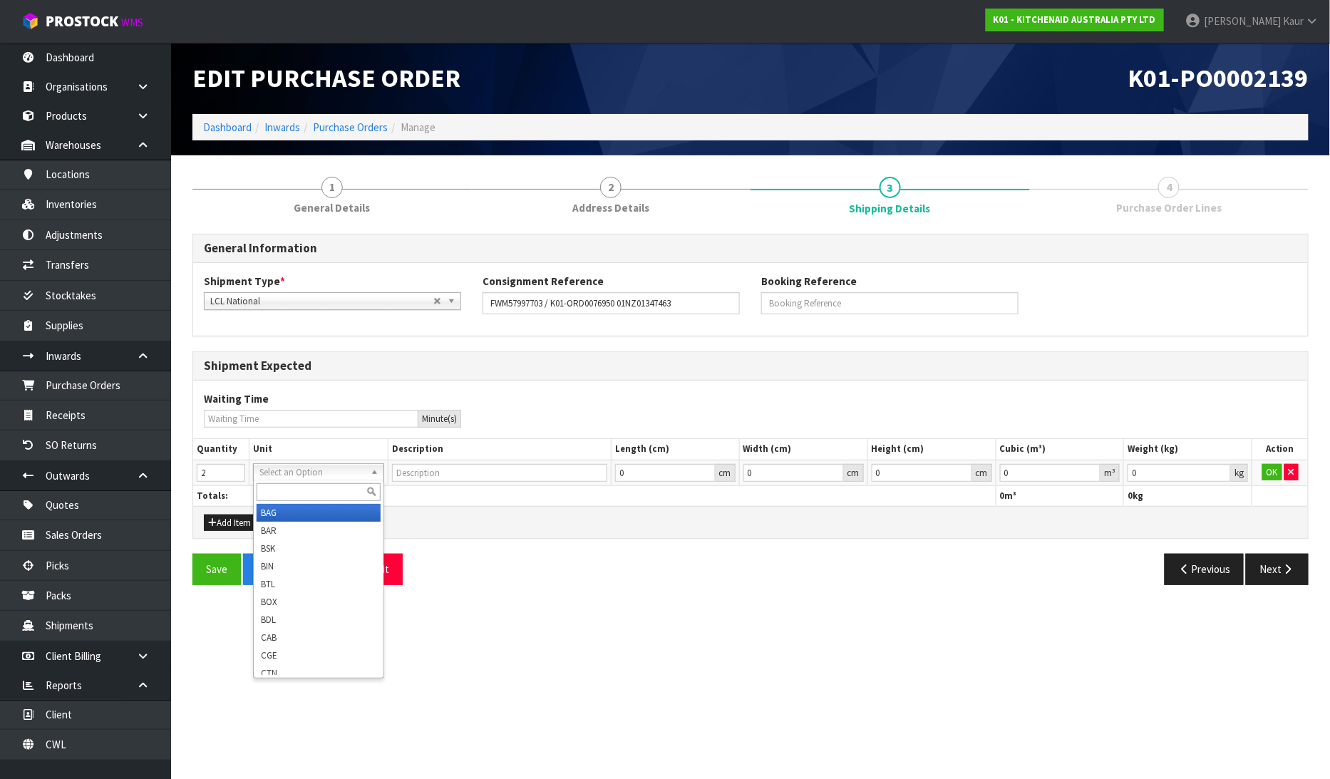
click at [267, 489] on input "text" at bounding box center [319, 492] width 124 height 18
type input "ctn"
drag, startPoint x: 270, startPoint y: 508, endPoint x: 657, endPoint y: 523, distance: 387.4
type input "CARTON"
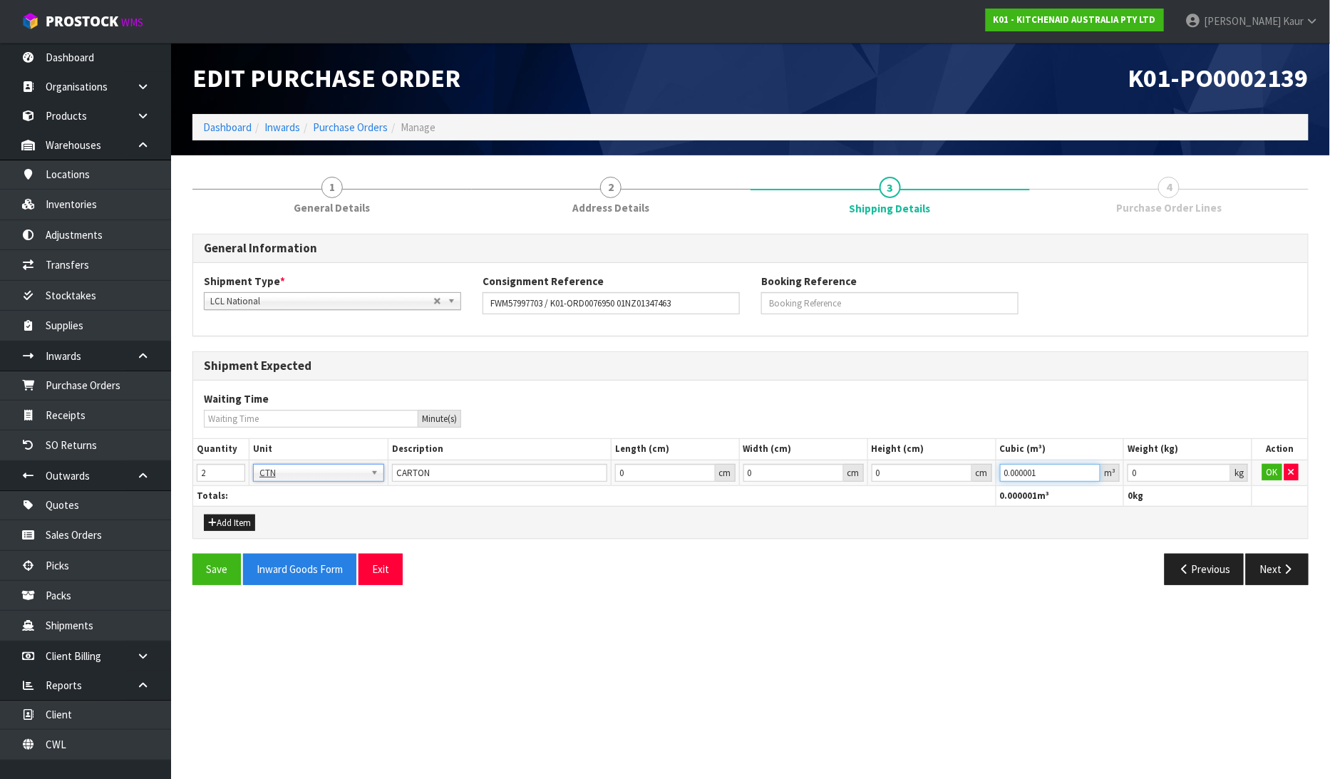
type input "0.000001"
click at [1089, 471] on input "0.000001" at bounding box center [1050, 473] width 101 height 18
type input "0.001"
click at [1224, 471] on input "0.001" at bounding box center [1179, 473] width 103 height 18
click at [1268, 473] on button "OK" at bounding box center [1273, 472] width 20 height 17
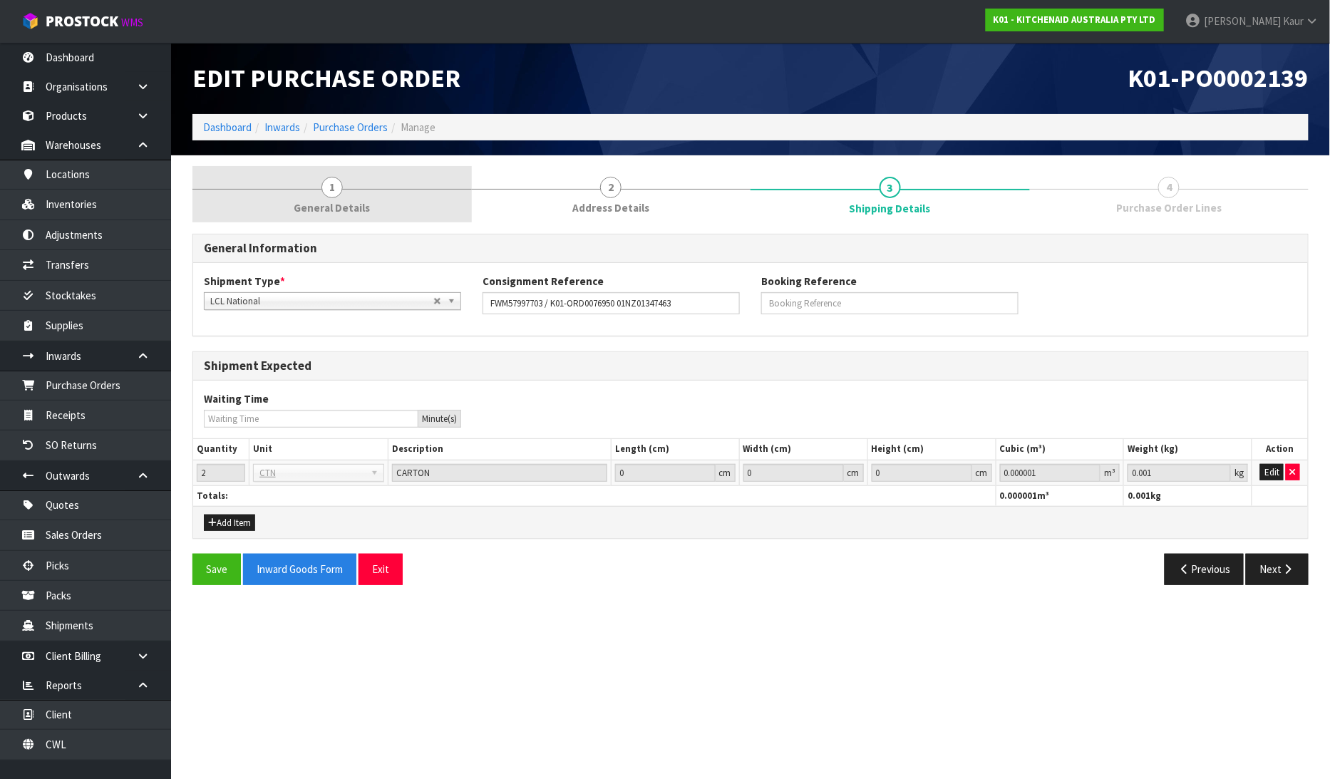
click at [351, 211] on span "General Details" at bounding box center [332, 207] width 76 height 15
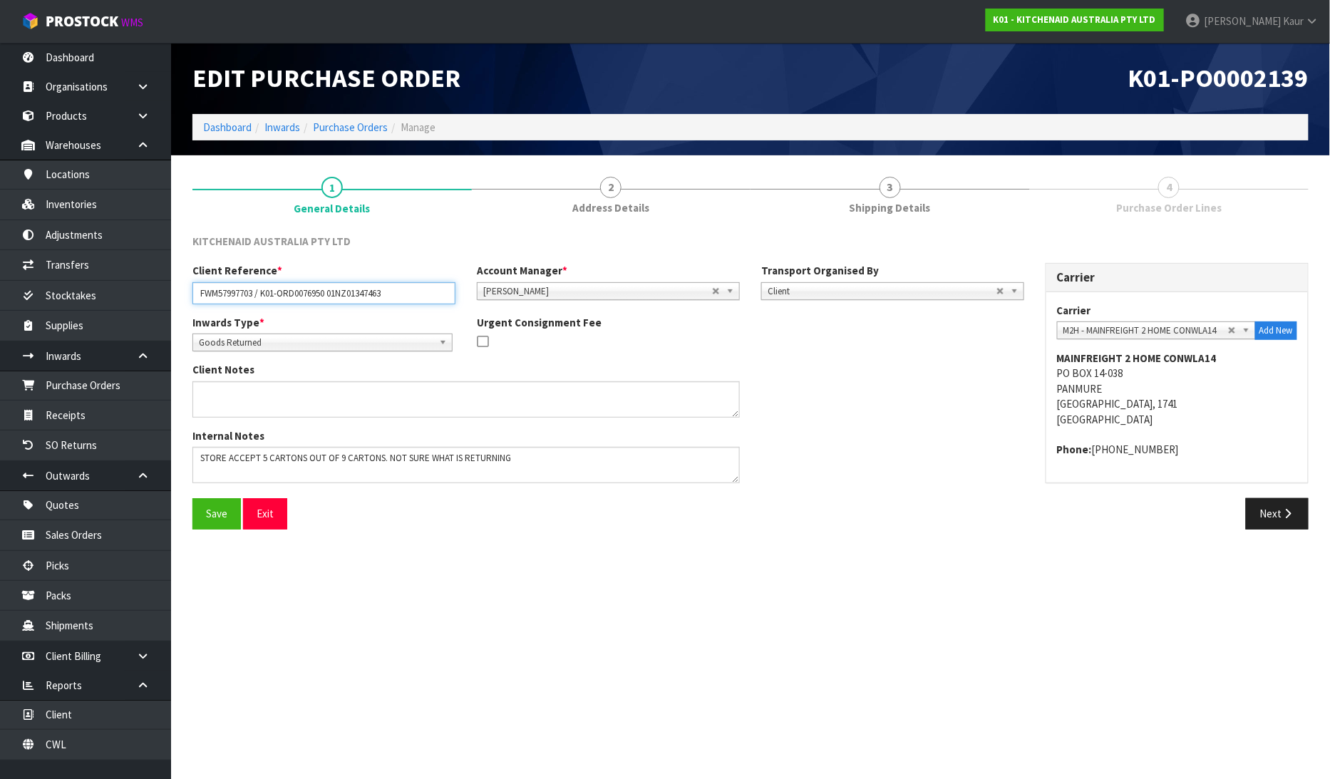
drag, startPoint x: 401, startPoint y: 292, endPoint x: 186, endPoint y: 292, distance: 215.3
click at [186, 292] on div "Client Reference * FWM57997703 / K01-ORD0076950 01NZ01347463" at bounding box center [324, 283] width 284 height 41
click at [1298, 515] on button "Next" at bounding box center [1277, 513] width 63 height 31
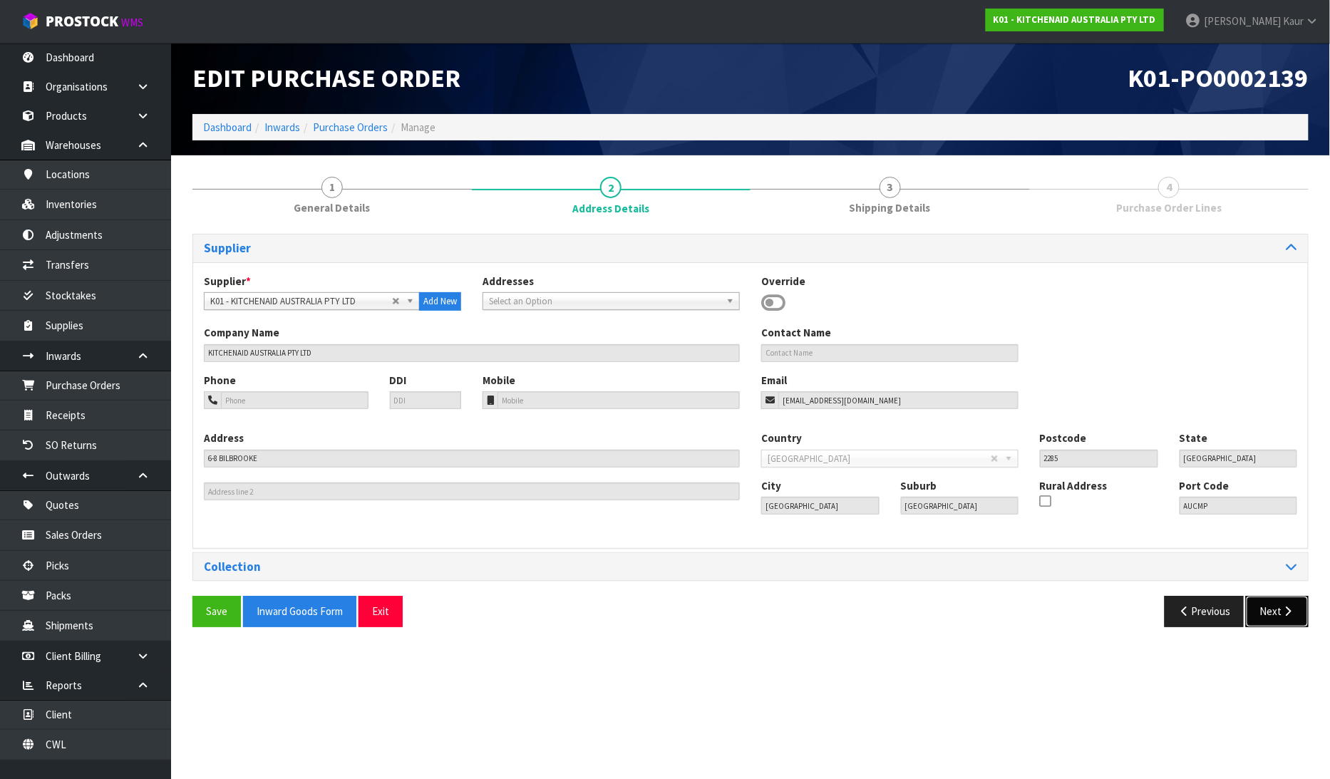
click at [1273, 615] on button "Next" at bounding box center [1277, 611] width 63 height 31
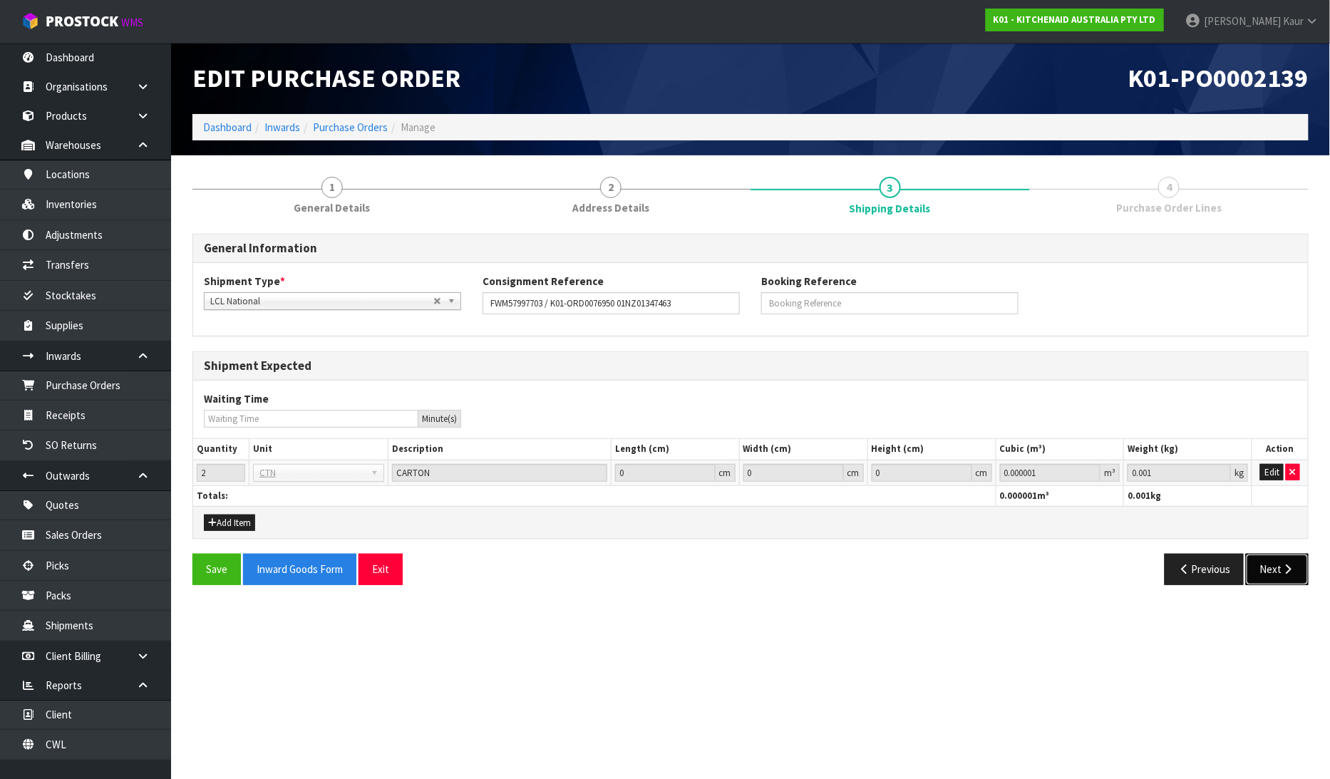
click at [1293, 573] on icon "button" at bounding box center [1289, 569] width 14 height 11
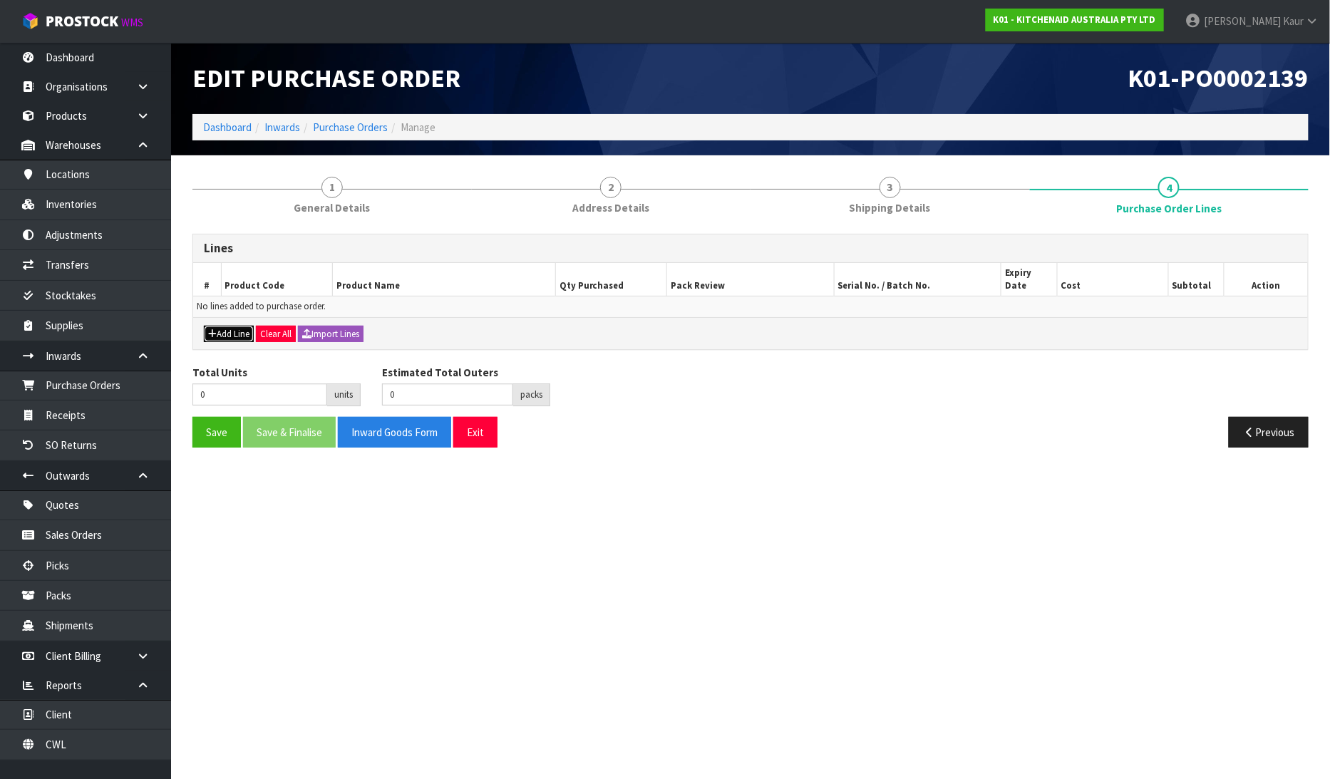
click at [217, 326] on button "Add Line" at bounding box center [229, 334] width 50 height 17
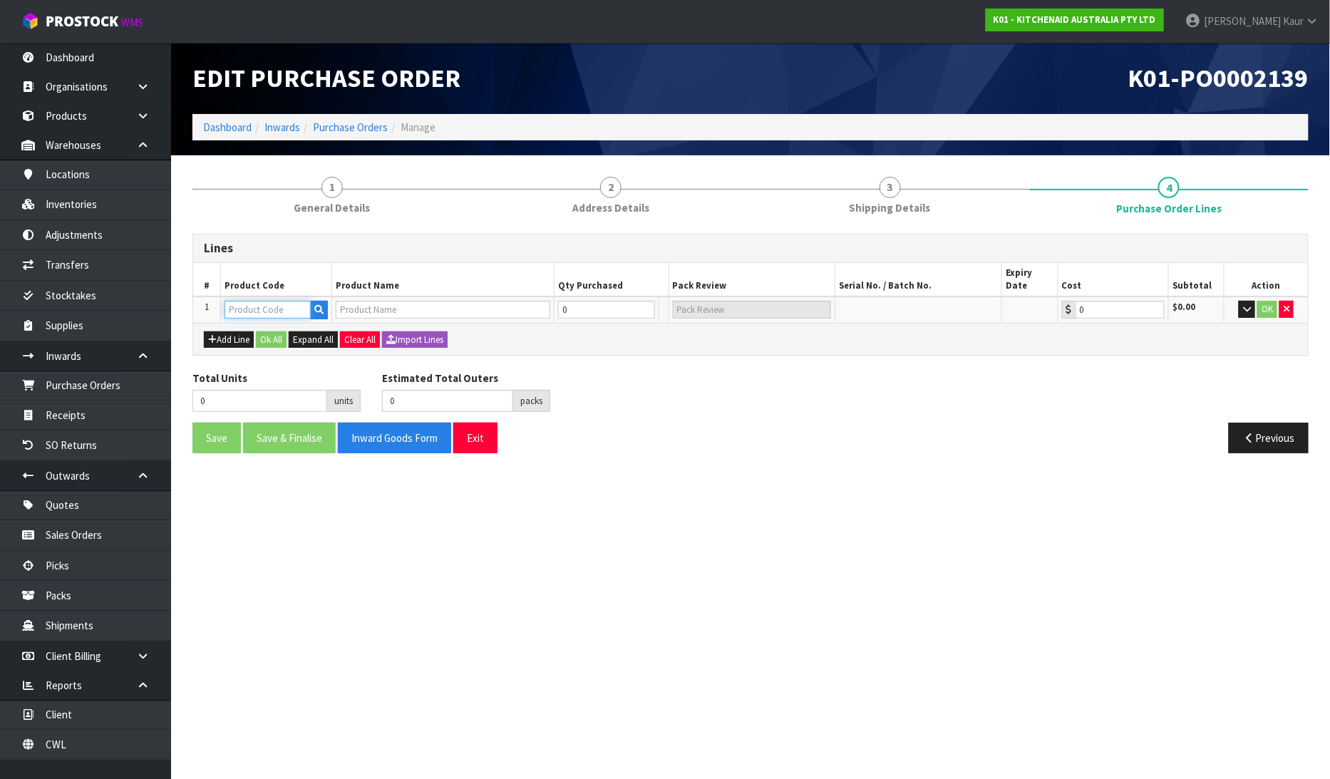
click at [260, 303] on input "text" at bounding box center [268, 310] width 86 height 18
paste input "5KSMSIA"
type input "5KSMSIA"
type input "SHAVE ICE ATTACHMENT"
type input "0.00"
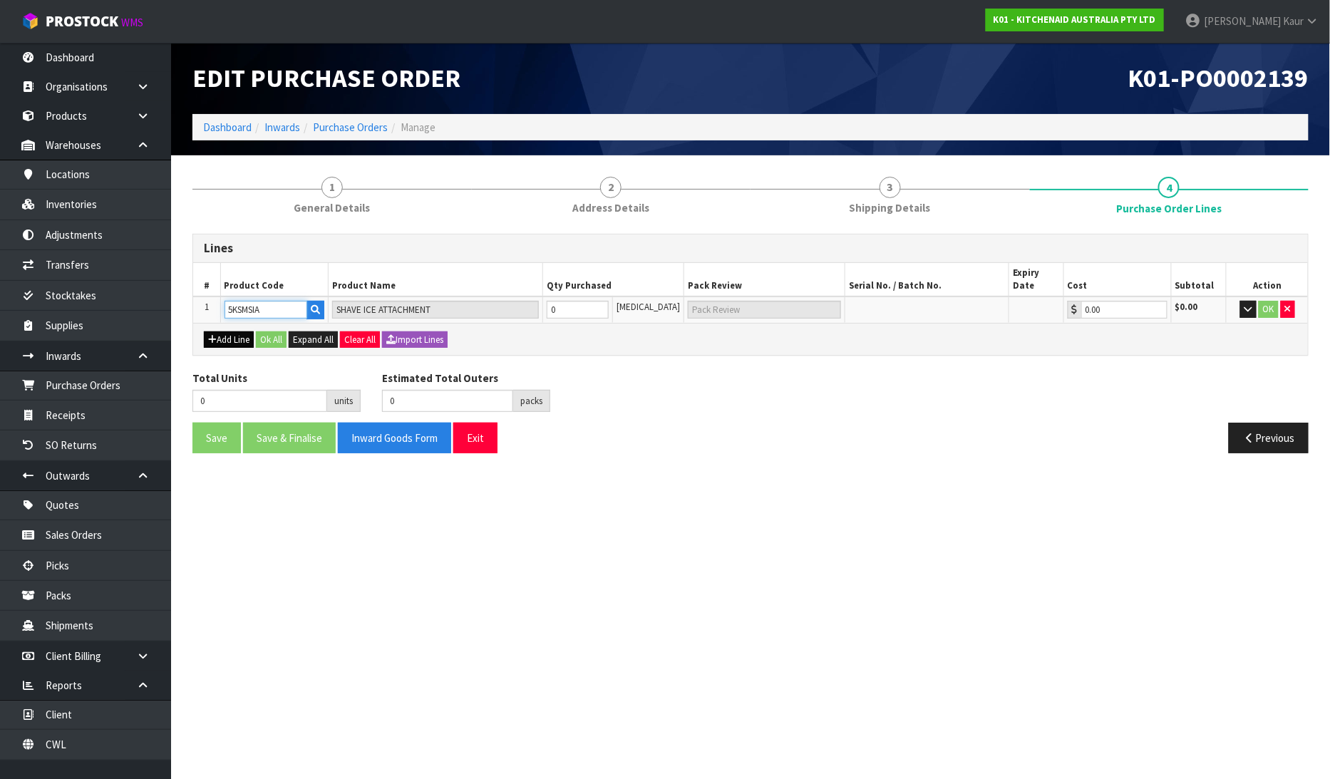
type input "5KSMSIA"
click at [232, 332] on button "Add Line" at bounding box center [229, 340] width 50 height 17
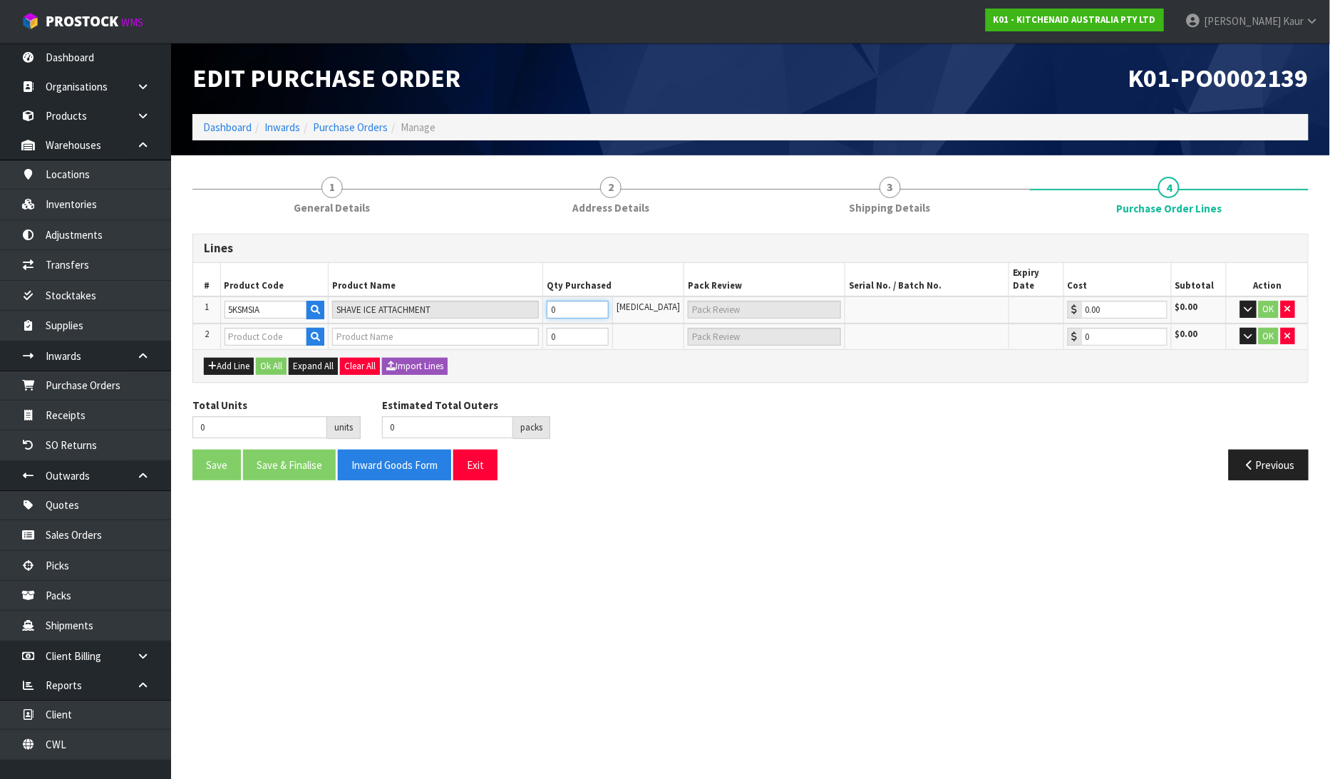
click at [570, 301] on input "0" at bounding box center [578, 310] width 63 height 18
type input "1"
type input "1 [MEDICAL_DATA]"
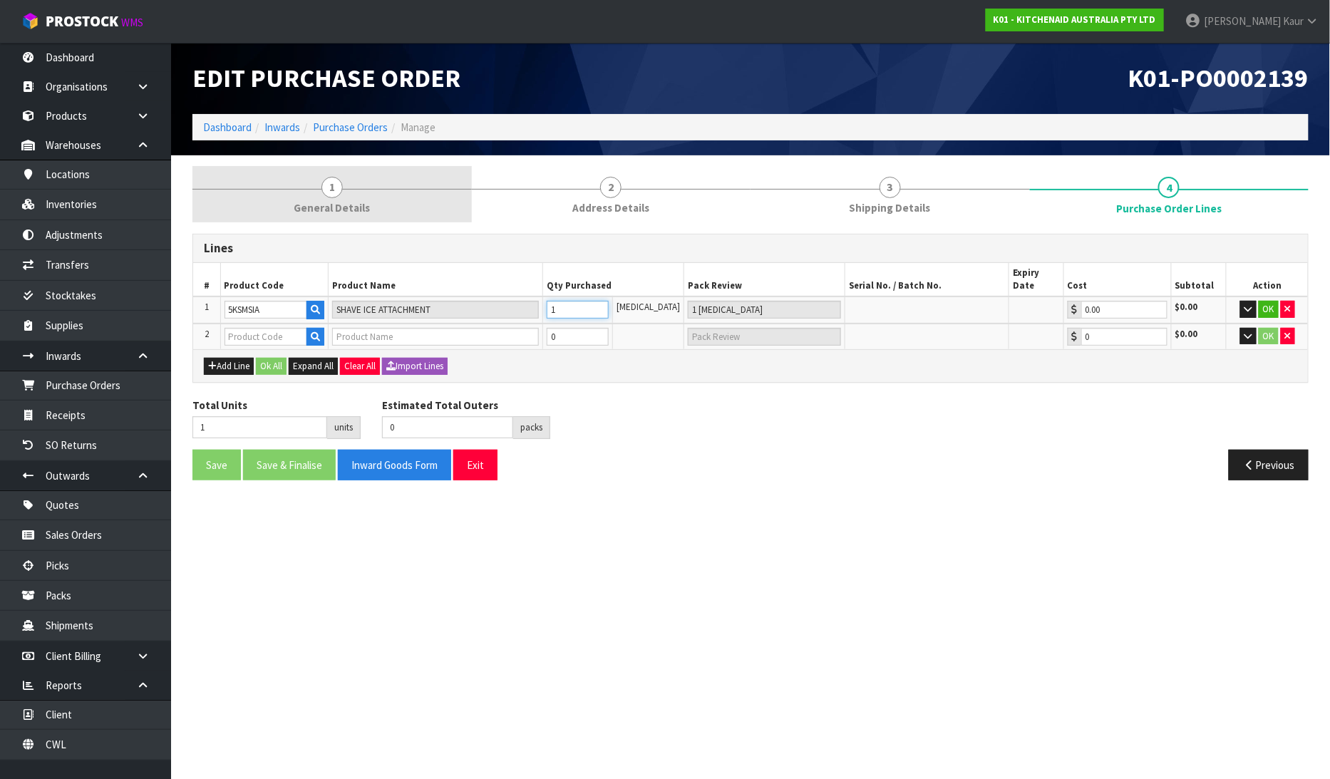
type input "1"
click at [355, 210] on span "General Details" at bounding box center [332, 207] width 76 height 15
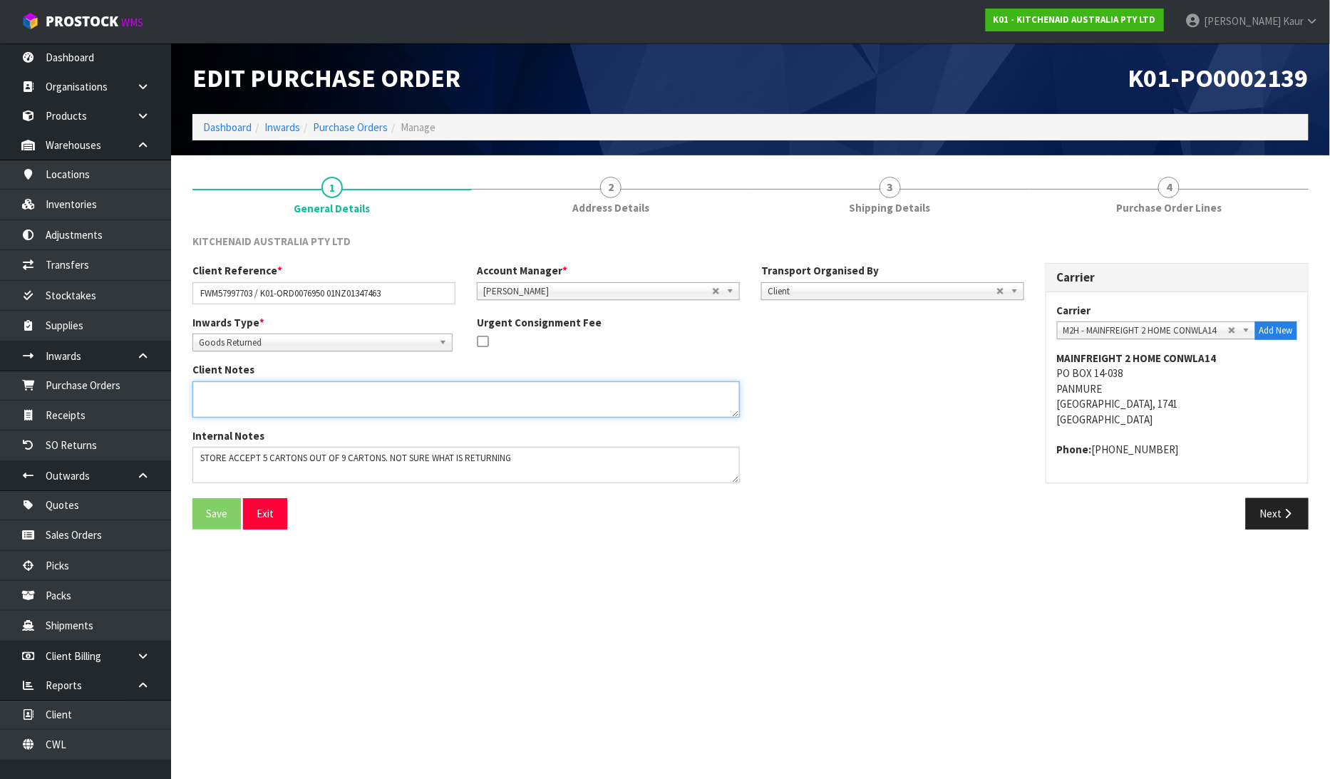
click at [217, 411] on textarea at bounding box center [467, 399] width 548 height 36
paste textarea "5KSMSIA"
click at [248, 392] on textarea at bounding box center [467, 399] width 548 height 36
paste textarea "PLEASE REMOVE FROM OUTER CARTON AND RETURN TO STOCK FOR RESALE"
click at [545, 403] on textarea at bounding box center [467, 399] width 548 height 36
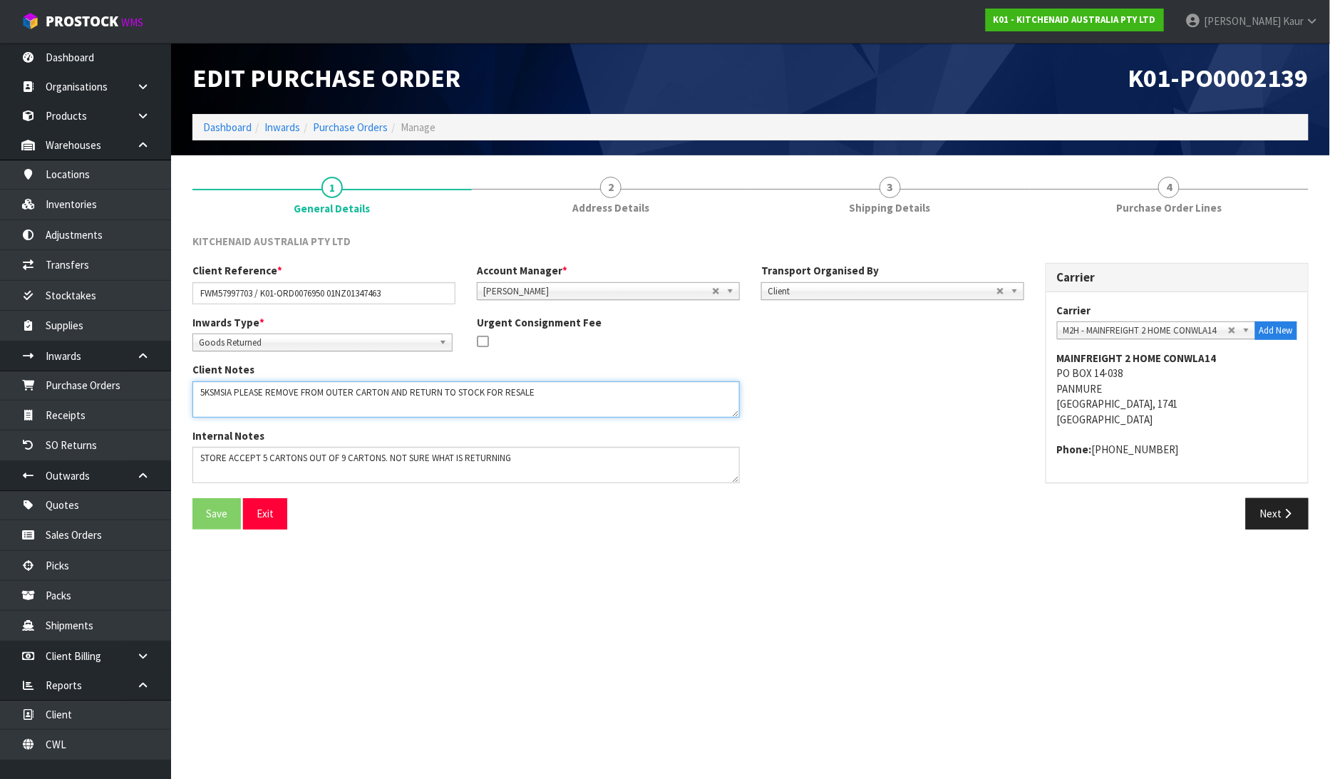
paste textarea "5KSM195PSAPL / WE0646704 HAS BEEN PROCESSED ON SAP 1562083284. PLEASE TAKE 1X P…"
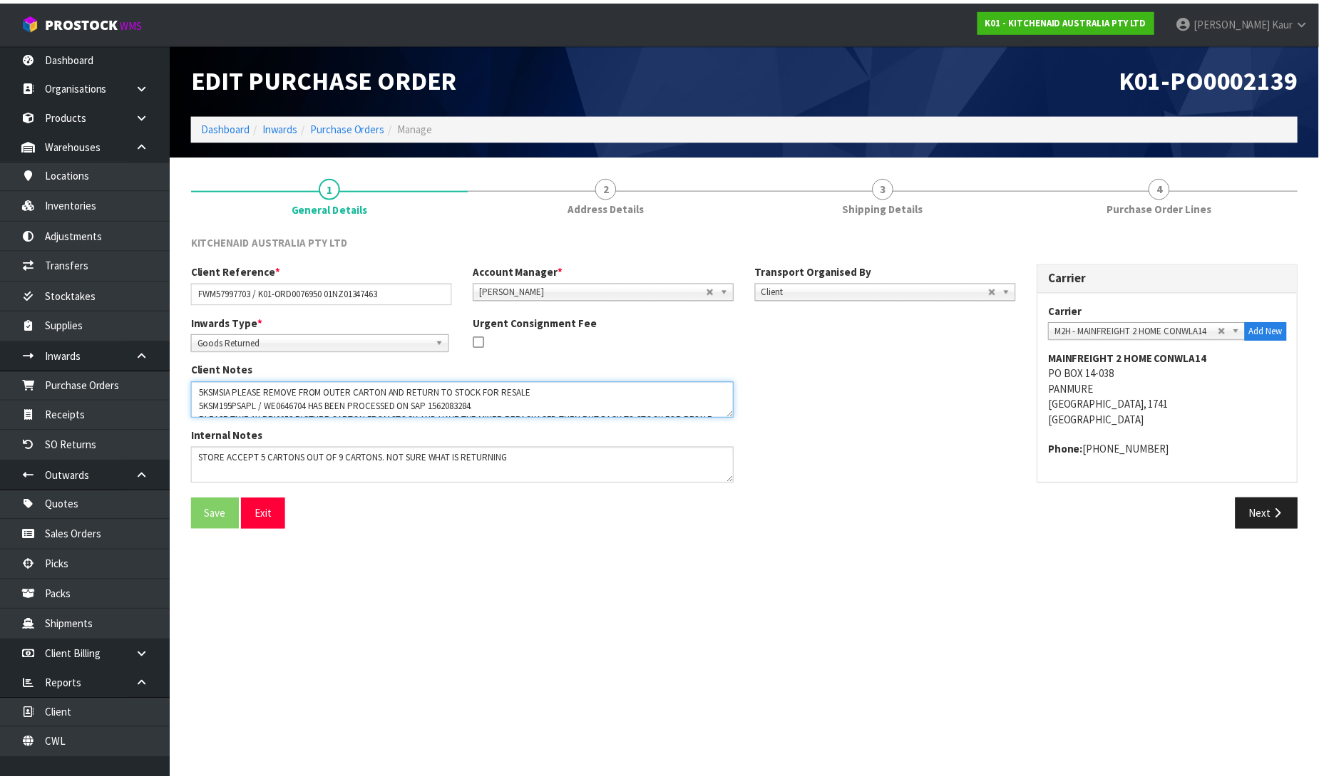
scroll to position [9, 0]
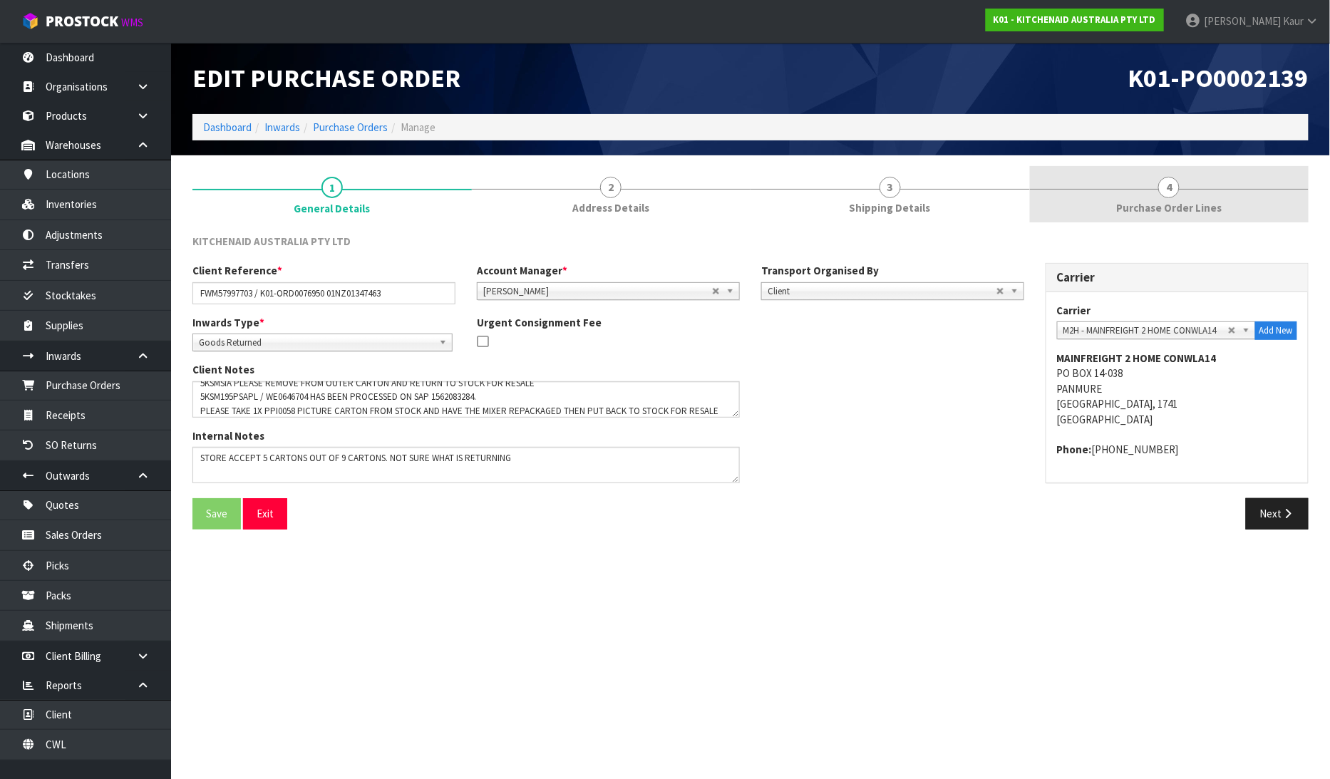
drag, startPoint x: 1191, startPoint y: 180, endPoint x: 1092, endPoint y: 200, distance: 100.5
click at [1185, 182] on link "4 Purchase Order Lines" at bounding box center [1169, 194] width 279 height 56
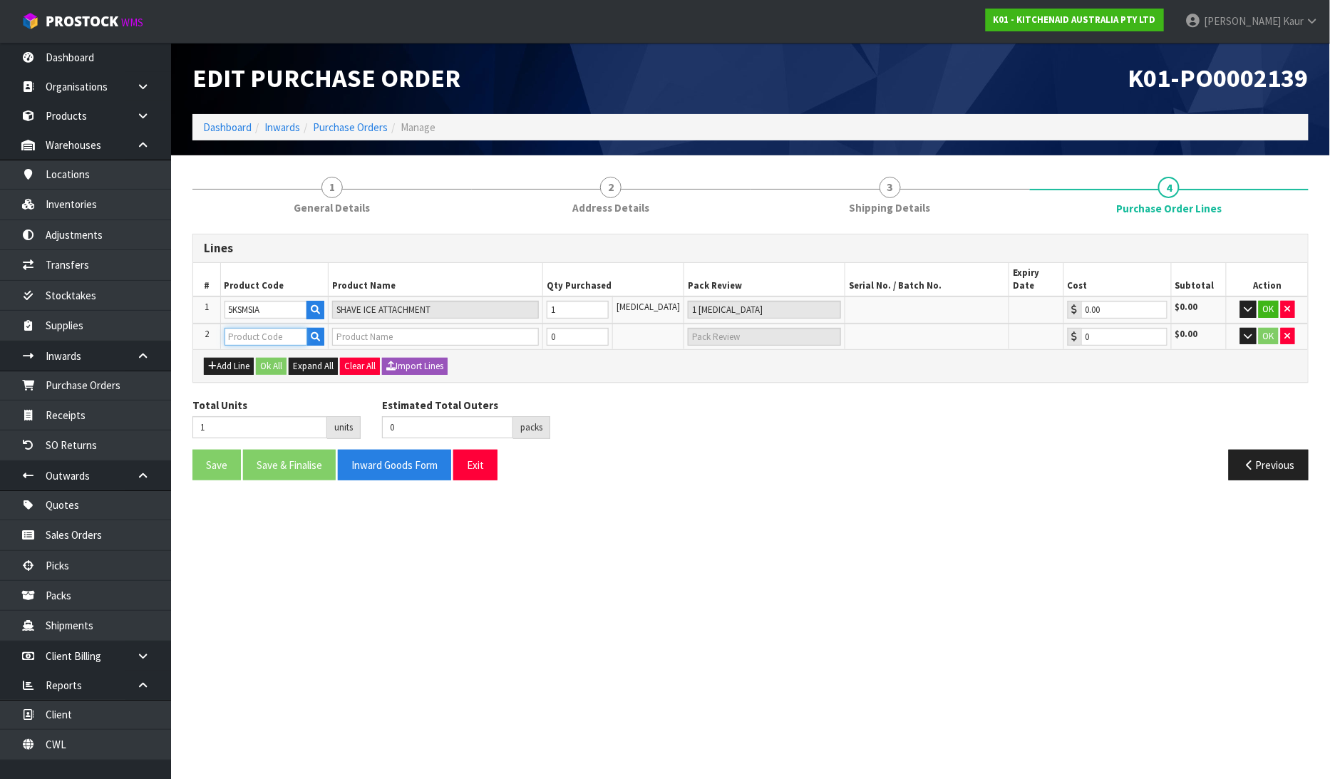
click at [269, 328] on input "text" at bounding box center [266, 337] width 83 height 18
paste input "5KSM195PSAPL"
click at [602, 328] on input "0" at bounding box center [577, 337] width 62 height 18
click at [892, 328] on input "text" at bounding box center [912, 337] width 128 height 18
paste input "WE0646704"
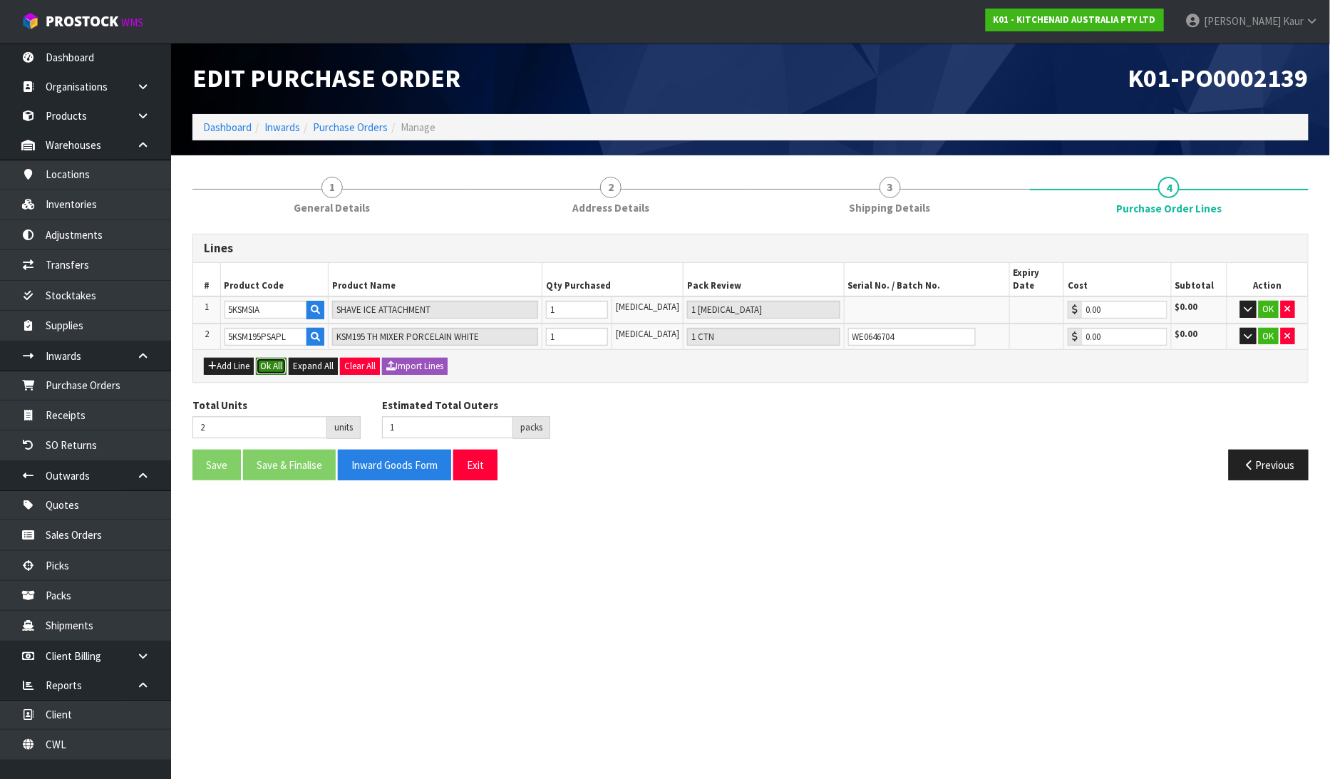
click at [267, 358] on button "Ok All" at bounding box center [271, 366] width 31 height 17
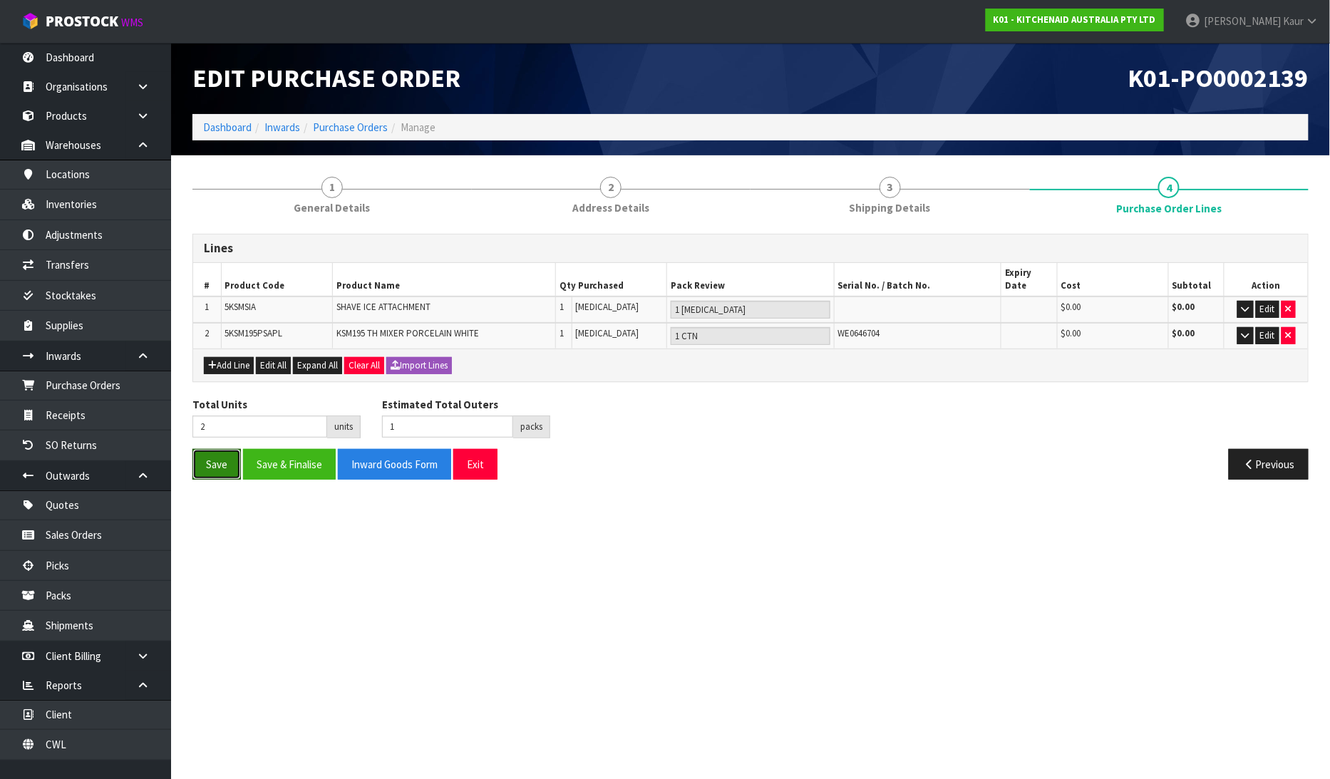
drag, startPoint x: 220, startPoint y: 444, endPoint x: 244, endPoint y: 422, distance: 32.8
click at [220, 449] on button "Save" at bounding box center [217, 464] width 48 height 31
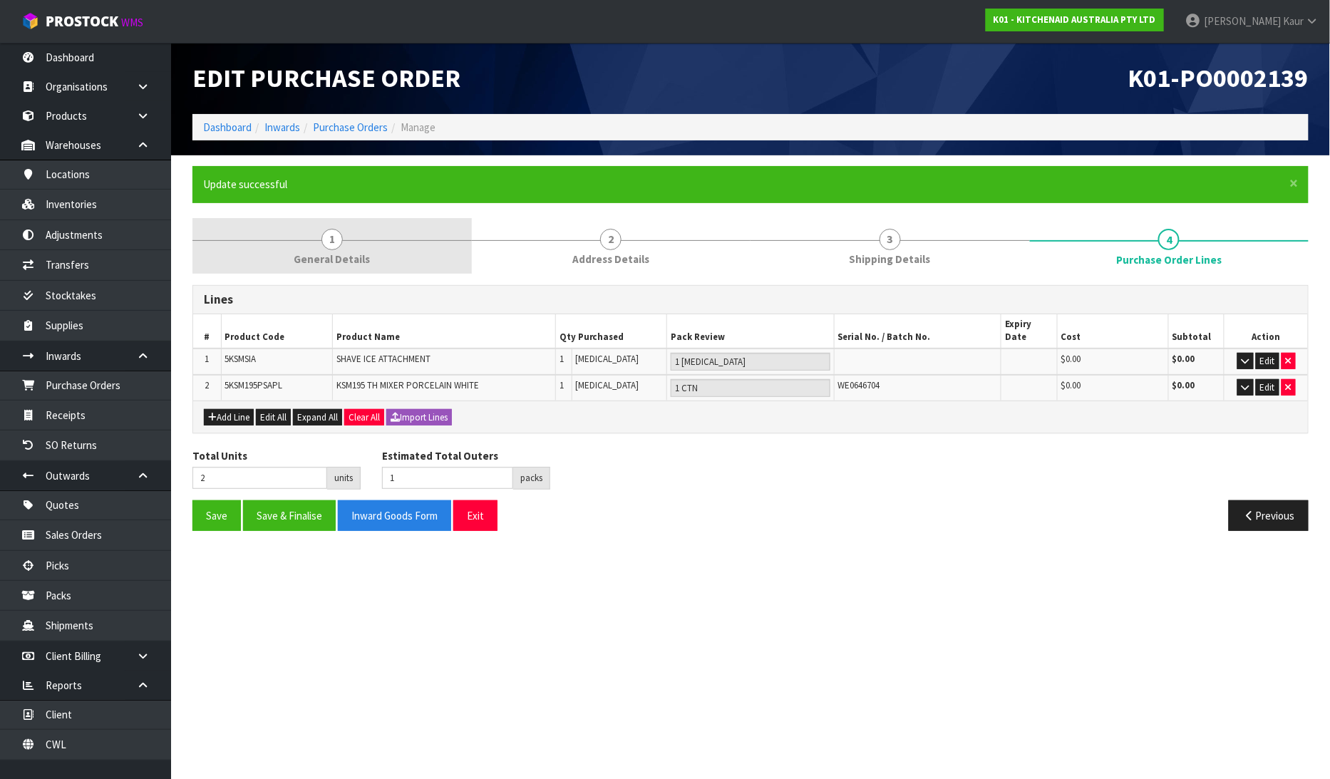
click at [339, 245] on span "1" at bounding box center [332, 239] width 21 height 21
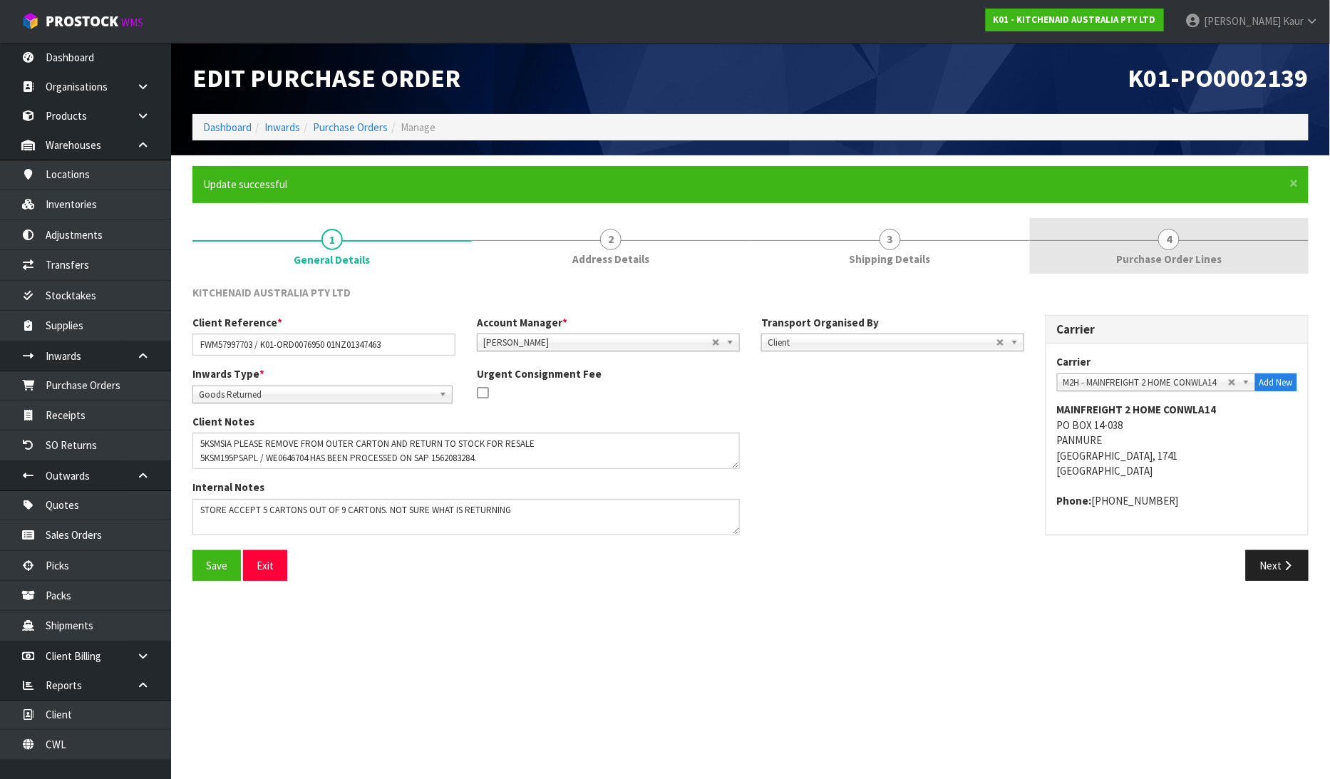
click at [1172, 244] on span "4" at bounding box center [1169, 239] width 21 height 21
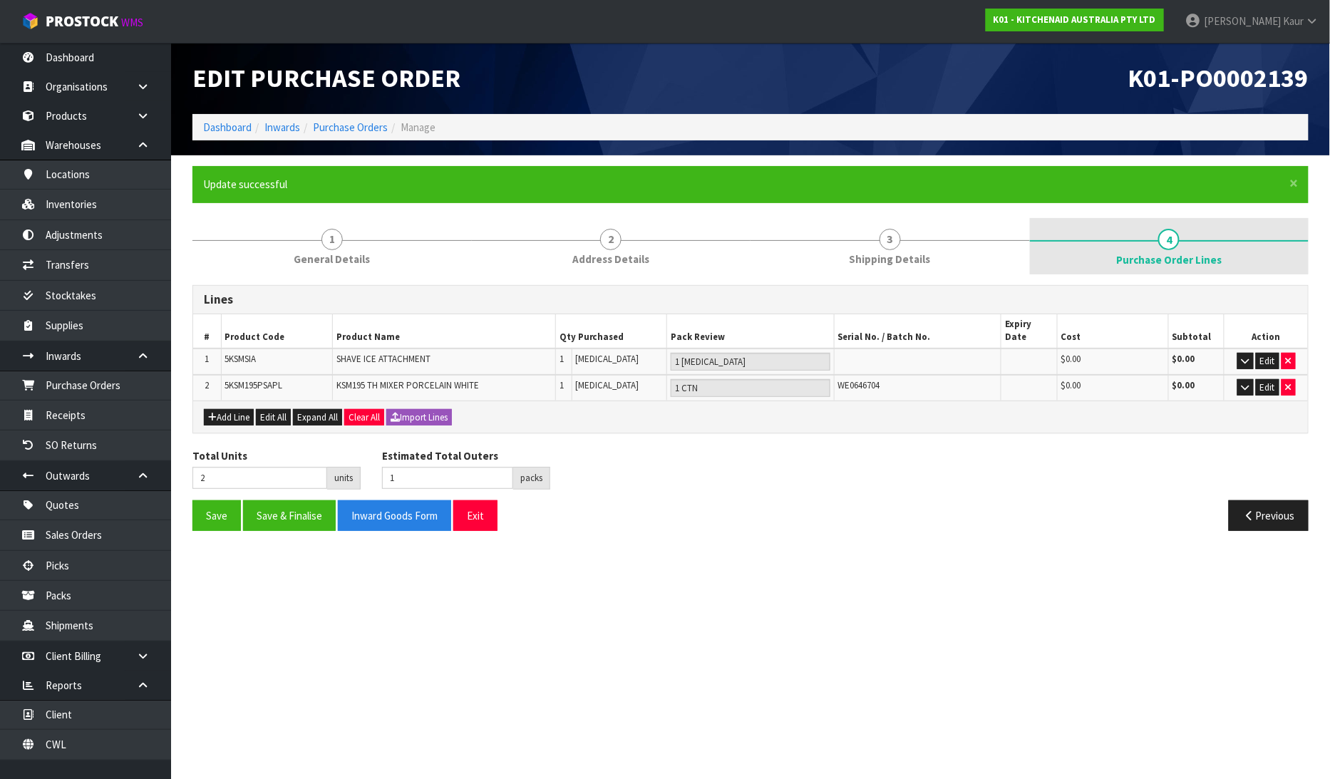
click at [1188, 244] on link "4 Purchase Order Lines" at bounding box center [1169, 246] width 279 height 57
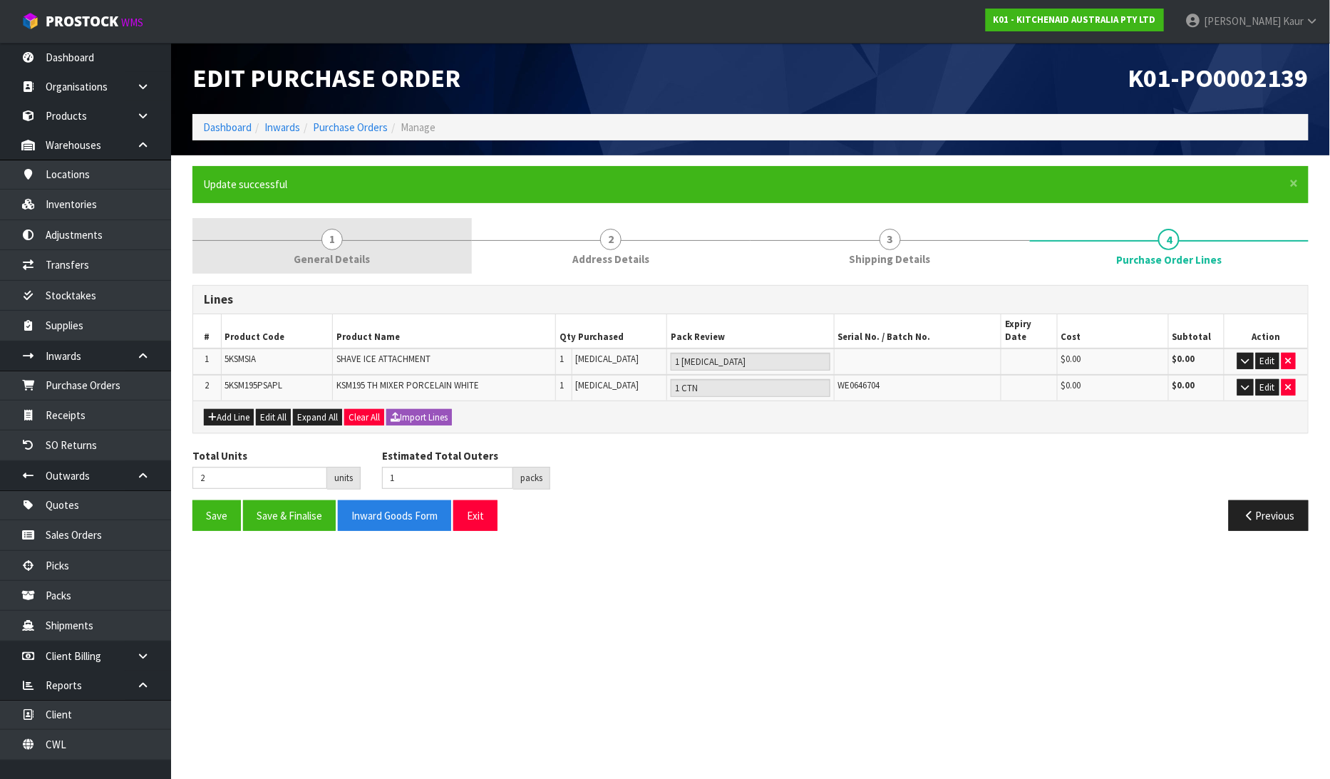
click at [300, 260] on span "General Details" at bounding box center [332, 259] width 76 height 15
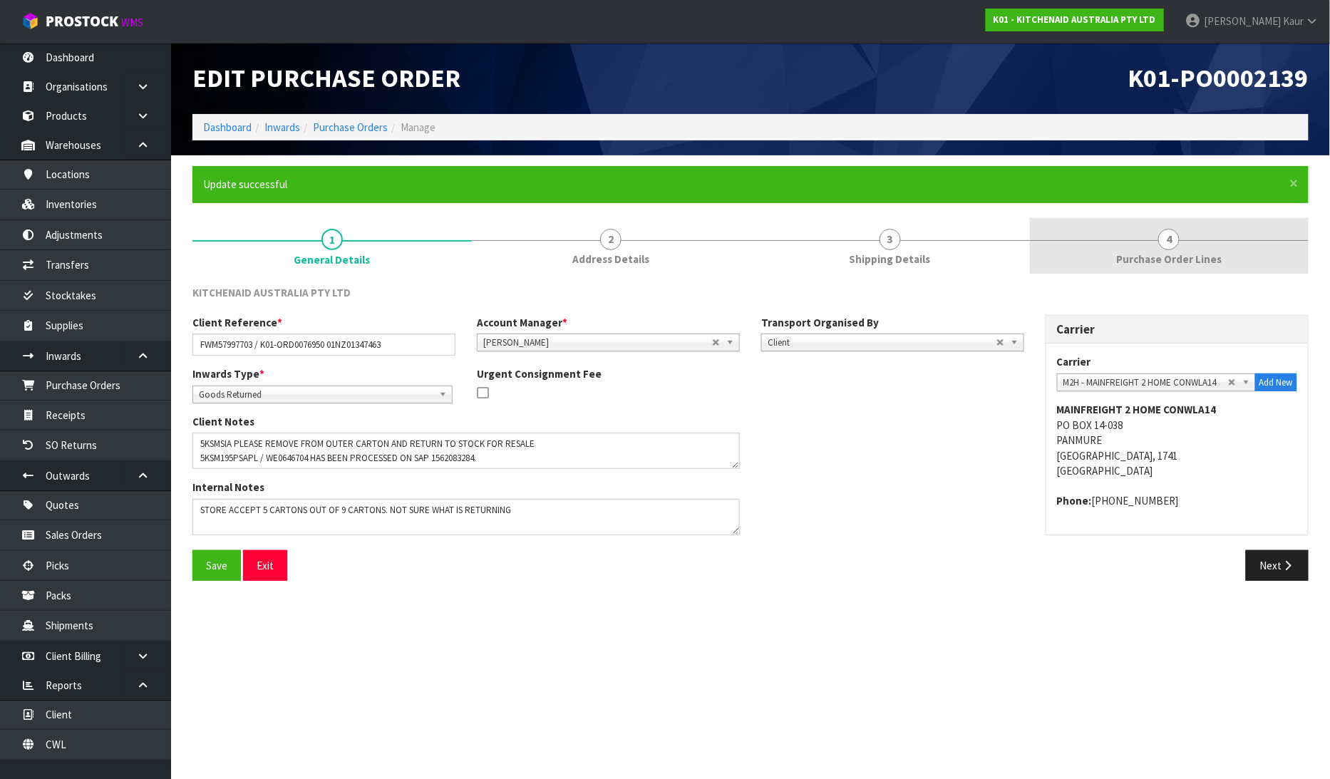
click at [1186, 243] on link "4 Purchase Order Lines" at bounding box center [1169, 246] width 279 height 56
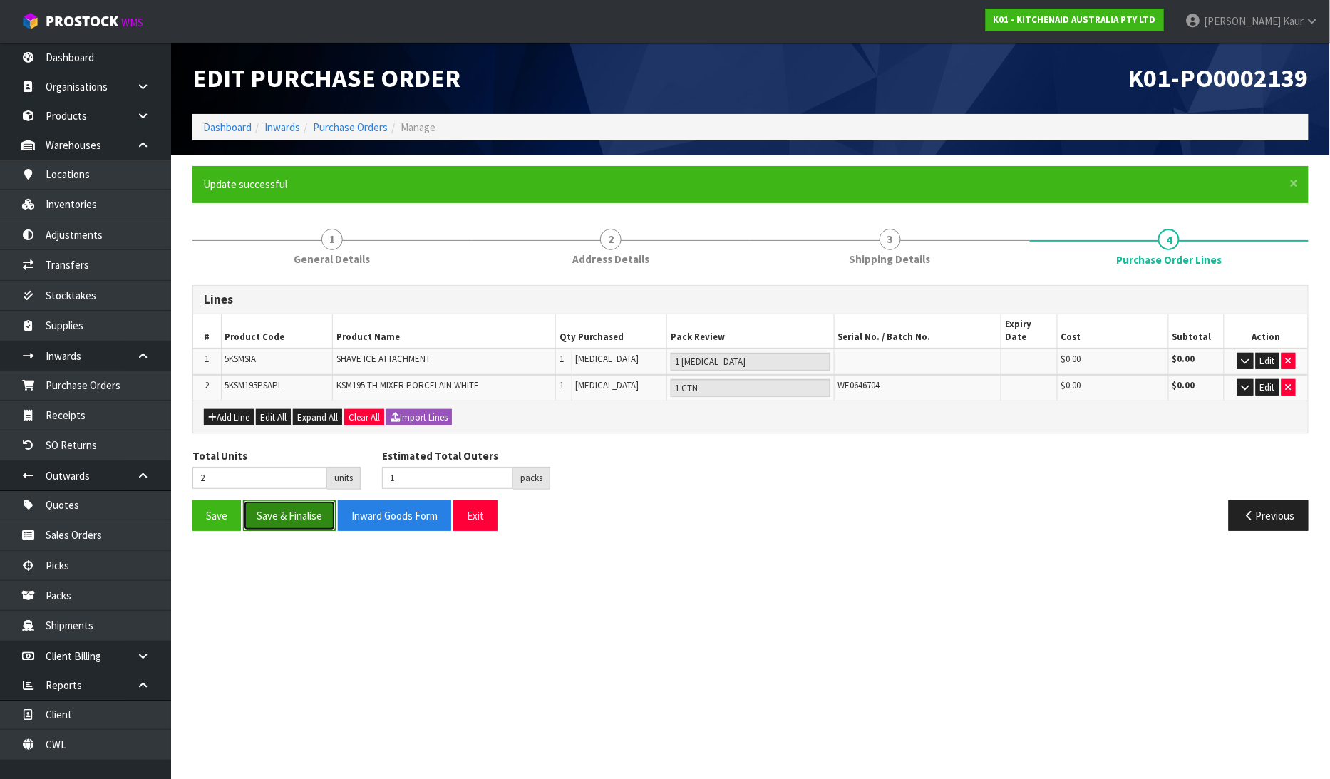
click at [294, 506] on button "Save & Finalise" at bounding box center [289, 516] width 93 height 31
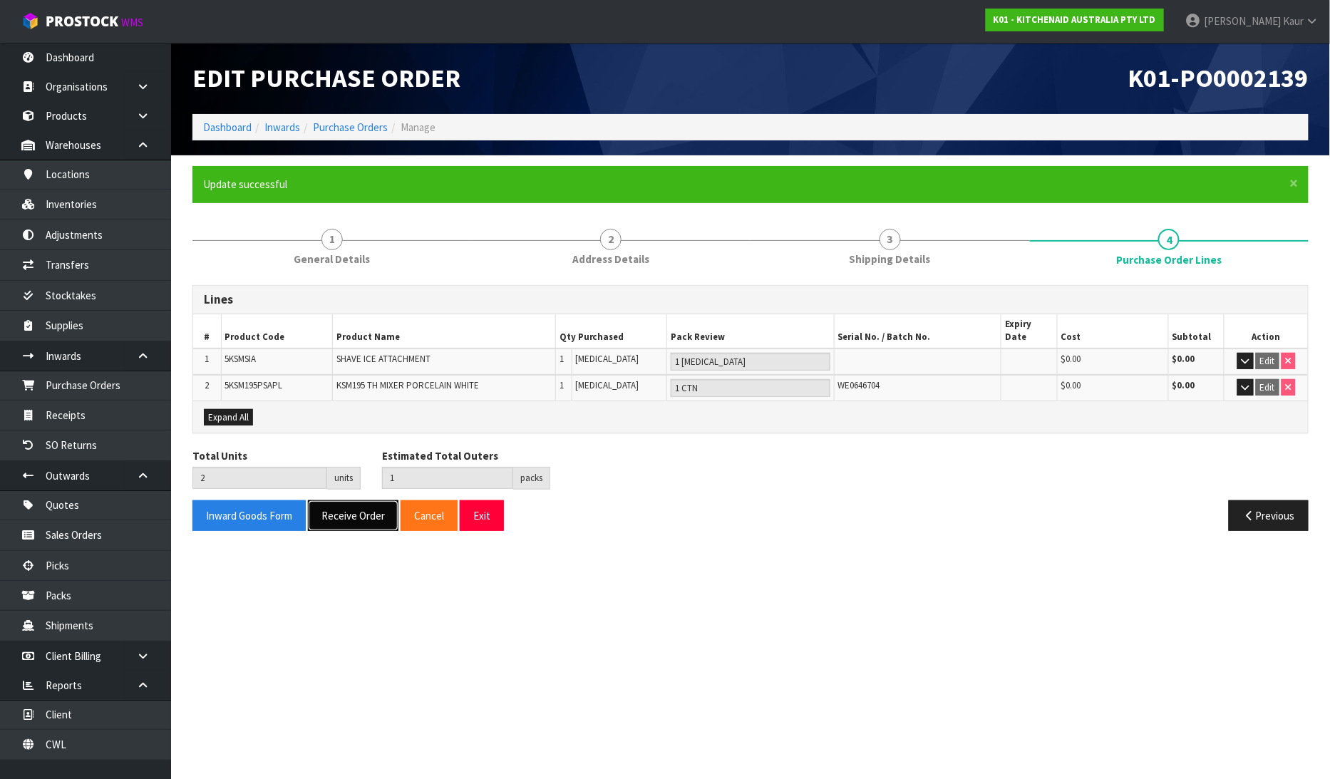
click at [352, 502] on button "Receive Order" at bounding box center [353, 516] width 91 height 31
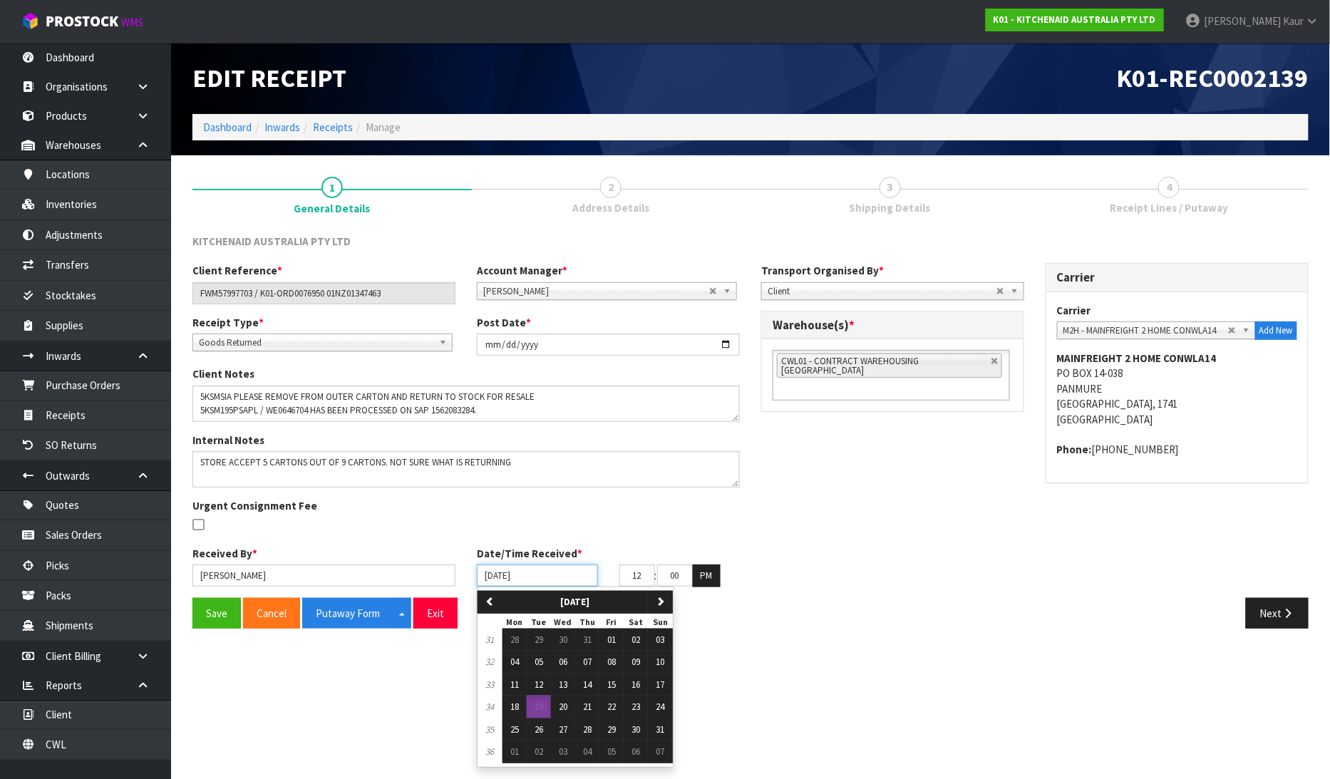
click at [491, 576] on input "[DATE]" at bounding box center [537, 576] width 121 height 22
click at [518, 684] on span "11" at bounding box center [515, 685] width 9 height 12
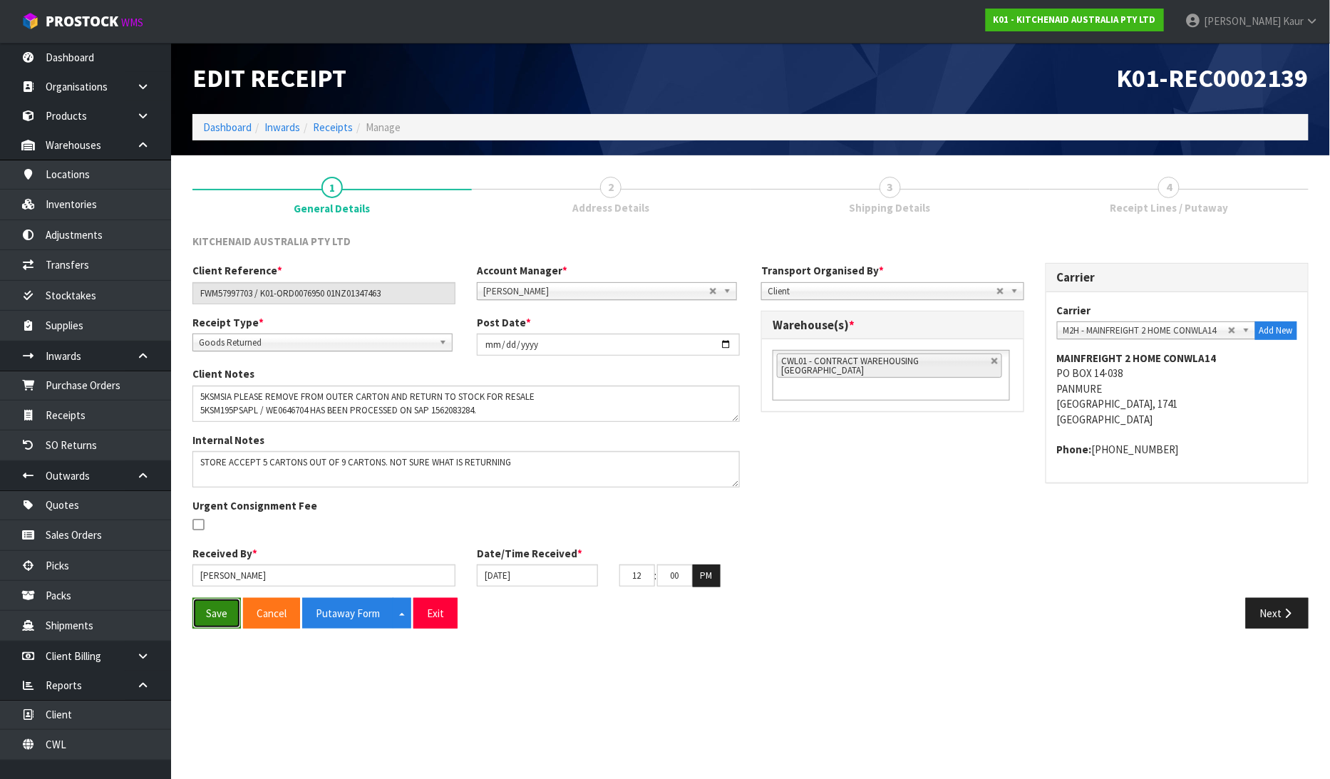
click at [222, 607] on button "Save" at bounding box center [217, 613] width 48 height 31
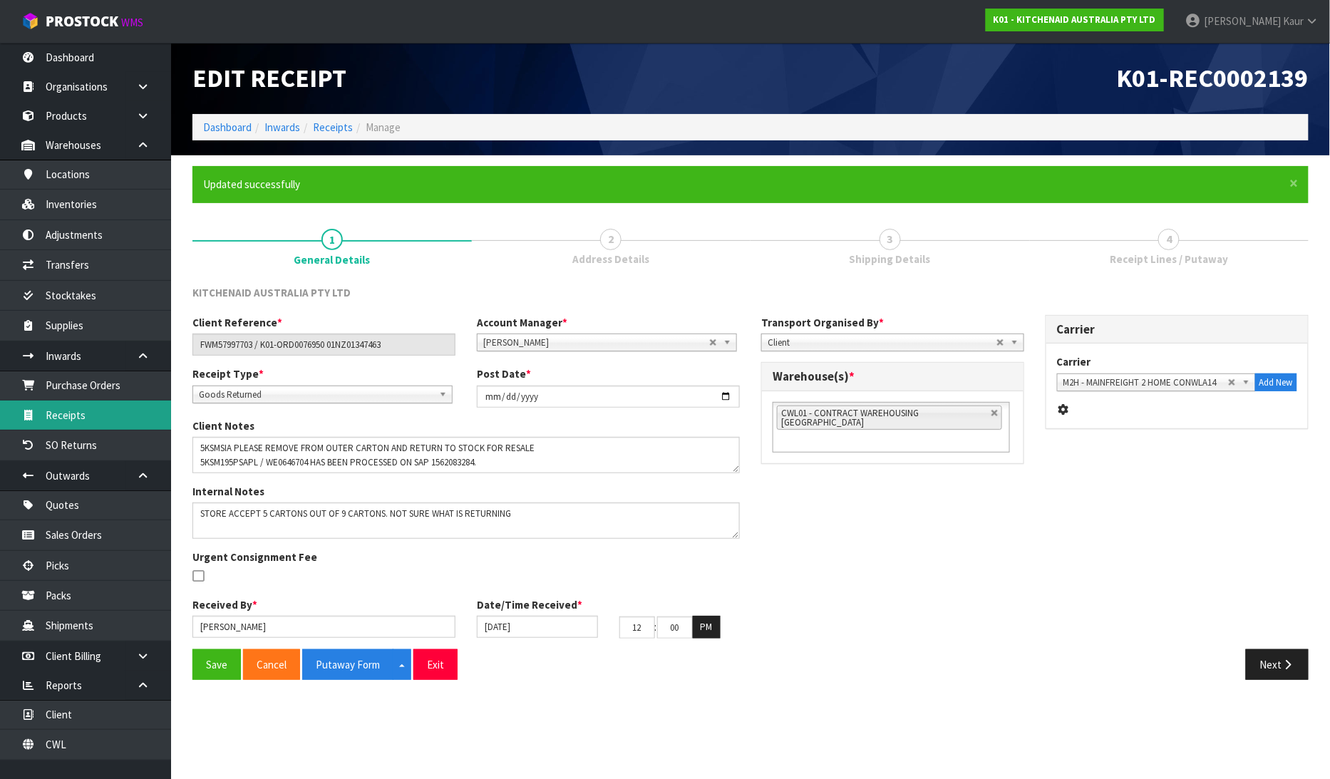
click at [101, 416] on link "Receipts" at bounding box center [85, 415] width 171 height 29
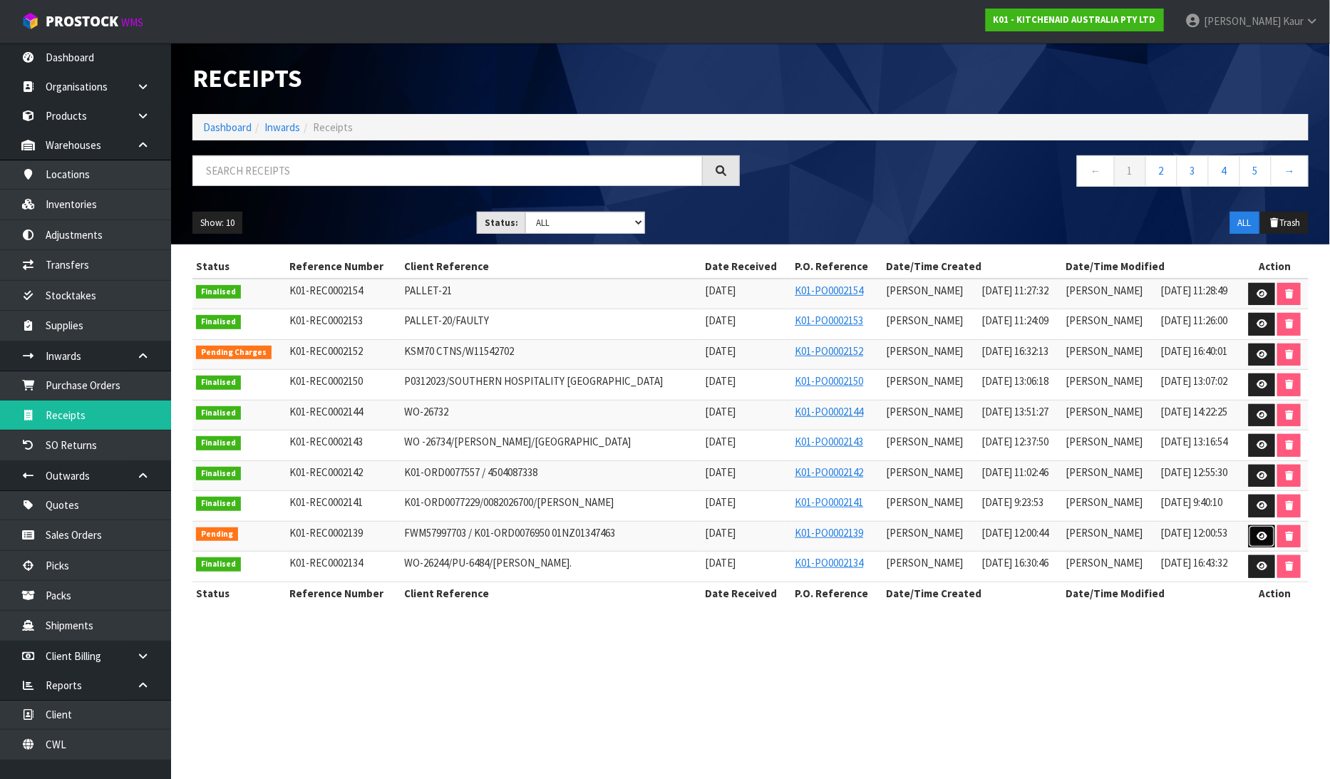
click at [1268, 539] on link at bounding box center [1262, 536] width 26 height 23
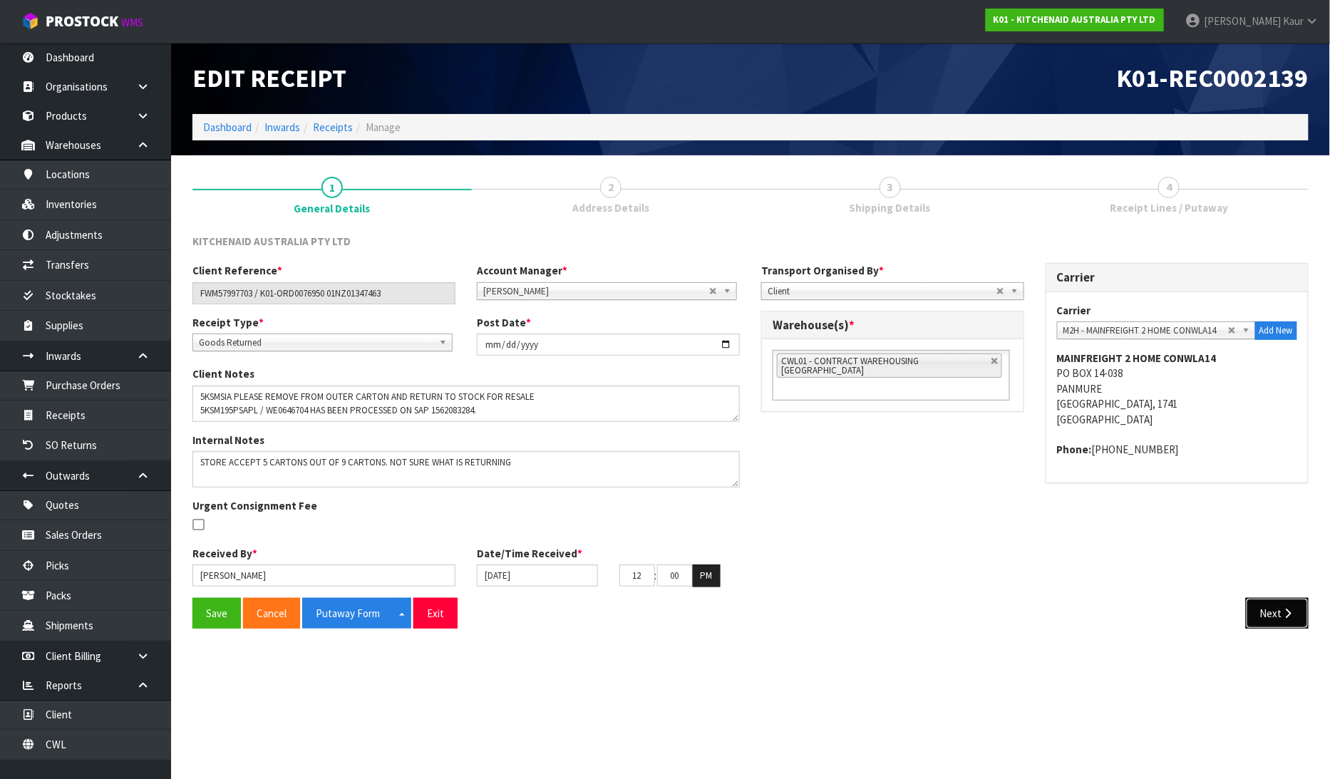
drag, startPoint x: 1272, startPoint y: 611, endPoint x: 1310, endPoint y: 614, distance: 37.9
click at [1273, 612] on button "Next" at bounding box center [1277, 613] width 63 height 31
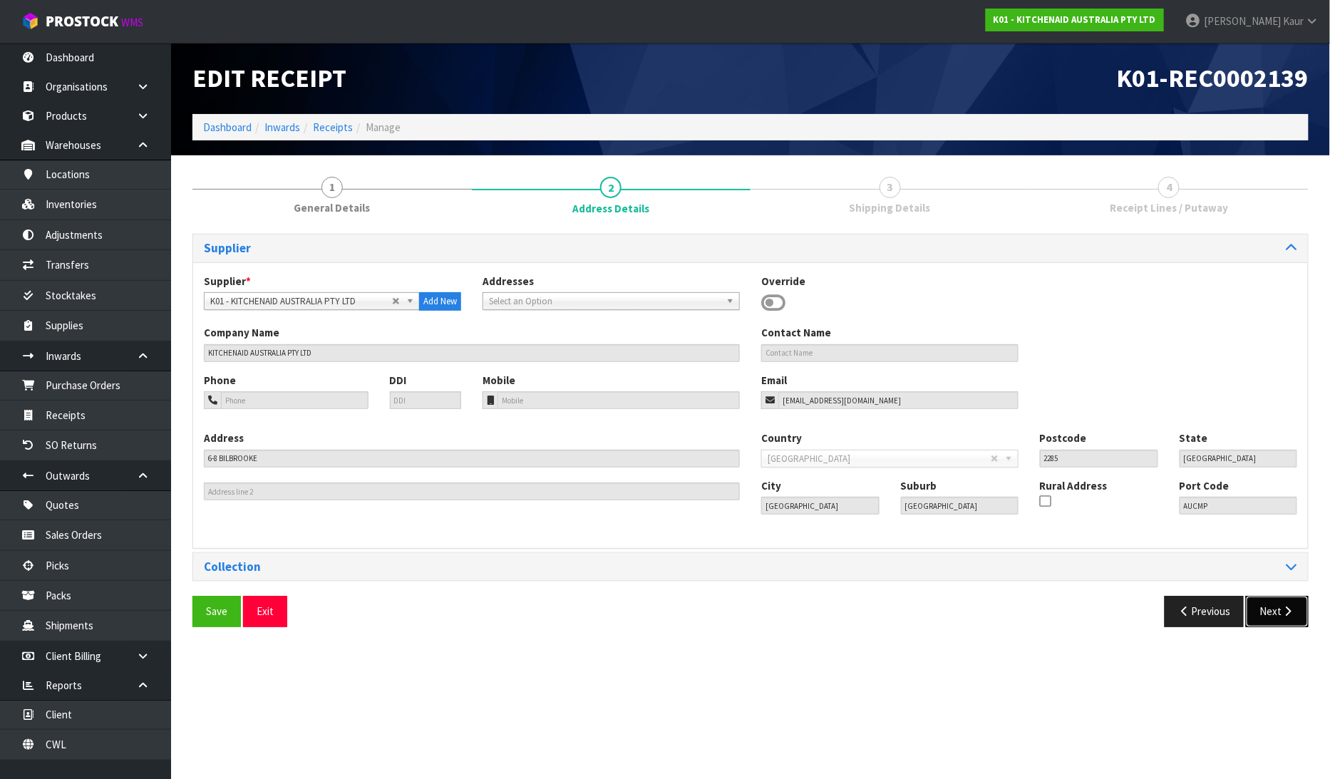
click at [1285, 614] on icon "button" at bounding box center [1289, 611] width 14 height 11
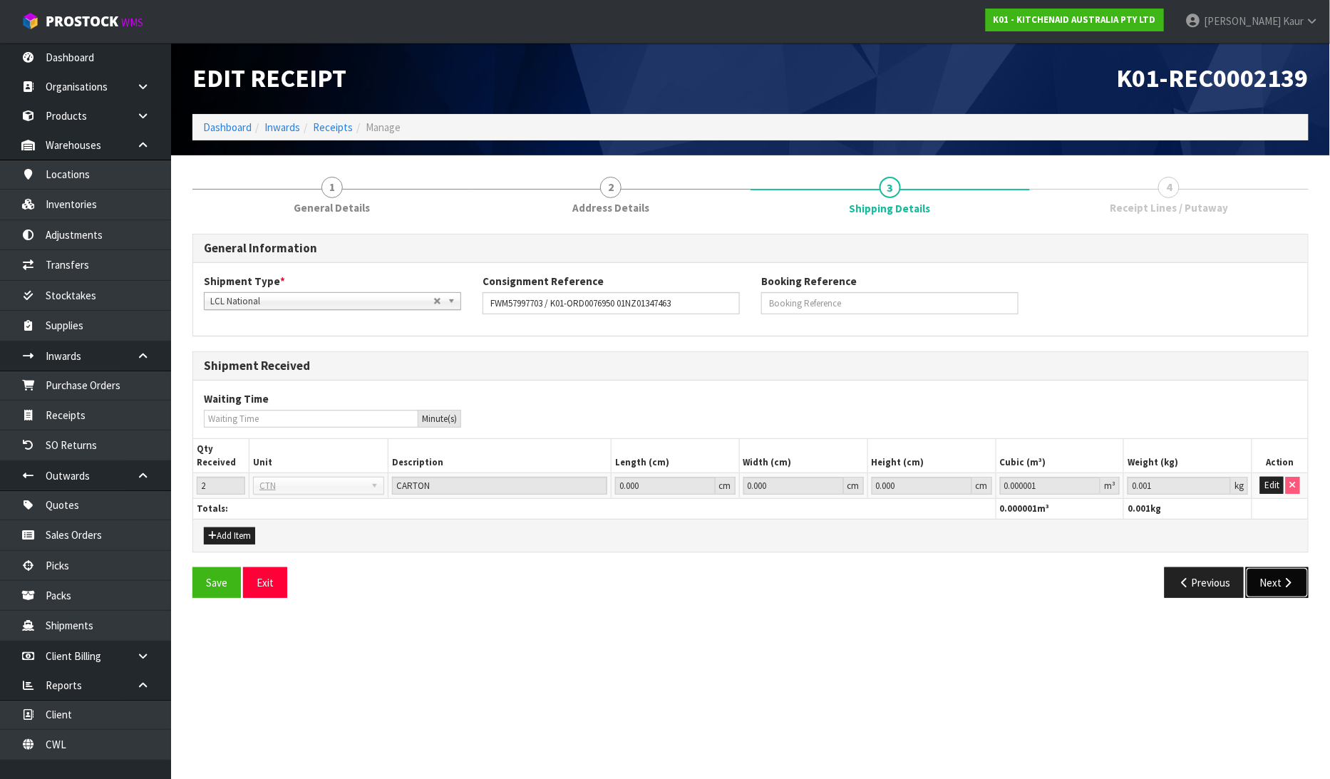
click at [1279, 592] on button "Next" at bounding box center [1277, 583] width 63 height 31
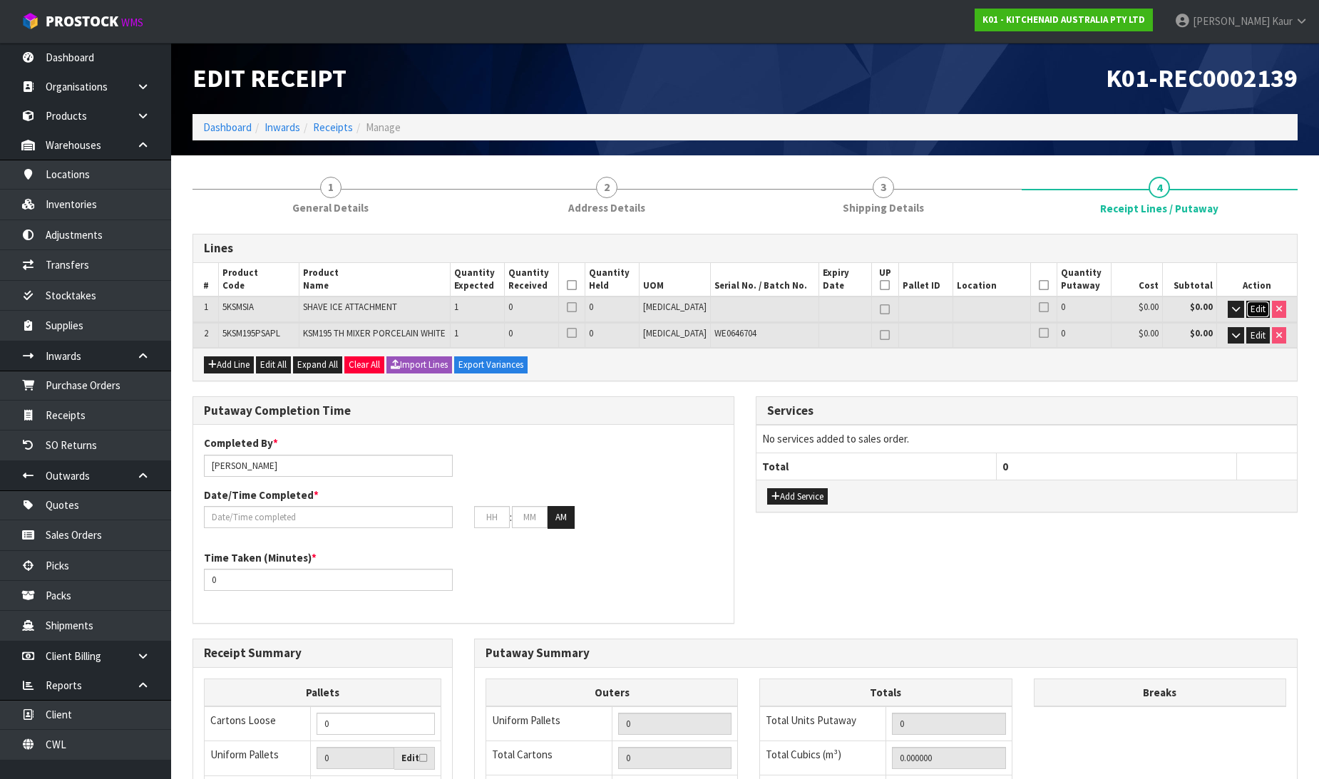
click at [1260, 303] on span "Edit" at bounding box center [1258, 309] width 15 height 12
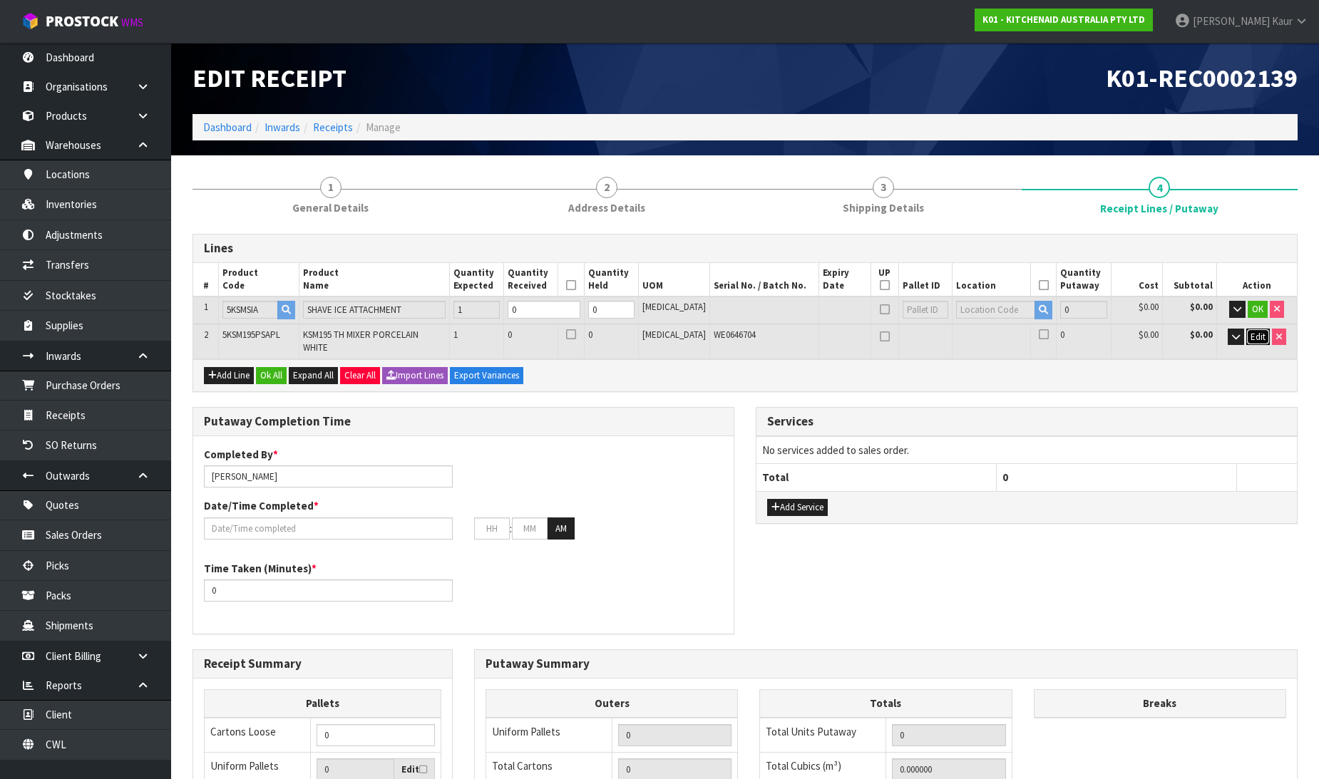
click at [1259, 332] on span "Edit" at bounding box center [1258, 337] width 15 height 12
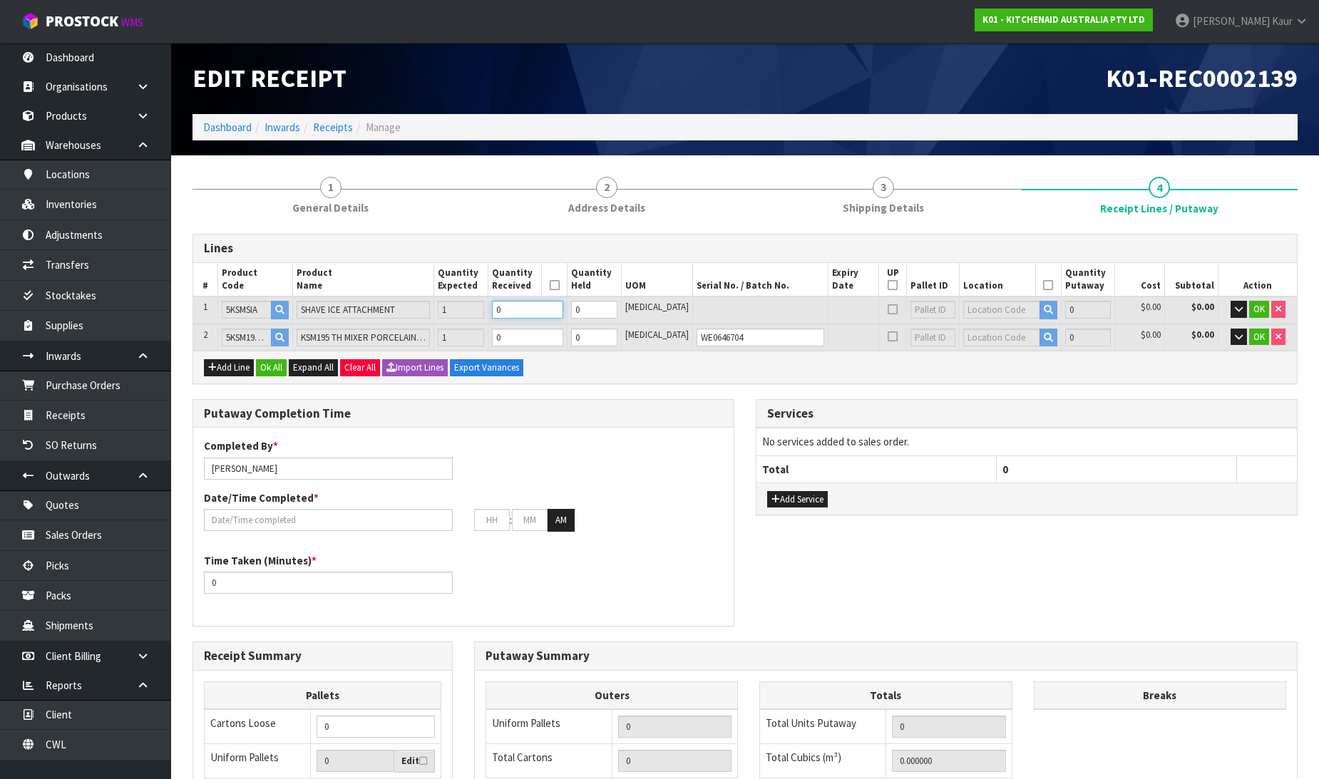
click at [560, 312] on input "0" at bounding box center [527, 310] width 71 height 18
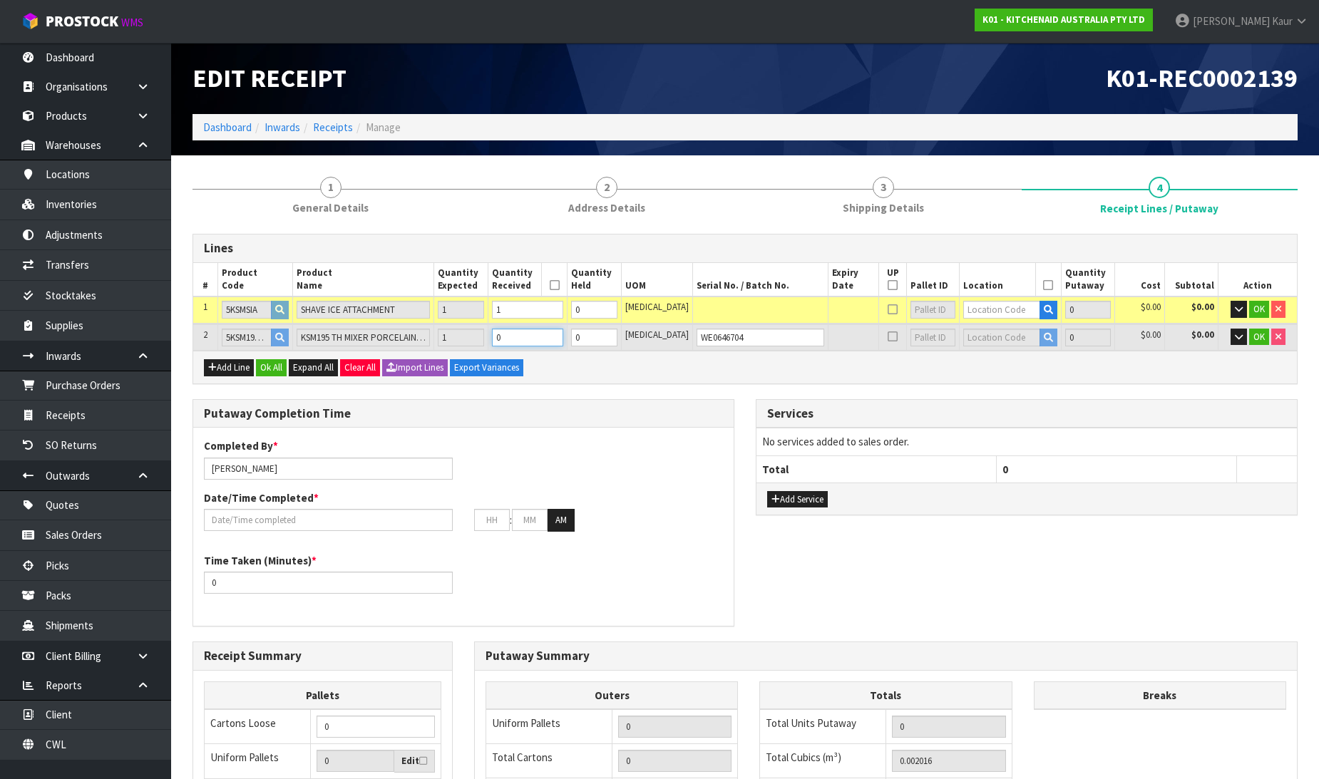
click at [561, 330] on input "0" at bounding box center [527, 338] width 71 height 18
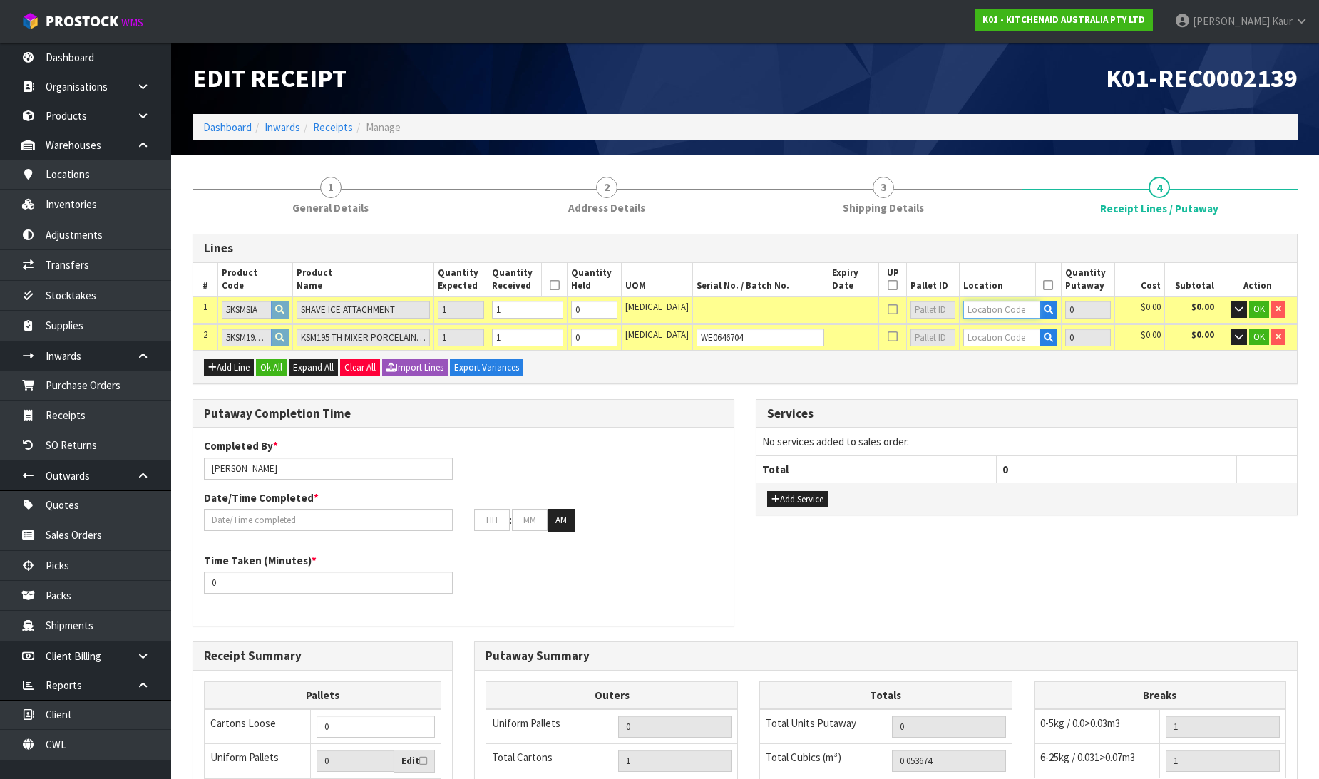
click at [963, 308] on input "text" at bounding box center [1001, 310] width 76 height 18
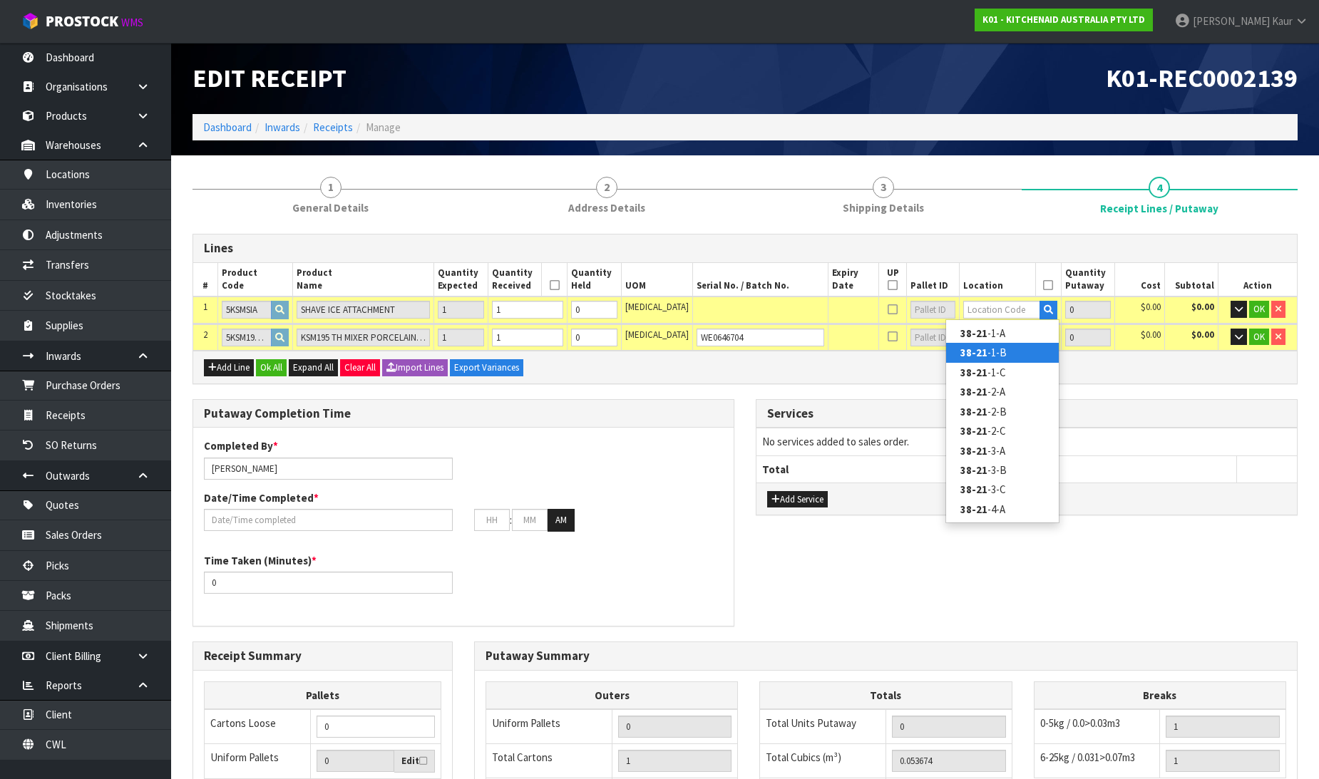
click at [1002, 353] on link "38-21 -1-B" at bounding box center [1002, 352] width 113 height 19
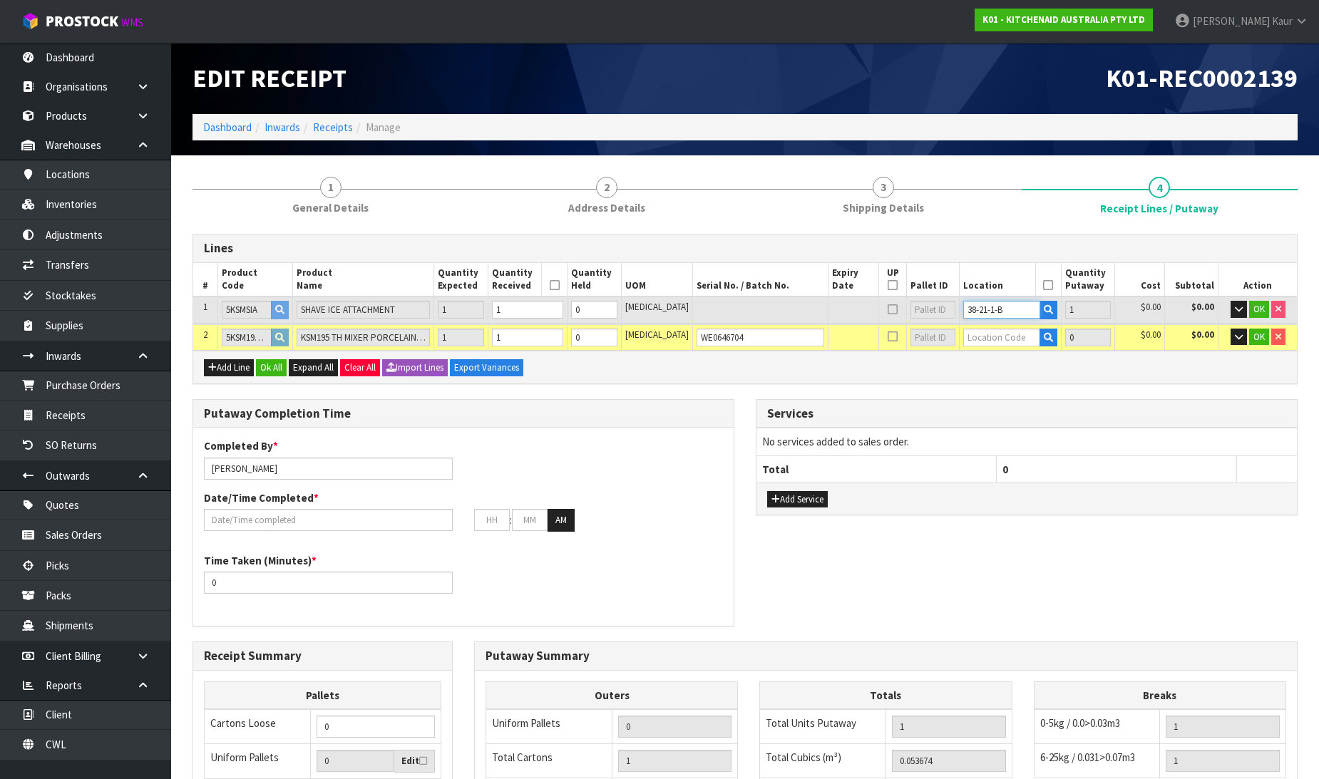
drag, startPoint x: 989, startPoint y: 307, endPoint x: 881, endPoint y: 330, distance: 110.8
click at [863, 328] on table "# Product Code Product Name Quantity Expected Quantity Received Quantity Held U…" at bounding box center [745, 307] width 1104 height 88
click at [1007, 339] on input "text" at bounding box center [1001, 338] width 76 height 18
paste input "38-21-1-B"
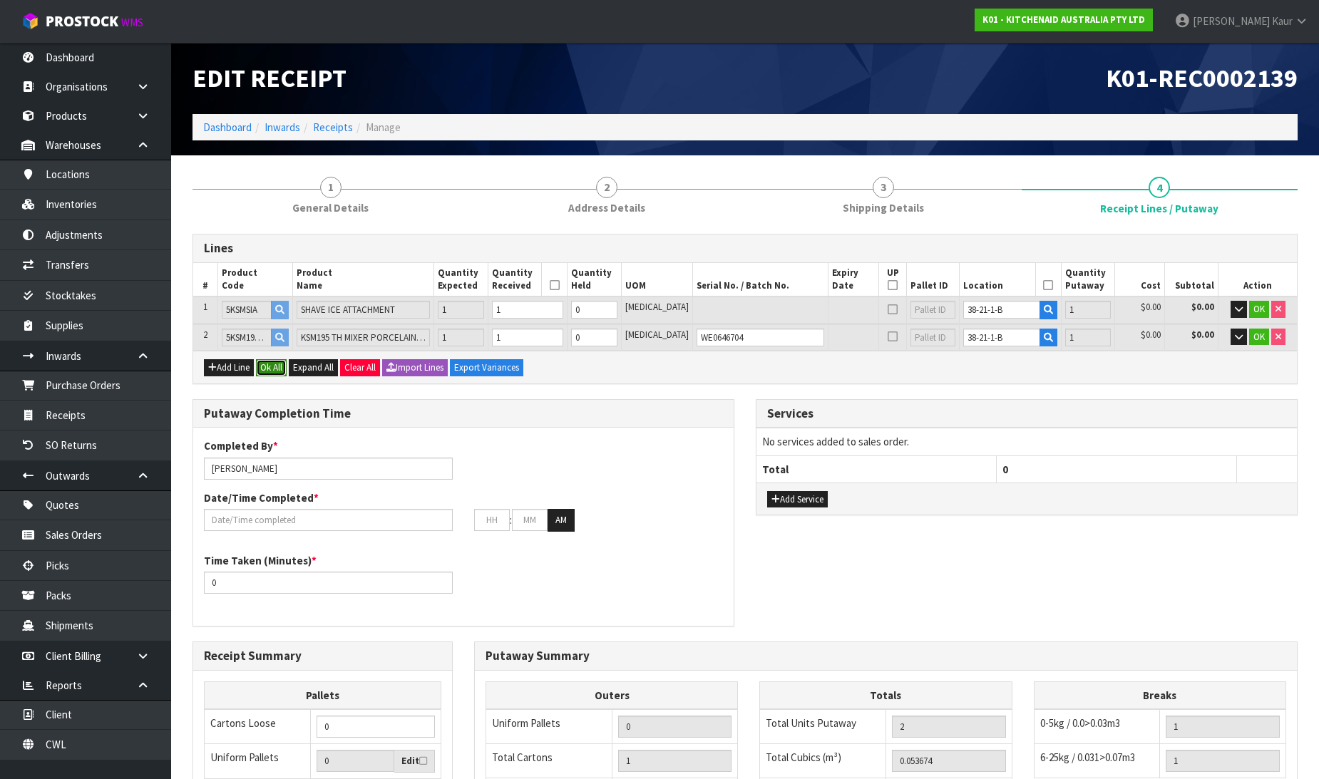
click at [282, 359] on button "Ok All" at bounding box center [271, 367] width 31 height 17
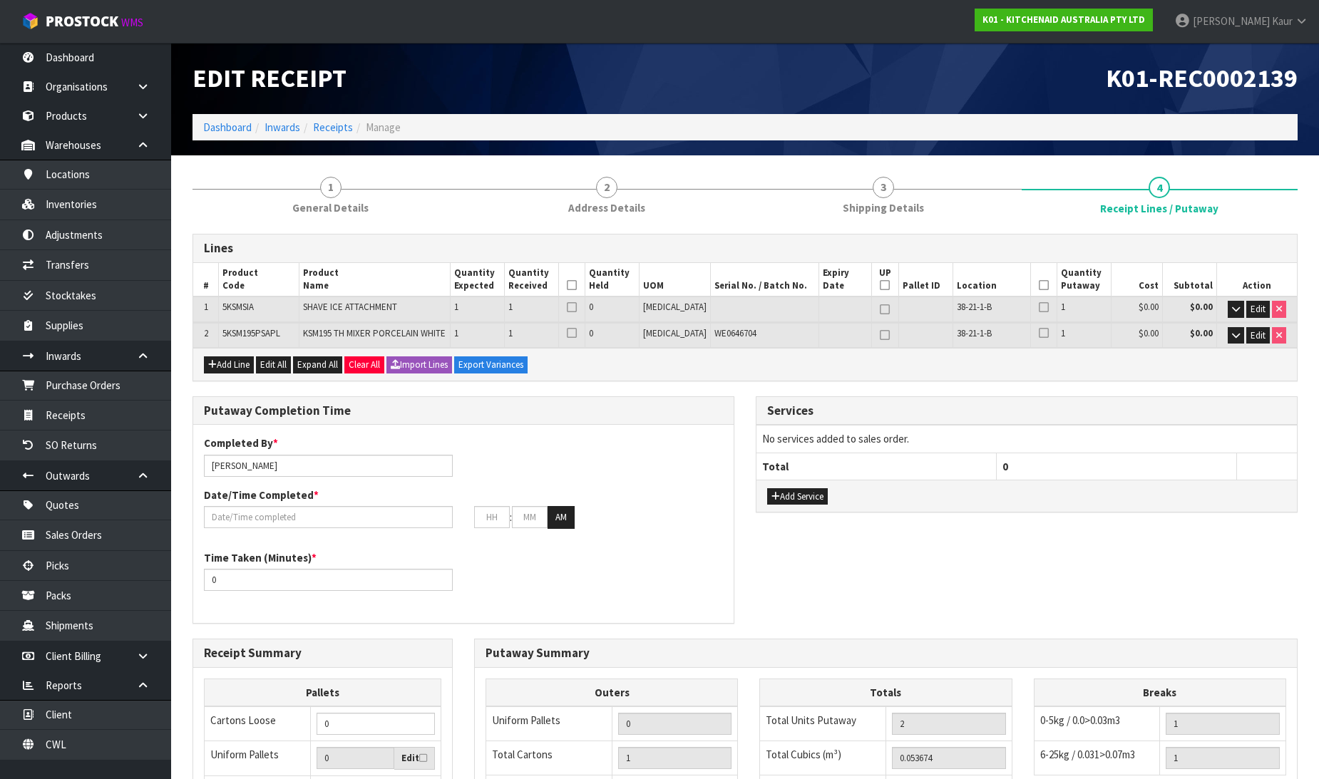
click at [577, 286] on icon at bounding box center [572, 285] width 10 height 1
click at [1039, 285] on icon at bounding box center [1044, 285] width 10 height 1
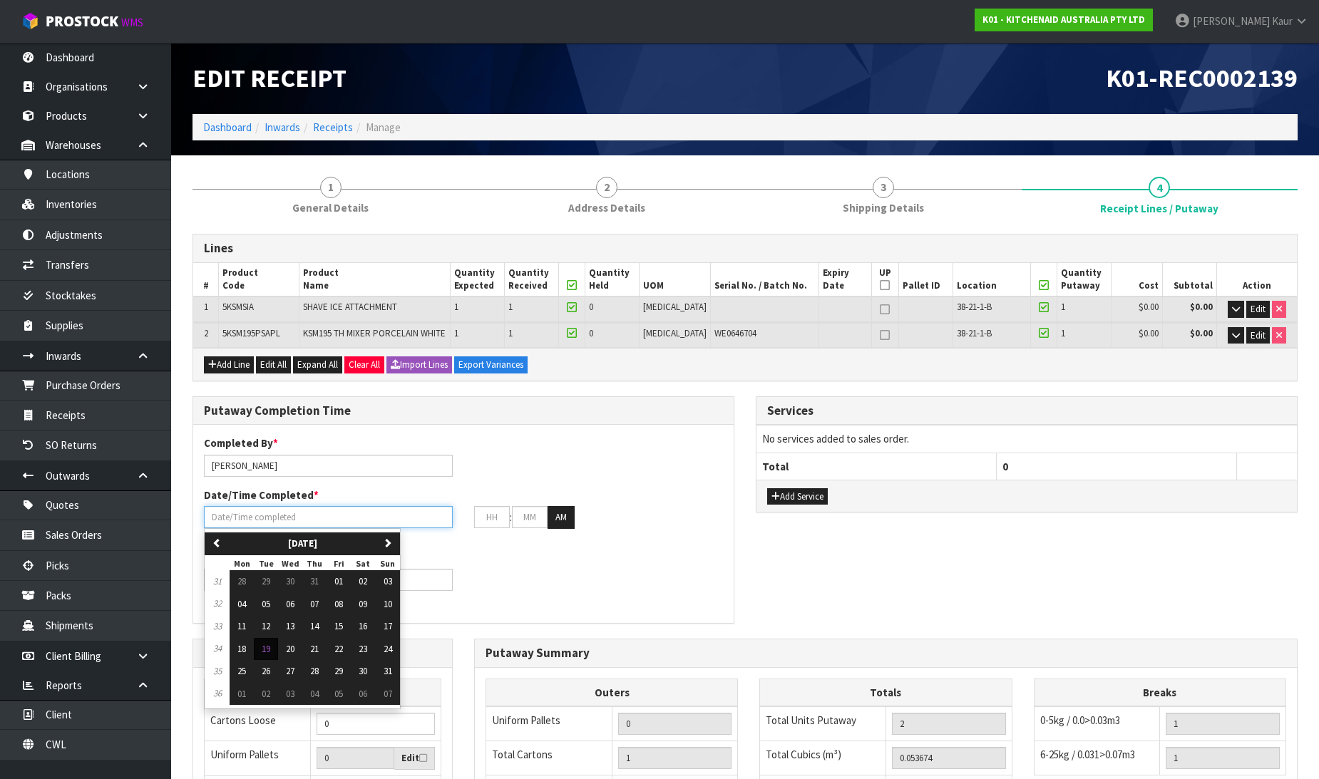
click at [294, 507] on input "text" at bounding box center [328, 517] width 249 height 22
click at [264, 647] on span "19" at bounding box center [266, 649] width 9 height 12
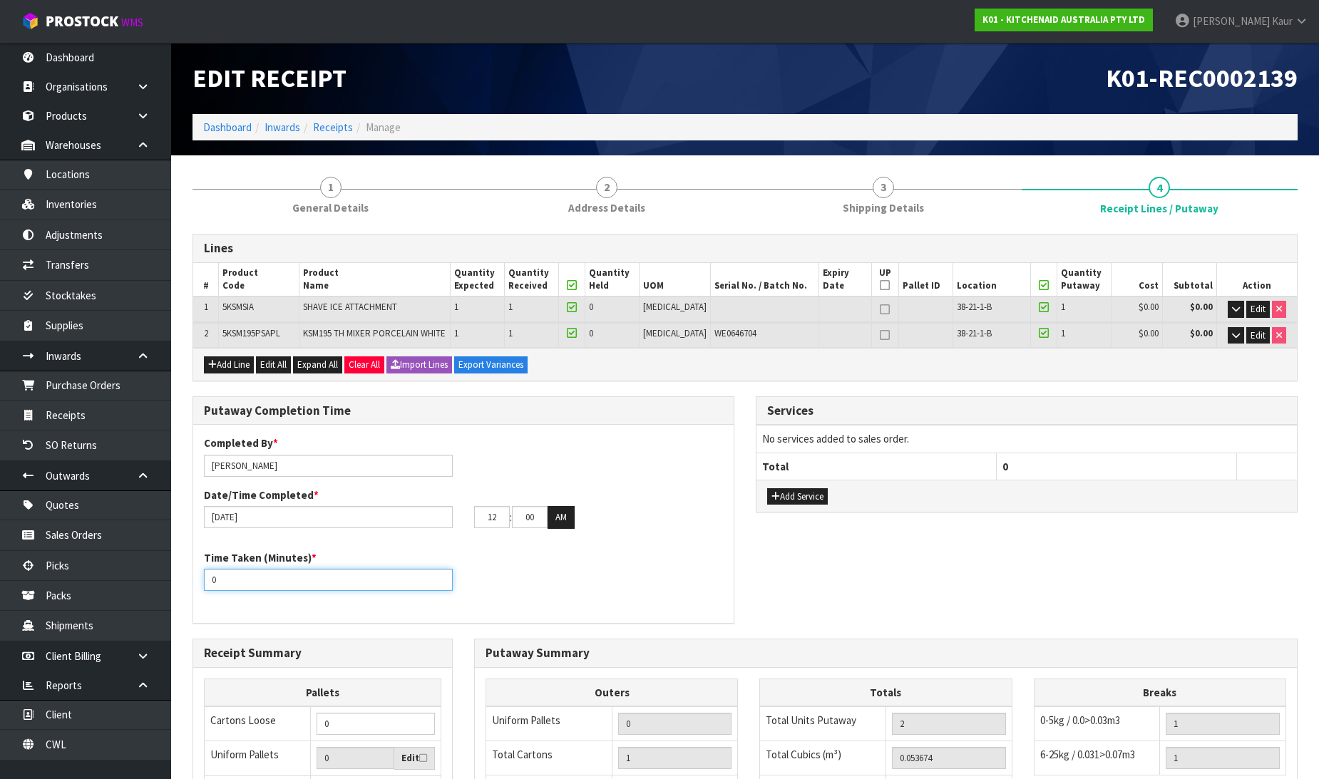
drag, startPoint x: 247, startPoint y: 588, endPoint x: 200, endPoint y: 585, distance: 46.4
click at [200, 585] on div "Time Taken (Minutes) * 0" at bounding box center [328, 570] width 270 height 41
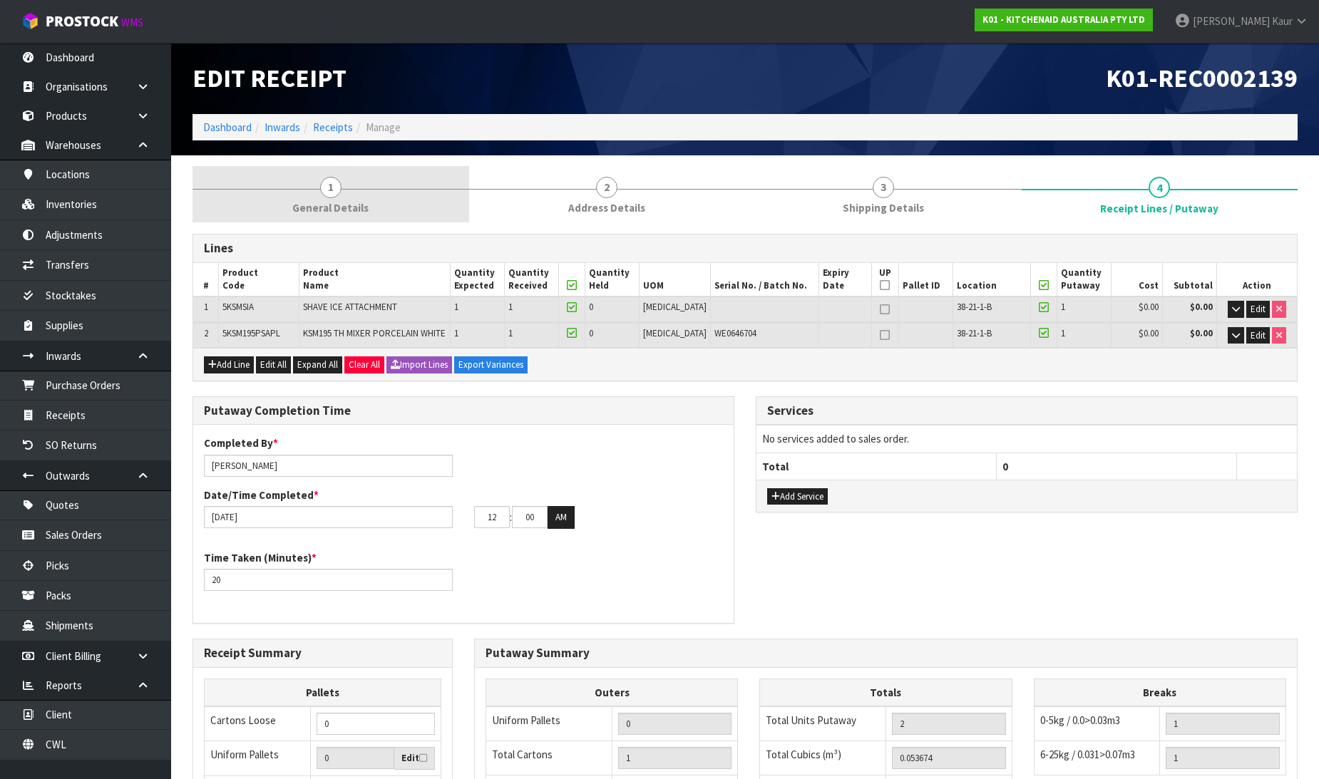
click at [322, 207] on span "General Details" at bounding box center [330, 207] width 76 height 15
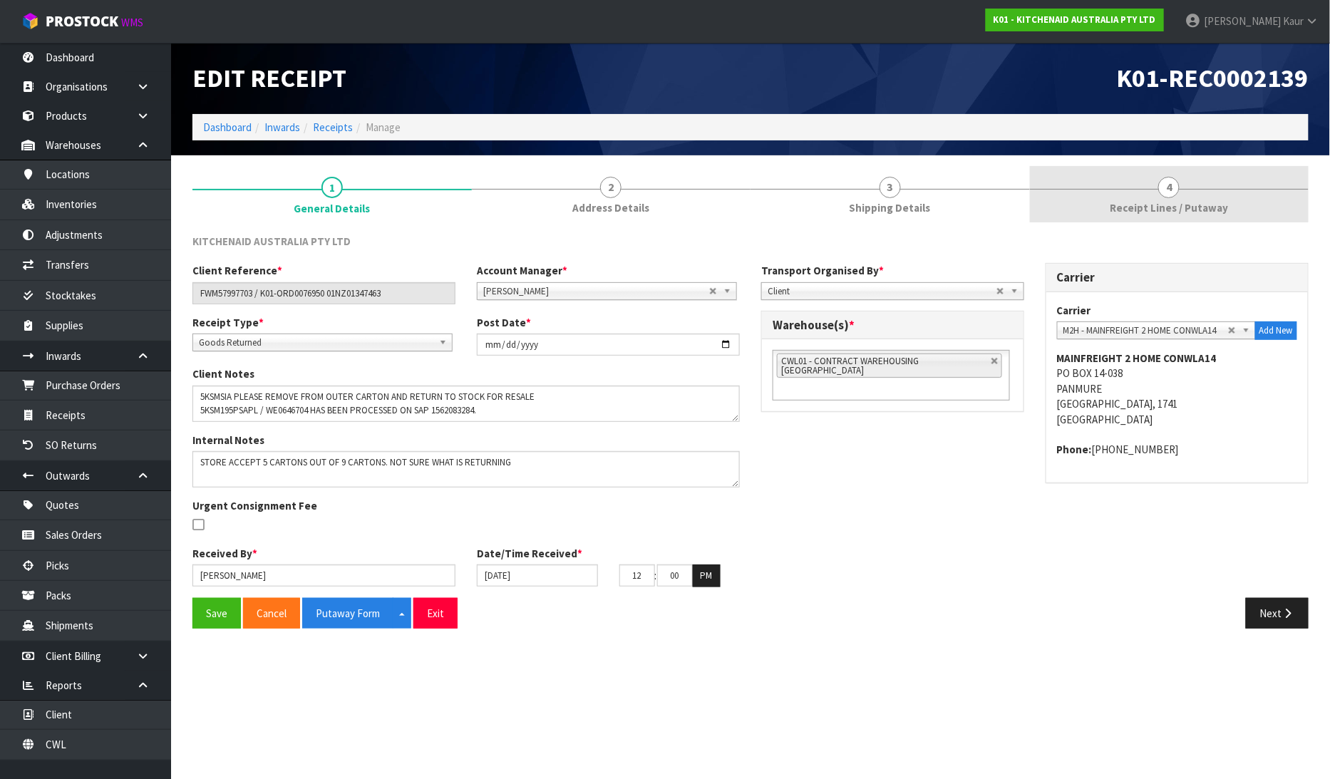
click at [1148, 200] on span "Receipt Lines / Putaway" at bounding box center [1169, 207] width 118 height 15
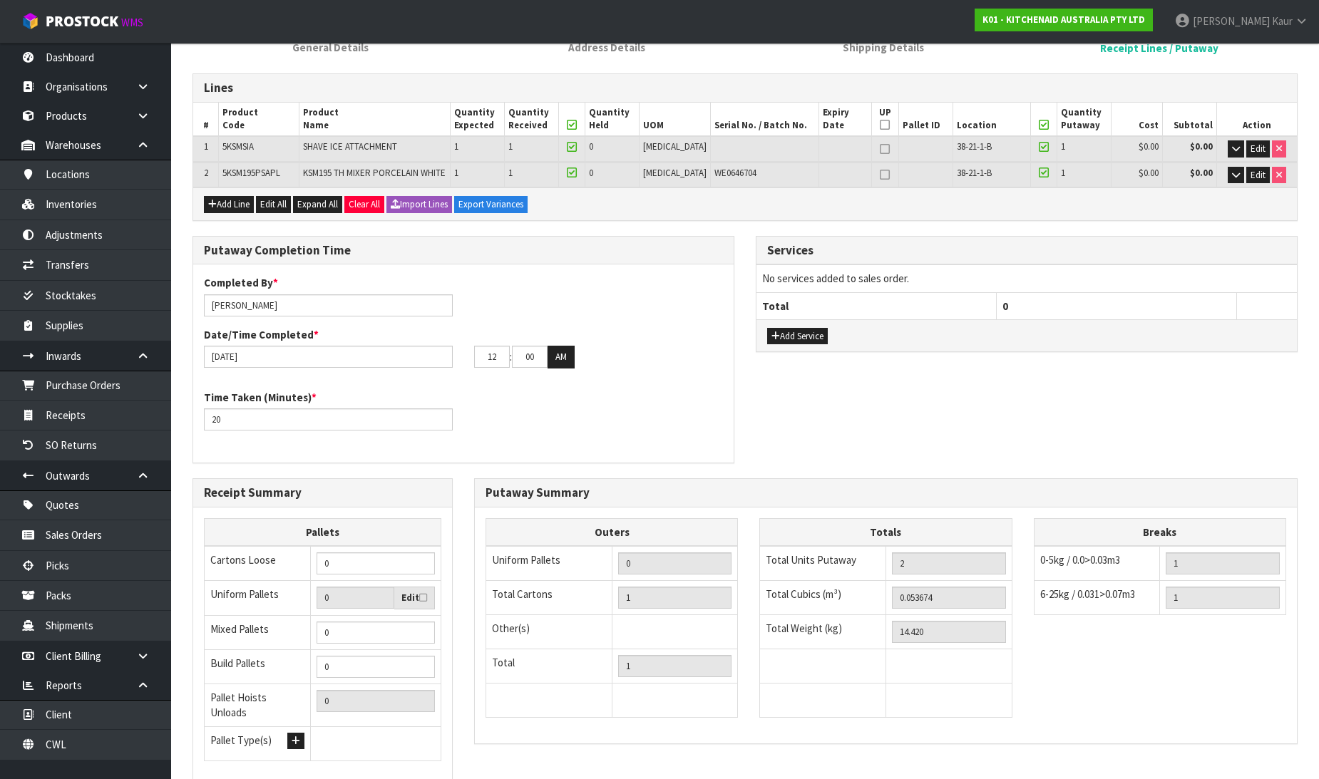
scroll to position [260, 0]
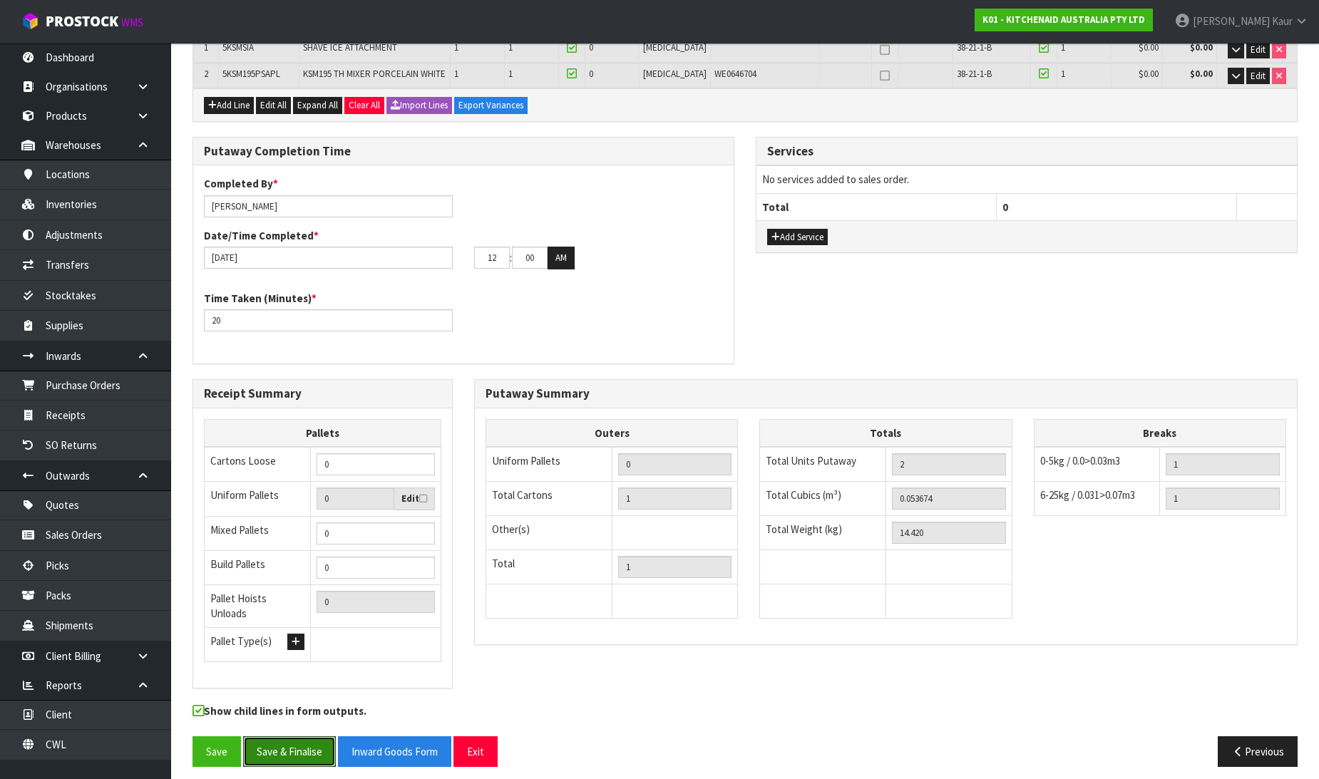
drag, startPoint x: 272, startPoint y: 744, endPoint x: 301, endPoint y: 722, distance: 36.5
click at [273, 744] on button "Save & Finalise" at bounding box center [289, 752] width 93 height 31
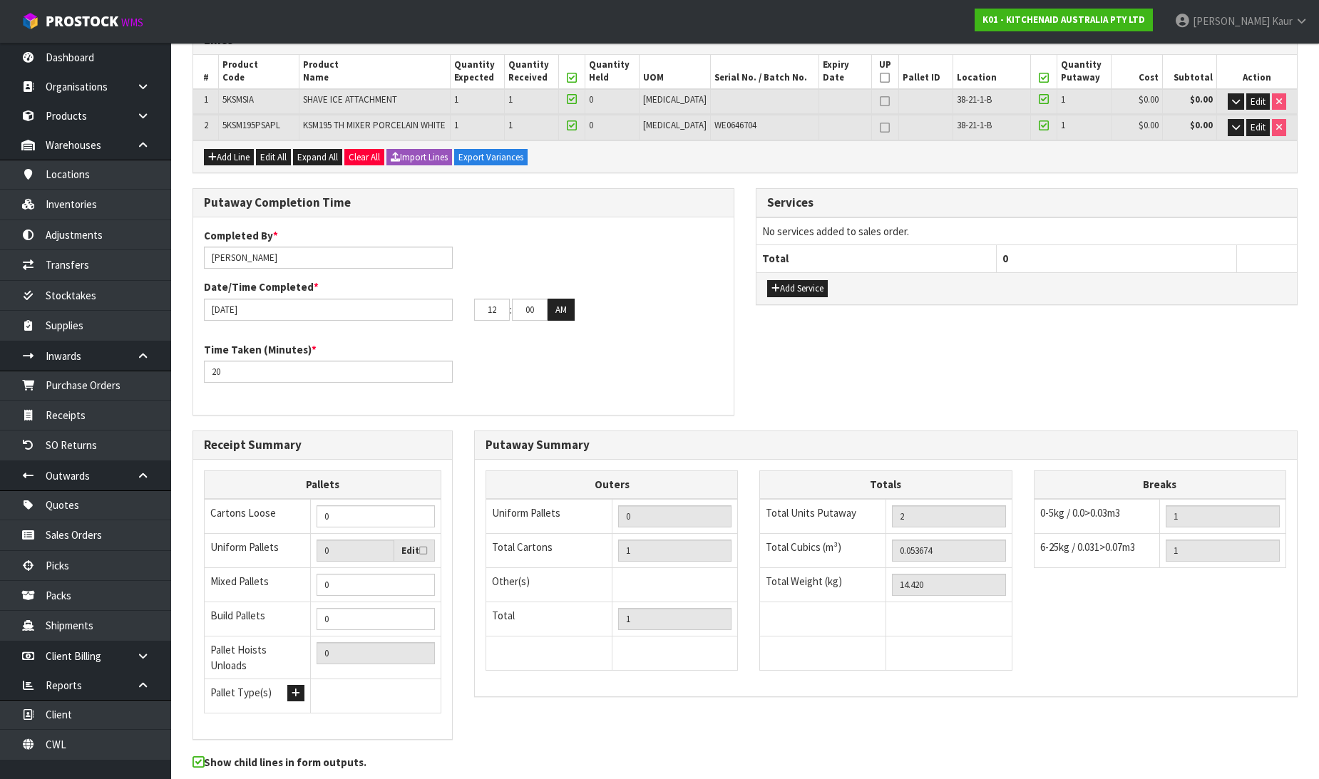
scroll to position [0, 0]
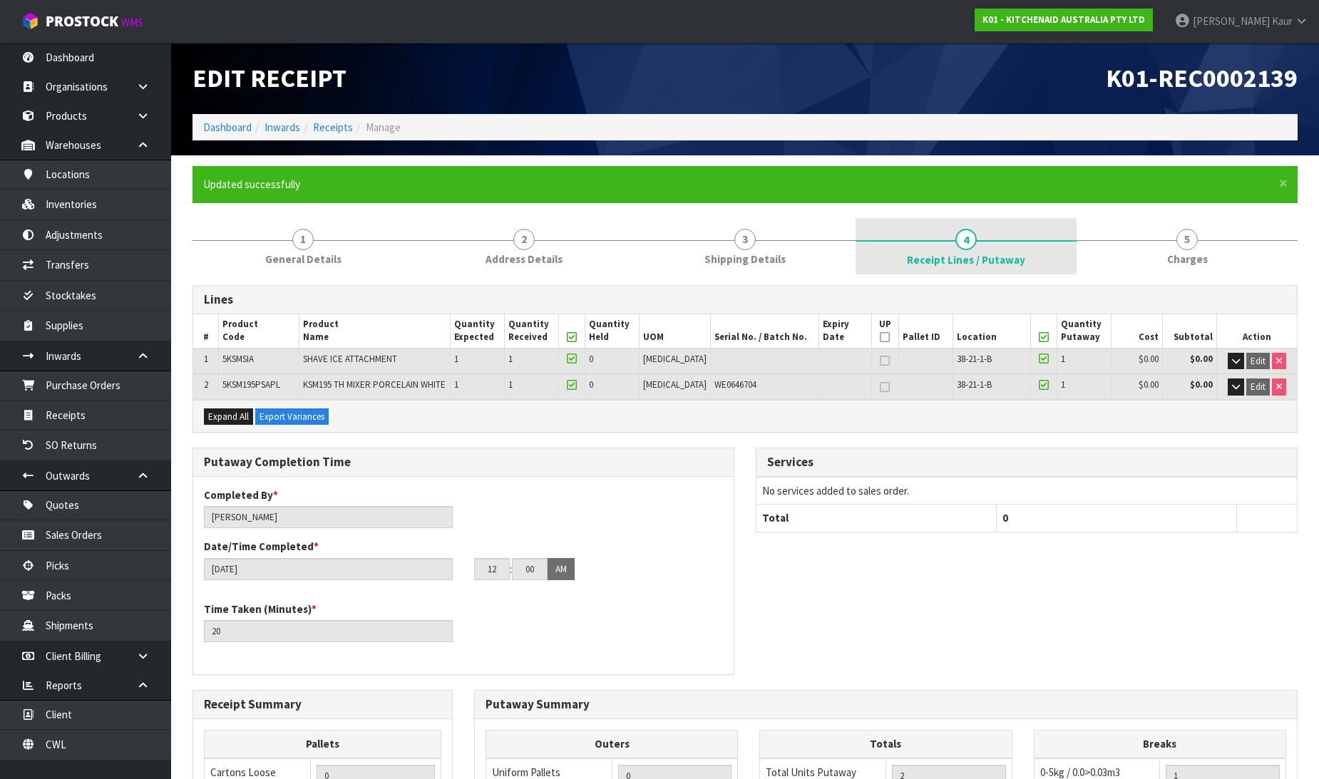
click at [904, 257] on link "4 Receipt Lines / Putaway" at bounding box center [966, 246] width 221 height 57
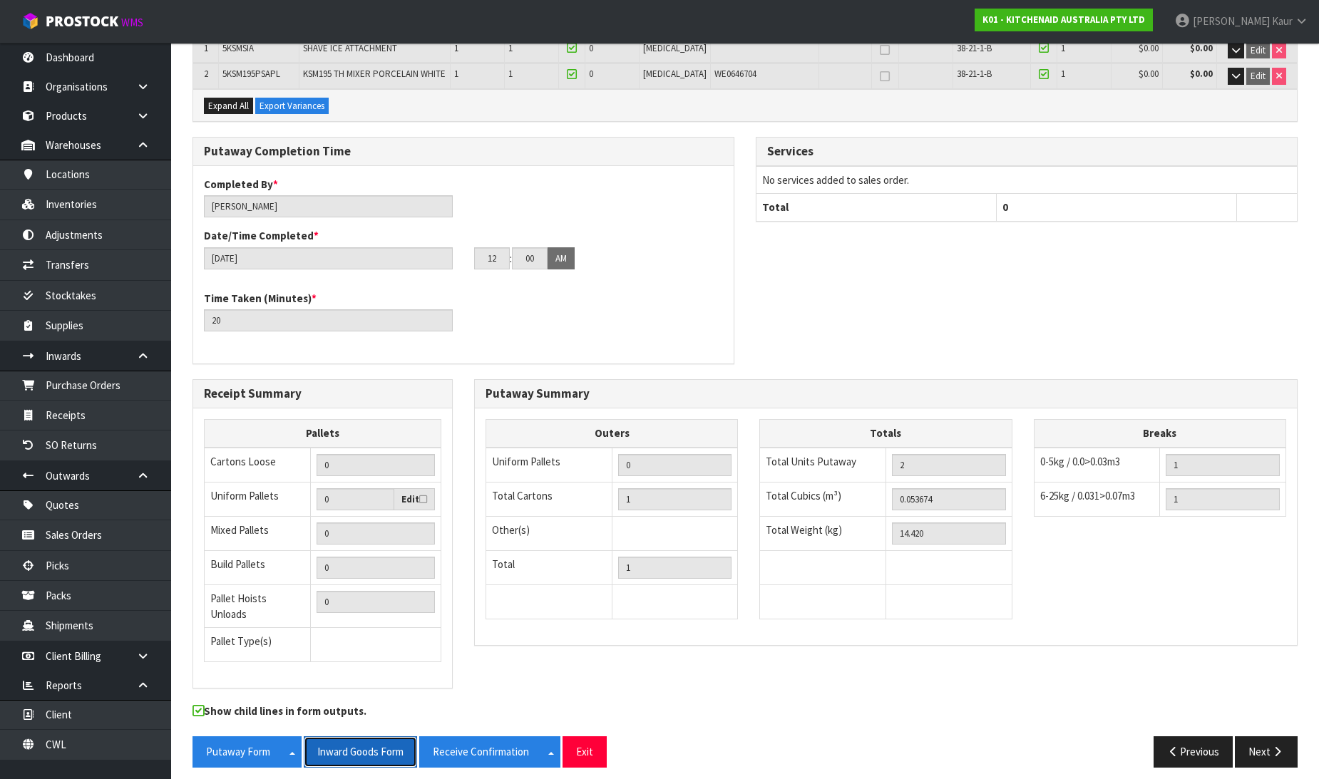
click at [321, 739] on button "Inward Goods Form" at bounding box center [360, 752] width 113 height 31
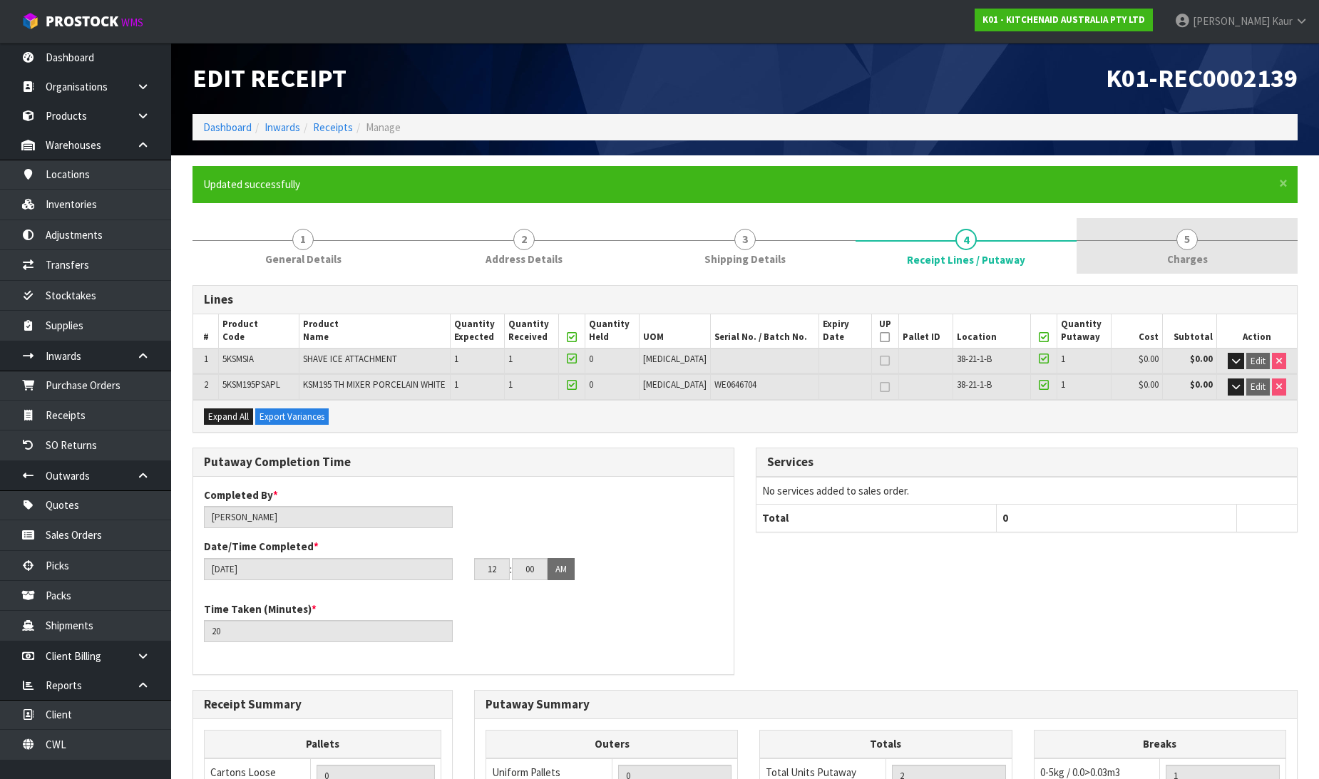
click at [1163, 257] on link "5 [GEOGRAPHIC_DATA]" at bounding box center [1187, 246] width 221 height 56
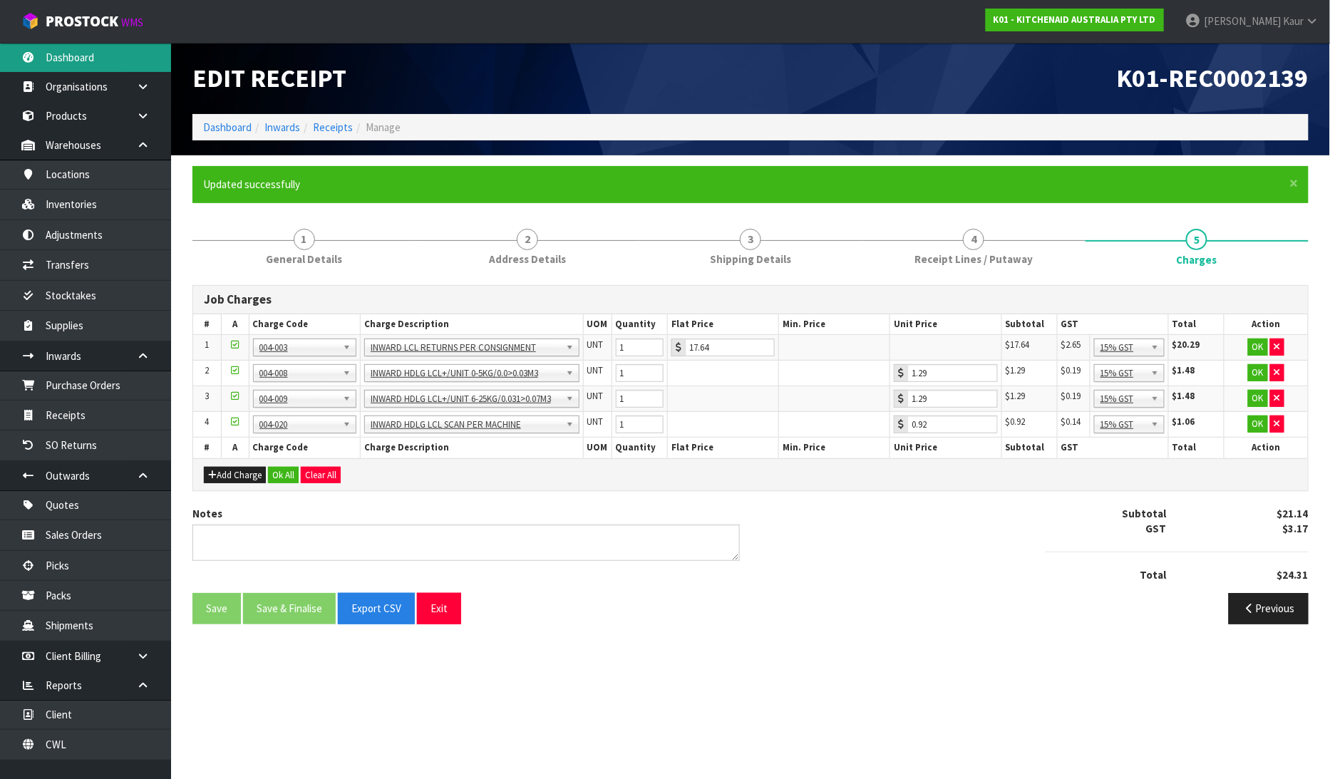
click at [91, 48] on link "Dashboard" at bounding box center [85, 57] width 171 height 29
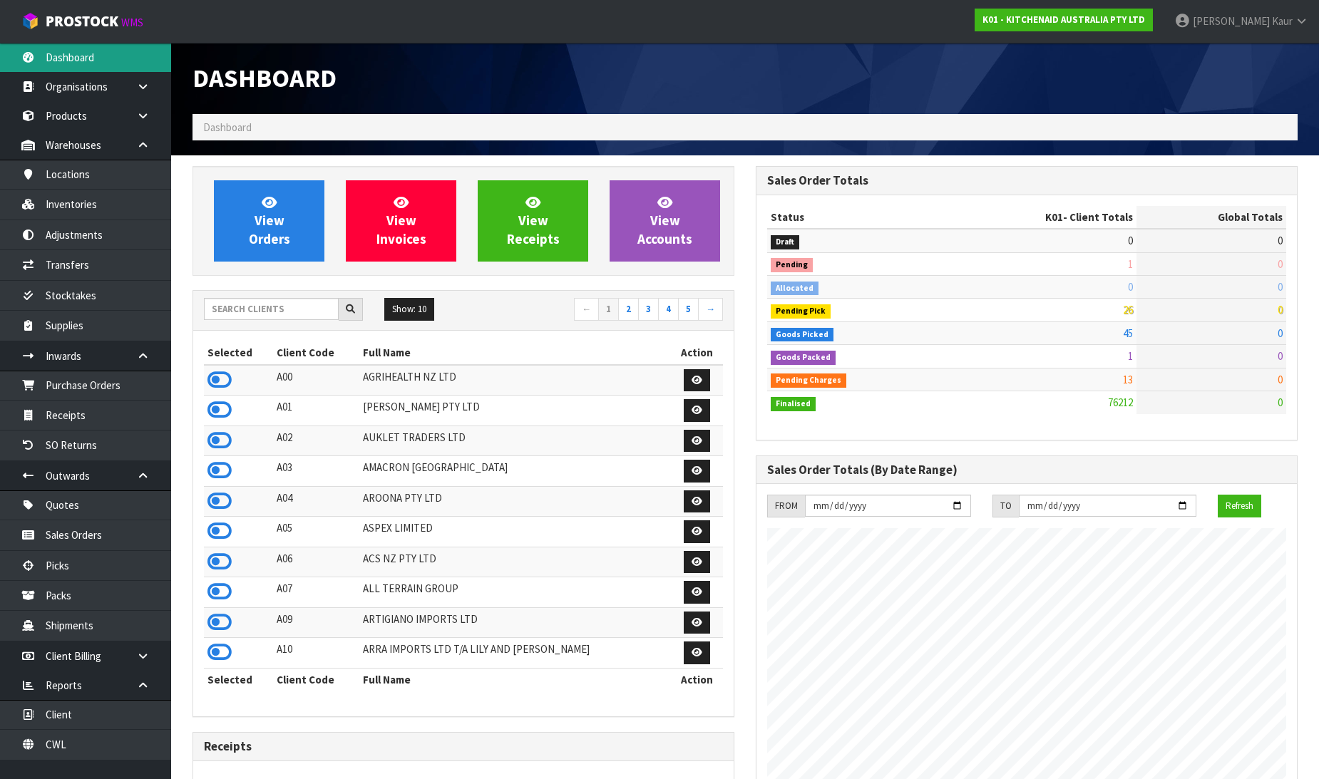
scroll to position [1080, 563]
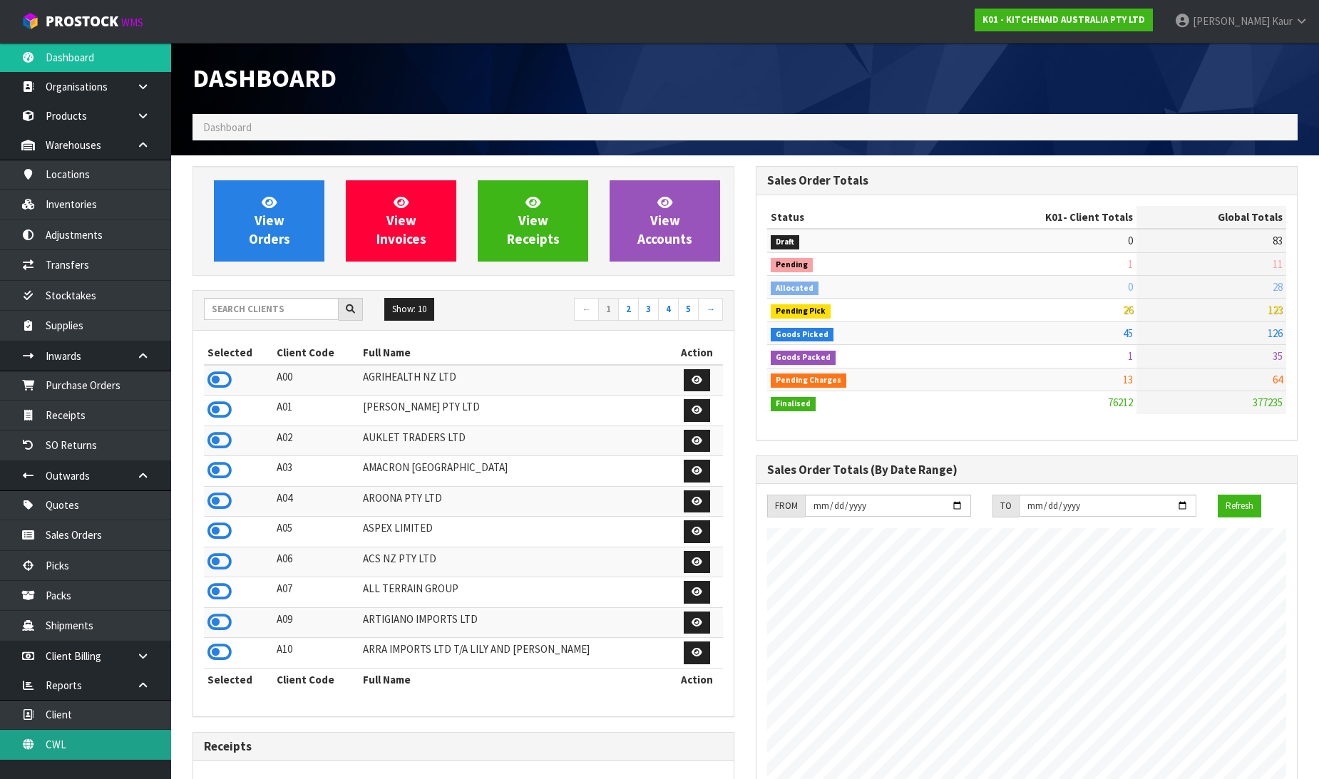
click at [88, 750] on link "CWL" at bounding box center [85, 744] width 171 height 29
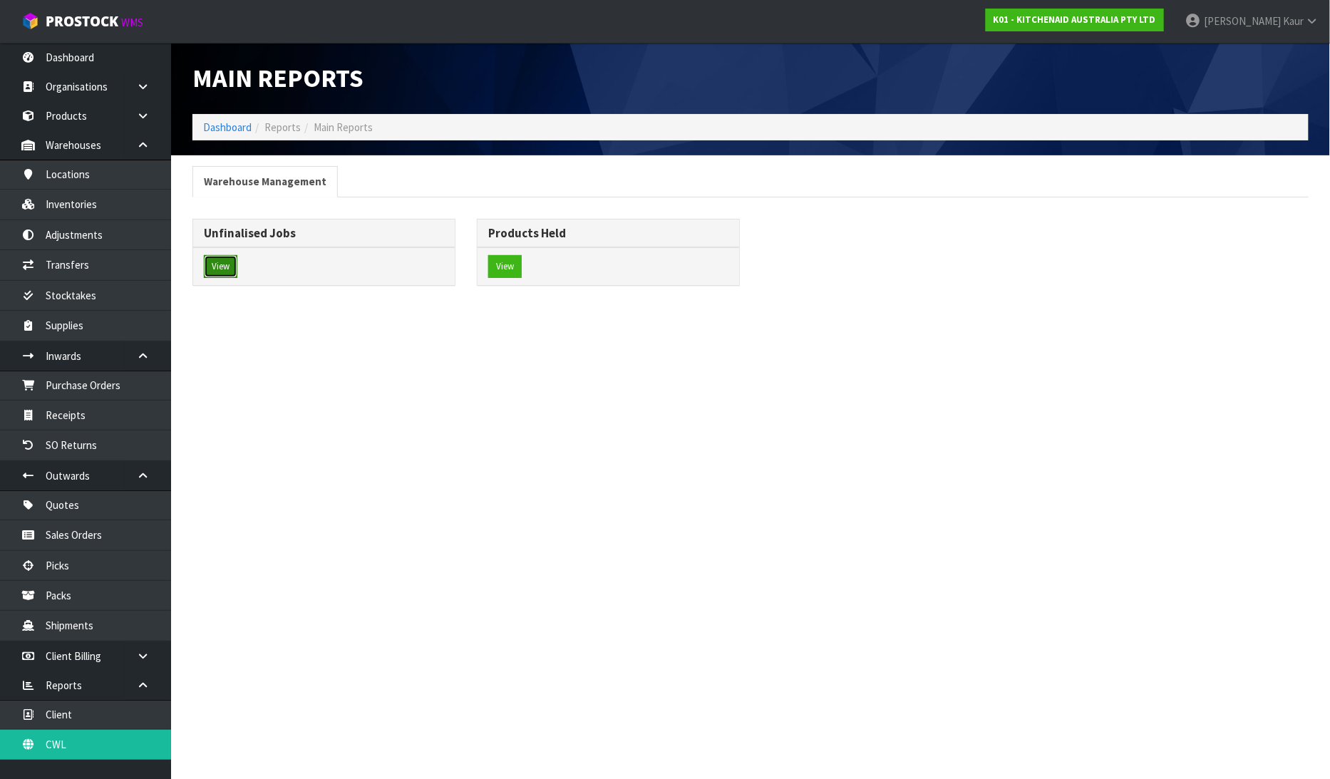
click at [212, 272] on button "View" at bounding box center [221, 266] width 34 height 23
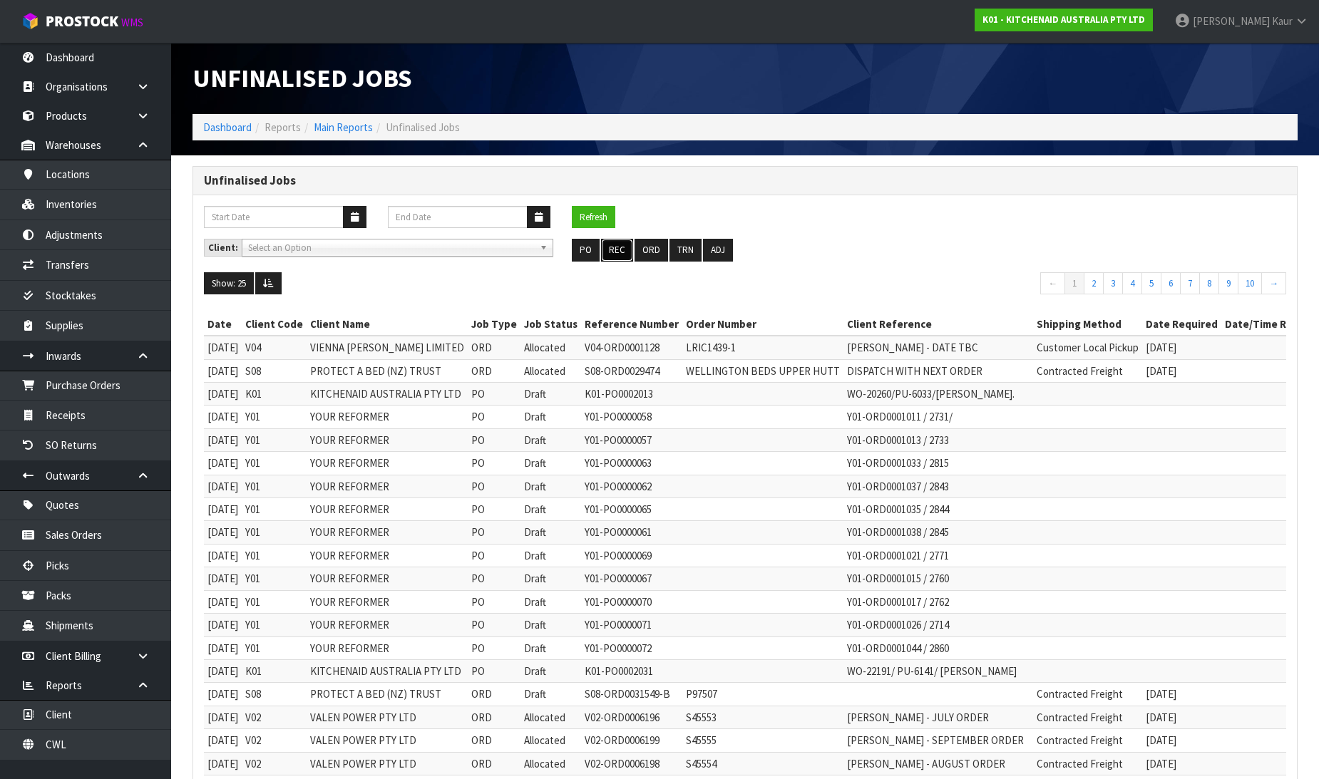
click at [621, 253] on button "REC" at bounding box center [617, 250] width 32 height 23
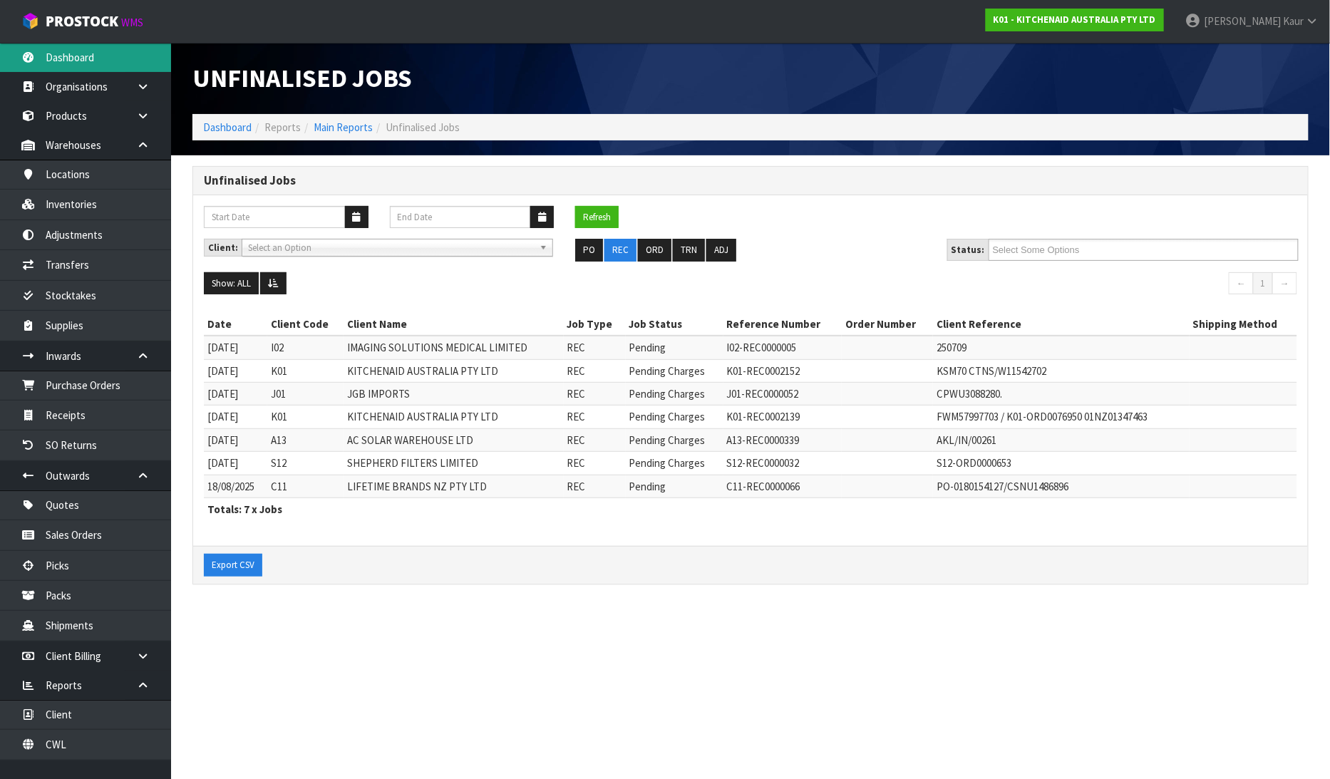
click at [81, 58] on link "Dashboard" at bounding box center [85, 57] width 171 height 29
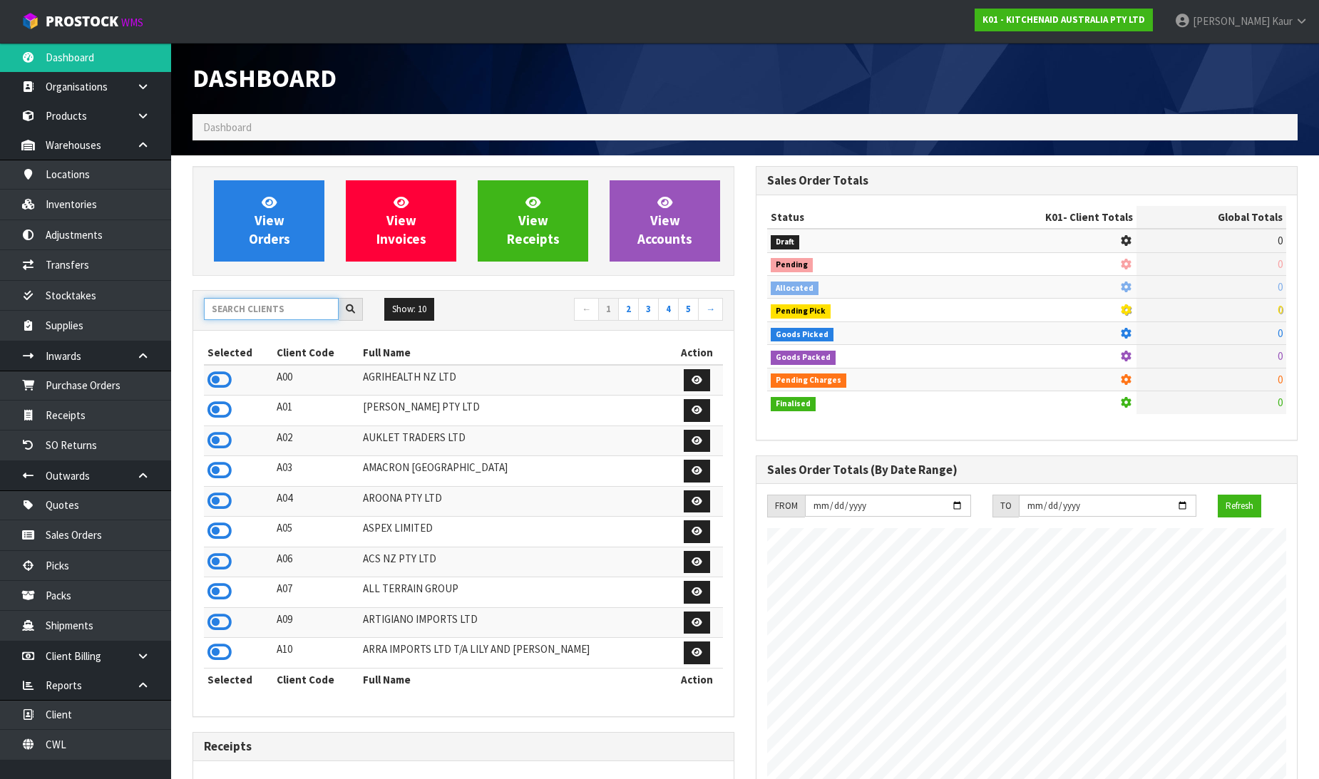
scroll to position [889, 563]
click at [252, 312] on input "text" at bounding box center [271, 309] width 135 height 22
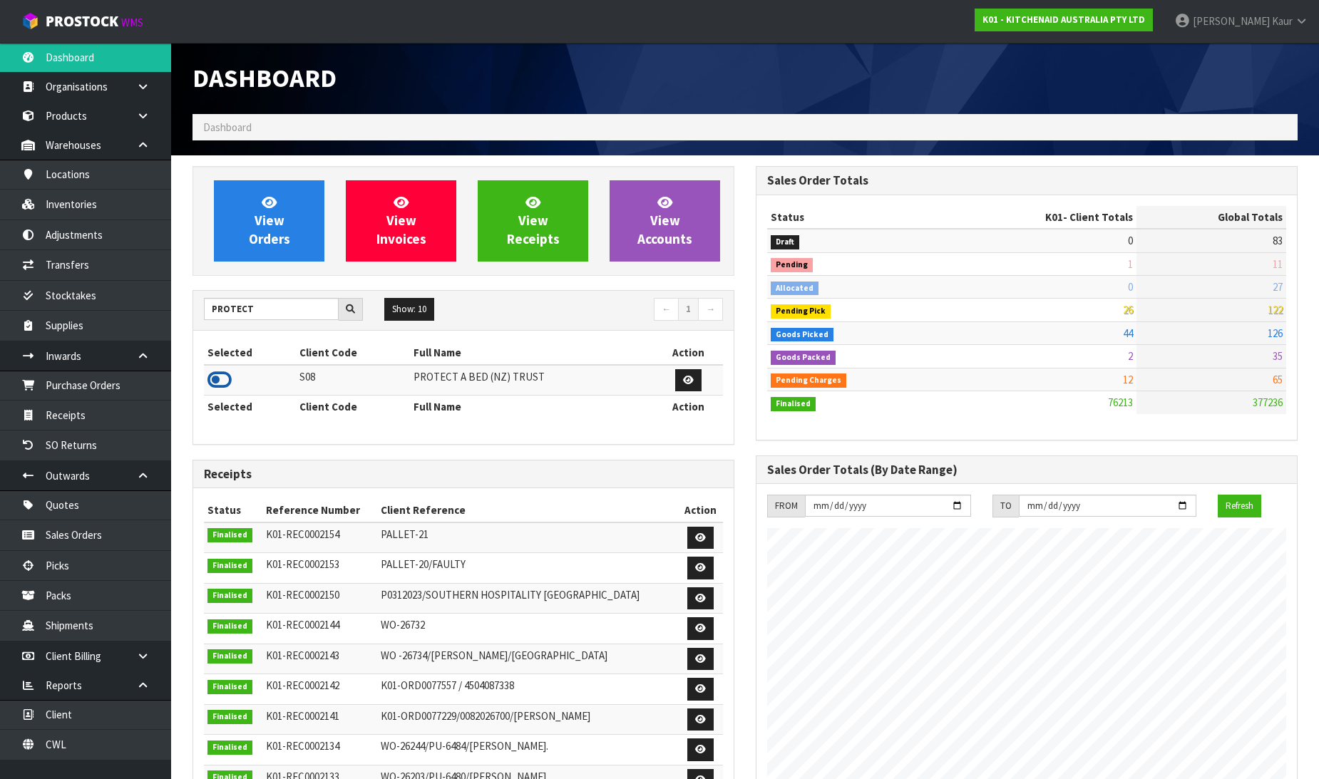
click at [225, 380] on icon at bounding box center [219, 379] width 24 height 21
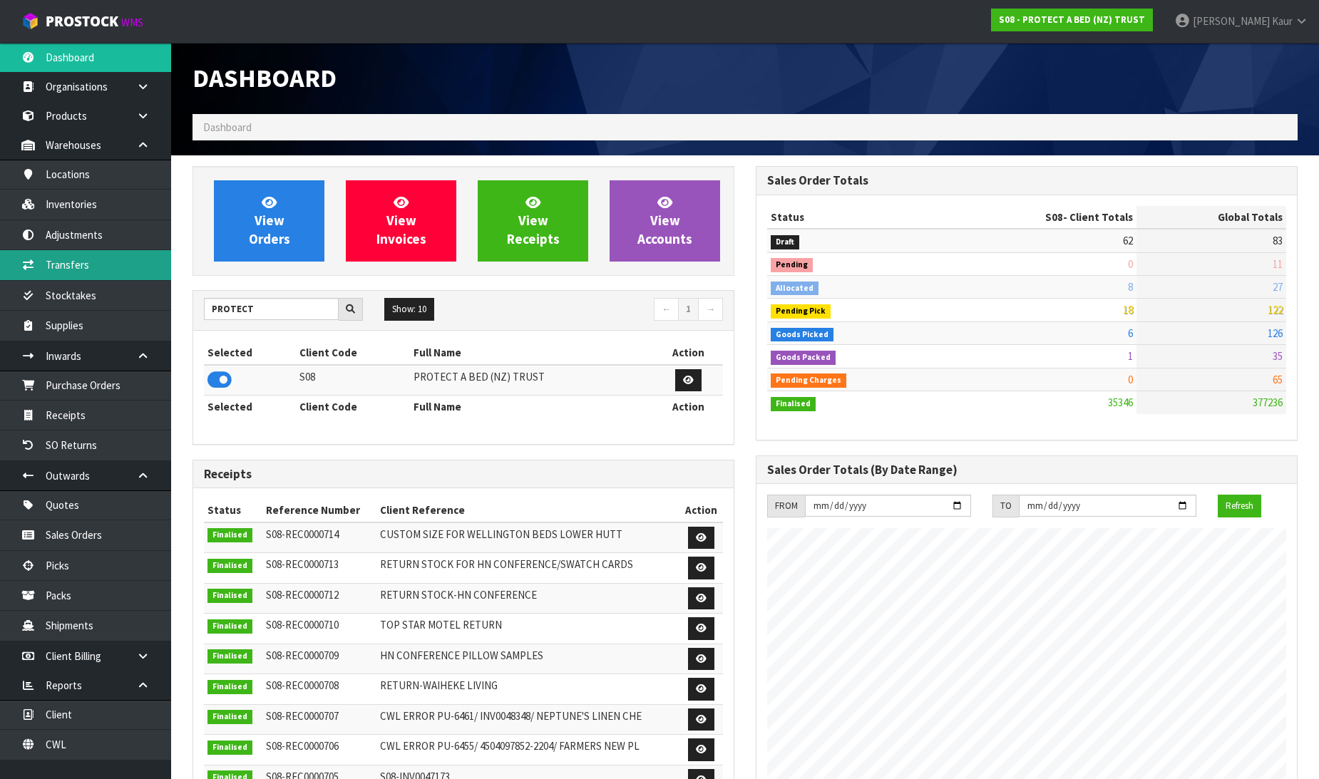
click at [81, 269] on link "Transfers" at bounding box center [85, 264] width 171 height 29
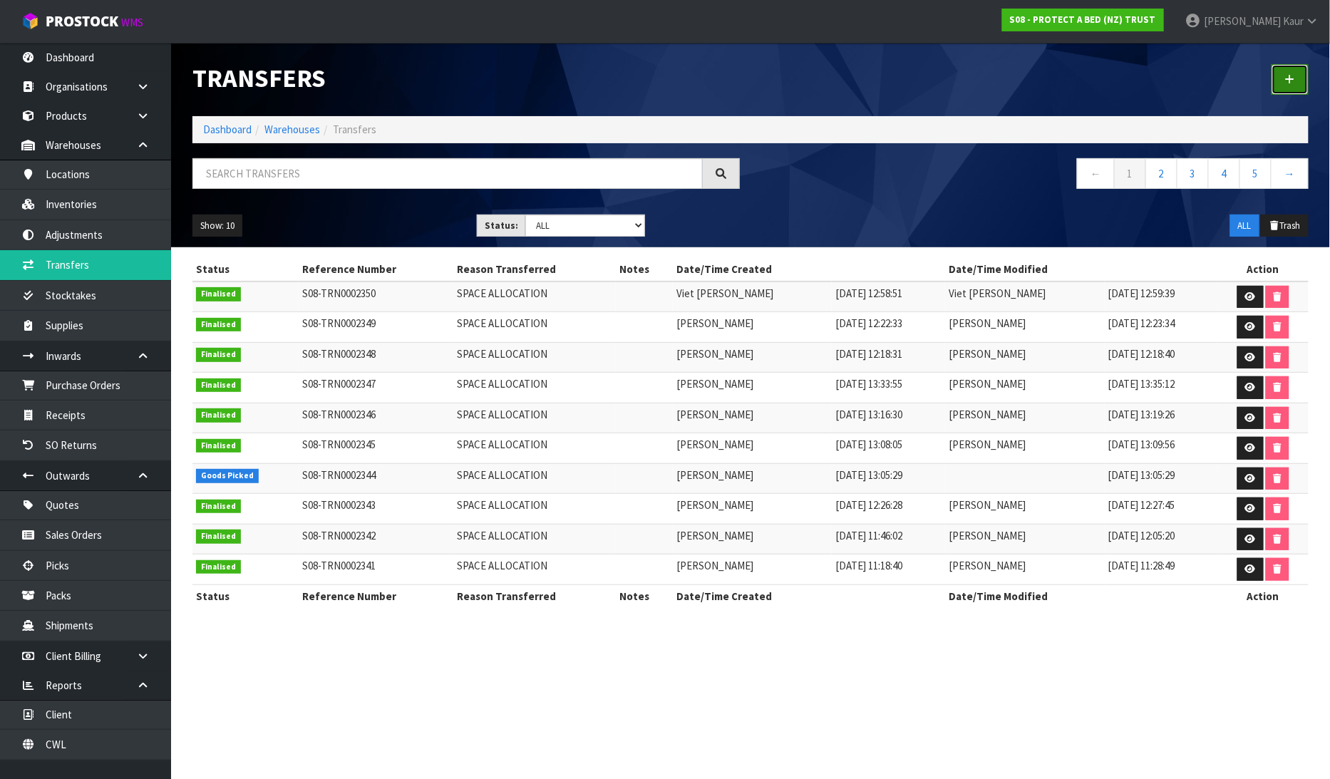
click at [1299, 83] on link at bounding box center [1290, 79] width 37 height 31
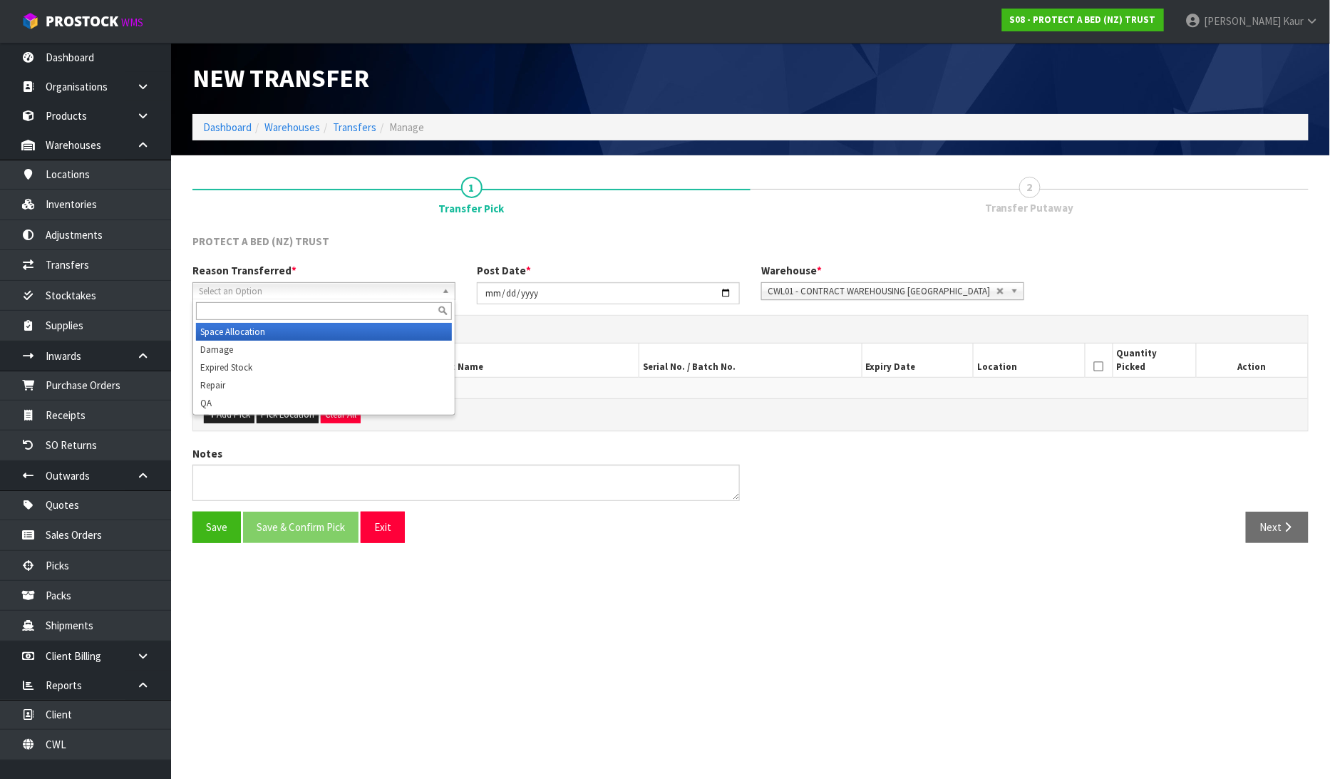
click at [230, 294] on span "Select an Option" at bounding box center [317, 291] width 237 height 17
click at [234, 343] on li "Damage" at bounding box center [324, 350] width 256 height 18
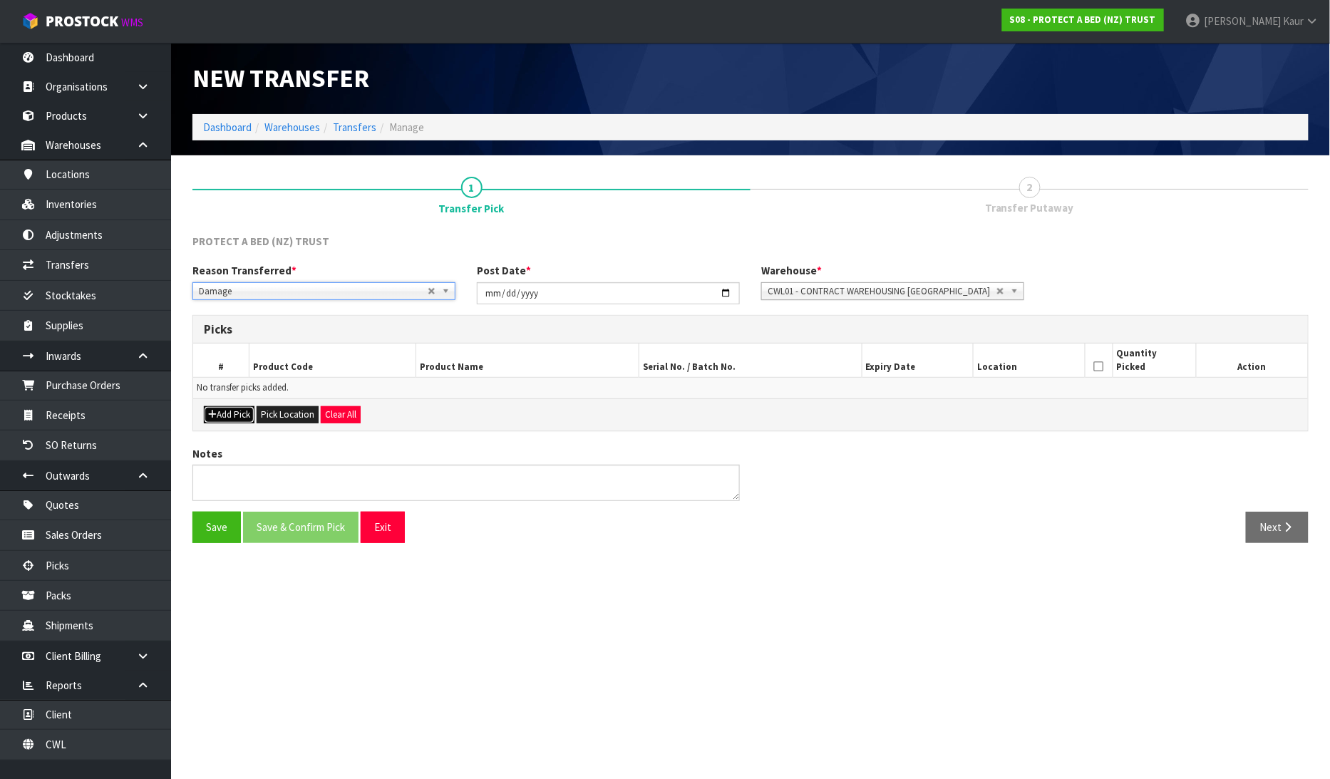
click at [247, 417] on button "Add Pick" at bounding box center [229, 414] width 51 height 17
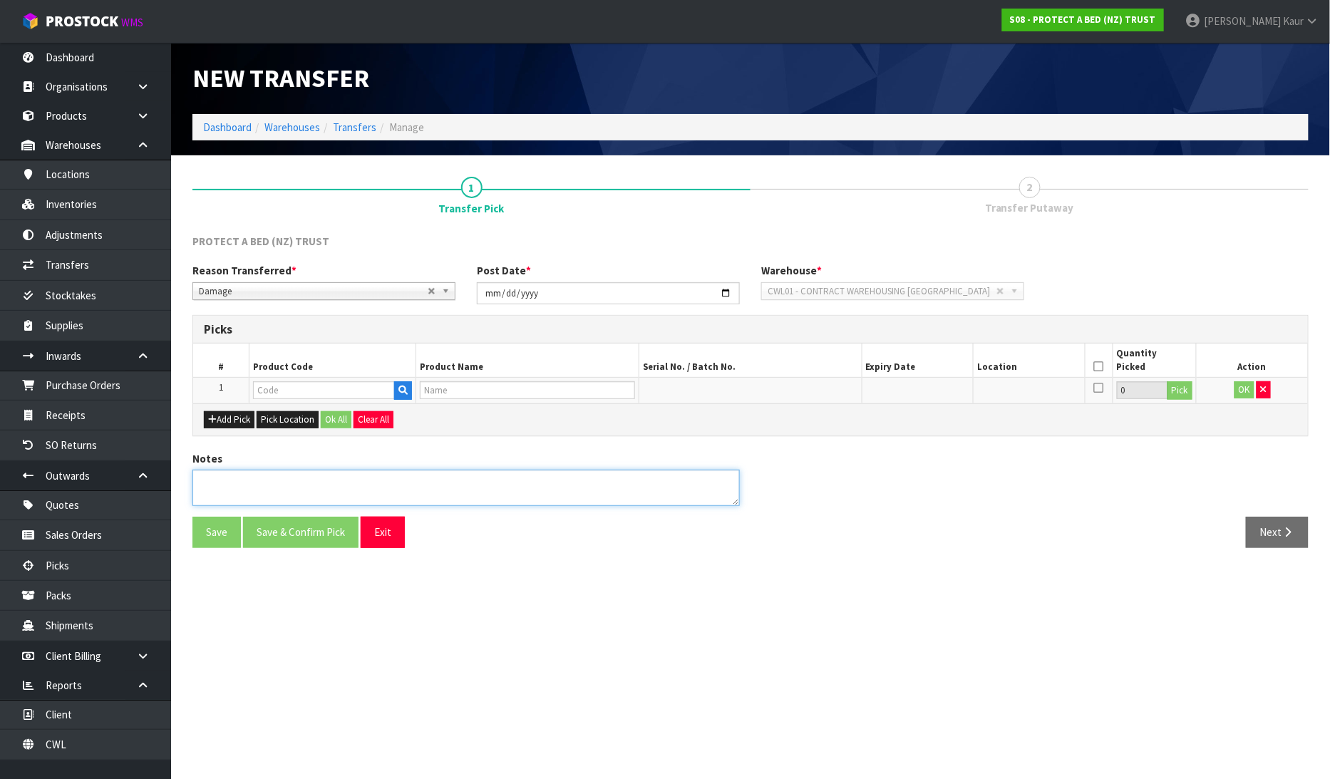
click at [245, 485] on textarea at bounding box center [467, 488] width 548 height 36
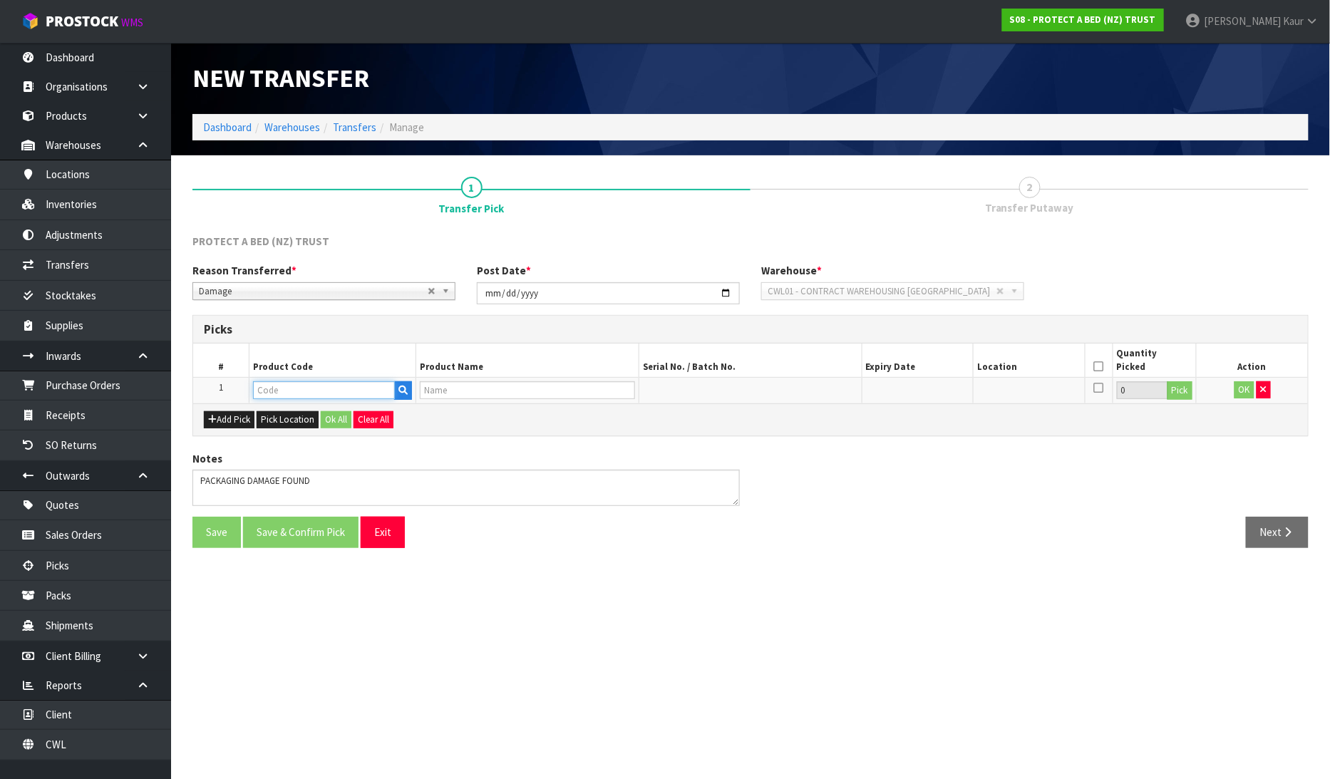
click at [305, 393] on input "text" at bounding box center [324, 390] width 143 height 18
click at [299, 424] on ul "F0592KGN 0" at bounding box center [310, 415] width 114 height 28
click at [300, 389] on input "text" at bounding box center [324, 390] width 143 height 18
click at [301, 425] on ul "F0592KG N0" at bounding box center [310, 415] width 114 height 28
click at [311, 396] on input "text" at bounding box center [324, 390] width 143 height 18
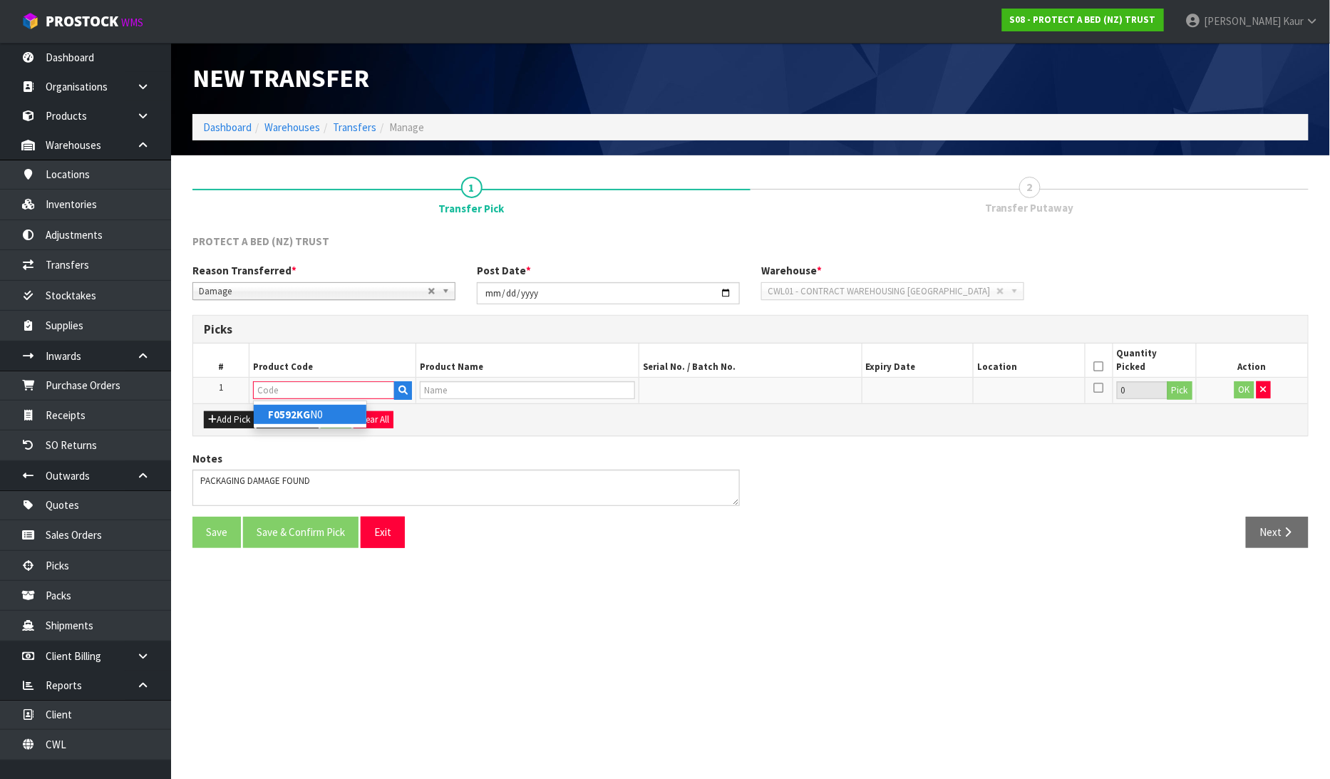
click at [308, 416] on strong "F0592KG" at bounding box center [289, 415] width 42 height 14
click at [1184, 397] on button "Pick" at bounding box center [1180, 390] width 25 height 19
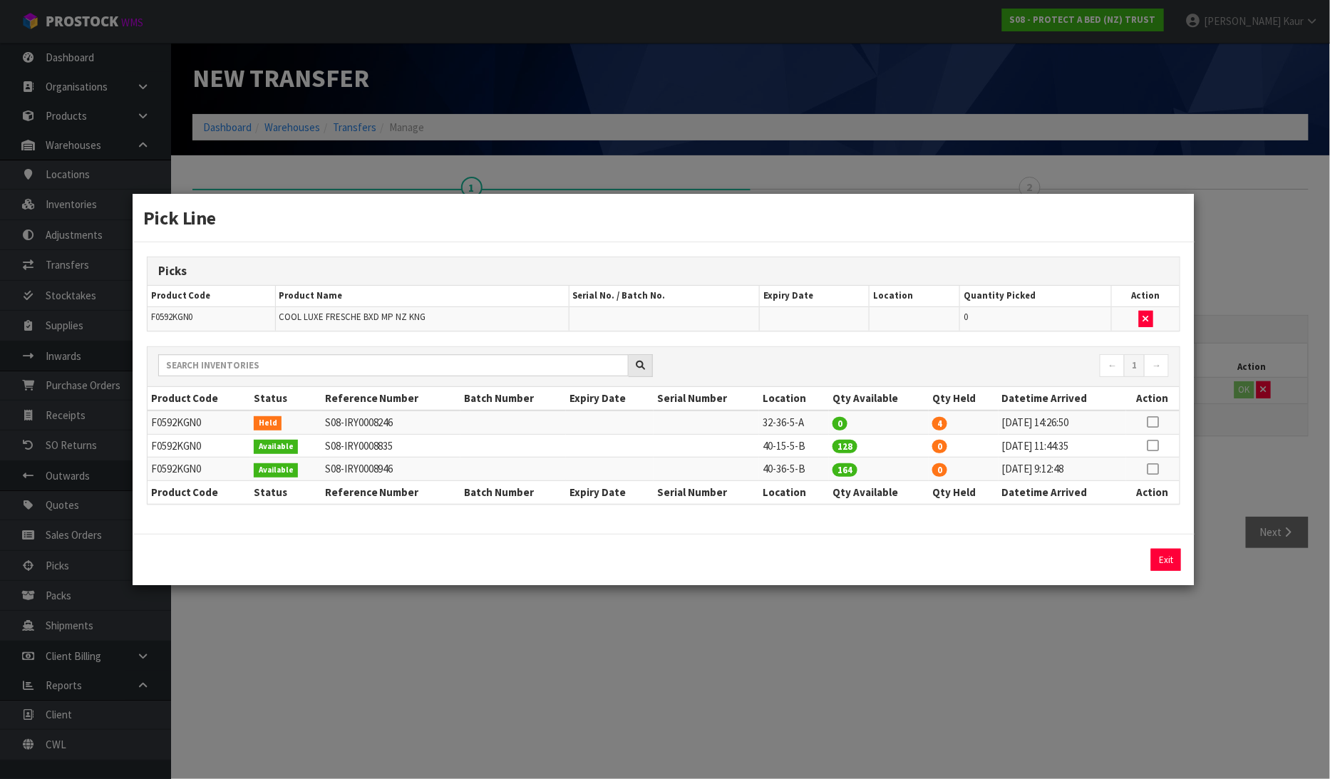
click at [1155, 446] on icon at bounding box center [1153, 446] width 11 height 1
drag, startPoint x: 998, startPoint y: 549, endPoint x: 937, endPoint y: 552, distance: 61.4
click at [937, 552] on div "128 Assign Pick Exit" at bounding box center [1060, 560] width 264 height 22
click at [1134, 565] on button "Assign Pick" at bounding box center [1118, 560] width 58 height 22
click at [1257, 491] on div "Pick Line Picks Product Code Product Name Serial No. / Batch No. Expiry Date Lo…" at bounding box center [665, 389] width 1330 height 779
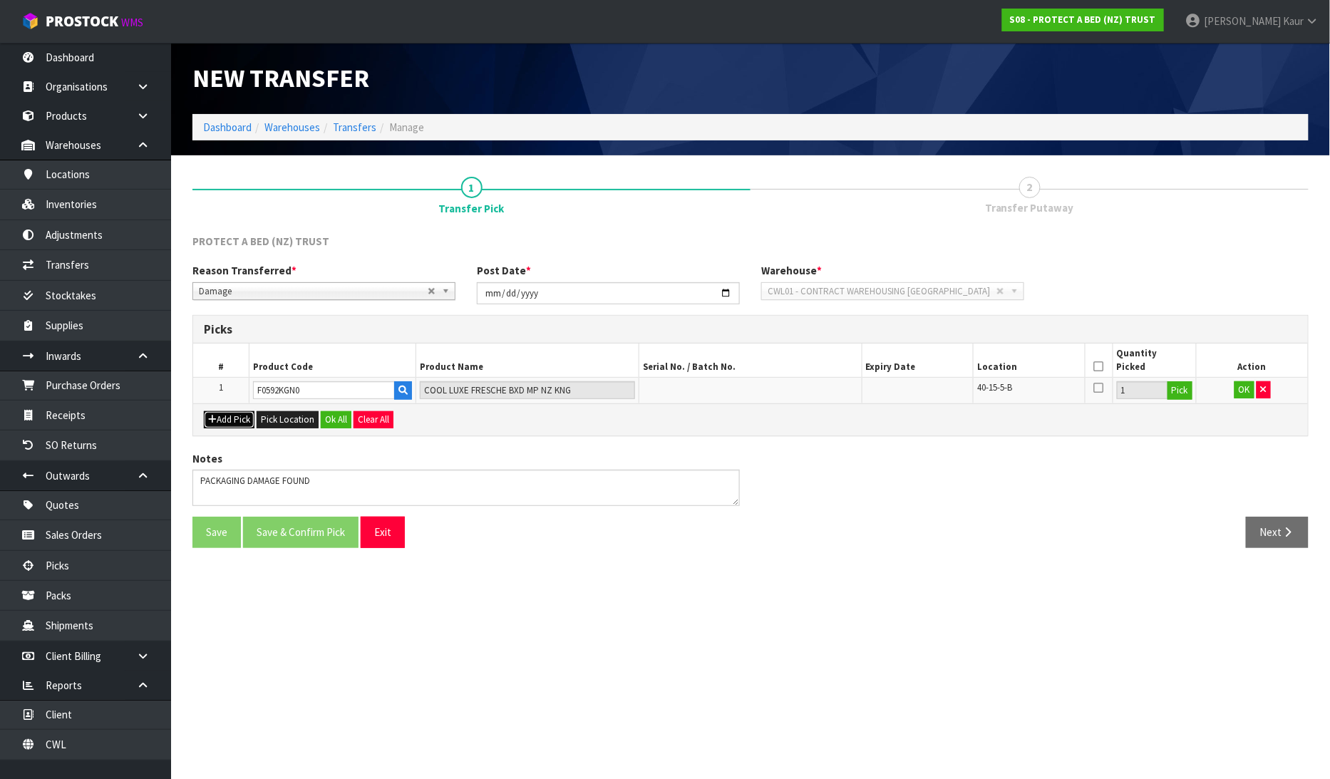
click at [238, 416] on button "Add Pick" at bounding box center [229, 419] width 51 height 17
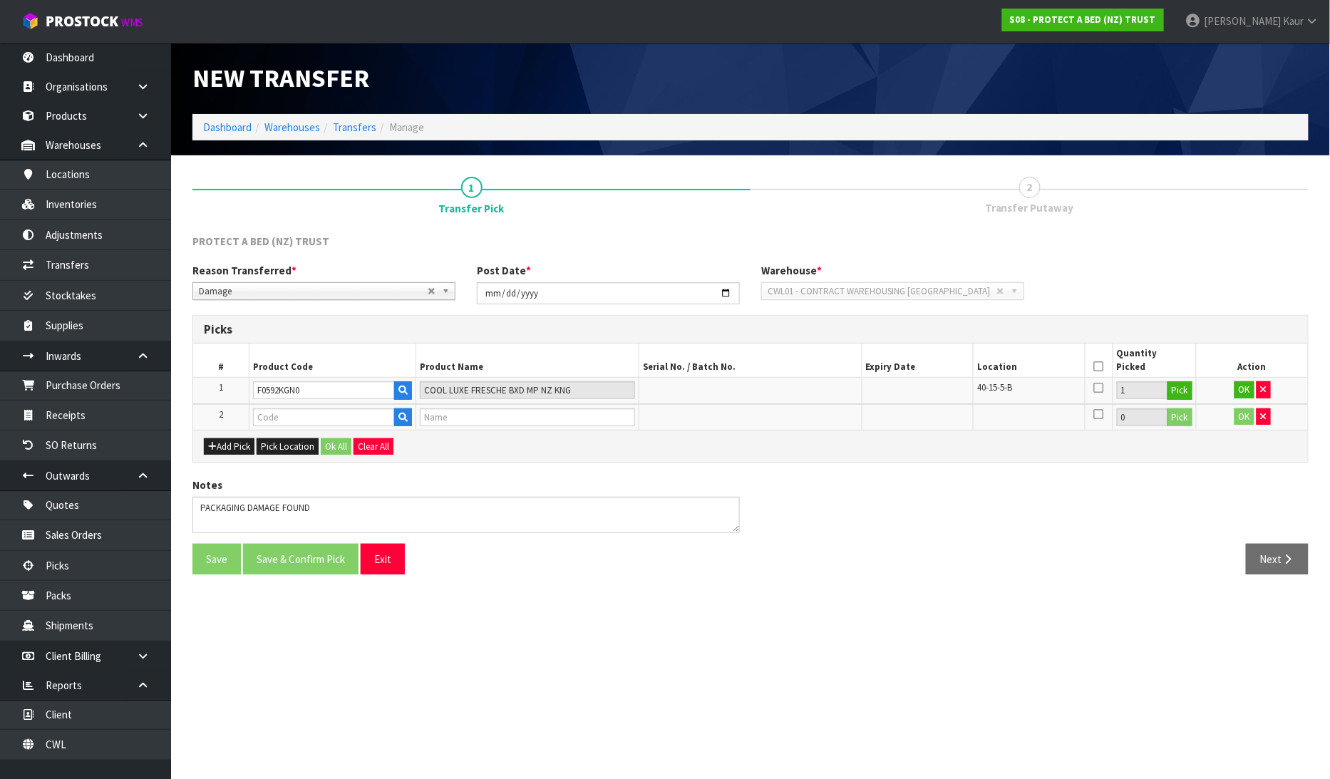
click at [291, 404] on td at bounding box center [333, 417] width 168 height 26
click at [291, 409] on input "text" at bounding box center [324, 418] width 143 height 18
click at [311, 438] on link "F0525 PLW0" at bounding box center [310, 440] width 113 height 19
click at [1193, 412] on button "Pick" at bounding box center [1180, 418] width 25 height 19
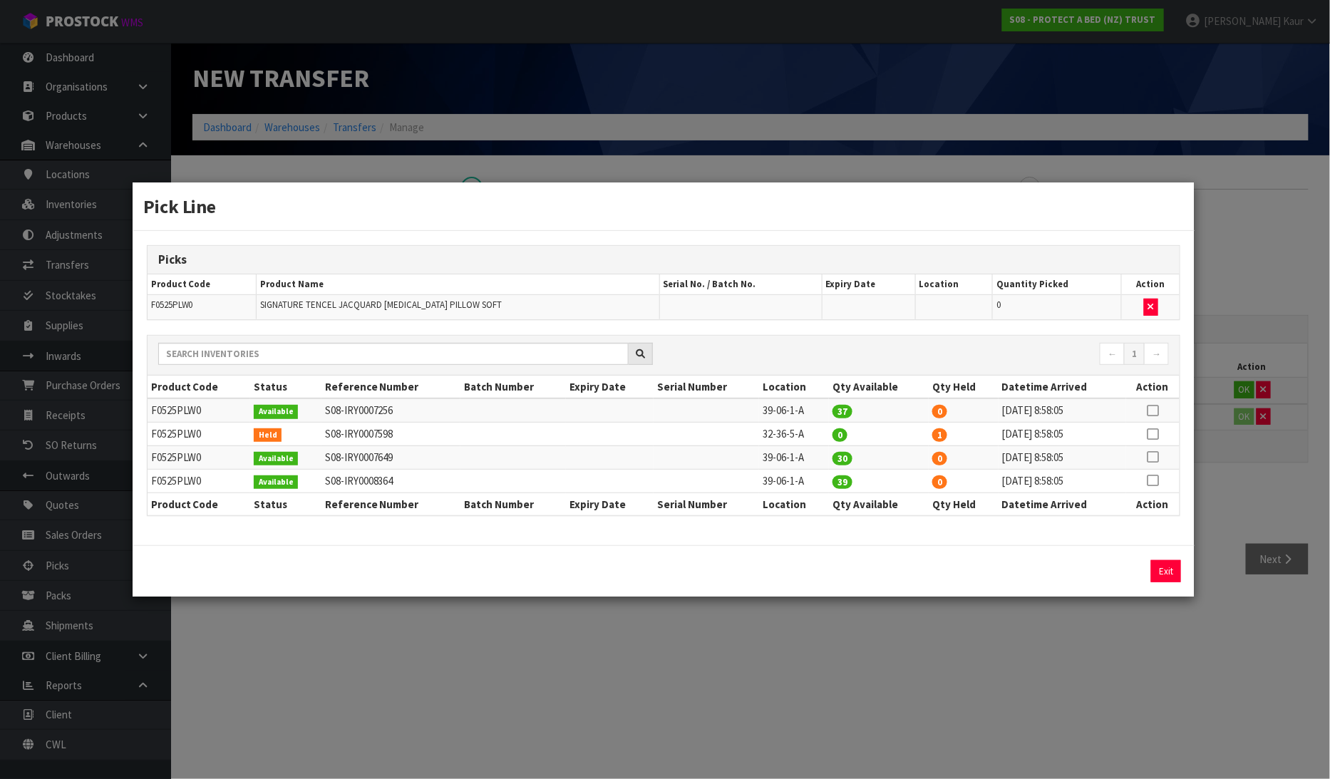
click at [1150, 481] on icon at bounding box center [1153, 481] width 11 height 1
click at [960, 569] on input "39" at bounding box center [1013, 571] width 151 height 22
click at [1102, 568] on button "Assign Pick" at bounding box center [1118, 571] width 58 height 22
click at [1089, 637] on div "Pick Line Picks Product Code Product Name Serial No. / Batch No. Expiry Date Lo…" at bounding box center [665, 389] width 1330 height 779
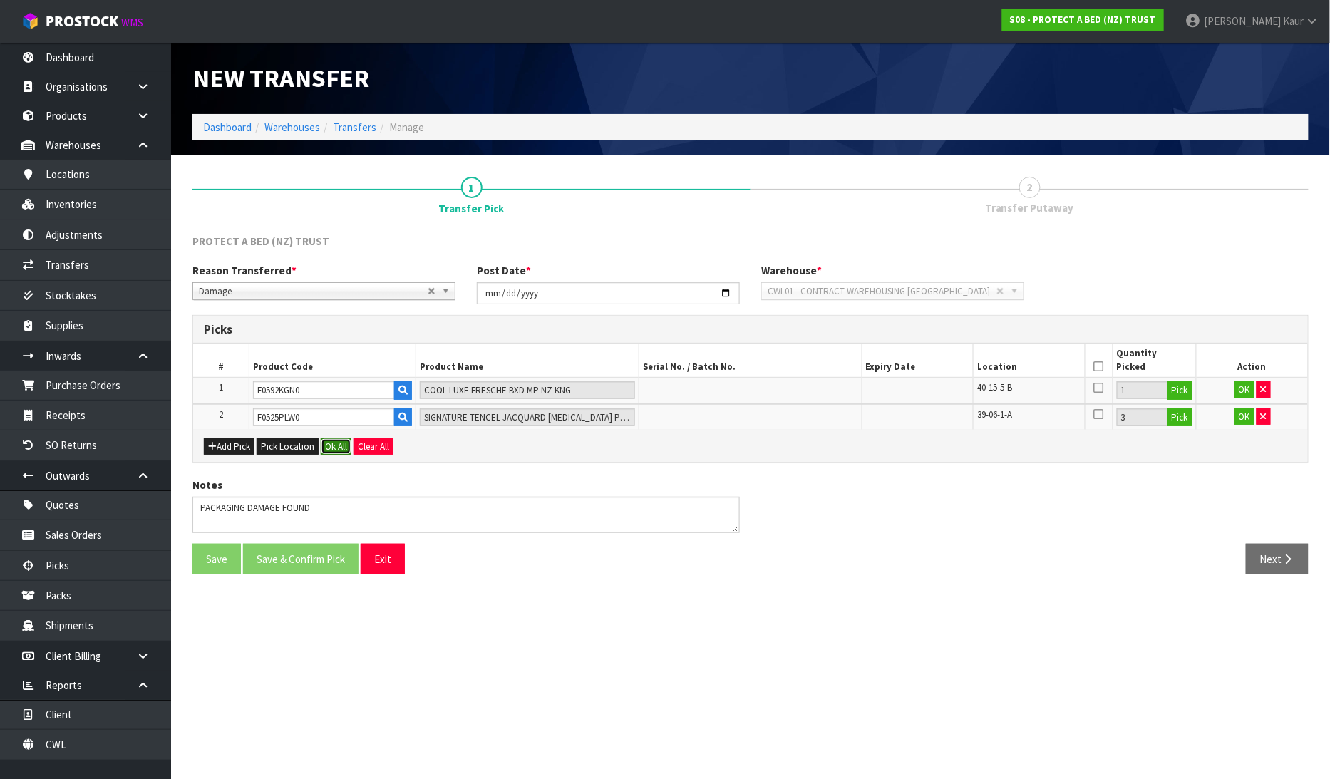
click at [343, 443] on button "Ok All" at bounding box center [336, 446] width 31 height 17
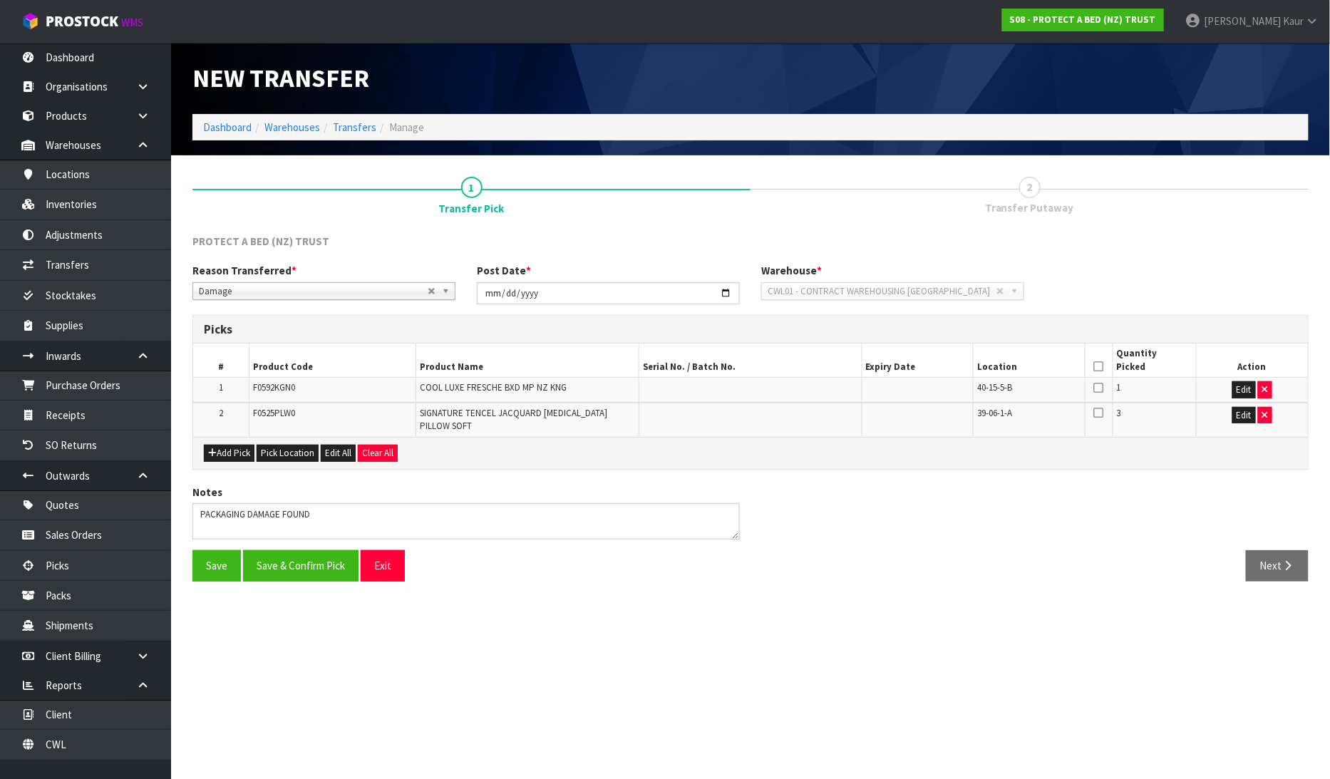
click at [1094, 365] on th at bounding box center [1099, 361] width 28 height 34
click at [1106, 365] on th at bounding box center [1099, 361] width 28 height 34
click at [1102, 366] on icon at bounding box center [1099, 366] width 10 height 1
click at [302, 575] on button "Save & Confirm Pick" at bounding box center [301, 565] width 116 height 31
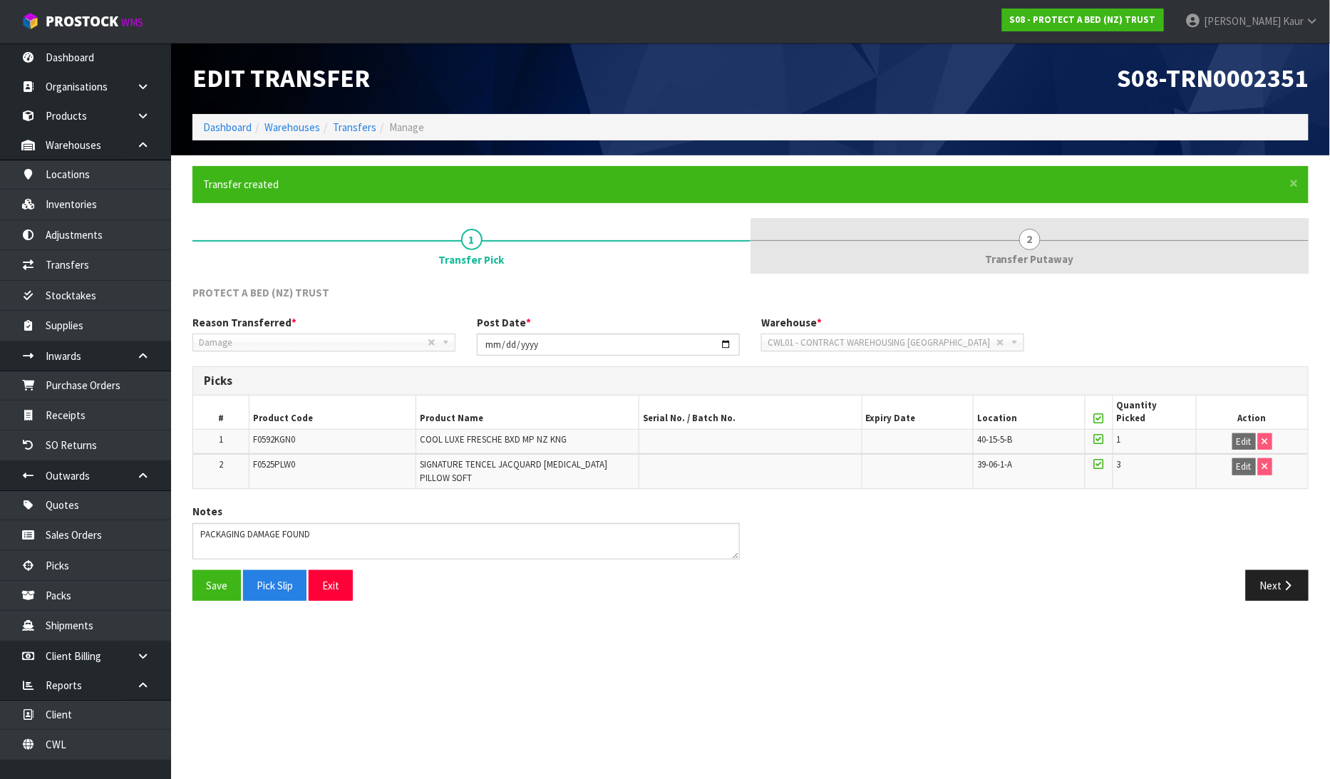
click at [1036, 245] on span "2" at bounding box center [1030, 239] width 21 height 21
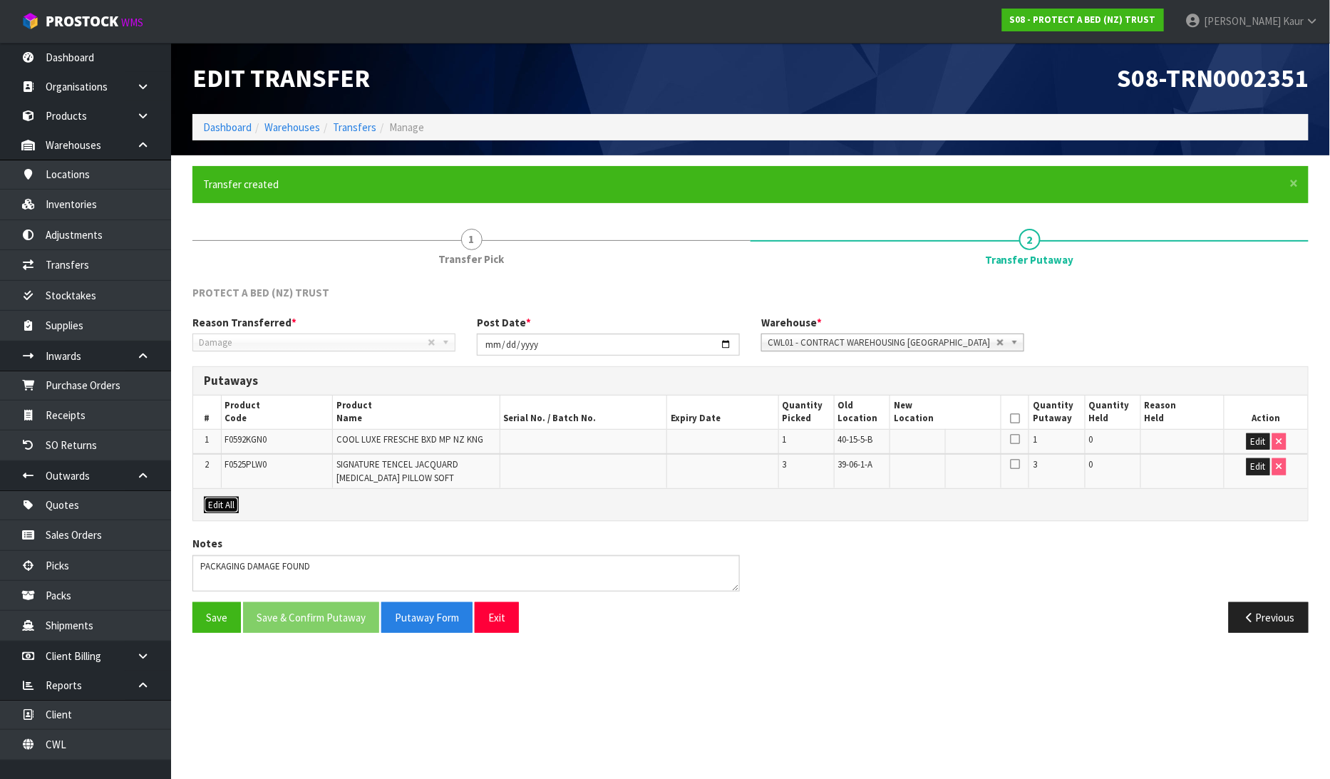
click at [224, 507] on button "Edit All" at bounding box center [221, 505] width 35 height 17
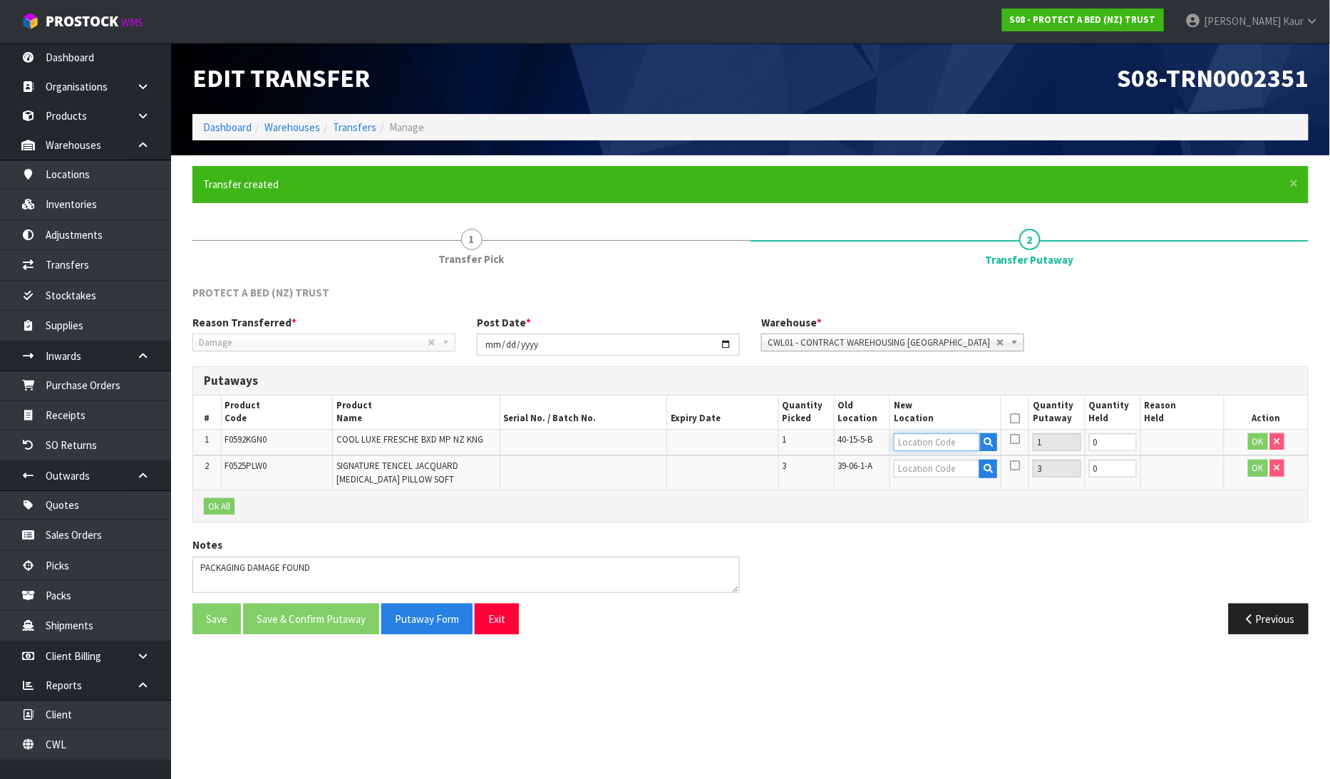
click at [915, 440] on input "text" at bounding box center [937, 443] width 86 height 18
click at [930, 469] on strong "32-36-5" at bounding box center [927, 466] width 37 height 14
drag, startPoint x: 938, startPoint y: 446, endPoint x: 871, endPoint y: 446, distance: 67.0
click at [871, 446] on tr "1 F0592KGN0 COOL LUXE FRESCHE BXD MP NZ KNG 1 40-15-5-B 32-36-5-A 1 0 OK" at bounding box center [750, 442] width 1115 height 26
click at [923, 461] on input "text" at bounding box center [937, 469] width 86 height 18
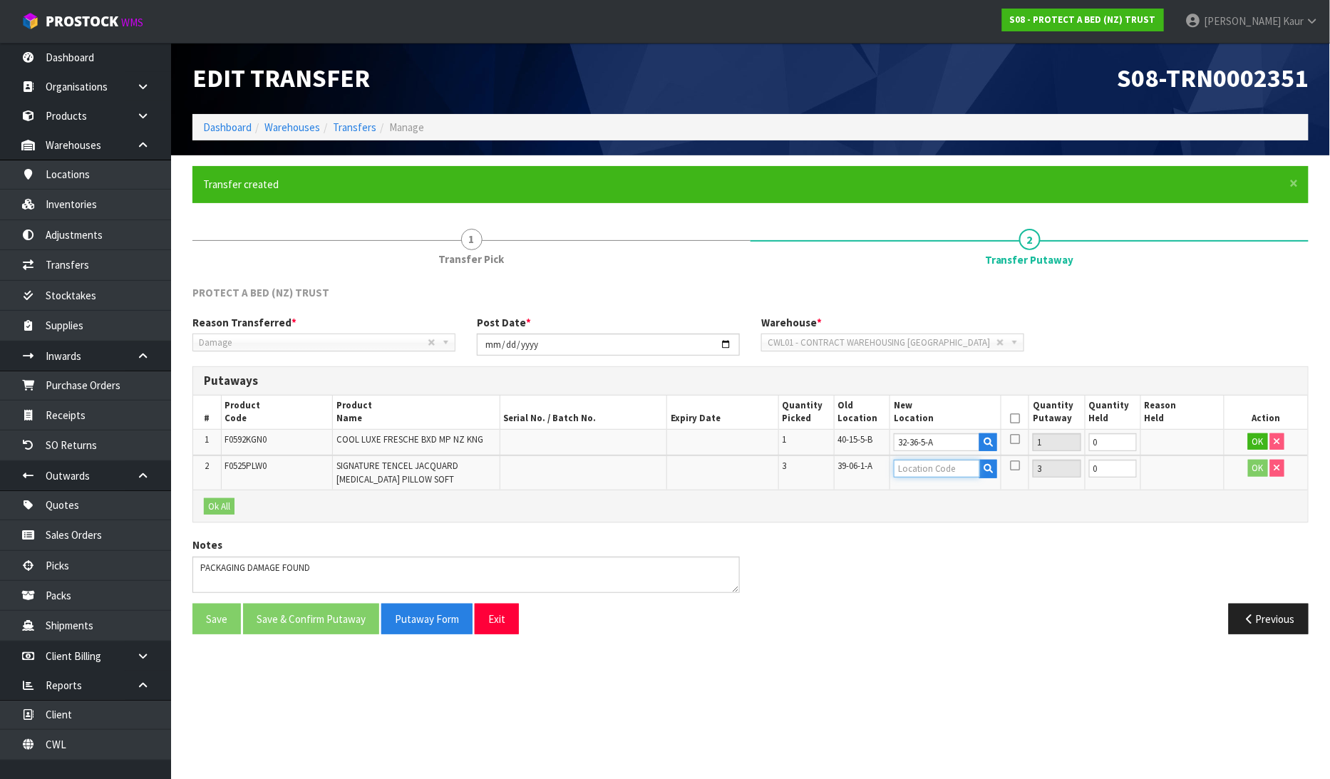
paste input "32-36-5-A"
click at [1128, 438] on input "1" at bounding box center [1113, 443] width 48 height 18
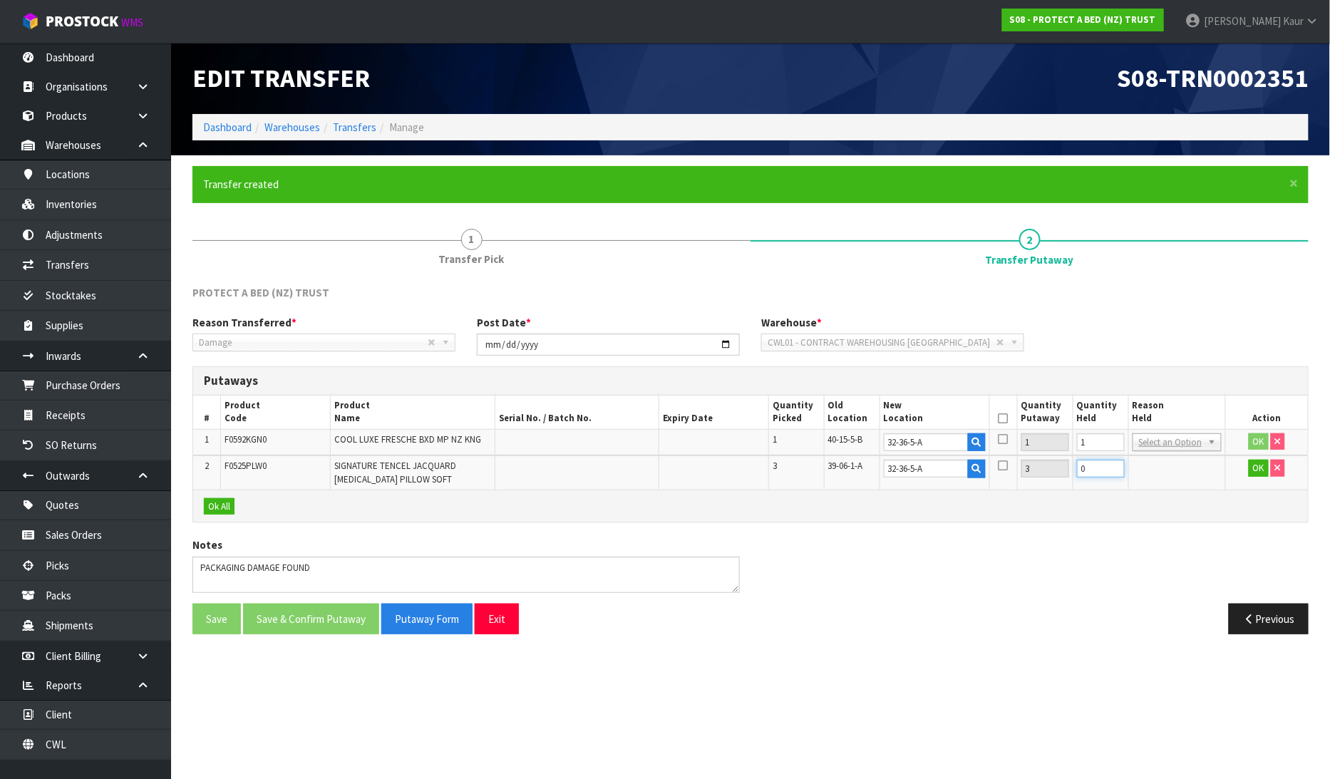
drag, startPoint x: 1100, startPoint y: 469, endPoint x: 1043, endPoint y: 482, distance: 58.5
click at [1043, 482] on tr "2 F0525PLW0 SIGNATURE TENCEL JACQUARD [MEDICAL_DATA] PILLOW SOFT 3 39-06-1-A 32…" at bounding box center [750, 473] width 1115 height 34
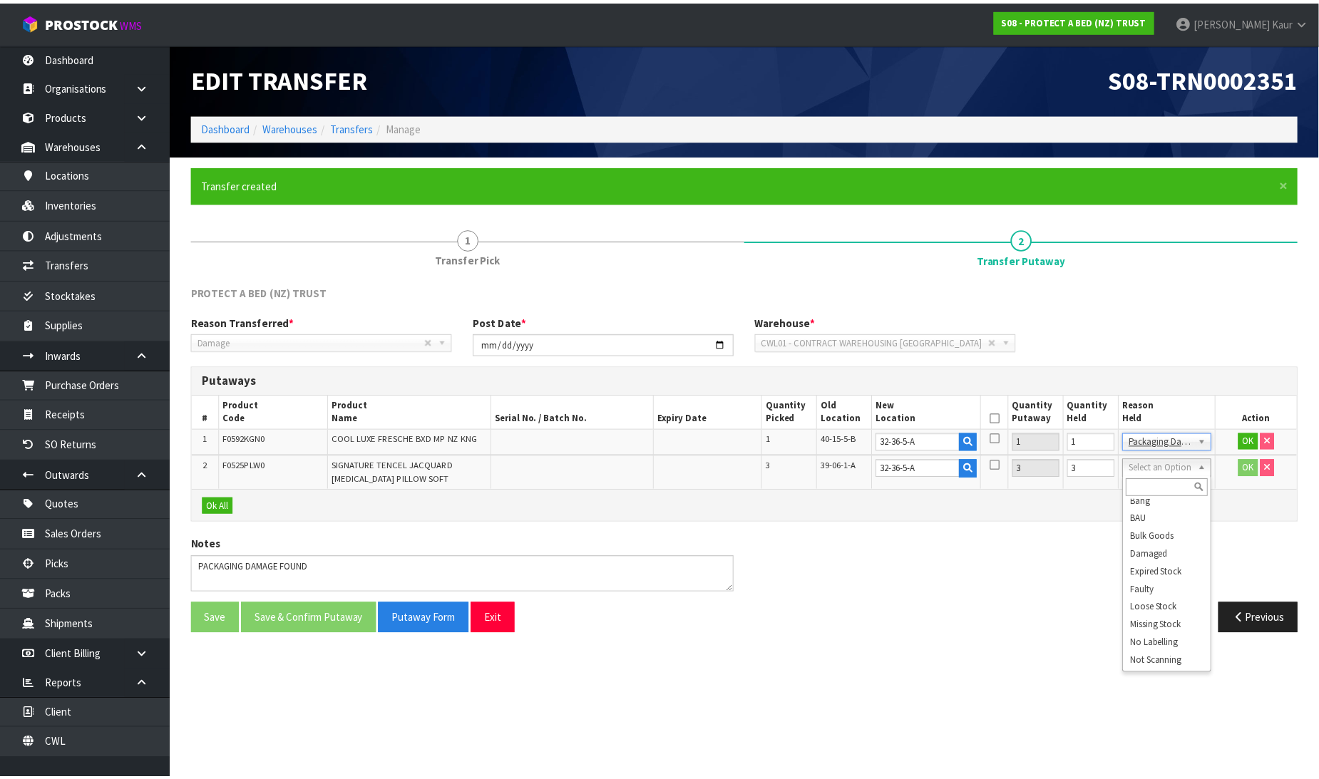
scroll to position [89, 0]
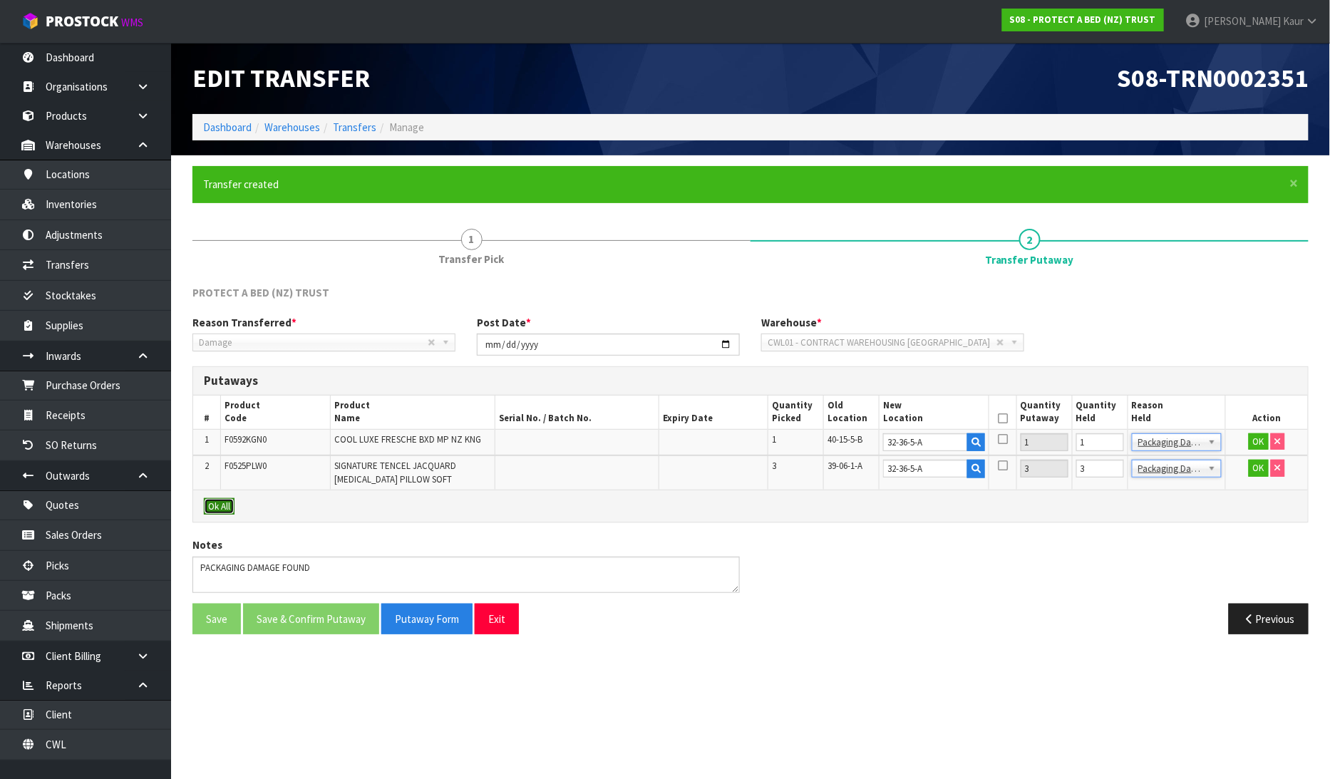
click at [217, 499] on button "Ok All" at bounding box center [219, 506] width 31 height 17
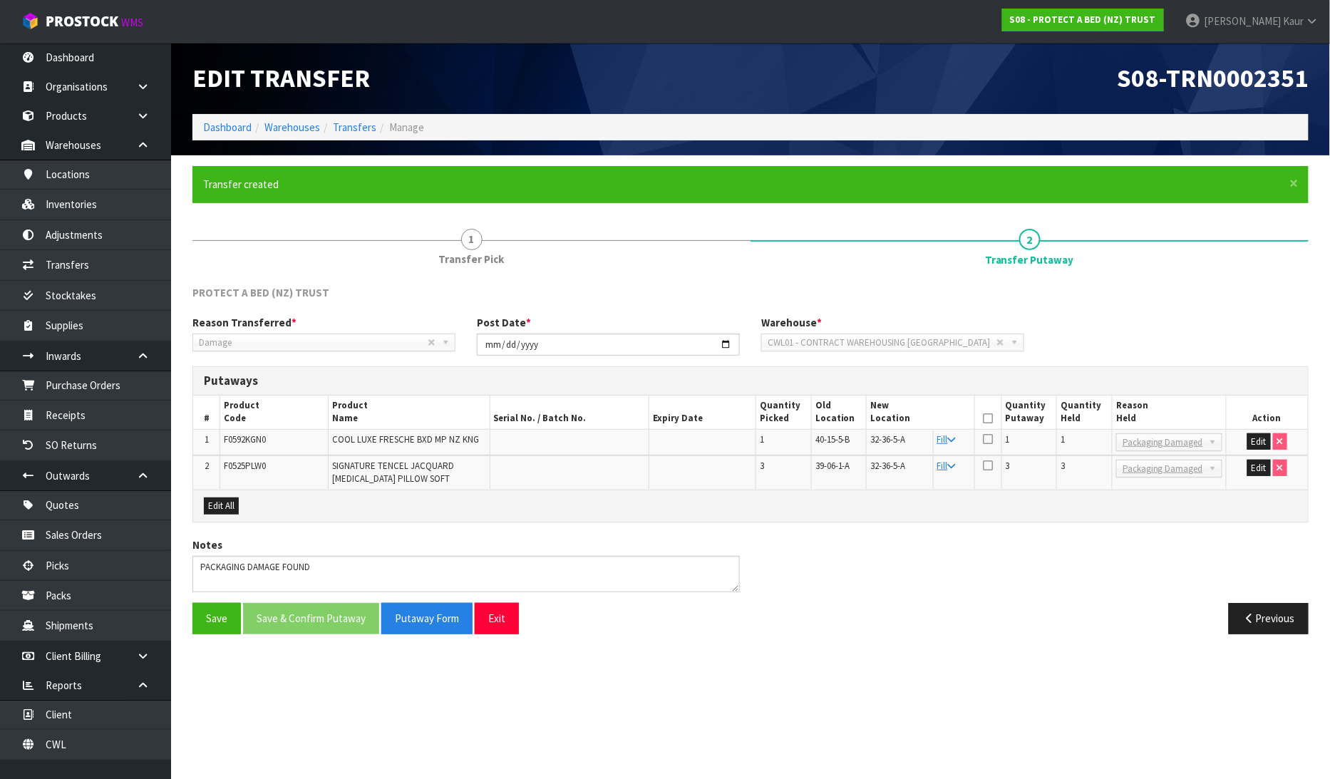
click at [993, 419] on icon at bounding box center [988, 419] width 10 height 1
click at [309, 615] on button "Save & Confirm Putaway" at bounding box center [311, 618] width 136 height 31
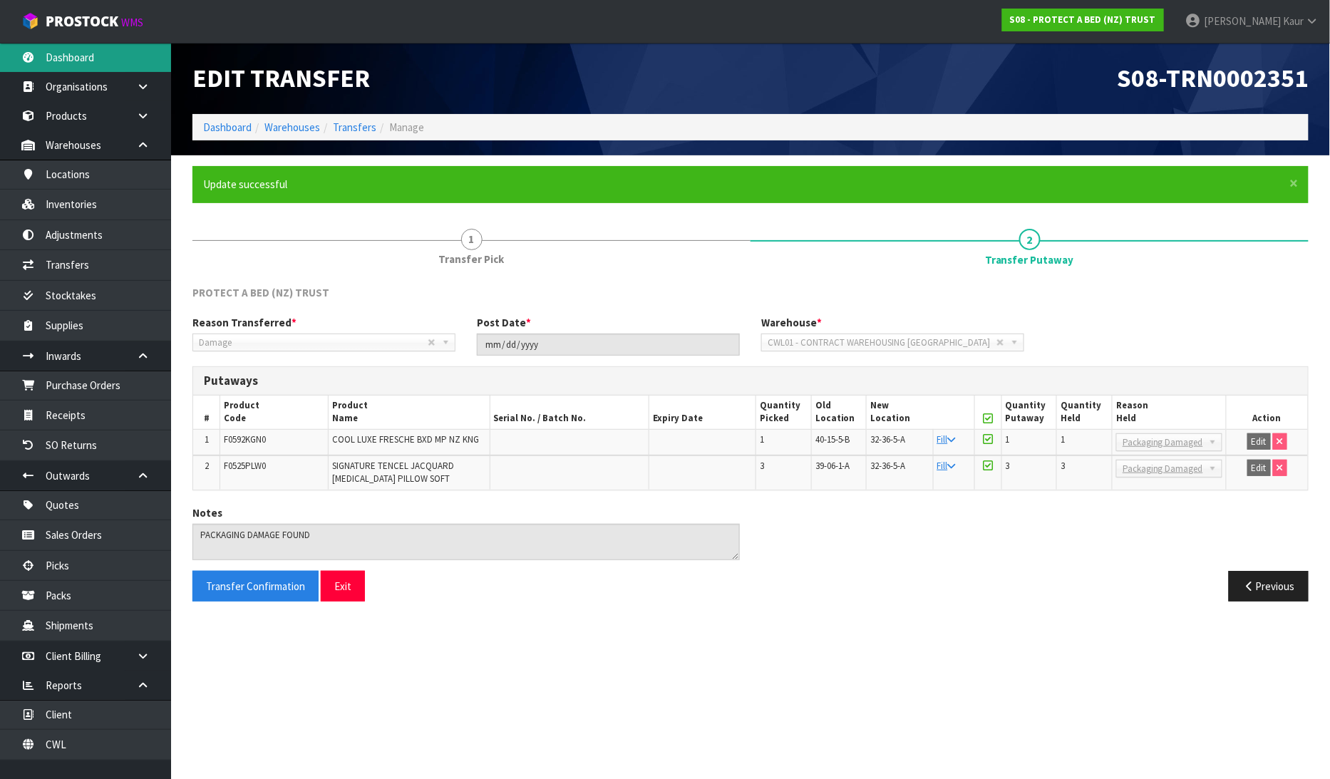
click at [97, 50] on link "Dashboard" at bounding box center [85, 57] width 171 height 29
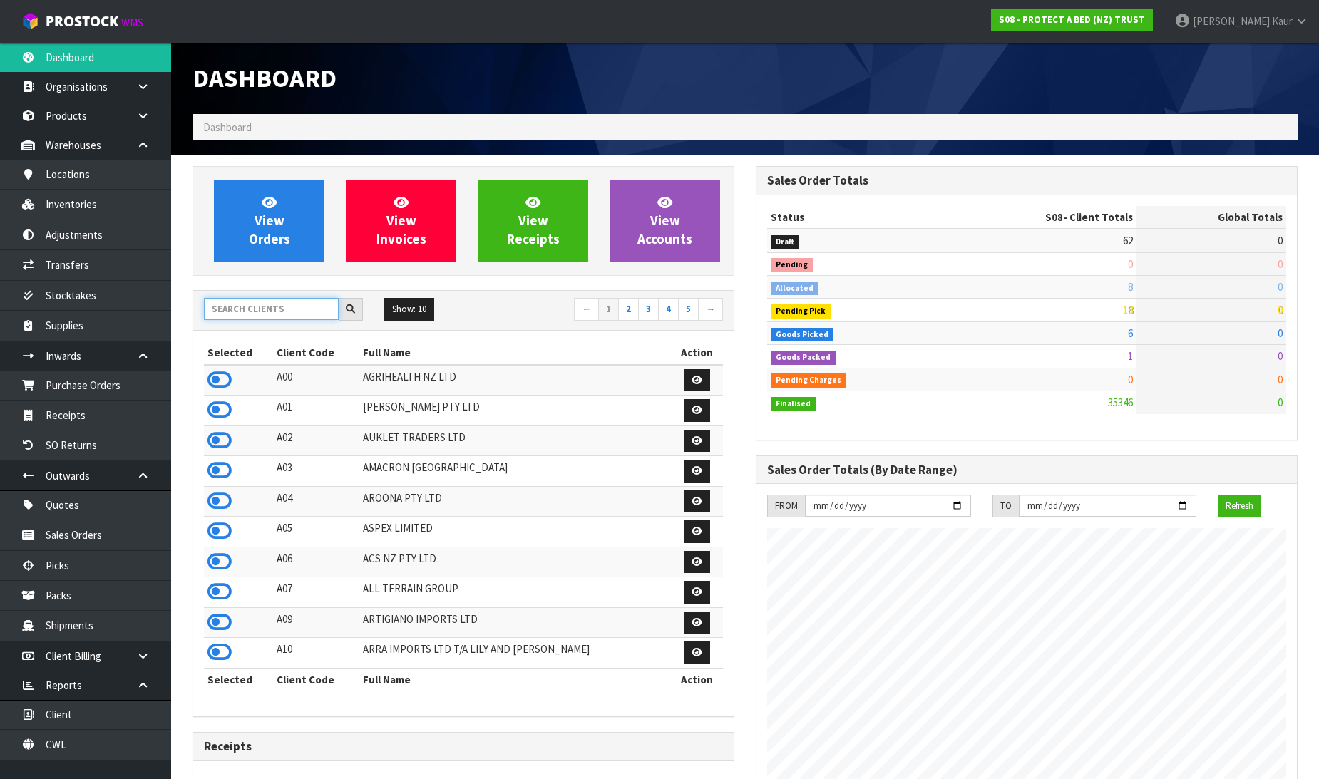
scroll to position [889, 563]
click at [252, 307] on input "text" at bounding box center [271, 309] width 135 height 22
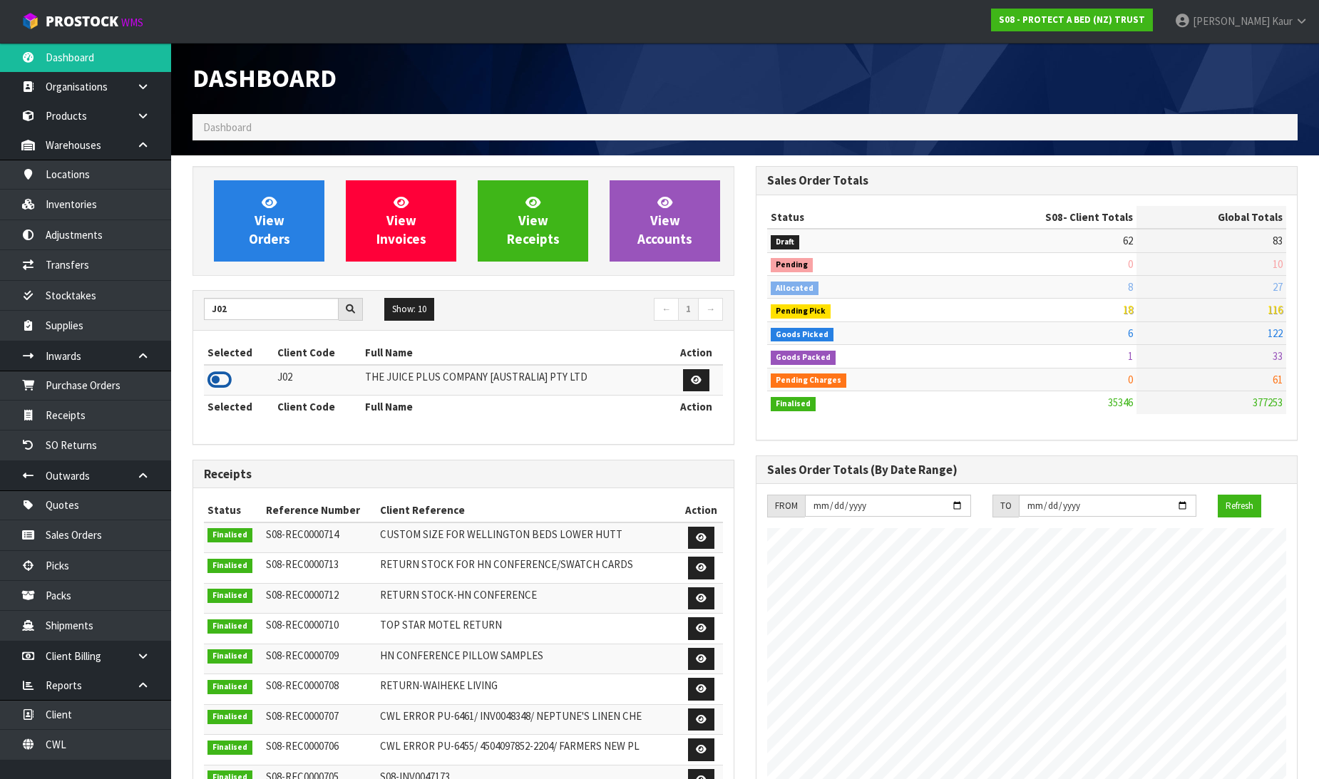
click at [225, 376] on icon at bounding box center [219, 379] width 24 height 21
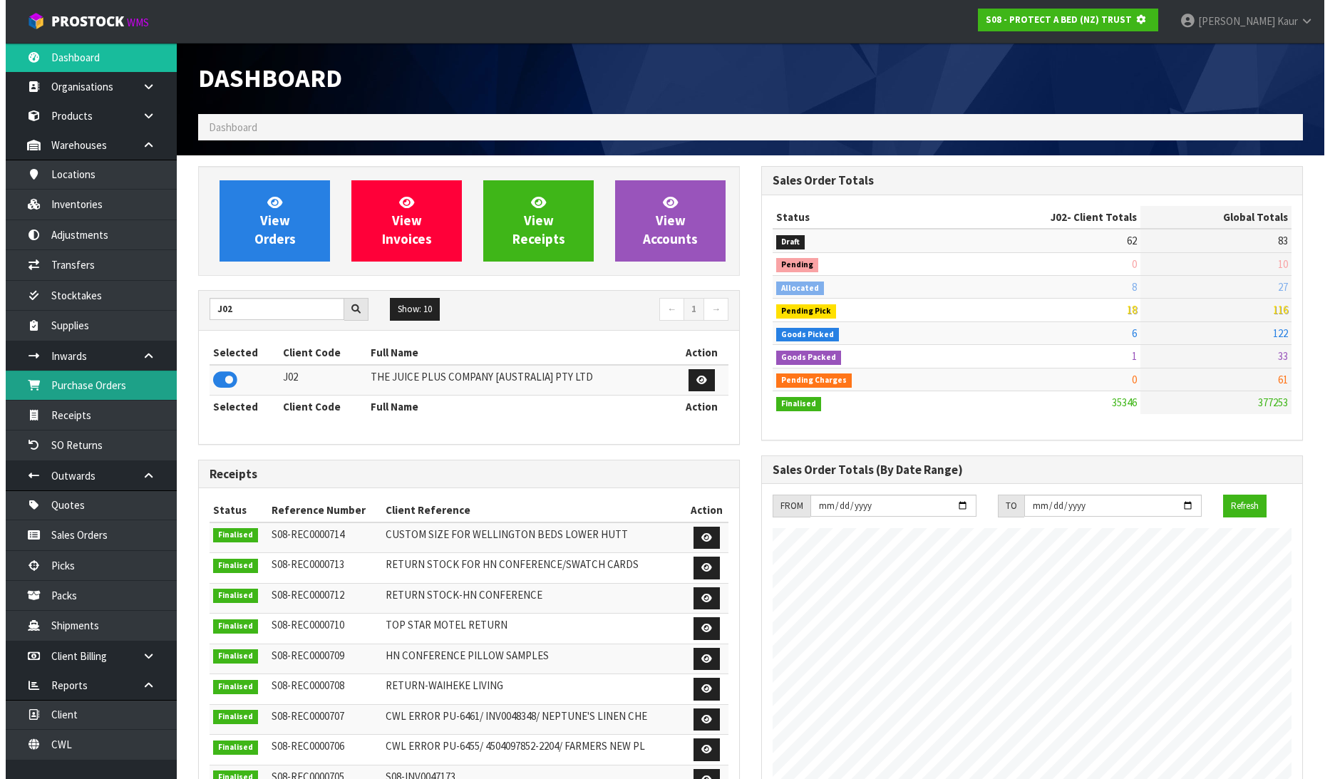
scroll to position [712105, 712431]
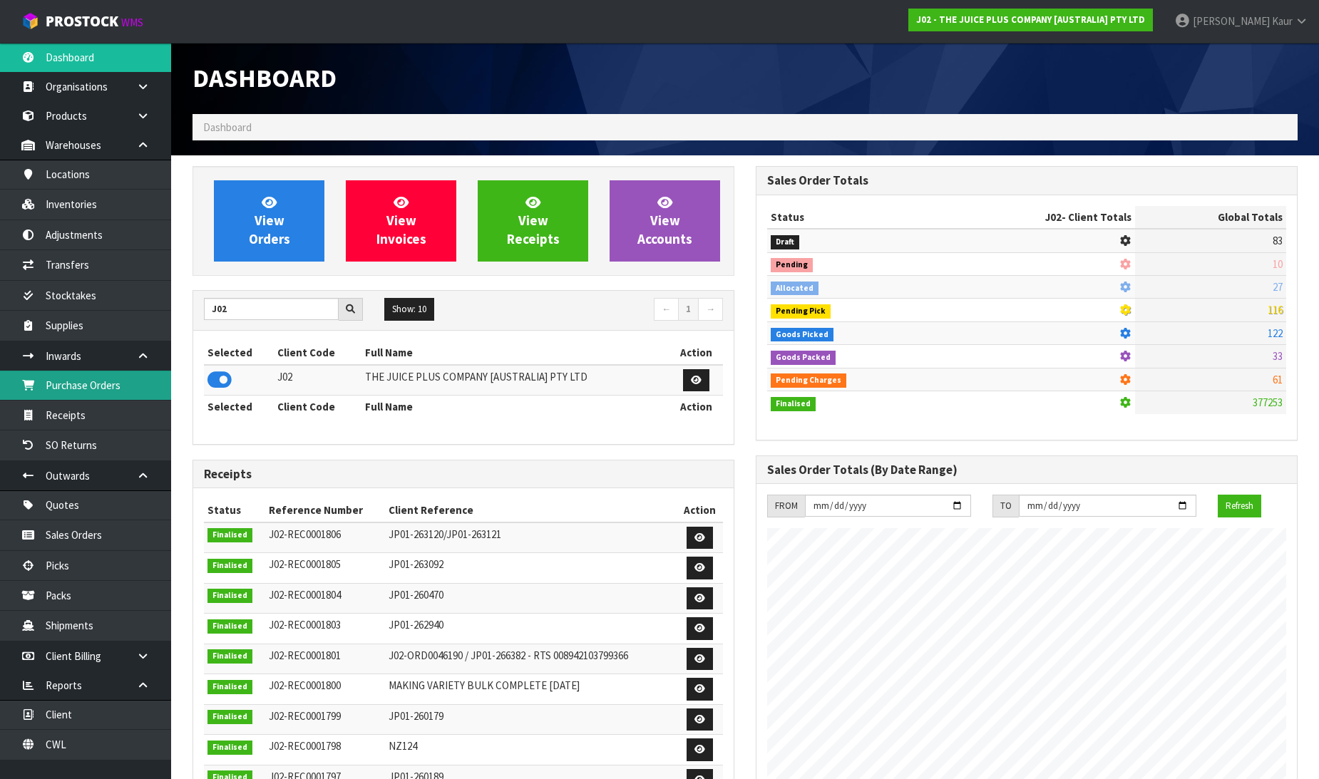
click at [123, 375] on link "Purchase Orders" at bounding box center [85, 385] width 171 height 29
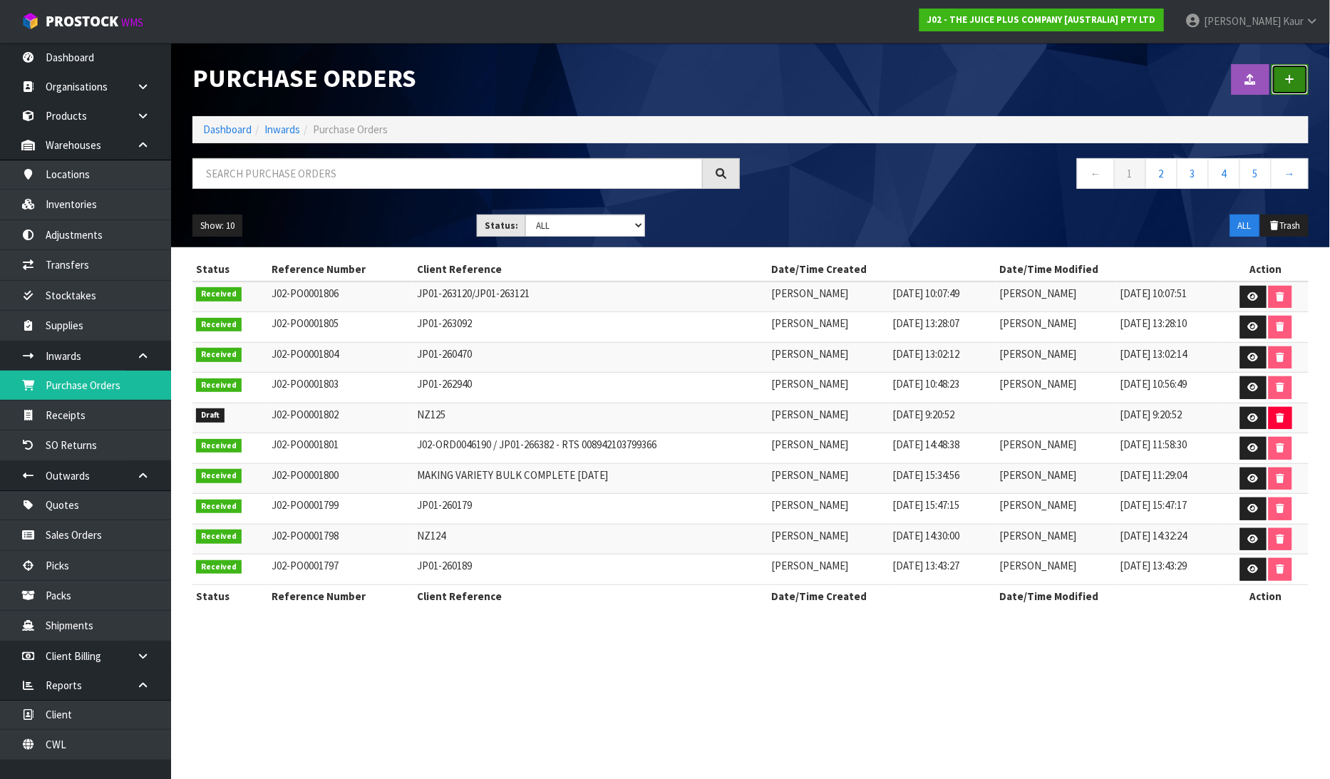
click at [1301, 80] on link at bounding box center [1290, 79] width 37 height 31
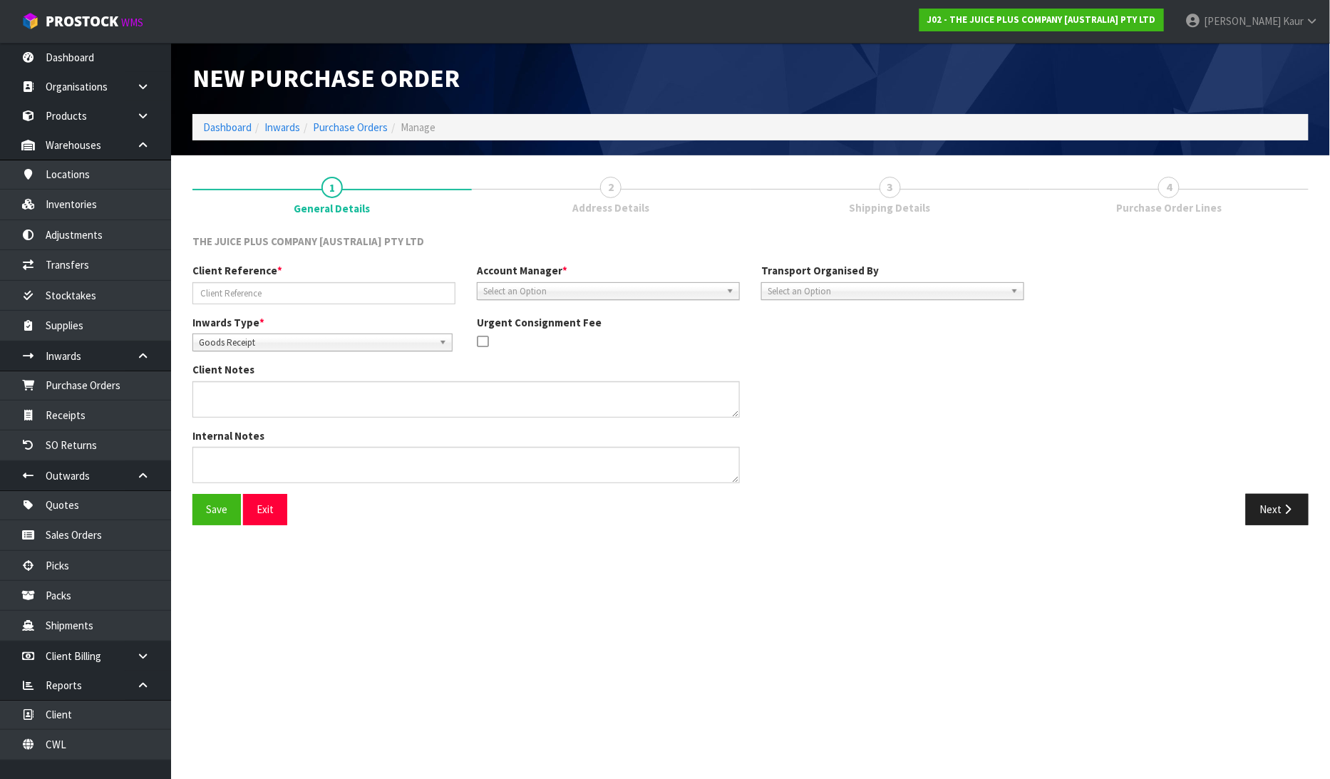
click at [302, 344] on span "Goods Receipt" at bounding box center [316, 342] width 235 height 17
drag, startPoint x: 247, startPoint y: 399, endPoint x: 262, endPoint y: 344, distance: 56.9
click at [248, 397] on li "Goods Returned" at bounding box center [322, 401] width 253 height 18
click at [265, 301] on input "text" at bounding box center [324, 293] width 263 height 22
click at [494, 293] on span "Select an Option" at bounding box center [601, 291] width 237 height 17
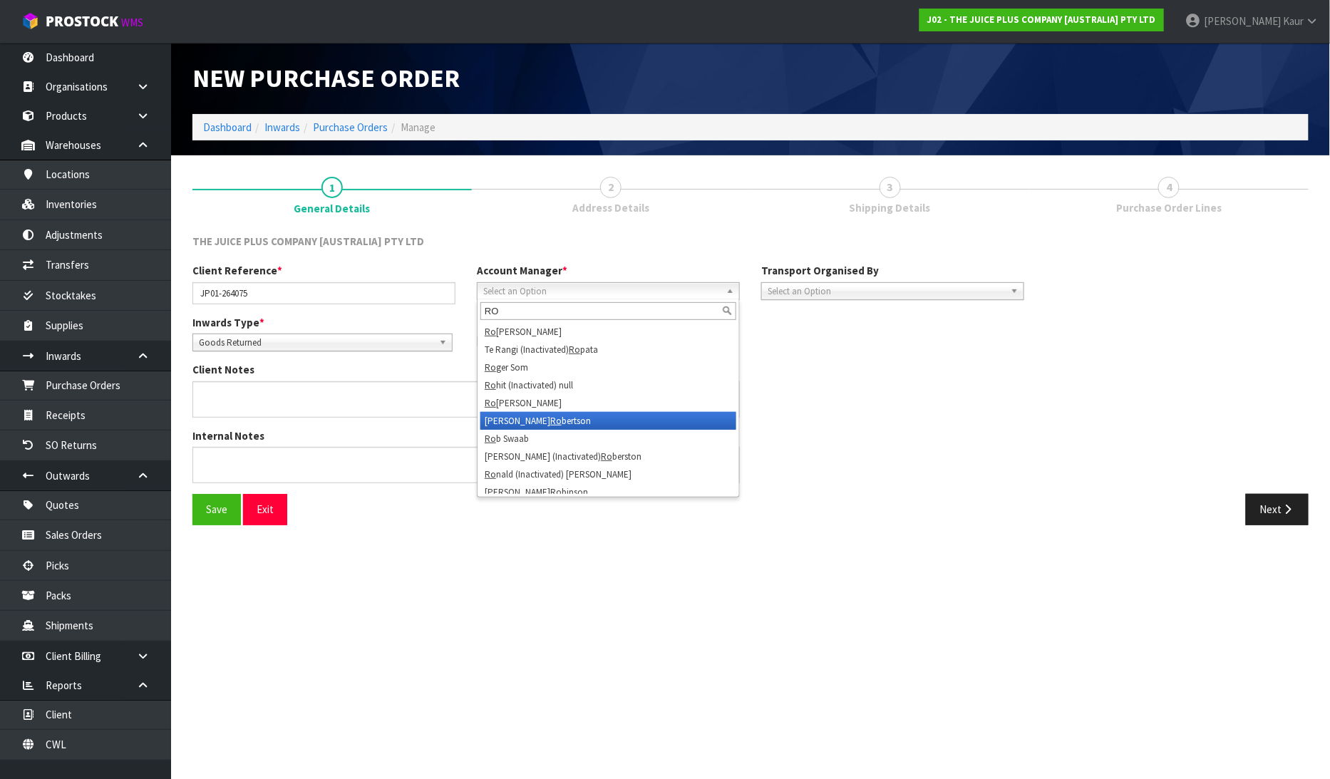
click at [530, 412] on li "[PERSON_NAME] [PERSON_NAME]" at bounding box center [609, 421] width 256 height 18
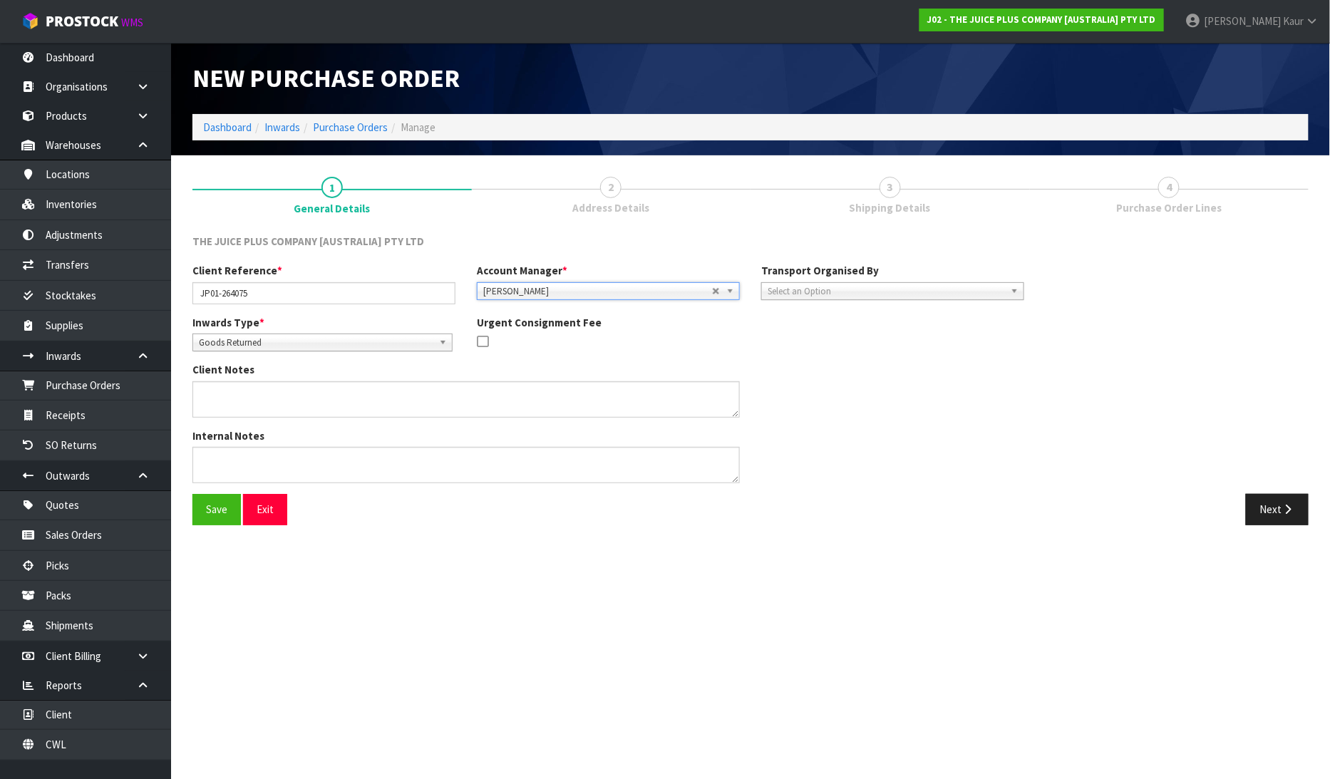
click at [558, 289] on span "[PERSON_NAME]" at bounding box center [597, 291] width 229 height 17
click at [560, 328] on li "[PERSON_NAME]" at bounding box center [609, 332] width 256 height 18
click at [846, 292] on span "Select an Option" at bounding box center [886, 291] width 237 height 17
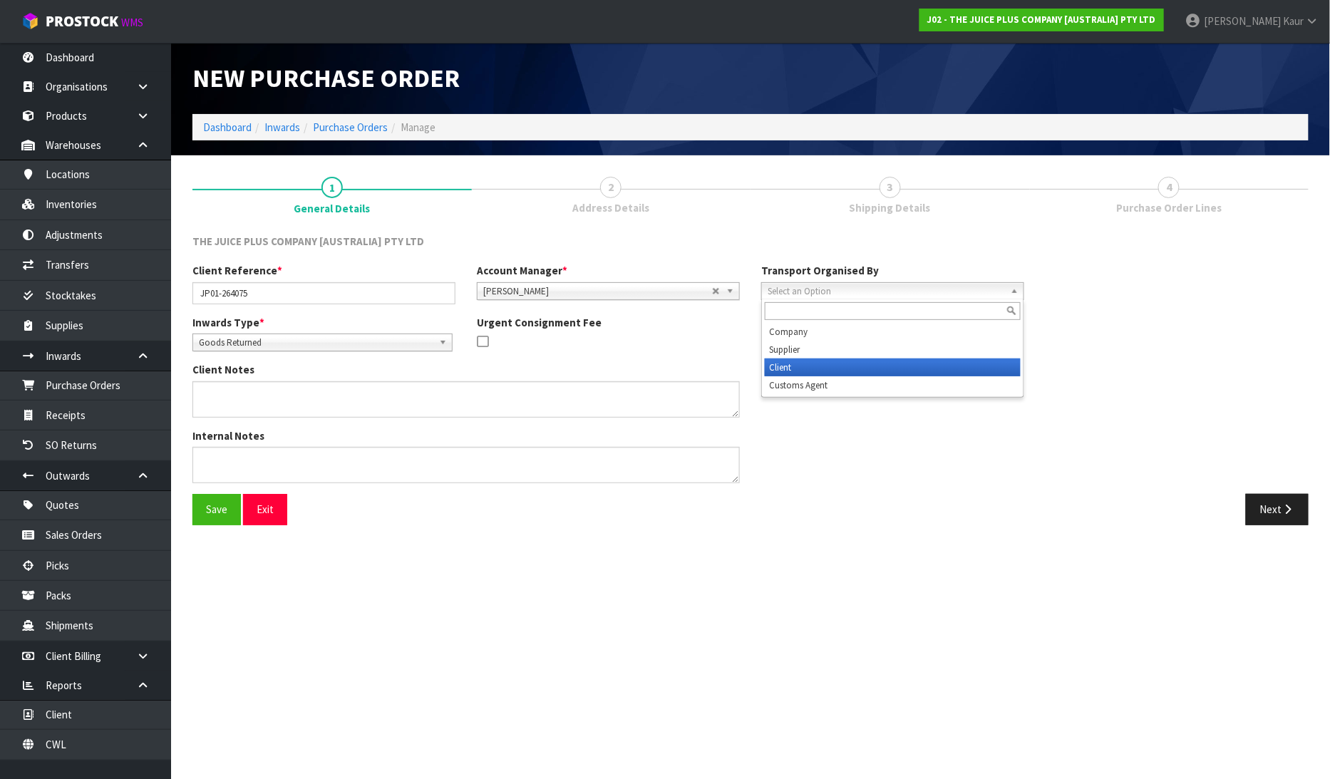
click at [836, 362] on li "Client" at bounding box center [893, 368] width 256 height 18
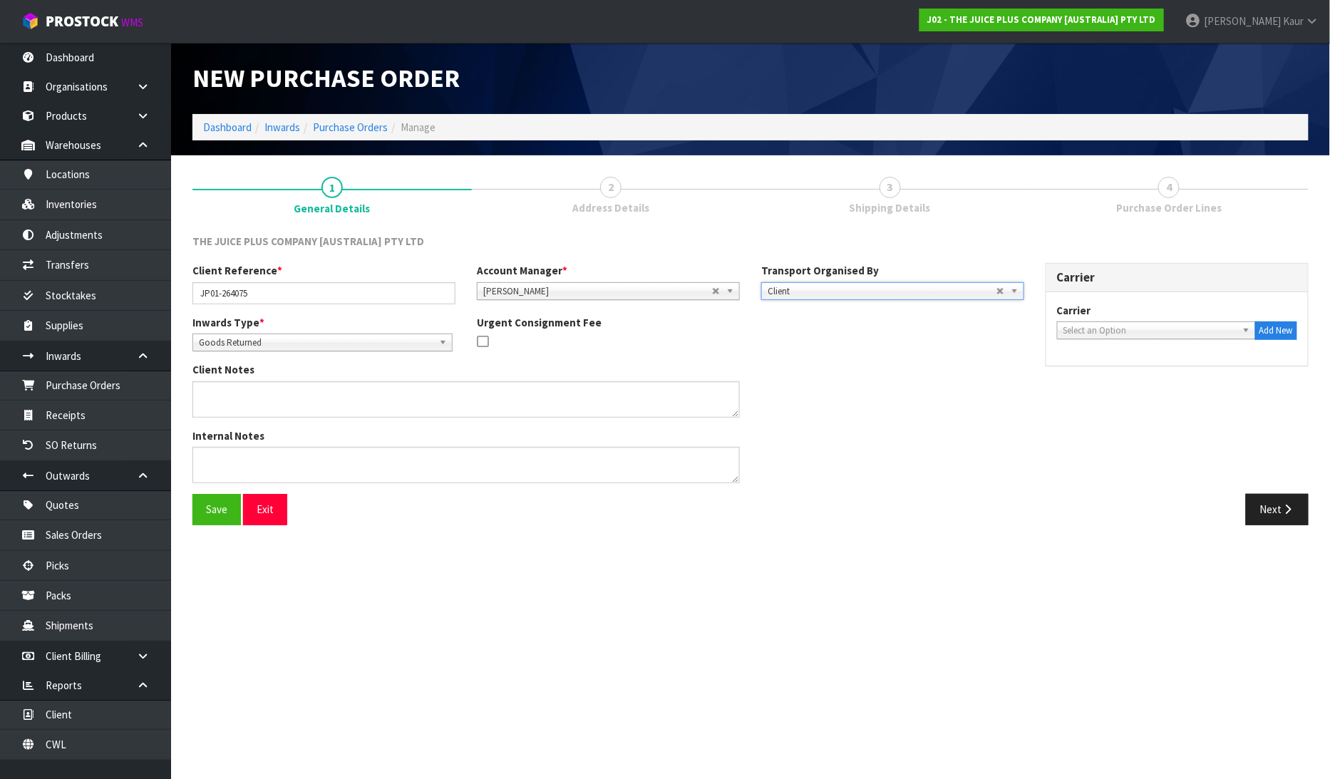
click at [1074, 332] on span "Select an Option" at bounding box center [1150, 330] width 173 height 17
click at [1084, 371] on li "NZP - NEW ZEALAND POST" at bounding box center [1157, 371] width 192 height 18
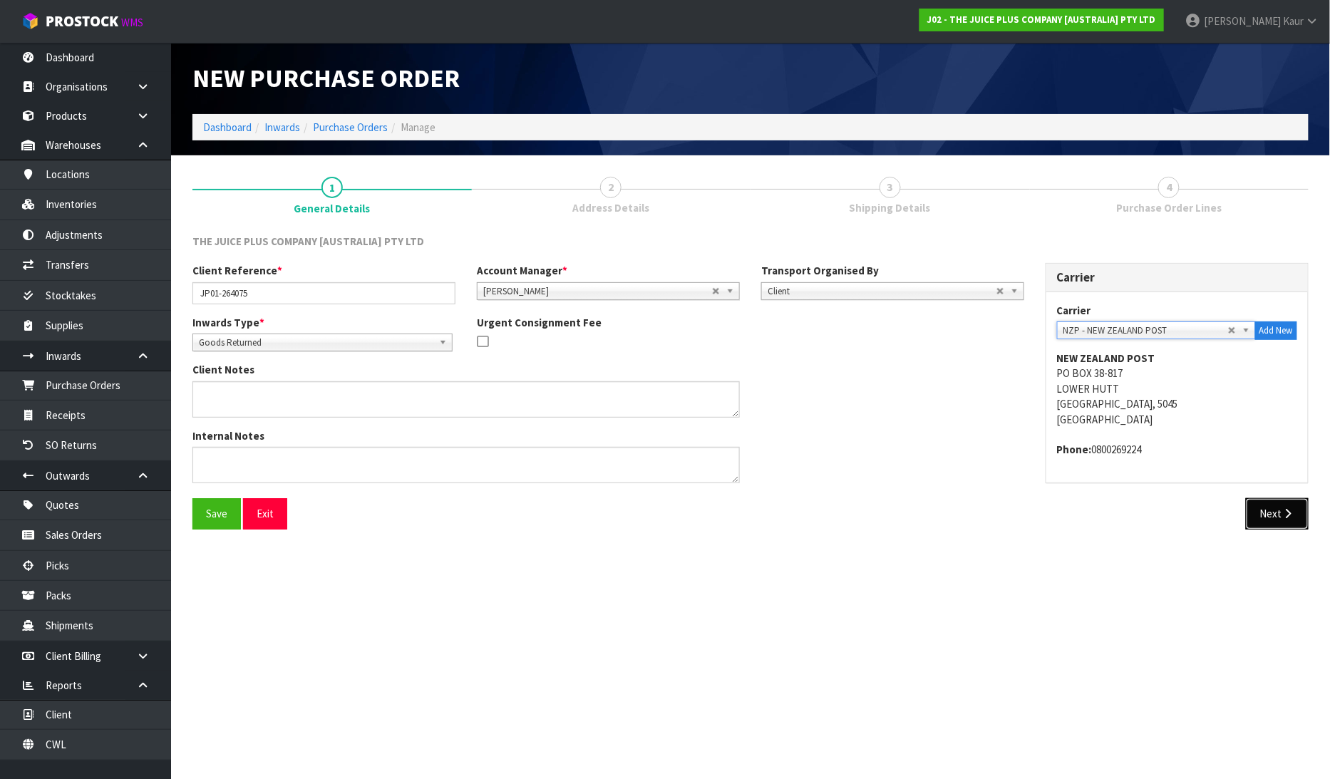
click at [1288, 516] on icon "button" at bounding box center [1289, 513] width 14 height 11
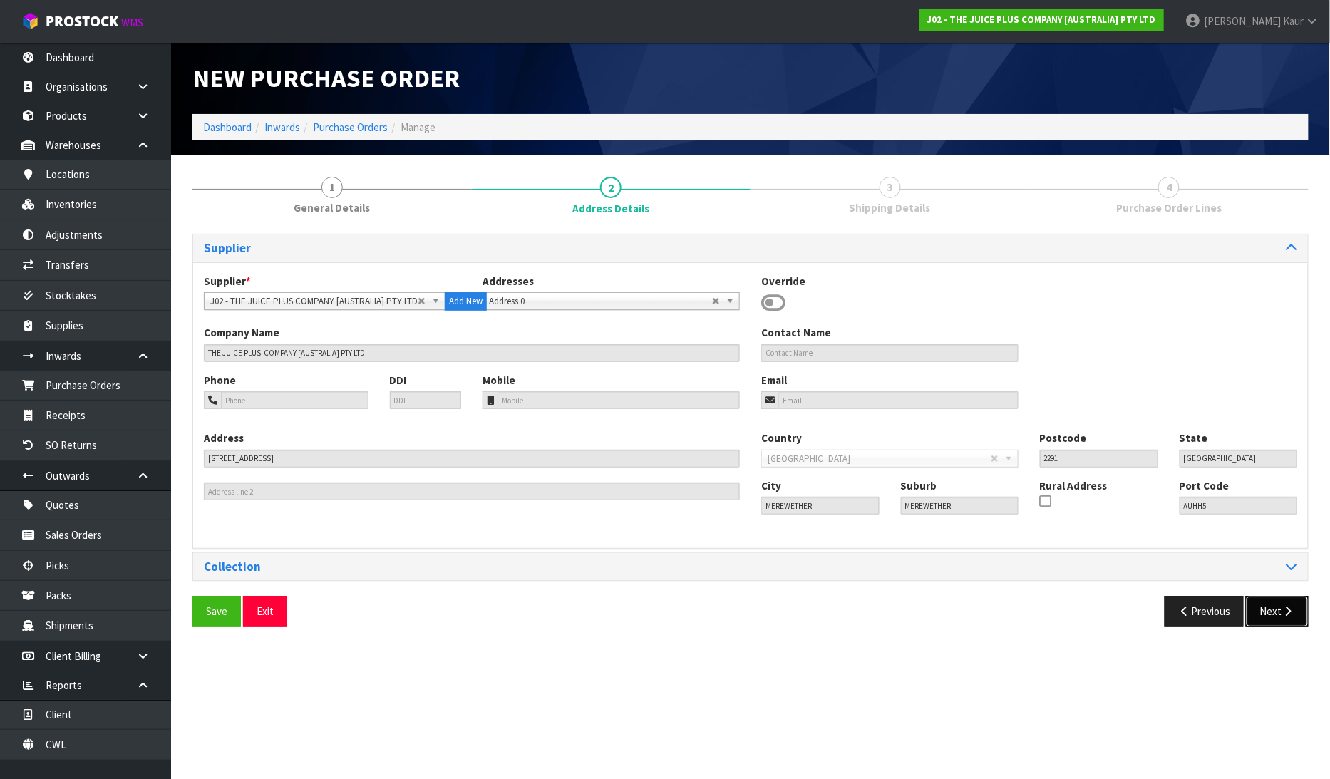
click at [1271, 616] on button "Next" at bounding box center [1277, 611] width 63 height 31
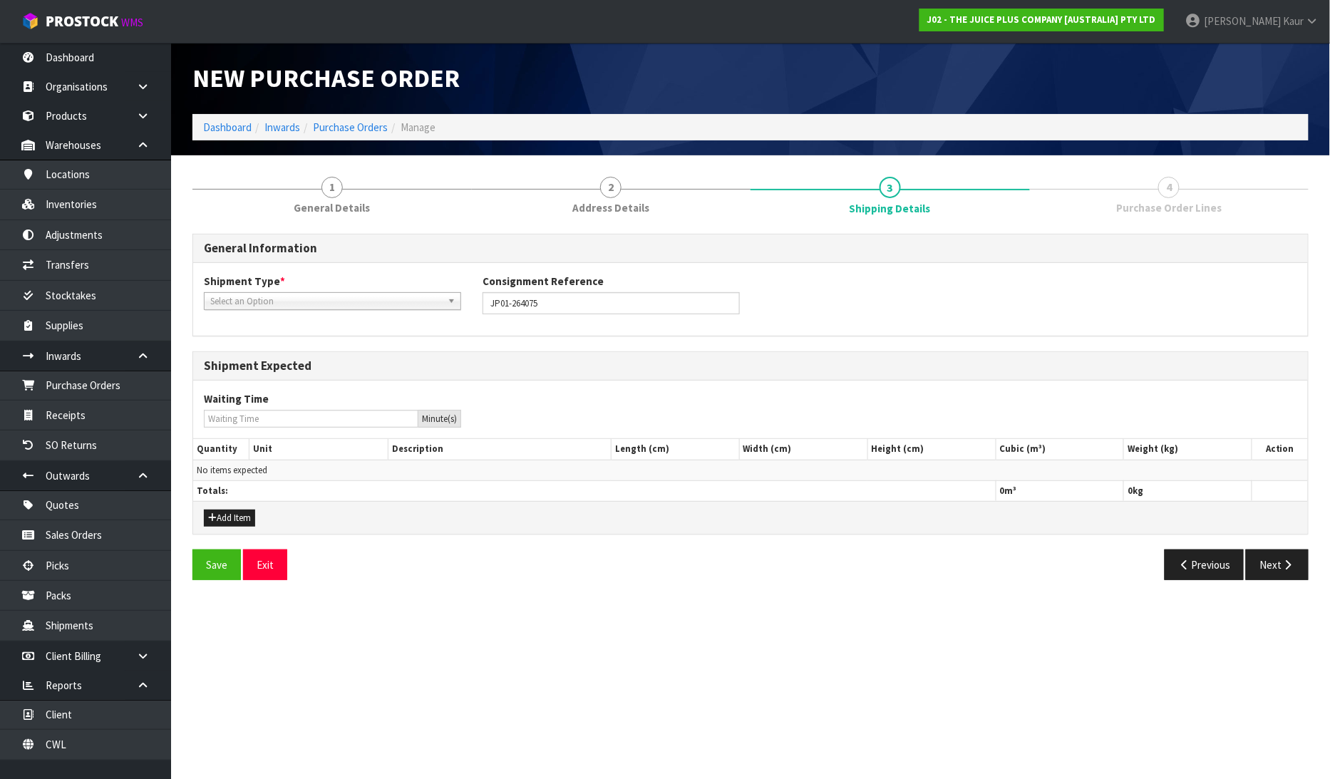
click at [287, 299] on span "Select an Option" at bounding box center [326, 301] width 232 height 17
drag, startPoint x: 230, startPoint y: 523, endPoint x: 238, endPoint y: 504, distance: 20.1
click at [230, 521] on button "Add Item" at bounding box center [229, 518] width 51 height 17
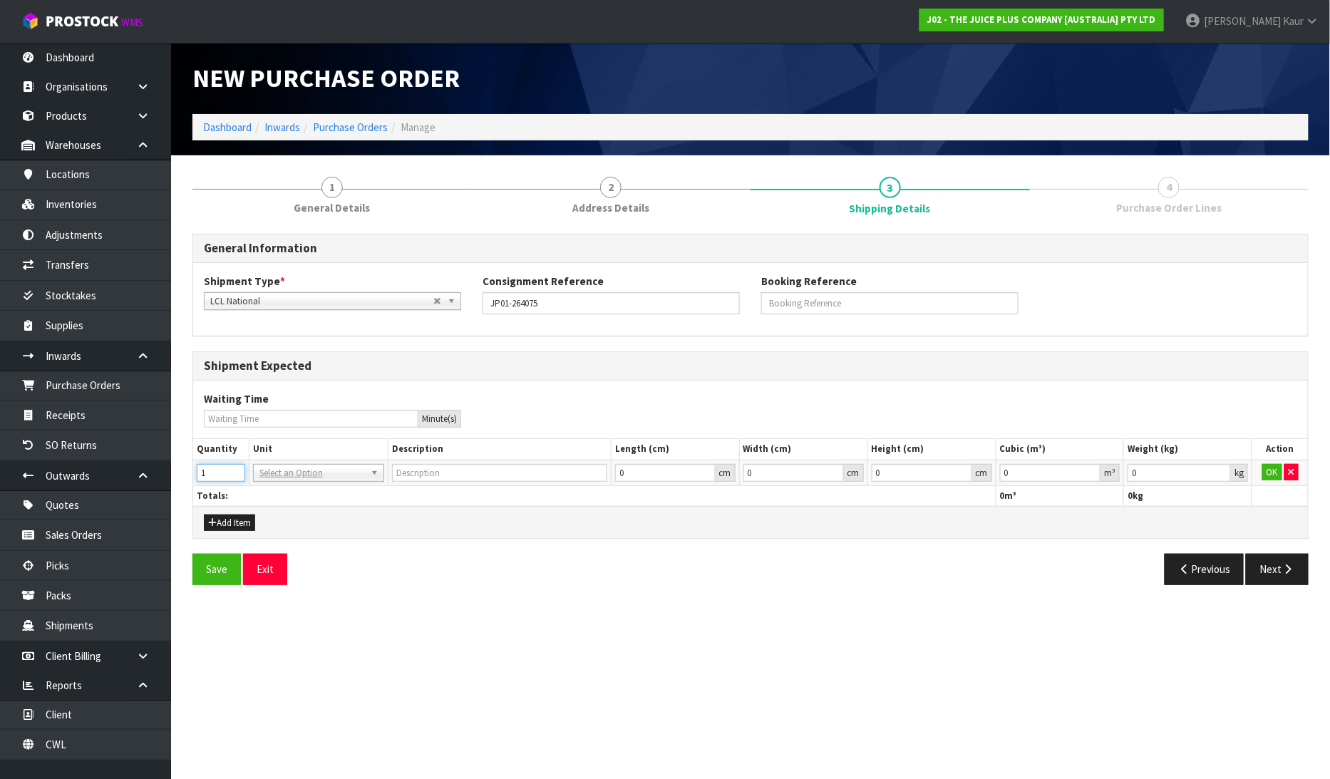
type input "1"
click at [233, 466] on input "1" at bounding box center [221, 473] width 48 height 18
click at [275, 494] on input "text" at bounding box center [319, 492] width 124 height 18
type input "CTN"
type input "CARTON"
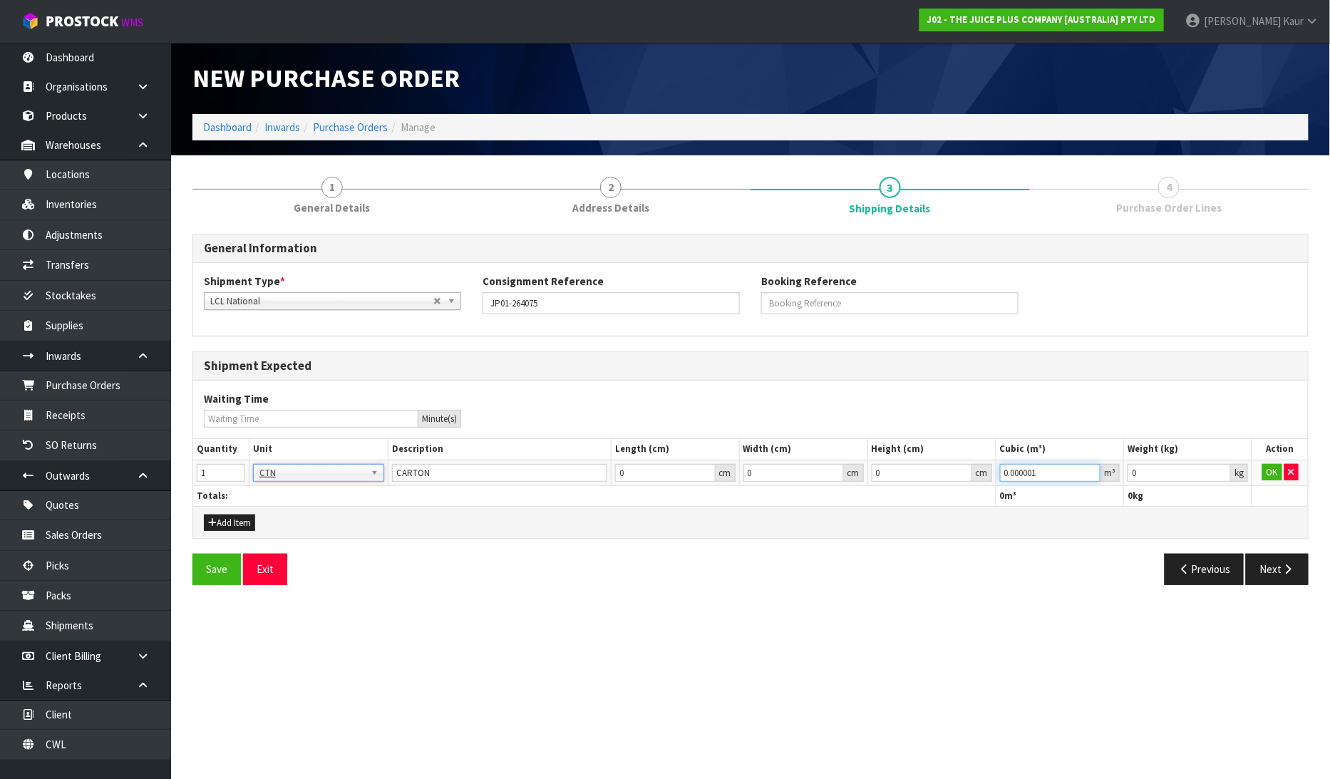
type input "0.000001"
click at [1094, 466] on input "0.000001" at bounding box center [1050, 473] width 101 height 18
type input "0.001"
click at [1219, 471] on input "0.001" at bounding box center [1179, 473] width 103 height 18
click at [1279, 474] on button "OK" at bounding box center [1273, 472] width 20 height 17
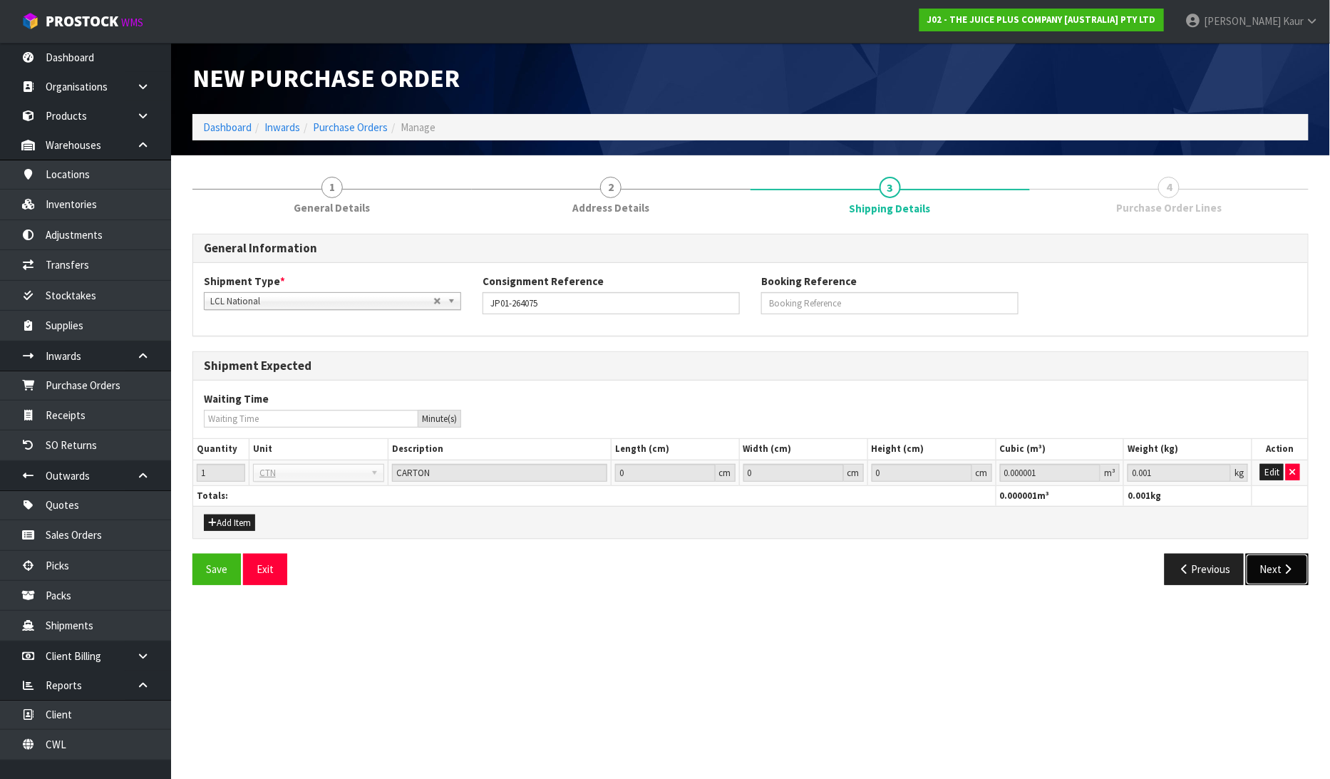
click at [1276, 565] on button "Next" at bounding box center [1277, 569] width 63 height 31
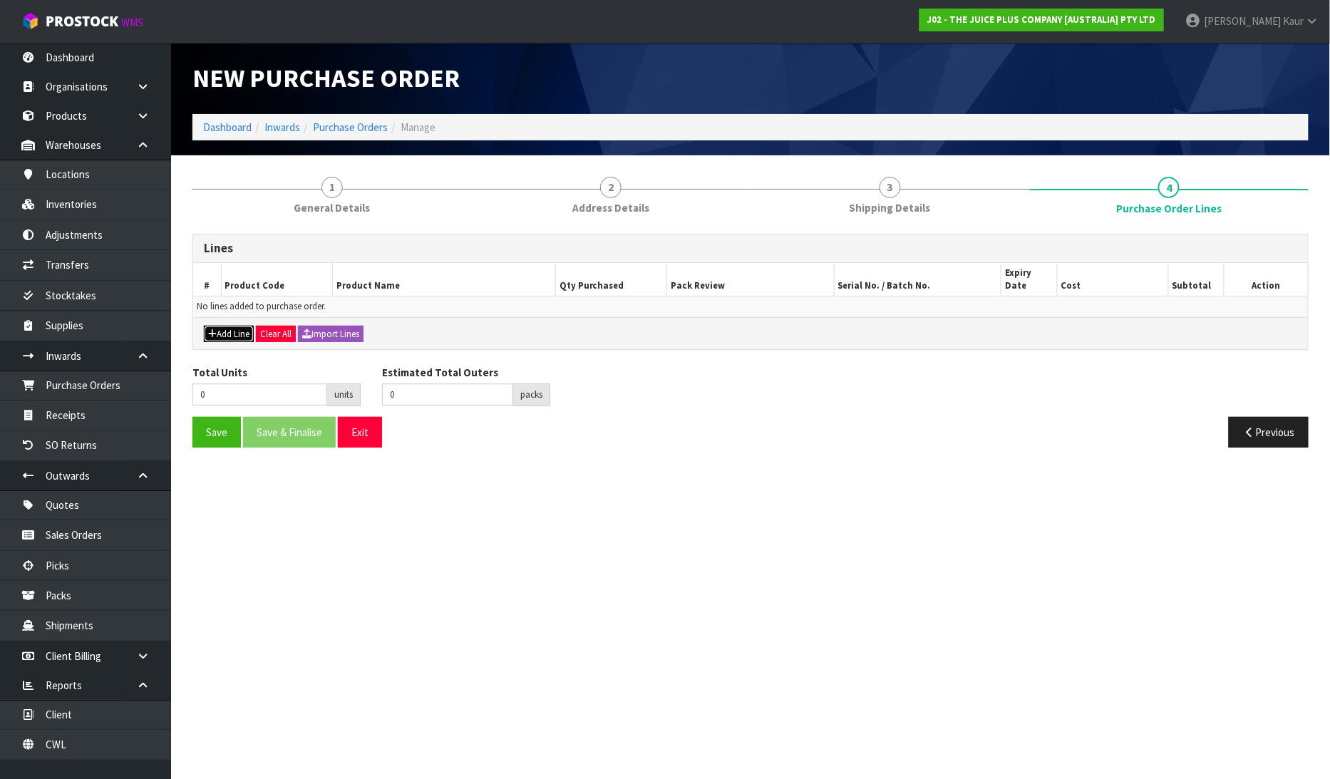
click at [234, 326] on button "Add Line" at bounding box center [229, 334] width 50 height 17
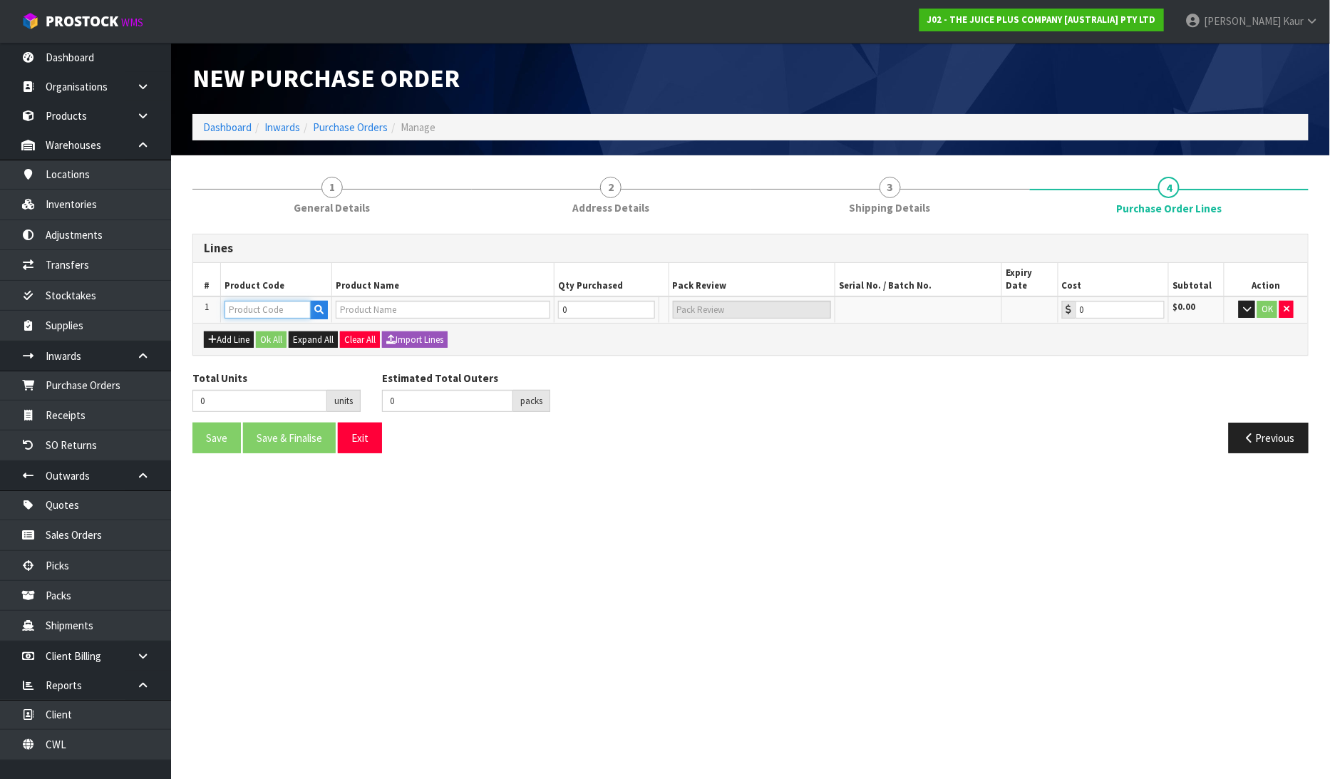
click at [259, 301] on input "text" at bounding box center [268, 310] width 86 height 18
click at [392, 301] on input "text" at bounding box center [443, 310] width 215 height 18
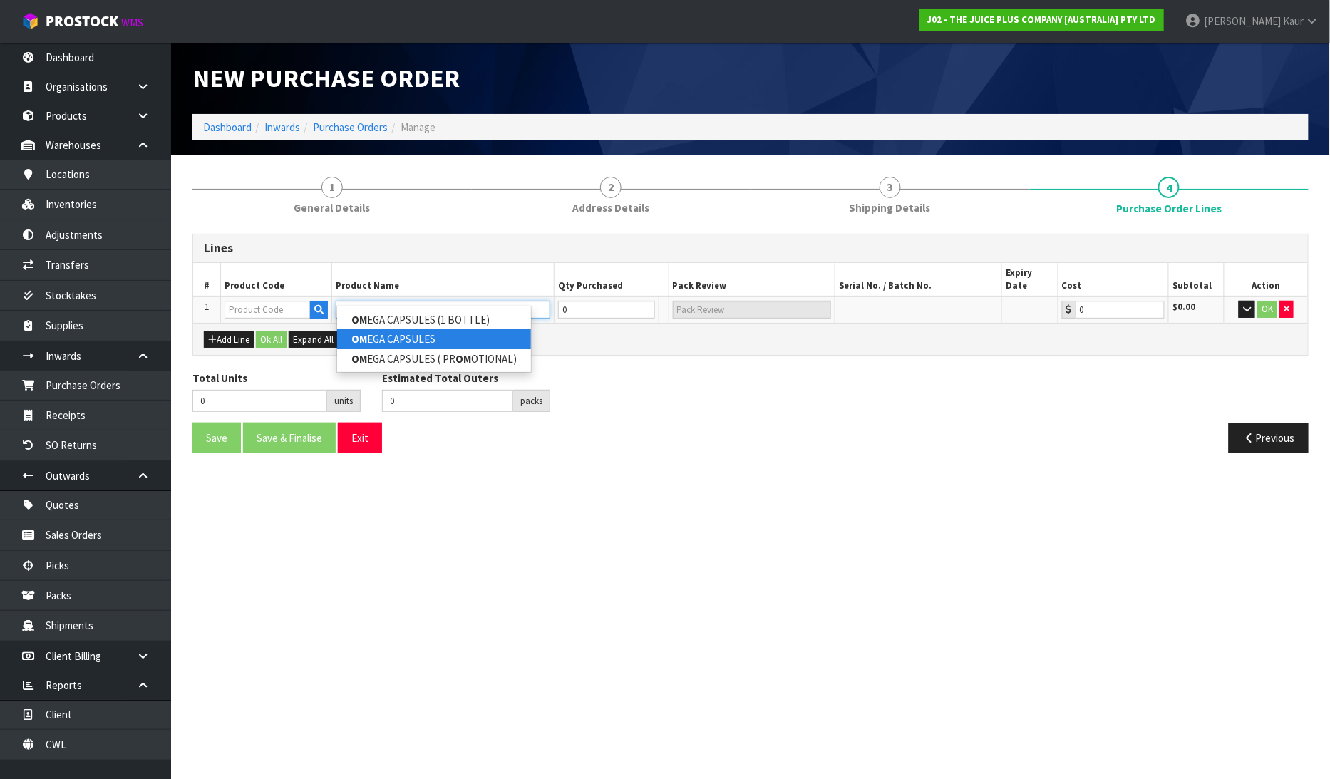
type input "OM"
click at [400, 332] on link "OM EGA CAPSULES" at bounding box center [434, 338] width 194 height 19
type input "OMEGA CAPSULES"
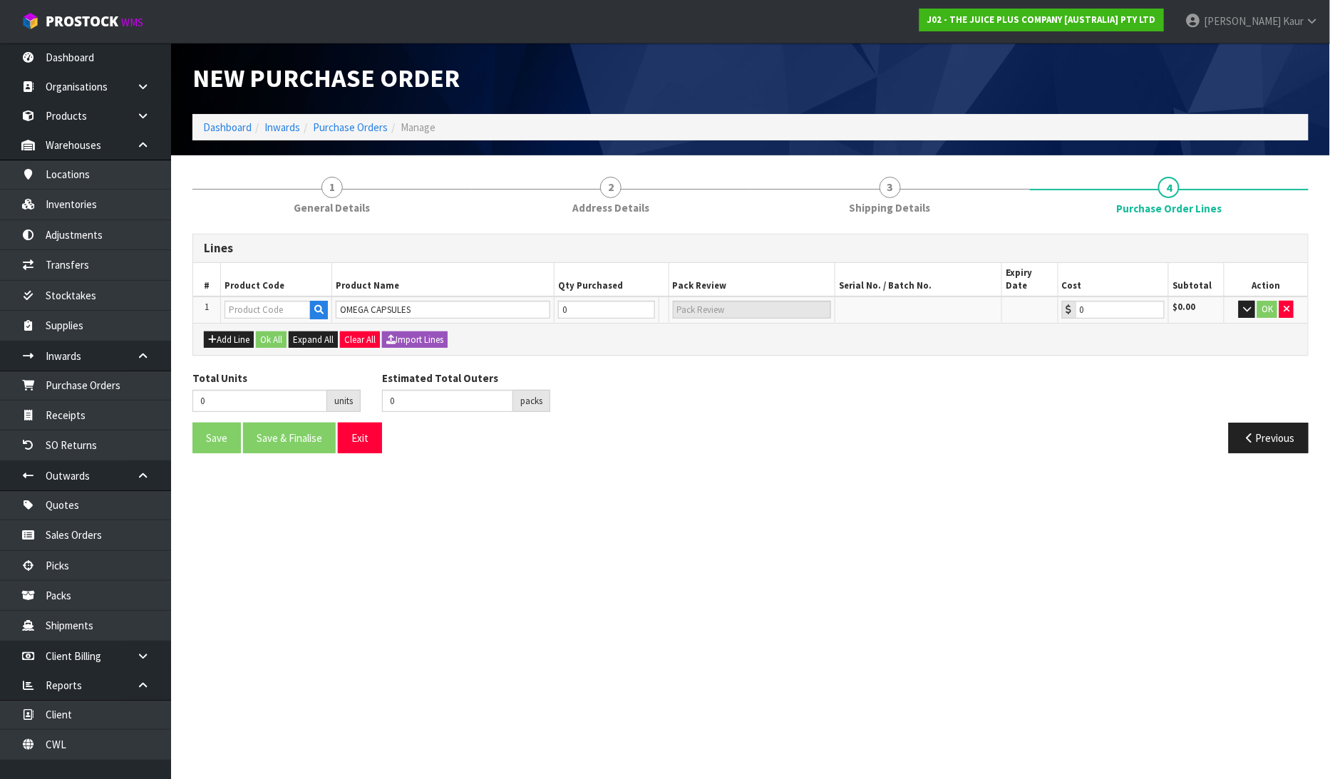
type input "2200NZBS1"
type input "0.00"
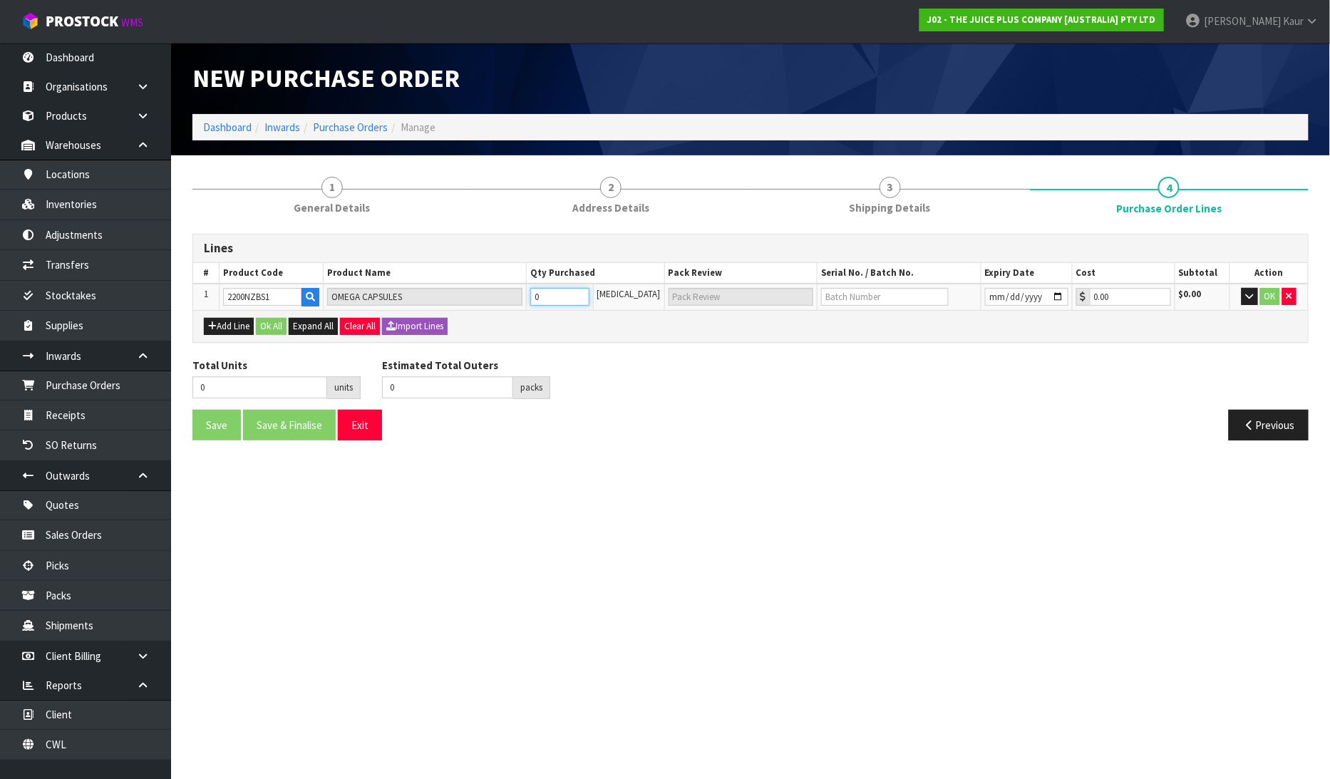
click at [590, 290] on input "0" at bounding box center [559, 297] width 59 height 18
type input "1"
type input "1 CTN"
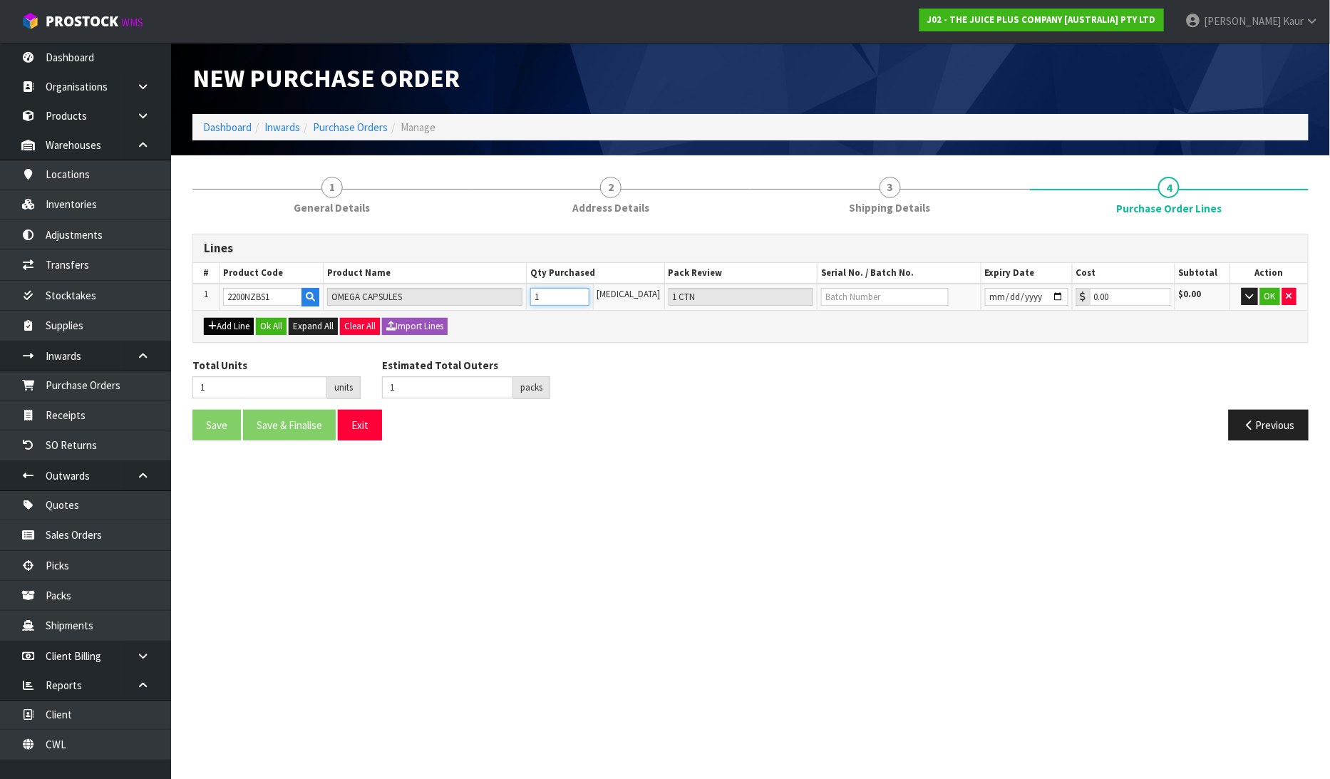
type input "1"
click at [225, 329] on button "Add Line" at bounding box center [229, 326] width 50 height 17
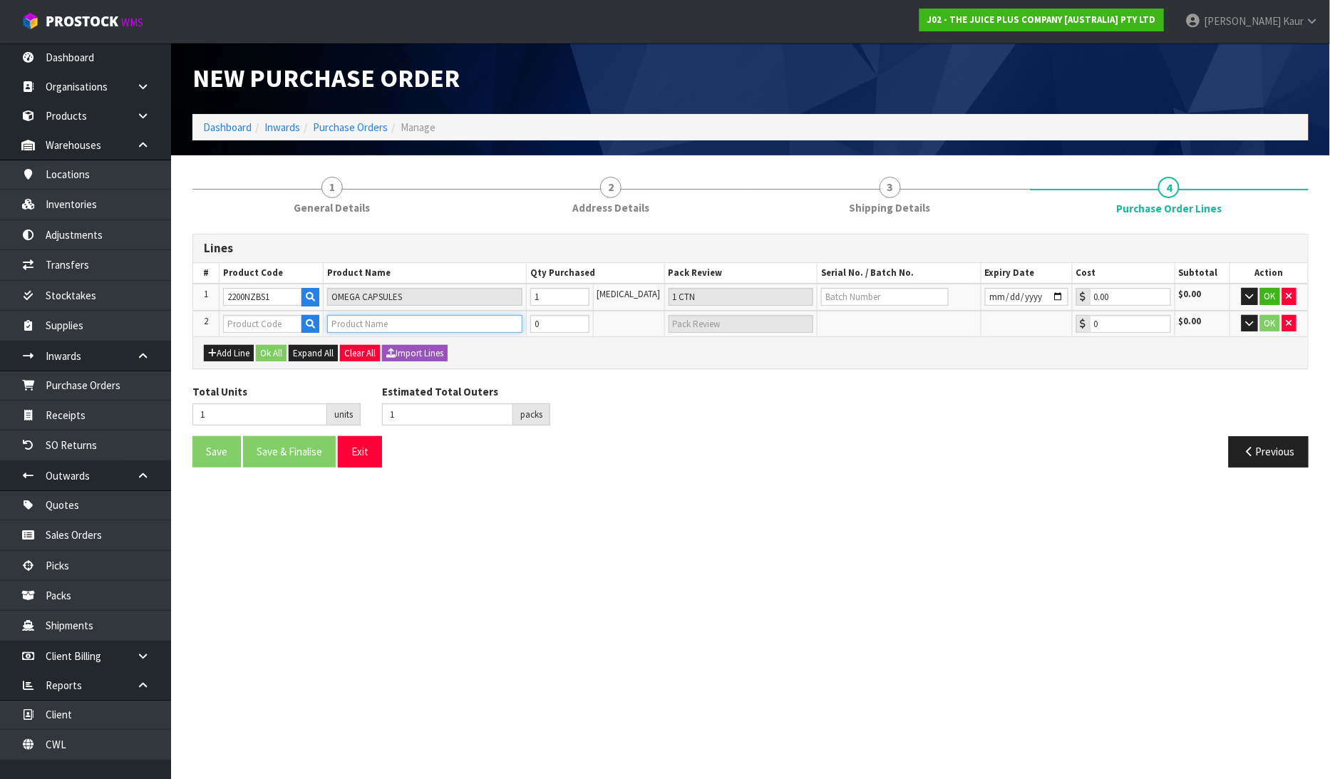
click at [380, 324] on input "text" at bounding box center [424, 324] width 195 height 18
type input "PREMIU"
click at [393, 337] on link "PREMIU M PACK - SINGLE SHIP" at bounding box center [414, 346] width 165 height 19
type input "PREMIUM PACK - SINGLE SHIP"
type input "2012NZBS1"
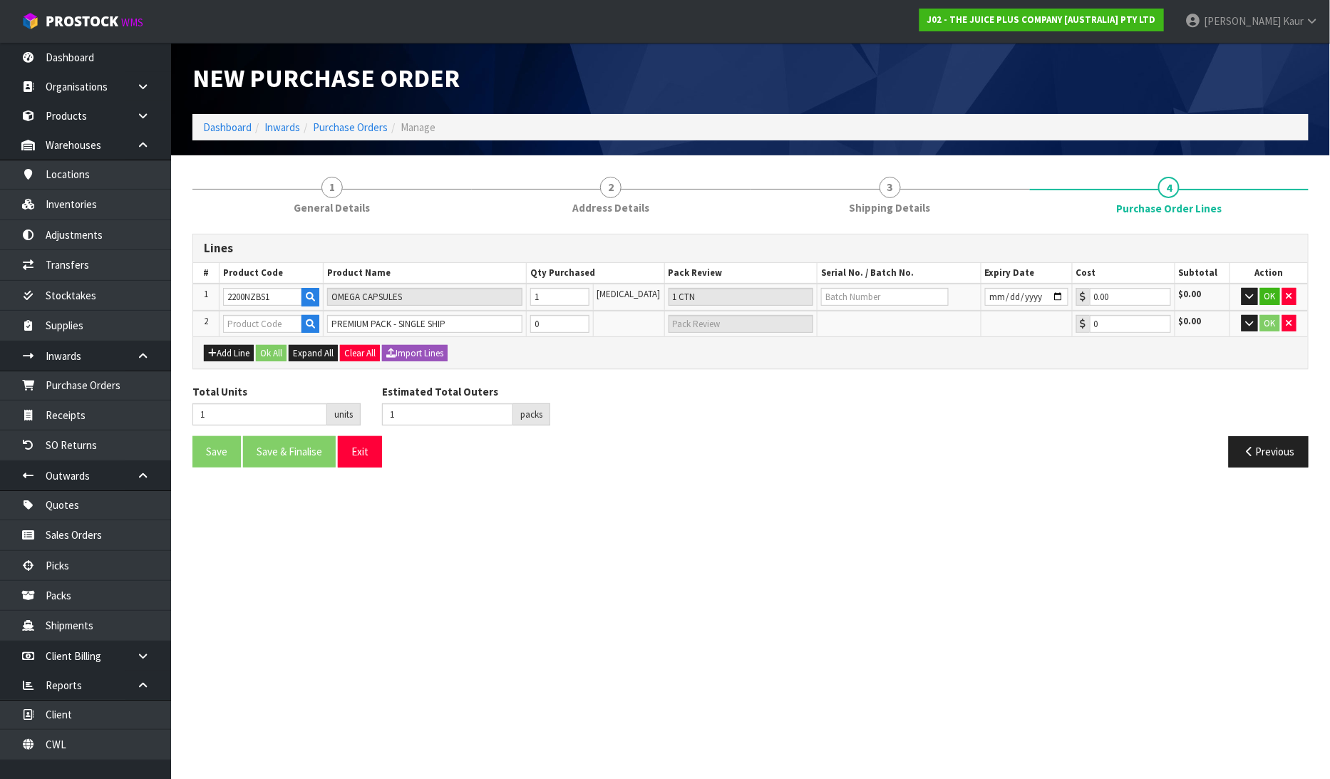
type input "0.00"
click at [551, 324] on input "0" at bounding box center [559, 324] width 59 height 18
type input "2"
type input "1"
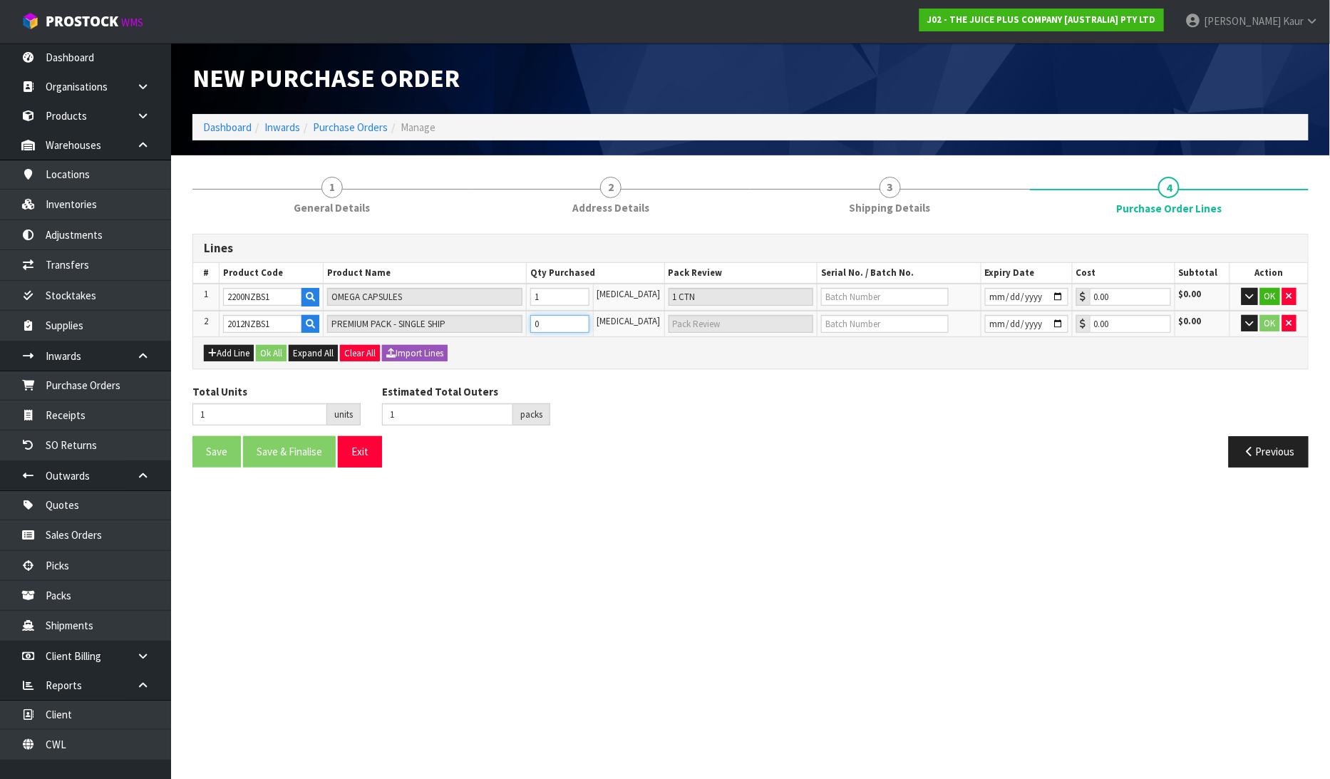
type input "1 CTN"
type input "1"
click at [222, 347] on button "Add Line" at bounding box center [229, 353] width 50 height 17
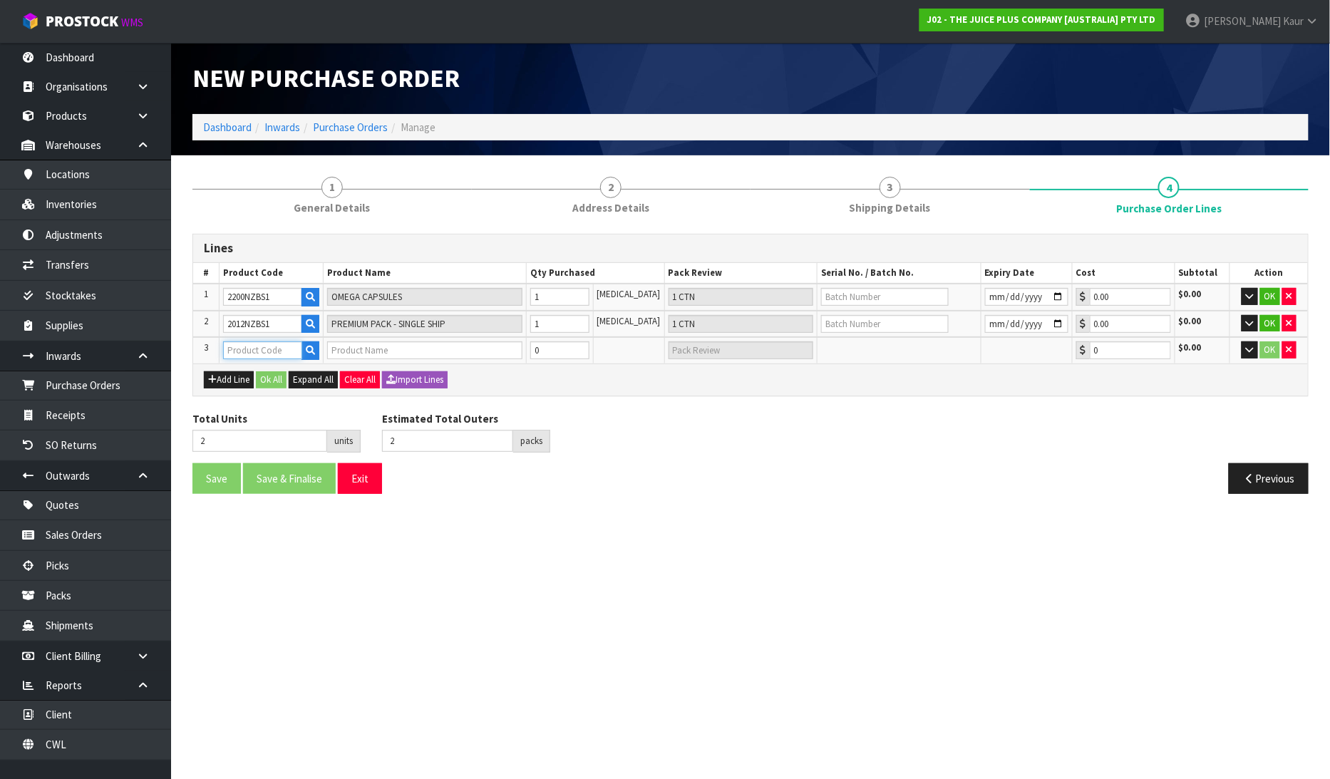
click at [255, 342] on input "text" at bounding box center [262, 351] width 79 height 18
type input "2386"
click at [255, 366] on strong "2386" at bounding box center [250, 373] width 23 height 14
type input "2386NZBS1"
type input "VARIETY BULK COMPLETE"
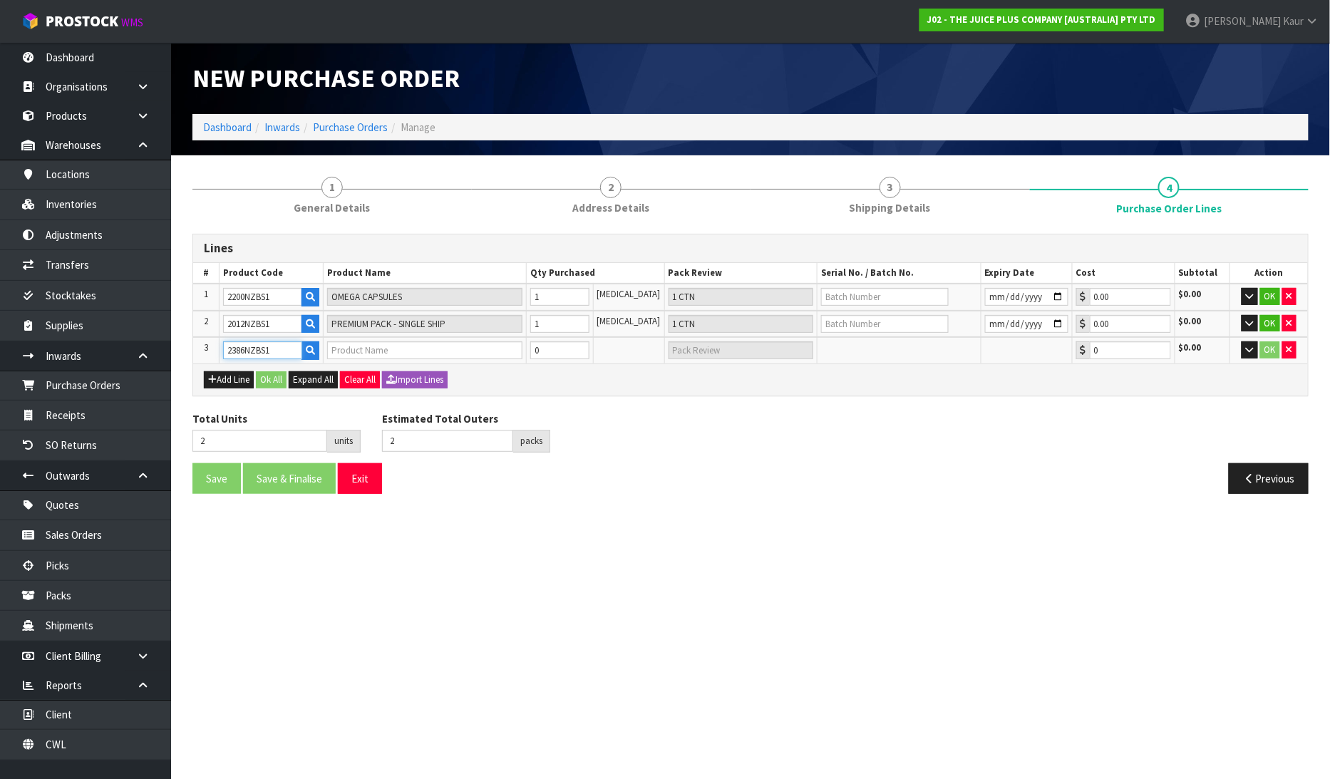
type input "0.00"
click at [567, 350] on input "0" at bounding box center [559, 351] width 59 height 18
type input "3"
type input "1"
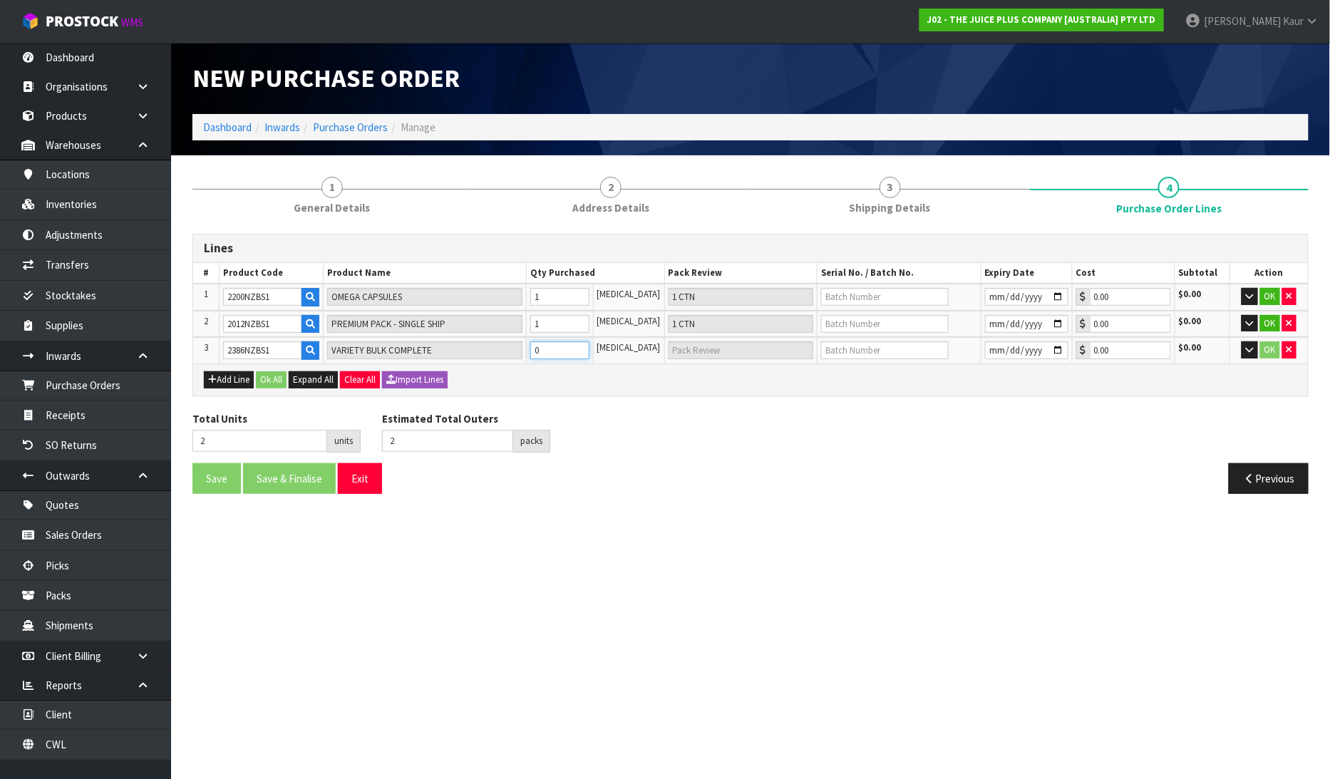
type input "1 CTN"
type input "1"
click at [876, 298] on input "text" at bounding box center [885, 297] width 128 height 18
type input "N24030374B"
click at [985, 291] on input "date" at bounding box center [1026, 297] width 83 height 18
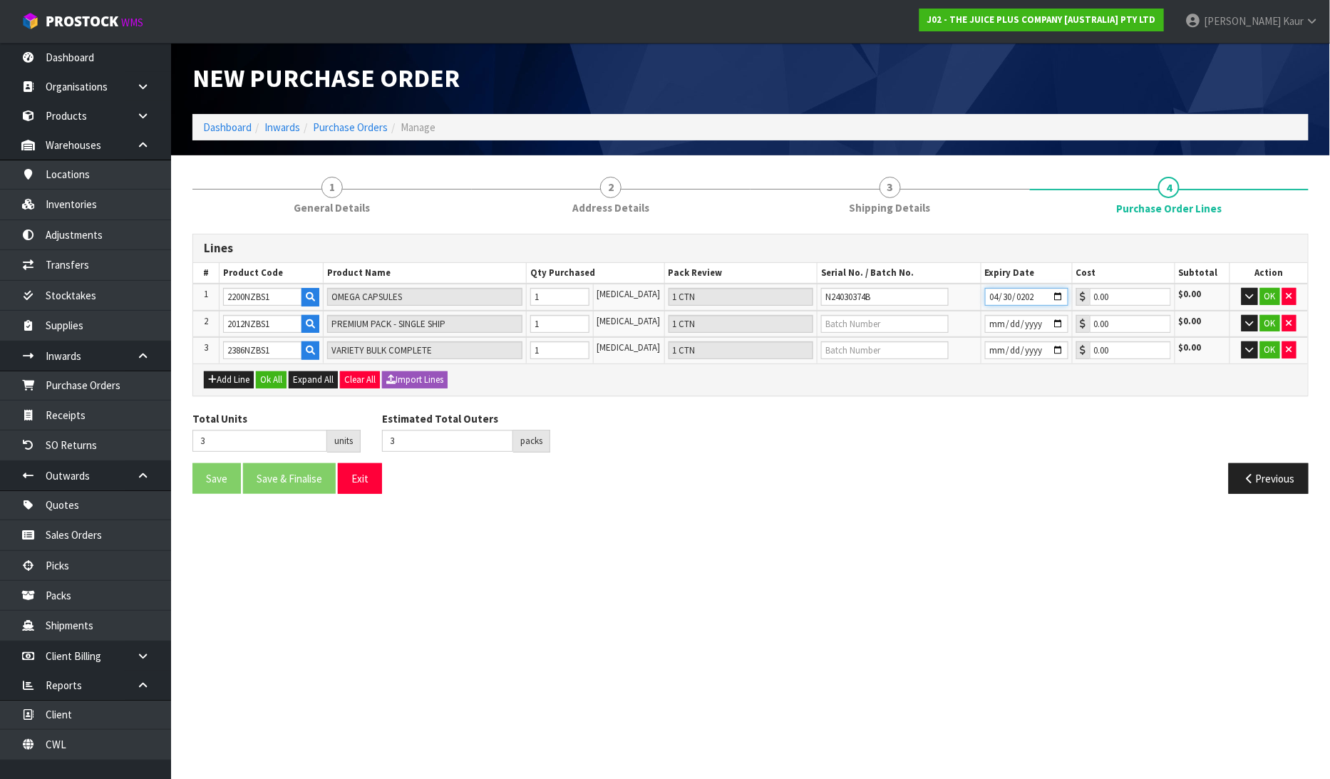
type input "2026-04-30"
click at [1057, 293] on input "2026-04-30" at bounding box center [1026, 297] width 83 height 18
drag, startPoint x: 1081, startPoint y: 617, endPoint x: 1082, endPoint y: 596, distance: 20.7
click at [1082, 616] on section "New Purchase Order Dashboard Inwards Purchase Orders Manage 1 General Details 2…" at bounding box center [665, 389] width 1330 height 779
click at [871, 315] on input "text" at bounding box center [885, 324] width 128 height 18
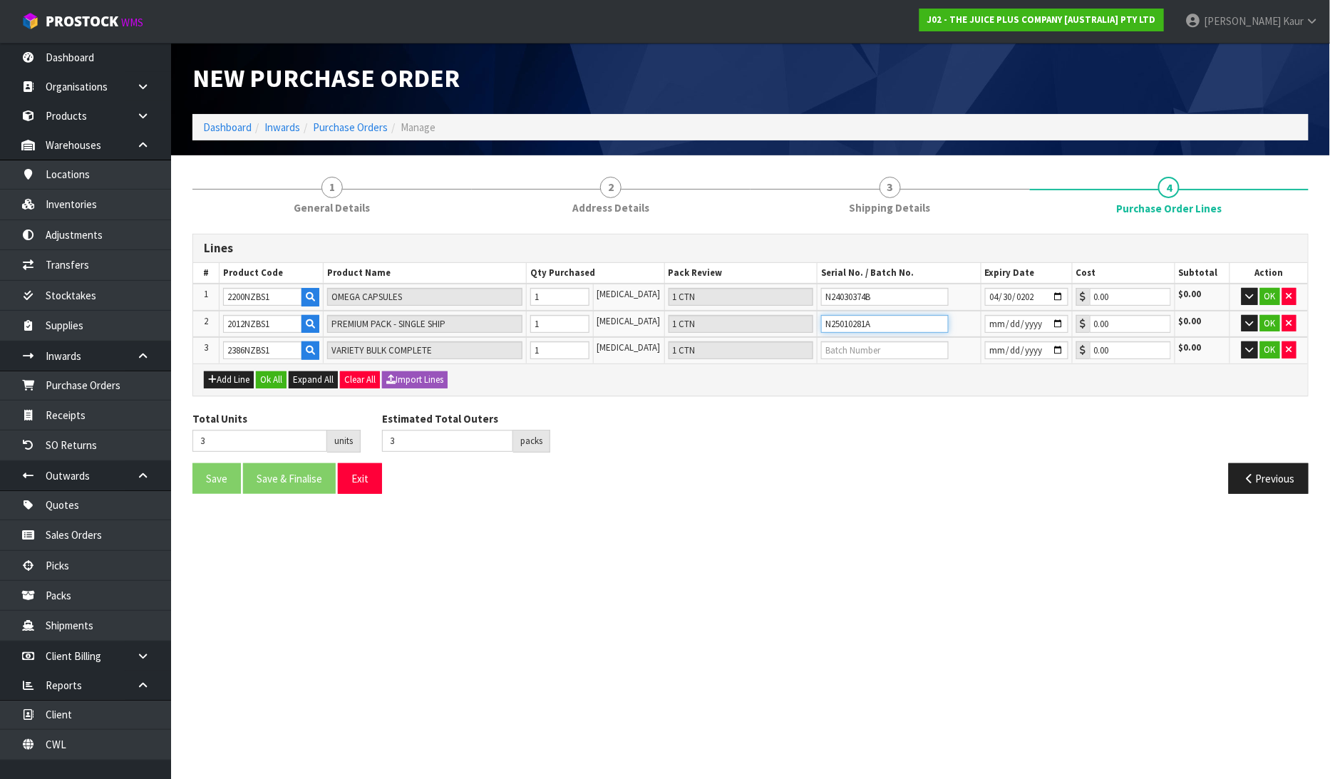
type input "N25010281A"
click at [986, 322] on input "date" at bounding box center [1026, 324] width 83 height 18
type input "2027-01-31"
click at [1275, 289] on button "OK" at bounding box center [1271, 296] width 20 height 17
click at [1276, 314] on button "OK" at bounding box center [1271, 322] width 20 height 17
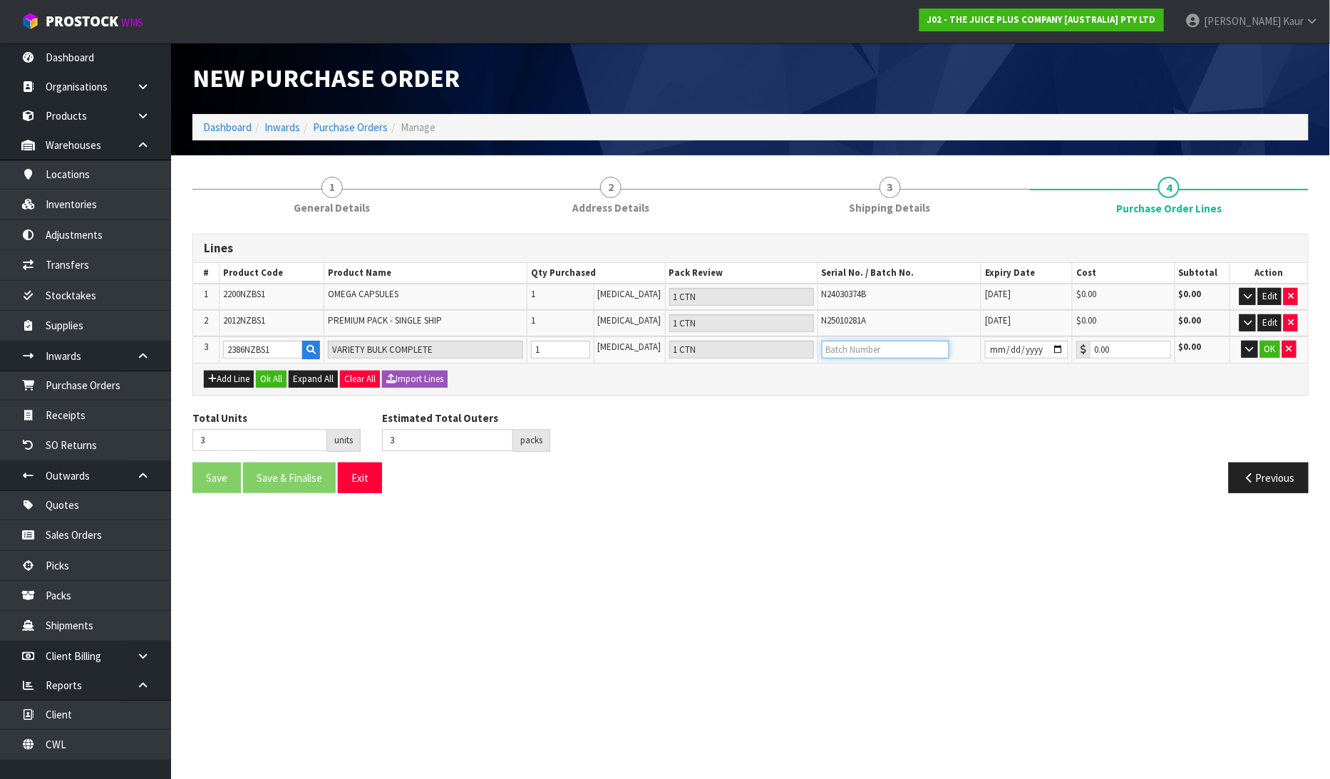
click at [925, 353] on input "text" at bounding box center [886, 350] width 128 height 18
click at [1265, 354] on button "OK" at bounding box center [1271, 349] width 20 height 17
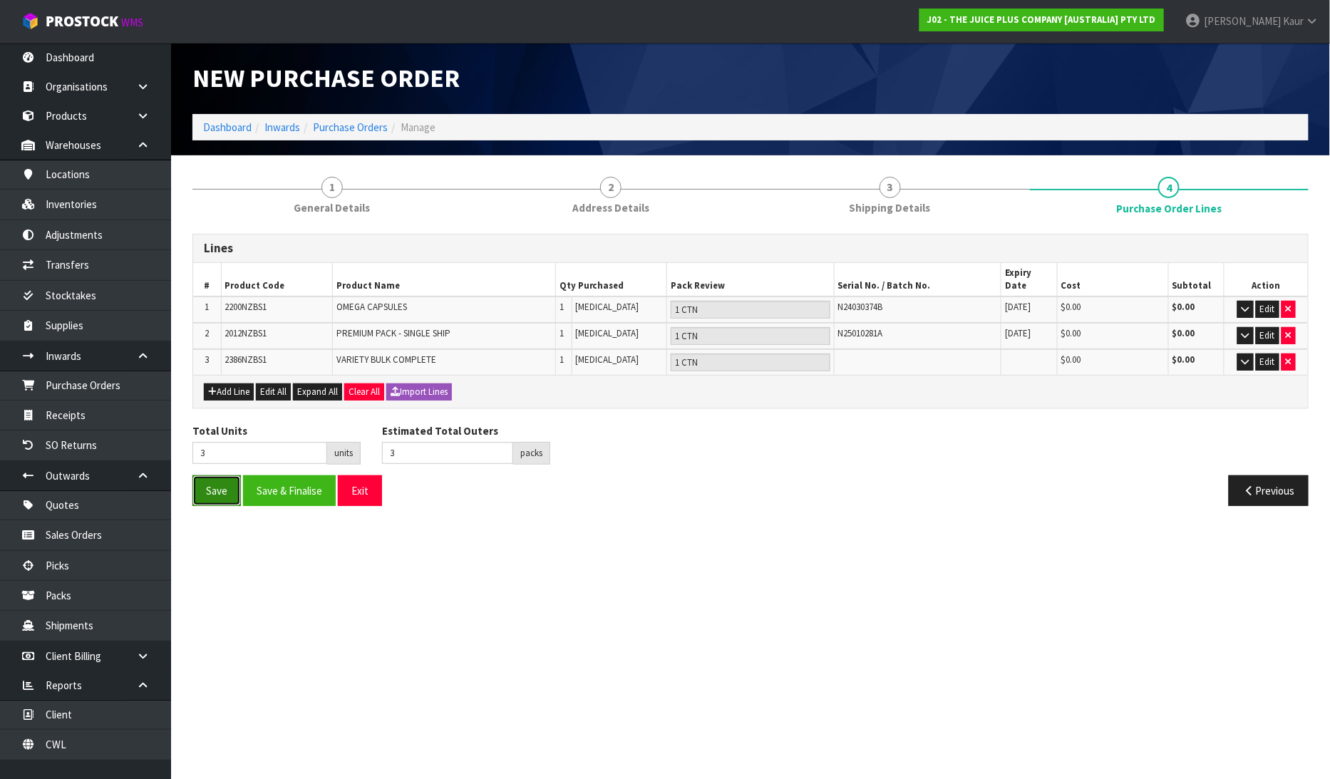
click at [219, 479] on button "Save" at bounding box center [217, 491] width 48 height 31
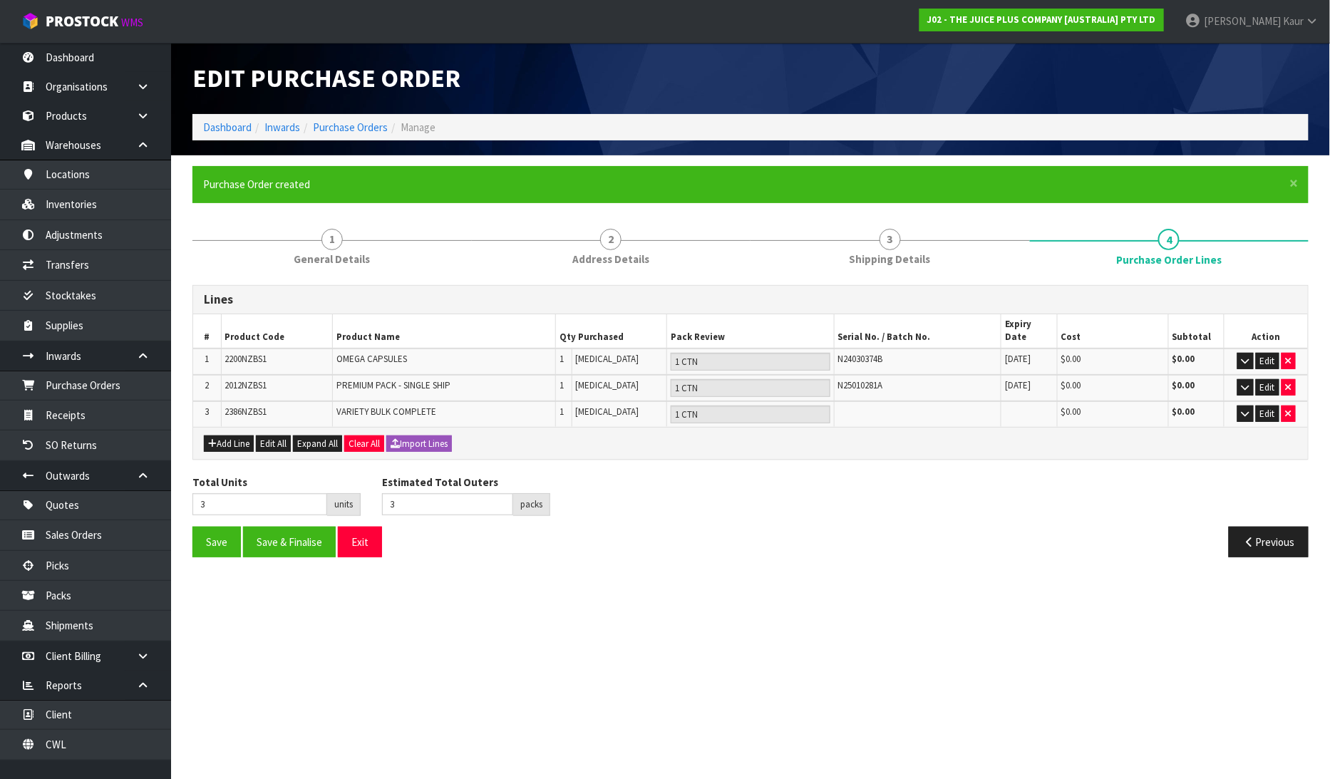
type input "0"
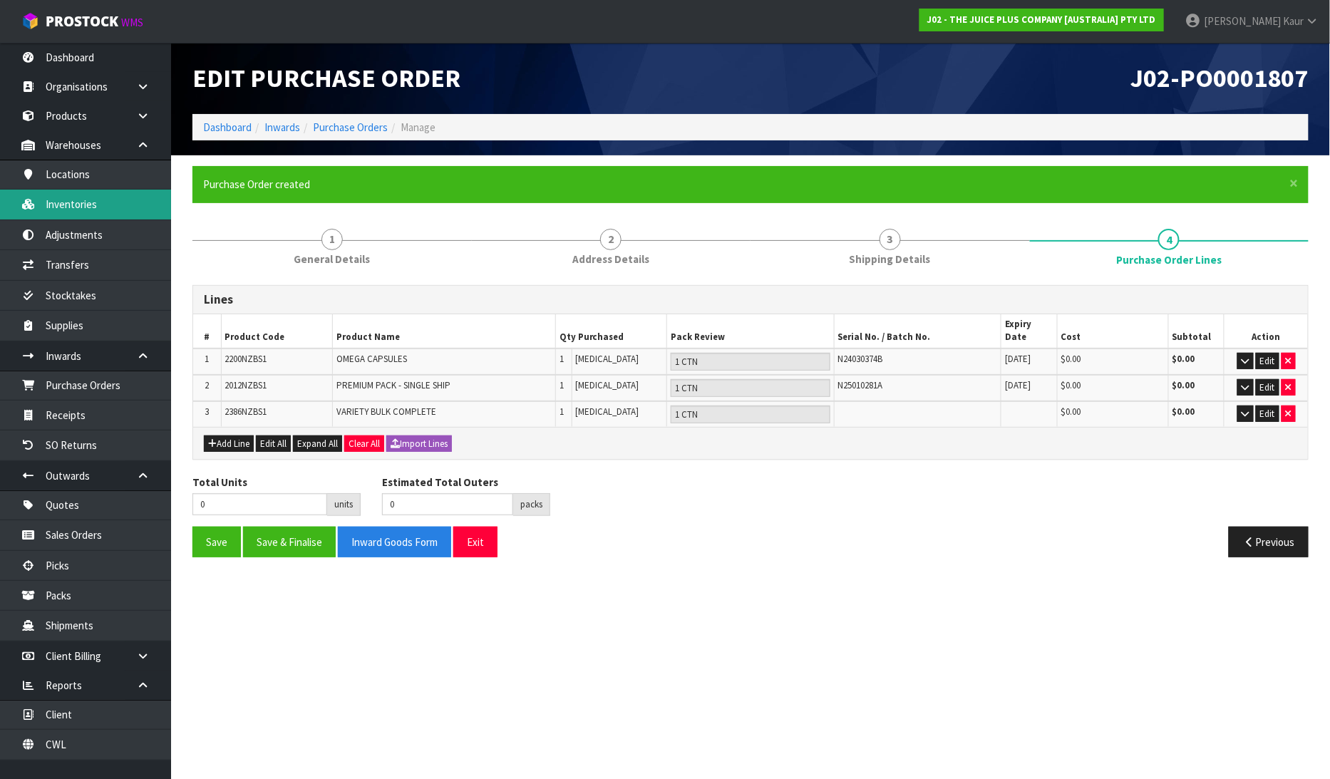
click at [86, 208] on link "Inventories" at bounding box center [85, 204] width 171 height 29
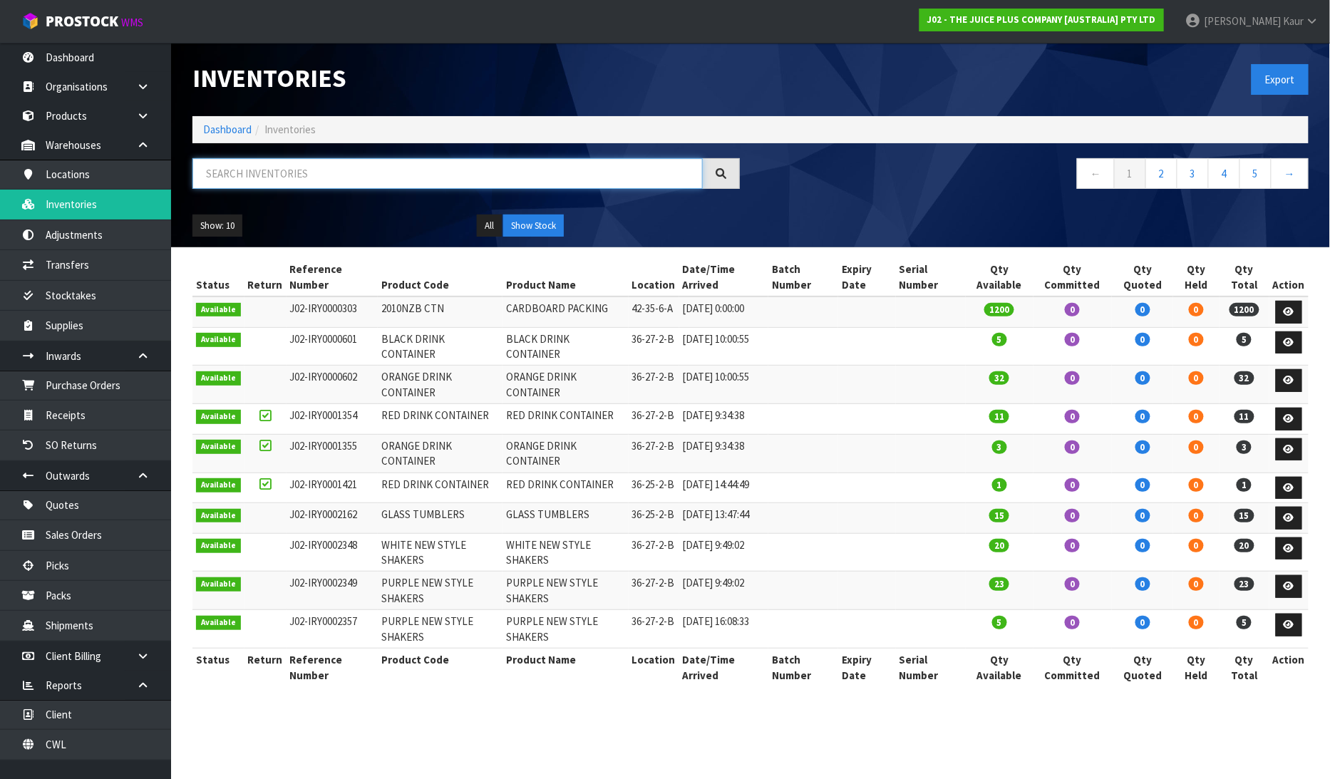
click at [292, 173] on input "text" at bounding box center [448, 173] width 511 height 31
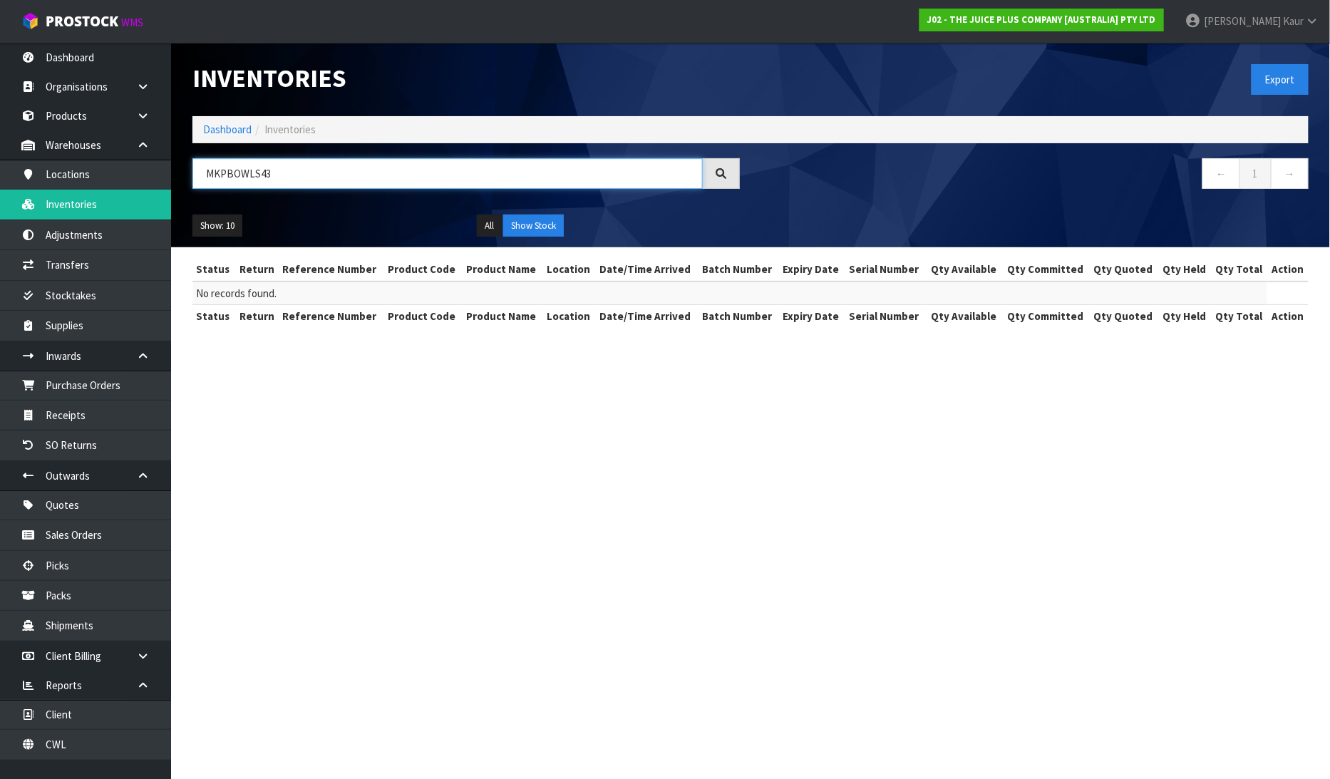
drag, startPoint x: 282, startPoint y: 168, endPoint x: 186, endPoint y: 173, distance: 95.7
click at [186, 173] on div "MKPBOWLS43" at bounding box center [466, 178] width 569 height 41
type input "MKPBOWLS43"
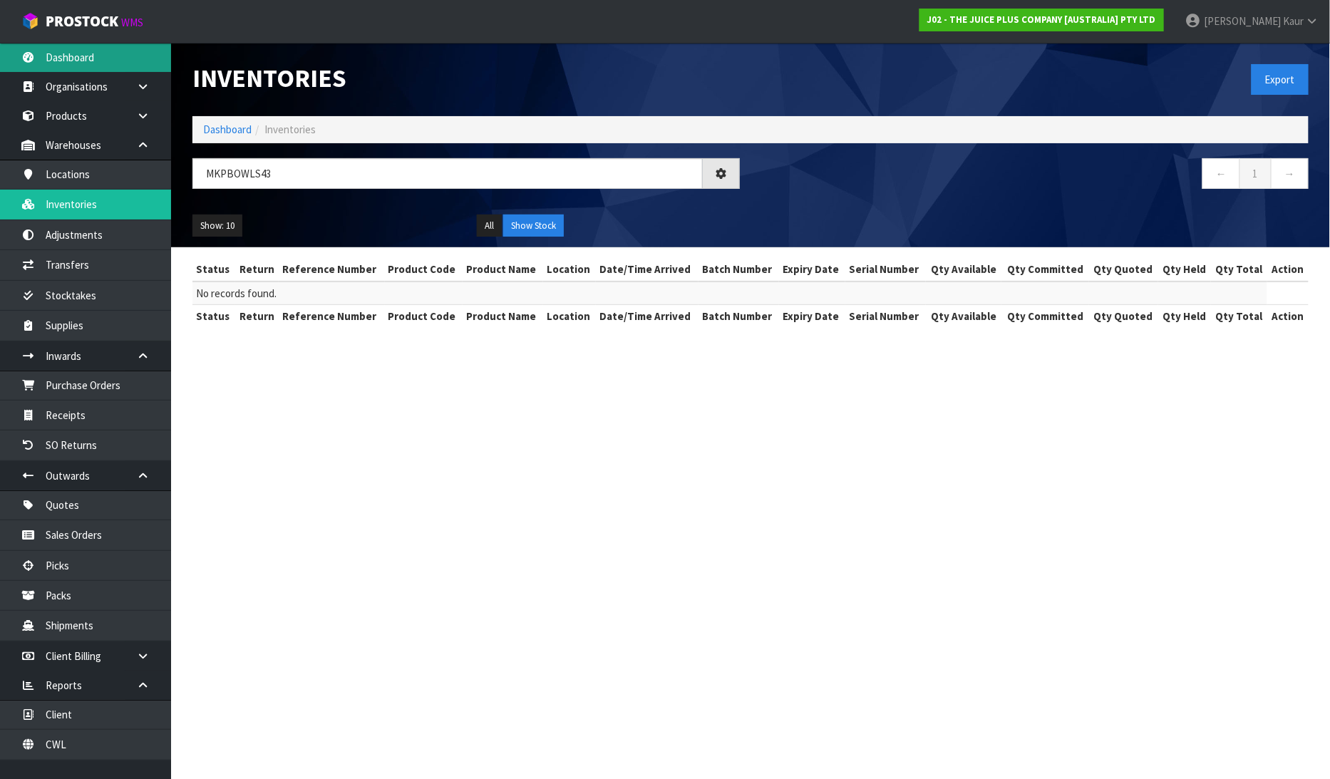
click at [73, 53] on link "Dashboard" at bounding box center [85, 57] width 171 height 29
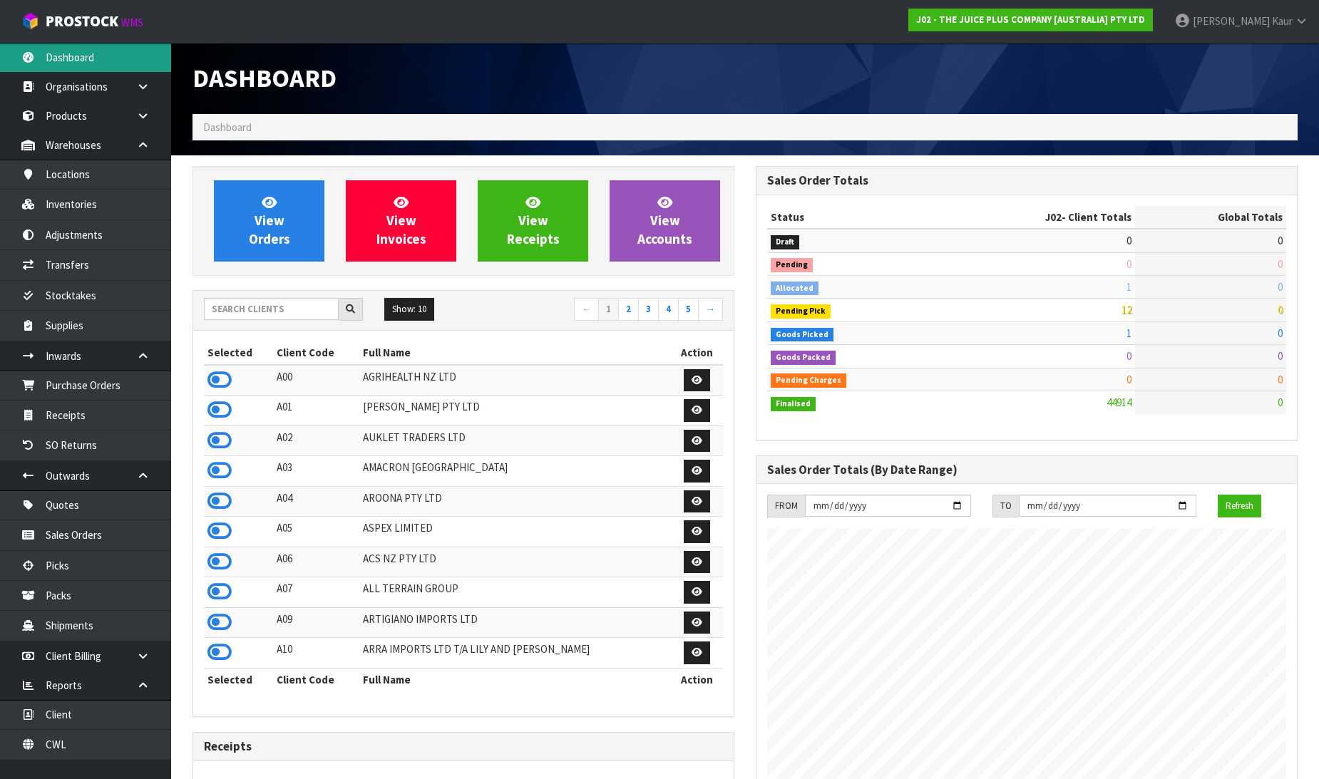
scroll to position [1080, 563]
click at [236, 309] on input "text" at bounding box center [271, 309] width 135 height 22
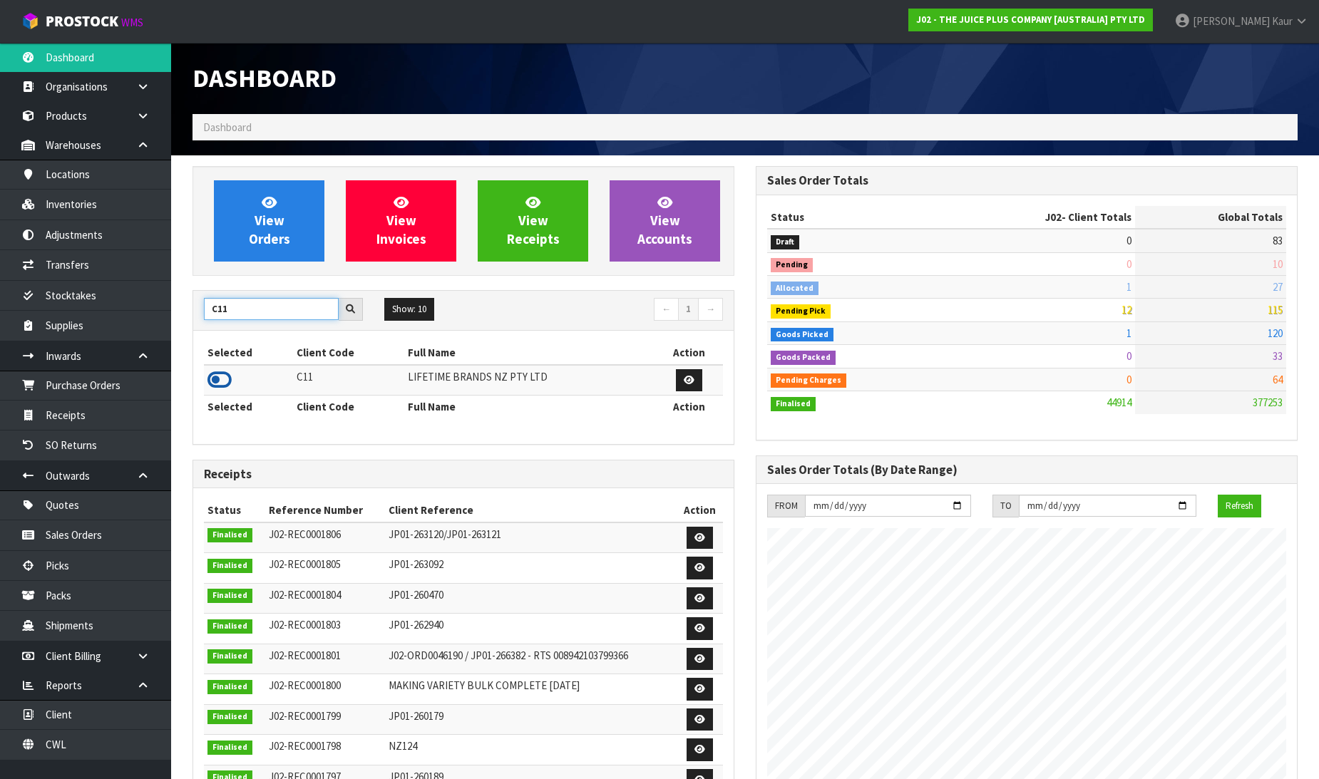
type input "C11"
click at [219, 376] on icon at bounding box center [219, 379] width 24 height 21
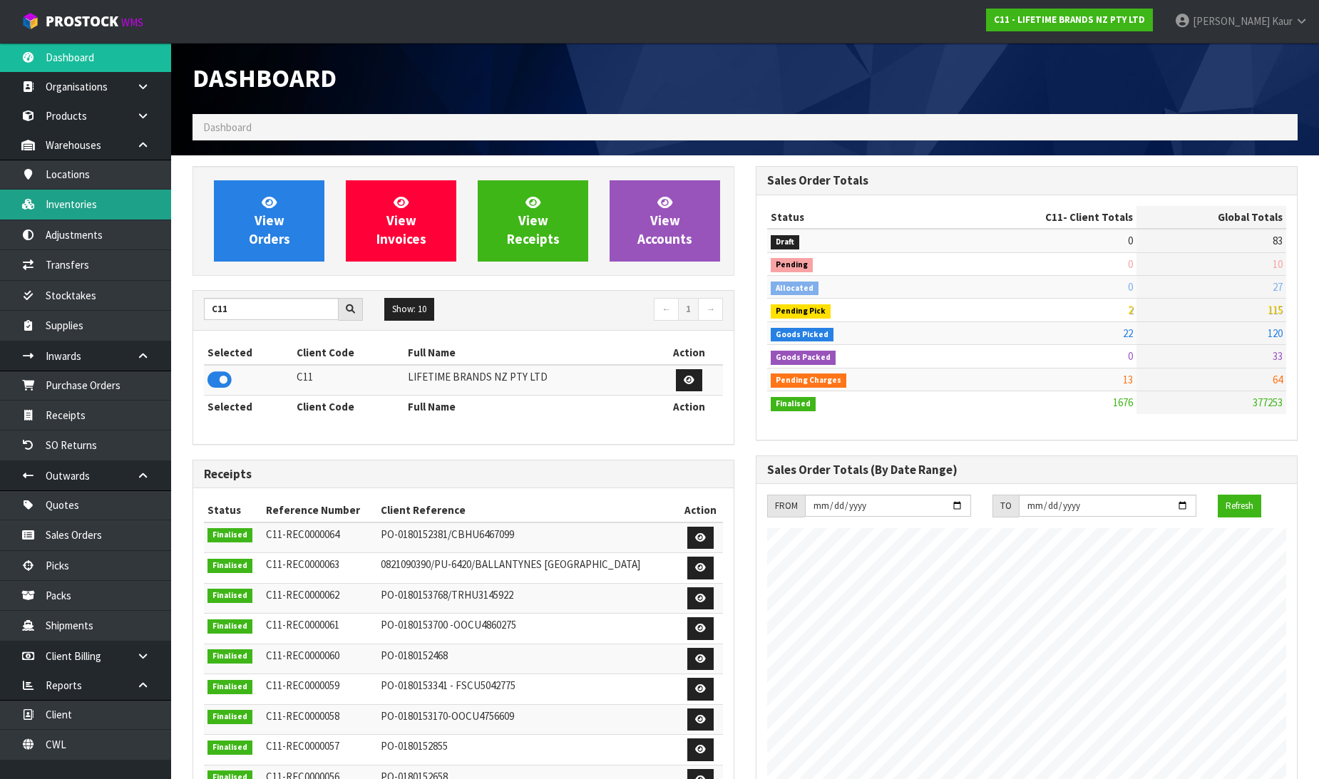
click at [100, 205] on link "Inventories" at bounding box center [85, 204] width 171 height 29
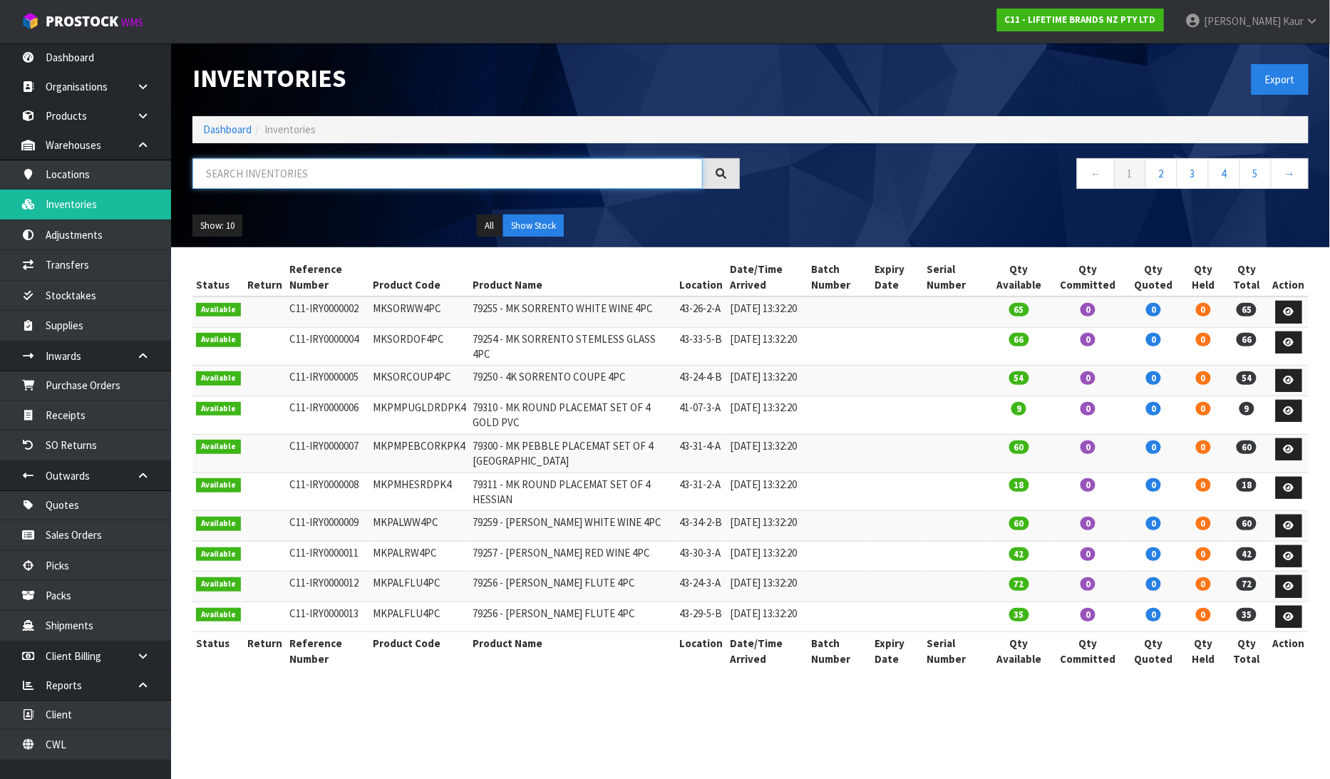
click at [335, 165] on input "text" at bounding box center [448, 173] width 511 height 31
paste input "MKPBOWLS43"
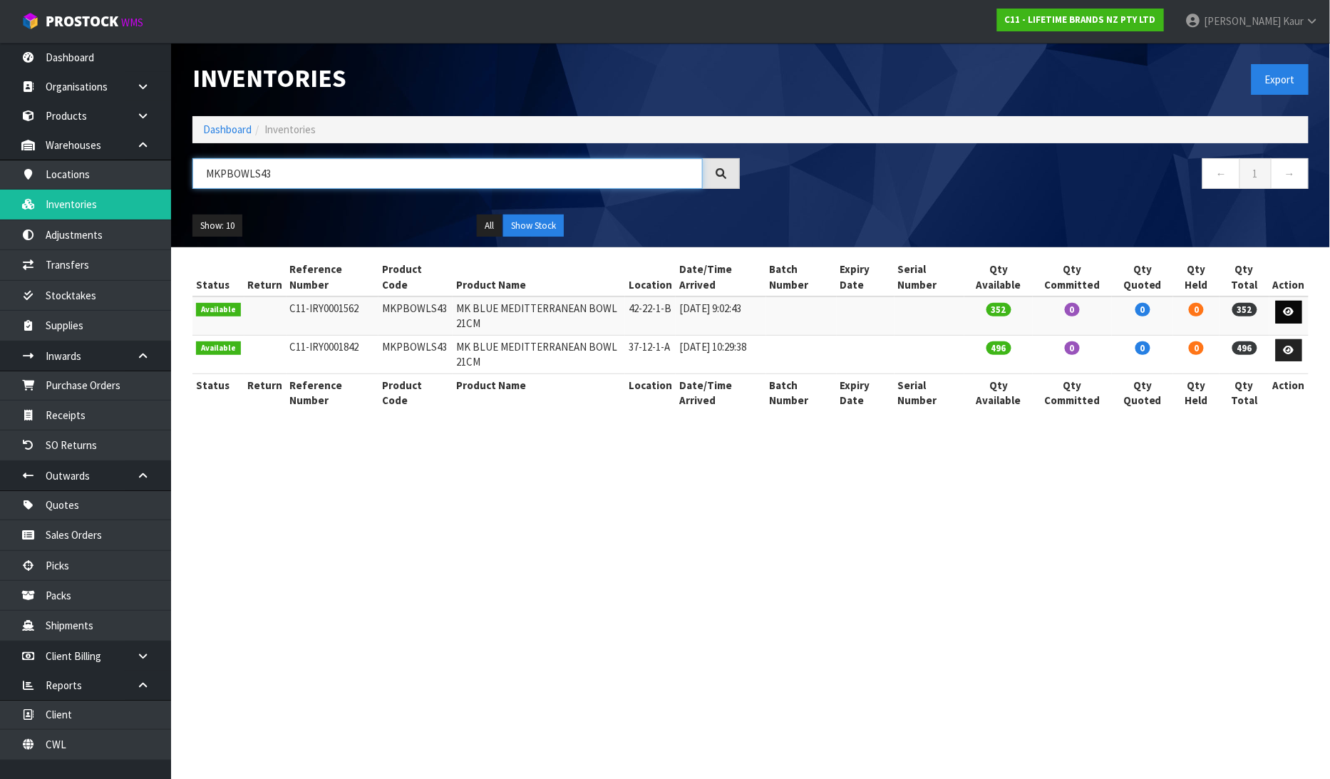
type input "MKPBOWLS43"
click at [1291, 310] on icon at bounding box center [1289, 311] width 11 height 9
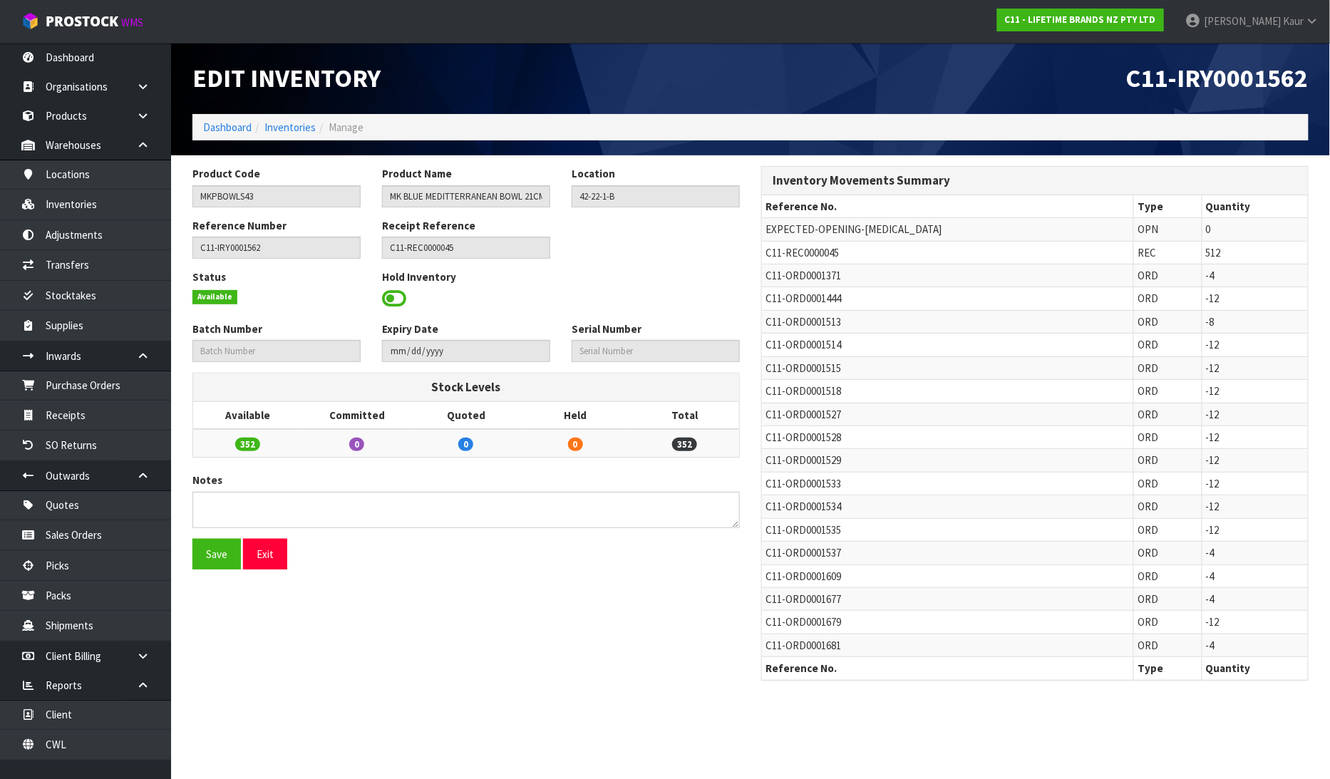
click at [572, 452] on td "0" at bounding box center [575, 443] width 109 height 28
drag, startPoint x: 572, startPoint y: 446, endPoint x: 565, endPoint y: 458, distance: 14.1
click at [565, 458] on div "Stock Levels Available Committed Quoted Held Total 352 0 0 0 352" at bounding box center [466, 423] width 569 height 100
click at [585, 571] on div "Save Exit" at bounding box center [466, 559] width 569 height 41
click at [84, 207] on link "Inventories" at bounding box center [85, 204] width 171 height 29
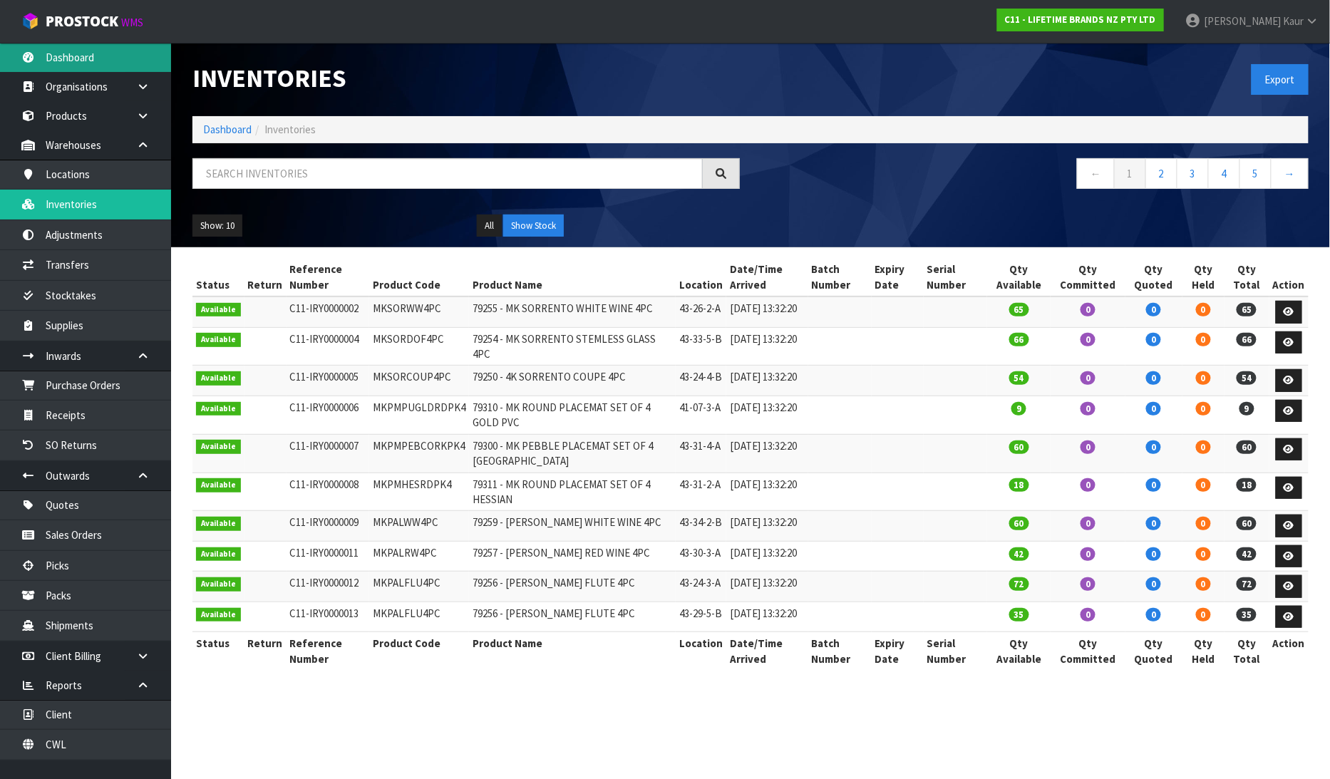
click at [106, 59] on link "Dashboard" at bounding box center [85, 57] width 171 height 29
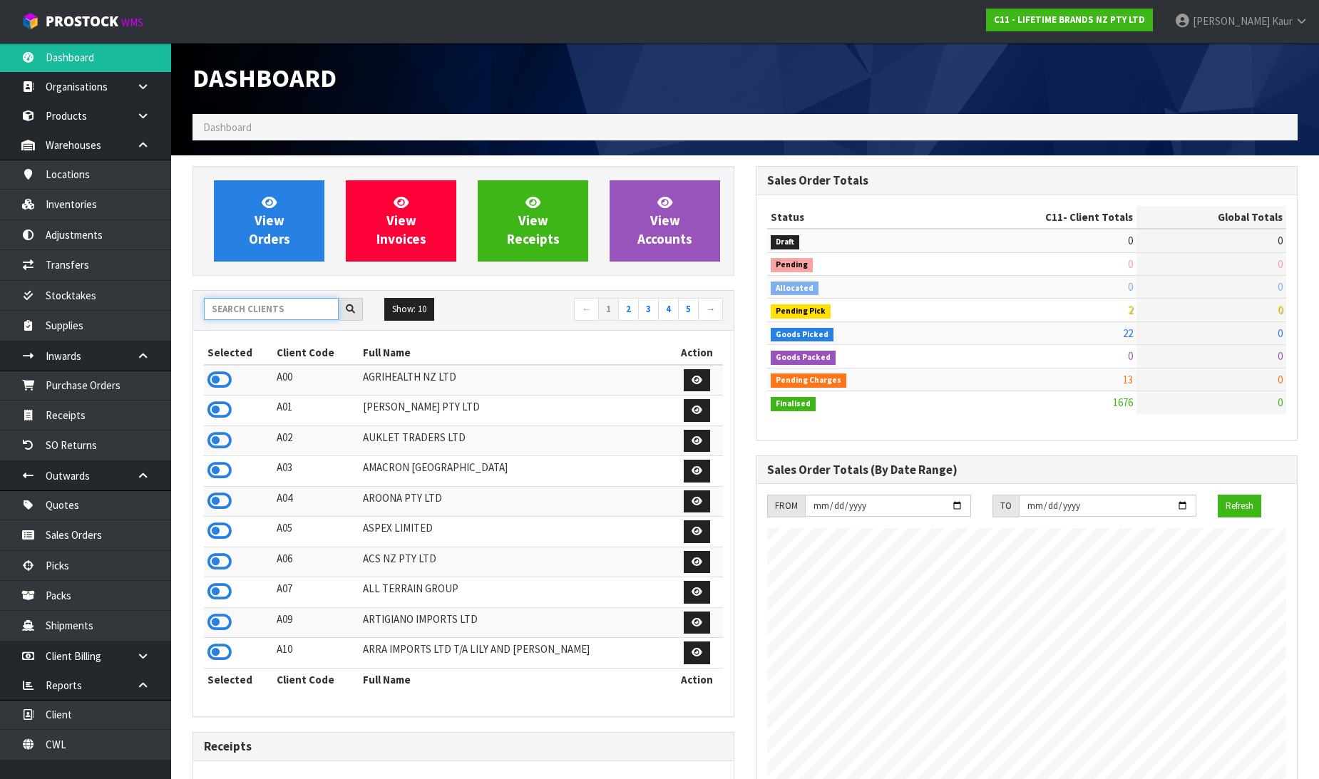
scroll to position [1080, 563]
click at [232, 312] on input "text" at bounding box center [271, 309] width 135 height 22
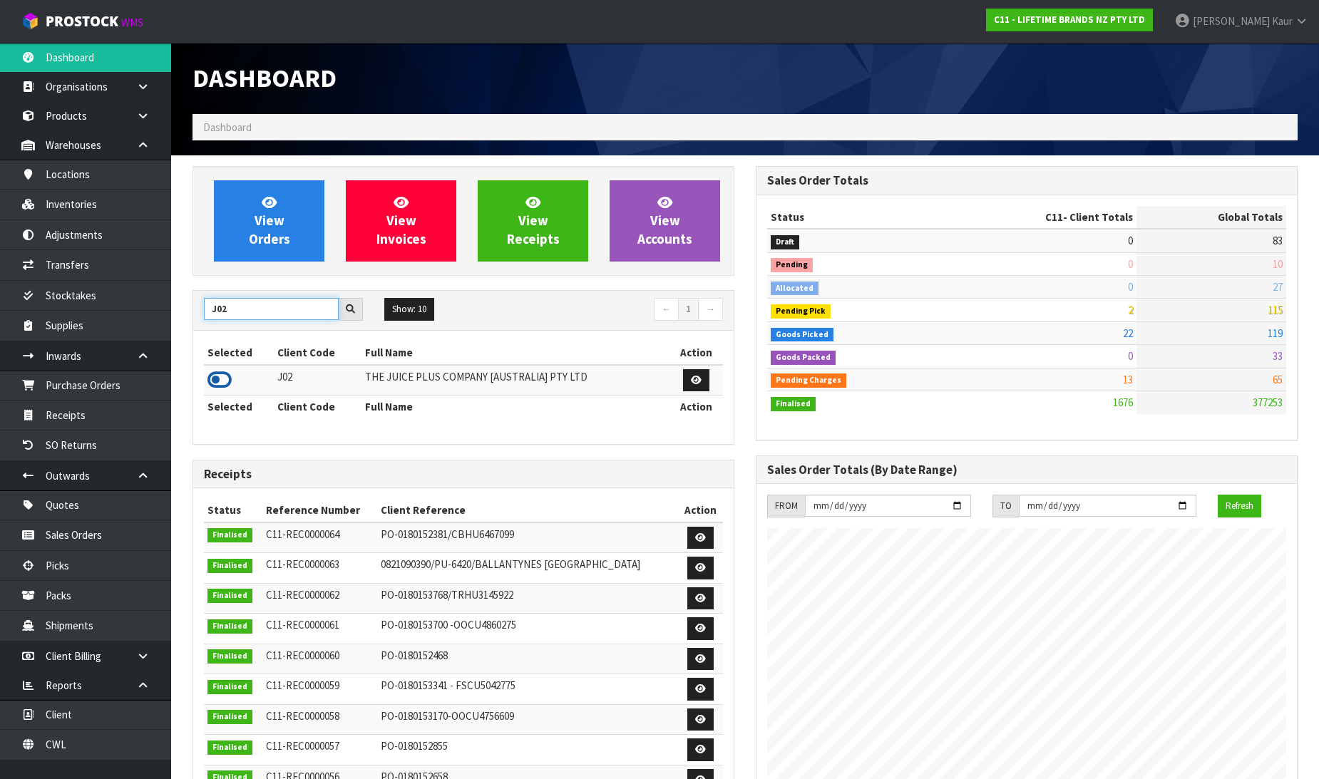
type input "J02"
click at [214, 385] on icon at bounding box center [219, 379] width 24 height 21
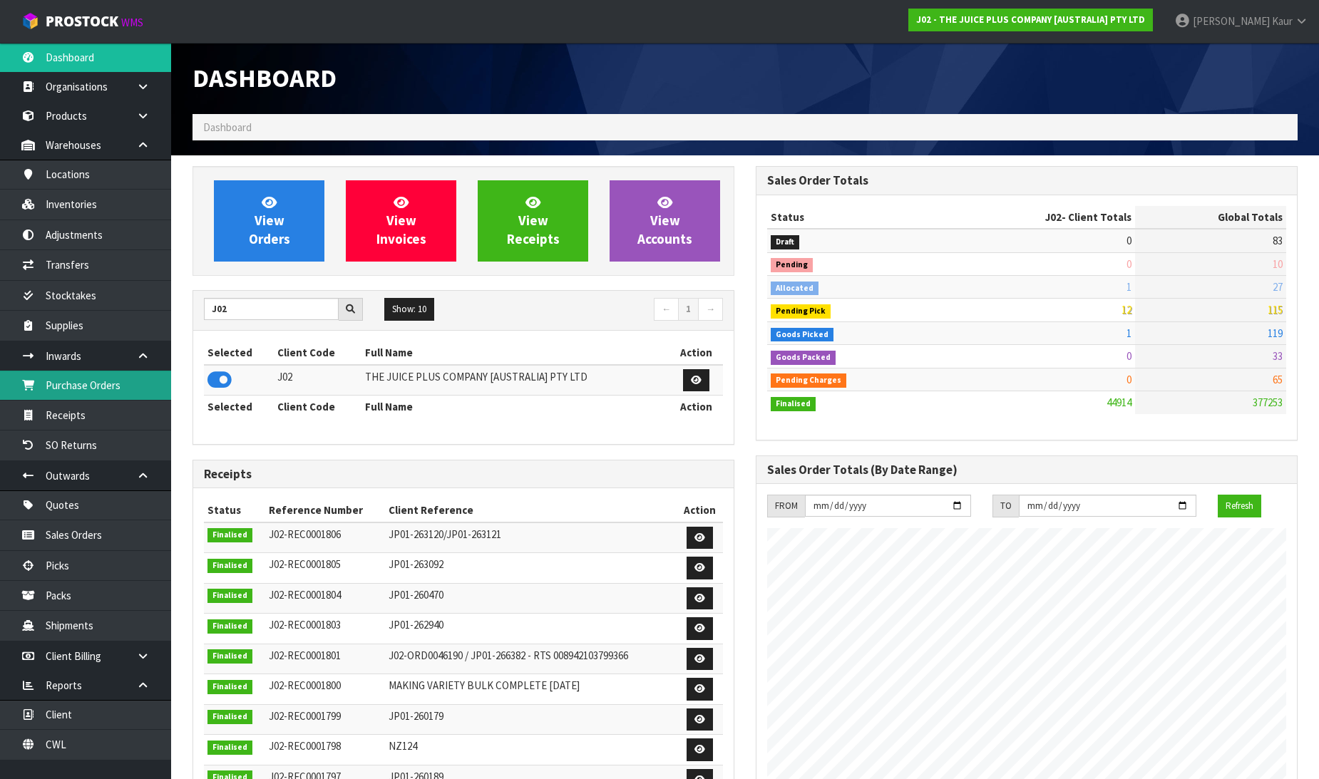
click at [130, 389] on link "Purchase Orders" at bounding box center [85, 385] width 171 height 29
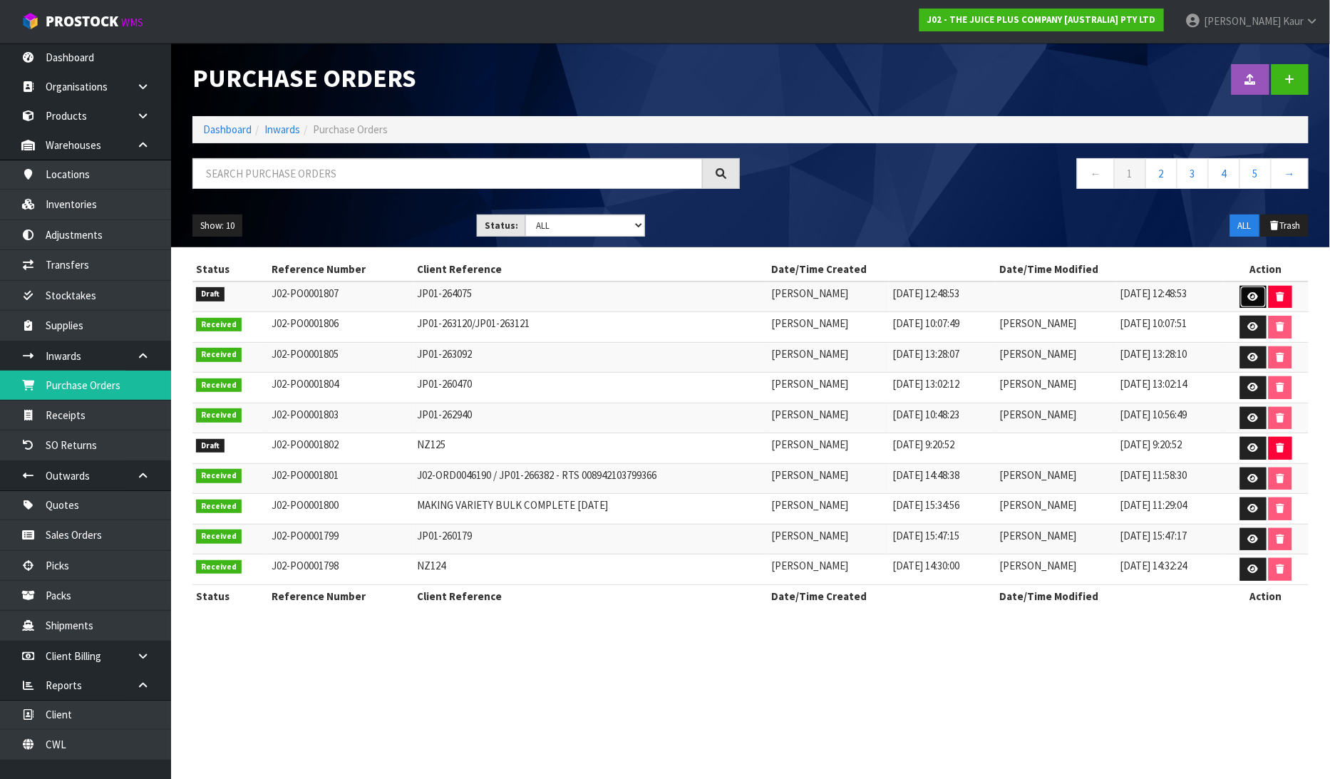
click at [1263, 295] on link at bounding box center [1254, 297] width 26 height 23
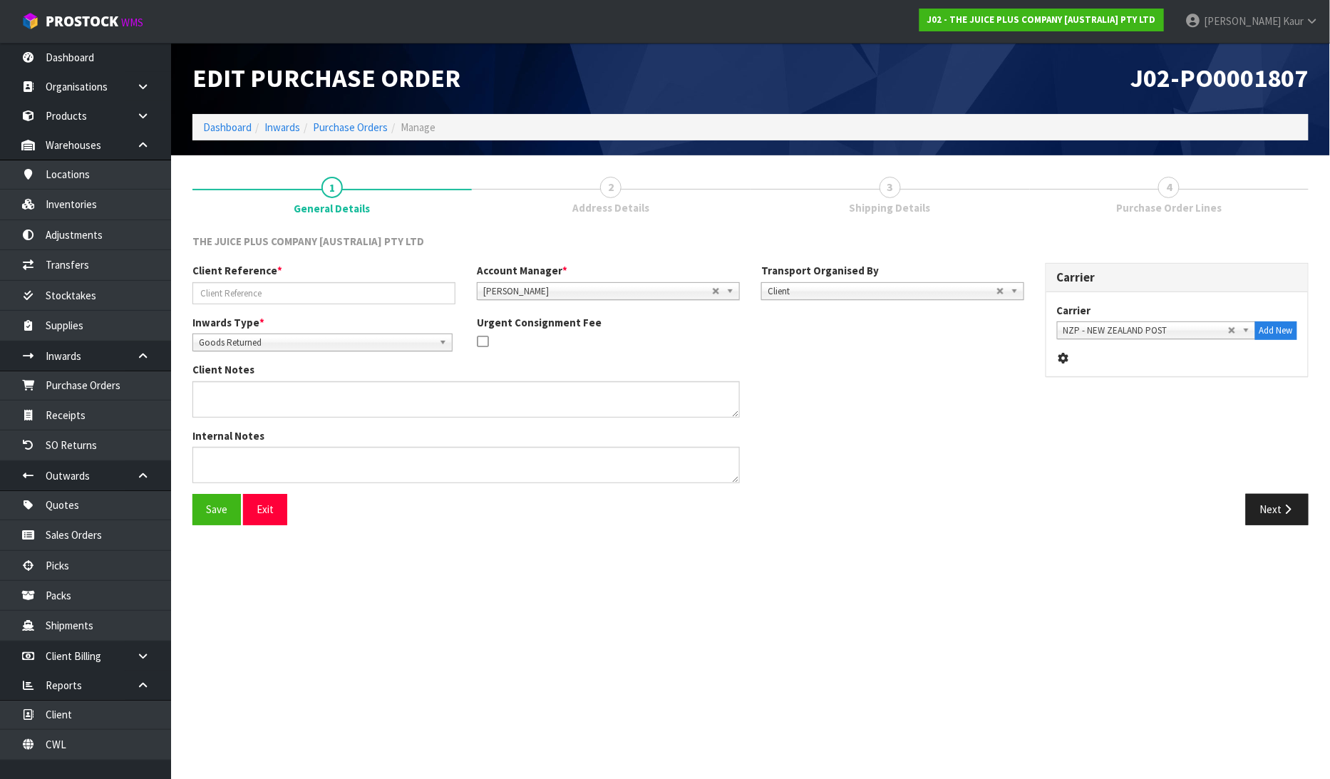
type input "JP01-264075"
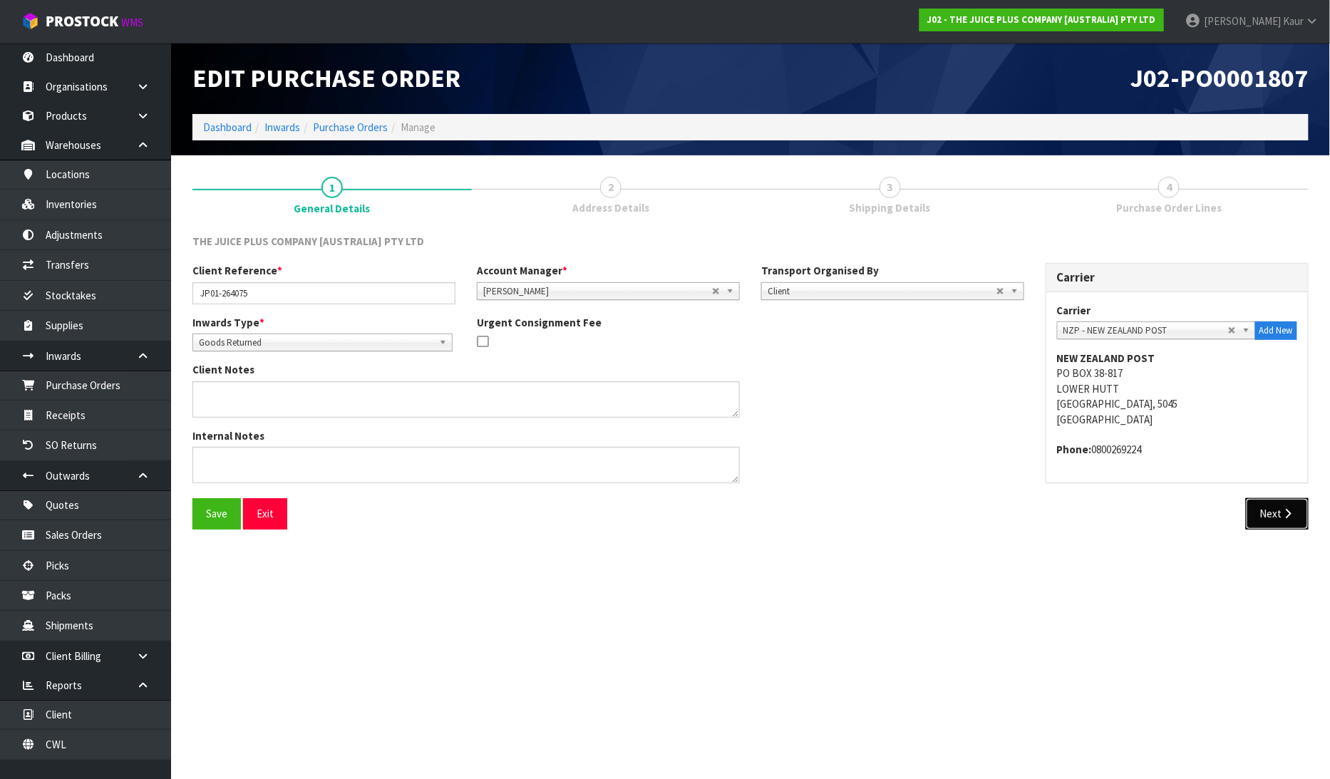
click at [1264, 528] on button "Next" at bounding box center [1277, 513] width 63 height 31
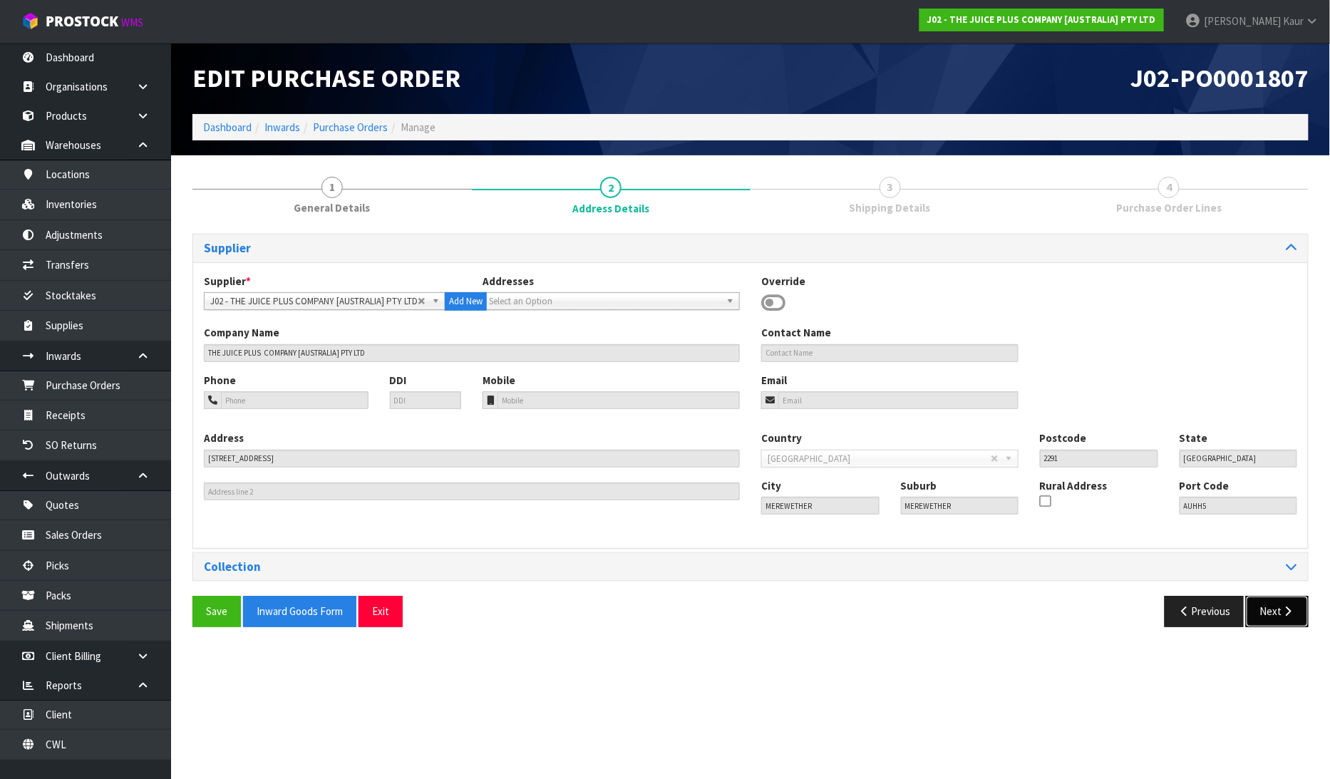
click at [1268, 615] on button "Next" at bounding box center [1277, 611] width 63 height 31
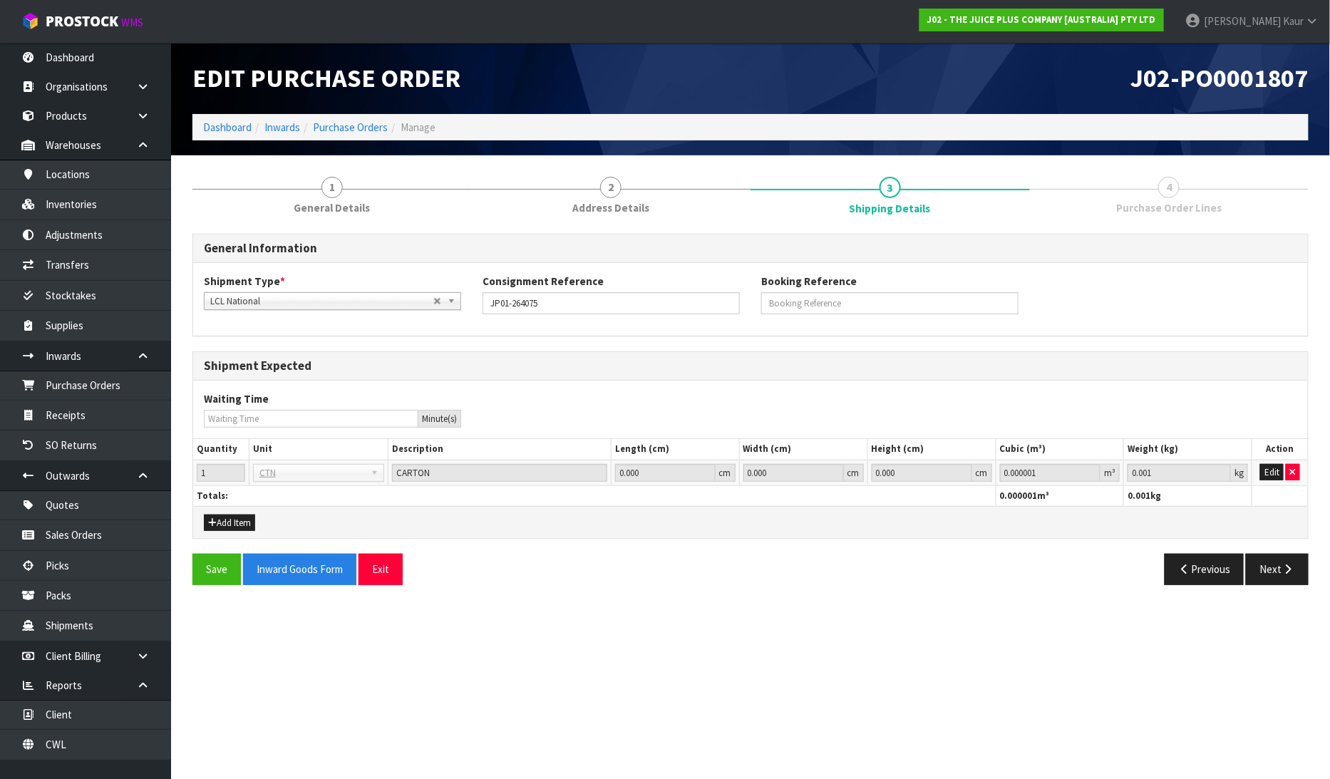
click at [1274, 550] on div "General Information Shipment Type * LCL National LCL International FCL-20ft FCL…" at bounding box center [751, 415] width 1117 height 362
click at [1278, 560] on button "Next" at bounding box center [1277, 569] width 63 height 31
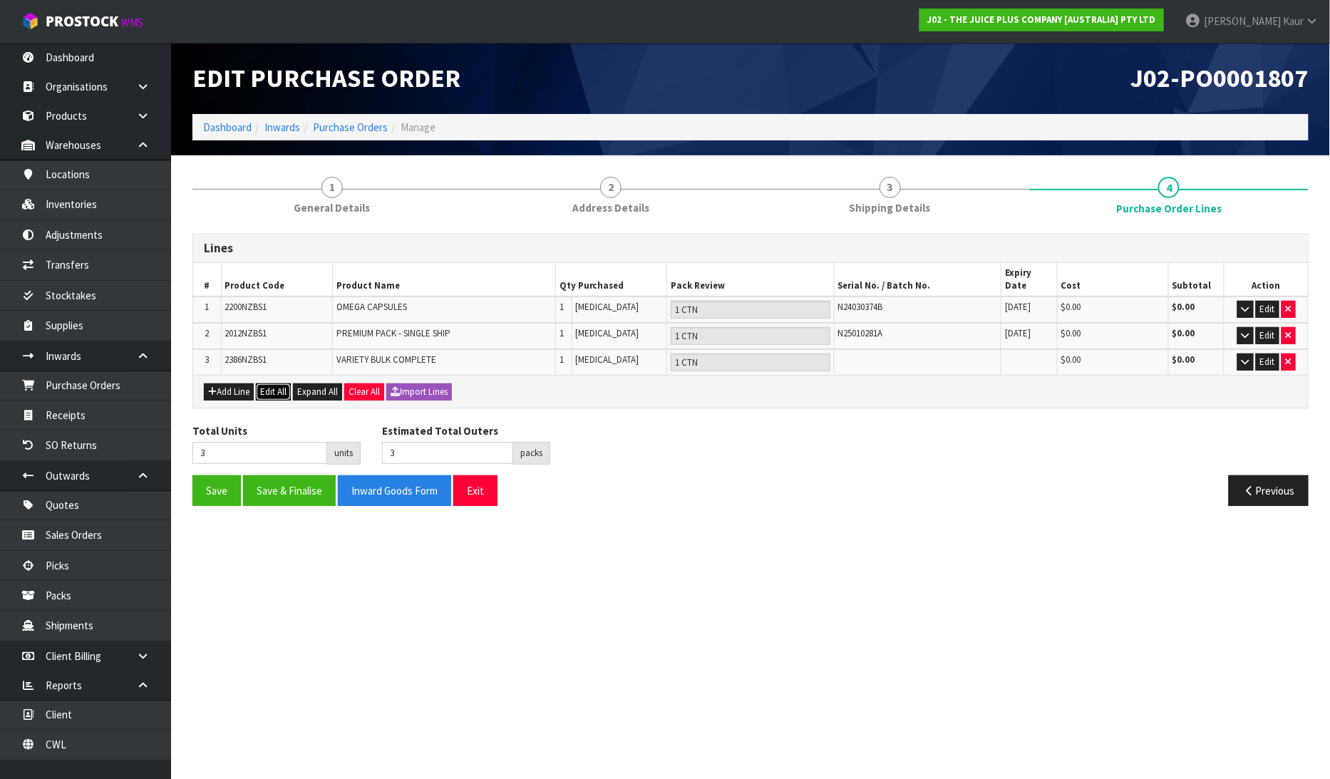
click at [270, 384] on button "Edit All" at bounding box center [273, 392] width 35 height 17
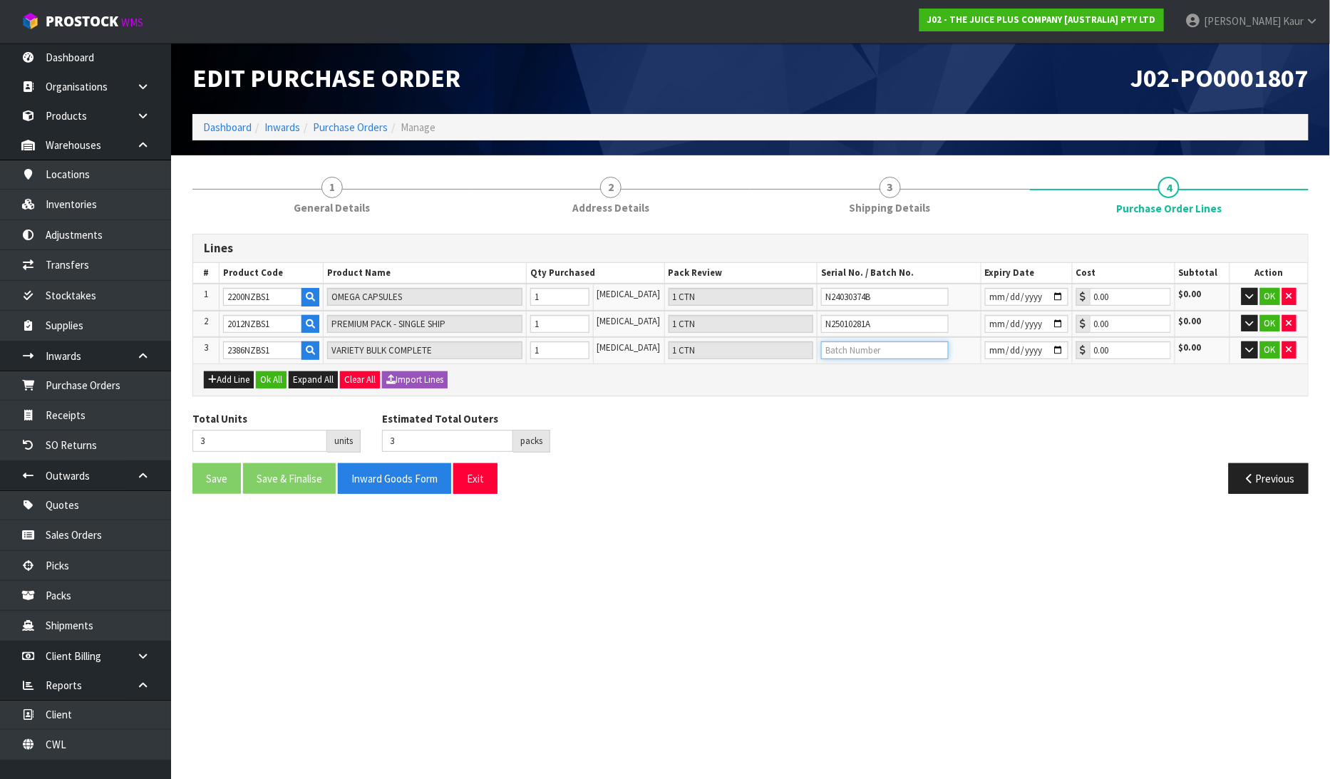
click at [858, 354] on input "text" at bounding box center [885, 351] width 128 height 18
type input "N24100136A/N25040376A"
click at [992, 352] on input "date" at bounding box center [1026, 351] width 83 height 18
type input "2026-03-31"
click at [1056, 350] on input "2026-03-31" at bounding box center [1026, 351] width 83 height 18
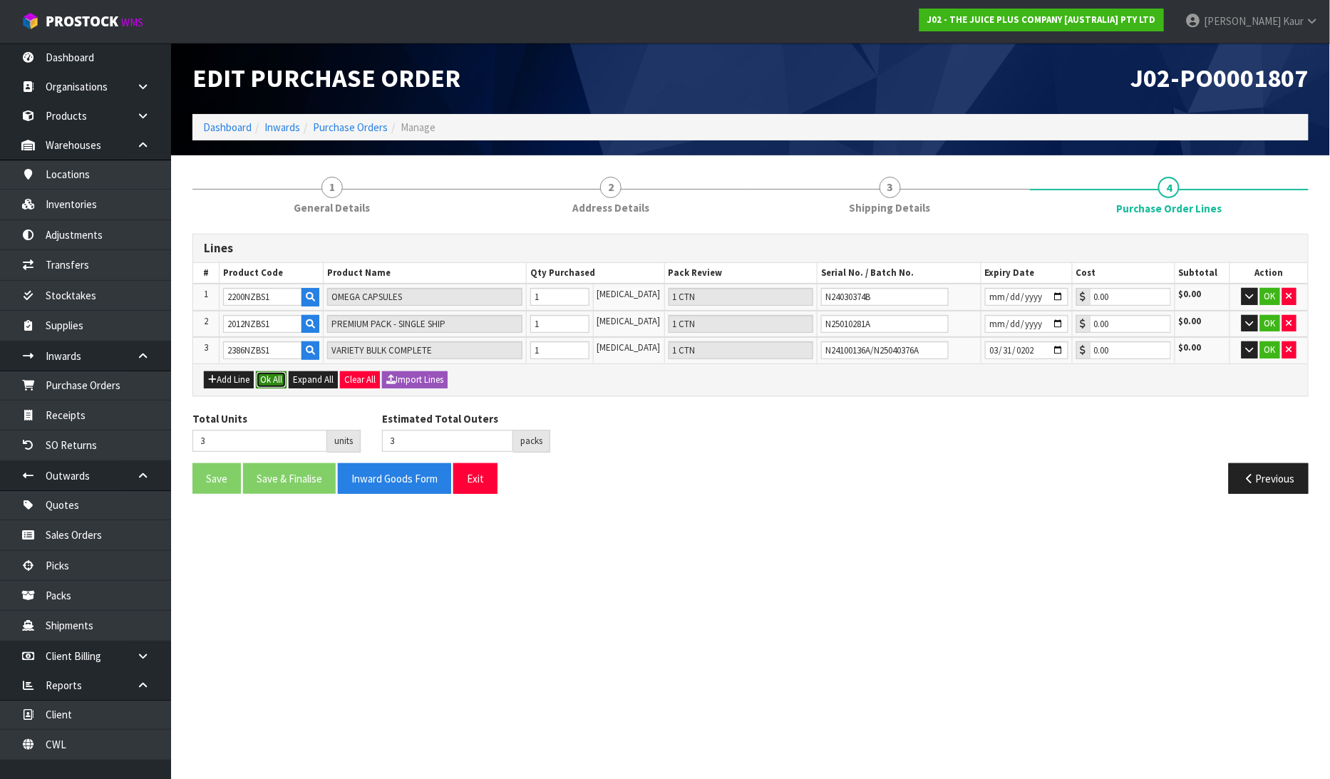
click at [272, 379] on button "Ok All" at bounding box center [271, 379] width 31 height 17
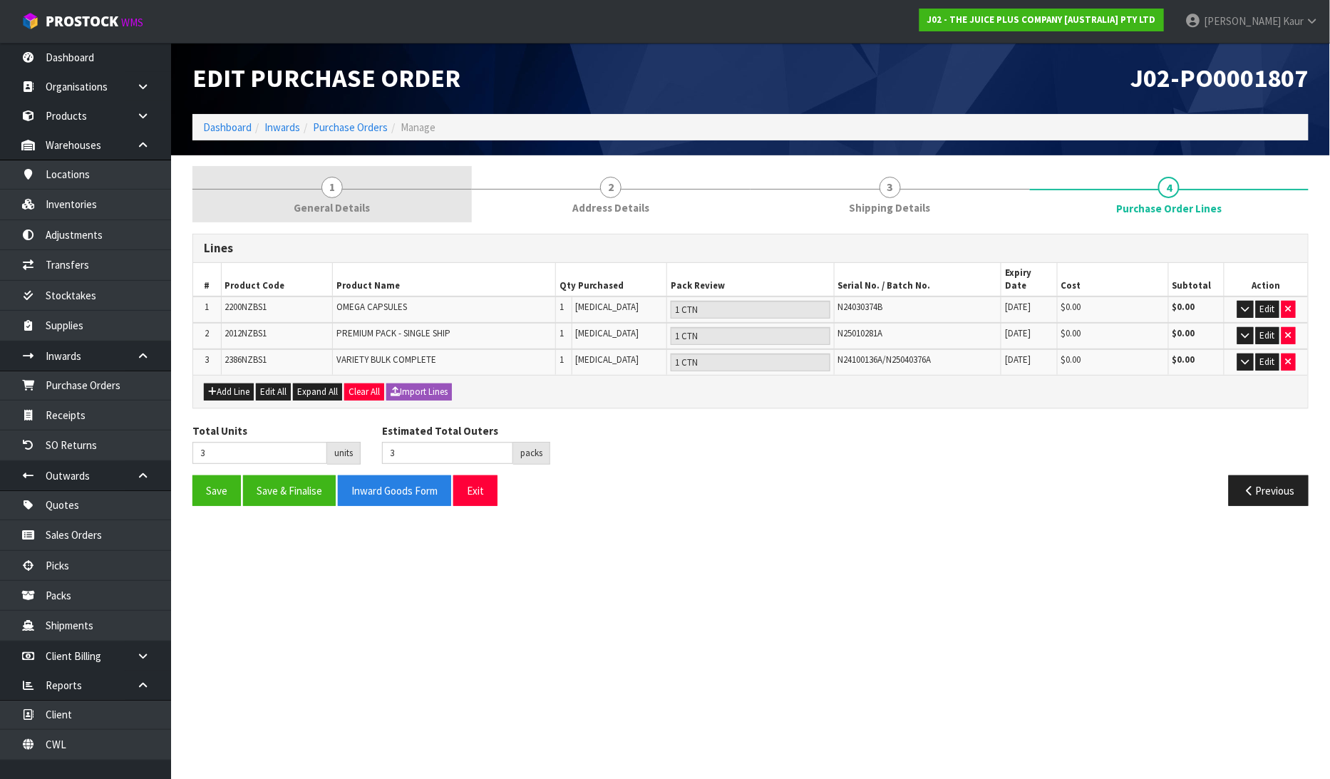
click at [354, 191] on link "1 General Details" at bounding box center [332, 194] width 279 height 56
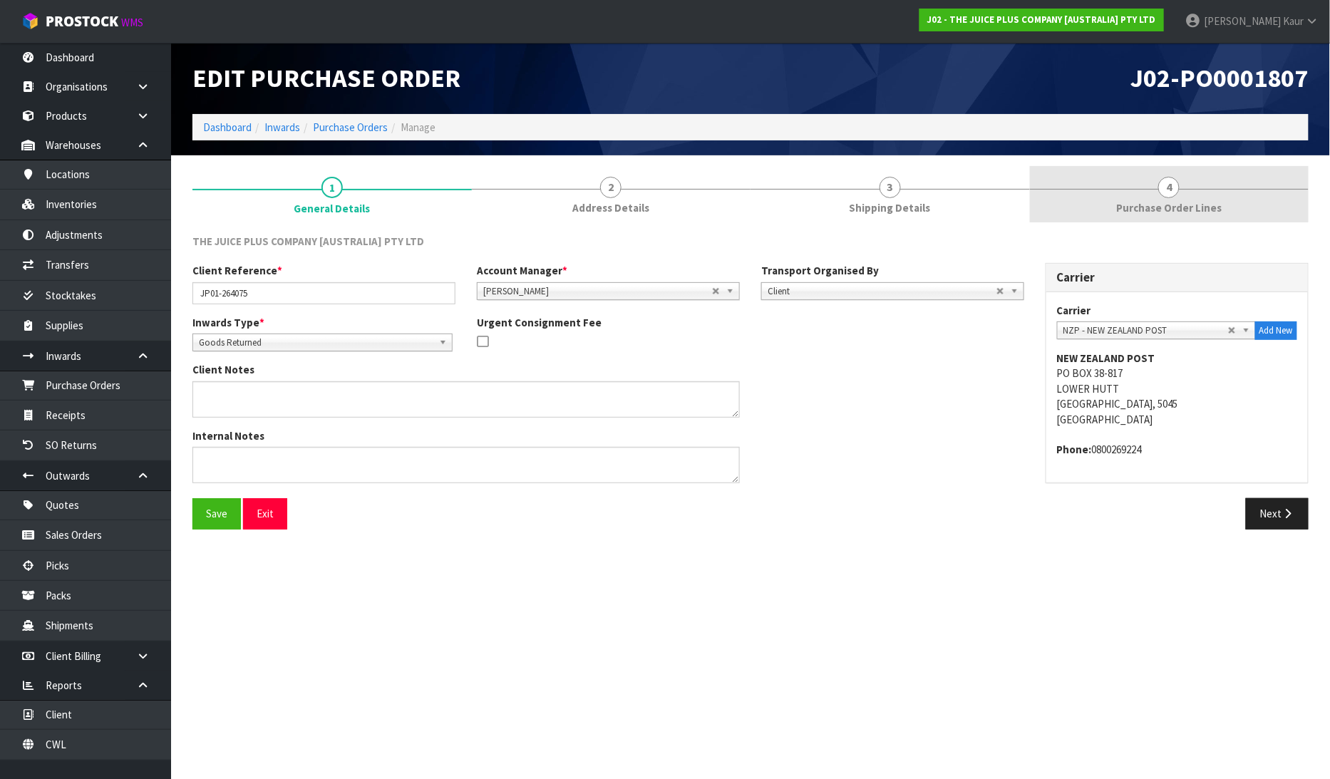
click at [1209, 210] on span "Purchase Order Lines" at bounding box center [1170, 207] width 106 height 15
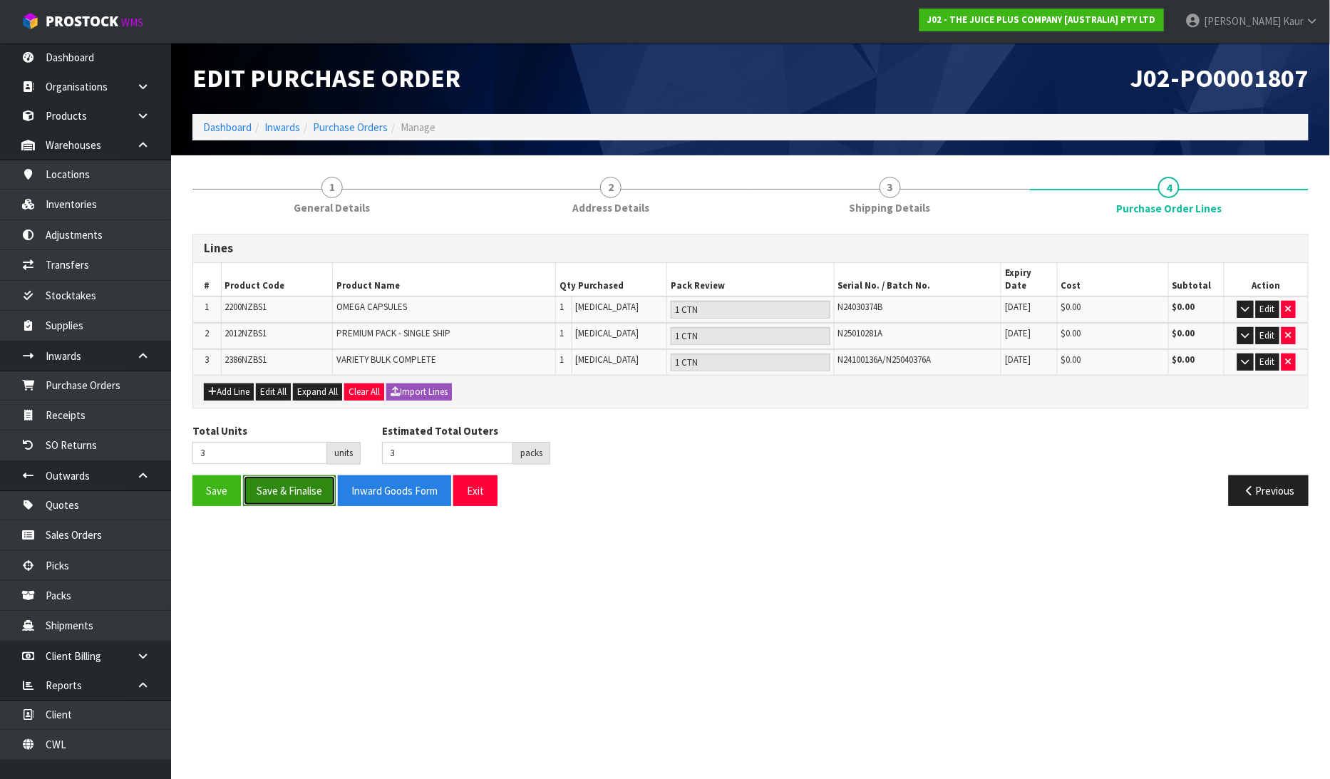
click at [265, 482] on button "Save & Finalise" at bounding box center [289, 491] width 93 height 31
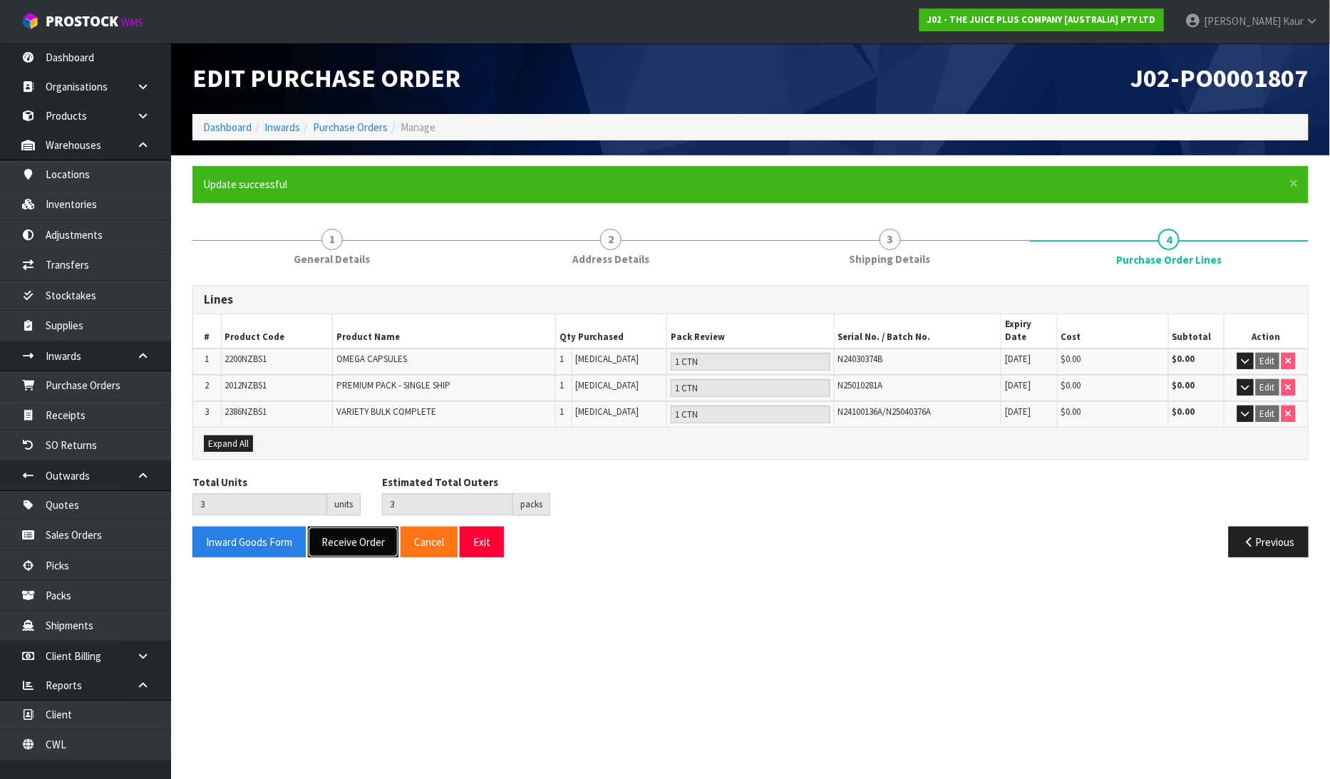
click at [344, 527] on button "Receive Order" at bounding box center [353, 542] width 91 height 31
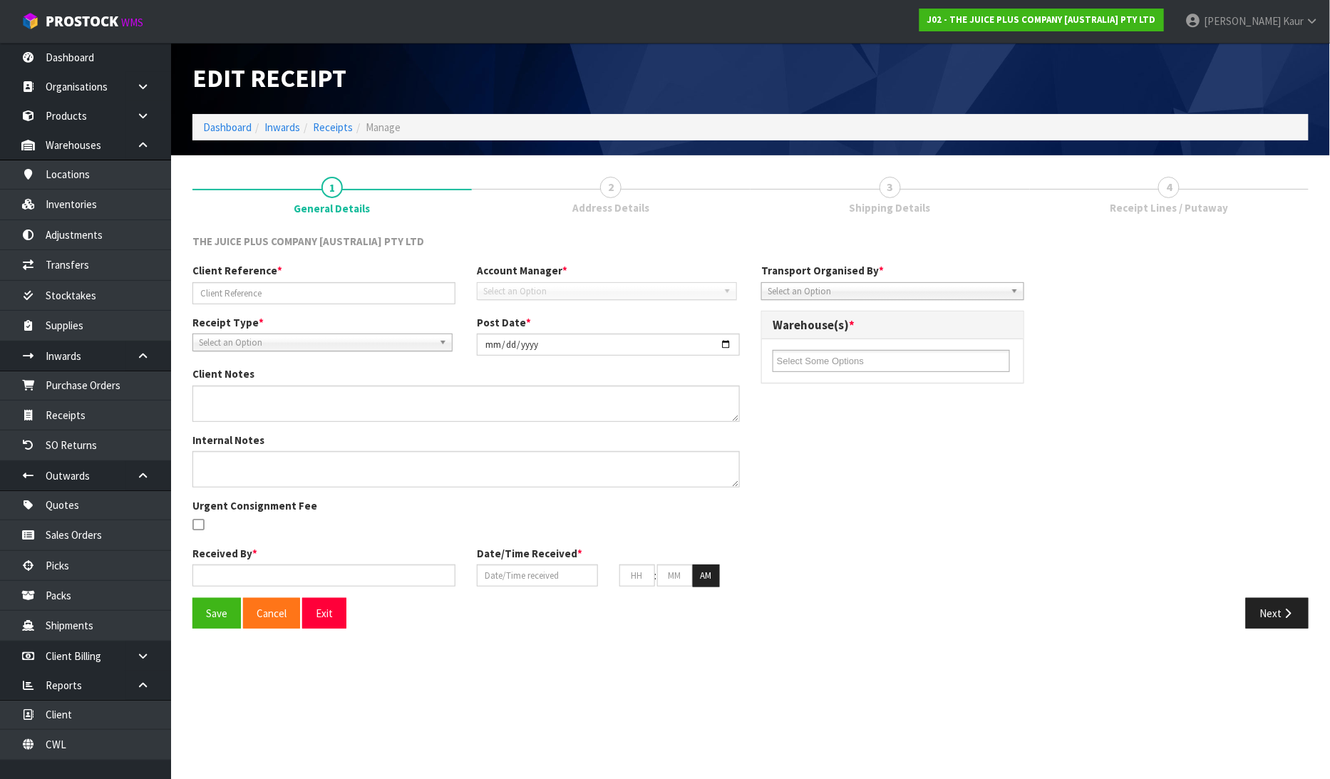
type input "JP01-264075"
type input "[DATE]"
type input "[PERSON_NAME]"
type input "[DATE]"
type input "12"
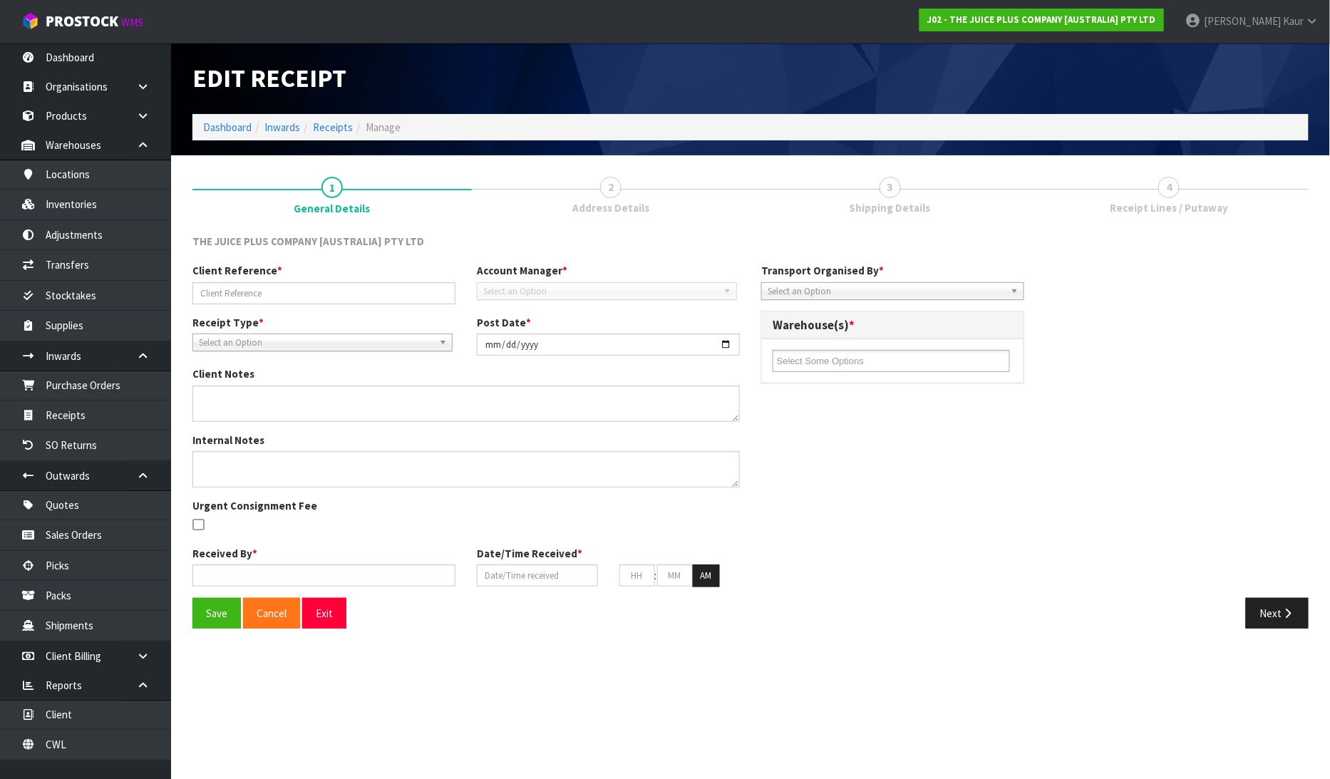
type input "52"
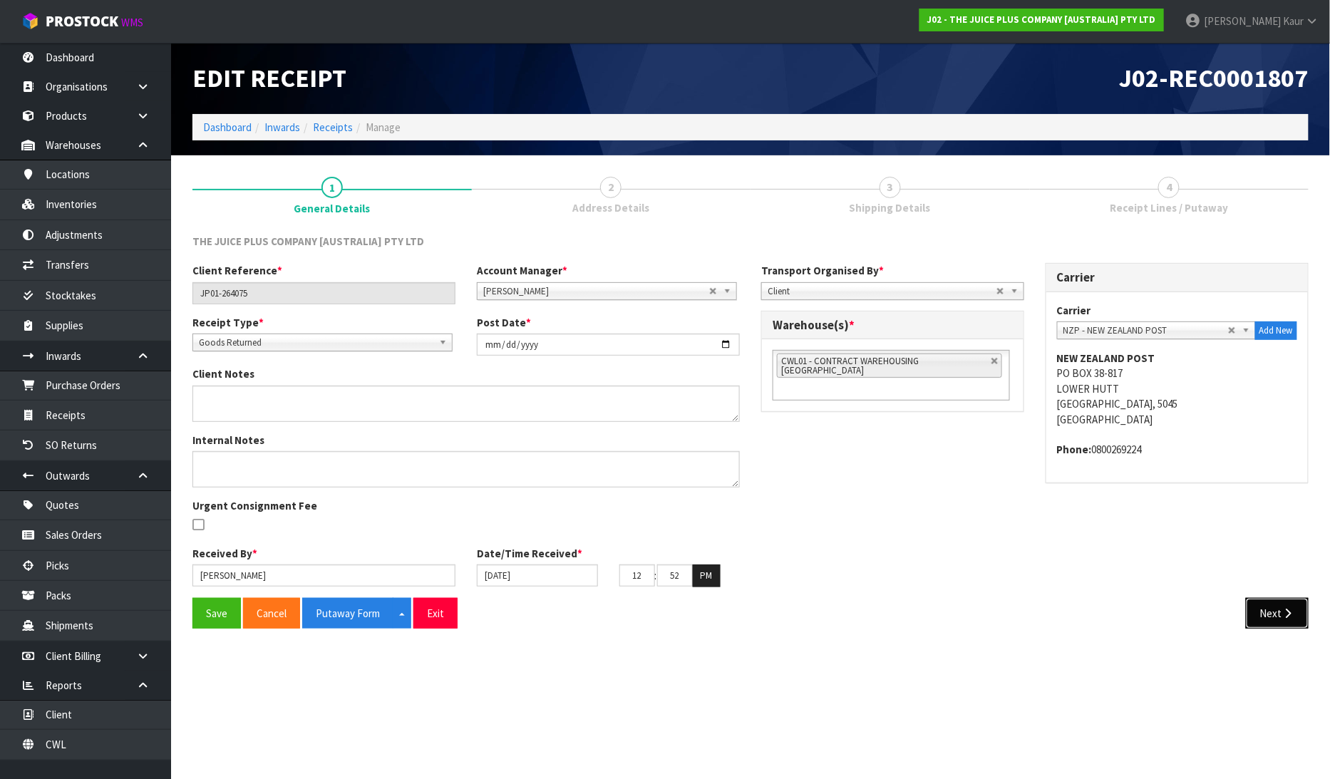
click at [1260, 610] on button "Next" at bounding box center [1277, 613] width 63 height 31
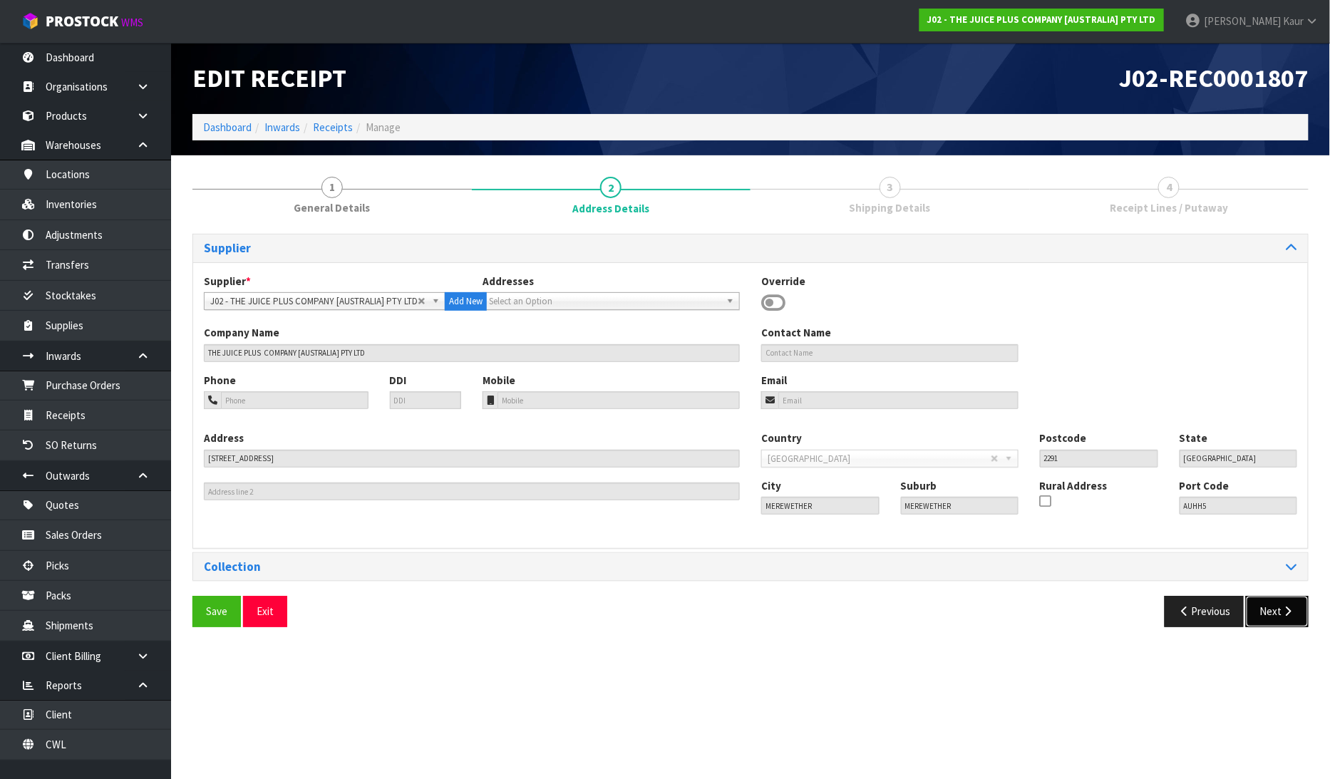
click at [1278, 610] on button "Next" at bounding box center [1277, 611] width 63 height 31
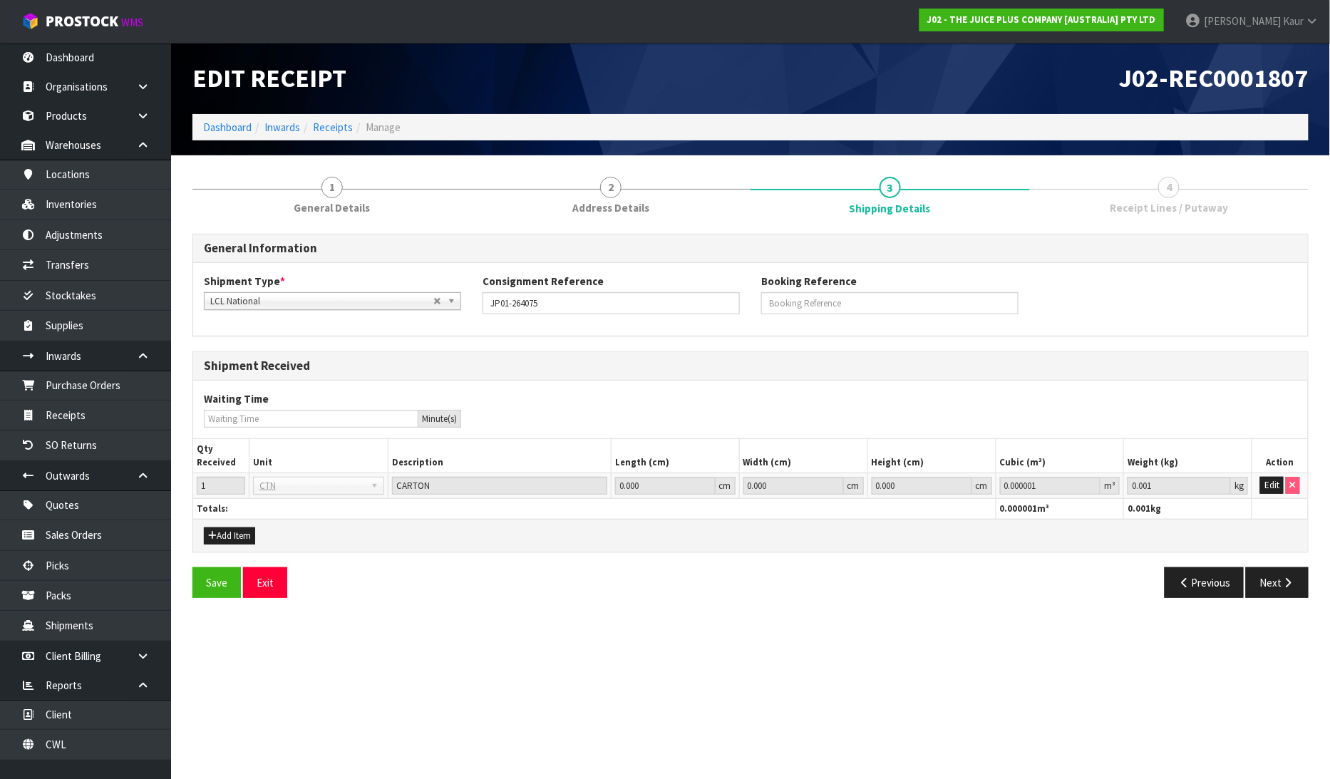
click at [1278, 610] on section "1 General Details 2 Address Details 3 Shipping Details 4 Receipt Lines / Putawa…" at bounding box center [750, 387] width 1159 height 464
click at [1281, 581] on button "Next" at bounding box center [1277, 583] width 63 height 31
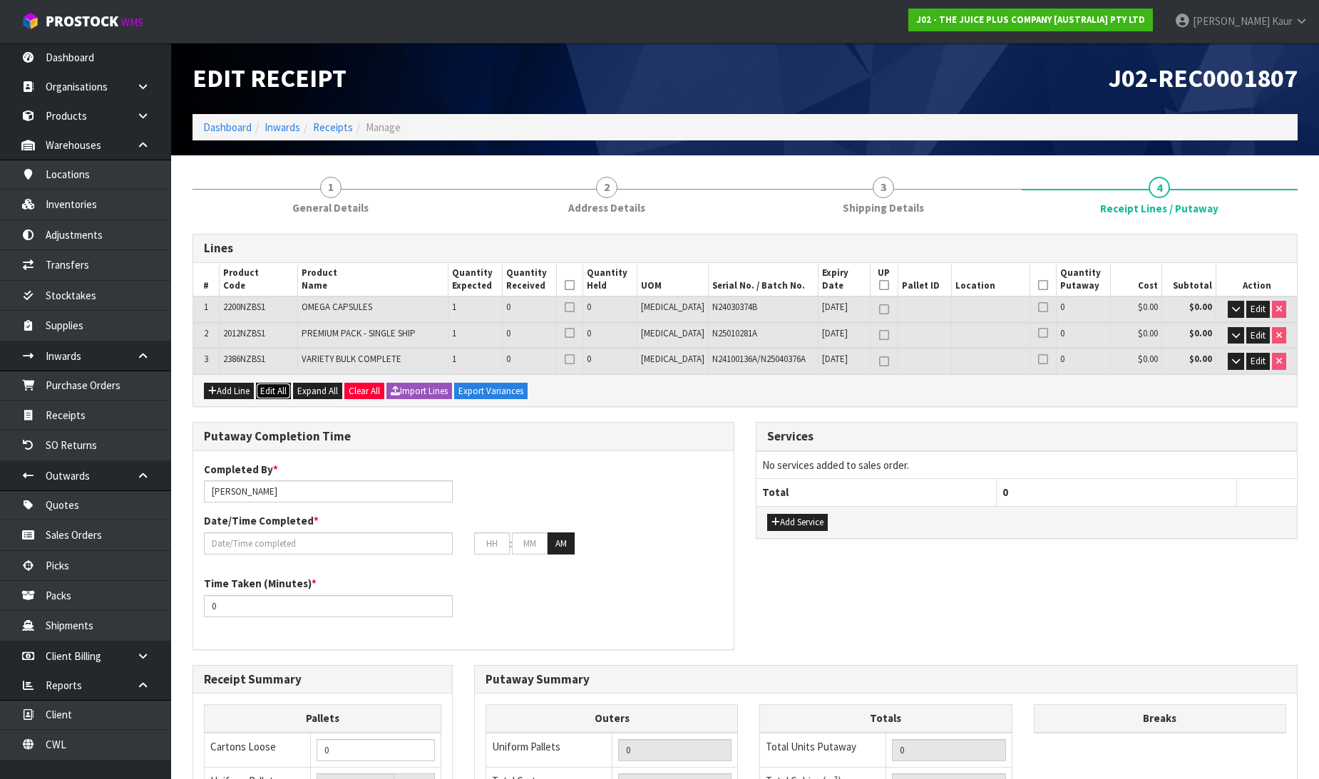
click at [267, 383] on button "Edit All" at bounding box center [273, 391] width 35 height 17
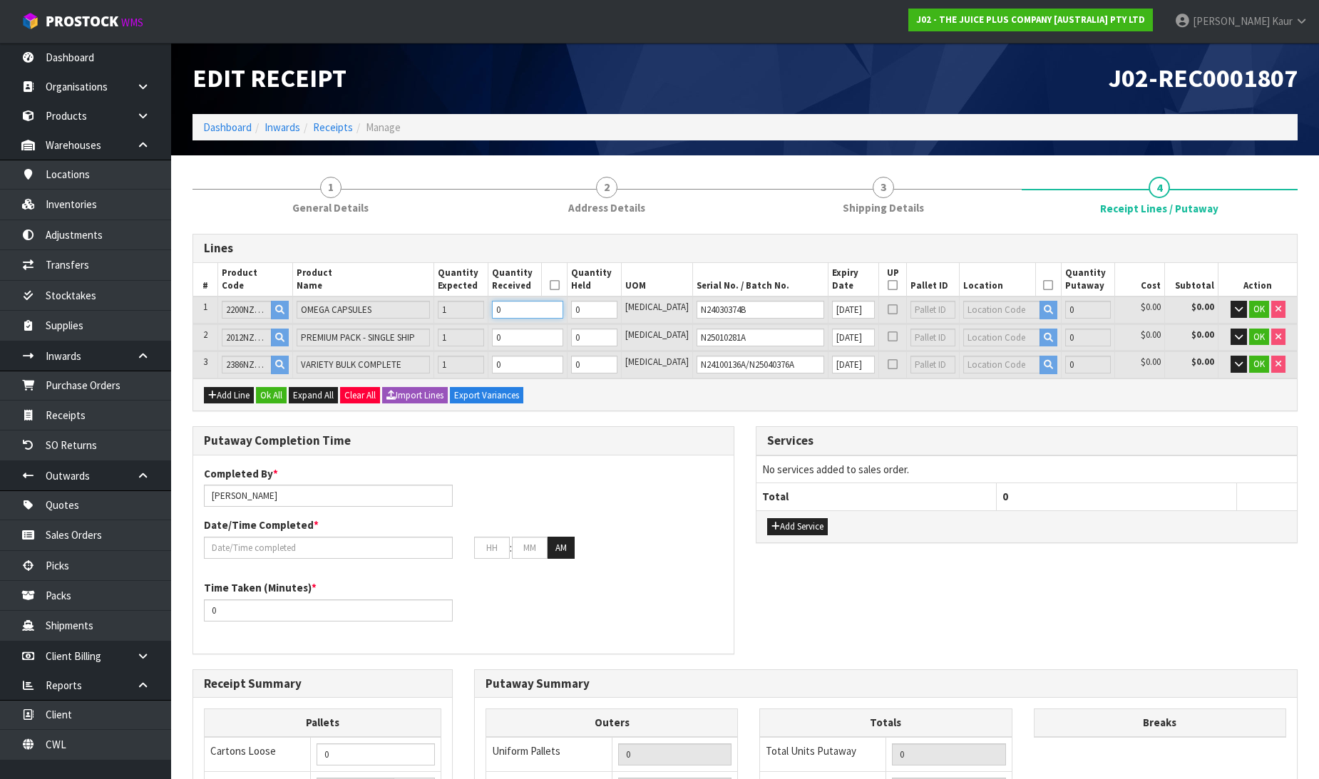
click at [535, 312] on input "0" at bounding box center [527, 310] width 71 height 18
type input "1"
type input "0.001183"
type input "0.35"
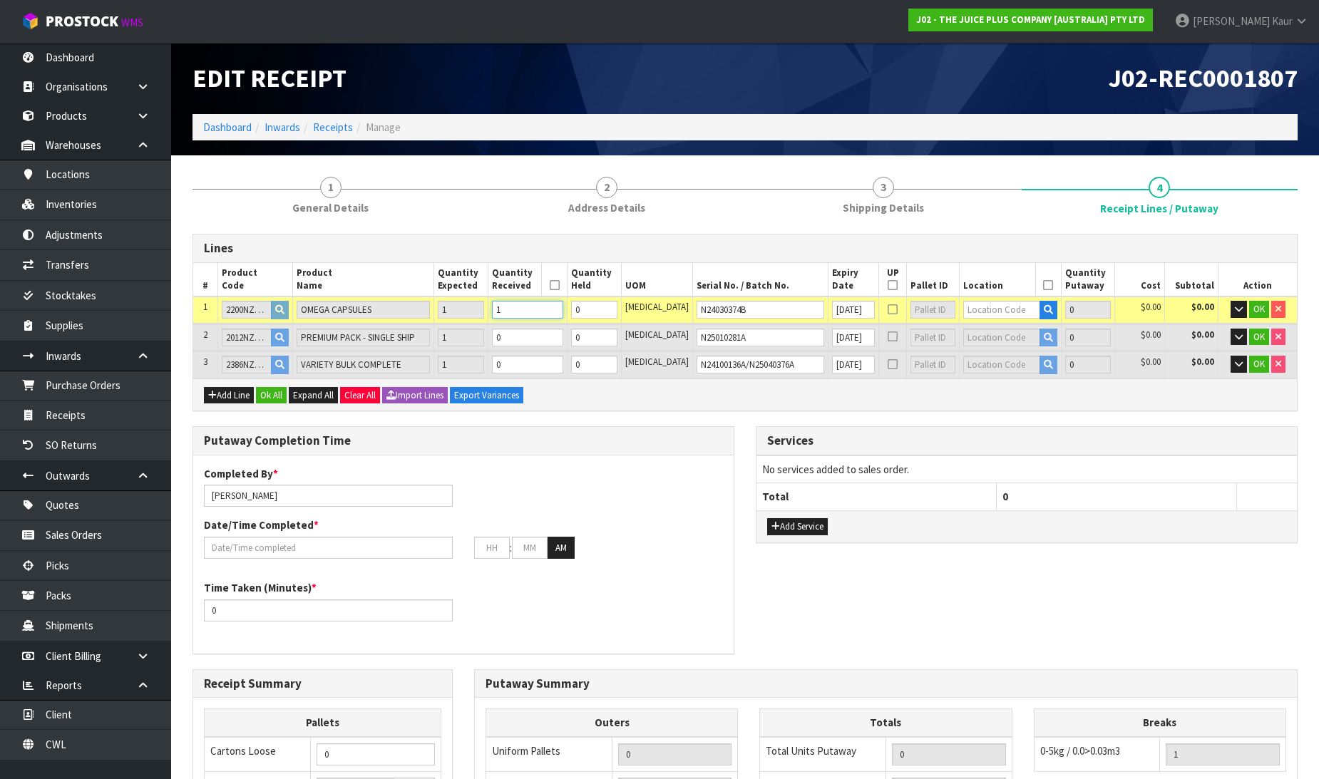
type input "1"
click at [540, 341] on input "0" at bounding box center [527, 338] width 71 height 18
type input "2"
type input "0.004563"
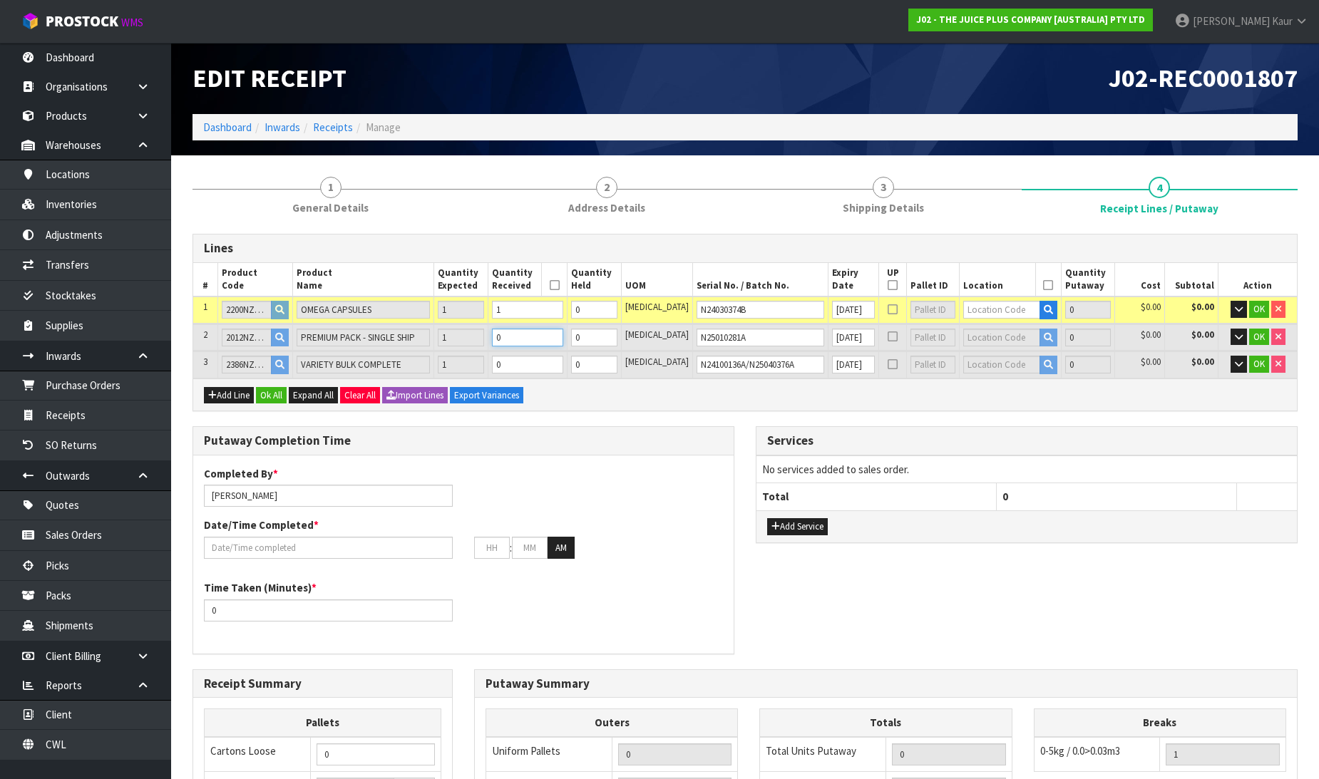
type input "1.15"
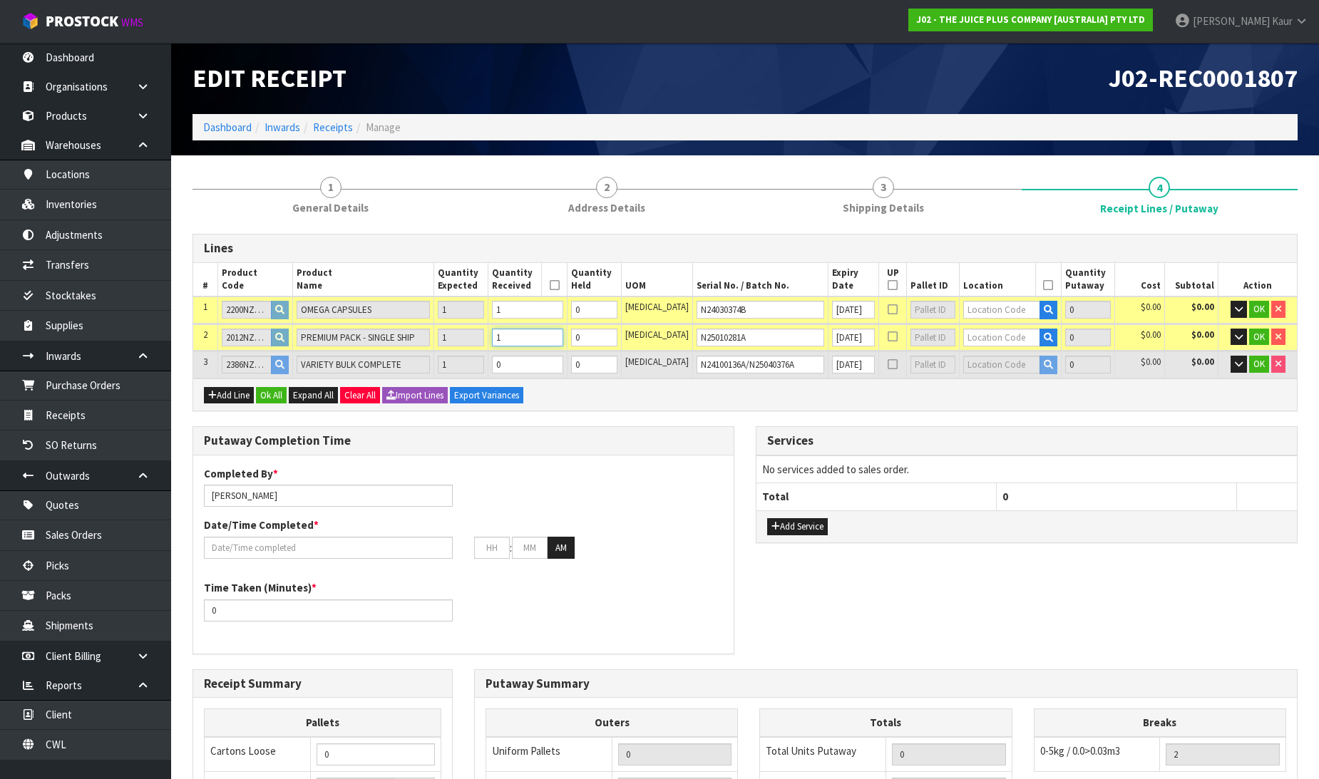
type input "1"
click at [551, 352] on td "0" at bounding box center [527, 365] width 79 height 26
click at [553, 359] on input "0" at bounding box center [527, 365] width 71 height 18
type input "3"
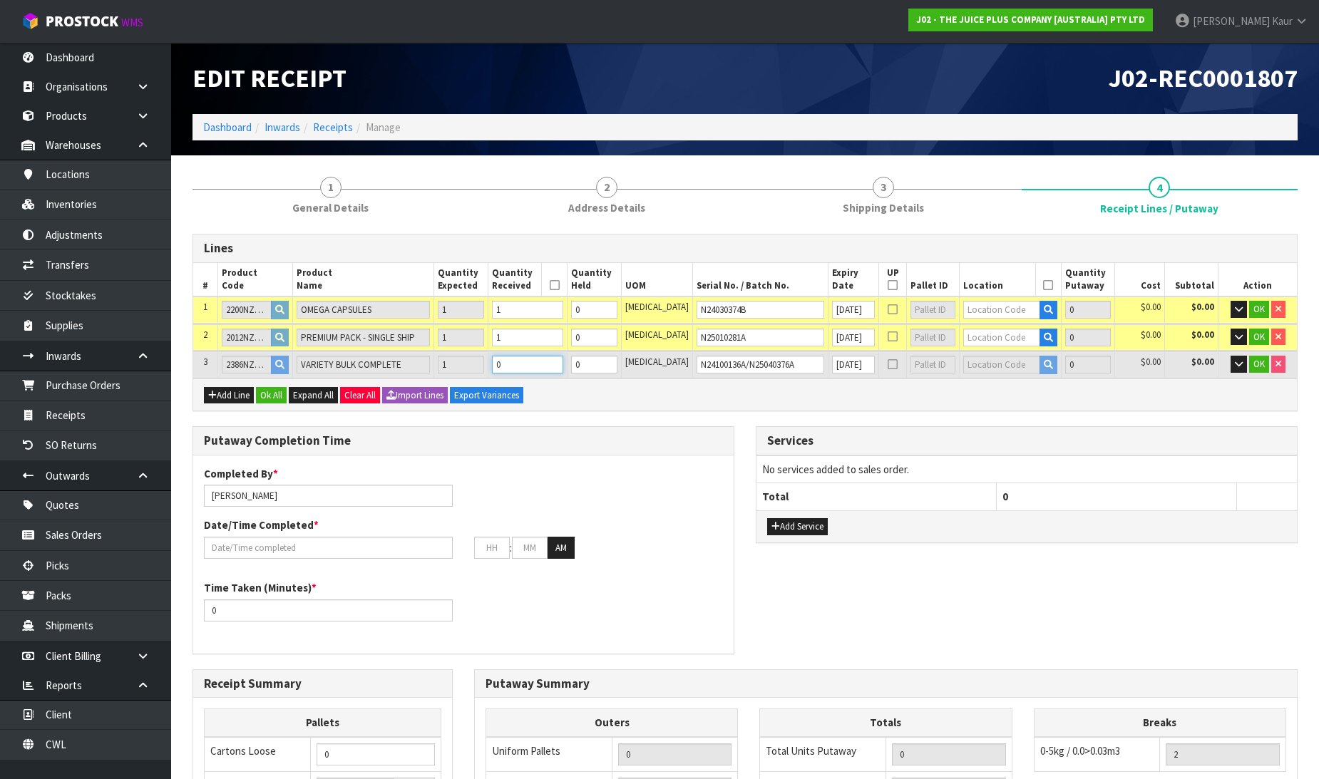
type input "0.011823"
type input "3.75"
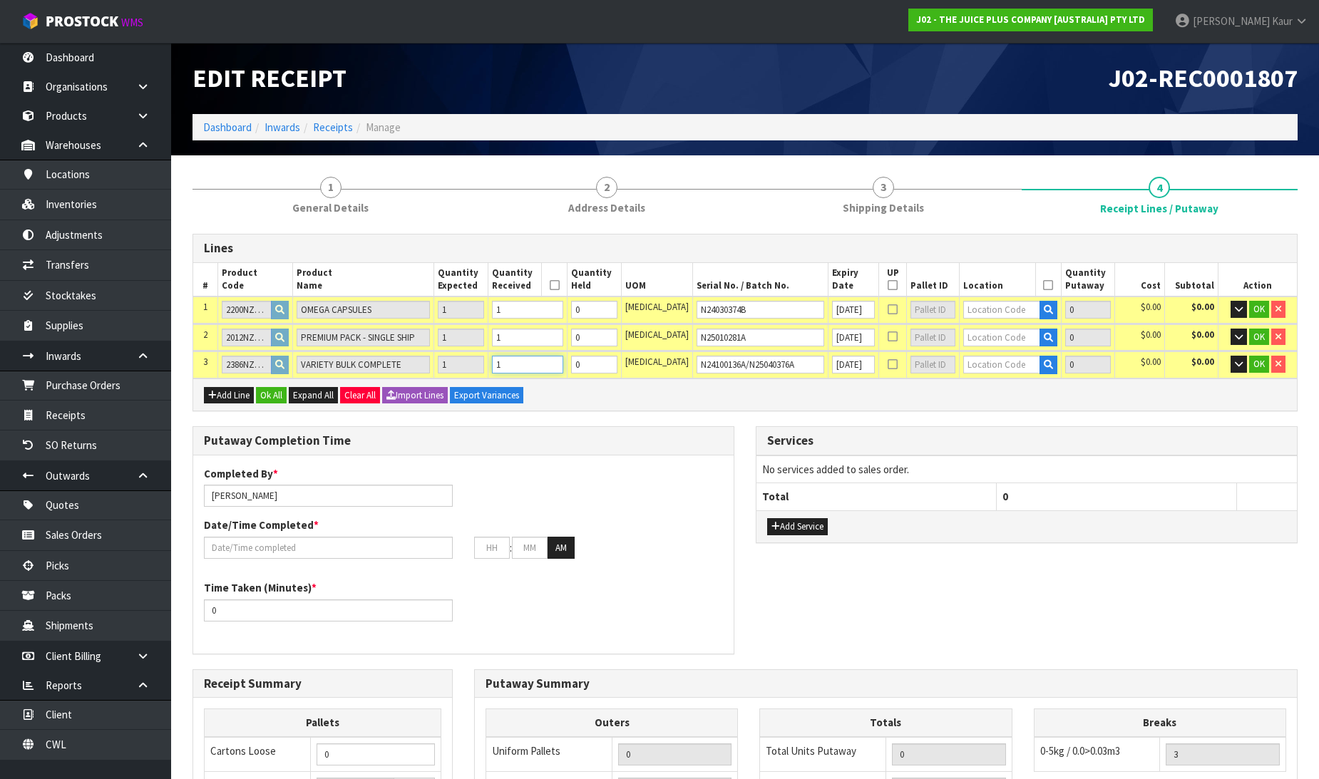
type input "1"
click at [981, 302] on input "text" at bounding box center [1001, 310] width 76 height 18
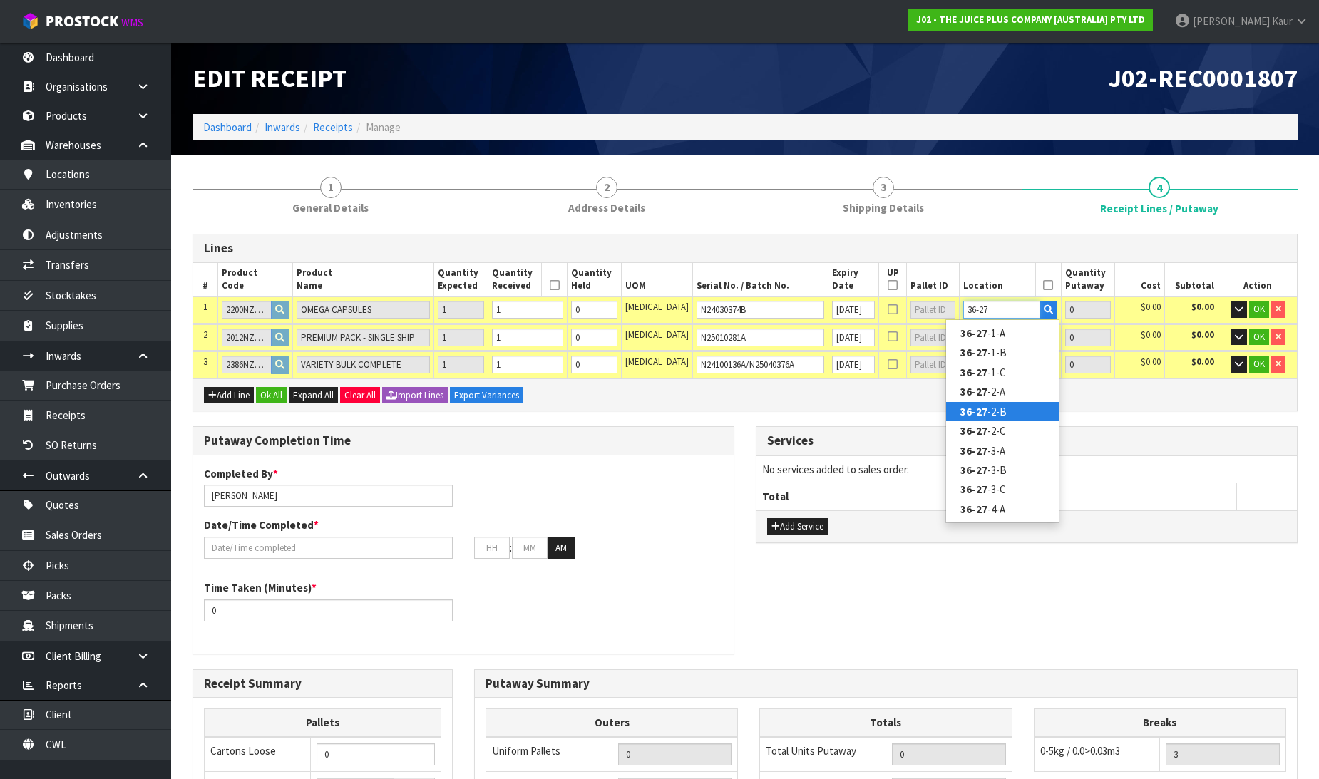
type input "36-27"
click at [1043, 405] on link "36-27 -2-B" at bounding box center [1002, 411] width 113 height 19
type input "1"
type input "36-27-2-B"
type input "1"
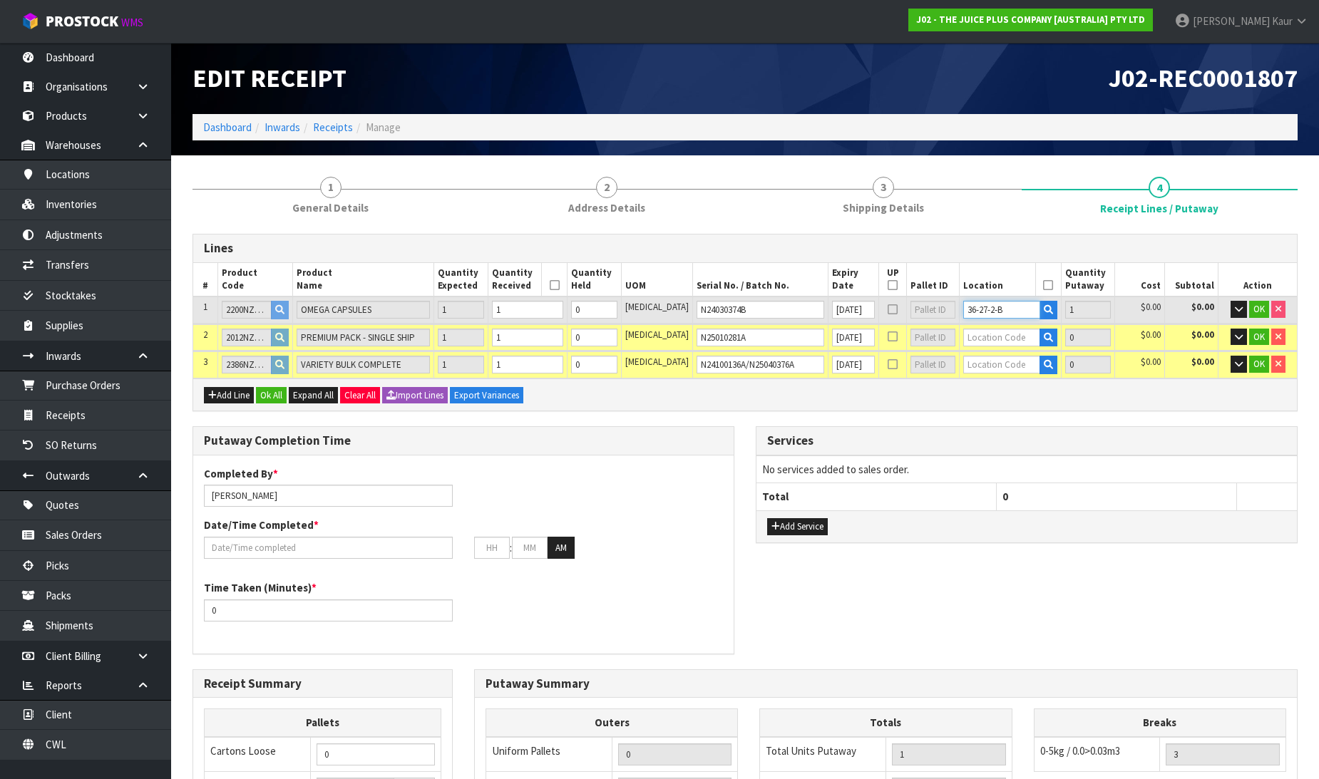
click at [933, 310] on tr "1 2200NZBS1 OMEGA CAPSULES 1 1 0 PCE N24030374B 30/04/2026 36-27-2-B 1 $0.00 $0…" at bounding box center [745, 310] width 1104 height 26
click at [963, 334] on input "text" at bounding box center [1001, 338] width 76 height 18
paste input "36-27-2-B"
type input "36-27-2-B"
type input "2"
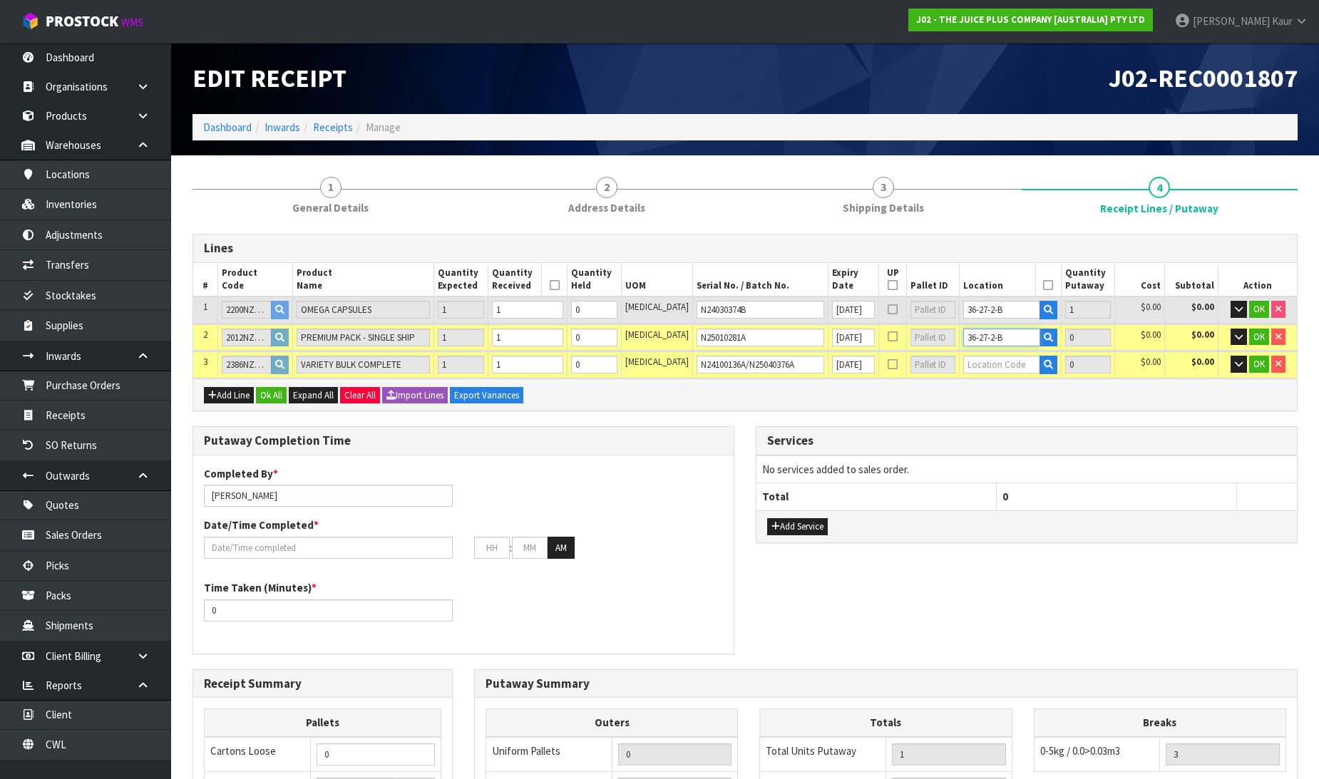
type input "1"
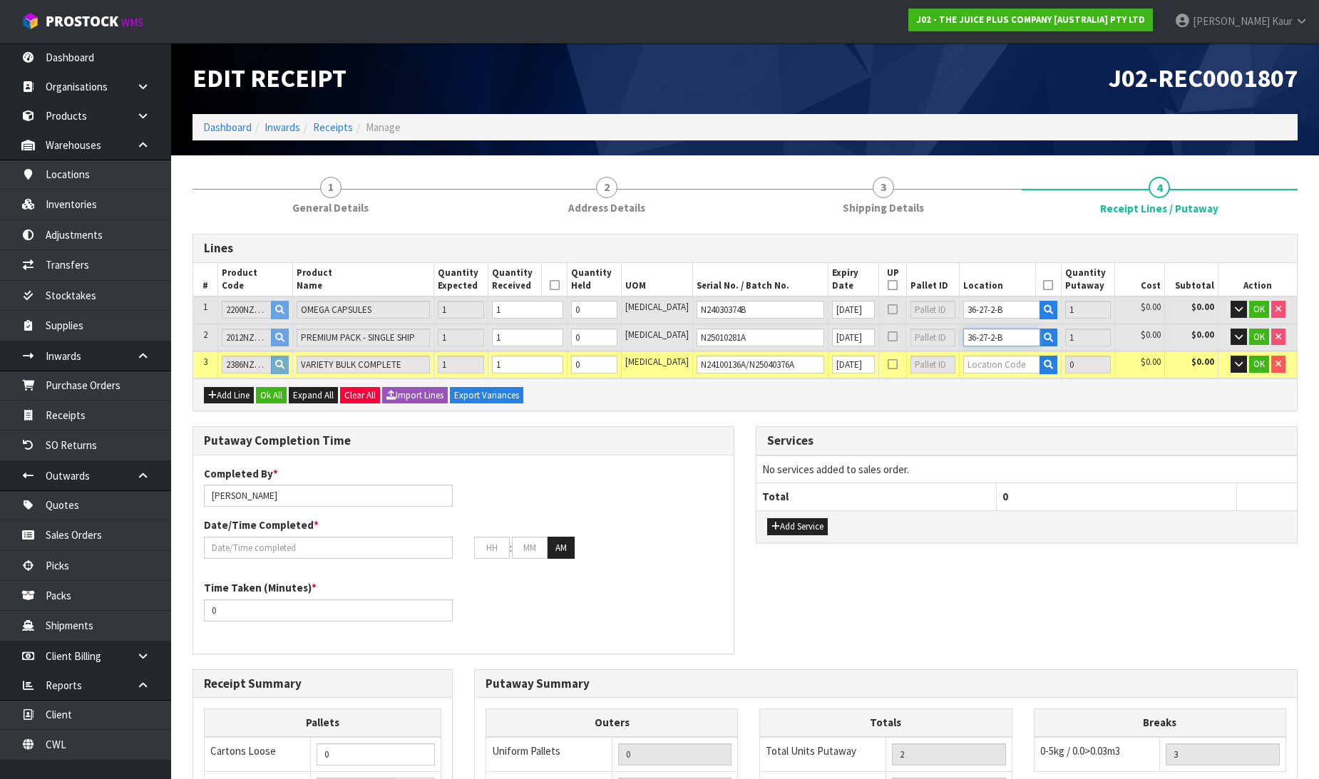
type input "36-27-2-B"
click at [965, 364] on input "text" at bounding box center [1001, 365] width 76 height 18
paste input "36-27-2-B"
type input "36-27-2-B"
type input "3"
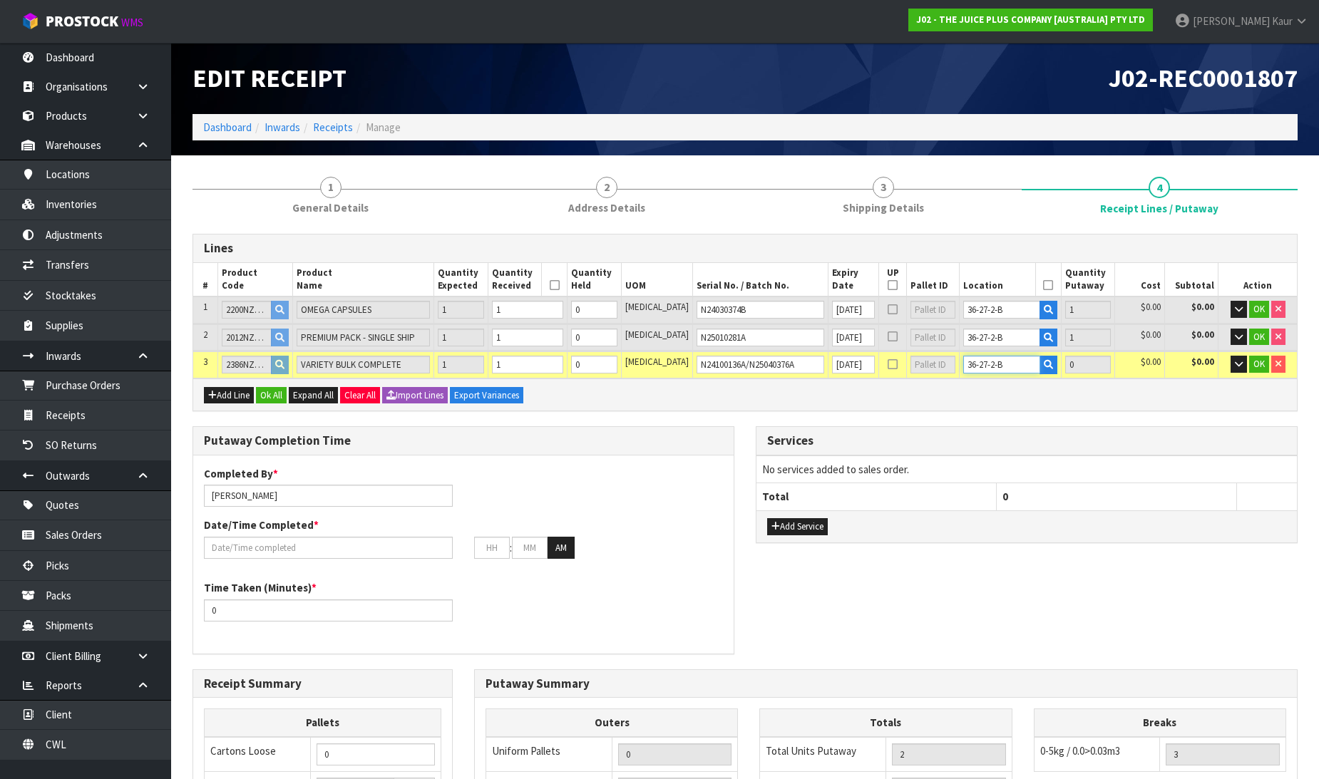
type input "1"
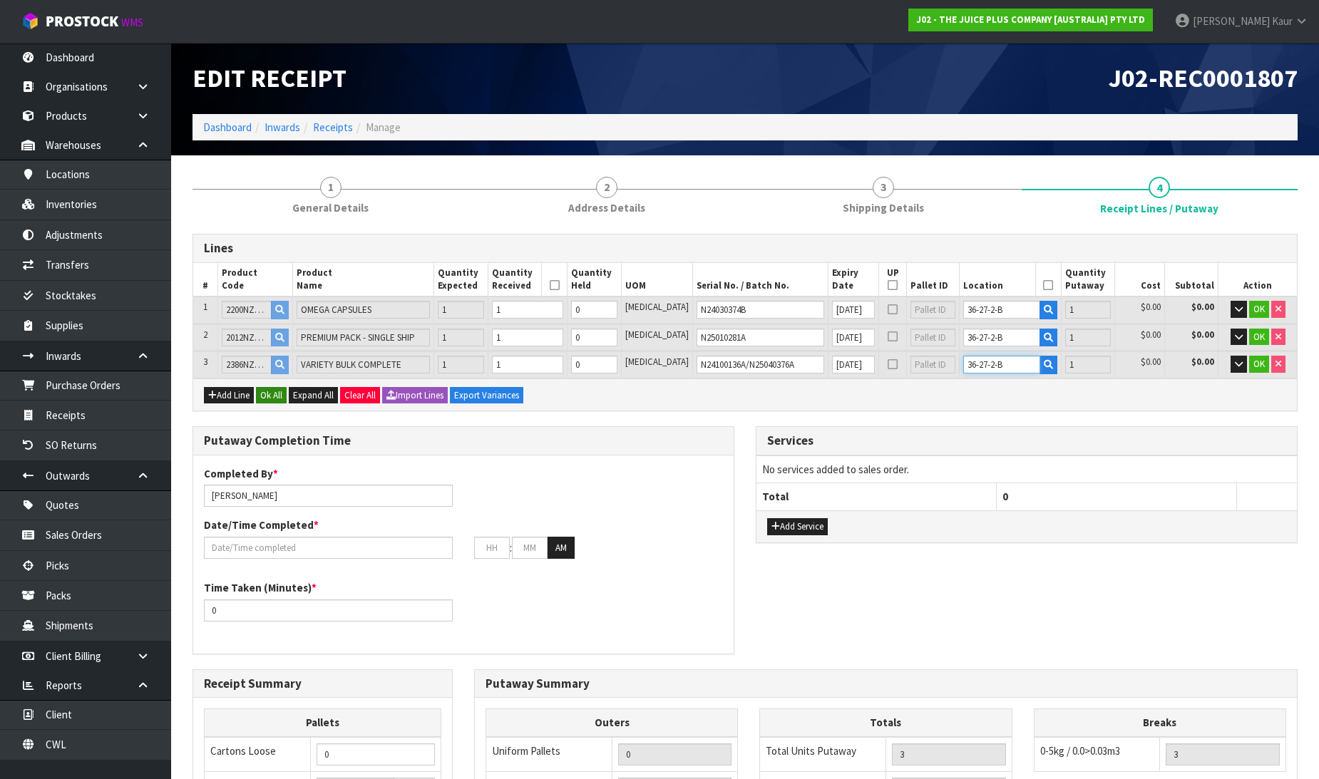
type input "36-27-2-B"
click at [285, 394] on button "Ok All" at bounding box center [271, 395] width 31 height 17
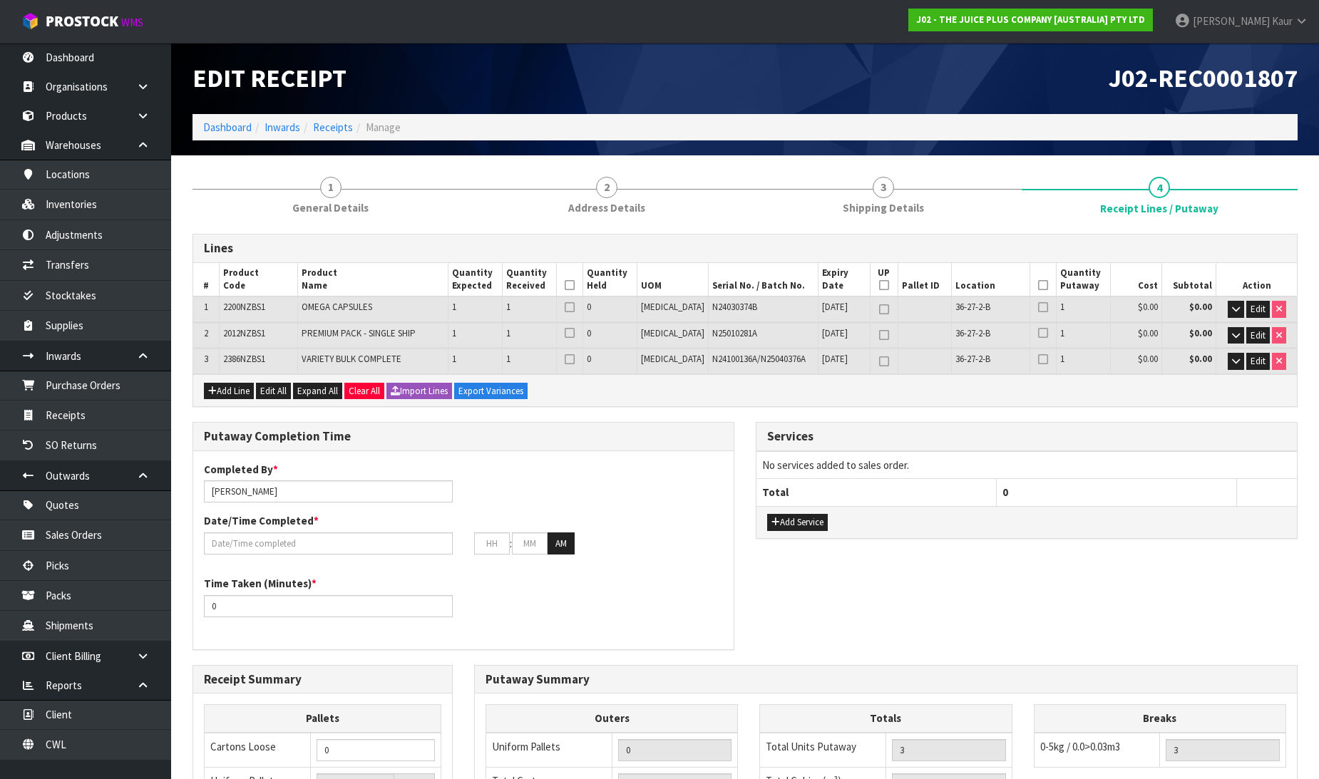
click at [575, 285] on icon at bounding box center [570, 285] width 10 height 1
click at [1038, 285] on icon at bounding box center [1043, 285] width 10 height 1
click at [284, 533] on input "text" at bounding box center [328, 544] width 249 height 22
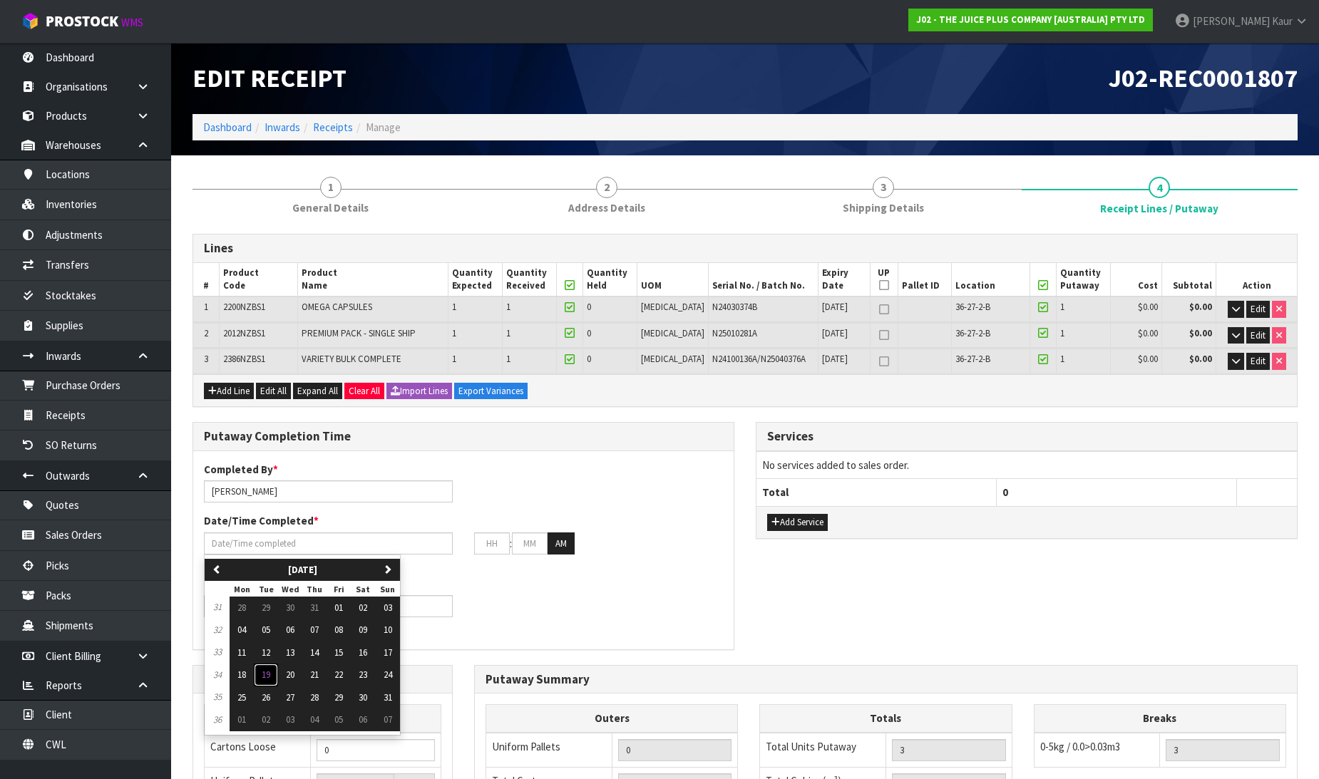
click at [265, 674] on span "19" at bounding box center [266, 675] width 9 height 12
type input "[DATE]"
type input "12"
type input "00"
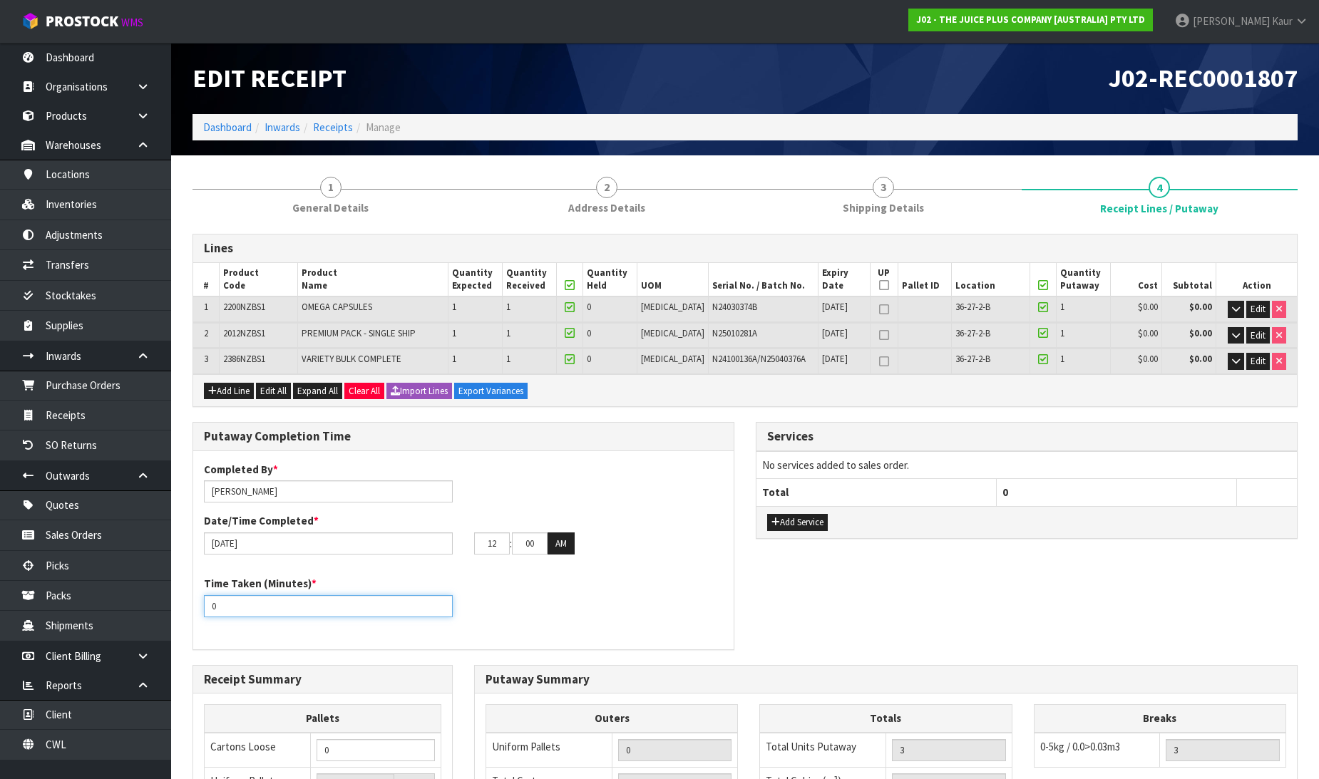
drag, startPoint x: 239, startPoint y: 605, endPoint x: 210, endPoint y: 601, distance: 29.4
click at [210, 601] on input "0" at bounding box center [328, 606] width 249 height 22
type input "10"
drag, startPoint x: 501, startPoint y: 543, endPoint x: 468, endPoint y: 540, distance: 32.9
click at [468, 540] on div "12 : 00 : 00 AM" at bounding box center [598, 544] width 270 height 23
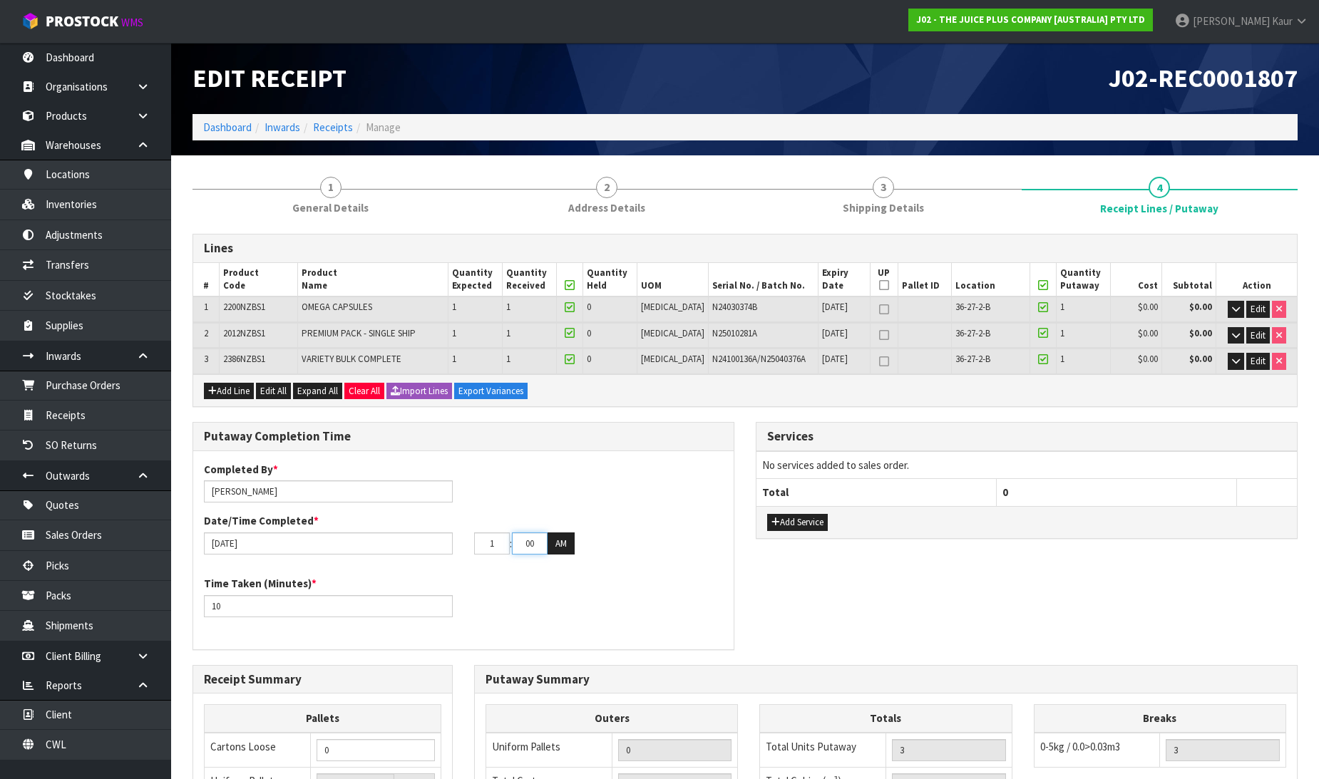
type input "01"
drag, startPoint x: 539, startPoint y: 538, endPoint x: 513, endPoint y: 547, distance: 27.3
click at [513, 547] on input "00" at bounding box center [530, 544] width 36 height 22
type input "04"
drag, startPoint x: 555, startPoint y: 544, endPoint x: 553, endPoint y: 531, distance: 13.0
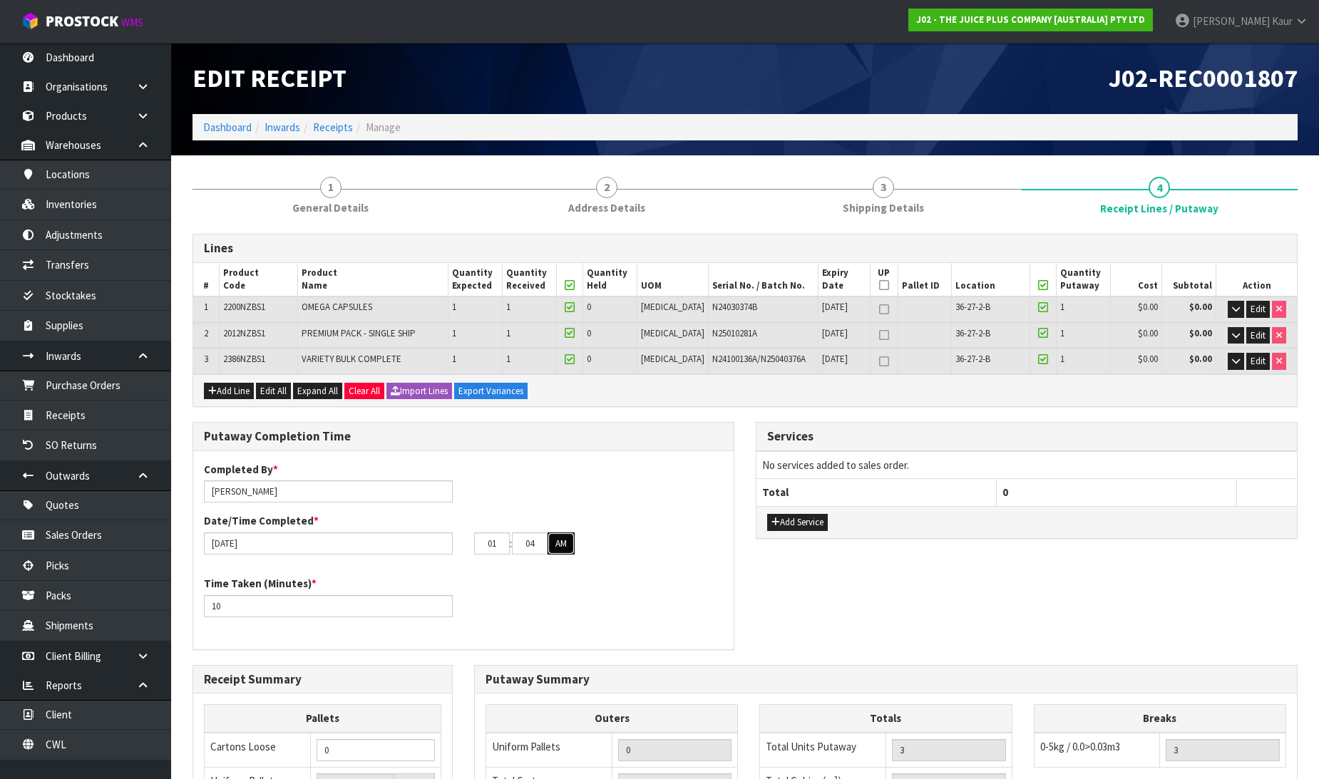
click at [555, 544] on button "AM" at bounding box center [561, 544] width 27 height 23
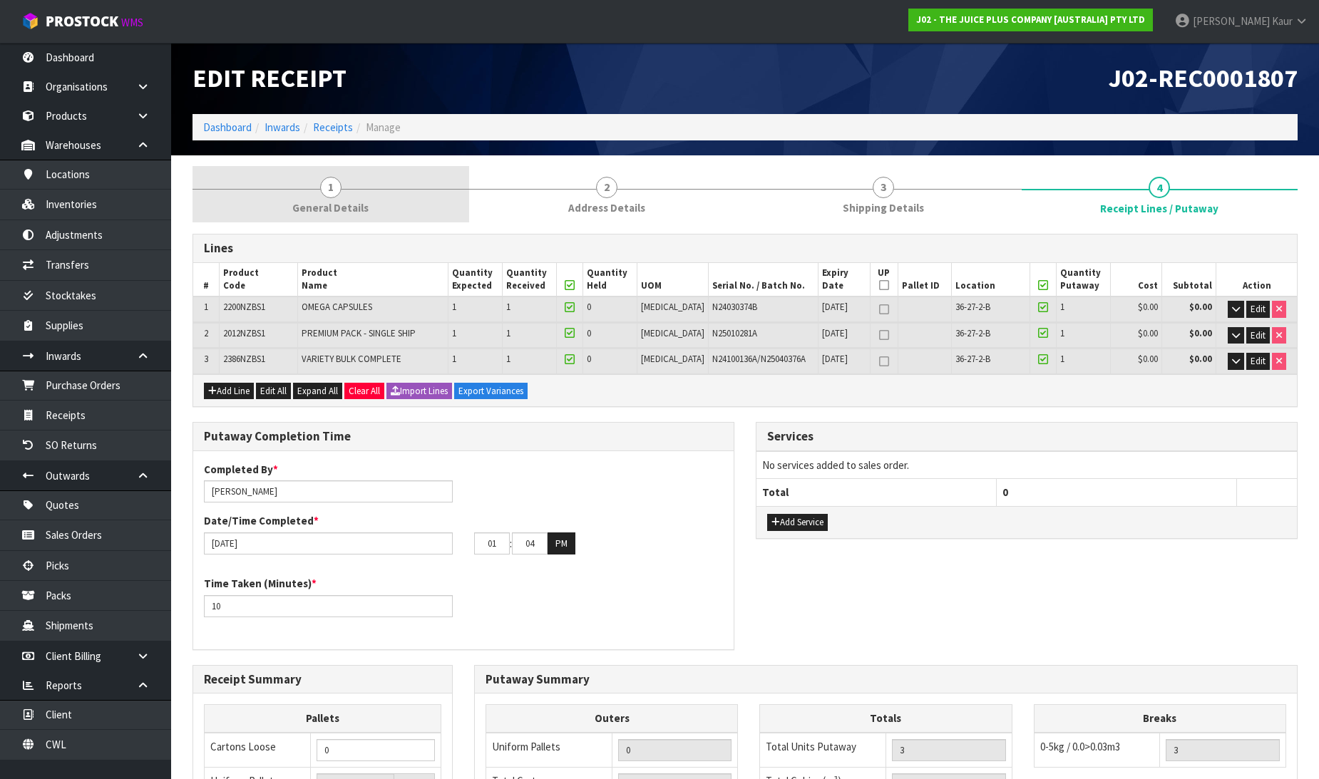
click at [326, 200] on span "General Details" at bounding box center [330, 207] width 76 height 15
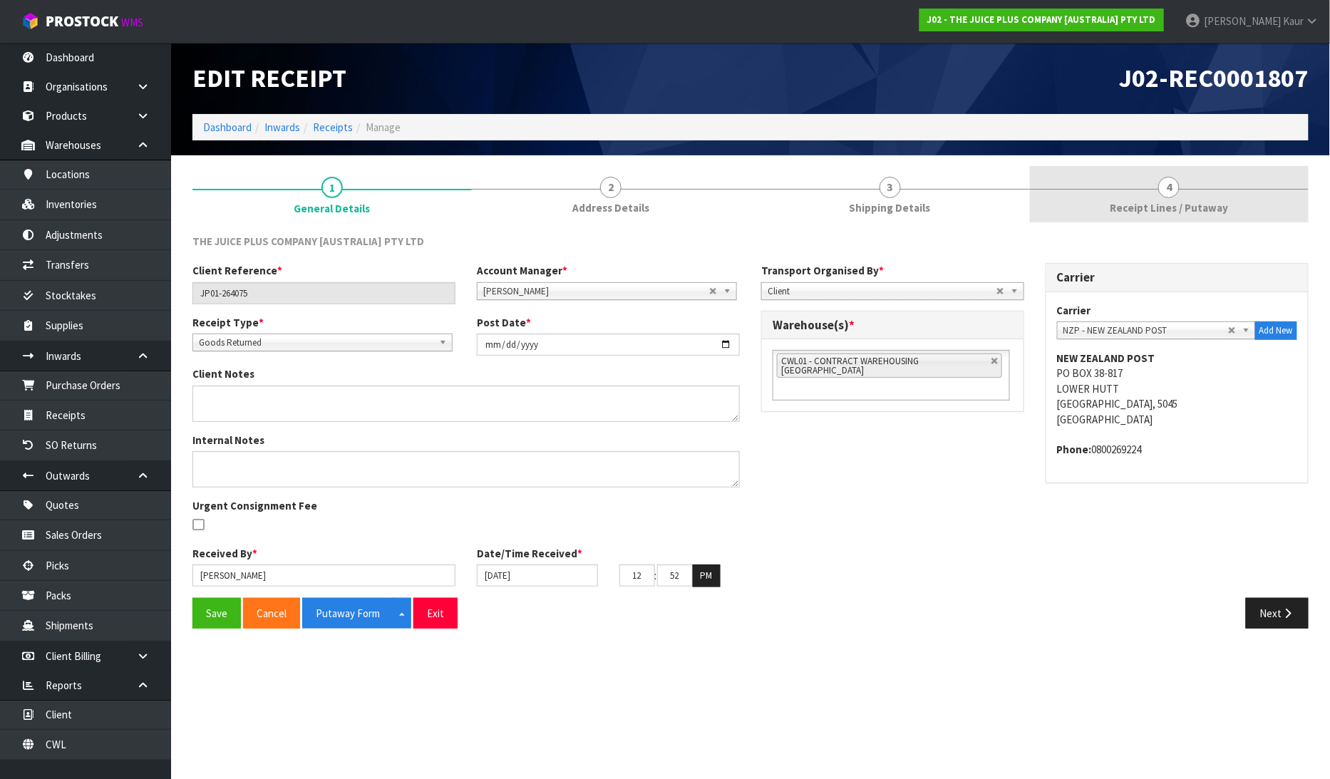
click at [1216, 193] on link "4 Receipt Lines / Putaway" at bounding box center [1169, 194] width 279 height 56
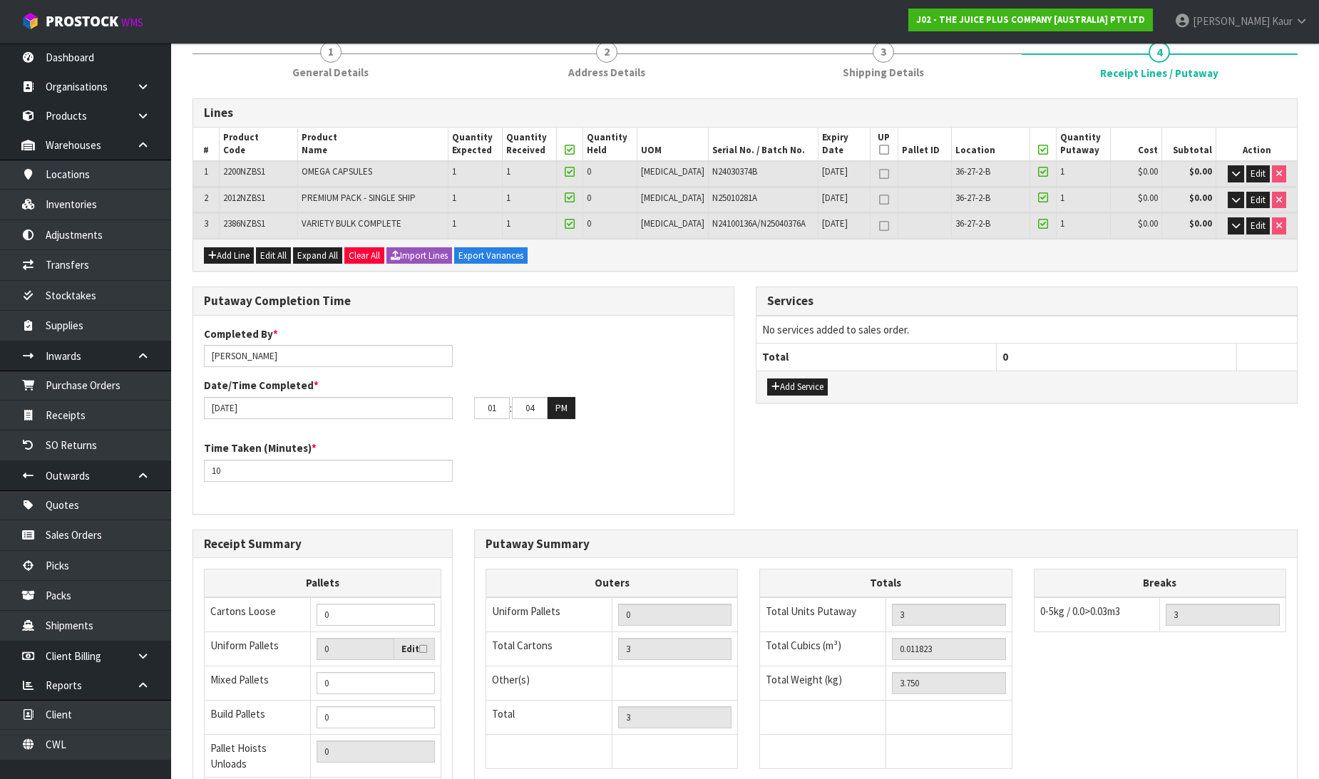
scroll to position [285, 0]
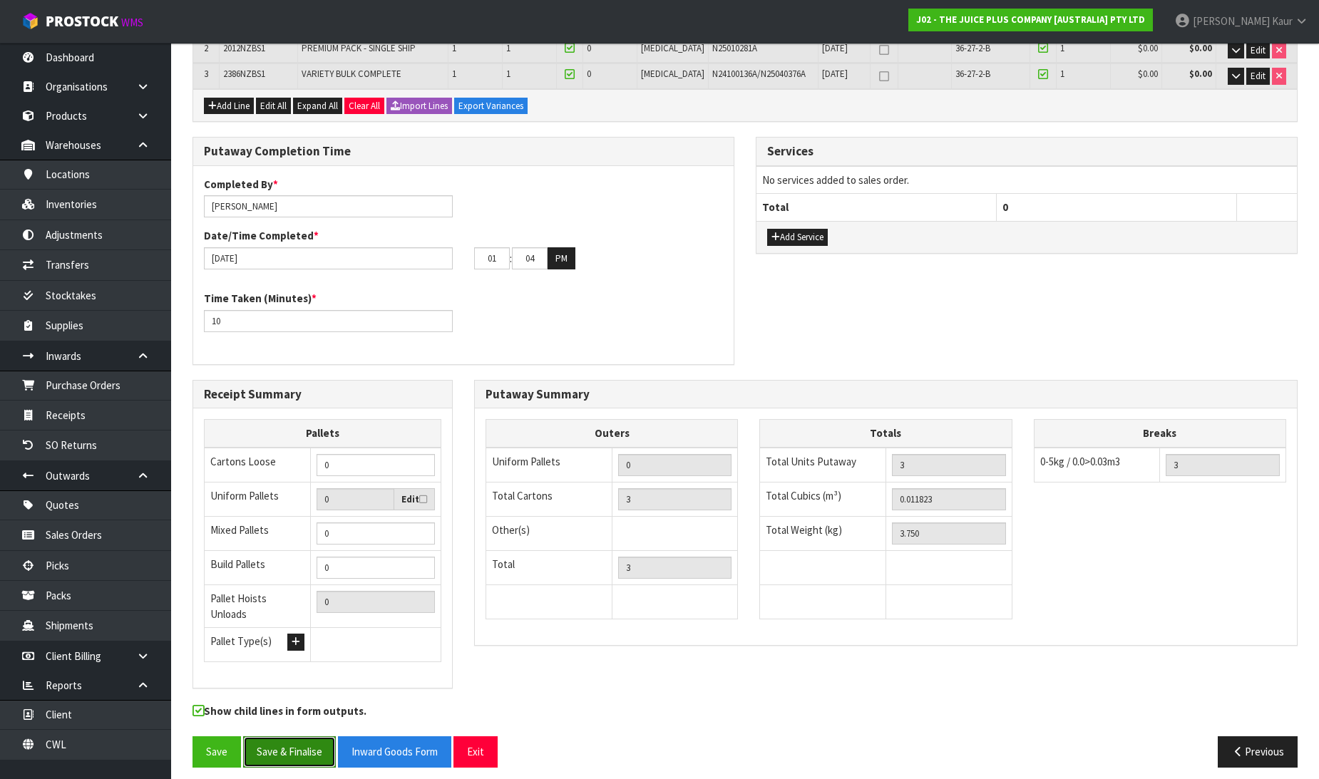
click at [284, 739] on button "Save & Finalise" at bounding box center [289, 752] width 93 height 31
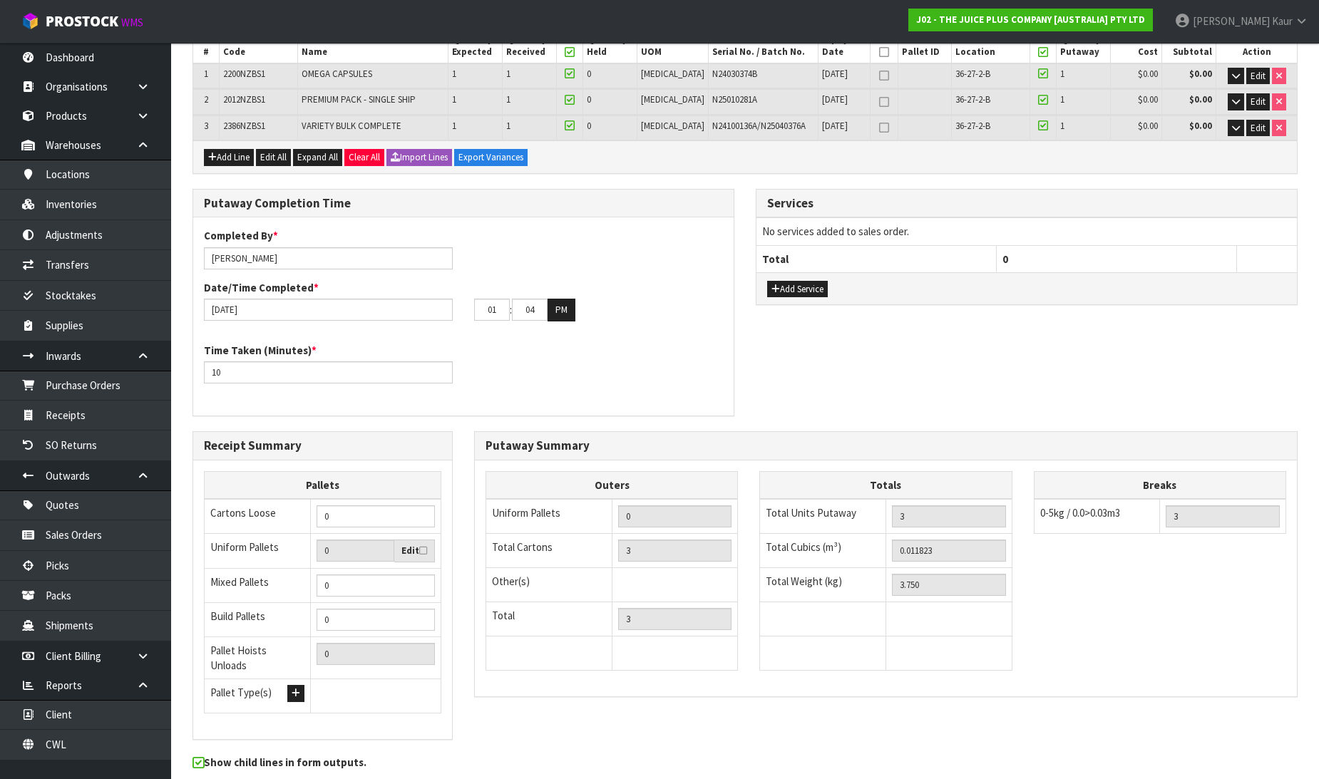
scroll to position [0, 0]
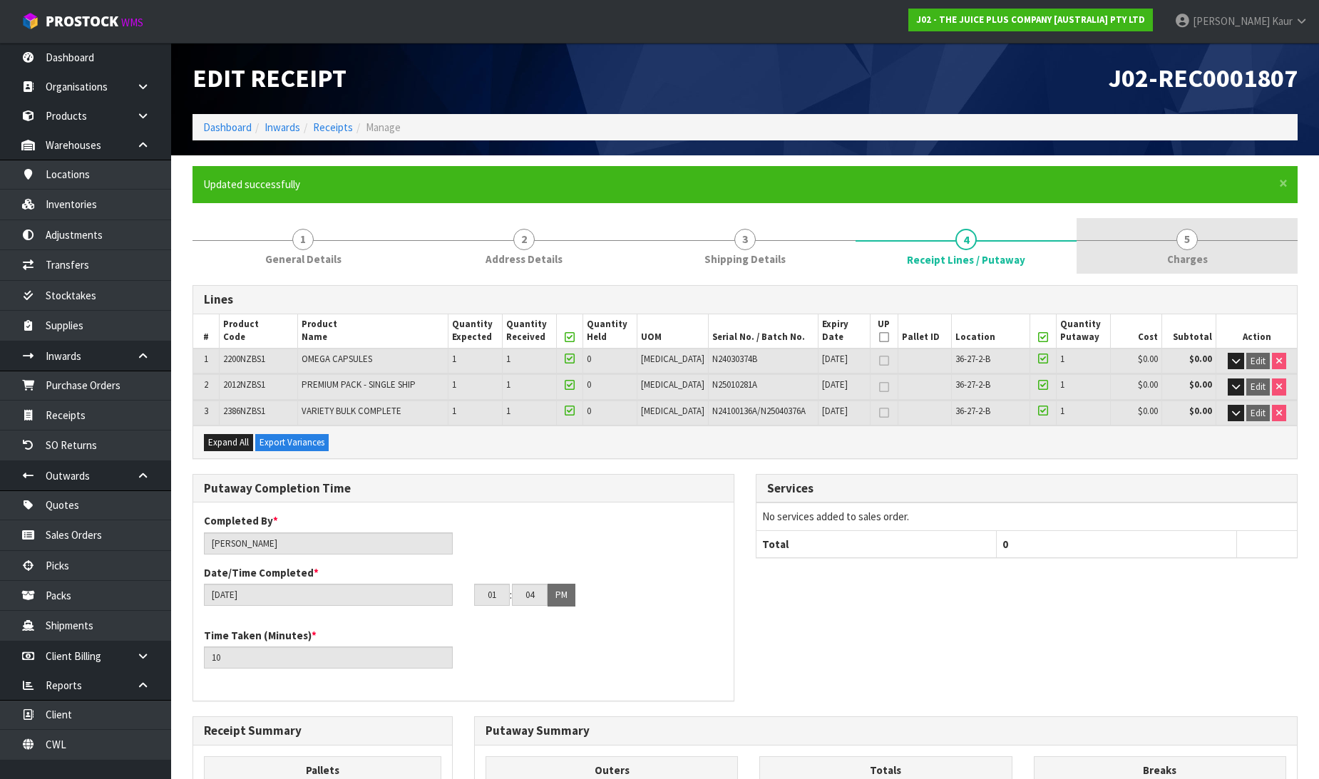
click at [1194, 245] on span "5" at bounding box center [1186, 239] width 21 height 21
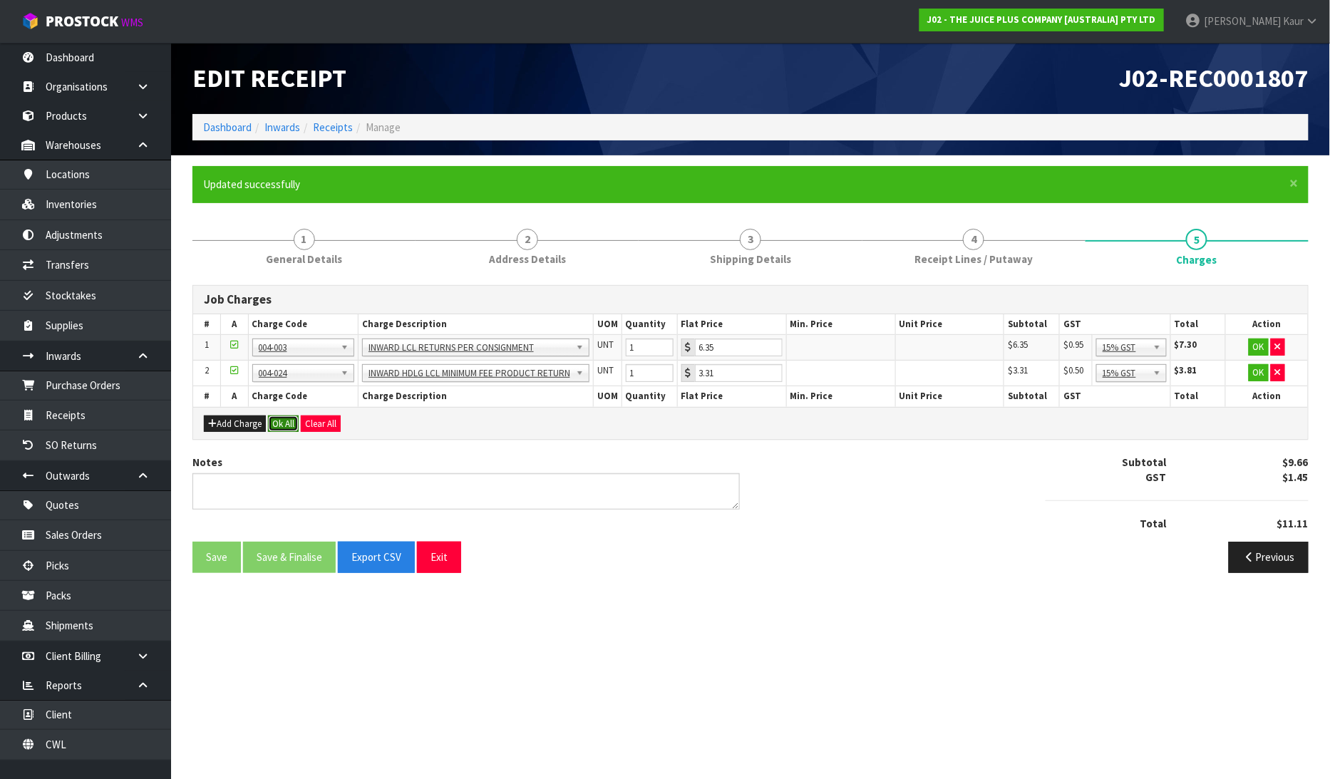
click at [279, 426] on button "Ok All" at bounding box center [283, 424] width 31 height 17
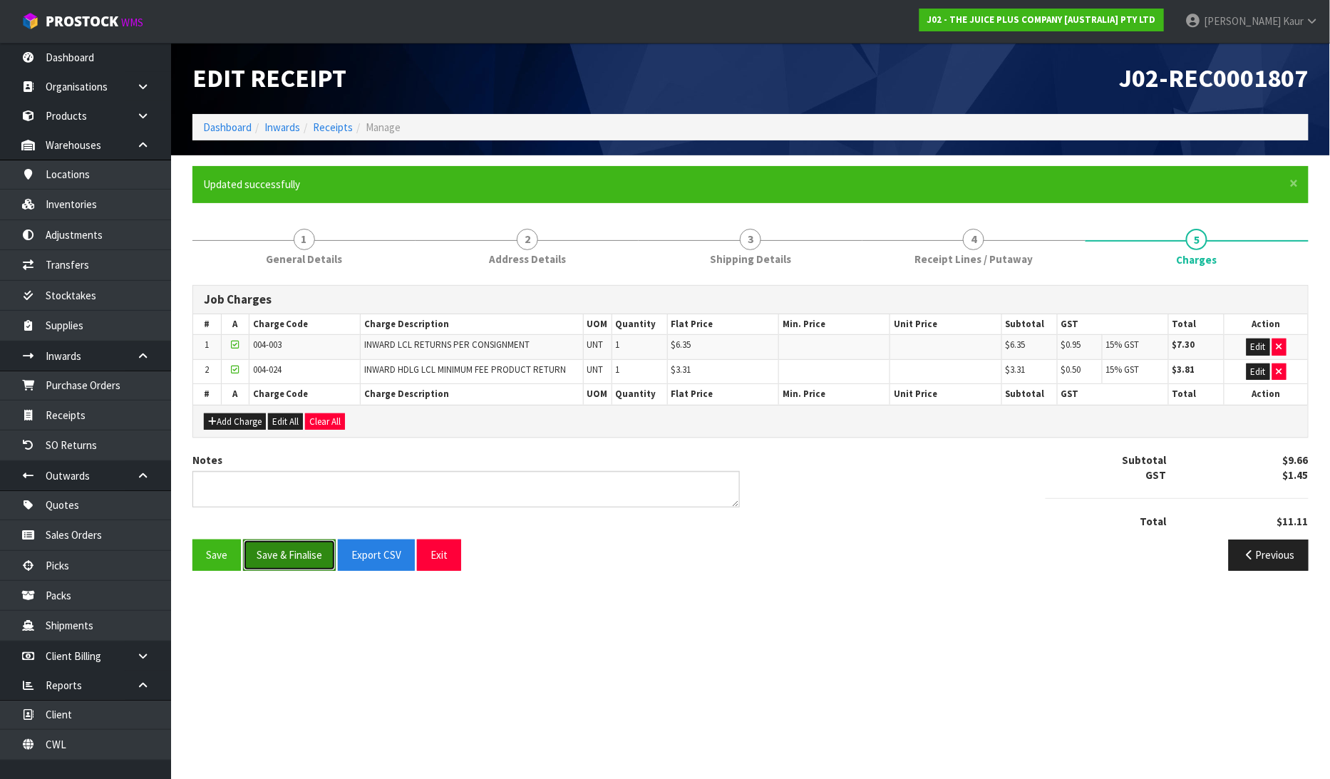
click at [265, 551] on button "Save & Finalise" at bounding box center [289, 555] width 93 height 31
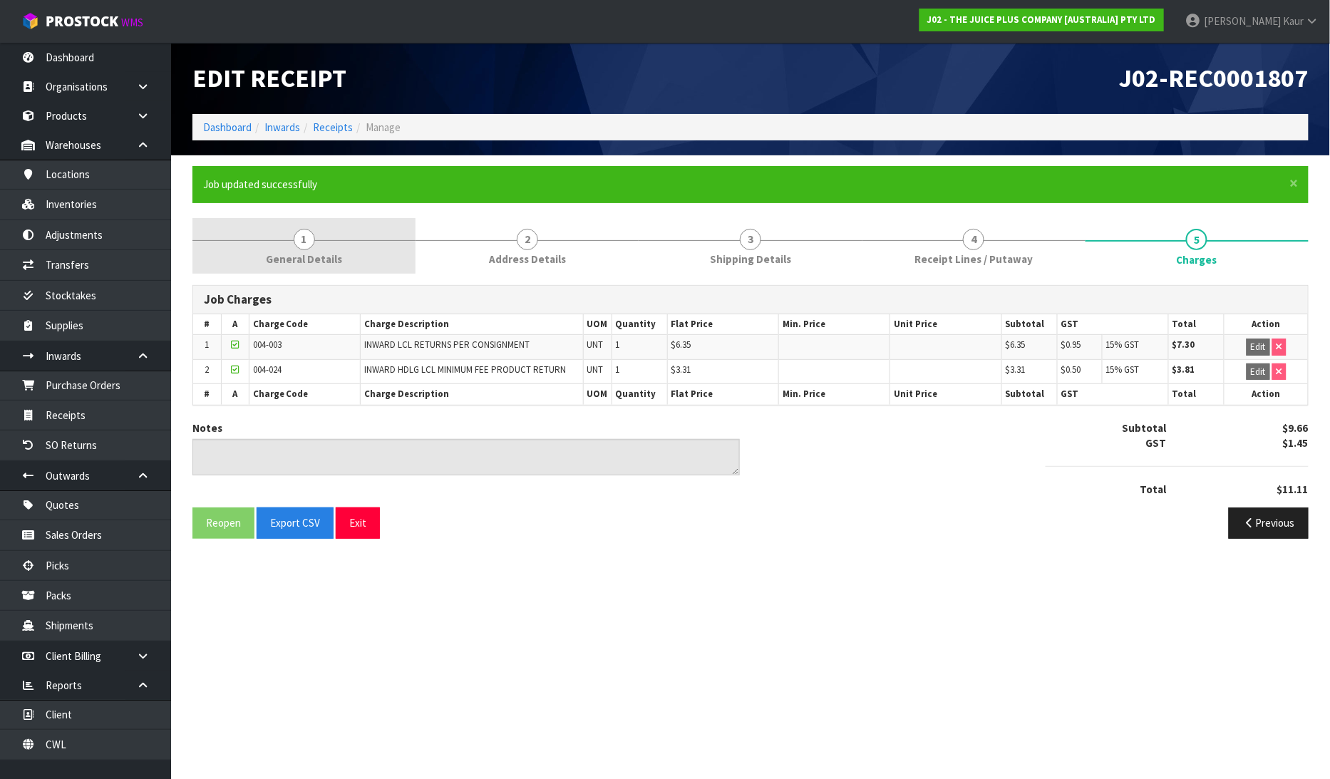
click at [319, 267] on link "1 General Details" at bounding box center [304, 246] width 223 height 56
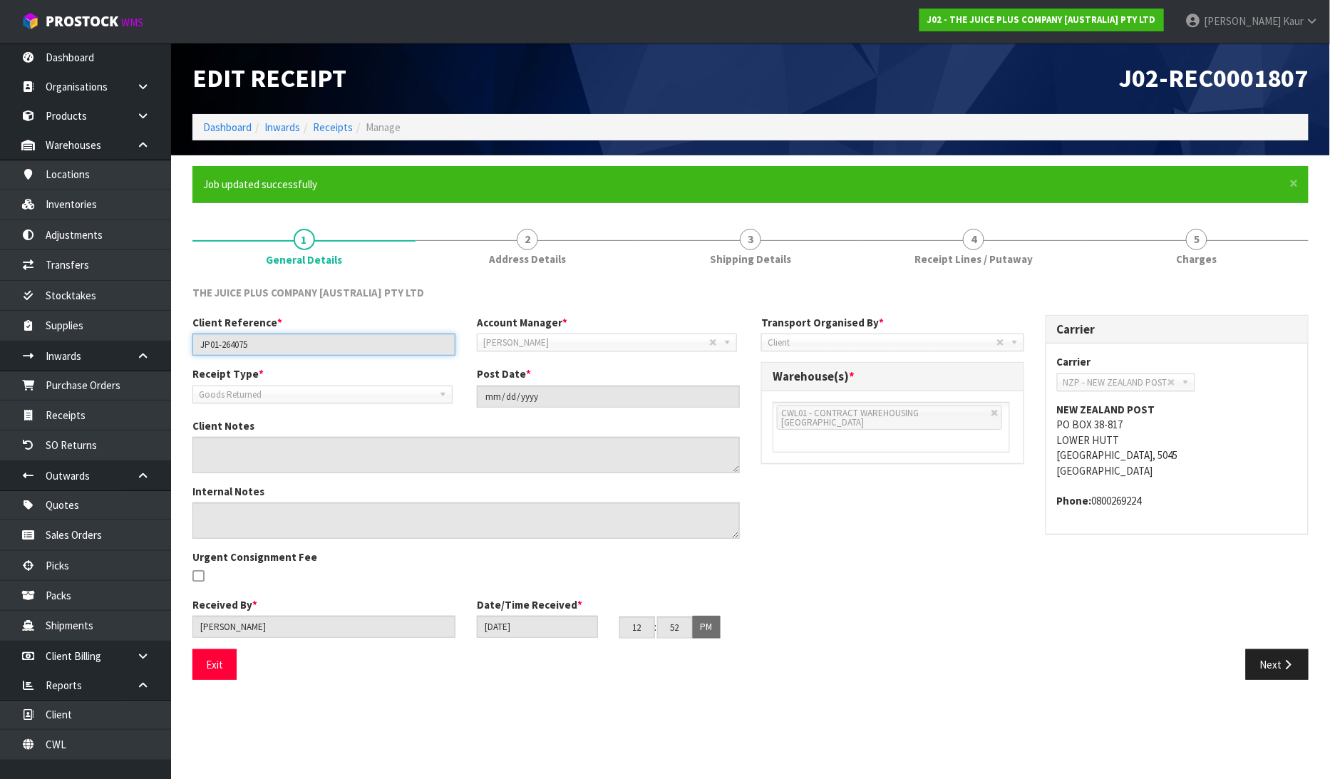
drag, startPoint x: 268, startPoint y: 353, endPoint x: 195, endPoint y: 335, distance: 75.6
click at [195, 335] on input "JP01-264075" at bounding box center [324, 345] width 263 height 22
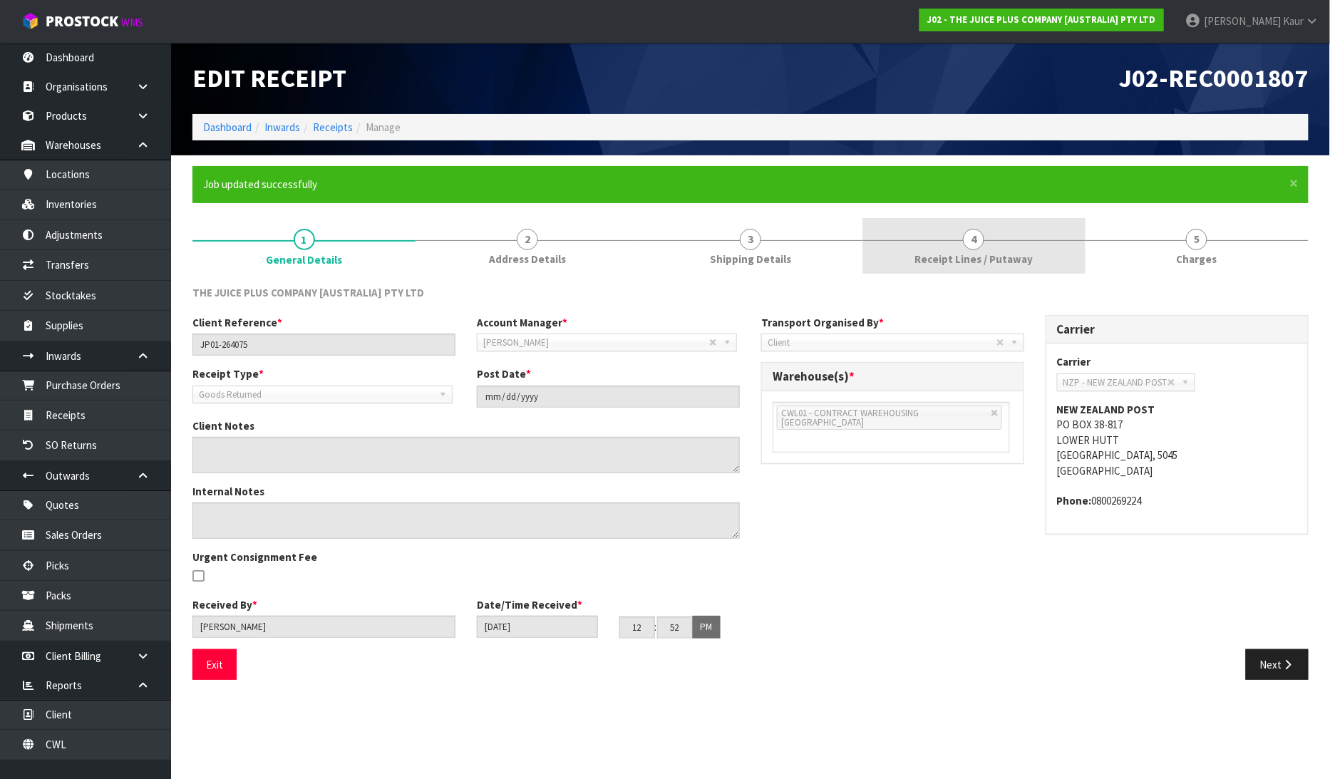
click at [910, 252] on link "4 Receipt Lines / Putaway" at bounding box center [974, 246] width 223 height 56
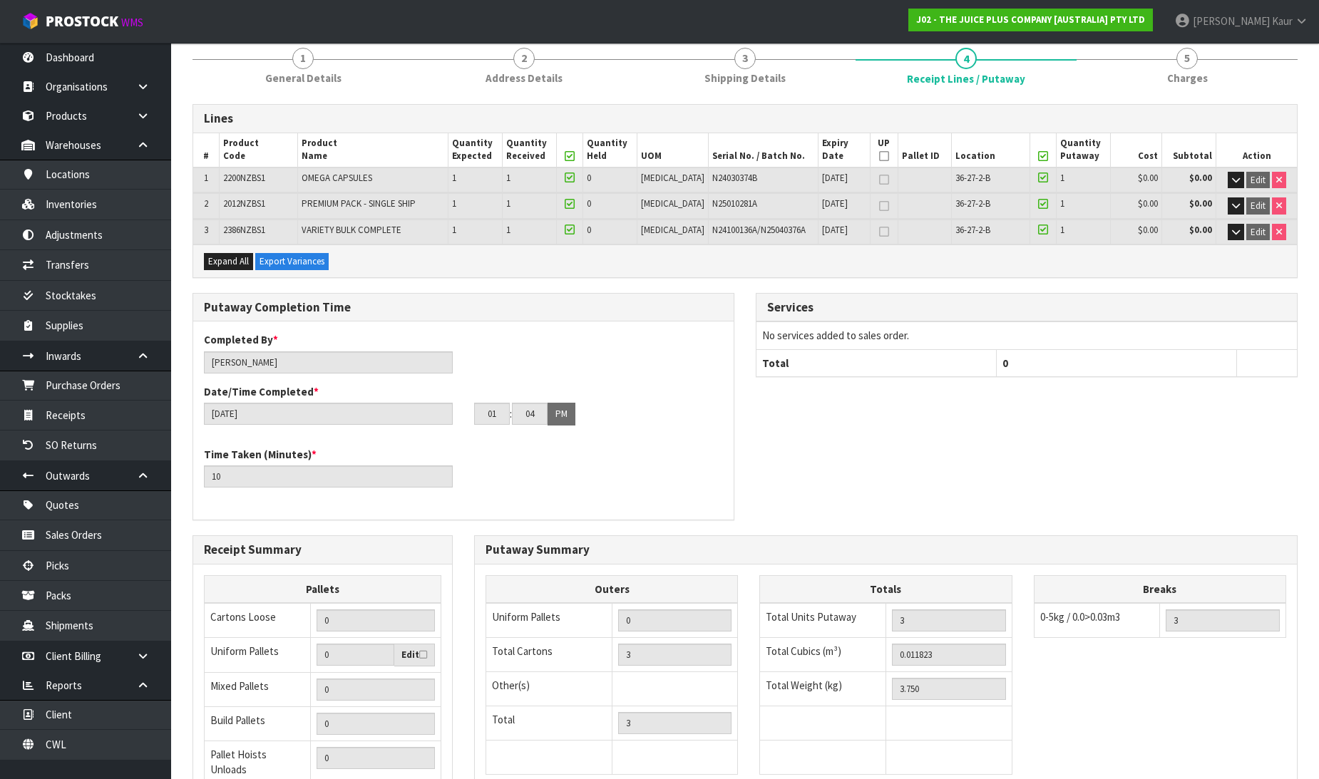
scroll to position [337, 0]
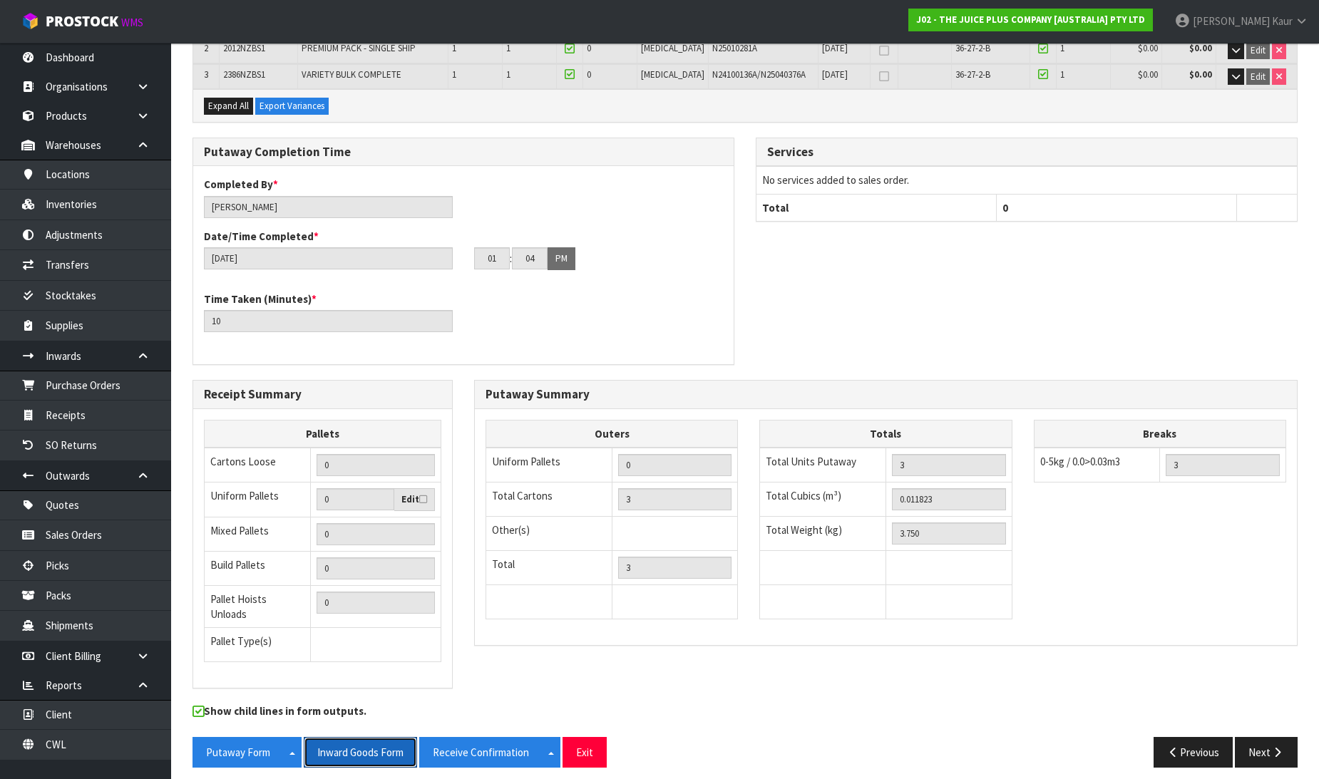
drag, startPoint x: 342, startPoint y: 740, endPoint x: 1330, endPoint y: 29, distance: 1216.7
click at [342, 739] on button "Inward Goods Form" at bounding box center [360, 752] width 113 height 31
click at [91, 48] on link "Dashboard" at bounding box center [85, 57] width 171 height 29
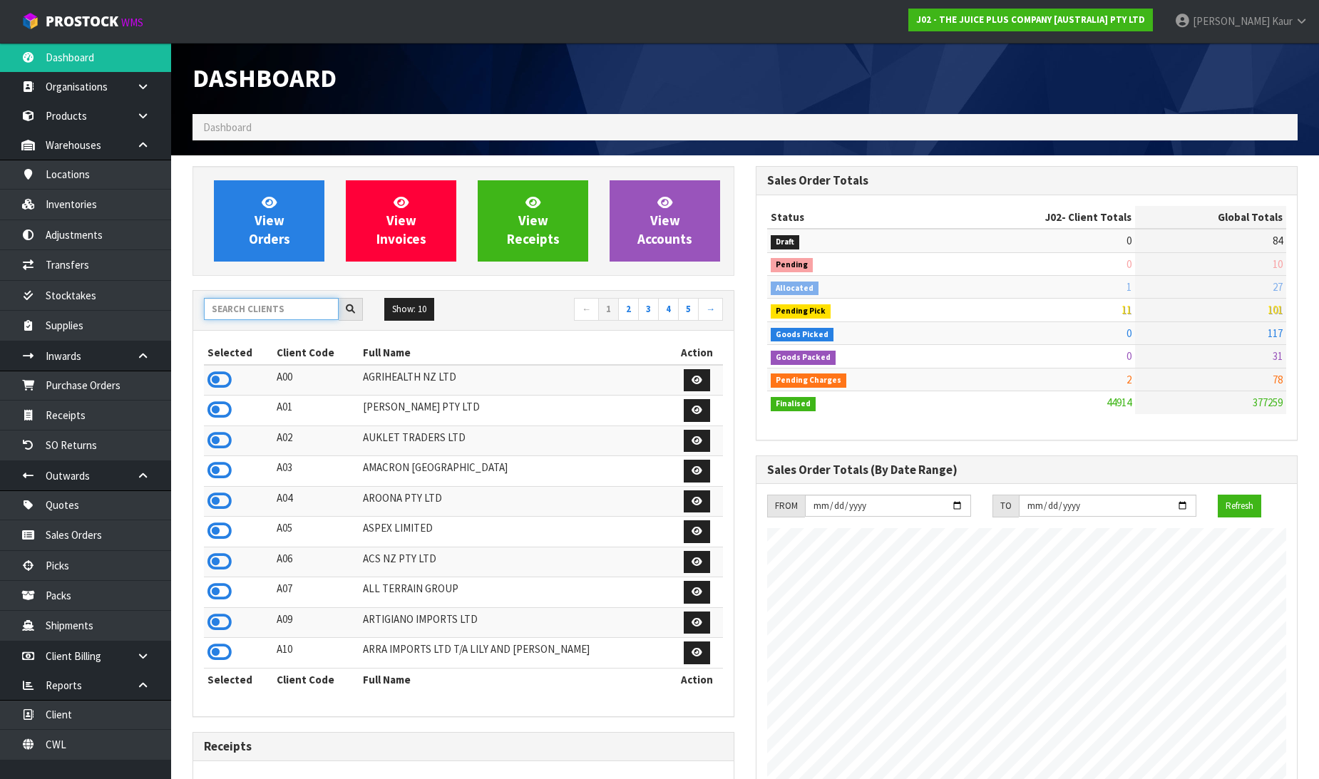
click at [230, 318] on input "text" at bounding box center [271, 309] width 135 height 22
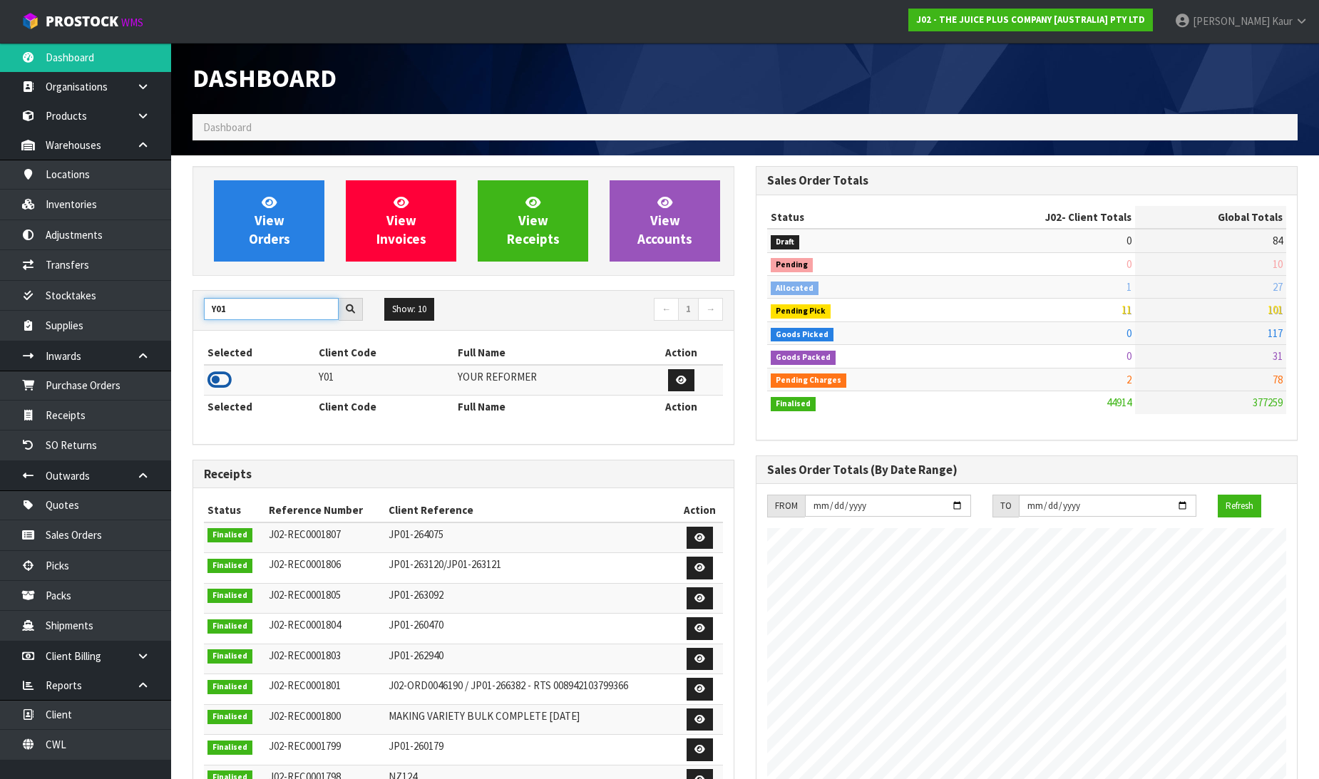
type input "Y01"
click at [217, 369] on icon at bounding box center [219, 379] width 24 height 21
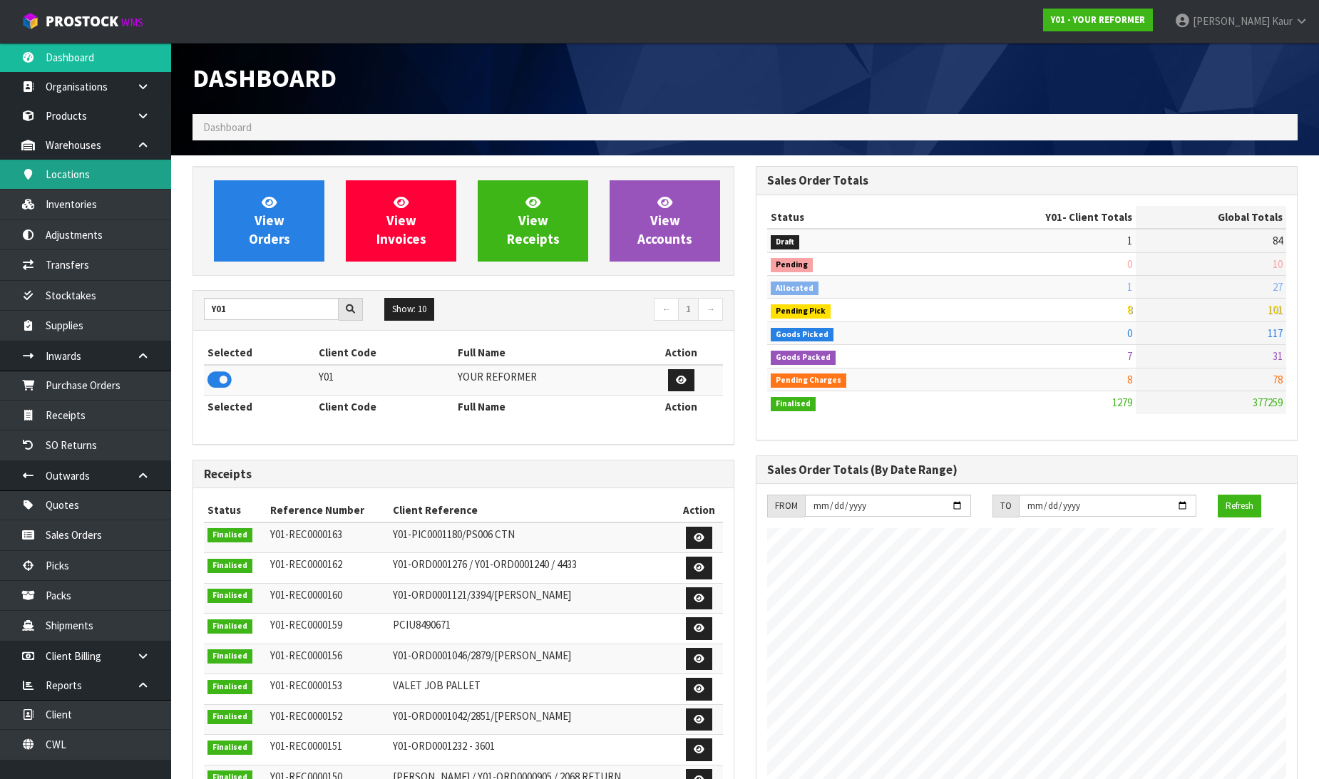
scroll to position [1080, 563]
click at [86, 193] on link "Inventories" at bounding box center [85, 204] width 171 height 29
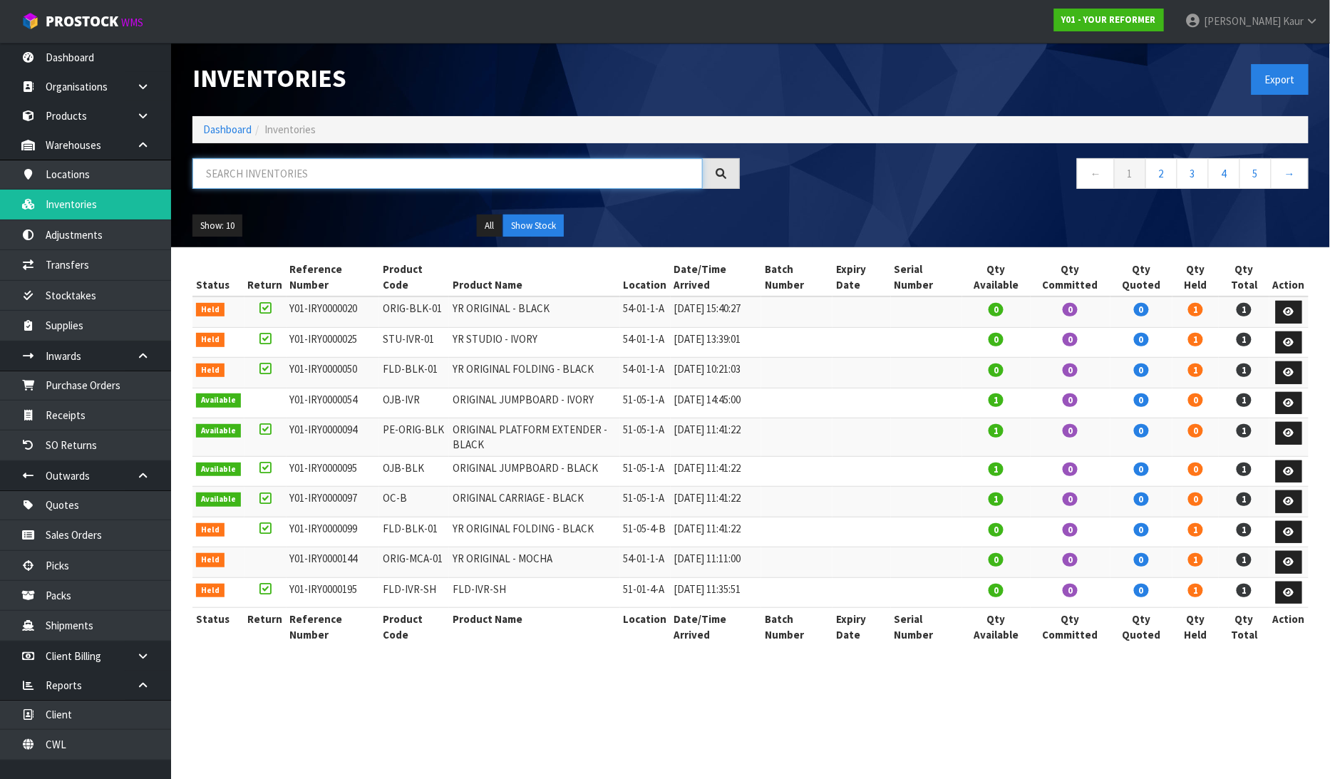
click at [297, 165] on input "text" at bounding box center [448, 173] width 511 height 31
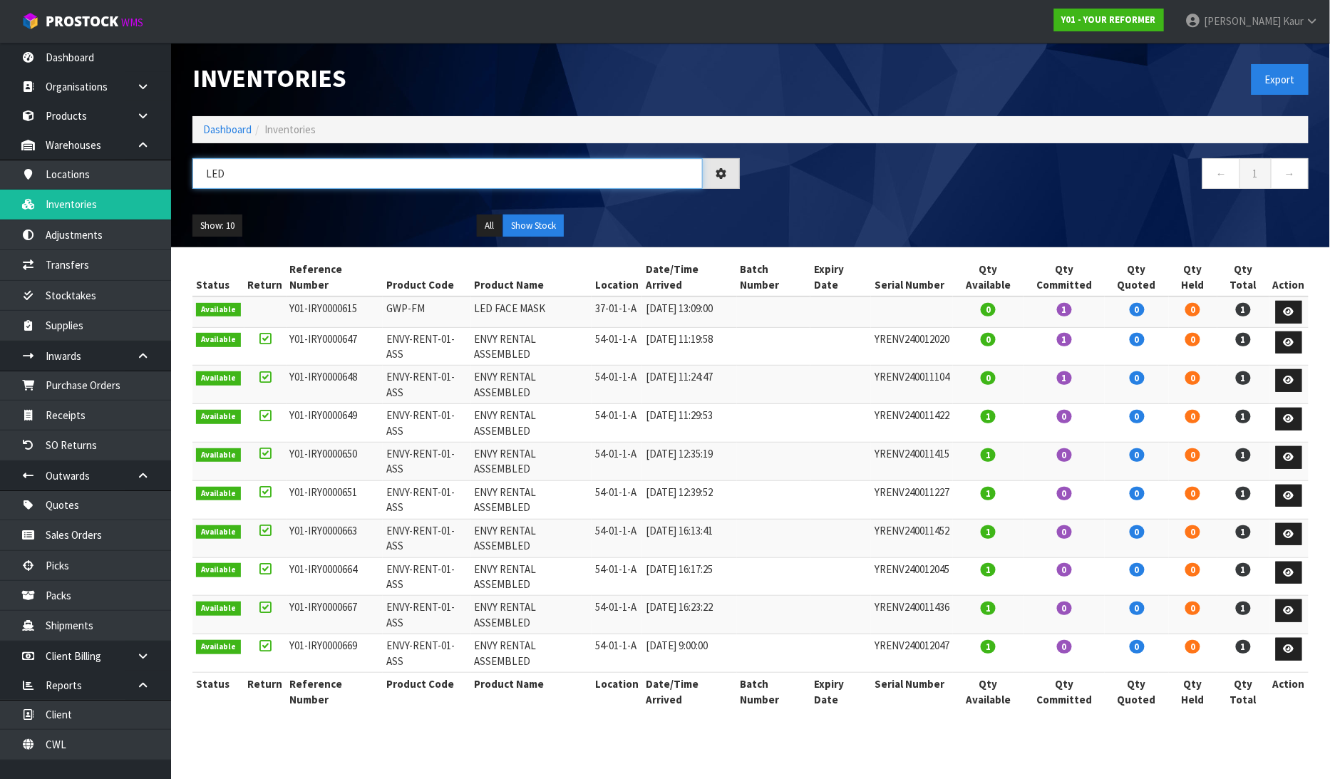
type input "LED"
drag, startPoint x: 423, startPoint y: 294, endPoint x: 374, endPoint y: 295, distance: 48.5
click at [374, 297] on tr "Available Y01-IRY0000615 GWP-FM LED FACE MASK 37-01-1-A 11/07/2025 13:09:00 0 1…" at bounding box center [751, 312] width 1117 height 31
copy tr "GWP-FM"
click at [76, 125] on link "Products" at bounding box center [85, 115] width 171 height 29
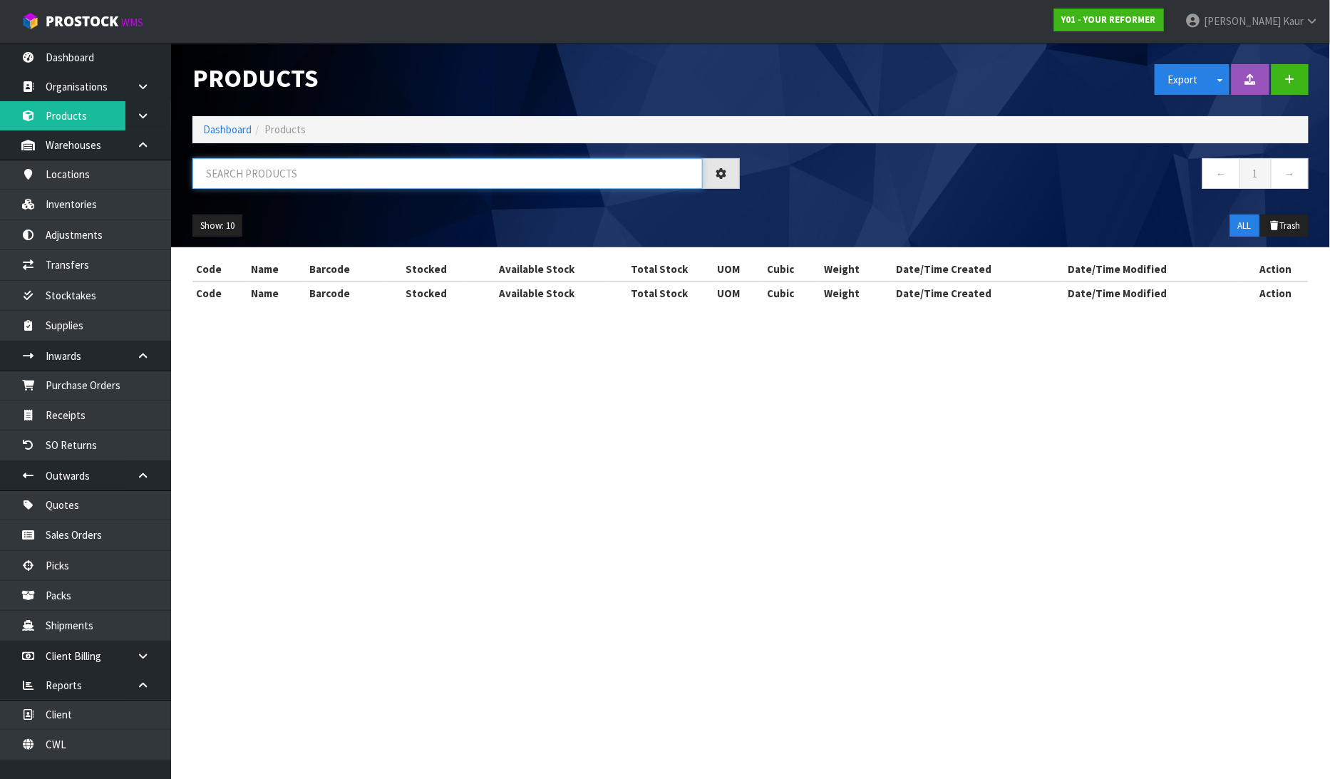
click at [215, 172] on input "text" at bounding box center [448, 173] width 511 height 31
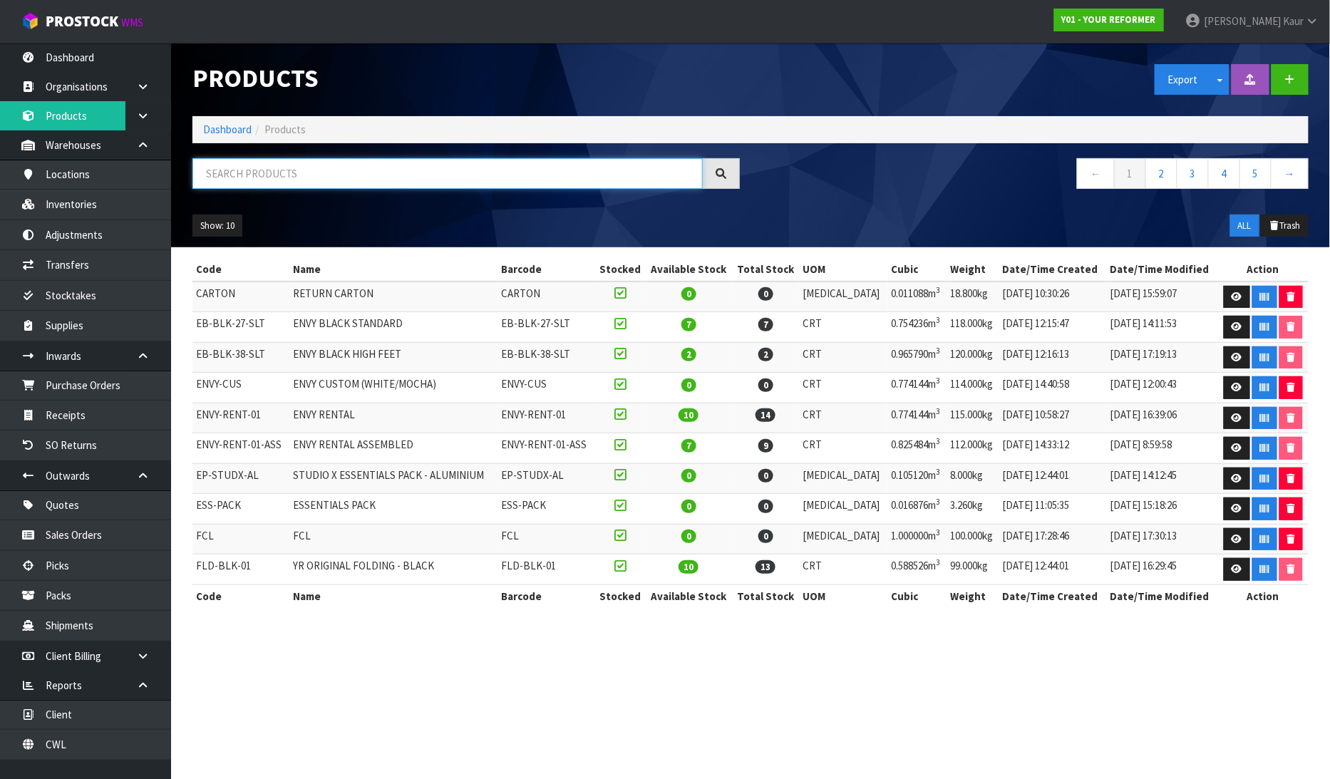
paste input "GWP-FM"
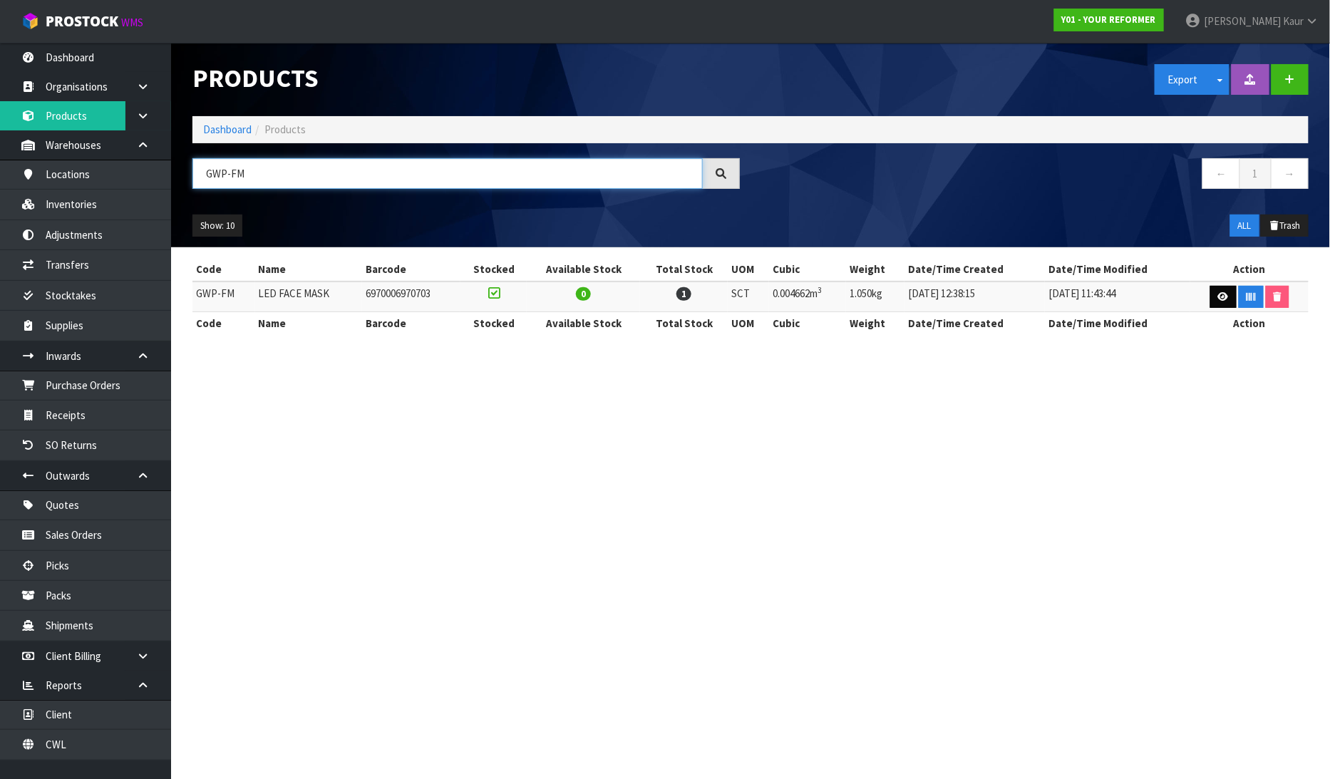
type input "GWP-FM"
click at [1223, 299] on icon at bounding box center [1224, 296] width 11 height 9
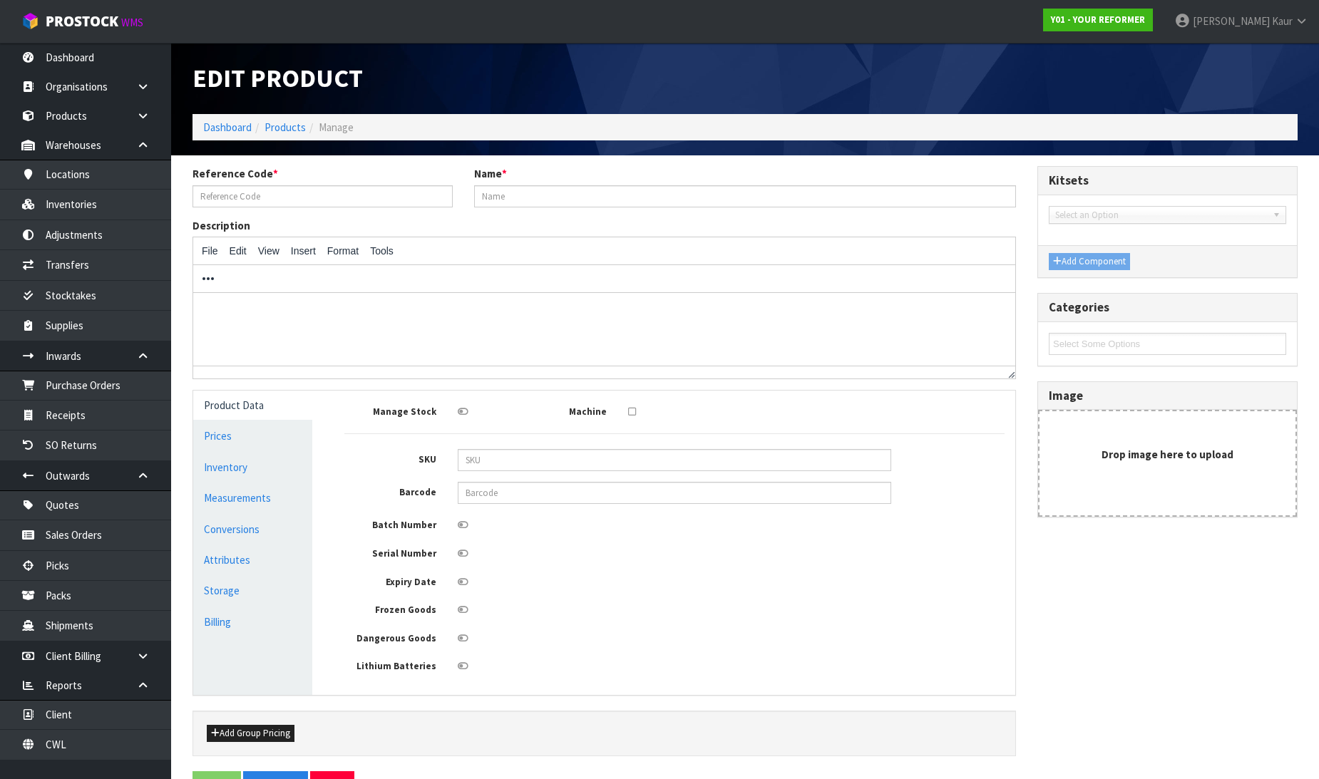
type input "GWP-FM"
type input "LED FACE MASK"
type input "6970006970703"
click at [222, 404] on link "Product Data" at bounding box center [252, 405] width 119 height 29
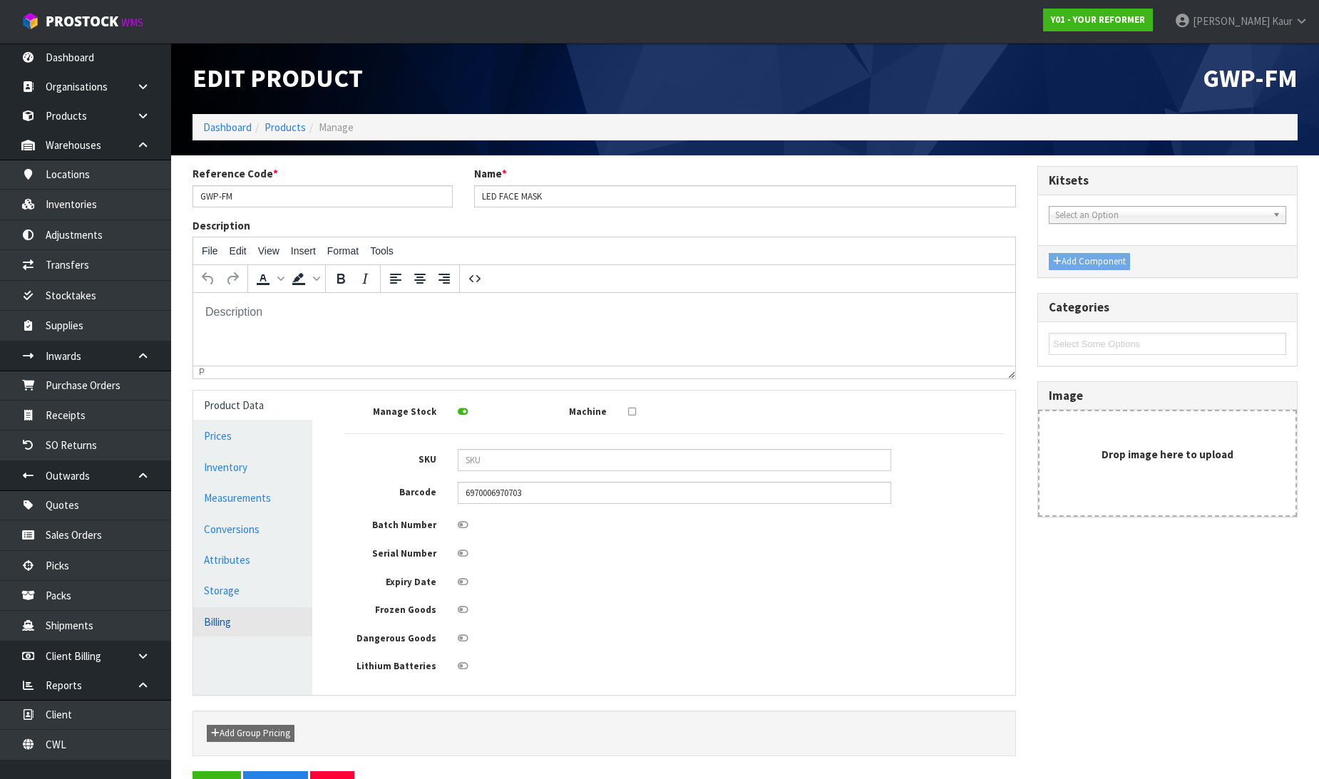
click at [232, 630] on link "Billing" at bounding box center [252, 621] width 119 height 29
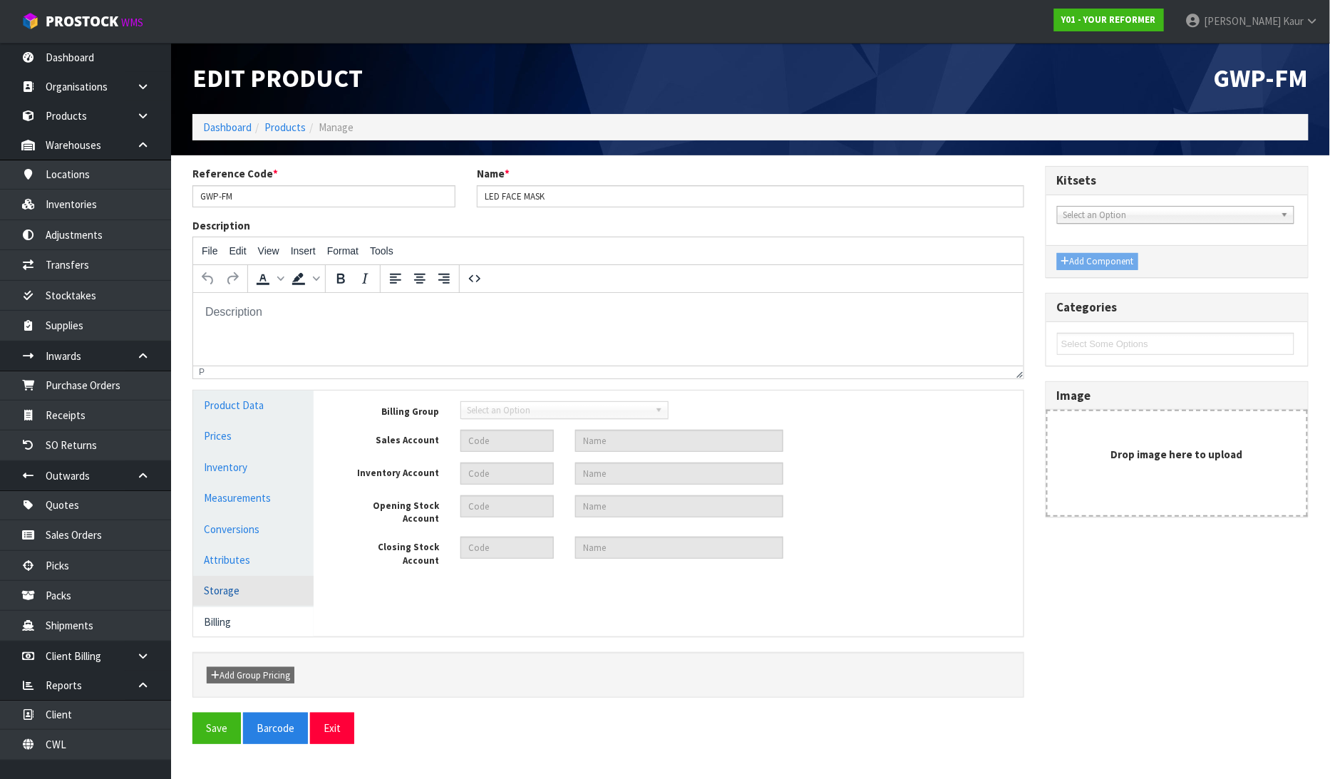
click at [232, 592] on link "Storage" at bounding box center [253, 590] width 120 height 29
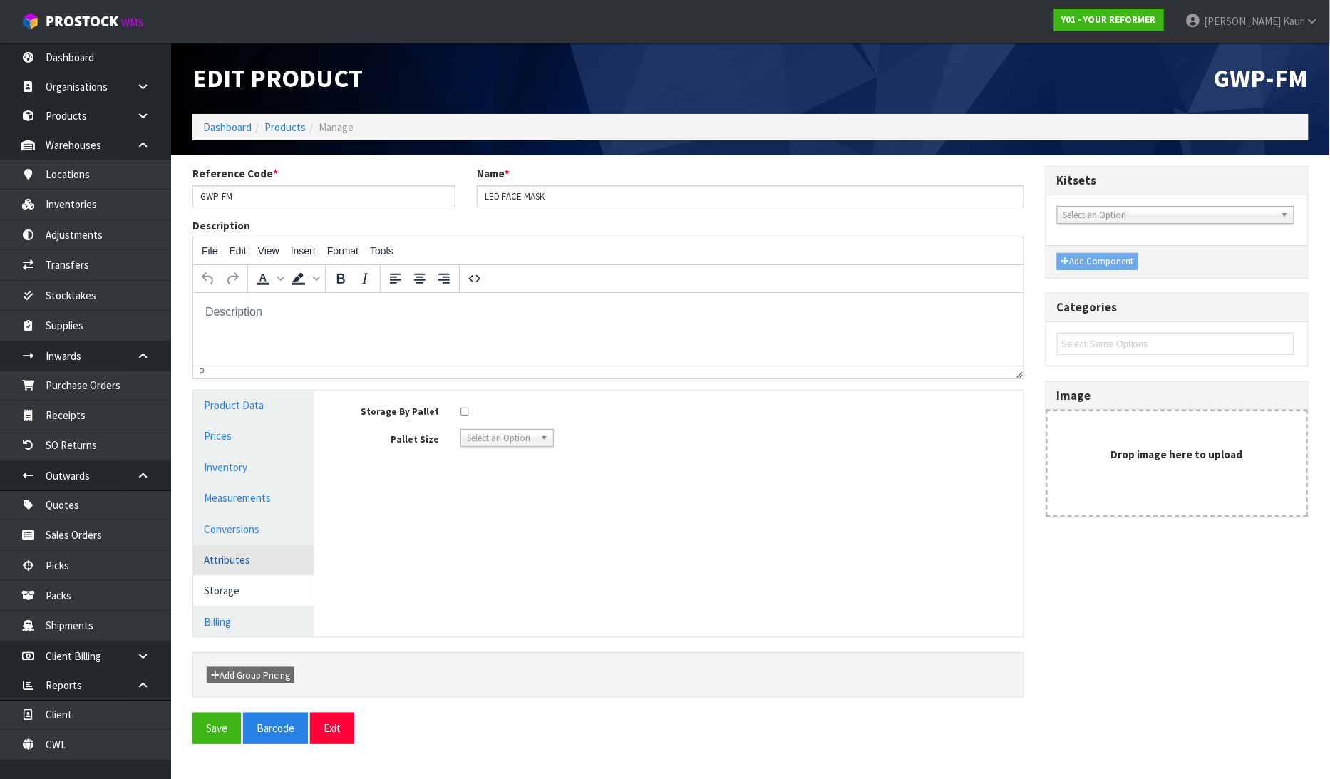
click at [243, 562] on link "Attributes" at bounding box center [253, 559] width 120 height 29
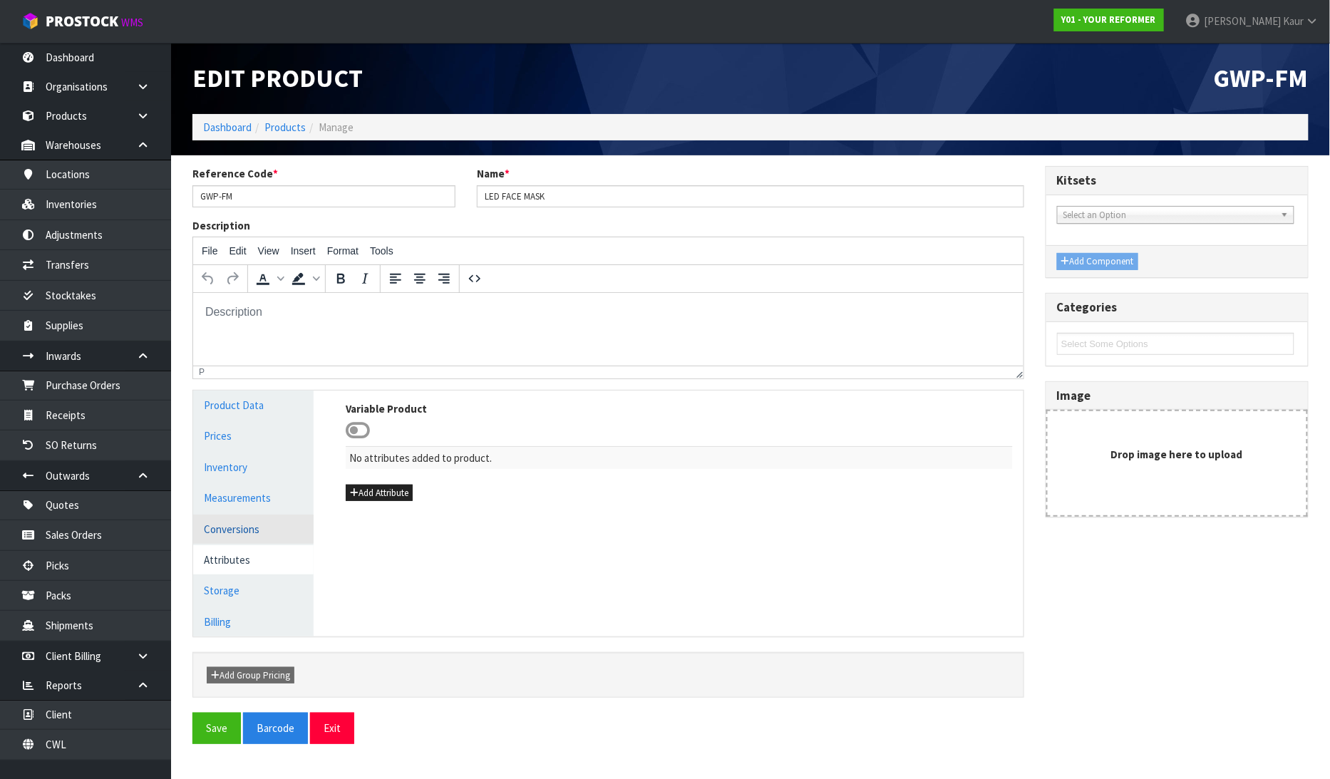
click at [252, 520] on link "Conversions" at bounding box center [253, 529] width 120 height 29
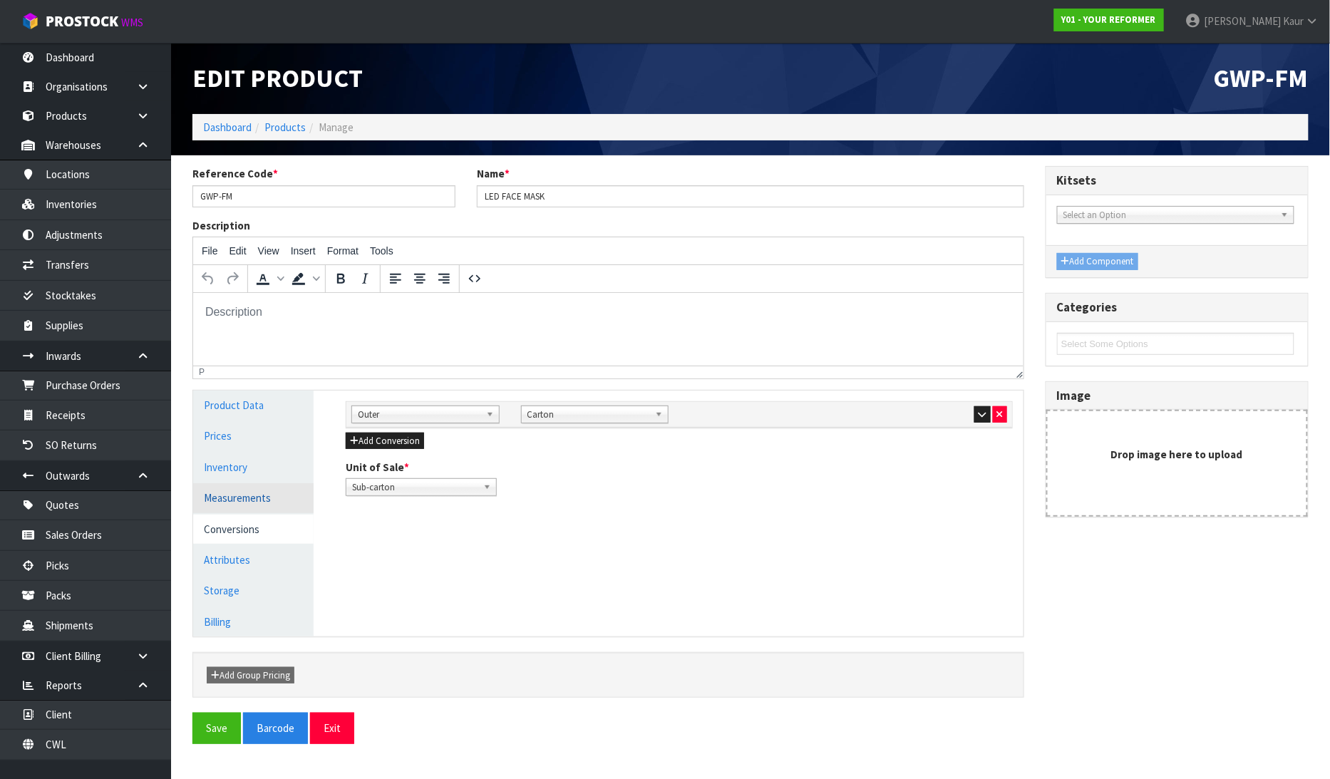
click at [252, 502] on link "Measurements" at bounding box center [253, 497] width 120 height 29
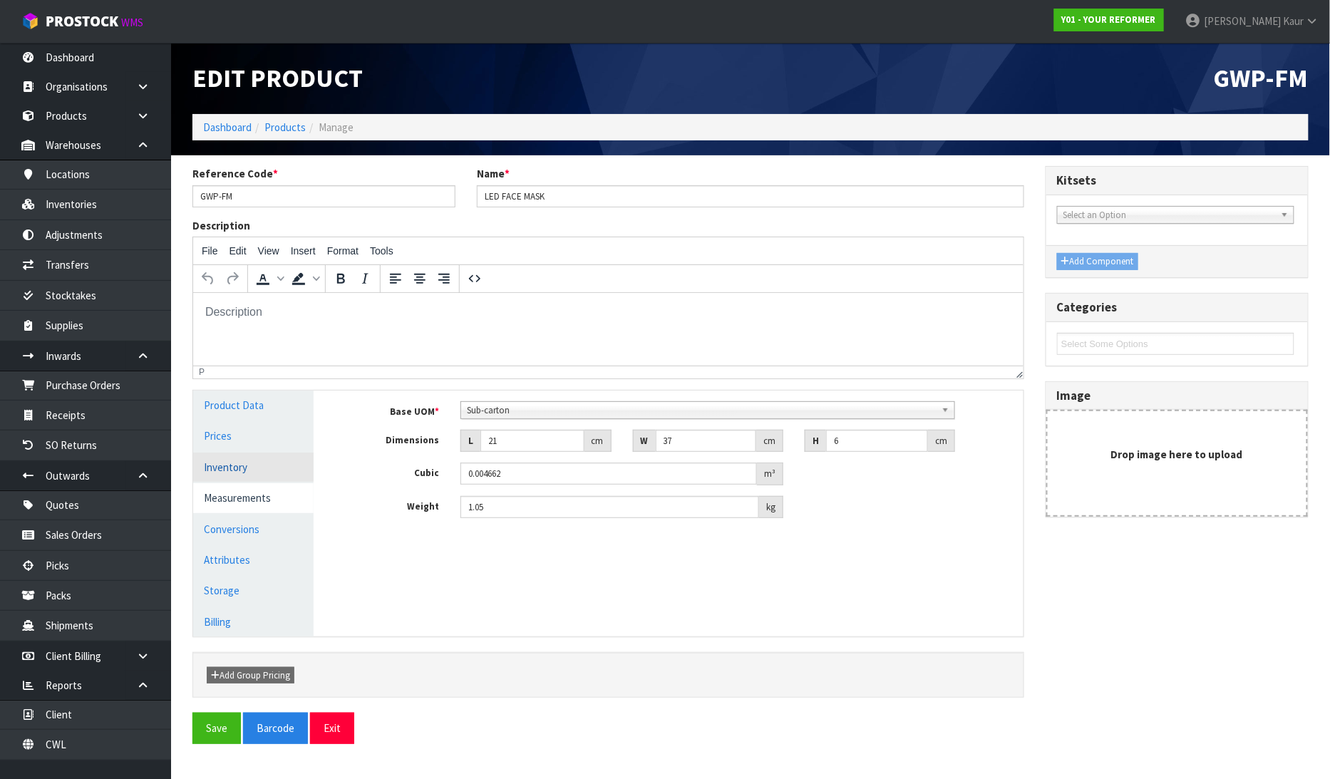
click at [255, 459] on link "Inventory" at bounding box center [253, 467] width 120 height 29
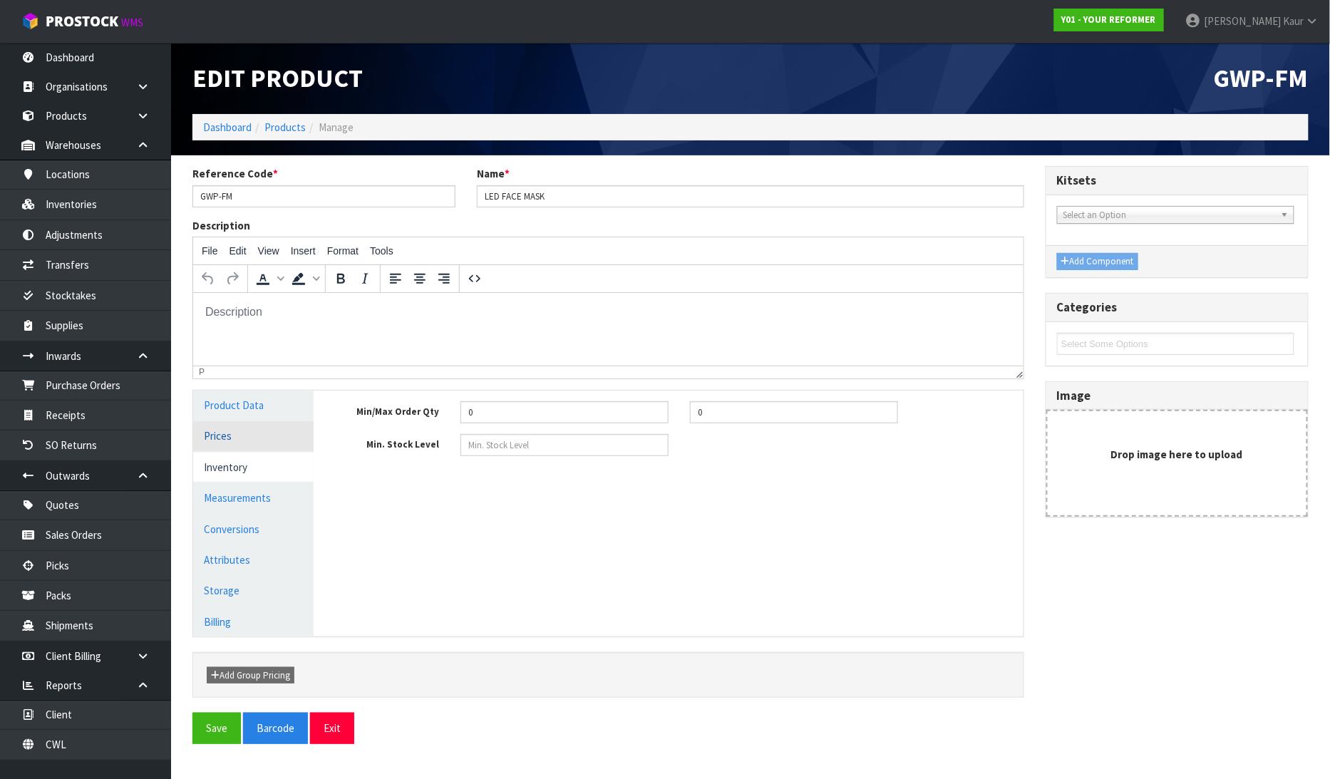
click at [252, 446] on link "Prices" at bounding box center [253, 435] width 120 height 29
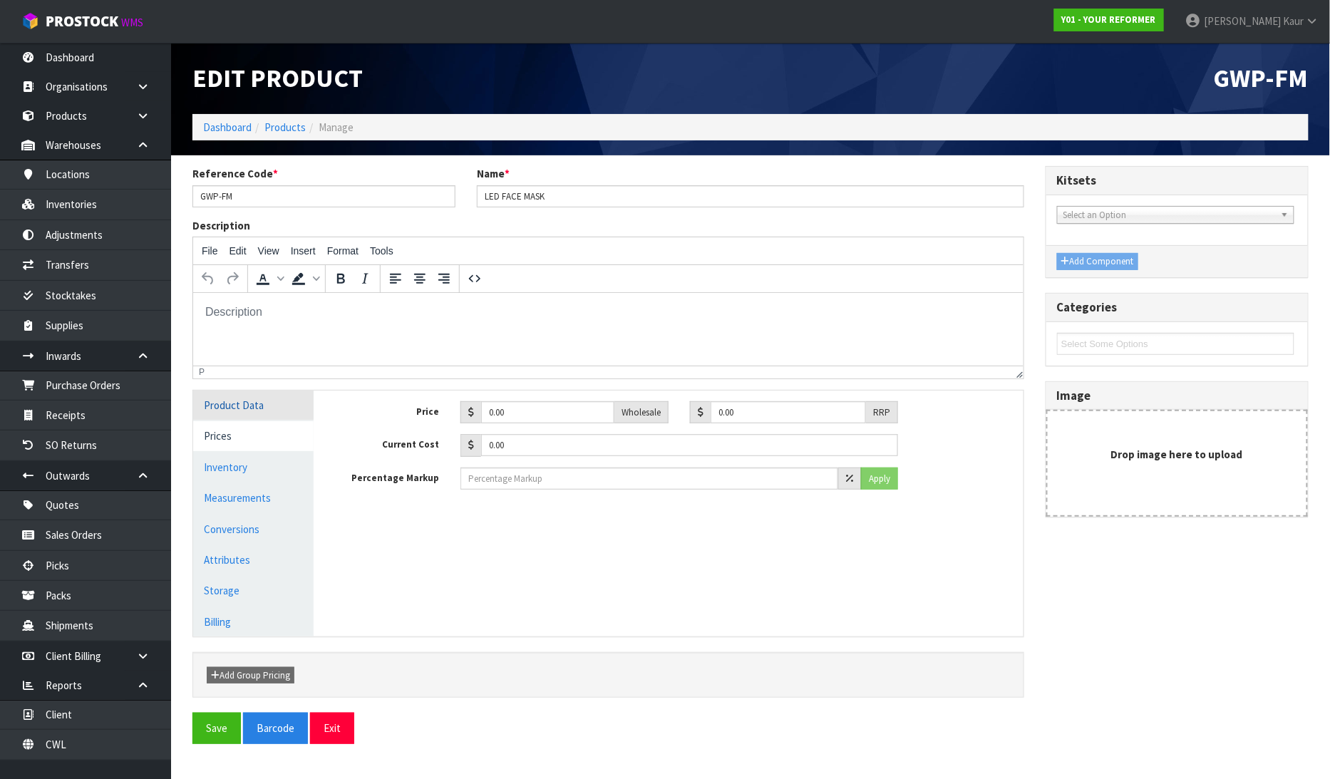
click at [254, 417] on link "Product Data" at bounding box center [253, 405] width 120 height 29
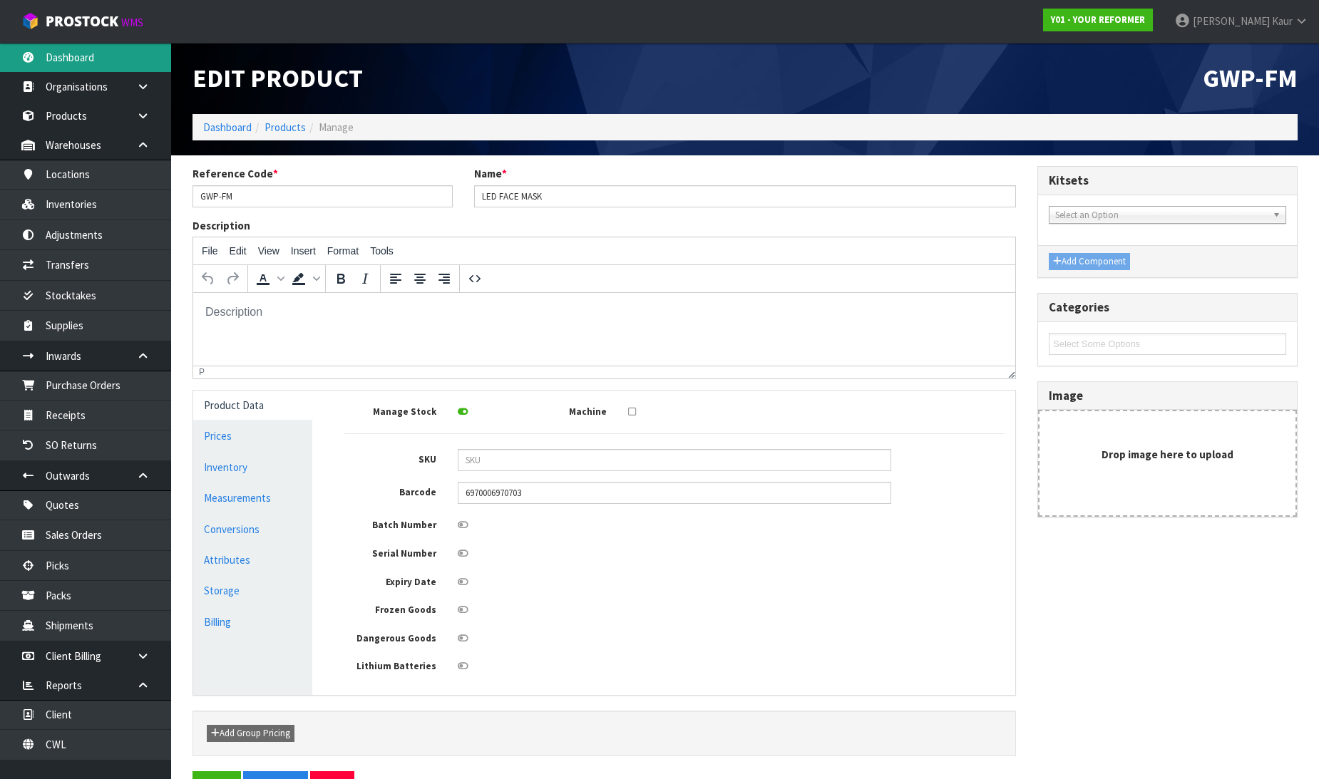
click at [78, 46] on link "Dashboard" at bounding box center [85, 57] width 171 height 29
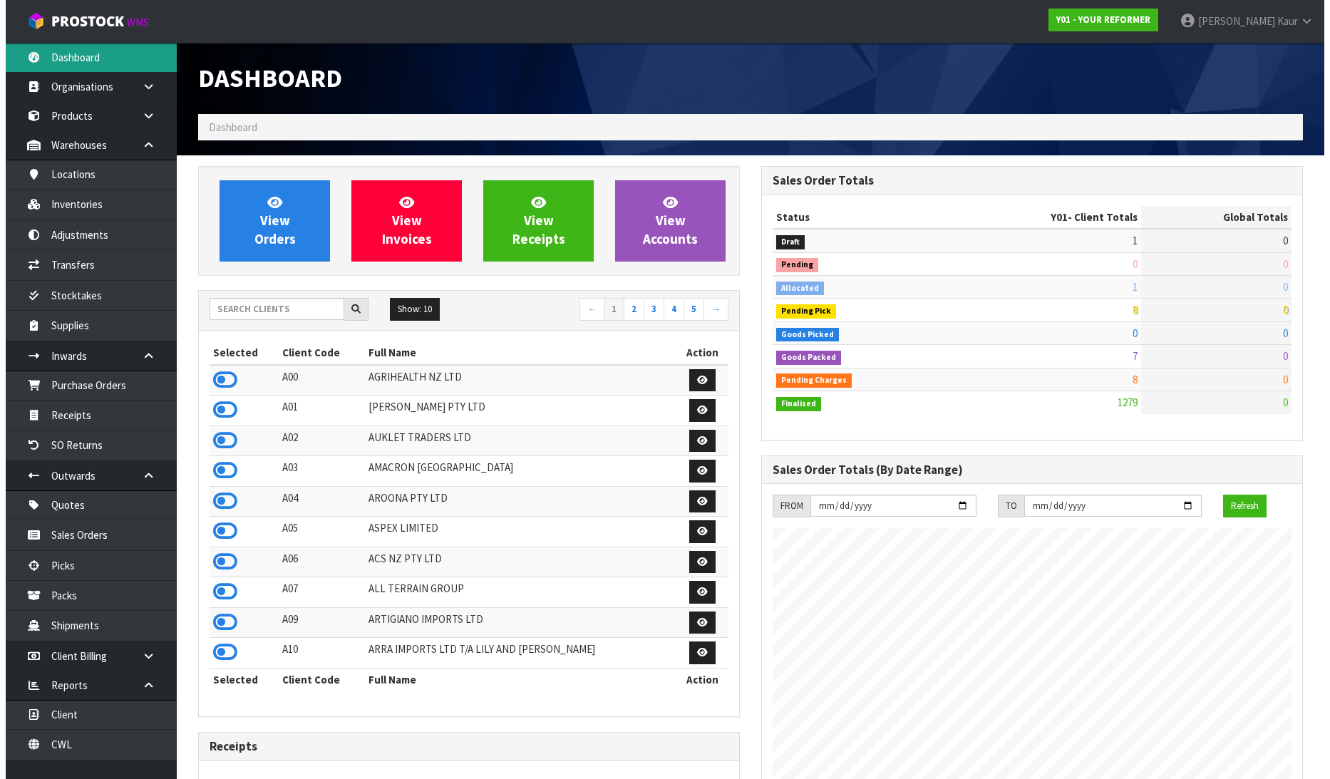
scroll to position [1080, 563]
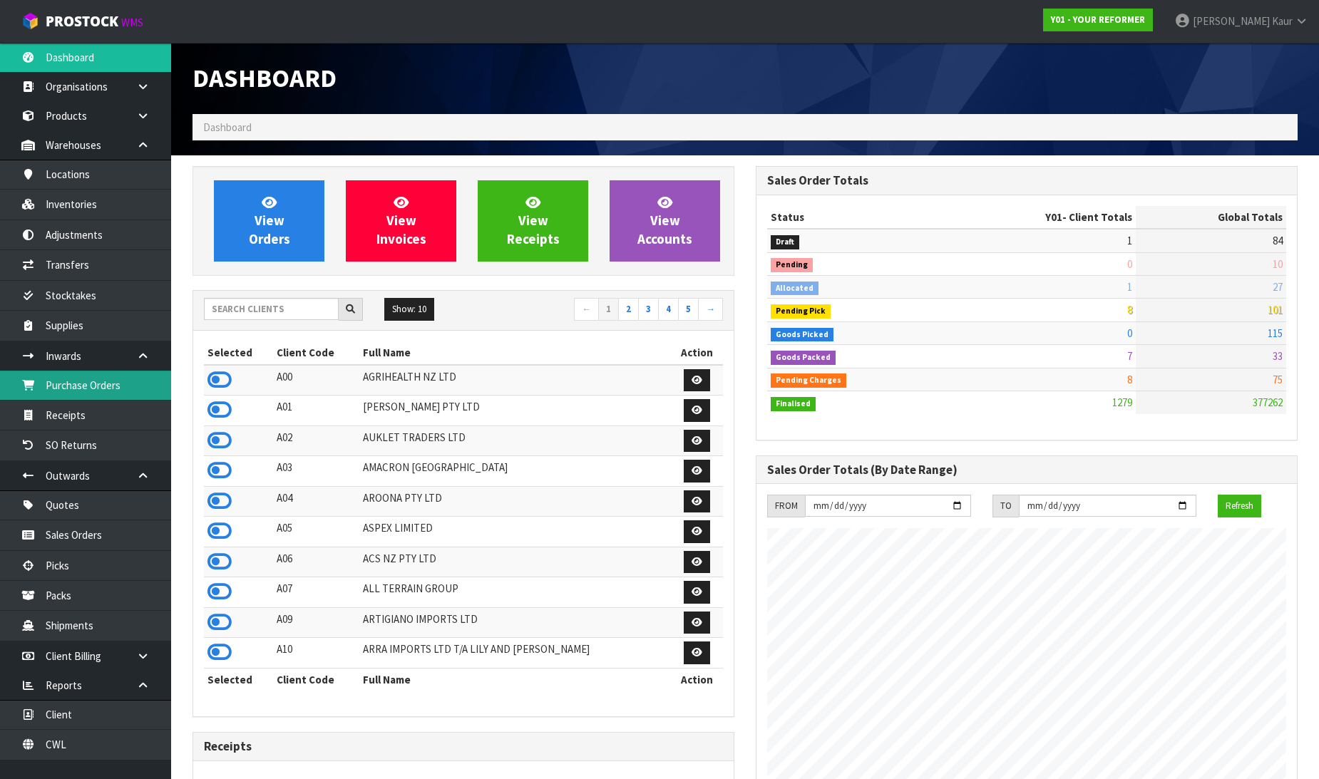
click at [100, 398] on link "Purchase Orders" at bounding box center [85, 385] width 171 height 29
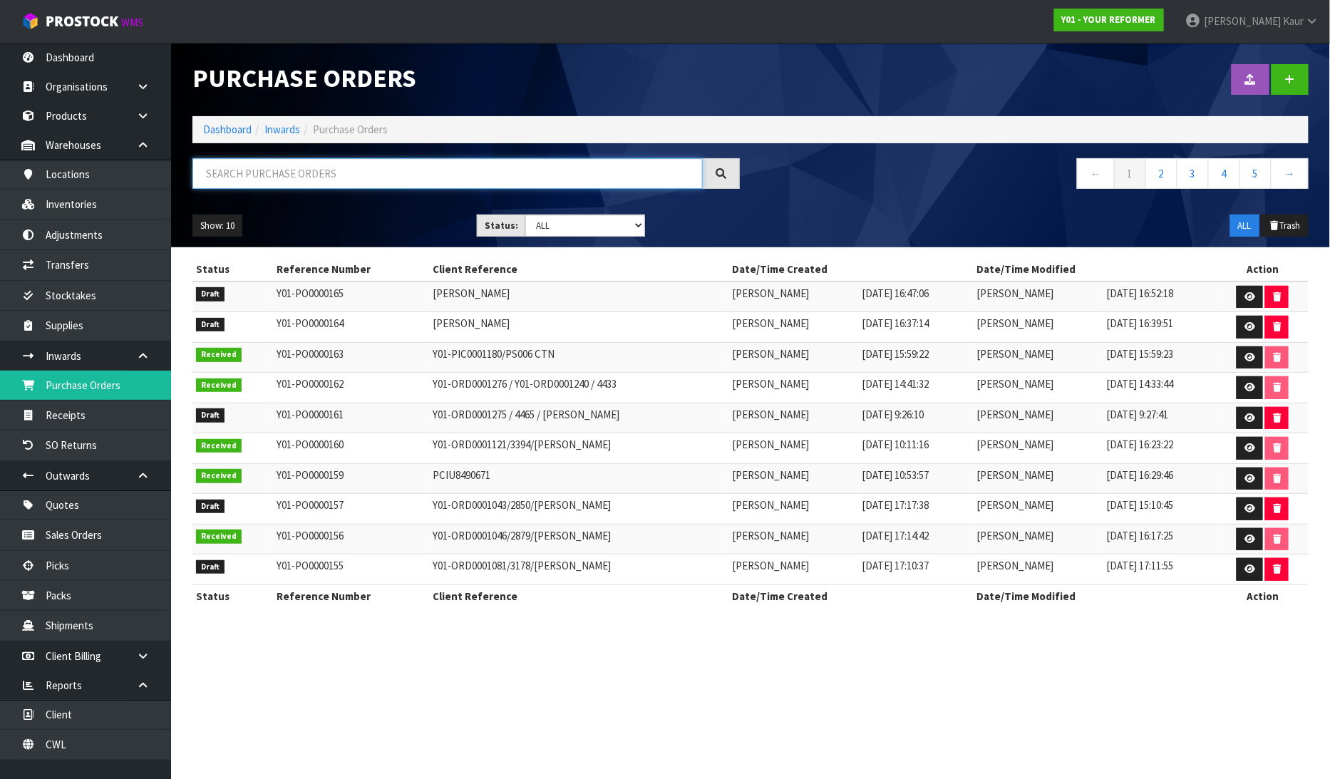
click at [304, 179] on input "text" at bounding box center [448, 173] width 511 height 31
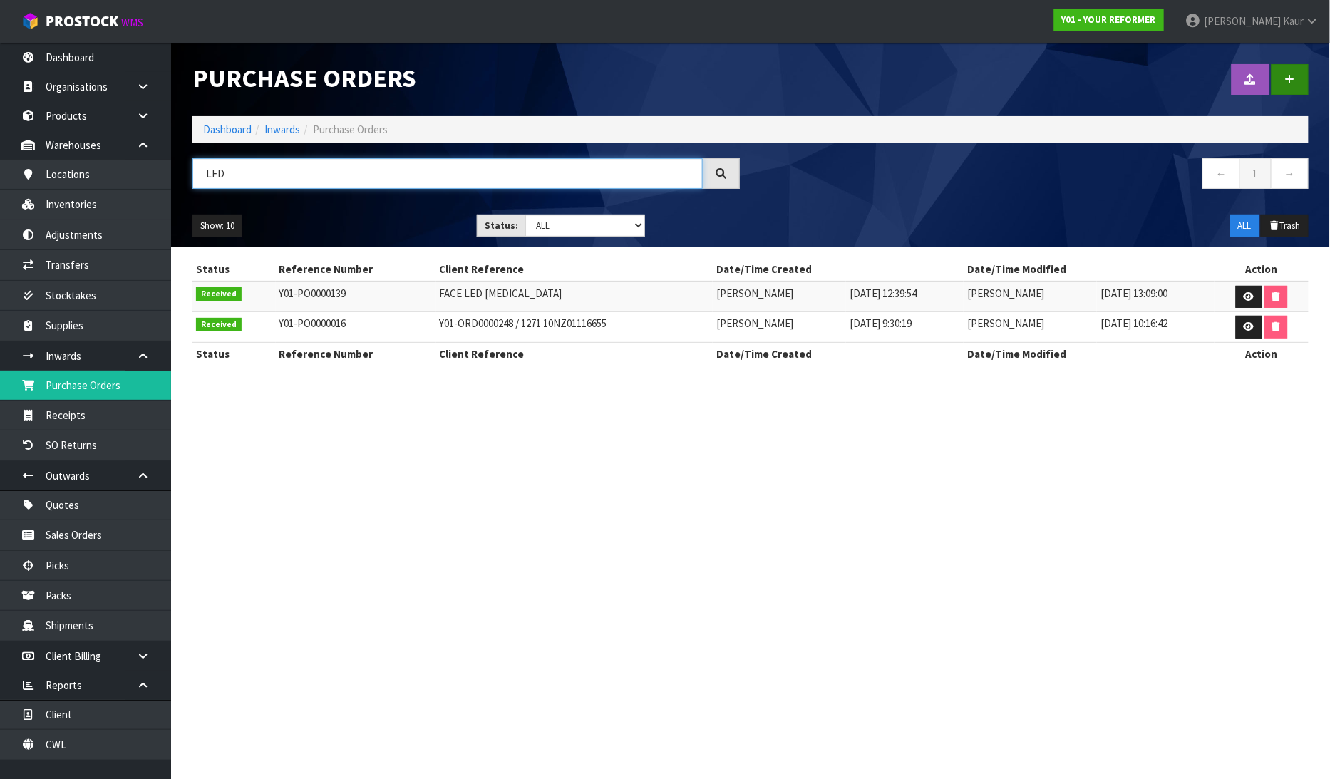
type input "LED"
click at [1288, 79] on icon at bounding box center [1291, 79] width 10 height 11
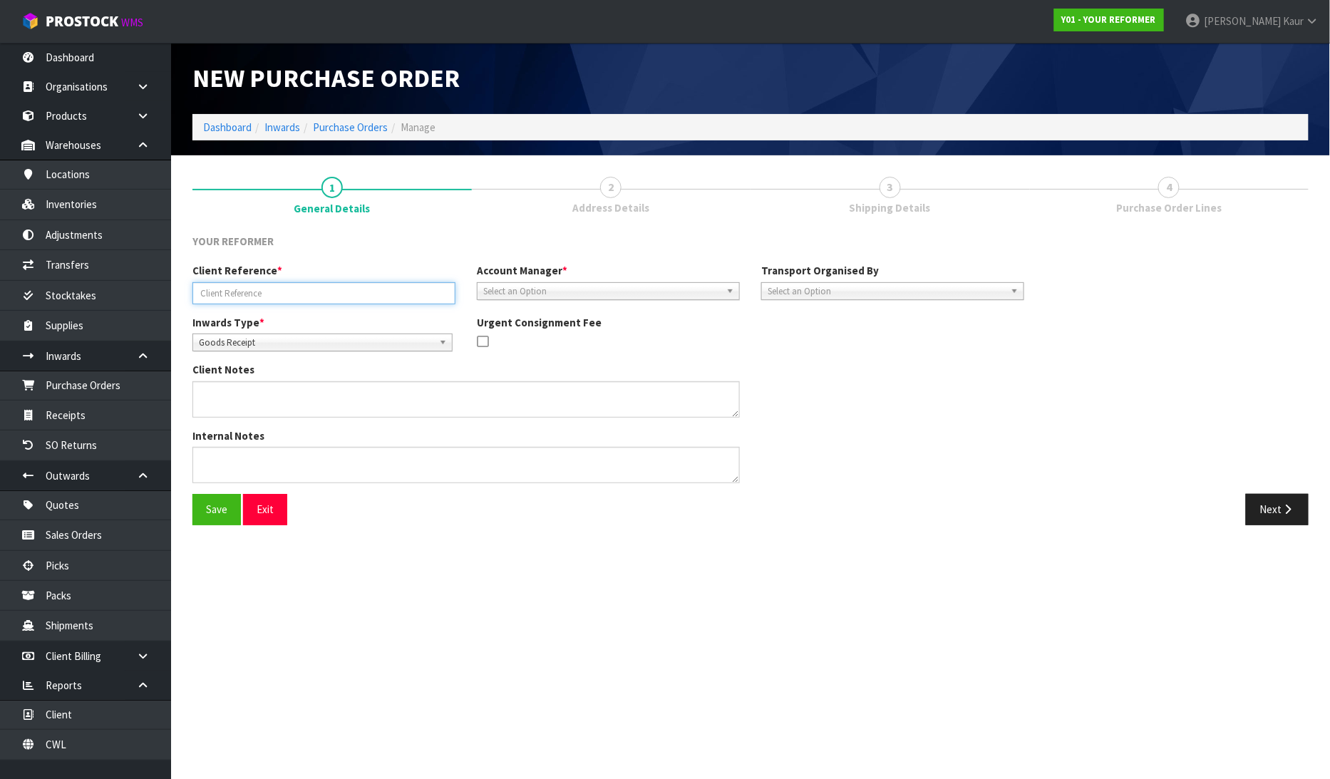
click at [240, 298] on input "text" at bounding box center [324, 293] width 263 height 22
click at [240, 298] on input "LED MASK/19/8/25" at bounding box center [324, 293] width 263 height 22
type input "LED MASK-19/8/25"
click at [632, 287] on span "Select an Option" at bounding box center [601, 291] width 237 height 17
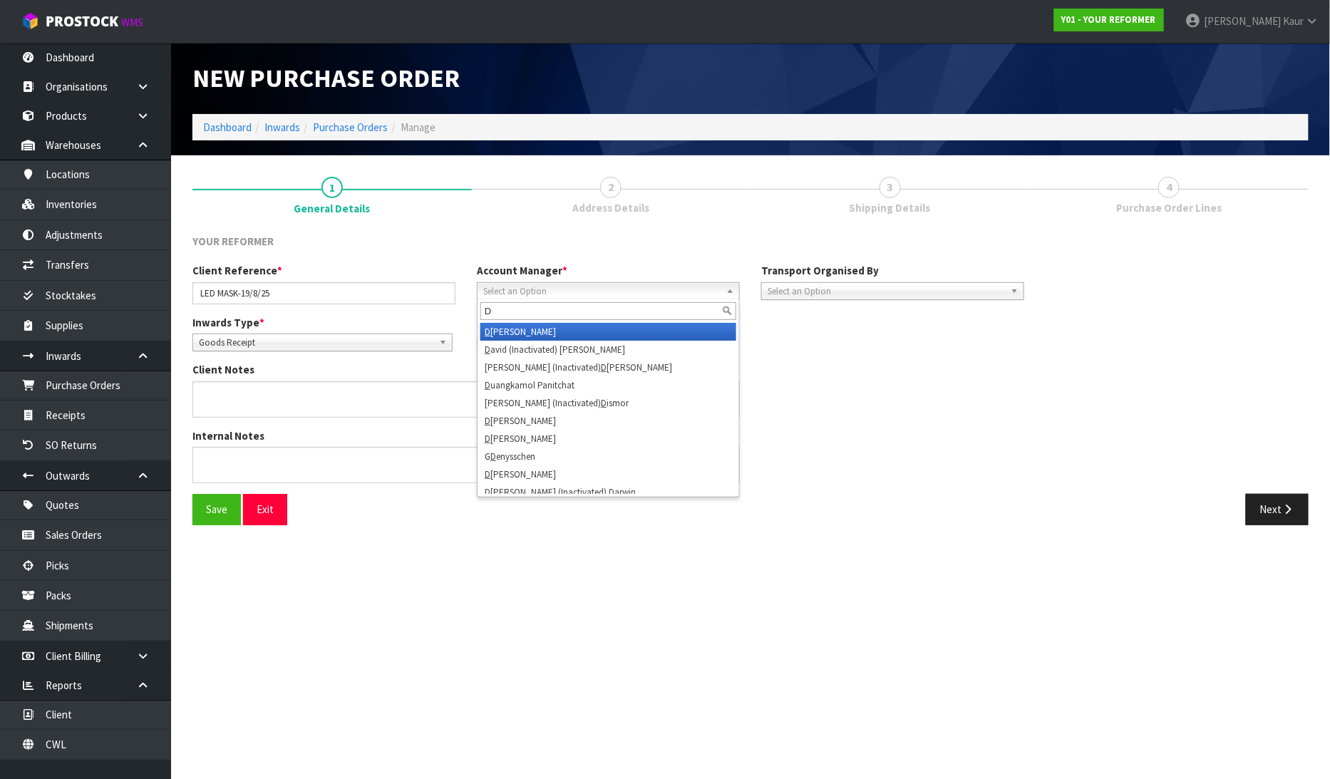
type input "D"
drag, startPoint x: 583, startPoint y: 332, endPoint x: 697, endPoint y: 307, distance: 116.8
click at [582, 333] on li "D ivjot Kaur" at bounding box center [609, 332] width 256 height 18
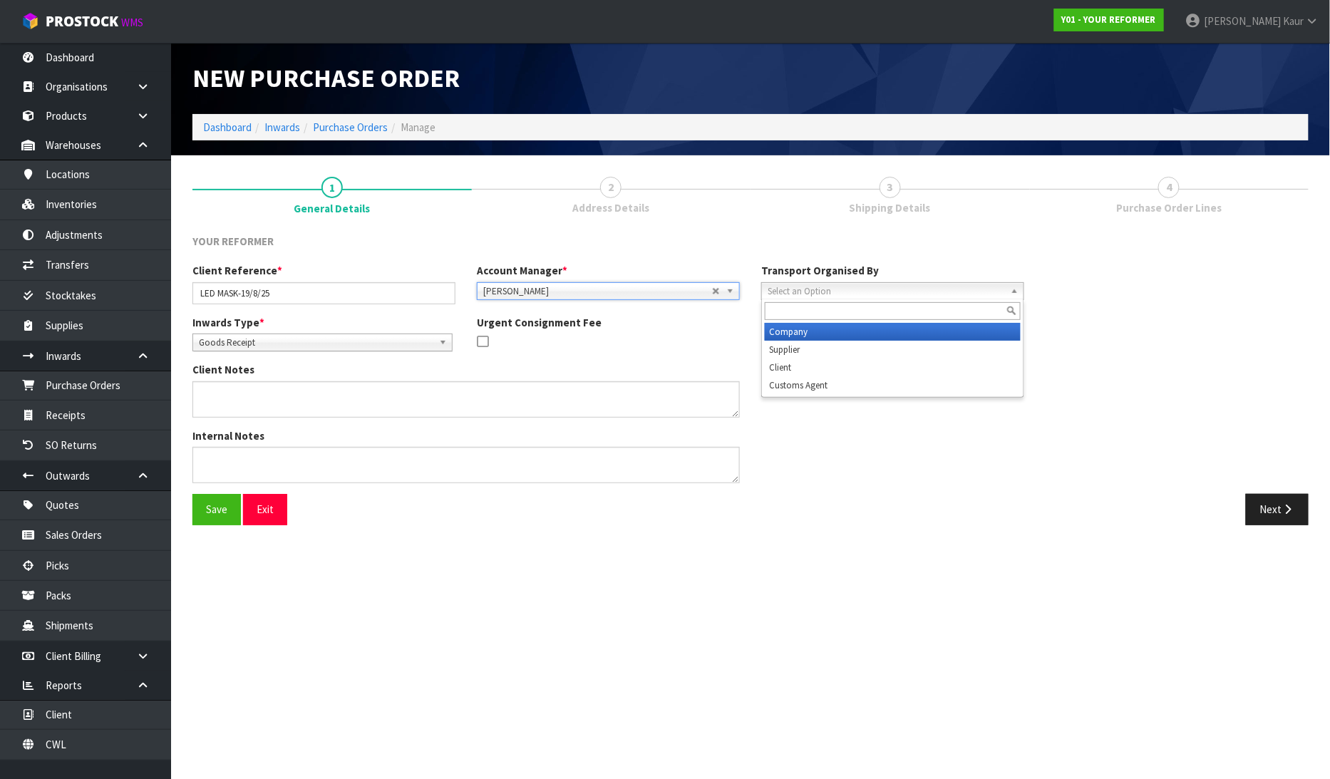
click at [857, 289] on span "Select an Option" at bounding box center [886, 291] width 237 height 17
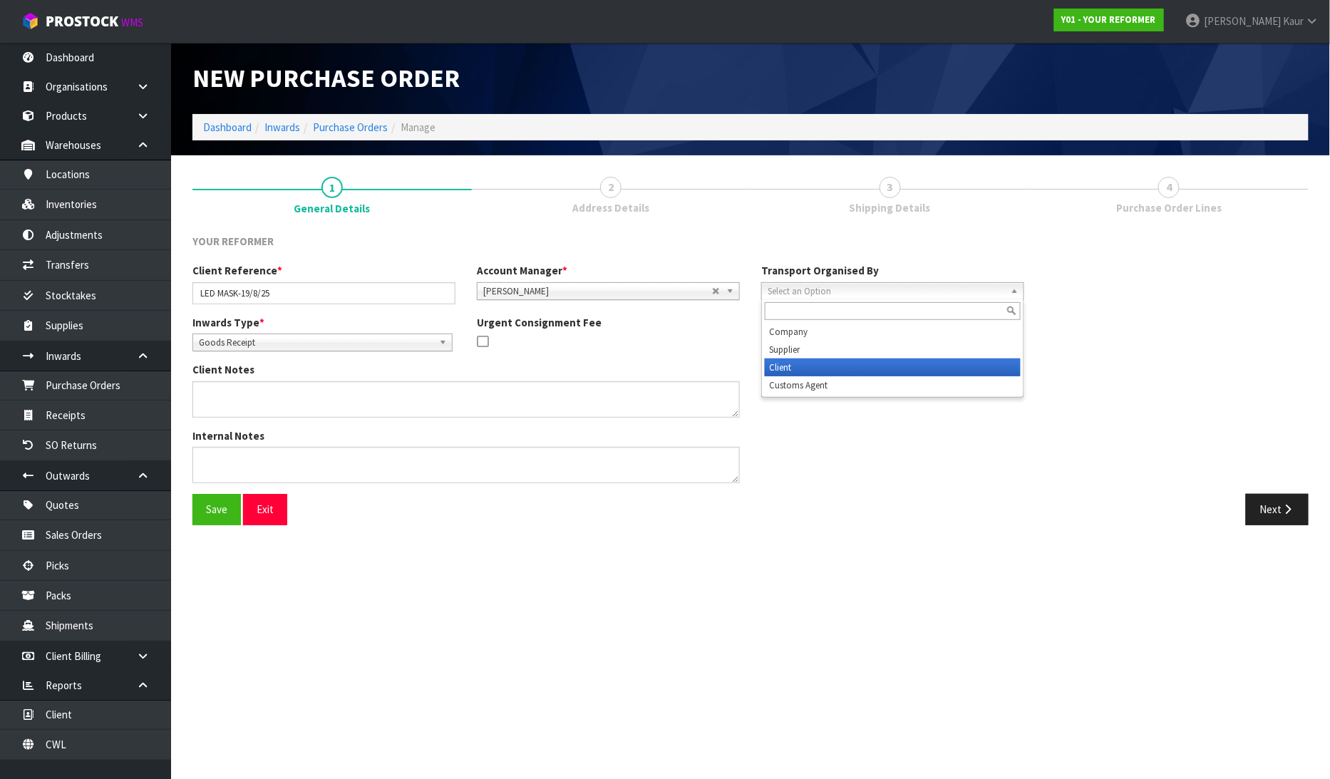
click at [821, 366] on li "Client" at bounding box center [893, 368] width 256 height 18
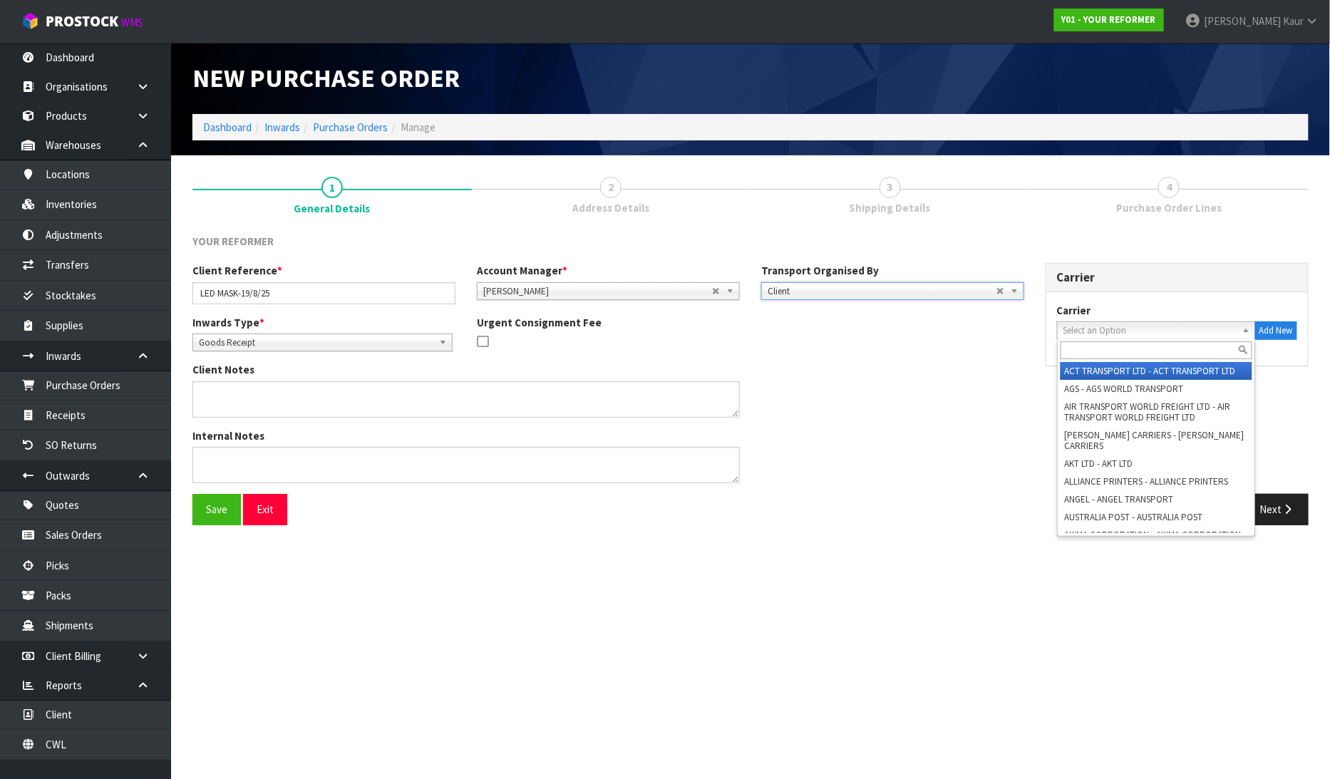
click at [1084, 329] on span "Select an Option" at bounding box center [1150, 330] width 173 height 17
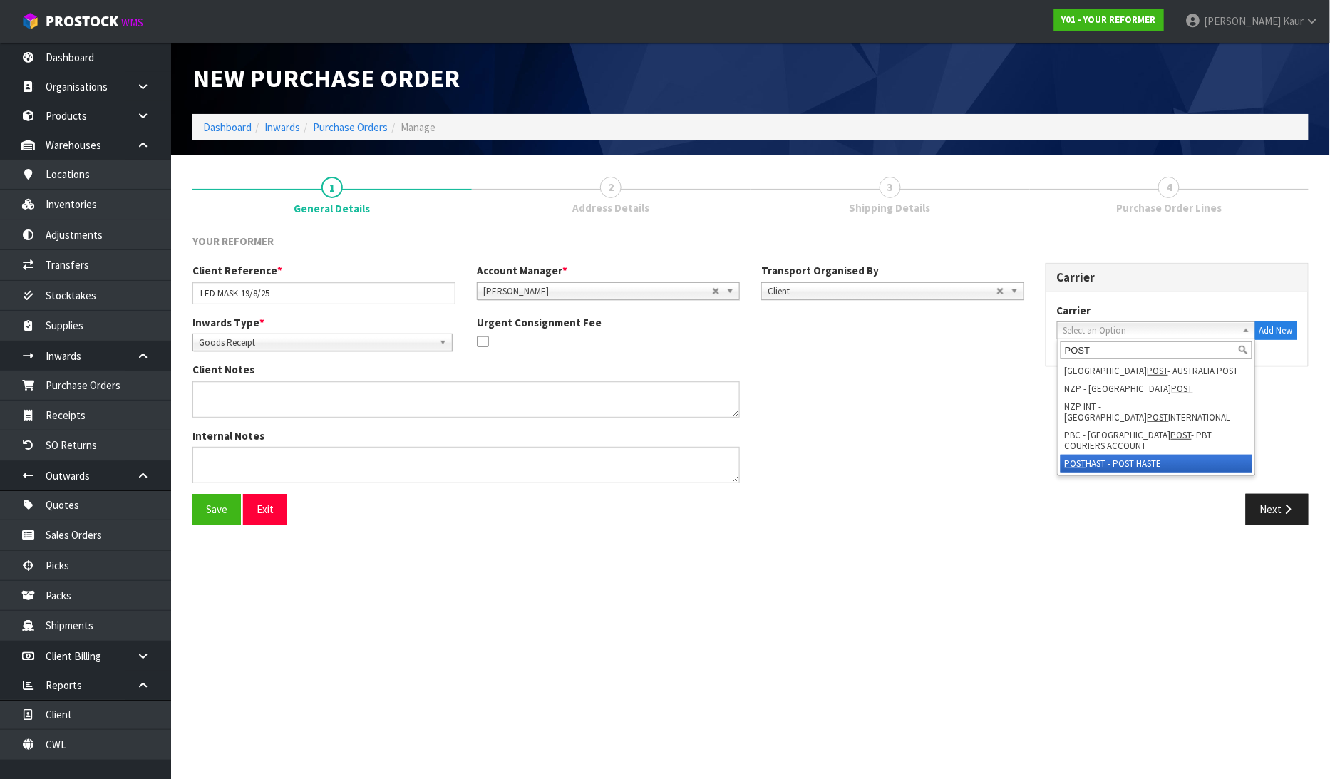
type input "POST"
click at [1116, 455] on li "POST HAST - POST HASTE" at bounding box center [1157, 464] width 192 height 18
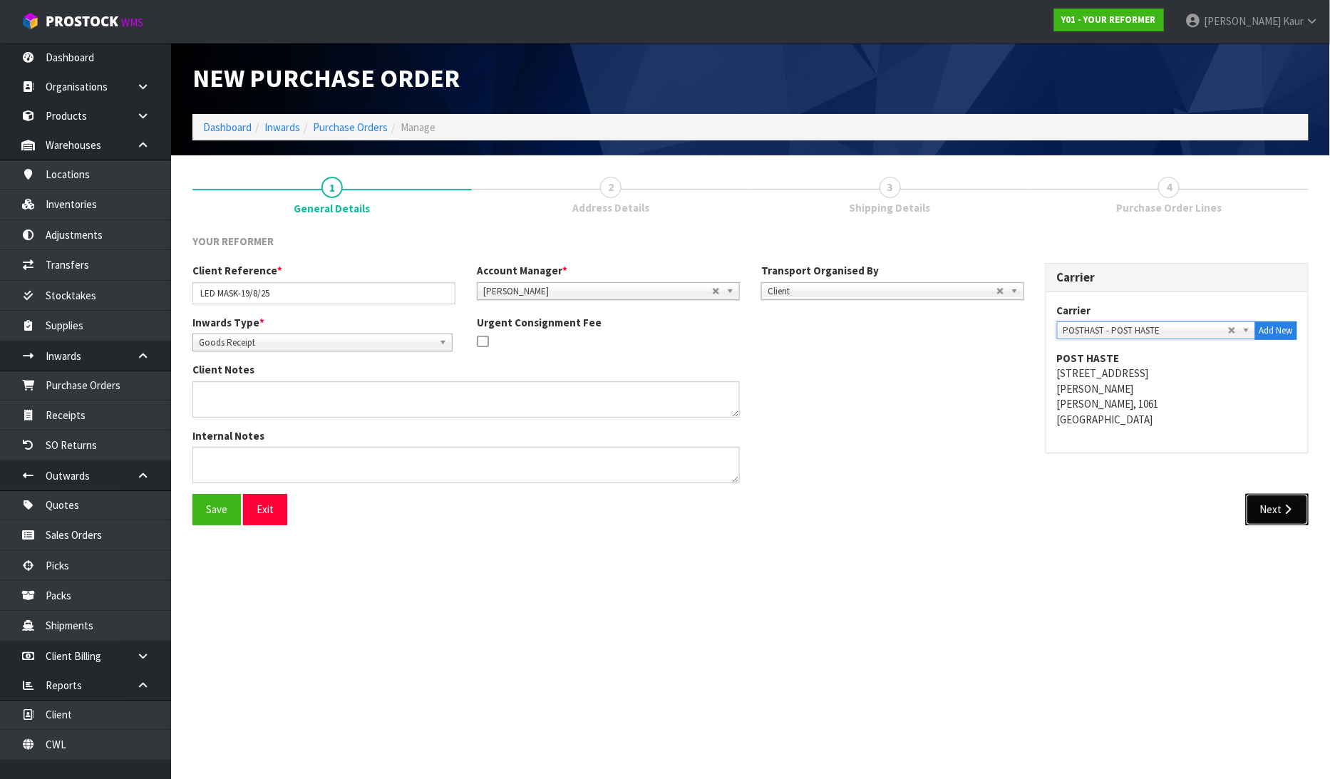
click at [1278, 506] on button "Next" at bounding box center [1277, 509] width 63 height 31
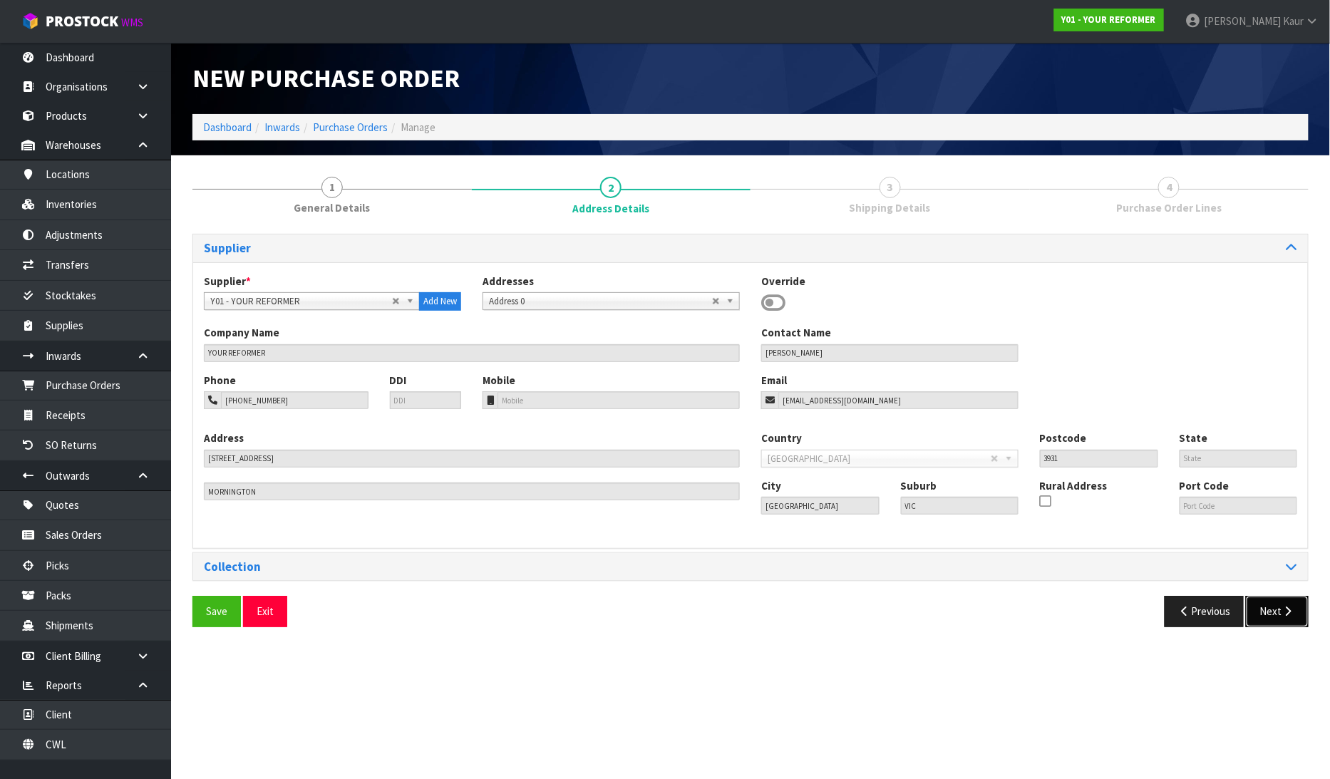
click at [1280, 606] on button "Next" at bounding box center [1277, 611] width 63 height 31
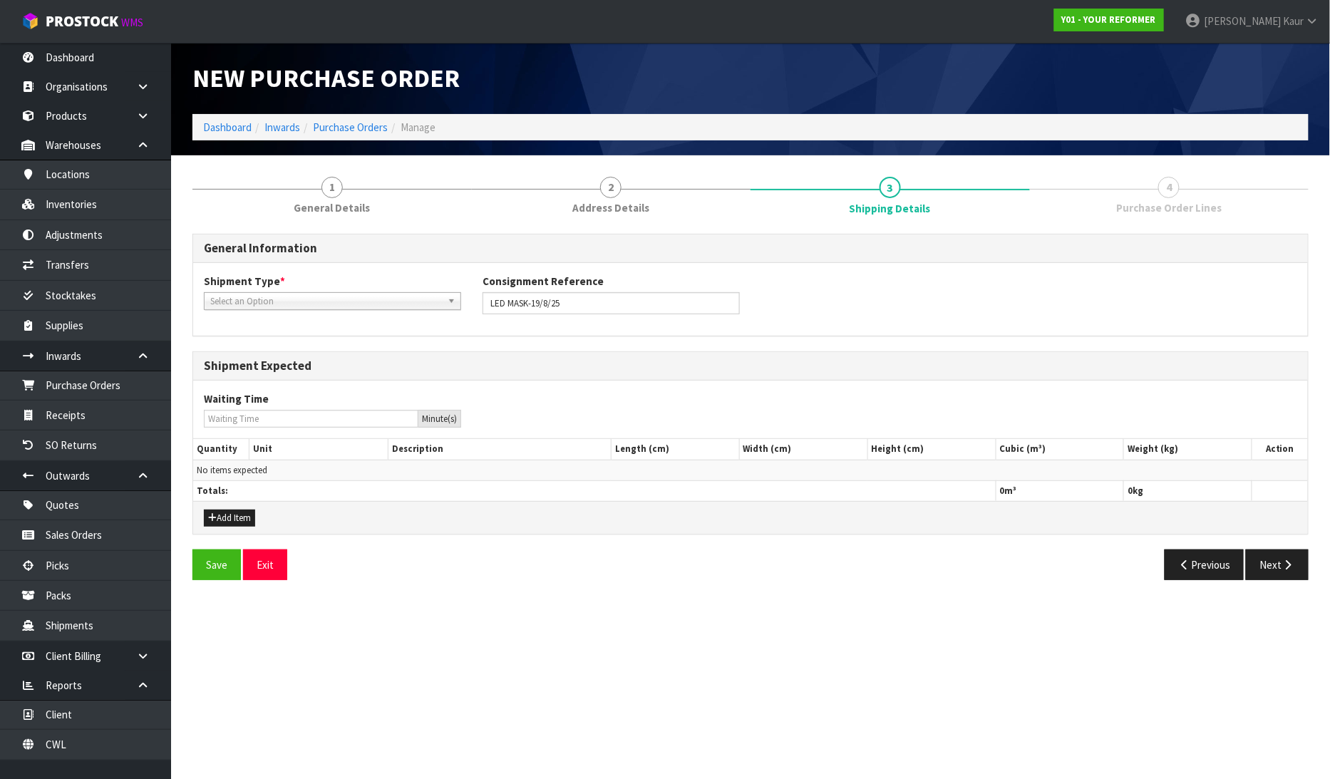
click at [264, 307] on span "Select an Option" at bounding box center [326, 301] width 232 height 17
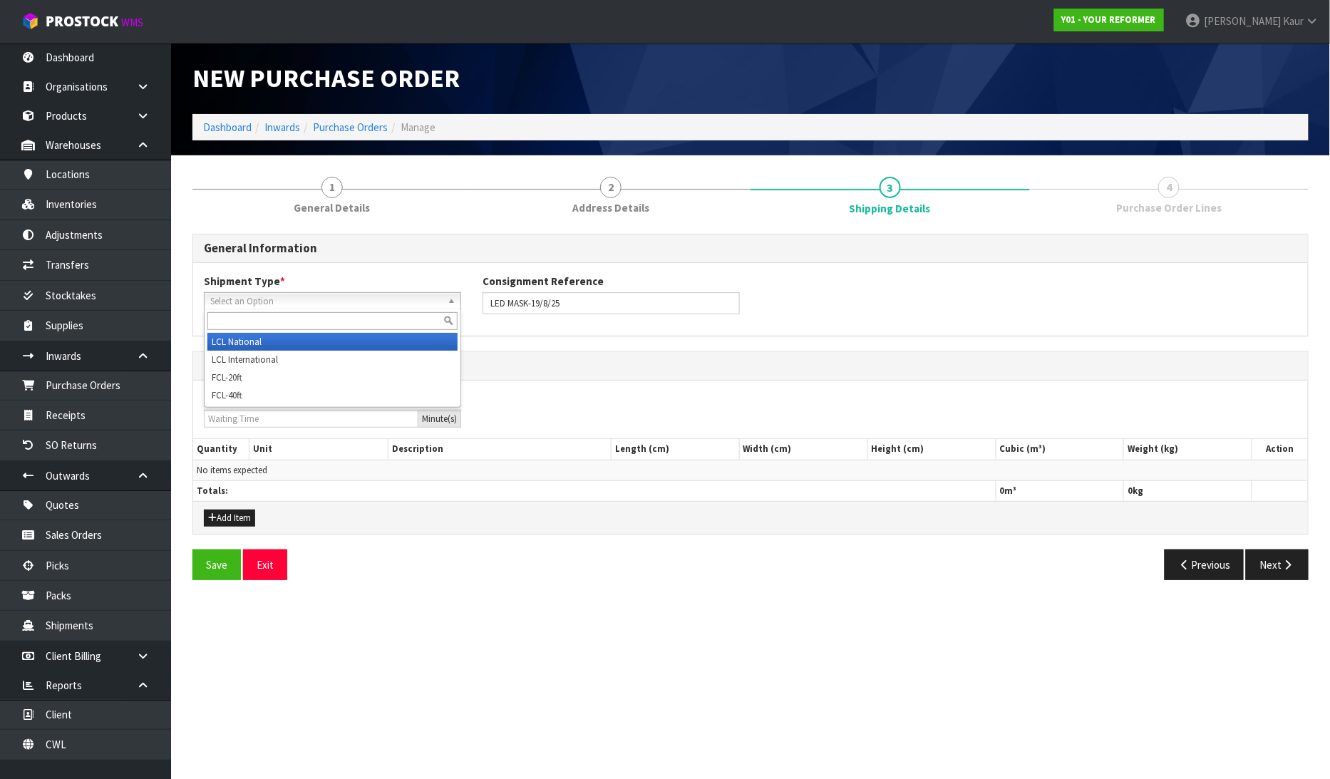
click at [257, 338] on li "LCL National" at bounding box center [332, 342] width 250 height 18
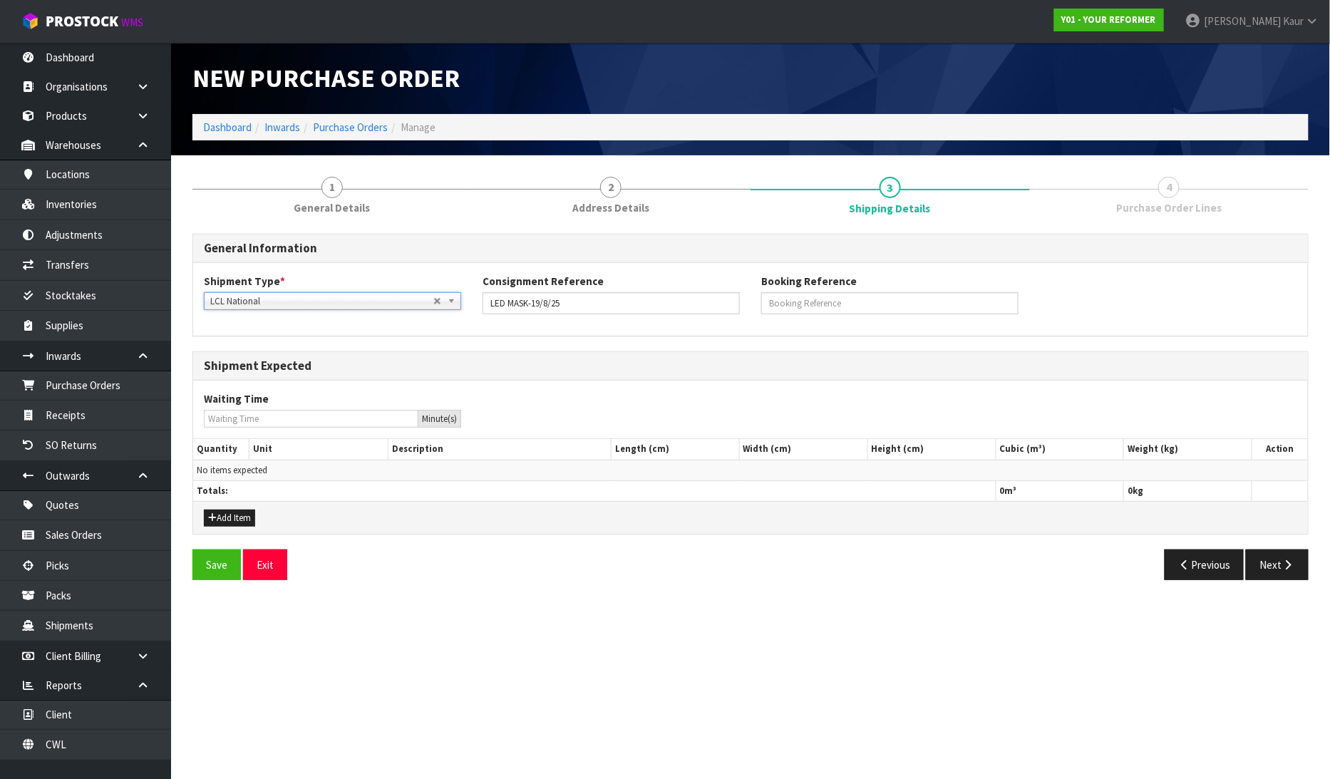
click at [226, 502] on div "Add Item" at bounding box center [750, 517] width 1115 height 32
click at [230, 515] on button "Add Item" at bounding box center [229, 518] width 51 height 17
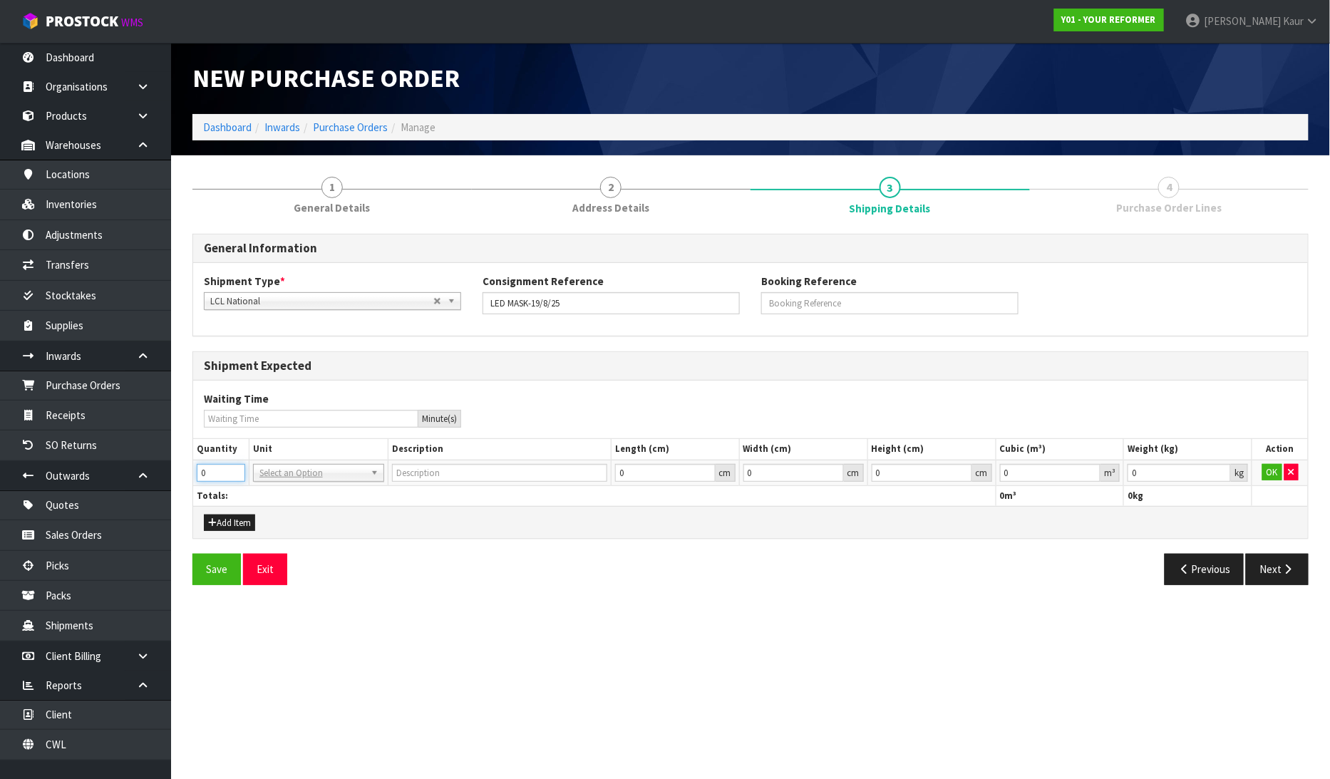
drag, startPoint x: 224, startPoint y: 471, endPoint x: 202, endPoint y: 474, distance: 22.4
click at [202, 474] on input "0" at bounding box center [221, 473] width 48 height 18
type input "3"
click at [267, 489] on input "text" at bounding box center [319, 492] width 124 height 18
type input "CTN"
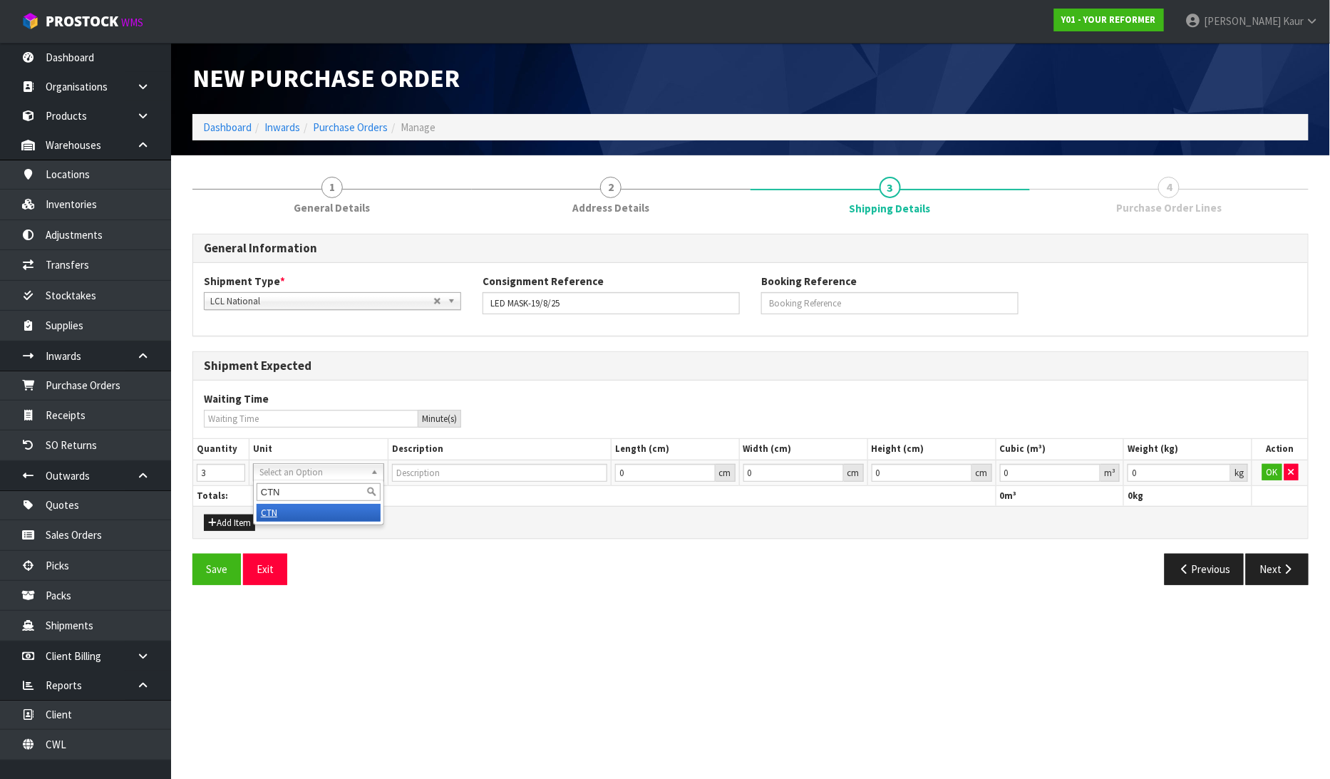
drag, startPoint x: 279, startPoint y: 517, endPoint x: 715, endPoint y: 512, distance: 436.4
type input "CARTON"
type input "0.000001"
click at [1088, 467] on input "0.000001" at bounding box center [1050, 473] width 101 height 18
type input "0.001"
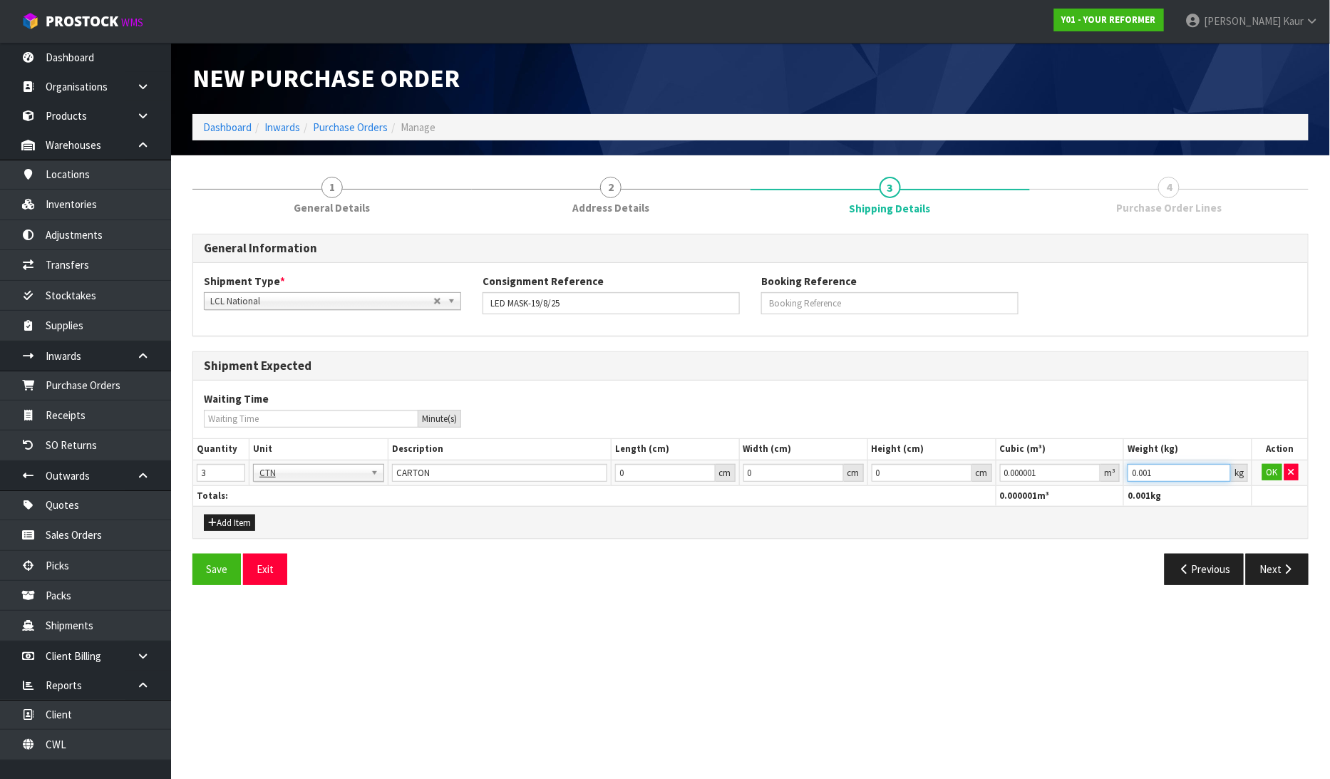
click at [1223, 468] on input "0.001" at bounding box center [1179, 473] width 103 height 18
click at [1270, 471] on button "OK" at bounding box center [1273, 472] width 20 height 17
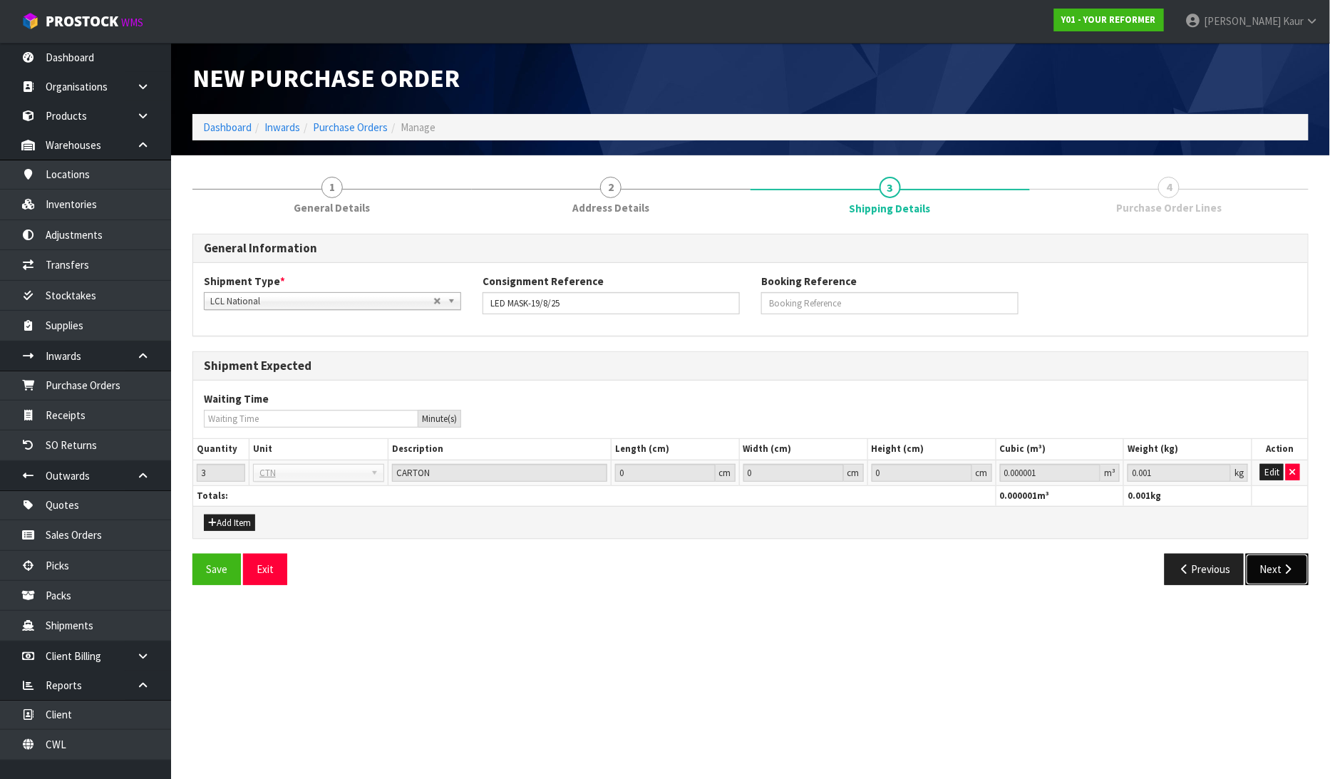
click at [1271, 573] on button "Next" at bounding box center [1277, 569] width 63 height 31
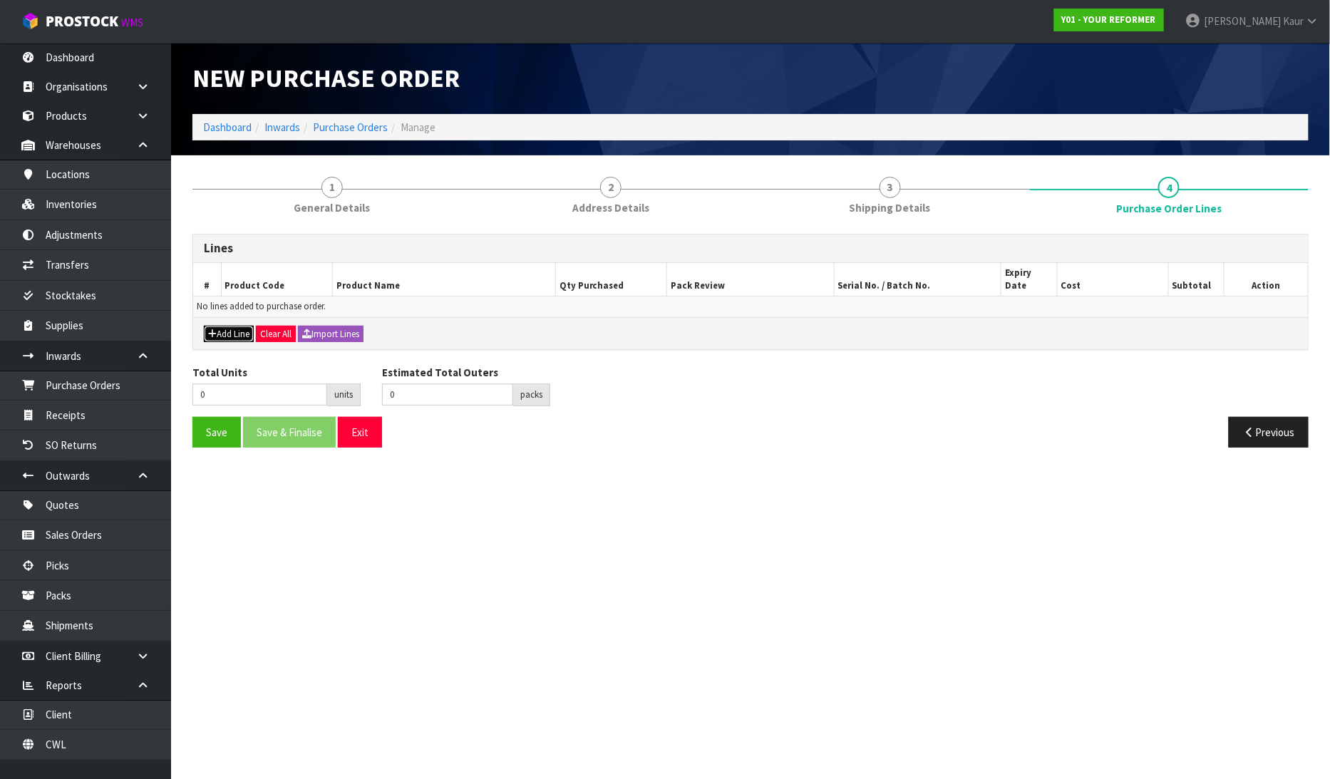
click at [243, 326] on button "Add Line" at bounding box center [229, 334] width 50 height 17
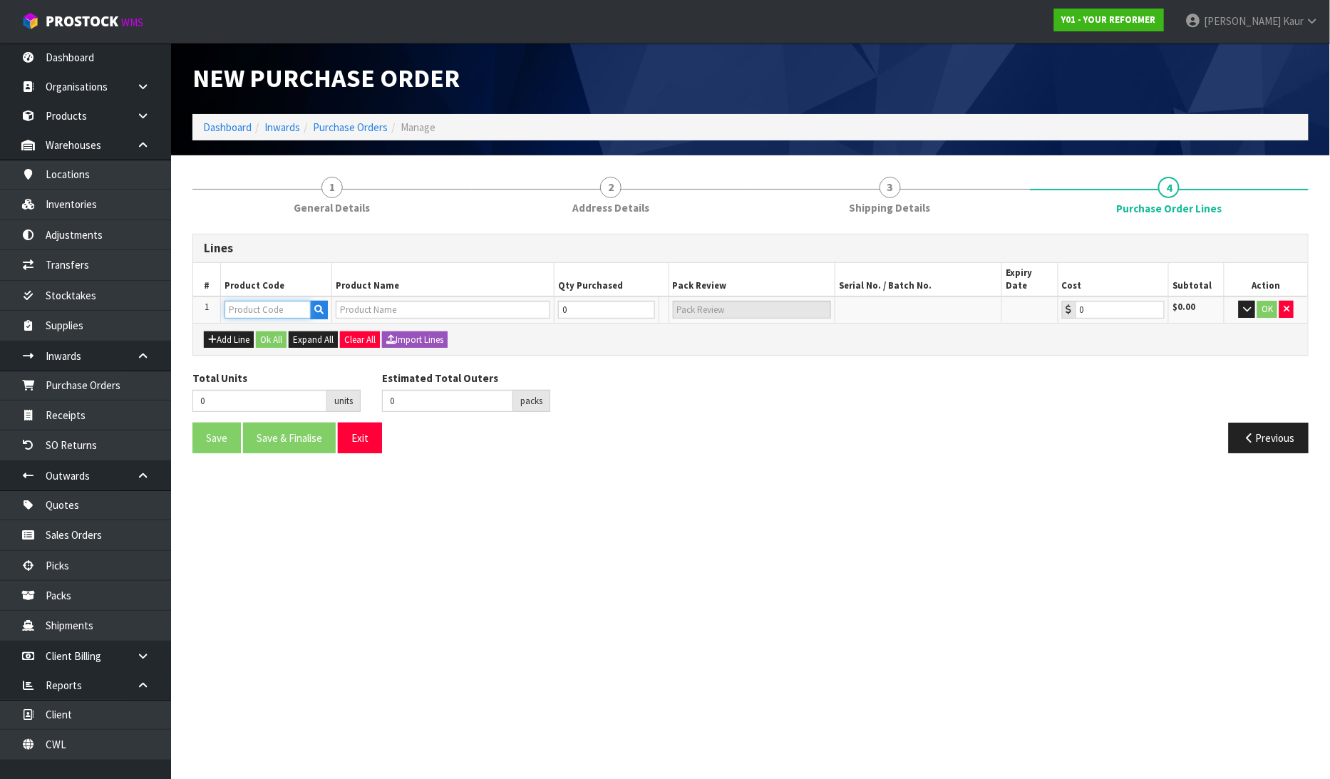
click at [260, 301] on input "text" at bounding box center [268, 310] width 86 height 18
paste input "GWP-FM"
type input "GWP-FM"
type input "LED FACE MASK"
type input "0.00"
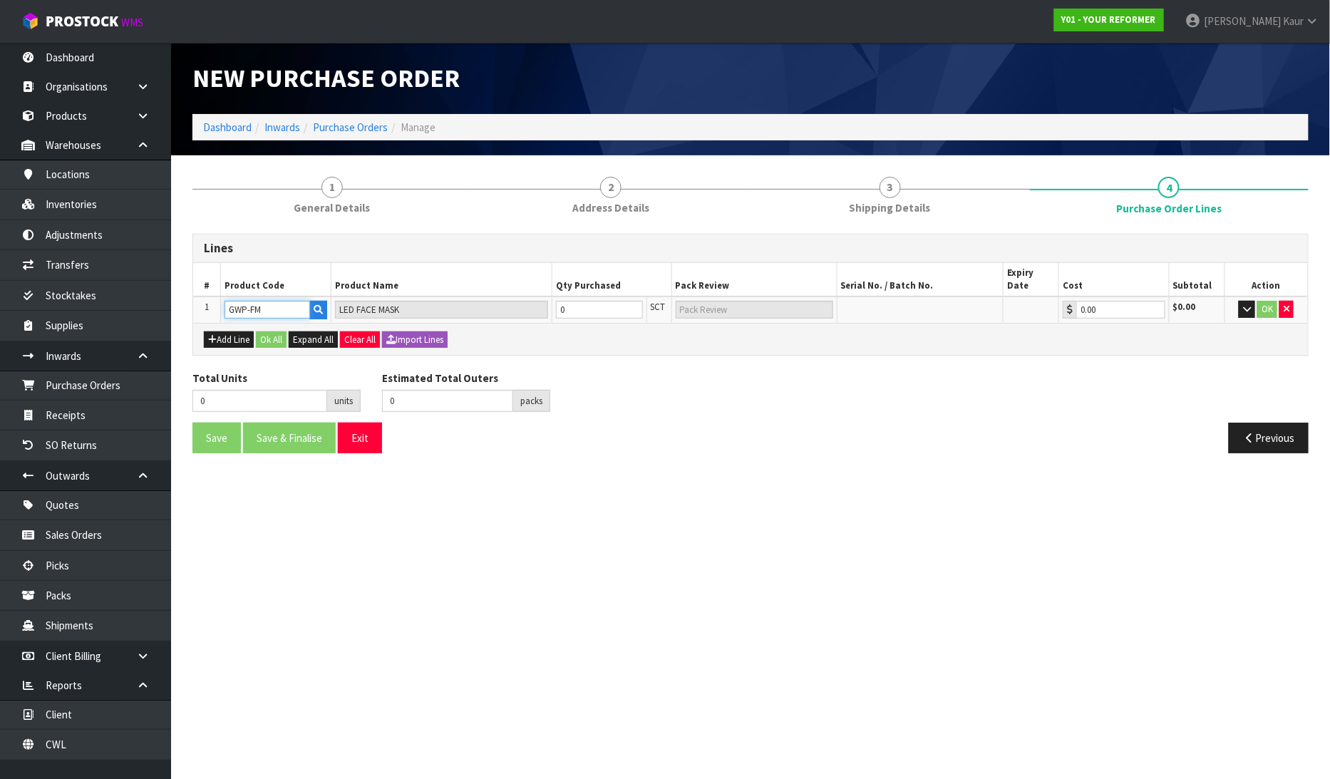
type input "GWP-FM"
click at [543, 297] on tr "1 GWP-FM LED FACE MASK 0 SCT 0.00 $0.00 OK" at bounding box center [750, 310] width 1115 height 26
type input "2"
type input "2 SCT"
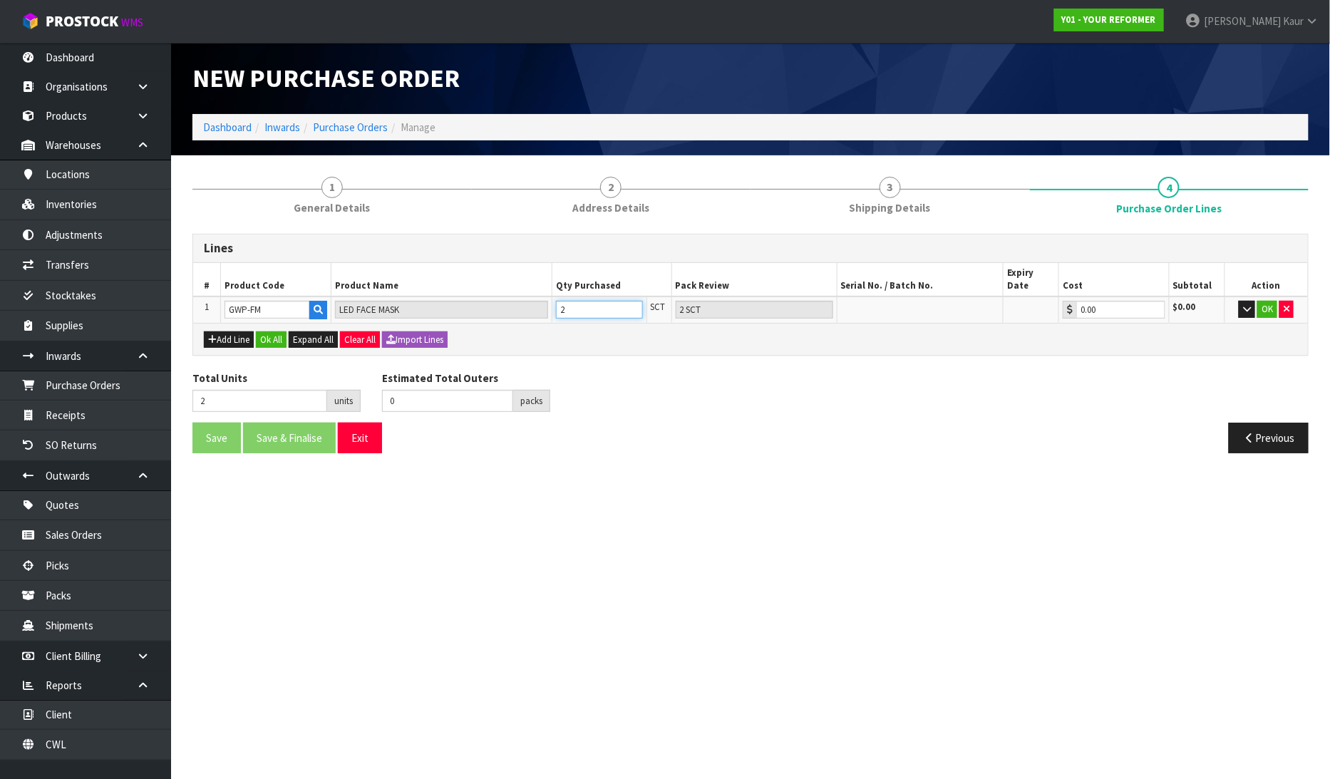
type input "25"
type input "2"
type input "25"
type input "2 CTN + 5 SCT"
type input "25"
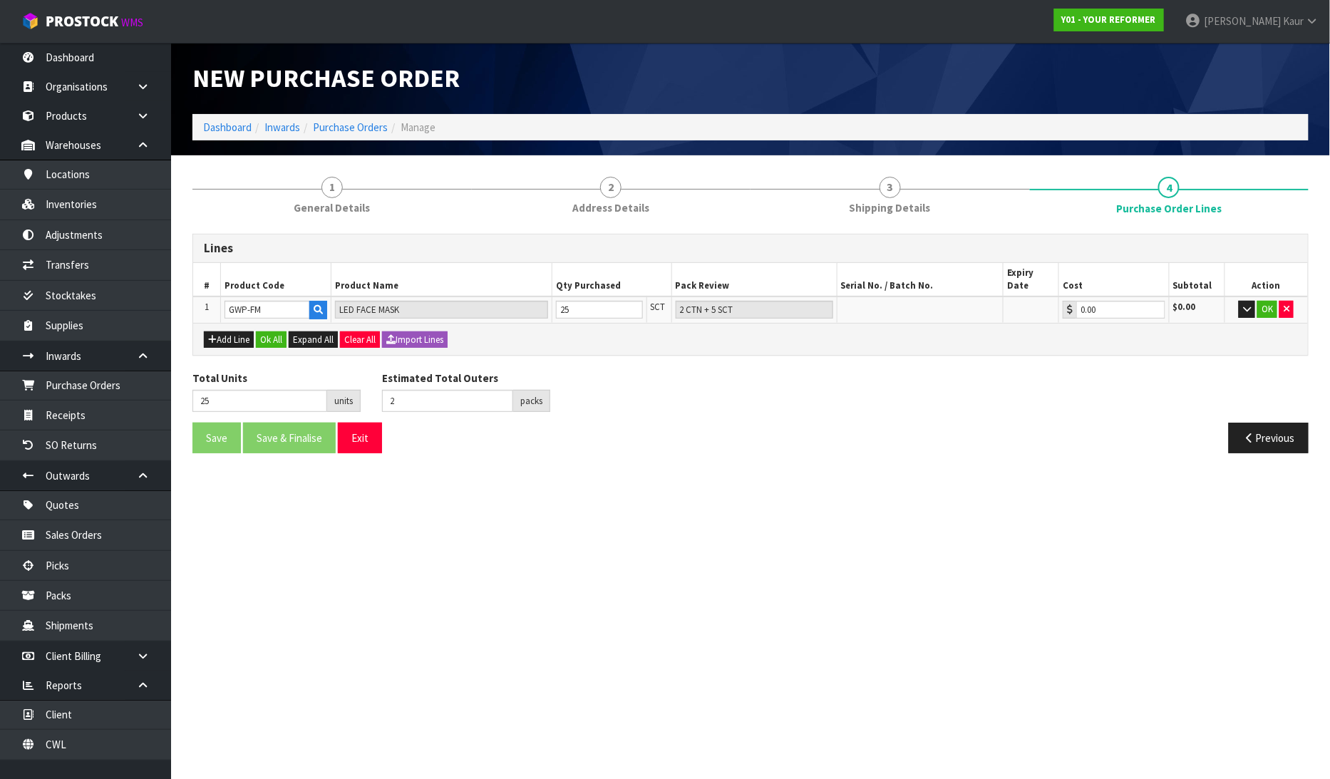
click at [709, 423] on div "Save Save & Finalise Exit" at bounding box center [466, 438] width 569 height 31
click at [1243, 301] on button "button" at bounding box center [1247, 309] width 16 height 17
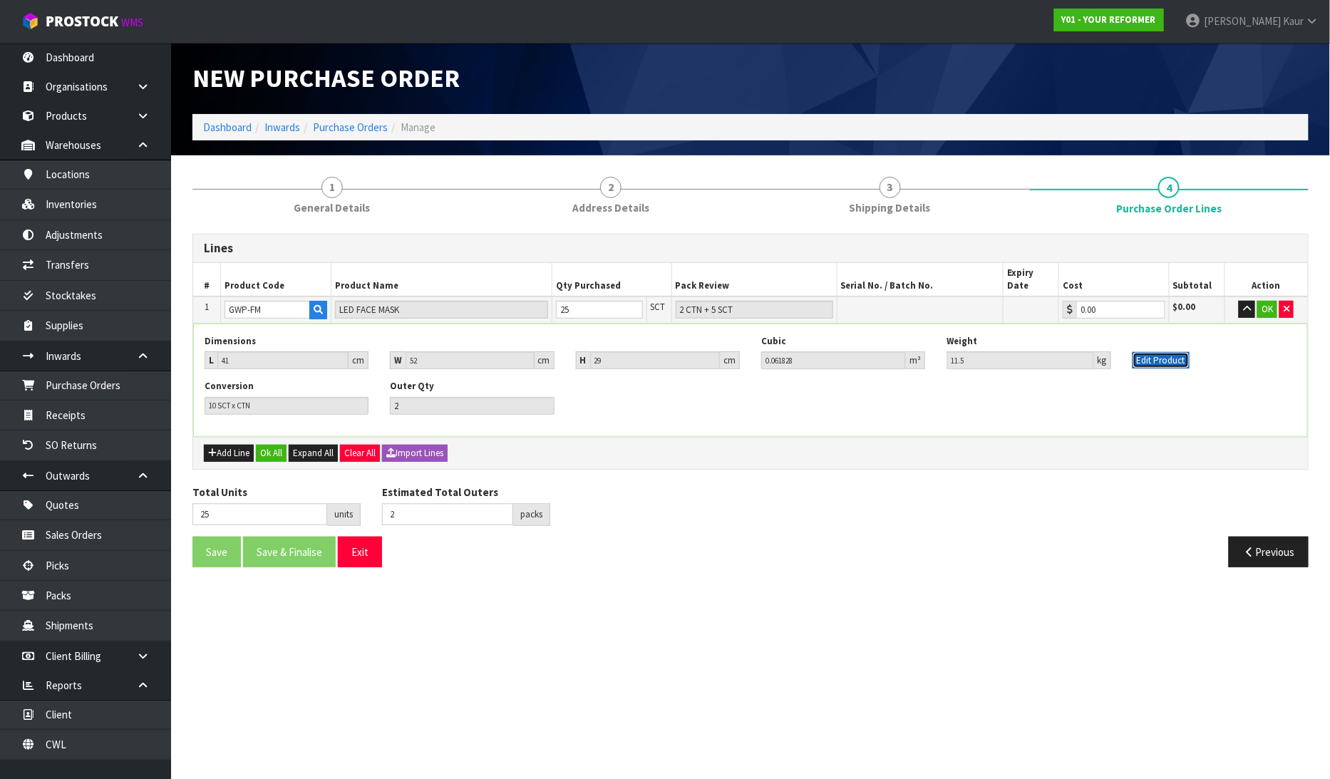
click at [1139, 352] on button "Edit Product" at bounding box center [1161, 360] width 57 height 17
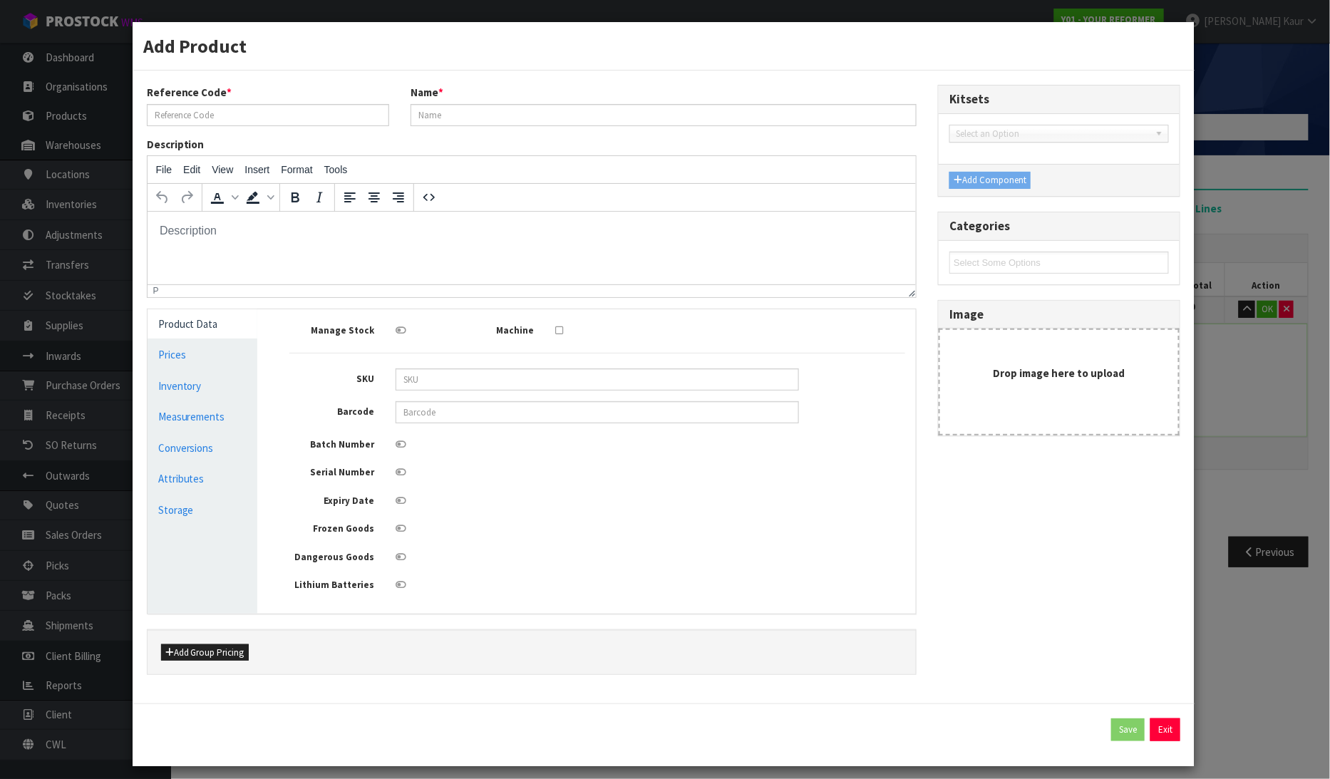
type input "GWP-FM"
type input "LED FACE MASK"
type input "6970006970703"
type input "21"
type input "37"
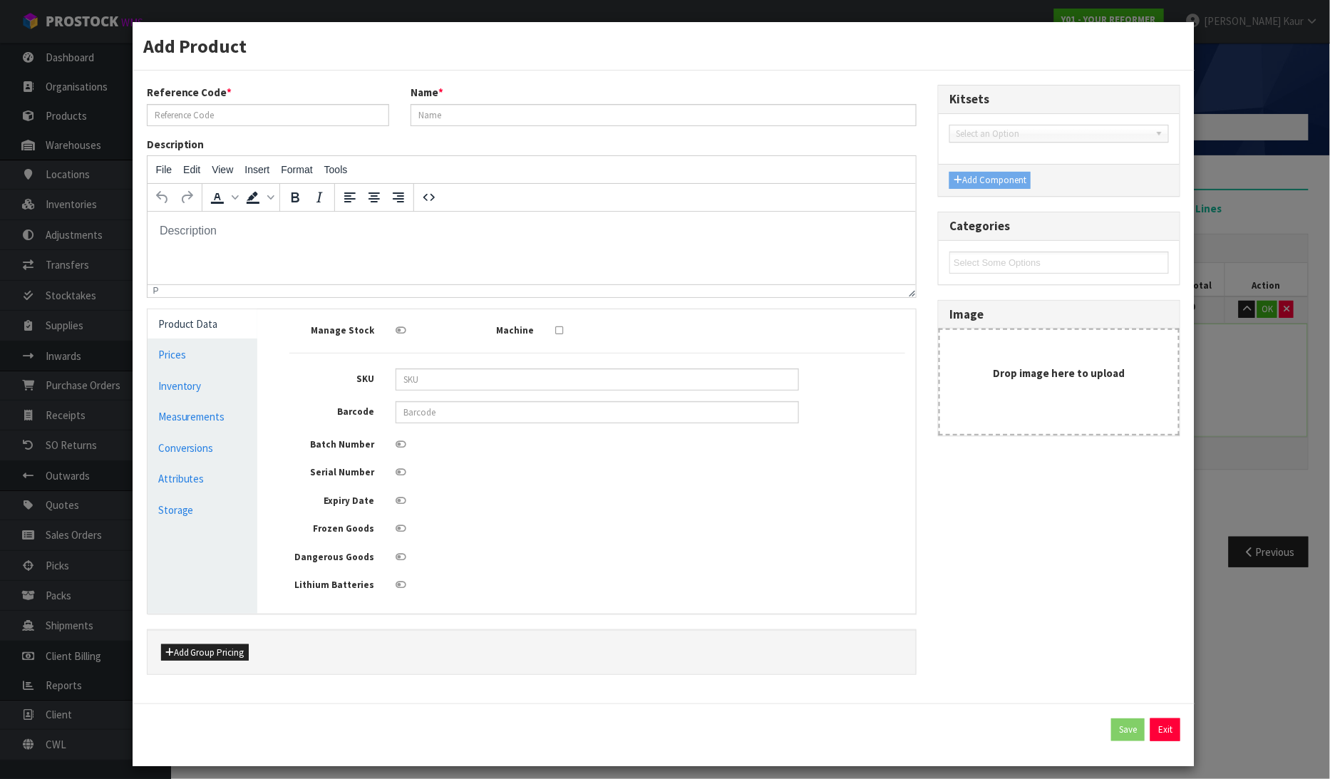
type input "6"
type input "0.004662"
type input "1.05"
click at [229, 421] on link "Measurements" at bounding box center [203, 416] width 111 height 29
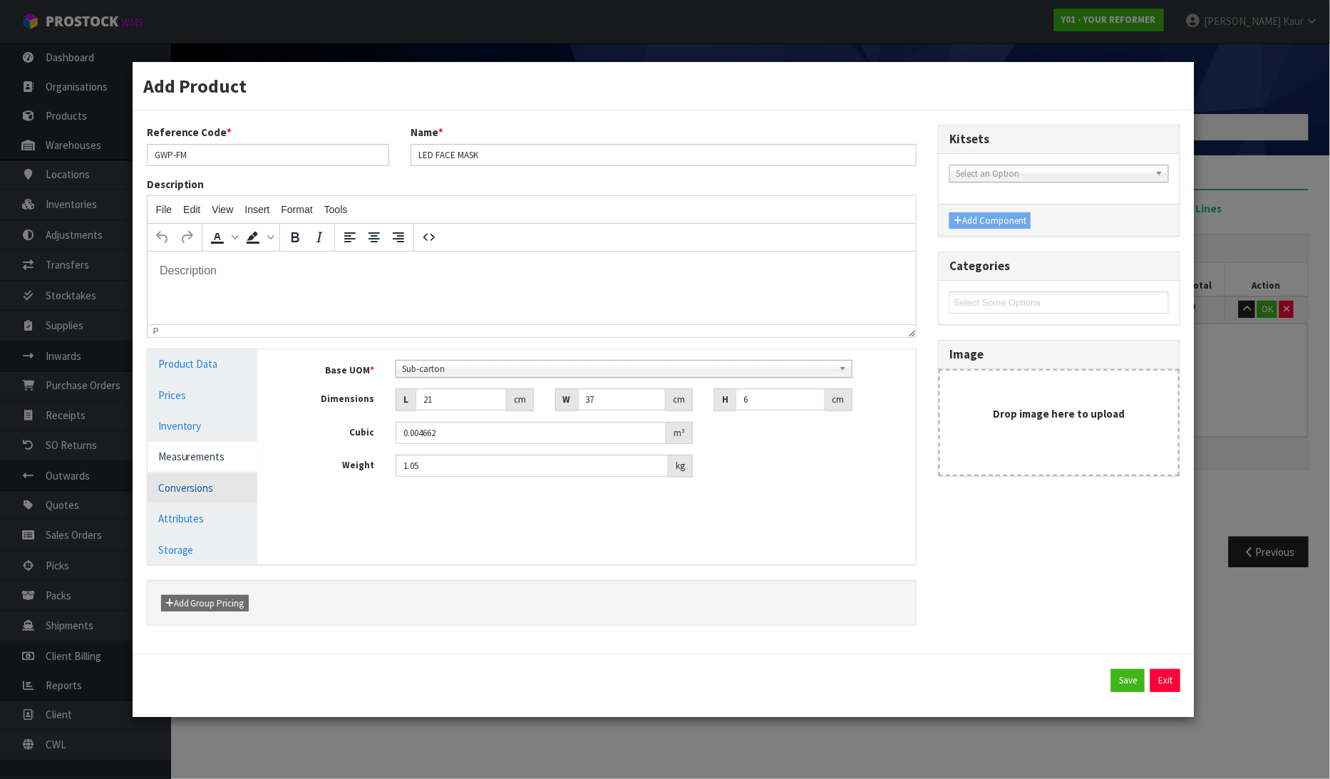
click at [194, 488] on link "Conversions" at bounding box center [203, 487] width 111 height 29
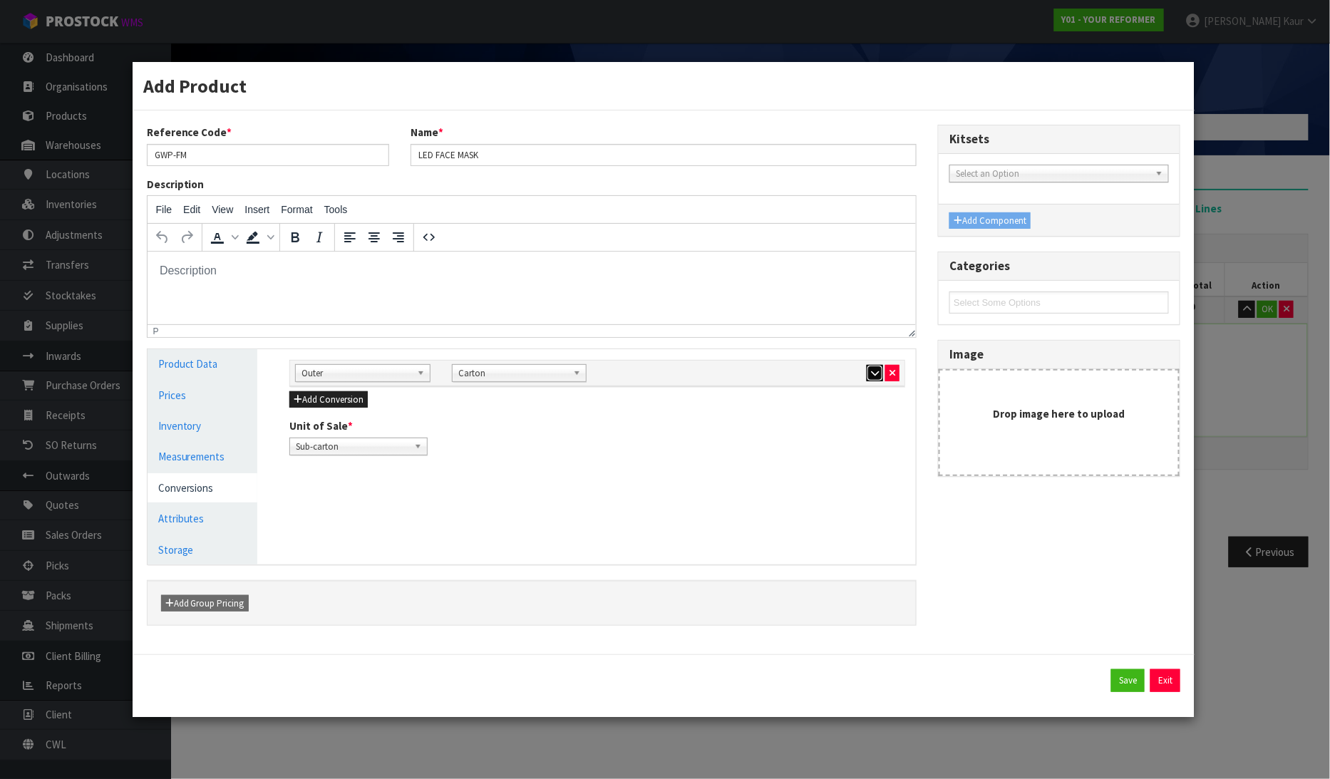
click at [874, 373] on icon "button" at bounding box center [875, 373] width 8 height 9
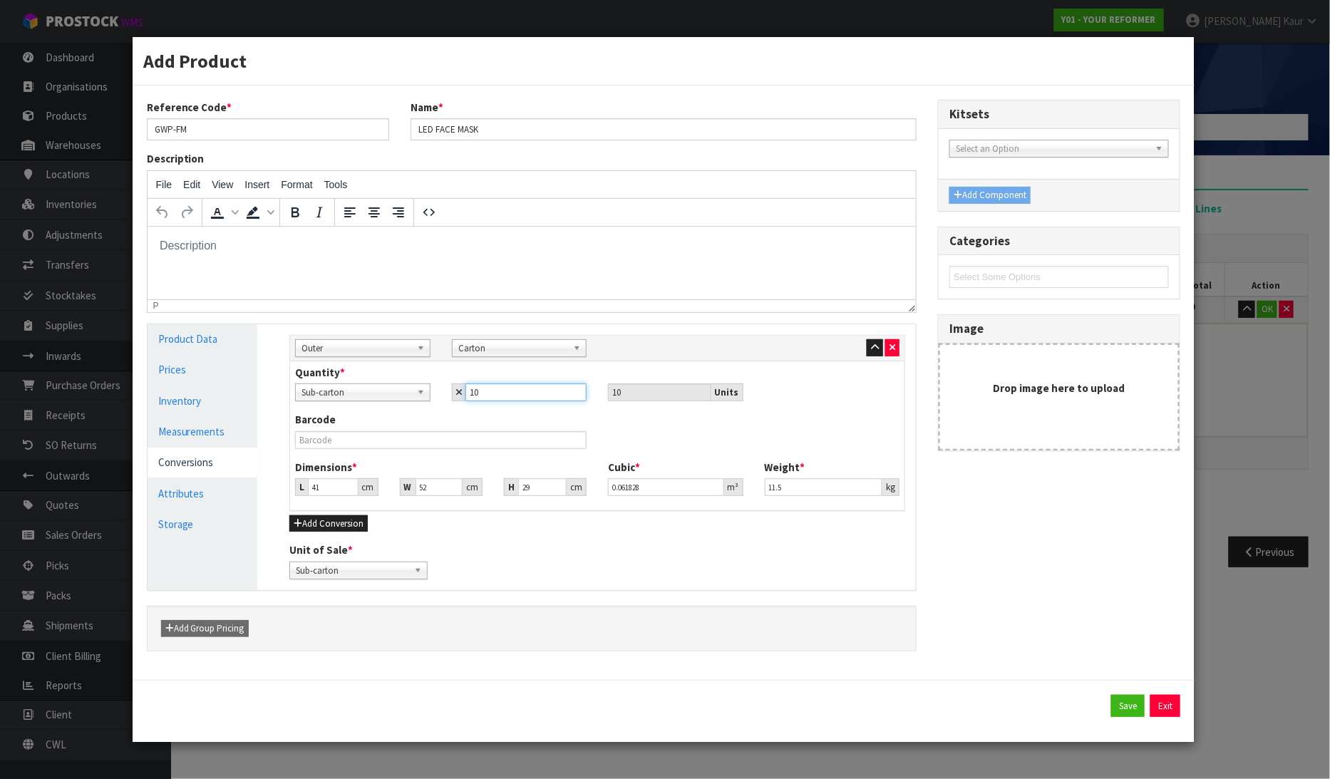
click at [499, 400] on input "10" at bounding box center [526, 393] width 121 height 18
type input "1"
type input "11"
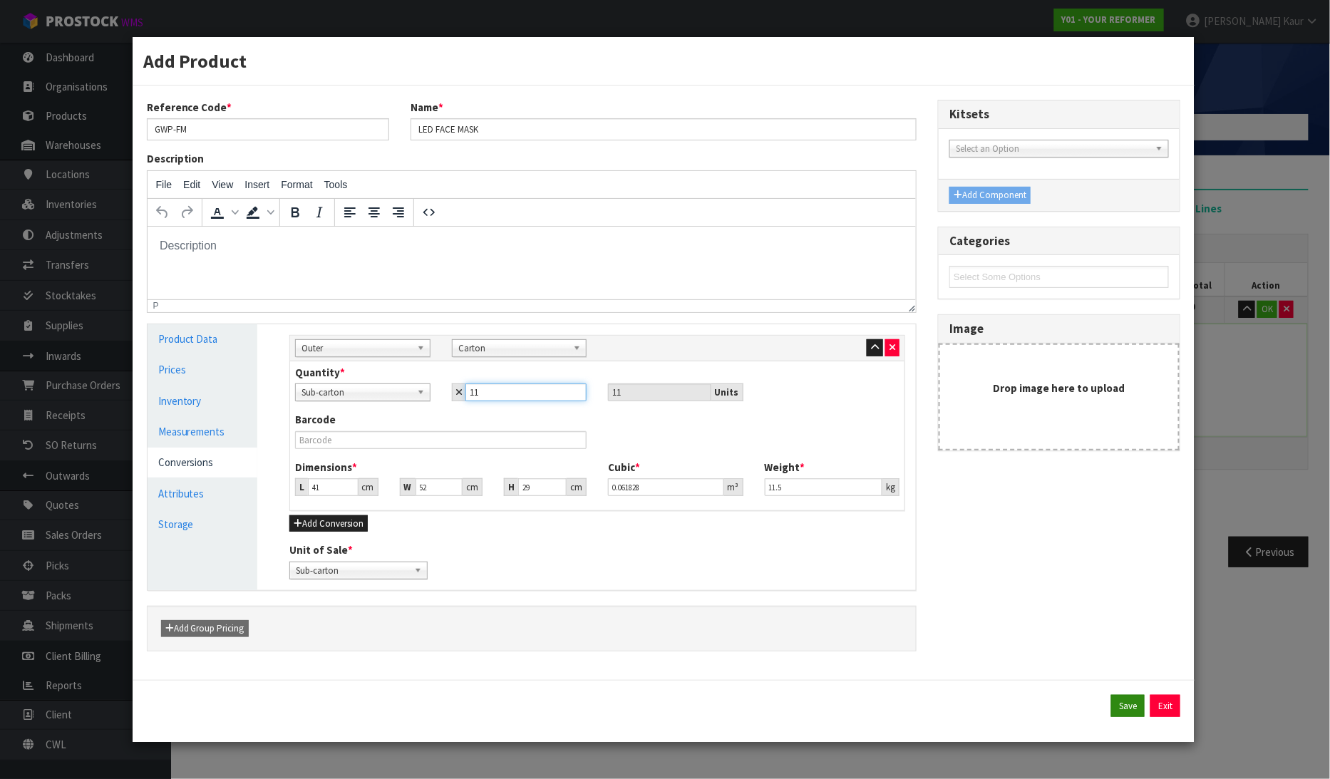
type input "11"
click at [1127, 700] on button "Save" at bounding box center [1129, 706] width 34 height 23
type input "2 CTN + 3 SCT"
type input "11 SCT x CTN"
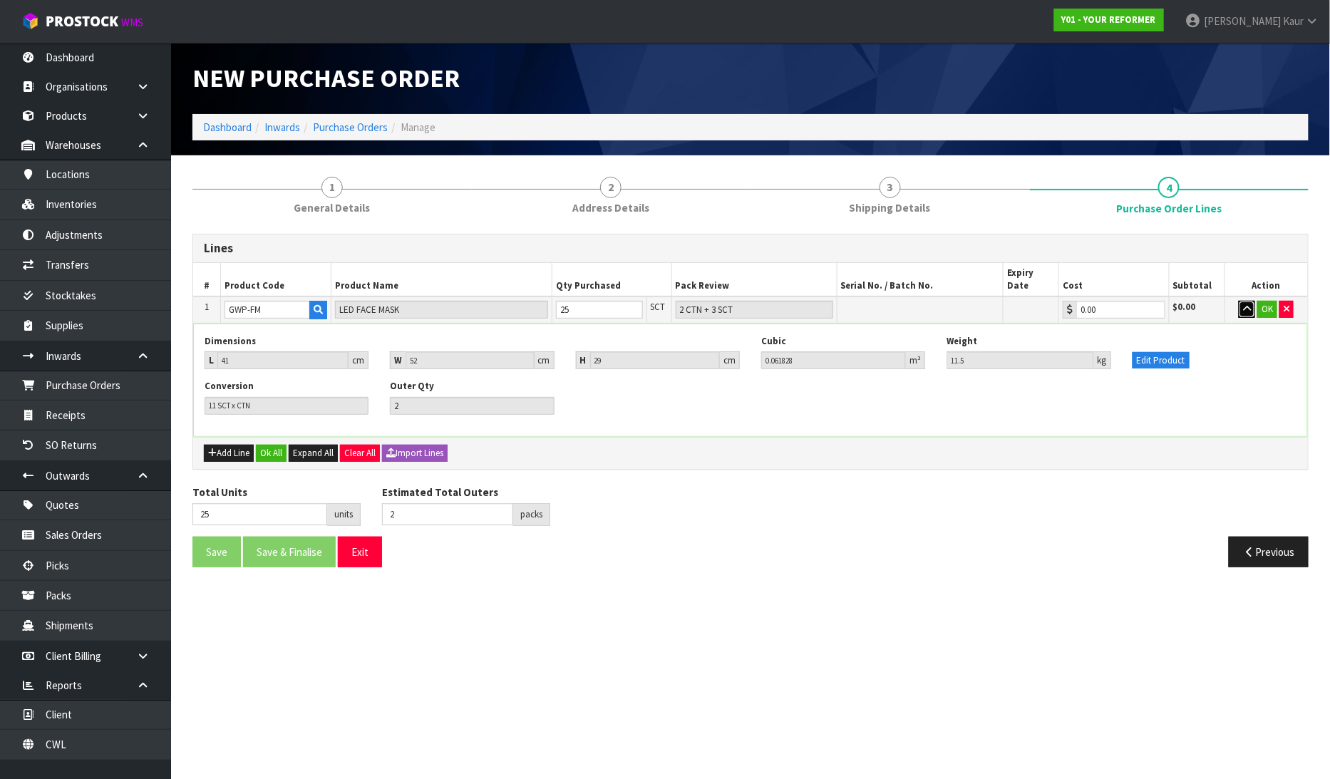
click at [1244, 304] on icon "button" at bounding box center [1247, 308] width 8 height 9
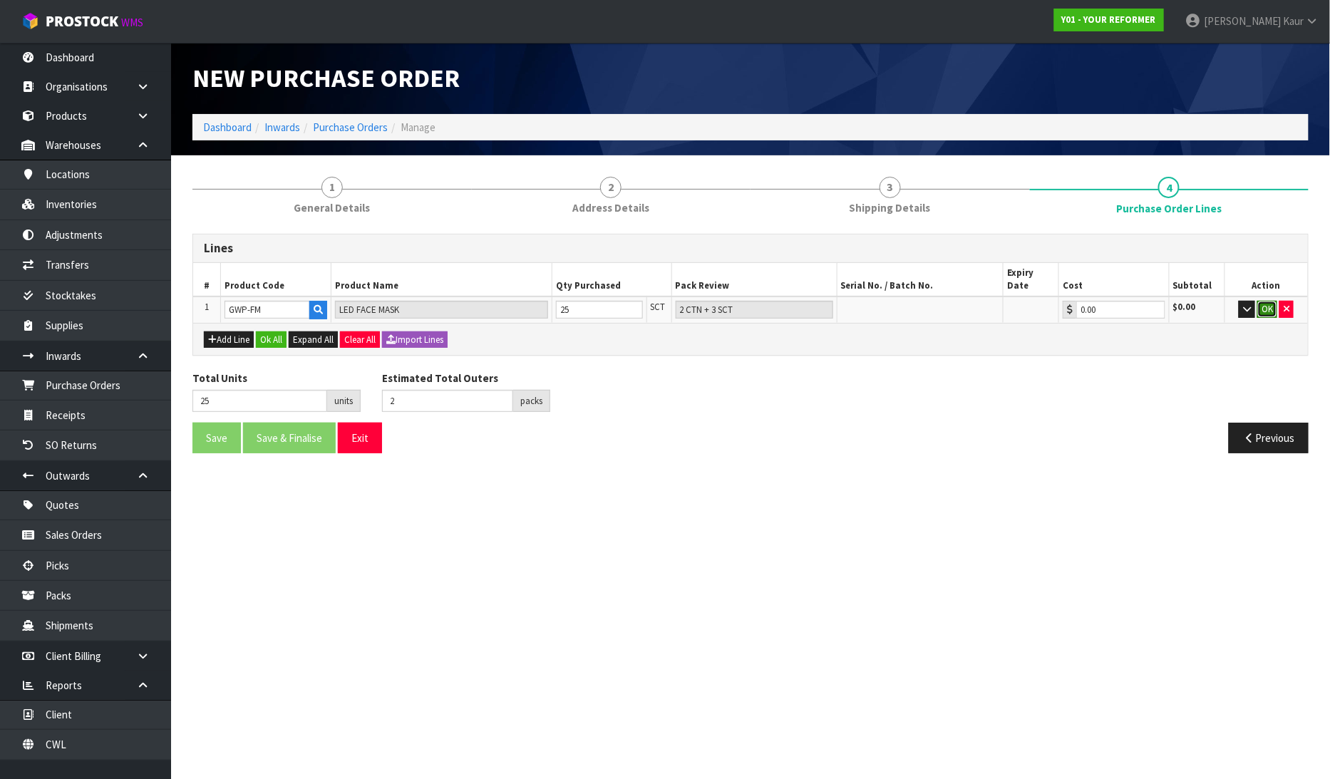
click at [1277, 301] on button "OK" at bounding box center [1268, 309] width 20 height 17
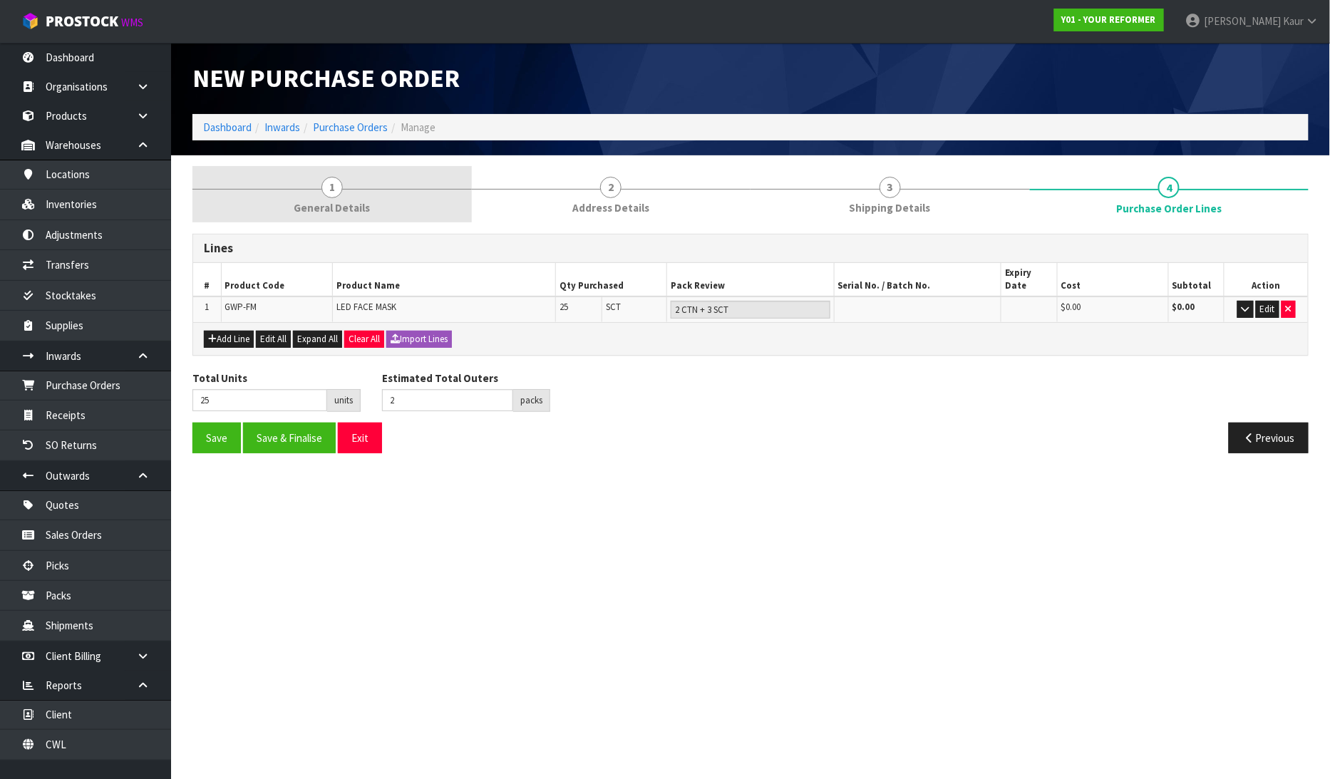
drag, startPoint x: 337, startPoint y: 188, endPoint x: 398, endPoint y: 188, distance: 60.6
click at [336, 188] on span "1" at bounding box center [332, 187] width 21 height 21
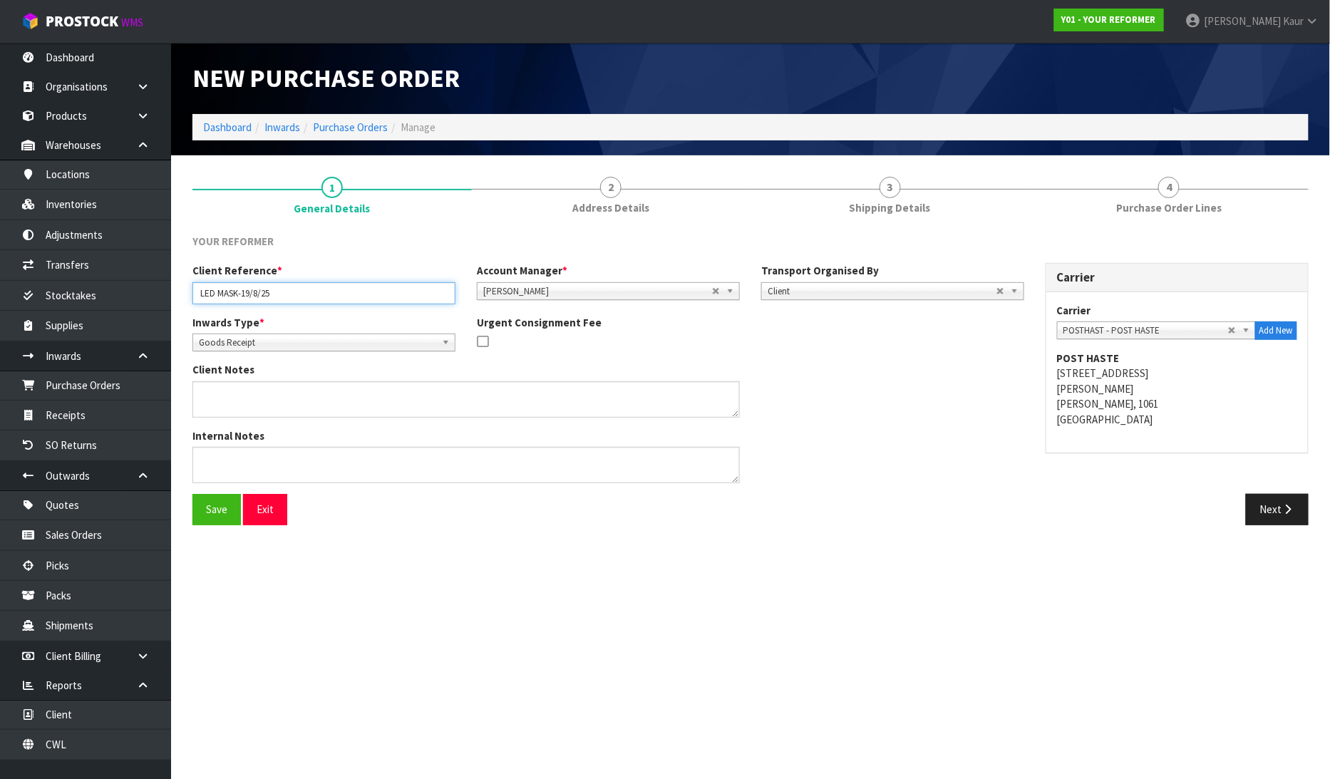
click at [217, 295] on input "LED MASK-19/8/25" at bounding box center [324, 293] width 263 height 22
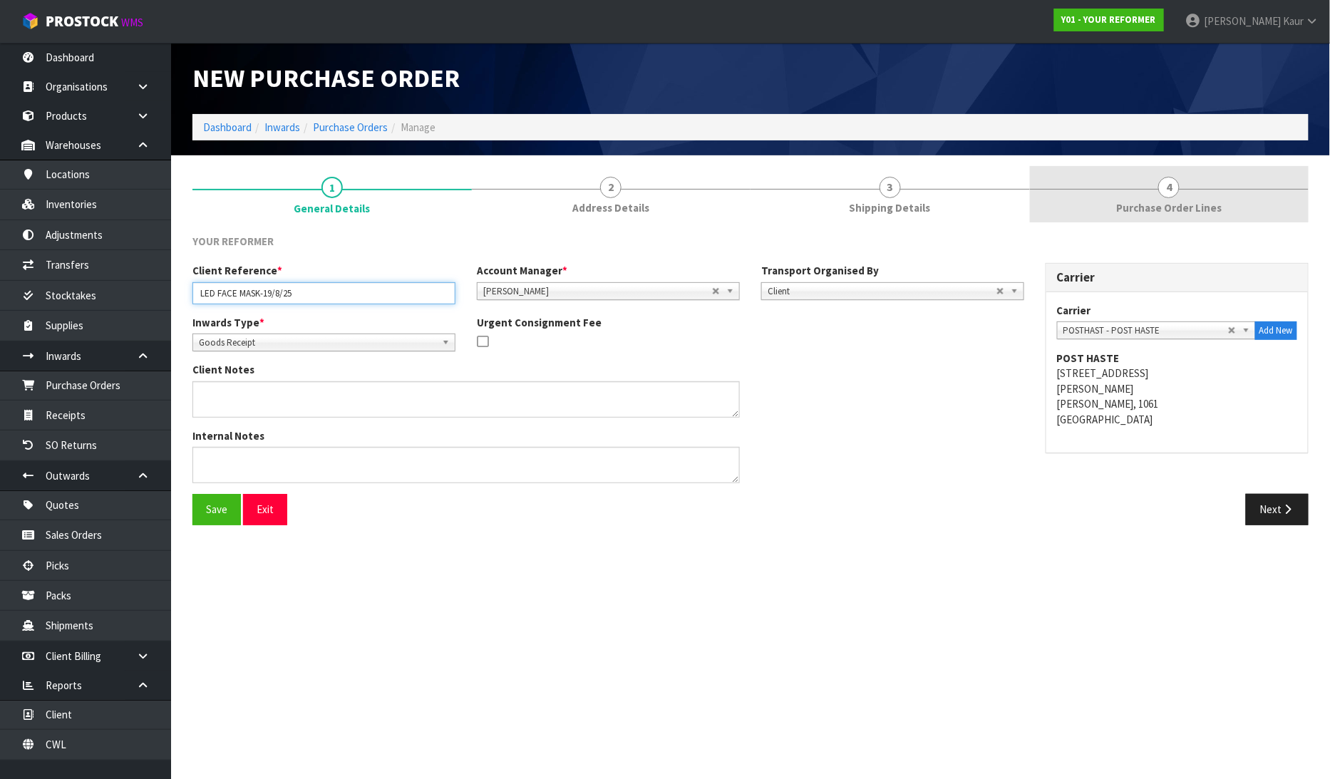
type input "LED FACE MASK-19/8/25"
click at [1179, 191] on span "4" at bounding box center [1169, 187] width 21 height 21
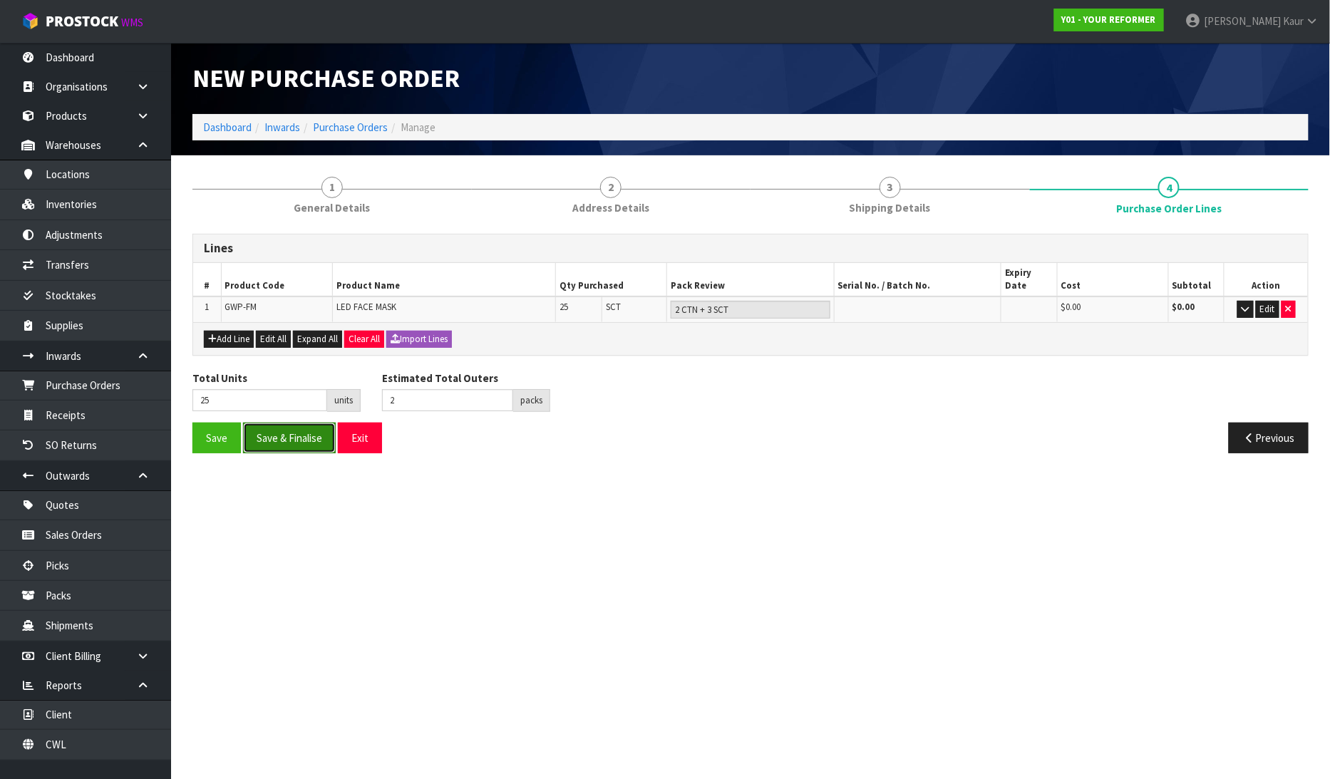
click at [303, 432] on button "Save & Finalise" at bounding box center [289, 438] width 93 height 31
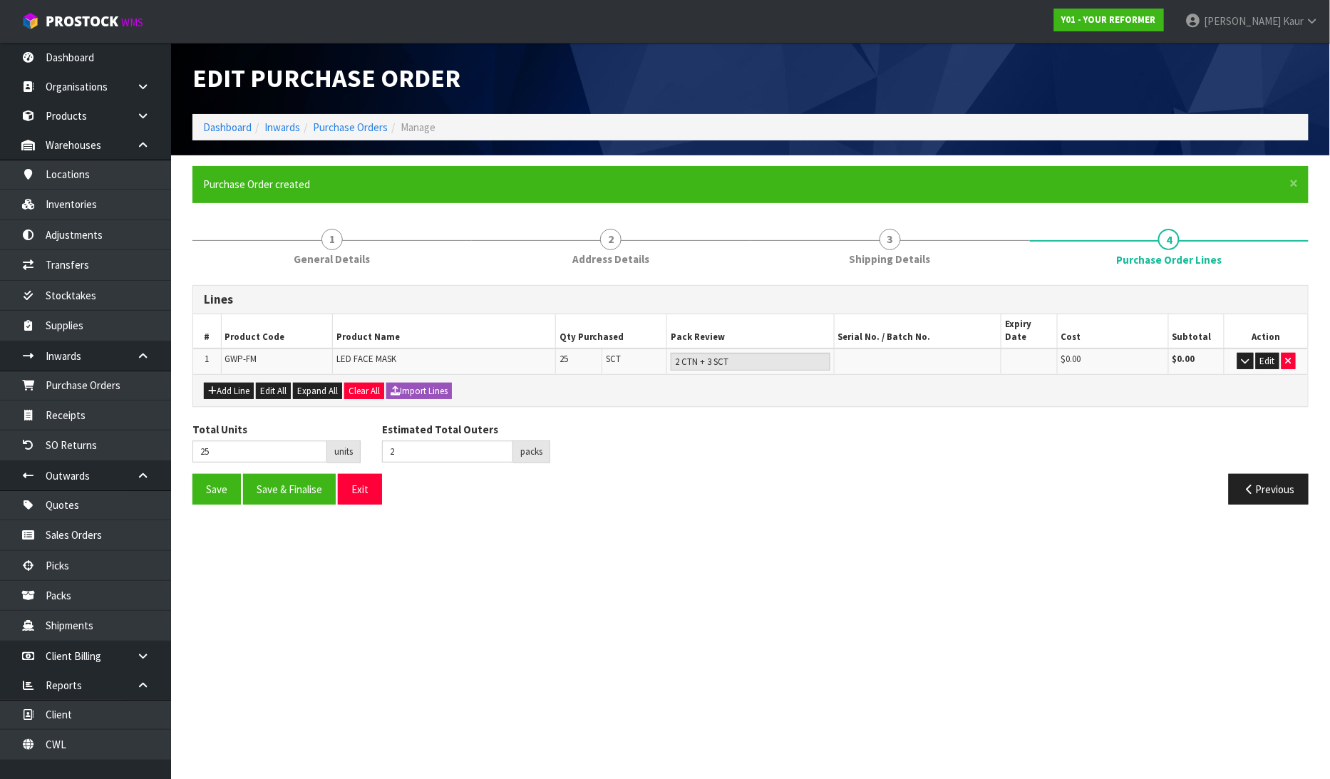
type input "0"
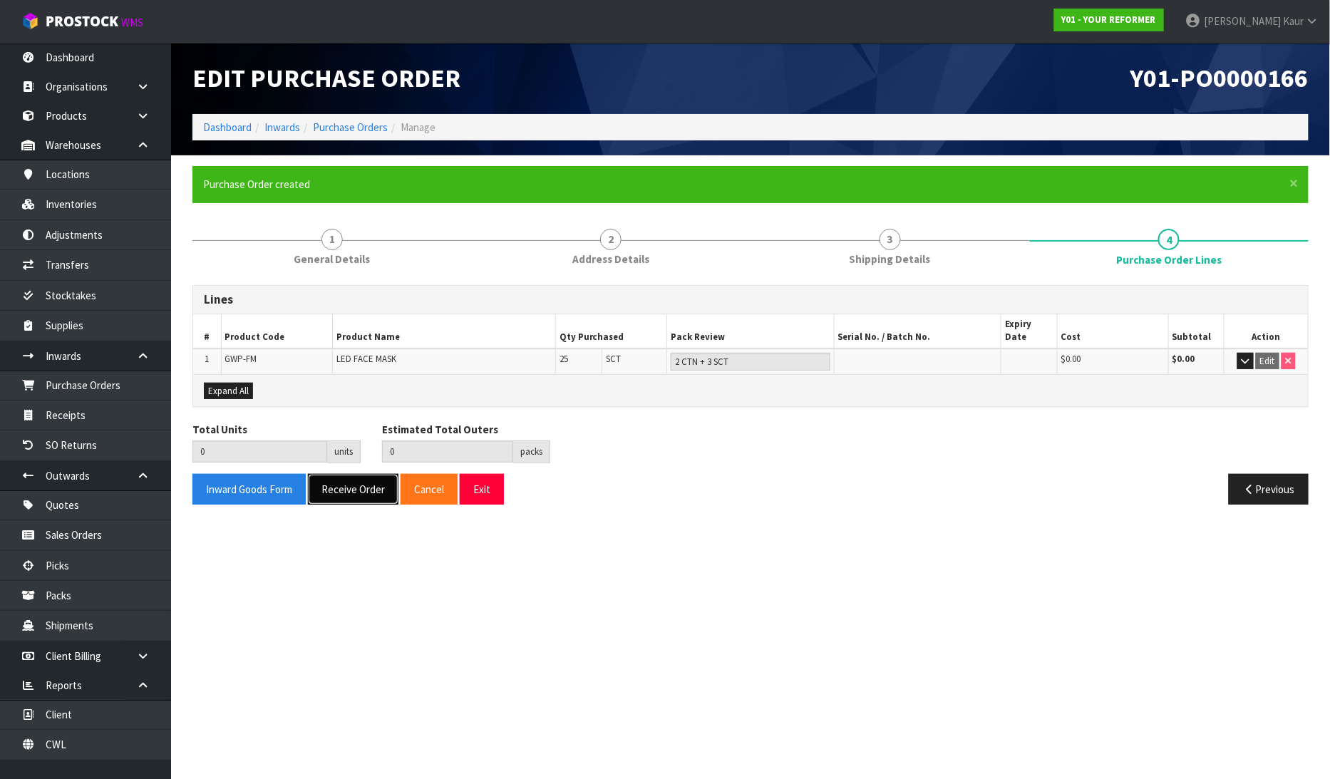
click at [353, 476] on button "Receive Order" at bounding box center [353, 489] width 91 height 31
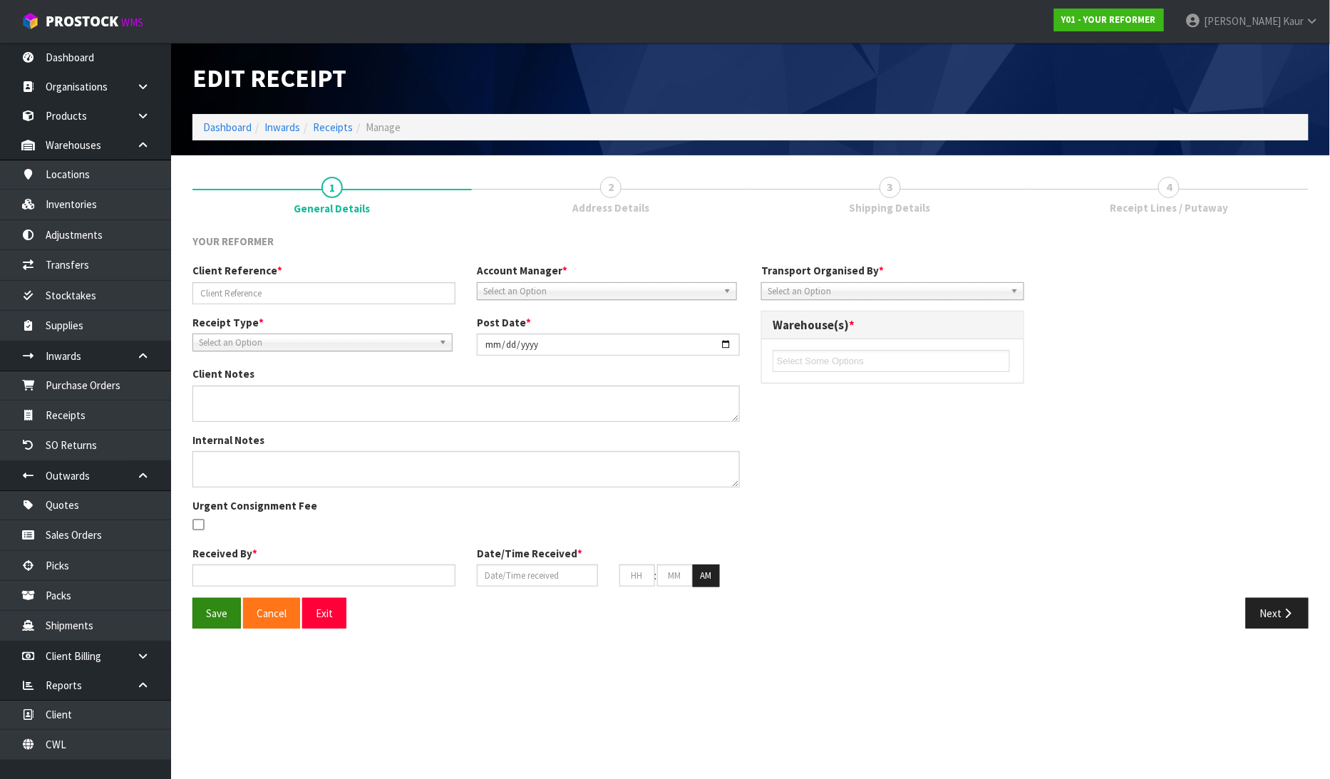
type input "LED FACE MASK-19/8/25"
type input "[DATE]"
type input "[PERSON_NAME]"
type input "[DATE]"
type input "01"
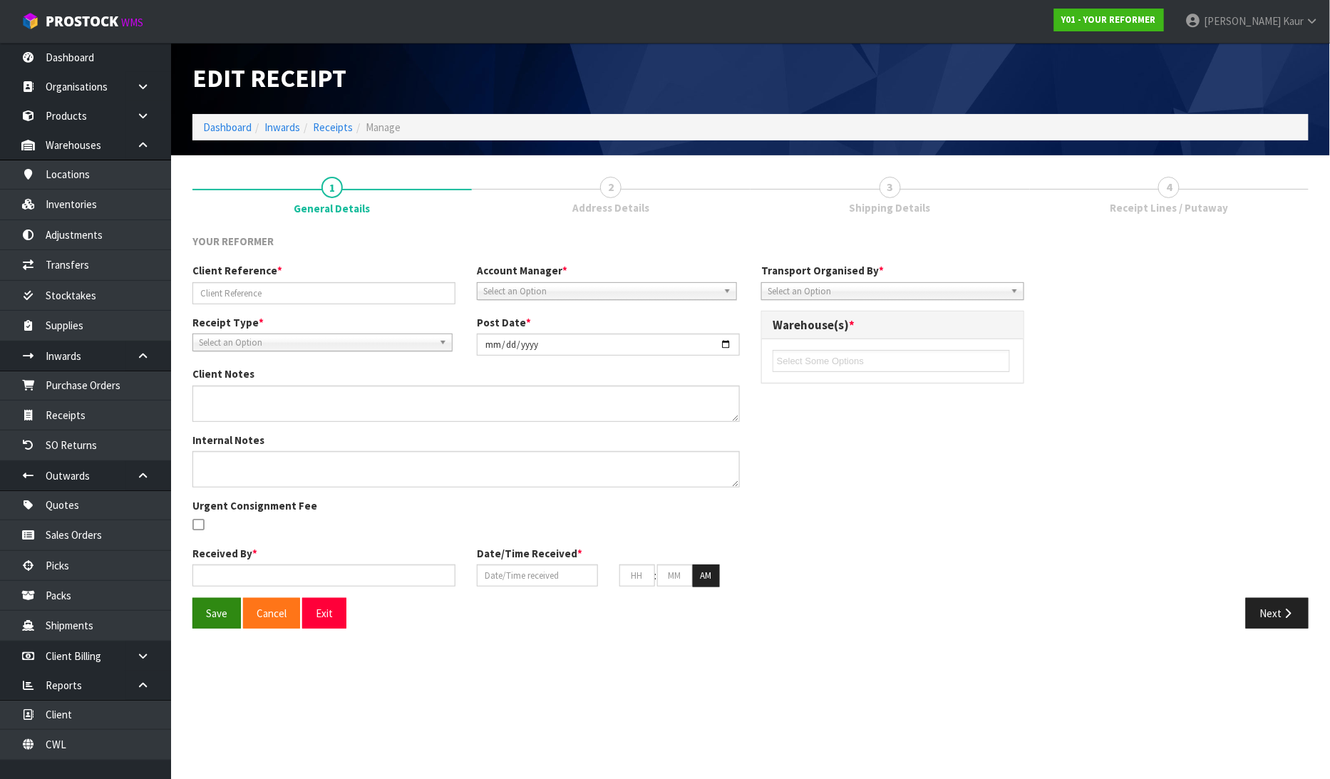
type input "23"
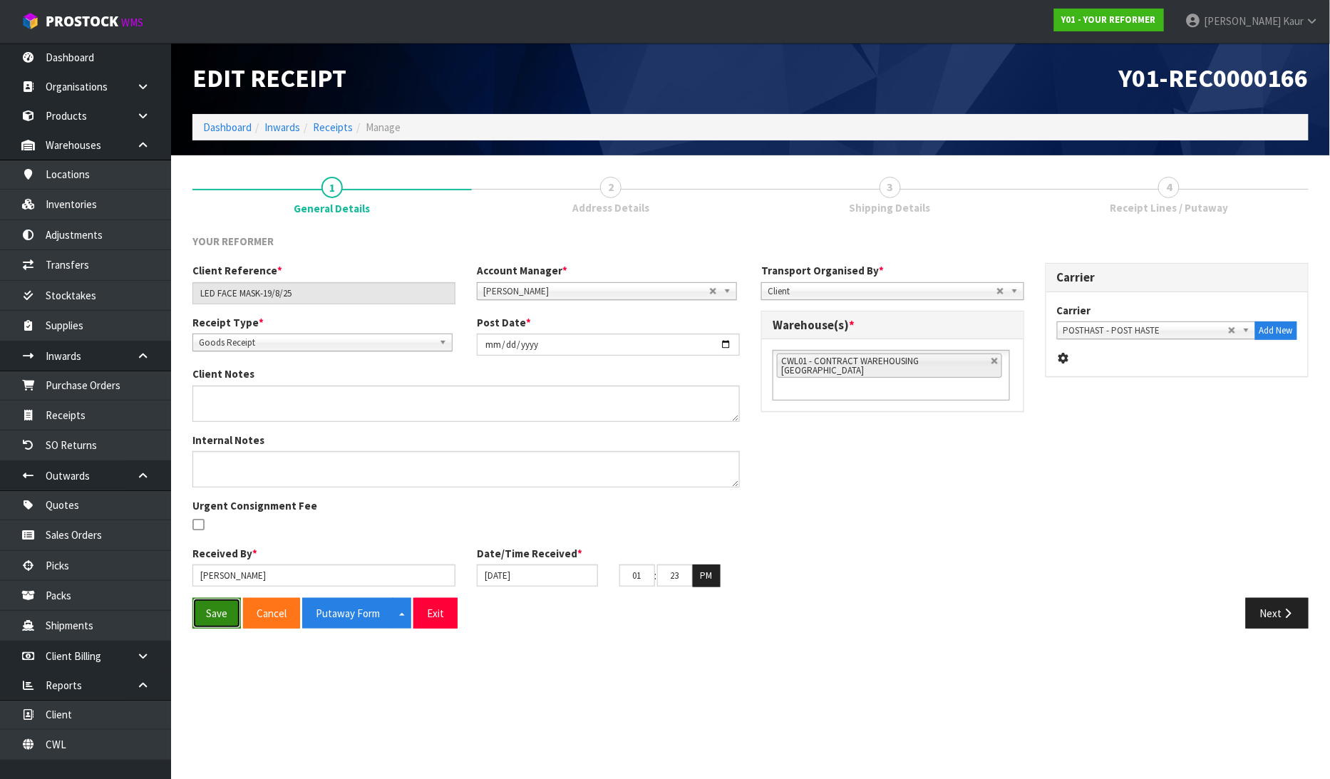
click at [220, 609] on button "Save" at bounding box center [217, 613] width 48 height 31
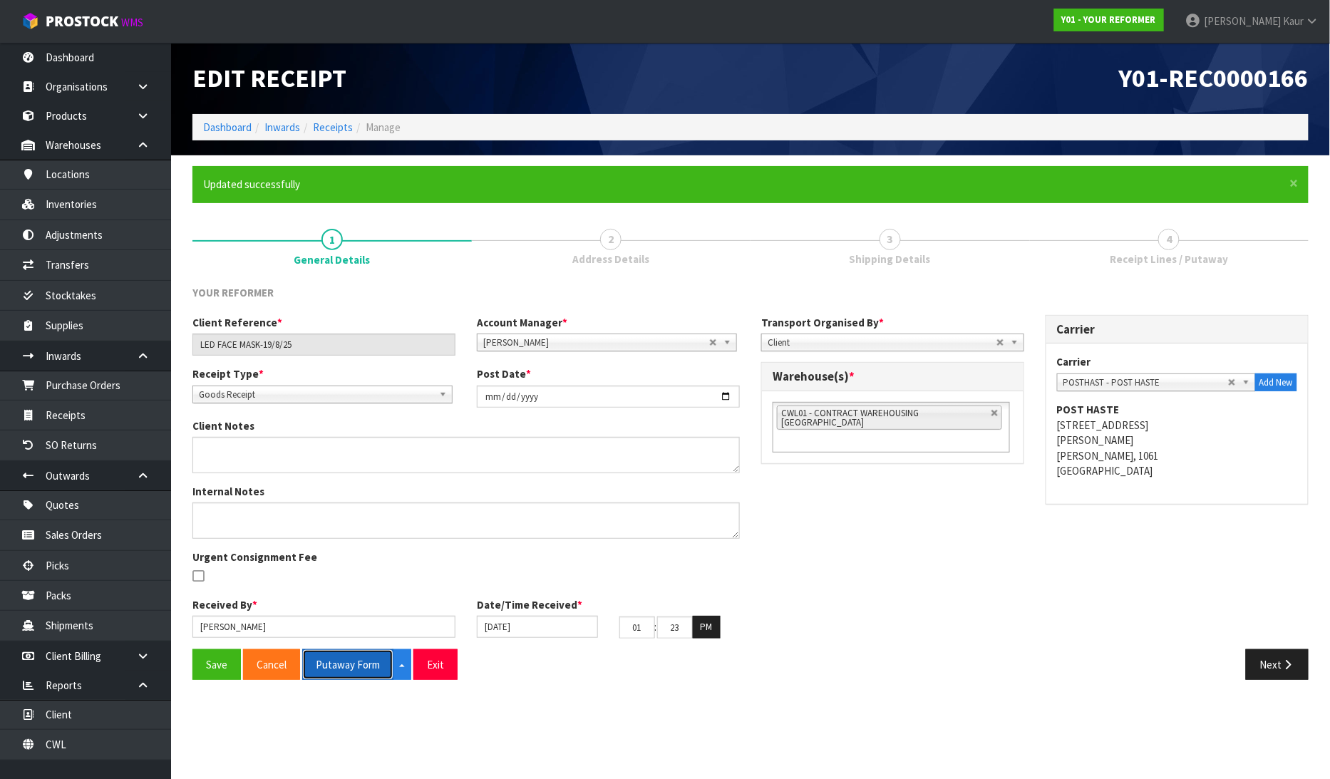
click at [349, 666] on button "Putaway Form" at bounding box center [347, 665] width 91 height 31
drag, startPoint x: 339, startPoint y: 660, endPoint x: 1230, endPoint y: 14, distance: 1099.7
click at [341, 660] on button "Putaway Form" at bounding box center [355, 665] width 107 height 31
click at [90, 203] on link "Inventories" at bounding box center [85, 204] width 171 height 29
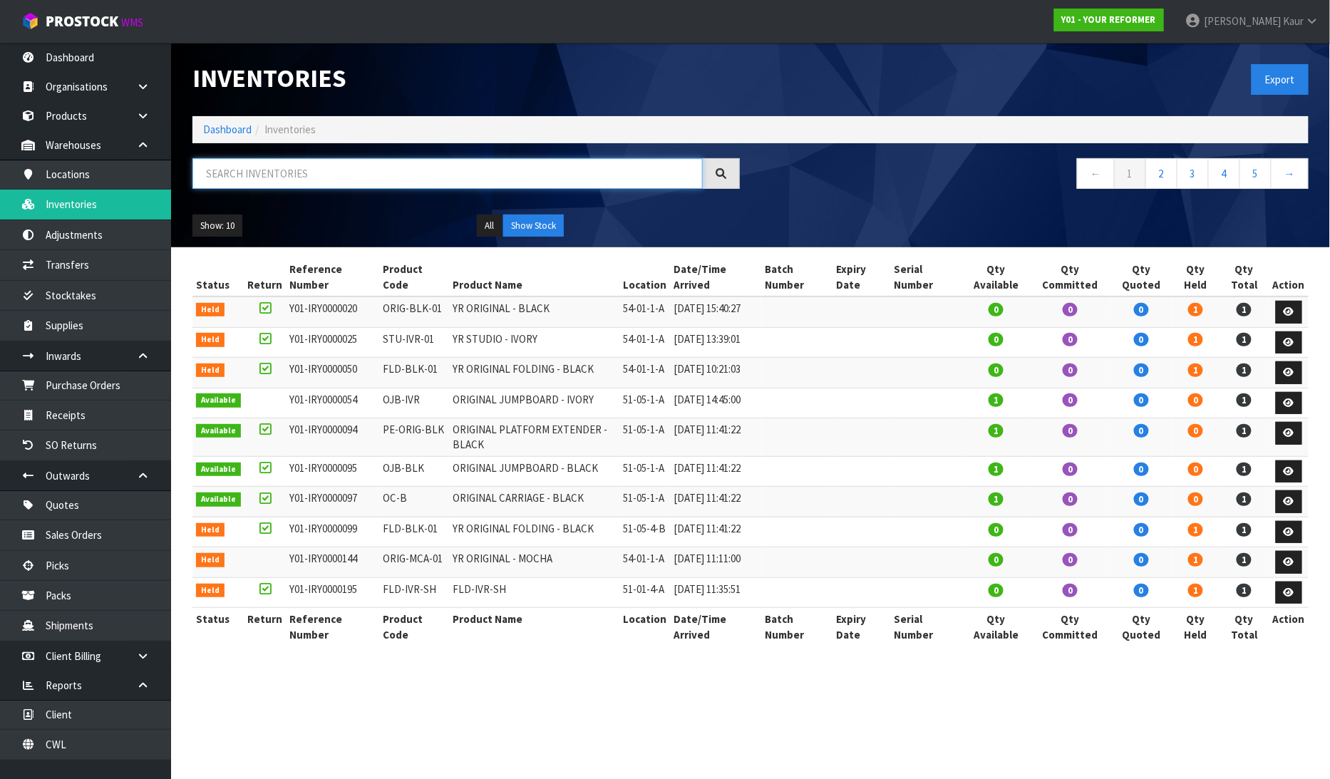
click at [279, 173] on input "text" at bounding box center [448, 173] width 511 height 31
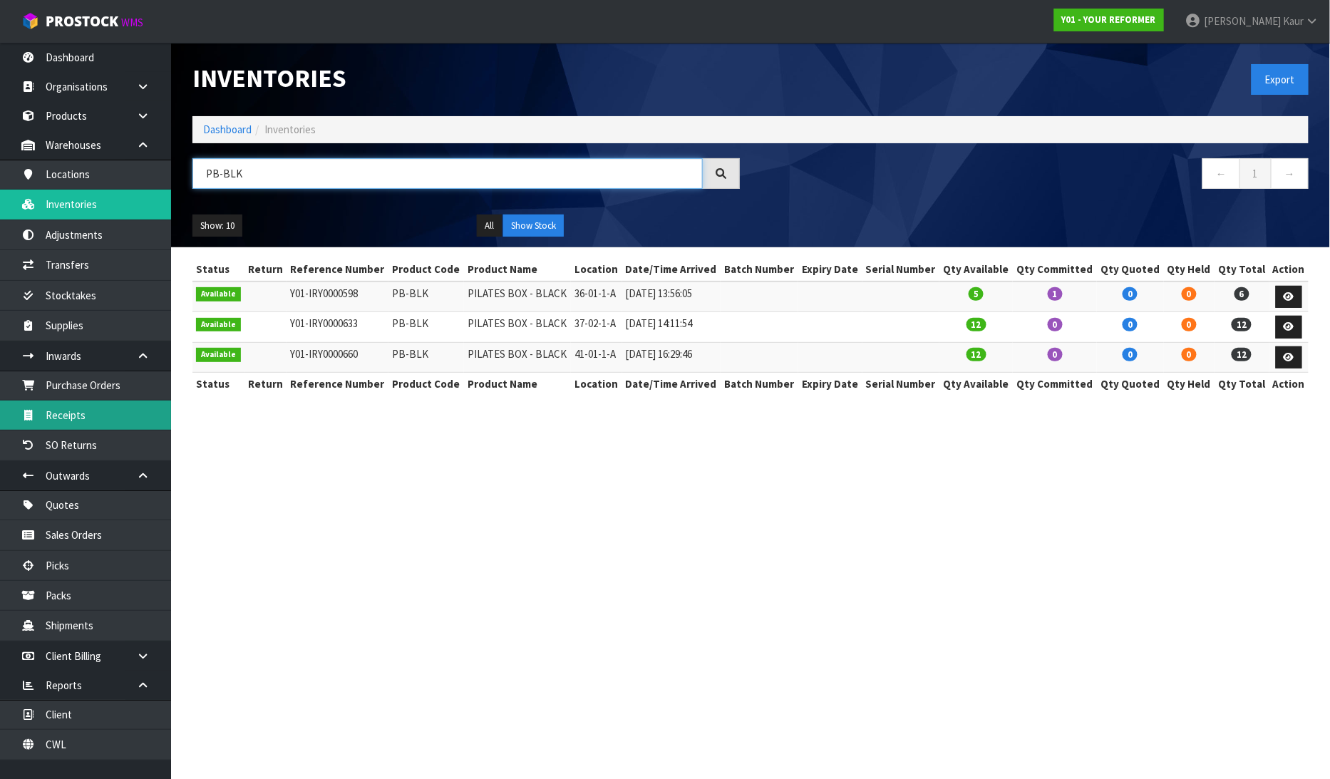
type input "PB-BLK"
click at [18, 403] on link "Receipts" at bounding box center [85, 415] width 171 height 29
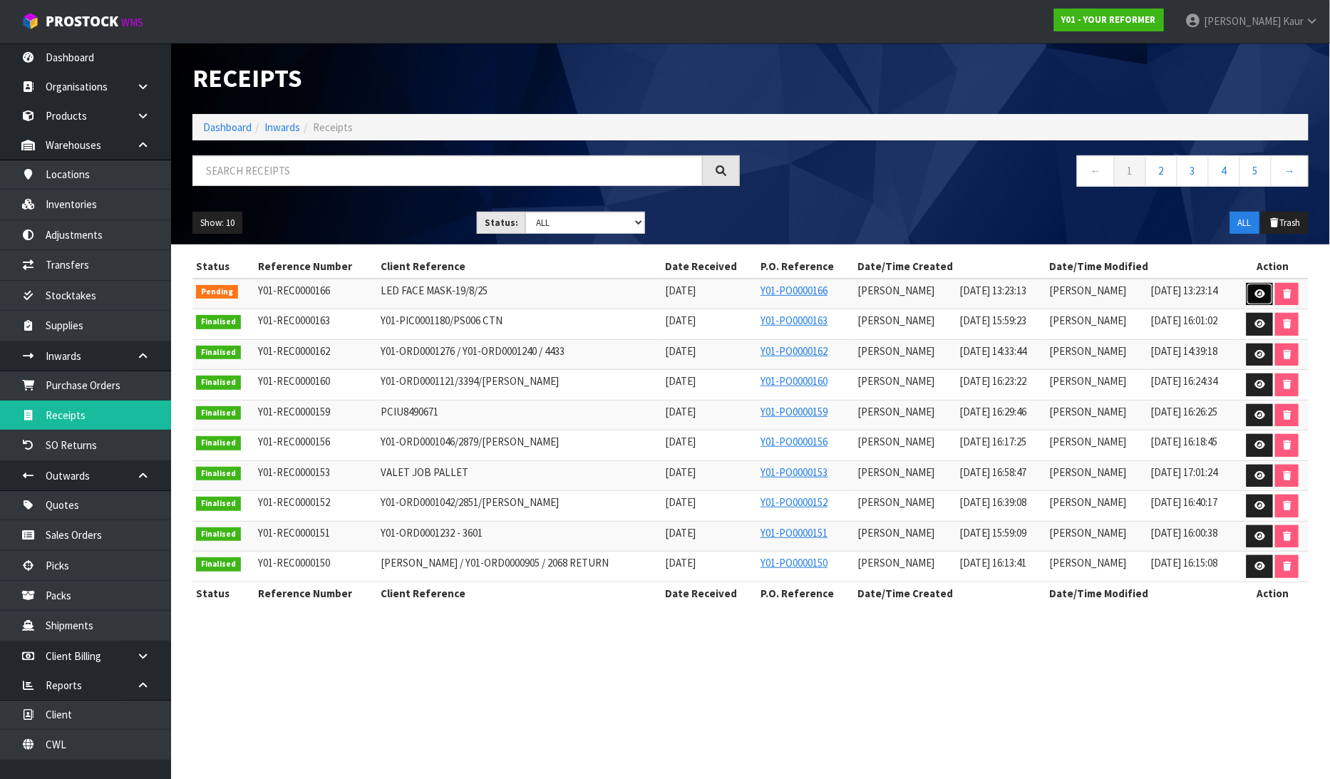
click at [1260, 294] on icon at bounding box center [1260, 293] width 11 height 9
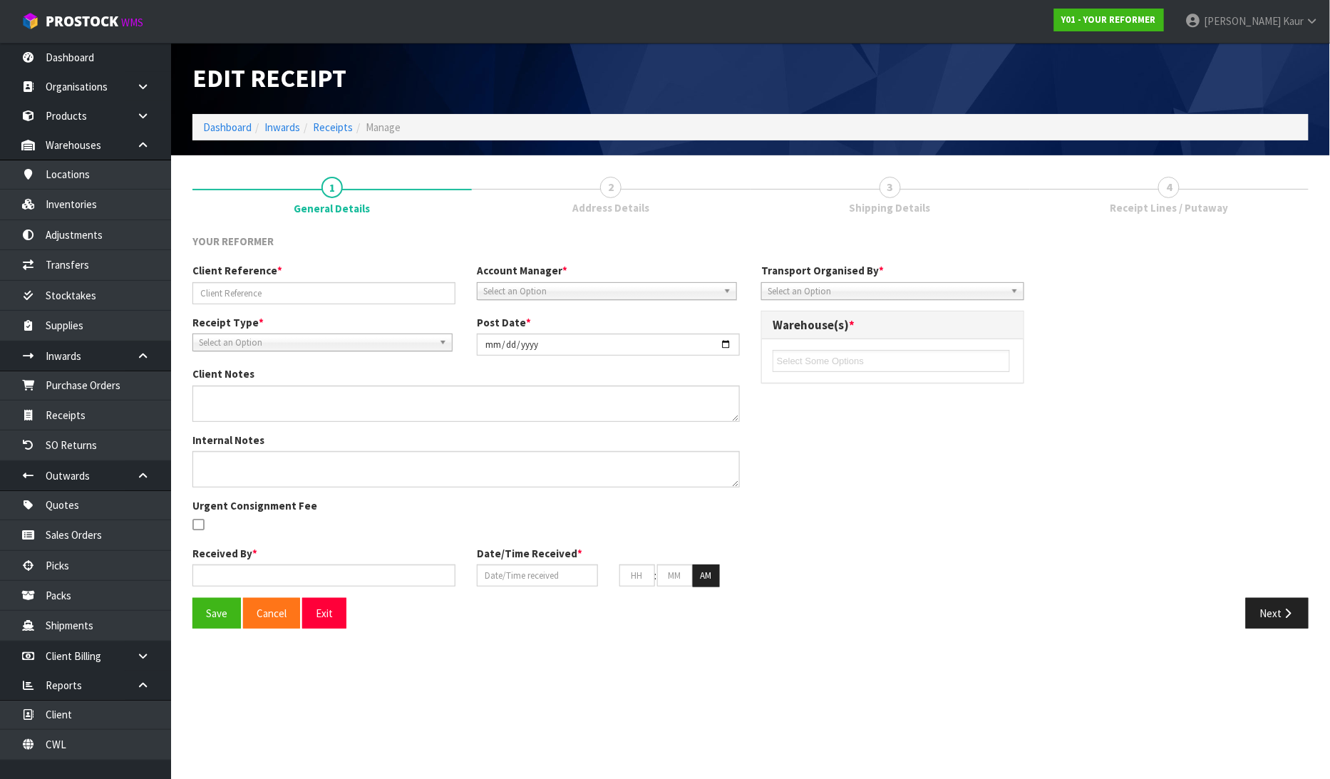
type input "LED FACE MASK-19/8/25"
type input "[DATE]"
type input "[PERSON_NAME]"
type input "[DATE]"
type input "01"
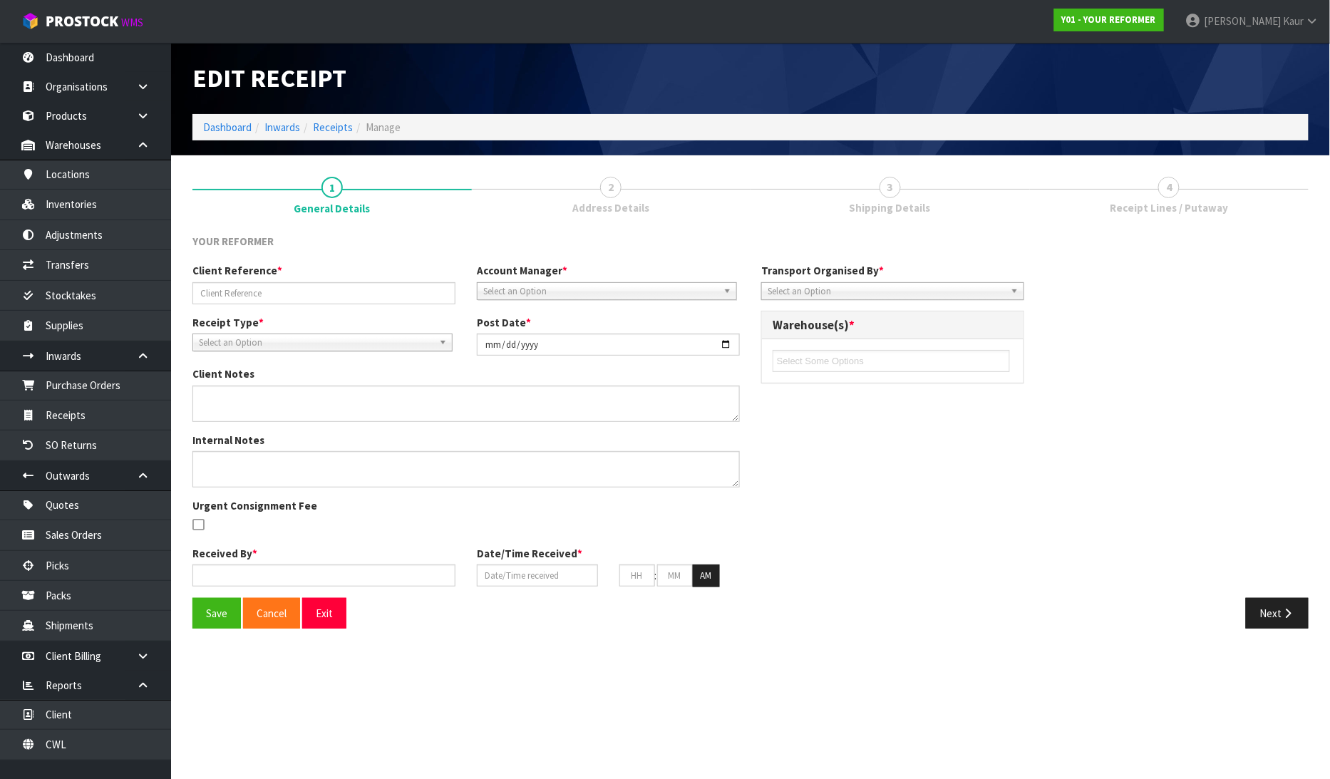
type input "23"
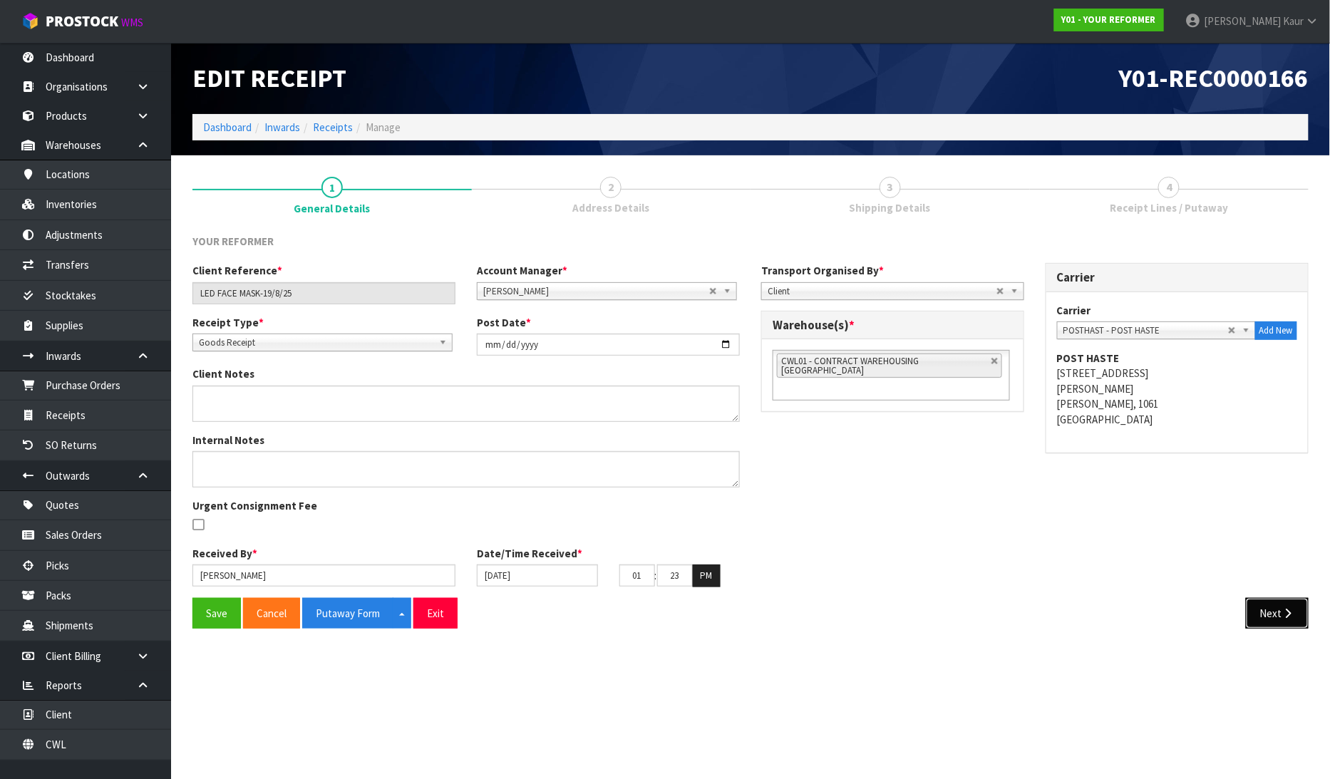
click at [1267, 605] on button "Next" at bounding box center [1277, 613] width 63 height 31
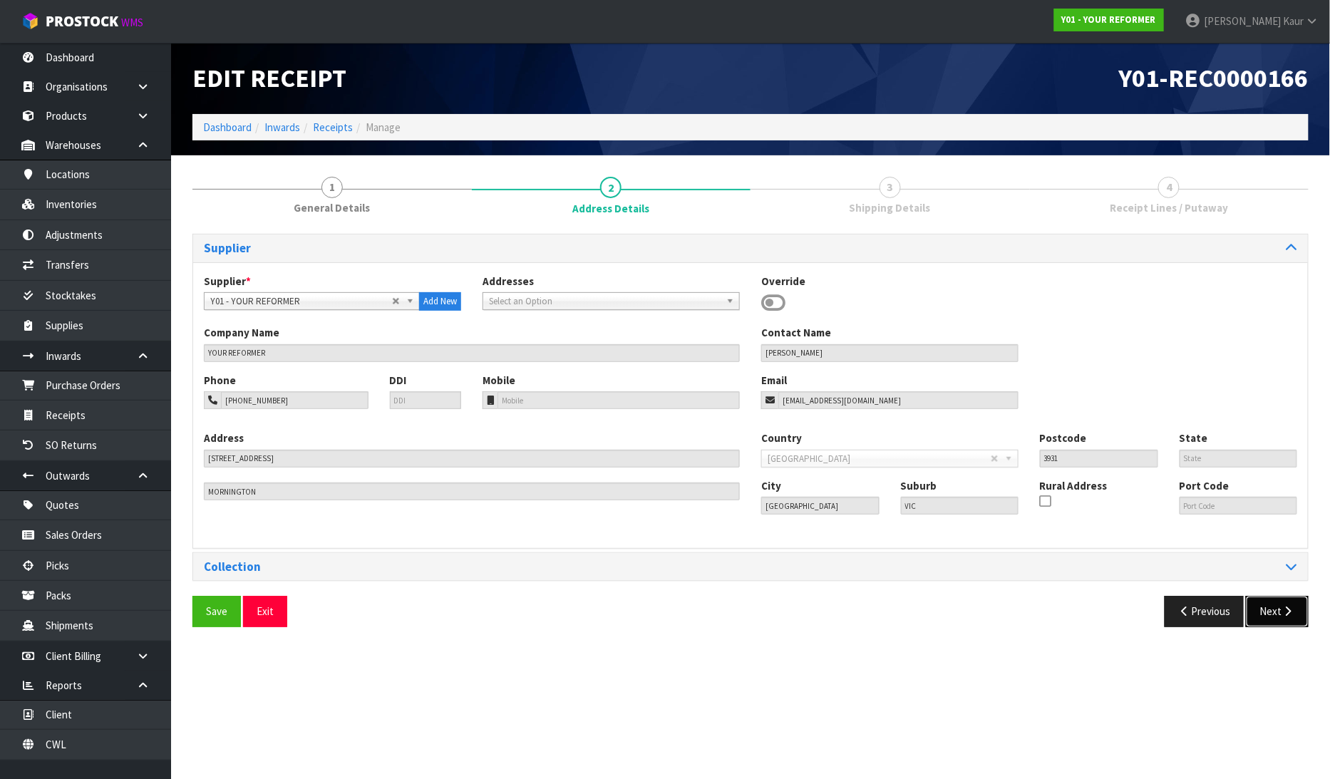
click at [1278, 615] on button "Next" at bounding box center [1277, 611] width 63 height 31
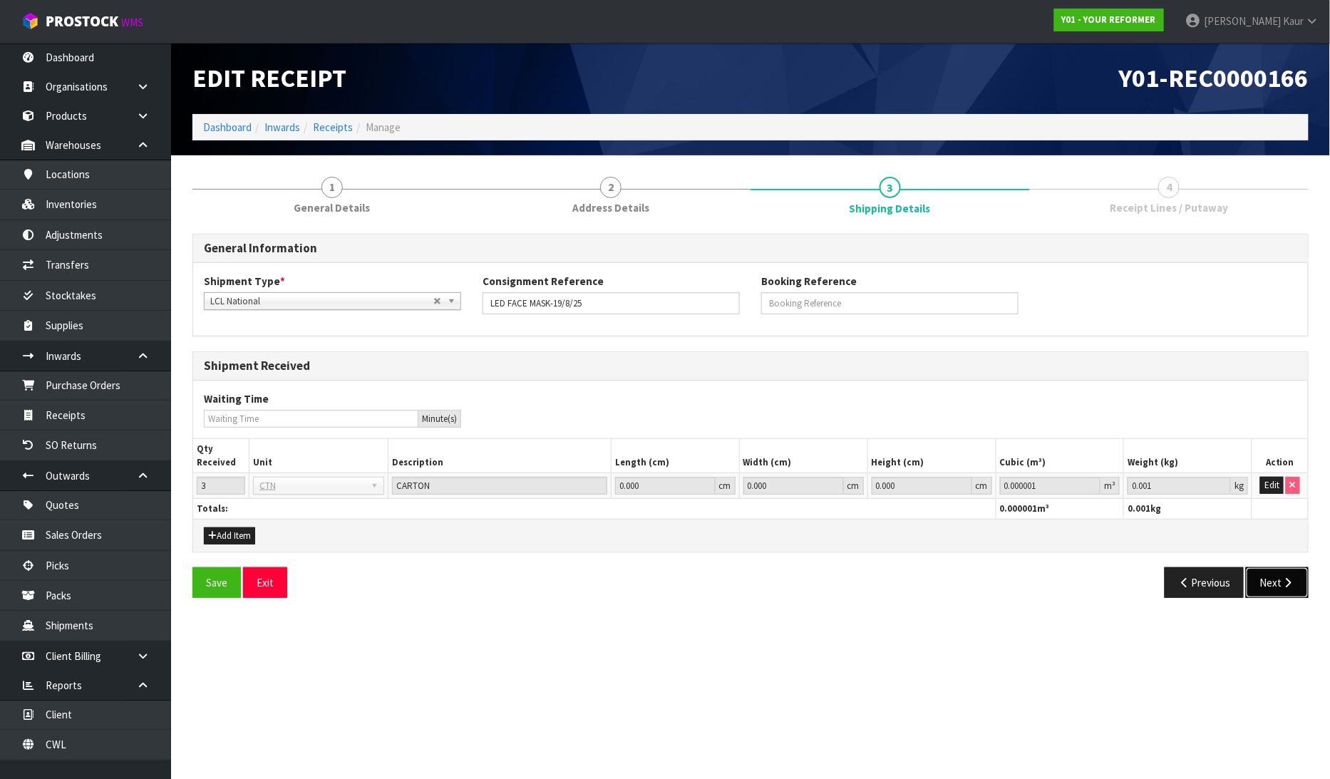
click at [1275, 585] on button "Next" at bounding box center [1277, 583] width 63 height 31
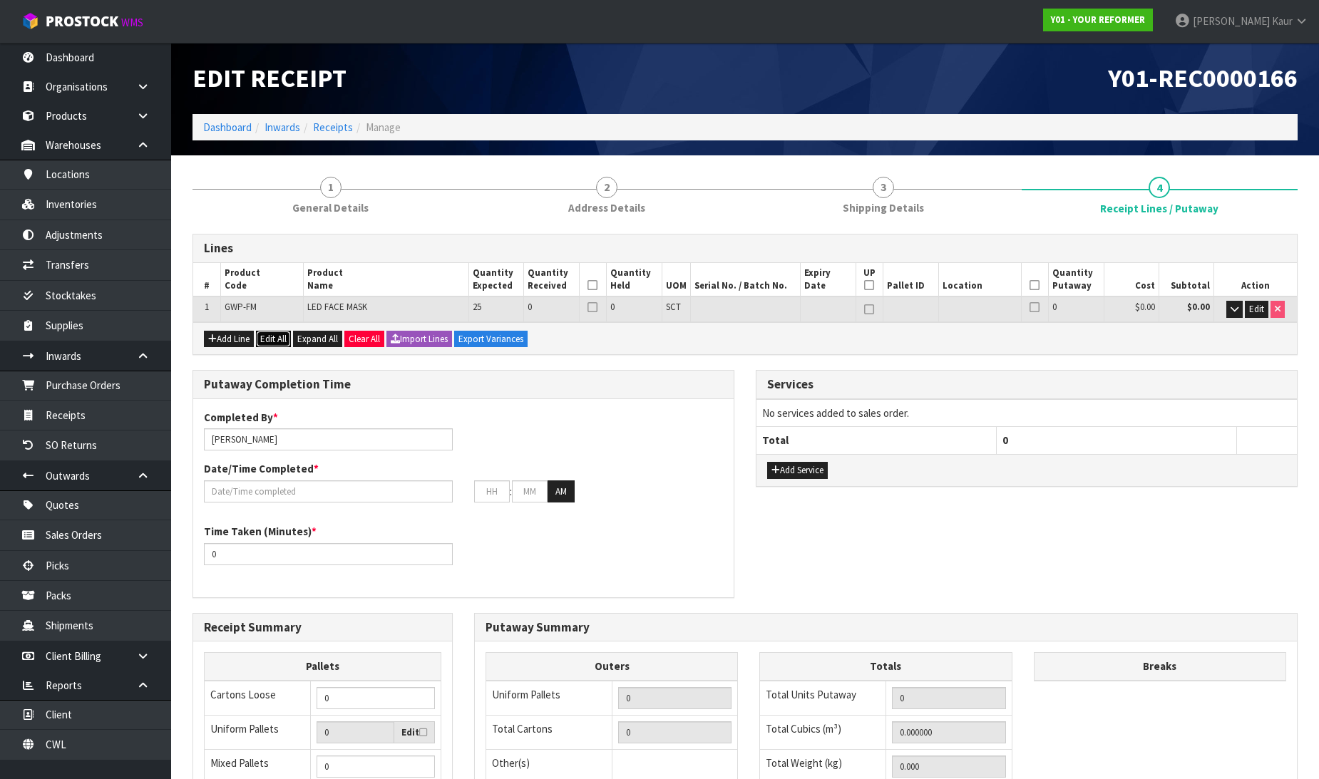
click at [282, 335] on button "Edit All" at bounding box center [273, 339] width 35 height 17
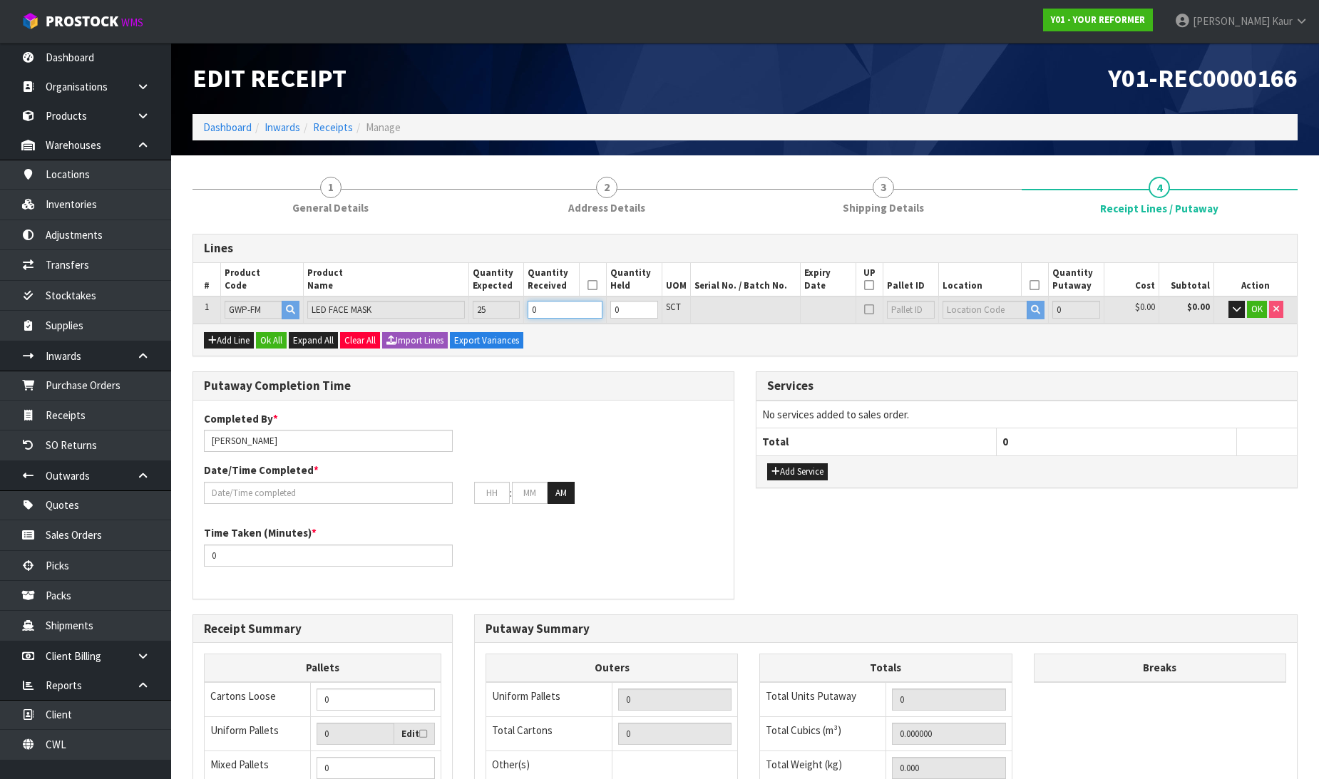
drag, startPoint x: 551, startPoint y: 314, endPoint x: 530, endPoint y: 317, distance: 21.0
click at [530, 317] on input "0" at bounding box center [565, 310] width 75 height 18
type input "0.009324"
type input "2.1"
type input "2"
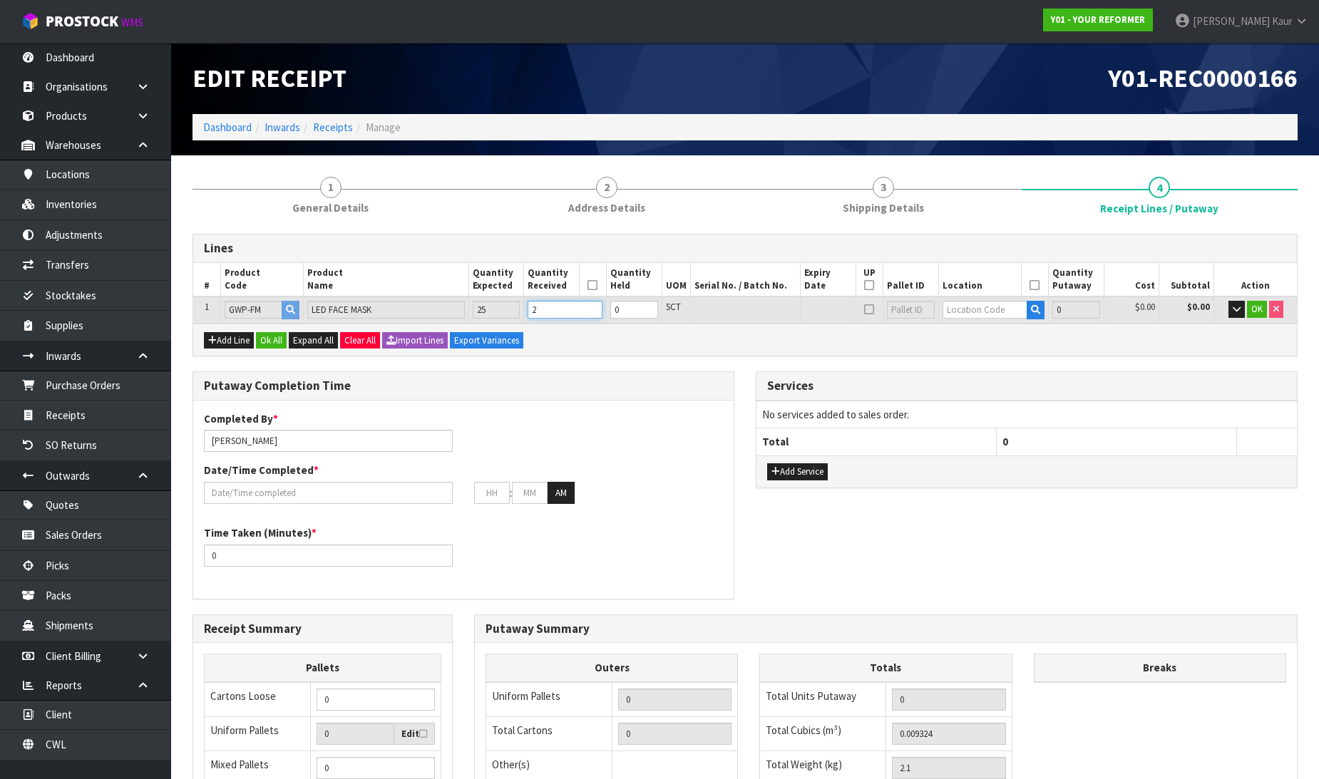
type input "2"
type input "0.137642"
type input "26.15"
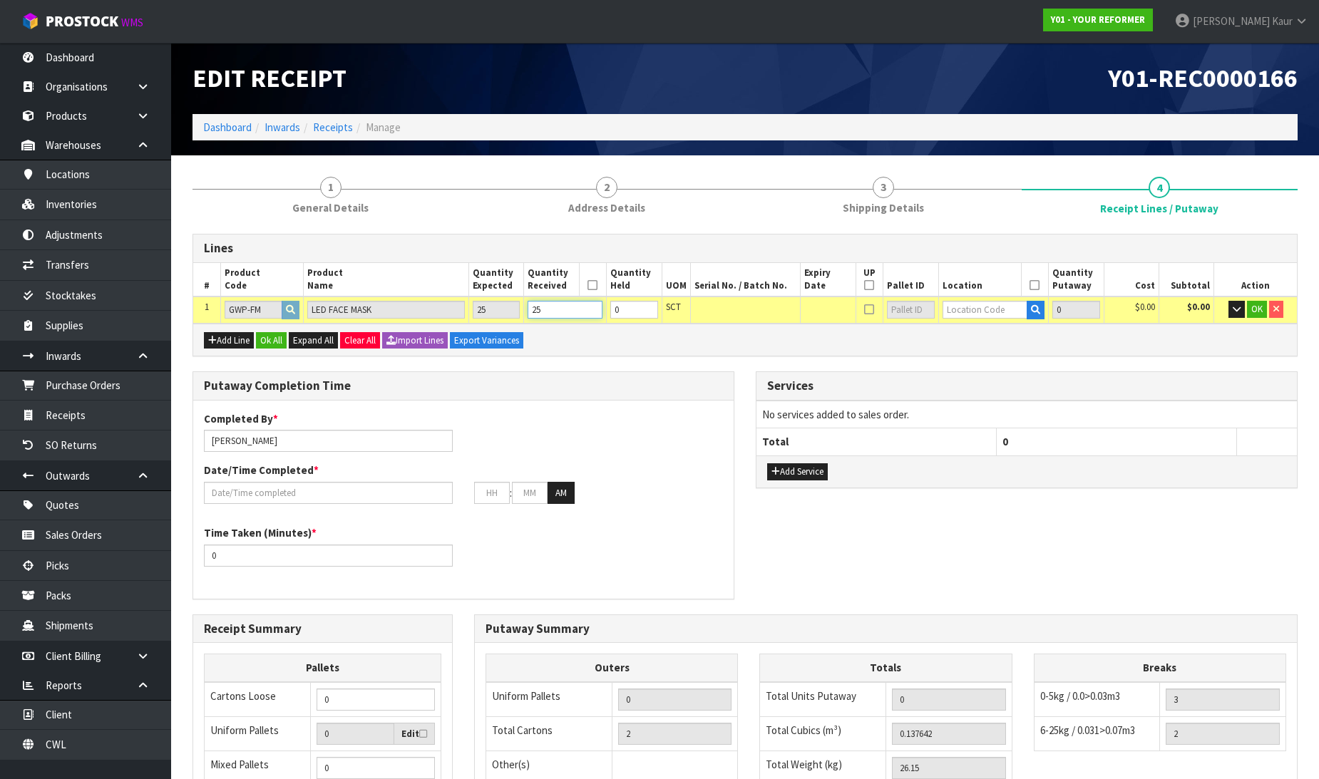
type input "25"
click at [975, 310] on input "text" at bounding box center [986, 310] width 86 height 18
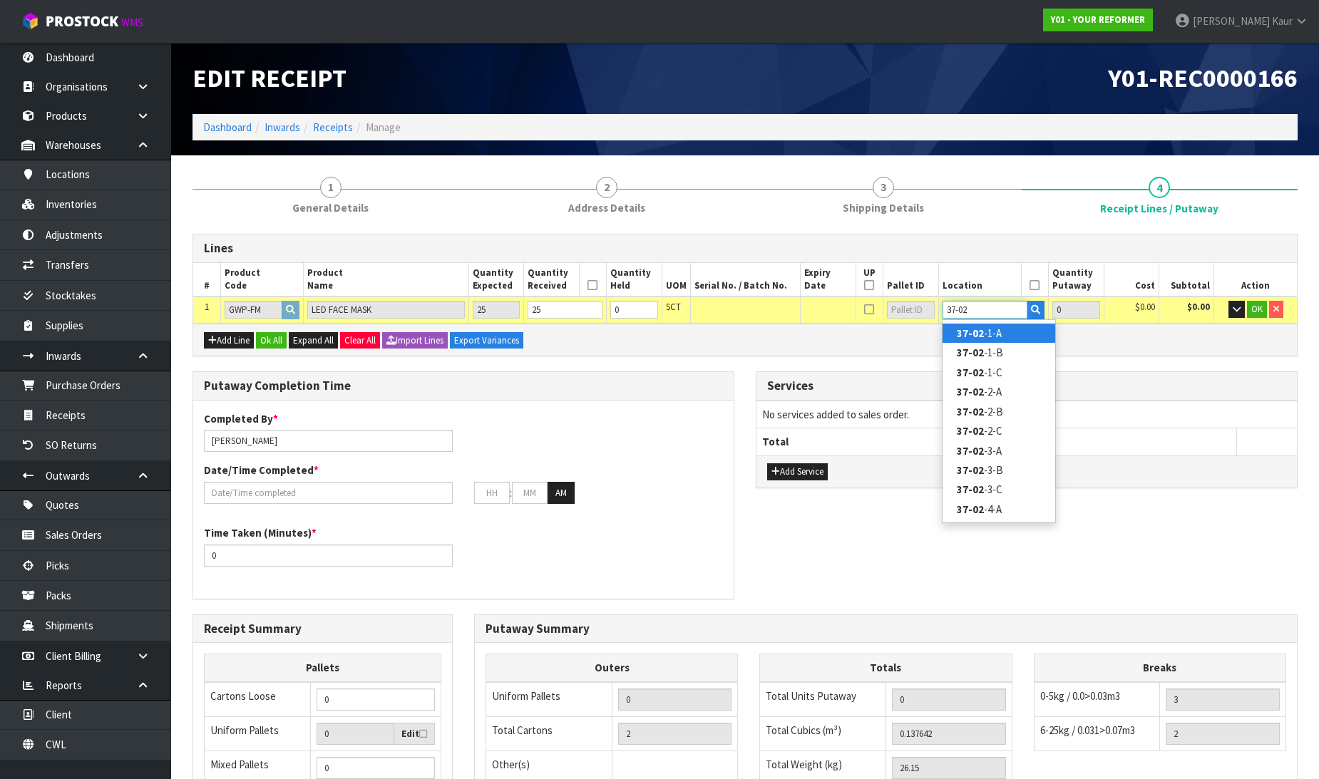
type input "37-02"
click at [984, 337] on link "37-02 -1-A" at bounding box center [999, 333] width 113 height 19
type input "25"
type input "37-02-1-A"
type input "25"
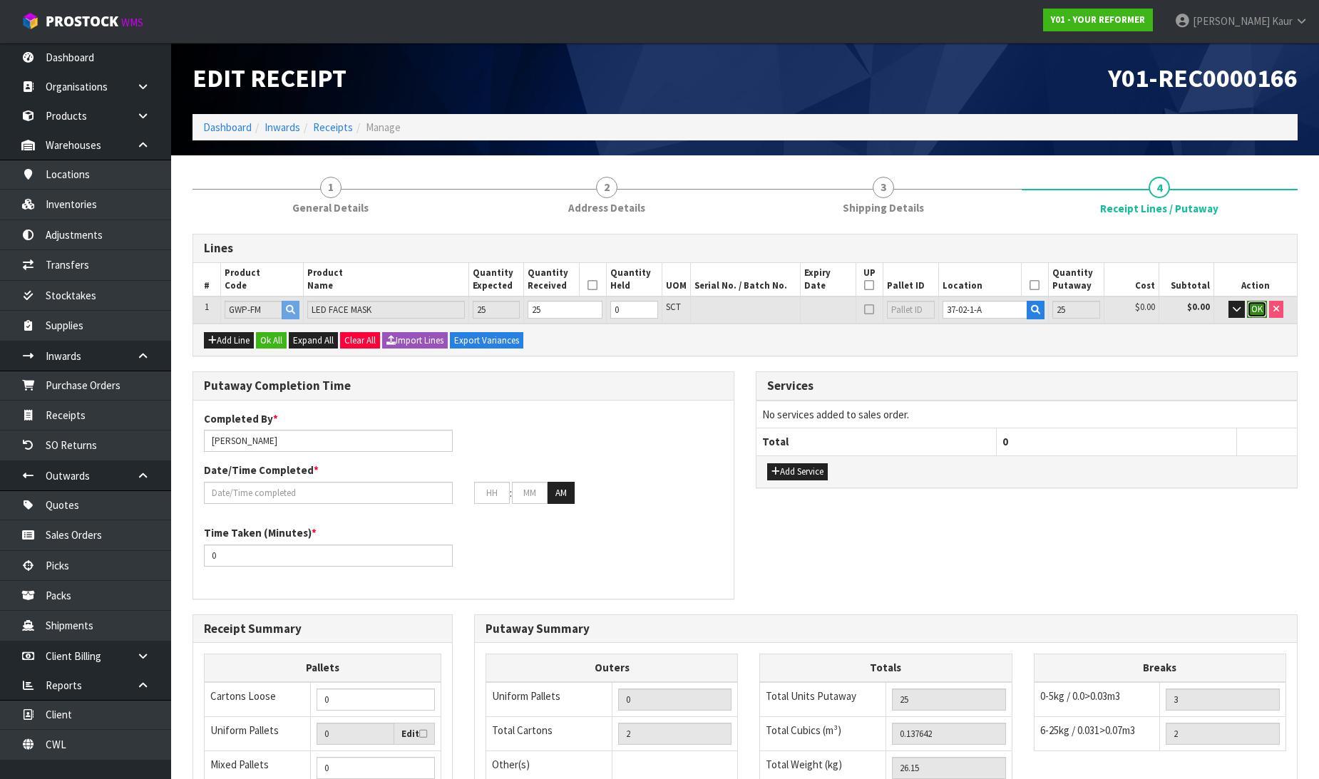
click at [1251, 312] on span "OK" at bounding box center [1256, 309] width 11 height 12
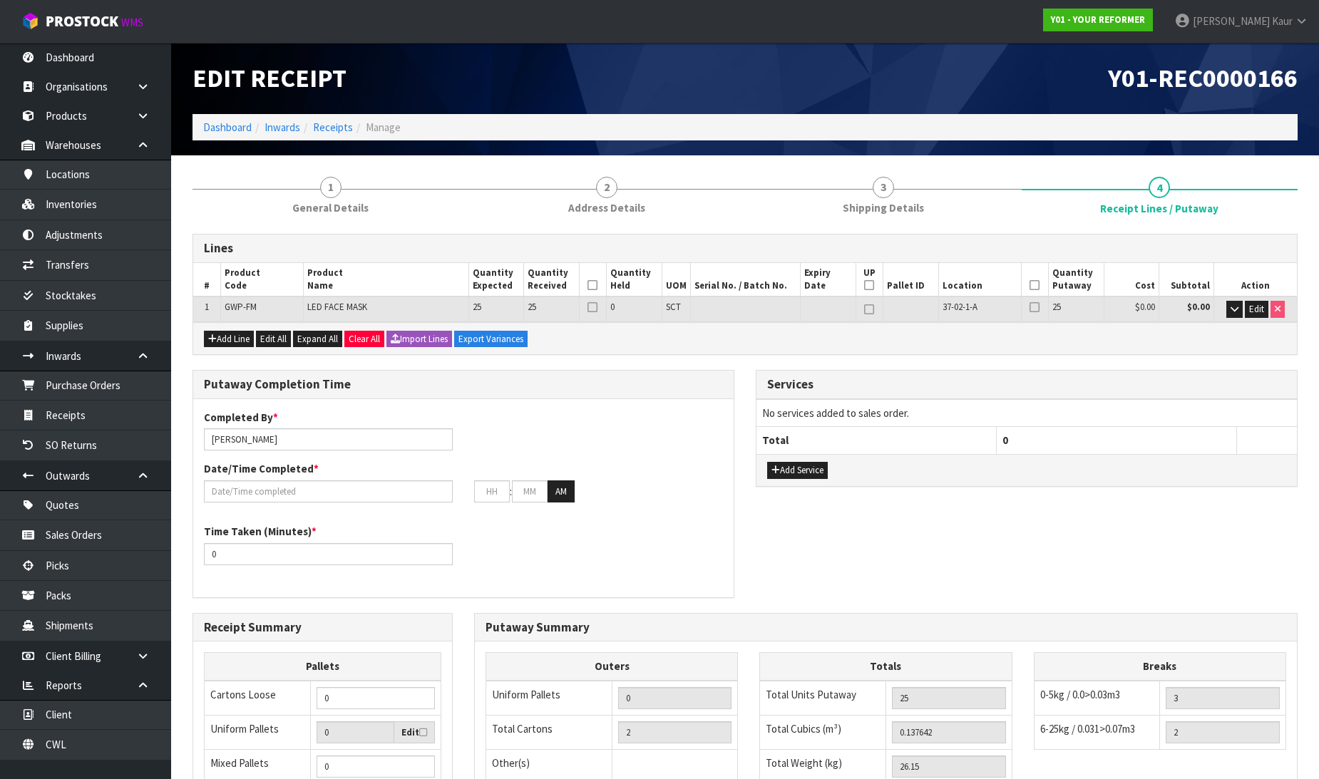
click at [593, 285] on icon at bounding box center [593, 285] width 10 height 1
click at [1032, 285] on icon at bounding box center [1035, 285] width 10 height 1
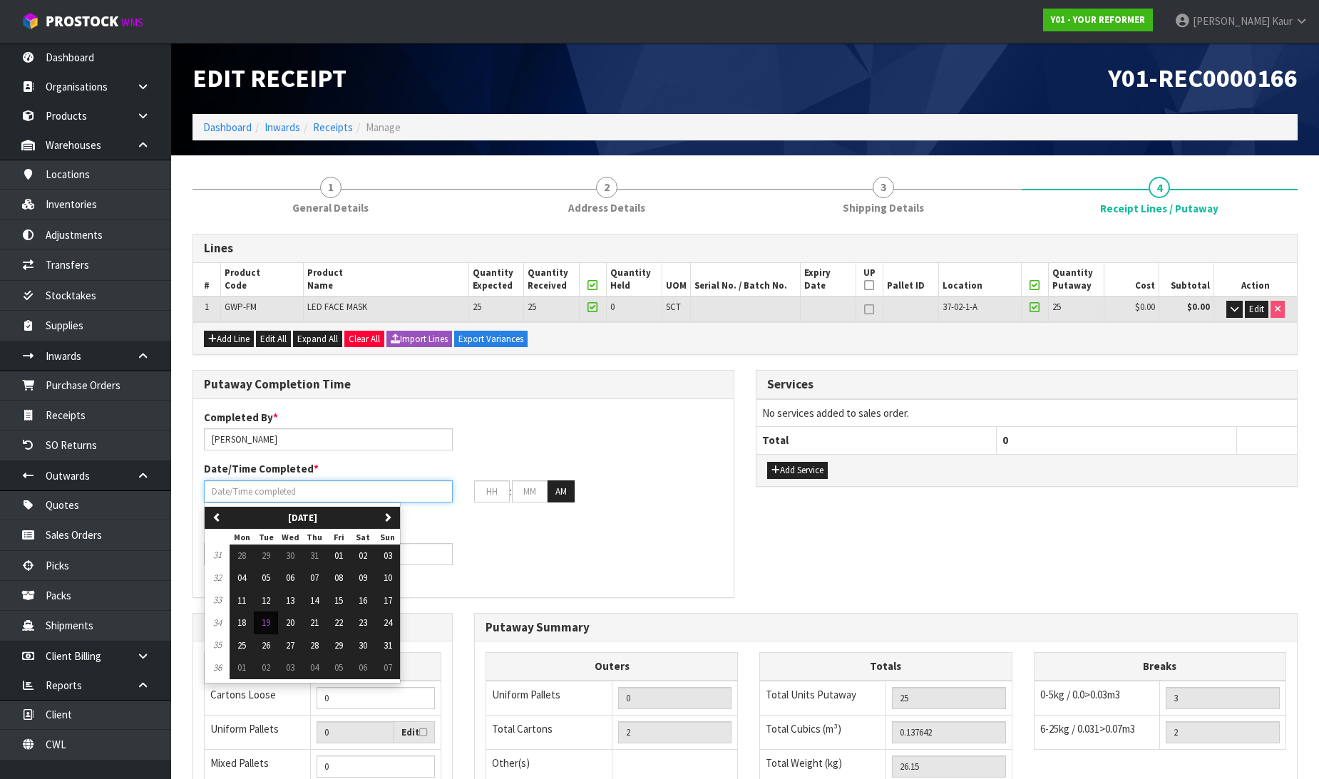
click at [254, 485] on input "text" at bounding box center [328, 492] width 249 height 22
click at [262, 621] on span "19" at bounding box center [266, 623] width 9 height 12
type input "[DATE]"
type input "12"
type input "00"
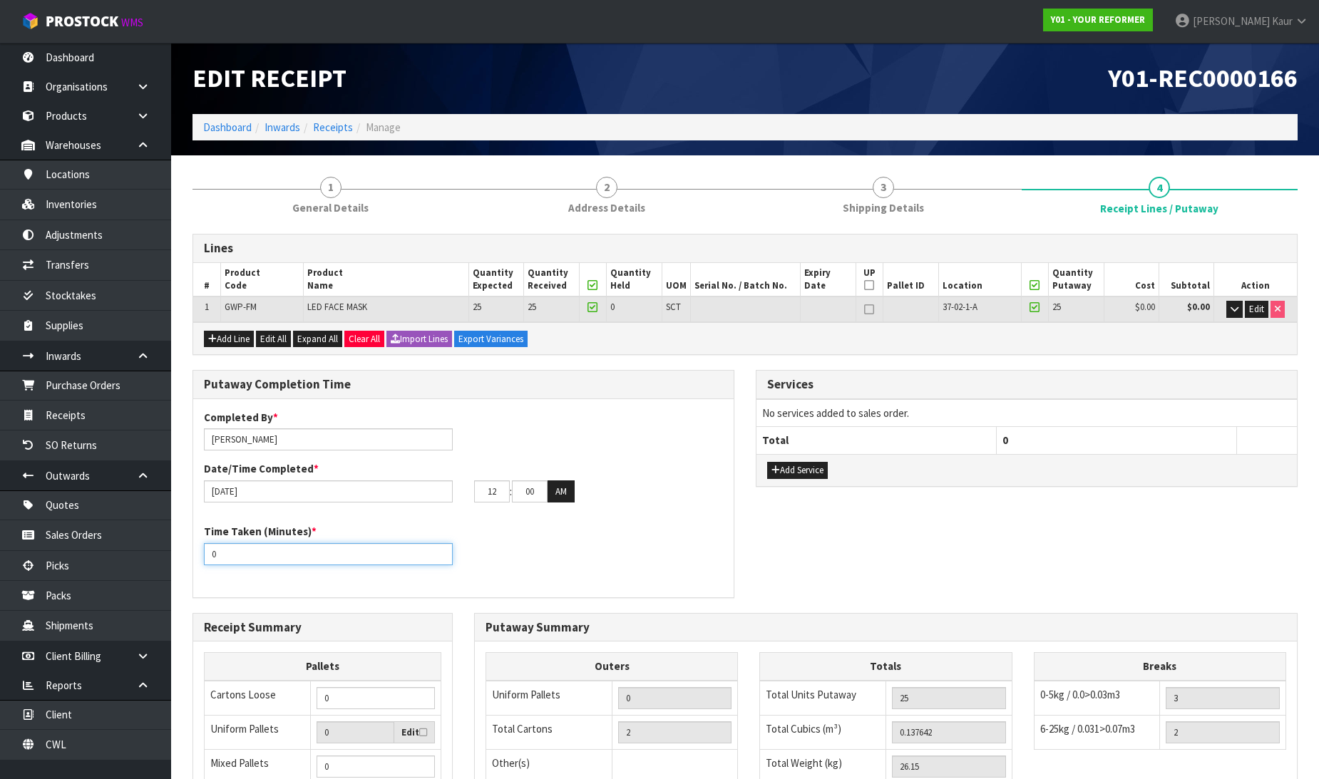
drag, startPoint x: 240, startPoint y: 552, endPoint x: 202, endPoint y: 554, distance: 37.1
click at [202, 554] on div "Time Taken (Minutes) * 0" at bounding box center [328, 544] width 270 height 41
type input "15"
drag, startPoint x: 498, startPoint y: 493, endPoint x: 473, endPoint y: 493, distance: 25.0
click at [473, 493] on div "12 : 00 : 00 AM" at bounding box center [598, 492] width 270 height 23
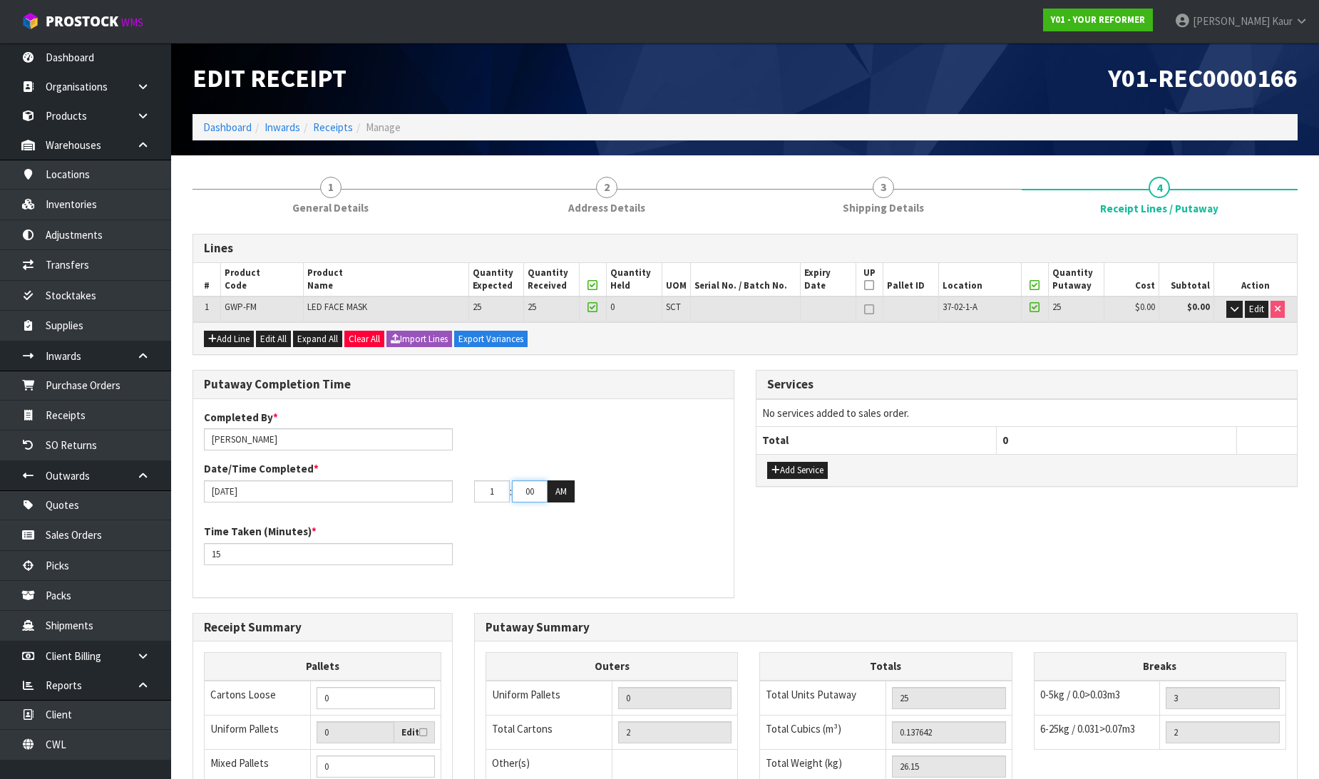
type input "01"
drag, startPoint x: 538, startPoint y: 487, endPoint x: 511, endPoint y: 492, distance: 26.8
click at [511, 492] on tr "01 : 00 : 00 AM" at bounding box center [524, 492] width 101 height 23
type input "35"
click at [565, 492] on button "AM" at bounding box center [561, 492] width 27 height 23
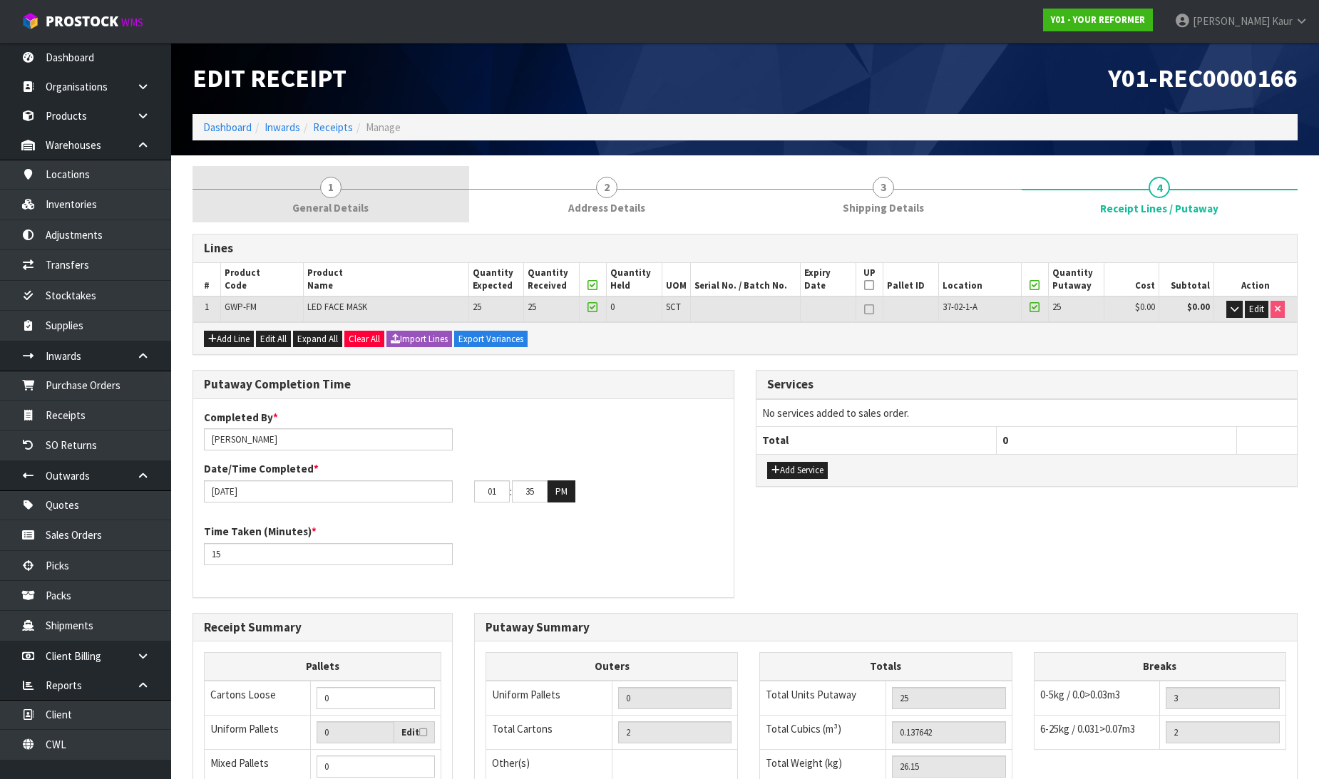
click at [385, 220] on link "1 General Details" at bounding box center [331, 194] width 277 height 56
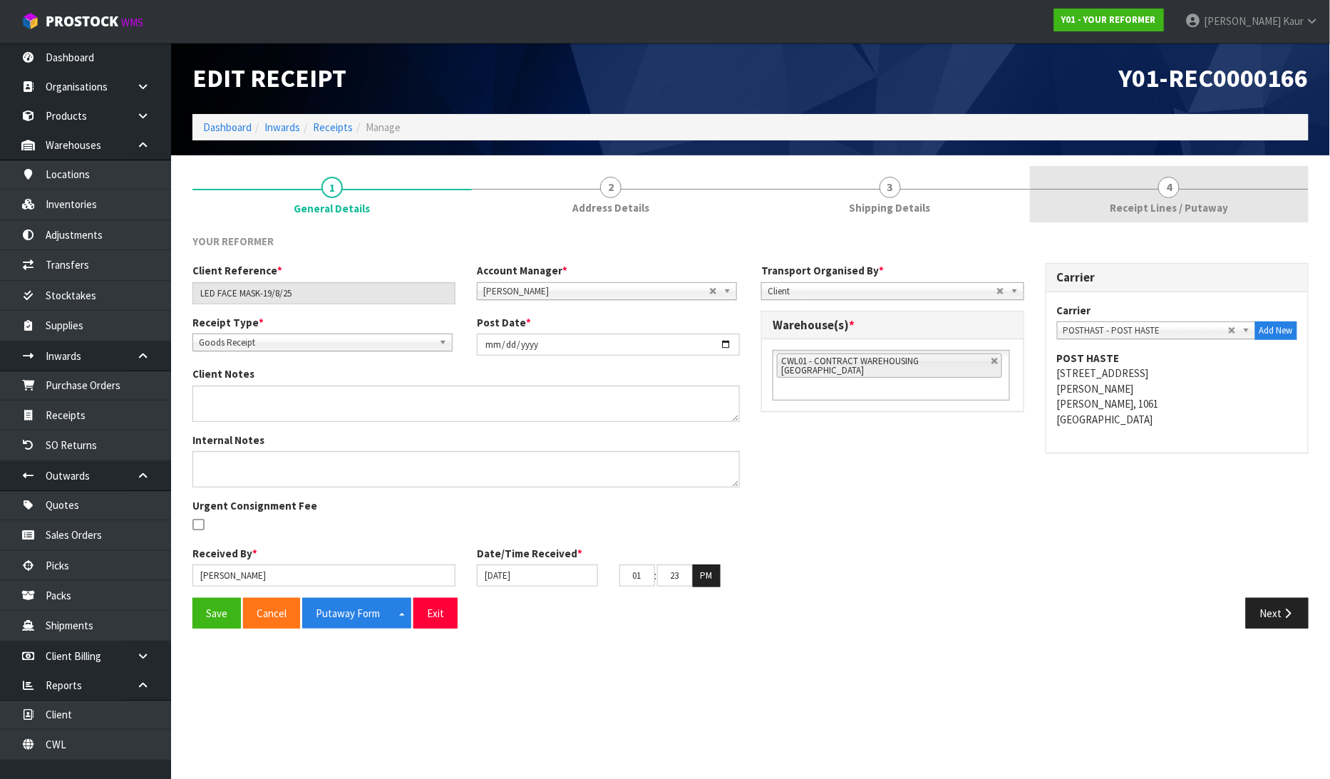
click at [1151, 201] on span "Receipt Lines / Putaway" at bounding box center [1169, 207] width 118 height 15
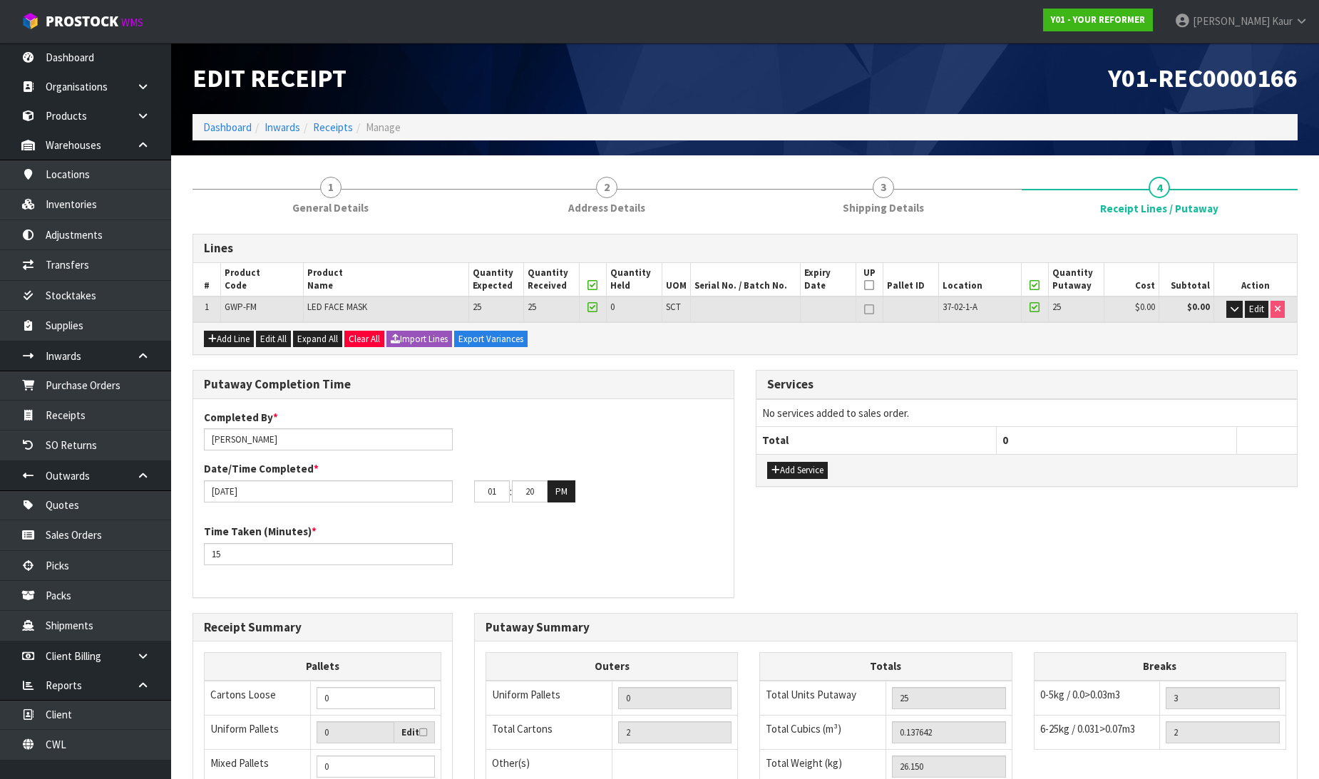
type input "05"
type input "12"
type input "05"
click at [91, 410] on link "Receipts" at bounding box center [85, 415] width 171 height 29
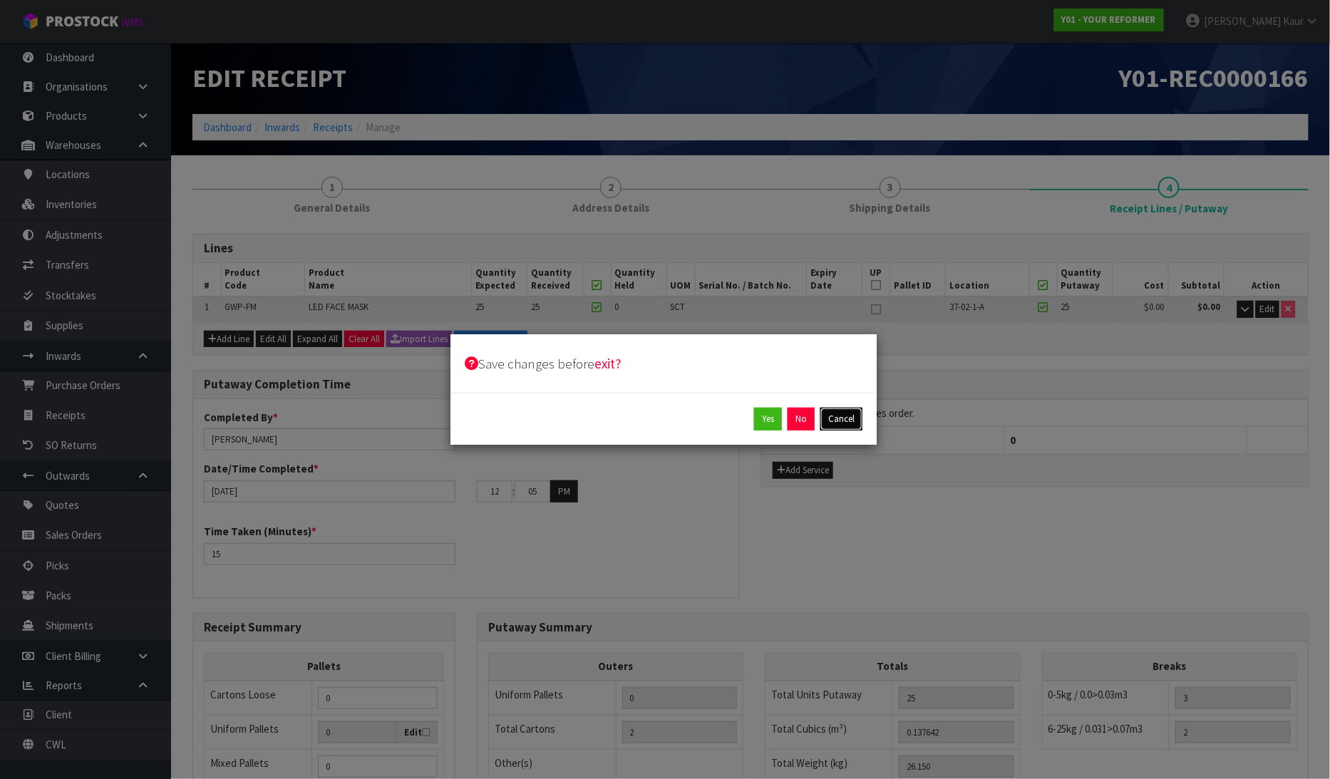
click at [847, 419] on button "Cancel" at bounding box center [842, 419] width 42 height 23
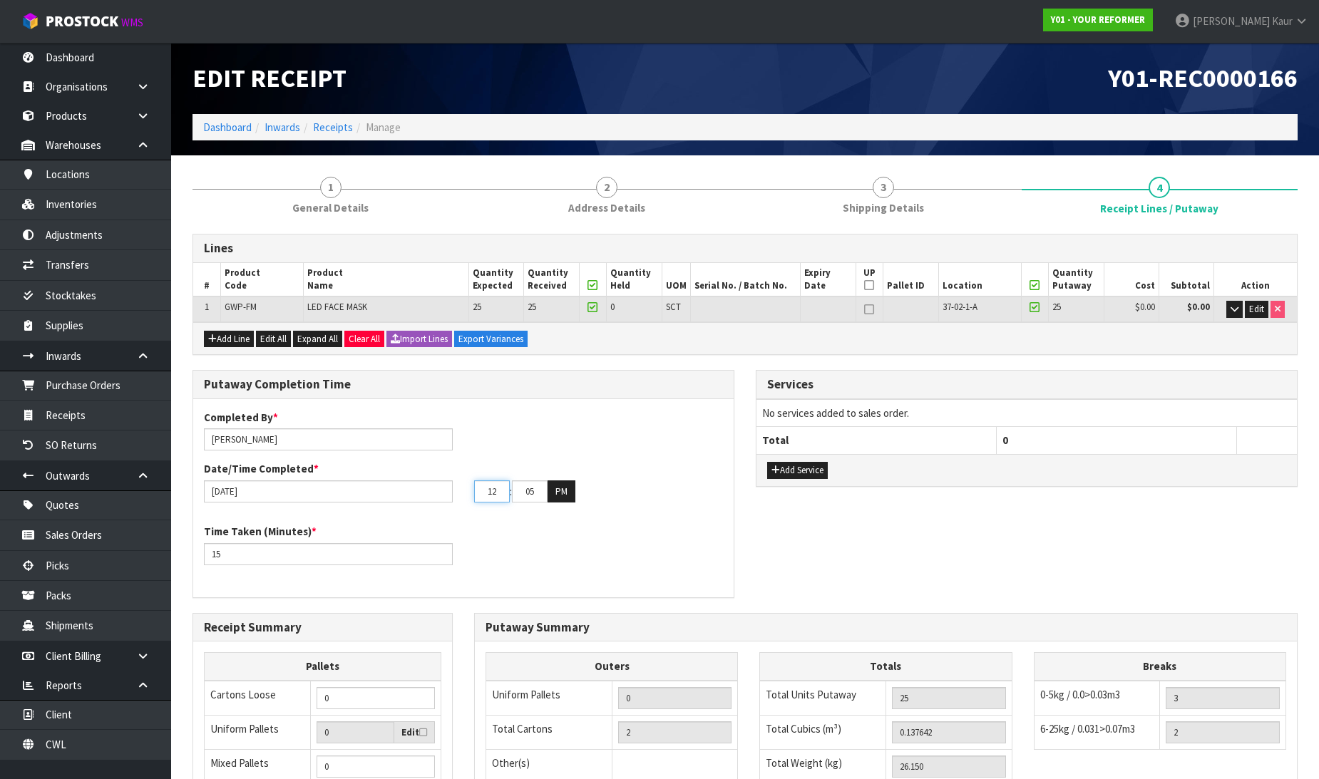
drag, startPoint x: 501, startPoint y: 494, endPoint x: 471, endPoint y: 487, distance: 31.5
click at [471, 487] on div "12 : 05 : 00 PM" at bounding box center [598, 492] width 270 height 23
type input "01"
drag, startPoint x: 536, startPoint y: 494, endPoint x: 516, endPoint y: 493, distance: 20.0
click at [516, 493] on input "05" at bounding box center [530, 492] width 36 height 22
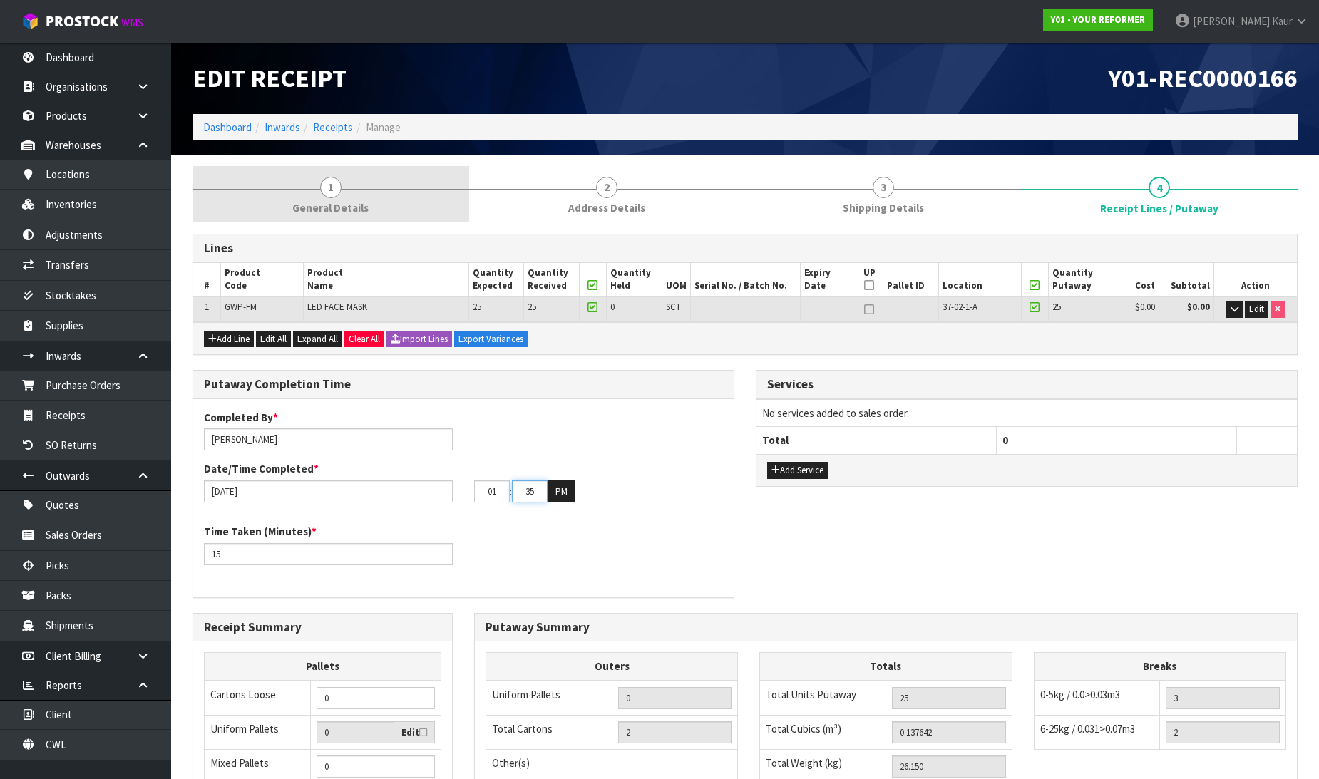
type input "35"
click at [327, 208] on span "General Details" at bounding box center [330, 207] width 76 height 15
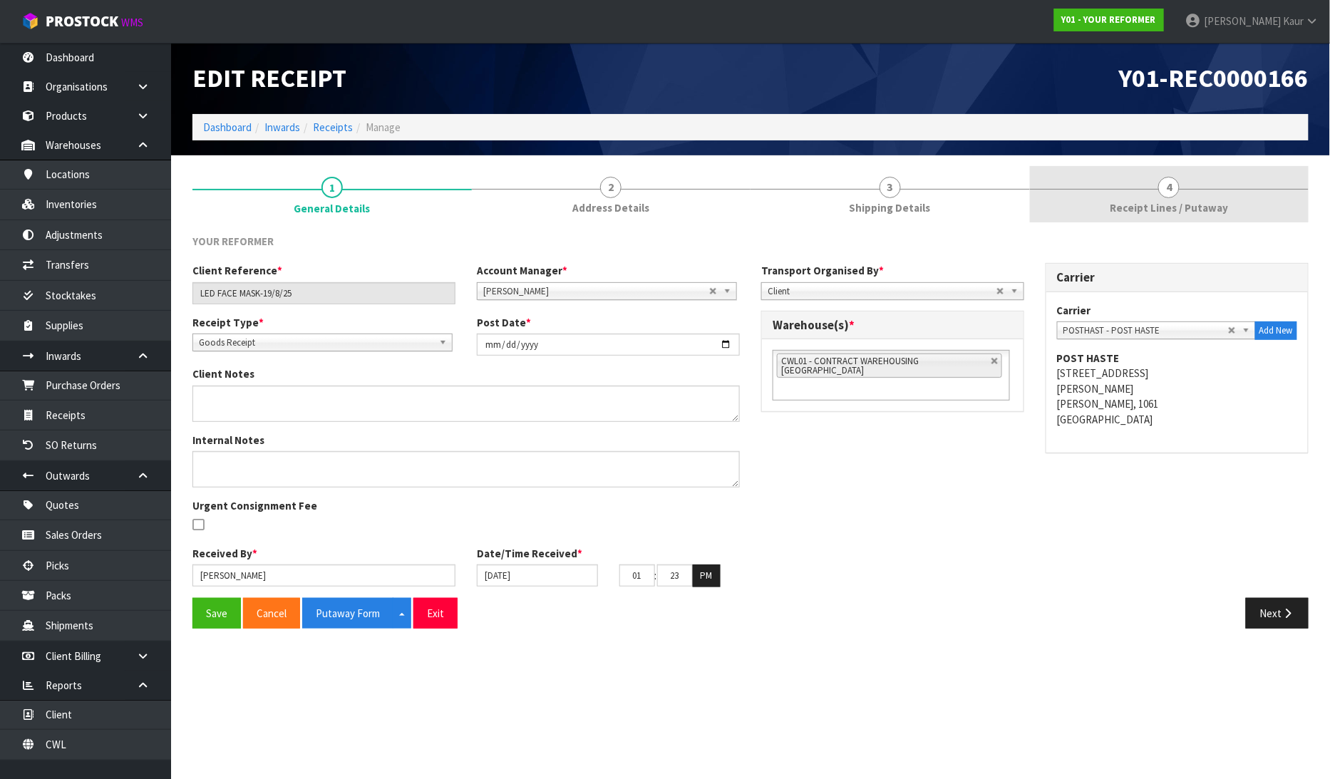
click at [1160, 193] on span "4" at bounding box center [1169, 187] width 21 height 21
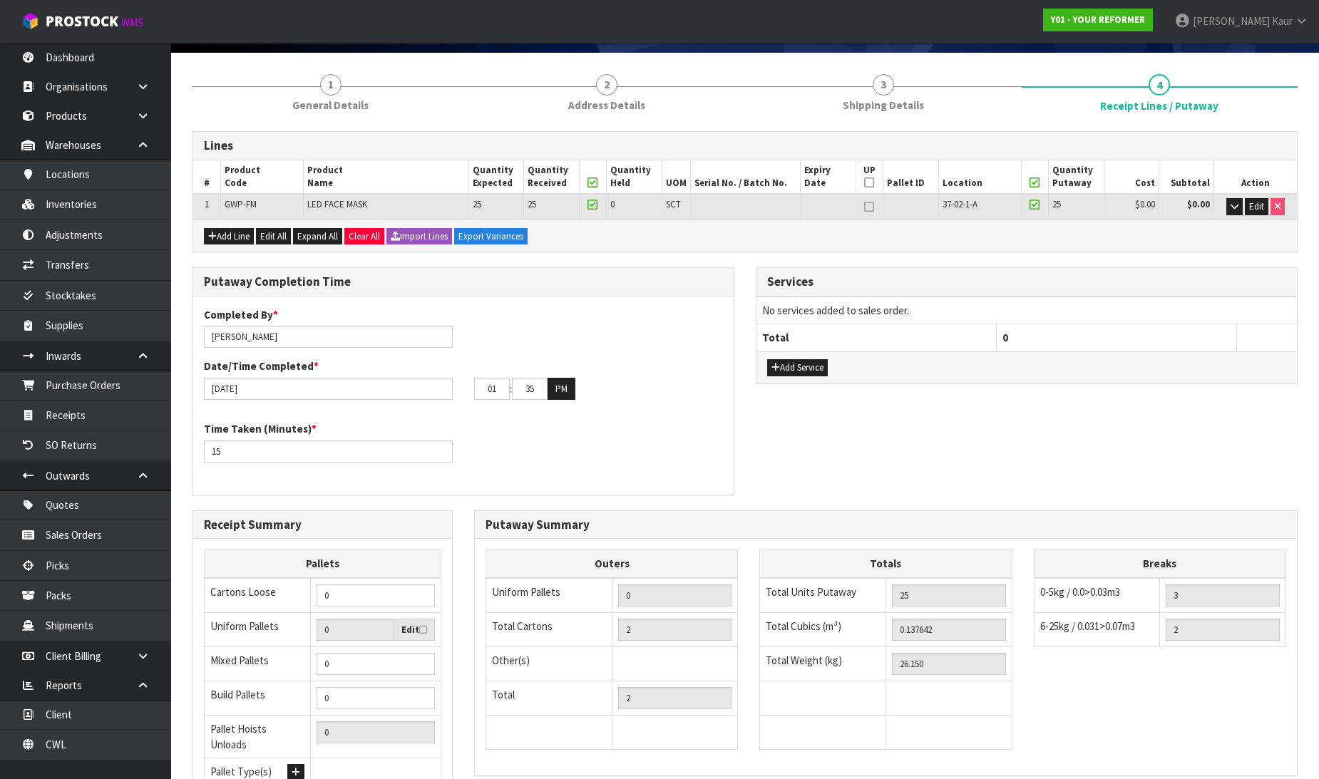
scroll to position [233, 0]
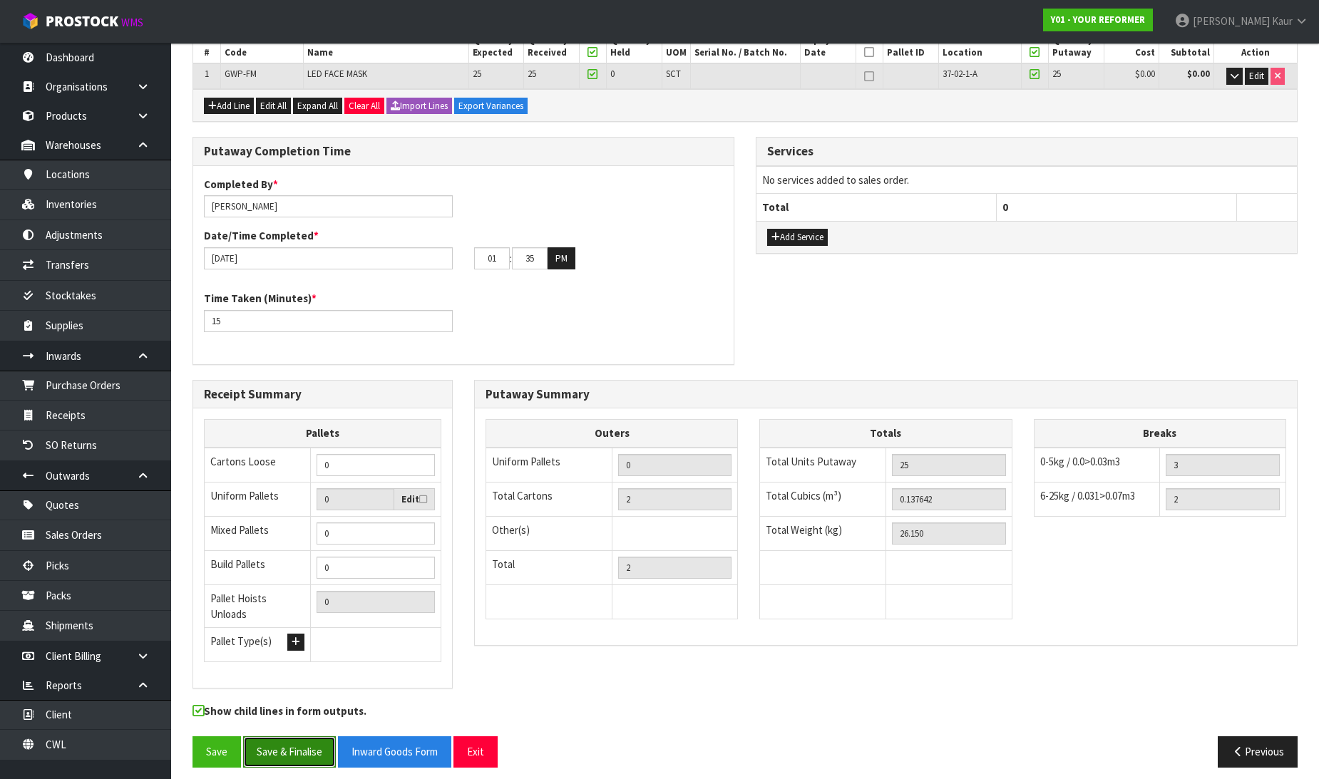
click at [267, 744] on button "Save & Finalise" at bounding box center [289, 752] width 93 height 31
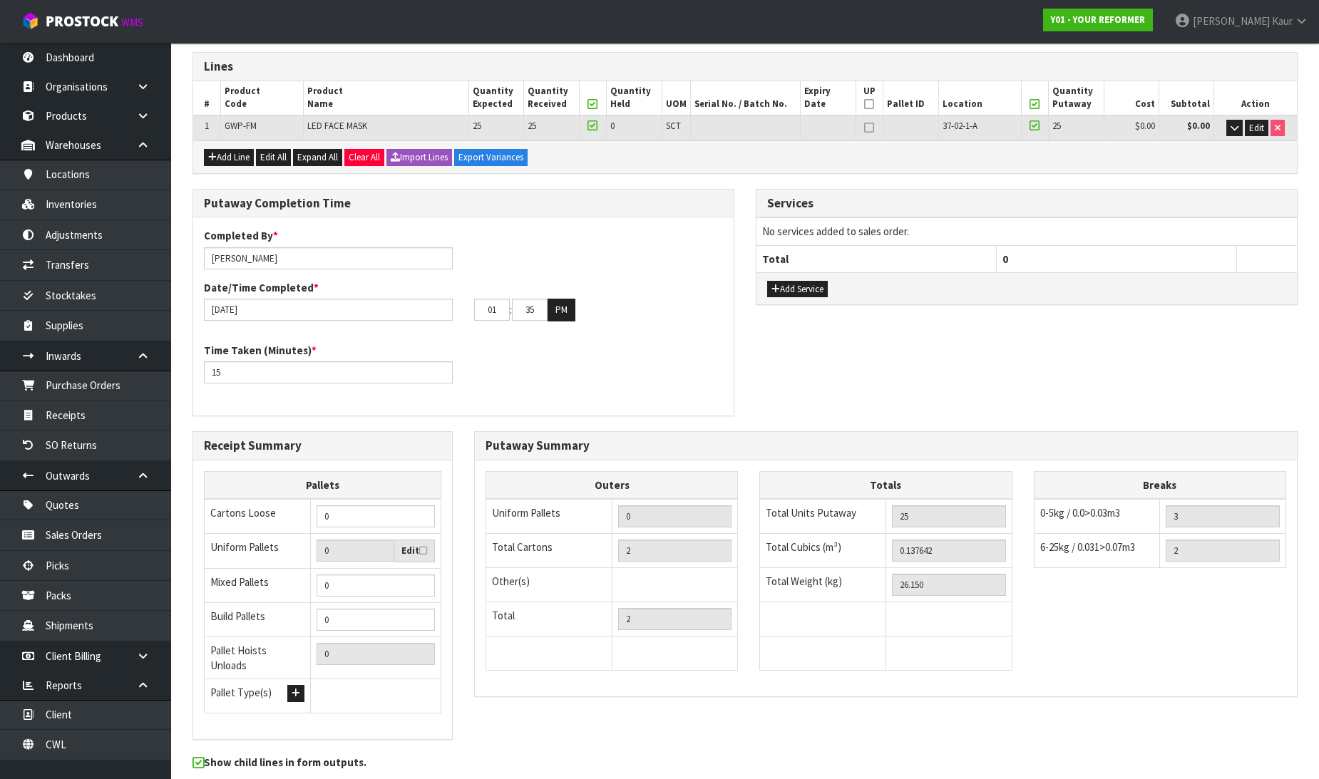
scroll to position [0, 0]
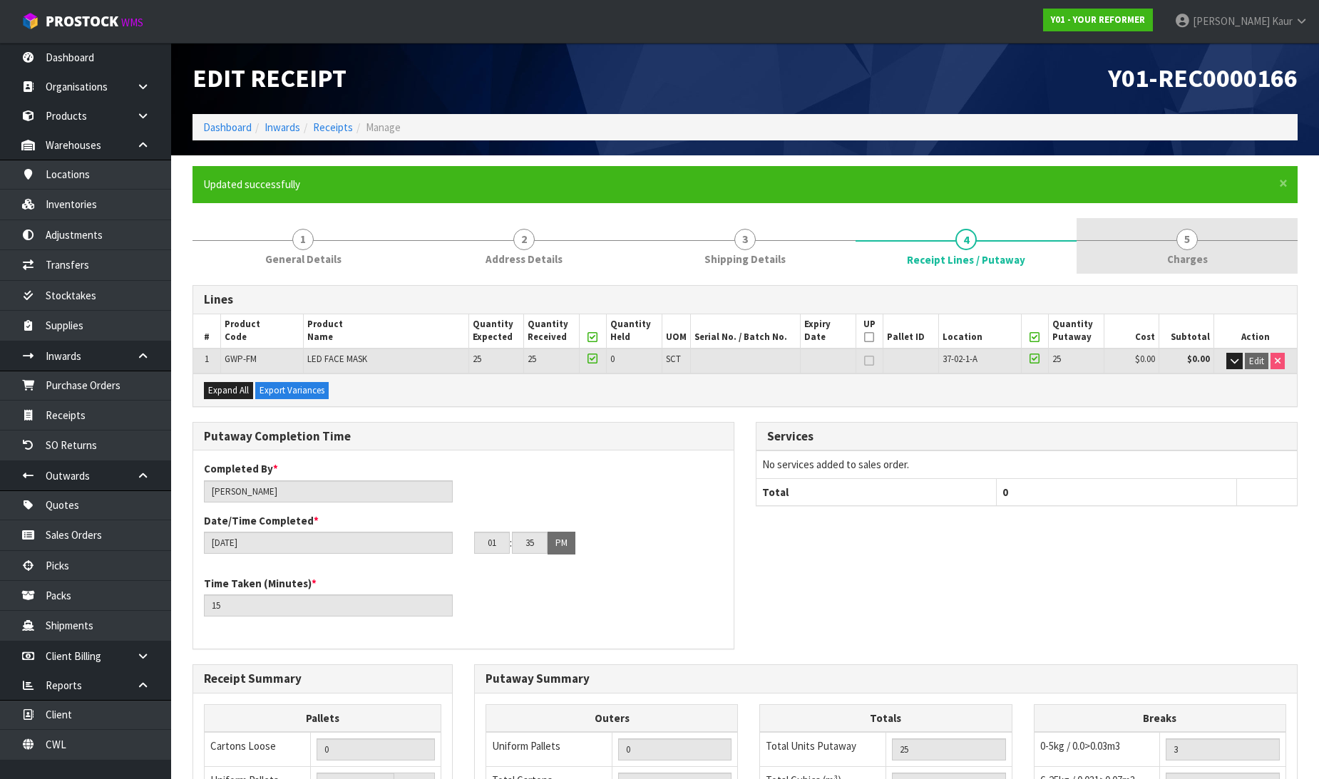
click at [1179, 242] on span "5" at bounding box center [1186, 239] width 21 height 21
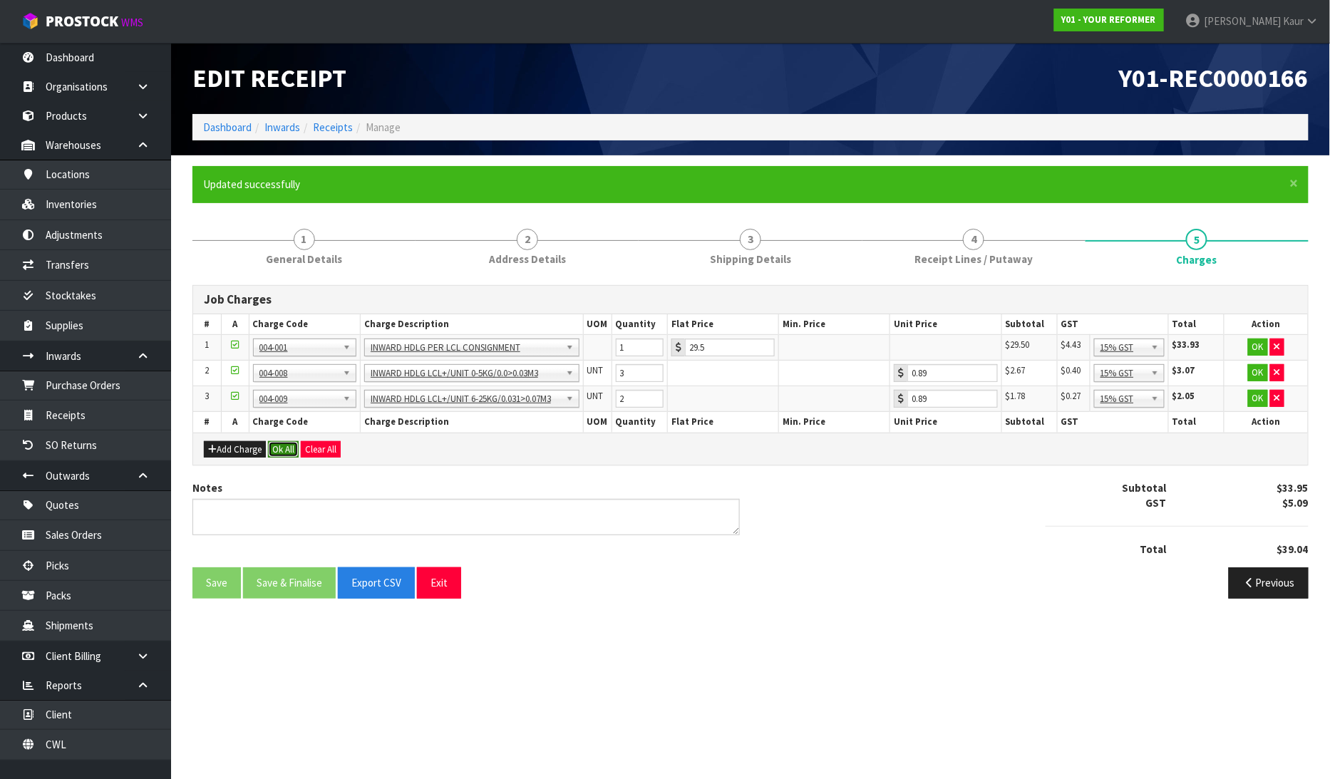
click at [285, 451] on button "Ok All" at bounding box center [283, 449] width 31 height 17
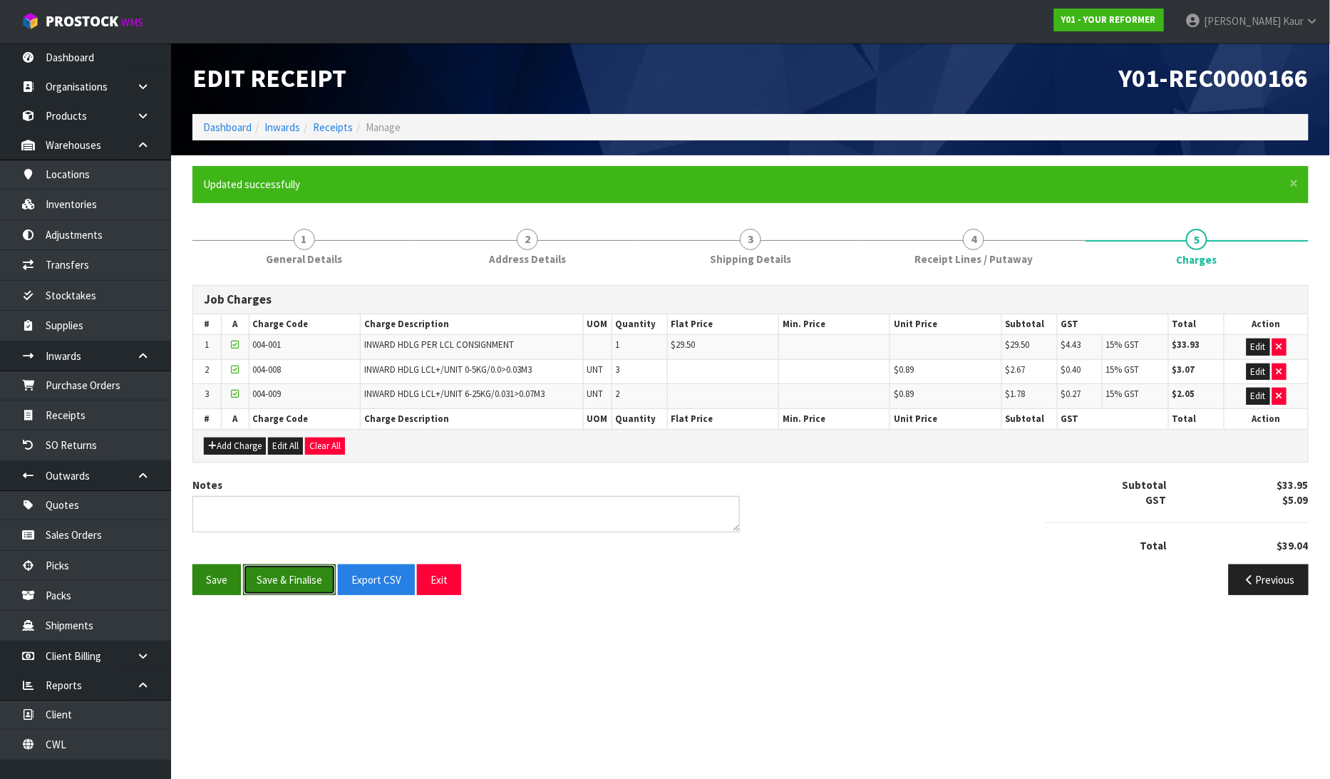
drag, startPoint x: 262, startPoint y: 588, endPoint x: 253, endPoint y: 578, distance: 13.1
click at [260, 588] on button "Save & Finalise" at bounding box center [289, 580] width 93 height 31
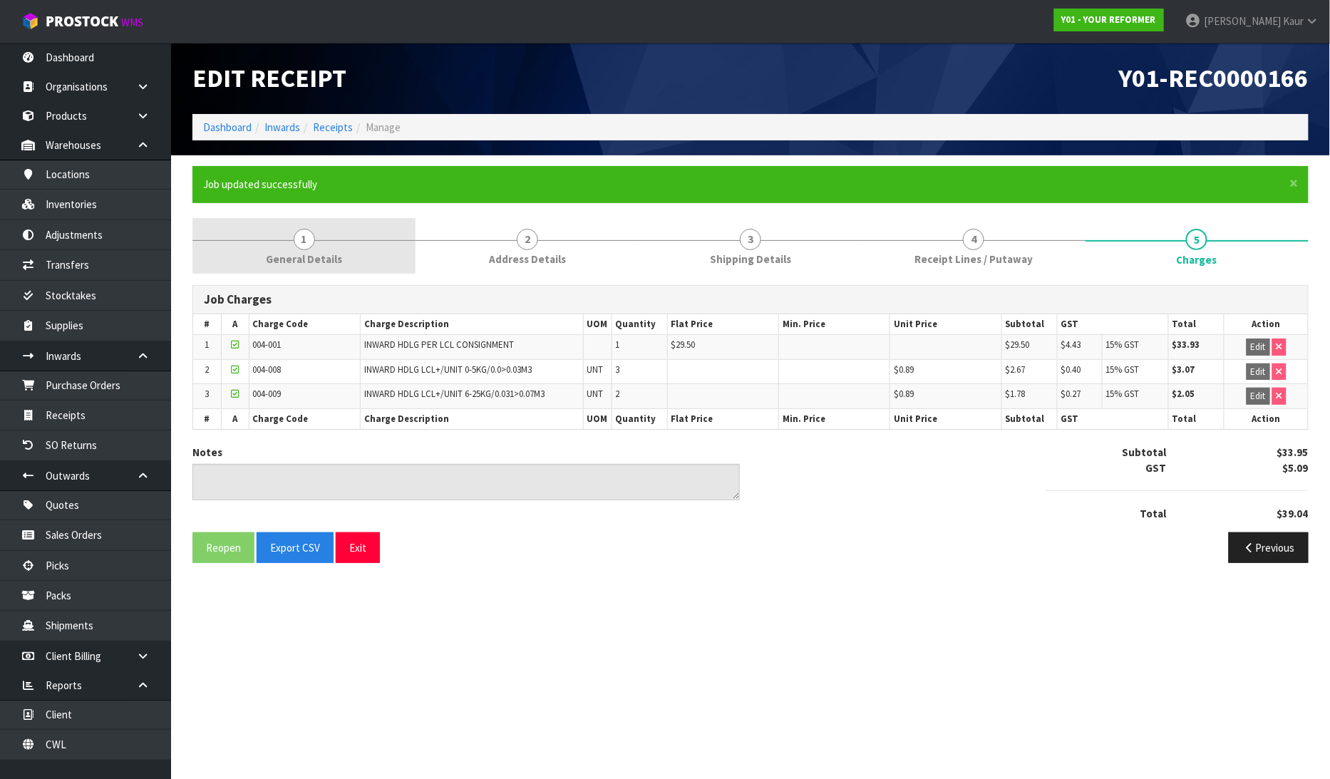
click at [277, 254] on span "General Details" at bounding box center [304, 259] width 76 height 15
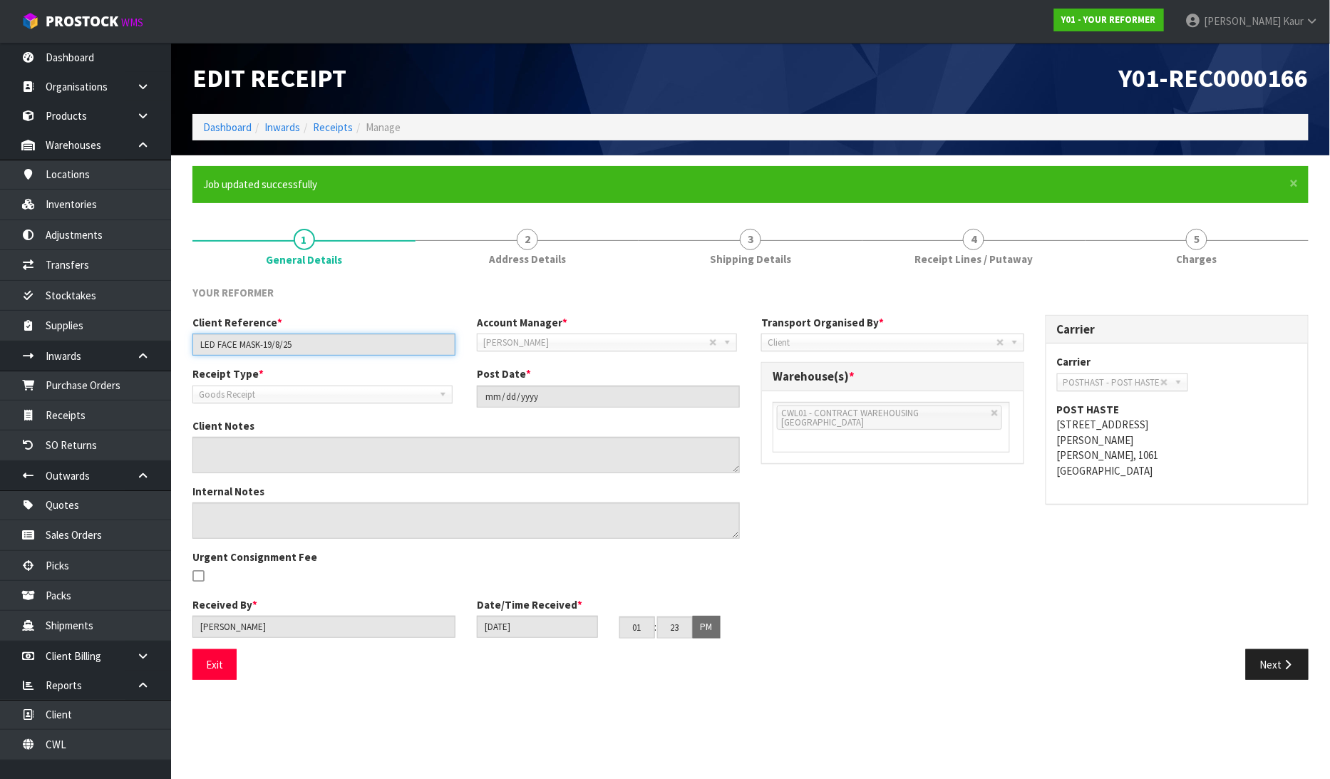
drag, startPoint x: 298, startPoint y: 353, endPoint x: 188, endPoint y: 345, distance: 110.8
click at [188, 345] on div "Client Reference * LED FACE MASK-19/8/25" at bounding box center [324, 335] width 284 height 41
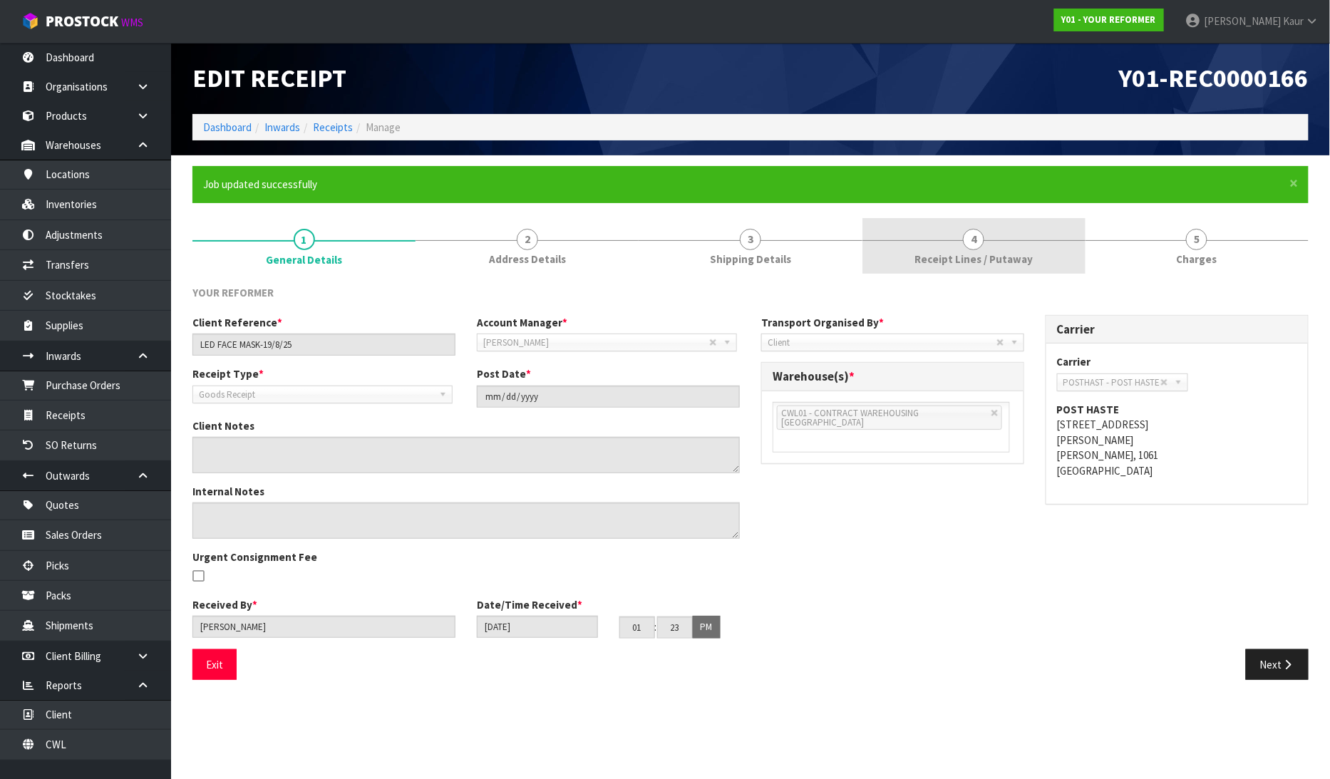
click at [913, 255] on link "4 Receipt Lines / Putaway" at bounding box center [974, 246] width 223 height 56
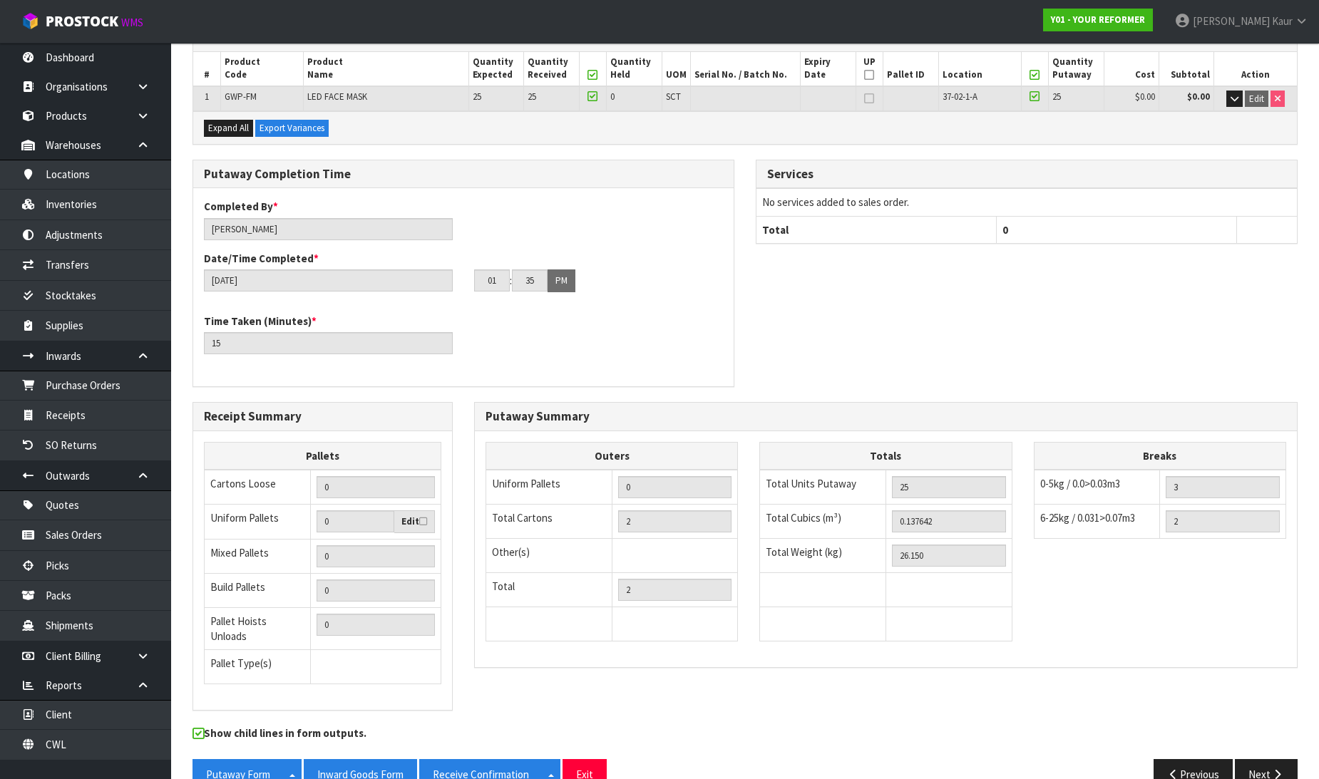
scroll to position [285, 0]
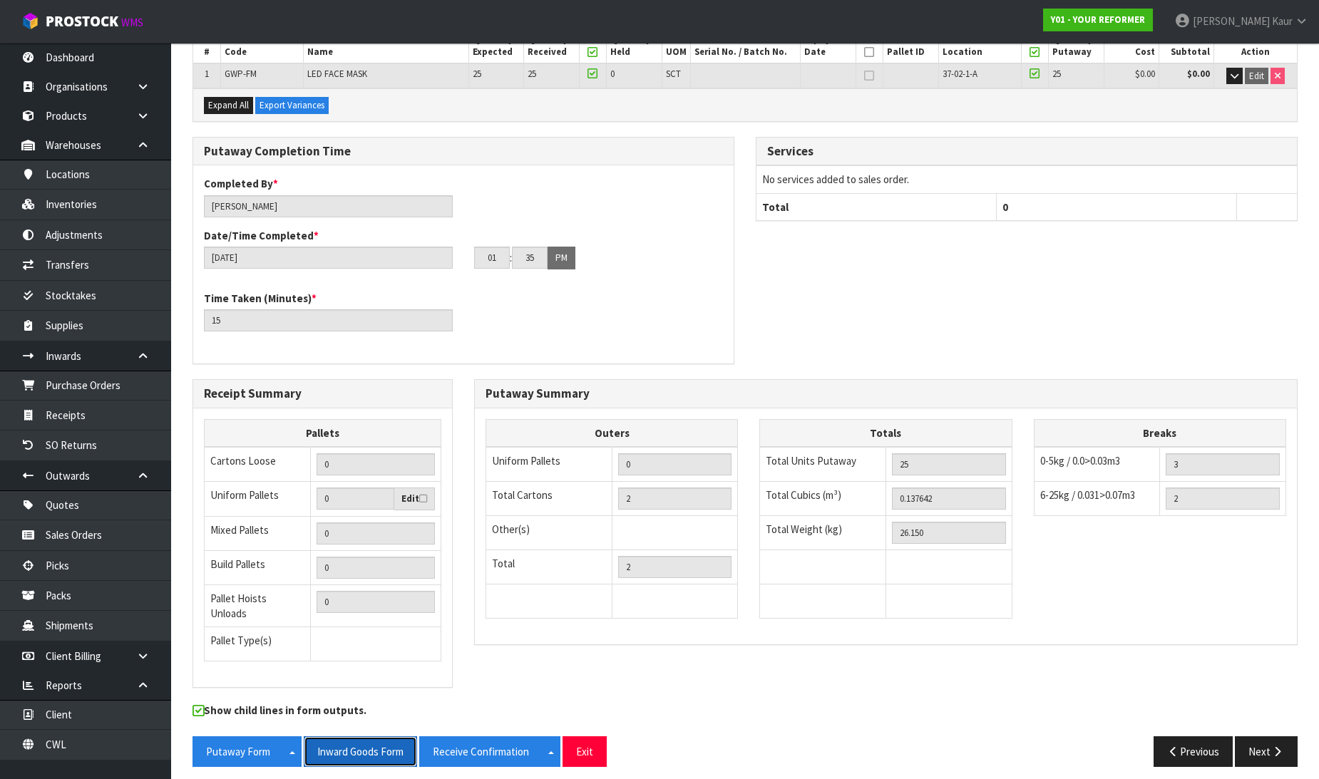
click at [382, 742] on button "Inward Goods Form" at bounding box center [360, 752] width 113 height 31
click at [137, 744] on link "CWL" at bounding box center [85, 744] width 171 height 29
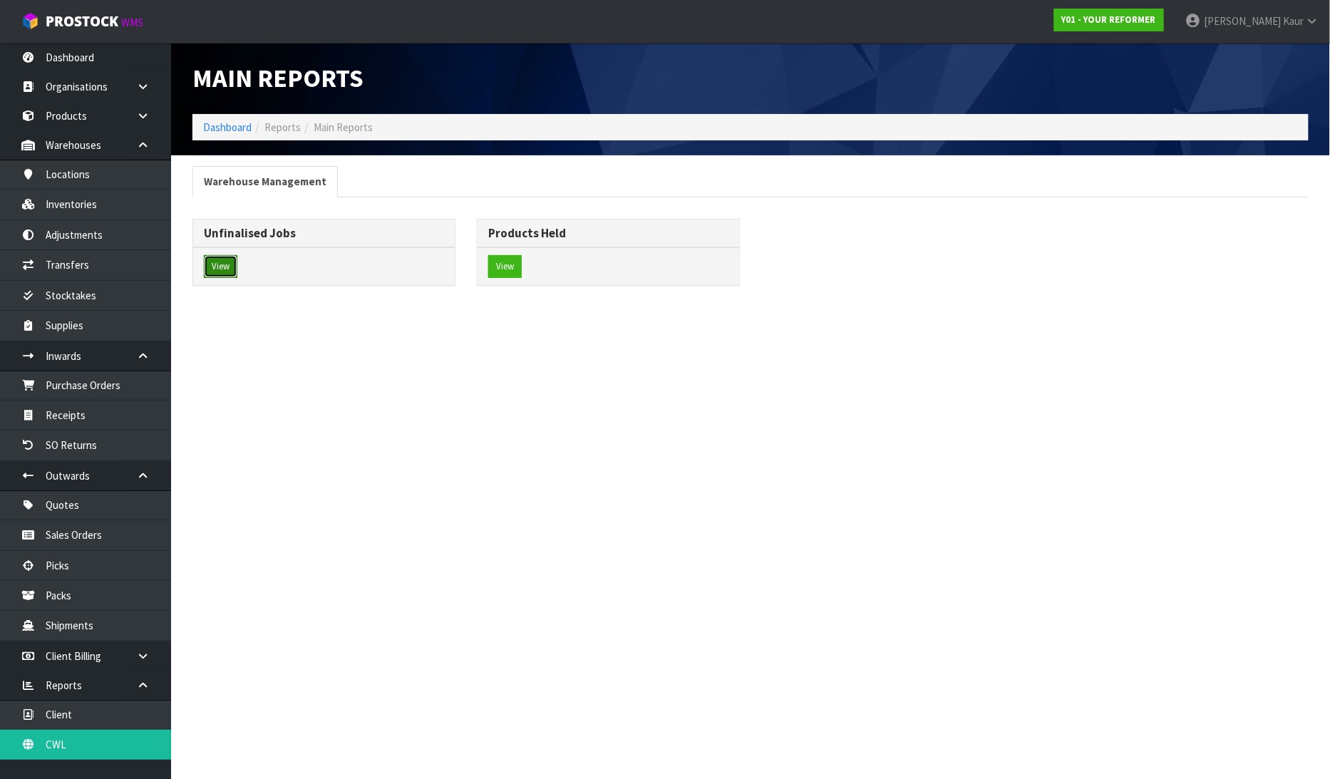
click at [219, 262] on button "View" at bounding box center [221, 266] width 34 height 23
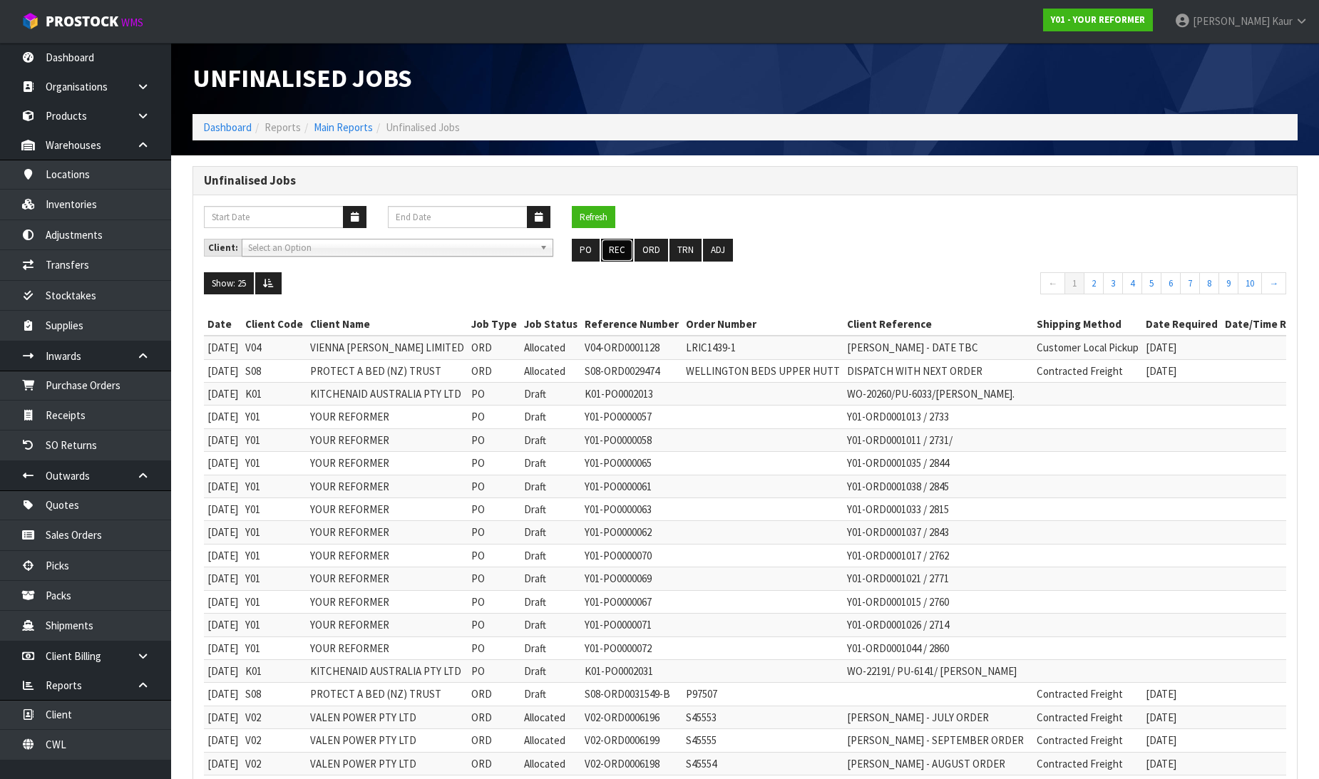
click at [630, 248] on button "REC" at bounding box center [617, 250] width 32 height 23
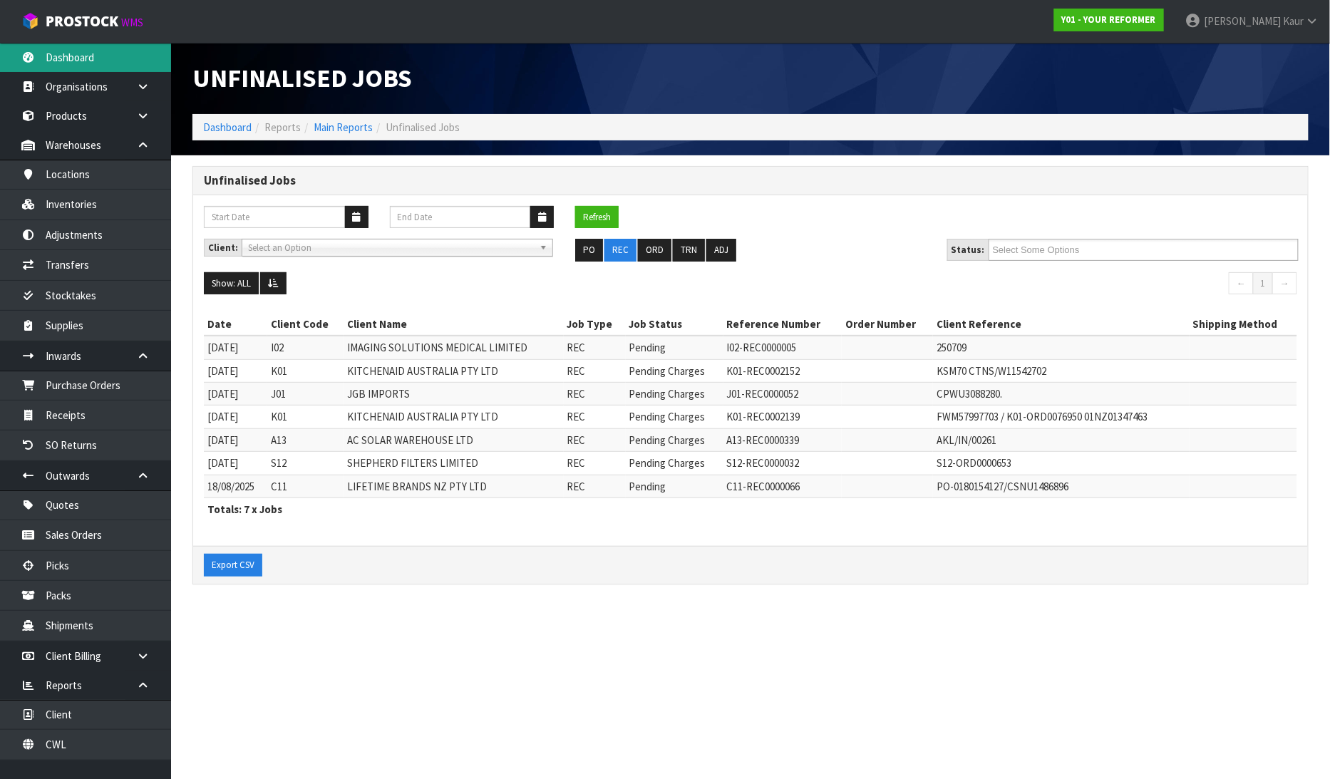
click at [79, 55] on link "Dashboard" at bounding box center [85, 57] width 171 height 29
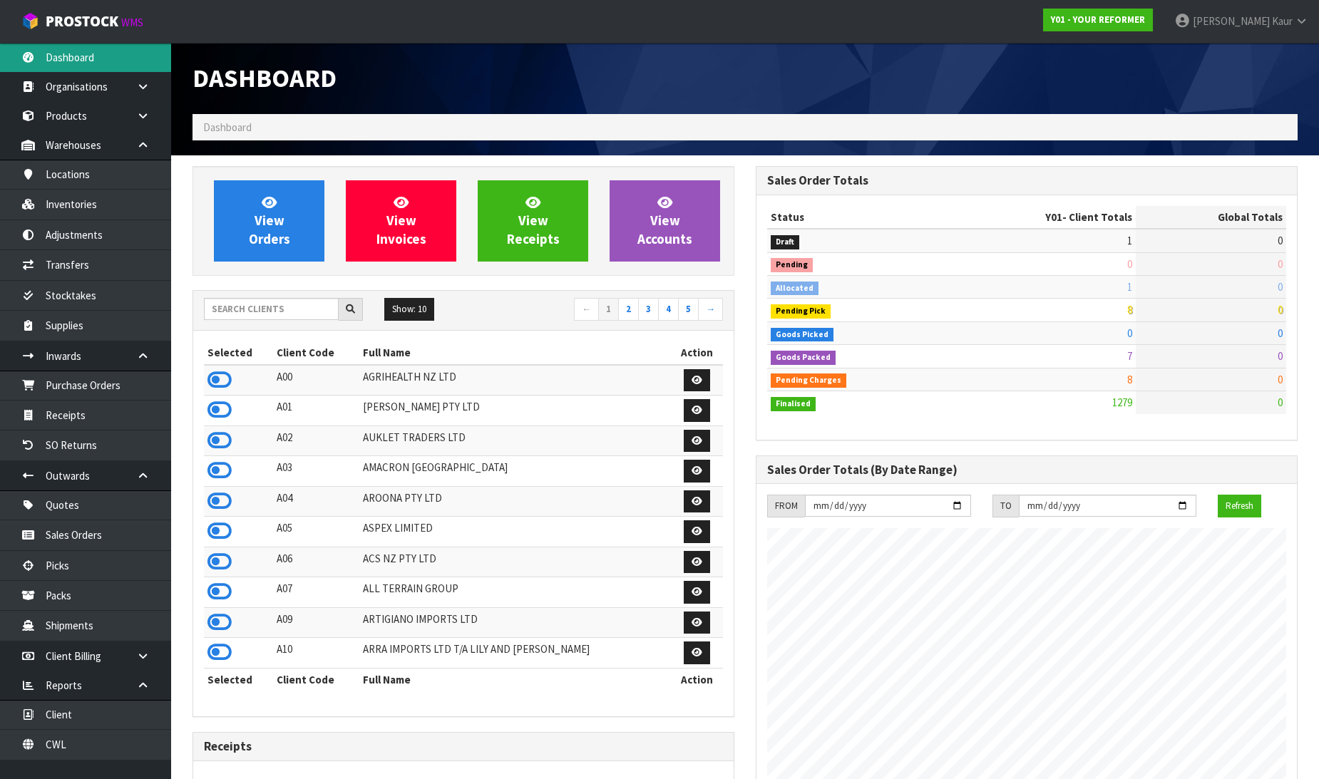
scroll to position [1080, 563]
click at [61, 756] on link "CWL" at bounding box center [85, 744] width 171 height 29
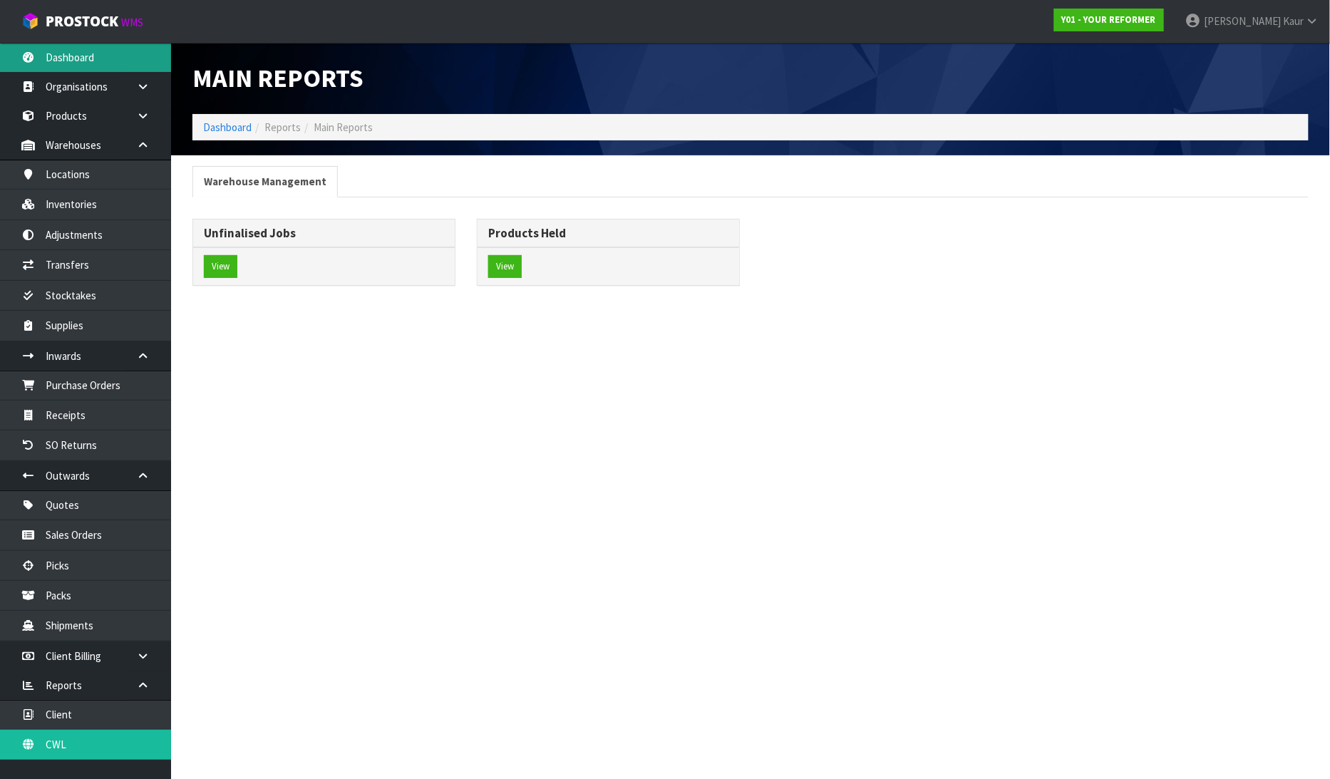
click at [53, 58] on link "Dashboard" at bounding box center [85, 57] width 171 height 29
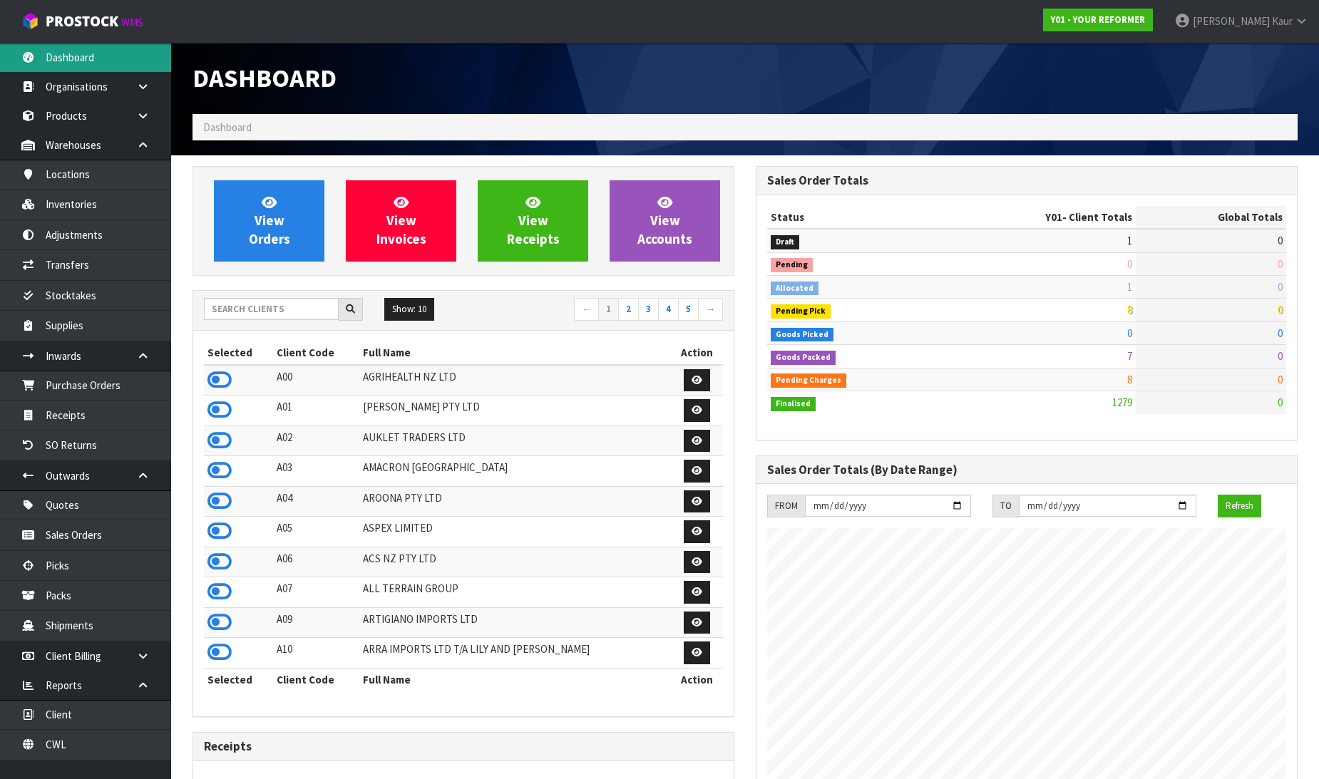
scroll to position [1080, 563]
click at [293, 309] on input "text" at bounding box center [271, 309] width 135 height 22
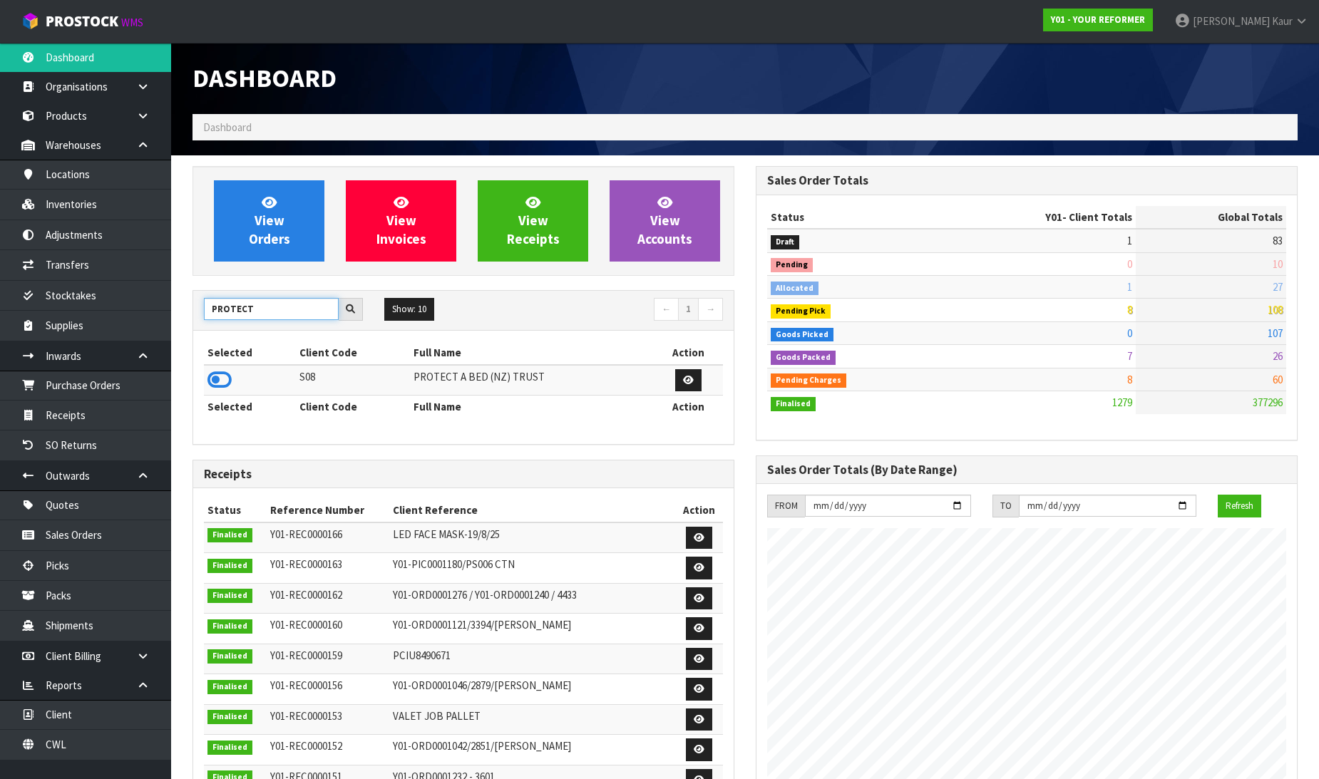
type input "PROTECT"
click at [217, 375] on icon at bounding box center [219, 379] width 24 height 21
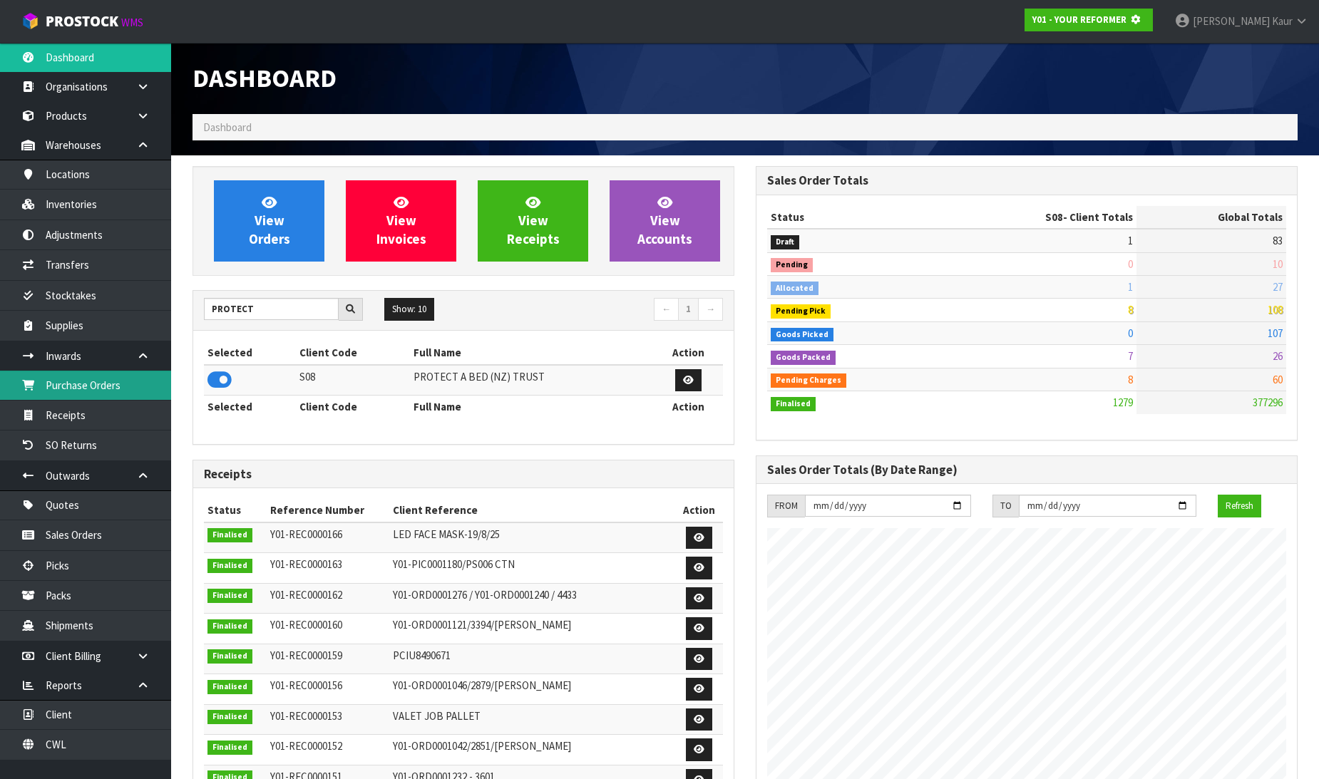
scroll to position [712105, 712431]
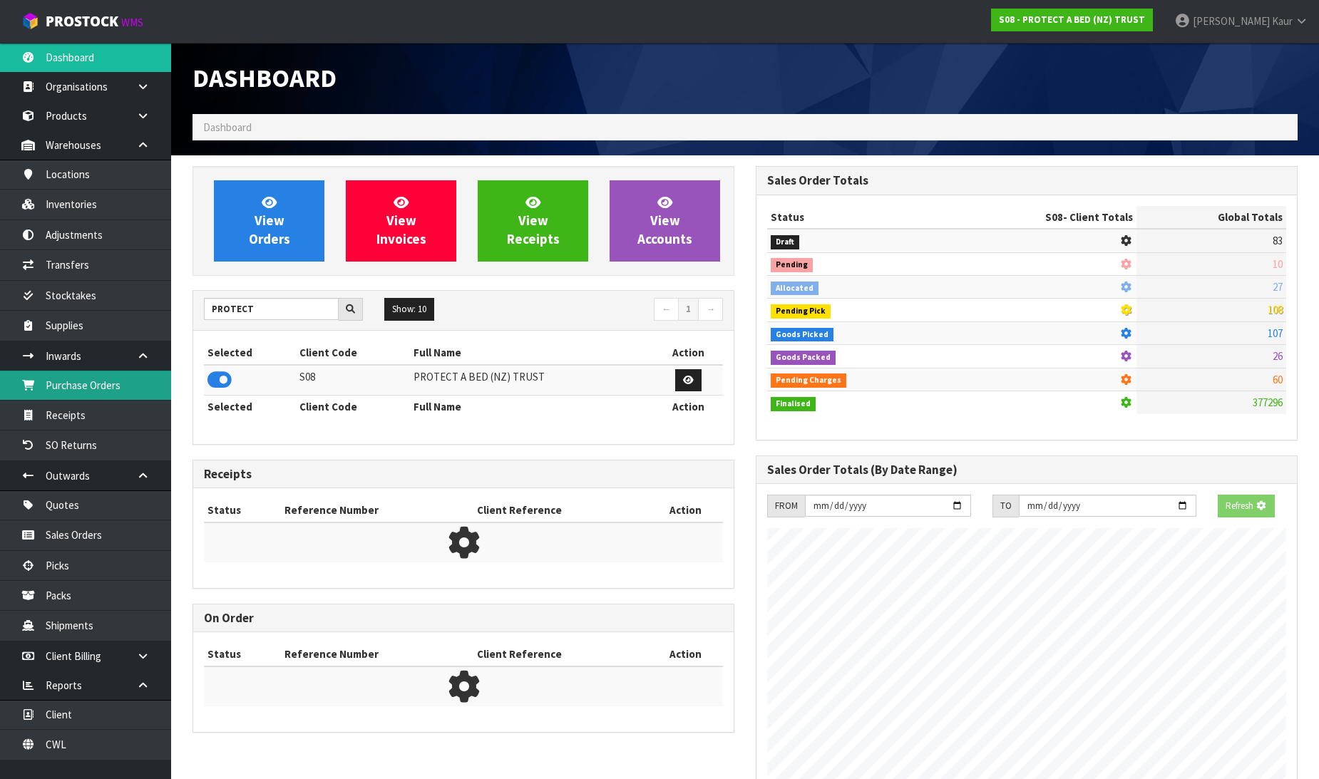
click at [139, 386] on link "Purchase Orders" at bounding box center [85, 385] width 171 height 29
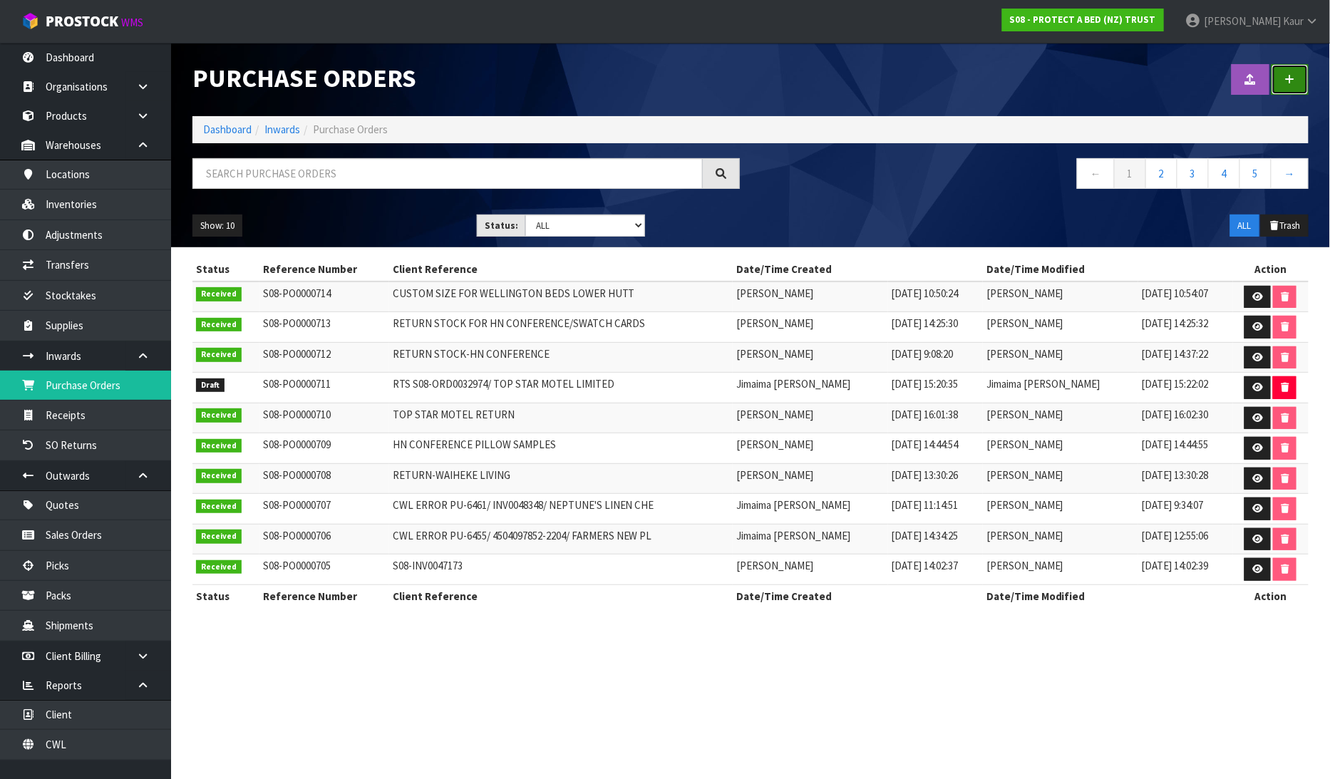
click at [1300, 83] on link at bounding box center [1290, 79] width 37 height 31
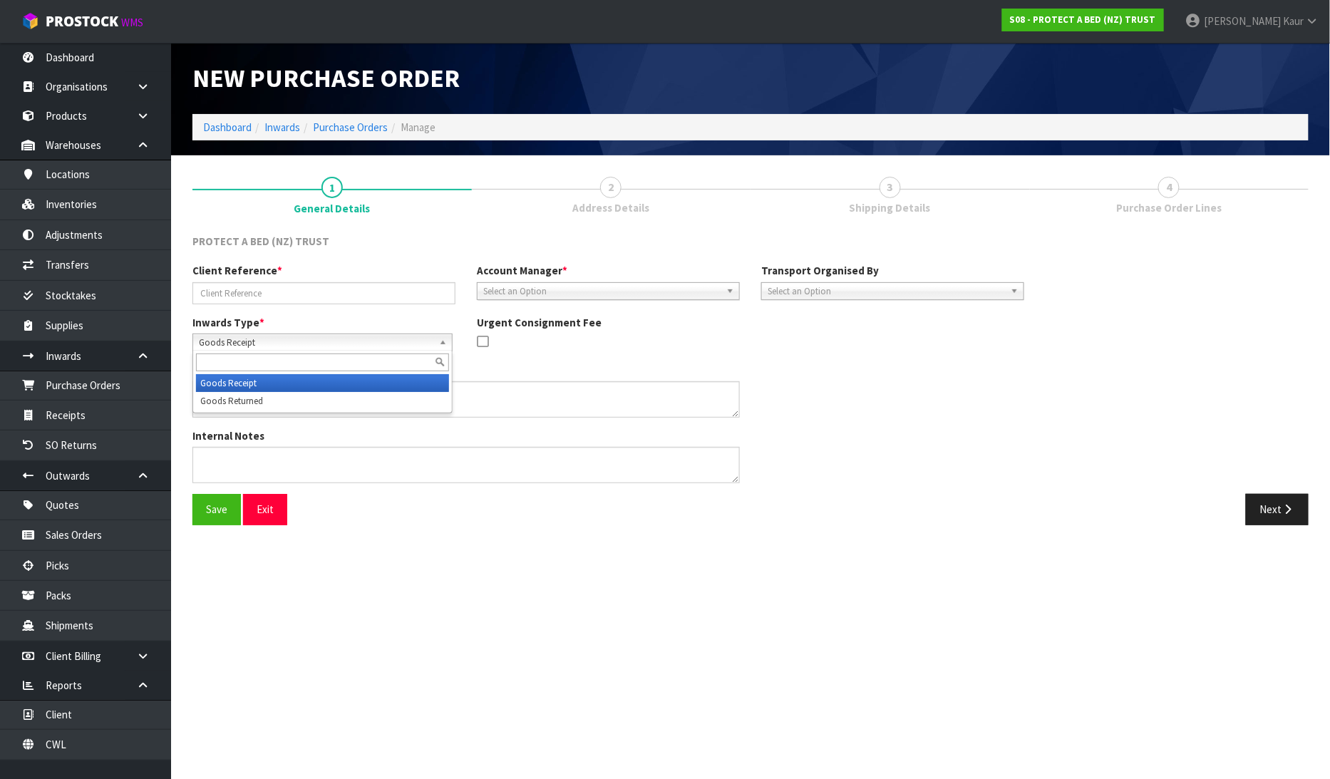
click at [315, 339] on span "Goods Receipt" at bounding box center [316, 342] width 235 height 17
click at [289, 396] on li "Goods Returned" at bounding box center [322, 401] width 253 height 18
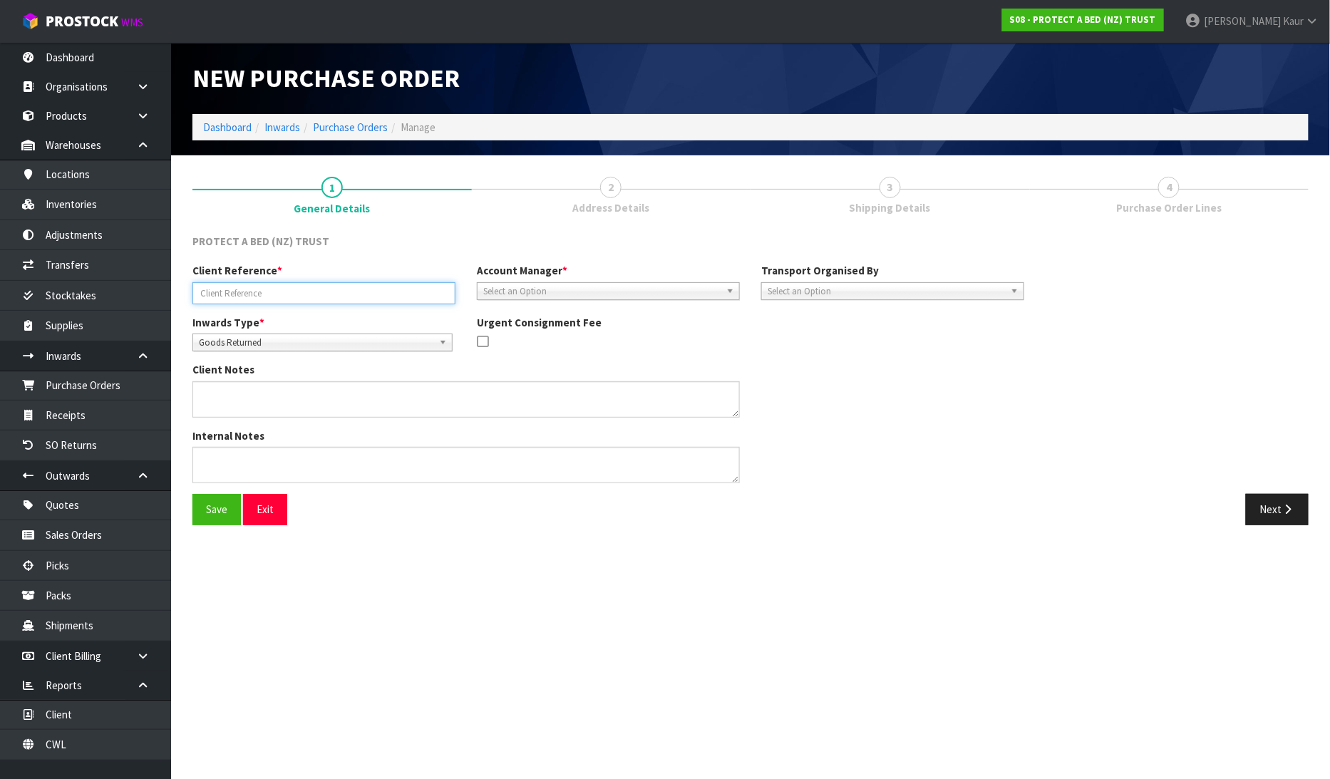
click at [229, 294] on input "text" at bounding box center [324, 293] width 263 height 22
paste input "HN CONFERENCE RETURN"
type input "HN CONFERENCE RETURN"
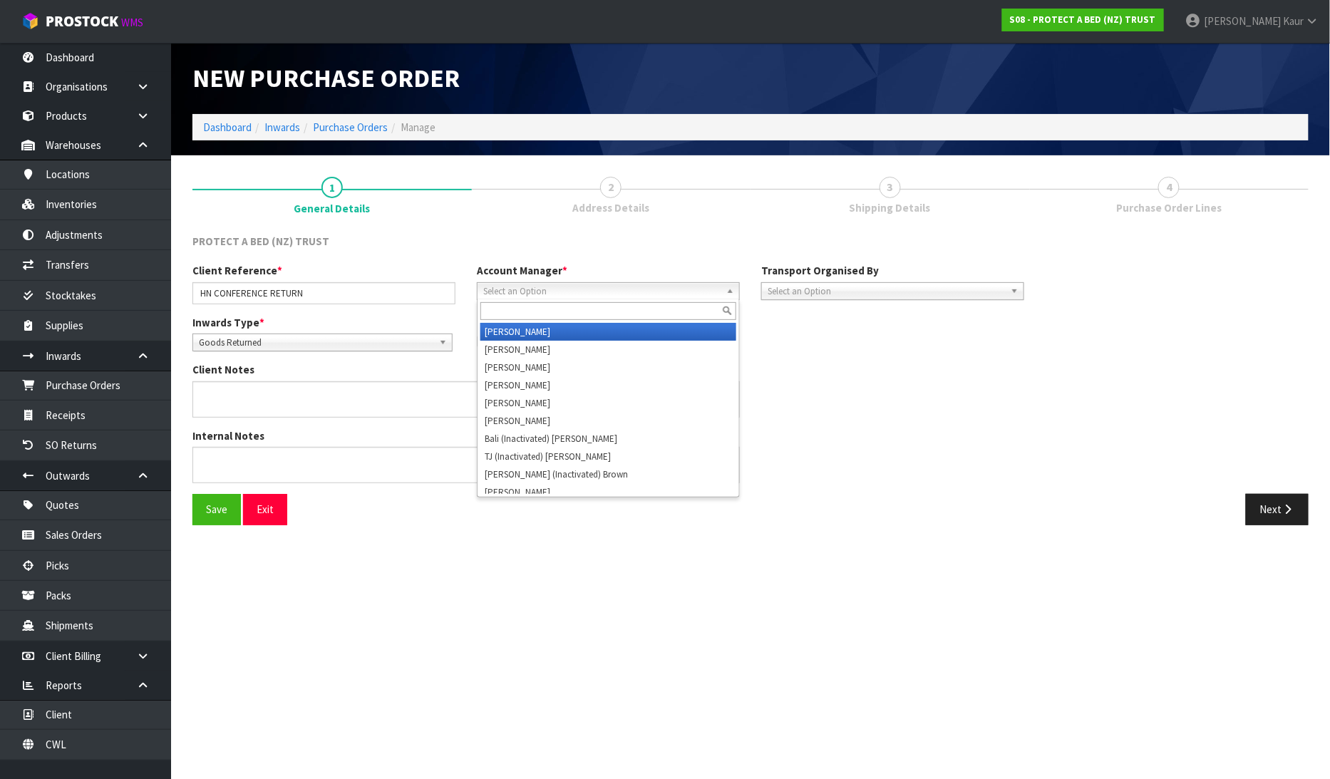
click at [567, 292] on span "Select an Option" at bounding box center [601, 291] width 237 height 17
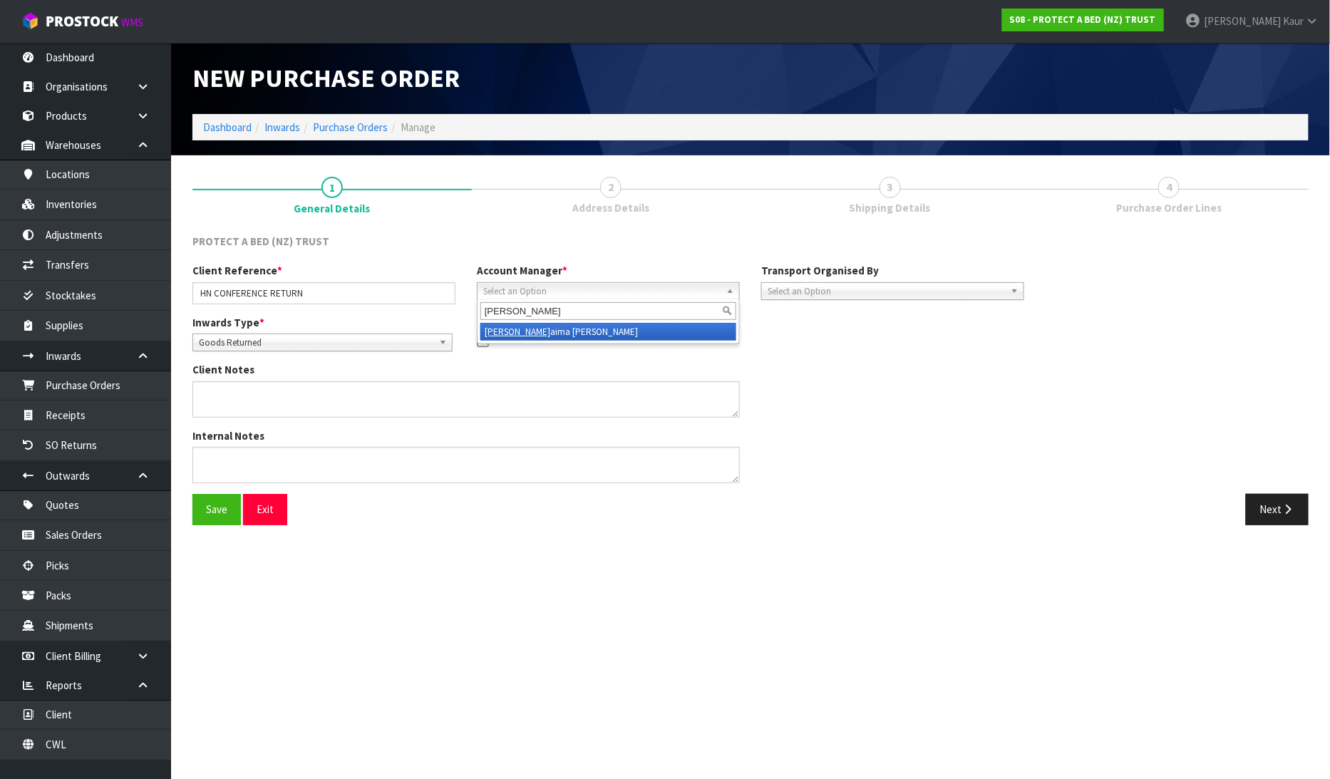
type input "JIM"
click at [518, 331] on li "Jim aima Reiher" at bounding box center [609, 332] width 256 height 18
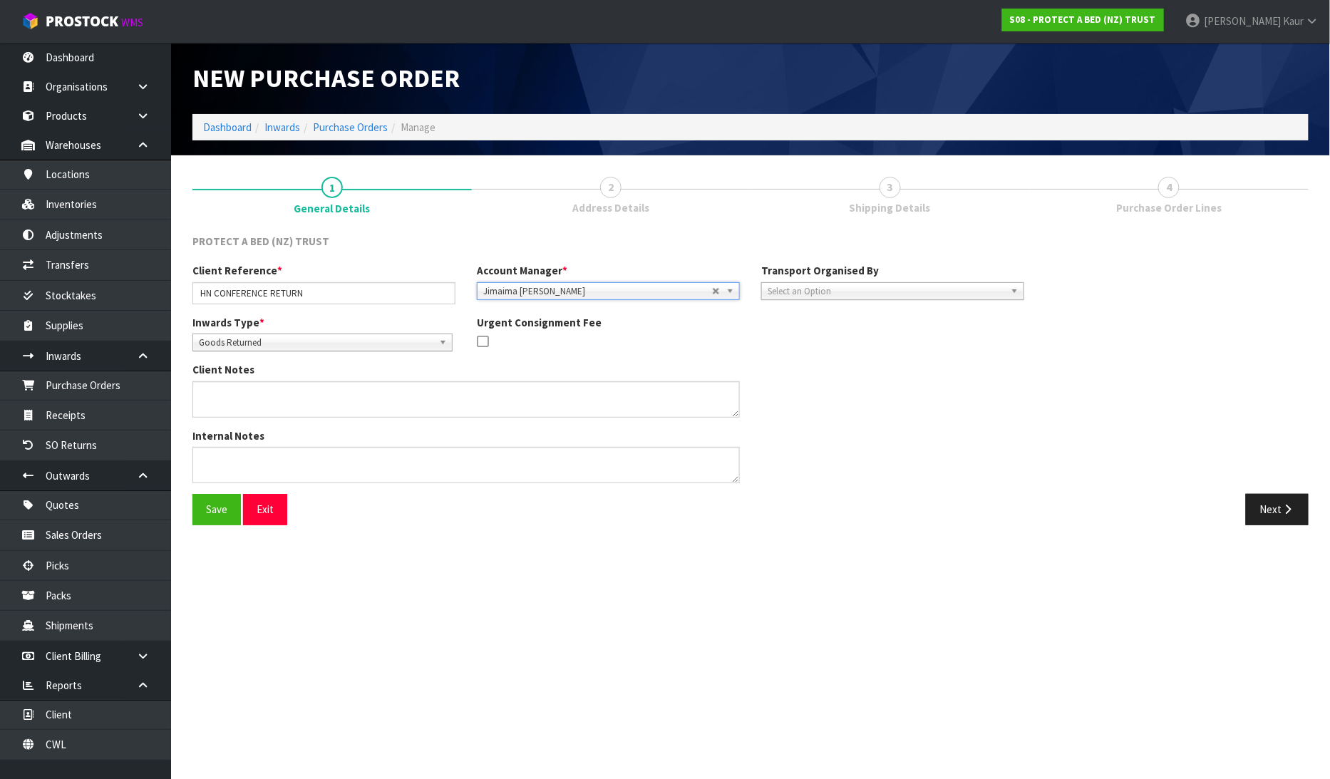
click at [890, 296] on span "Select an Option" at bounding box center [886, 291] width 237 height 17
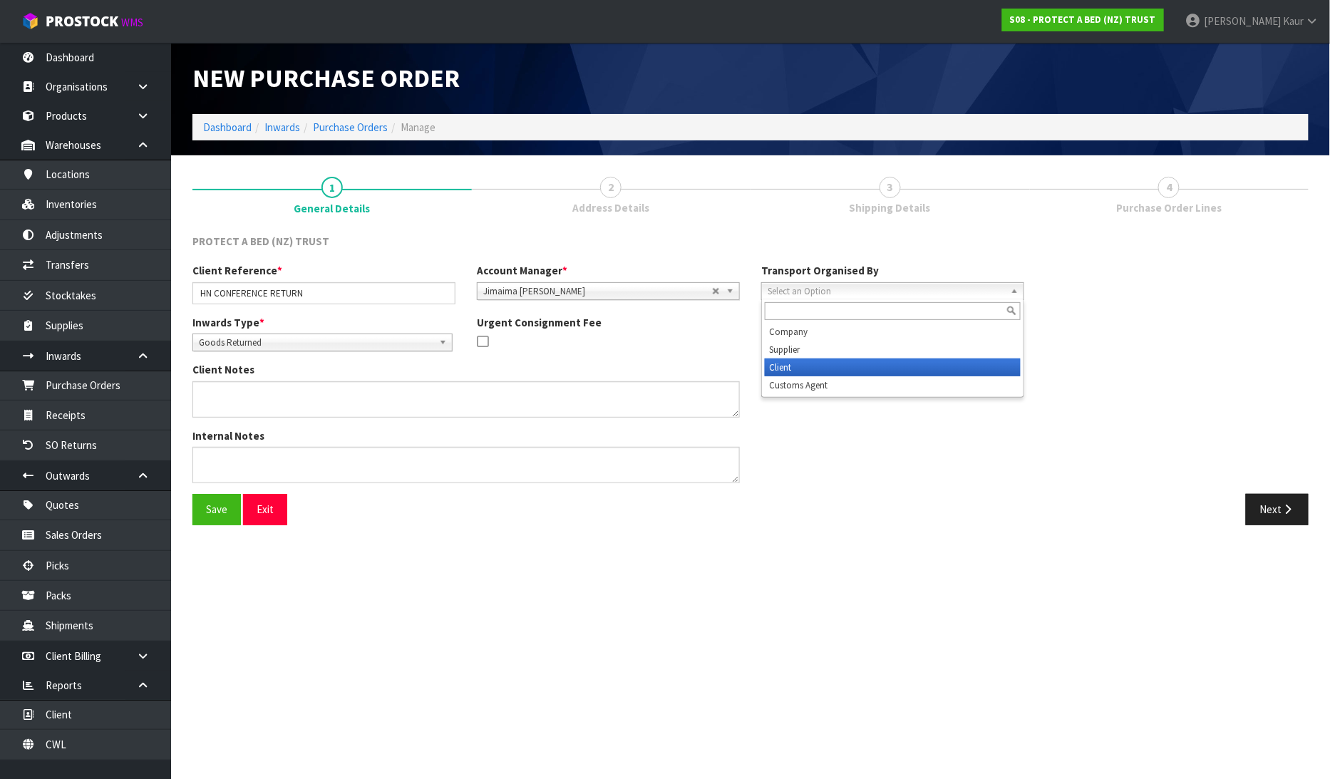
drag, startPoint x: 861, startPoint y: 361, endPoint x: 1017, endPoint y: 342, distance: 156.6
click at [863, 361] on li "Client" at bounding box center [893, 368] width 256 height 18
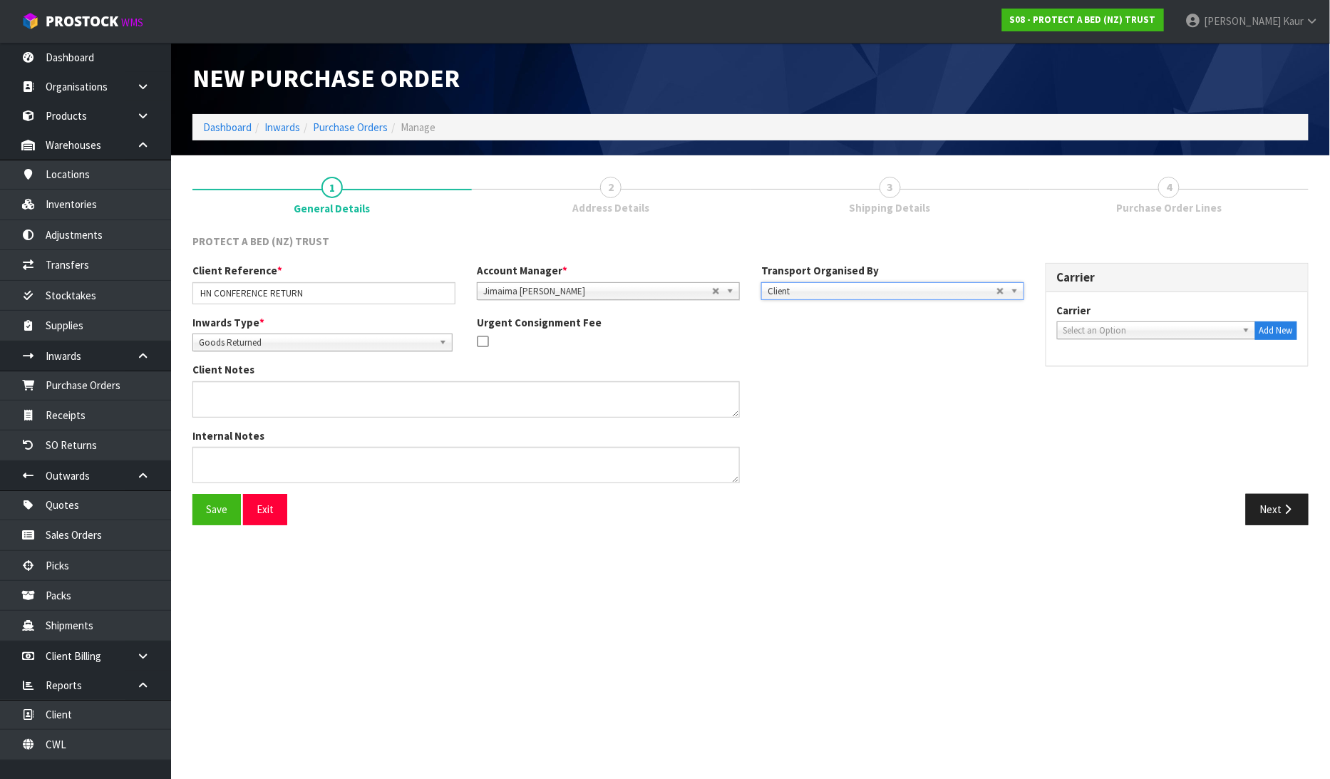
click at [1153, 333] on span "Select an Option" at bounding box center [1150, 330] width 173 height 17
type input "DR"
click at [1127, 369] on li "DR OP OFF - DROP OFF" at bounding box center [1157, 371] width 192 height 18
drag, startPoint x: 1308, startPoint y: 515, endPoint x: 1293, endPoint y: 552, distance: 40.0
click at [1308, 515] on button "Next" at bounding box center [1277, 509] width 63 height 31
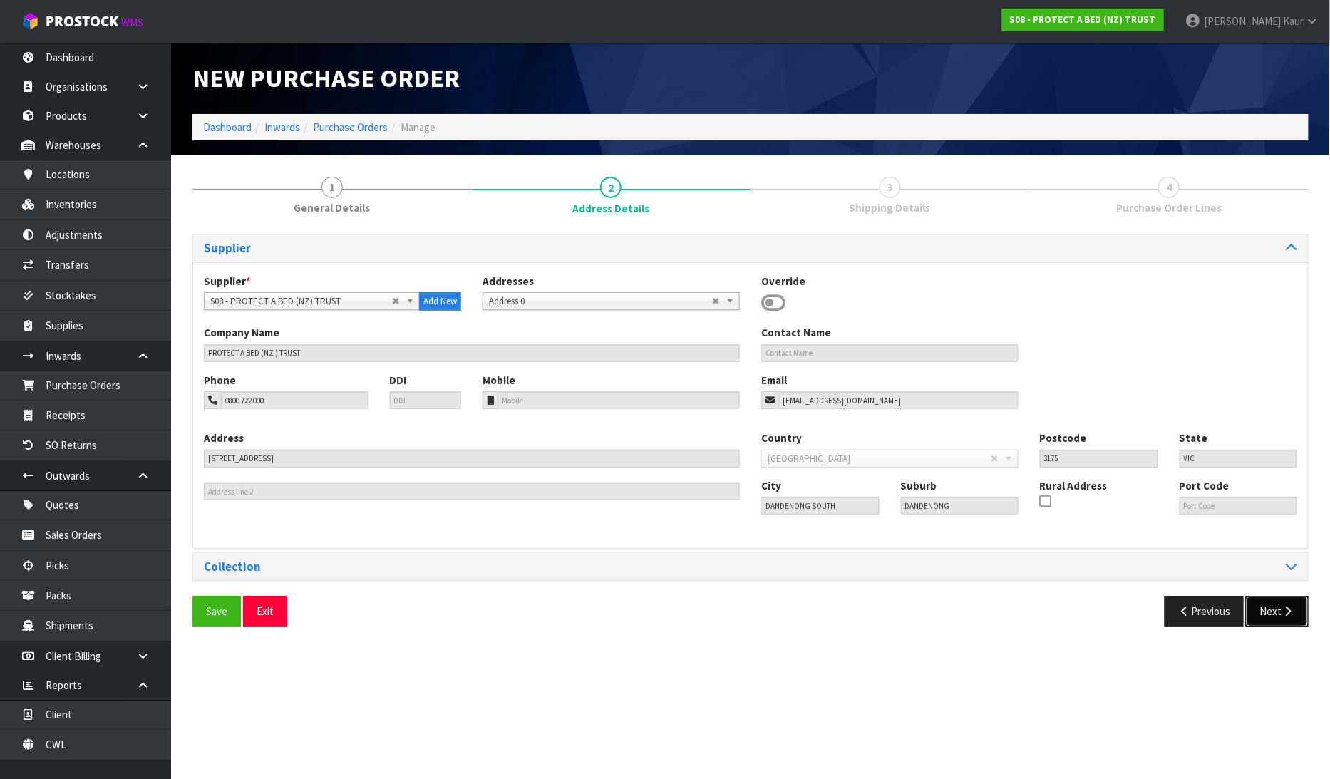
click at [1286, 608] on icon "button" at bounding box center [1289, 611] width 14 height 11
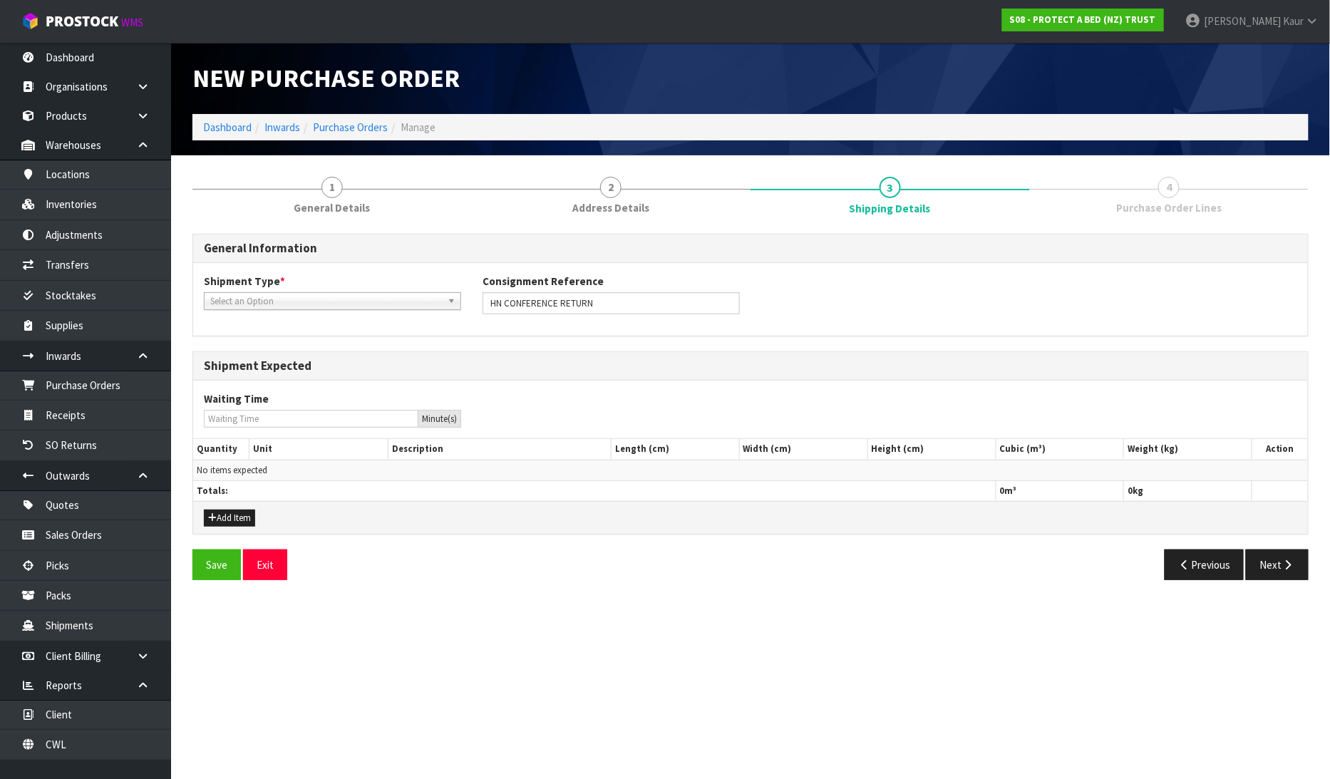
drag, startPoint x: 369, startPoint y: 302, endPoint x: 360, endPoint y: 314, distance: 15.4
click at [368, 302] on span "Select an Option" at bounding box center [326, 301] width 232 height 17
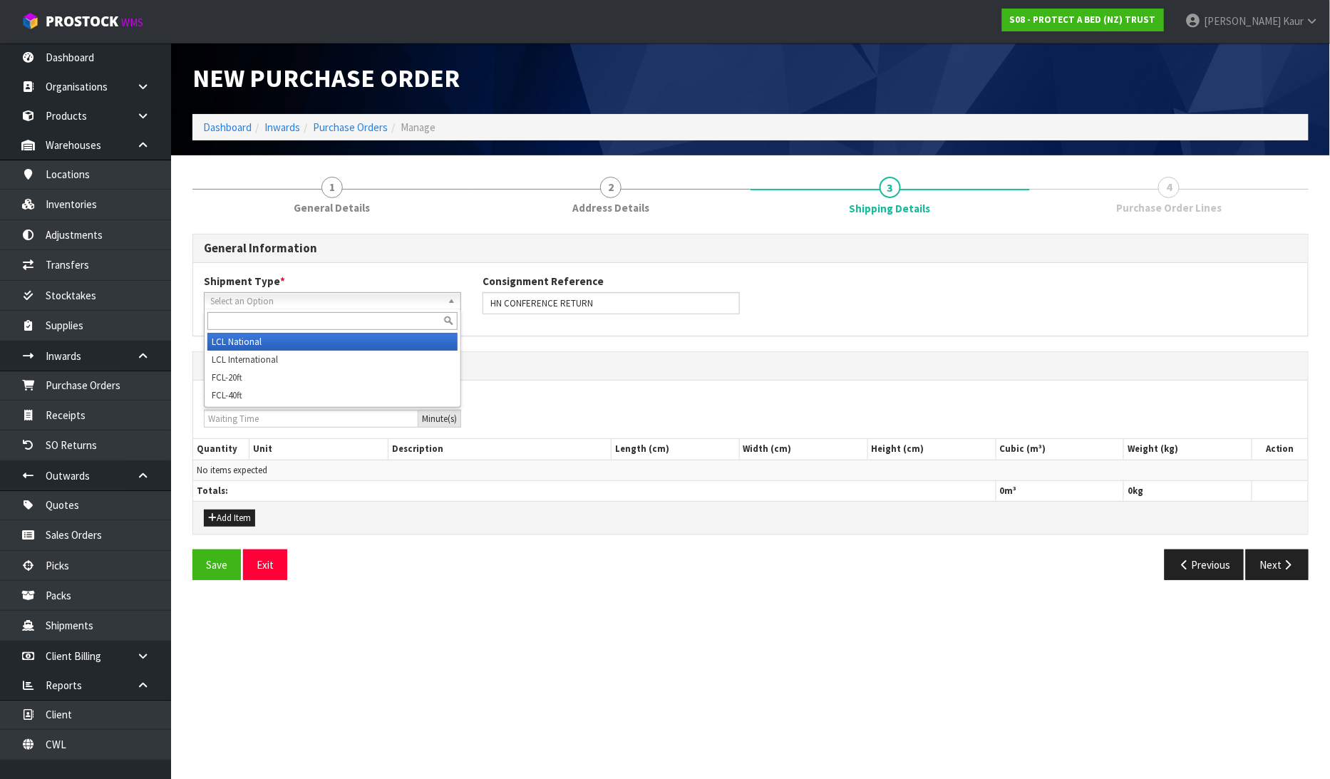
click at [339, 339] on li "LCL National" at bounding box center [332, 342] width 250 height 18
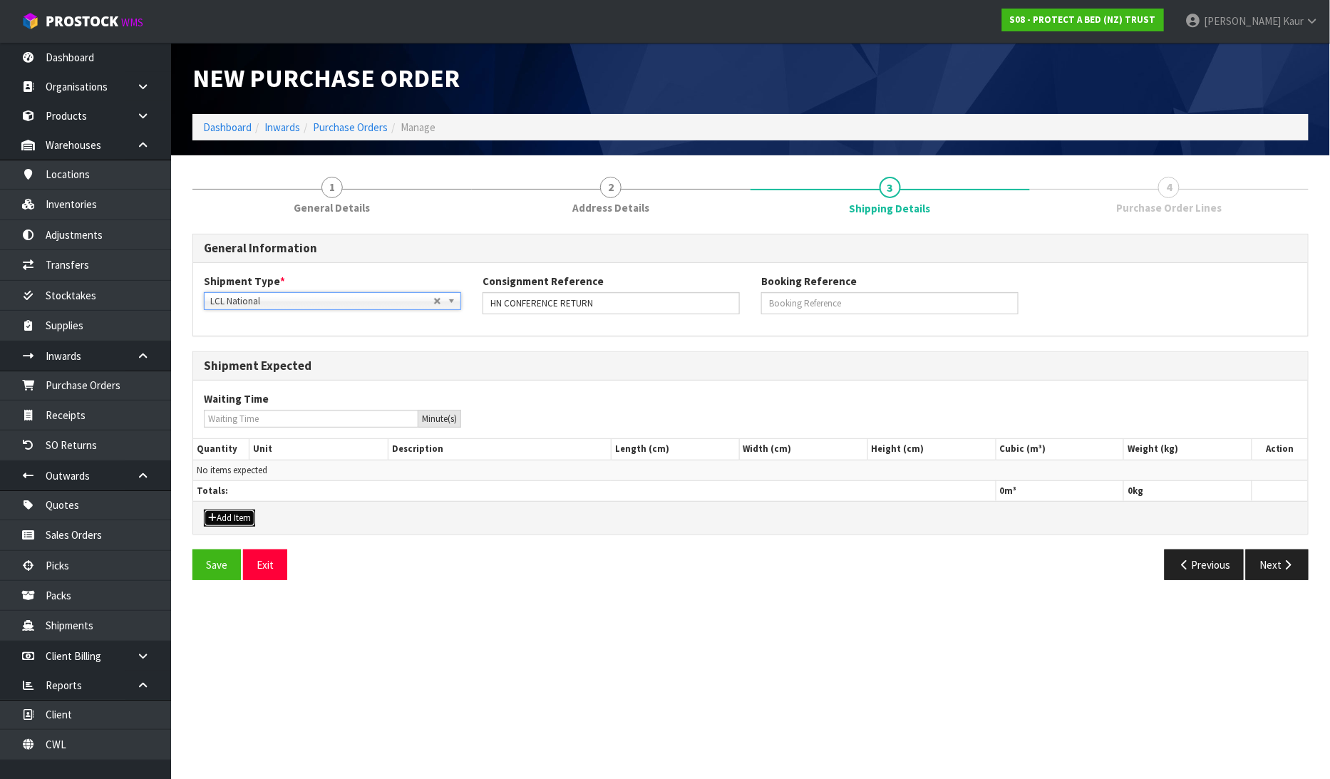
drag, startPoint x: 239, startPoint y: 515, endPoint x: 244, endPoint y: 502, distance: 13.8
click at [240, 515] on button "Add Item" at bounding box center [229, 518] width 51 height 17
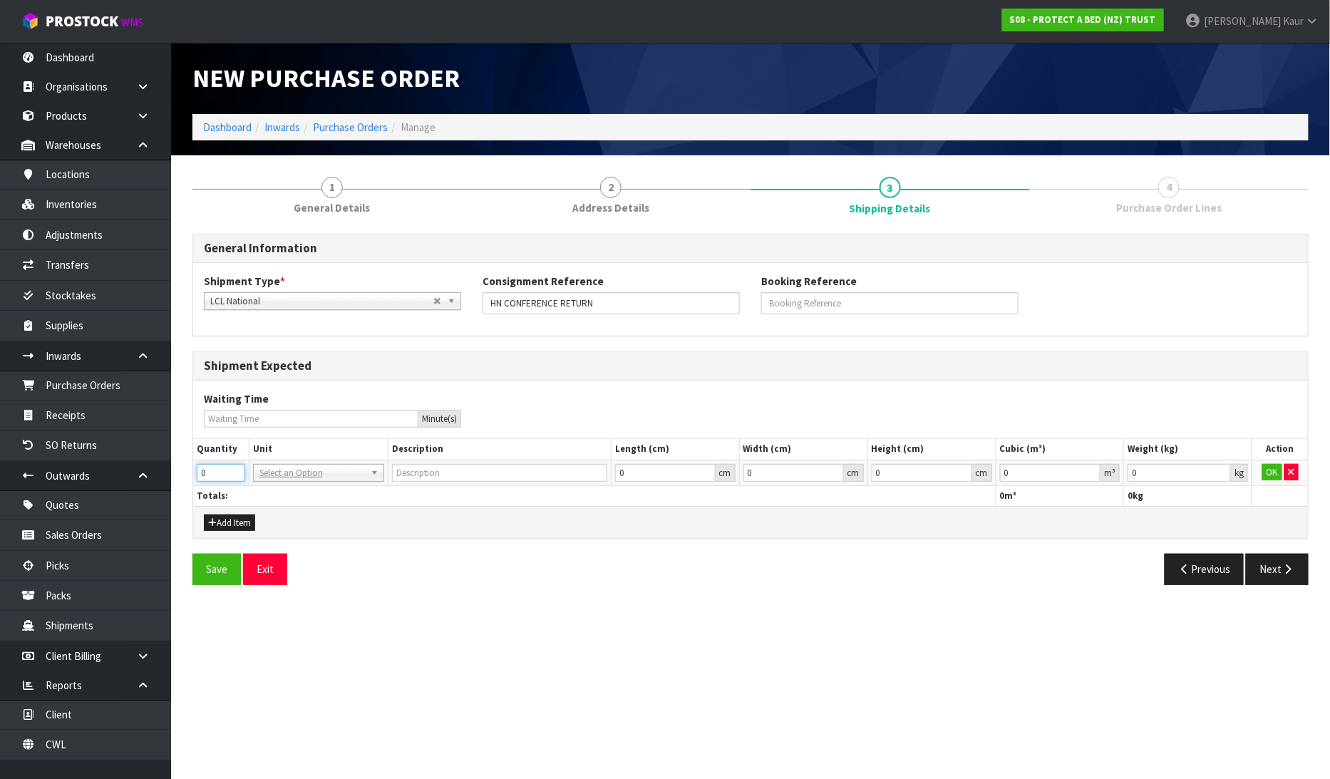
drag, startPoint x: 216, startPoint y: 471, endPoint x: 165, endPoint y: 471, distance: 51.3
click at [165, 471] on body "Toggle navigation ProStock WMS S08 - PROTECT A BED (NZ) TRUST Prabhneet Kaur Lo…" at bounding box center [665, 389] width 1330 height 779
type input "5"
click at [265, 490] on input "text" at bounding box center [319, 492] width 124 height 18
type input "CTN"
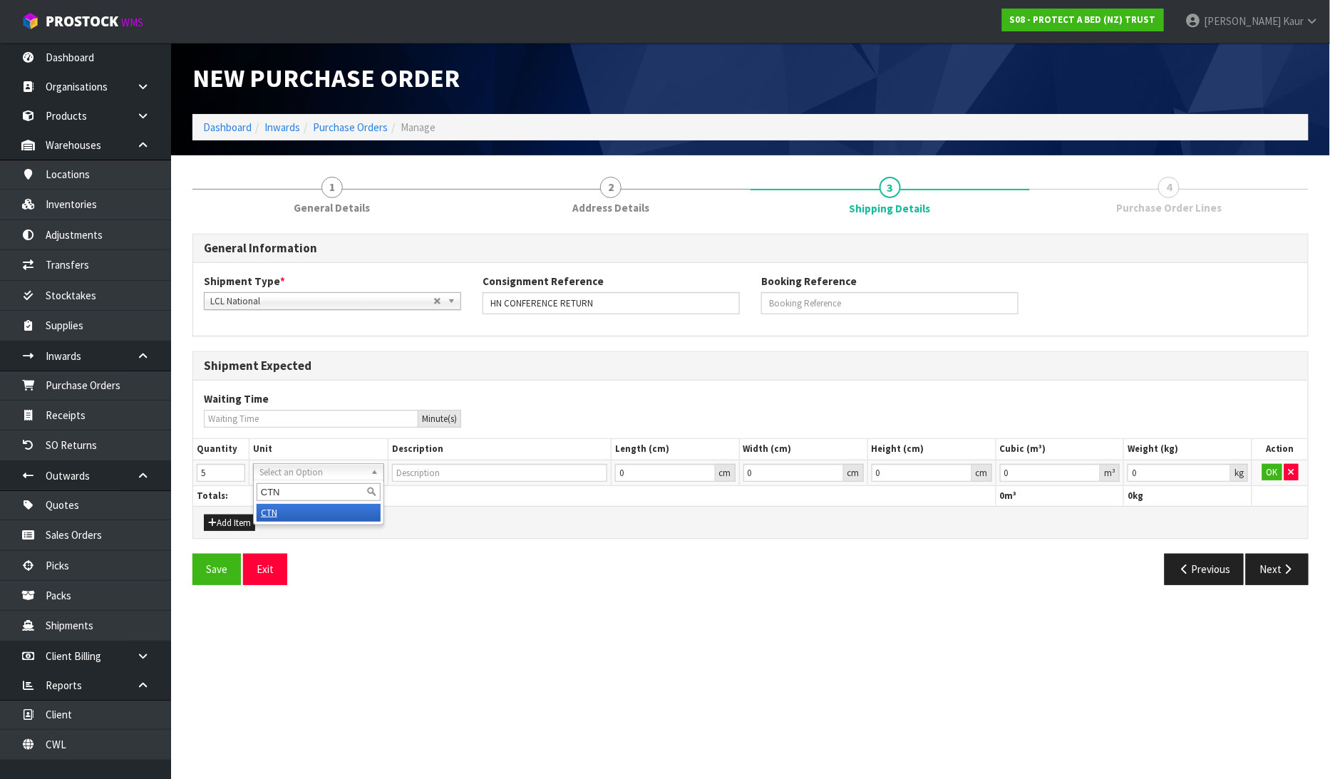
drag, startPoint x: 270, startPoint y: 518, endPoint x: 1042, endPoint y: 497, distance: 773.2
type input "CARTON"
type input "0.000001"
click at [1092, 468] on input "0.000001" at bounding box center [1050, 473] width 101 height 18
type input "0.001"
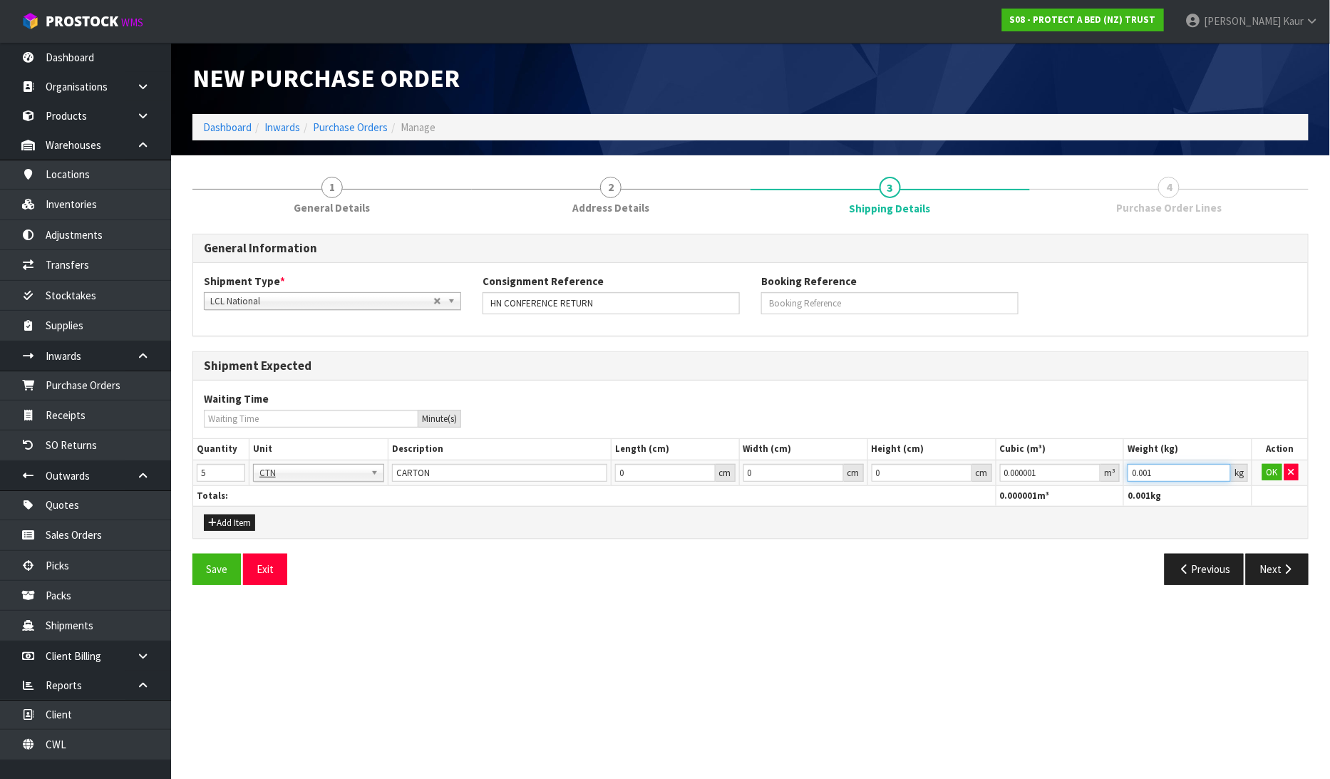
click at [1218, 469] on input "0.001" at bounding box center [1179, 473] width 103 height 18
click at [1268, 469] on button "OK" at bounding box center [1273, 472] width 20 height 17
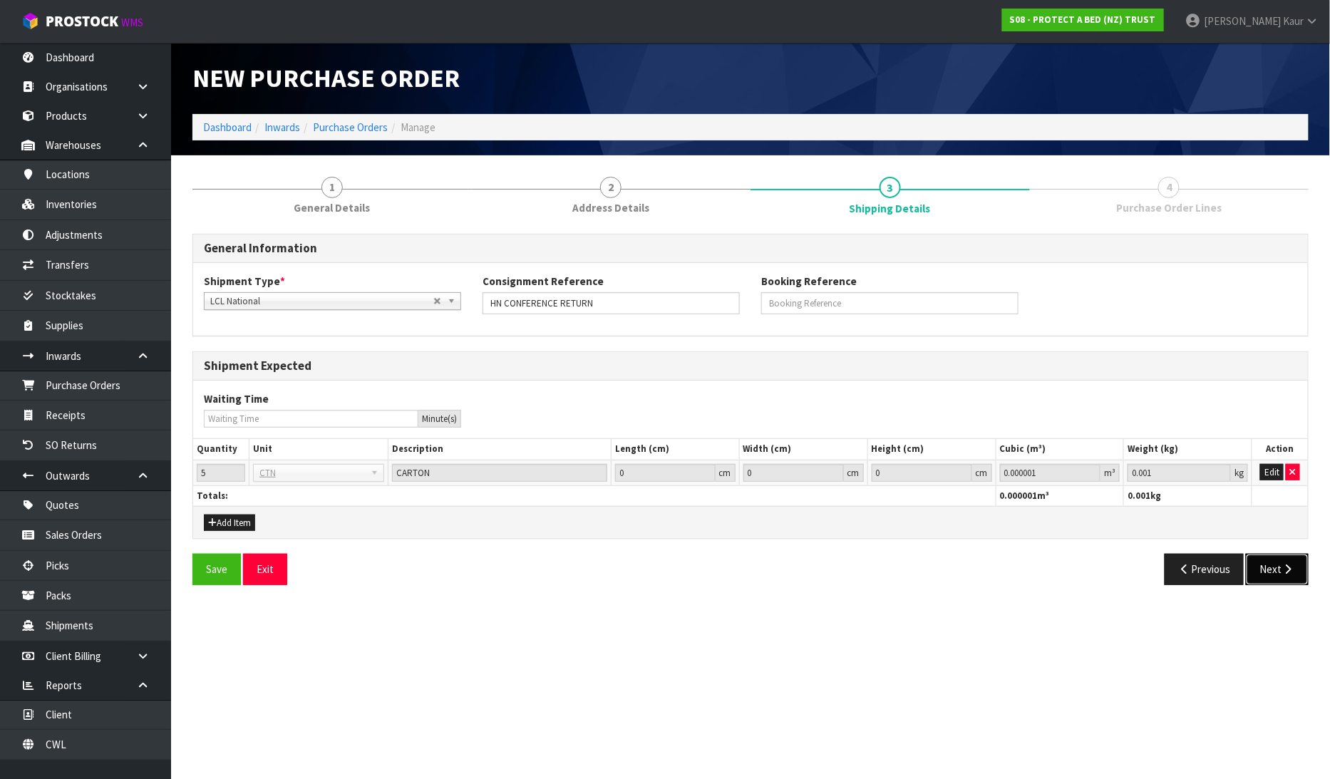
click at [1278, 566] on button "Next" at bounding box center [1277, 569] width 63 height 31
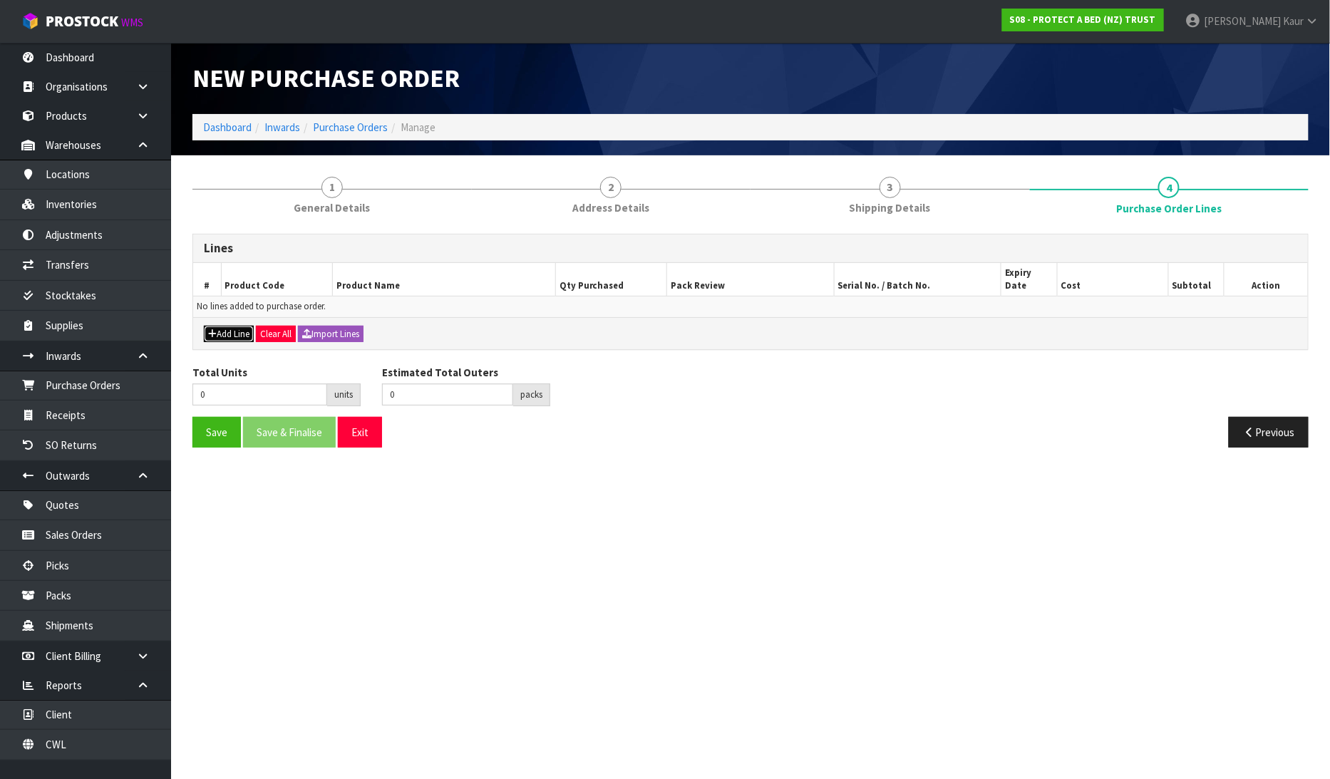
click at [223, 326] on button "Add Line" at bounding box center [229, 334] width 50 height 17
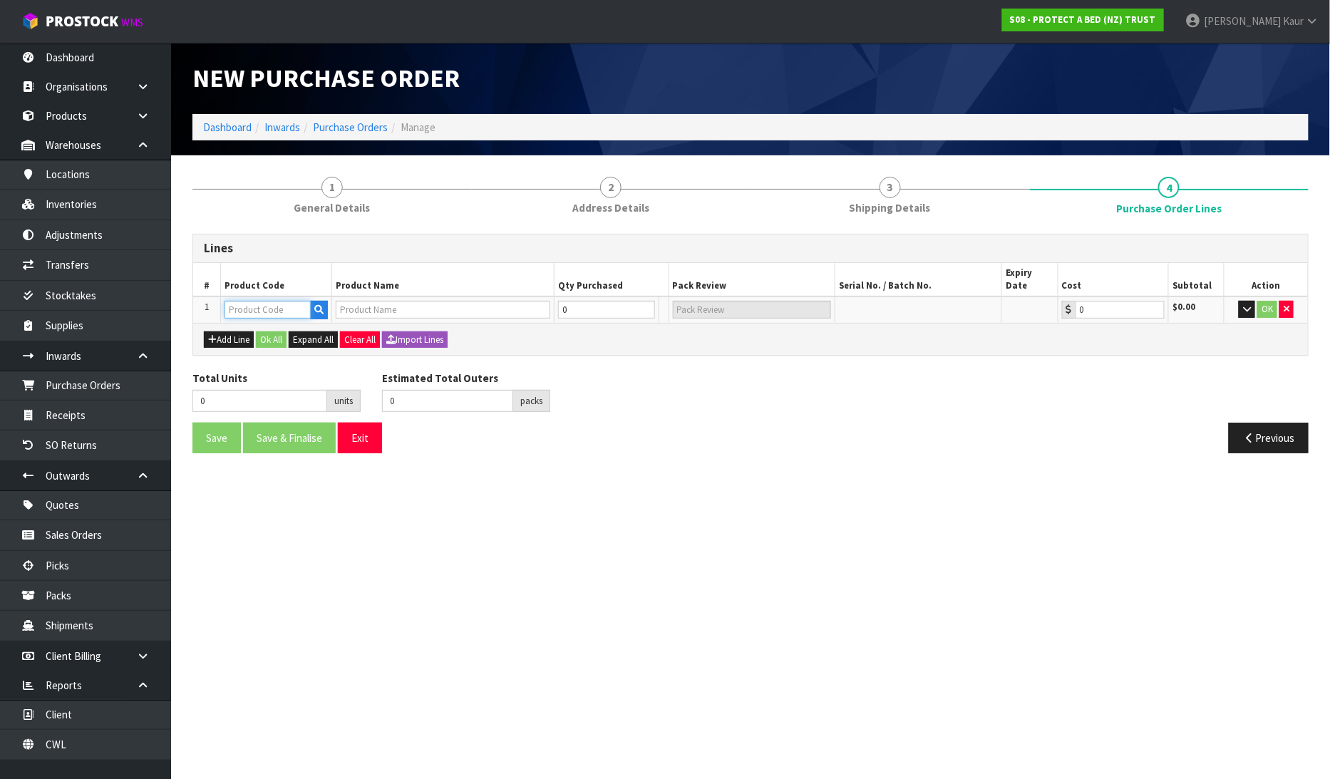
click at [238, 301] on input "text" at bounding box center [268, 310] width 86 height 18
paste input "F0625PLW0"
type input "F0625PLW0"
type input "PAB COOL LUXE COOLING CONTOUR PLW"
type input "0.00"
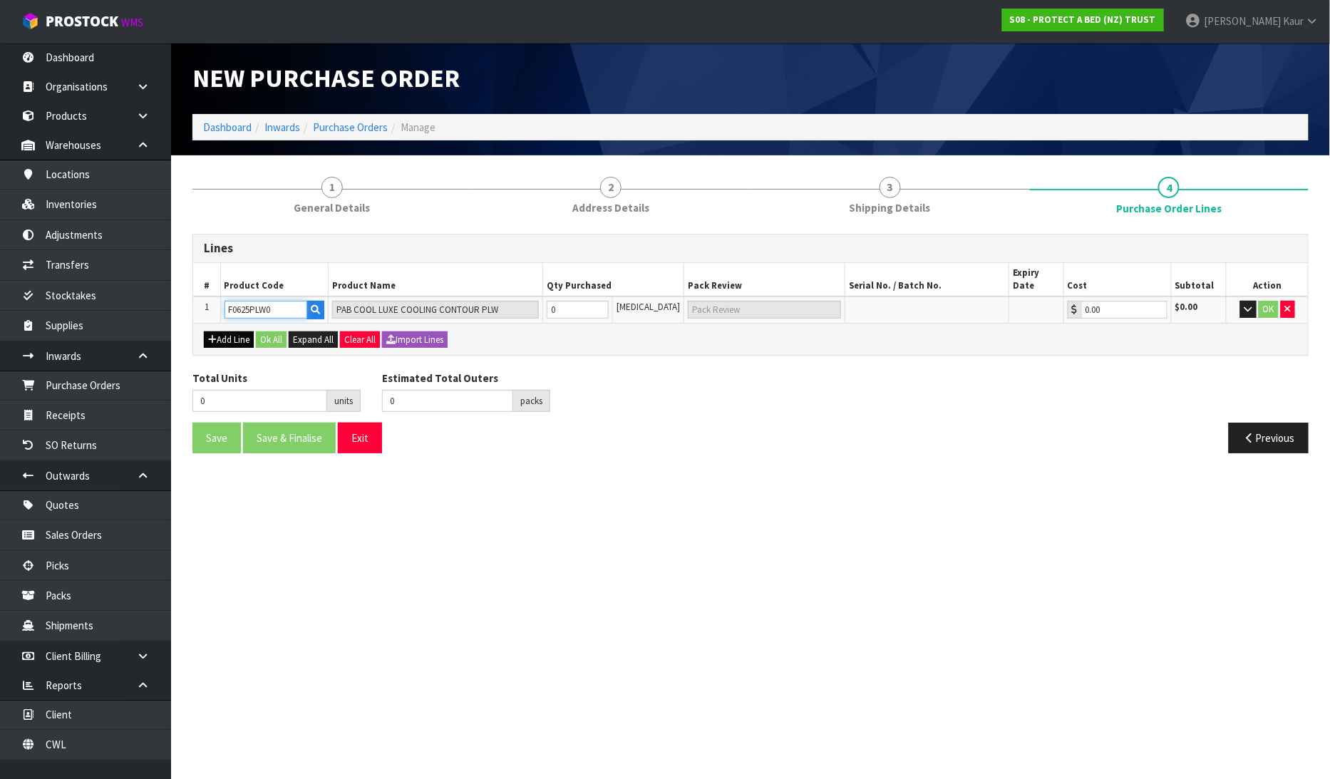
type input "F0625PLW0"
click at [222, 332] on button "Add Line" at bounding box center [229, 340] width 50 height 17
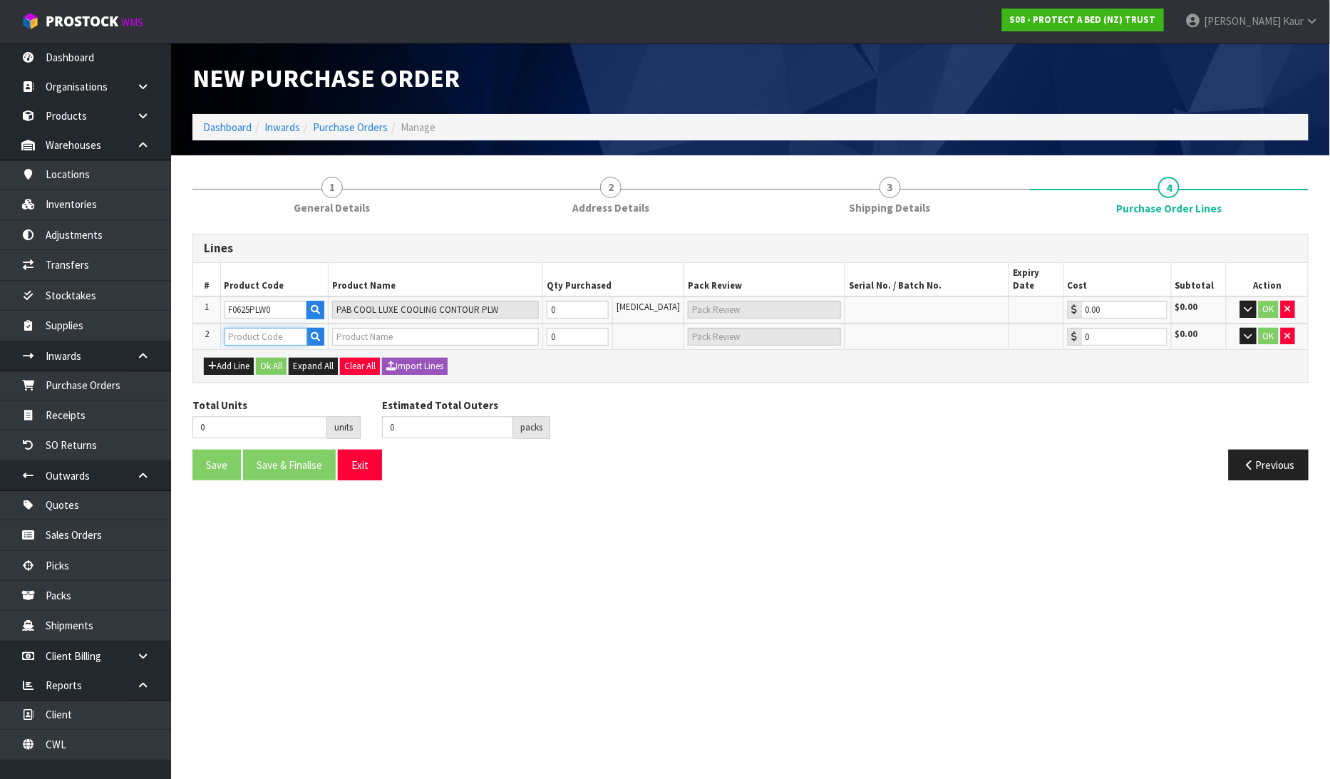
click at [243, 328] on input "text" at bounding box center [266, 337] width 83 height 18
paste input "F0624PLW0"
type input "F0624PLW0"
type input "PAB COOL LUXE COOLING BACK SLEEPER PLW"
type input "0.00"
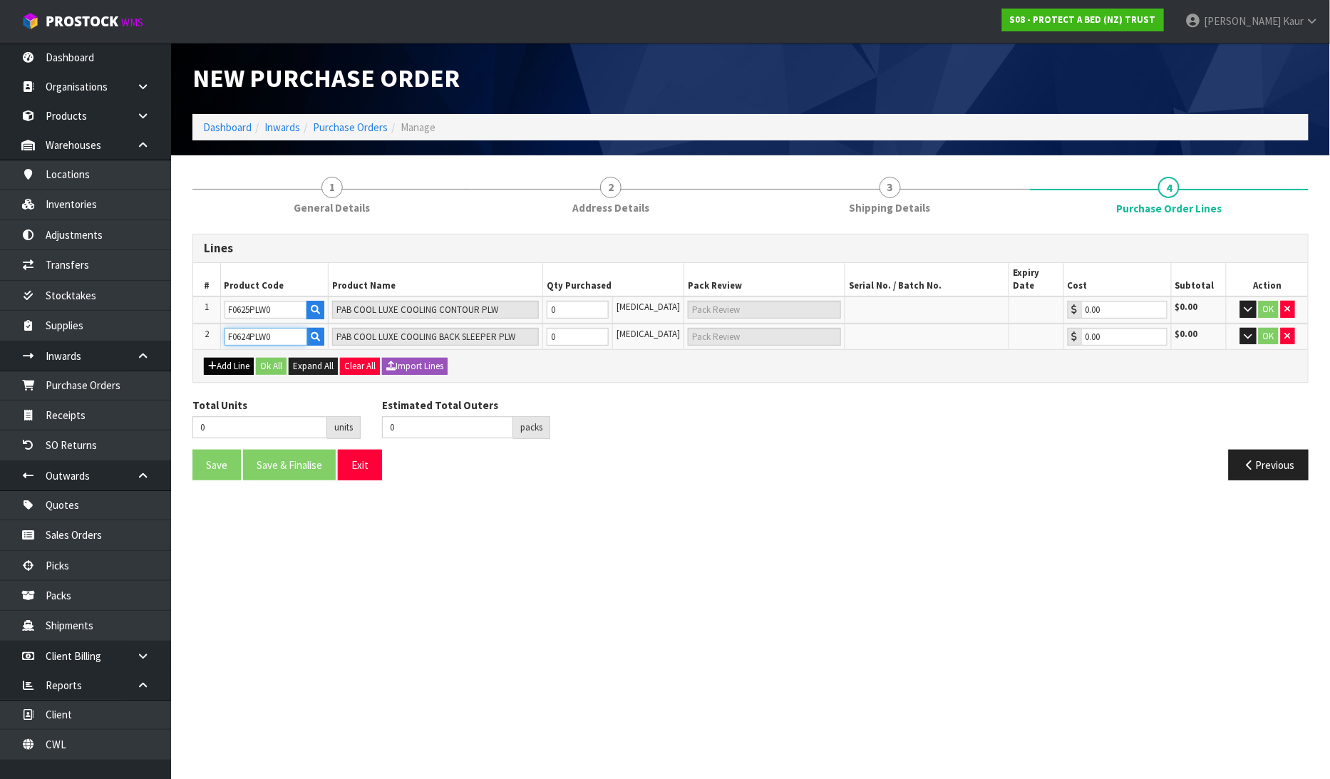
type input "F0624PLW0"
click at [212, 361] on icon "button" at bounding box center [212, 365] width 9 height 9
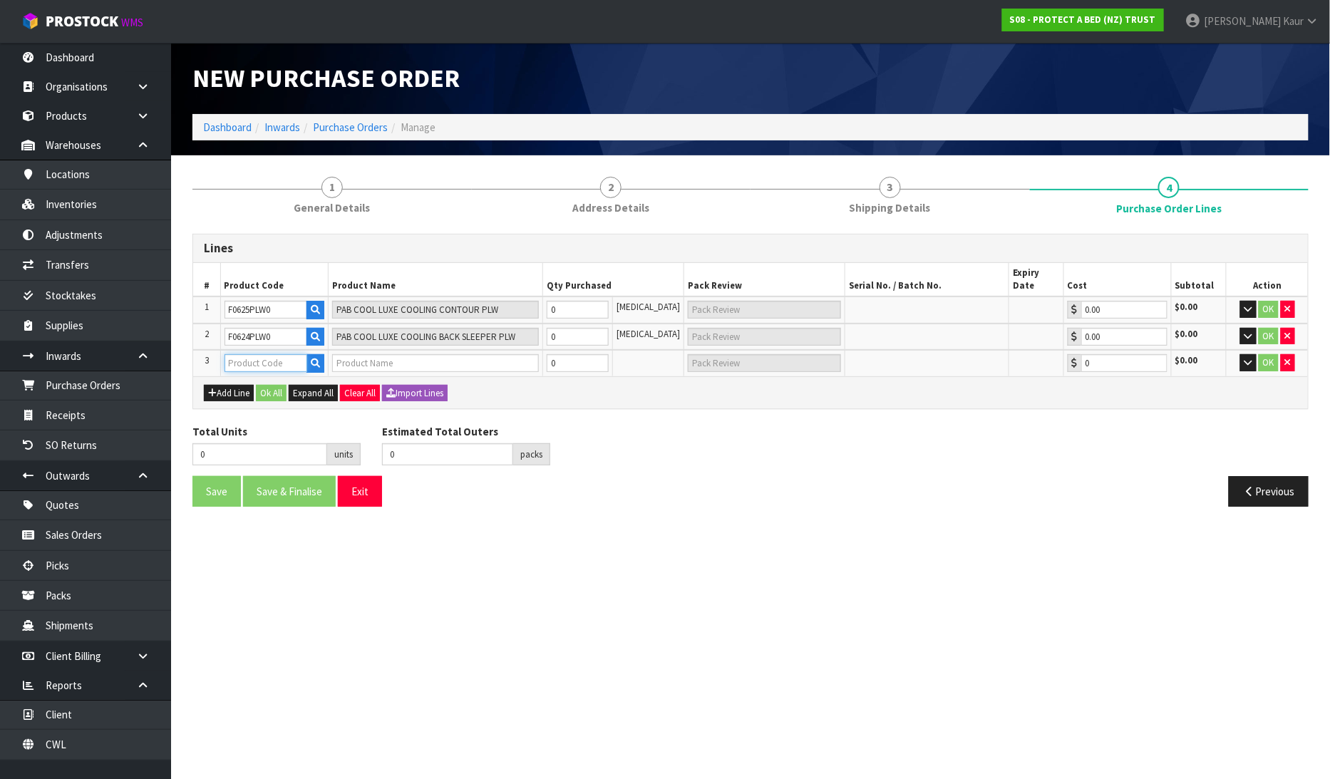
click at [232, 354] on input "text" at bounding box center [266, 363] width 83 height 18
paste input "F0623PLW0"
type input "F0623PLW0"
type input "PAB COOL LUXE COOLING SIDE SLEEPER PLW"
type input "0.00"
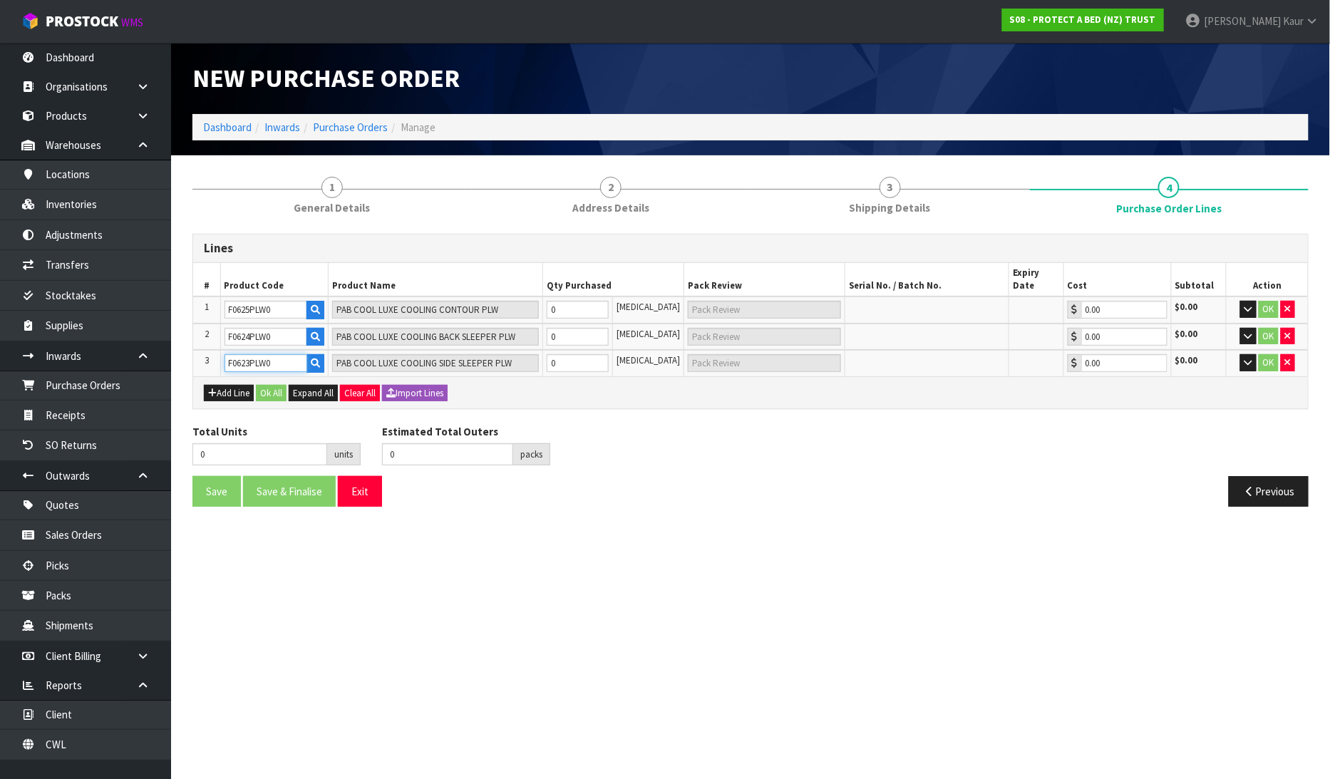
type input "F0623PLW0"
click at [590, 301] on input "0" at bounding box center [578, 310] width 63 height 18
type input "3"
type input "3 PCE"
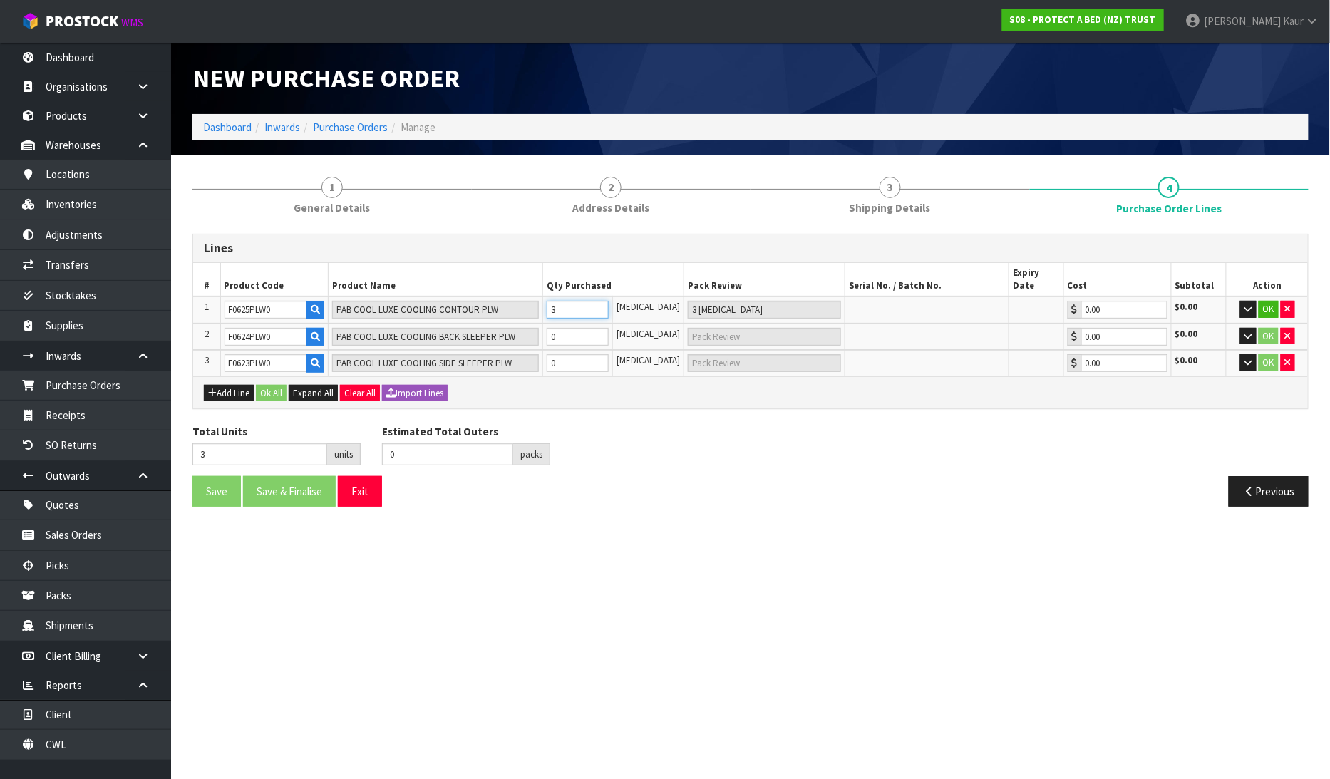
type input "3"
click at [580, 328] on input "0" at bounding box center [578, 337] width 63 height 18
type input "6"
click at [572, 354] on input "0" at bounding box center [578, 363] width 63 height 18
click at [228, 385] on button "Add Line" at bounding box center [229, 393] width 50 height 17
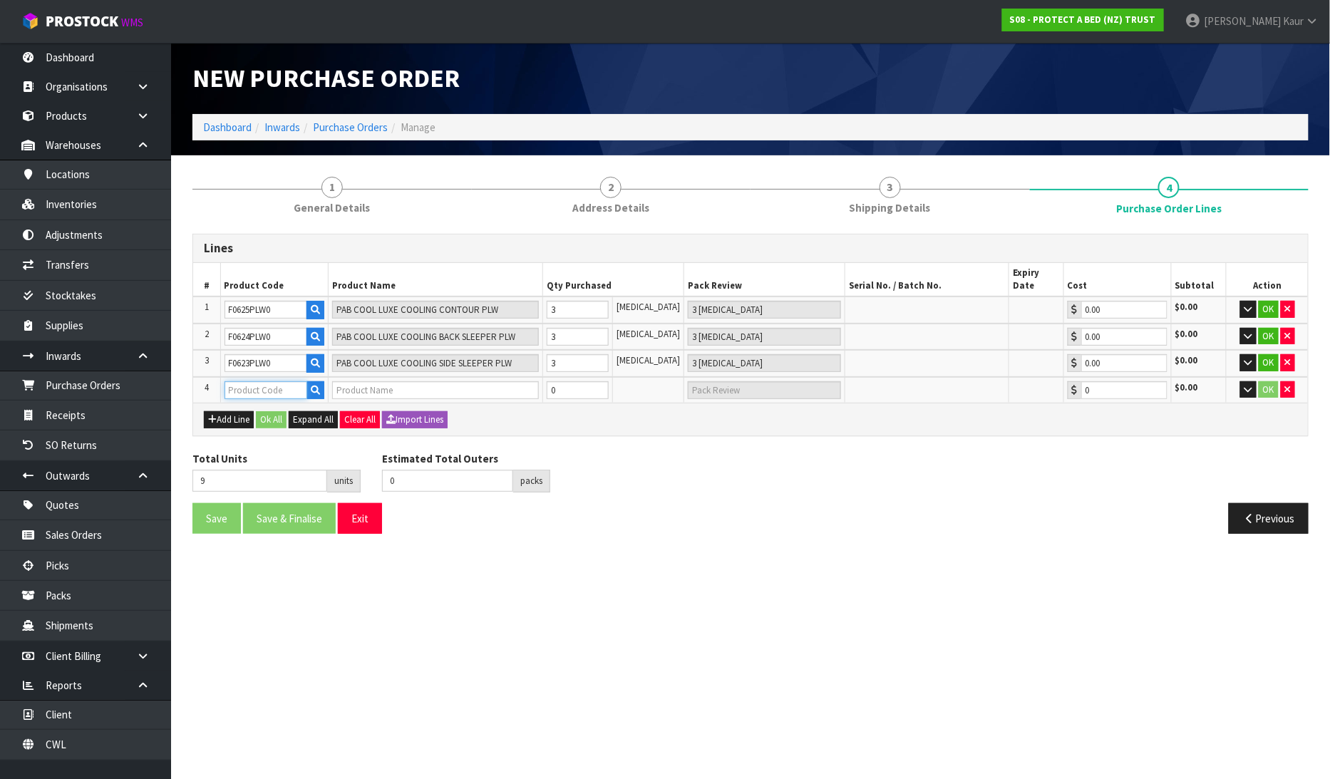
click at [285, 381] on input "text" at bounding box center [266, 390] width 83 height 18
paste input "CM_MKT00NBVB"
click at [222, 414] on div "Add Line Ok All Expand All Clear All Import Lines" at bounding box center [750, 419] width 1115 height 32
click at [215, 415] on icon "button" at bounding box center [212, 419] width 9 height 9
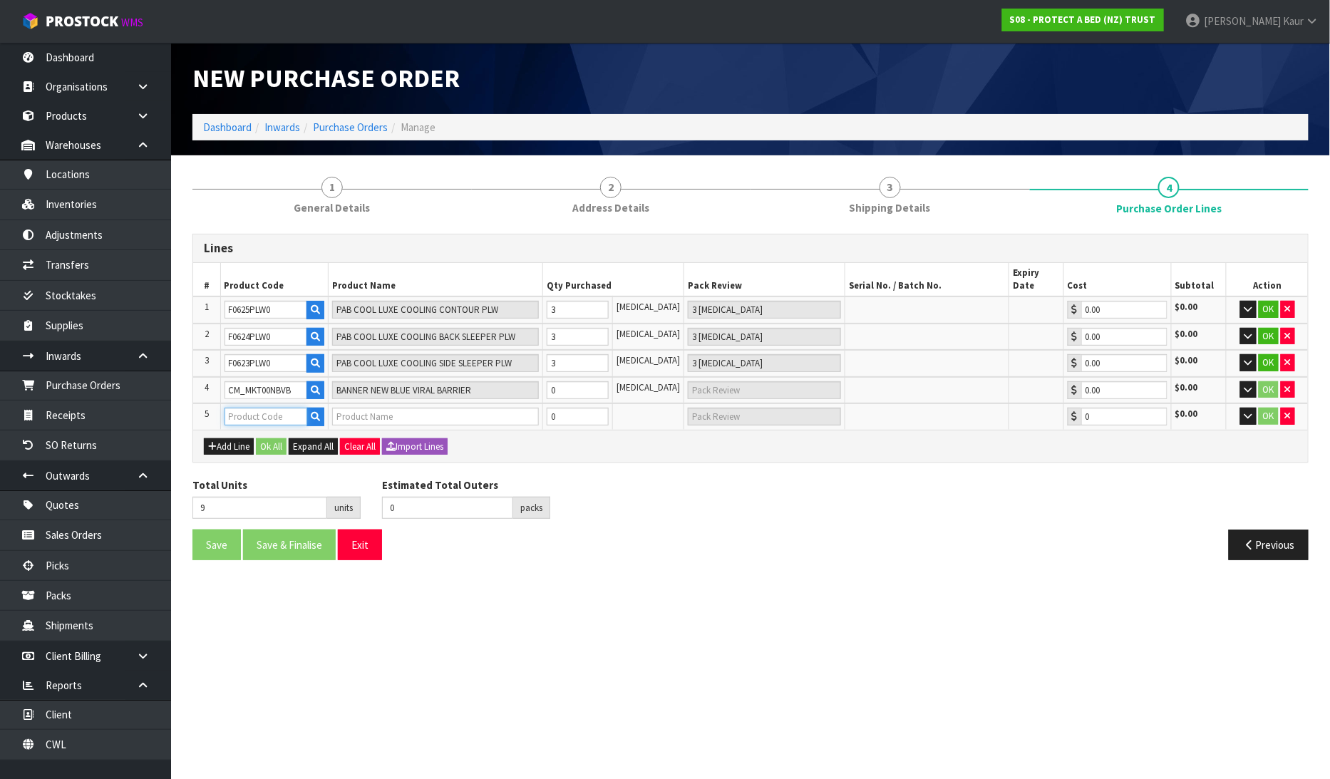
click at [245, 408] on input "text" at bounding box center [266, 417] width 83 height 18
paste input "CM_MKT00NBFSH"
click at [226, 438] on button "Add Line" at bounding box center [229, 446] width 50 height 17
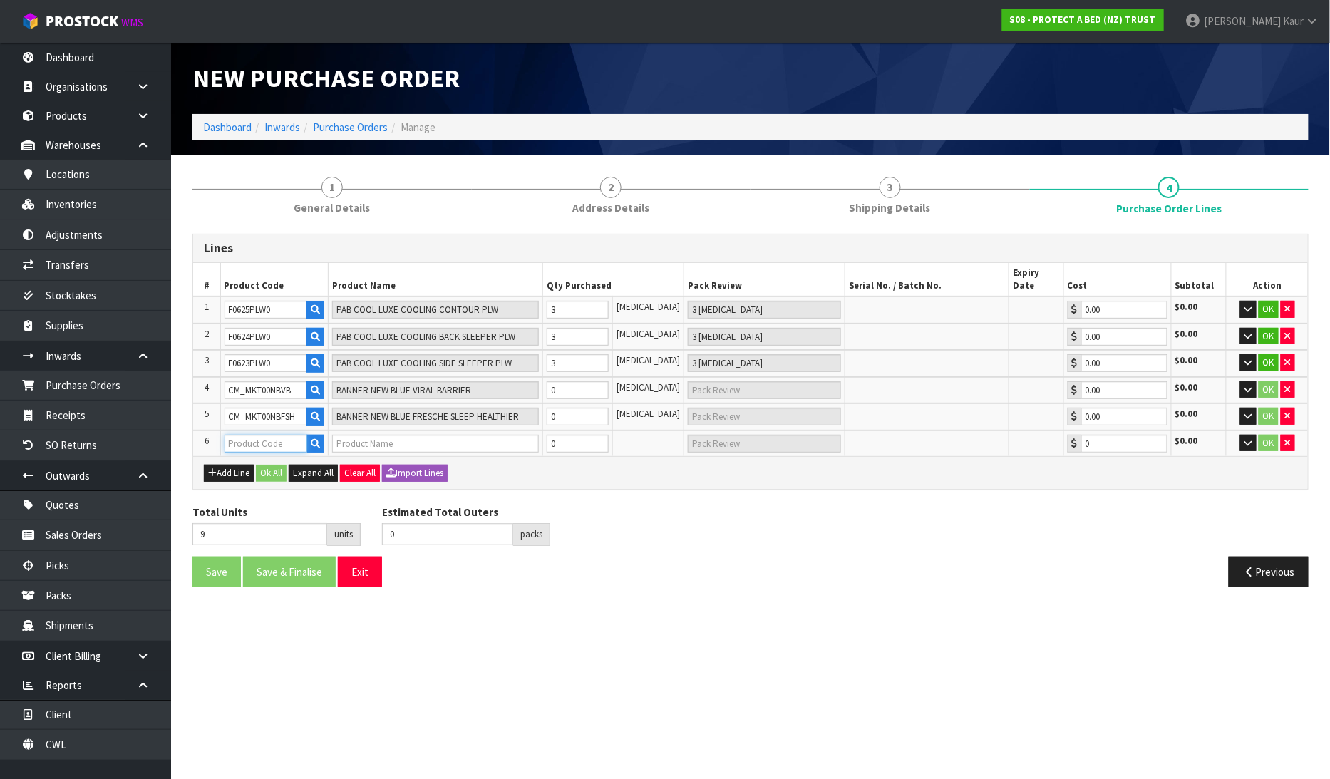
click at [260, 435] on input "text" at bounding box center [266, 444] width 83 height 18
paste input "CM_MKT00SMBC"
click at [209, 468] on icon "button" at bounding box center [212, 472] width 9 height 9
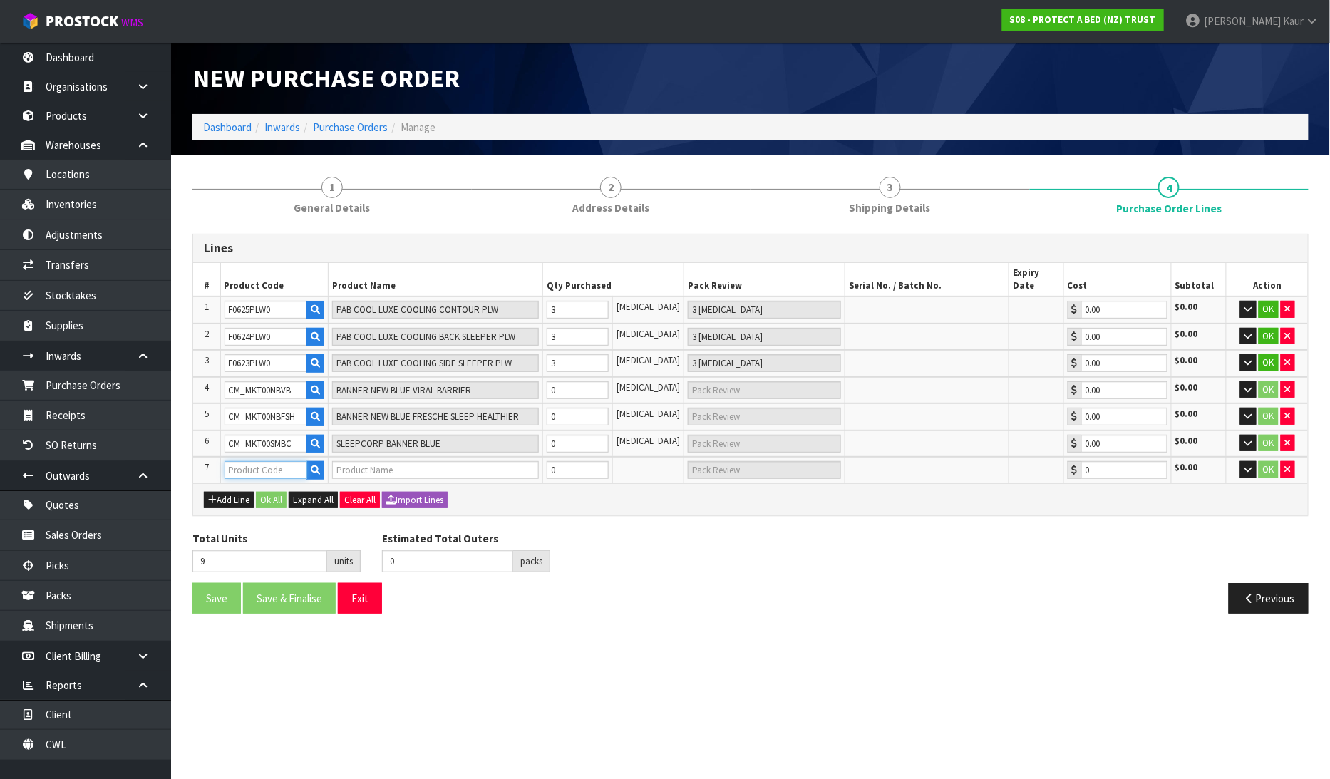
click at [260, 461] on input "text" at bounding box center [266, 470] width 83 height 18
paste input "CM_MKT00SMNPB"
click at [588, 381] on input "0" at bounding box center [578, 390] width 63 height 18
click at [578, 408] on input "0" at bounding box center [578, 417] width 63 height 18
click at [573, 435] on input "0" at bounding box center [578, 444] width 63 height 18
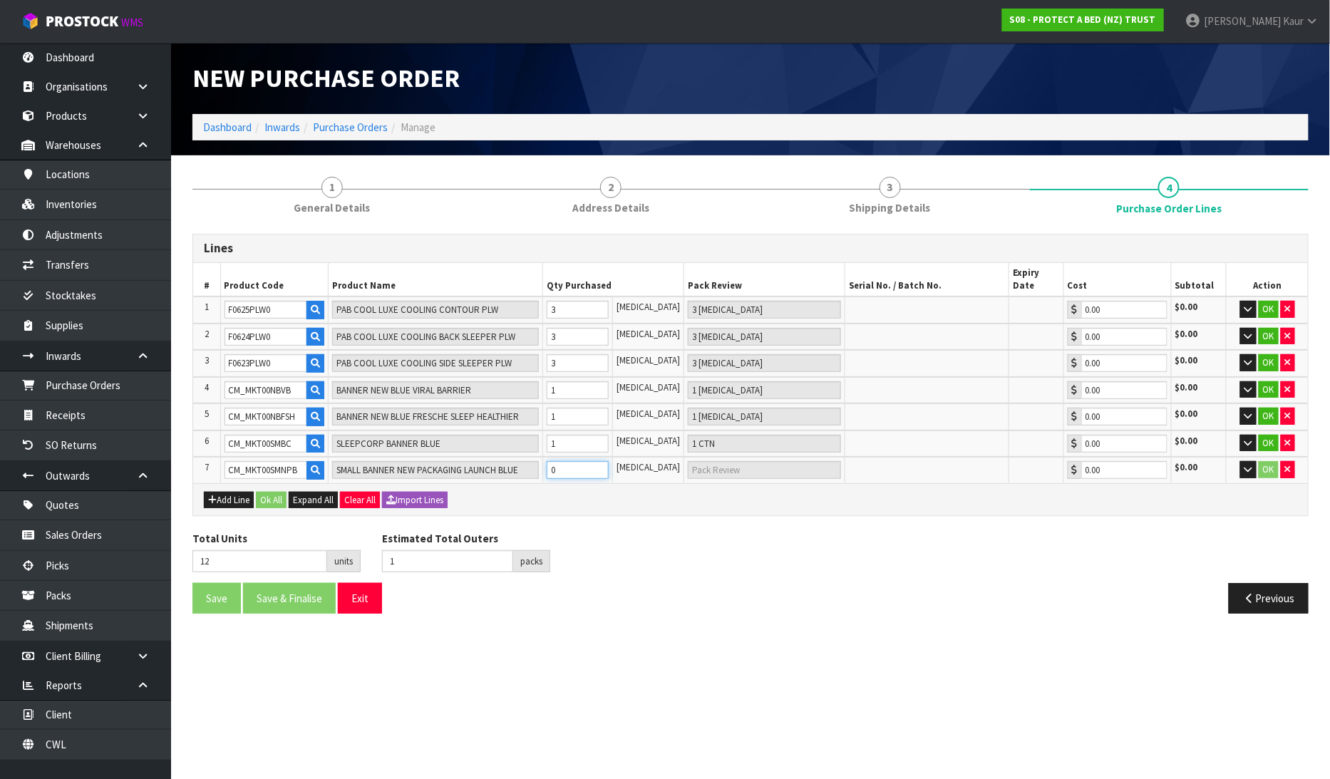
click at [571, 461] on input "0" at bounding box center [578, 470] width 63 height 18
click at [210, 496] on icon "button" at bounding box center [212, 500] width 9 height 9
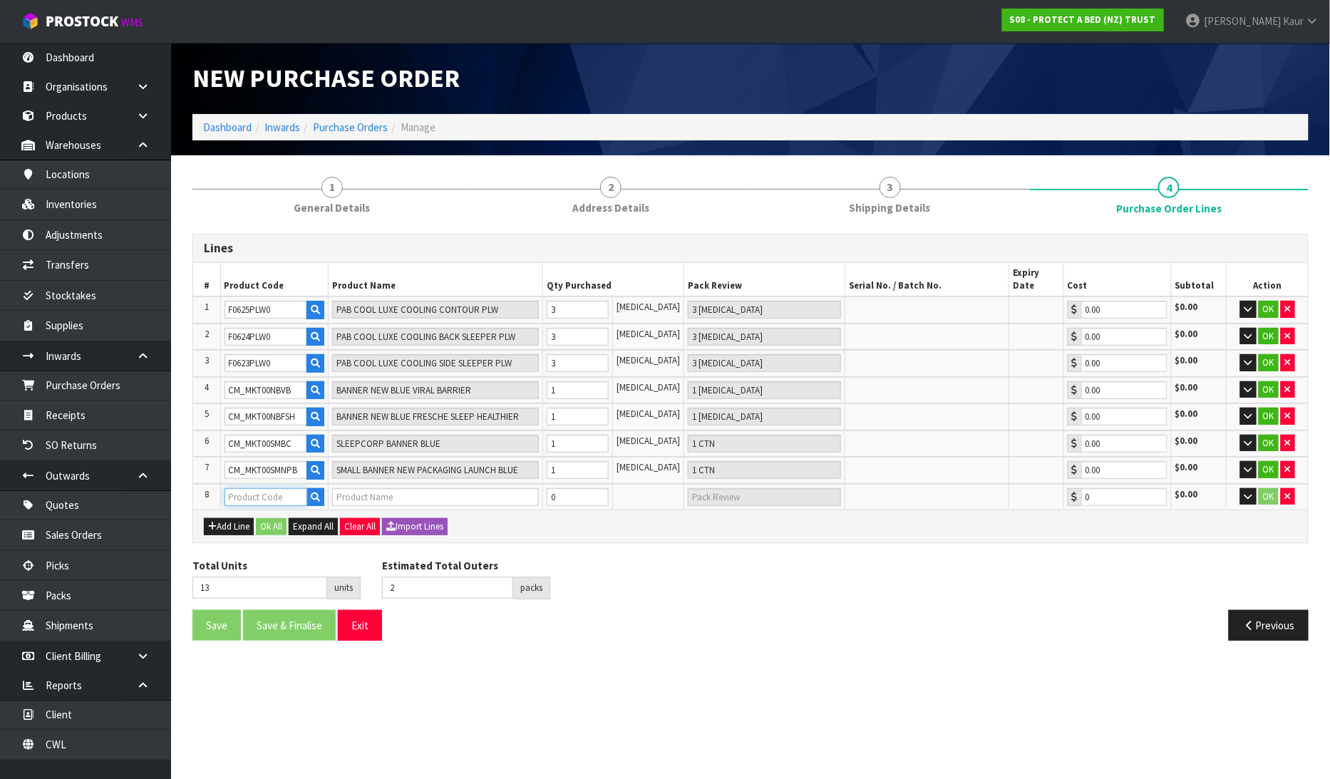
click at [275, 488] on input "text" at bounding box center [266, 497] width 83 height 18
paste input "CM_MKT00280"
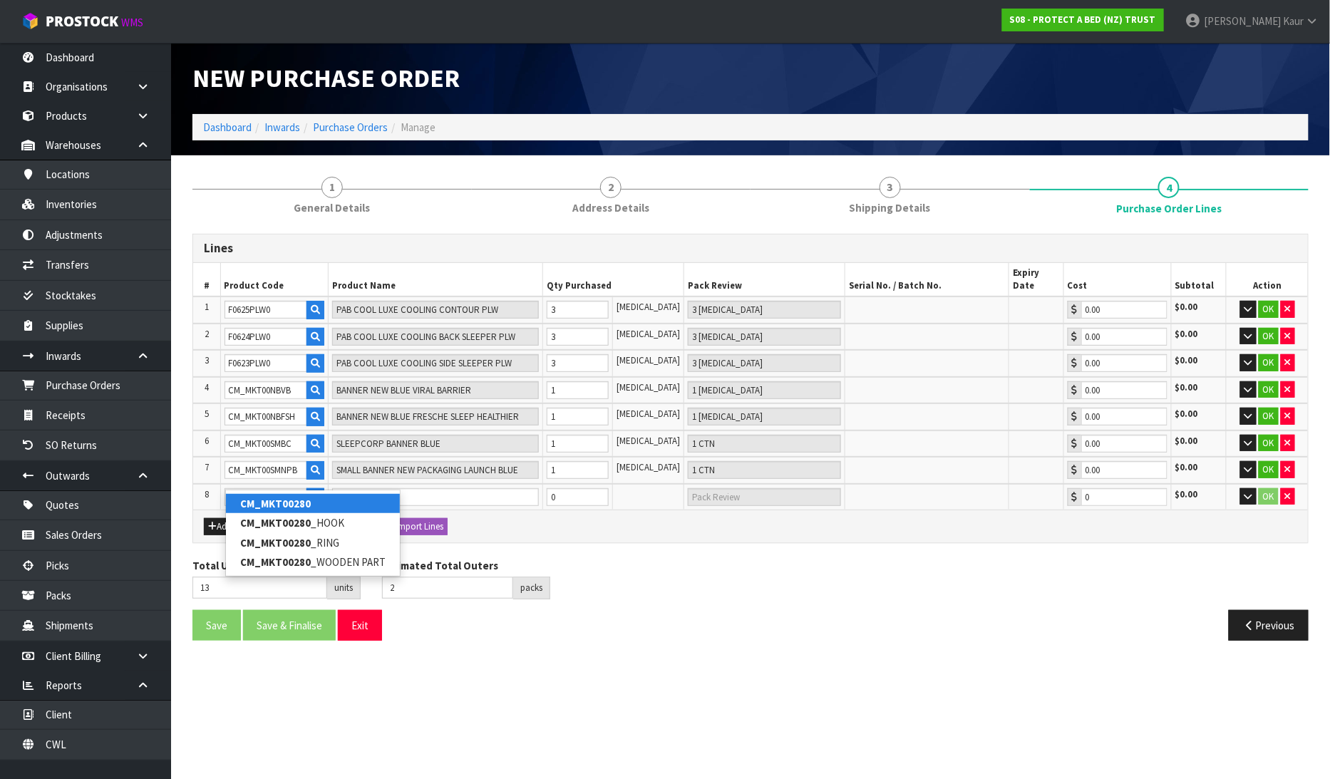
click at [304, 507] on strong "CM_MKT00280" at bounding box center [275, 504] width 71 height 14
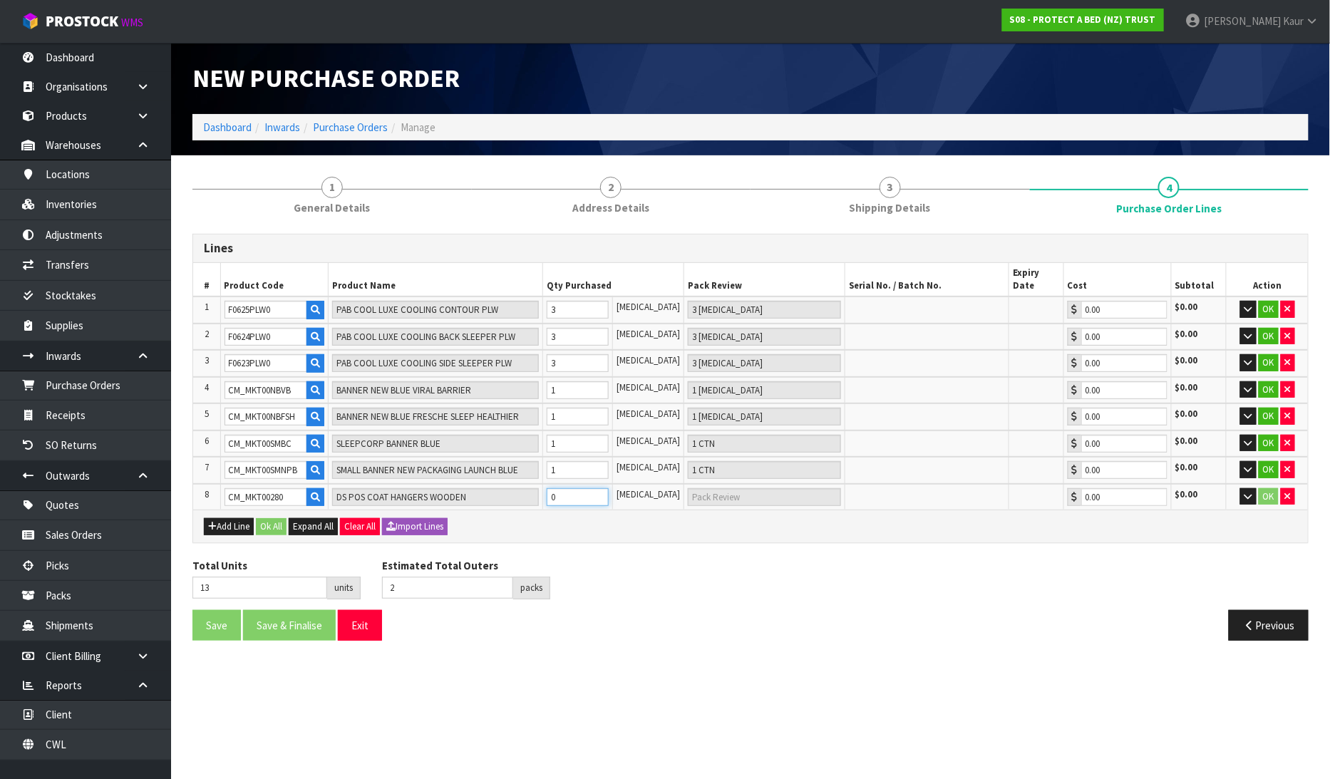
click at [574, 488] on input "0" at bounding box center [578, 497] width 63 height 18
click at [235, 518] on button "Add Line" at bounding box center [229, 526] width 50 height 17
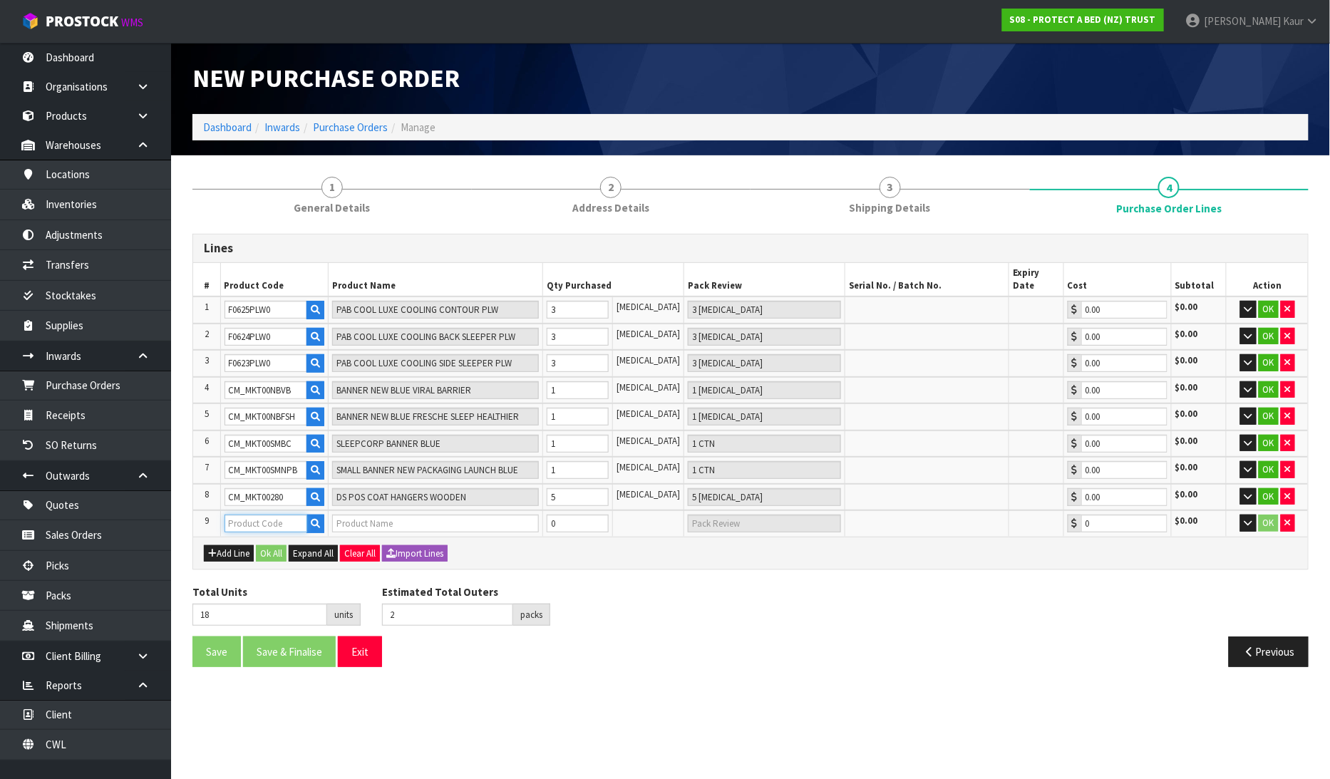
click at [308, 515] on input "text" at bounding box center [266, 524] width 83 height 18
paste input "F0588QUE0"
click at [594, 515] on input "0" at bounding box center [578, 524] width 63 height 18
click at [221, 545] on button "Add Line" at bounding box center [229, 553] width 50 height 17
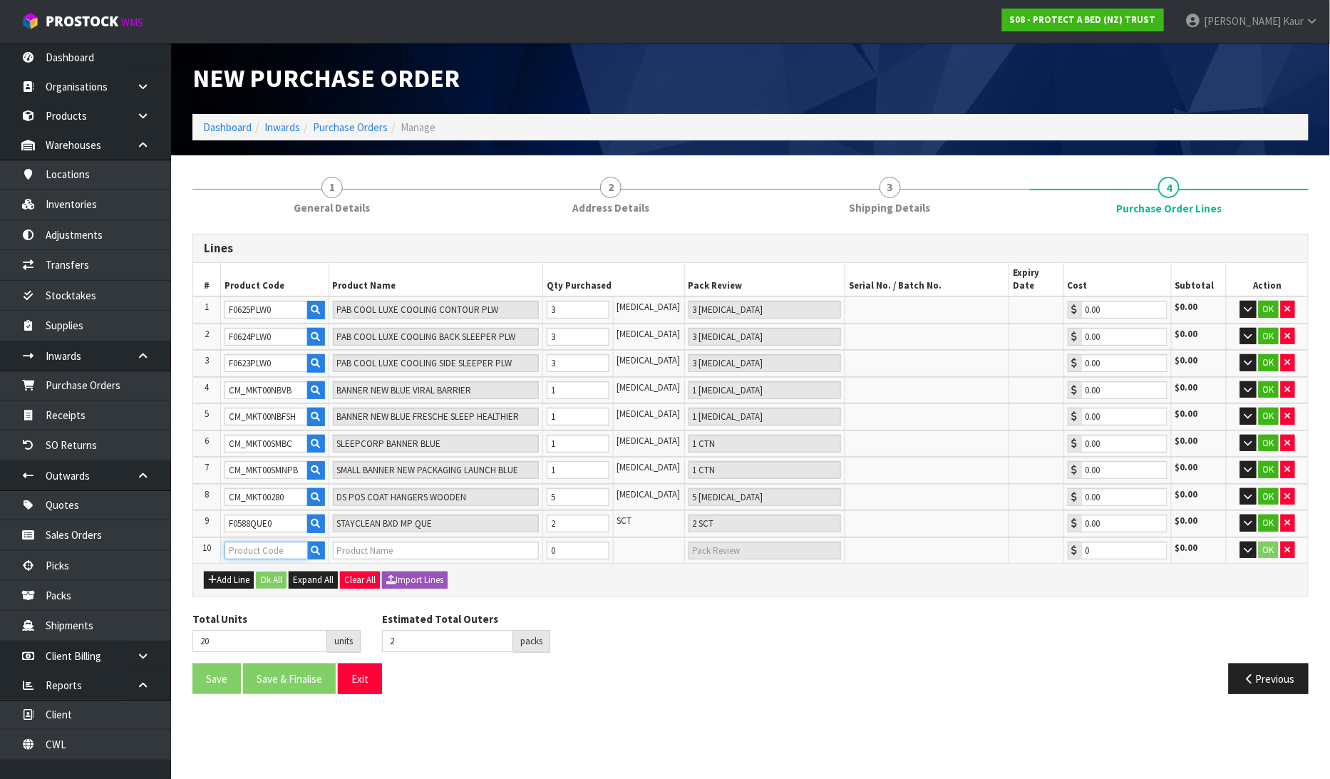
click at [247, 542] on input "text" at bounding box center [266, 551] width 83 height 18
paste input "F0588PPST"
click at [581, 542] on input "0" at bounding box center [578, 551] width 63 height 18
click at [234, 572] on button "Add Line" at bounding box center [229, 580] width 50 height 17
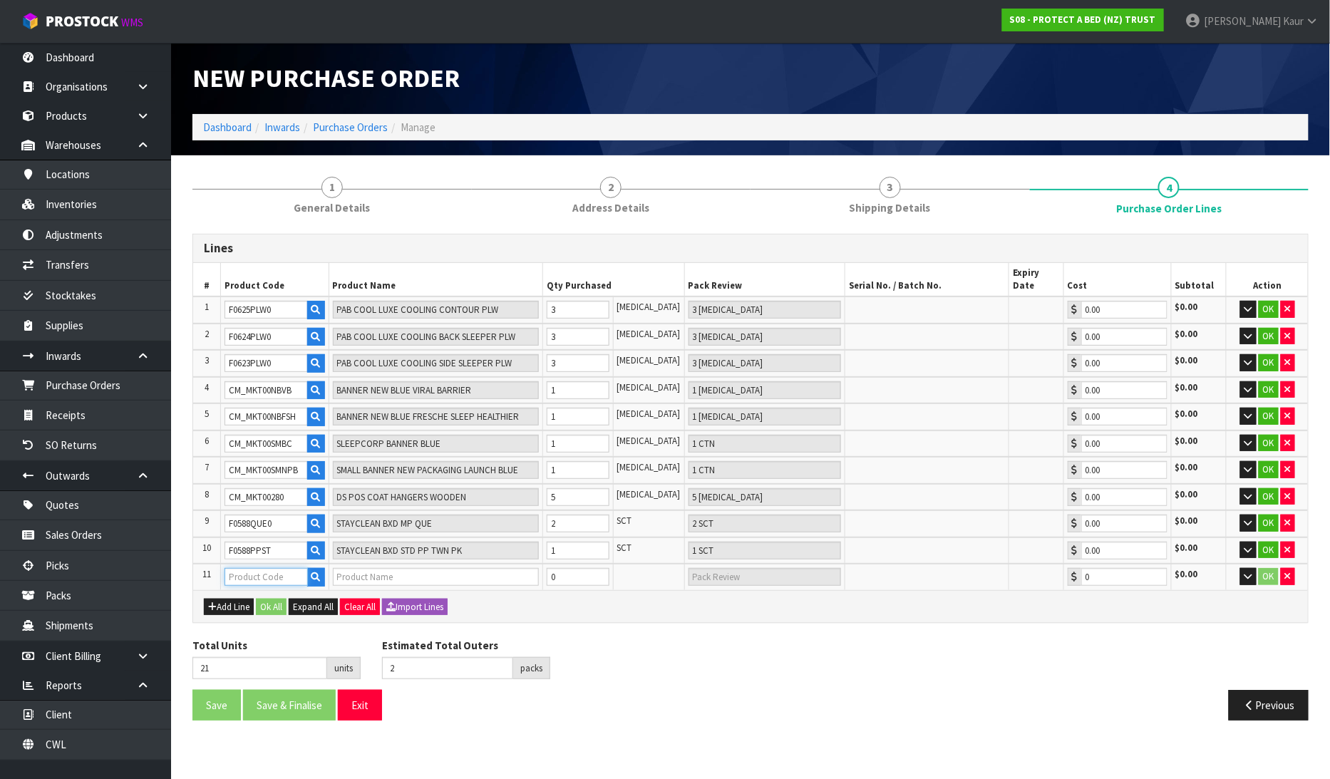
click at [267, 568] on input "text" at bounding box center [266, 577] width 83 height 18
click at [259, 568] on input "text" at bounding box center [266, 577] width 83 height 18
paste input "F0589QUE0"
click at [225, 599] on button "Add Line" at bounding box center [229, 607] width 50 height 17
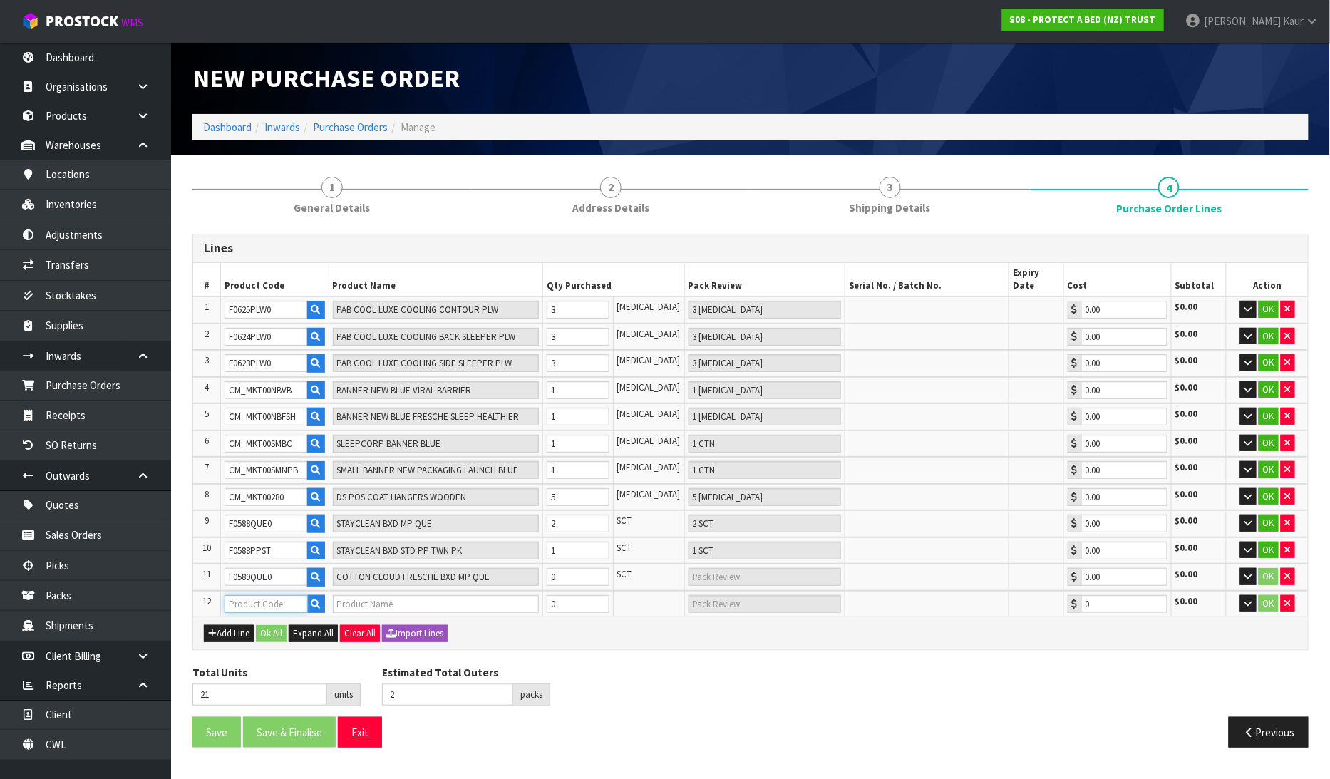
click at [240, 595] on input "text" at bounding box center [266, 604] width 83 height 18
paste input "F0589PPST"
click at [229, 625] on button "Add Line" at bounding box center [229, 633] width 50 height 17
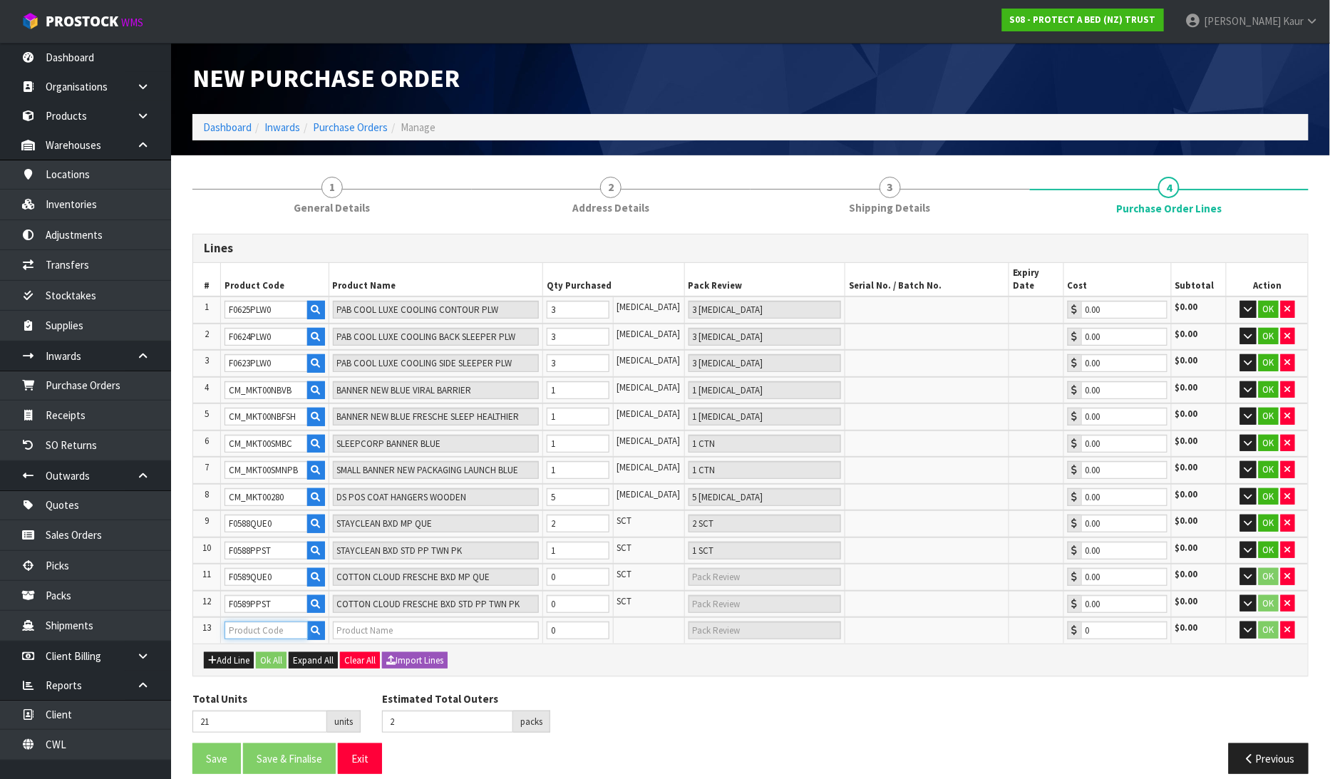
click at [252, 622] on input "text" at bounding box center [266, 631] width 83 height 18
paste input "F0590QUE0"
click at [229, 652] on button "Add Line" at bounding box center [229, 660] width 50 height 17
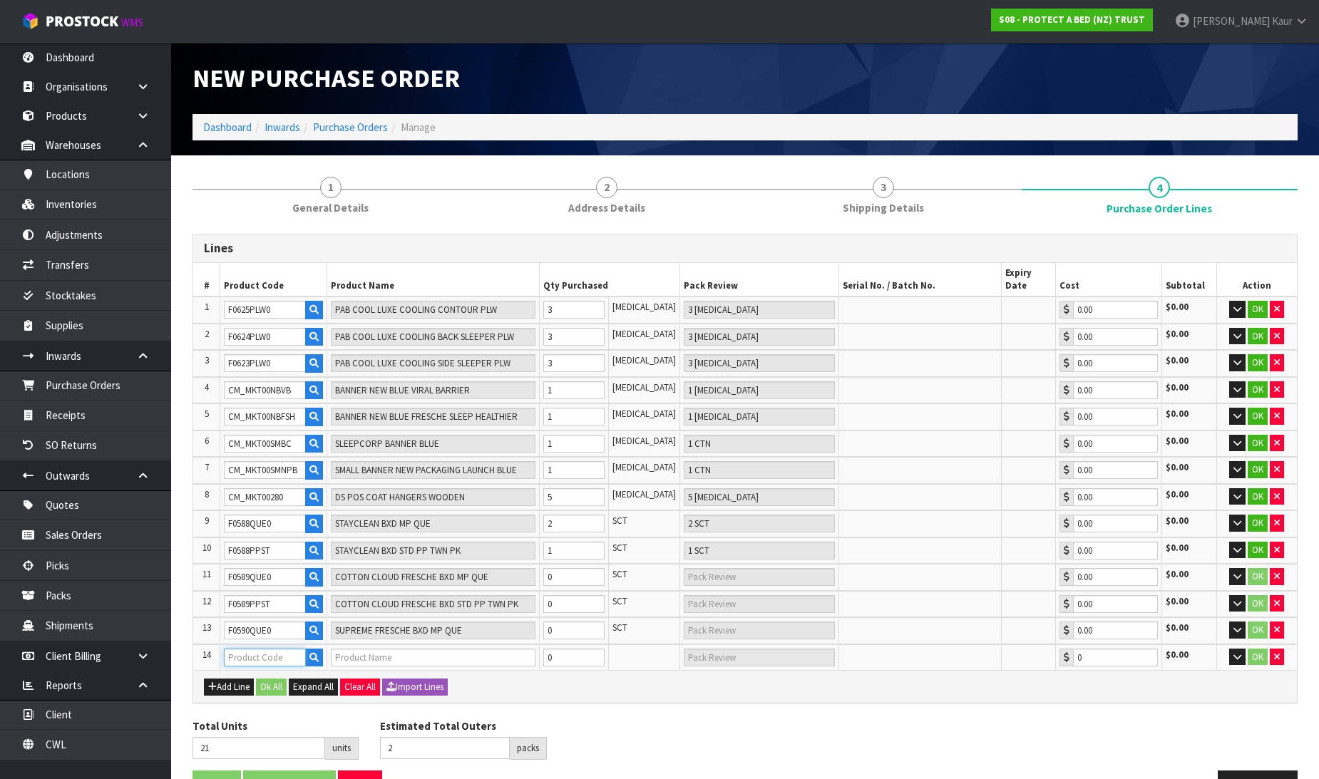
click at [266, 649] on input "text" at bounding box center [265, 658] width 82 height 18
paste input "F0590PPST"
click at [225, 679] on button "Add Line" at bounding box center [229, 687] width 50 height 17
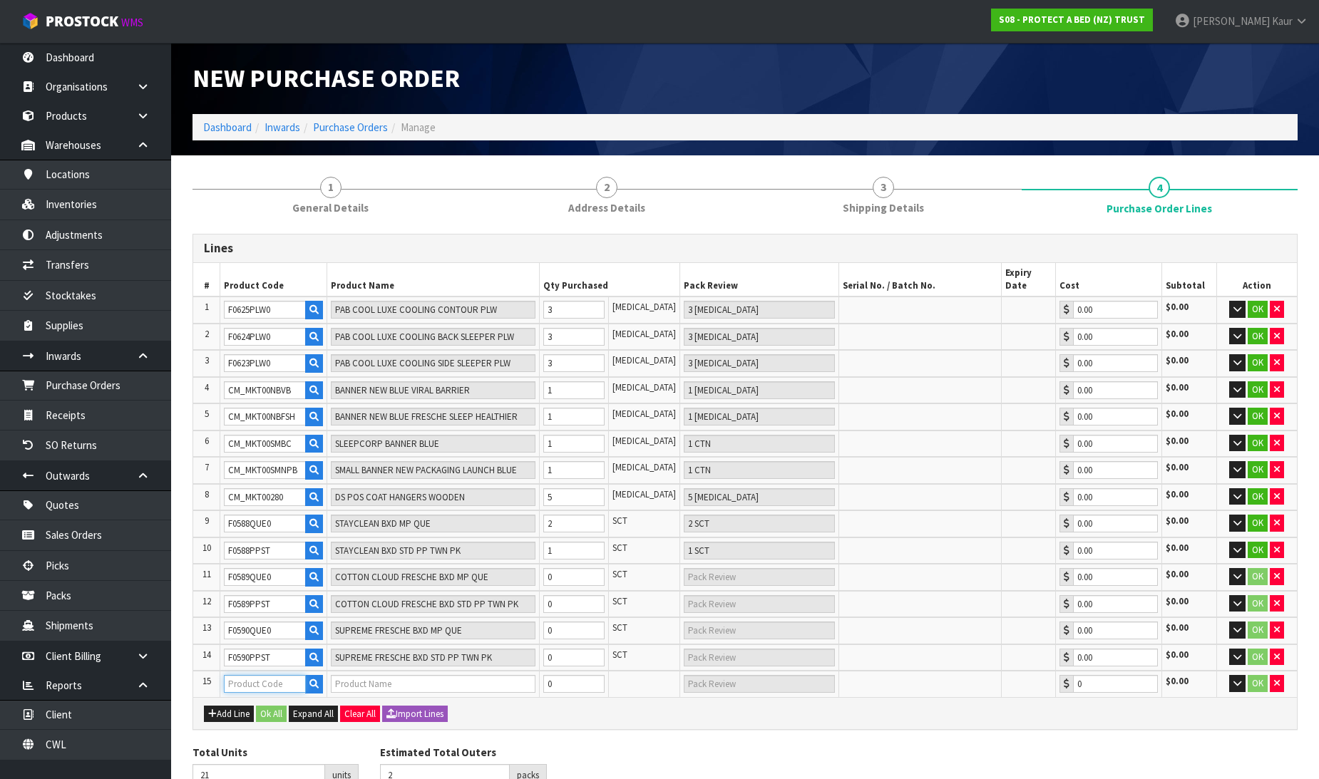
click at [265, 675] on input "text" at bounding box center [265, 684] width 82 height 18
paste input "F0591QUE0"
click at [215, 709] on icon "button" at bounding box center [212, 713] width 9 height 9
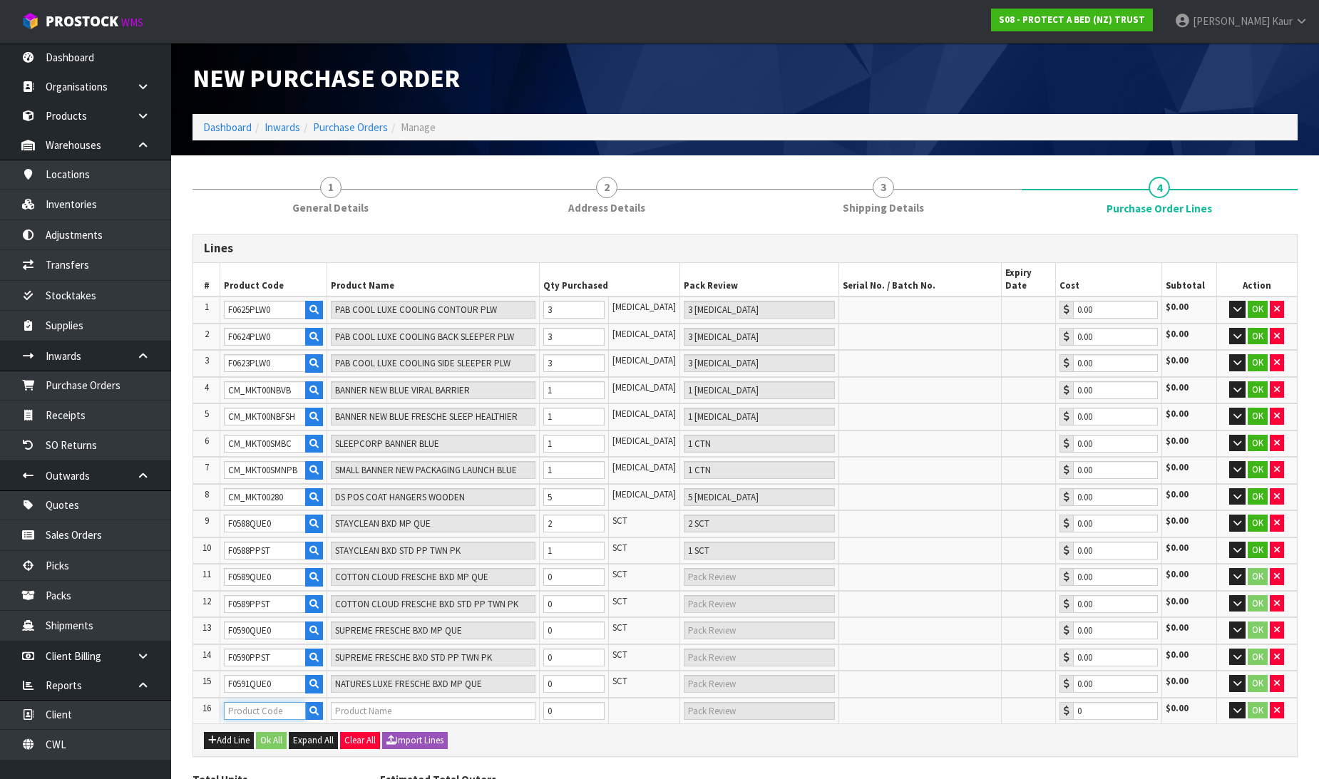
click at [265, 702] on input "text" at bounding box center [265, 711] width 82 height 18
paste input "F0591PPST"
click at [215, 736] on icon "button" at bounding box center [212, 740] width 9 height 9
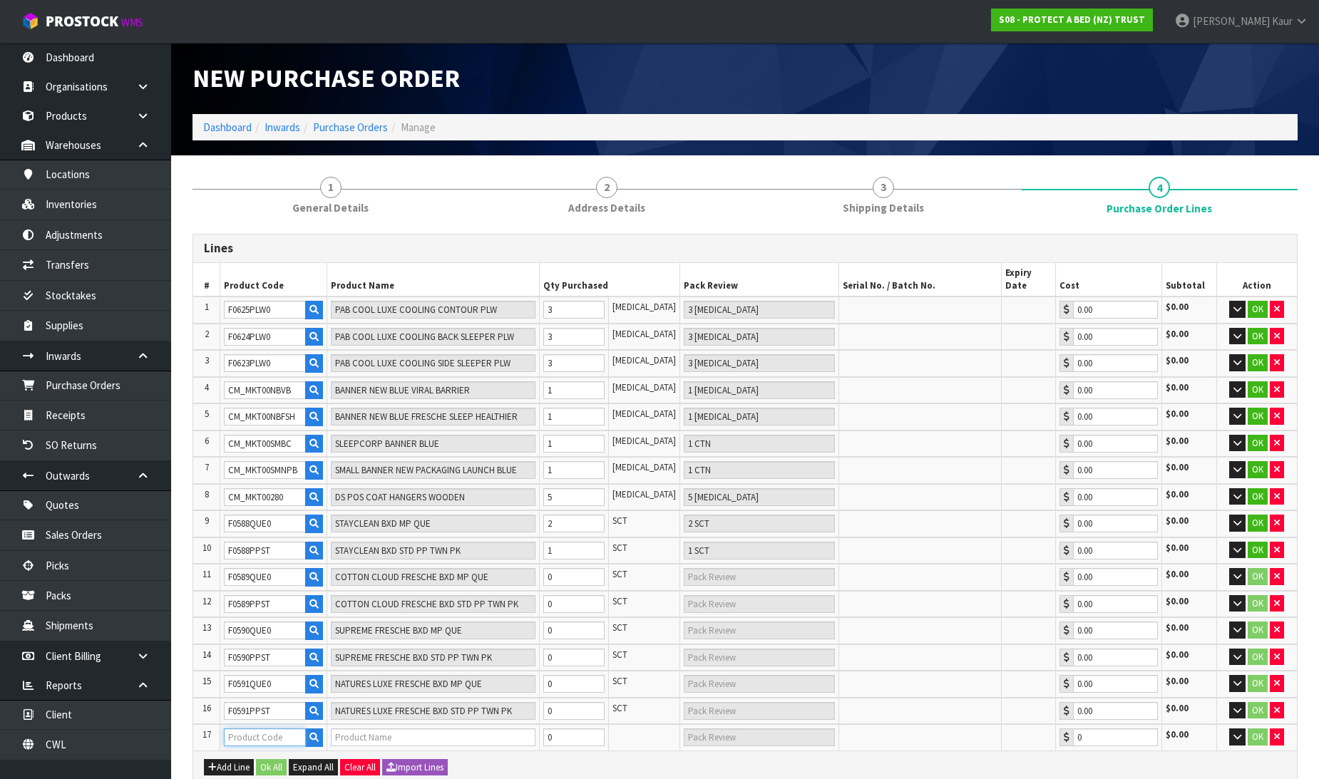
click at [275, 729] on input "text" at bounding box center [265, 738] width 82 height 18
paste input "F0592QUE0"
click at [233, 759] on button "Add Line" at bounding box center [229, 767] width 50 height 17
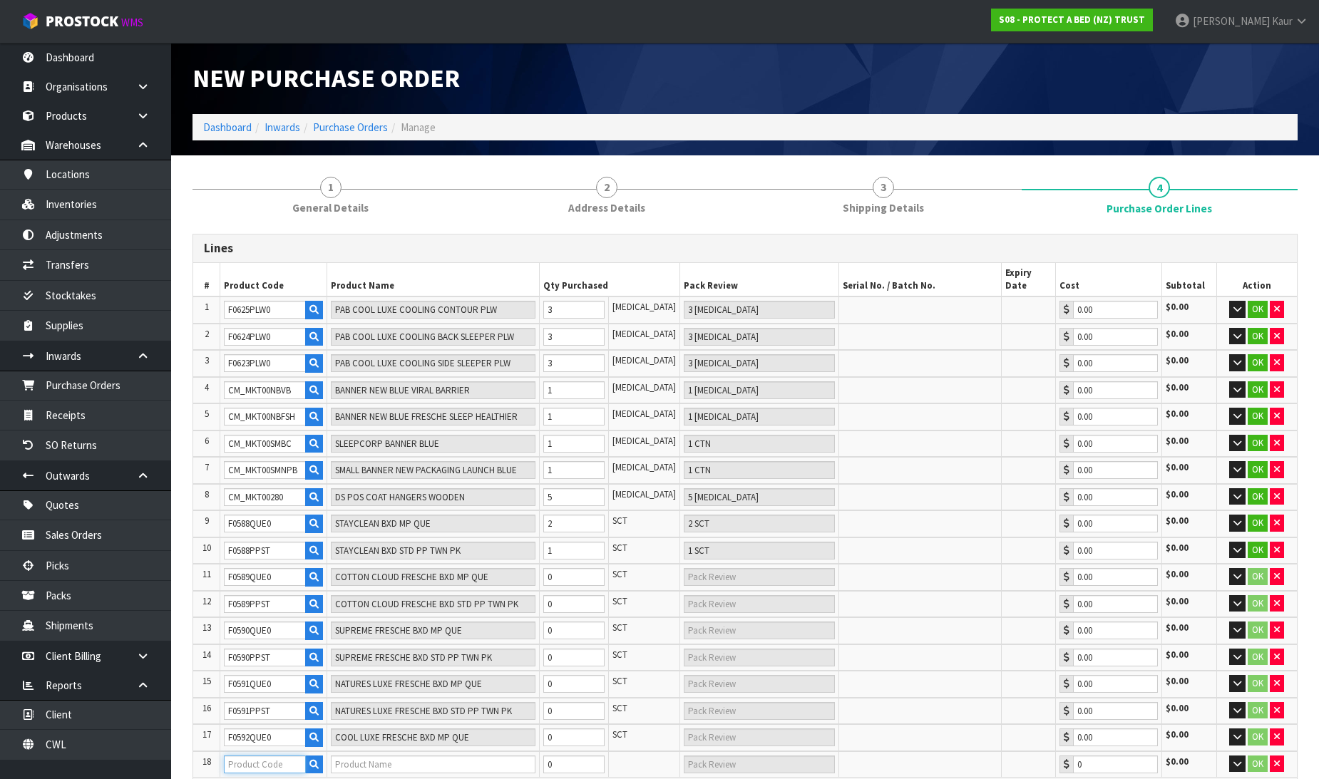
click at [276, 756] on input "text" at bounding box center [265, 765] width 82 height 18
paste input "F0592PPST"
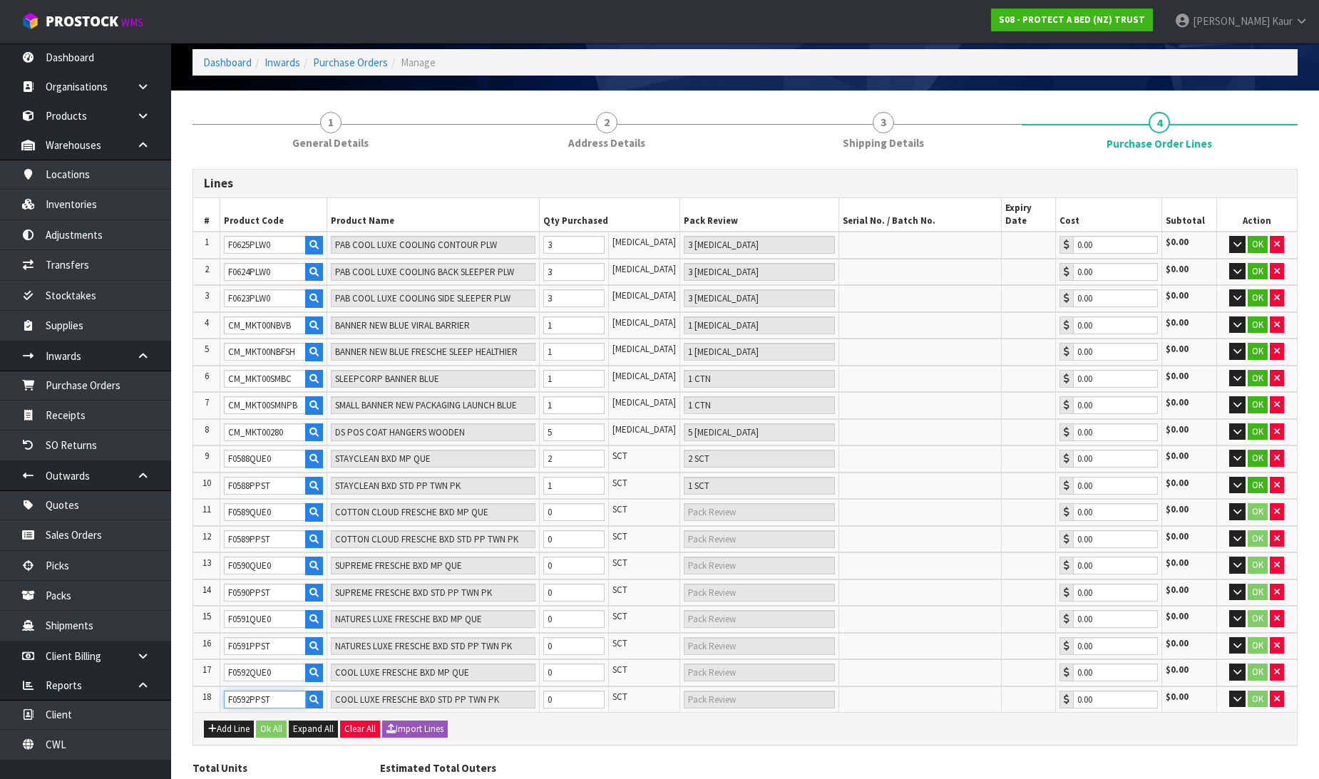
scroll to position [128, 0]
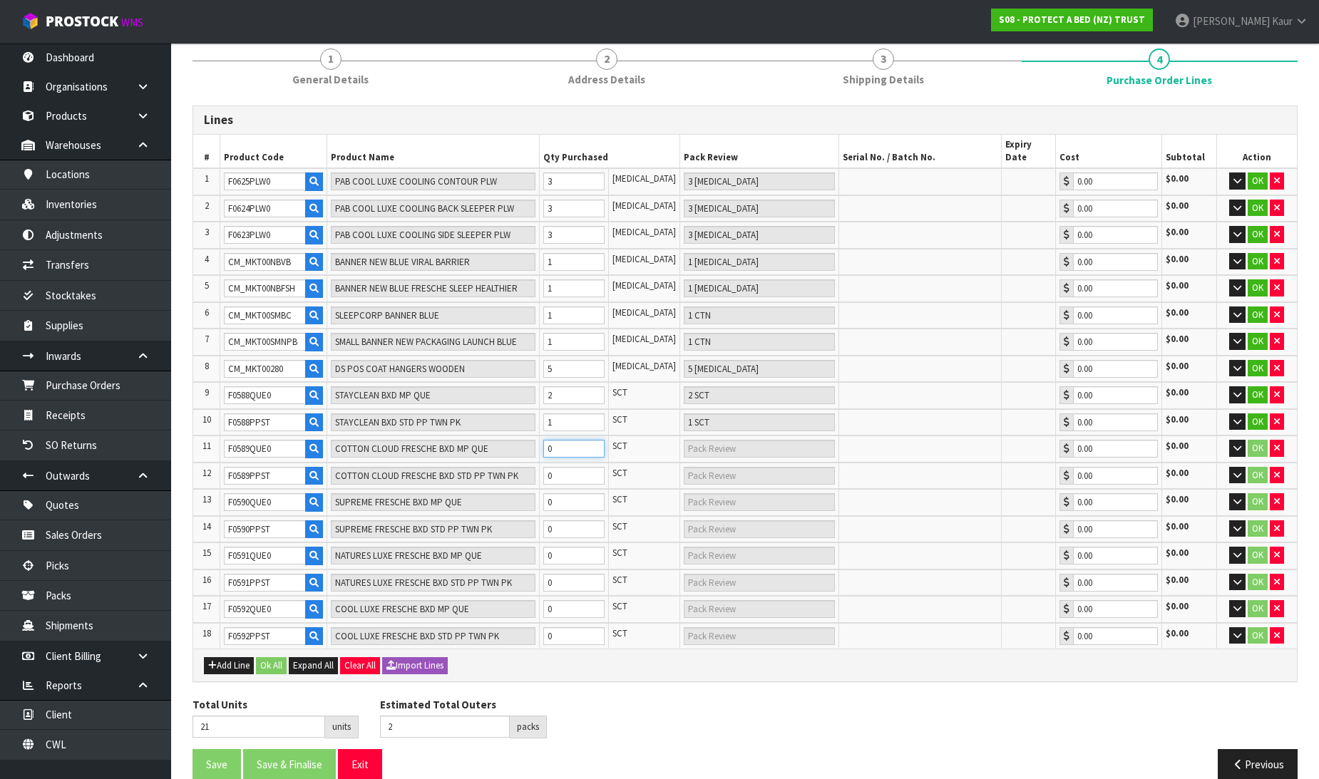
click at [576, 440] on input "0" at bounding box center [573, 449] width 61 height 18
click at [575, 467] on input "0" at bounding box center [573, 476] width 61 height 18
click at [575, 493] on input "0" at bounding box center [573, 502] width 61 height 18
click at [561, 520] on input "0" at bounding box center [573, 529] width 61 height 18
click at [566, 547] on input "0" at bounding box center [573, 556] width 61 height 18
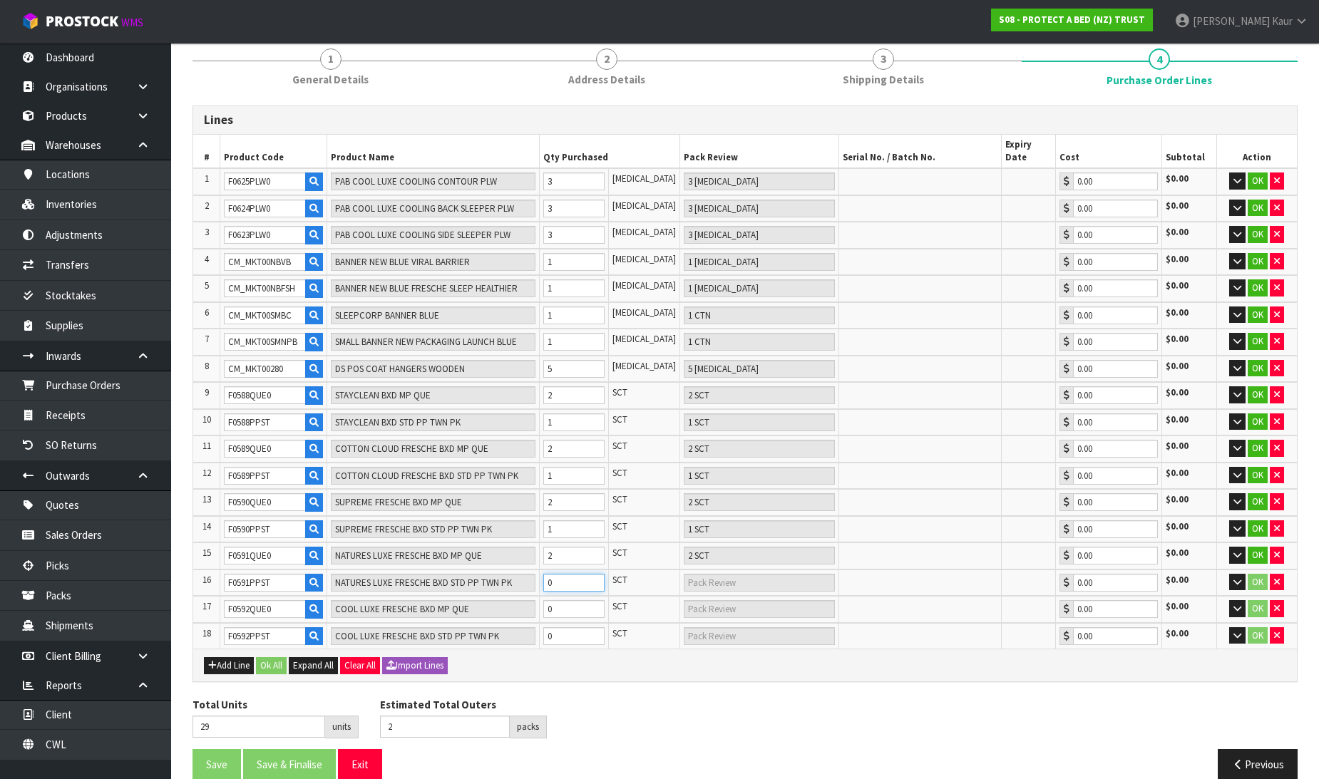
click at [570, 574] on input "0" at bounding box center [573, 583] width 61 height 18
click at [573, 600] on input "0" at bounding box center [573, 609] width 61 height 18
click at [575, 627] on input "0" at bounding box center [573, 636] width 61 height 18
click at [264, 657] on button "Ok All" at bounding box center [271, 665] width 31 height 17
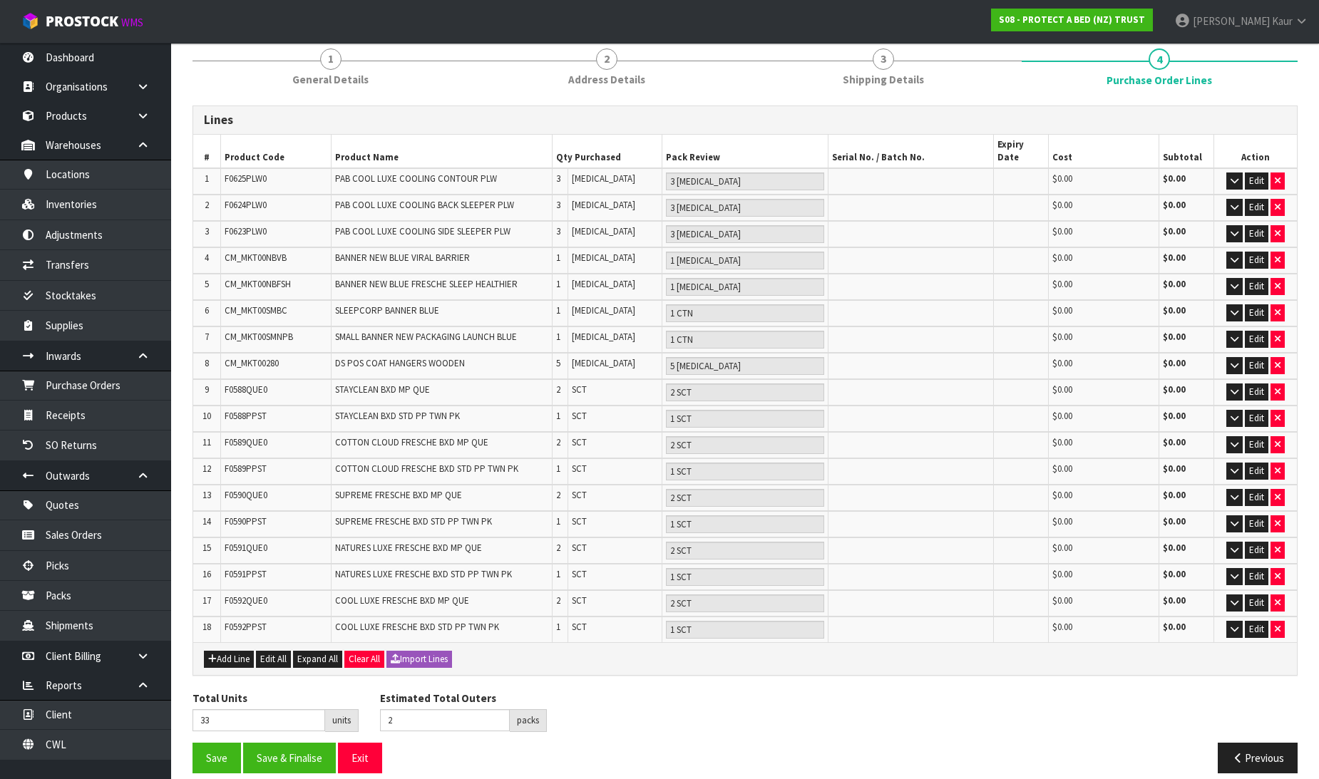
scroll to position [118, 0]
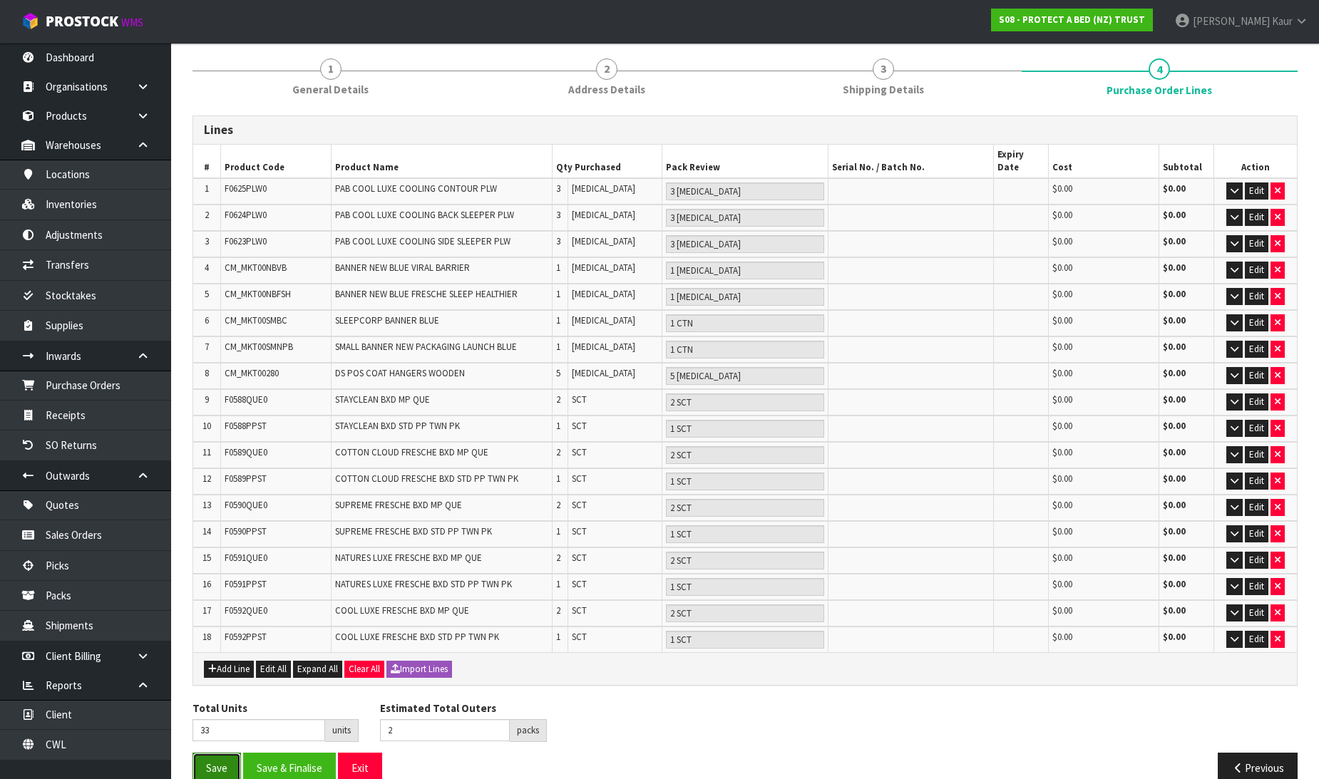
click at [224, 753] on button "Save" at bounding box center [217, 768] width 48 height 31
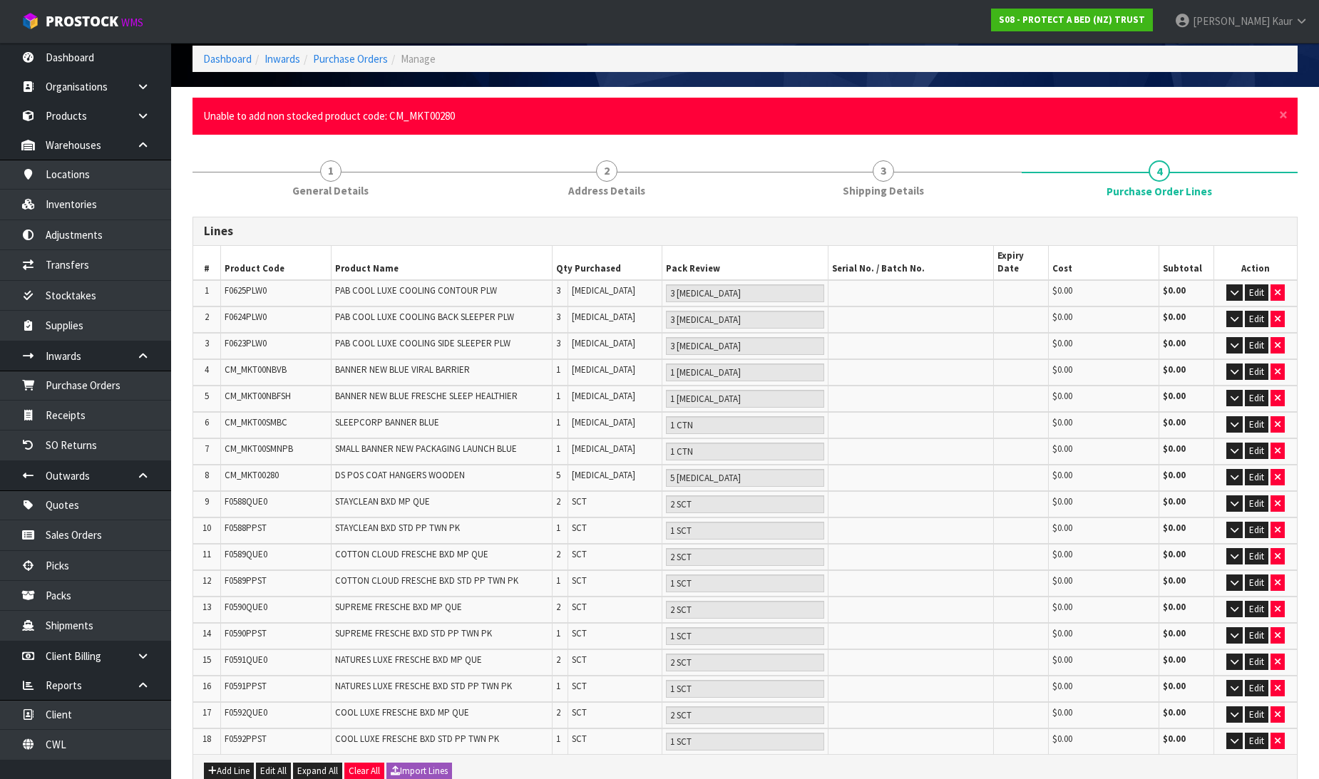
scroll to position [170, 0]
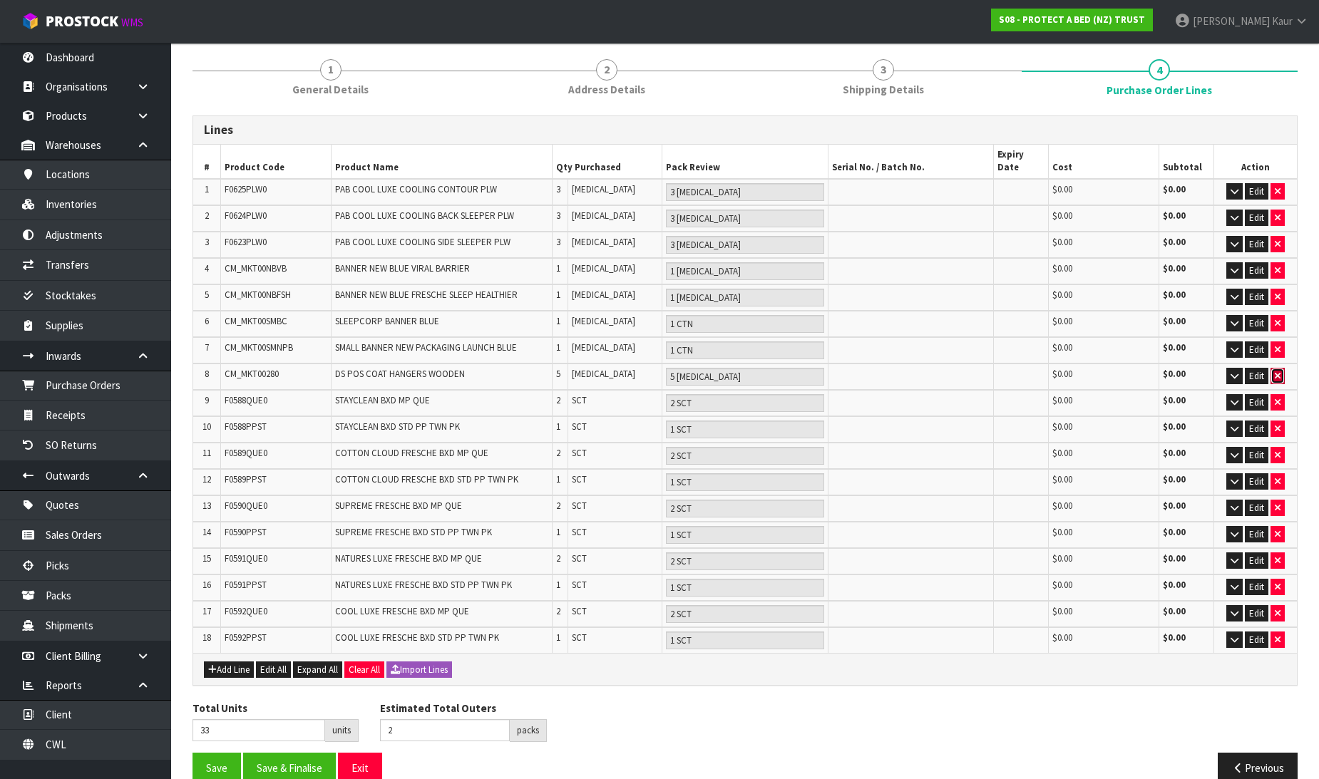
click at [1274, 368] on button "button" at bounding box center [1278, 376] width 14 height 17
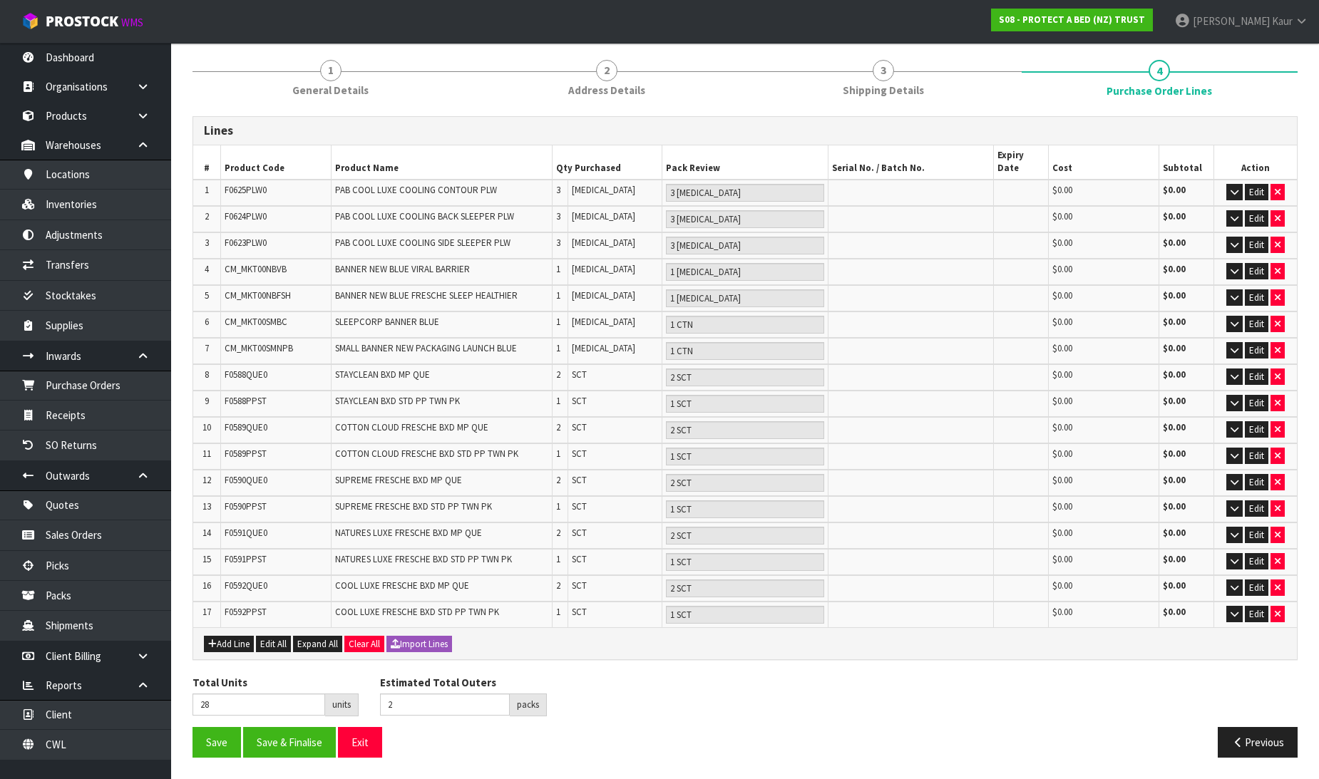
scroll to position [145, 0]
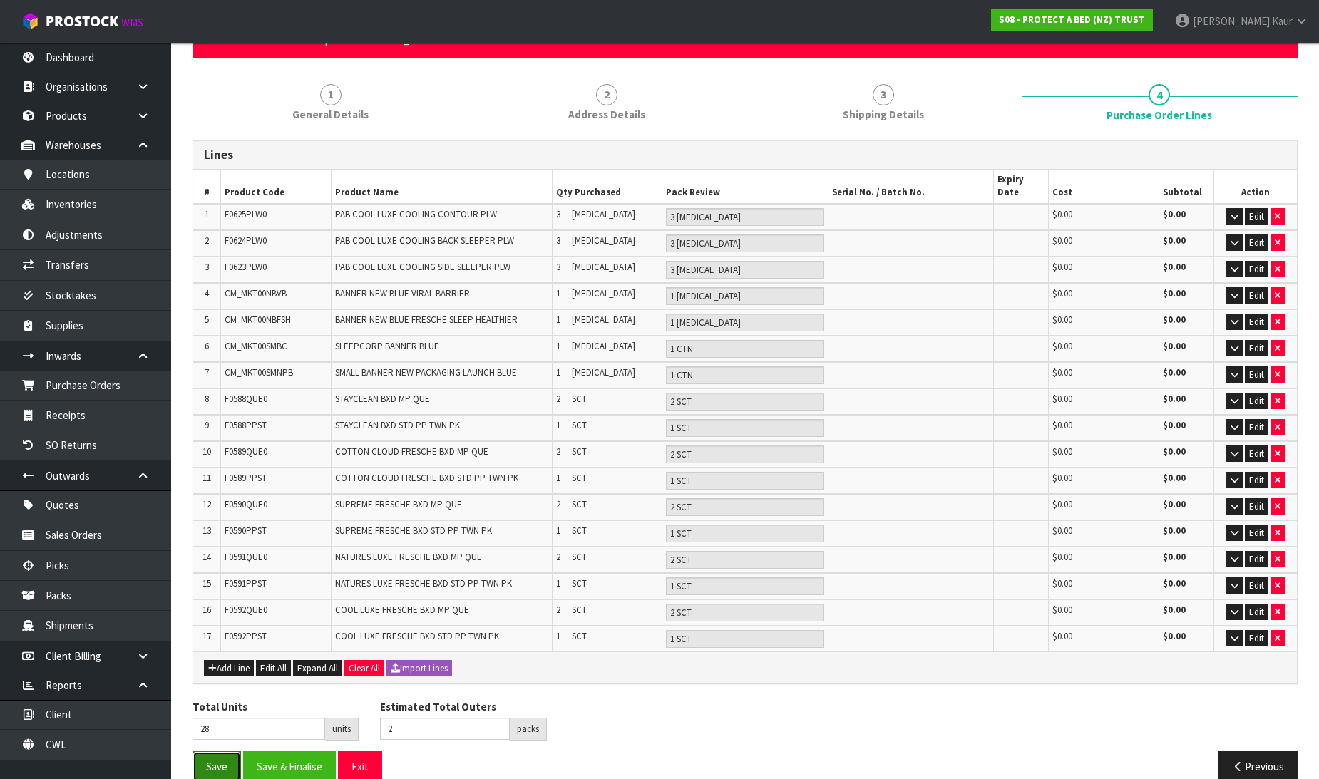
click at [210, 751] on button "Save" at bounding box center [217, 766] width 48 height 31
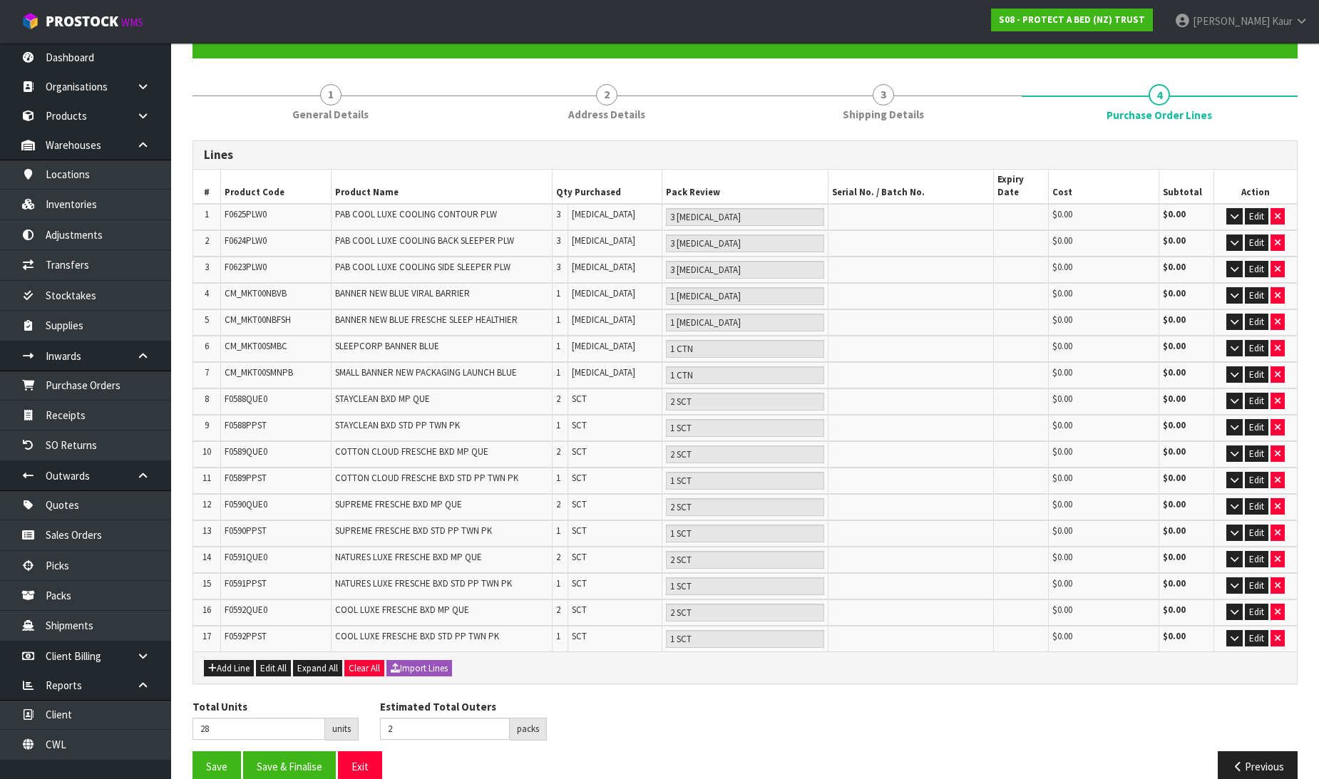
scroll to position [0, 0]
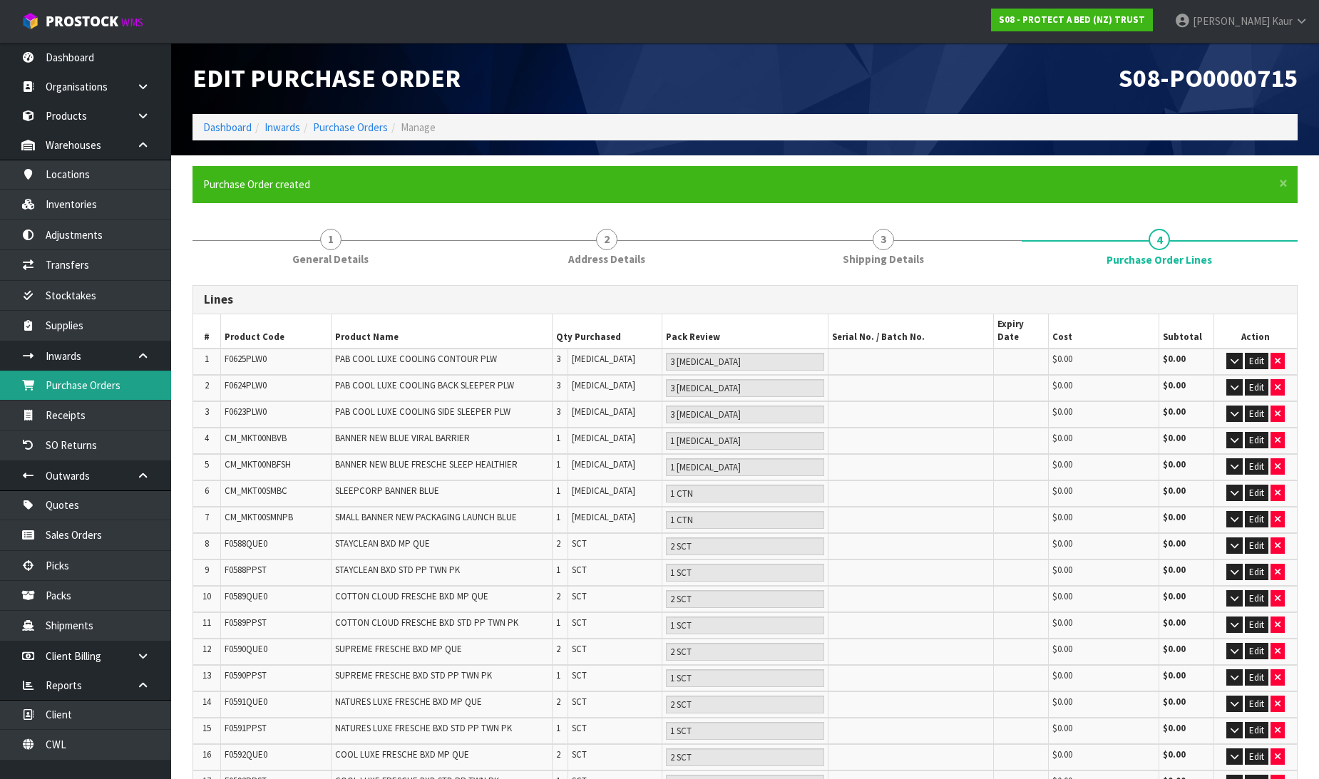
click at [79, 393] on link "Purchase Orders" at bounding box center [85, 385] width 171 height 29
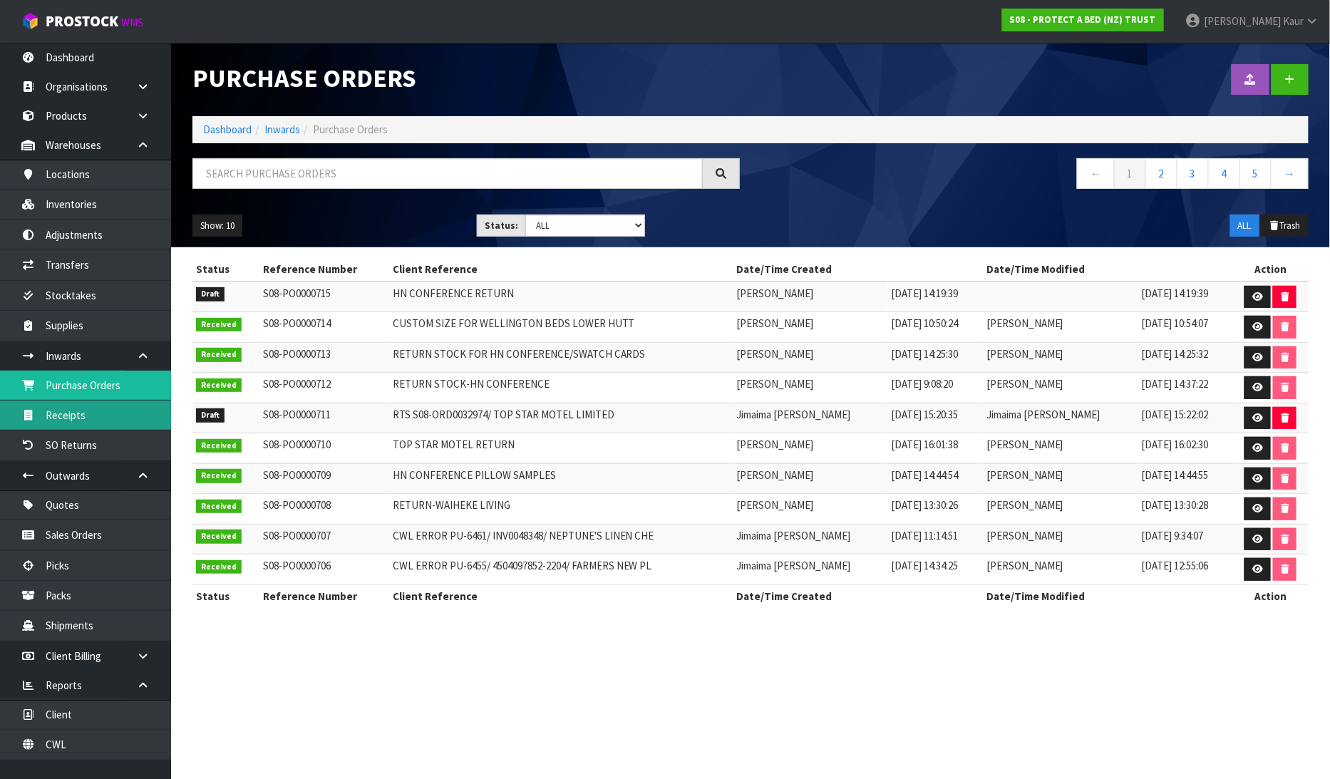
click at [68, 414] on link "Receipts" at bounding box center [85, 415] width 171 height 29
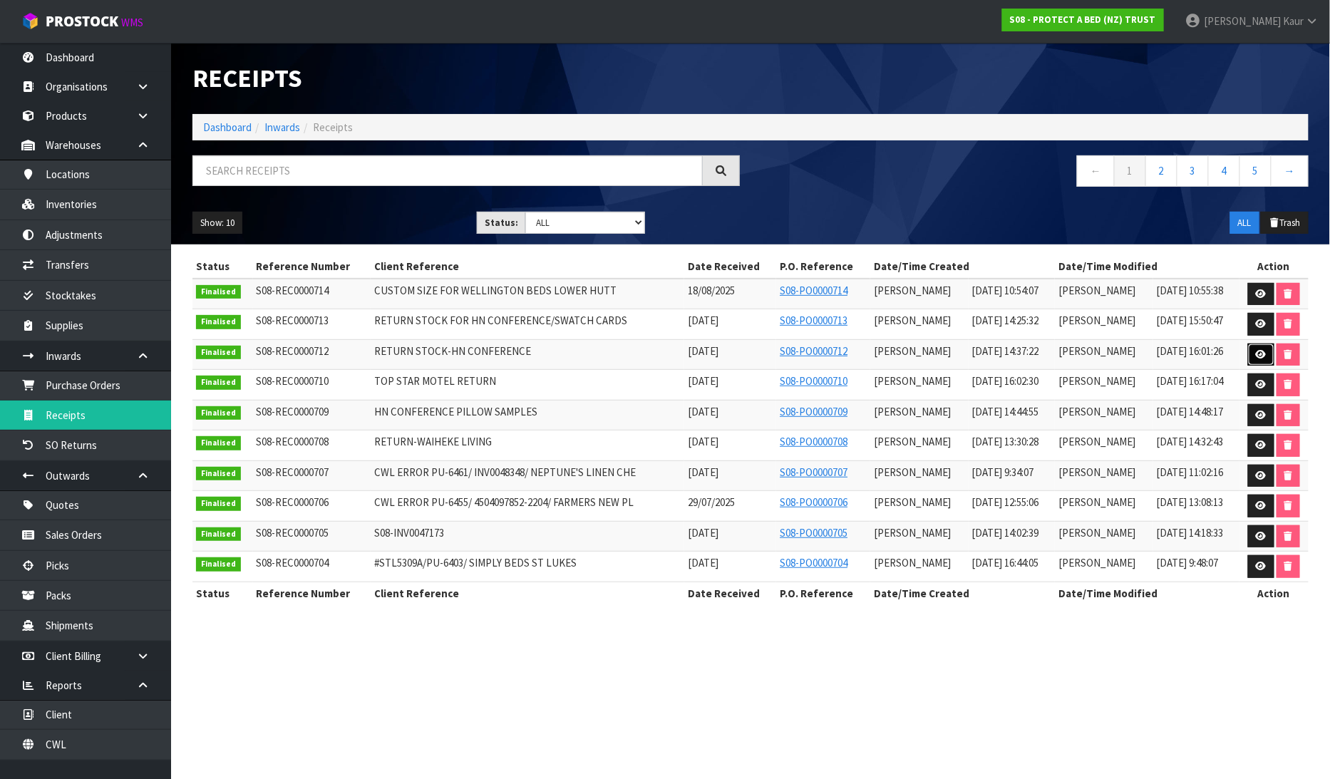
click at [1268, 361] on link at bounding box center [1261, 355] width 26 height 23
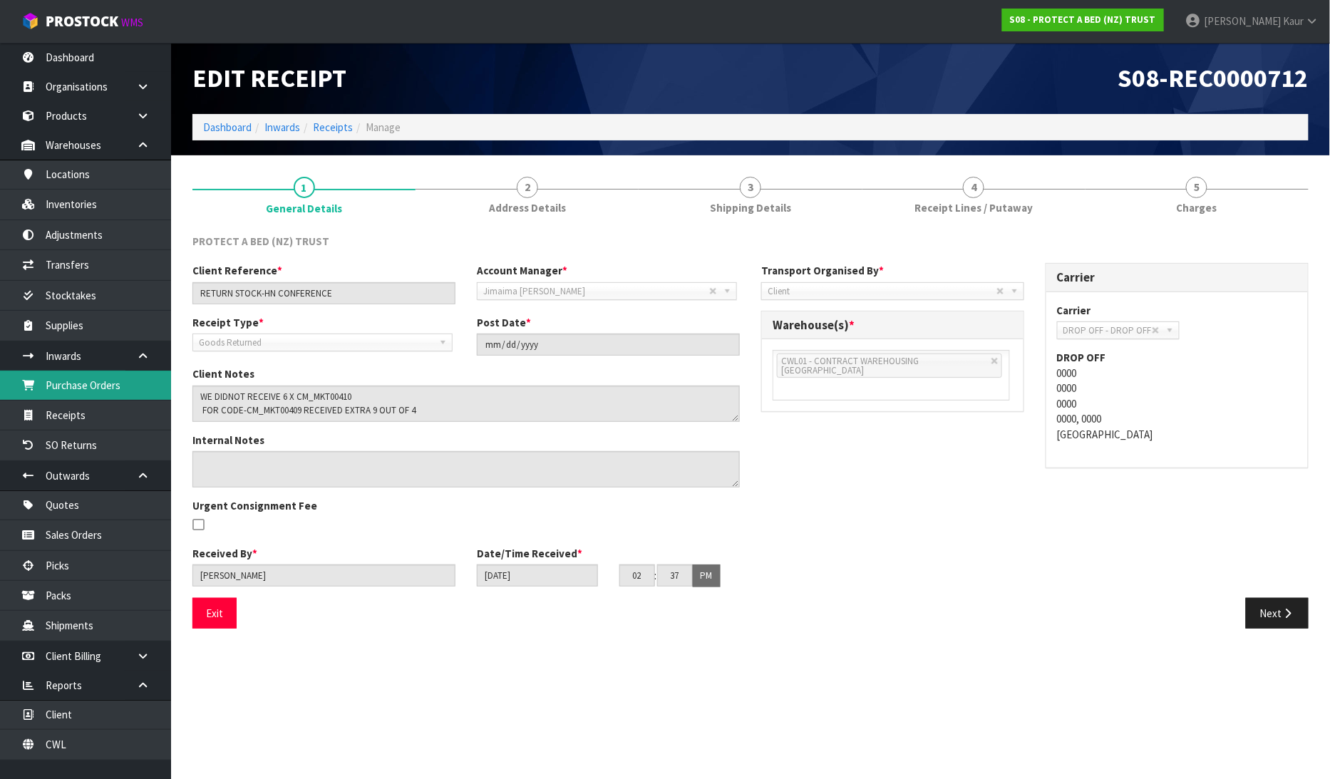
click at [91, 379] on link "Purchase Orders" at bounding box center [85, 385] width 171 height 29
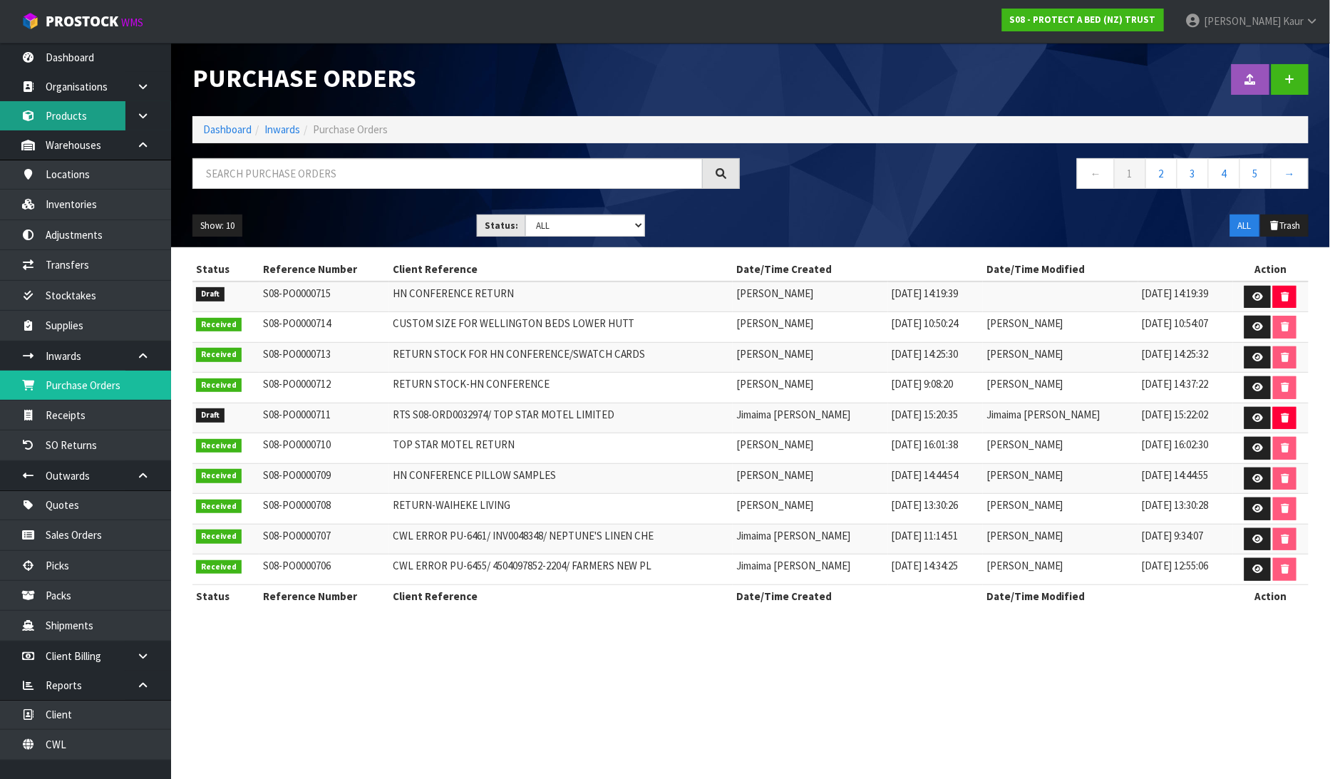
click at [83, 105] on link "Products" at bounding box center [85, 115] width 171 height 29
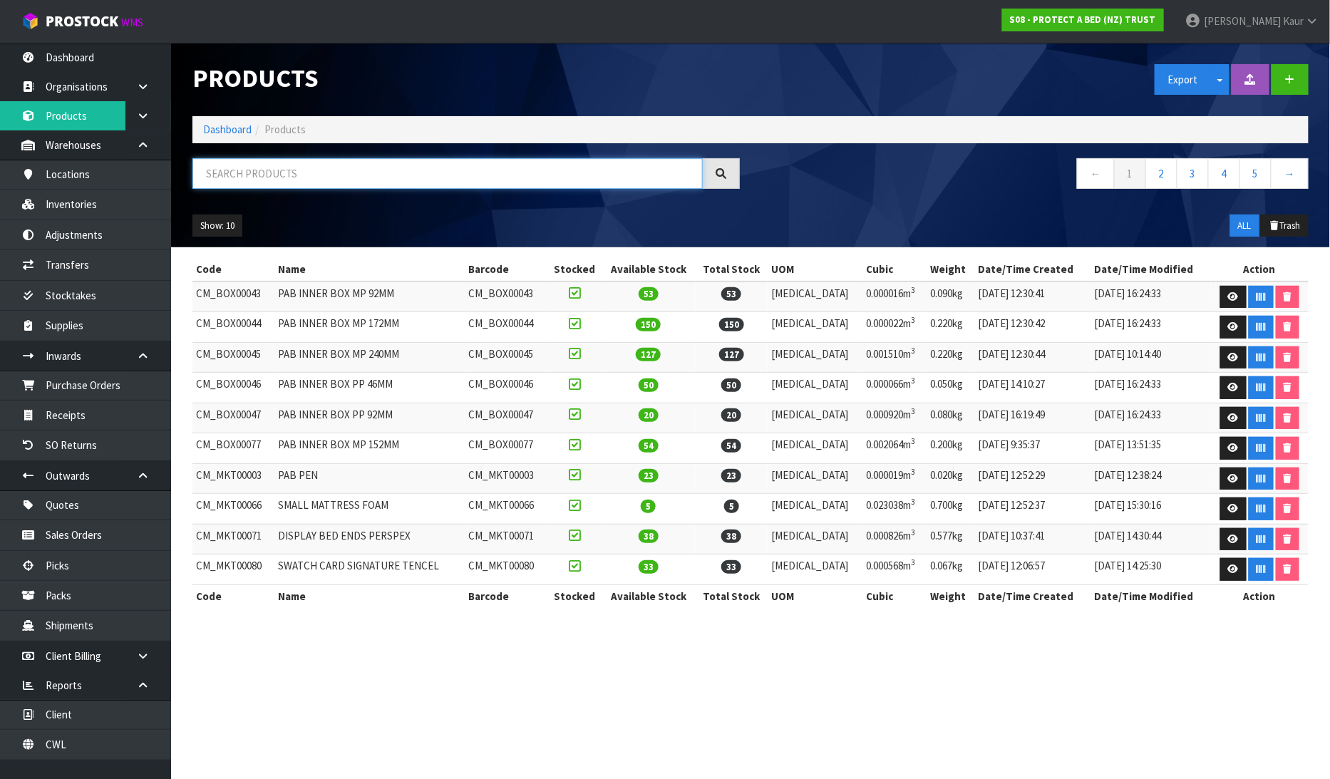
click at [277, 175] on input "text" at bounding box center [448, 173] width 511 height 31
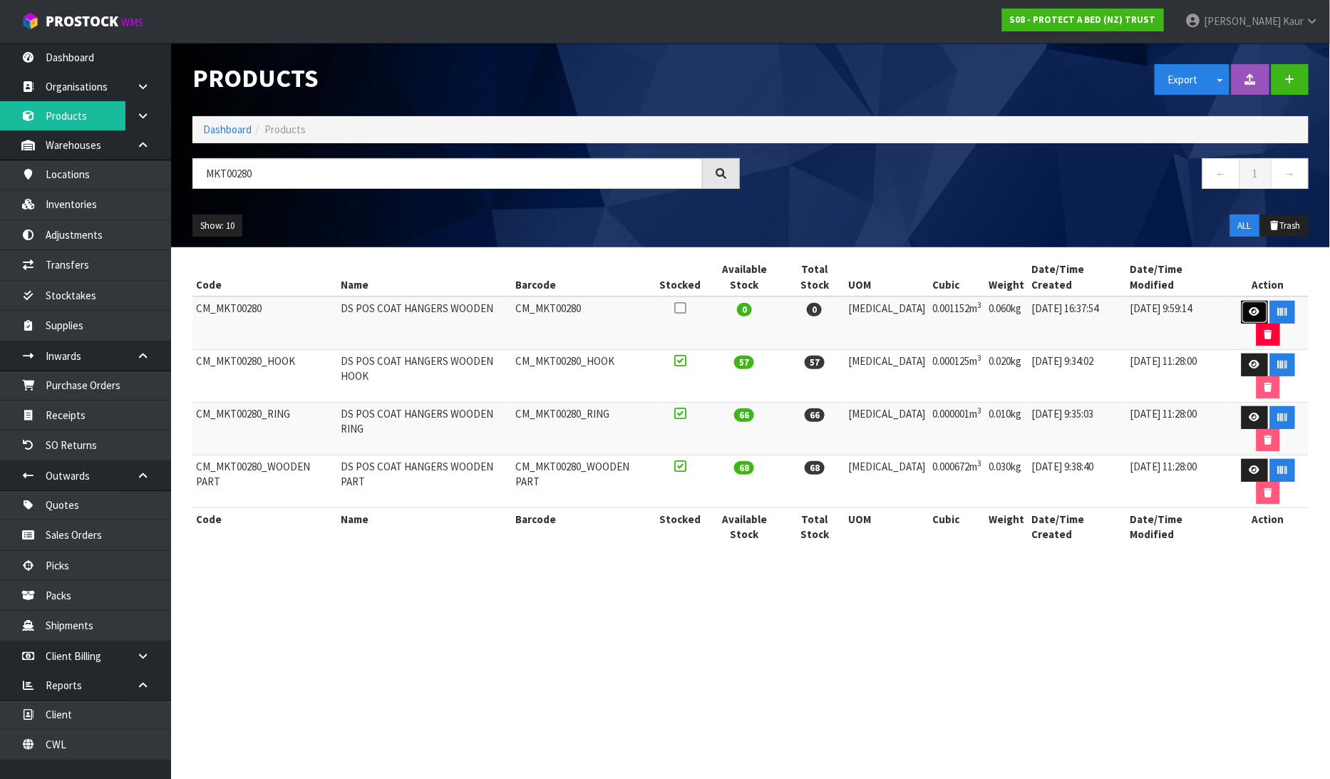
click at [1245, 301] on link at bounding box center [1255, 312] width 26 height 23
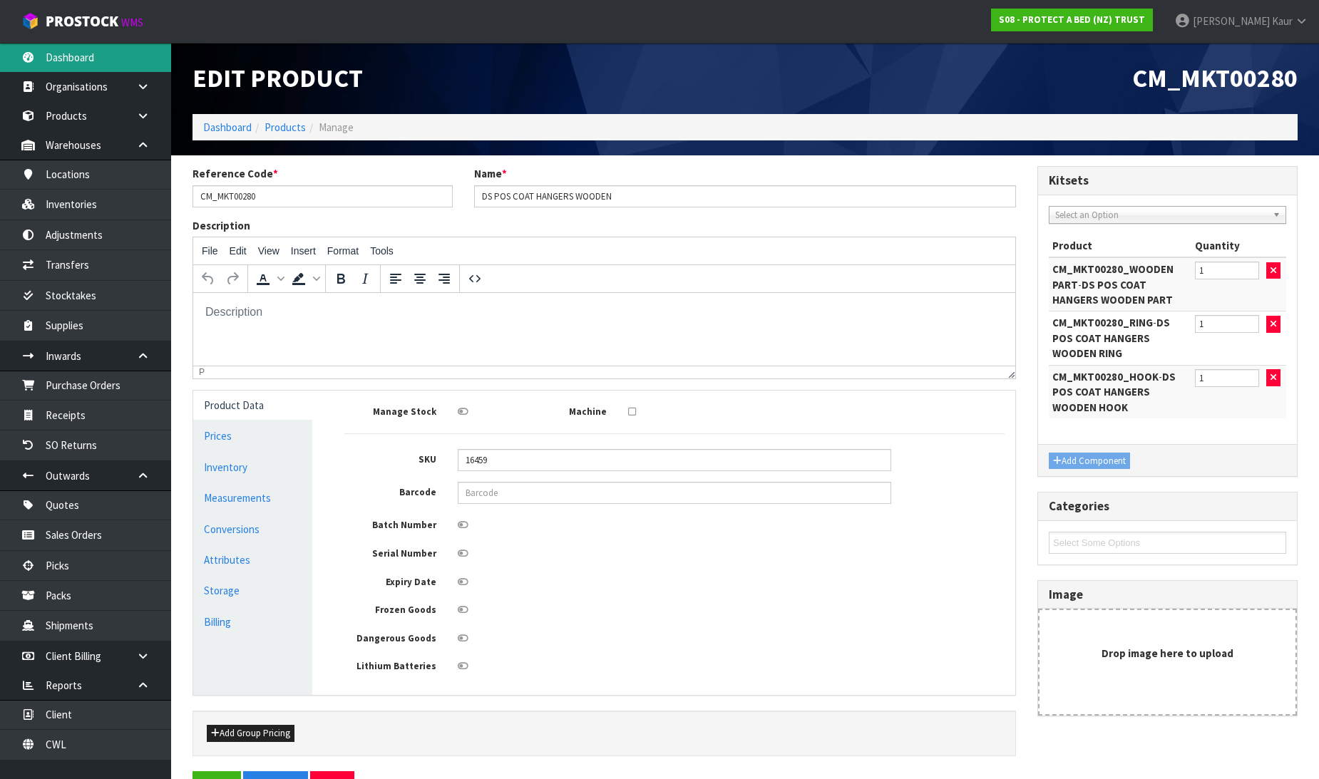
click at [52, 60] on link "Dashboard" at bounding box center [85, 57] width 171 height 29
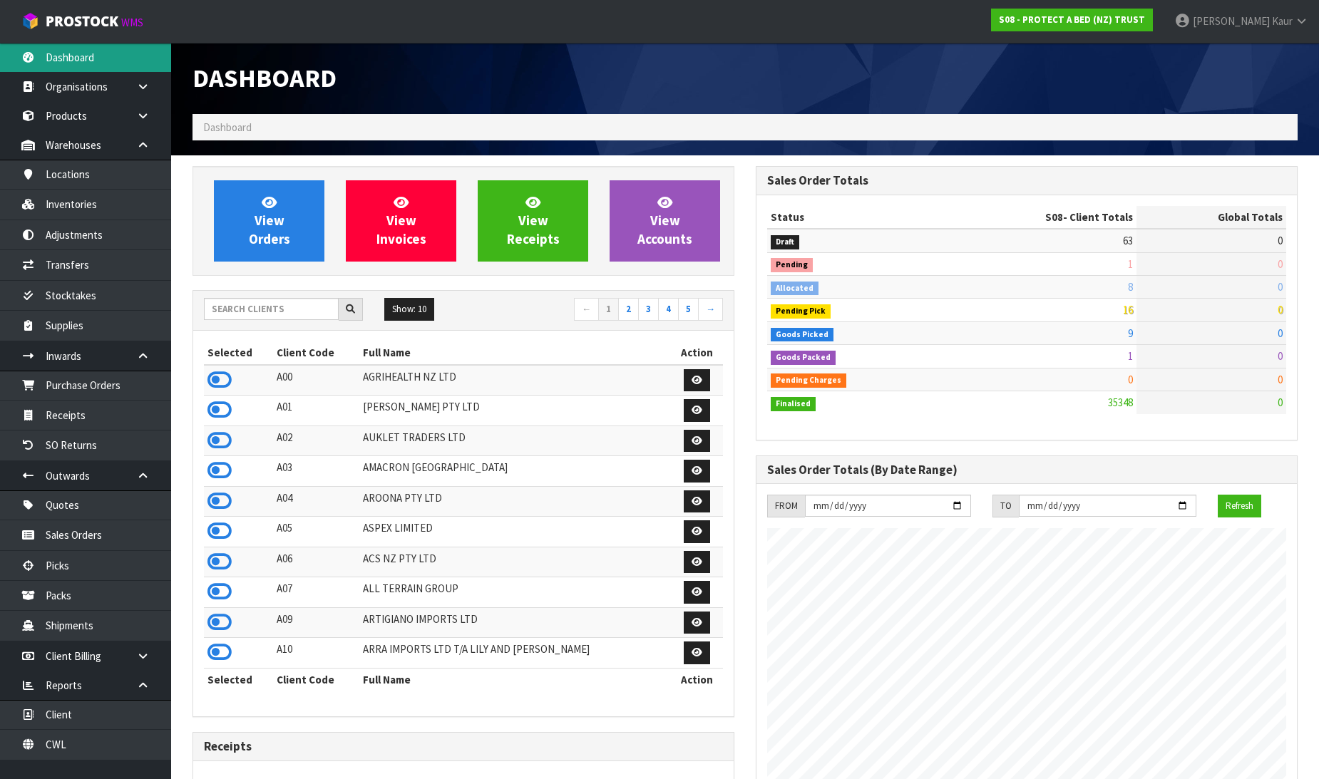
scroll to position [1080, 563]
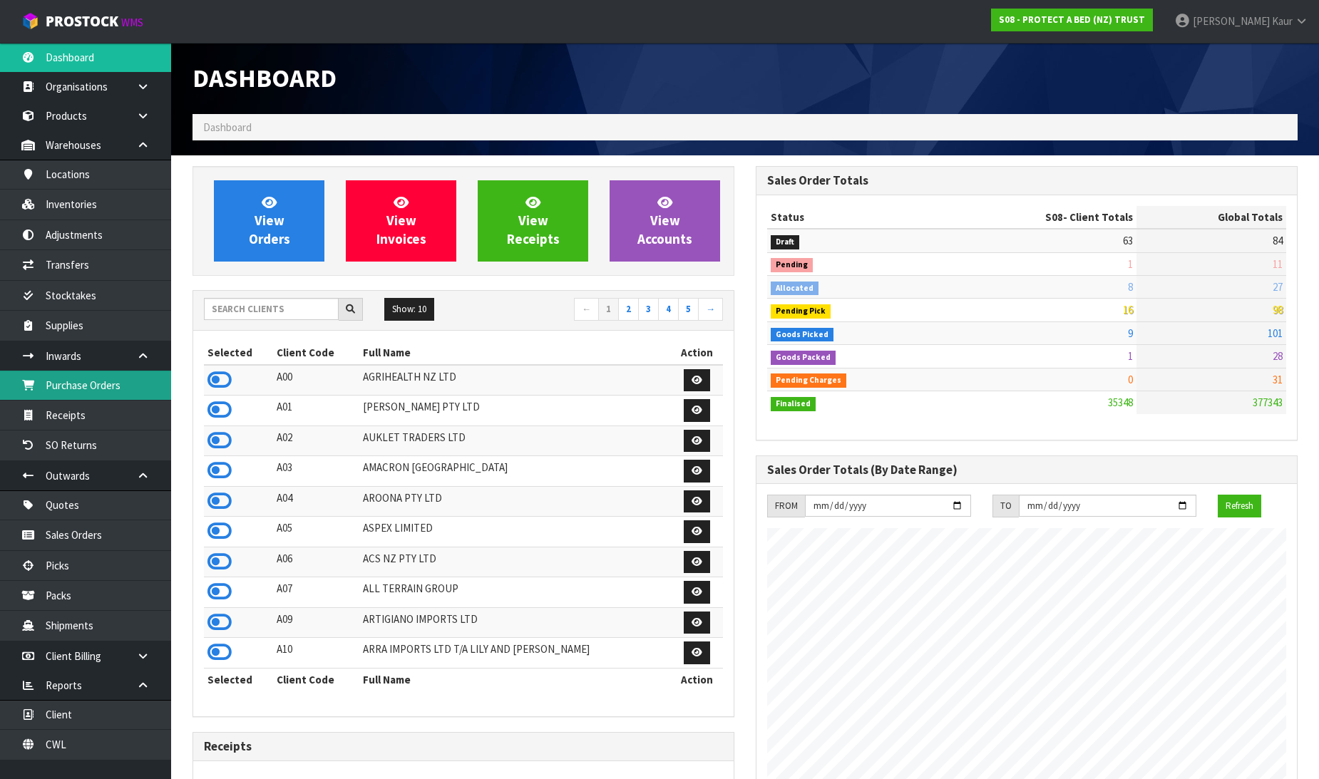
click at [111, 381] on link "Purchase Orders" at bounding box center [85, 385] width 171 height 29
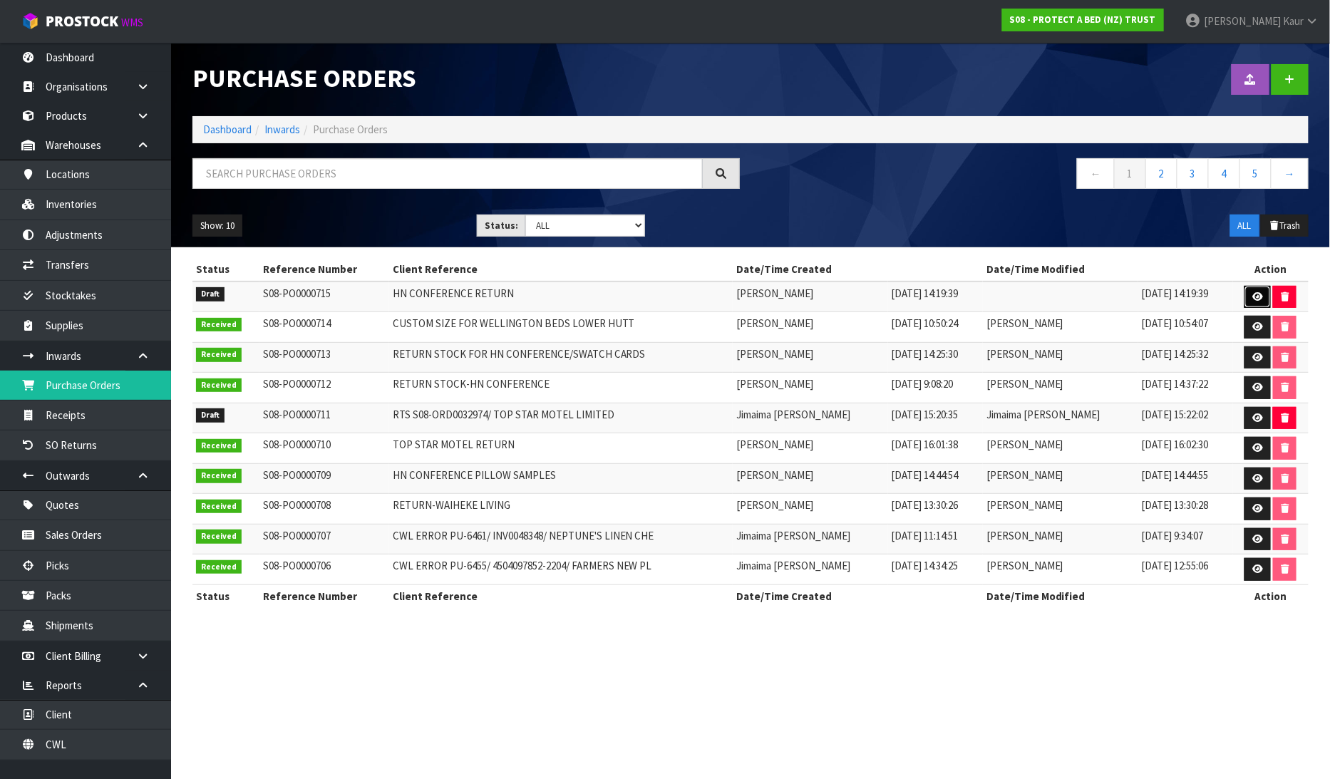
click at [1256, 297] on icon at bounding box center [1258, 296] width 11 height 9
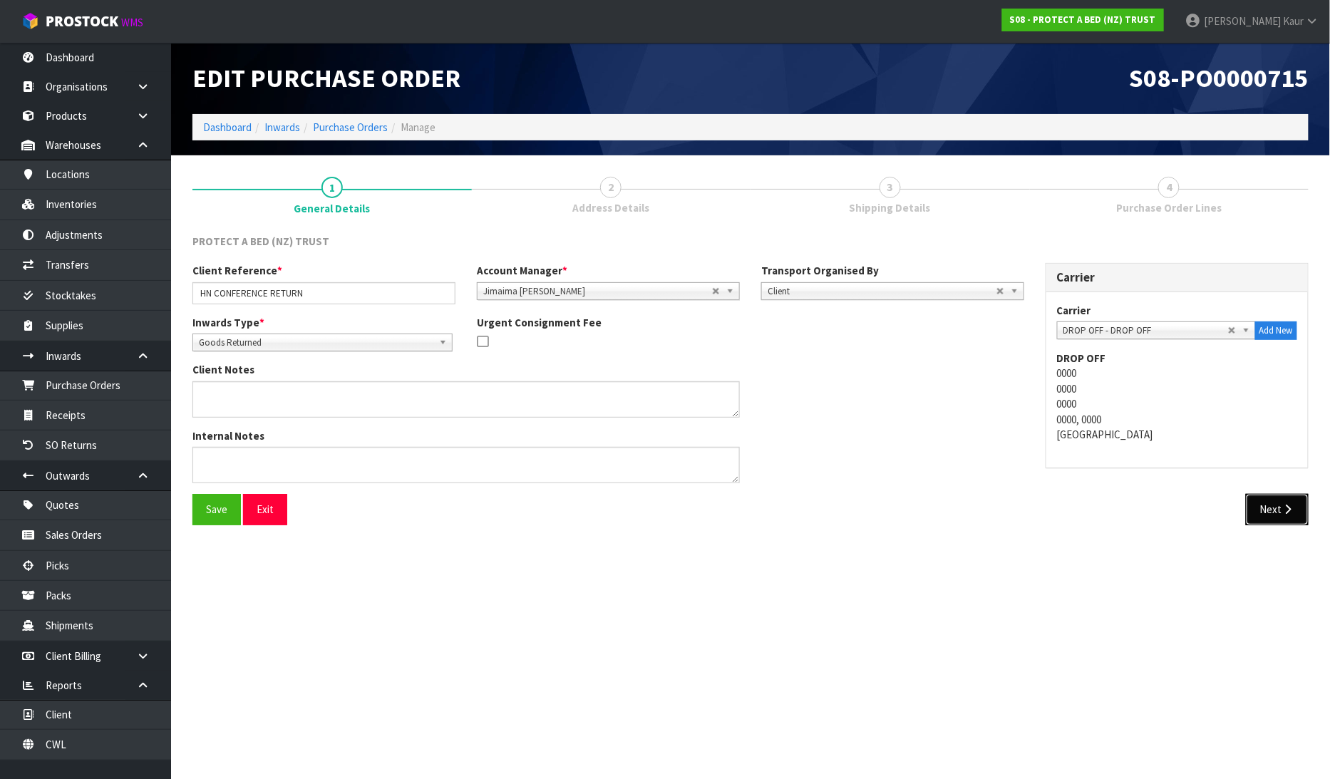
click at [1260, 501] on button "Next" at bounding box center [1277, 509] width 63 height 31
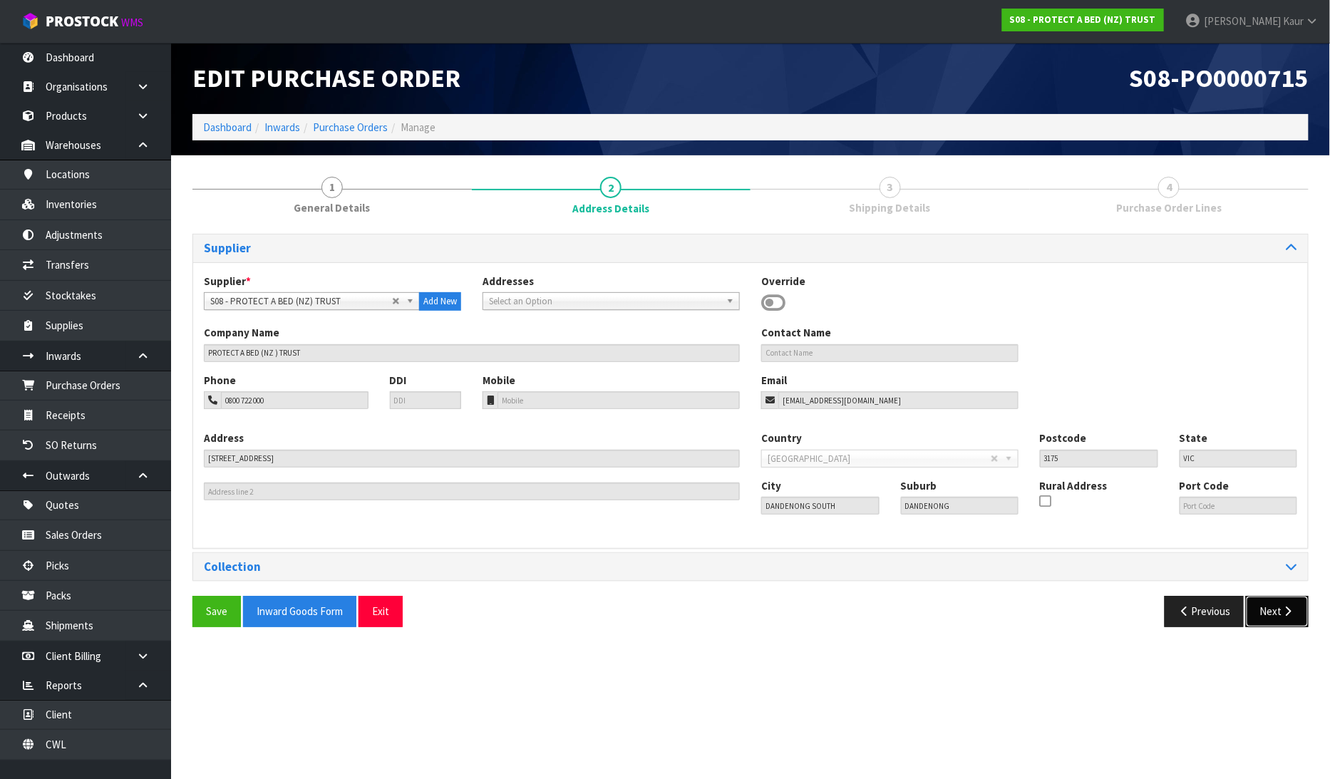
click at [1281, 613] on button "Next" at bounding box center [1277, 611] width 63 height 31
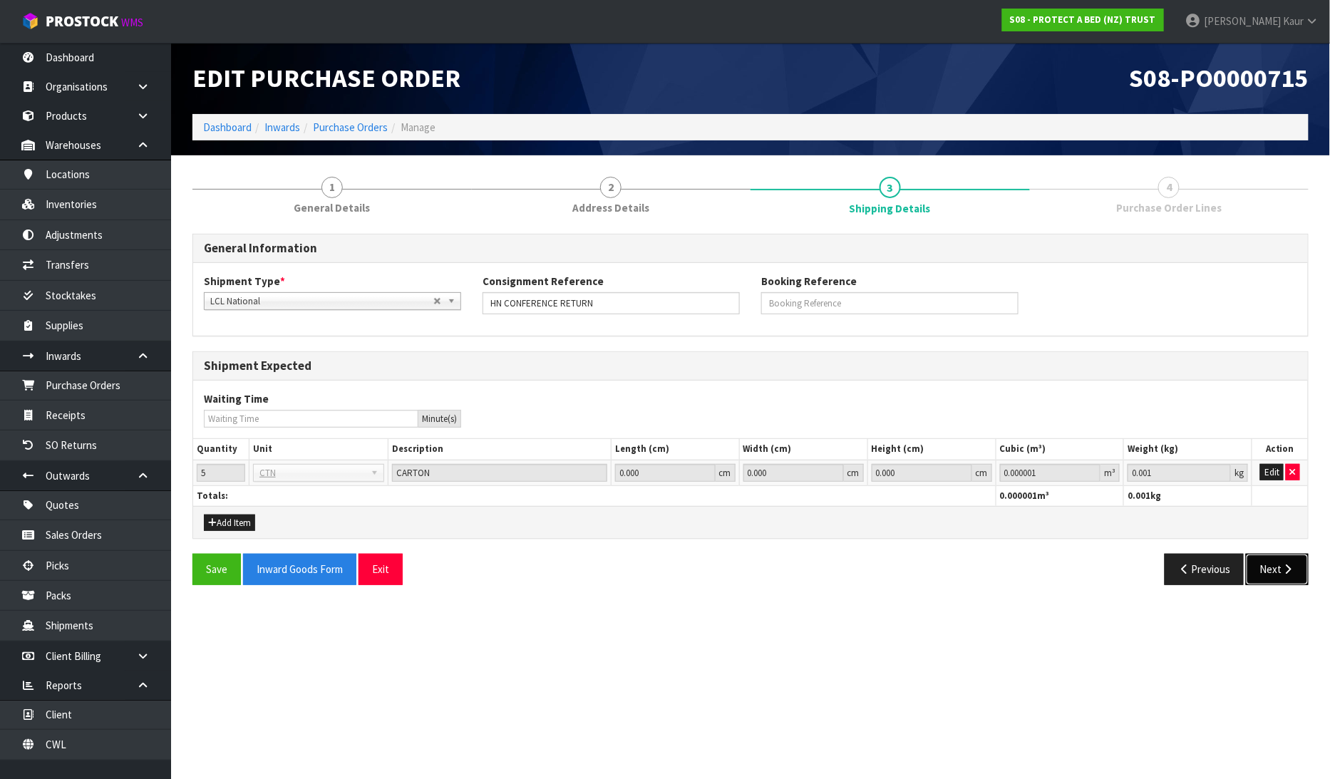
click at [1285, 575] on button "Next" at bounding box center [1277, 569] width 63 height 31
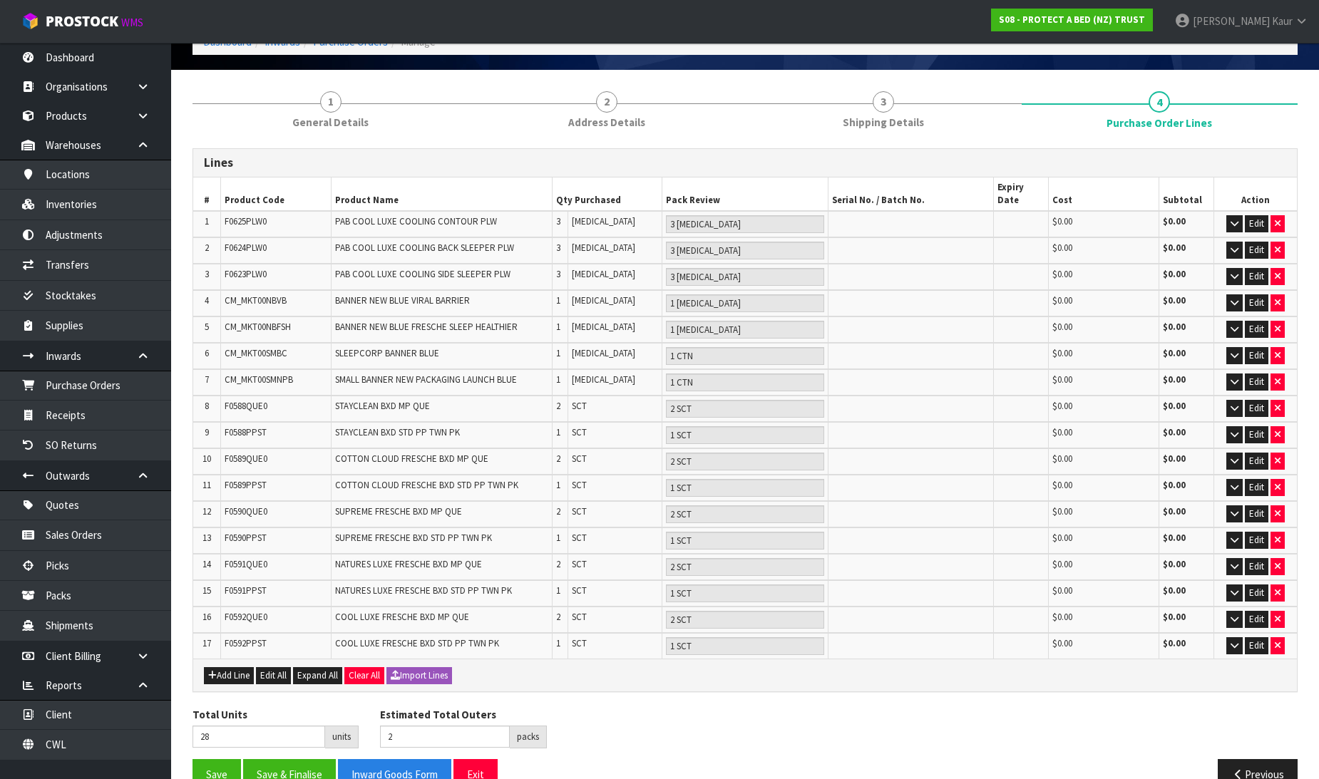
scroll to position [93, 0]
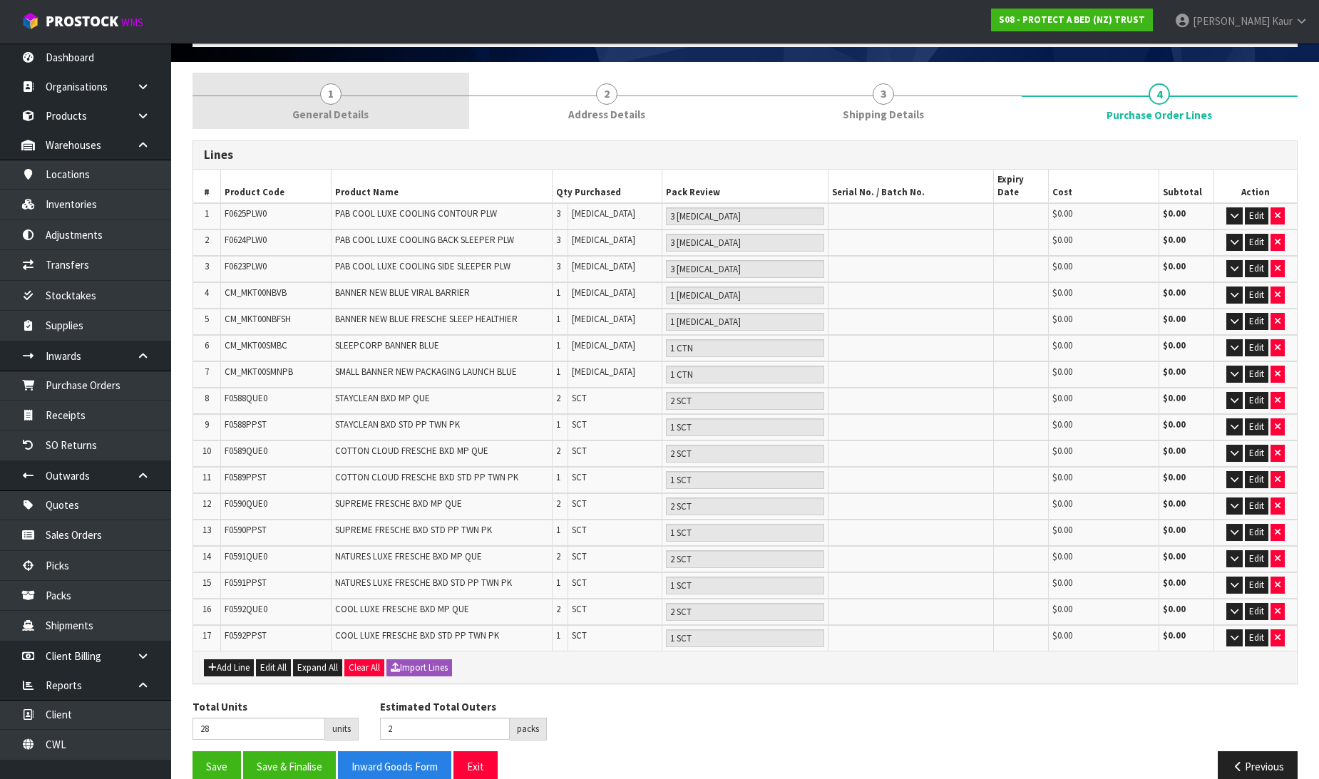
click at [303, 101] on link "1 General Details" at bounding box center [331, 101] width 277 height 56
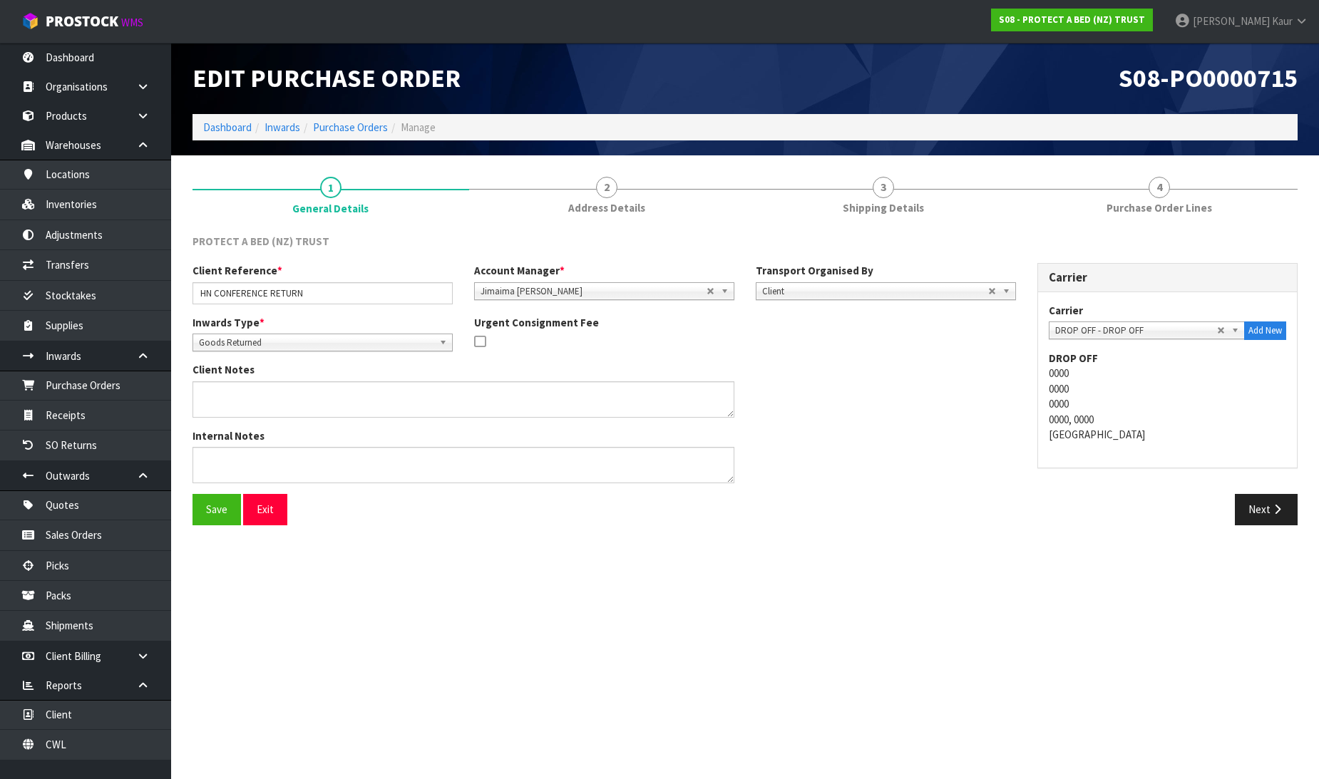
scroll to position [0, 0]
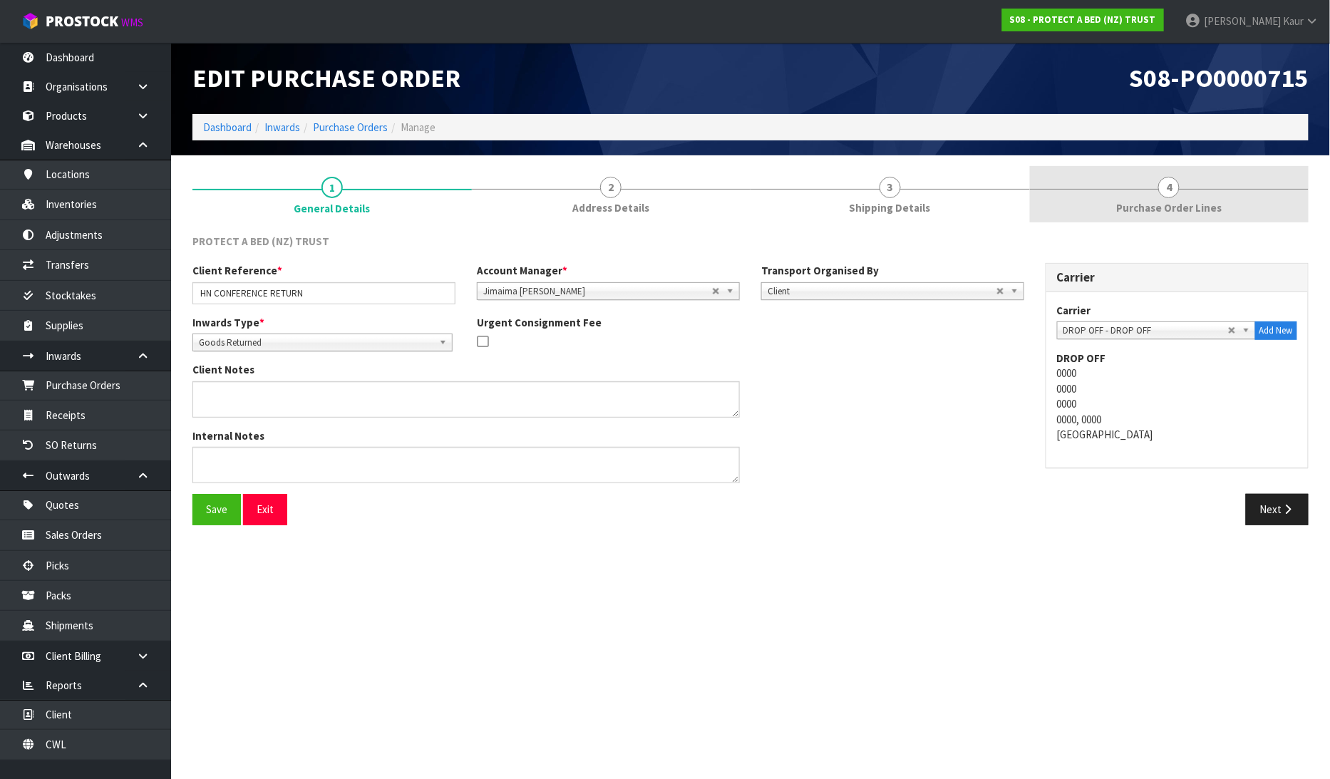
click at [1158, 211] on span "Purchase Order Lines" at bounding box center [1170, 207] width 106 height 15
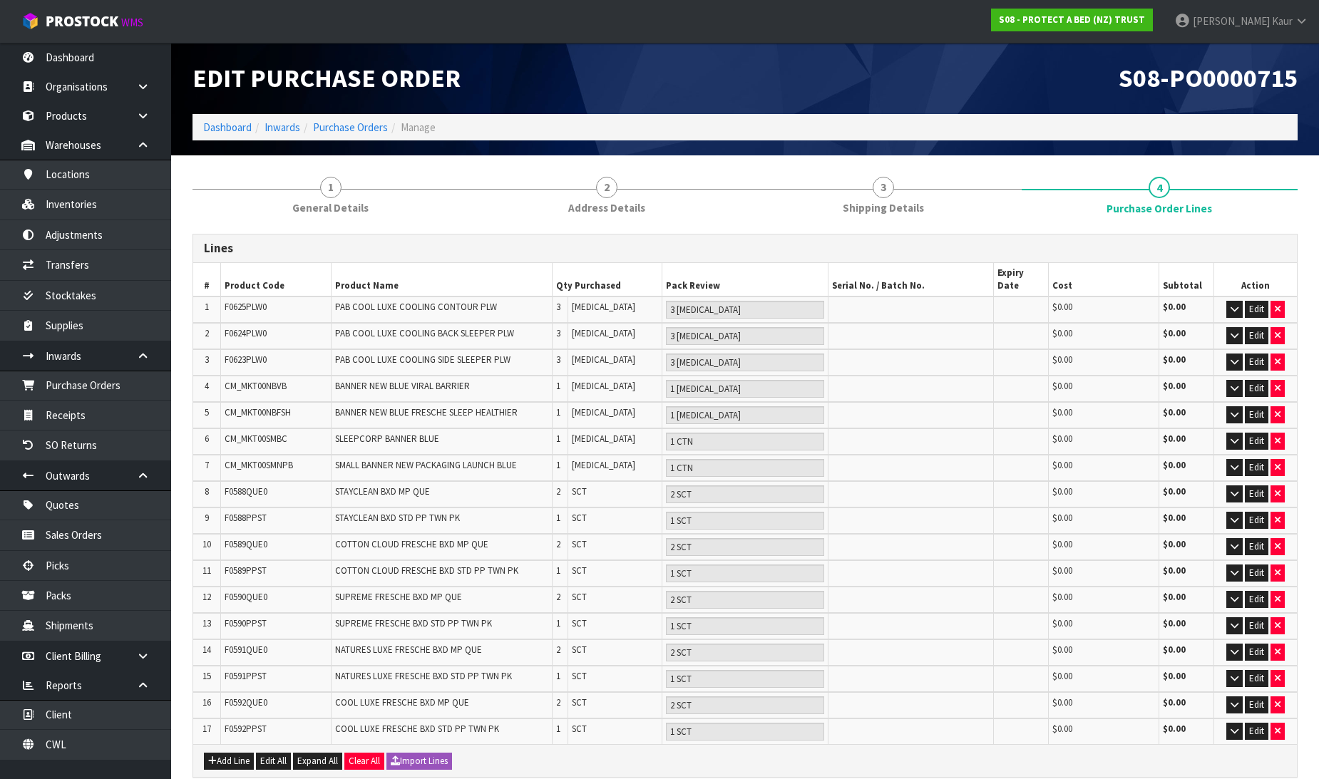
scroll to position [93, 0]
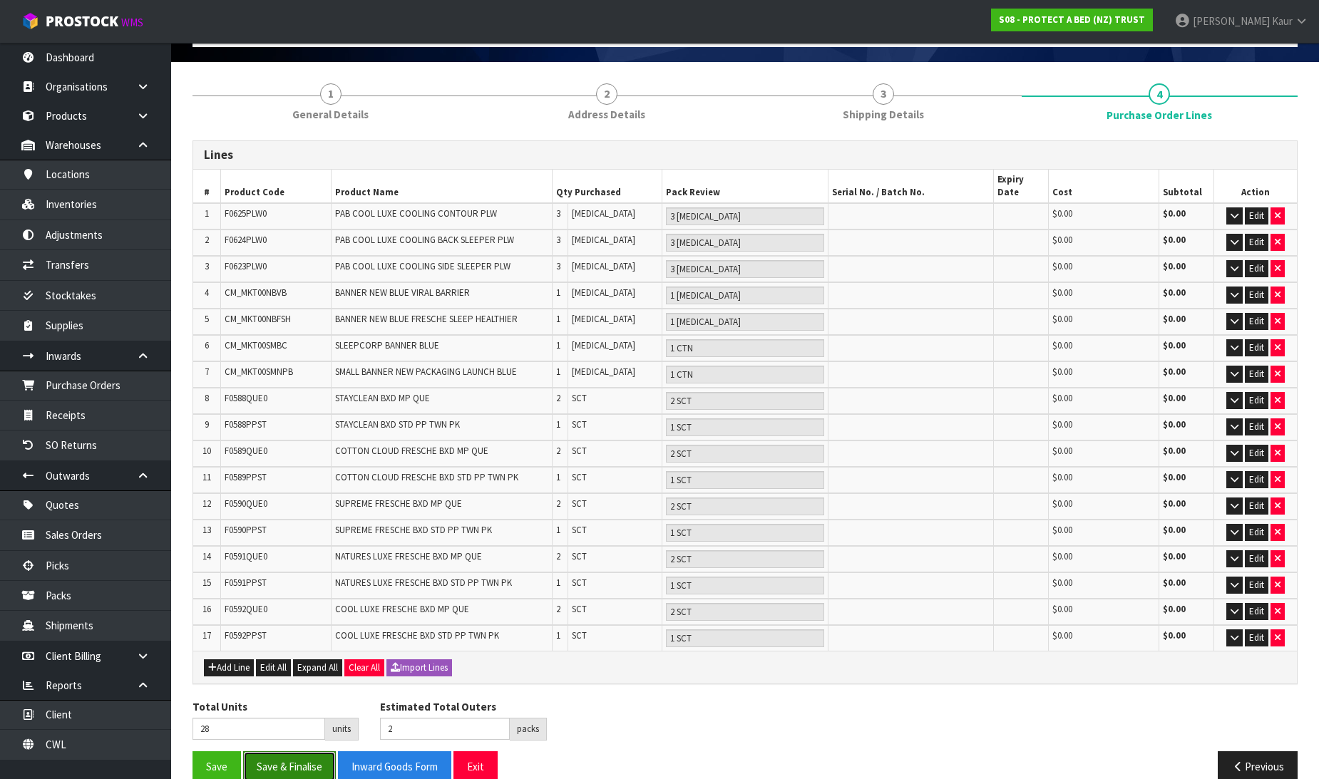
click at [297, 751] on button "Save & Finalise" at bounding box center [289, 766] width 93 height 31
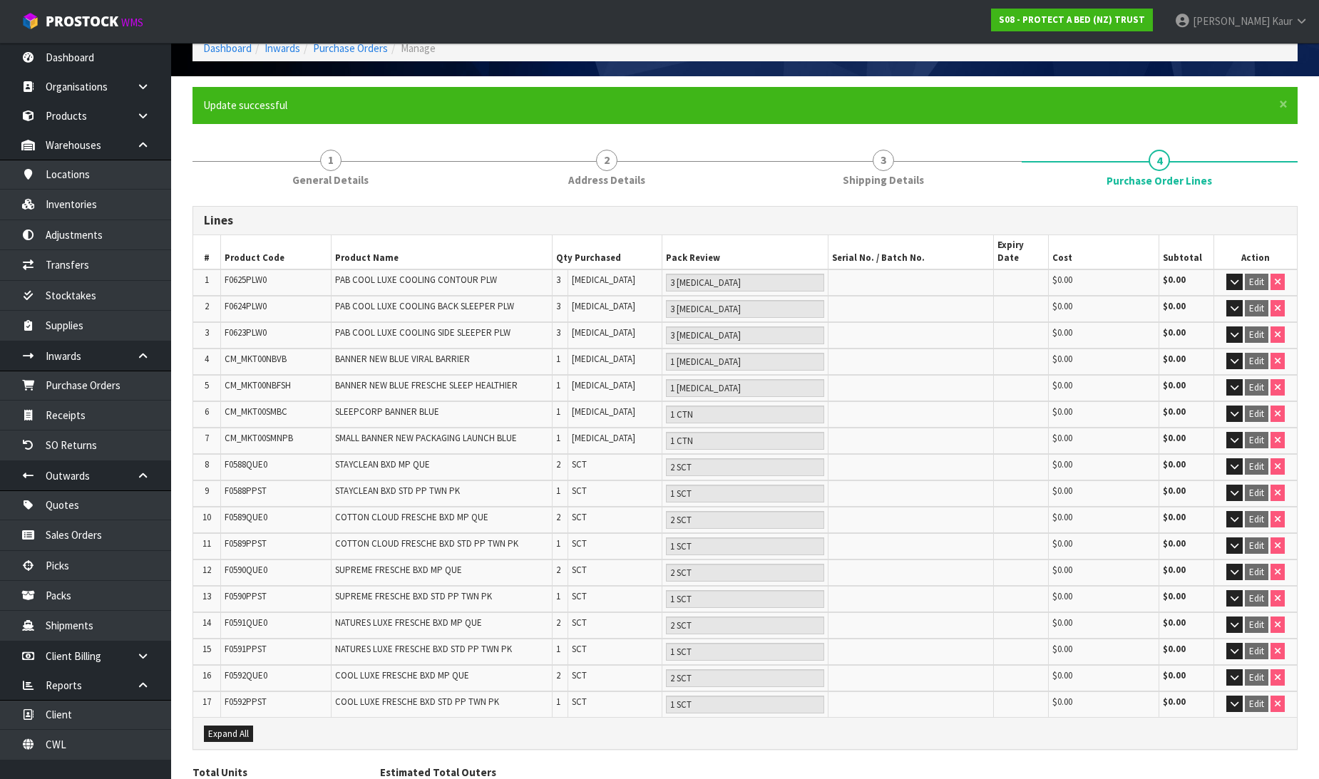
scroll to position [145, 0]
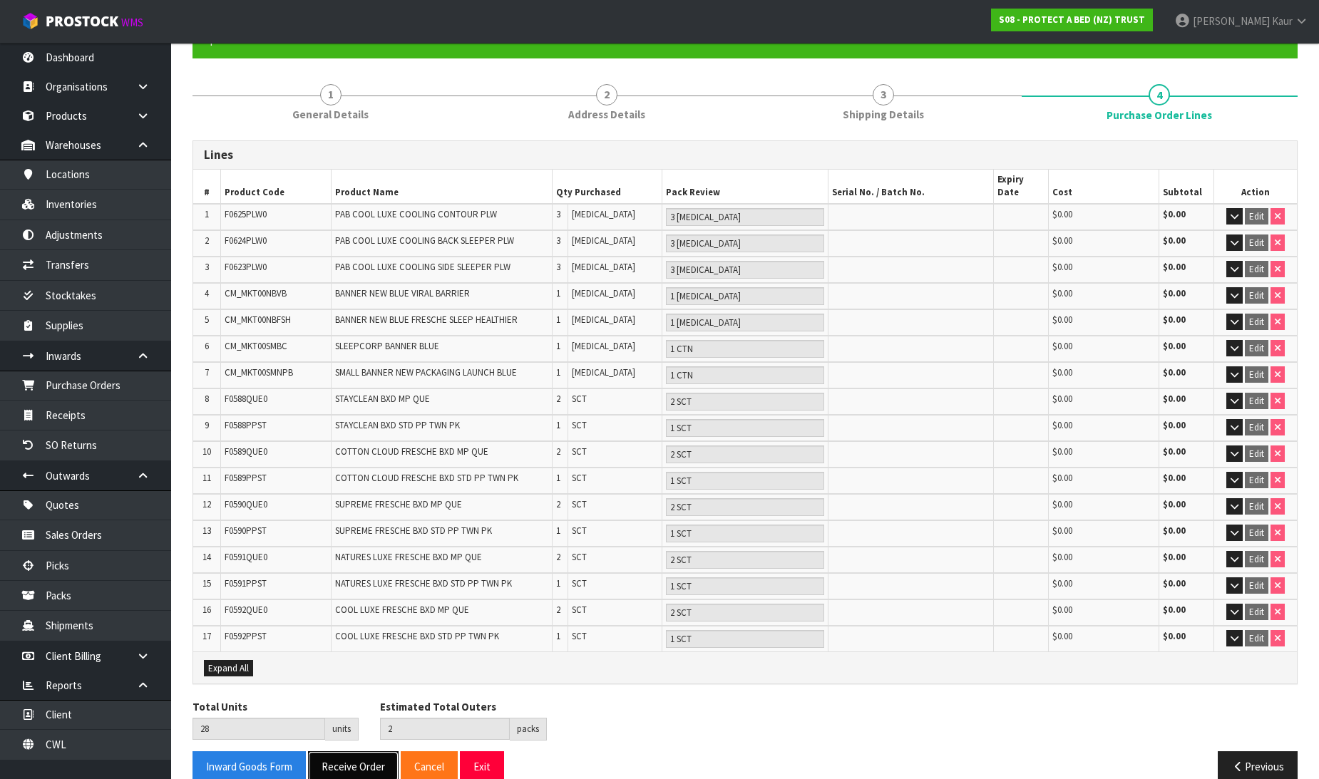
drag, startPoint x: 343, startPoint y: 743, endPoint x: 415, endPoint y: 742, distance: 72.0
click at [344, 751] on button "Receive Order" at bounding box center [353, 766] width 91 height 31
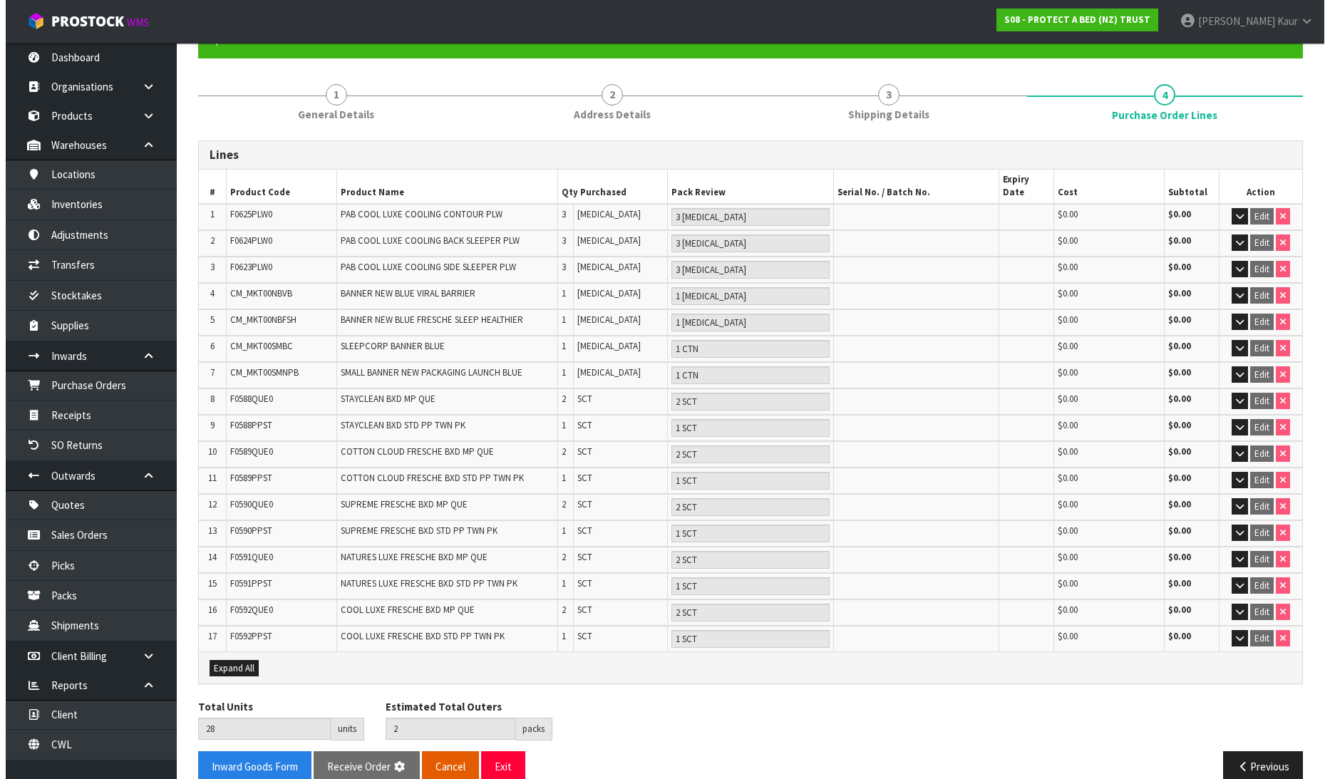
scroll to position [0, 0]
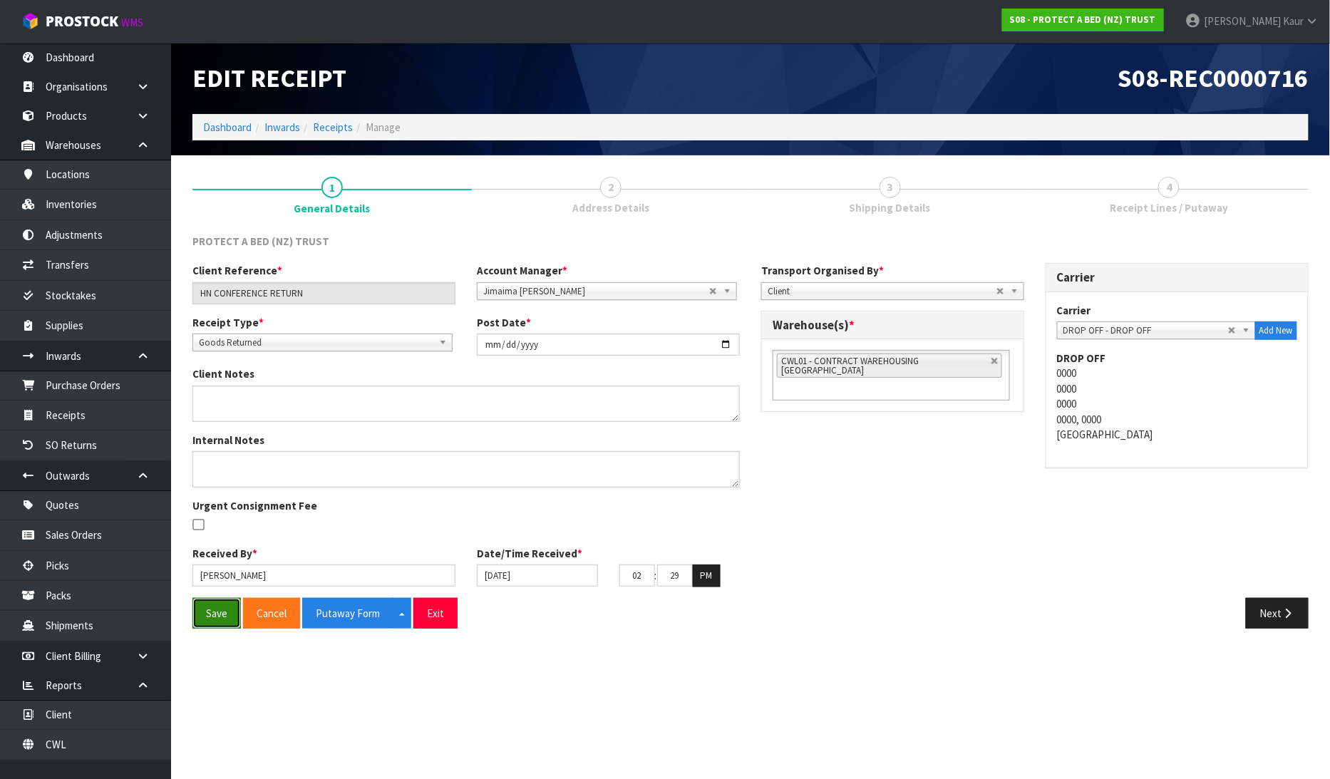
click at [204, 610] on button "Save" at bounding box center [217, 613] width 48 height 31
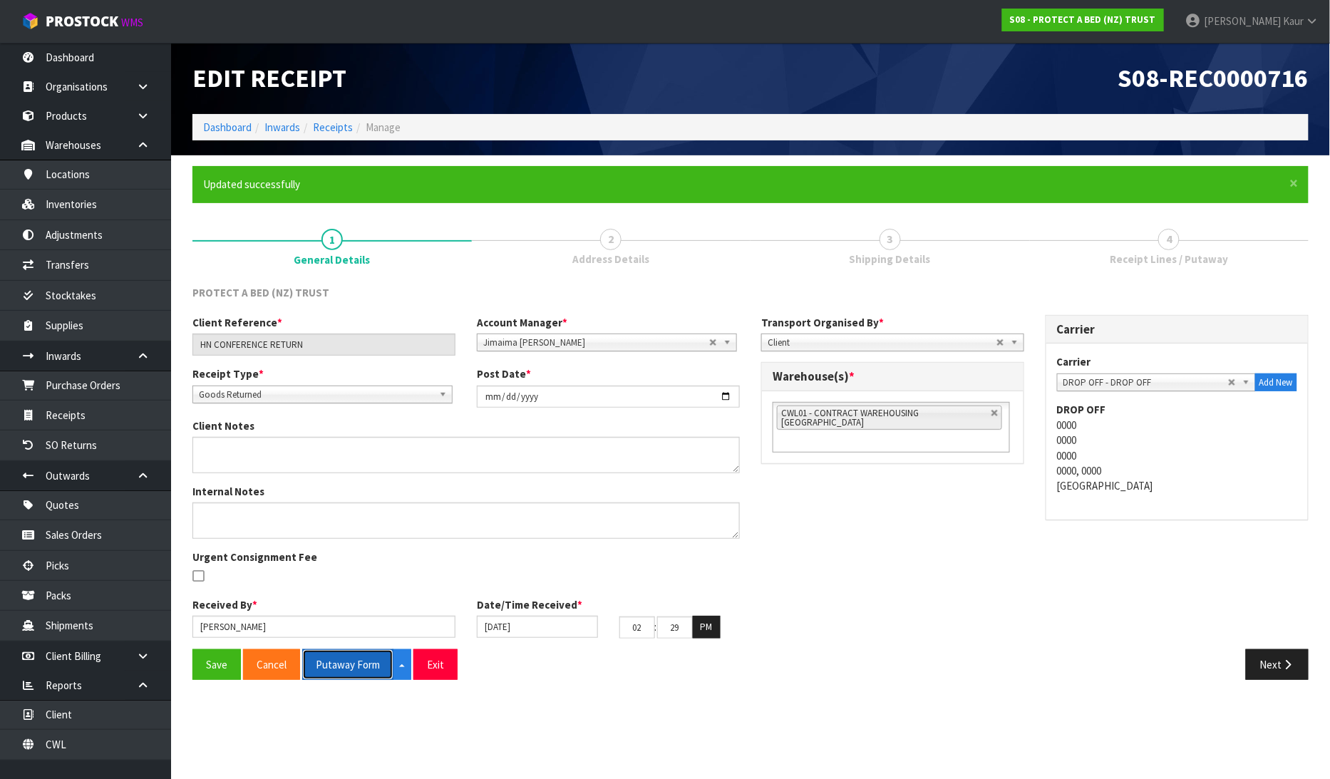
click at [358, 664] on button "Putaway Form" at bounding box center [347, 665] width 91 height 31
click at [88, 127] on link "Products" at bounding box center [85, 115] width 171 height 29
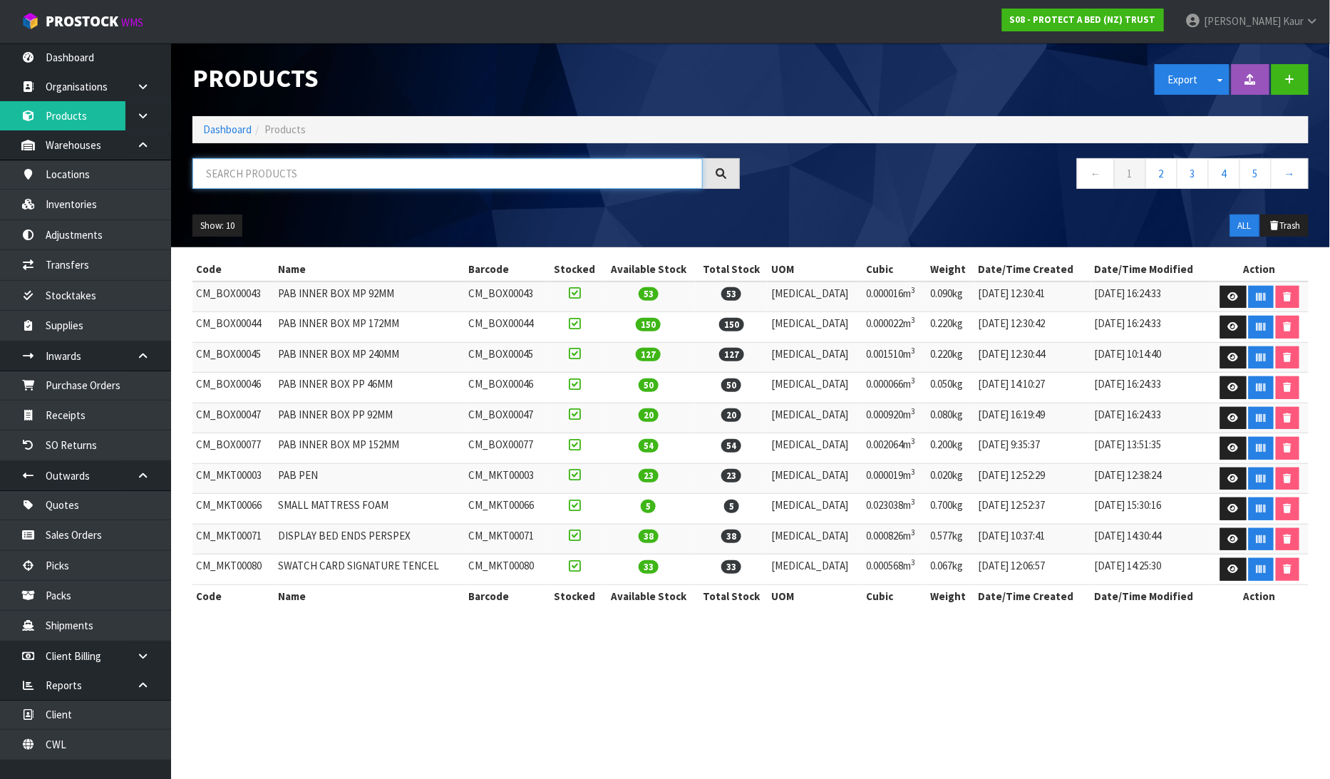
click at [386, 170] on input "text" at bounding box center [448, 173] width 511 height 31
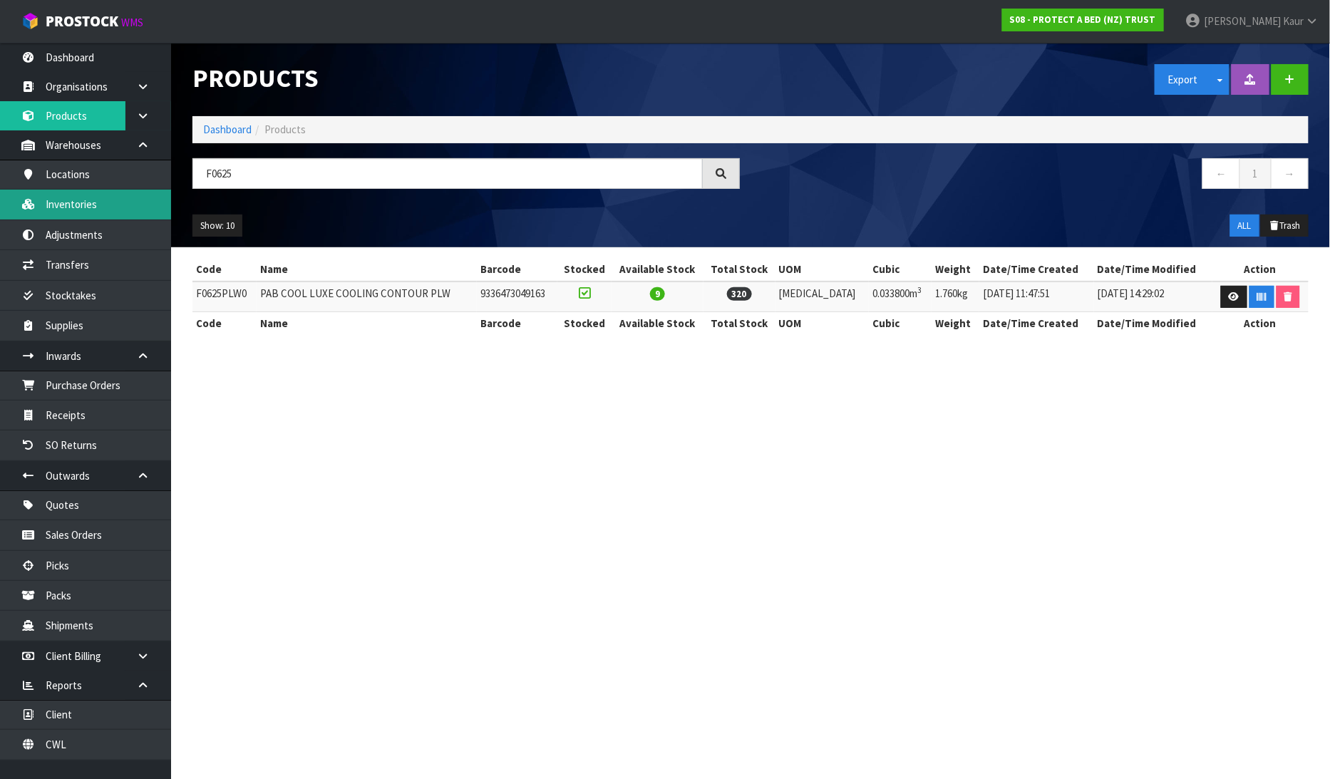
click at [98, 198] on link "Inventories" at bounding box center [85, 204] width 171 height 29
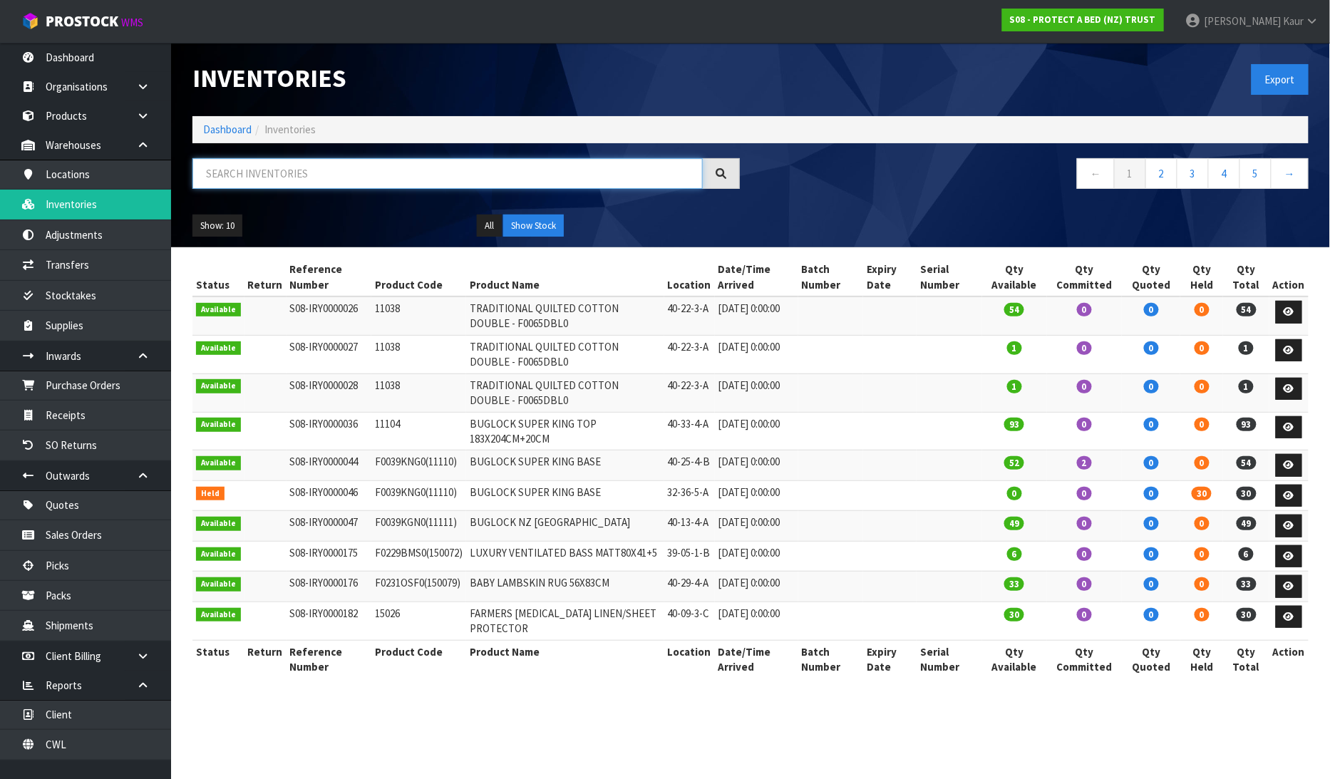
click at [240, 175] on input "text" at bounding box center [448, 173] width 511 height 31
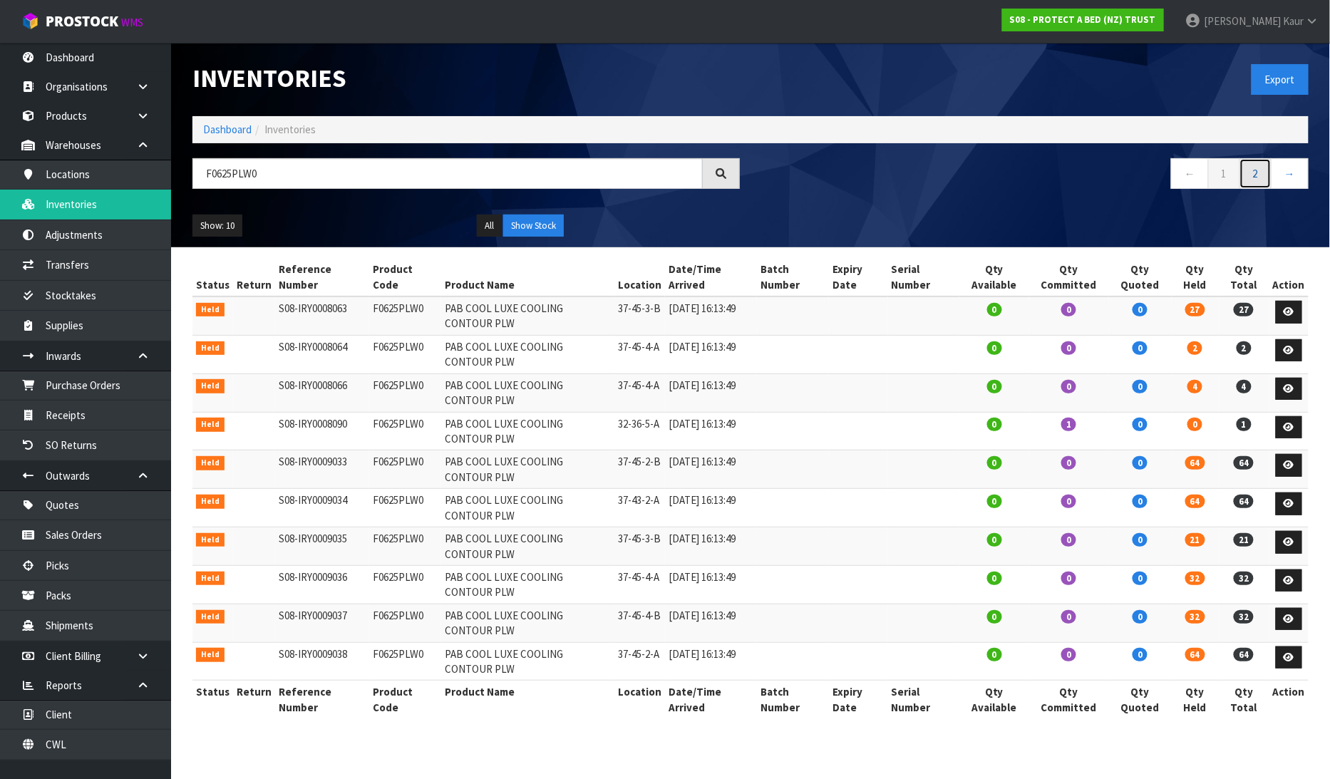
click at [1263, 188] on link "2" at bounding box center [1256, 173] width 32 height 31
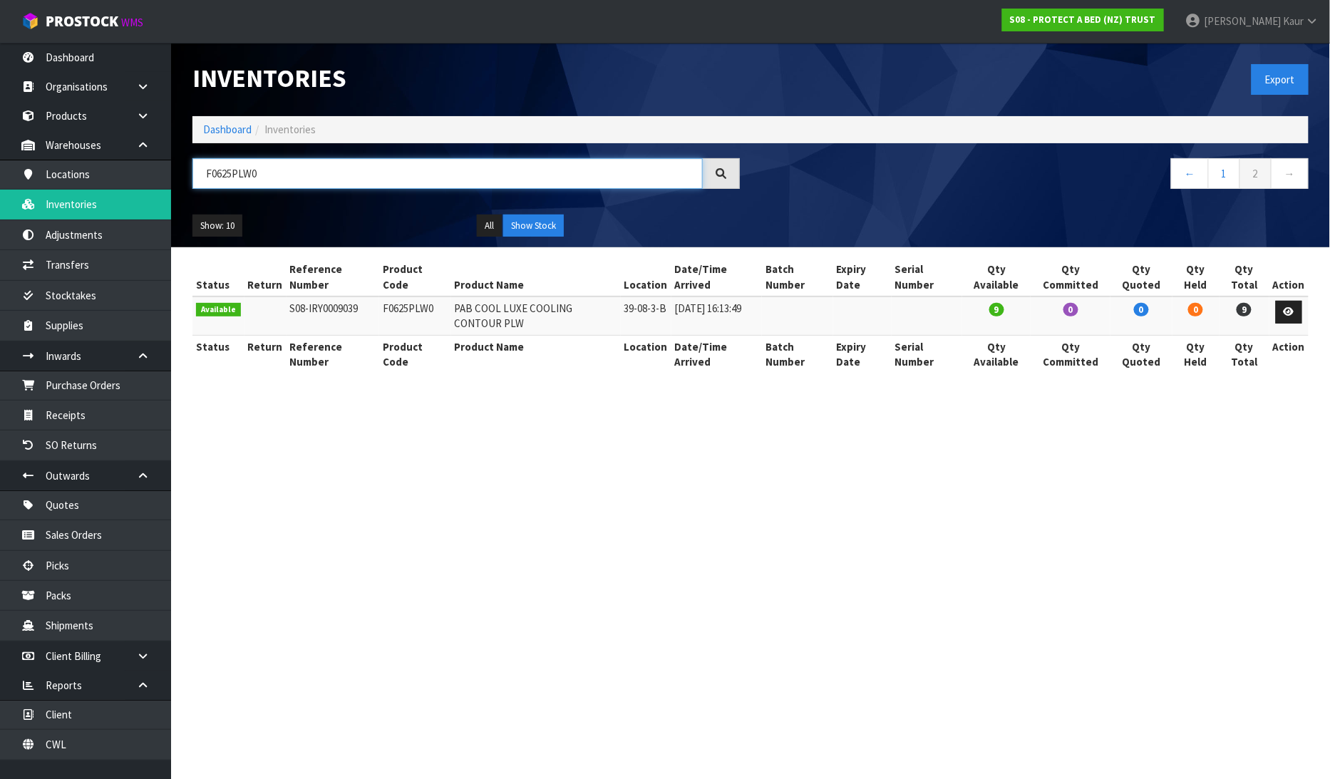
click at [232, 173] on input "F0625PLW0" at bounding box center [448, 173] width 511 height 31
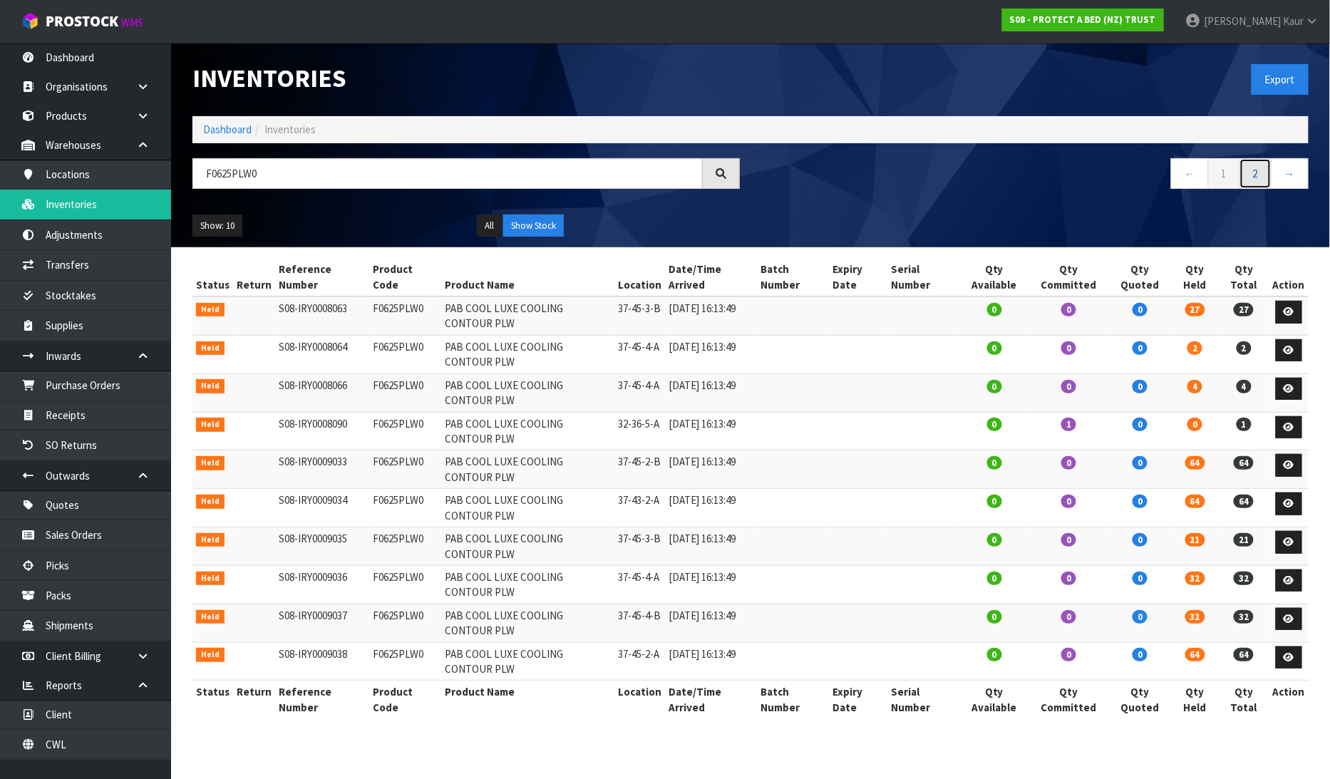
drag, startPoint x: 1251, startPoint y: 172, endPoint x: 1243, endPoint y: 174, distance: 8.1
click at [1250, 172] on link "2" at bounding box center [1256, 173] width 32 height 31
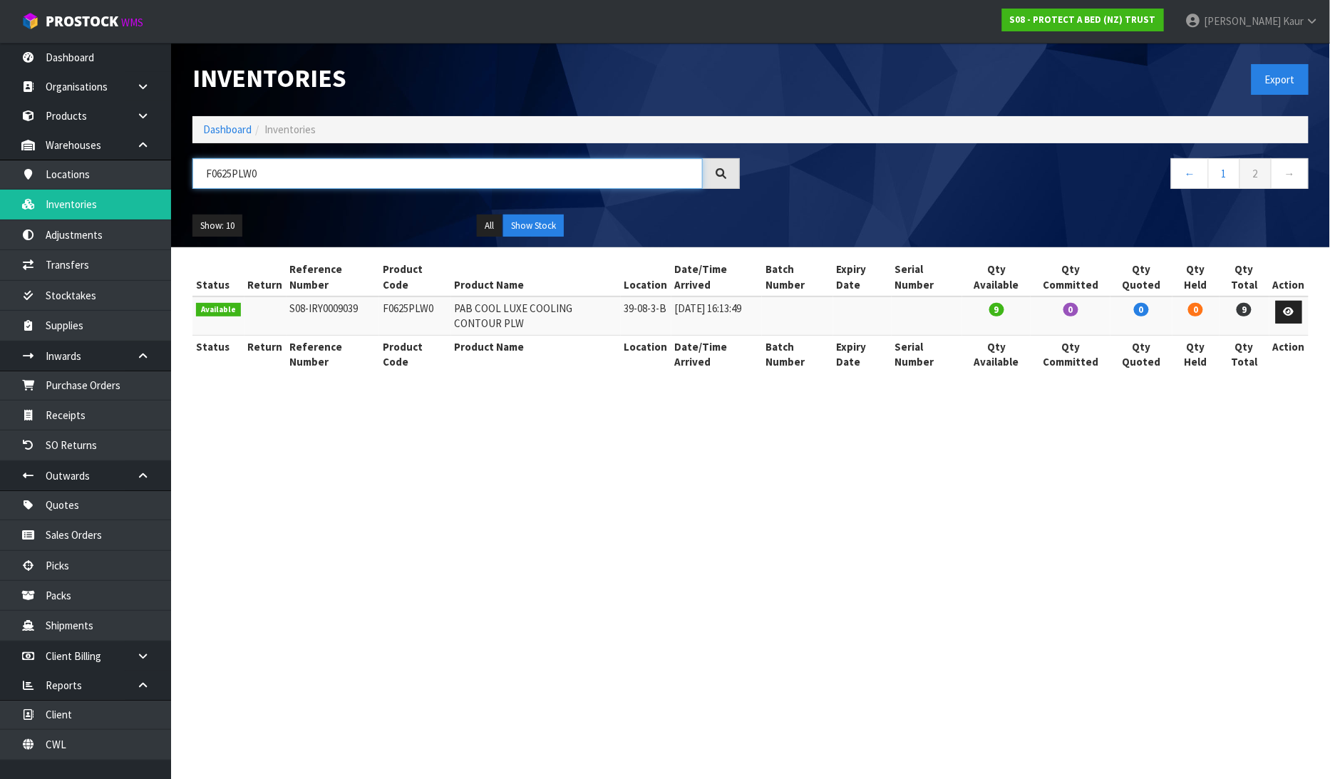
click at [233, 172] on input "F0625PLW0" at bounding box center [448, 173] width 511 height 31
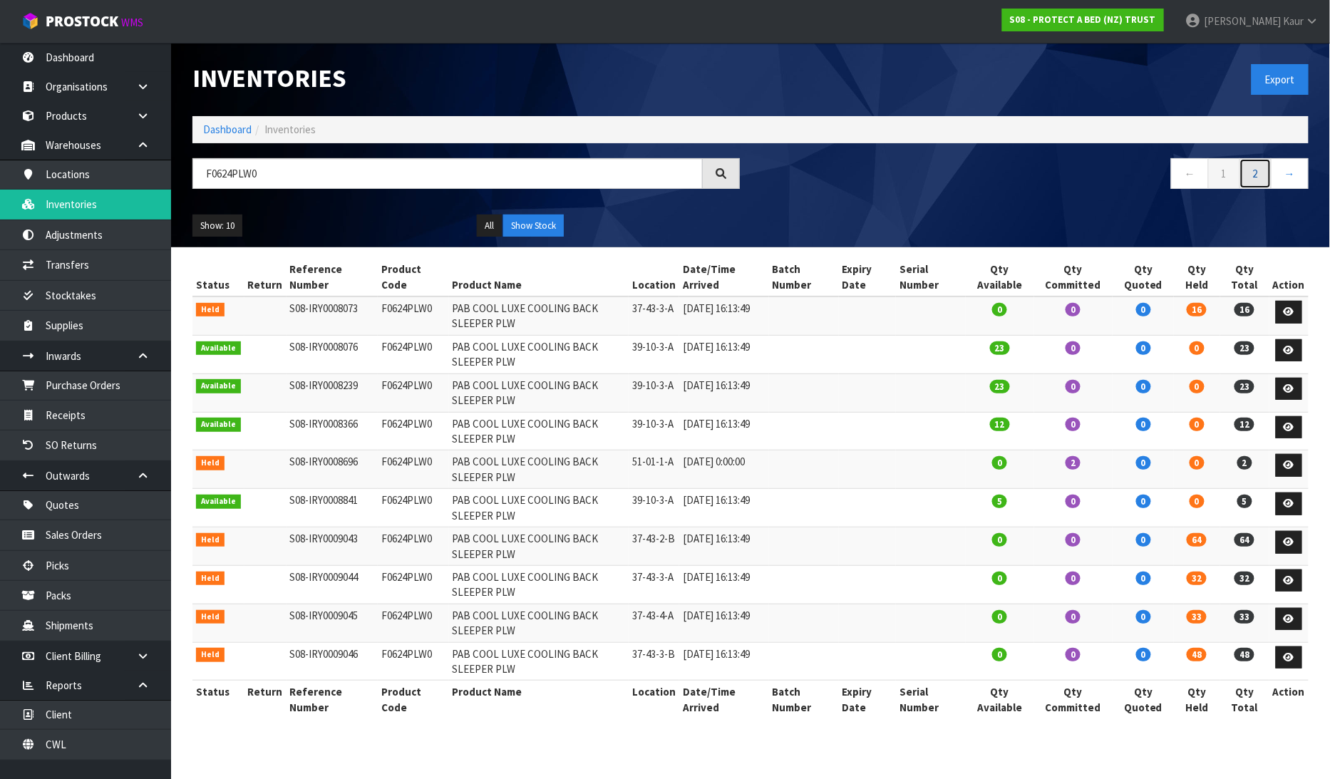
click at [1265, 169] on link "2" at bounding box center [1256, 173] width 32 height 31
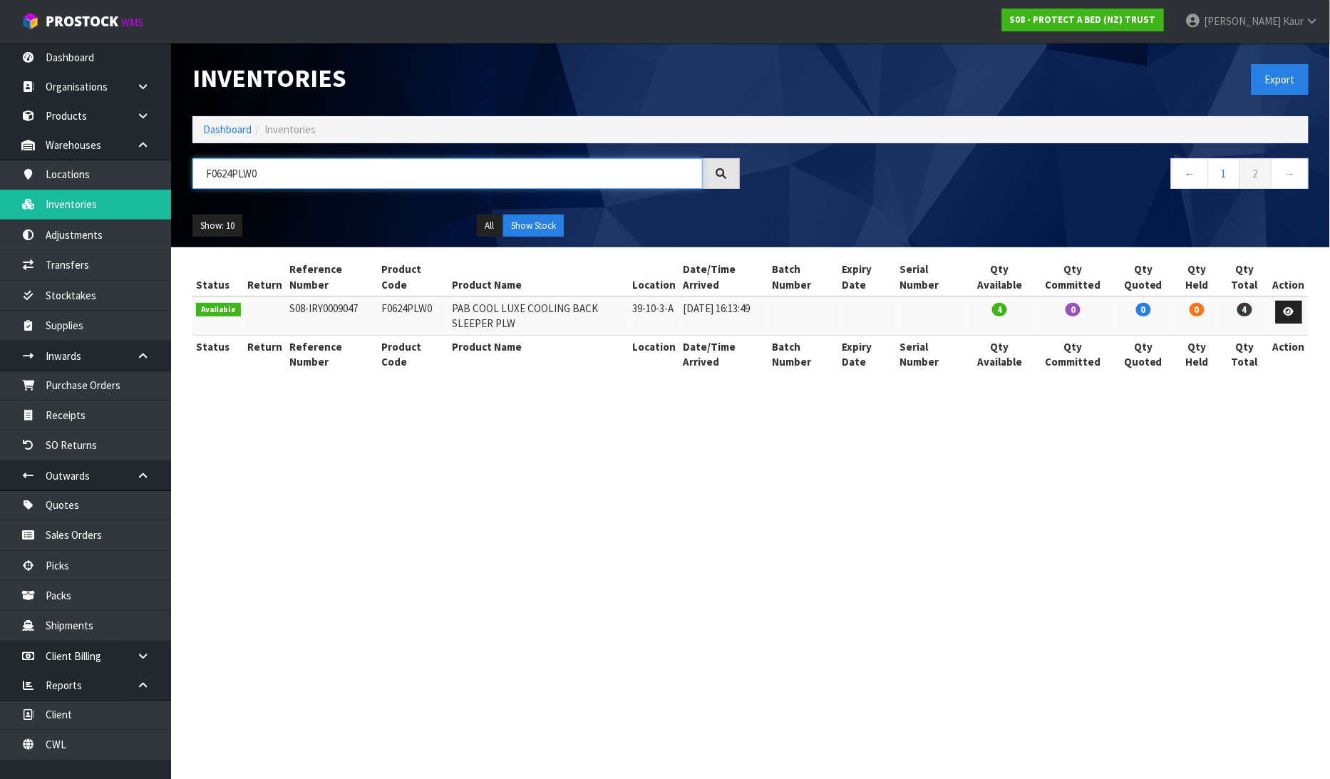
click at [232, 175] on input "F0624PLW0" at bounding box center [448, 173] width 511 height 31
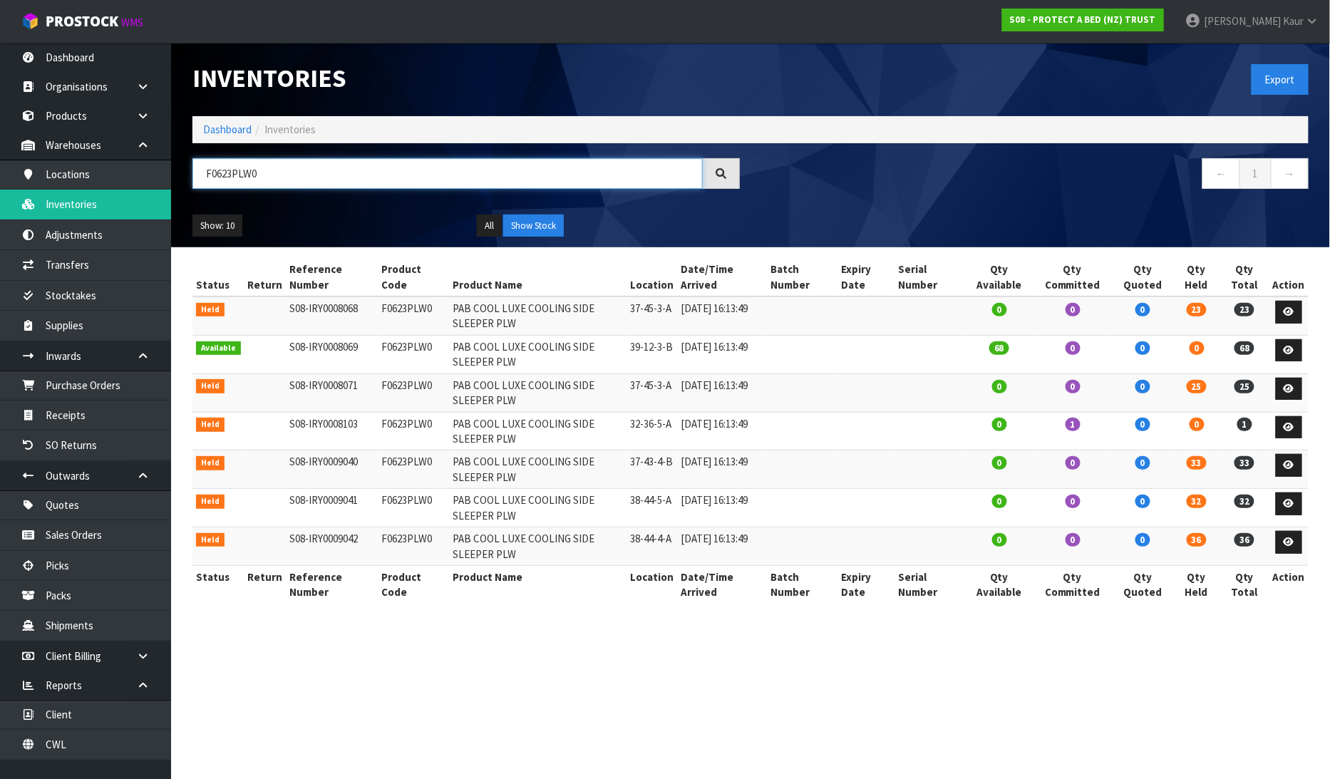
drag, startPoint x: 279, startPoint y: 172, endPoint x: 179, endPoint y: 163, distance: 101.0
click at [179, 163] on header "Inventories Export Dashboard Inventories F0623PLW0 ← 1 → Show: 10 5 10 25 50 Al…" at bounding box center [750, 145] width 1159 height 205
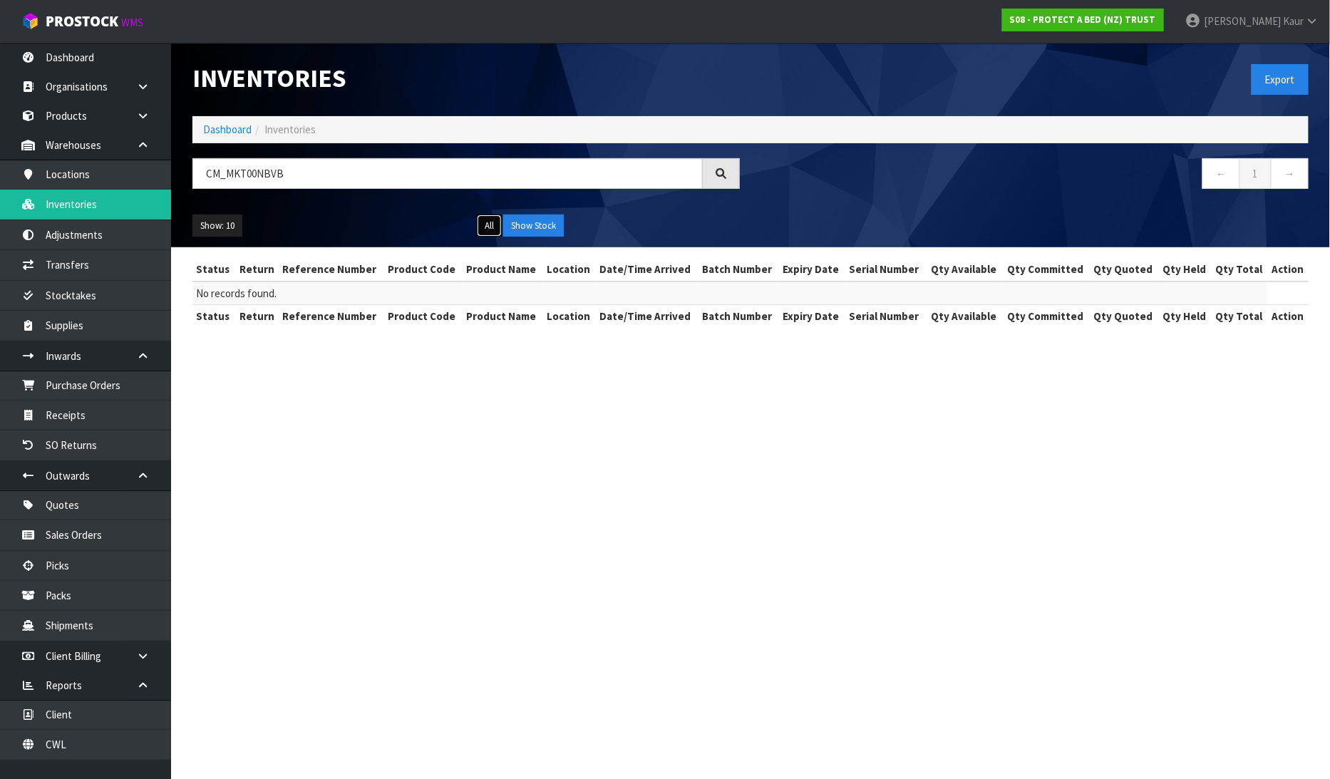
click at [495, 230] on button "All" at bounding box center [489, 226] width 25 height 23
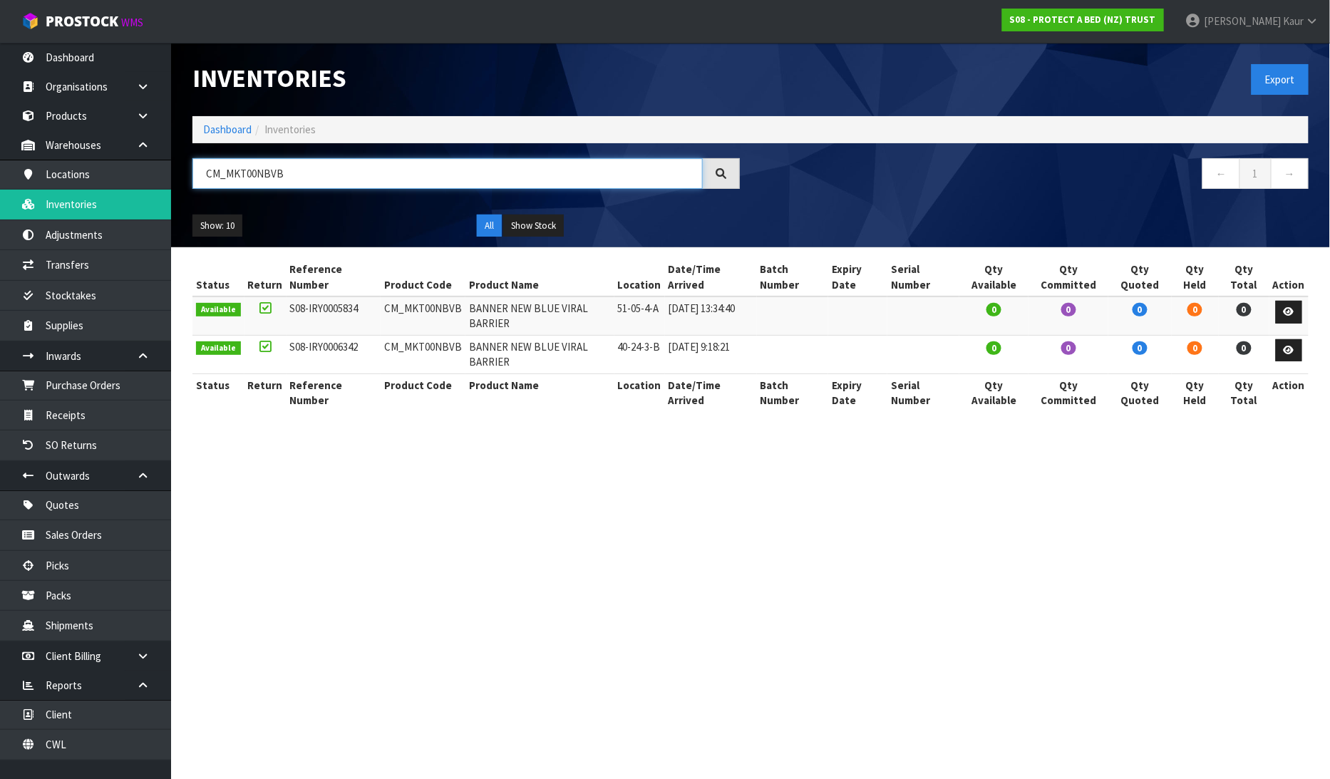
click at [290, 183] on input "CM_MKT00NBVB" at bounding box center [448, 173] width 511 height 31
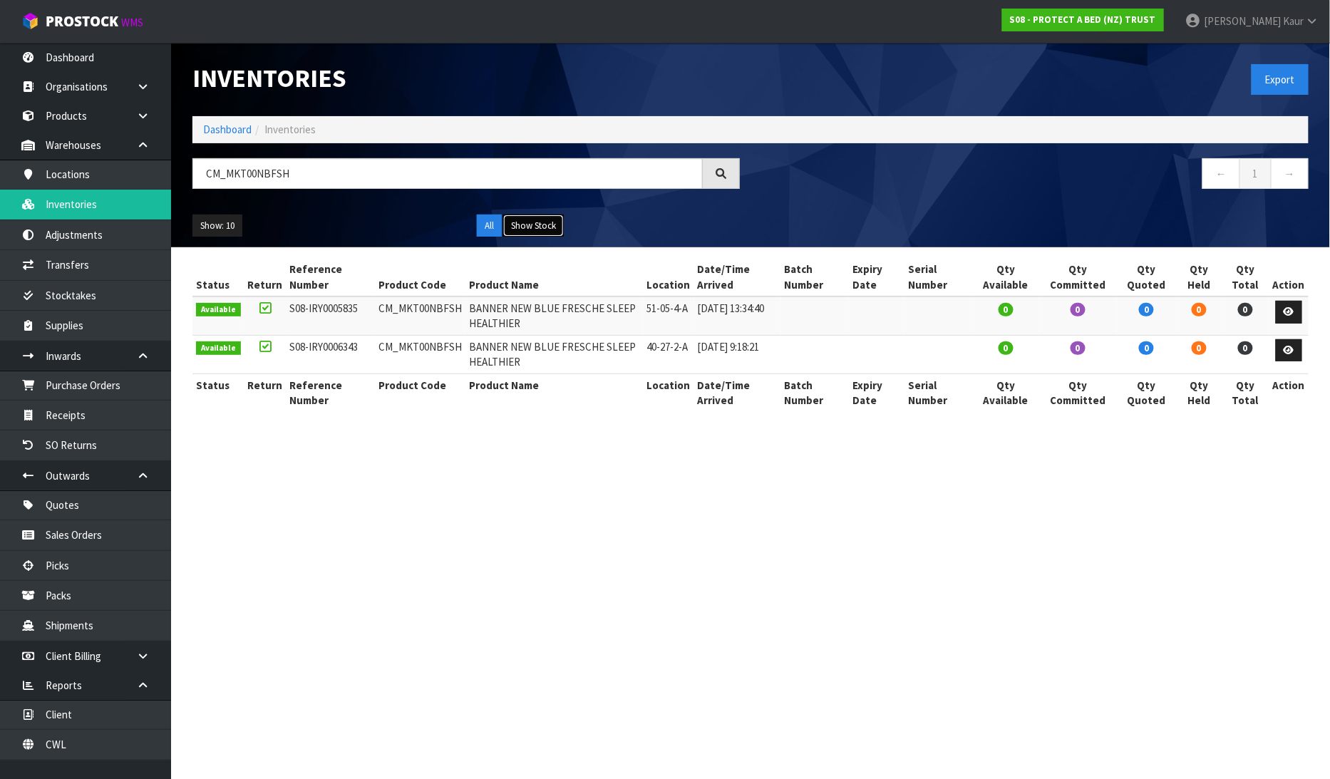
click at [522, 222] on button "Show Stock" at bounding box center [533, 226] width 61 height 23
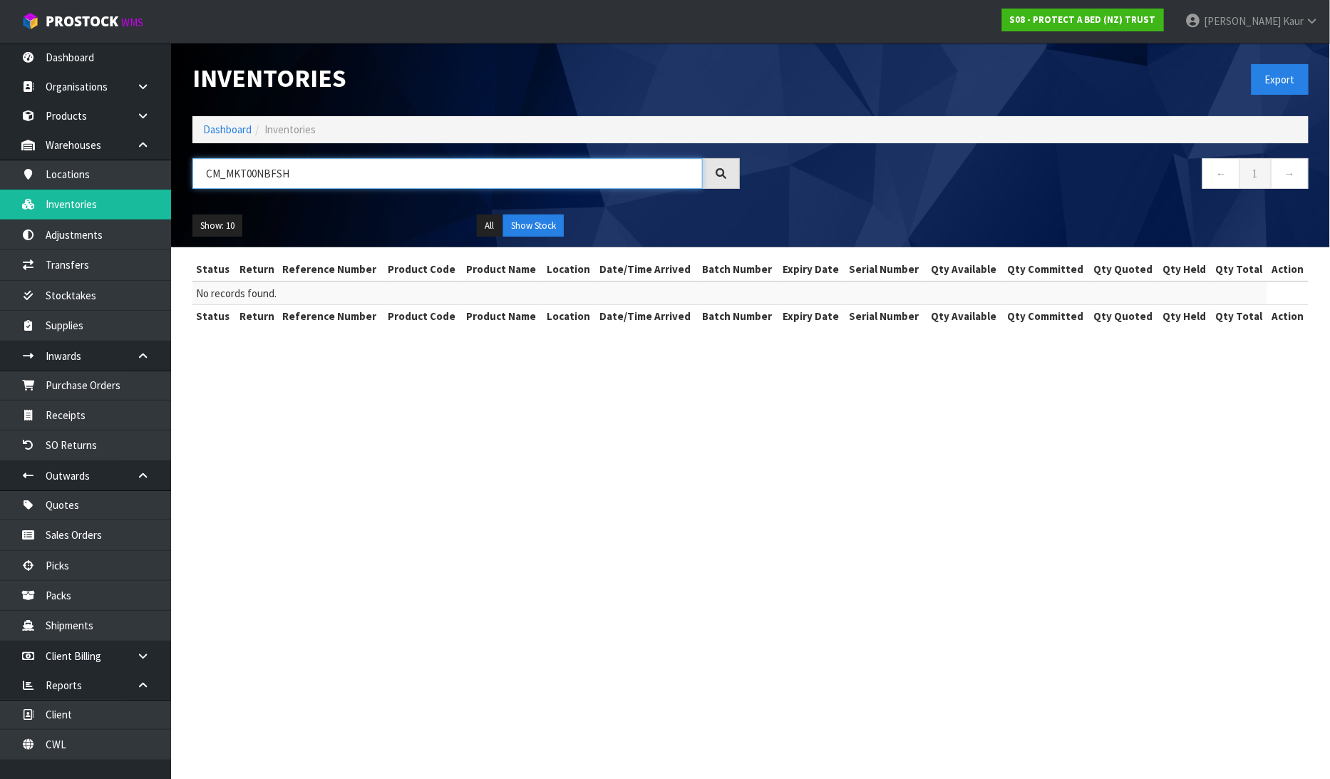
click at [335, 172] on input "CM_MKT00NBFSH" at bounding box center [448, 173] width 511 height 31
